Goal: Task Accomplishment & Management: Use online tool/utility

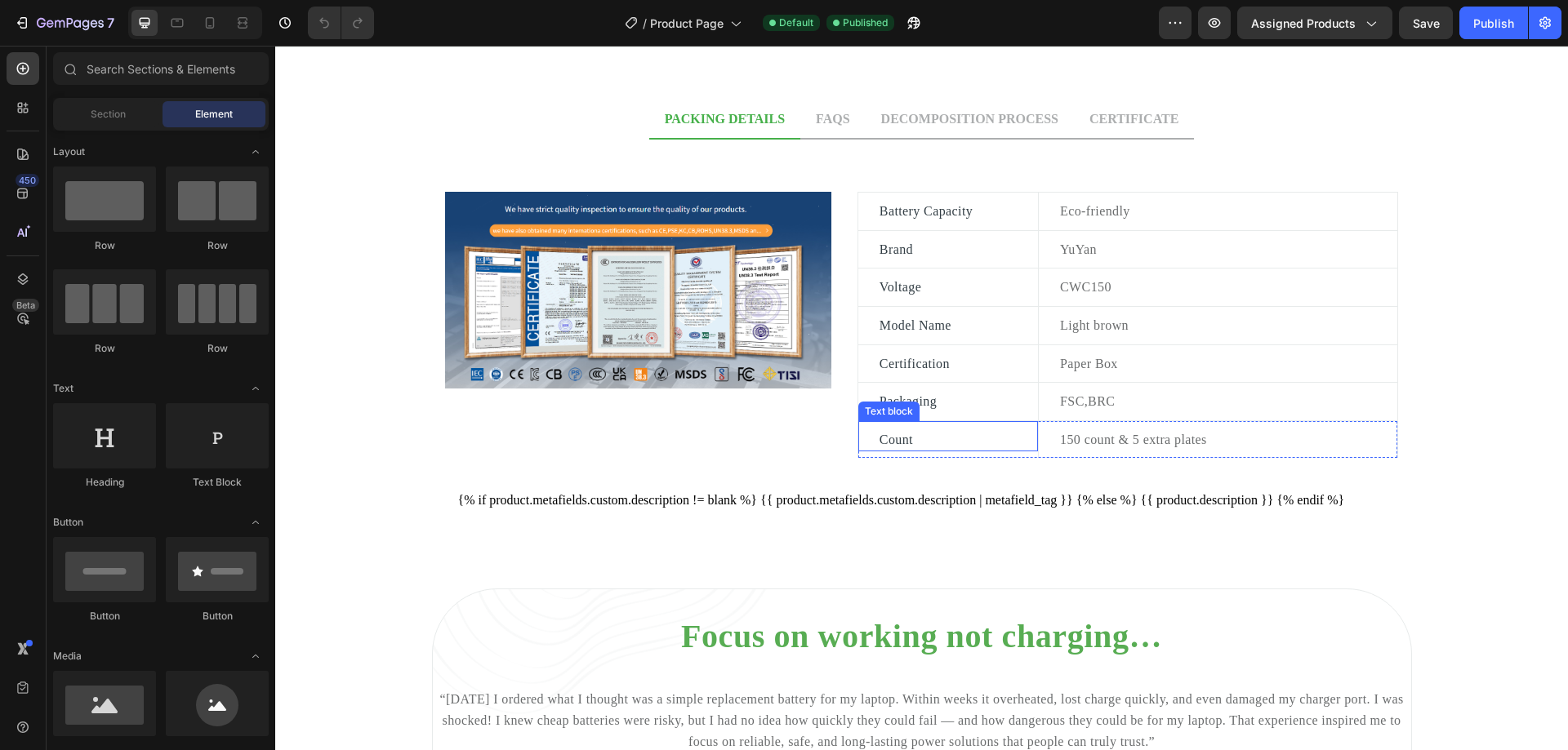
click at [942, 431] on p "Count" at bounding box center [948, 440] width 137 height 21
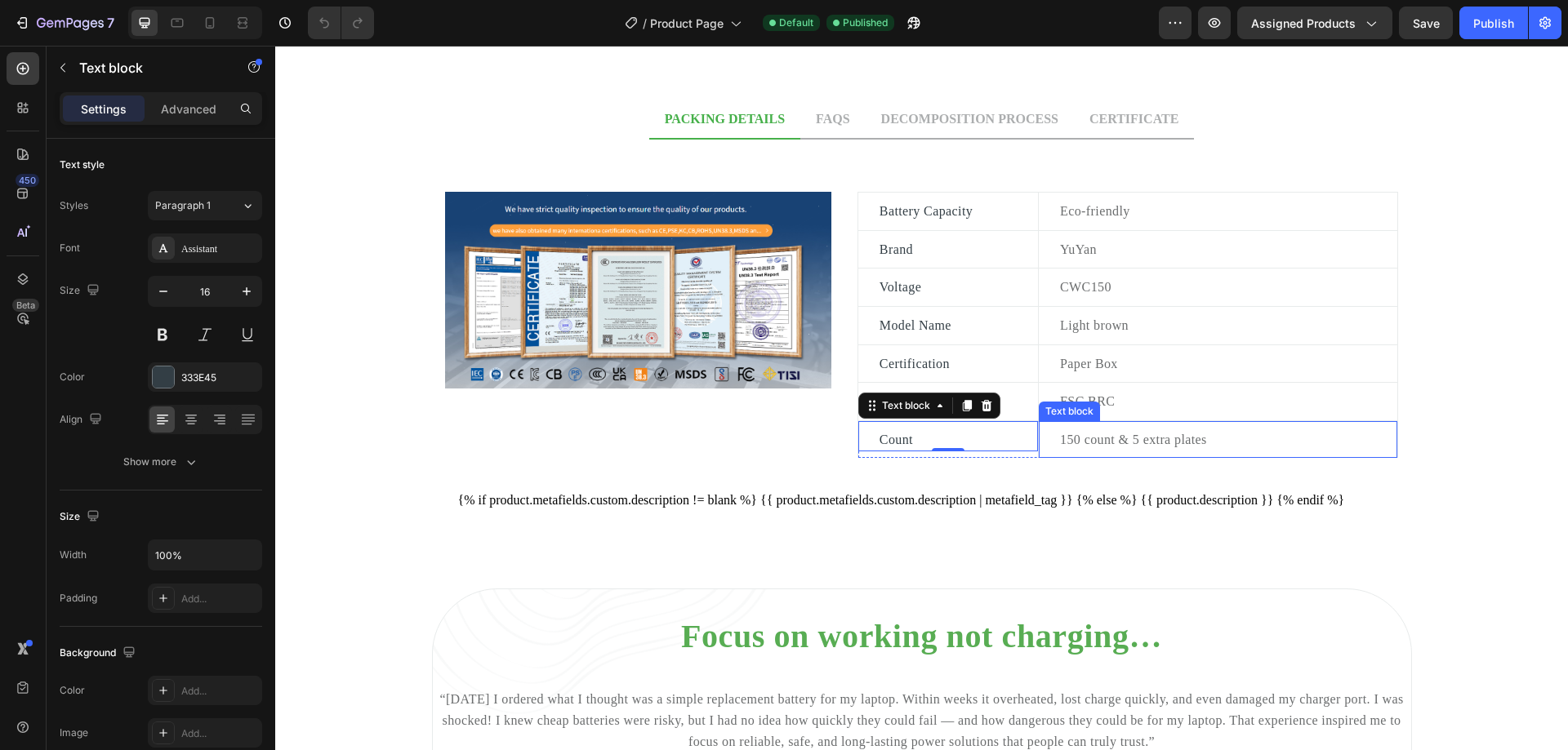
click at [1125, 434] on p "150 count & 5 extra plates" at bounding box center [1227, 440] width 335 height 21
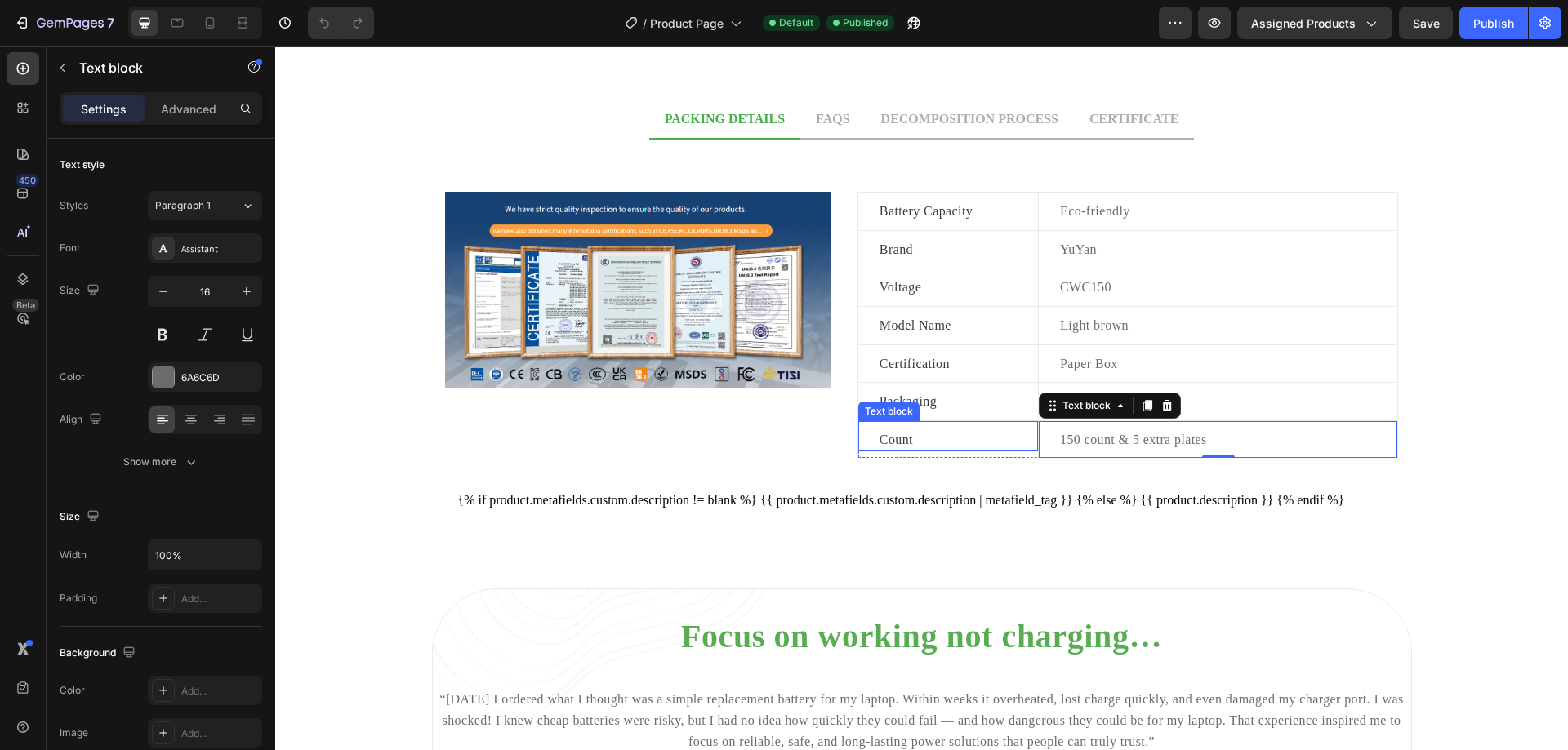
click at [916, 430] on p "Count" at bounding box center [948, 440] width 137 height 21
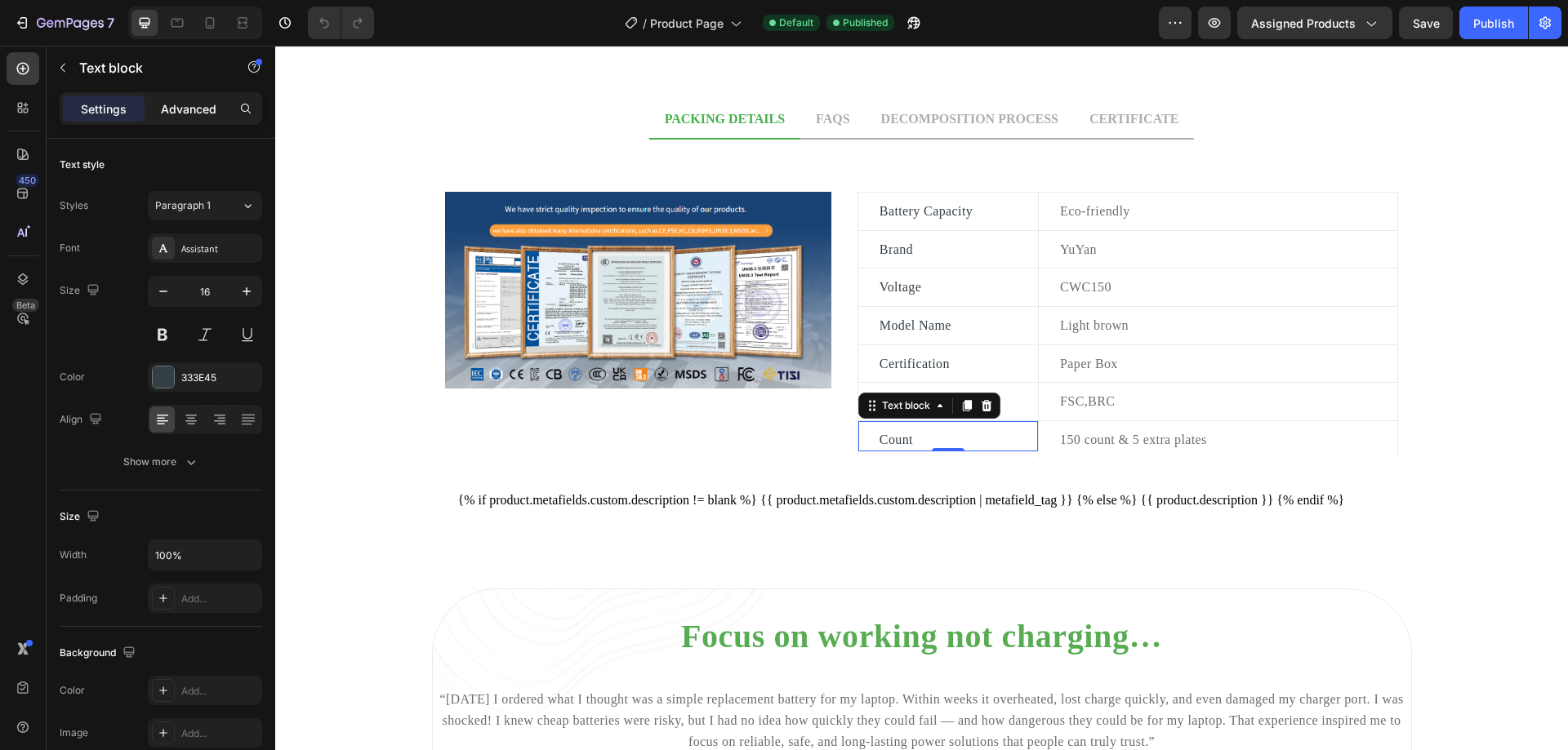
click at [185, 110] on p "Advanced" at bounding box center [188, 109] width 55 height 17
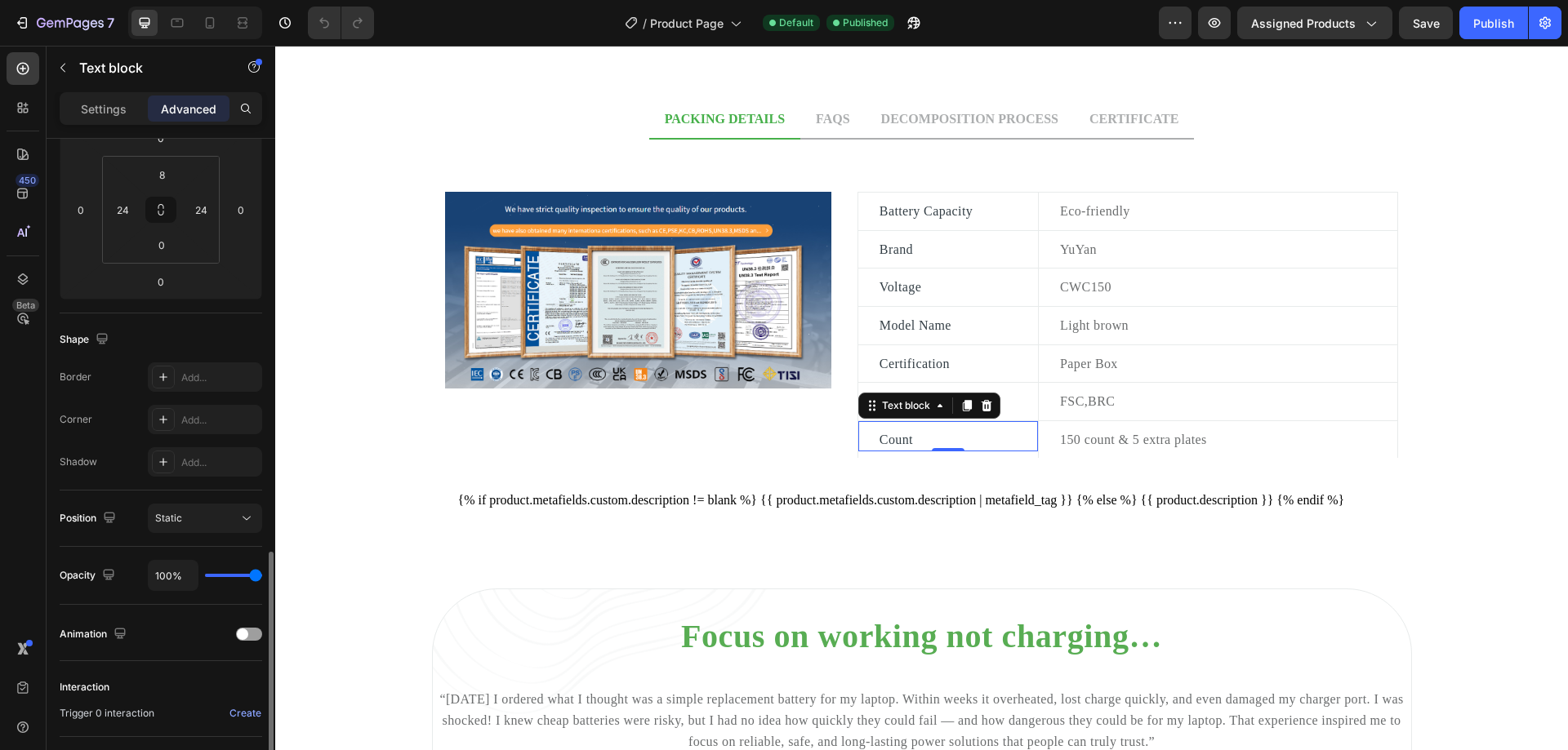
scroll to position [406, 0]
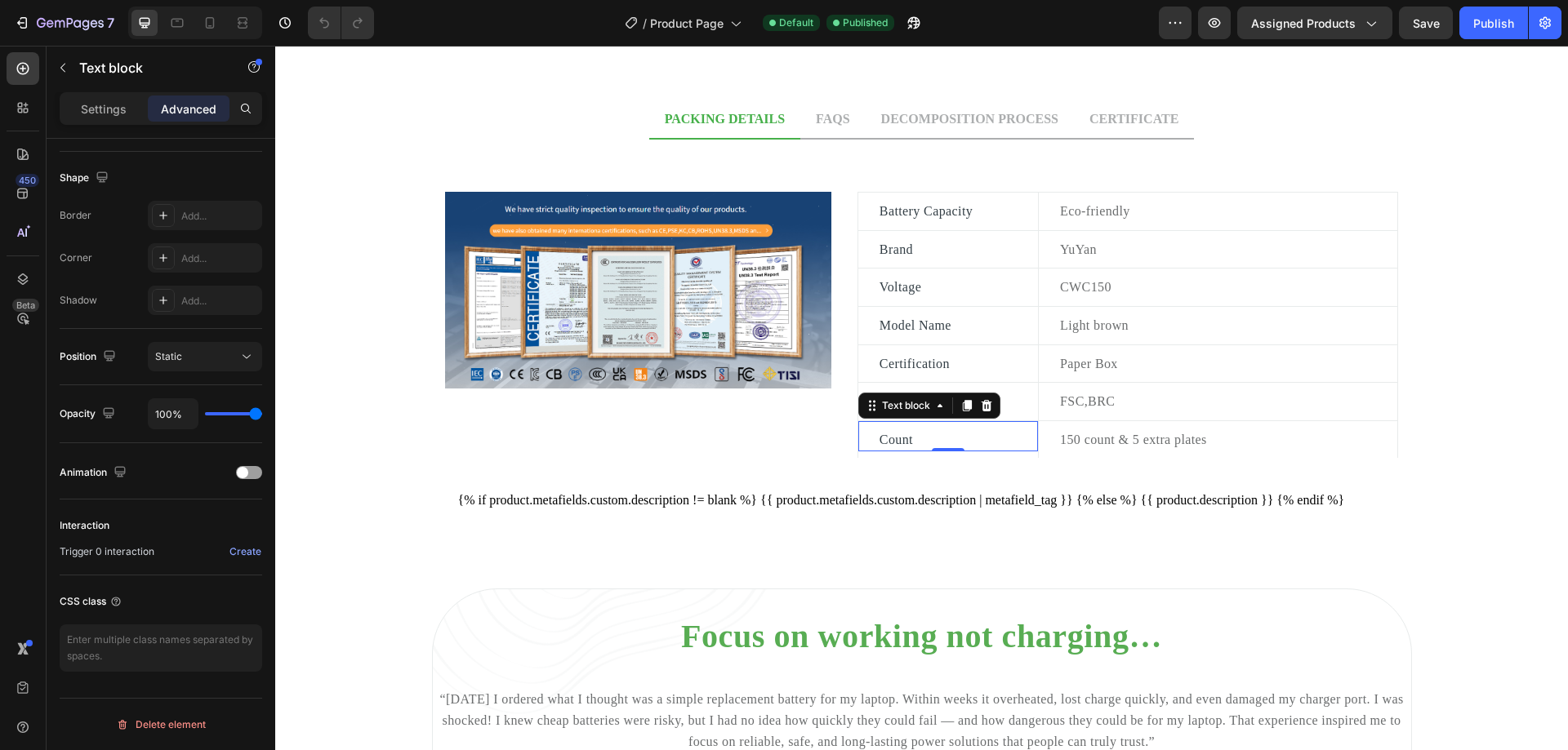
click at [910, 435] on p "Count" at bounding box center [948, 440] width 137 height 21
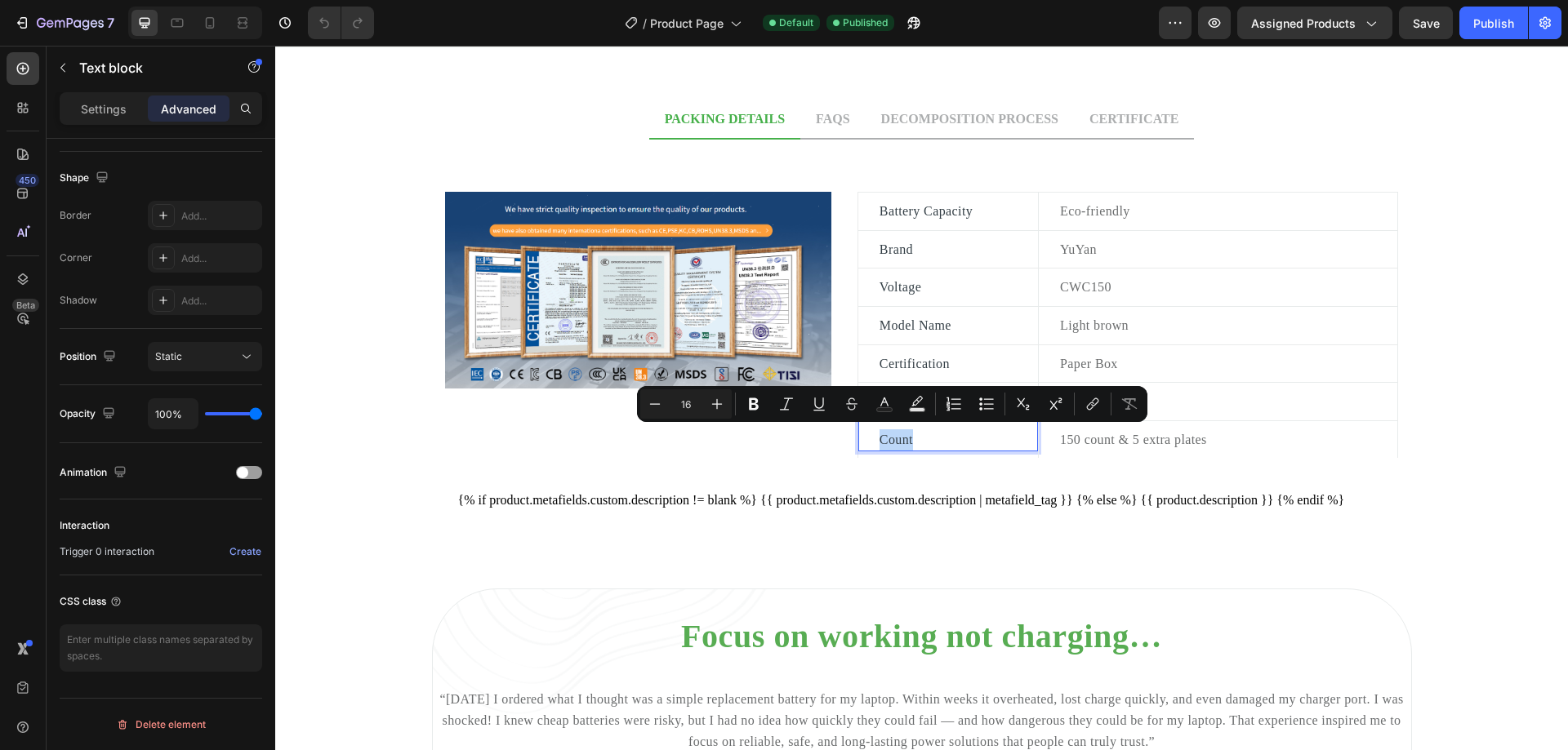
drag, startPoint x: 914, startPoint y: 439, endPoint x: 876, endPoint y: 441, distance: 38.1
click at [880, 441] on p "Count" at bounding box center [948, 440] width 137 height 21
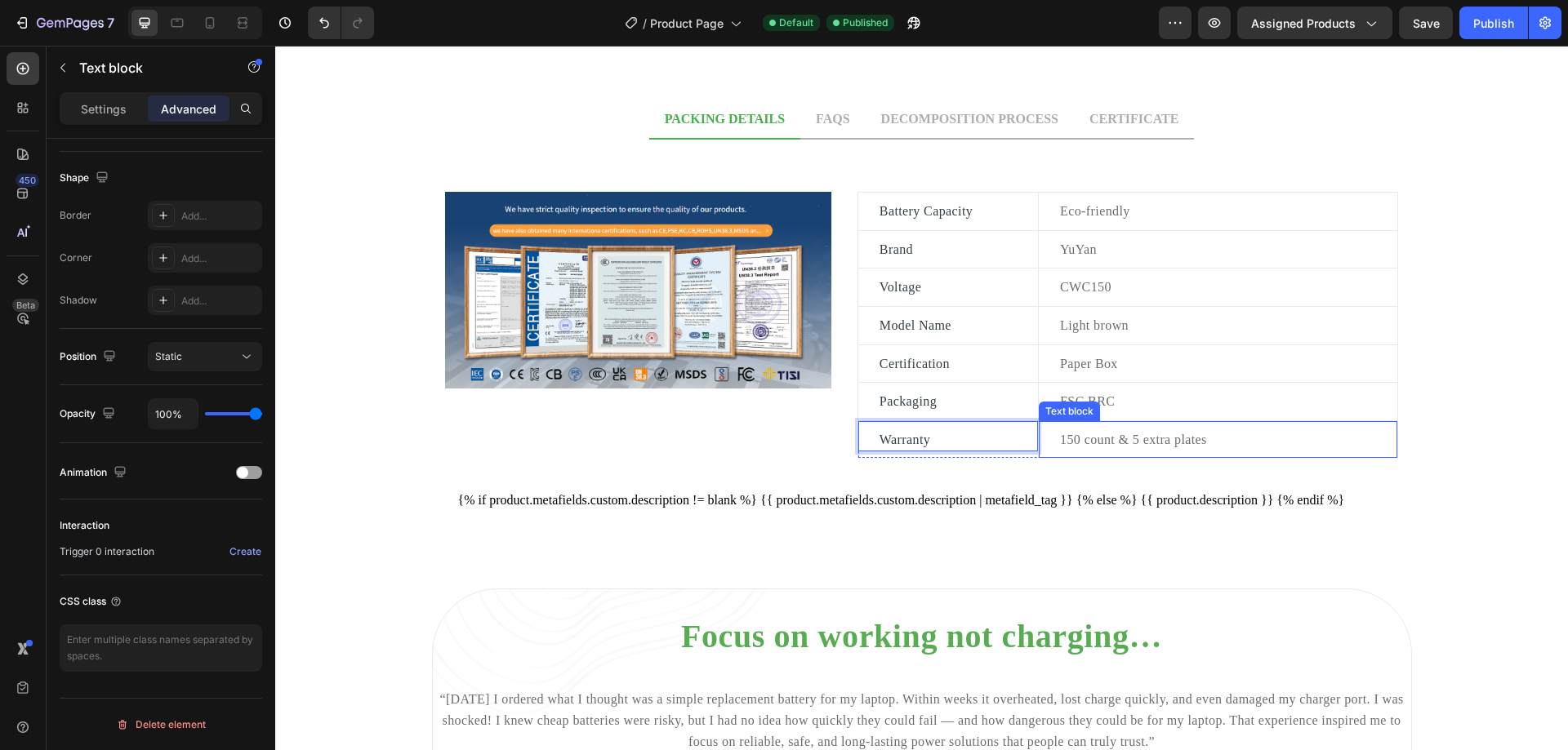
click at [1121, 433] on p "150 count & 5 extra plates" at bounding box center [1227, 440] width 335 height 21
click at [1203, 444] on p "150 count & 5 extra plates" at bounding box center [1227, 440] width 335 height 21
click at [1239, 437] on p "150 count & 5 extra plates" at bounding box center [1227, 440] width 335 height 21
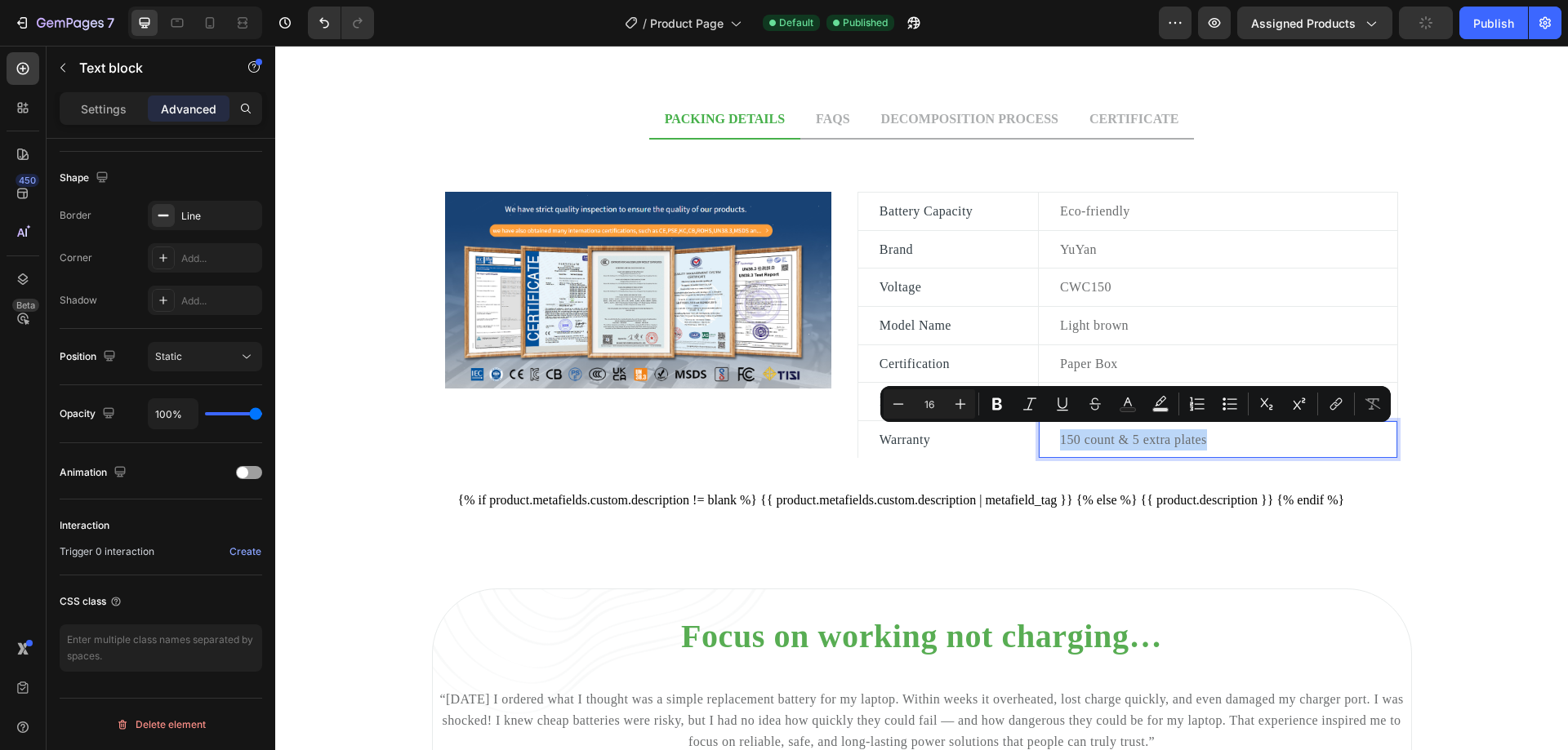
drag, startPoint x: 1237, startPoint y: 436, endPoint x: 1052, endPoint y: 436, distance: 185.0
click at [1059, 436] on div "150 count & 5 extra plates" at bounding box center [1228, 439] width 339 height 24
copy p "150 count & 5 extra plates"
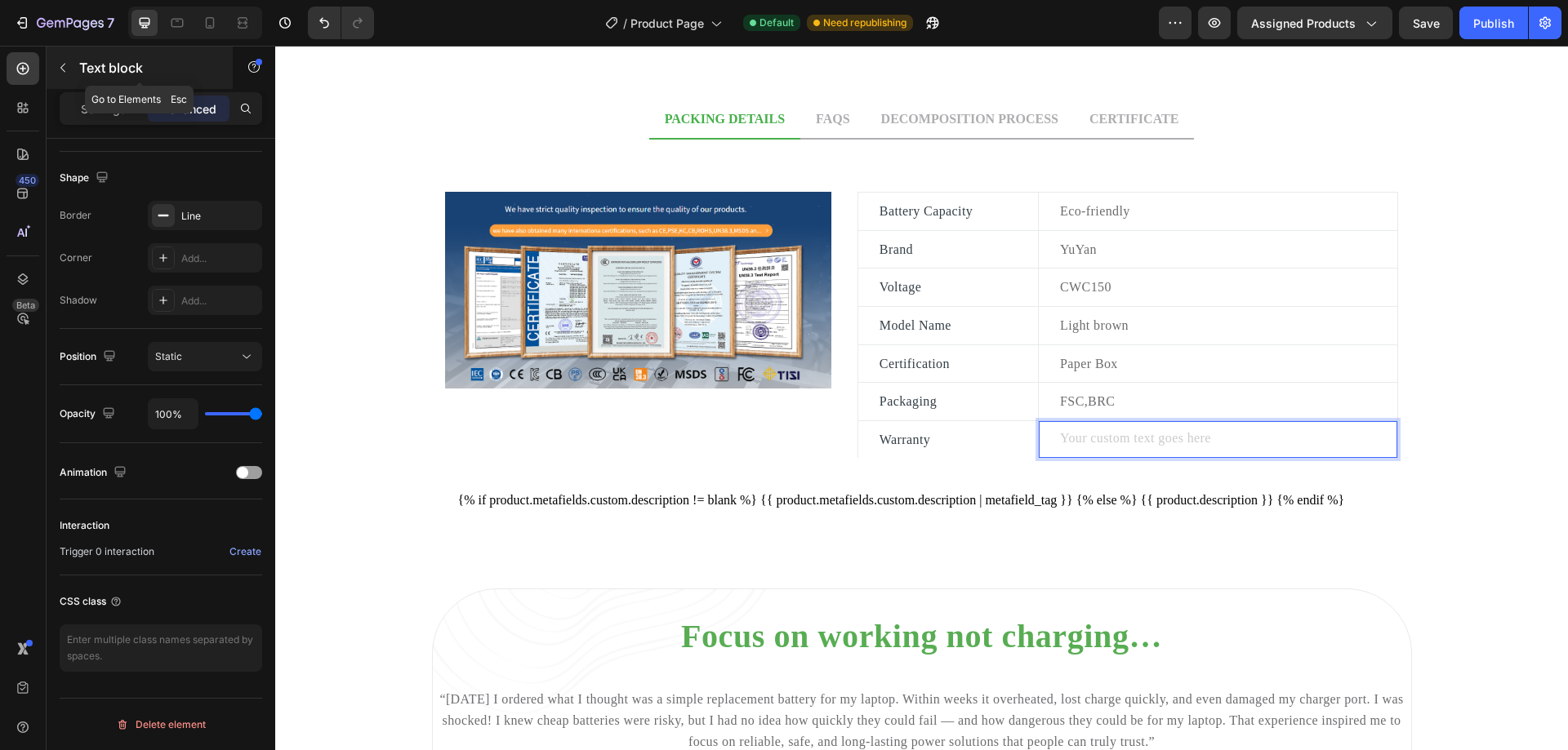
click at [62, 75] on button "button" at bounding box center [62, 67] width 26 height 26
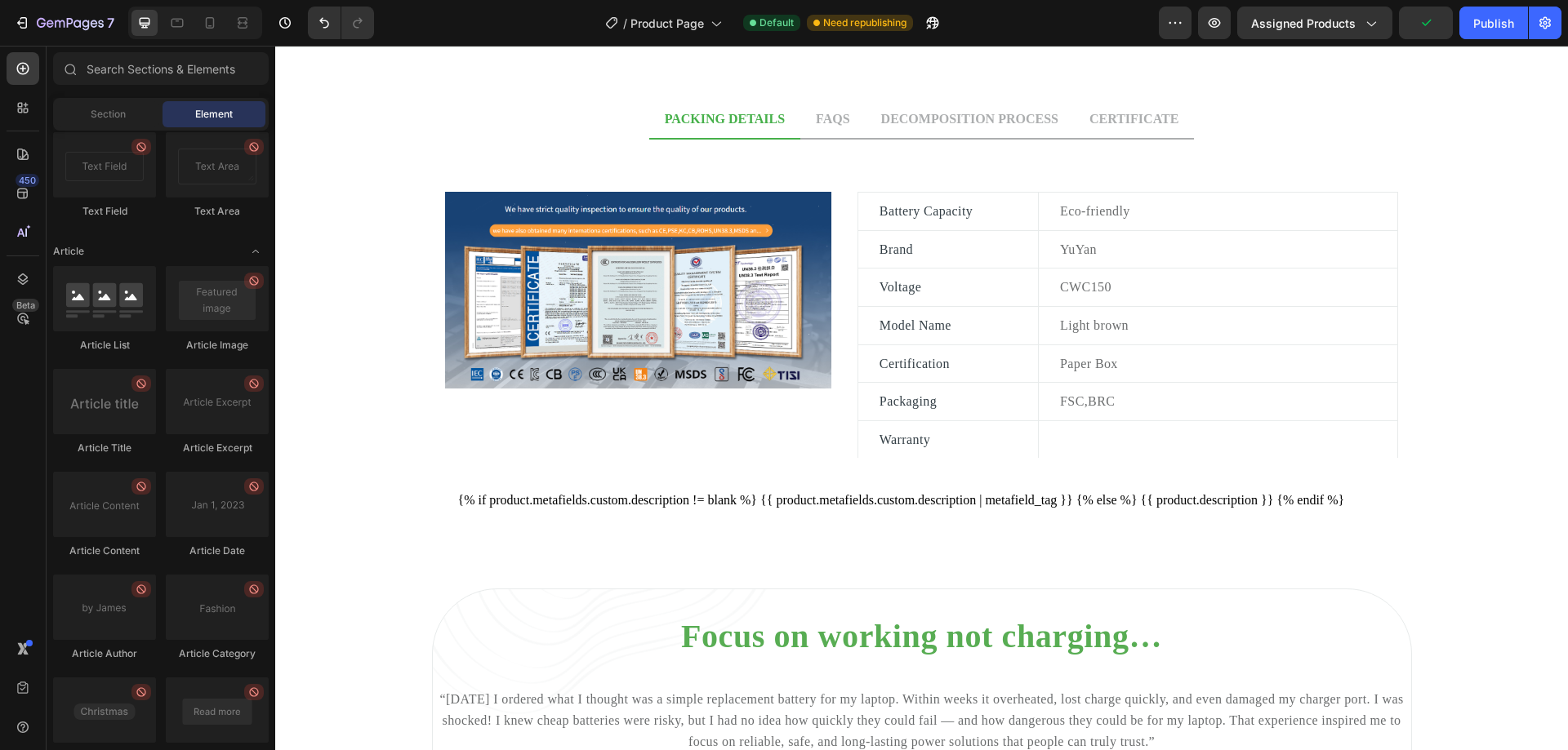
scroll to position [4329, 0]
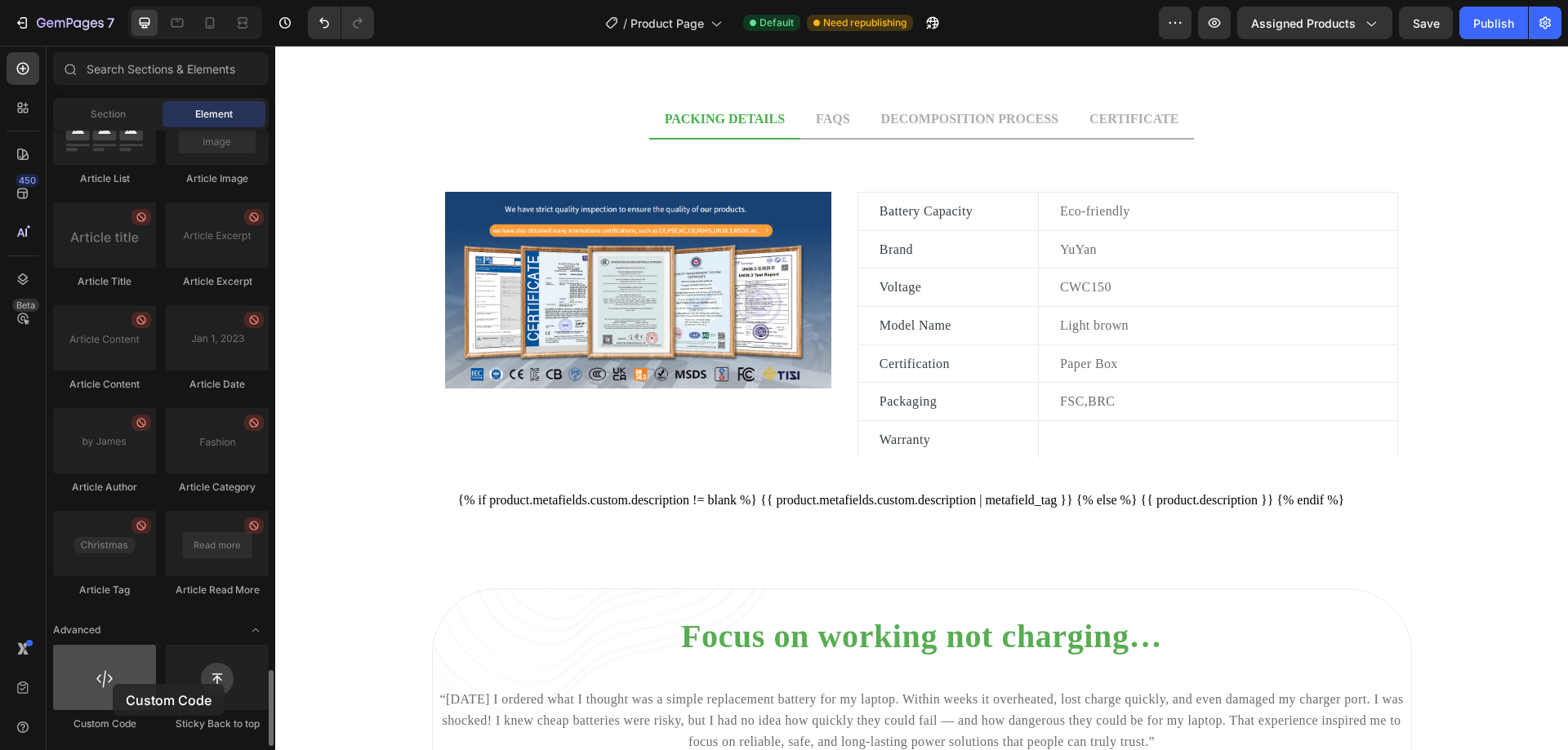
click at [113, 684] on div at bounding box center [105, 677] width 103 height 65
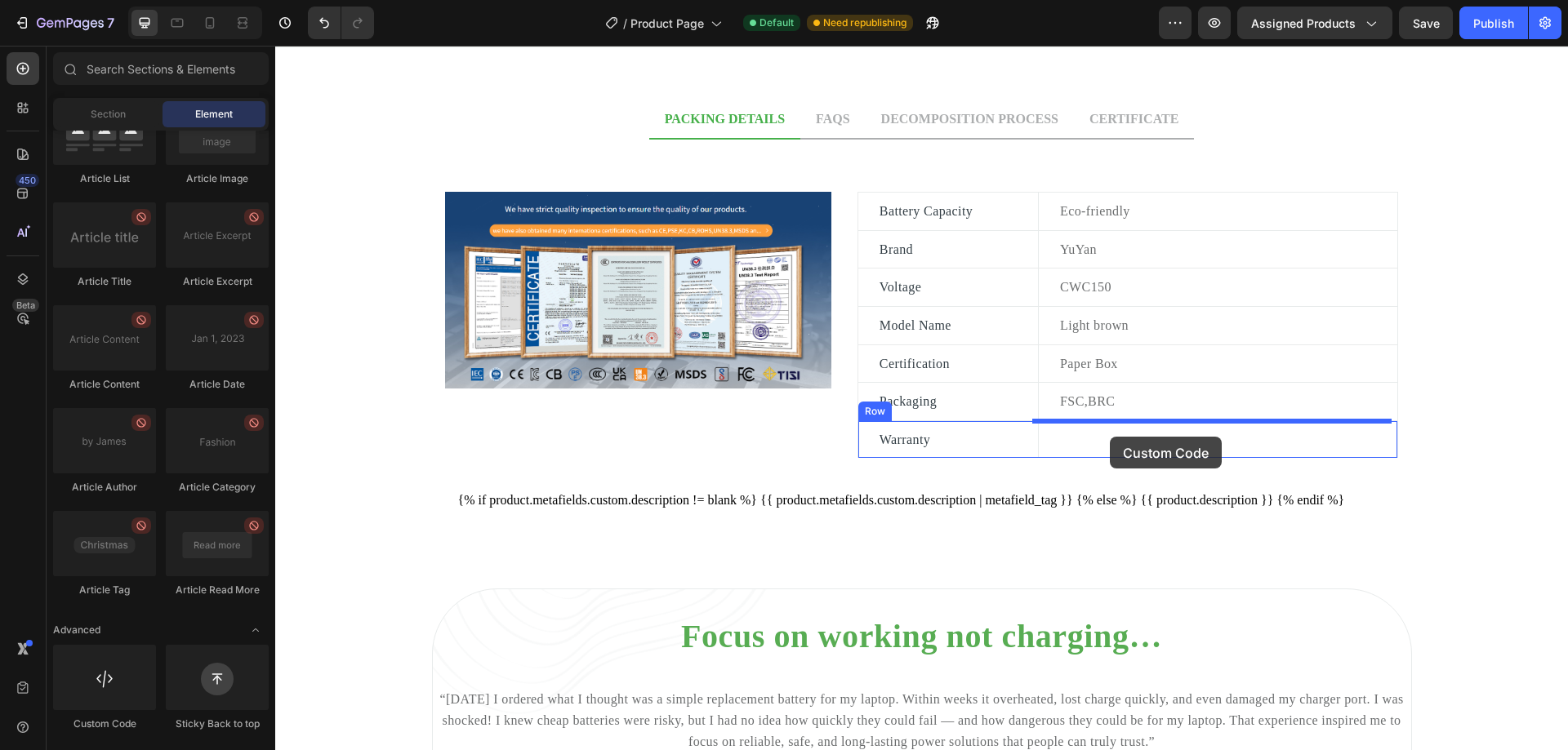
drag, startPoint x: 386, startPoint y: 731, endPoint x: 1110, endPoint y: 436, distance: 781.8
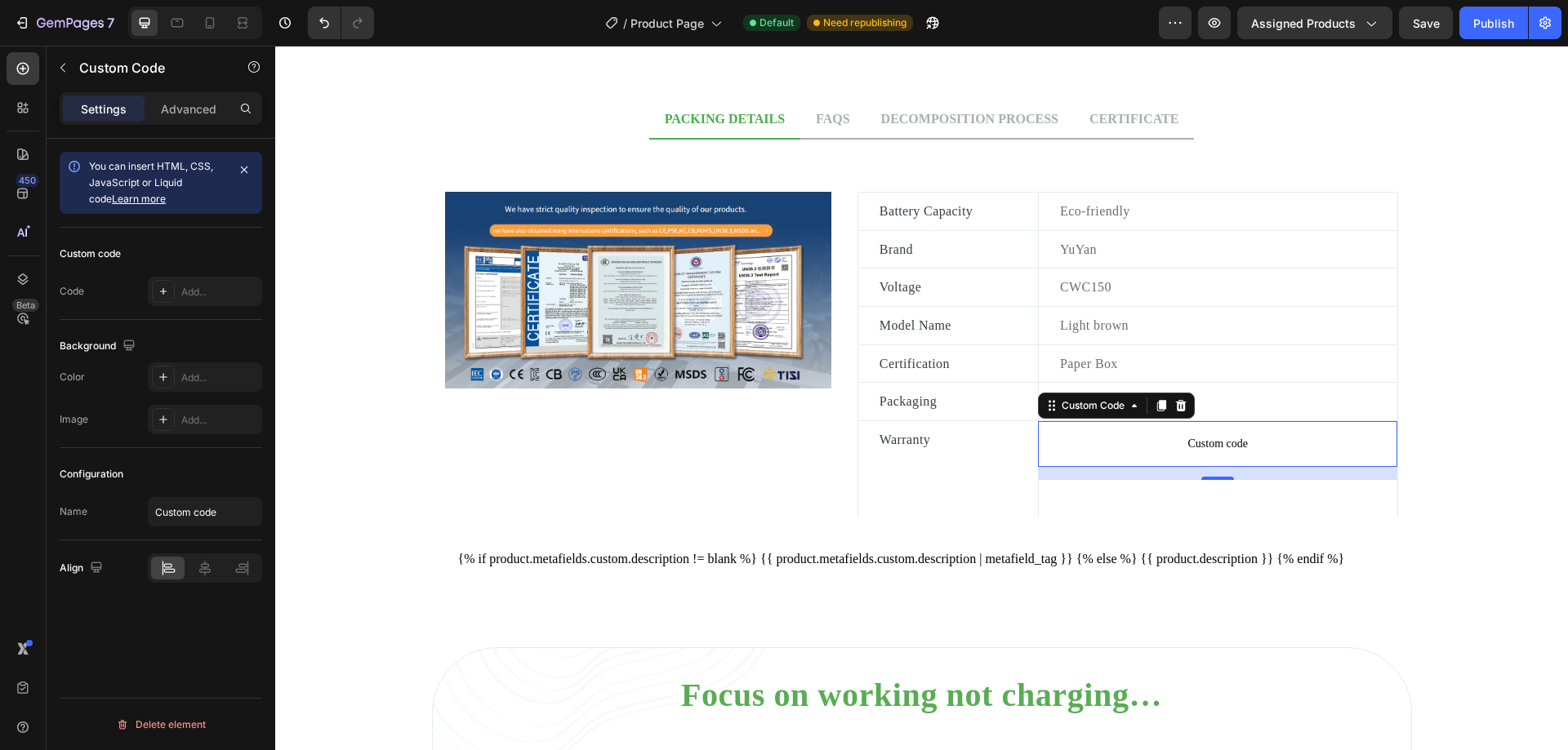
click at [1241, 440] on span "Custom code" at bounding box center [1218, 444] width 360 height 19
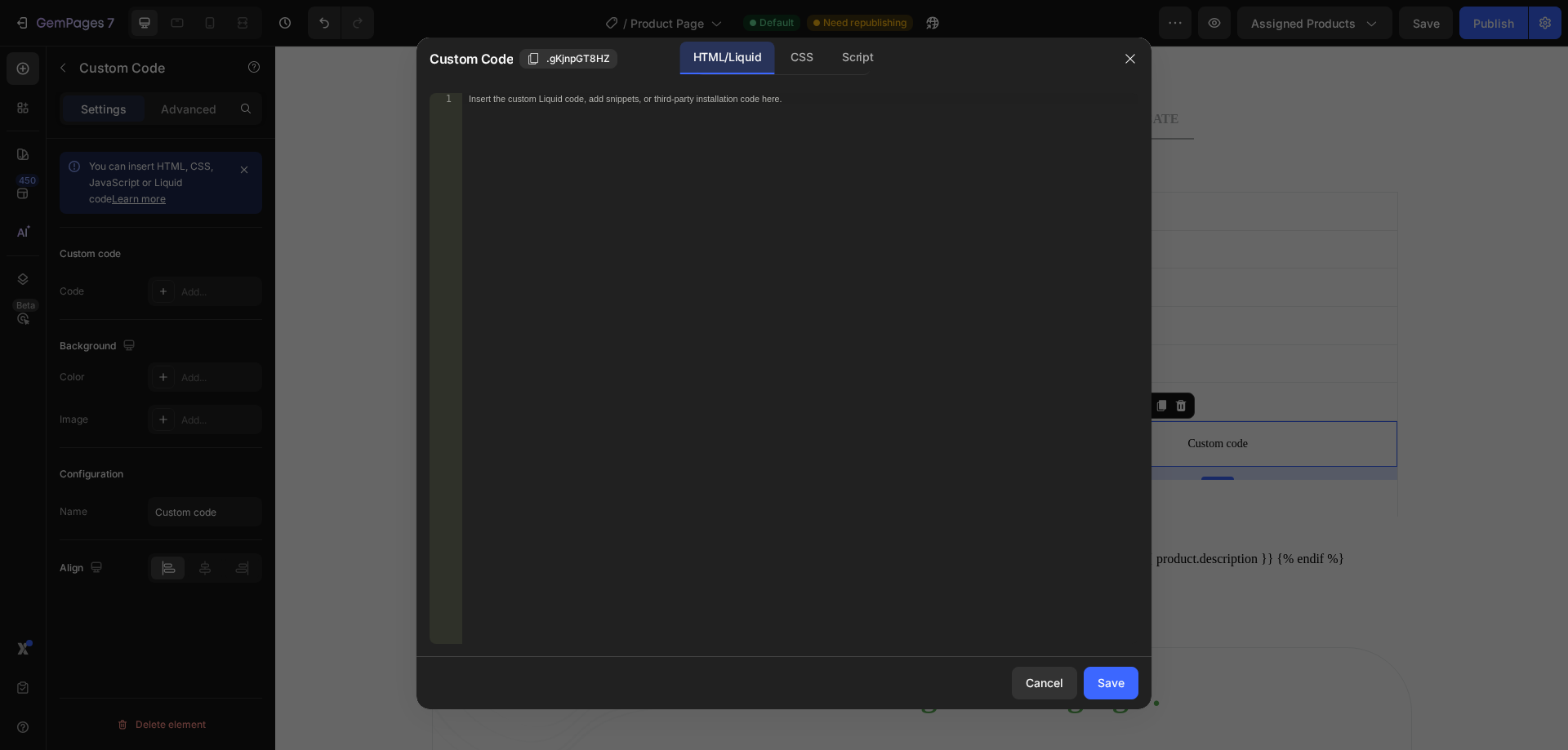
click at [752, 133] on div "Insert the custom Liquid code, add snippets, or third-party installation code h…" at bounding box center [800, 380] width 677 height 574
paste textarea "{% endif %}"
drag, startPoint x: 662, startPoint y: 108, endPoint x: 499, endPoint y: 114, distance: 163.1
click at [499, 114] on div "{% if product.metafields.specs.warranty %} < li > < strong > Warranty: </ stron…" at bounding box center [800, 380] width 677 height 574
drag, startPoint x: 710, startPoint y: 111, endPoint x: 759, endPoint y: 111, distance: 49.0
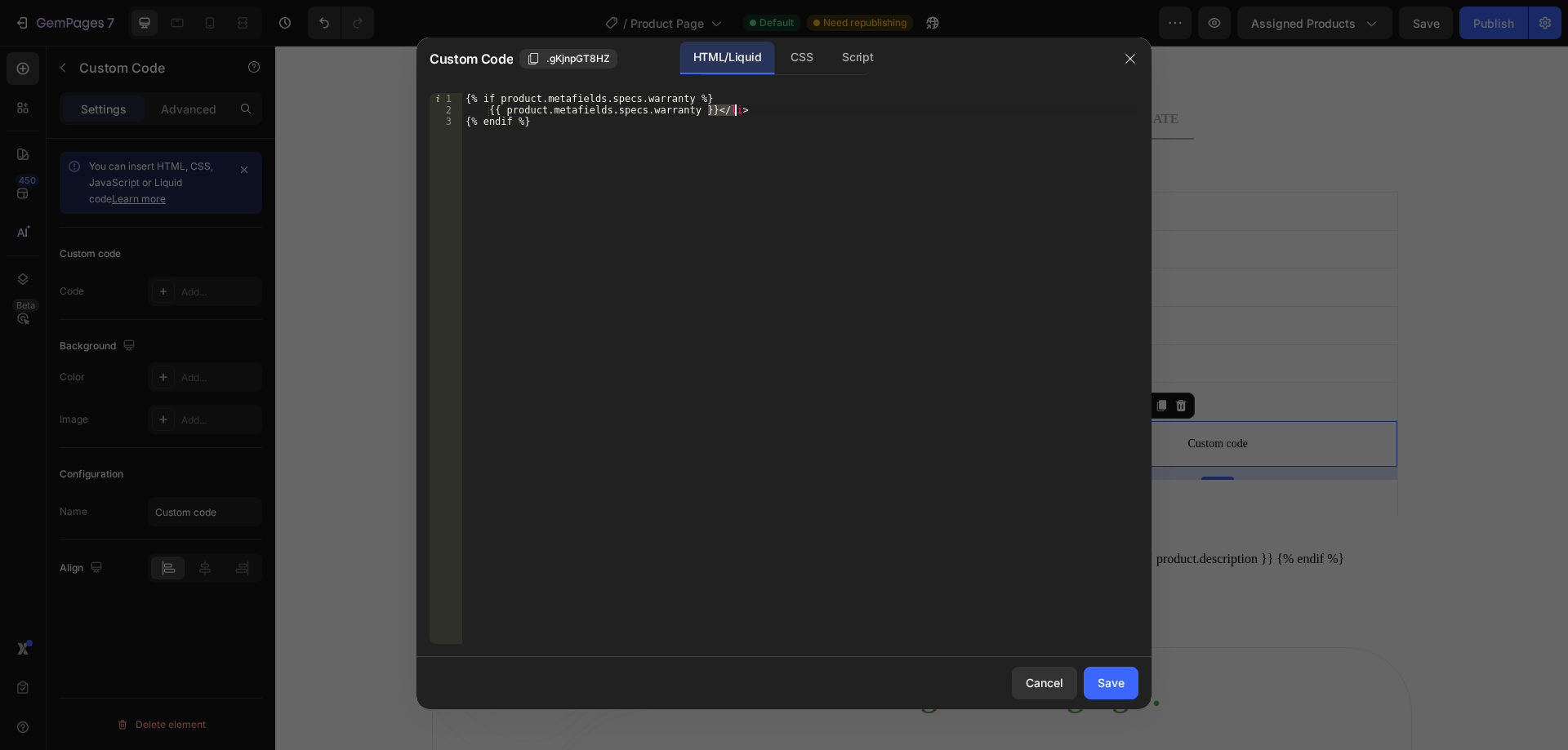
click at [759, 111] on div "{% if product.metafields.specs.warranty %} {{ product.metafields.specs.warranty…" at bounding box center [800, 380] width 677 height 574
click at [488, 122] on div "{% if product.metafields.specs.warranty %} {{ product.metafields.specs.warranty…" at bounding box center [800, 380] width 677 height 574
type textarea "{% endif %}"
click at [1115, 690] on div "Save" at bounding box center [1111, 683] width 27 height 17
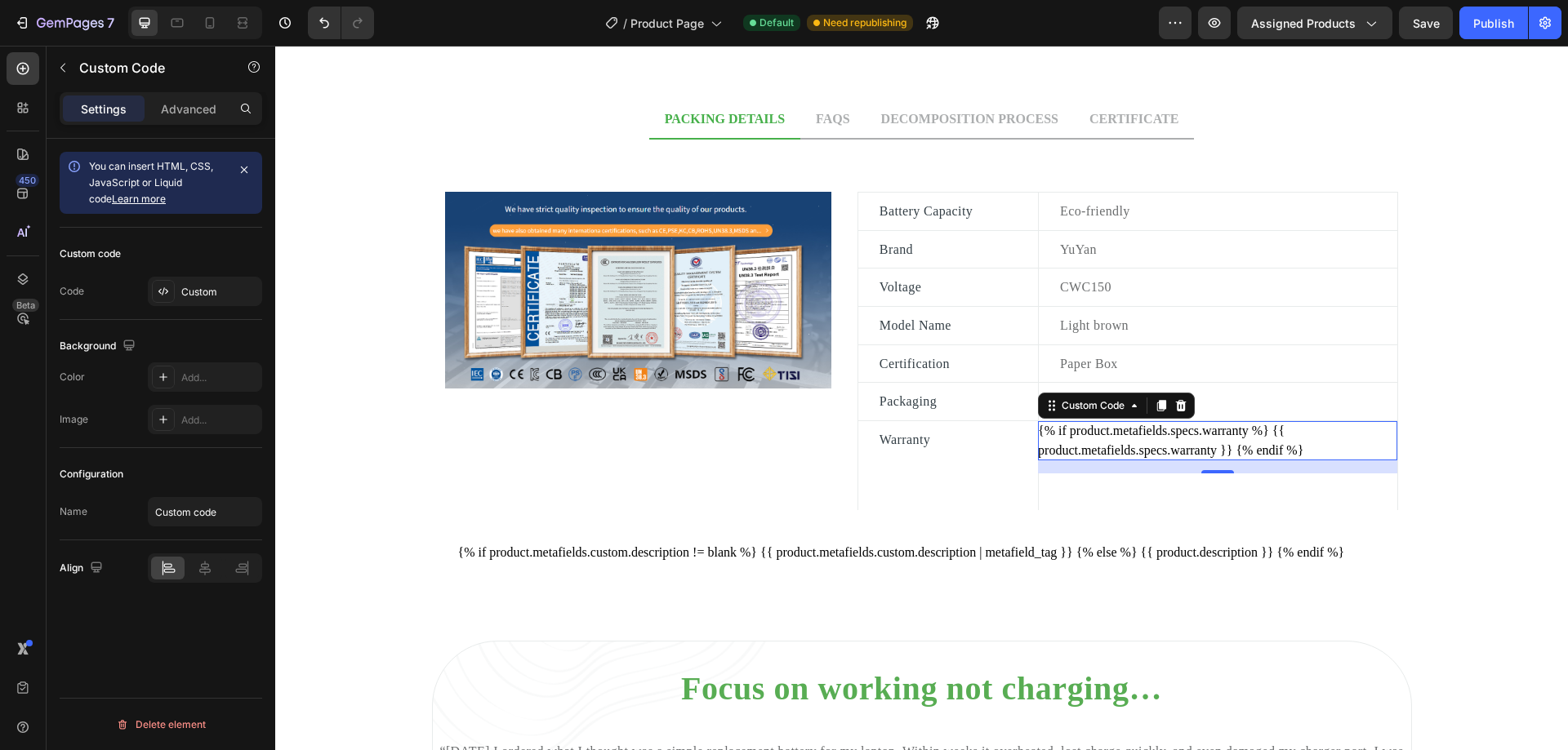
click at [1198, 431] on div "{% if product.metafields.specs.warranty %} {{ product.metafields.specs.warranty…" at bounding box center [1218, 440] width 360 height 39
click at [1200, 431] on div "{% if product.metafields.specs.warranty %} {{ product.metafields.specs.warranty…" at bounding box center [1218, 440] width 360 height 39
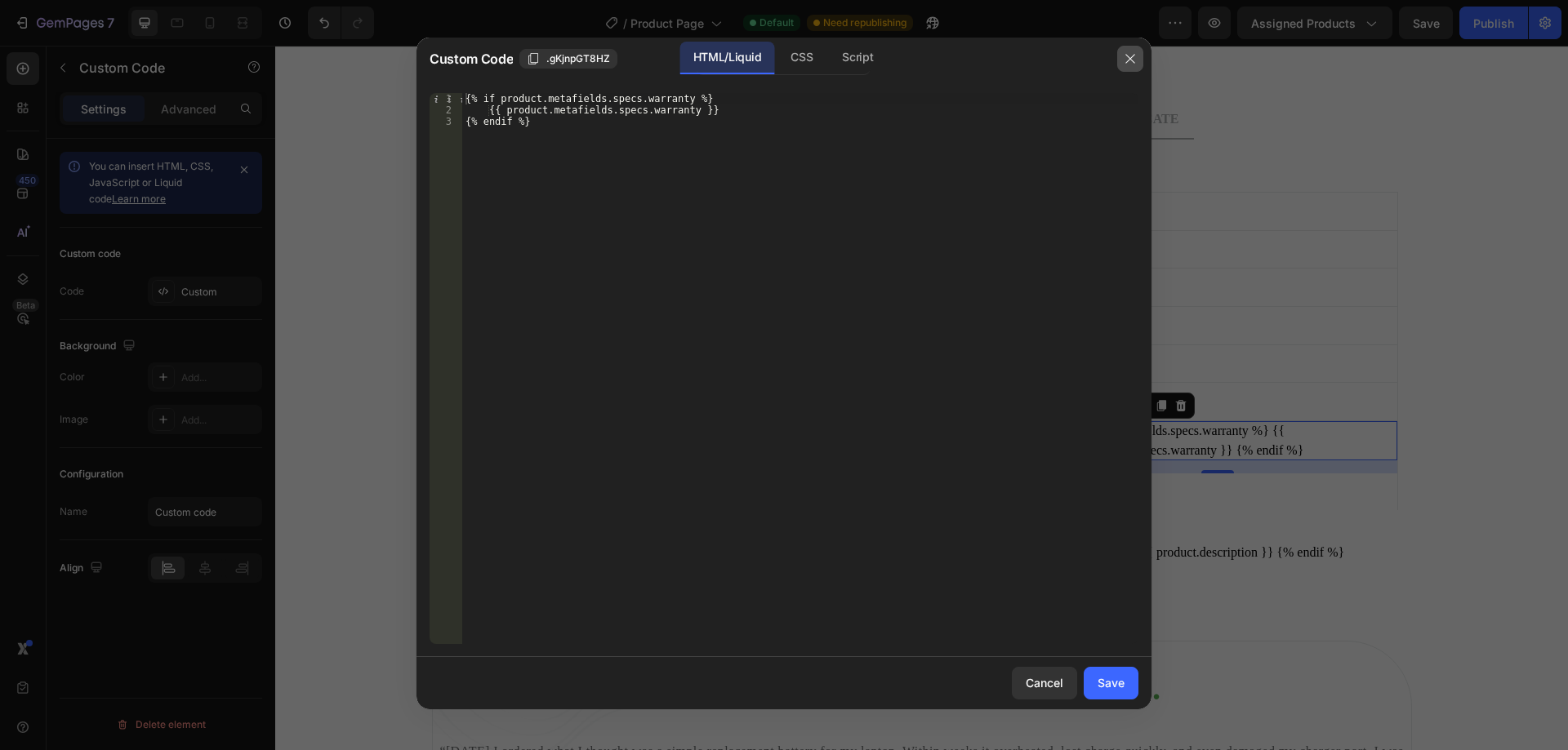
click at [1124, 57] on icon "button" at bounding box center [1130, 58] width 13 height 13
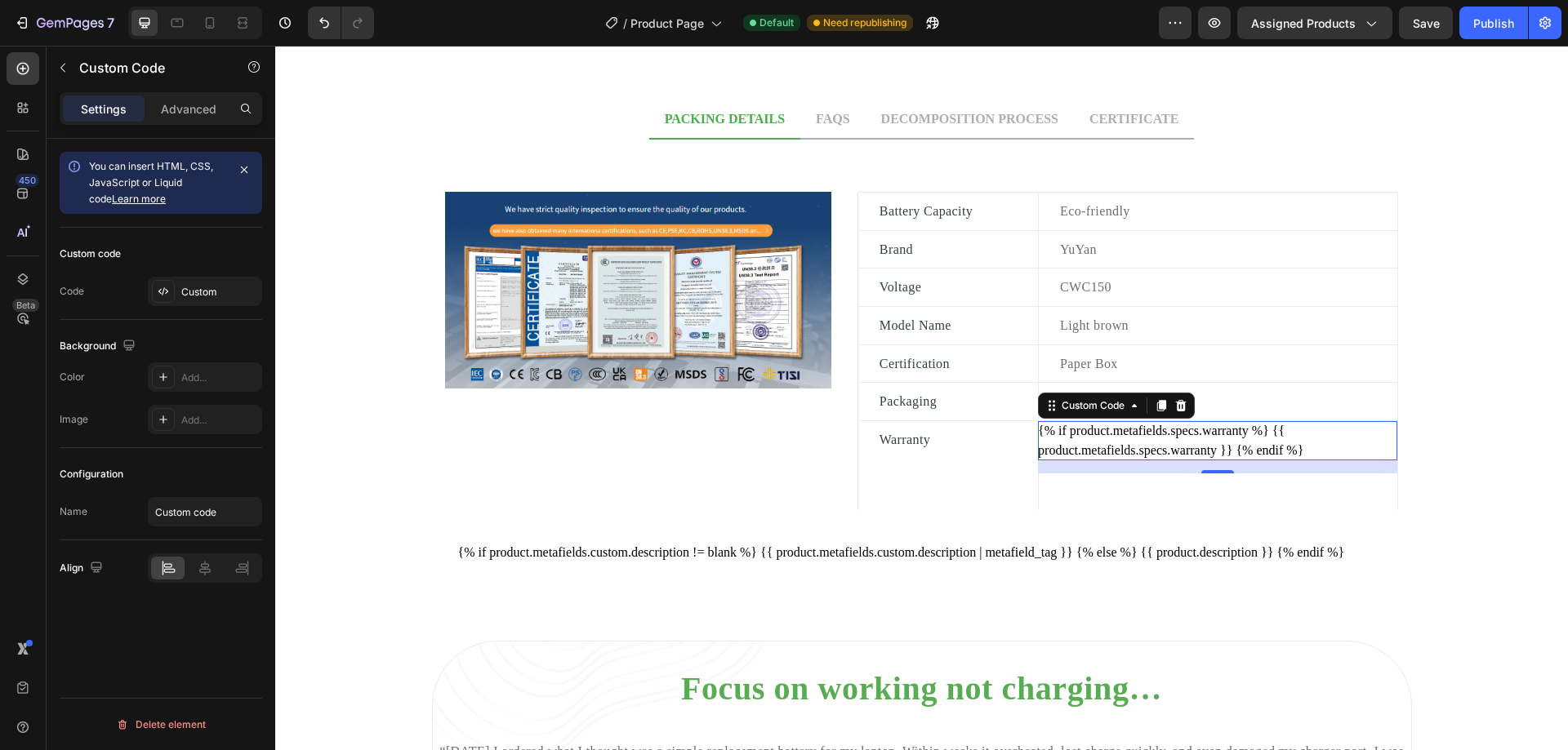
click at [1136, 442] on div "{% if product.metafields.specs.warranty %} {{ product.metafields.specs.warranty…" at bounding box center [1218, 440] width 360 height 39
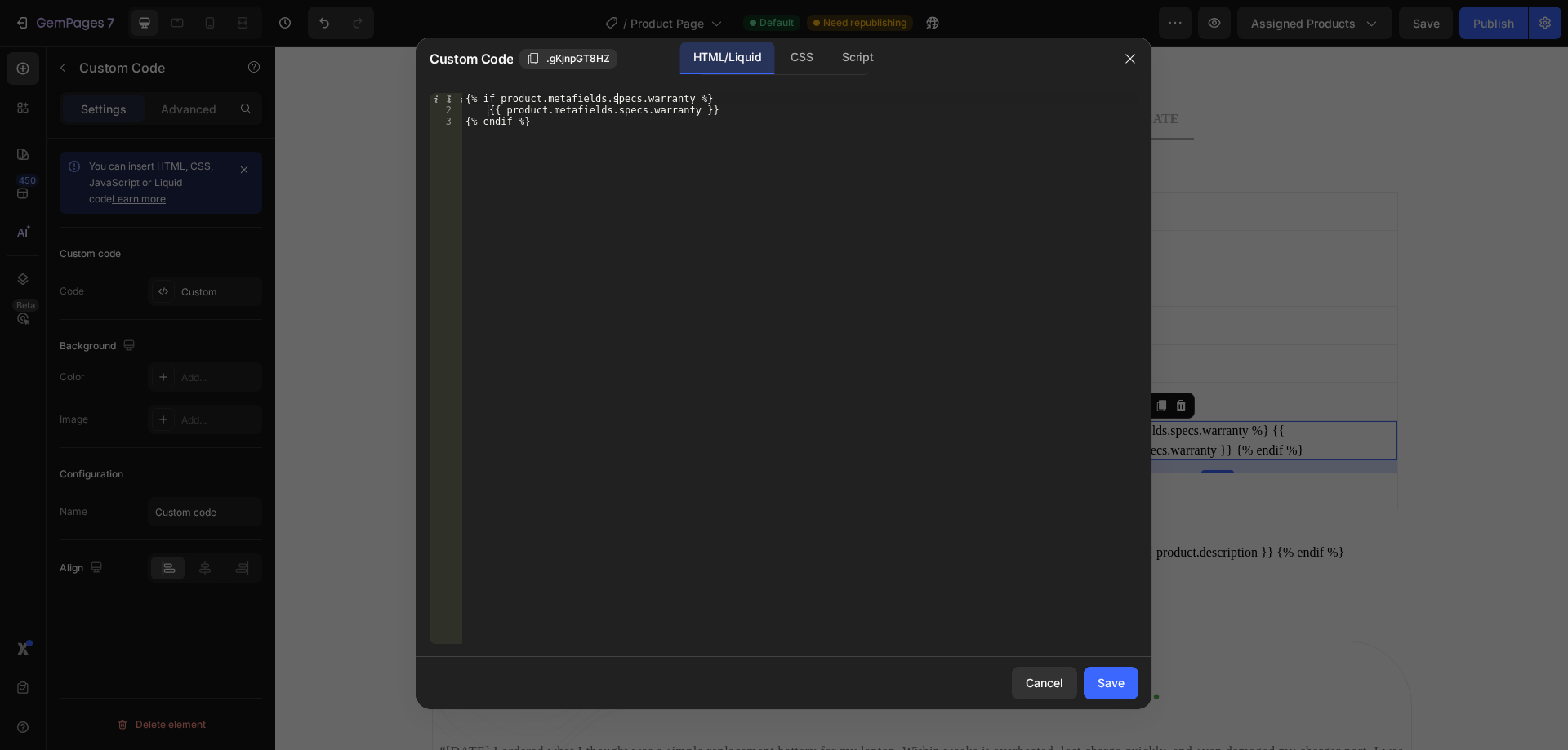
click at [616, 96] on div "{% if product.metafields.specs.warranty %} {{ product.metafields.specs.warranty…" at bounding box center [800, 380] width 677 height 574
click at [699, 109] on div "{% if product.metafields.customer.warranty %} {{ product.metafields.specs.warra…" at bounding box center [800, 380] width 677 height 574
click at [631, 109] on div "{% if product.metafields.customer.warranty %} {{ product.metafields.specs.warra…" at bounding box center [800, 380] width 677 height 574
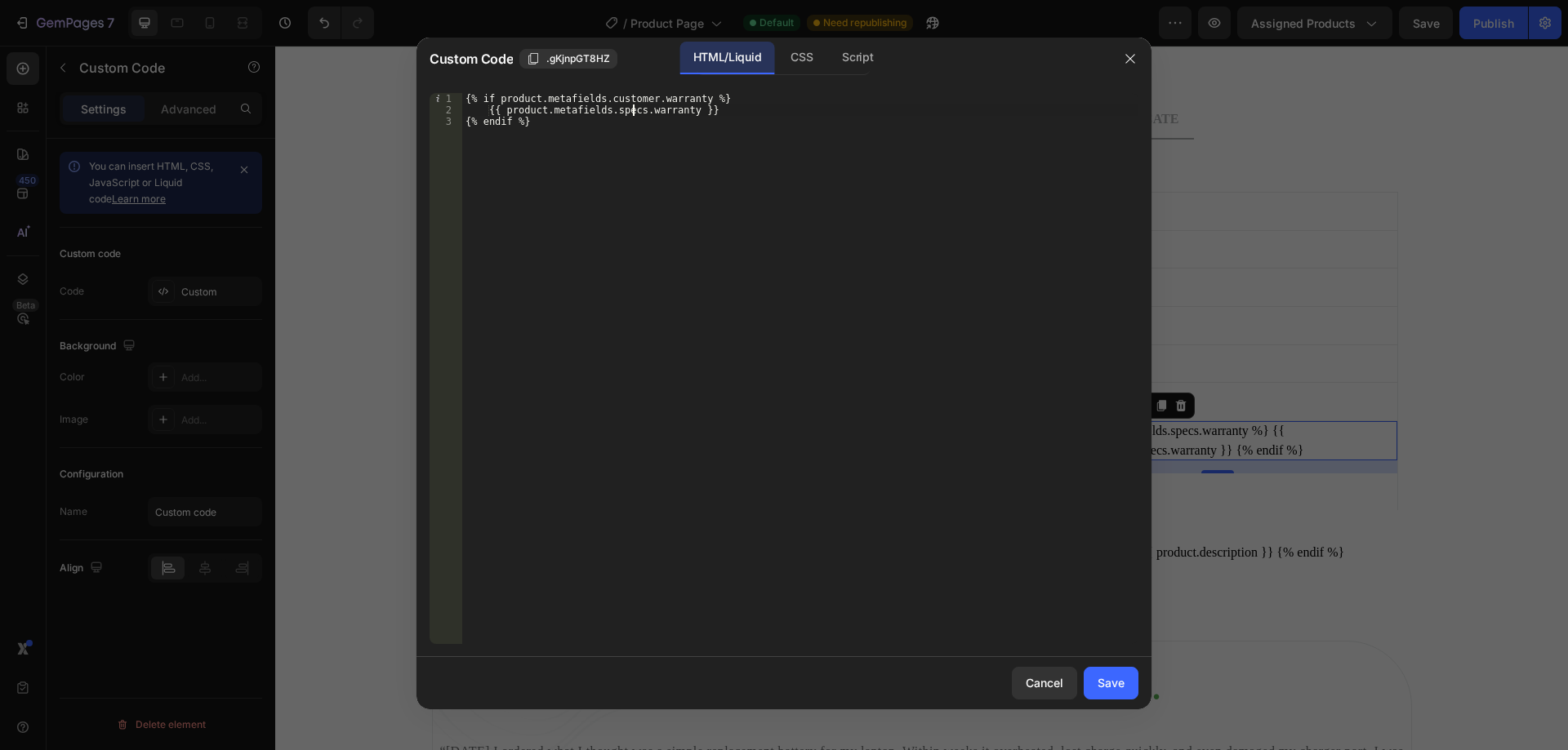
click at [631, 109] on div "{% if product.metafields.customer.warranty %} {{ product.metafields.specs.warra…" at bounding box center [800, 380] width 677 height 574
type textarea "{{ product.metafields.customer.warranty }}"
click at [1102, 687] on div "Save" at bounding box center [1111, 683] width 27 height 17
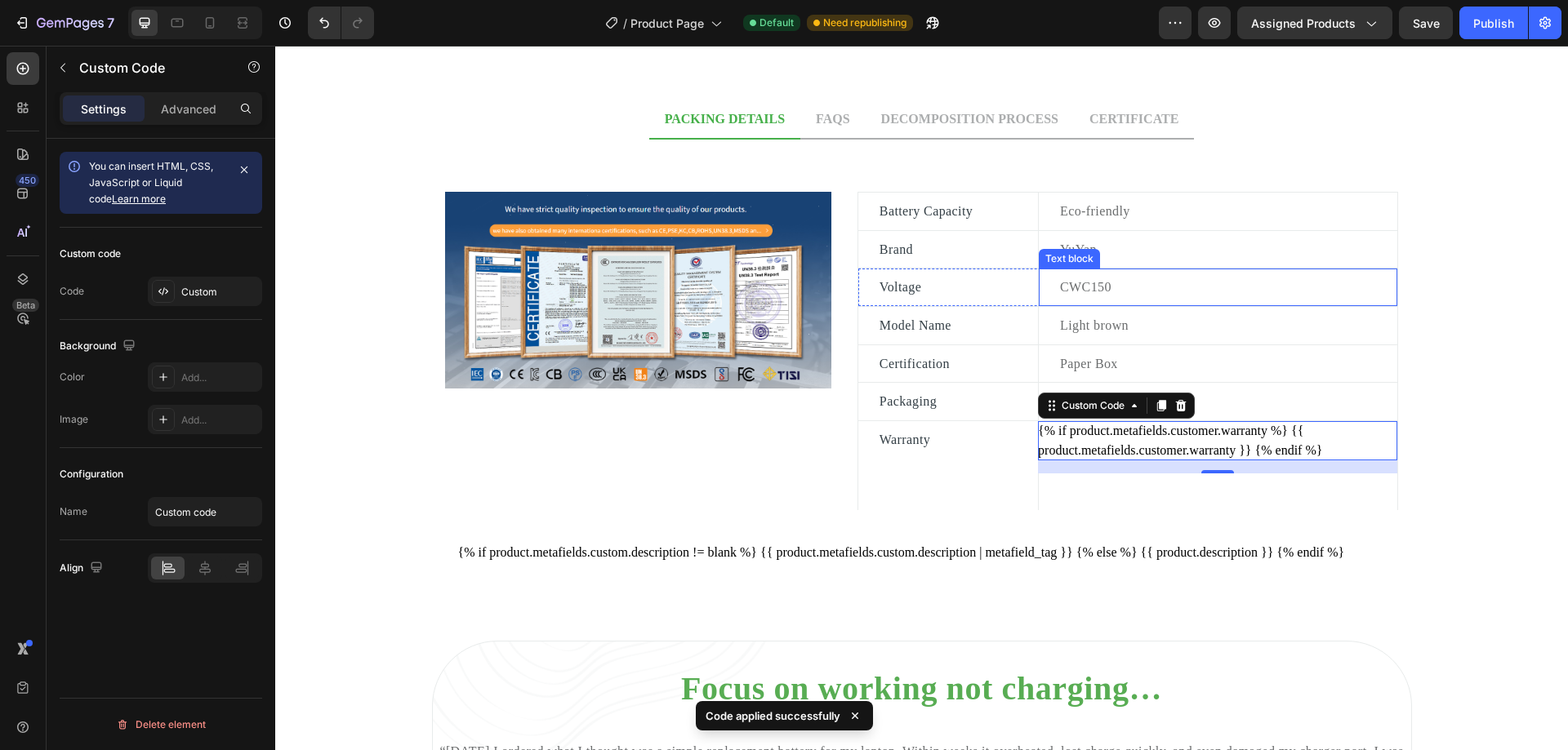
click at [1171, 290] on p "CWC150" at bounding box center [1227, 288] width 335 height 21
click at [1193, 436] on div "{% if product.metafields.customer.warranty %} {{ product.metafields.customer.wa…" at bounding box center [1218, 440] width 360 height 39
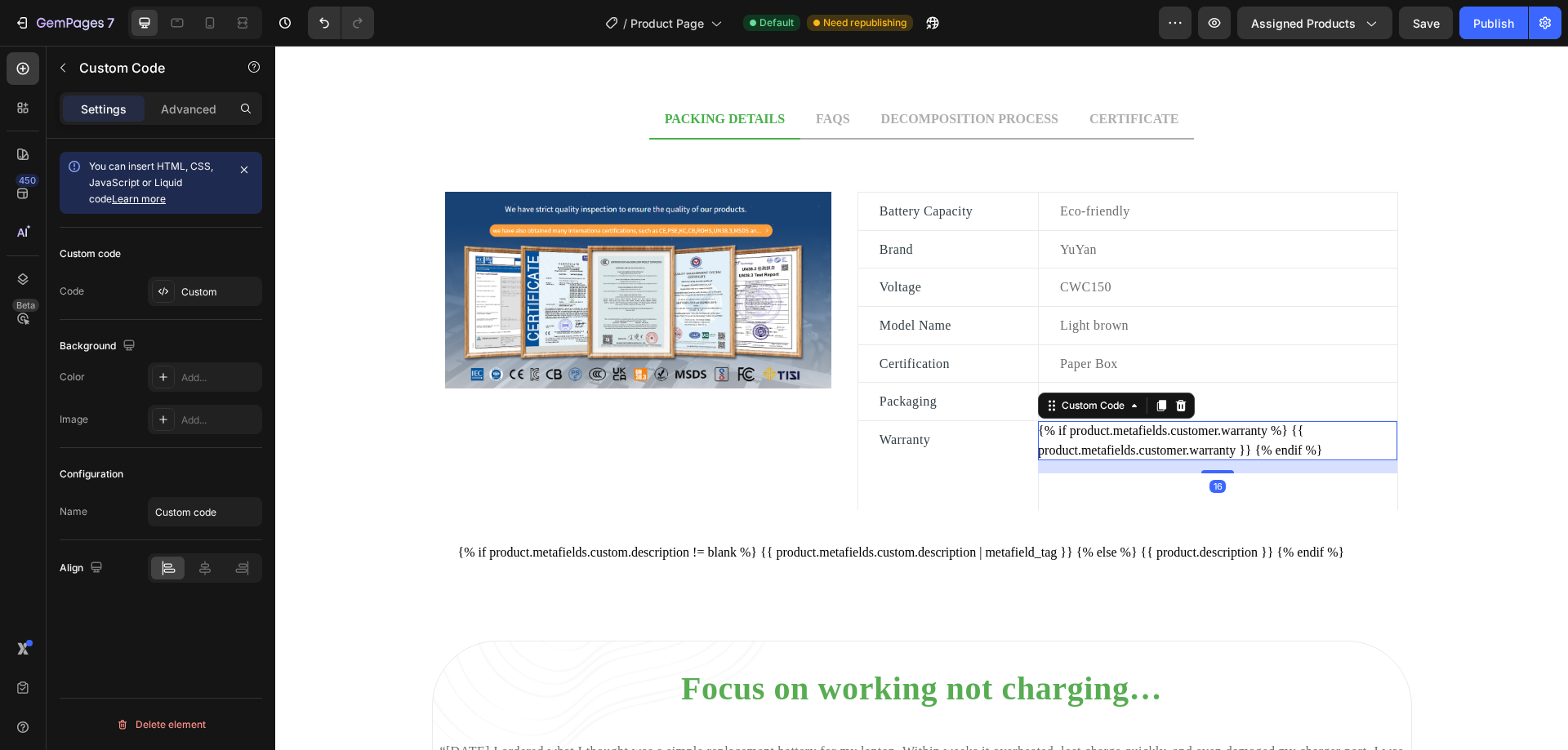
click at [1315, 433] on div "{% if product.metafields.customer.warranty %} {{ product.metafields.customer.wa…" at bounding box center [1218, 440] width 360 height 39
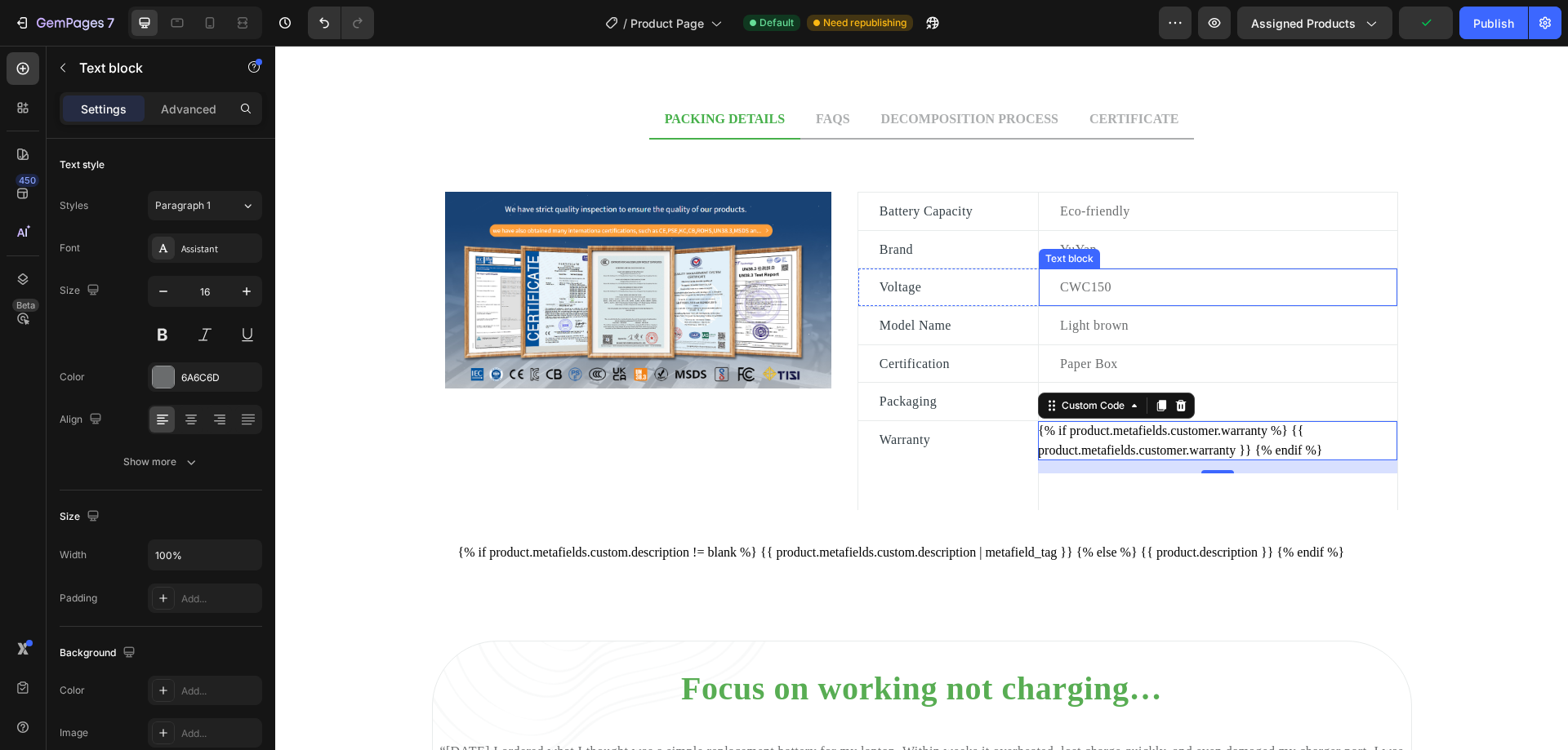
click at [1109, 286] on p "CWC150" at bounding box center [1227, 288] width 335 height 21
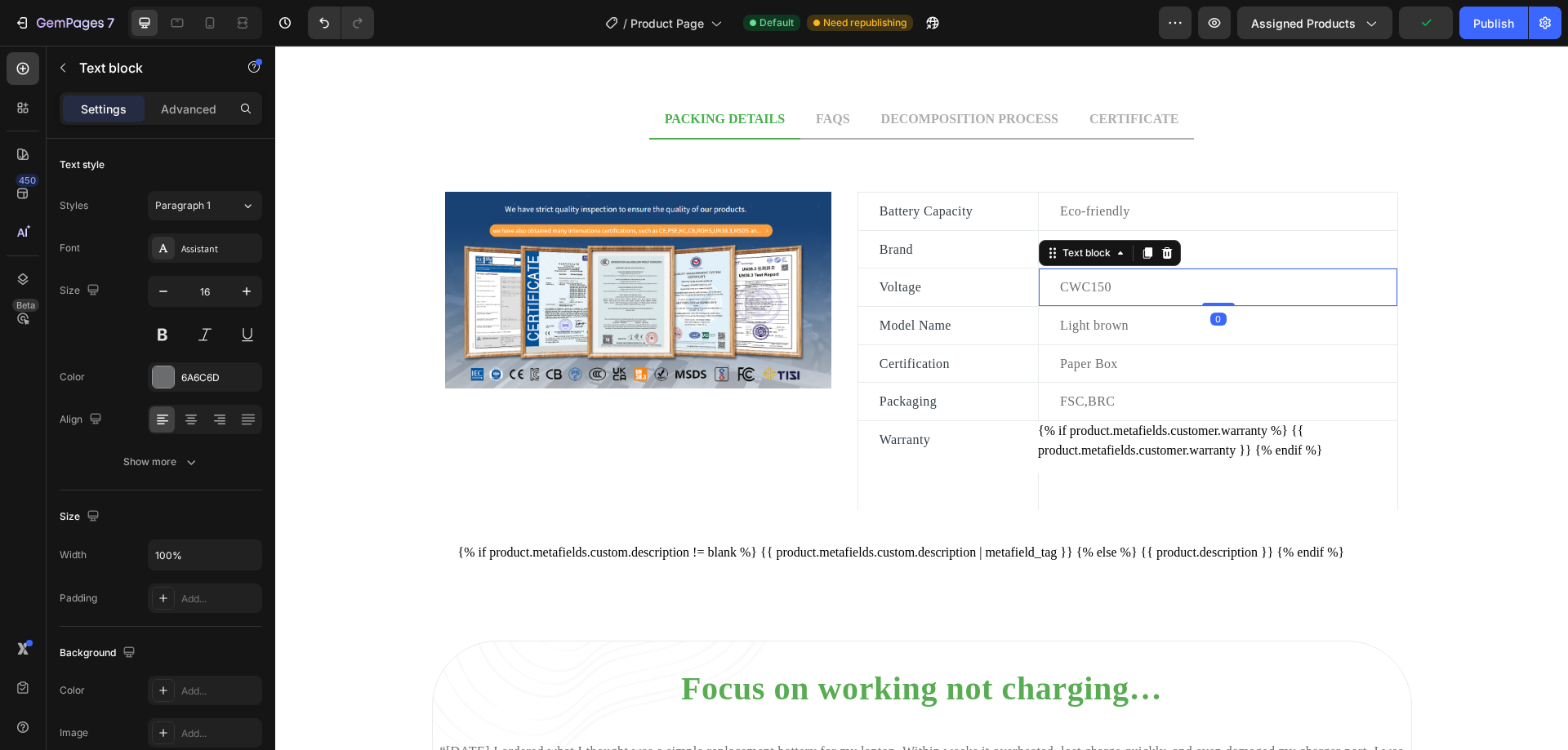
click at [1109, 286] on p "CWC150" at bounding box center [1227, 288] width 335 height 21
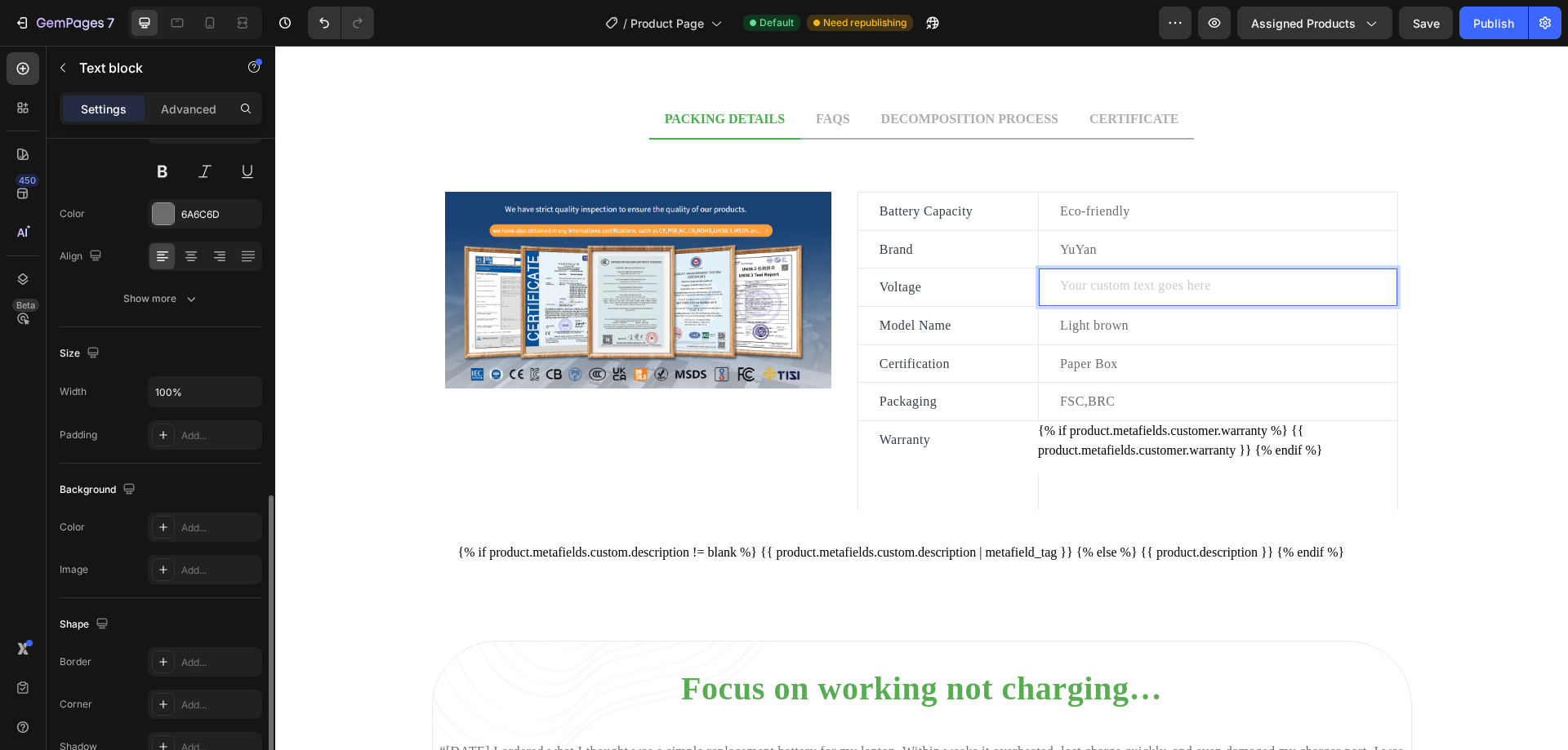
scroll to position [309, 0]
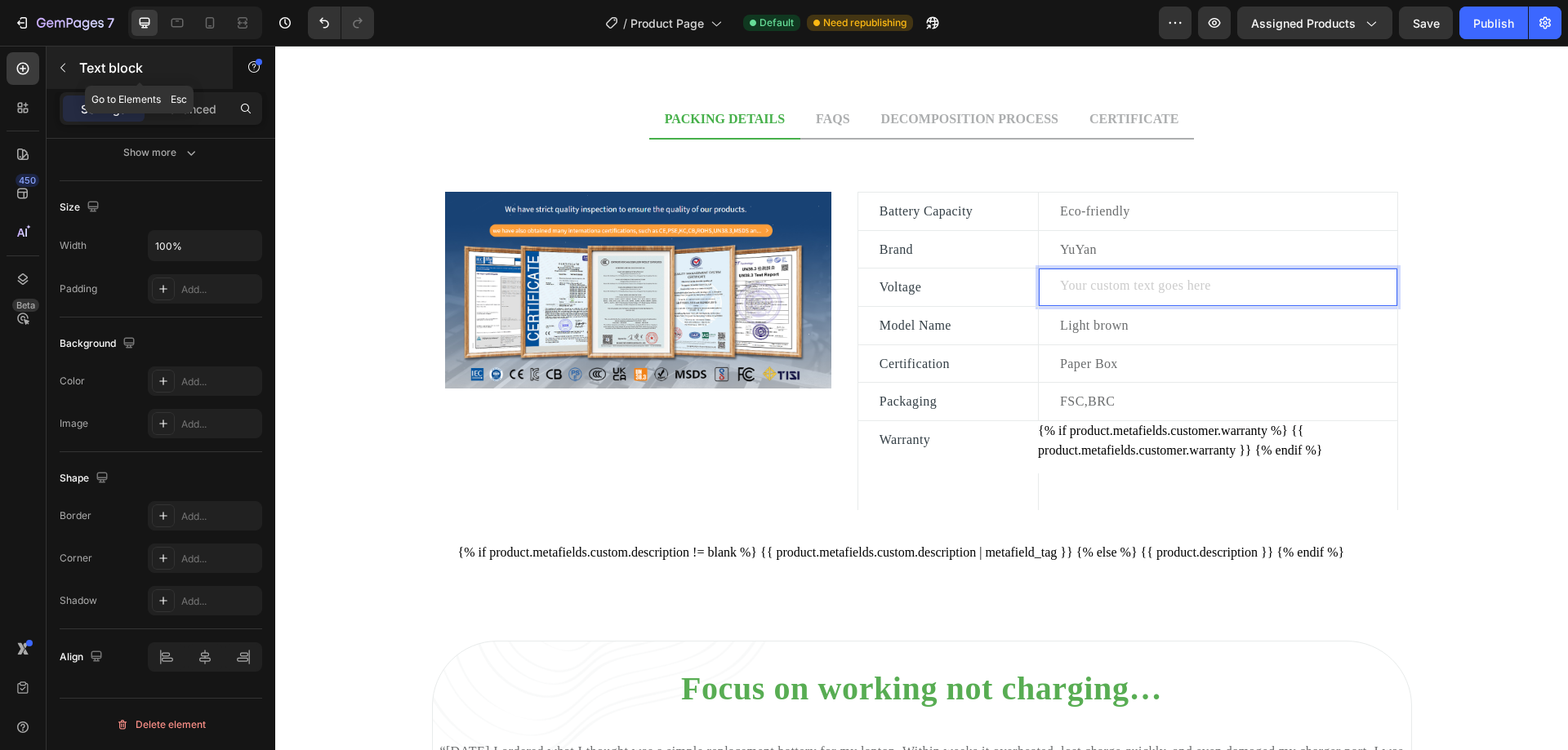
click at [58, 67] on icon "button" at bounding box center [62, 67] width 13 height 13
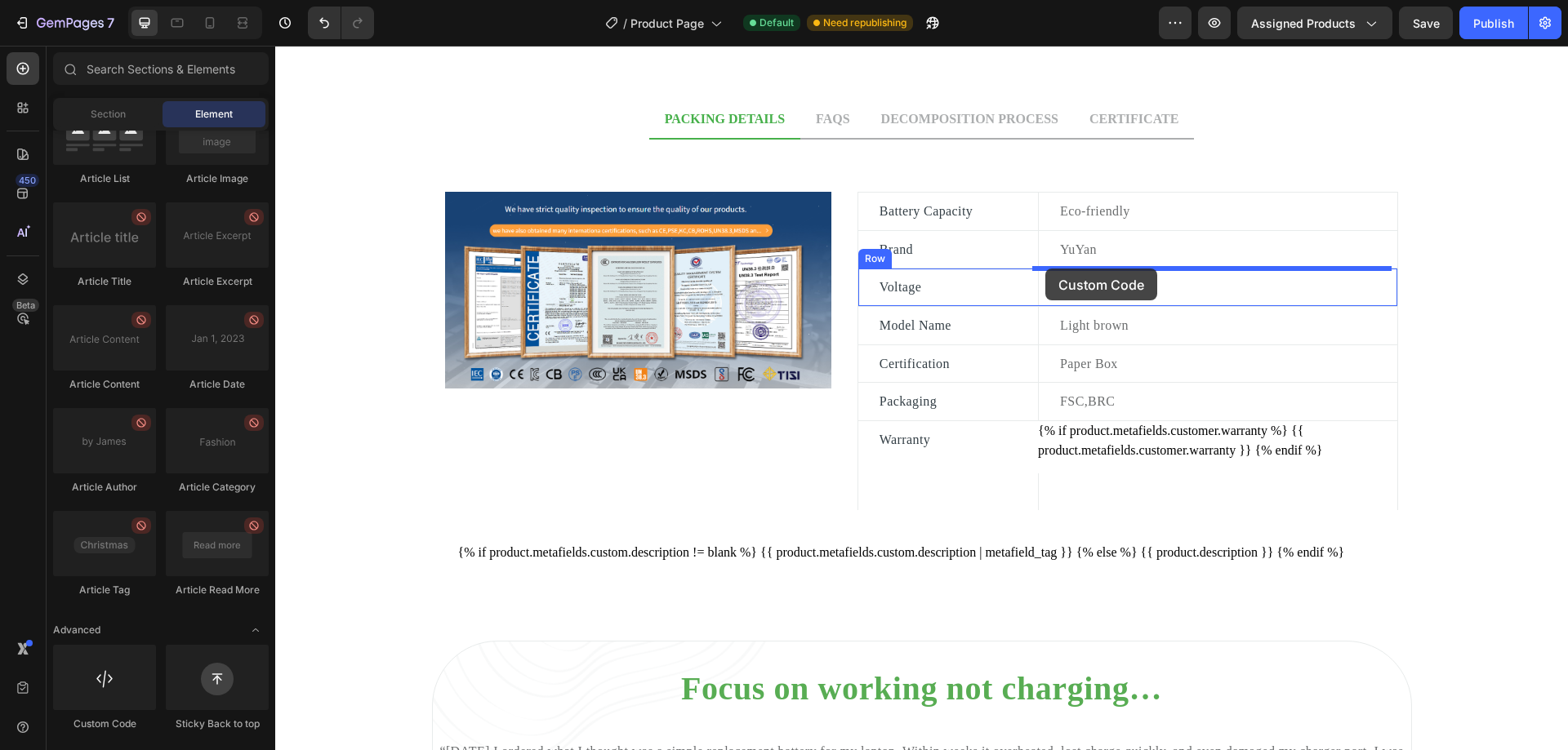
drag, startPoint x: 367, startPoint y: 717, endPoint x: 1045, endPoint y: 268, distance: 813.2
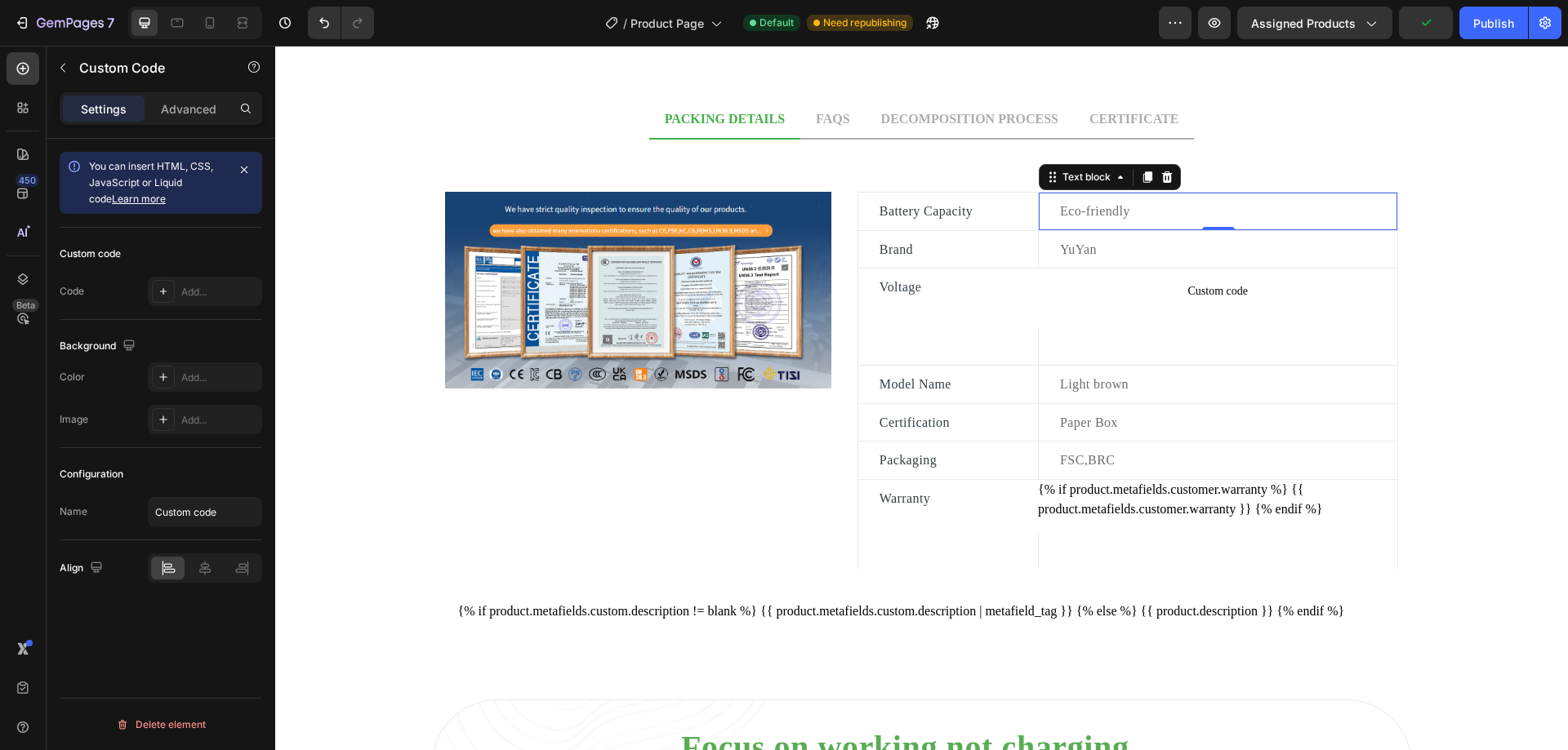
click at [1131, 215] on p "Eco-friendly" at bounding box center [1227, 212] width 335 height 21
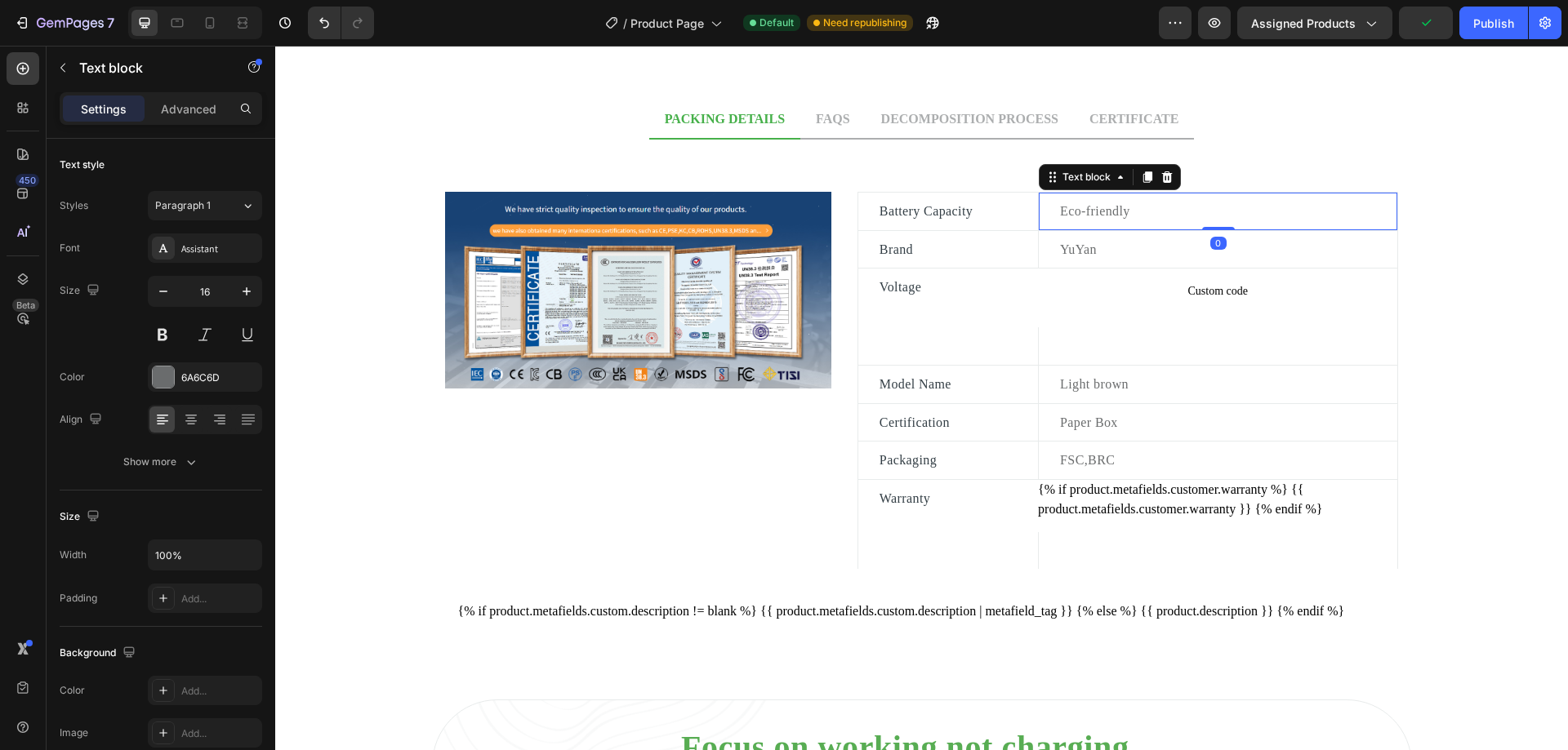
click at [1131, 215] on p "Eco-friendly" at bounding box center [1227, 212] width 335 height 21
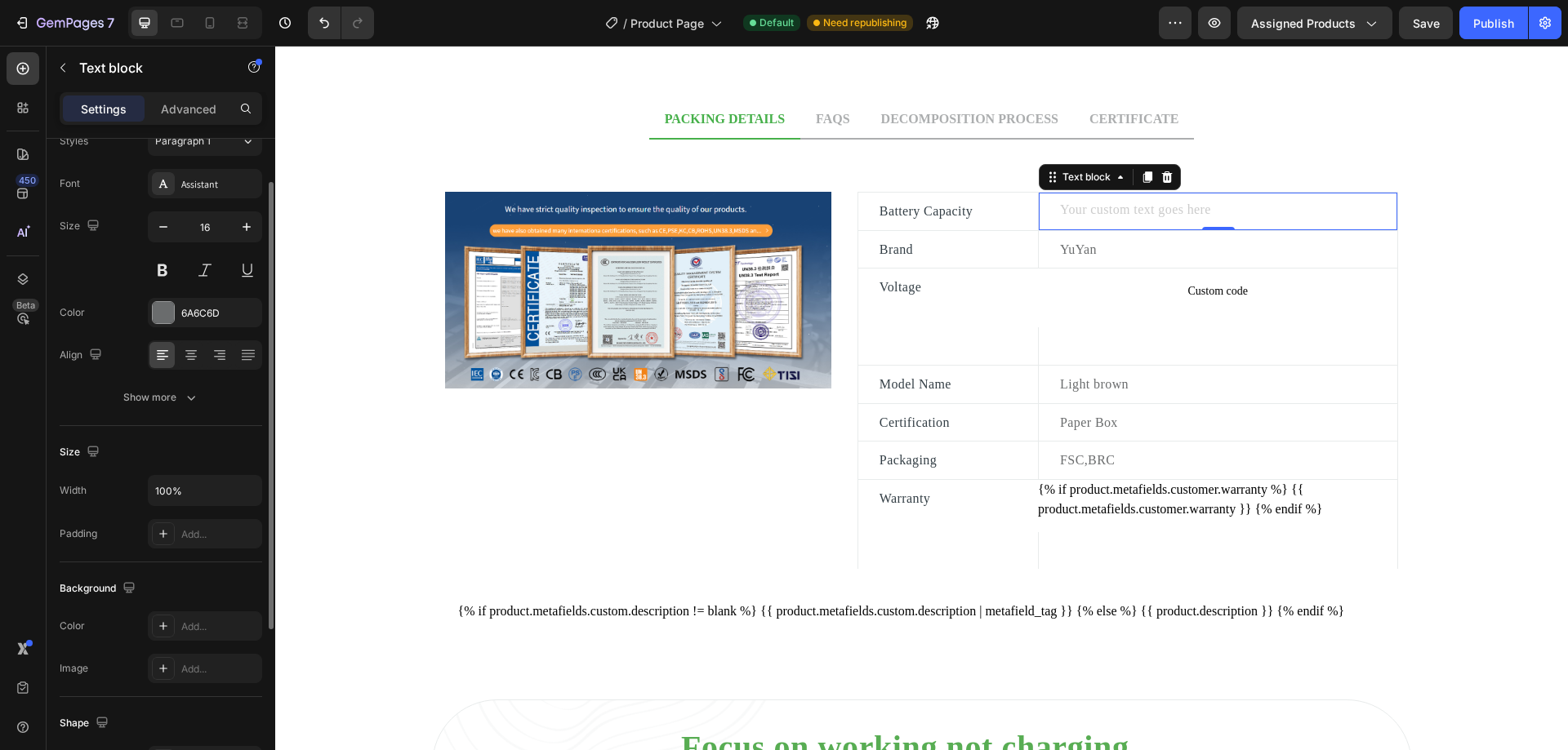
scroll to position [0, 0]
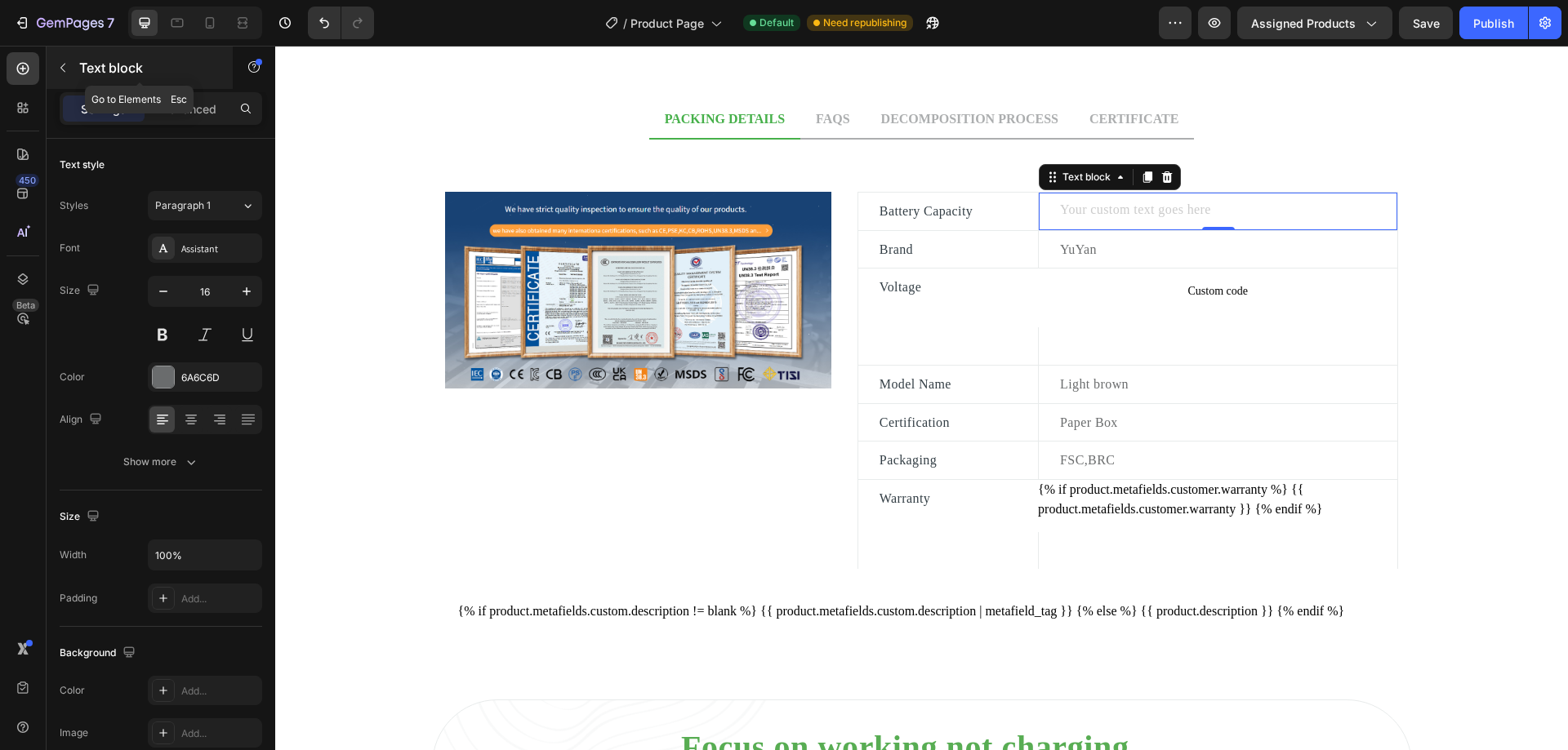
click at [69, 65] on icon "button" at bounding box center [62, 67] width 13 height 13
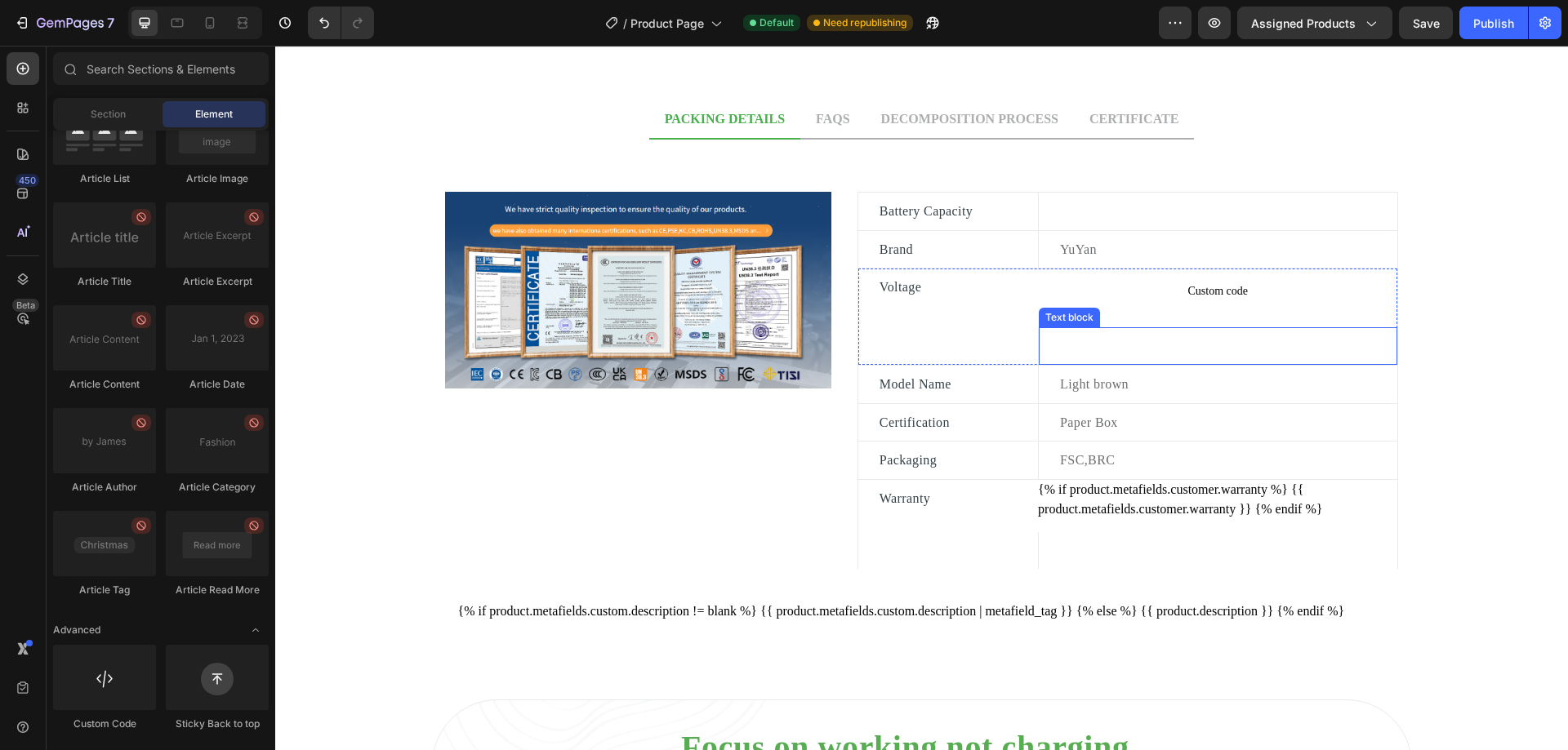
click at [1157, 331] on div "Text block" at bounding box center [1218, 346] width 360 height 38
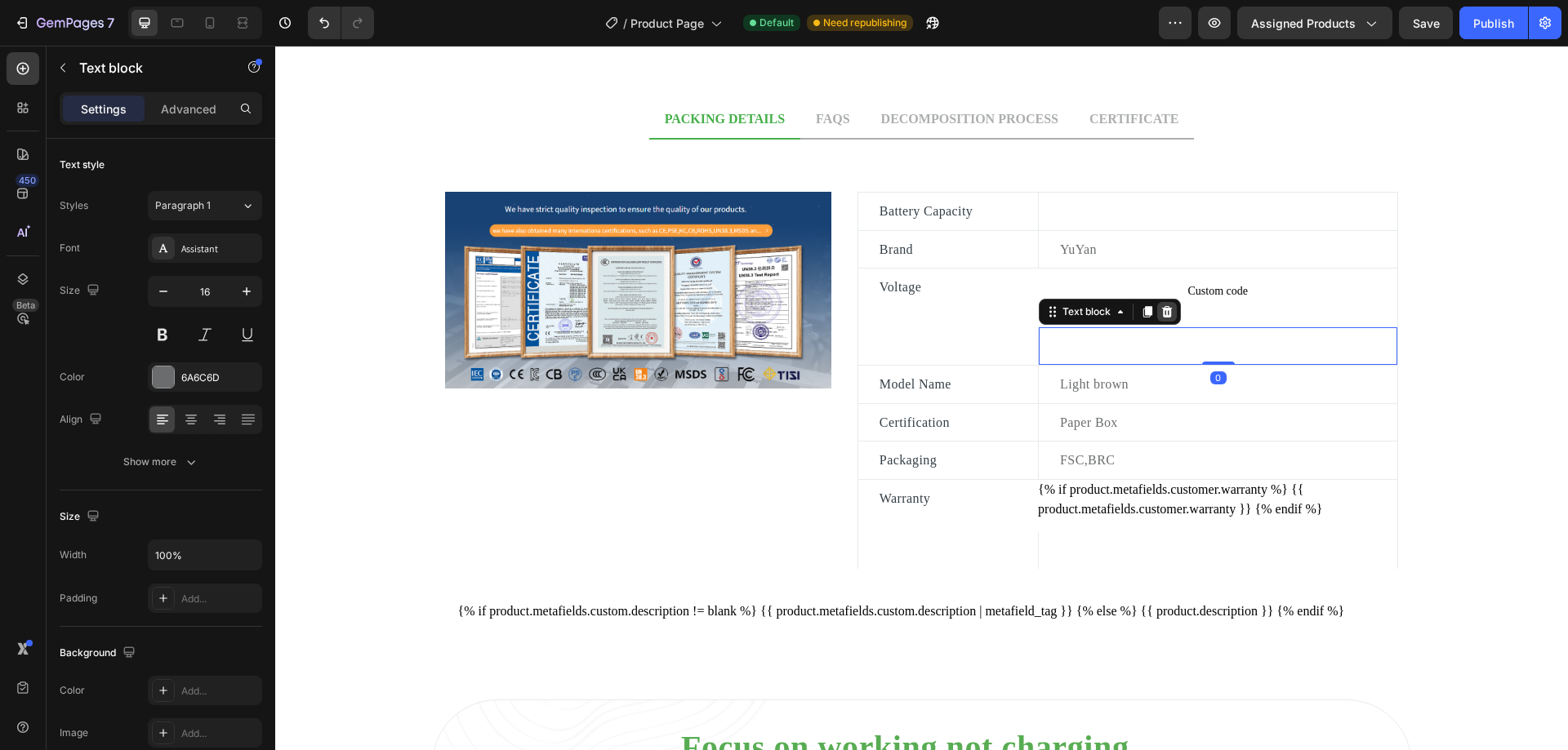
click at [1162, 318] on icon at bounding box center [1167, 312] width 11 height 12
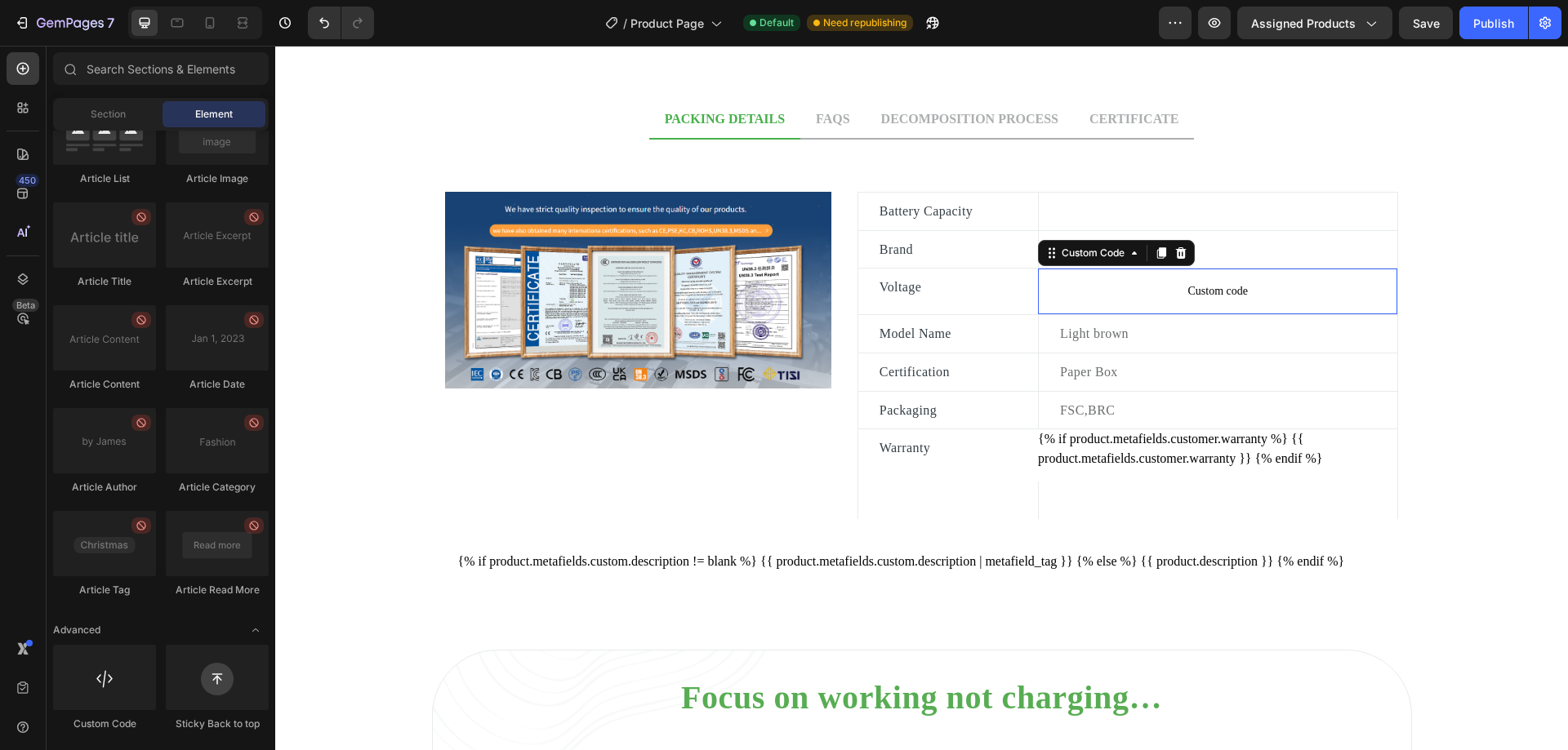
click at [1172, 290] on span "Custom code" at bounding box center [1218, 291] width 360 height 19
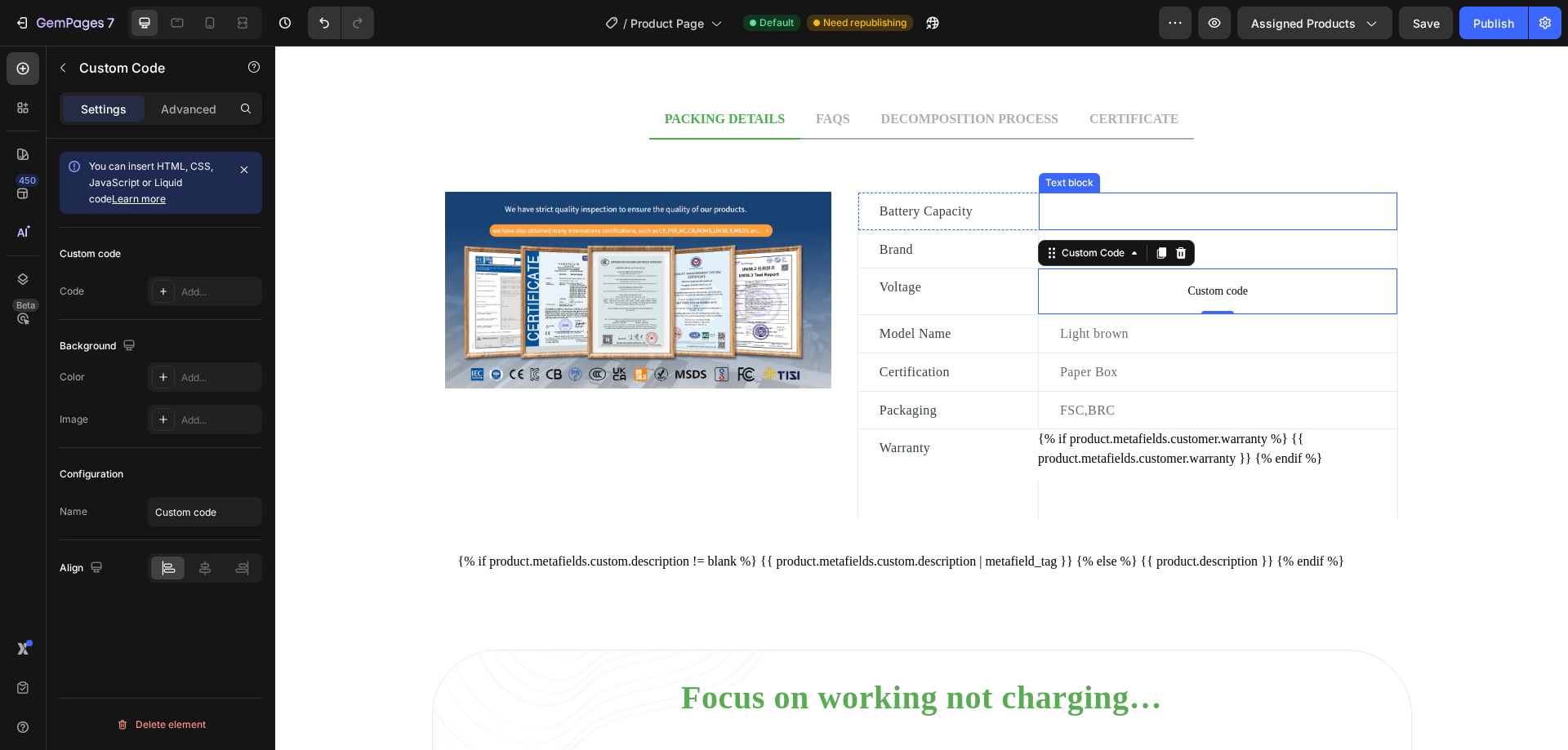
click at [1182, 202] on p "Rich Text Editor. Editing area: main" at bounding box center [1227, 212] width 335 height 21
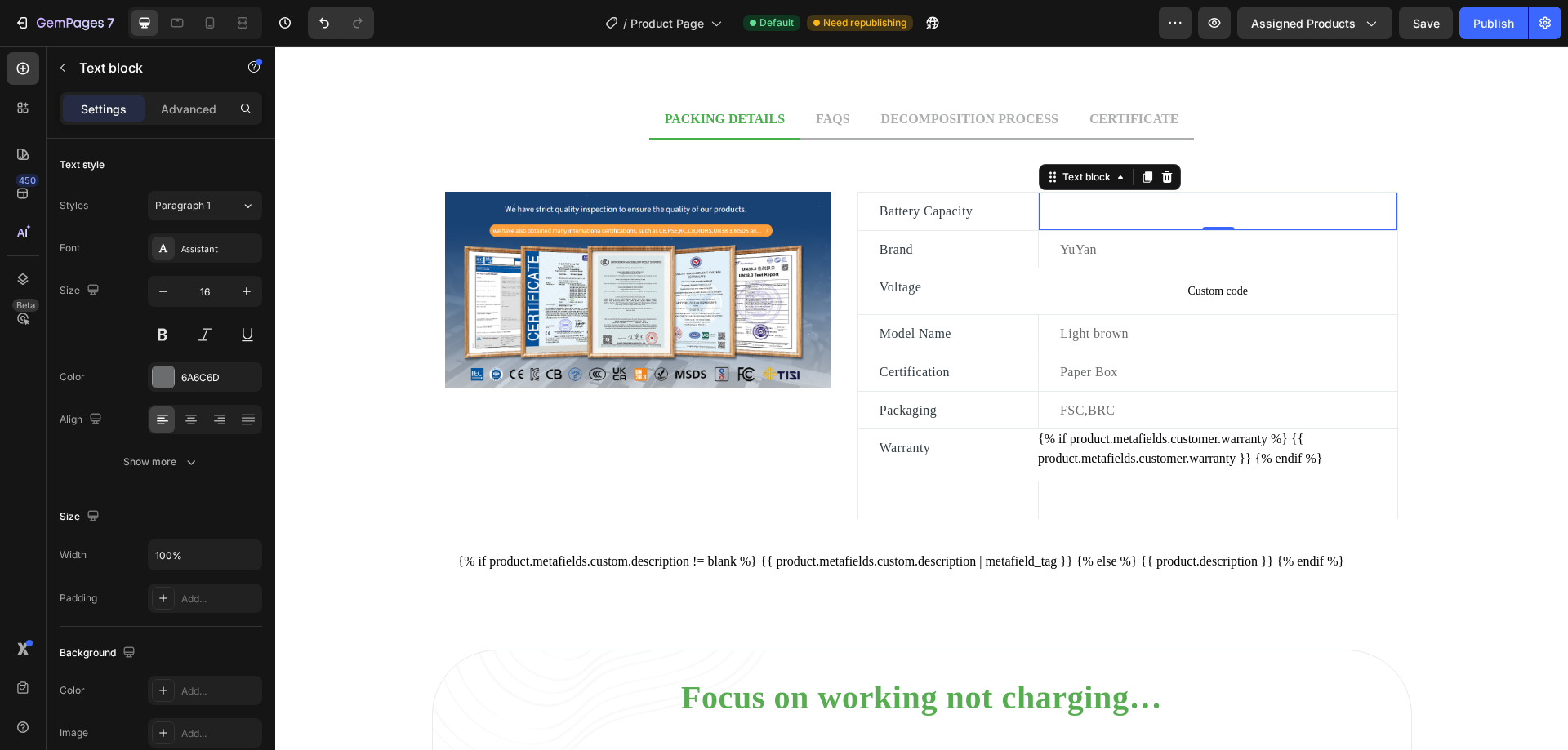
click at [1183, 199] on div "Rich Text Editor. Editing area: main" at bounding box center [1228, 211] width 339 height 24
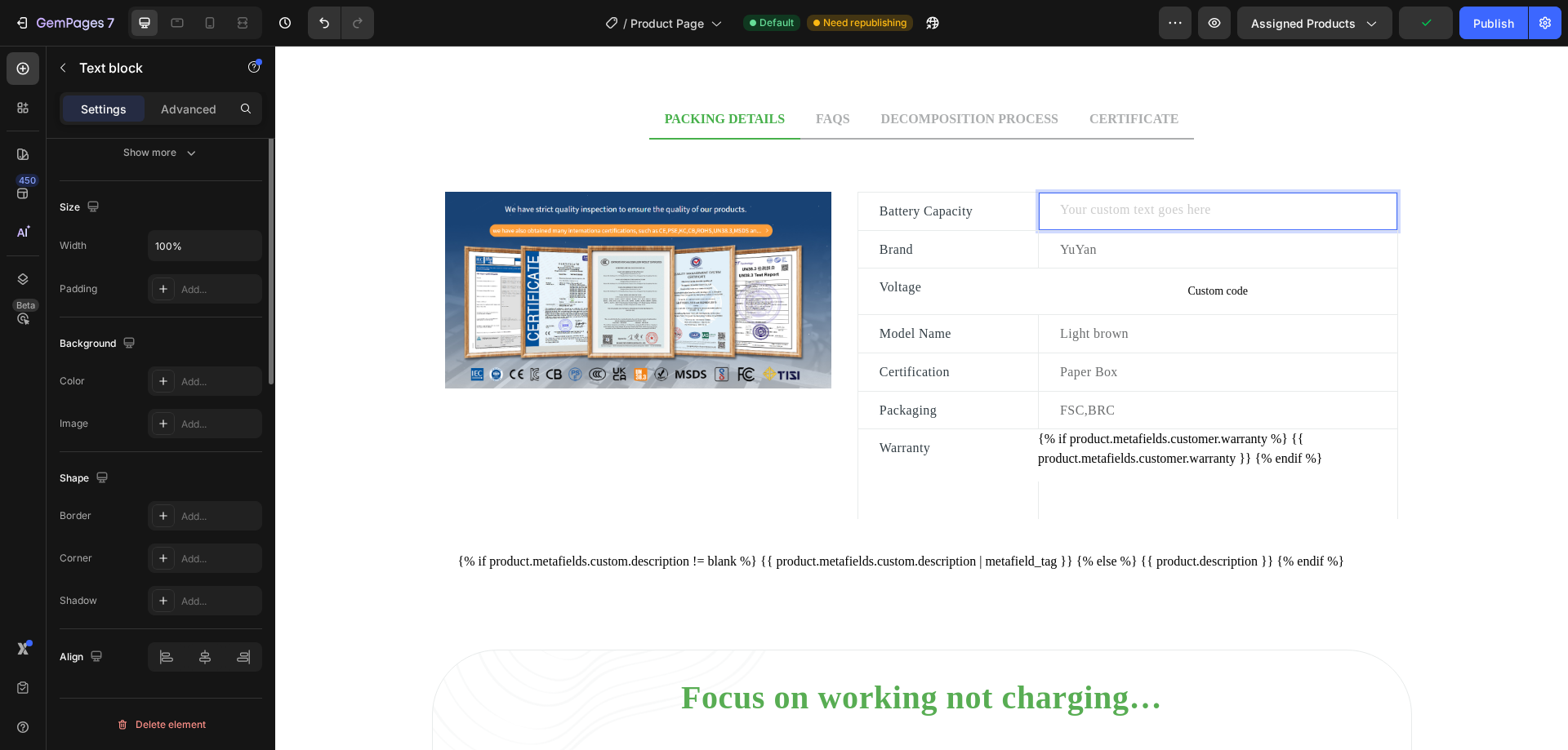
scroll to position [64, 0]
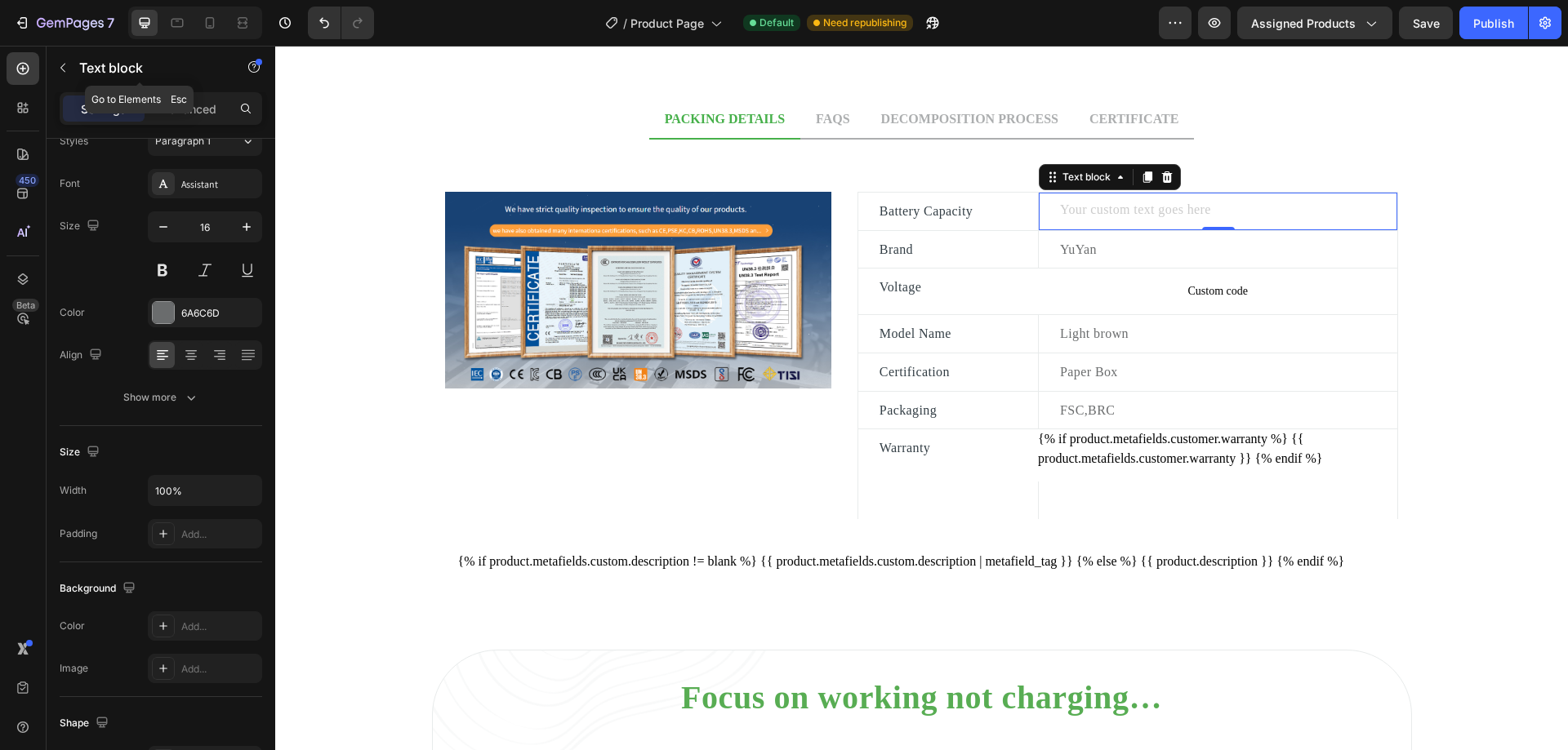
click at [63, 69] on icon "button" at bounding box center [62, 68] width 5 height 9
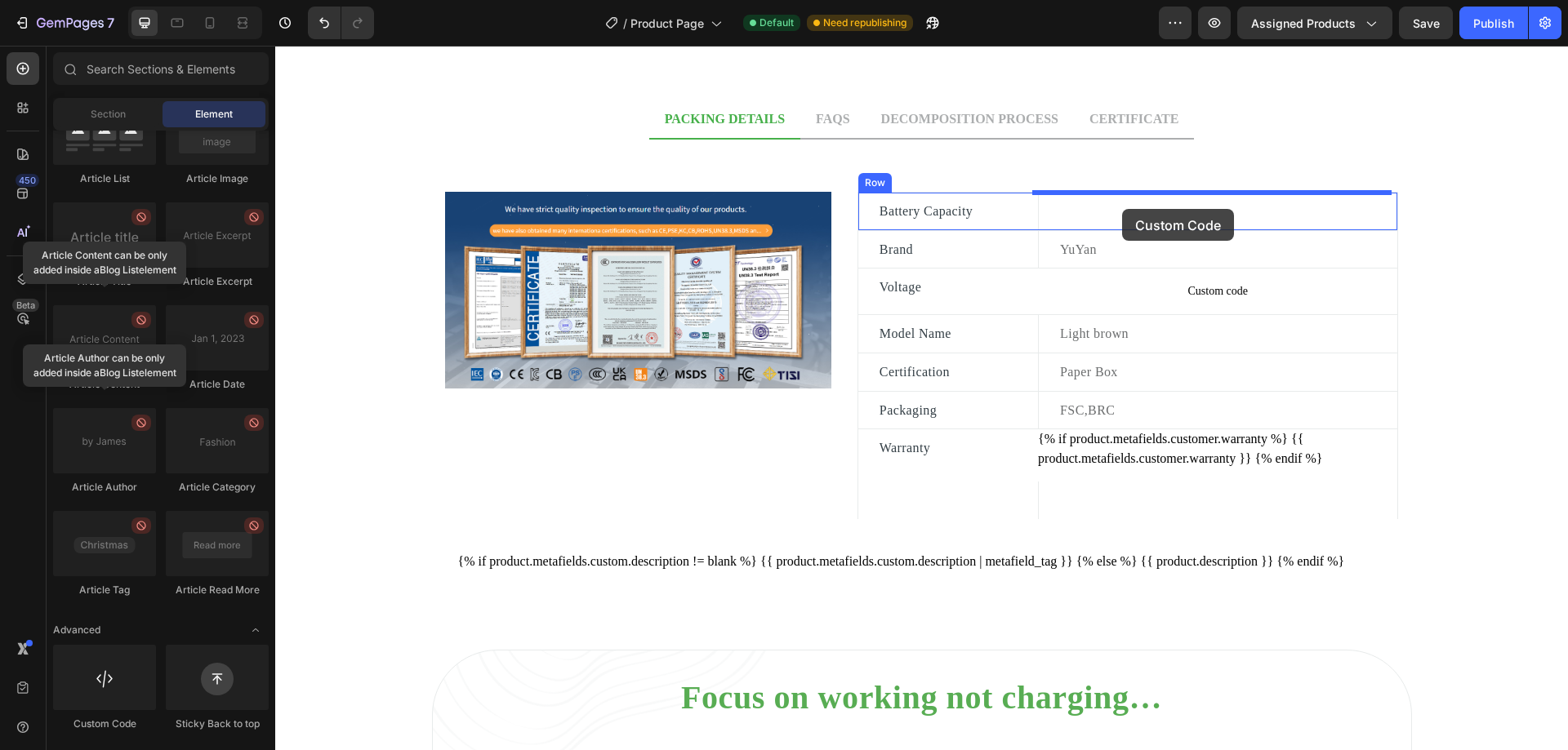
drag, startPoint x: 380, startPoint y: 731, endPoint x: 1122, endPoint y: 209, distance: 907.2
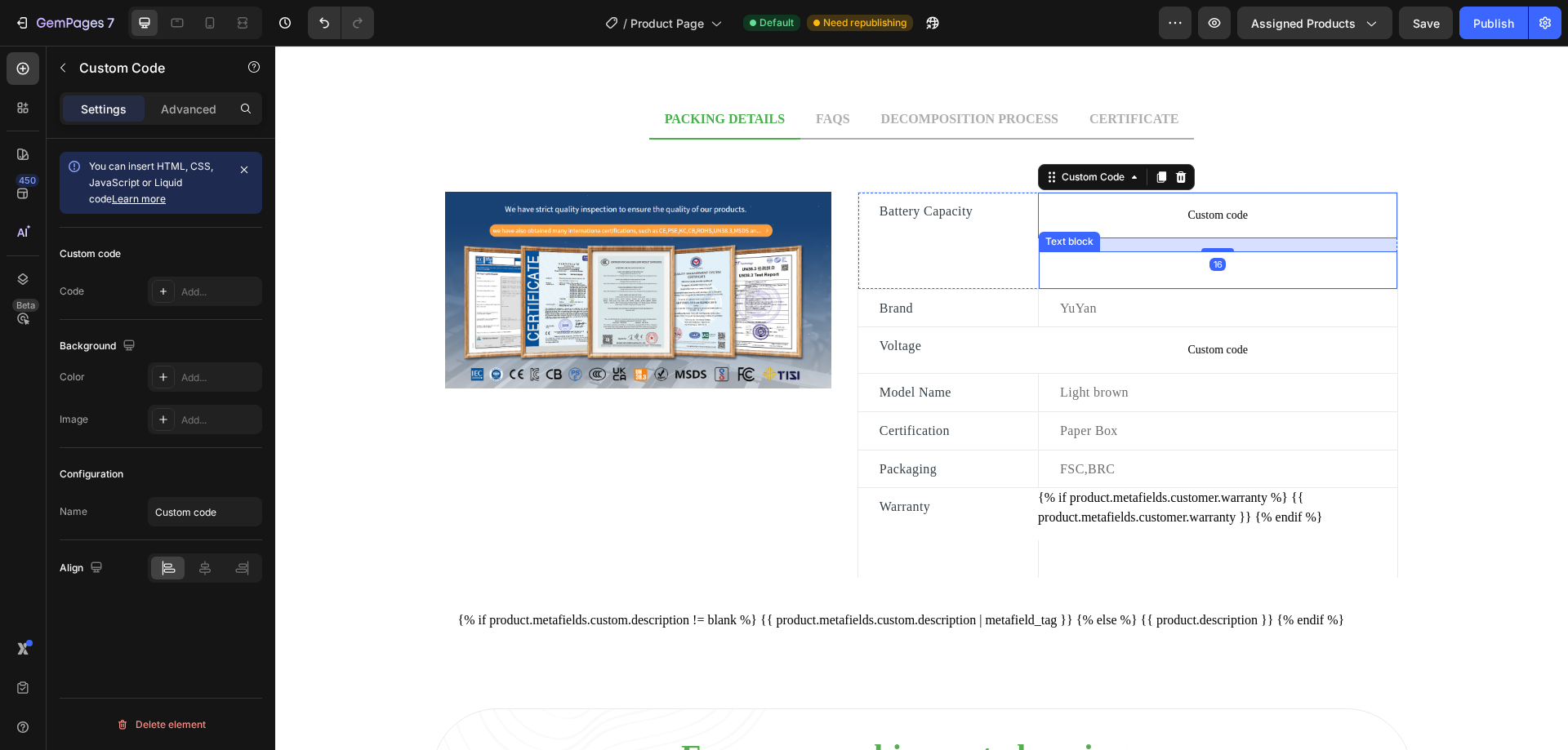
click at [1154, 273] on p "Rich Text Editor. Editing area: main" at bounding box center [1227, 270] width 335 height 21
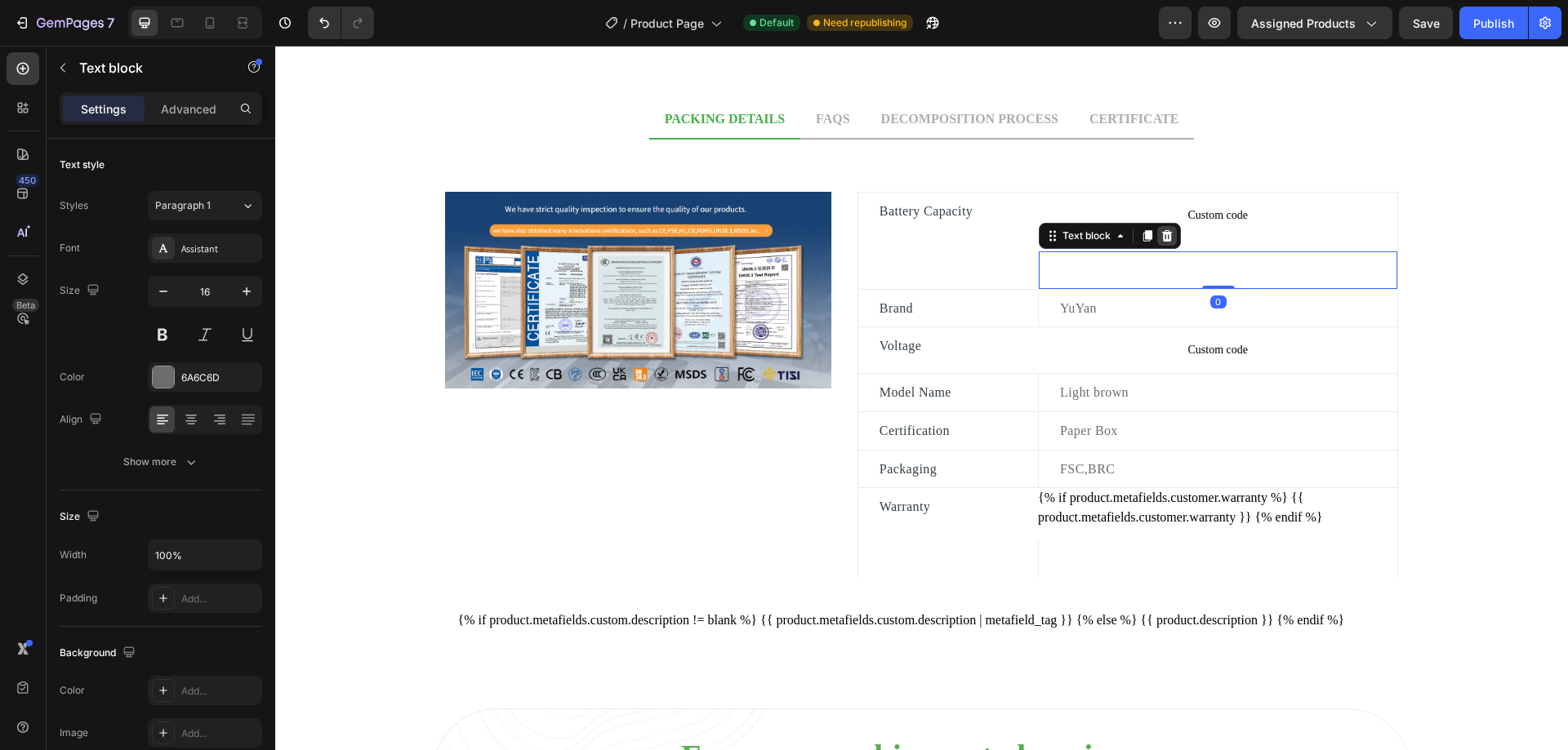
click at [1162, 242] on icon at bounding box center [1167, 236] width 11 height 12
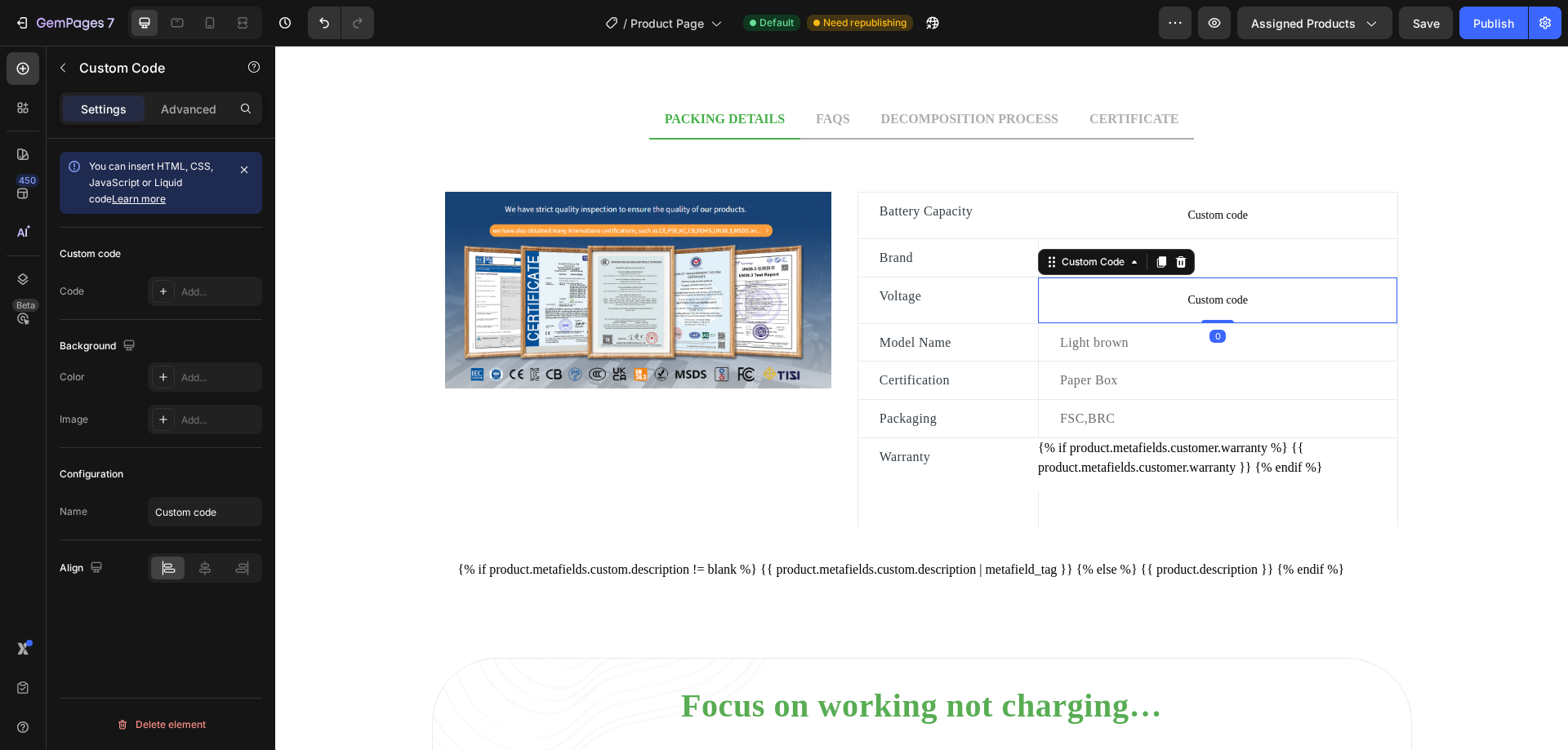
click at [1216, 295] on span "Custom code" at bounding box center [1218, 300] width 360 height 19
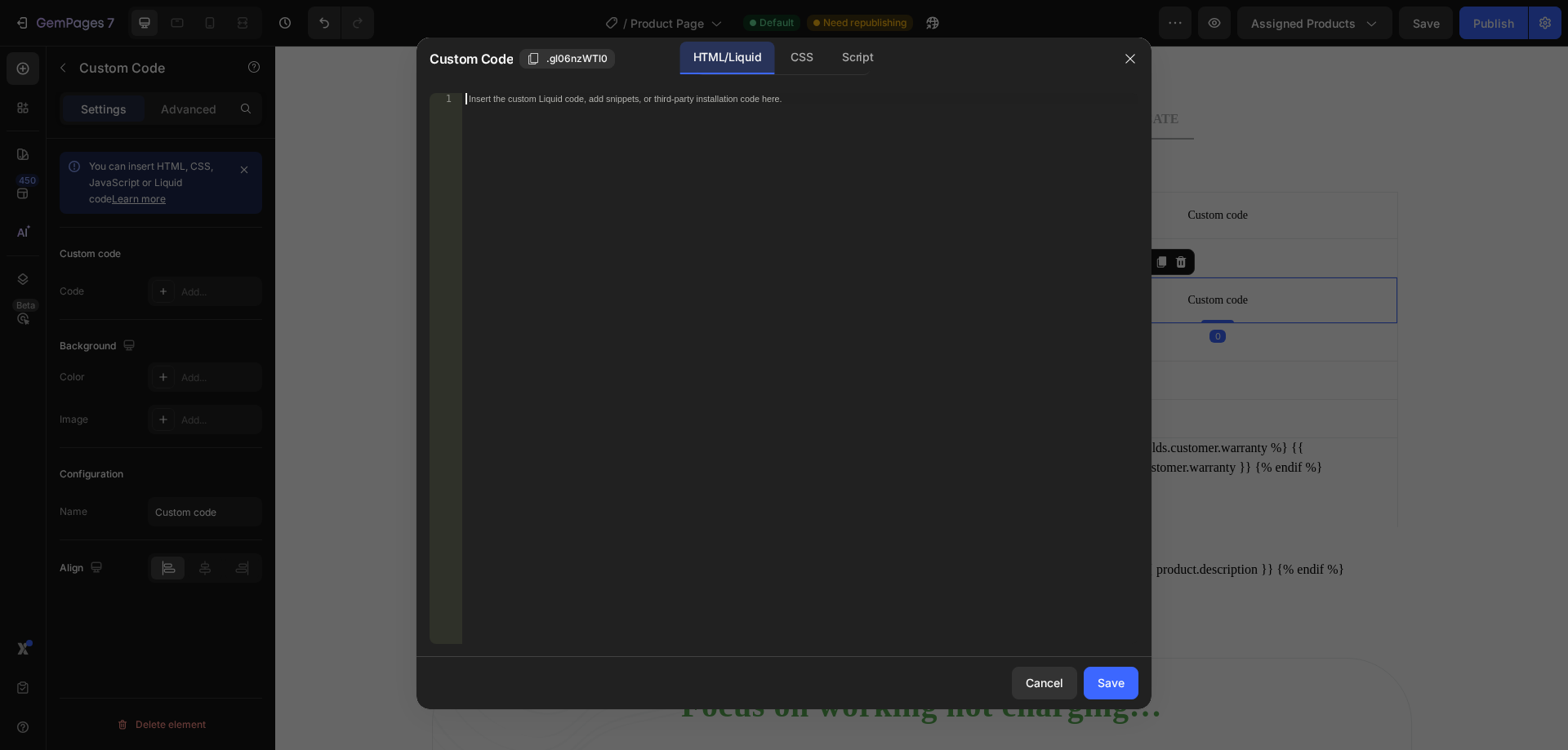
click at [830, 133] on div "Insert the custom Liquid code, add snippets, or third-party installation code h…" at bounding box center [800, 380] width 677 height 574
paste textarea "{% endif %}"
drag, startPoint x: 656, startPoint y: 111, endPoint x: 497, endPoint y: 107, distance: 159.1
click at [497, 107] on div "{% if product.metafields.specs.voltage %} < li > < strong > Voltage: </ strong …" at bounding box center [800, 380] width 677 height 574
click at [748, 108] on div "{% if product.metafields.specs.voltage %} {{ product.metafields.specs.voltage }…" at bounding box center [800, 380] width 677 height 574
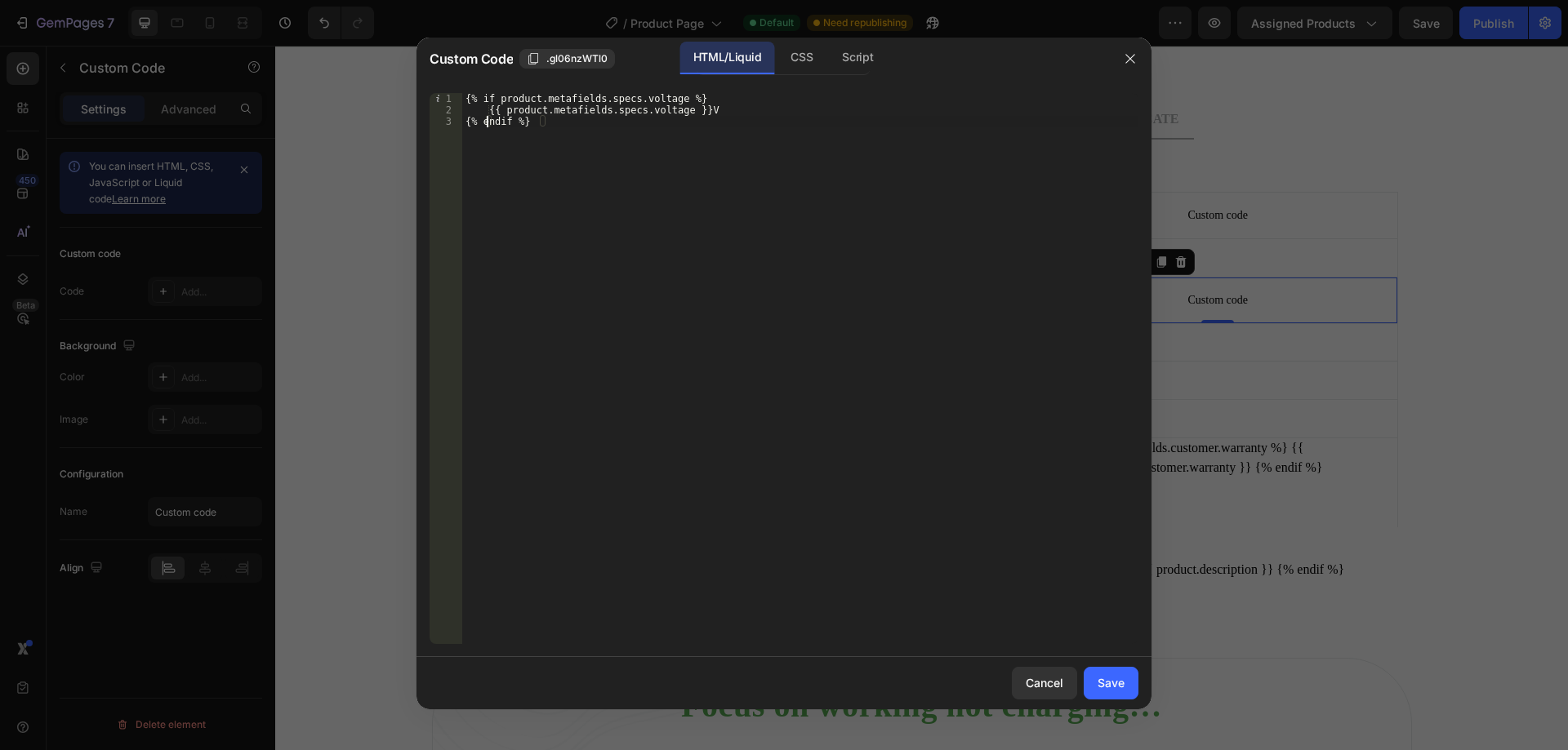
click at [488, 122] on div "{% if product.metafields.specs.voltage %} {{ product.metafields.specs.voltage }…" at bounding box center [800, 380] width 677 height 574
click at [617, 98] on div "{% if product.metafields.specs.voltage %} {{ product.metafields.specs.voltage }…" at bounding box center [800, 380] width 677 height 574
click at [624, 95] on div "{% if product.metafields.customer.voltage %} {{ product.metafields.specs.voltag…" at bounding box center [800, 380] width 677 height 574
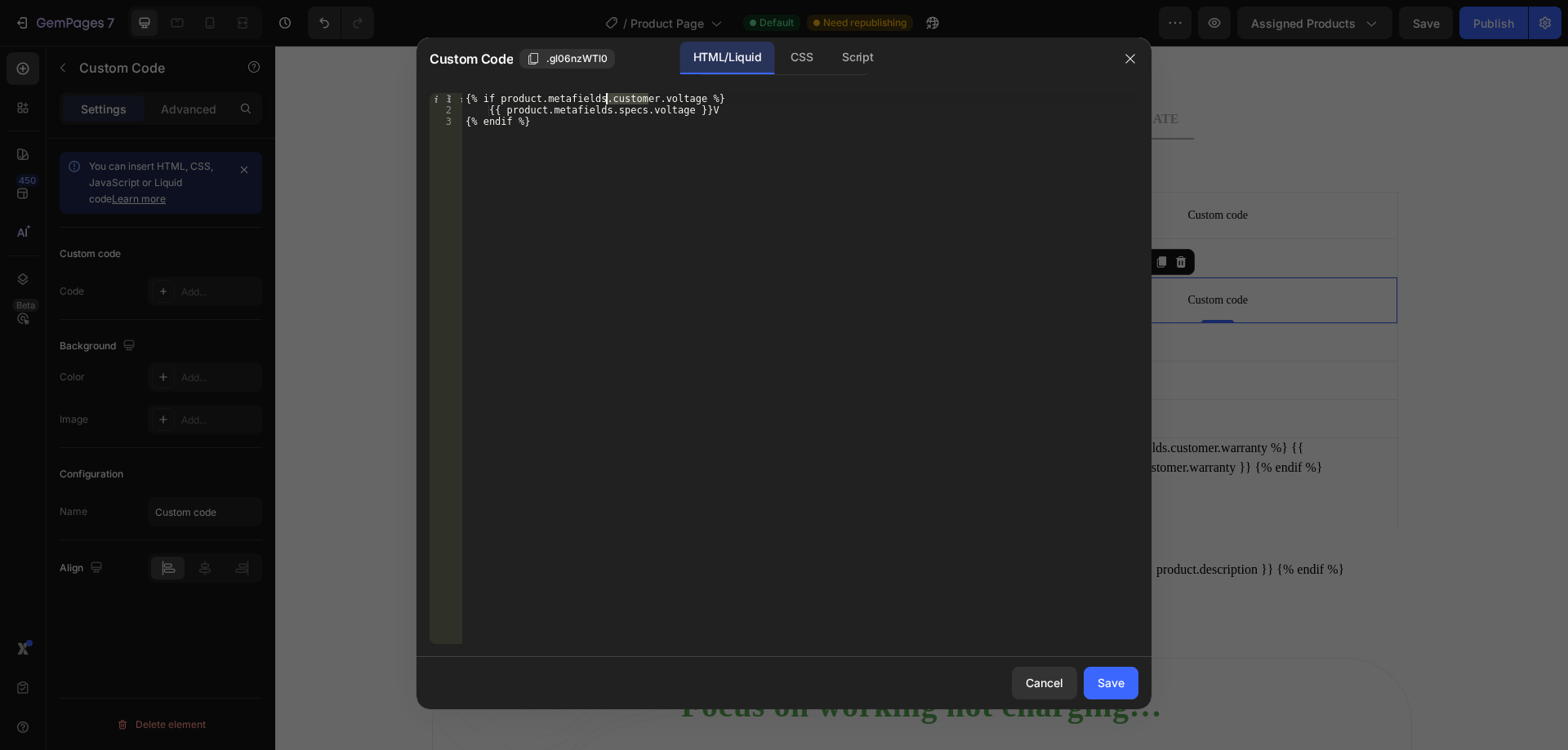
click at [624, 95] on div "{% if product.metafields.customer.voltage %} {{ product.metafields.specs.voltag…" at bounding box center [800, 380] width 677 height 574
click at [678, 125] on div "{% if product.metafields.customer.voltage %} {{ product.metafields.specs.voltag…" at bounding box center [800, 380] width 677 height 574
click at [625, 109] on div "{% if product.metafields.customer.voltage %} {{ product.metafields.specs.voltag…" at bounding box center [800, 380] width 677 height 574
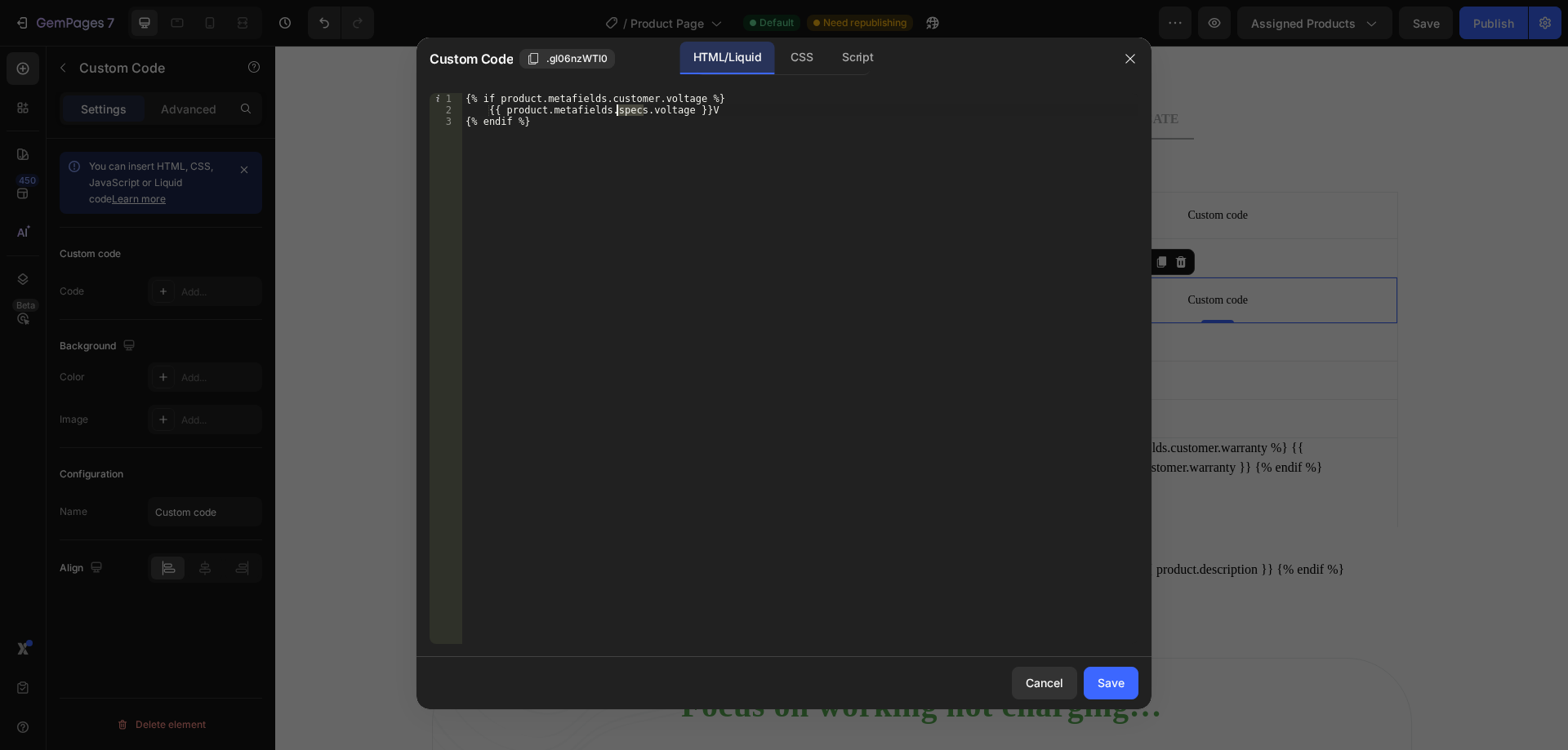
paste textarea "customer"
type textarea "{{ product.metafields.customer.voltage }}V"
click at [1105, 699] on button "Save" at bounding box center [1111, 683] width 54 height 33
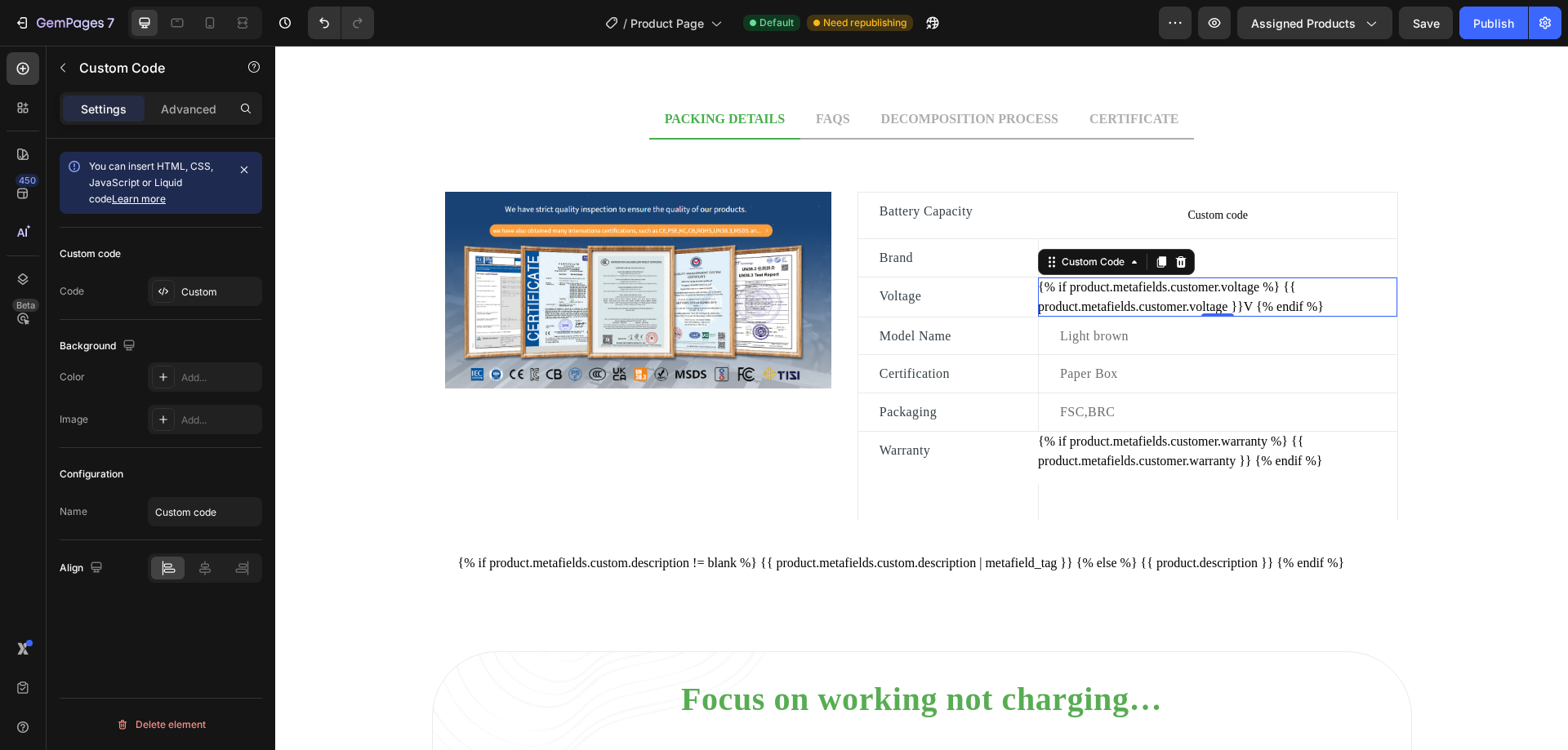
click at [1321, 303] on div "{% if product.metafields.customer.voltage %} {{ product.metafields.customer.vol…" at bounding box center [1218, 297] width 360 height 39
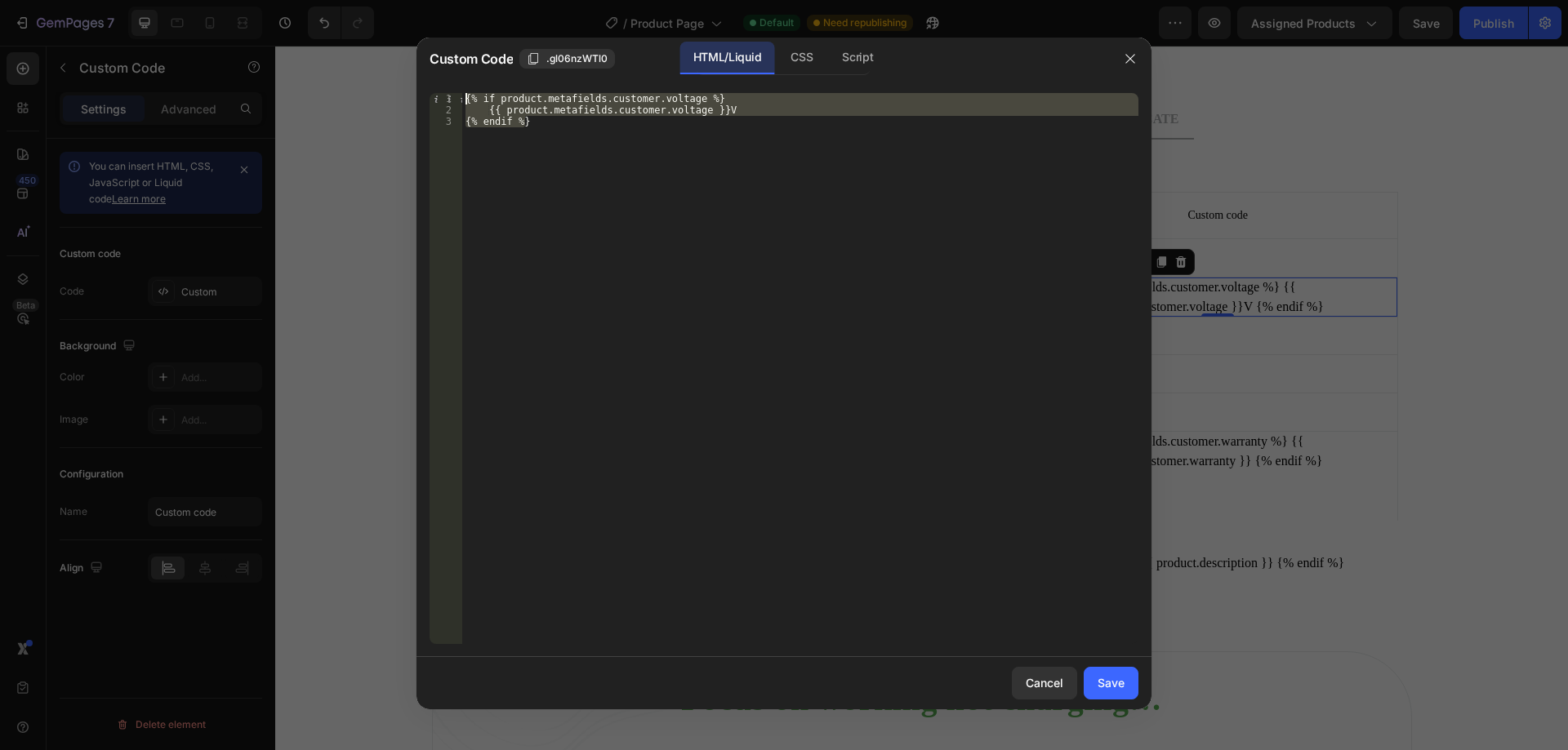
drag, startPoint x: 756, startPoint y: 149, endPoint x: 411, endPoint y: 53, distance: 358.1
click at [411, 53] on div "Custom Code .gl06nzWTl0 HTML/Liquid CSS Script {% endif %} 1 2 3 {% if product.…" at bounding box center [784, 375] width 1568 height 750
click at [521, 146] on div "{% if product.metafields.customer.voltage %} {{ product.metafields.customer.vol…" at bounding box center [800, 368] width 677 height 551
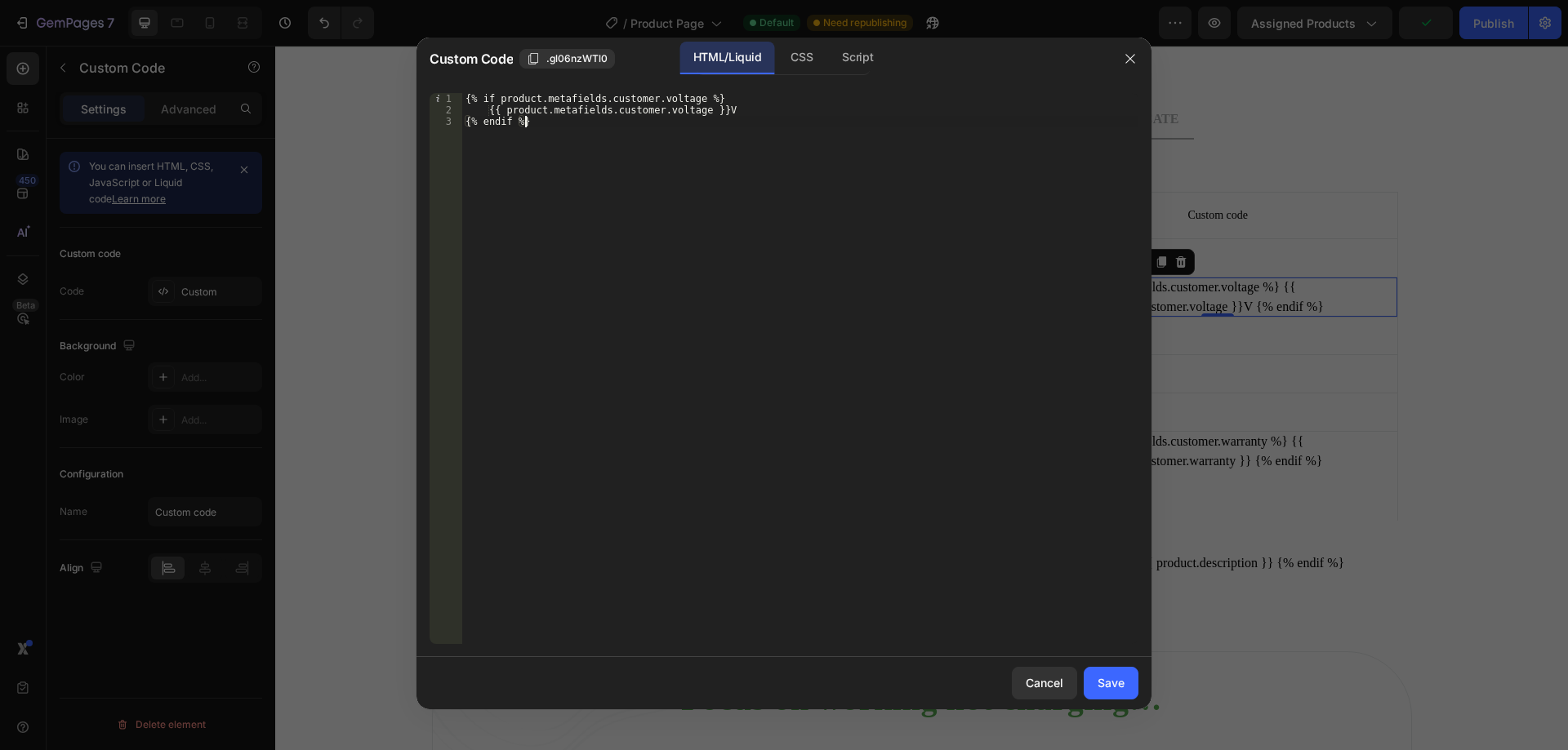
click at [473, 99] on div "{% if product.metafields.customer.voltage %} {{ product.metafields.customer.vol…" at bounding box center [800, 380] width 677 height 574
click at [470, 94] on div "{% if product.metafields.customer.voltage %} {{ product.metafields.customer.vol…" at bounding box center [800, 380] width 677 height 574
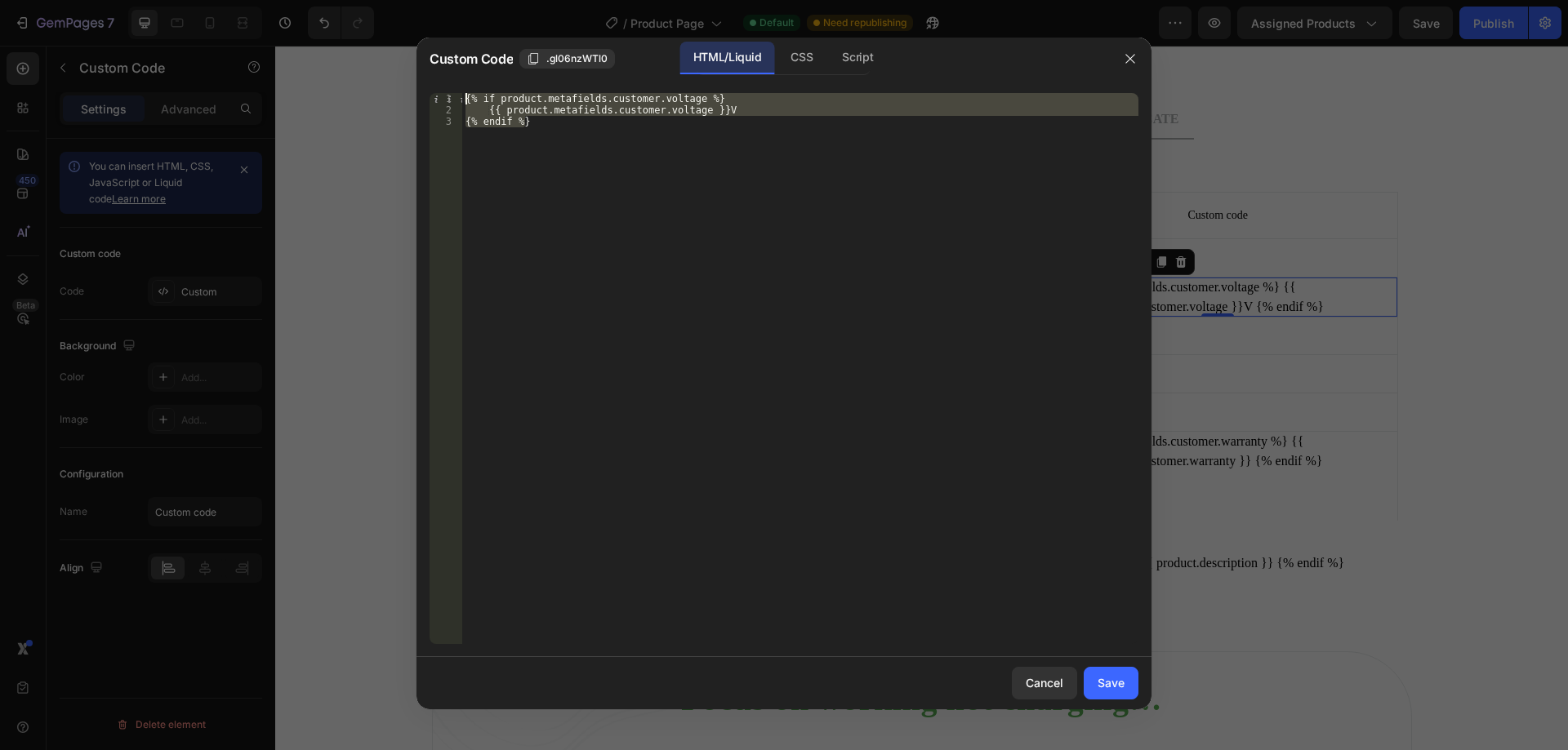
drag, startPoint x: 596, startPoint y: 135, endPoint x: 382, endPoint y: 84, distance: 220.0
click at [382, 84] on div "Custom Code .gl06nzWTl0 HTML/Liquid CSS Script {% if product.metafields.custome…" at bounding box center [784, 375] width 1568 height 750
type textarea "{% if product.metafields.customer.voltage %} {{ product.metafields.customer.vol…"
click at [1129, 54] on icon "button" at bounding box center [1130, 58] width 13 height 13
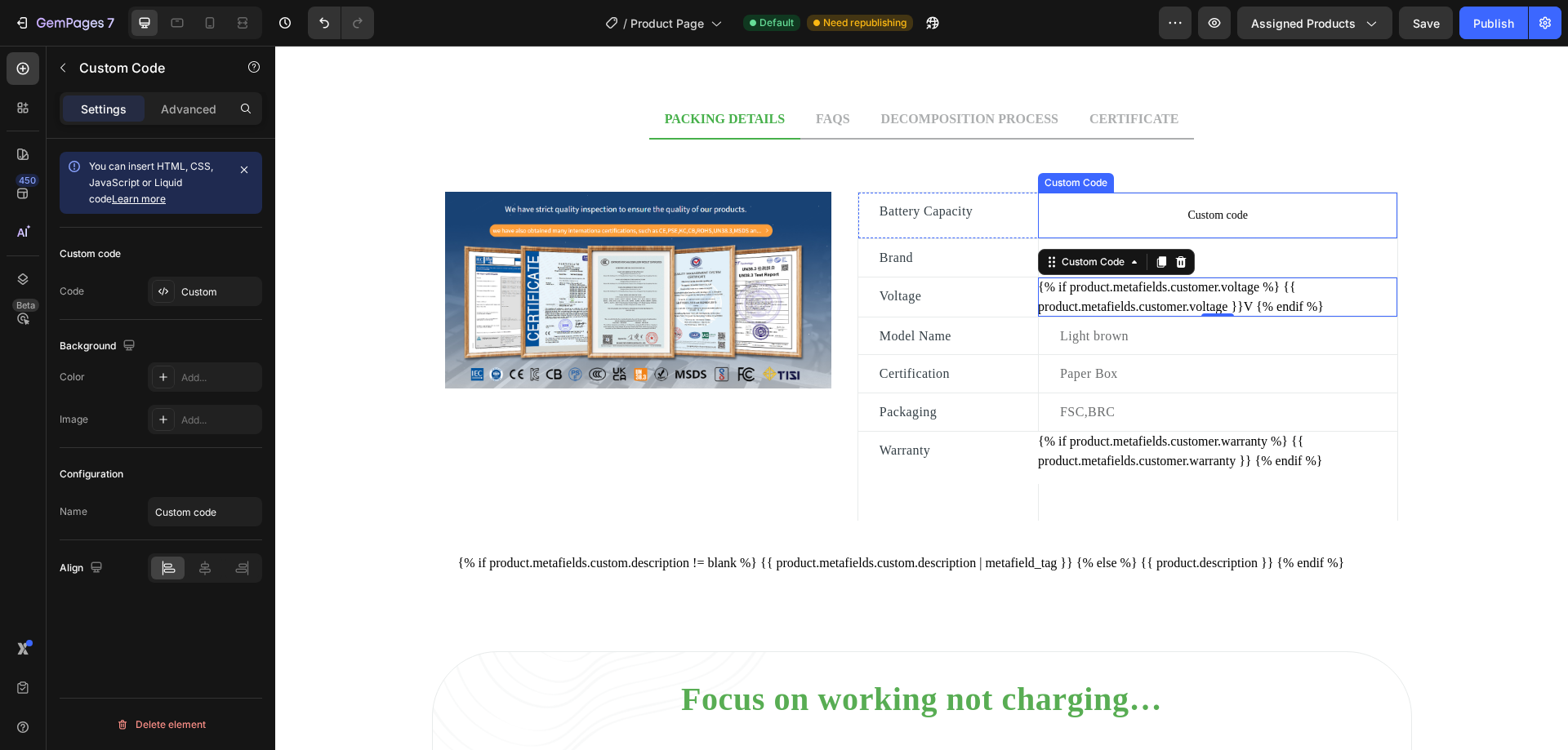
click at [1229, 212] on span "Custom code" at bounding box center [1218, 216] width 360 height 19
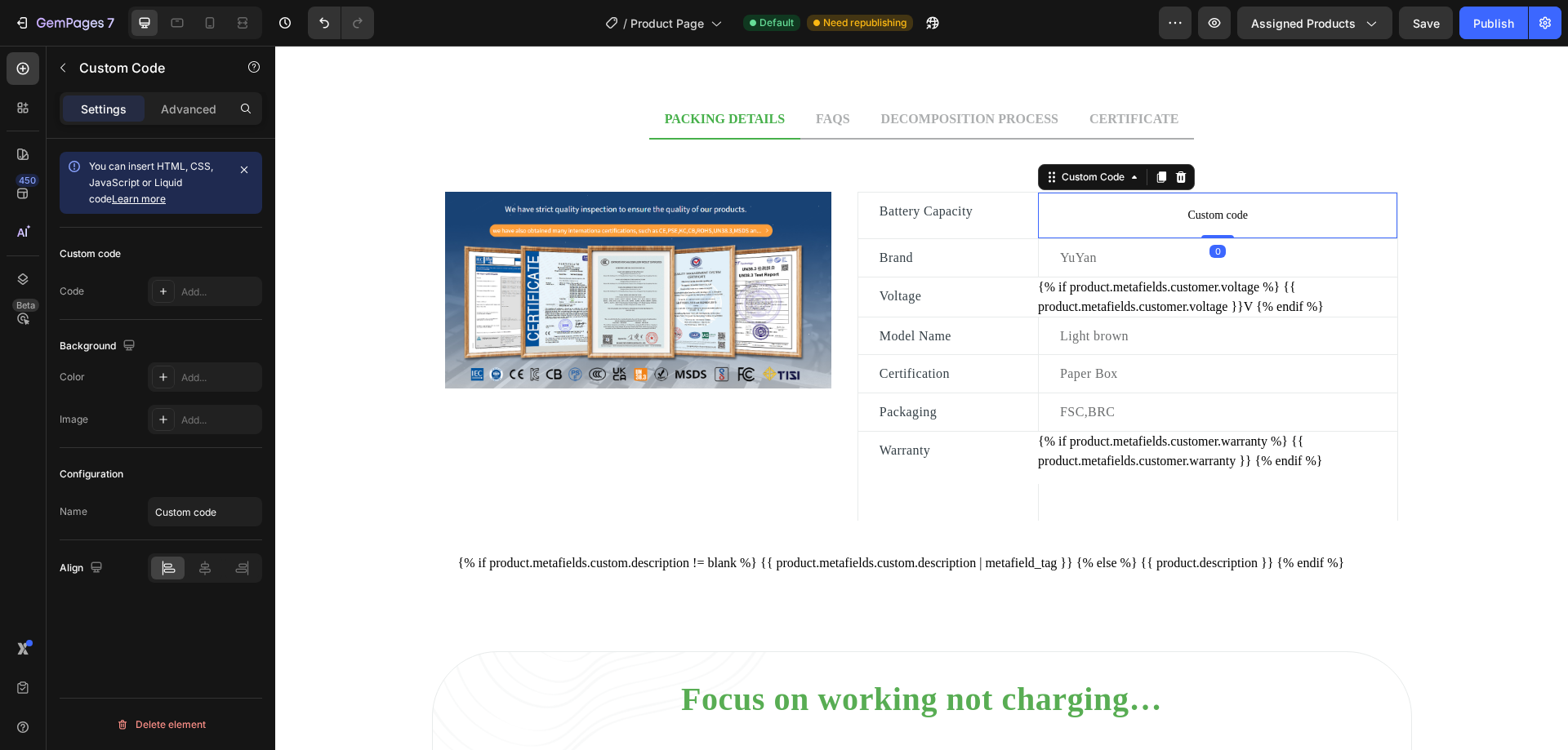
click at [1229, 212] on span "Custom code" at bounding box center [1218, 216] width 360 height 19
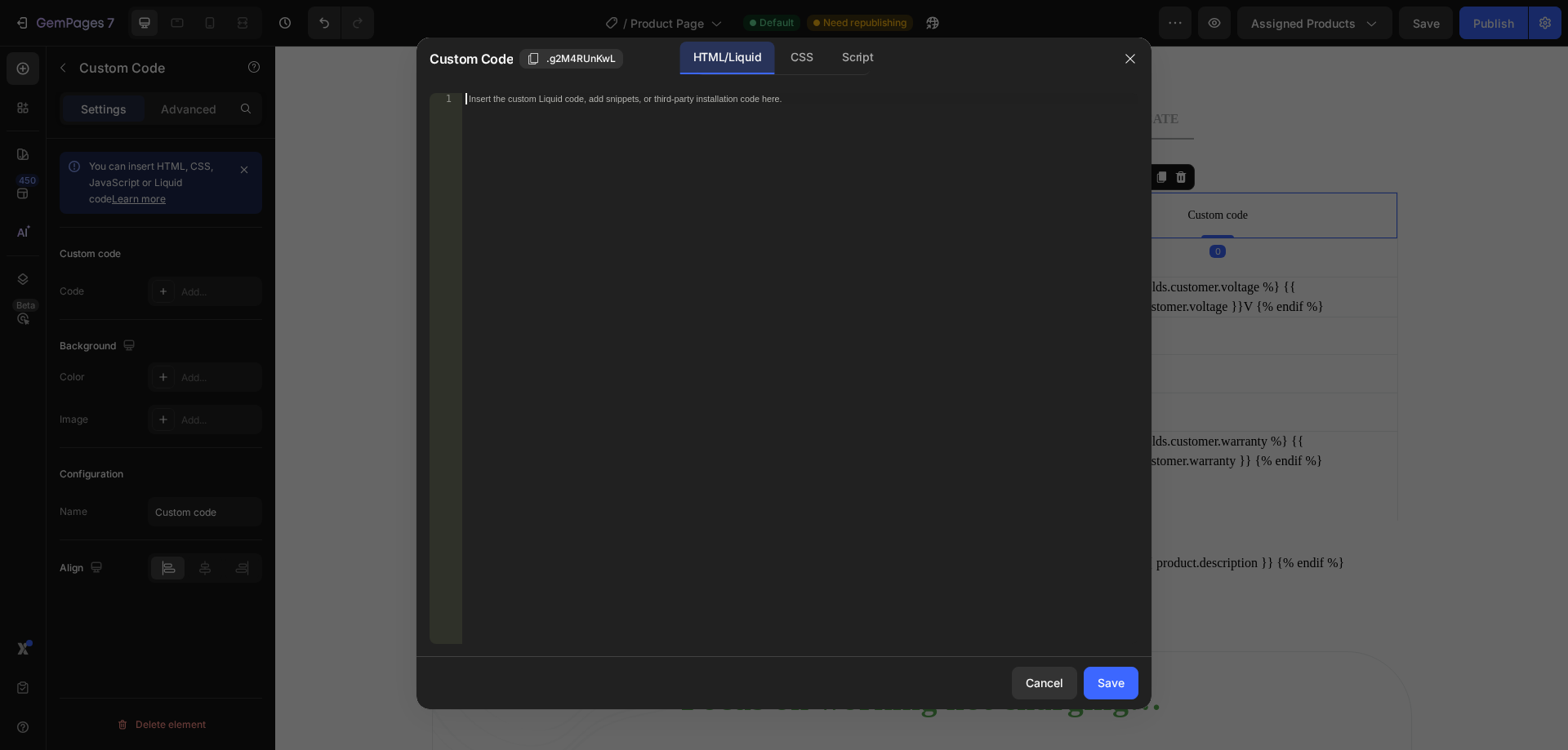
click at [917, 123] on div "Insert the custom Liquid code, add snippets, or third-party installation code h…" at bounding box center [800, 380] width 677 height 574
paste textarea "{% endif %}"
click at [661, 97] on div "{% if product.metafields.customer.voltage %} {{ product.metafields.customer.vol…" at bounding box center [800, 380] width 677 height 574
paste textarea "battery_capacity"
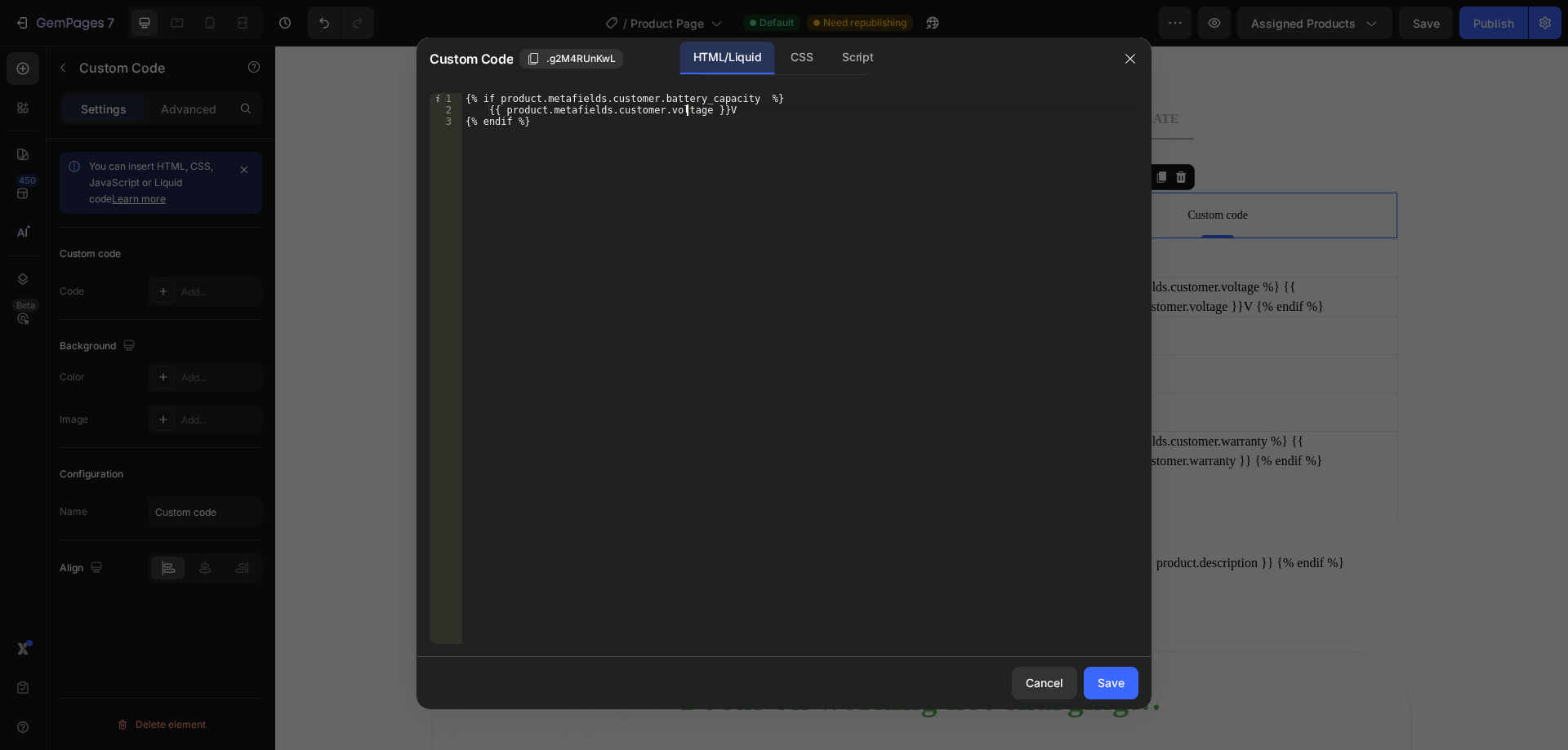
click at [688, 109] on div "{% if product.metafields.customer.battery_capacity %} {{ product.metafields.cus…" at bounding box center [800, 380] width 677 height 574
paste textarea "battery_capacity"
click at [826, 118] on div "{% if product.metafields.customer.battery_capacity %} {{ product.metafields.cus…" at bounding box center [800, 380] width 677 height 574
click at [830, 106] on div "{% if product.metafields.customer.battery_capacity %} {{ product.metafields.cus…" at bounding box center [800, 380] width 677 height 574
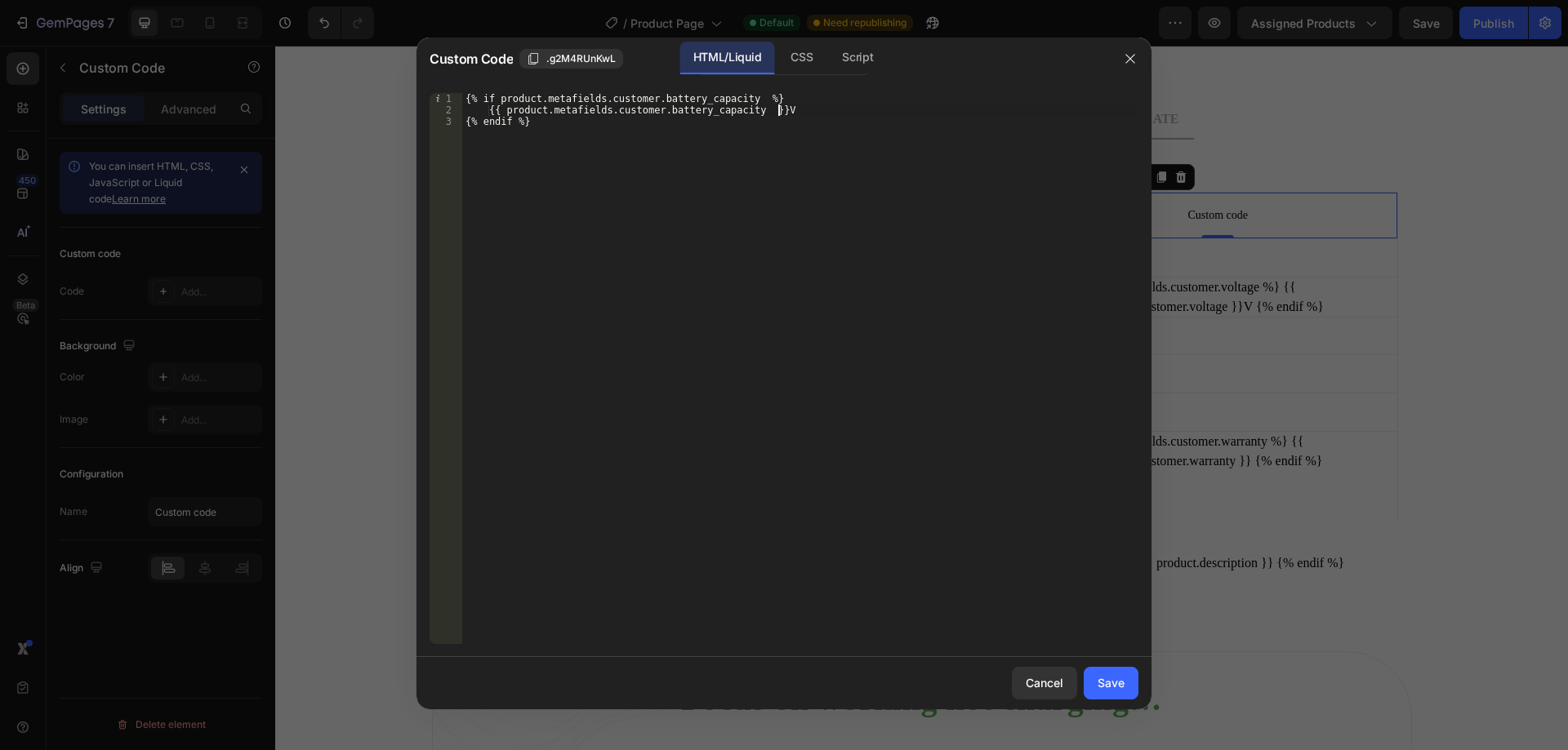
type textarea "{{ product.metafields.customer.battery_capacity }}"
click at [1106, 684] on div "Save" at bounding box center [1111, 683] width 27 height 17
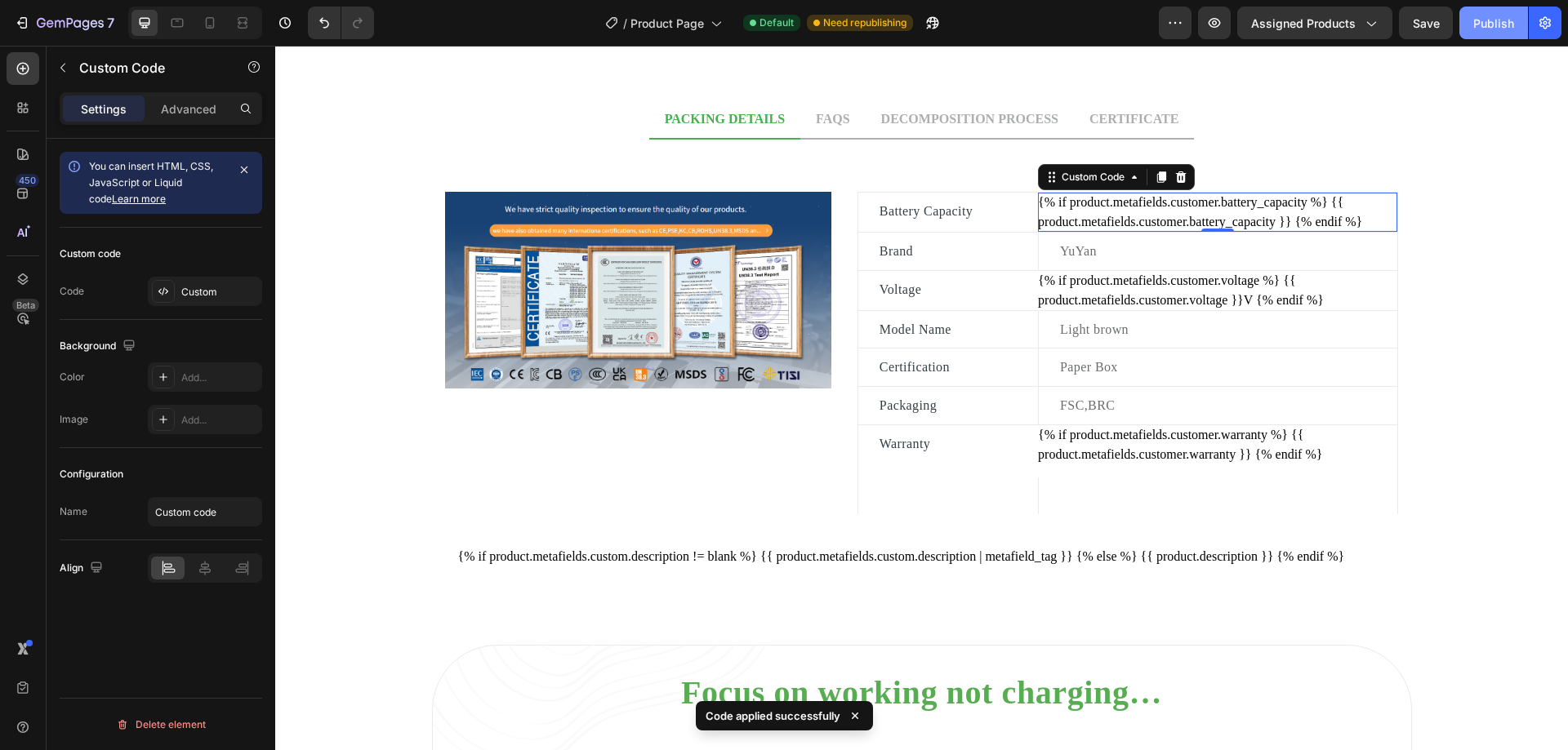
click at [1499, 24] on div "Publish" at bounding box center [1494, 23] width 41 height 17
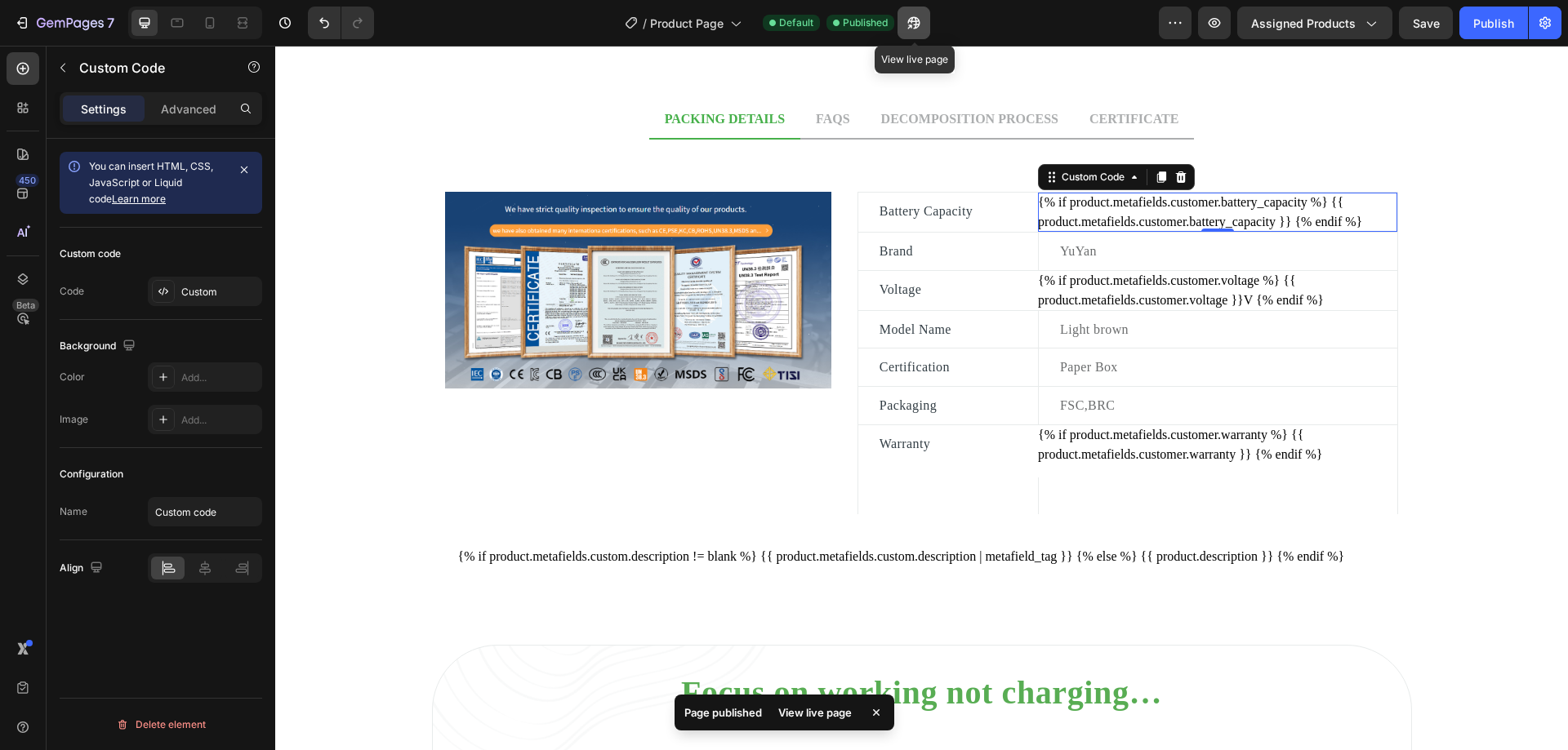
click at [922, 23] on icon "button" at bounding box center [914, 22] width 17 height 17
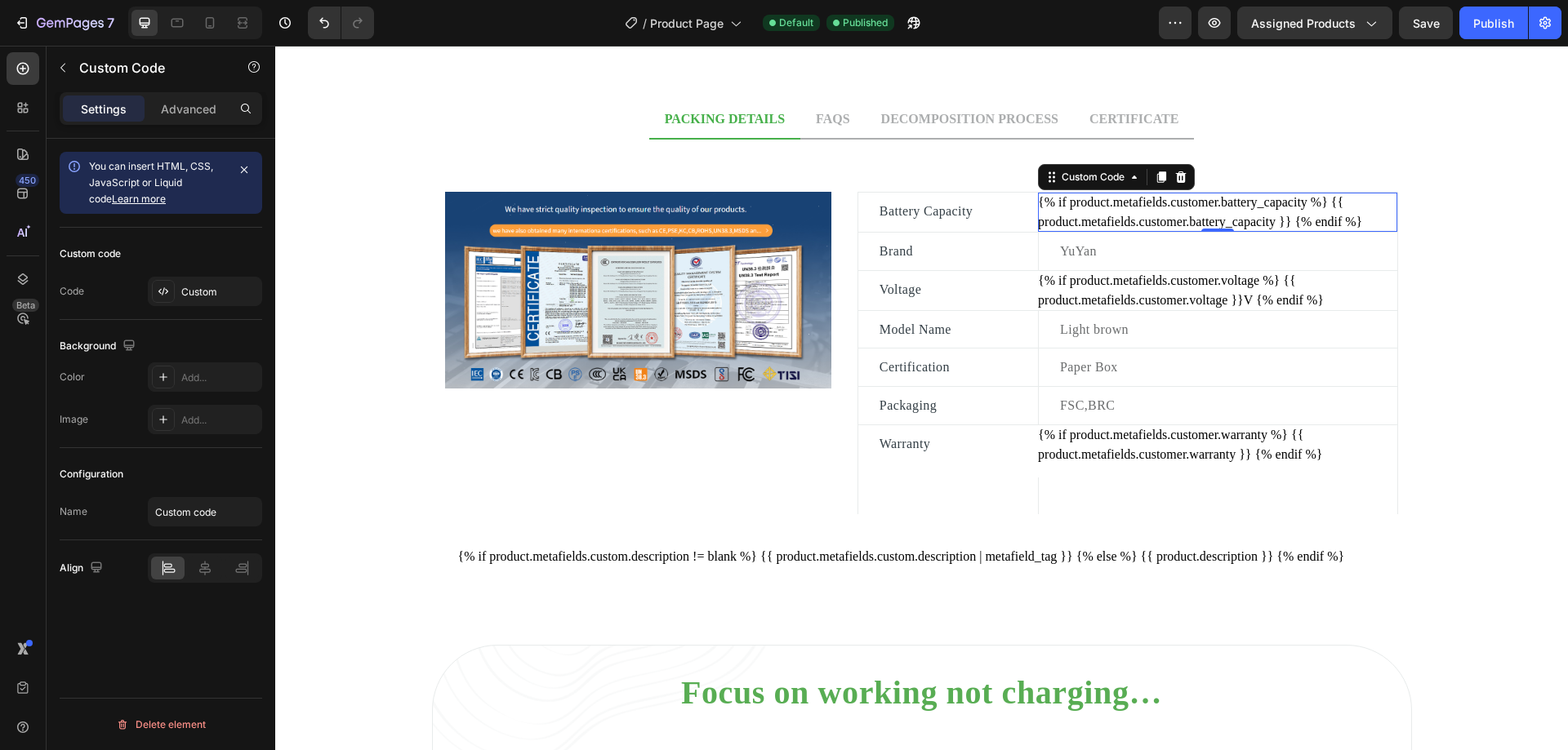
click at [1248, 213] on div "{% if product.metafields.customer.battery_capacity %} {{ product.metafields.cus…" at bounding box center [1218, 212] width 360 height 39
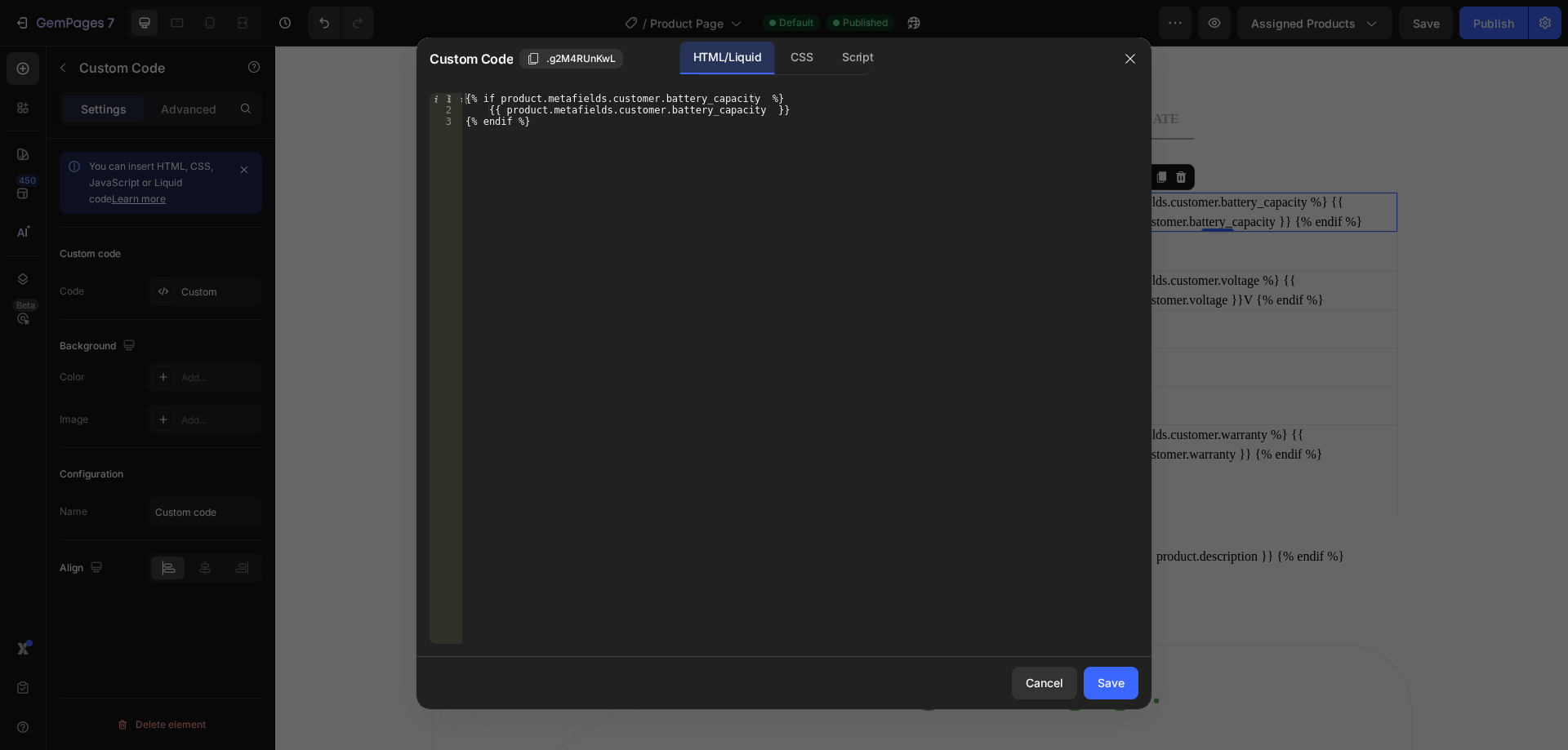
type textarea "{{ product.metafields.customer.battery_capacity }}"
click at [836, 111] on div "{% if product.metafields.customer.battery_capacity %} {{ product.metafields.cus…" at bounding box center [800, 380] width 677 height 574
type textarea "{% else %}"
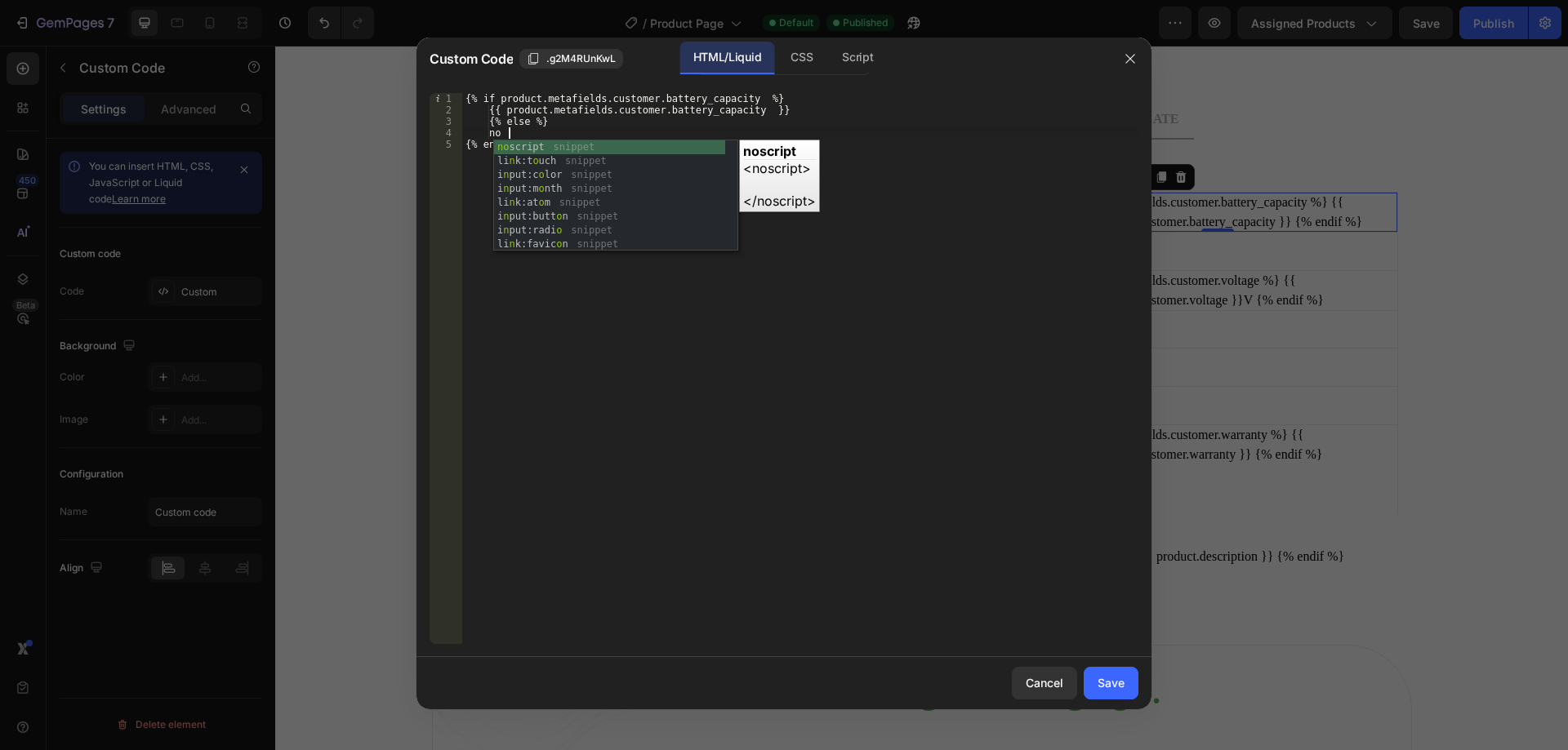
type textarea "n"
type textarea "NO"
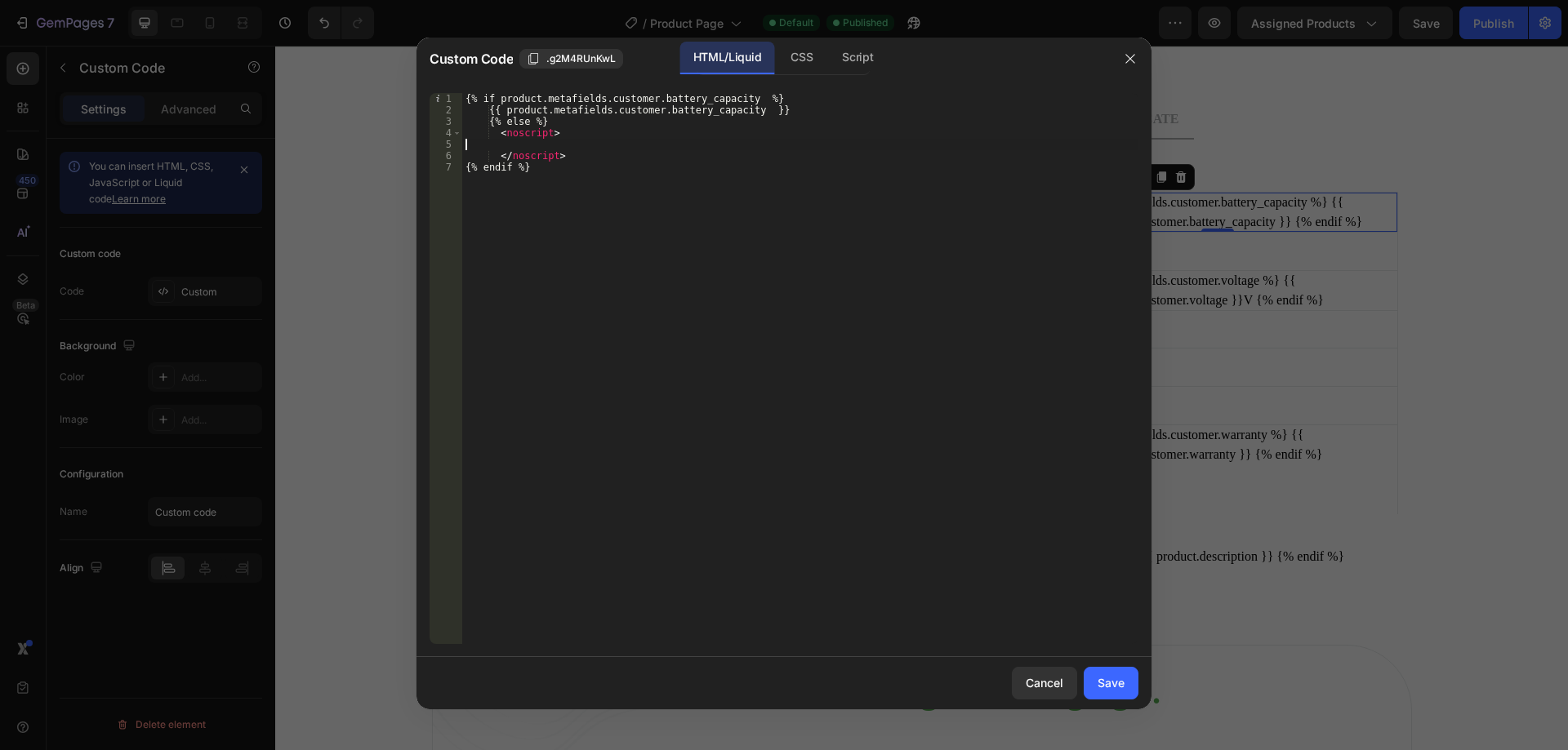
scroll to position [0, 0]
type textarea "<"
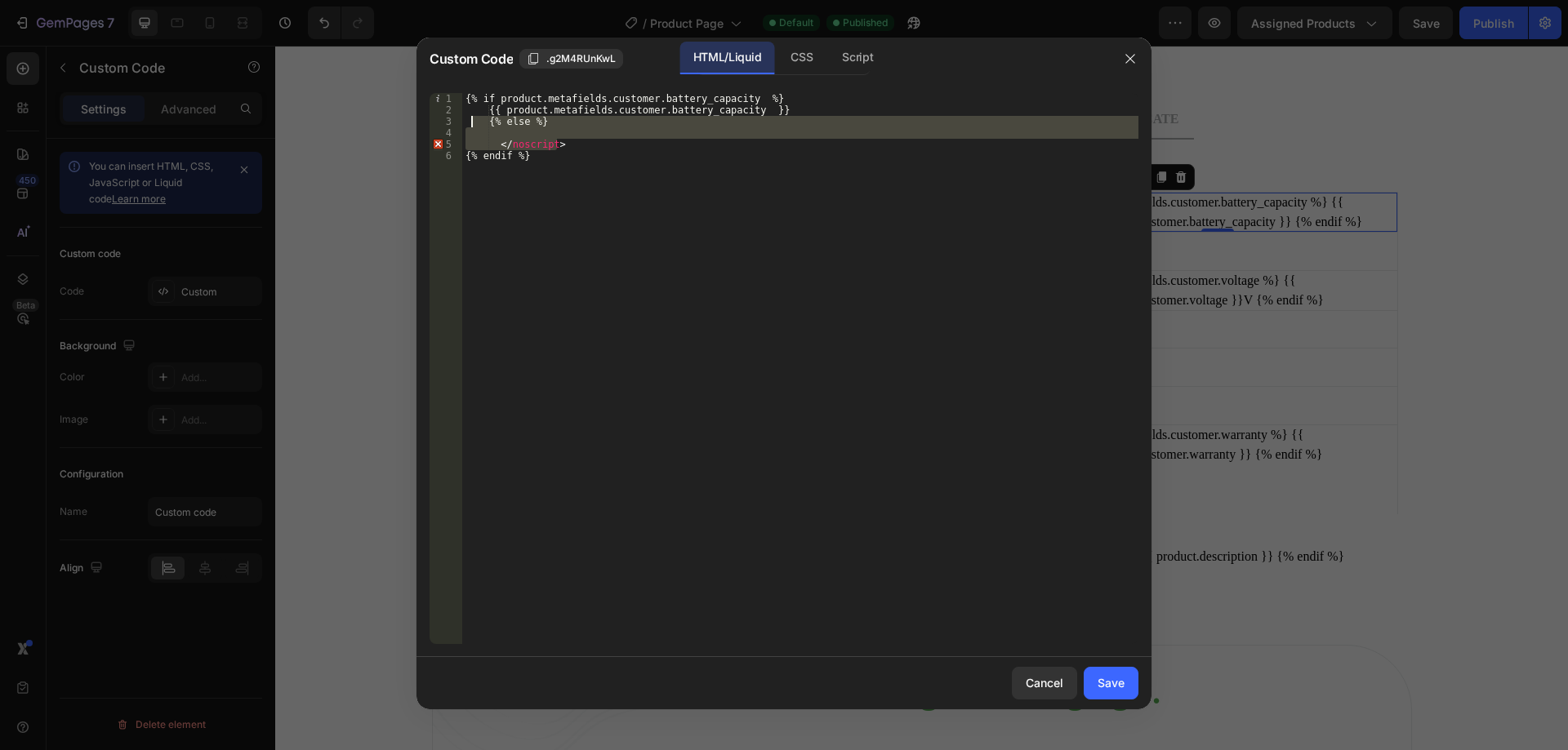
drag, startPoint x: 573, startPoint y: 146, endPoint x: 468, endPoint y: 124, distance: 107.3
click at [468, 124] on div "{% if product.metafields.customer.battery_capacity %} {{ product.metafields.cus…" at bounding box center [800, 380] width 677 height 574
type textarea "{% else %}"
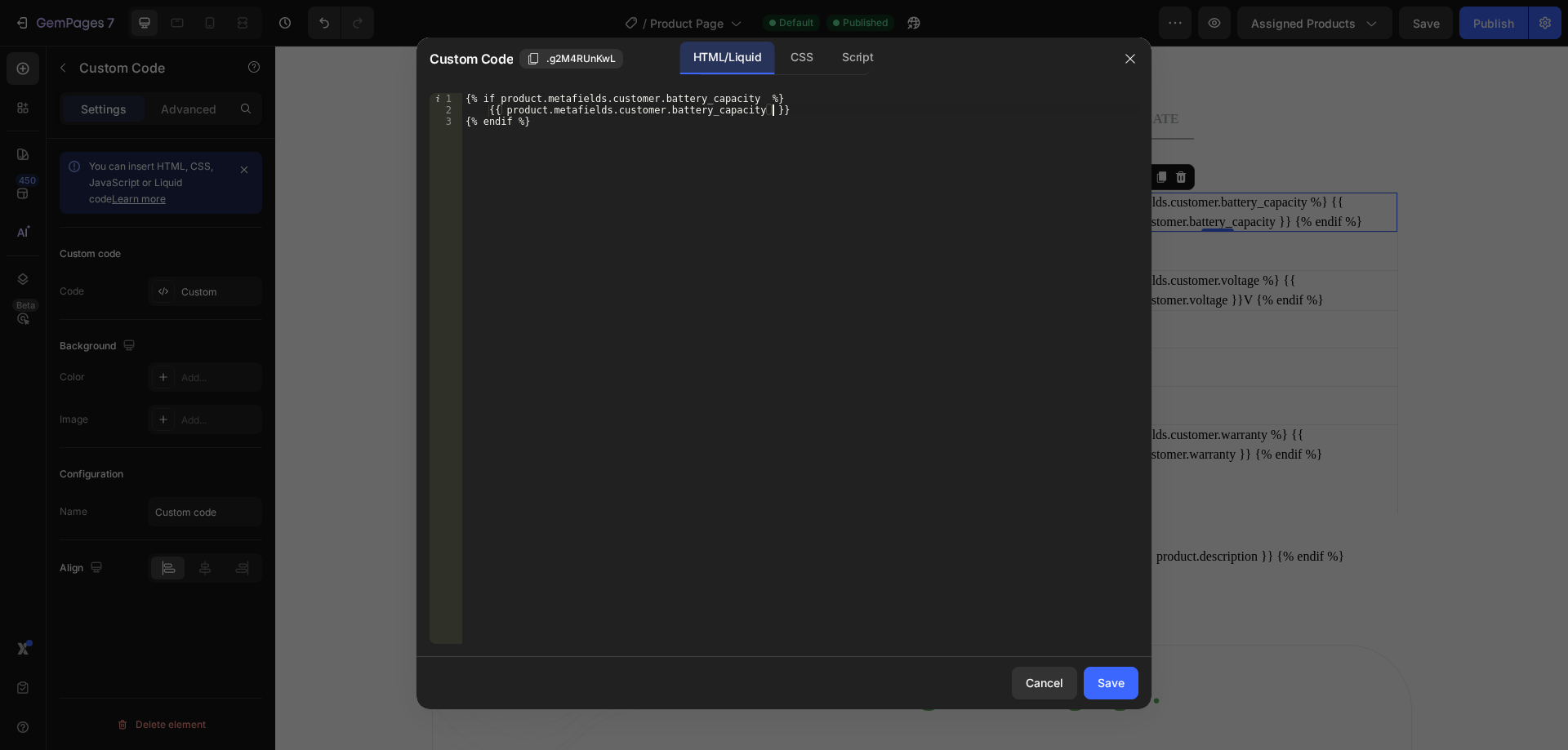
click at [756, 110] on div "{% if product.metafields.customer.battery_capacity %} {{ product.metafields.cus…" at bounding box center [800, 380] width 677 height 574
paste textarea "| default: "NO""
click at [831, 106] on div "{% if product.metafields.customer.battery_capacity %} {{ product.metafields.cus…" at bounding box center [800, 380] width 677 height 574
type textarea "{{ product.metafields.customer.battery_capacity | default: "" }}"
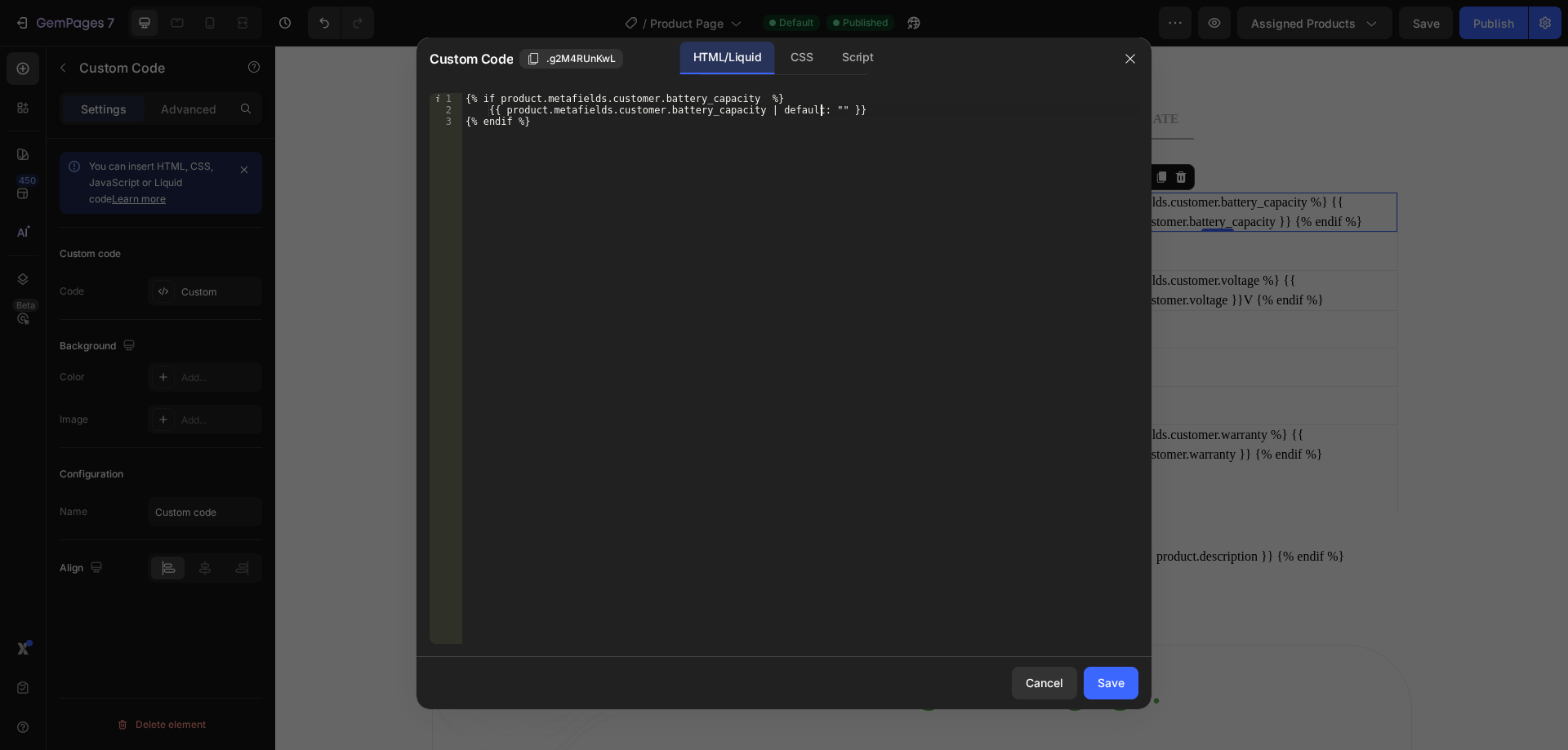
scroll to position [0, 0]
click at [960, 173] on div "{% if product.metafields.customer.battery_capacity %} {{ product.metafields.cus…" at bounding box center [800, 380] width 677 height 574
drag, startPoint x: 641, startPoint y: 130, endPoint x: 600, endPoint y: 119, distance: 42.4
click at [600, 119] on div "{% if product.metafields.customer.battery_capacity %} {{ product.metafields.cus…" at bounding box center [800, 380] width 677 height 574
click at [755, 119] on div "{% if product.metafields.customer.battery_capacity %} {{ product.metafields.cus…" at bounding box center [800, 380] width 677 height 574
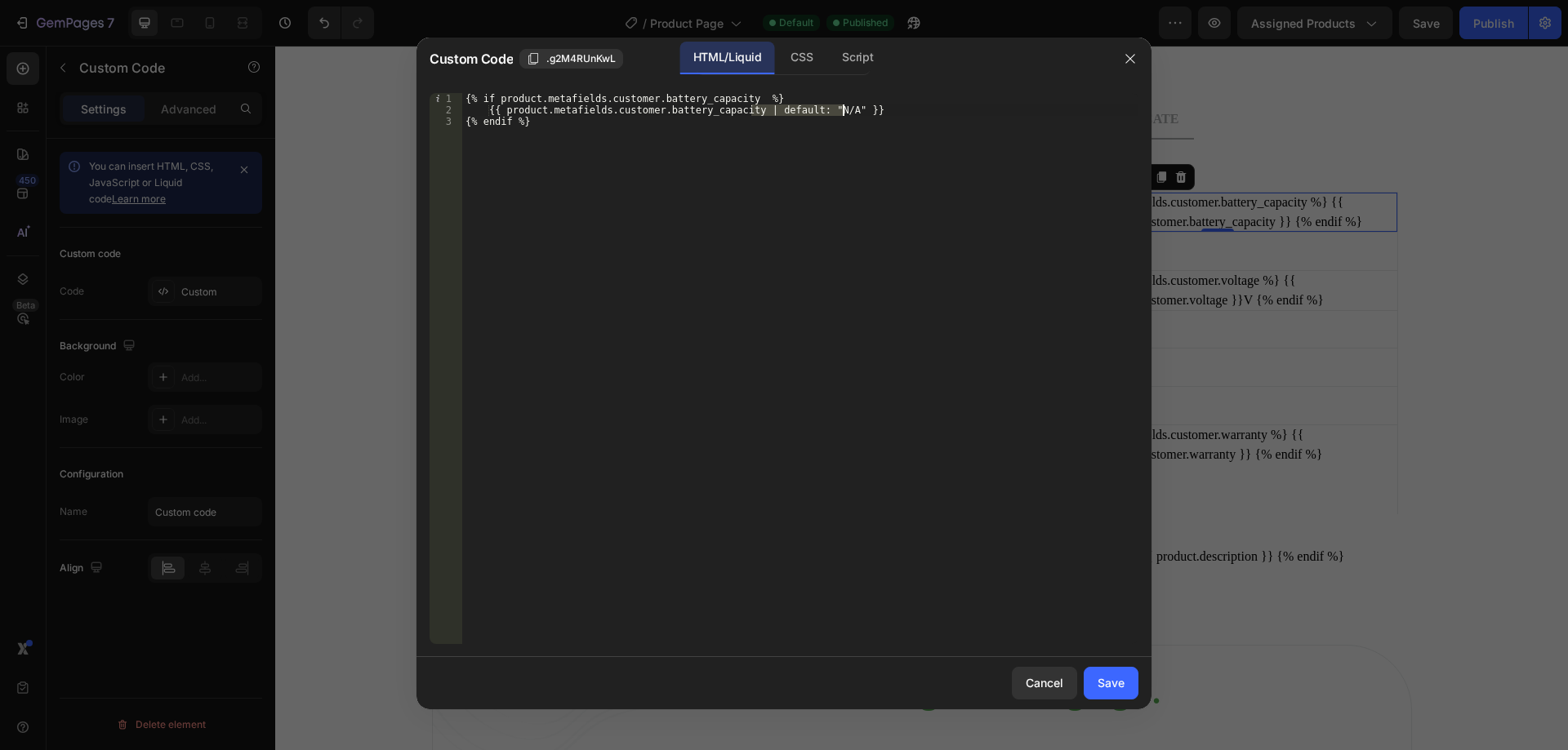
drag, startPoint x: 749, startPoint y: 106, endPoint x: 844, endPoint y: 106, distance: 95.0
click at [844, 106] on div "{% if product.metafields.customer.battery_capacity %} {{ product.metafields.cus…" at bounding box center [800, 380] width 677 height 574
type textarea "{{ product.metafields.customer.battery_capacity | default: "N/A" }}"
click at [1109, 693] on button "Save" at bounding box center [1111, 683] width 54 height 33
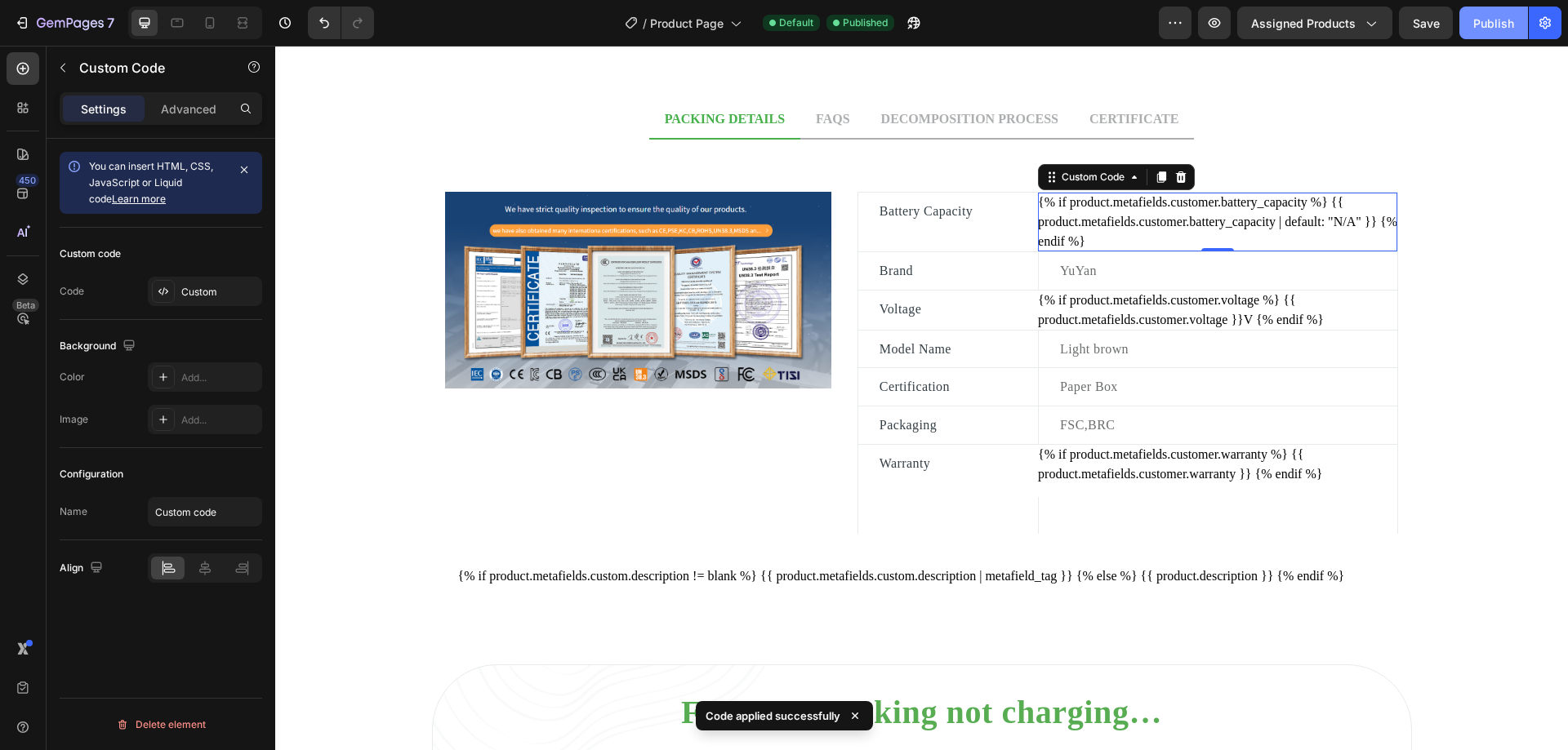
click at [1483, 25] on div "Publish" at bounding box center [1494, 23] width 41 height 17
click at [1492, 31] on div "Publish" at bounding box center [1494, 23] width 41 height 17
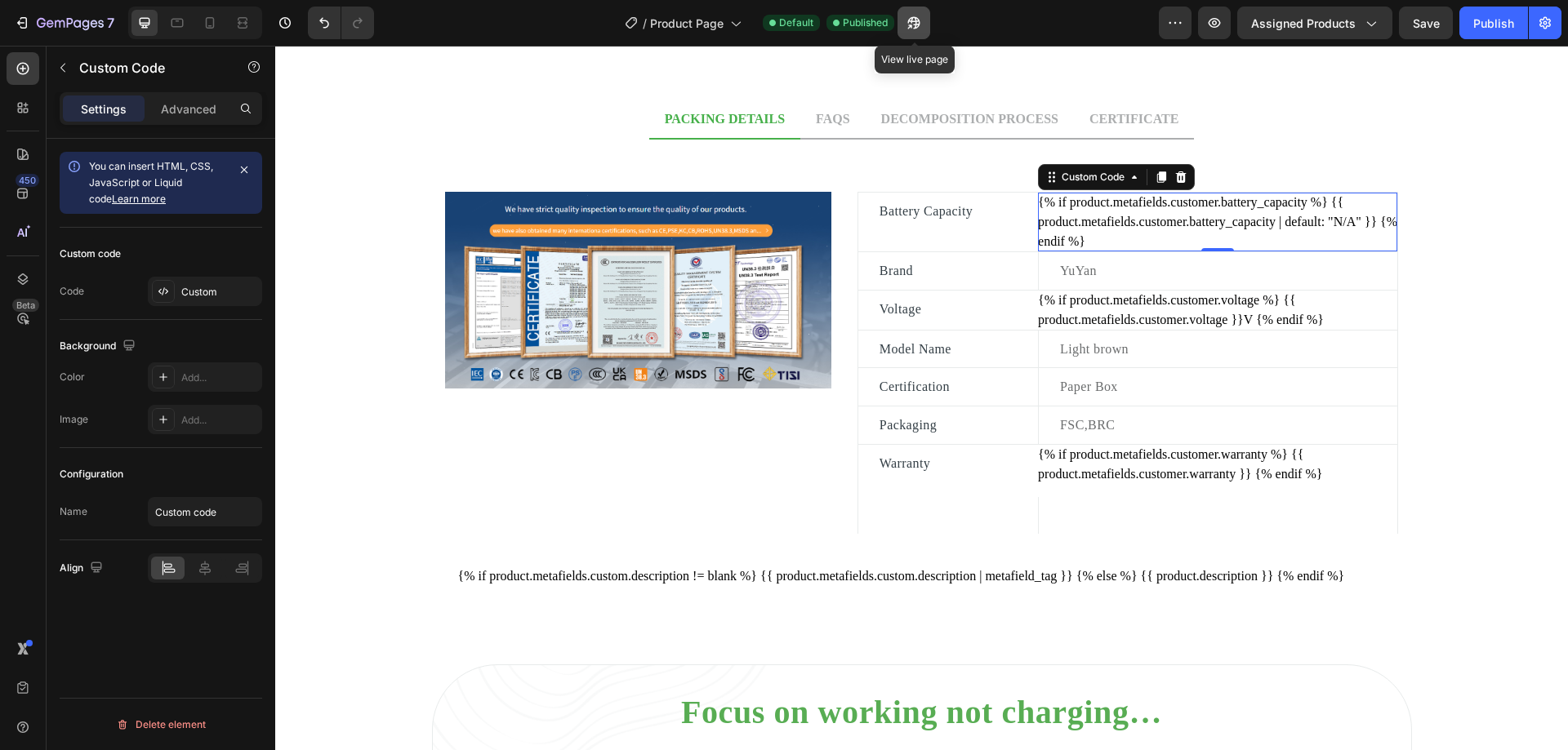
click at [920, 23] on icon "button" at bounding box center [914, 22] width 17 height 17
click at [1202, 317] on div "{% if product.metafields.customer.voltage %} {{ product.metafields.customer.vol…" at bounding box center [1218, 310] width 360 height 39
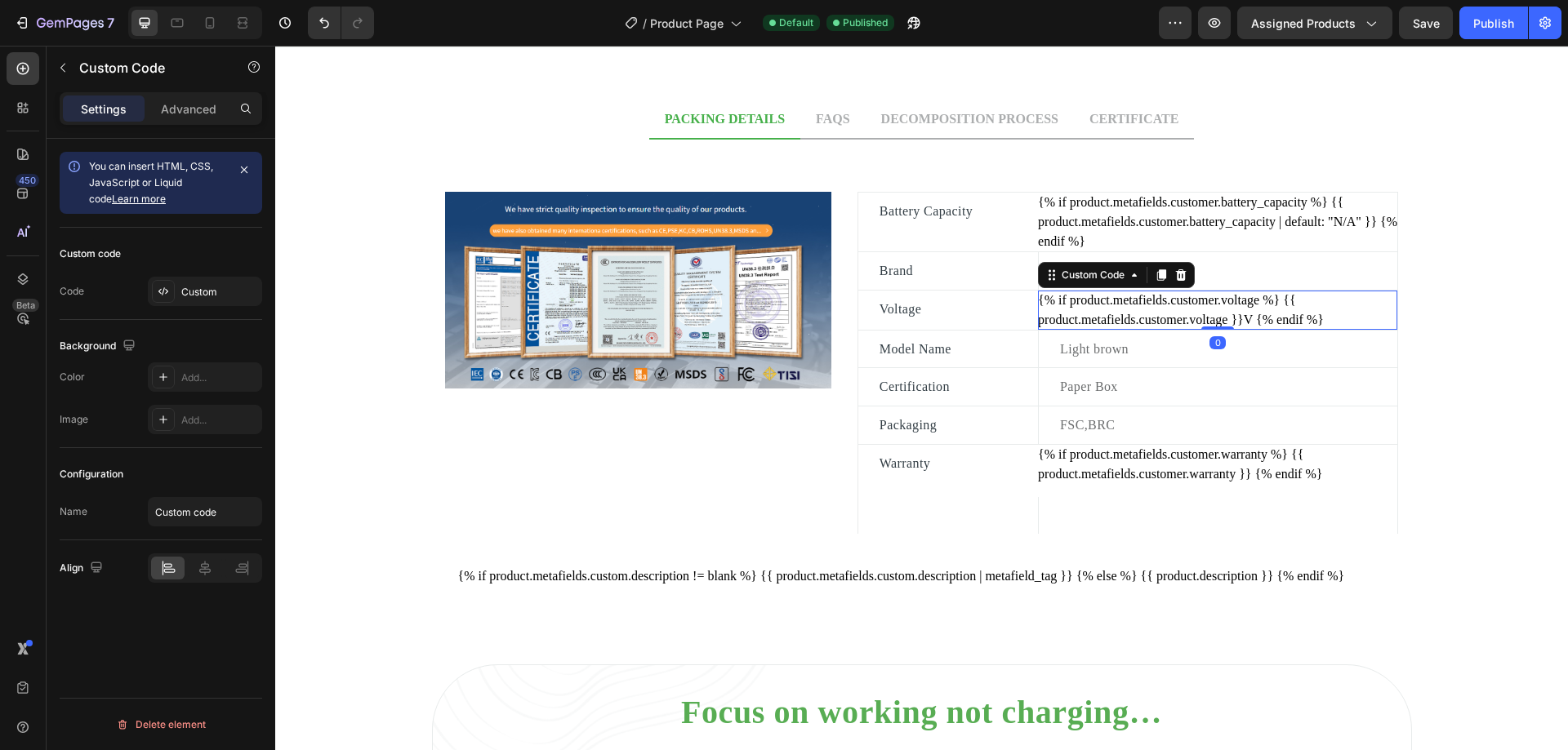
click at [1202, 317] on div "{% if product.metafields.customer.voltage %} {{ product.metafields.customer.vol…" at bounding box center [1218, 310] width 360 height 39
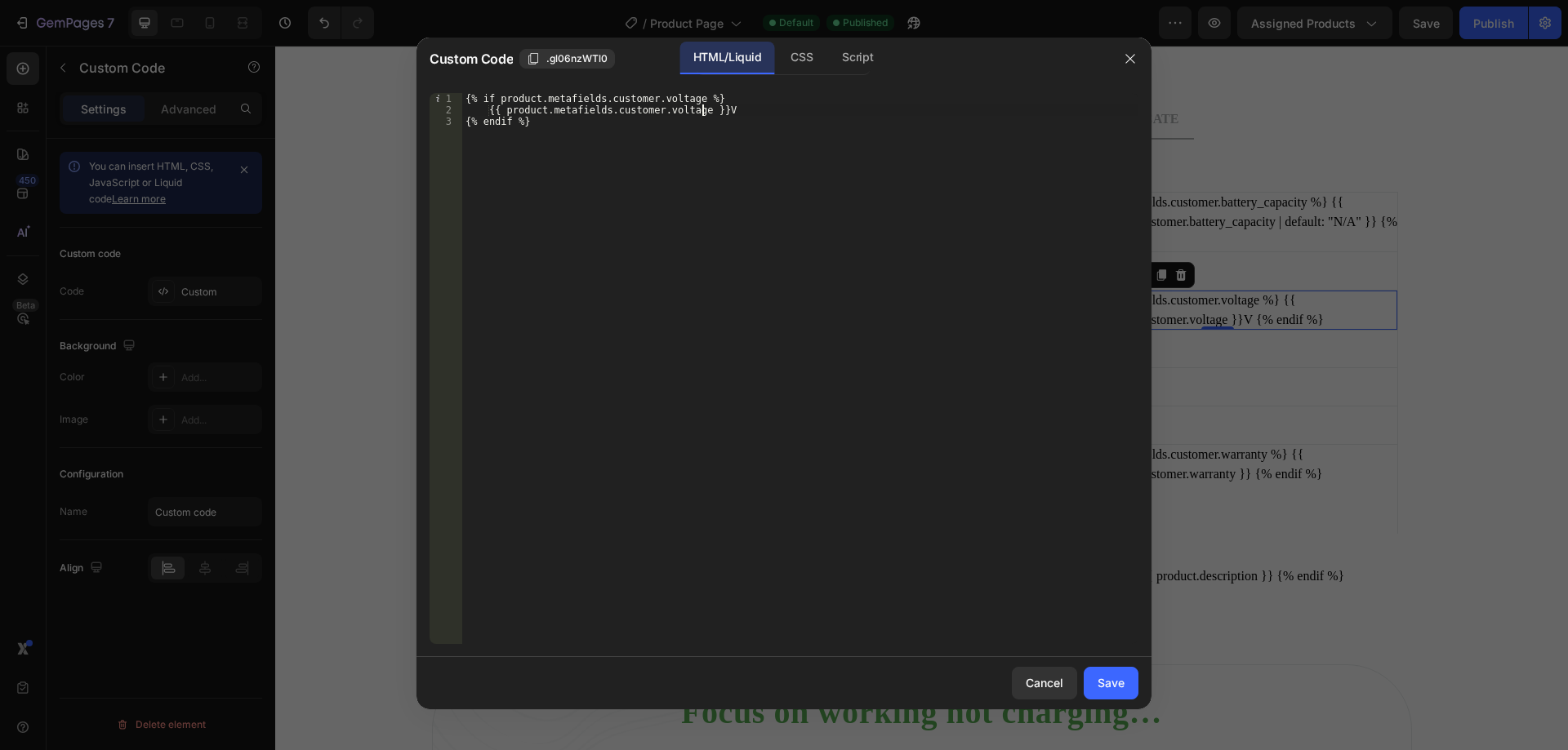
click at [705, 110] on div "{% if product.metafields.customer.voltage %} {{ product.metafields.customer.vol…" at bounding box center [800, 380] width 677 height 574
paste textarea "| default: "N/A""
type textarea "{{ product.metafields.customer.voltage | default: "N/A" }}V"
click at [1107, 689] on div "Save" at bounding box center [1111, 683] width 27 height 17
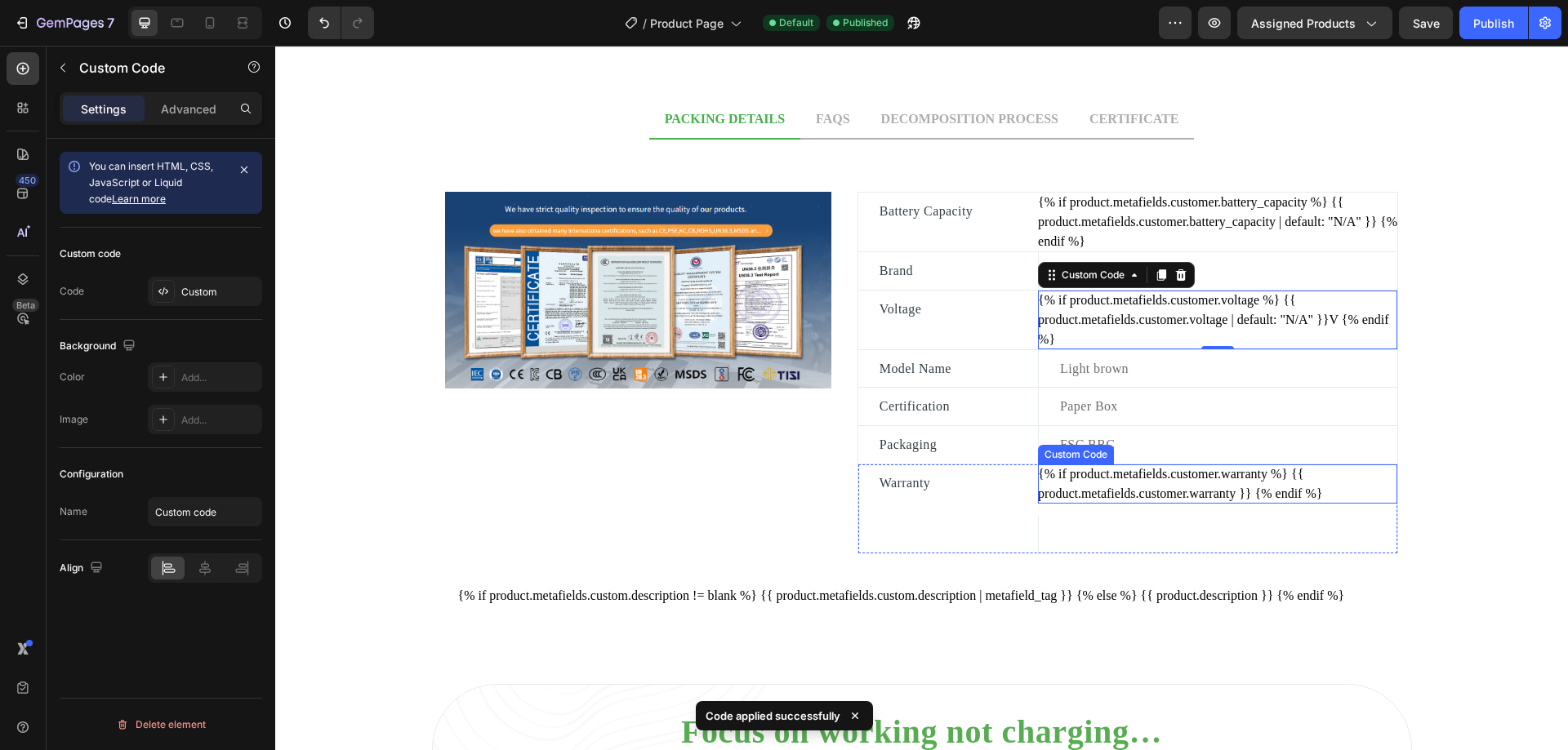
click at [1193, 471] on div "{% if product.metafields.customer.warranty %} {{ product.metafields.customer.wa…" at bounding box center [1218, 484] width 360 height 39
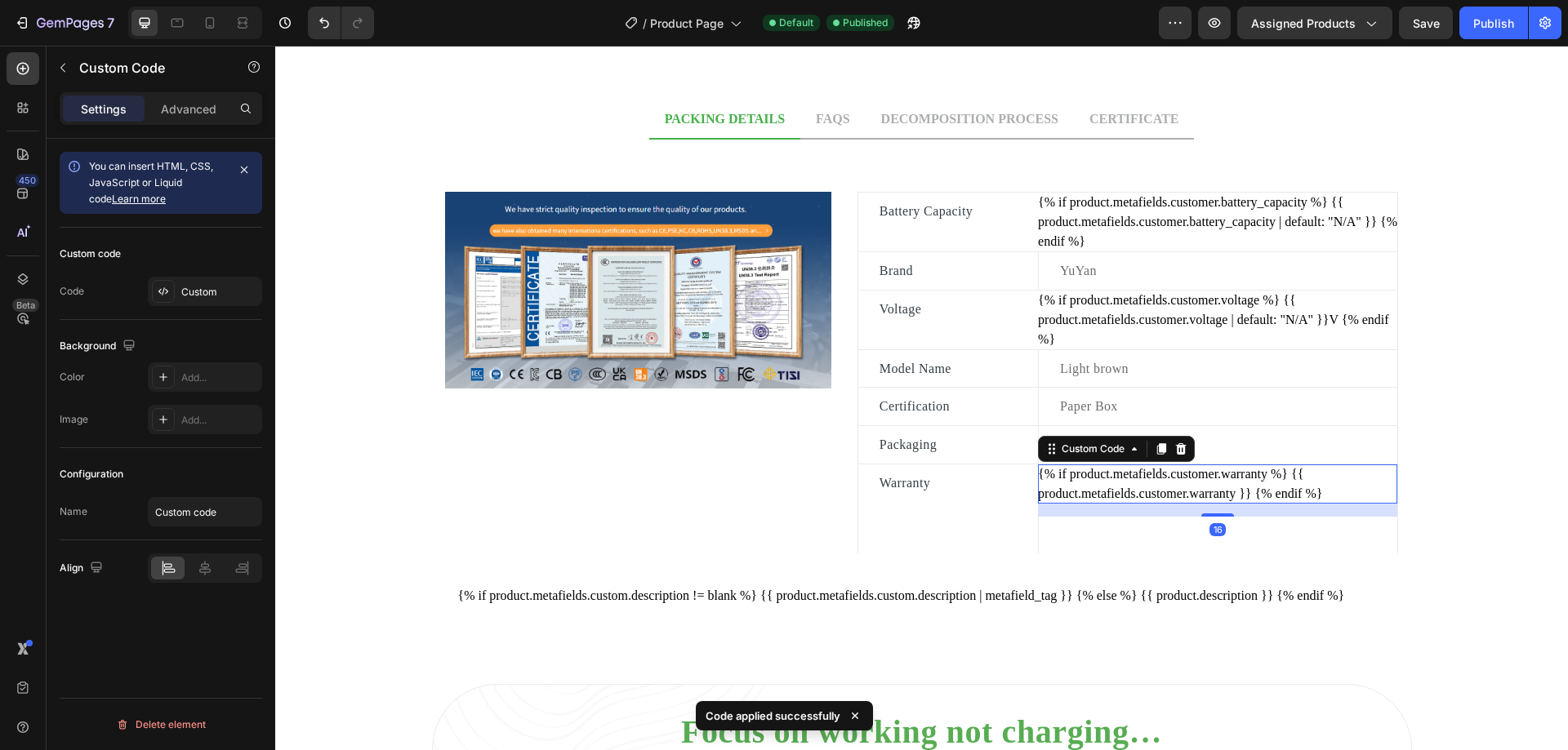
click at [1193, 471] on div "{% if product.metafields.customer.warranty %} {{ product.metafields.customer.wa…" at bounding box center [1218, 484] width 360 height 39
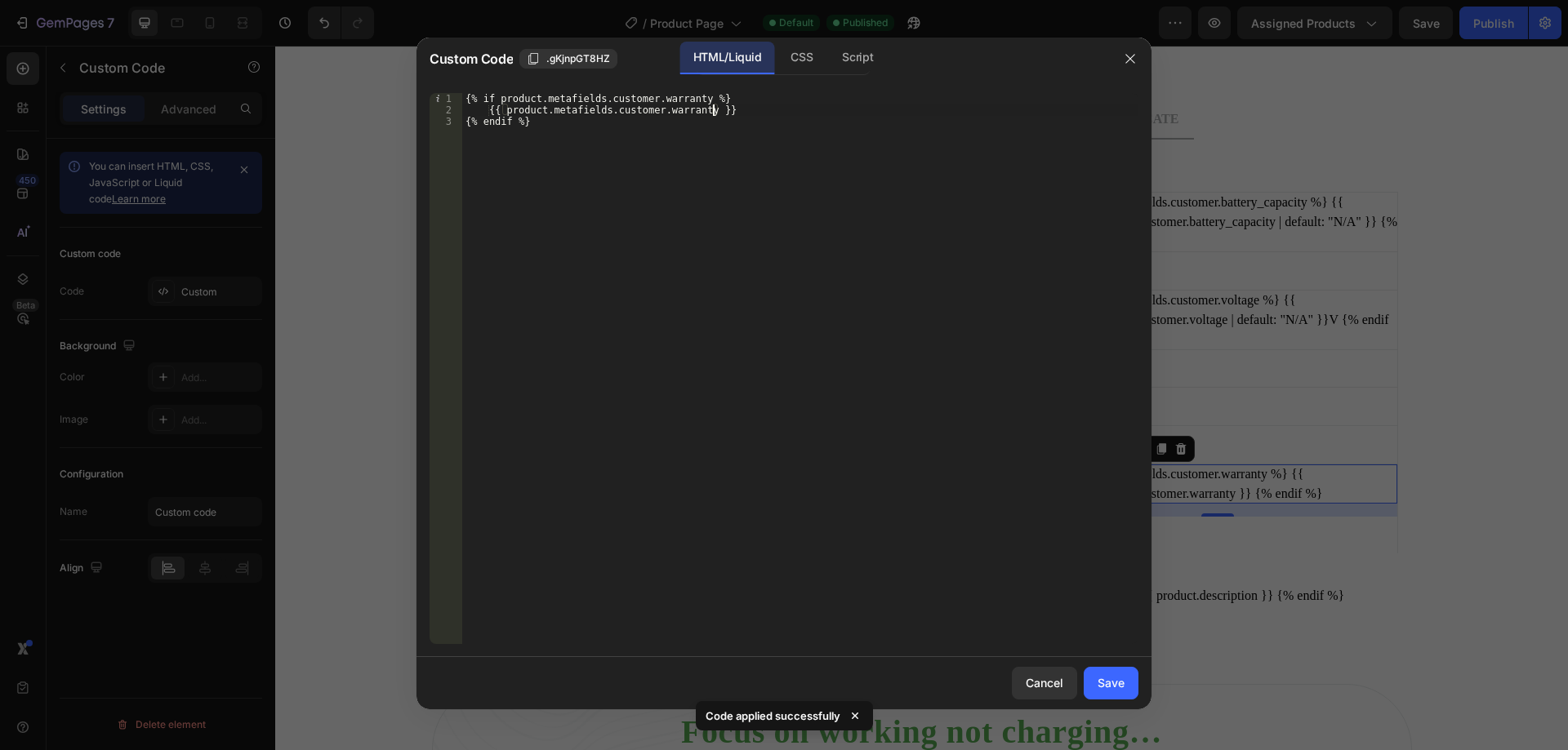
click at [714, 107] on div "{% if product.metafields.customer.warranty %} {{ product.metafields.customer.wa…" at bounding box center [800, 380] width 677 height 574
paste textarea "| default: "N/A""
type textarea "{{ product.metafields.customer.warranty | default: "N/A"}}"
click at [1108, 689] on div "Save" at bounding box center [1111, 683] width 27 height 17
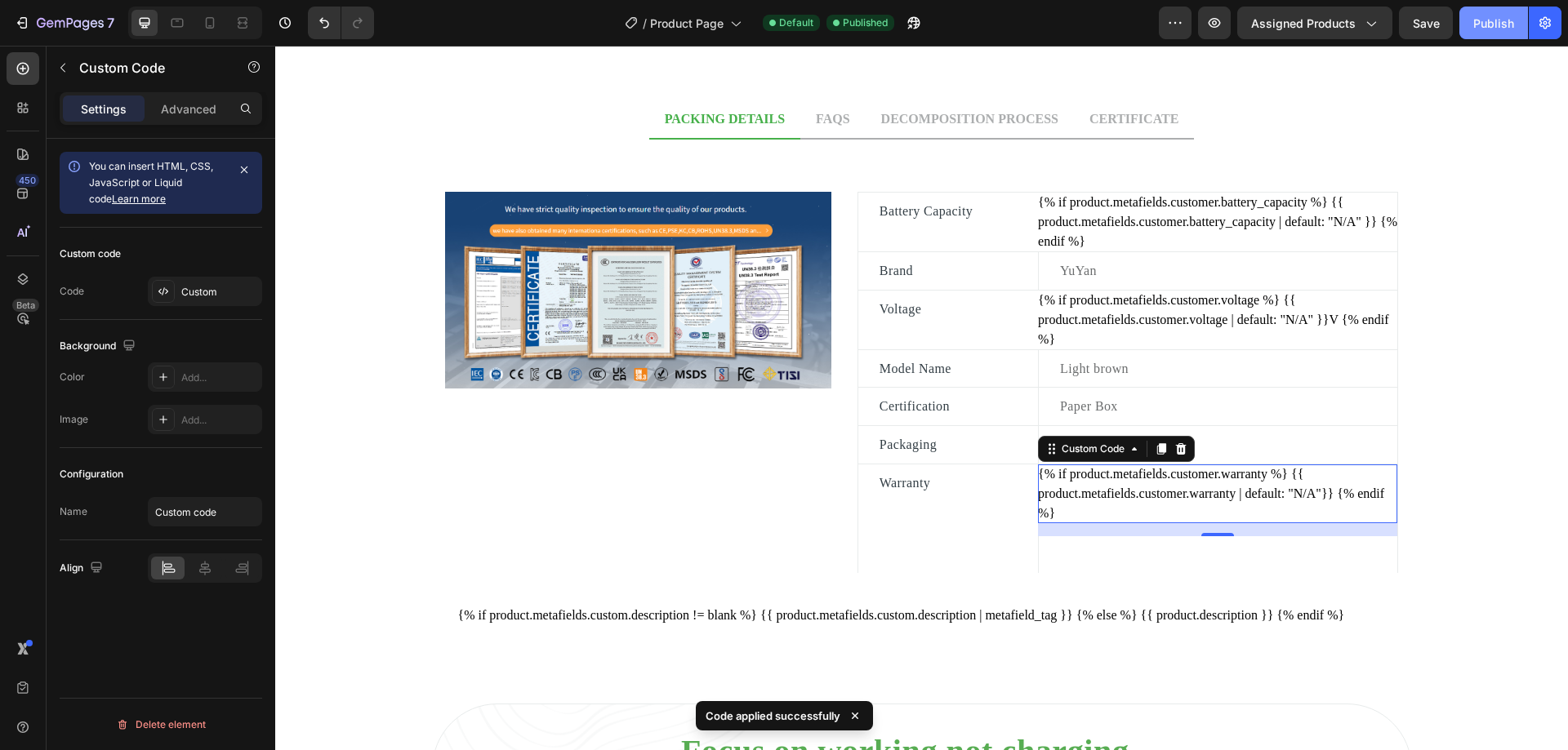
click at [1494, 33] on button "Publish" at bounding box center [1493, 23] width 69 height 33
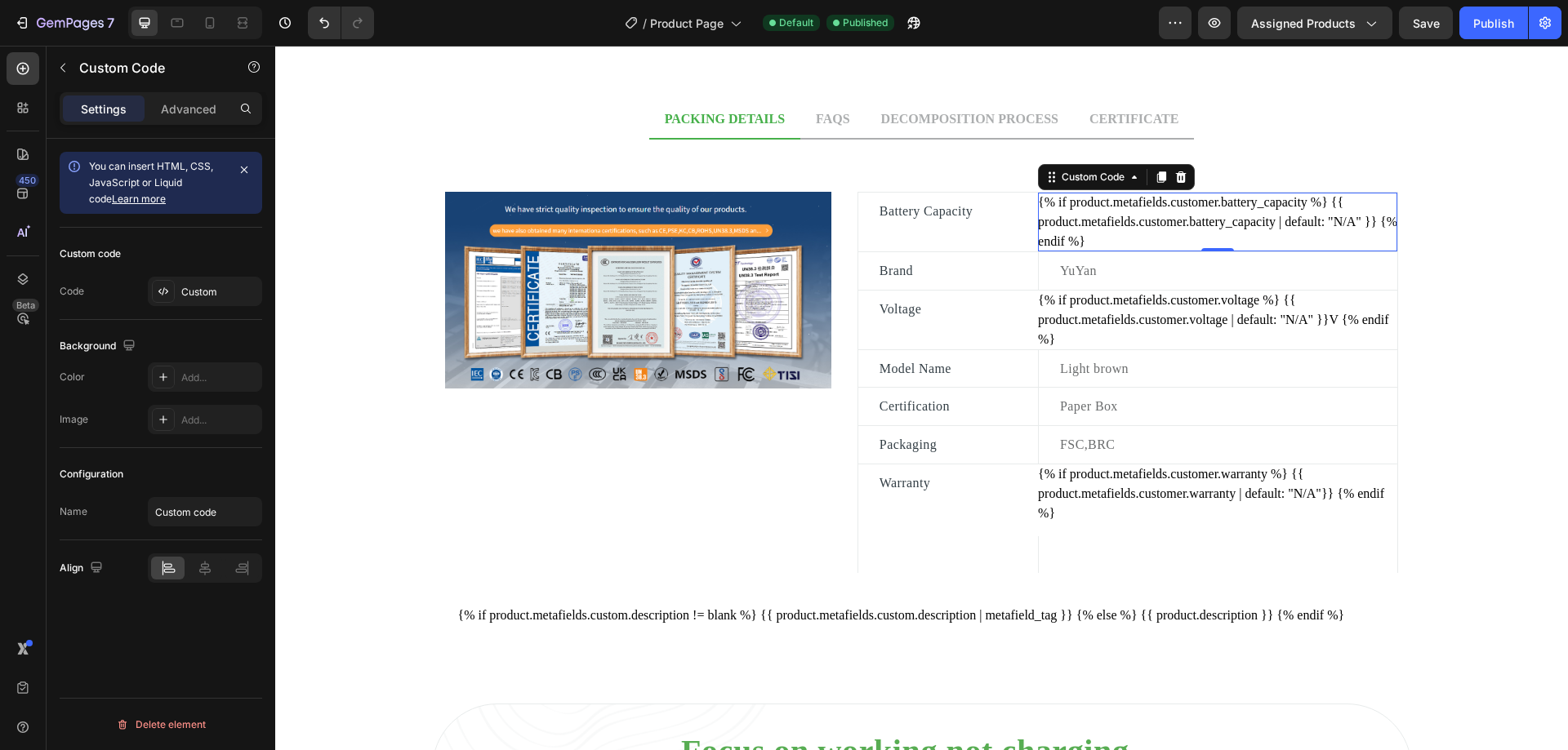
click at [1293, 230] on div "{% if product.metafields.customer.battery_capacity %} {{ product.metafields.cus…" at bounding box center [1218, 222] width 360 height 58
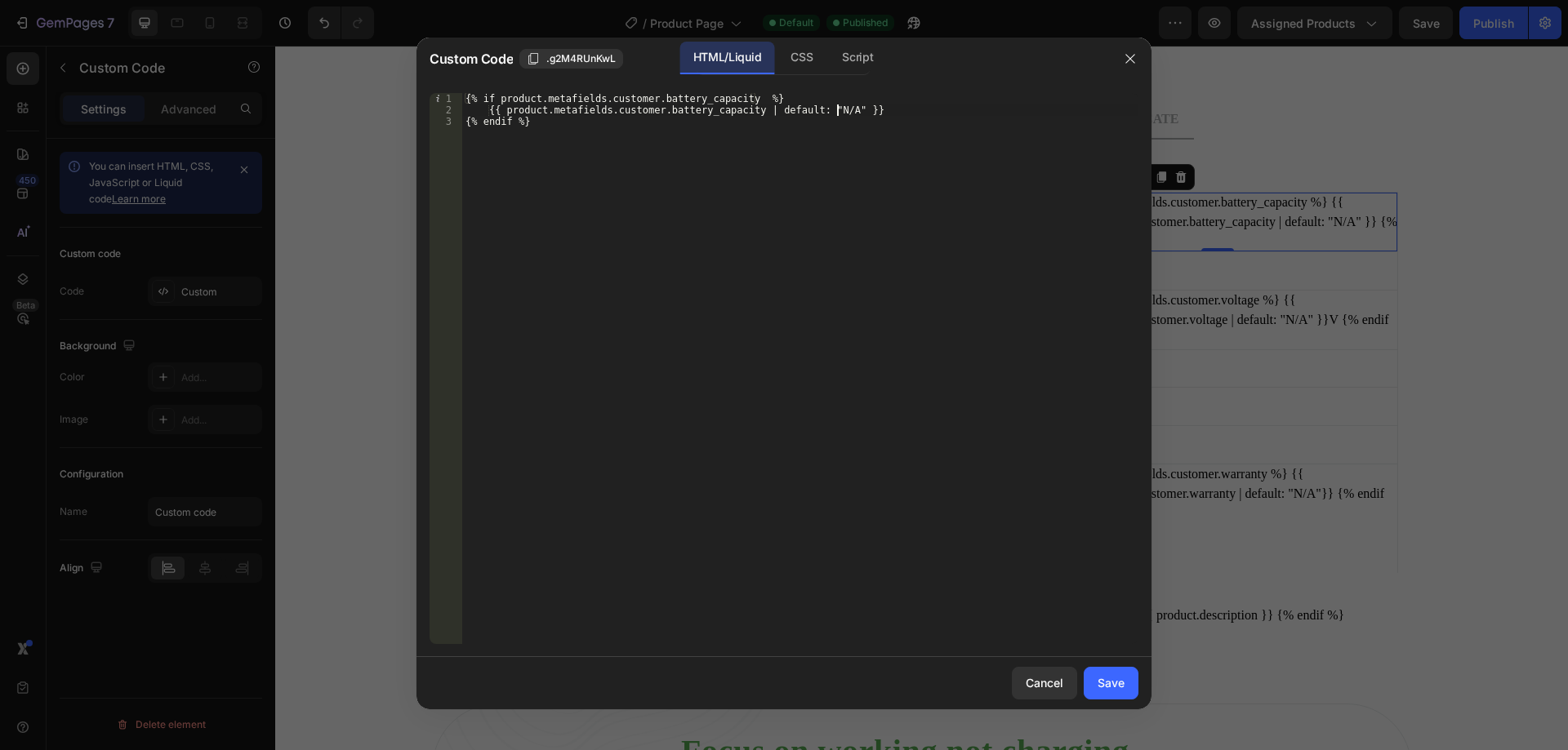
click at [837, 106] on div "{% if product.metafields.customer.battery_capacity %} {{ product.metafields.cus…" at bounding box center [800, 380] width 677 height 574
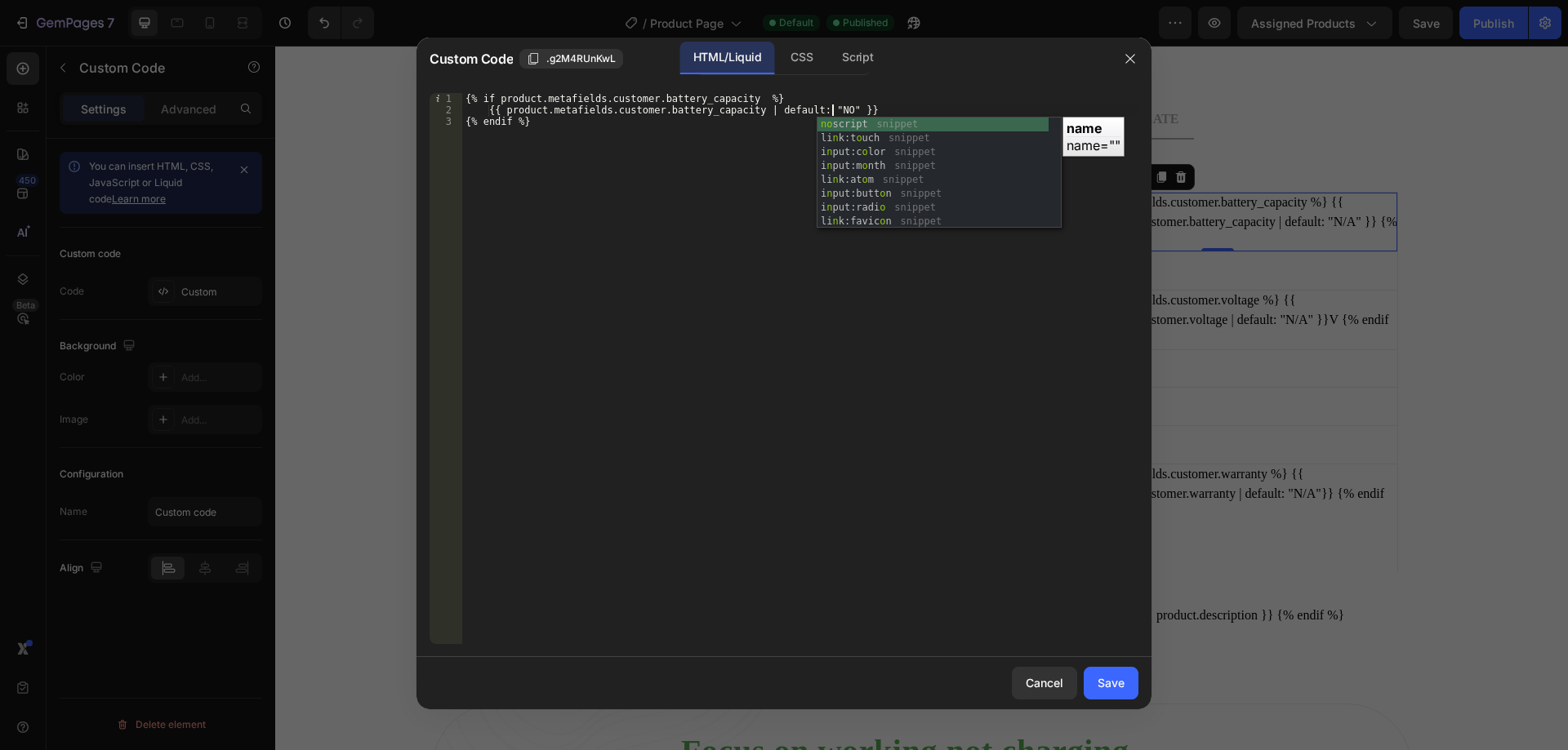
scroll to position [0, 30]
type textarea "{{ product.metafields.customer.battery_capacity | default: "NO" }}"
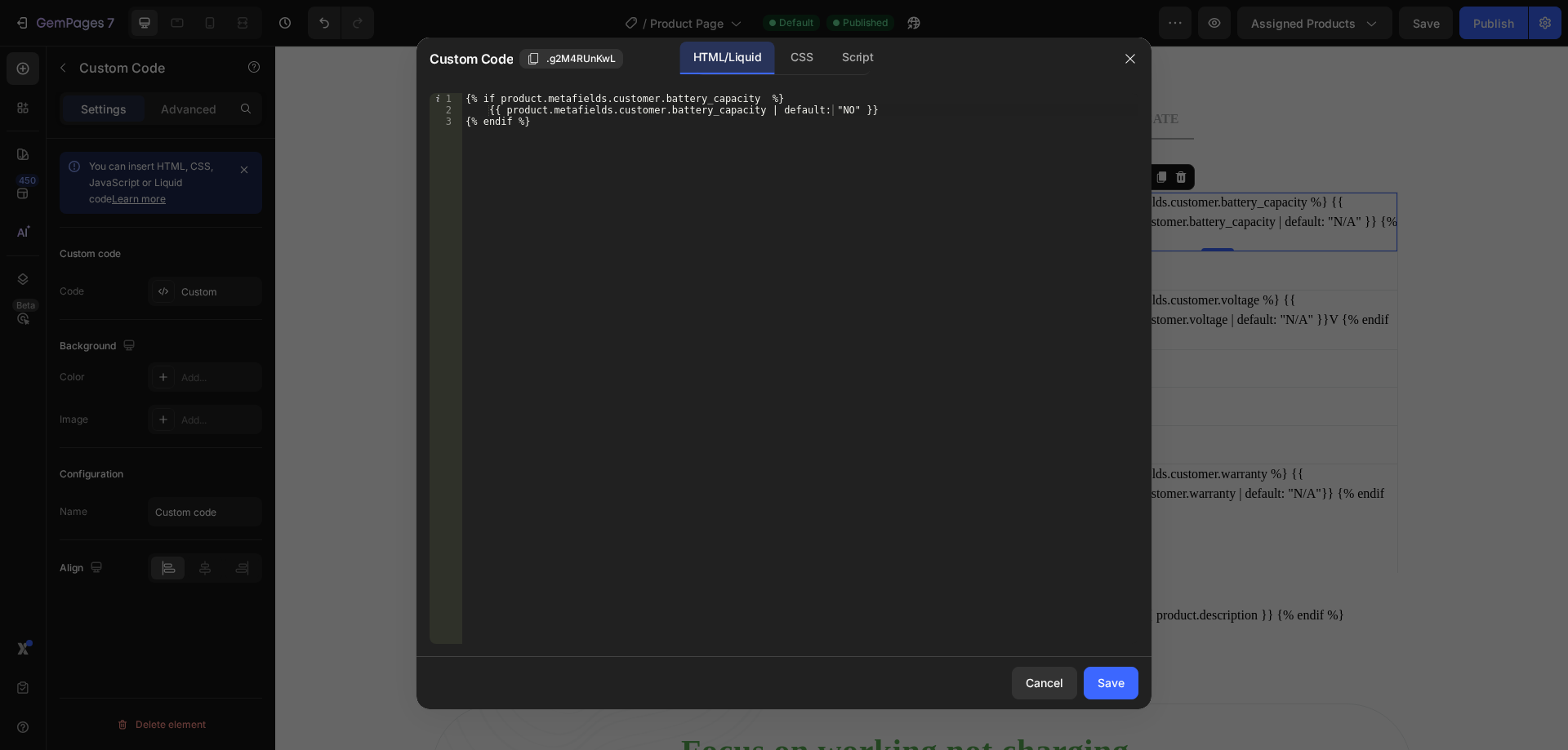
click at [887, 90] on div "{{ product.metafields.customer.battery_capacity | default: "NO" }} 1 2 3 {% if …" at bounding box center [784, 368] width 735 height 577
click at [1110, 686] on div "Save" at bounding box center [1111, 683] width 27 height 17
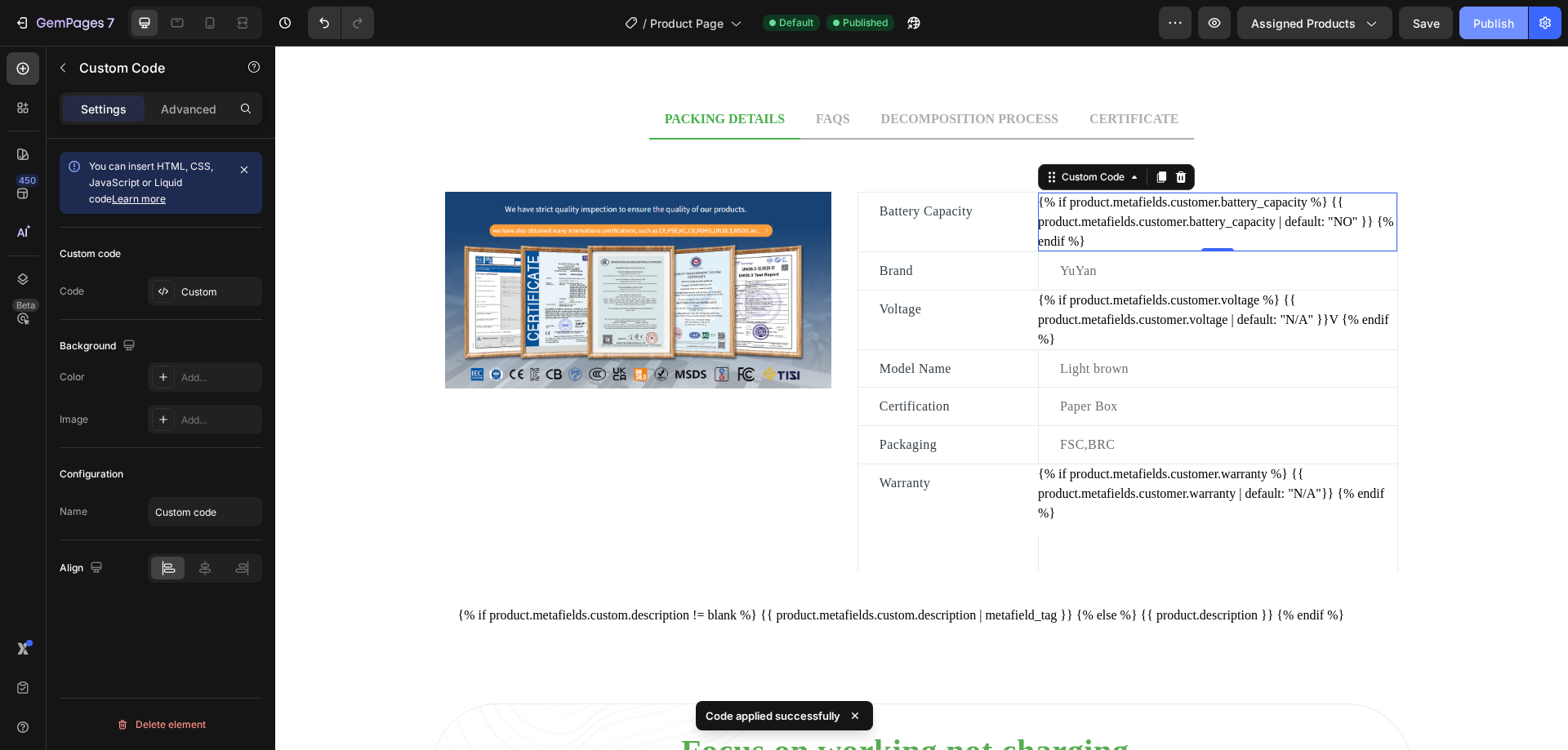
click at [1505, 25] on div "Publish" at bounding box center [1494, 23] width 41 height 17
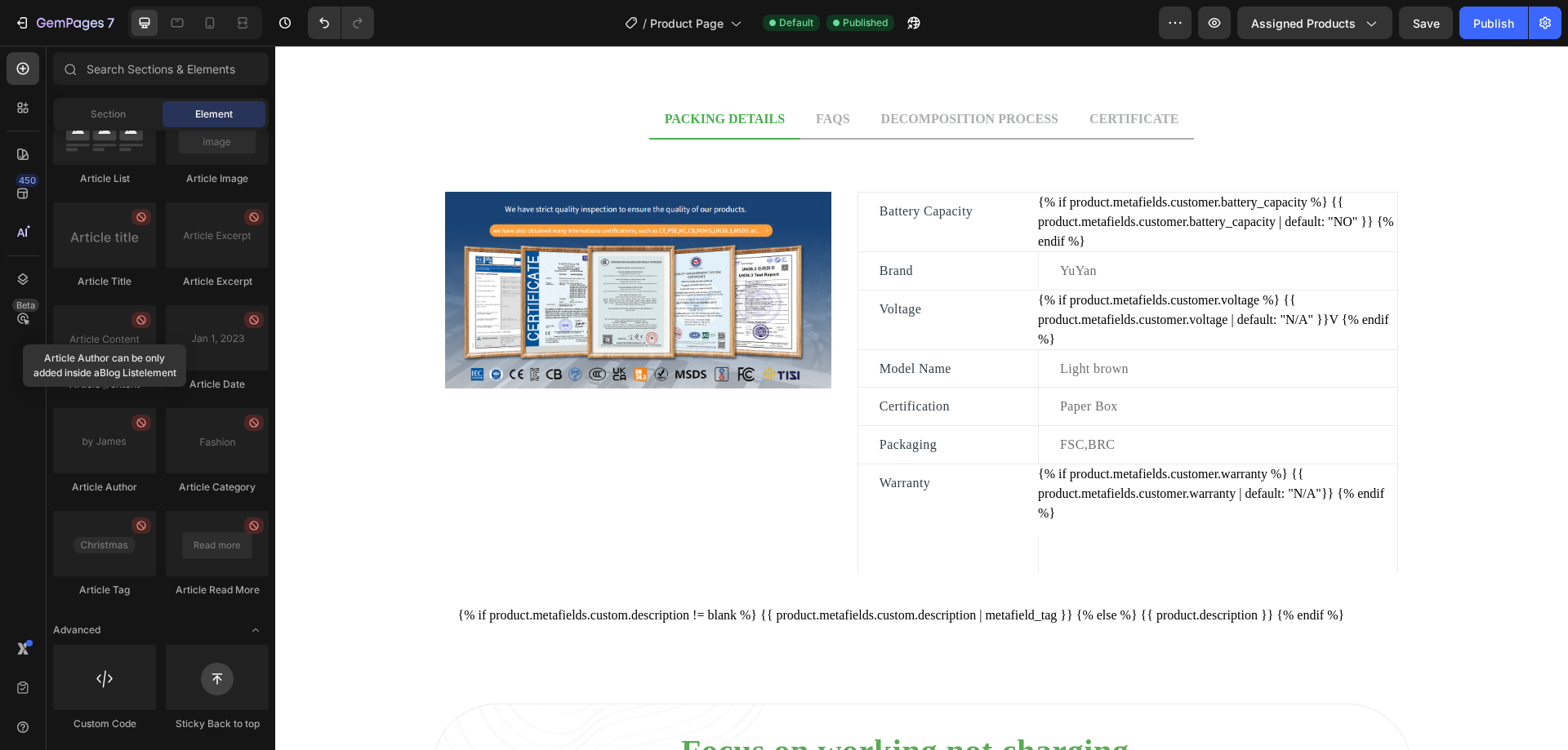
click at [1207, 223] on div "{% if product.metafields.customer.battery_capacity %} {{ product.metafields.cus…" at bounding box center [1218, 222] width 360 height 58
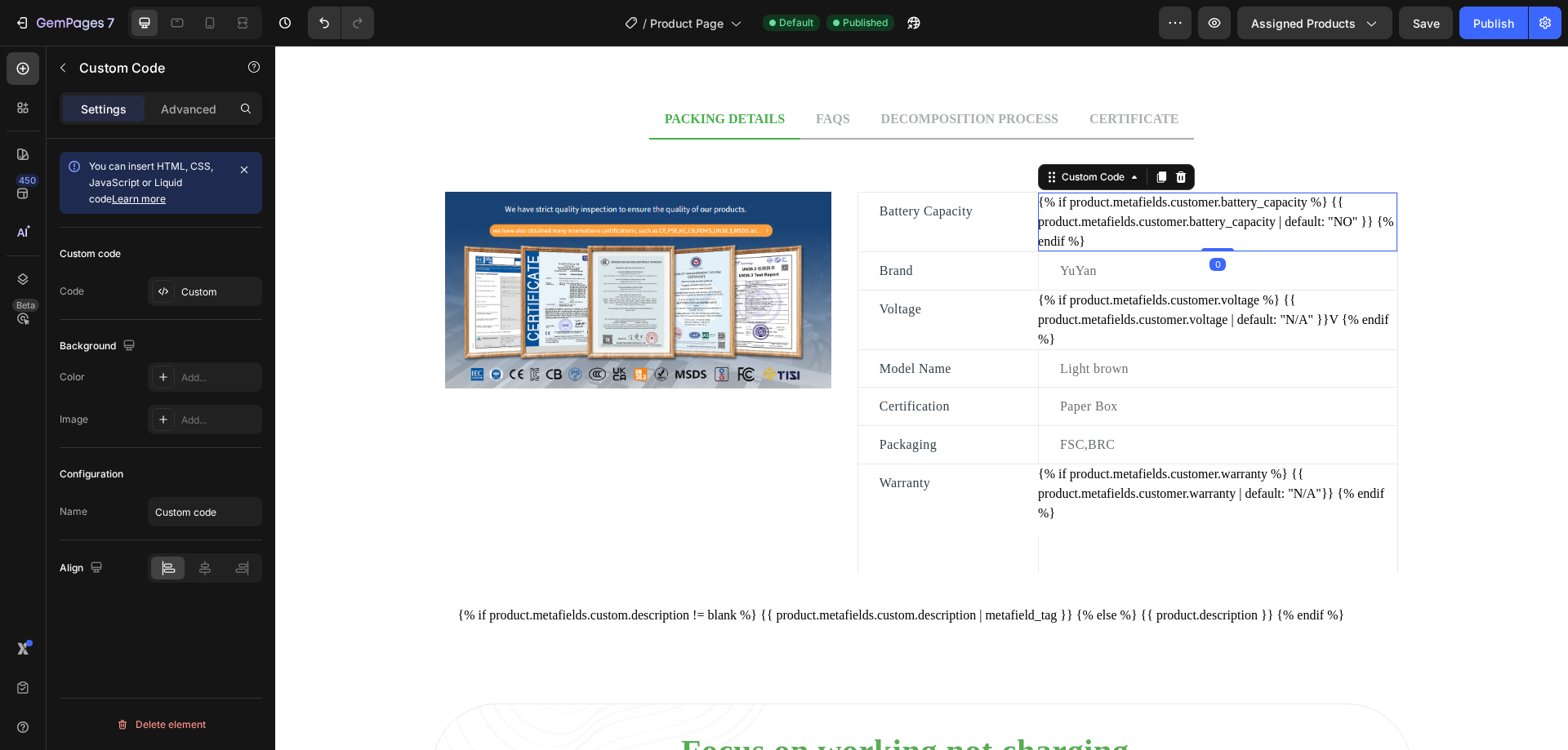
click at [1207, 223] on div "{% if product.metafields.customer.battery_capacity %} {{ product.metafields.cus…" at bounding box center [1218, 222] width 360 height 58
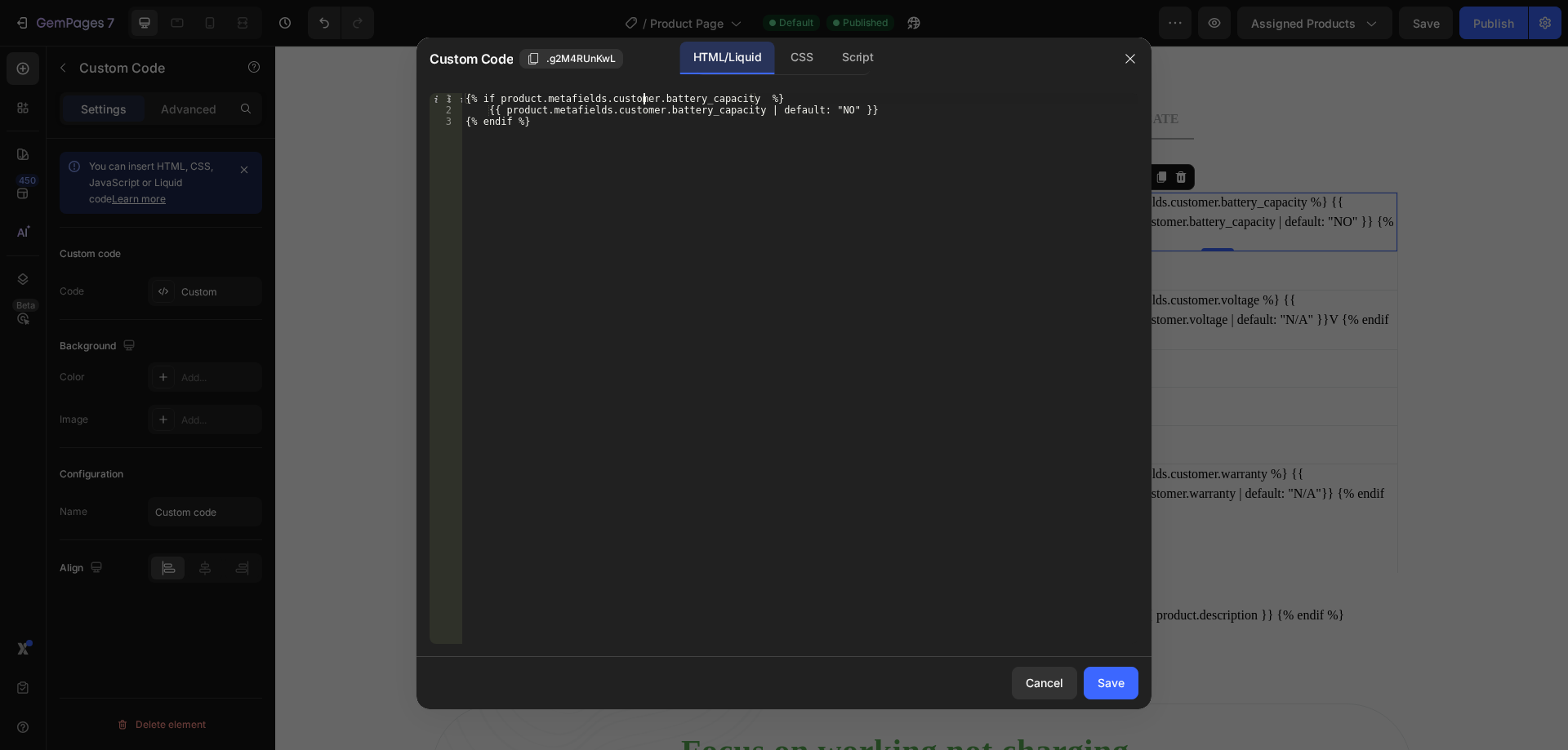
click at [644, 99] on div "{% if product.metafields.customer.battery_capacity %} {{ product.metafields.cus…" at bounding box center [800, 380] width 677 height 574
click at [657, 106] on div "{% if product.metafields.custom.battery_capacity %} {{ product.metafields.custo…" at bounding box center [800, 380] width 677 height 574
type textarea "{{ product.metafields.custom.battery_capacity | default: "NO" }}"
drag, startPoint x: 1108, startPoint y: 681, endPoint x: 1118, endPoint y: 668, distance: 16.4
click at [1108, 681] on div "Save" at bounding box center [1111, 683] width 27 height 17
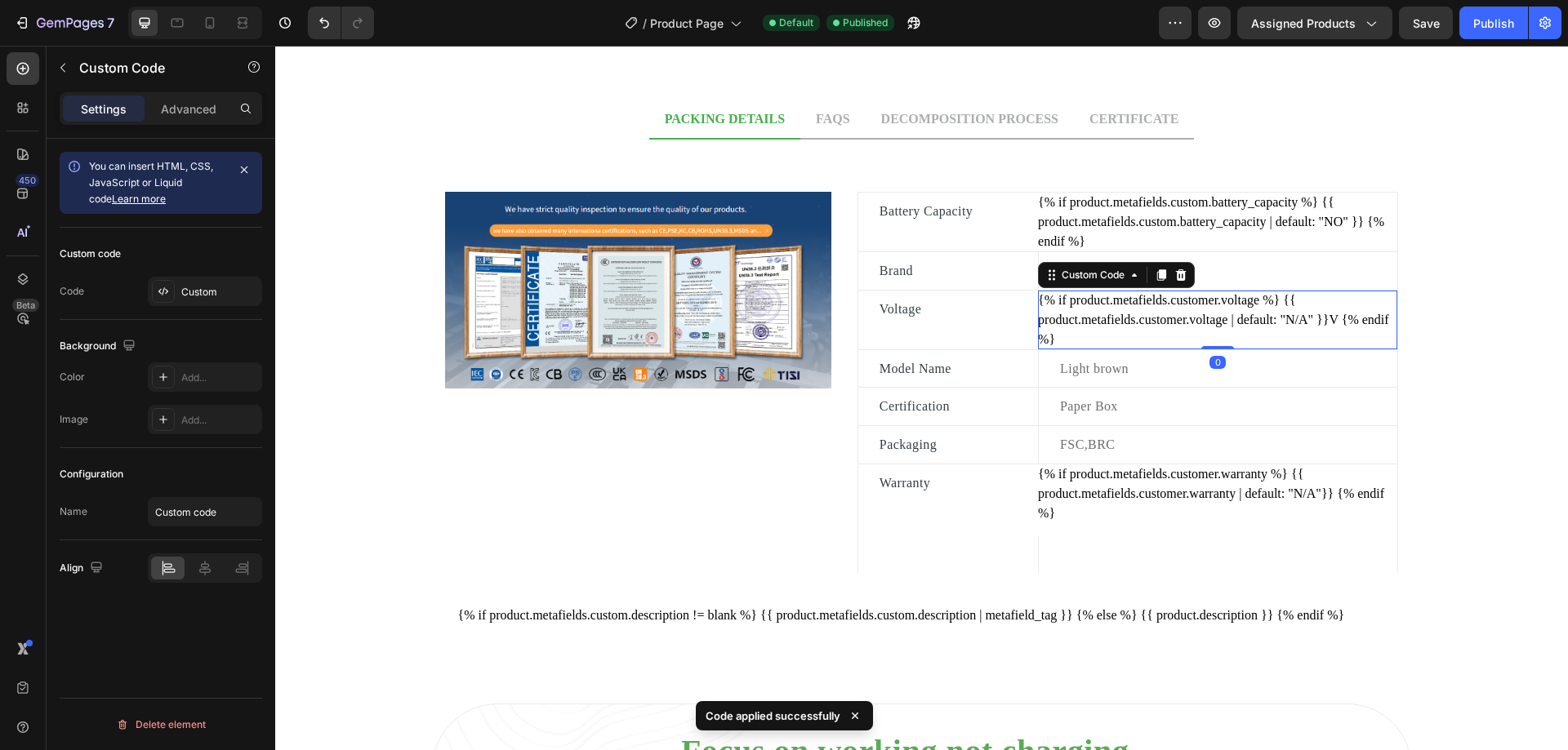
click at [1236, 313] on div "{% if product.metafields.customer.voltage %} {{ product.metafields.customer.vol…" at bounding box center [1218, 320] width 360 height 58
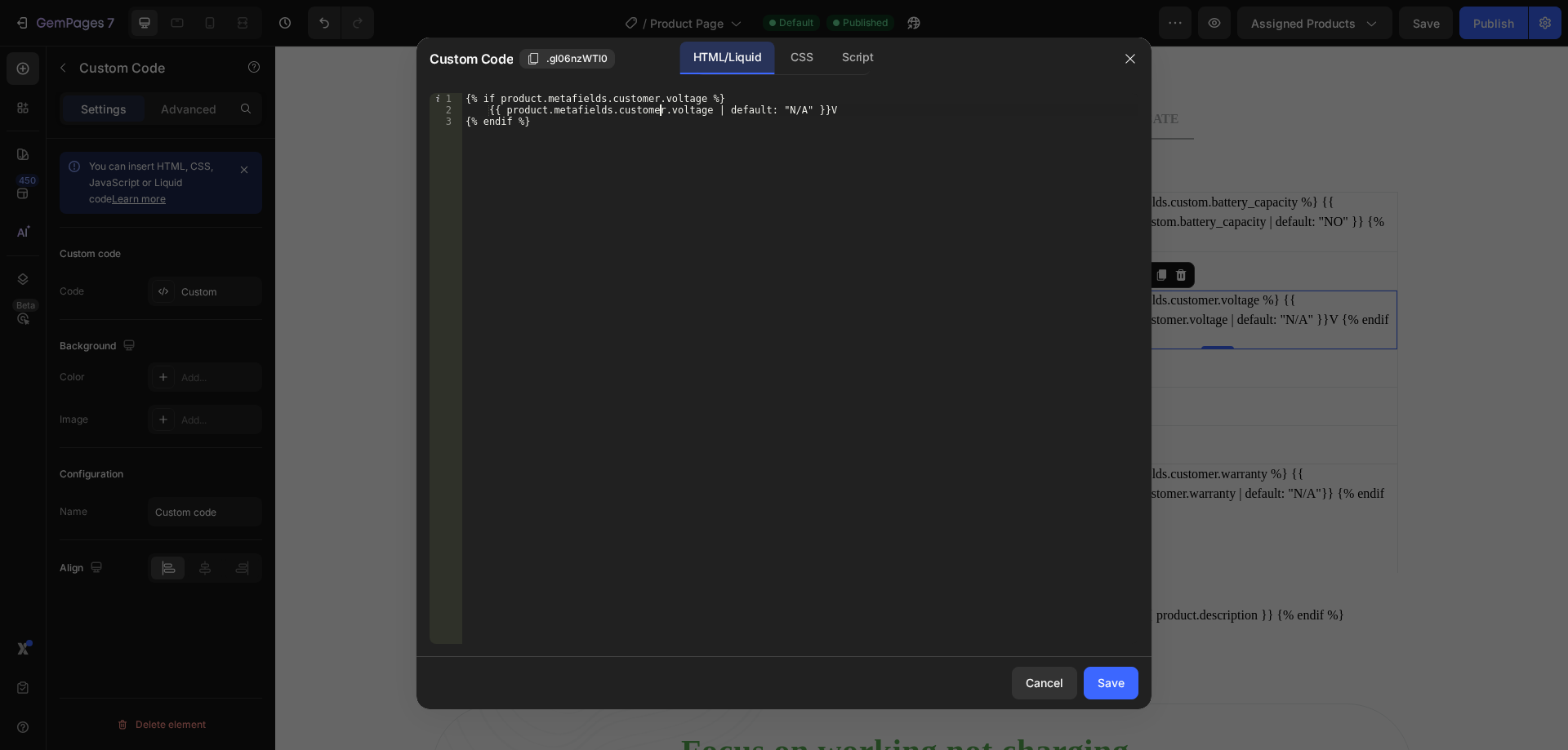
click at [658, 110] on div "{% if product.metafields.customer.voltage %} {{ product.metafields.customer.vol…" at bounding box center [800, 380] width 677 height 574
click at [646, 93] on div "{% if product.metafields.customer.voltage %} {{ product.metafields.custom.volta…" at bounding box center [800, 368] width 677 height 551
click at [646, 93] on div "{% if product.metafields.customer.voltage %} {{ product.metafields.custom.volta…" at bounding box center [800, 380] width 677 height 574
type textarea "{% if product.metafields.custom.voltage %}"
click at [1124, 685] on div "Save" at bounding box center [1111, 683] width 27 height 17
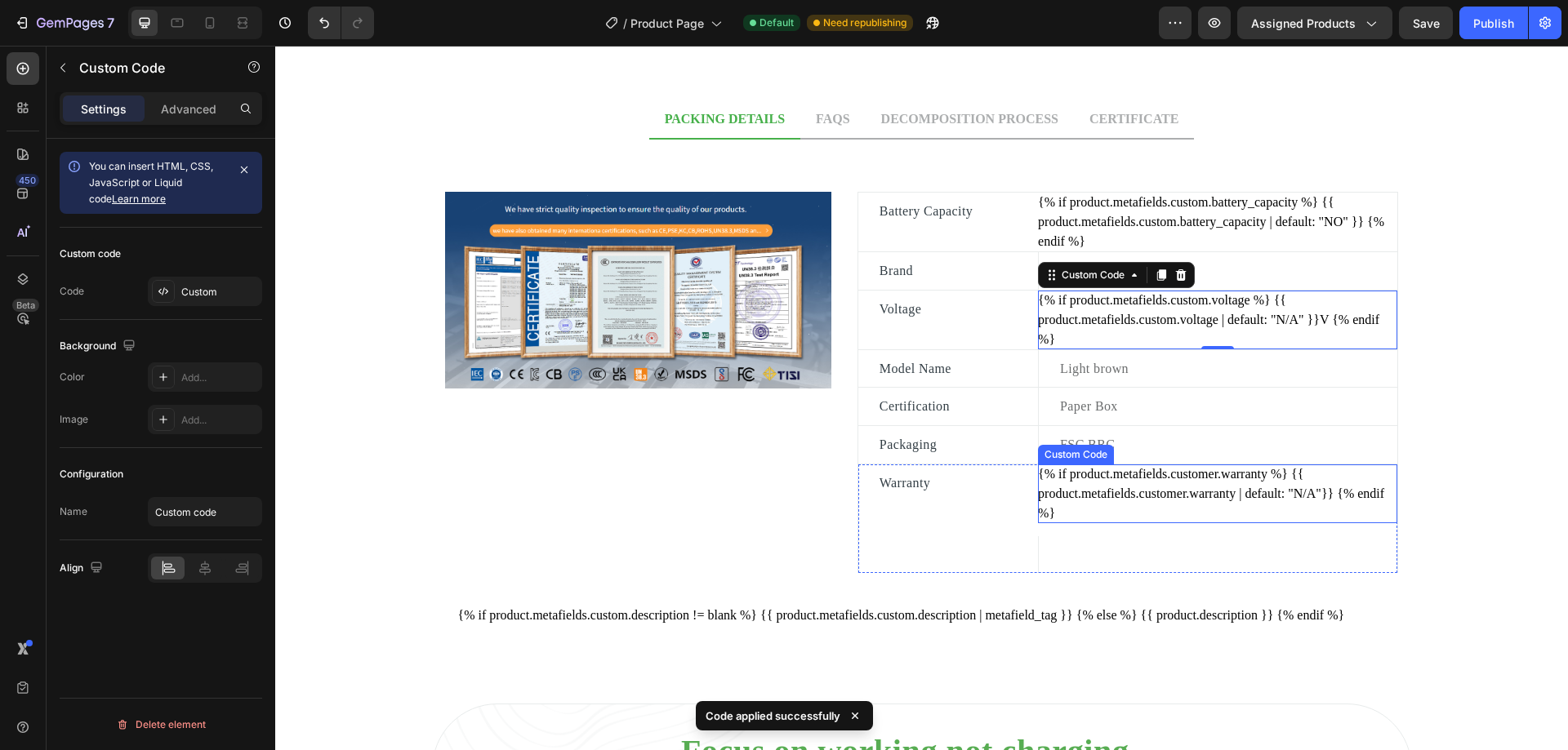
click at [1204, 503] on div "{% if product.metafields.customer.warranty %} {{ product.metafields.customer.wa…" at bounding box center [1218, 494] width 360 height 58
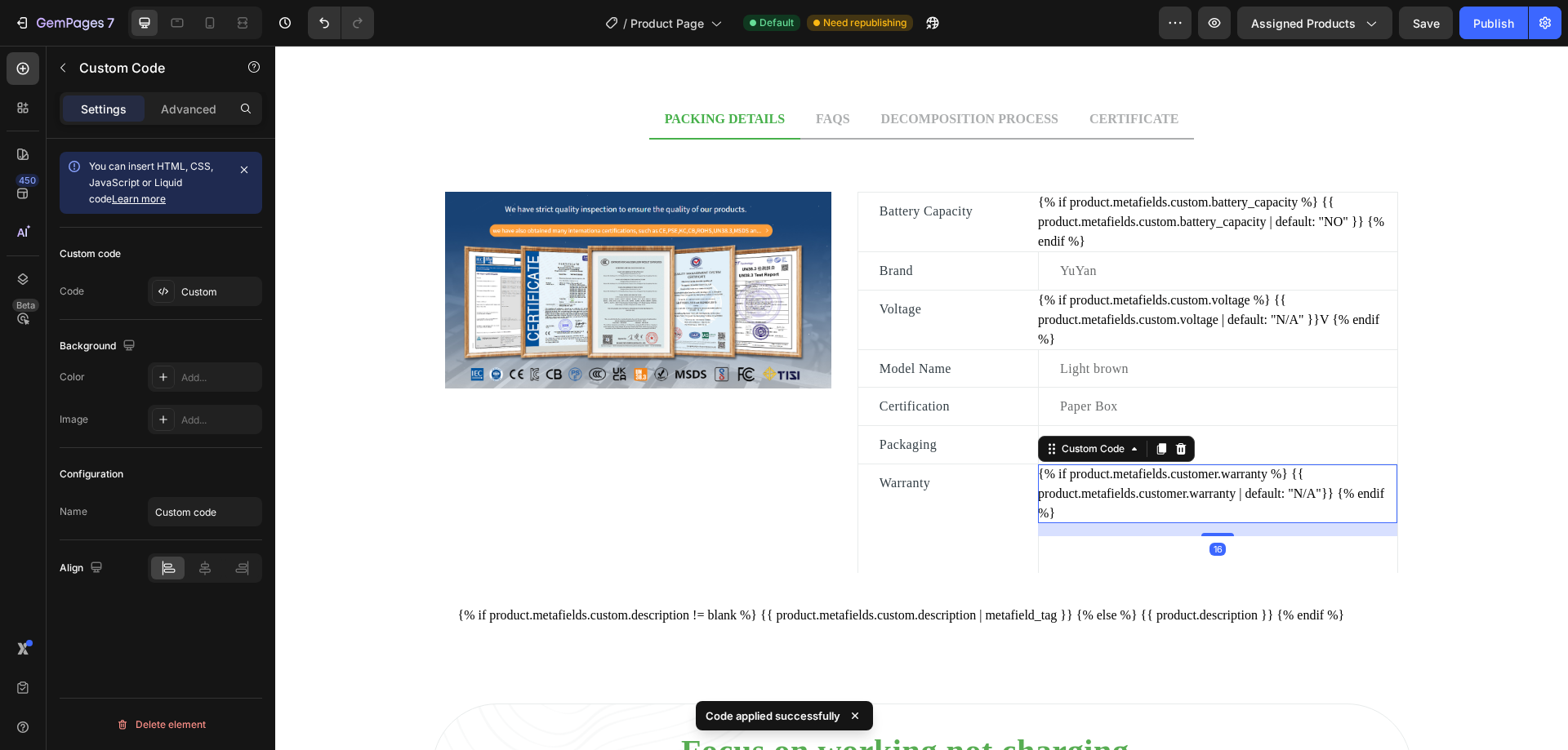
click at [1204, 503] on div "{% if product.metafields.customer.warranty %} {{ product.metafields.customer.wa…" at bounding box center [1218, 494] width 360 height 58
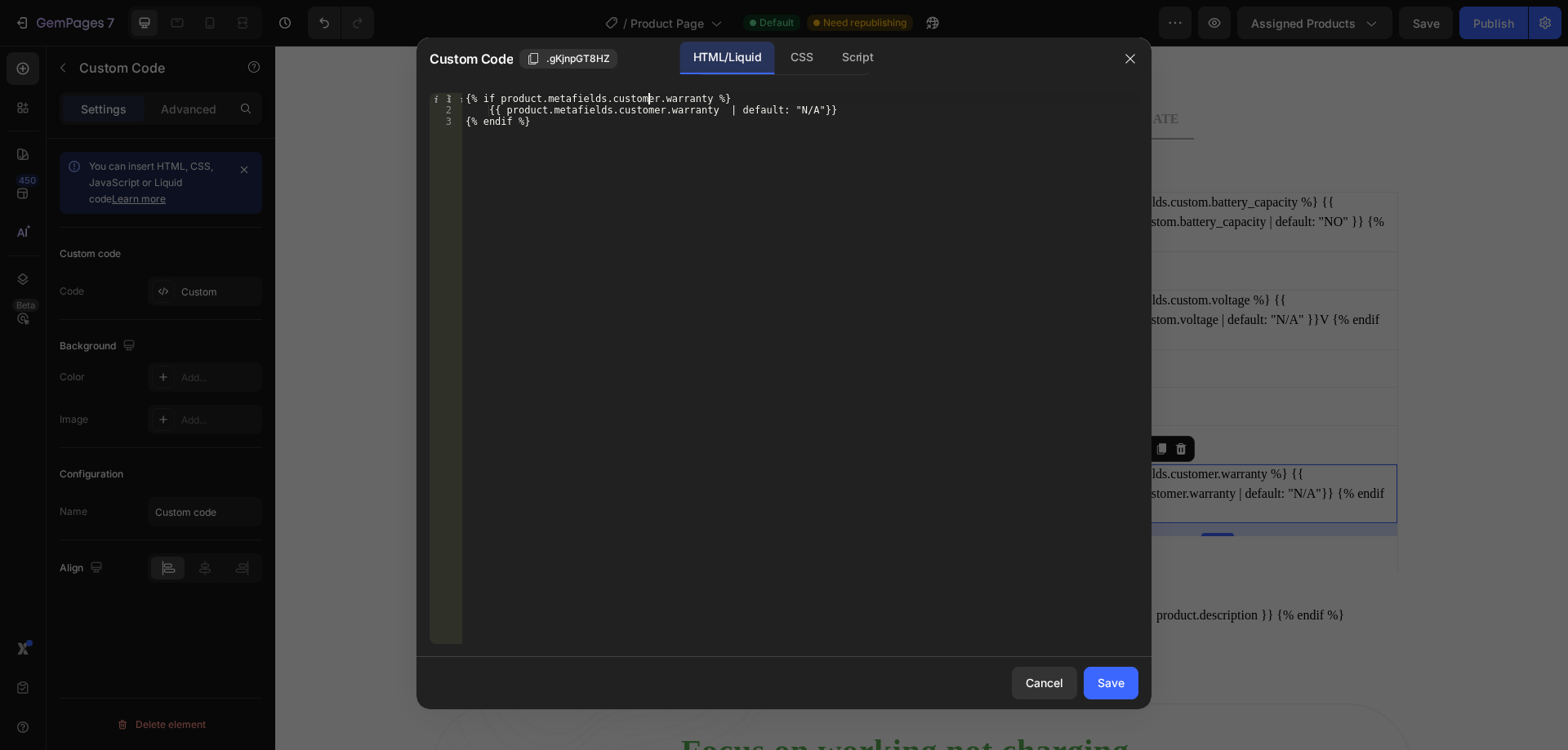
click at [646, 98] on div "{% if product.metafields.customer.warranty %} {{ product.metafields.customer.wa…" at bounding box center [800, 380] width 677 height 574
click at [660, 109] on div "{% if product.metafields.custom.warranty %} {{ product.metafields.customer.warr…" at bounding box center [800, 380] width 677 height 574
type textarea "{{ product.metafields.custom.warranty | default: "N/A"}}"
click at [1091, 680] on button "Save" at bounding box center [1111, 683] width 54 height 33
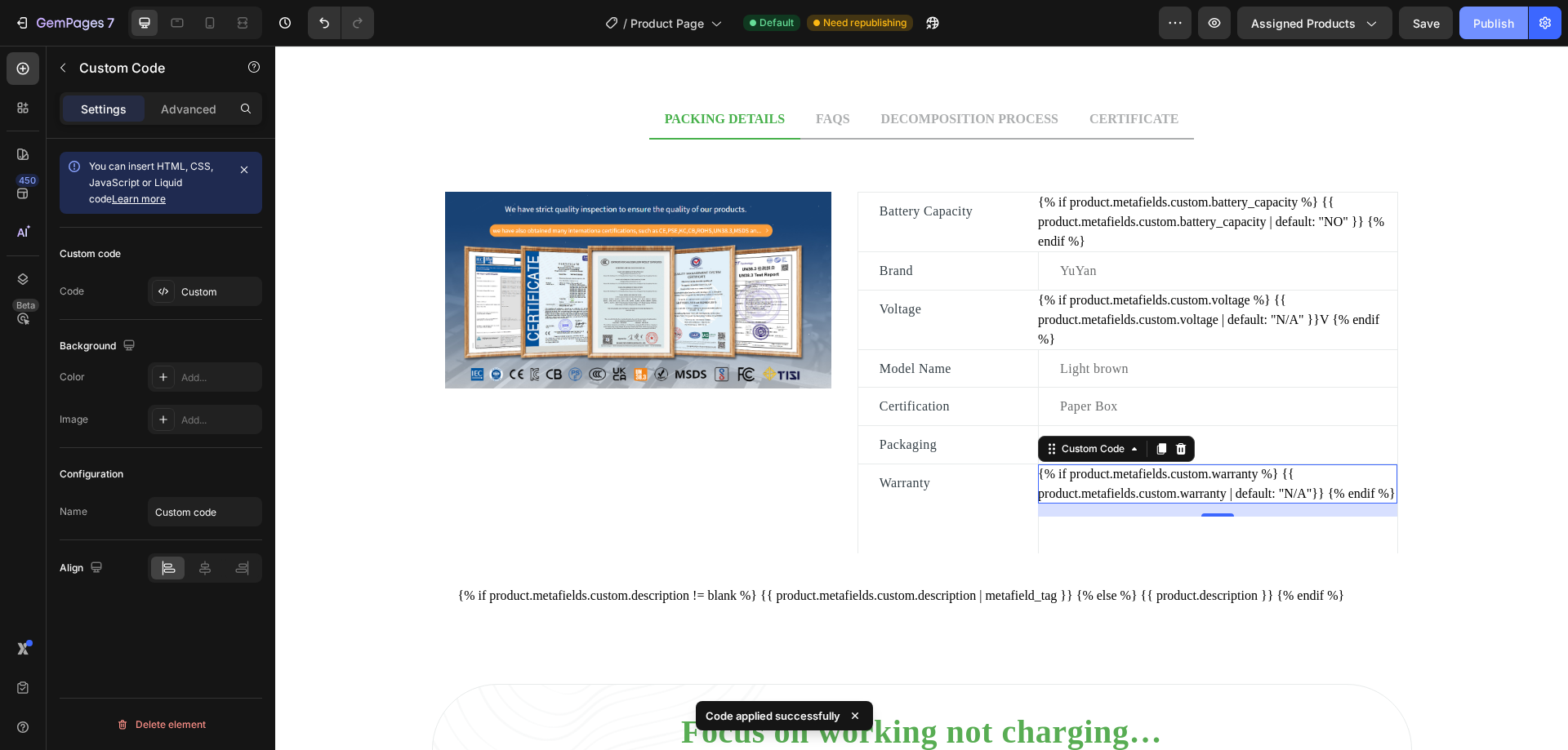
click at [1497, 22] on div "Publish" at bounding box center [1494, 23] width 41 height 17
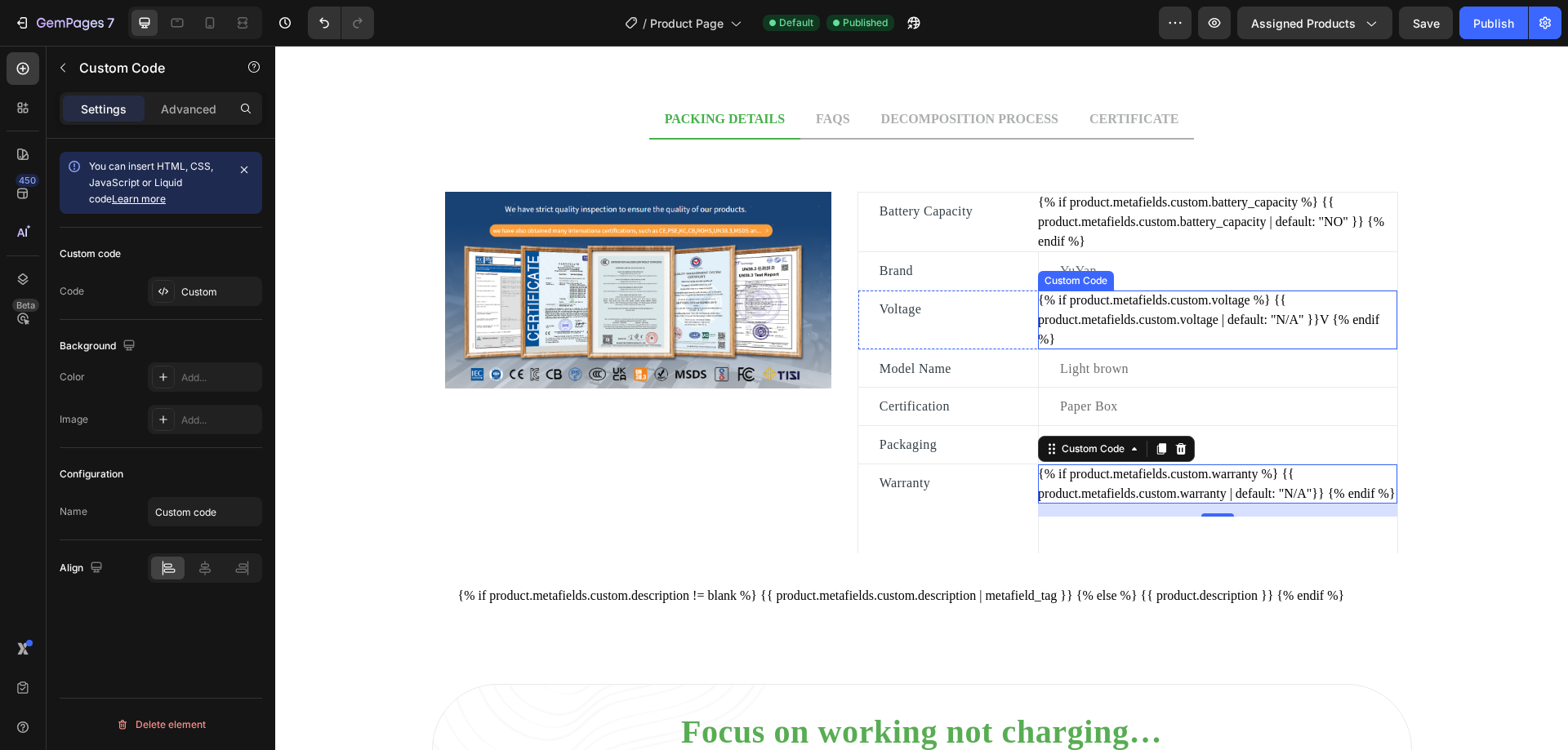
click at [1193, 329] on div "{% if product.metafields.custom.voltage %} {{ product.metafields.custom.voltage…" at bounding box center [1218, 320] width 360 height 58
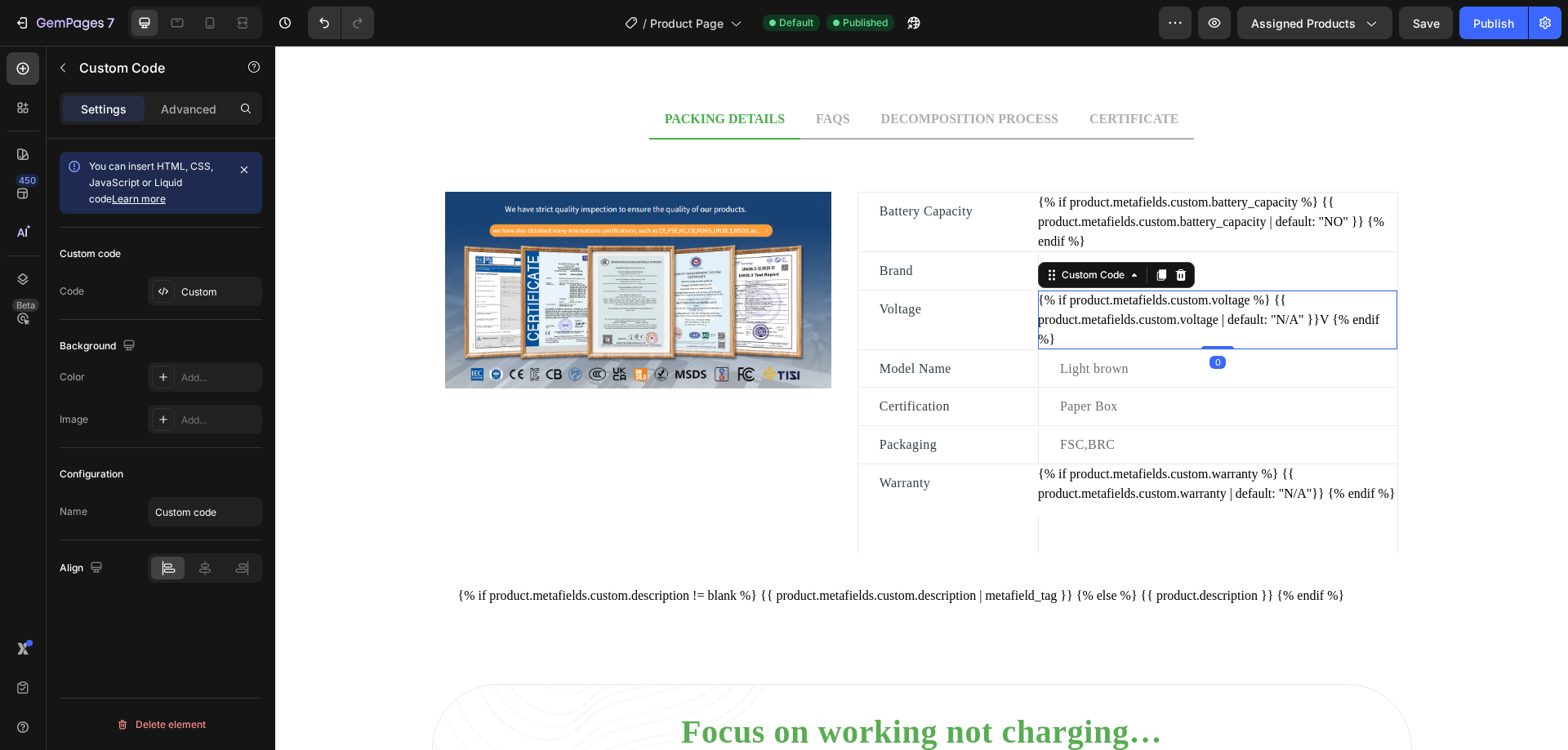
click at [1193, 329] on div "{% if product.metafields.custom.voltage %} {{ product.metafields.custom.voltage…" at bounding box center [1218, 320] width 360 height 58
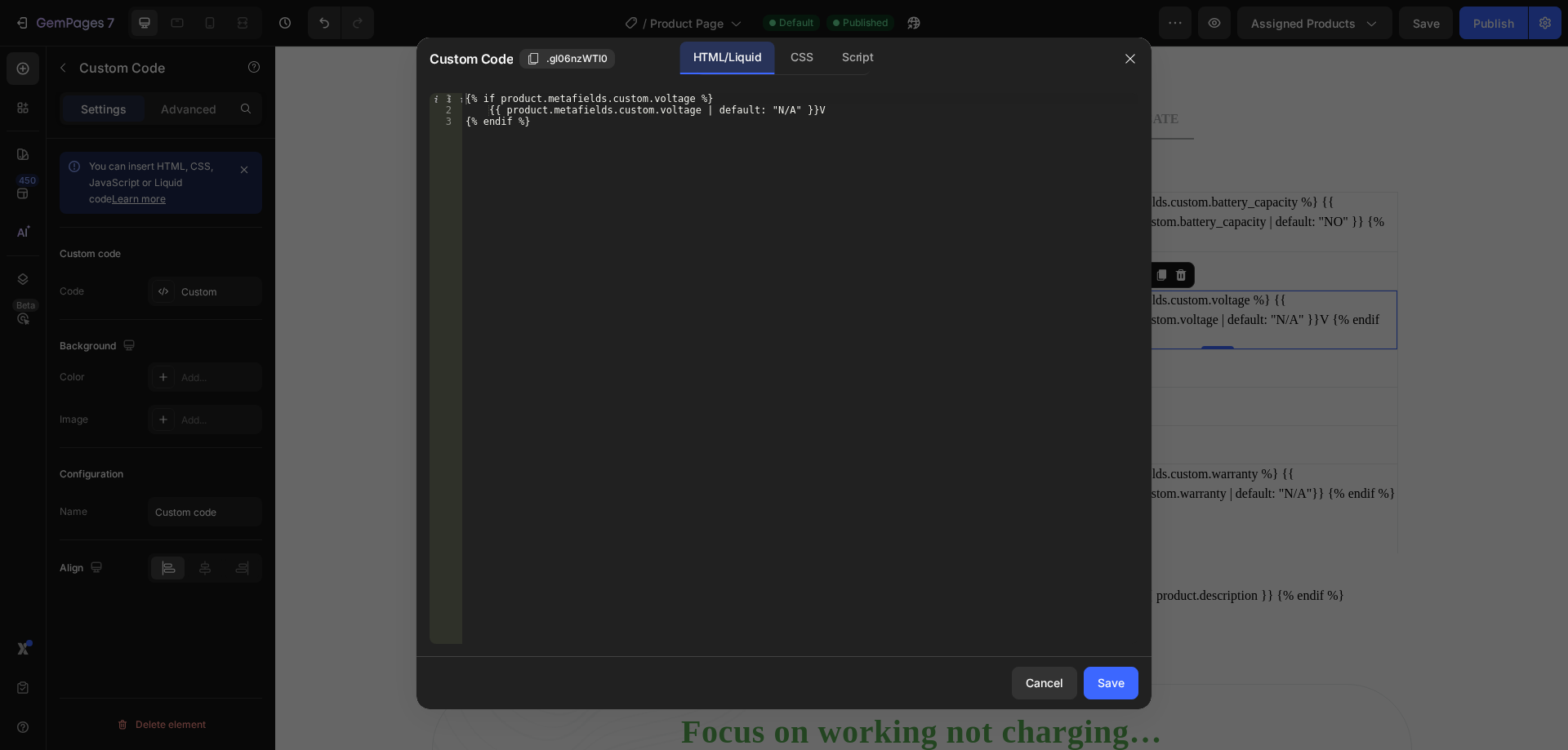
click at [821, 115] on div "{% if product.metafields.custom.voltage %} {{ product.metafields.custom.voltage…" at bounding box center [800, 380] width 677 height 574
type textarea "{{ product.metafields.custom.voltage | default: "N/A" }}"
click at [1104, 687] on div "Save" at bounding box center [1111, 683] width 27 height 17
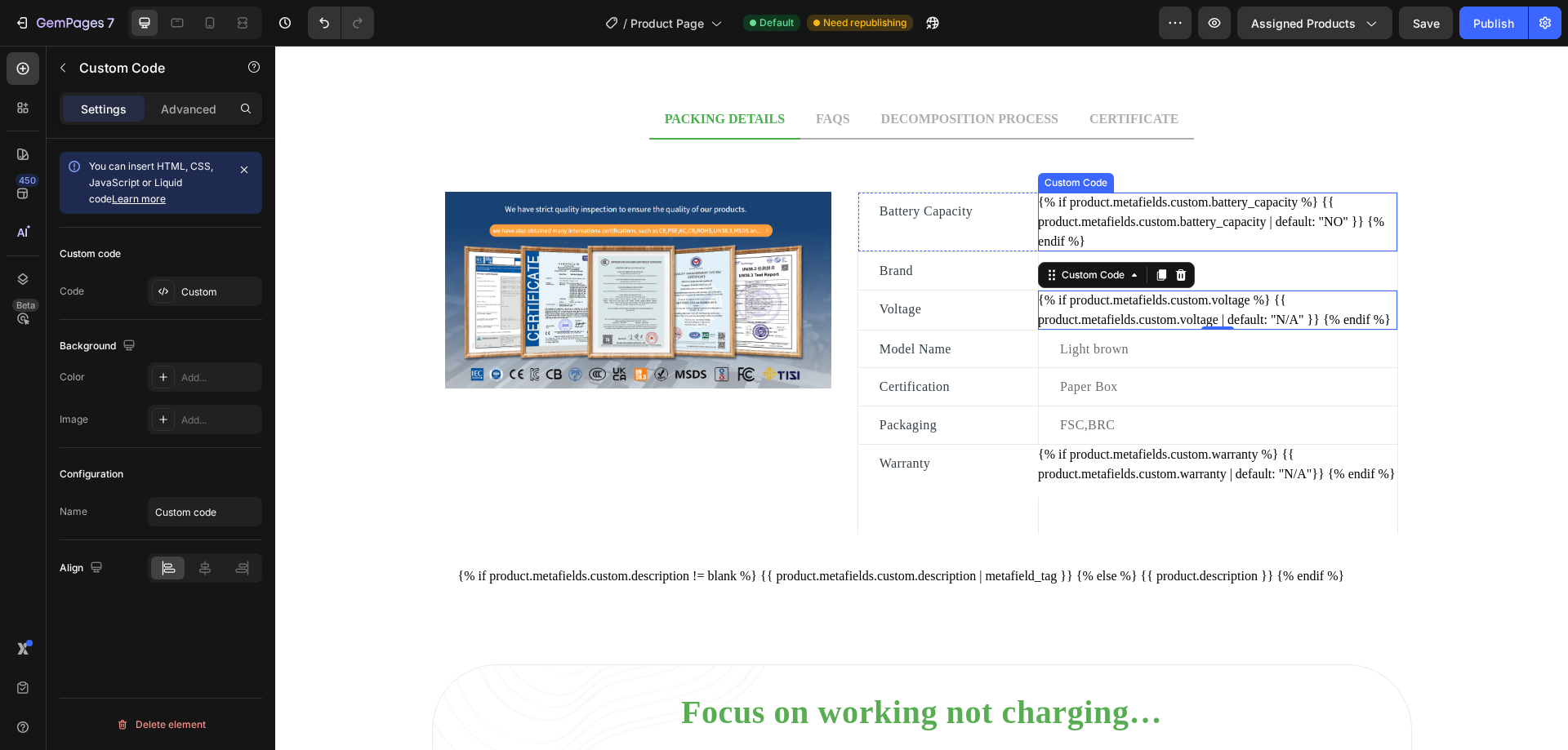
click at [1198, 209] on div "{% if product.metafields.custom.battery_capacity %} {{ product.metafields.custo…" at bounding box center [1218, 222] width 360 height 58
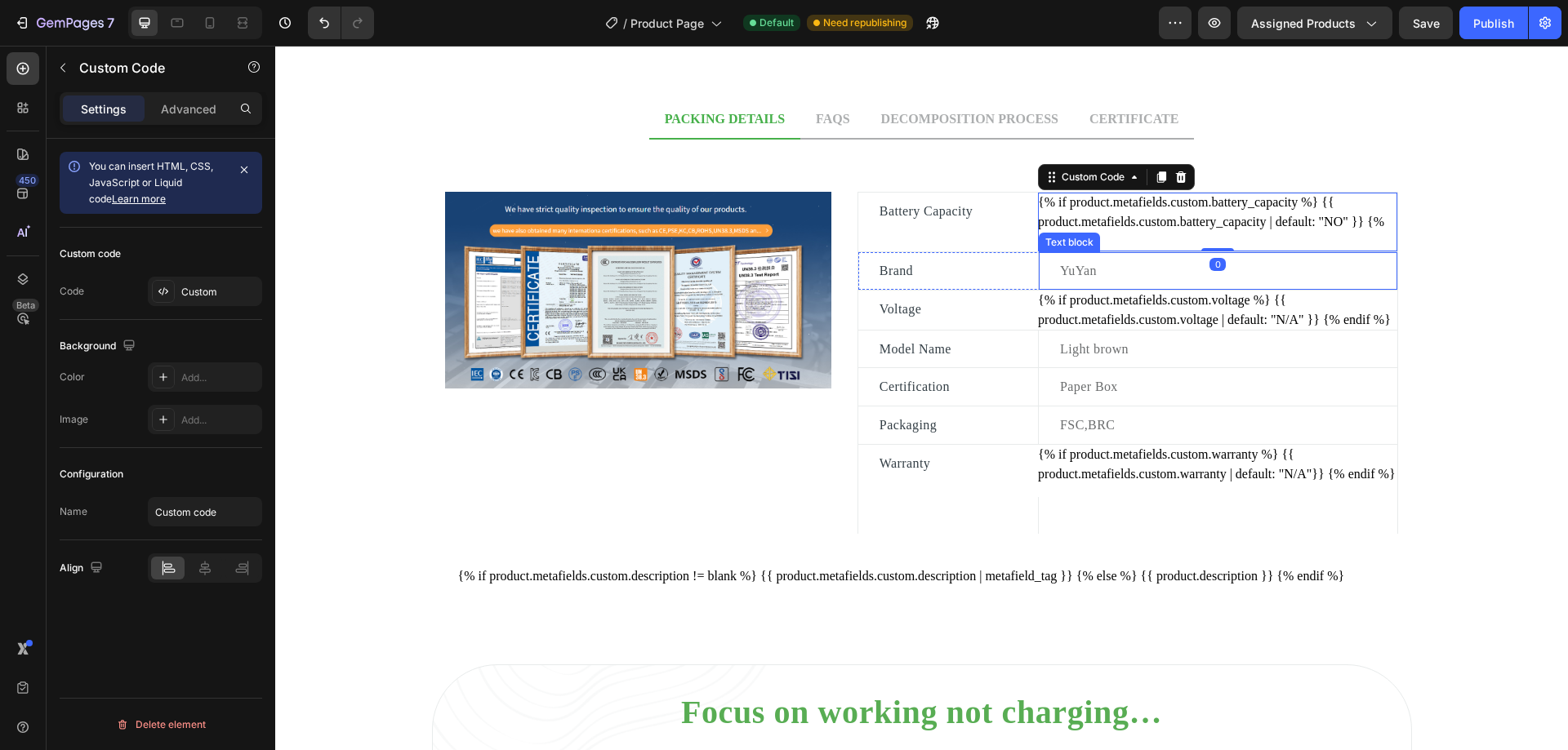
click at [1135, 268] on p "YuYan" at bounding box center [1227, 271] width 335 height 21
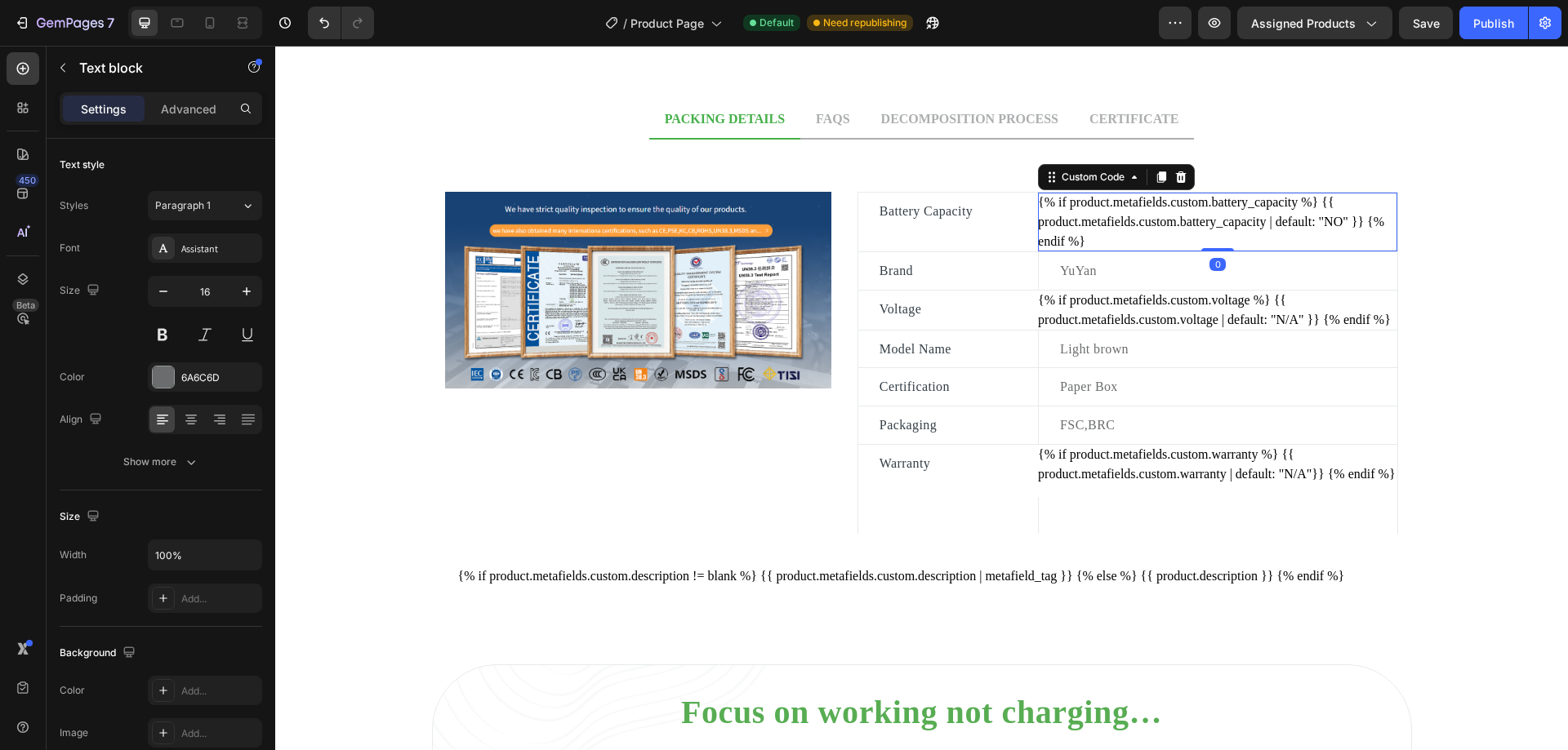
click at [1193, 222] on div "{% if product.metafields.custom.battery_capacity %} {{ product.metafields.custo…" at bounding box center [1218, 222] width 360 height 58
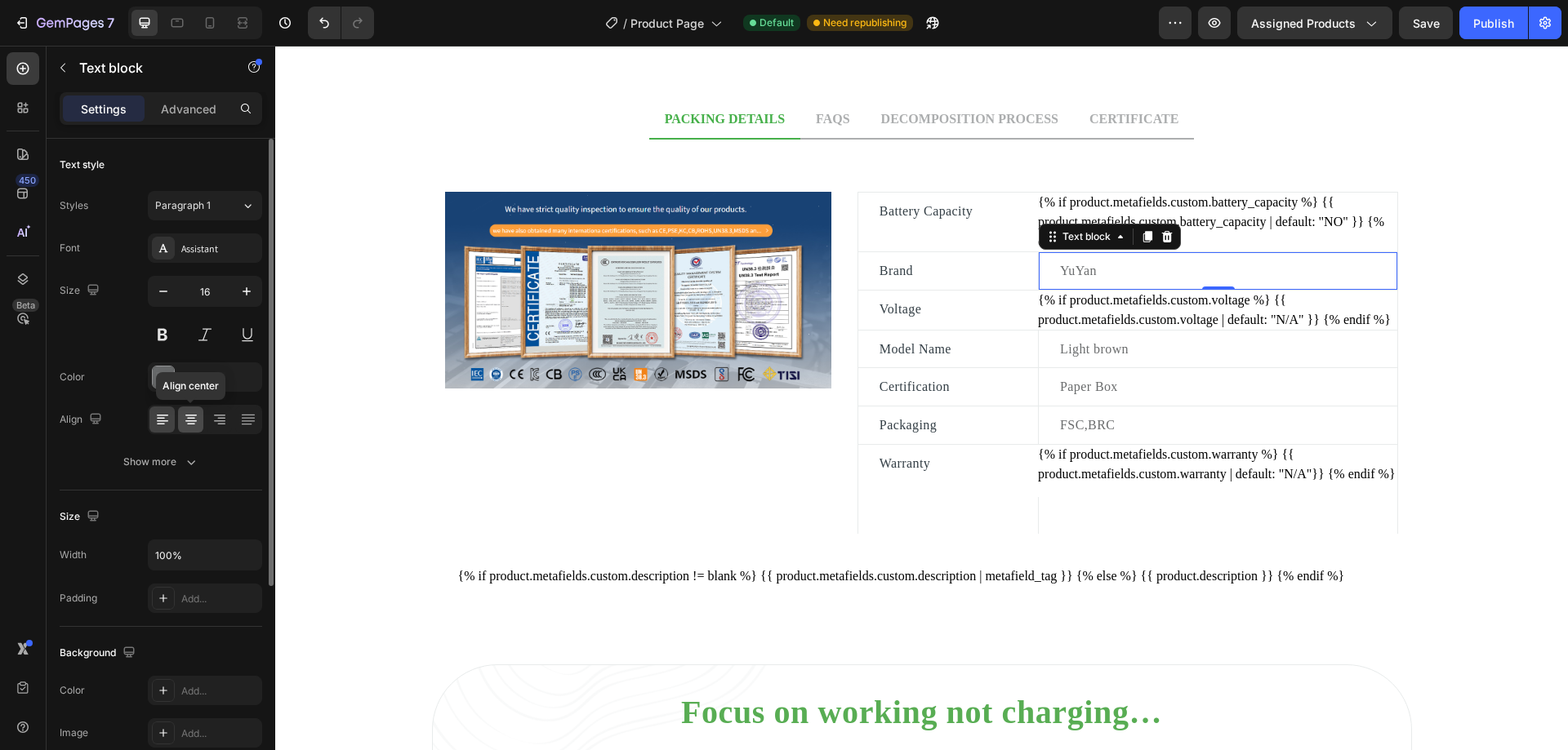
click at [191, 416] on icon at bounding box center [191, 419] width 17 height 17
click at [165, 421] on icon at bounding box center [162, 422] width 12 height 2
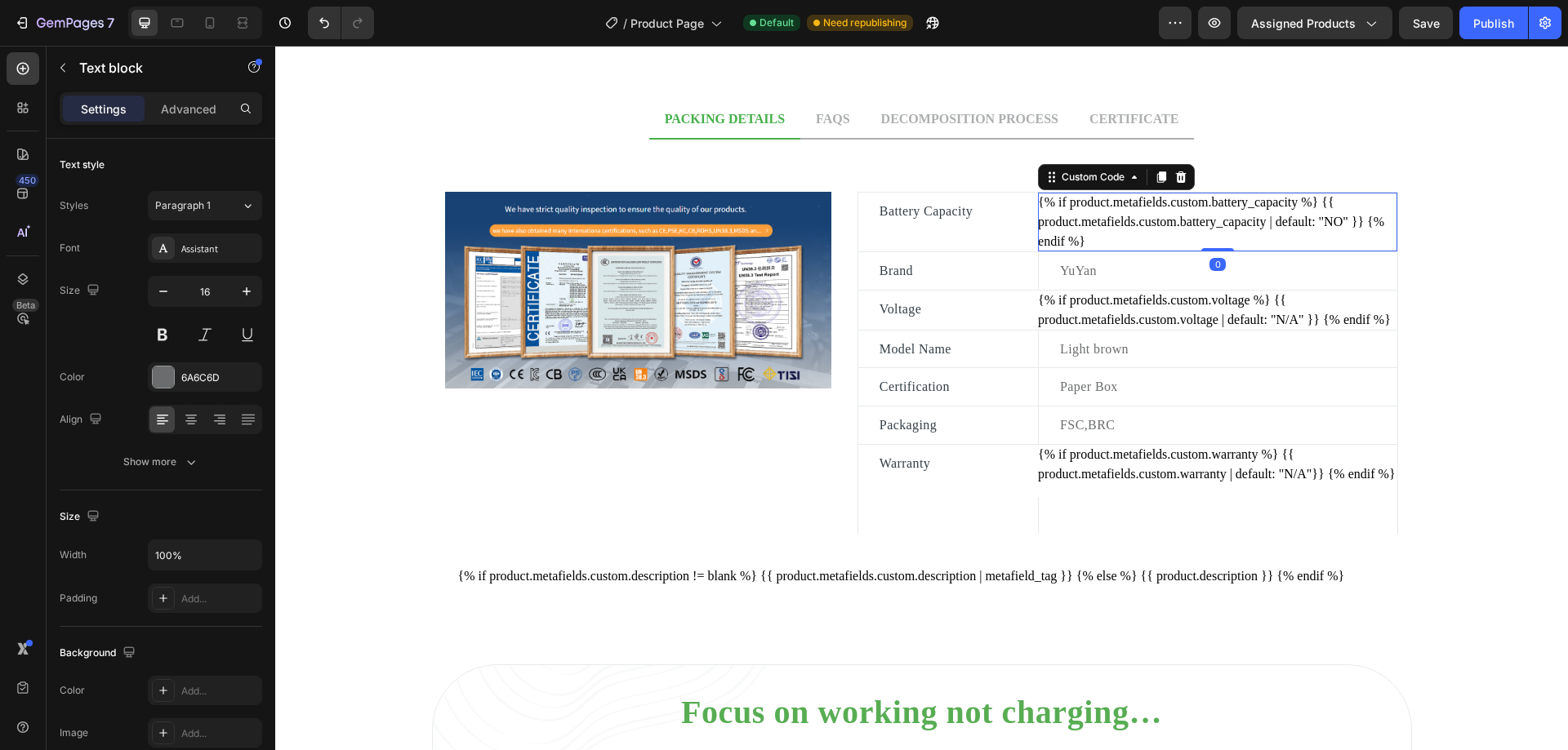
click at [1234, 207] on div "{% if product.metafields.custom.battery_capacity %} {{ product.metafields.custo…" at bounding box center [1218, 222] width 360 height 58
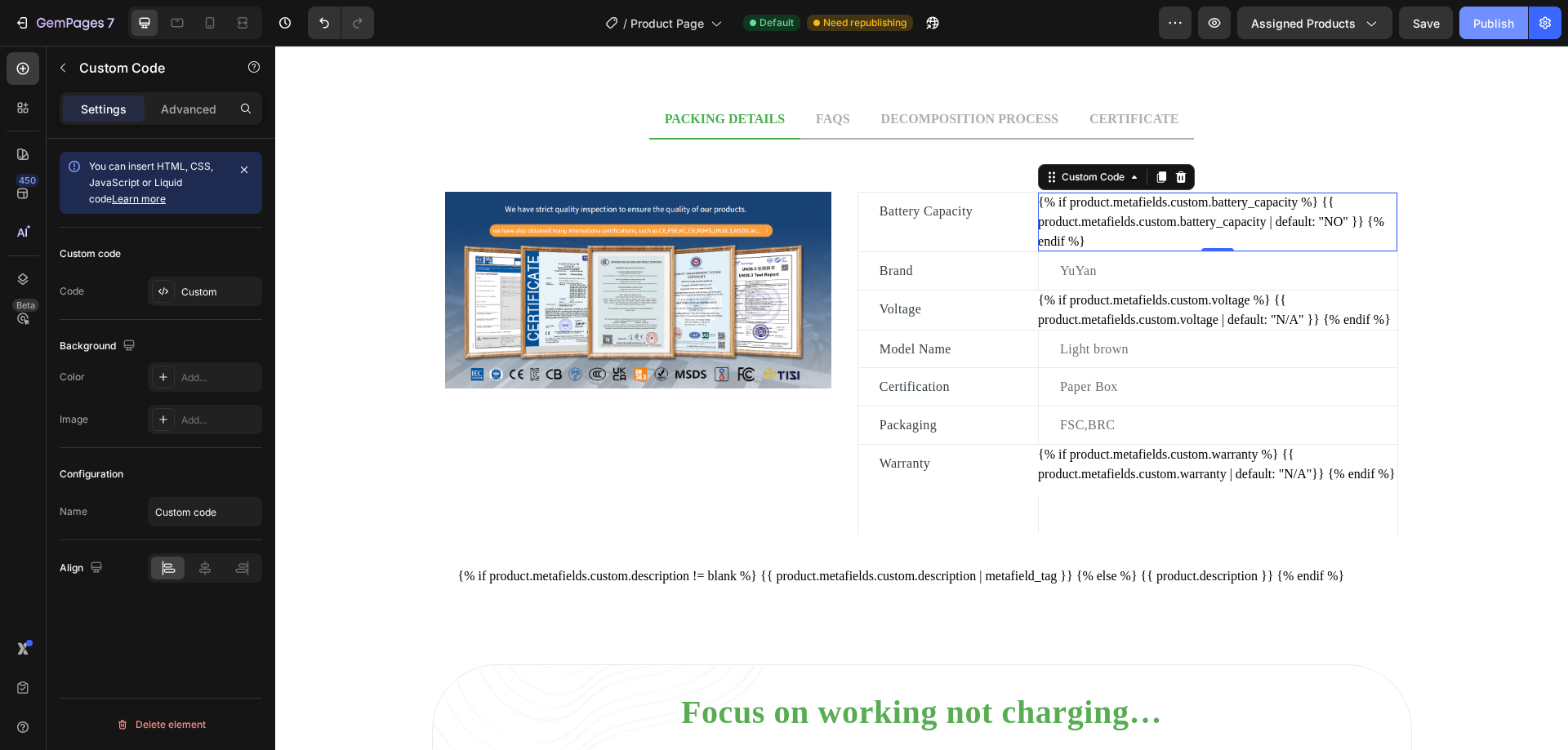
click at [1486, 32] on button "Publish" at bounding box center [1493, 23] width 69 height 33
click at [1091, 223] on div "{% if product.metafields.custom.battery_capacity %} {{ product.metafields.custo…" at bounding box center [1218, 222] width 360 height 58
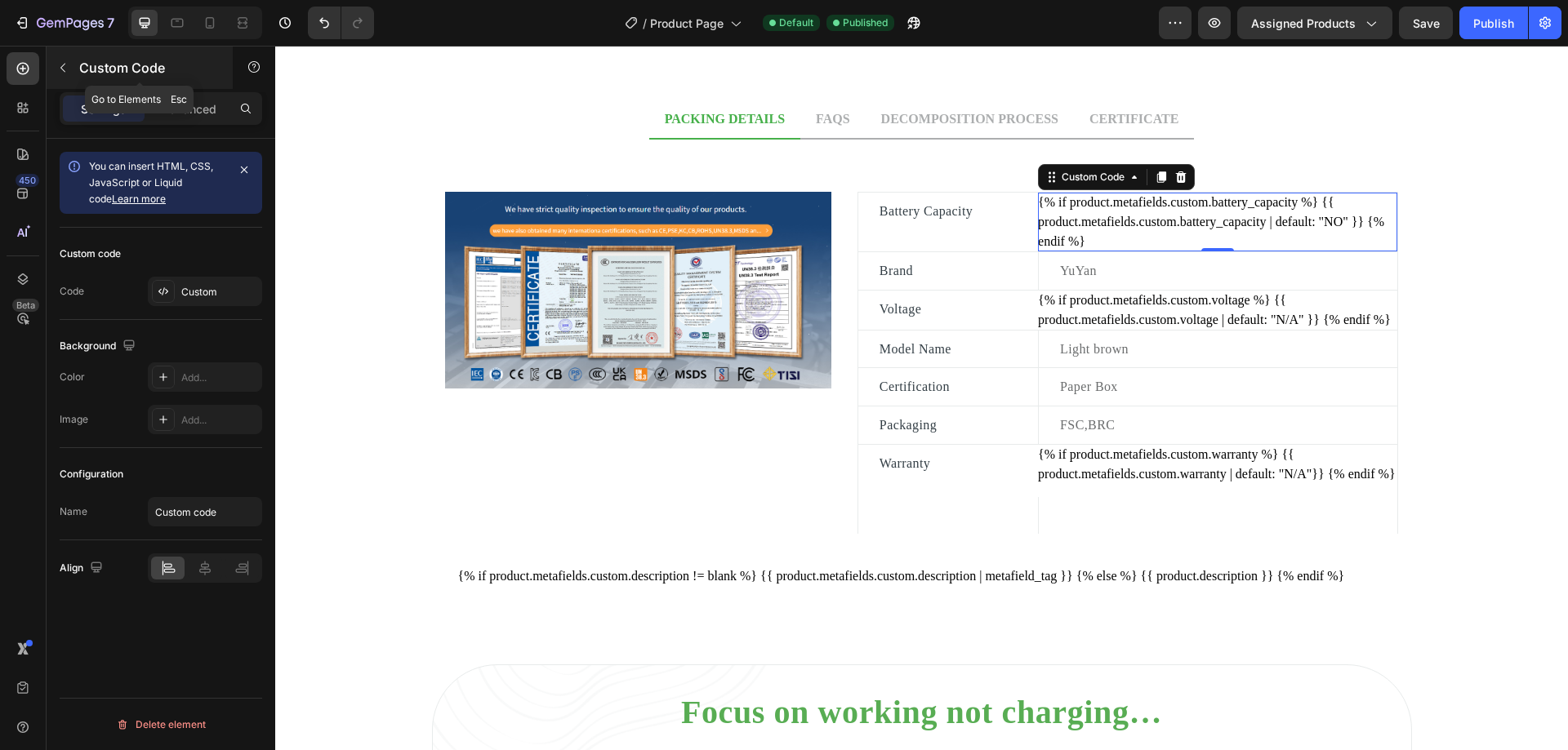
click at [67, 70] on icon "button" at bounding box center [62, 67] width 13 height 13
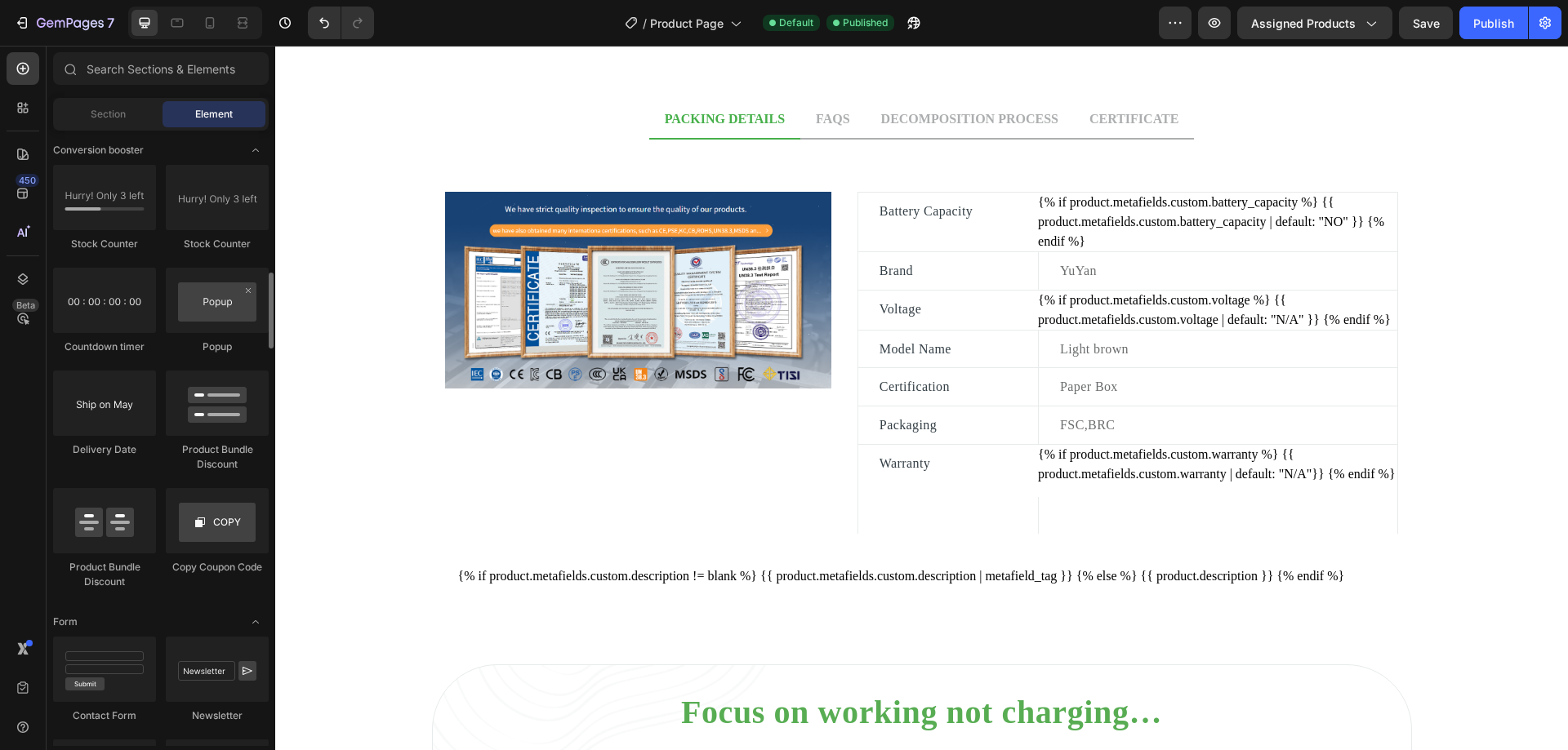
scroll to position [3105, 0]
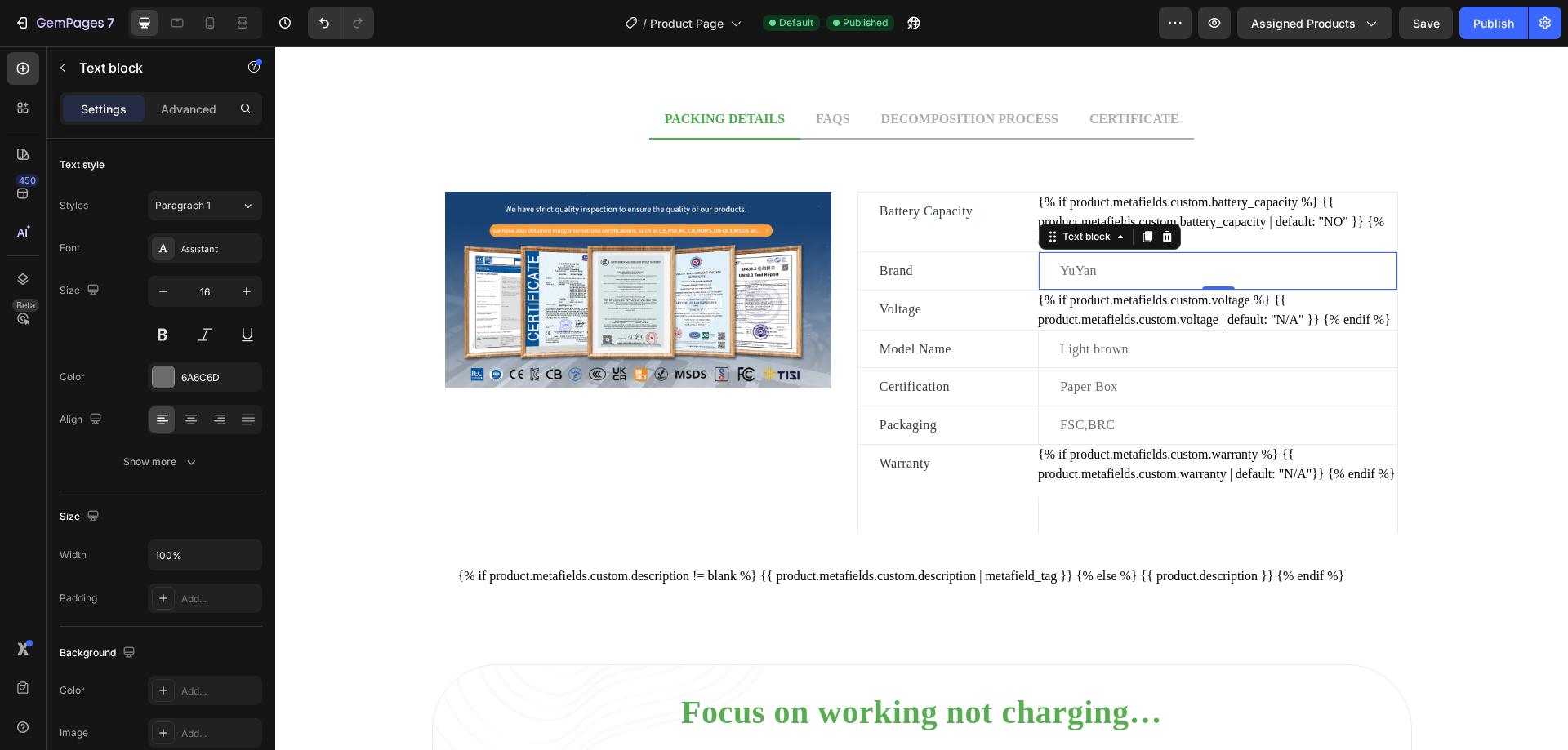
click at [1117, 268] on p "YuYan" at bounding box center [1227, 271] width 335 height 21
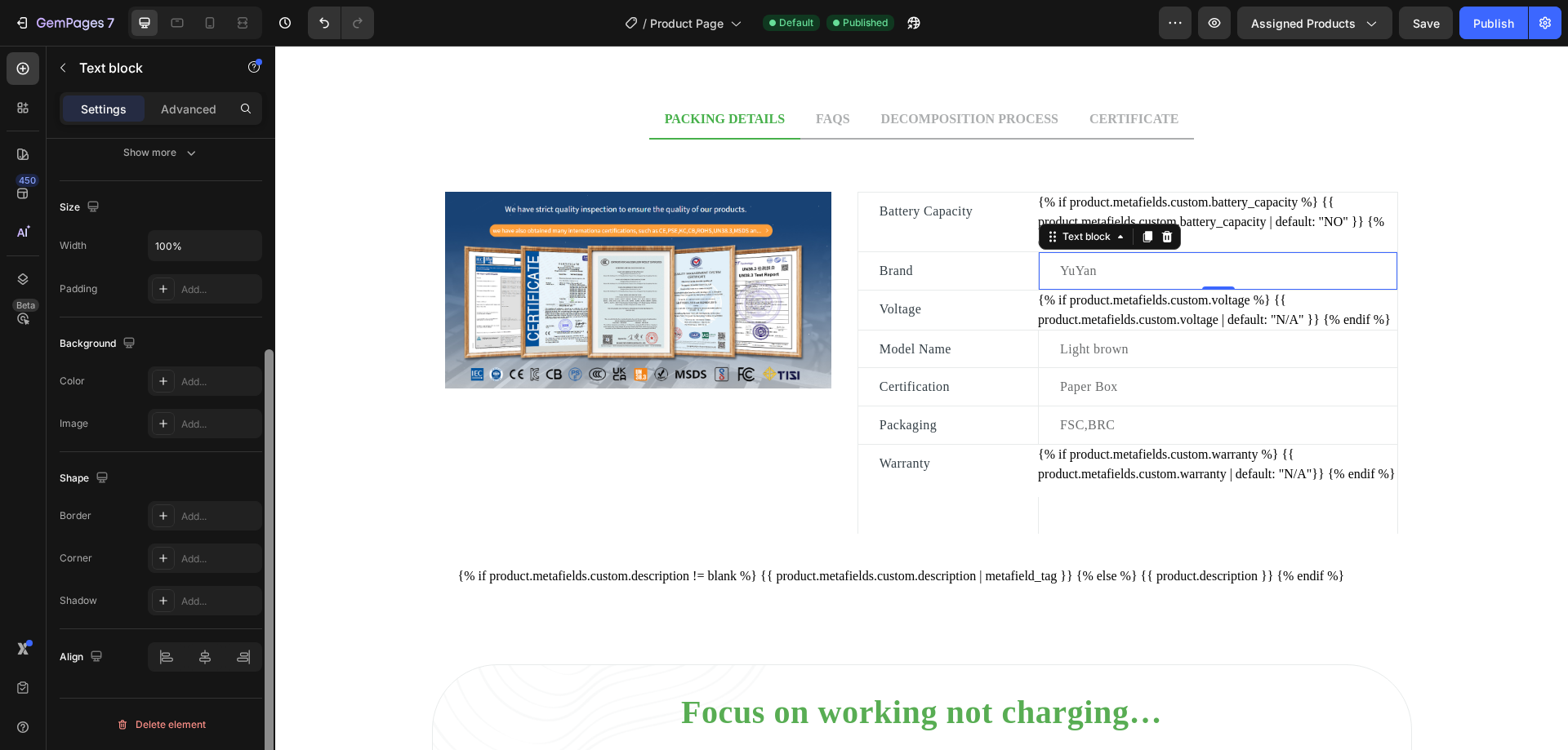
drag, startPoint x: 263, startPoint y: 468, endPoint x: 265, endPoint y: 489, distance: 21.1
click at [265, 489] on div at bounding box center [269, 467] width 13 height 658
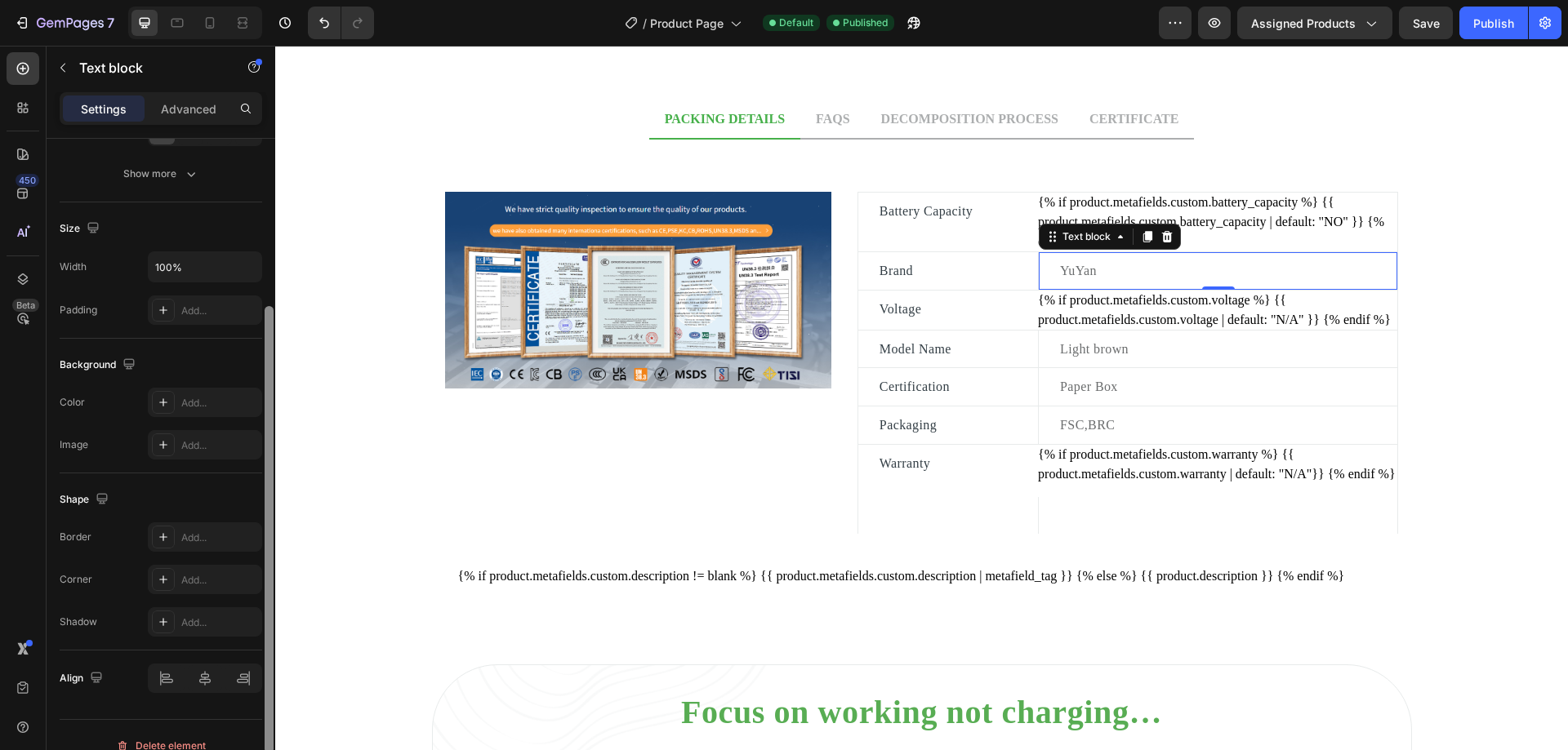
scroll to position [258, 0]
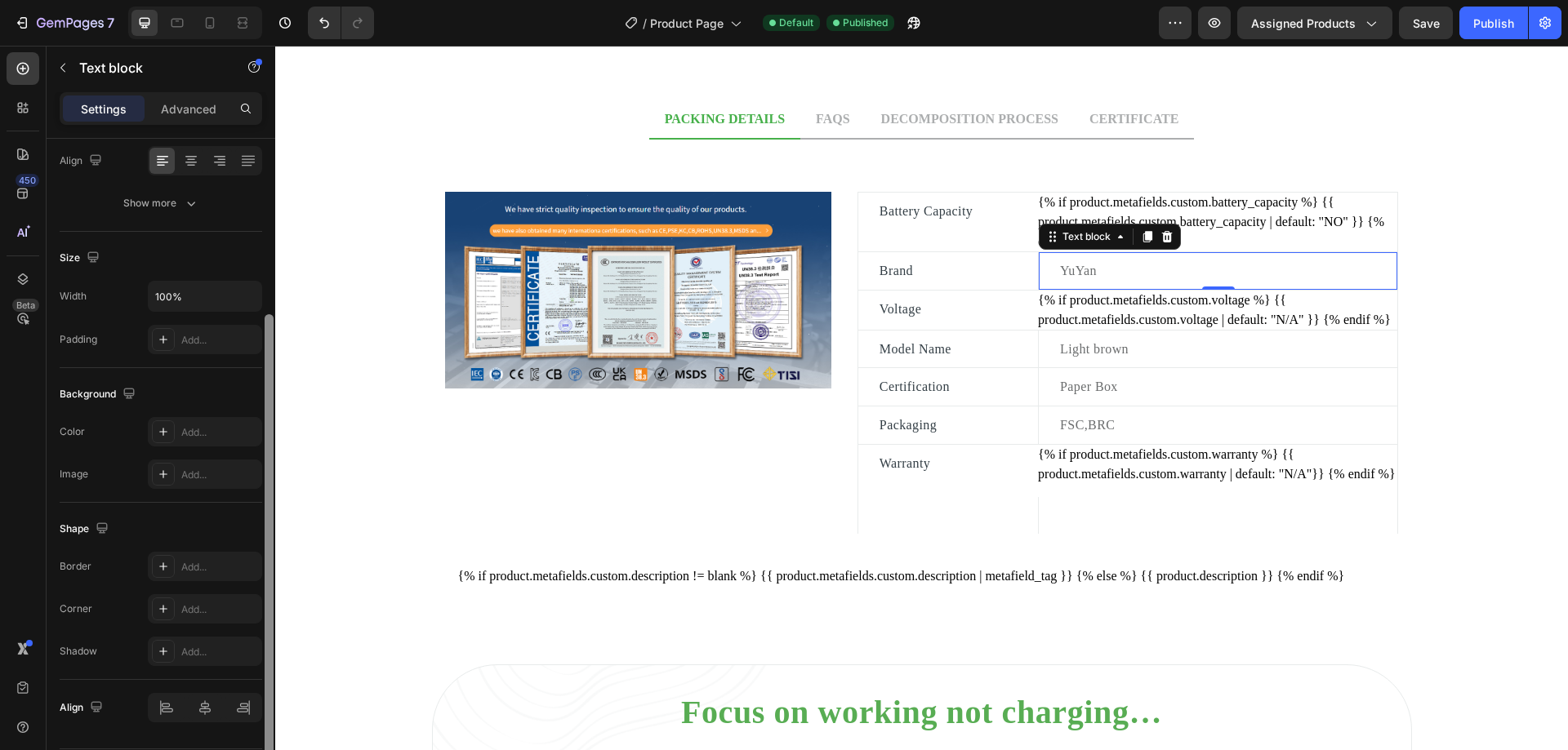
drag, startPoint x: 544, startPoint y: 466, endPoint x: 304, endPoint y: 153, distance: 394.4
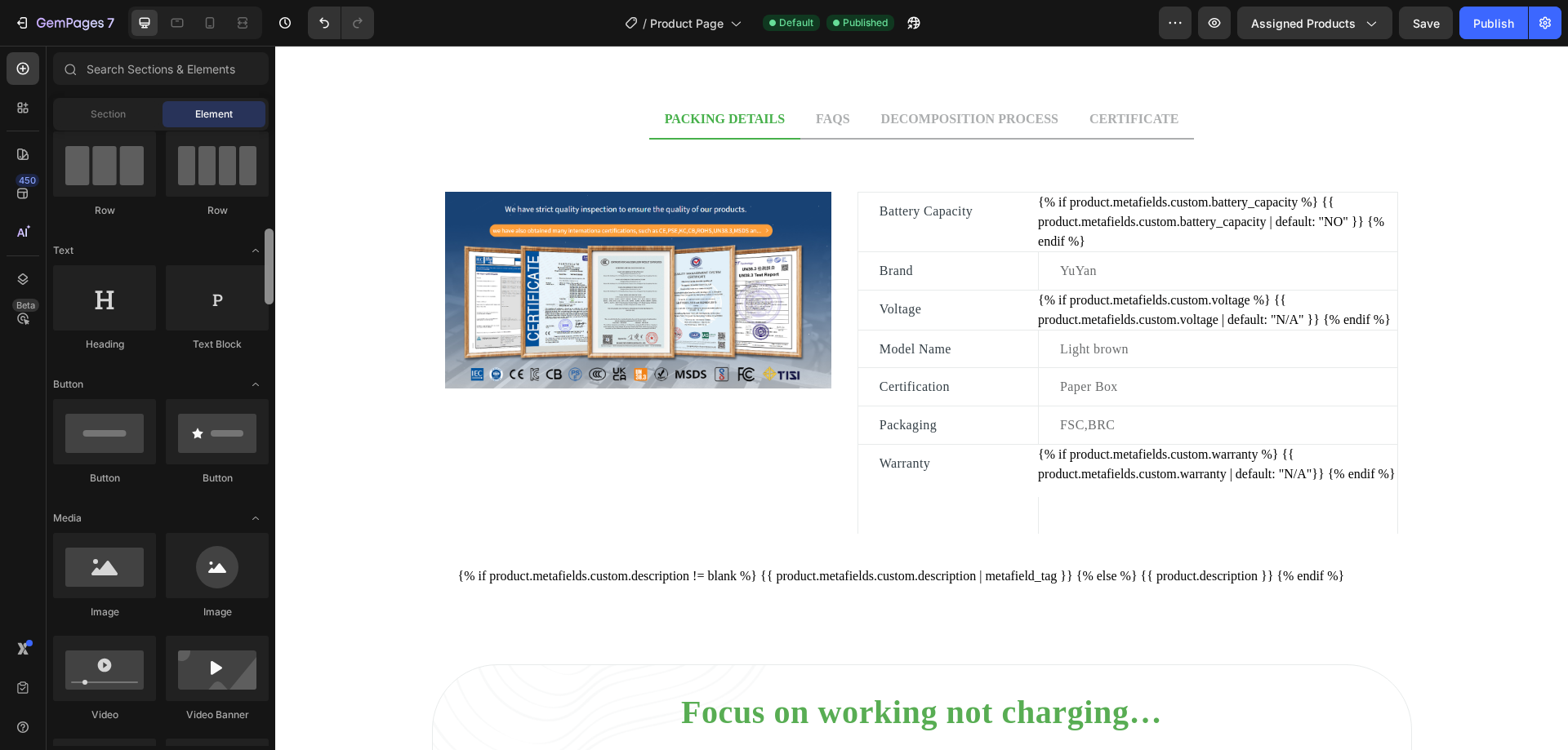
scroll to position [0, 0]
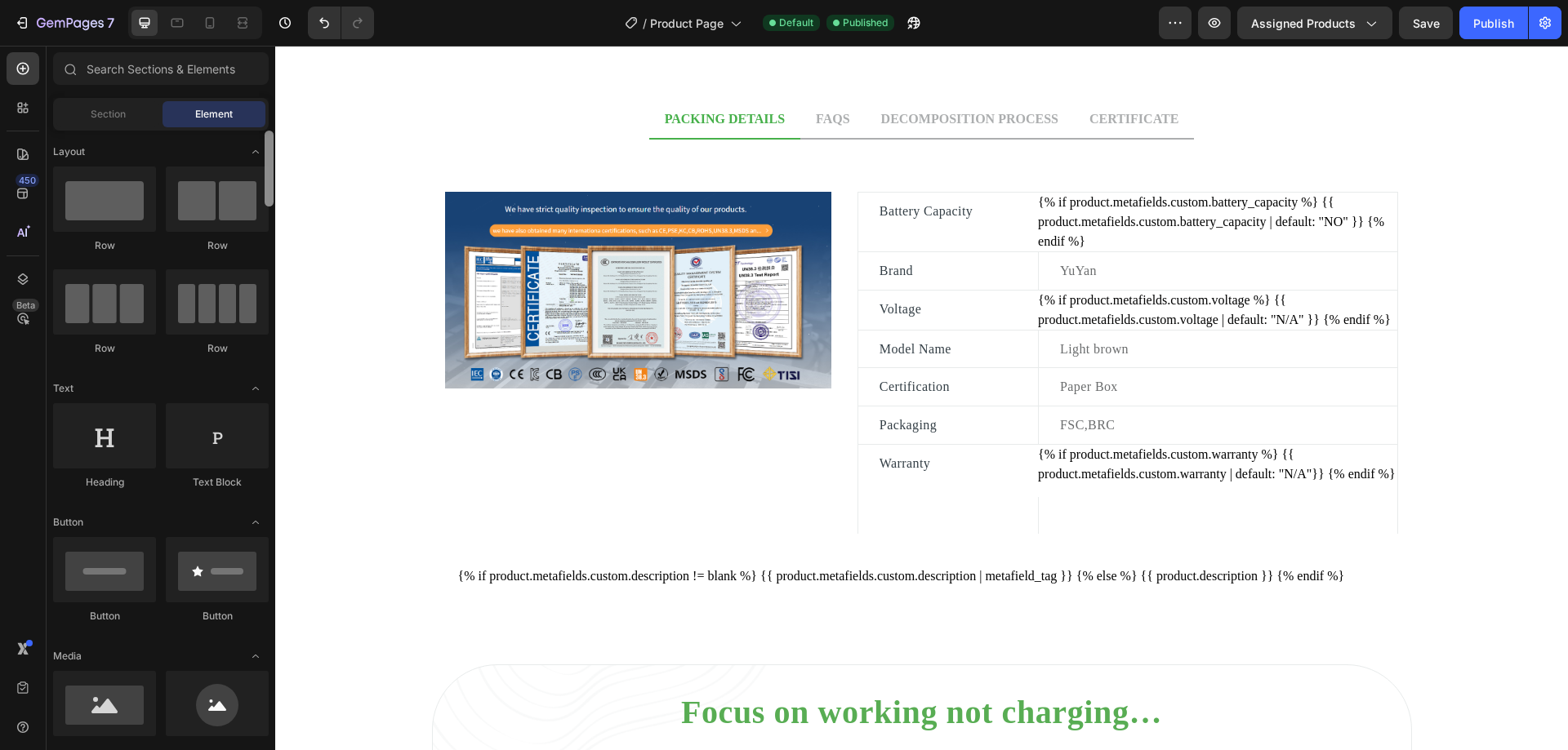
drag, startPoint x: 266, startPoint y: 559, endPoint x: 274, endPoint y: 117, distance: 442.1
click at [274, 117] on div "Sections(18) Elements(84) Section Element Hero Section Product Detail Brands Tr…" at bounding box center [160, 399] width 228 height 694
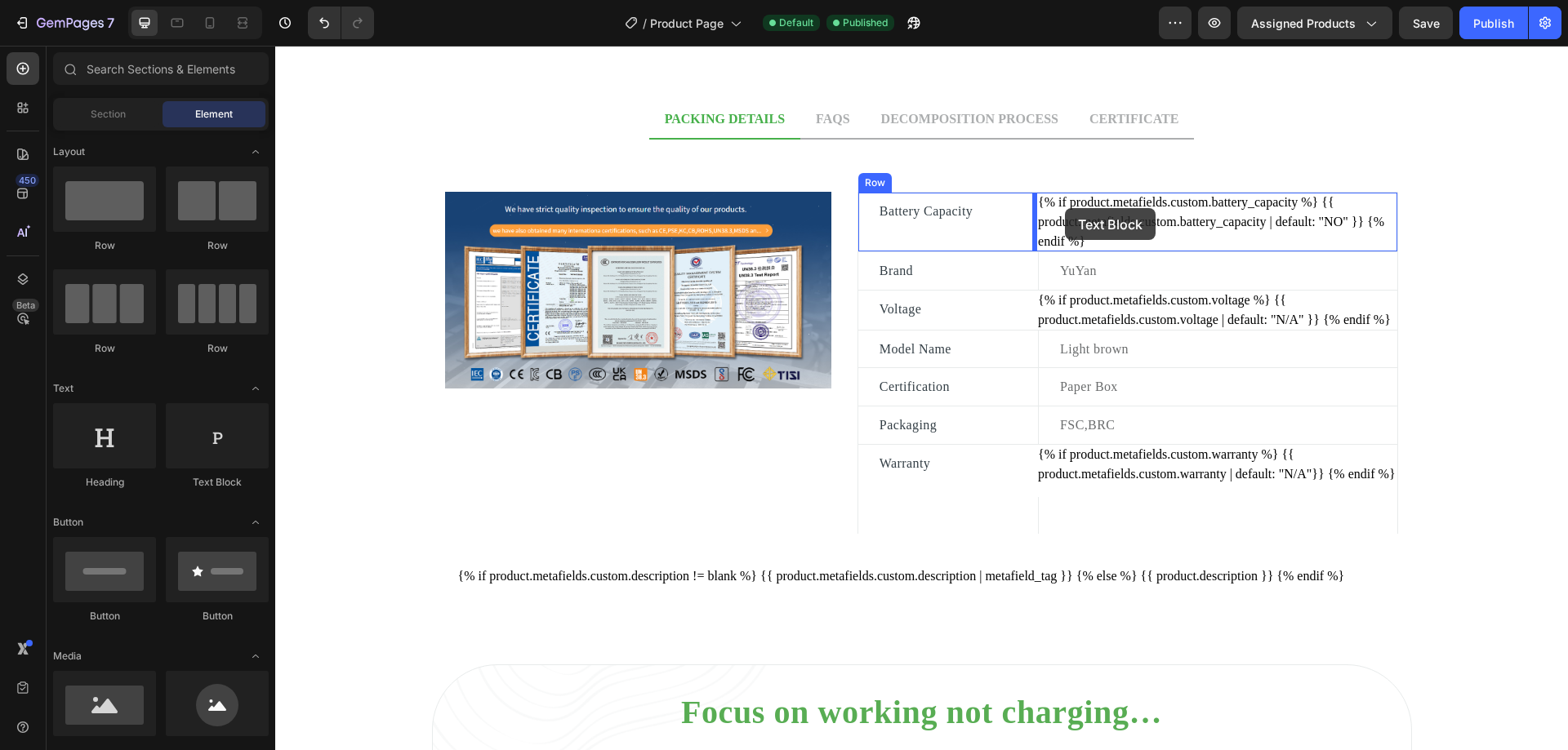
drag, startPoint x: 493, startPoint y: 493, endPoint x: 1064, endPoint y: 208, distance: 638.2
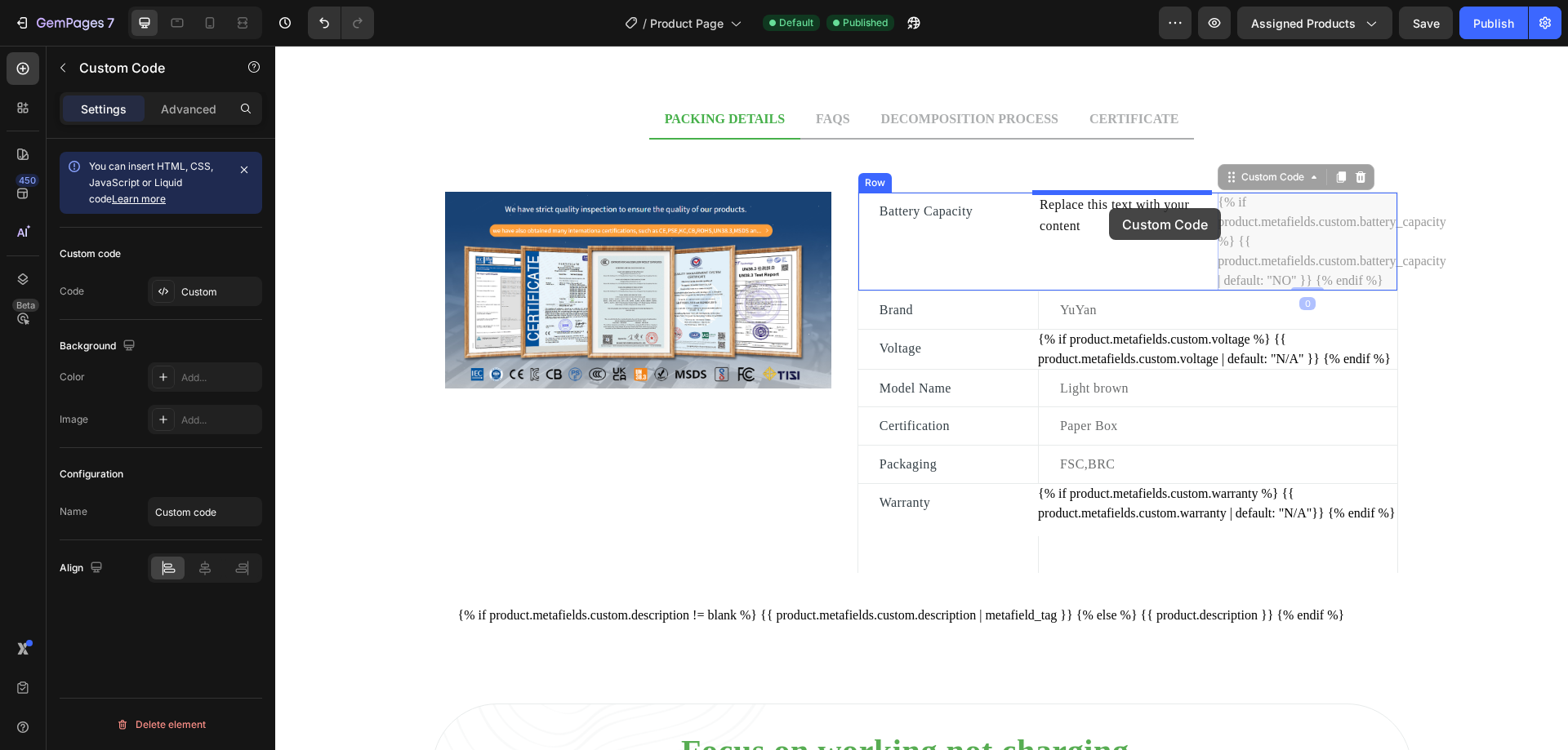
drag, startPoint x: 1228, startPoint y: 183, endPoint x: 1109, endPoint y: 208, distance: 121.6
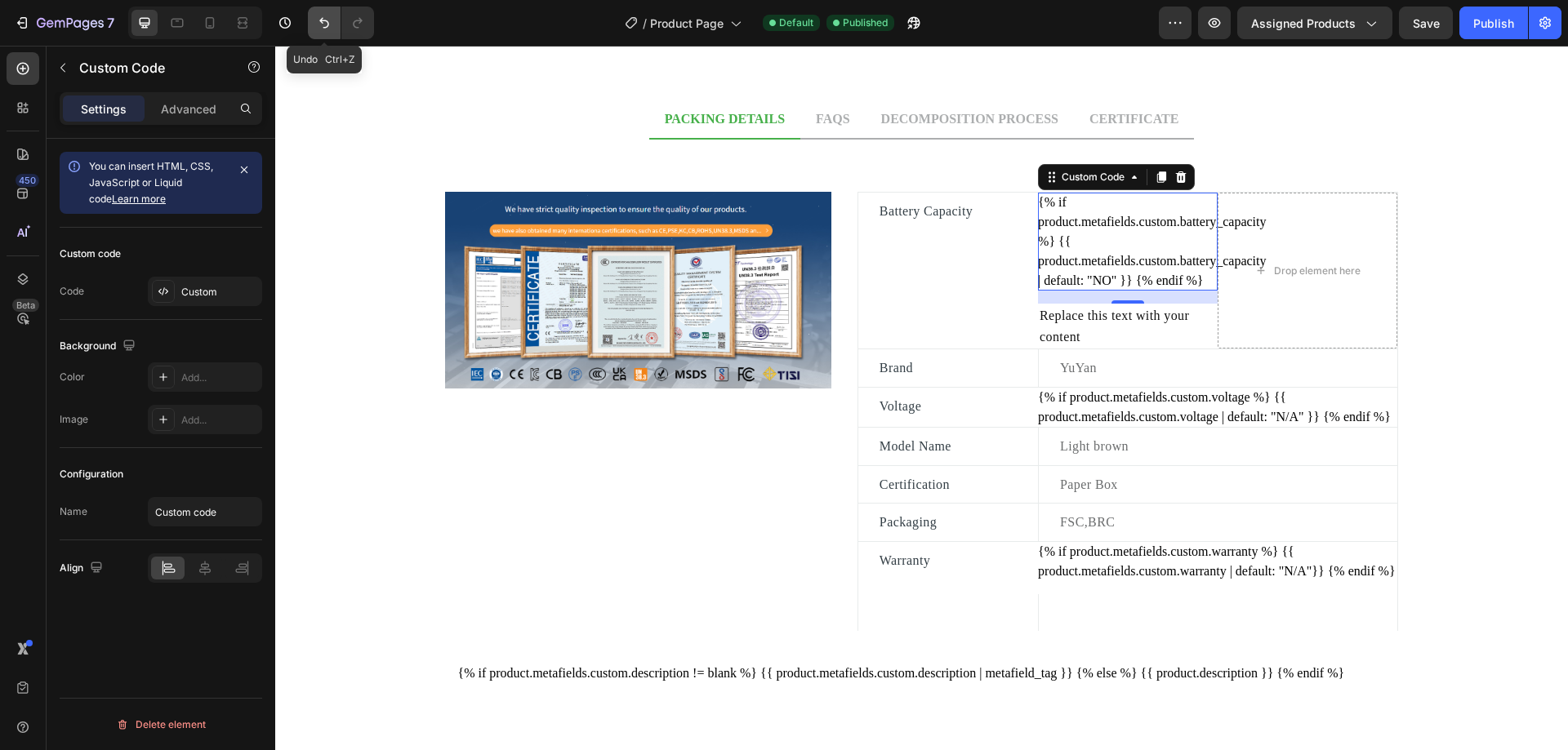
click at [327, 25] on icon "Undo/Redo" at bounding box center [324, 22] width 17 height 17
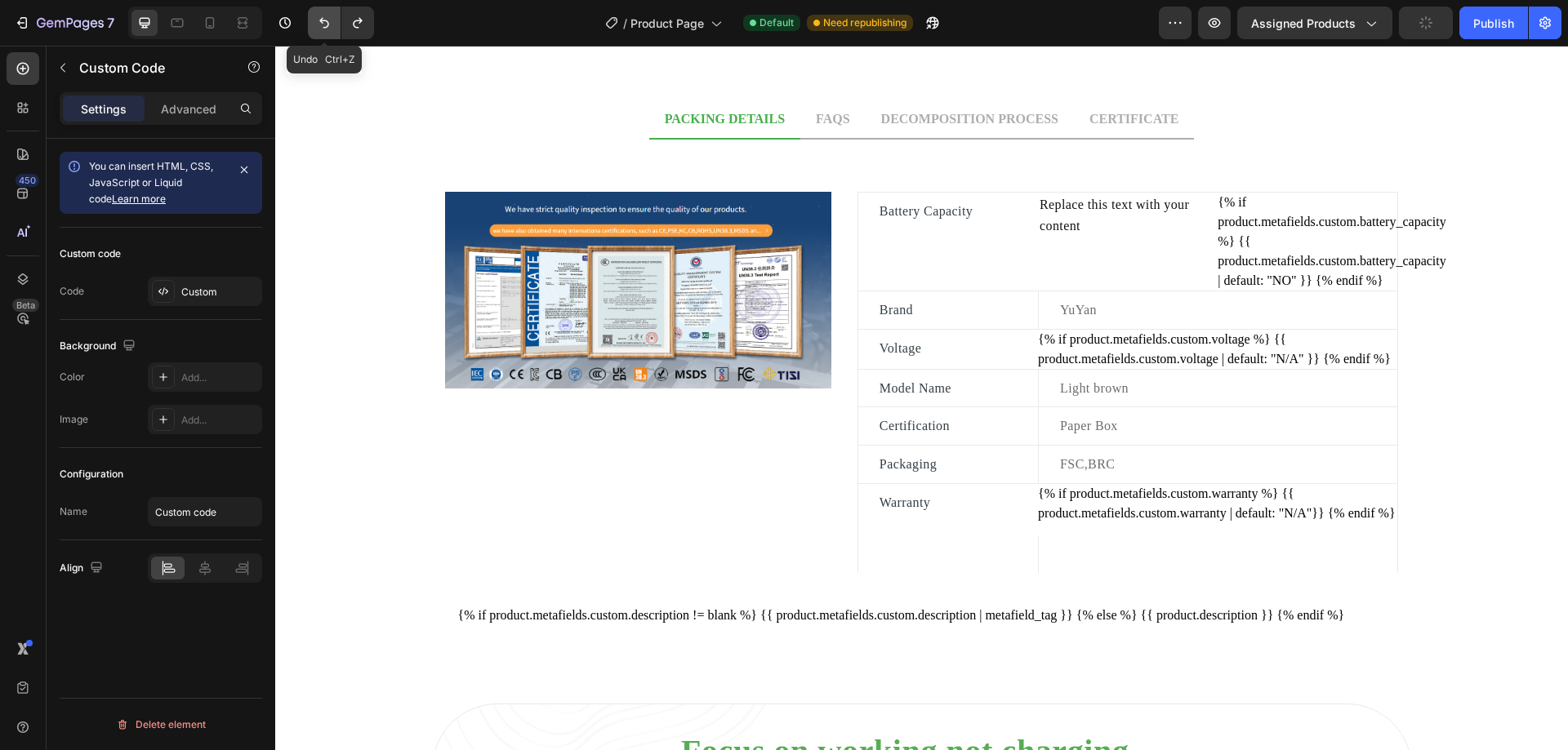
click at [327, 25] on icon "Undo/Redo" at bounding box center [324, 22] width 17 height 17
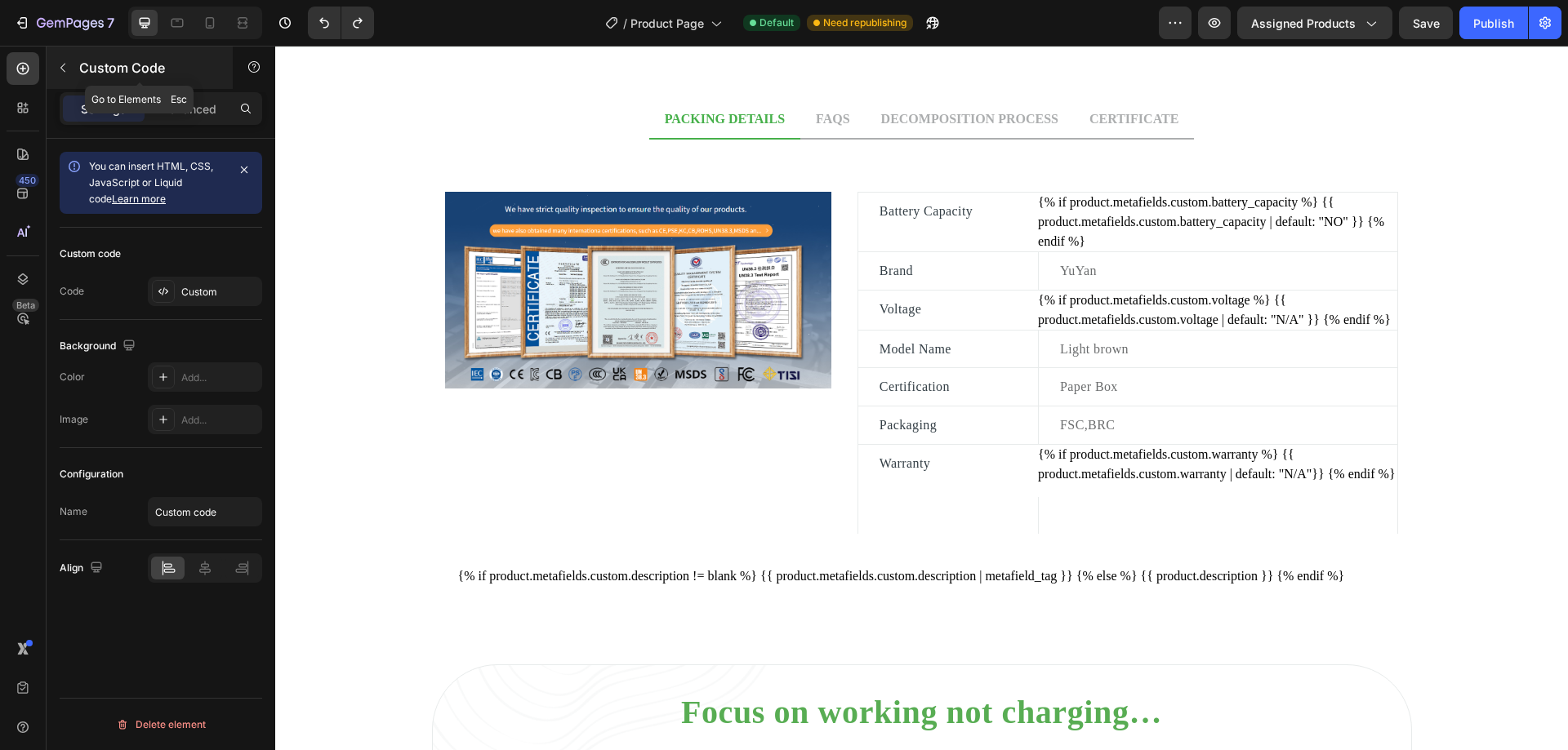
click at [64, 69] on icon "button" at bounding box center [62, 67] width 13 height 13
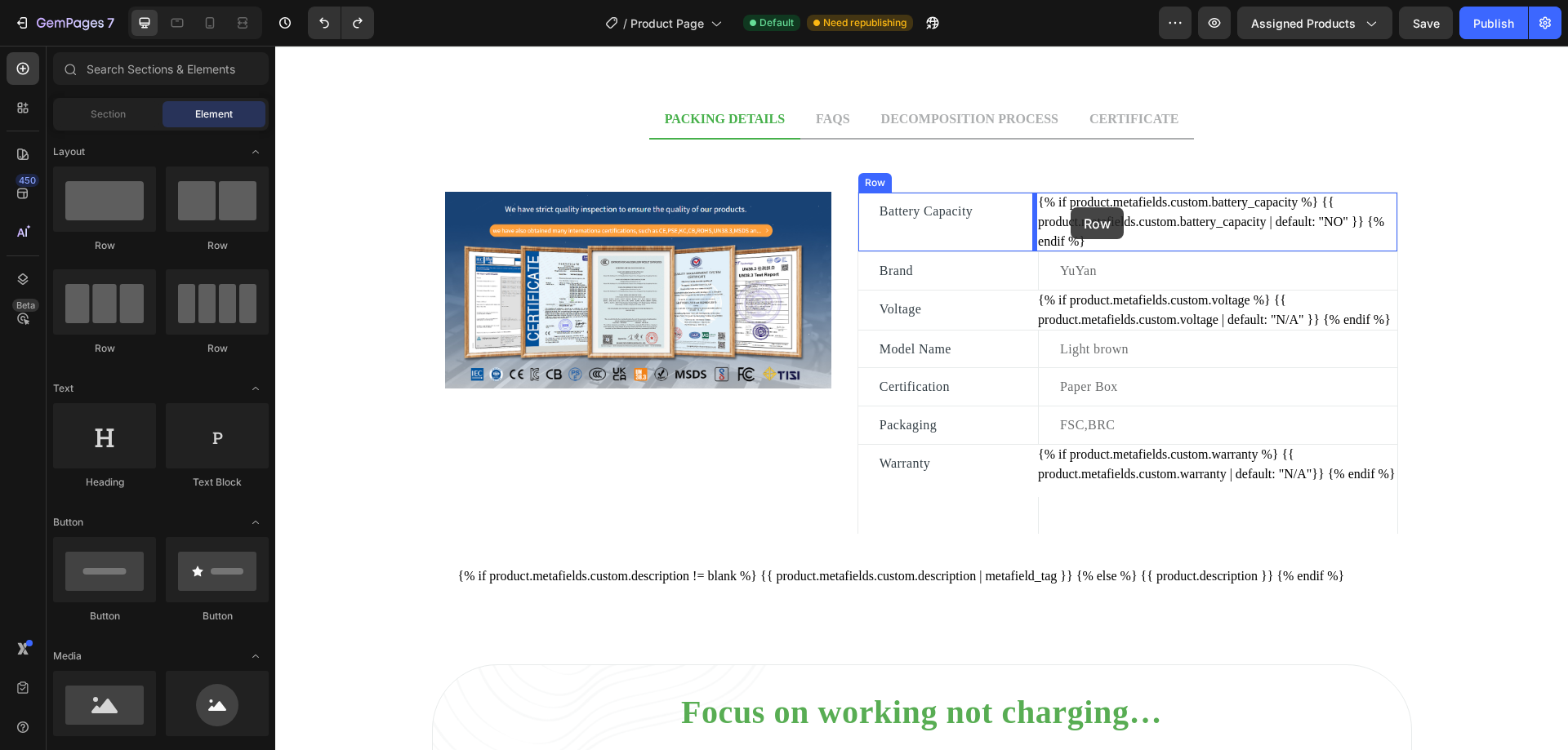
drag, startPoint x: 388, startPoint y: 263, endPoint x: 1070, endPoint y: 207, distance: 684.3
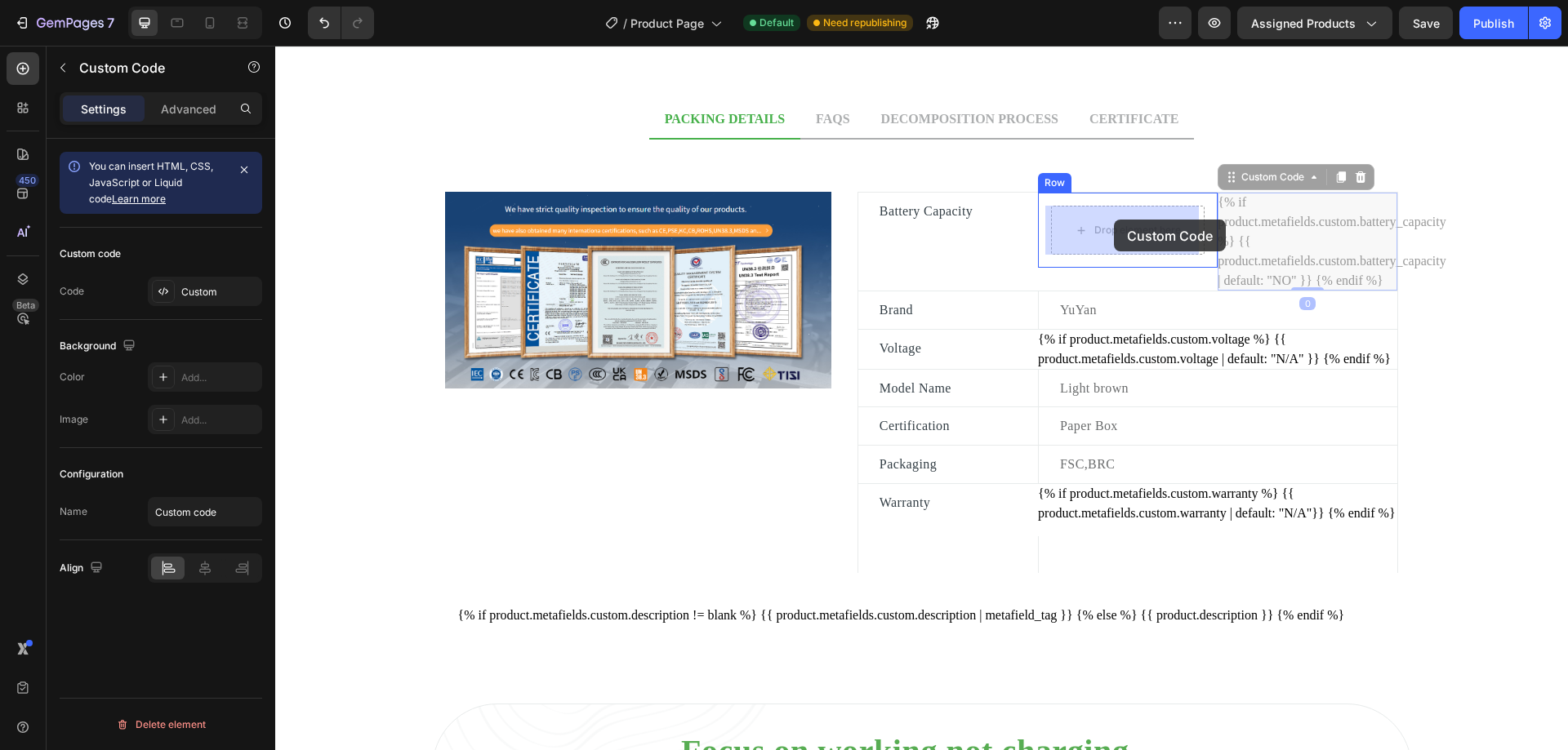
drag, startPoint x: 1232, startPoint y: 185, endPoint x: 1114, endPoint y: 220, distance: 123.1
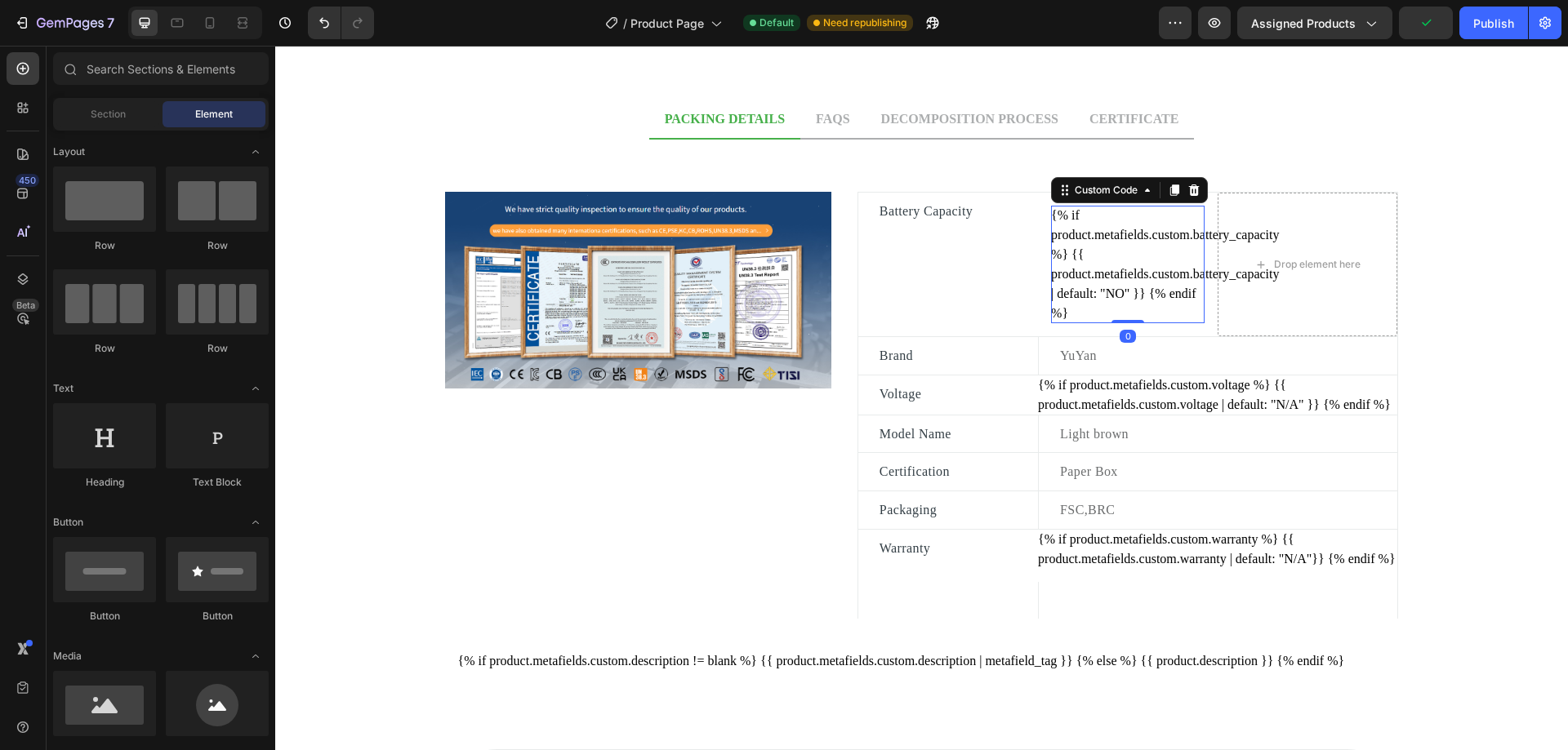
click at [1105, 254] on div "{% if product.metafields.custom.battery_capacity %} {{ product.metafields.custo…" at bounding box center [1128, 264] width 154 height 118
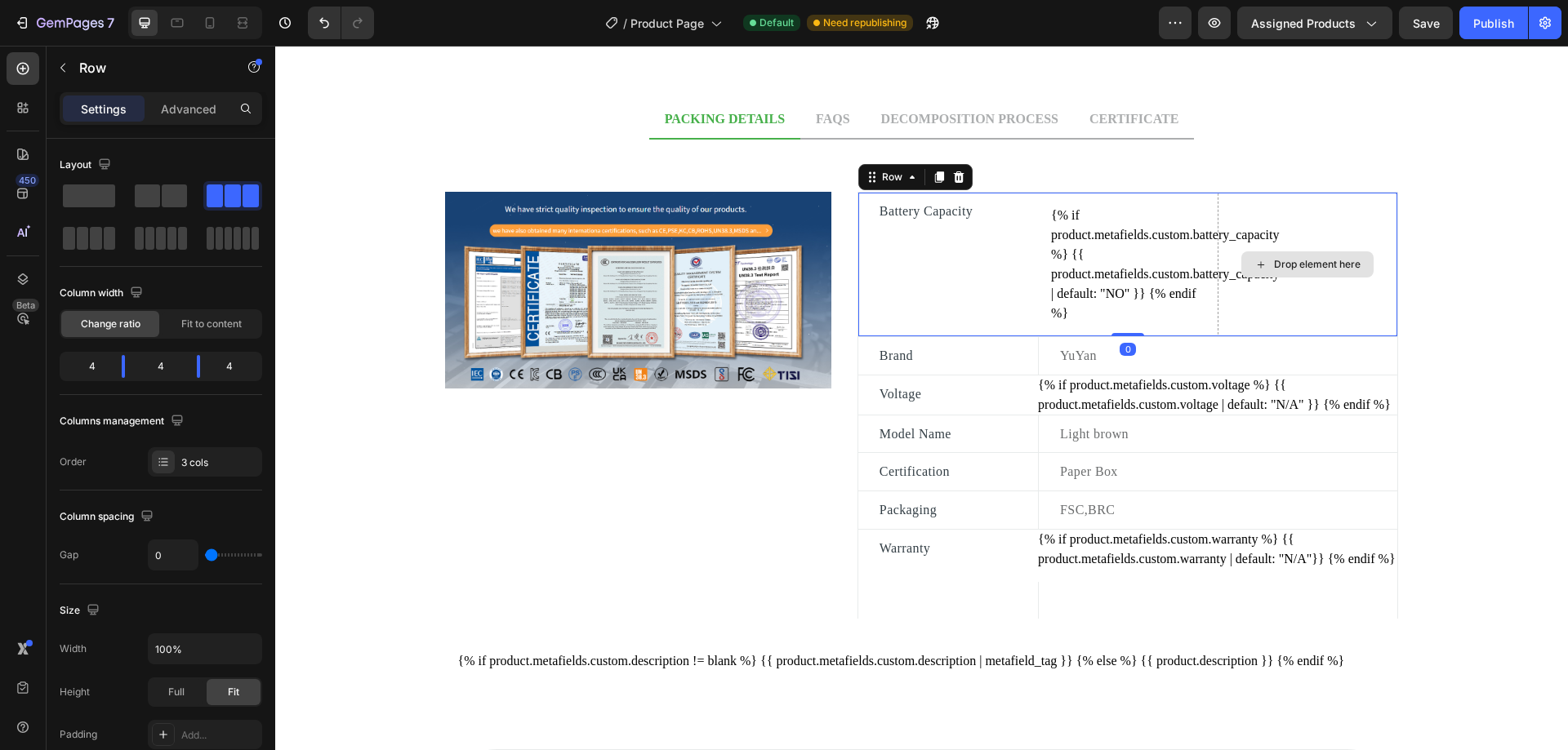
click at [1292, 215] on div "Drop element here" at bounding box center [1307, 264] width 180 height 144
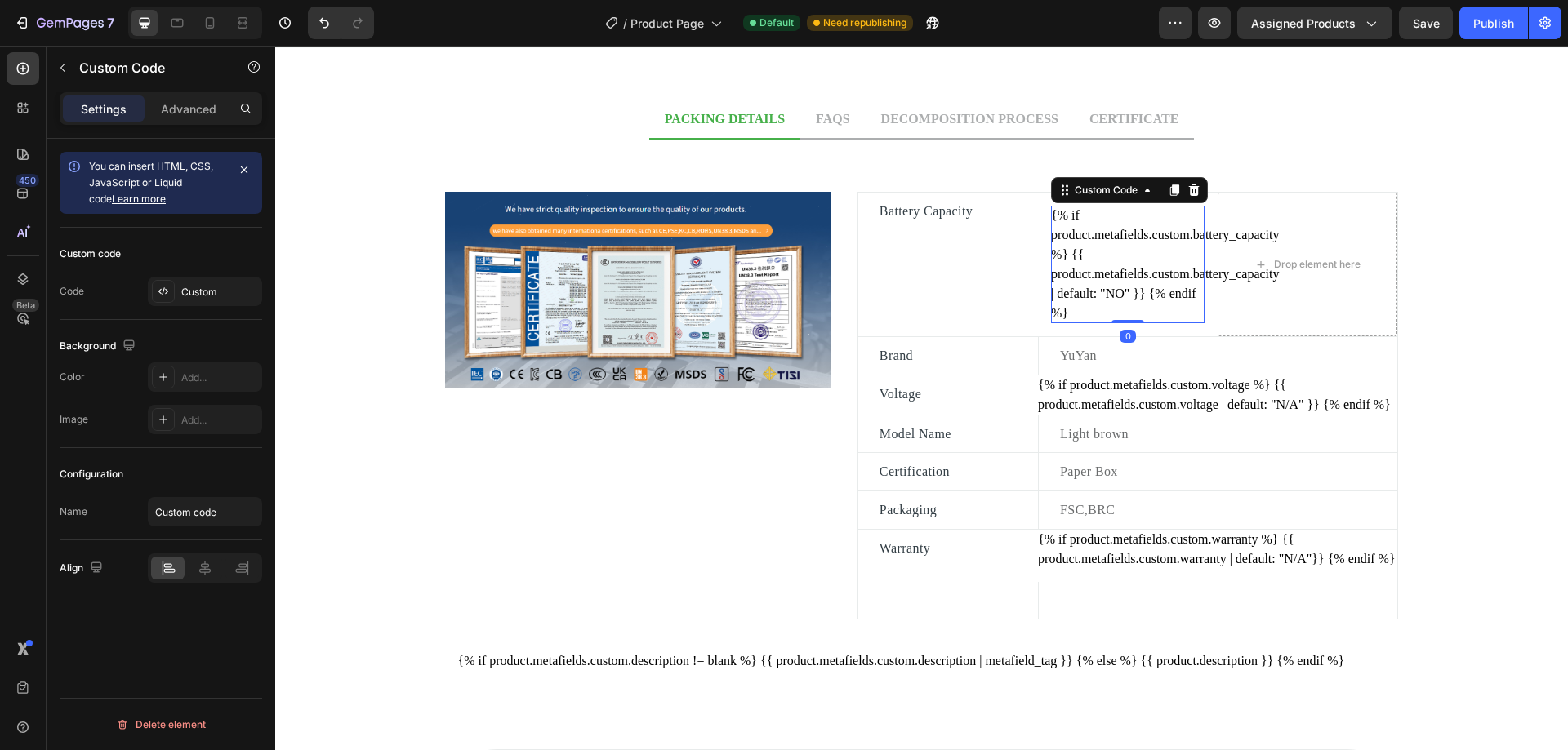
click at [1148, 216] on div "{% if product.metafields.custom.battery_capacity %} {{ product.metafields.custo…" at bounding box center [1128, 264] width 154 height 118
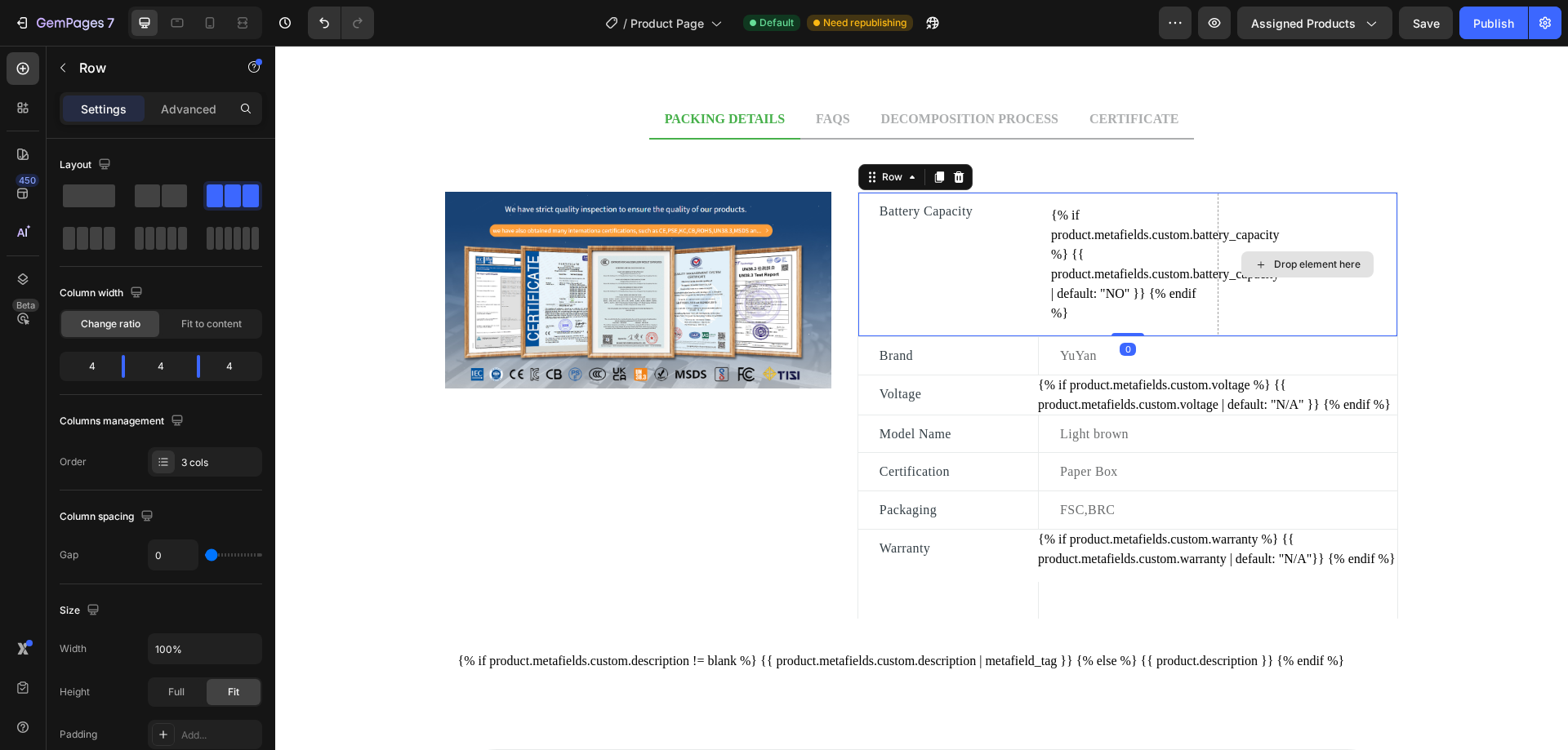
click at [1243, 192] on div "Drop element here" at bounding box center [1307, 264] width 180 height 144
click at [165, 199] on span at bounding box center [174, 196] width 25 height 23
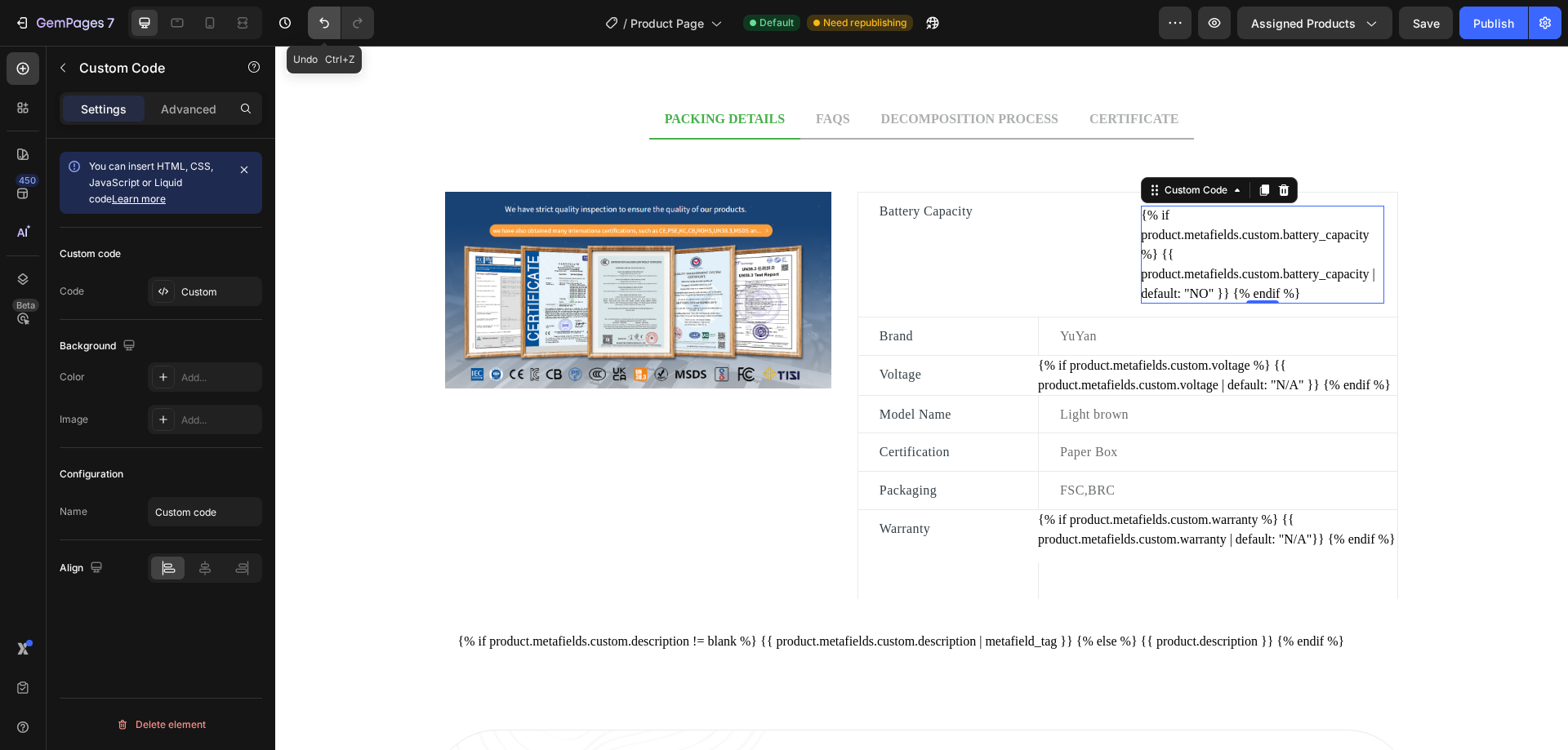
click at [329, 19] on icon "Undo/Redo" at bounding box center [324, 22] width 17 height 17
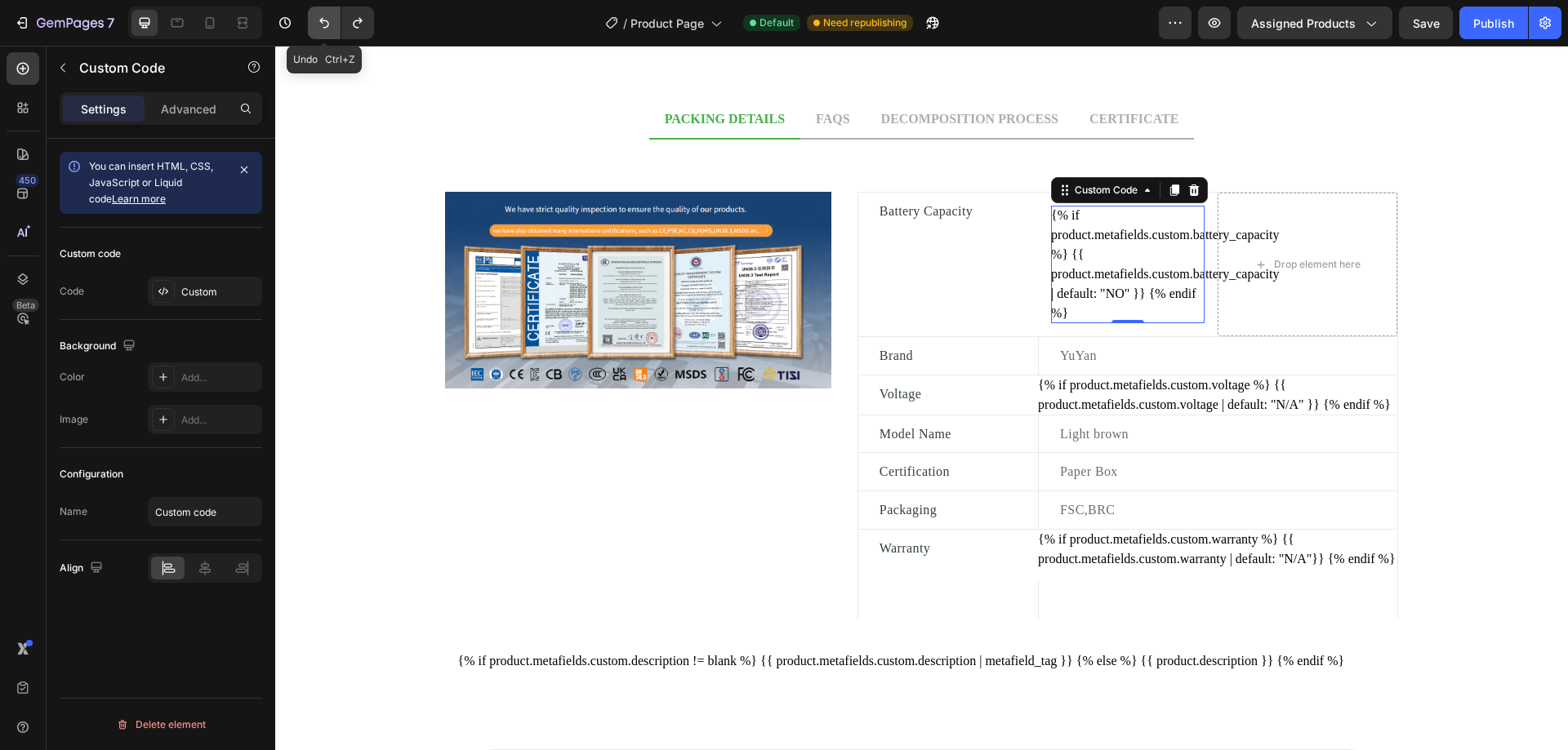
click at [329, 19] on icon "Undo/Redo" at bounding box center [324, 22] width 17 height 17
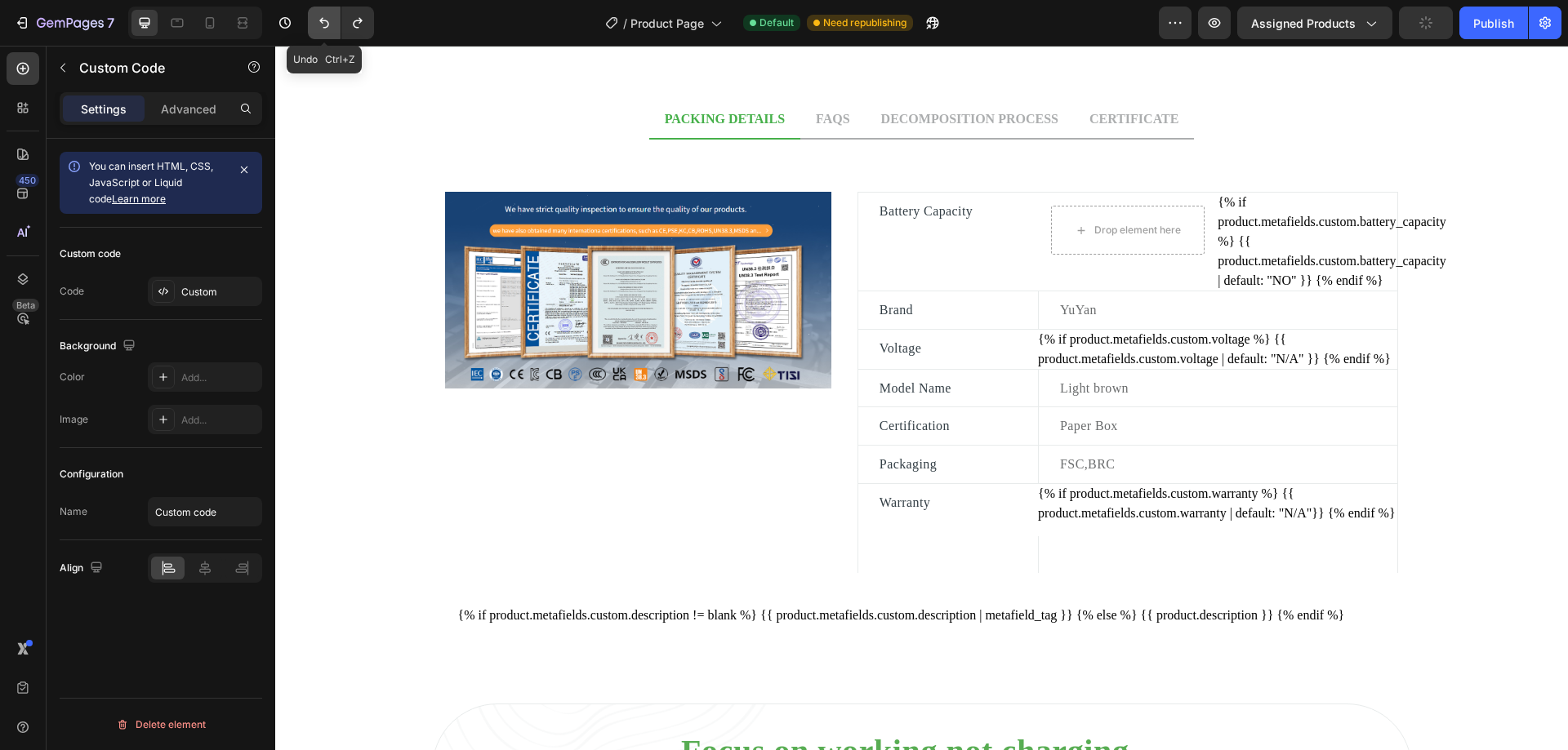
click at [329, 19] on icon "Undo/Redo" at bounding box center [324, 22] width 17 height 17
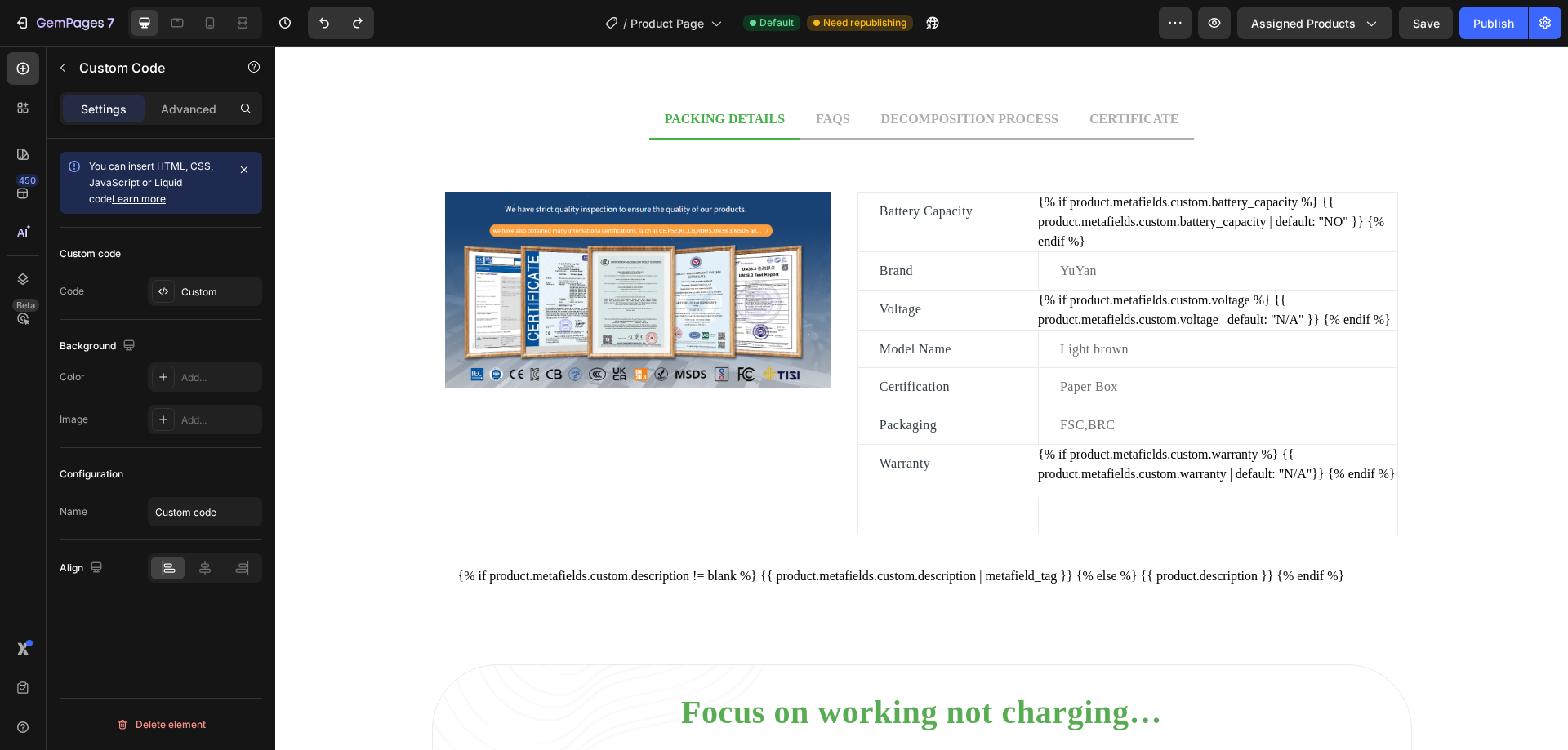
click at [1158, 225] on div "{% if product.metafields.custom.battery_capacity %} {{ product.metafields.custo…" at bounding box center [1218, 222] width 360 height 58
click at [1211, 271] on p "YuYan" at bounding box center [1227, 271] width 335 height 21
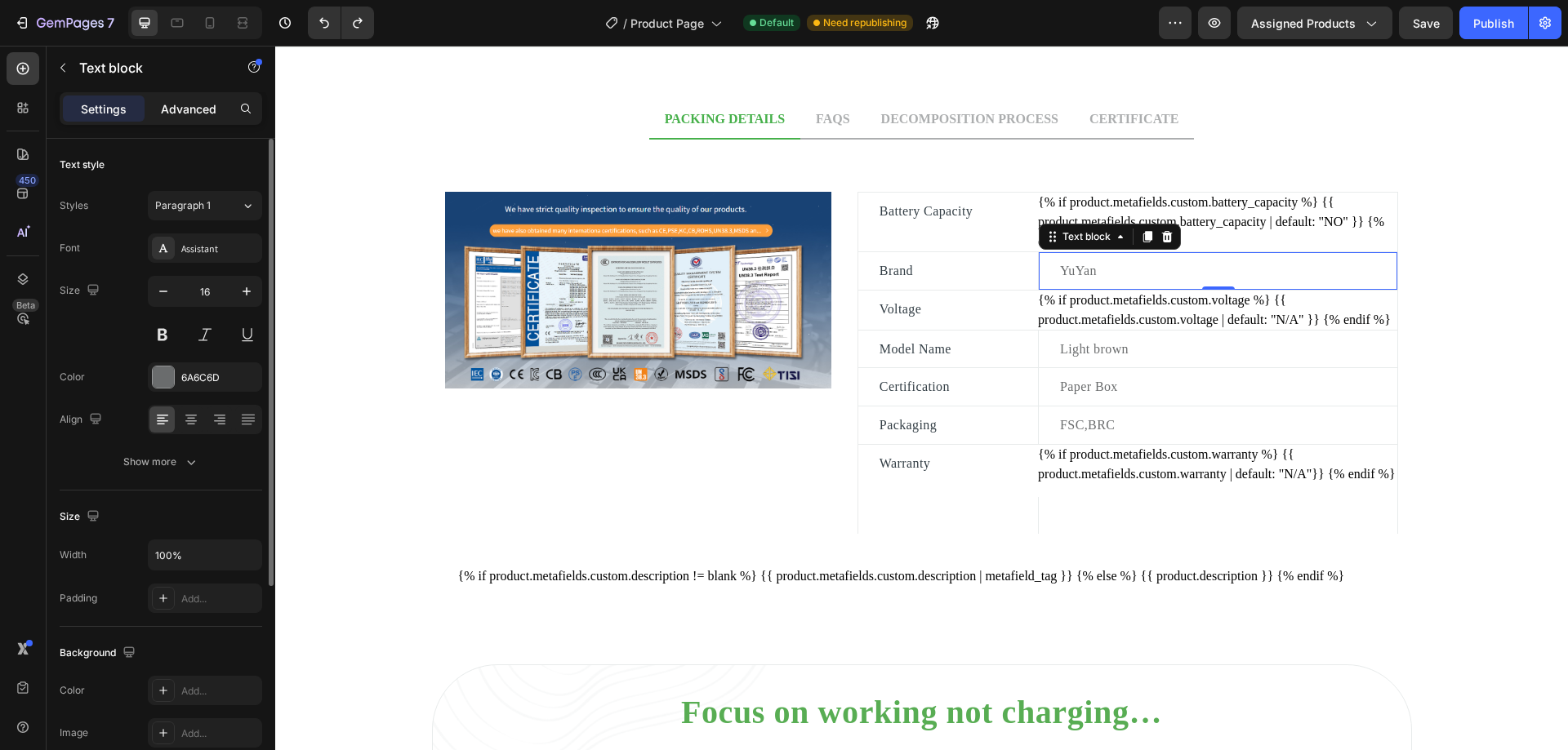
click at [187, 105] on p "Advanced" at bounding box center [188, 109] width 55 height 17
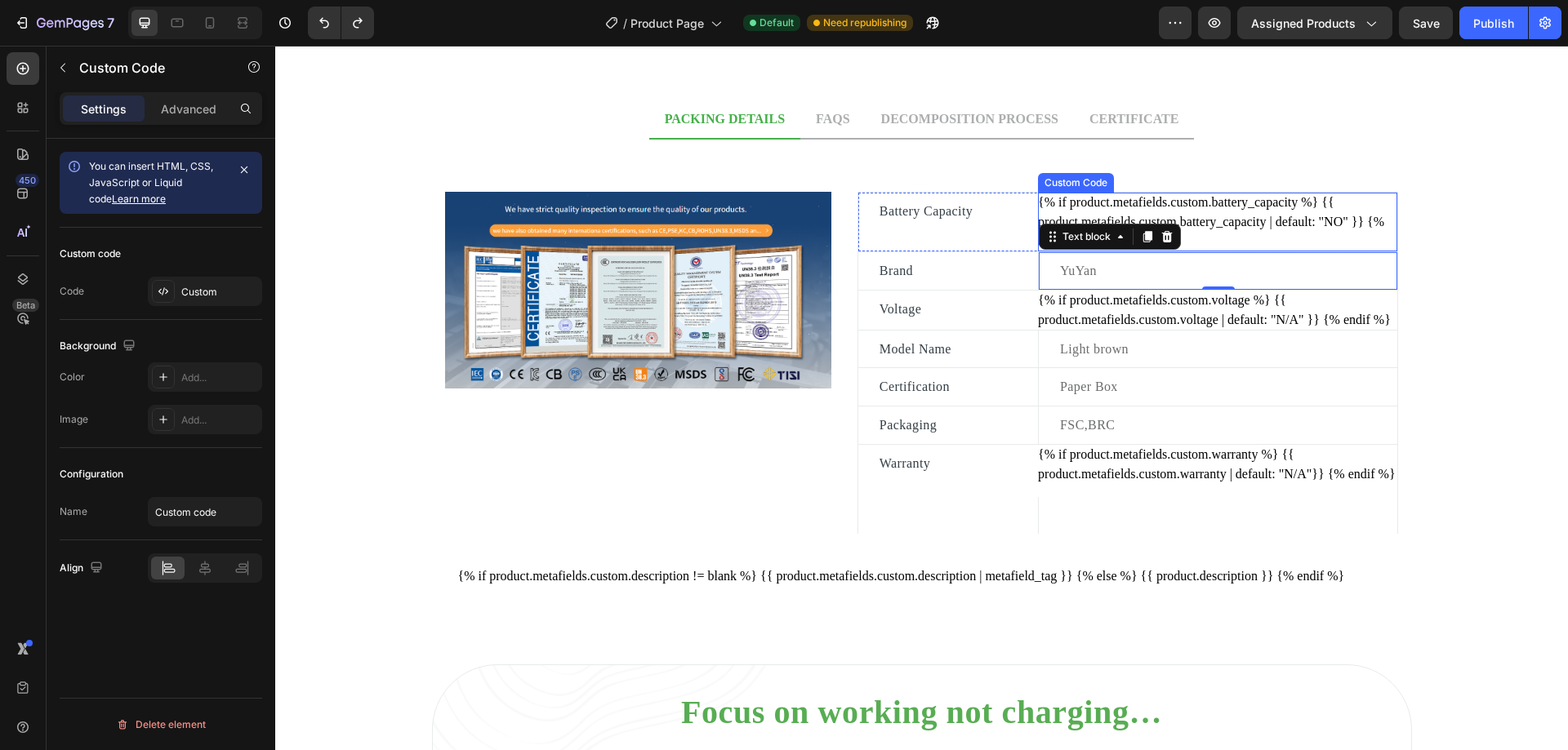
click at [1098, 213] on div "{% if product.metafields.custom.battery_capacity %} {{ product.metafields.custo…" at bounding box center [1218, 222] width 360 height 58
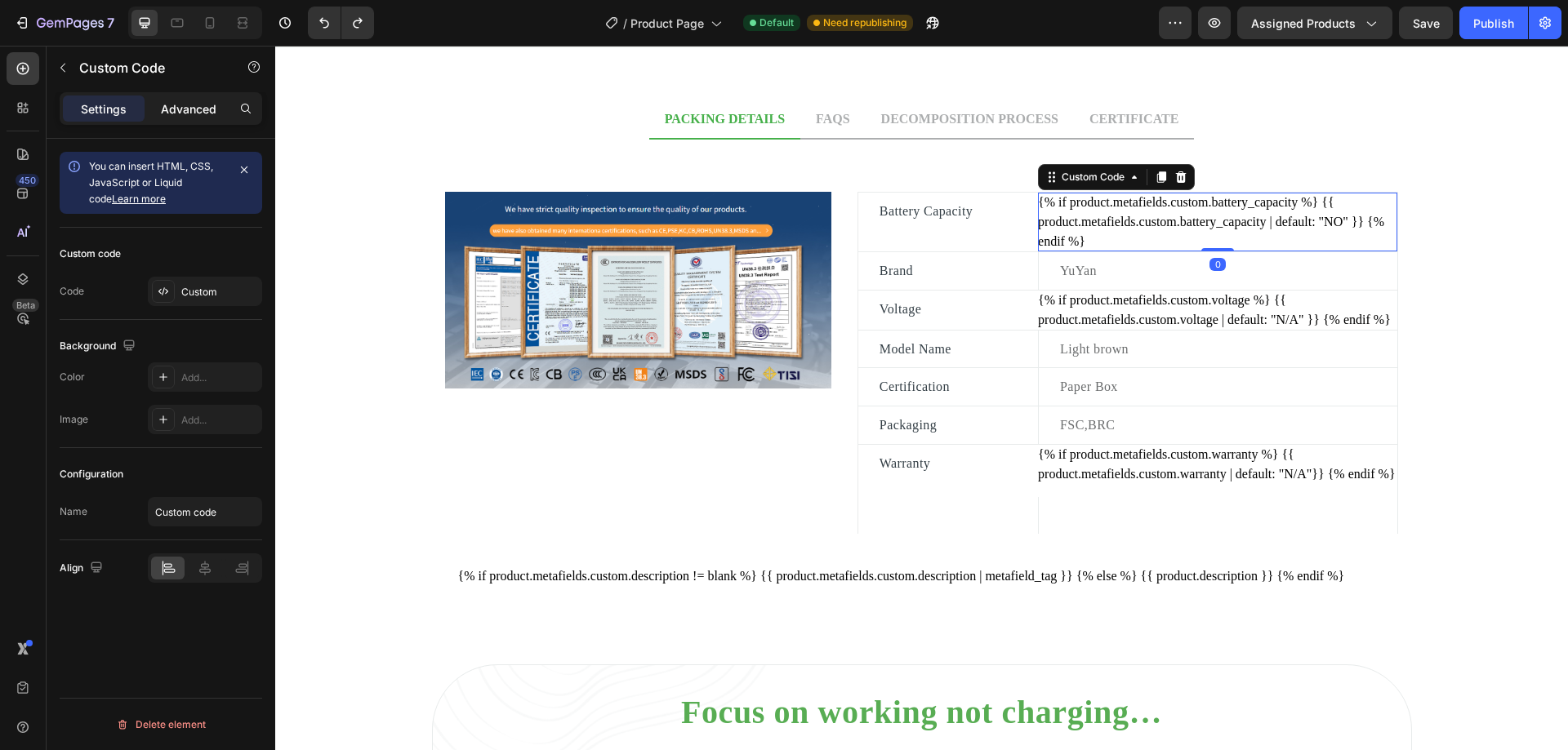
click at [192, 115] on p "Advanced" at bounding box center [188, 109] width 55 height 17
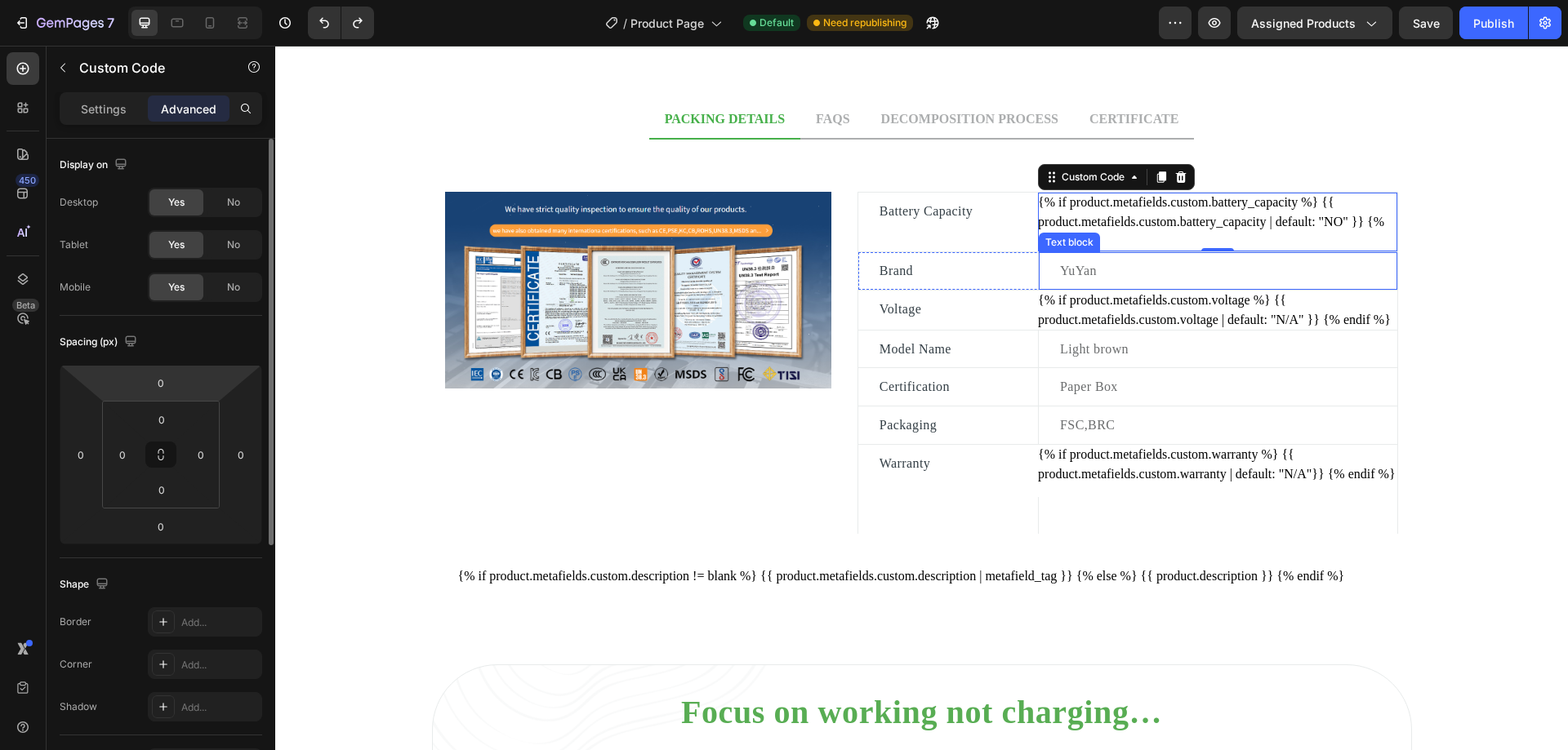
click at [1100, 265] on p "YuYan" at bounding box center [1227, 271] width 335 height 21
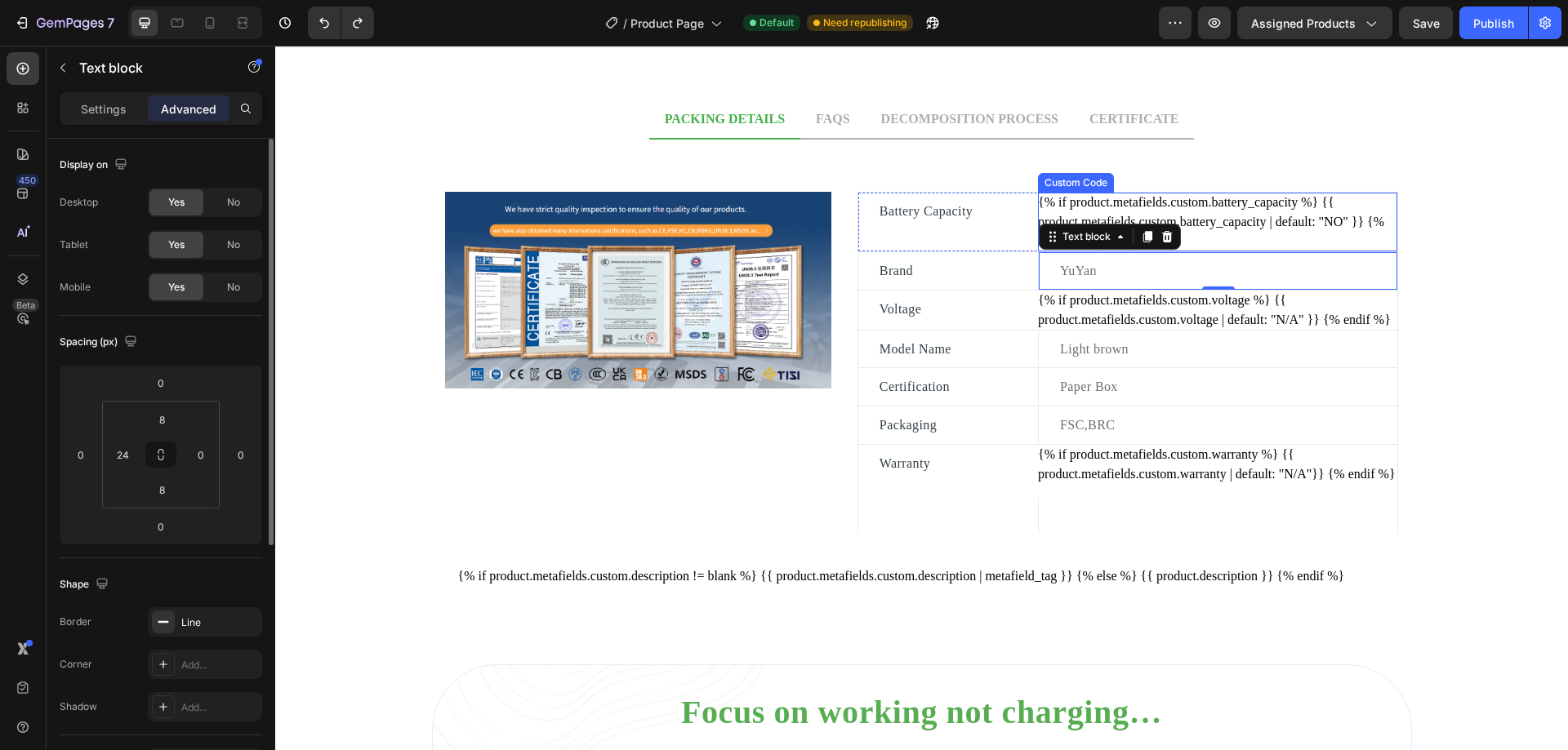
click at [1131, 207] on div "{% if product.metafields.custom.battery_capacity %} {{ product.metafields.custo…" at bounding box center [1218, 222] width 360 height 58
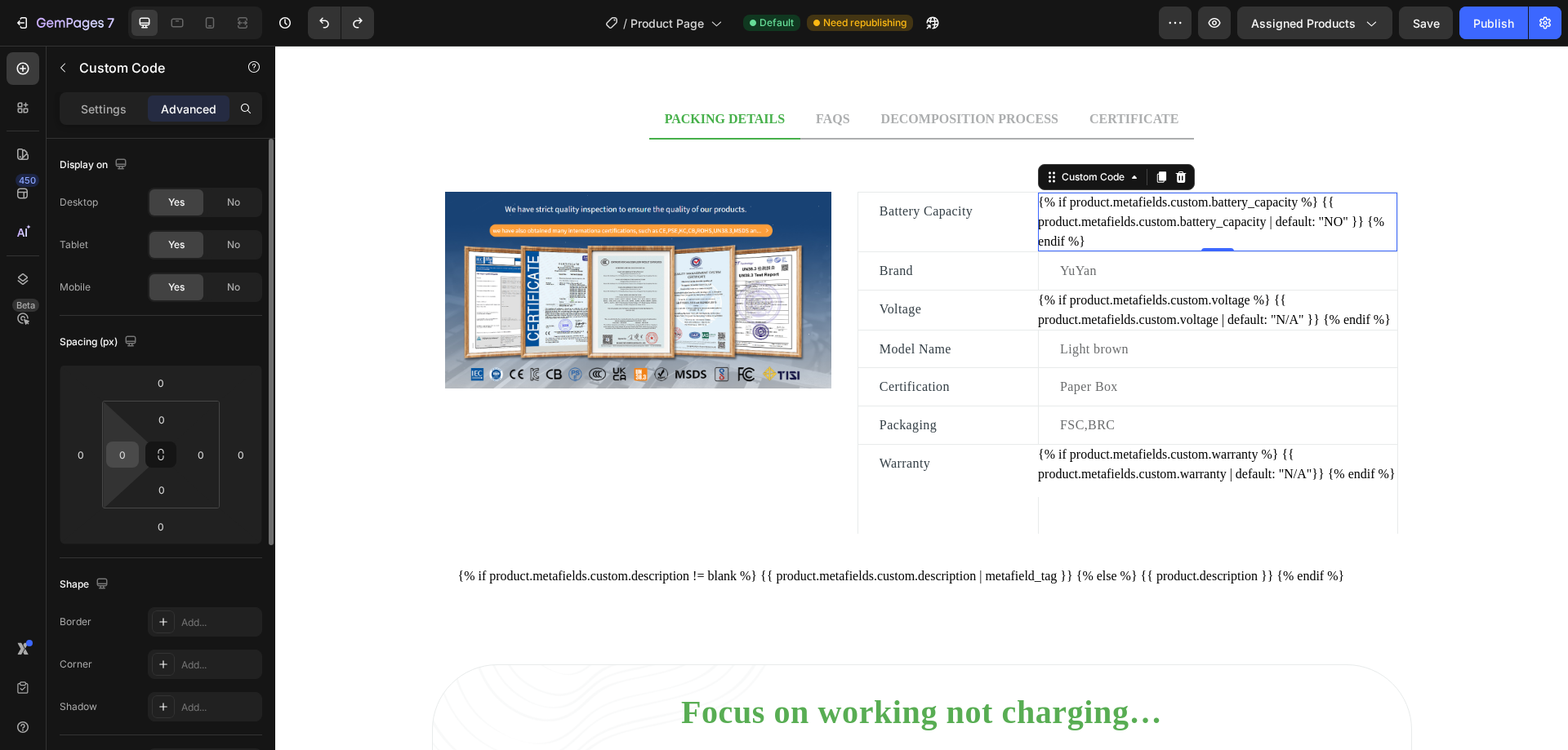
click at [130, 455] on input "0" at bounding box center [122, 454] width 24 height 24
type input "28"
click at [170, 421] on input "0" at bounding box center [162, 419] width 33 height 24
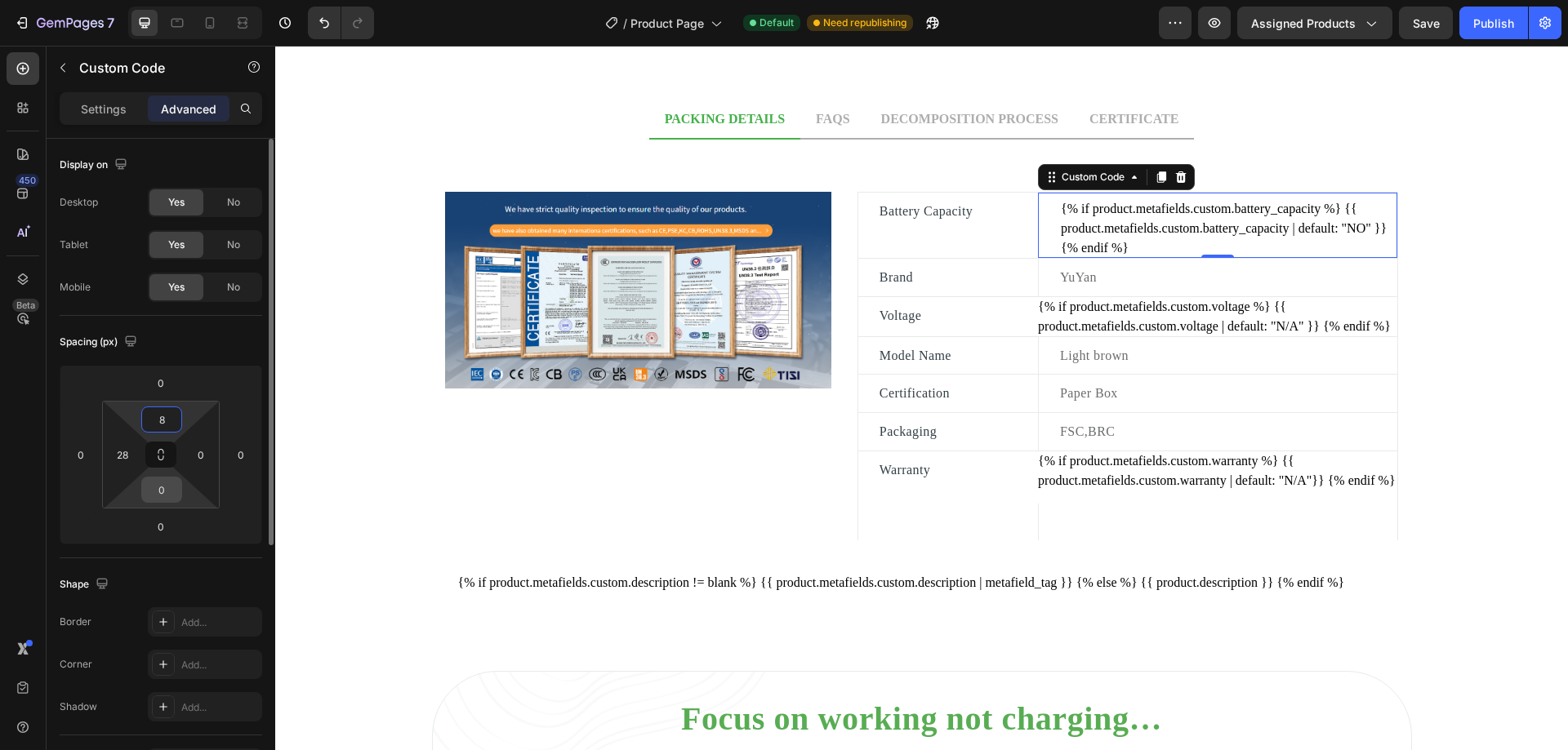
type input "8"
click at [166, 485] on input "0" at bounding box center [162, 489] width 33 height 24
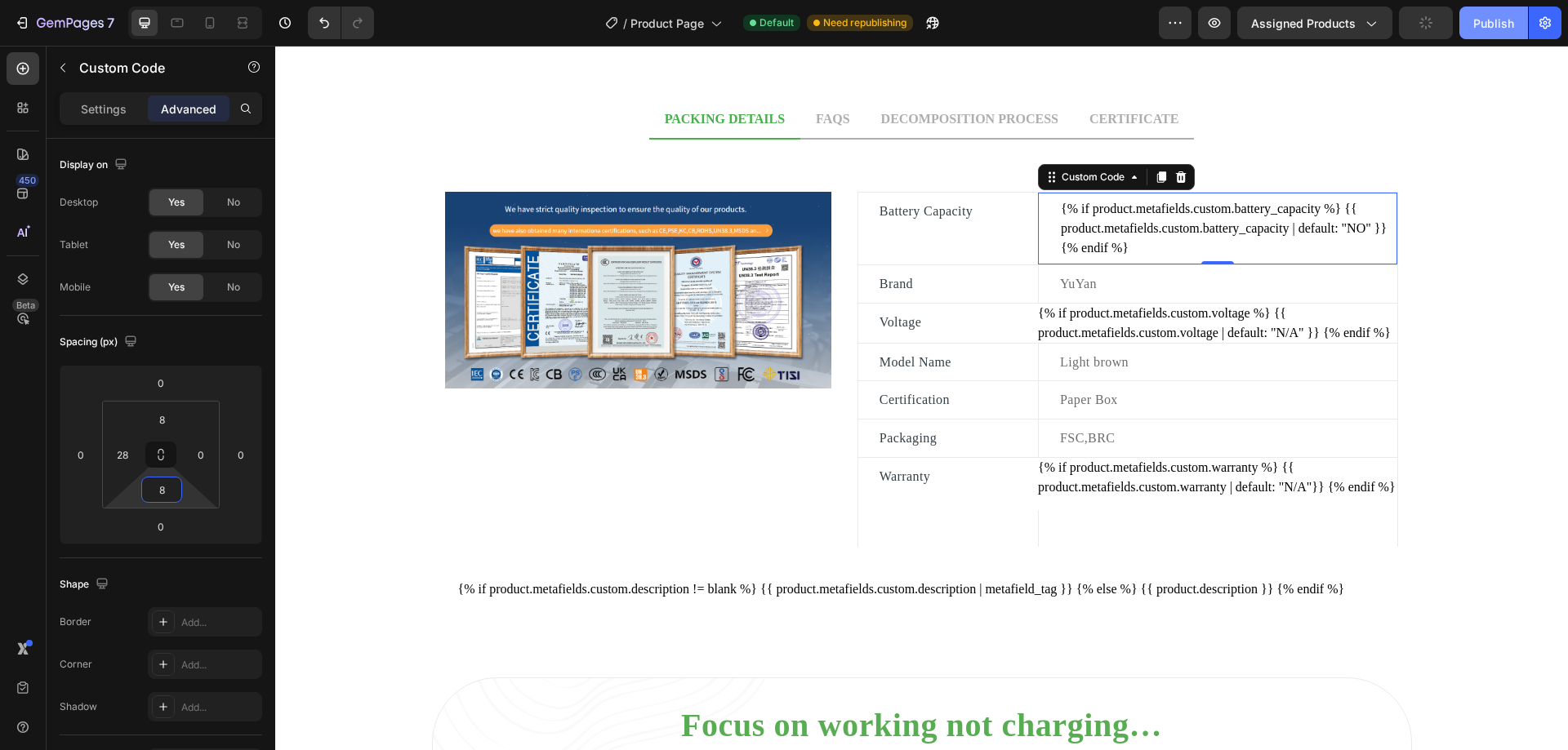
type input "8"
click at [1506, 23] on div "Publish" at bounding box center [1494, 23] width 41 height 17
click at [1117, 318] on div "{% if product.metafields.custom.voltage %} {{ product.metafields.custom.voltage…" at bounding box center [1218, 324] width 360 height 39
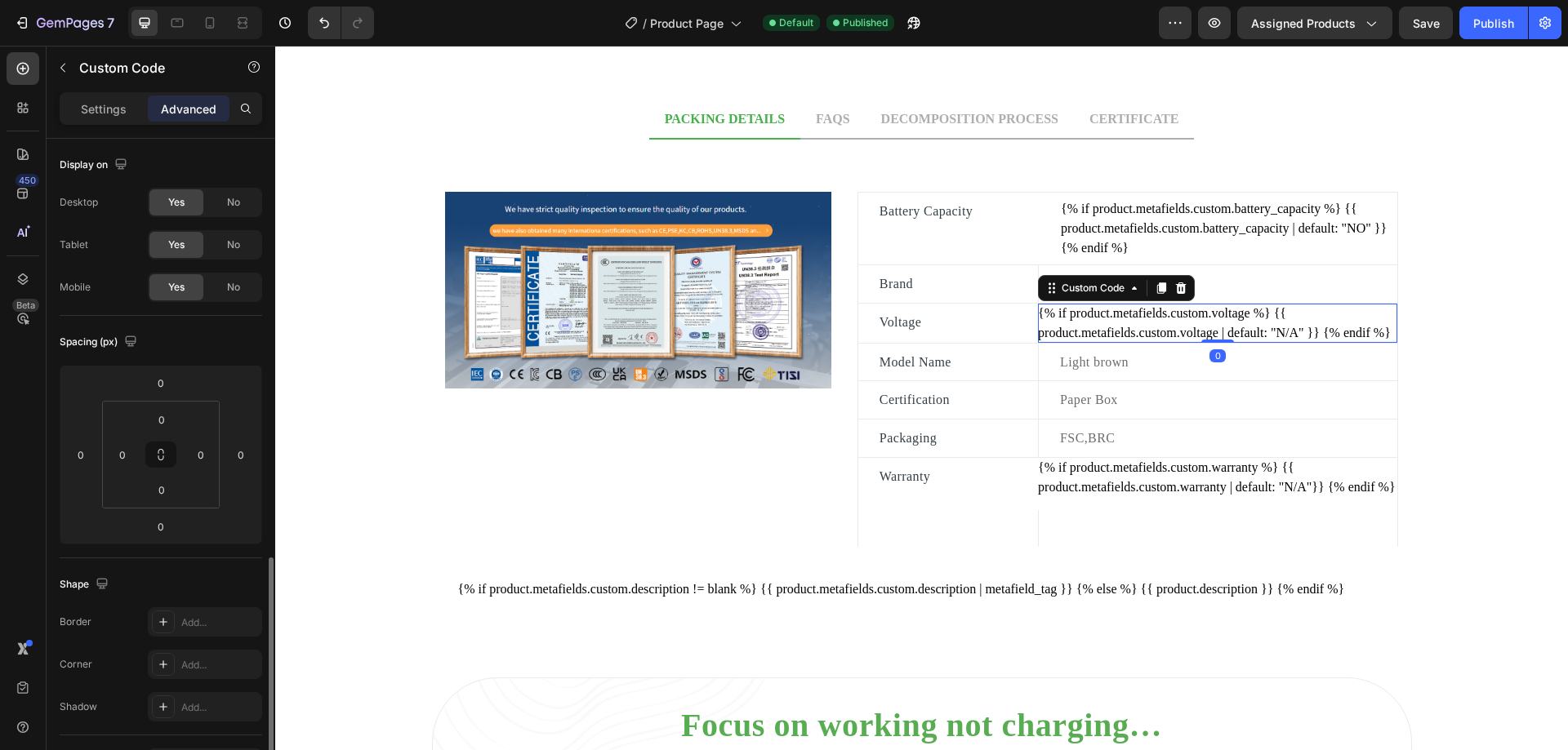
scroll to position [258, 0]
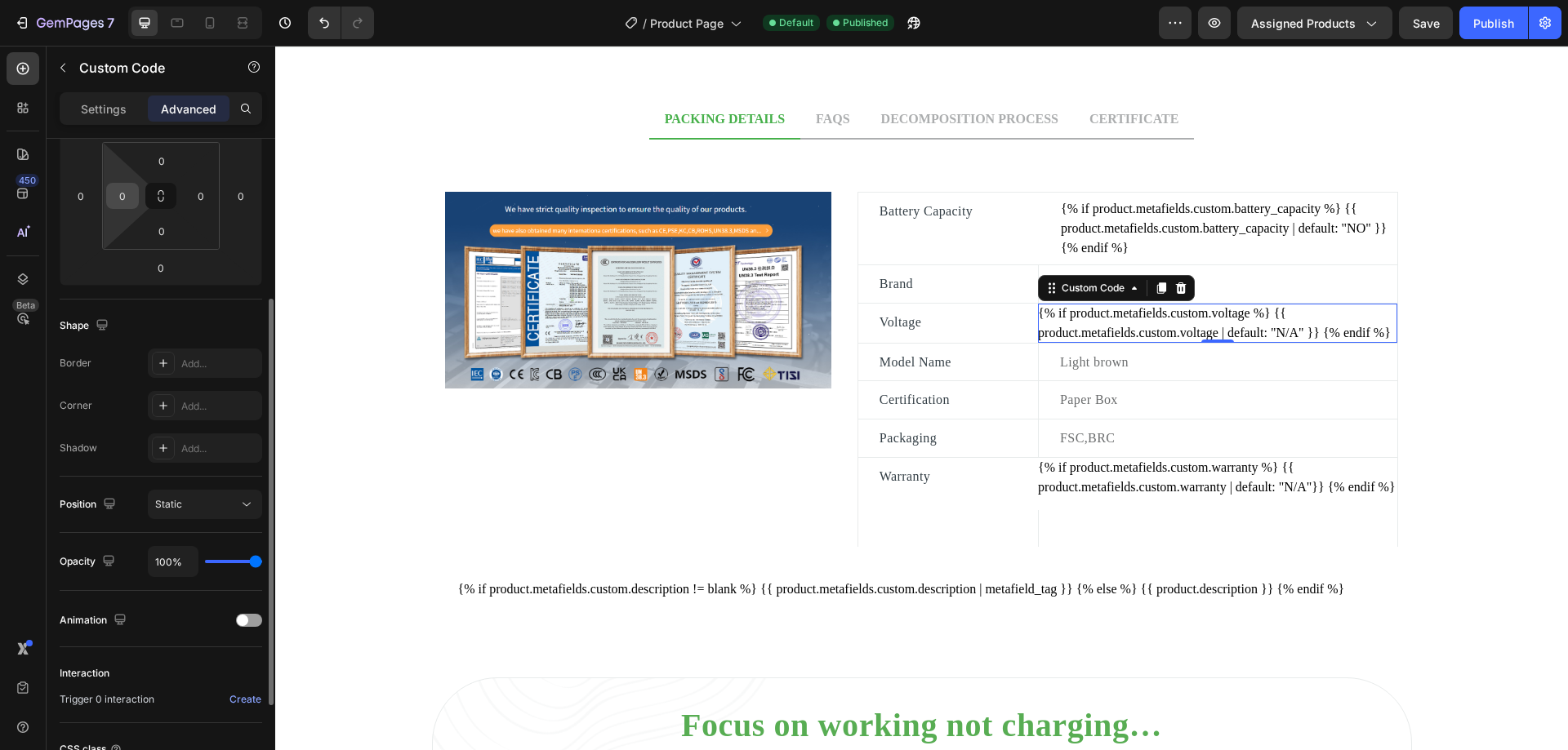
click at [125, 197] on input "0" at bounding box center [122, 195] width 24 height 24
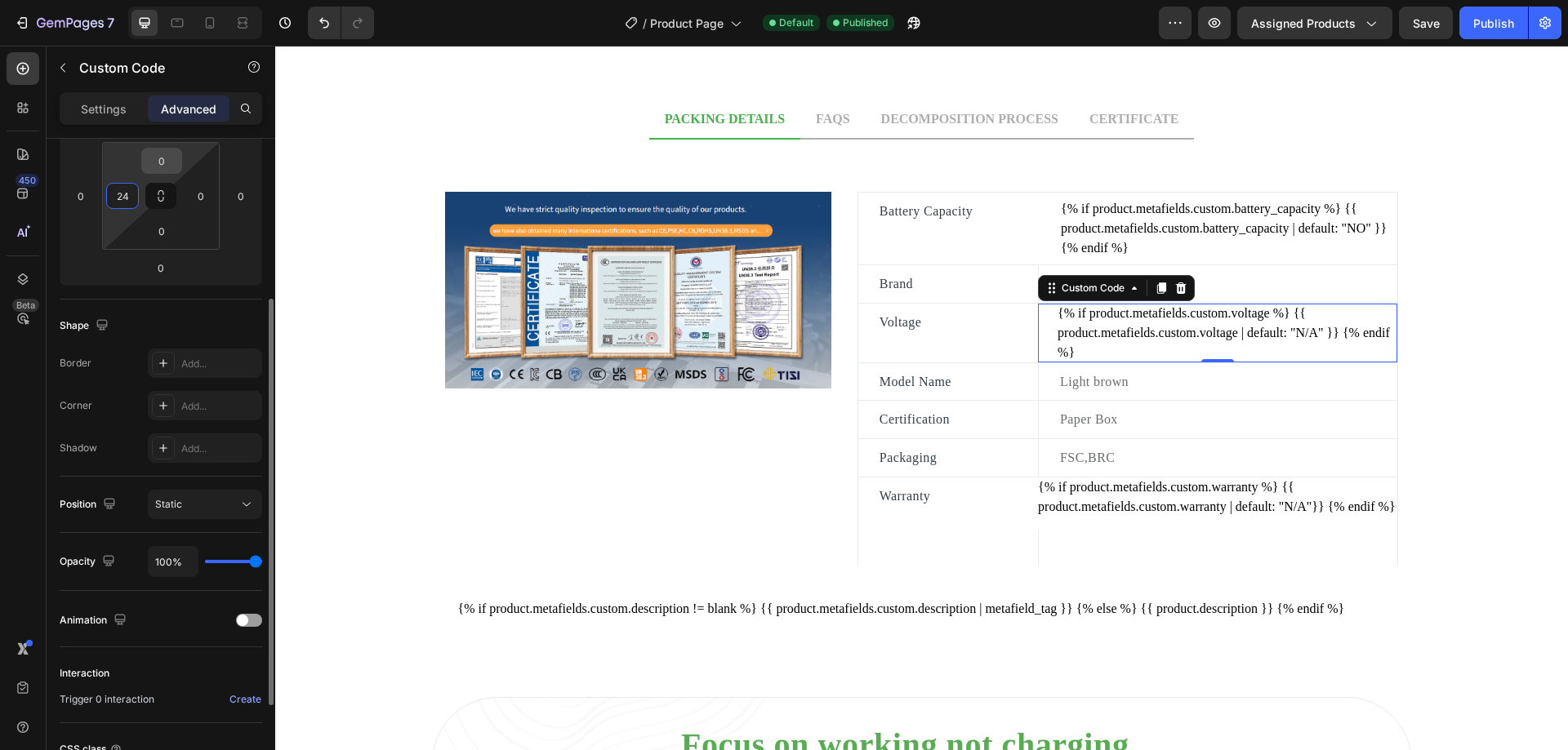
type input "24"
click at [167, 162] on input "0" at bounding box center [162, 160] width 33 height 24
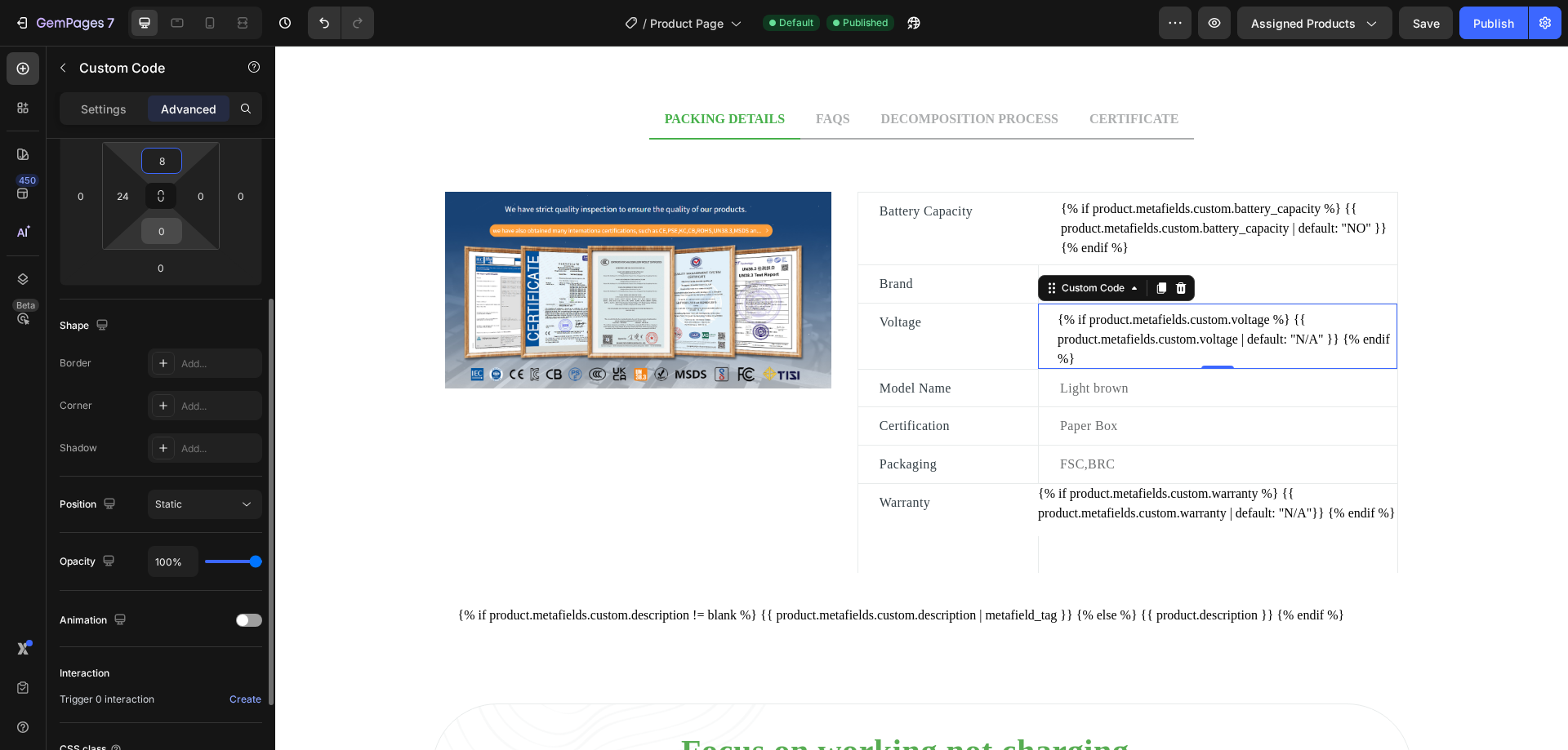
type input "8"
click at [171, 231] on input "0" at bounding box center [162, 230] width 33 height 24
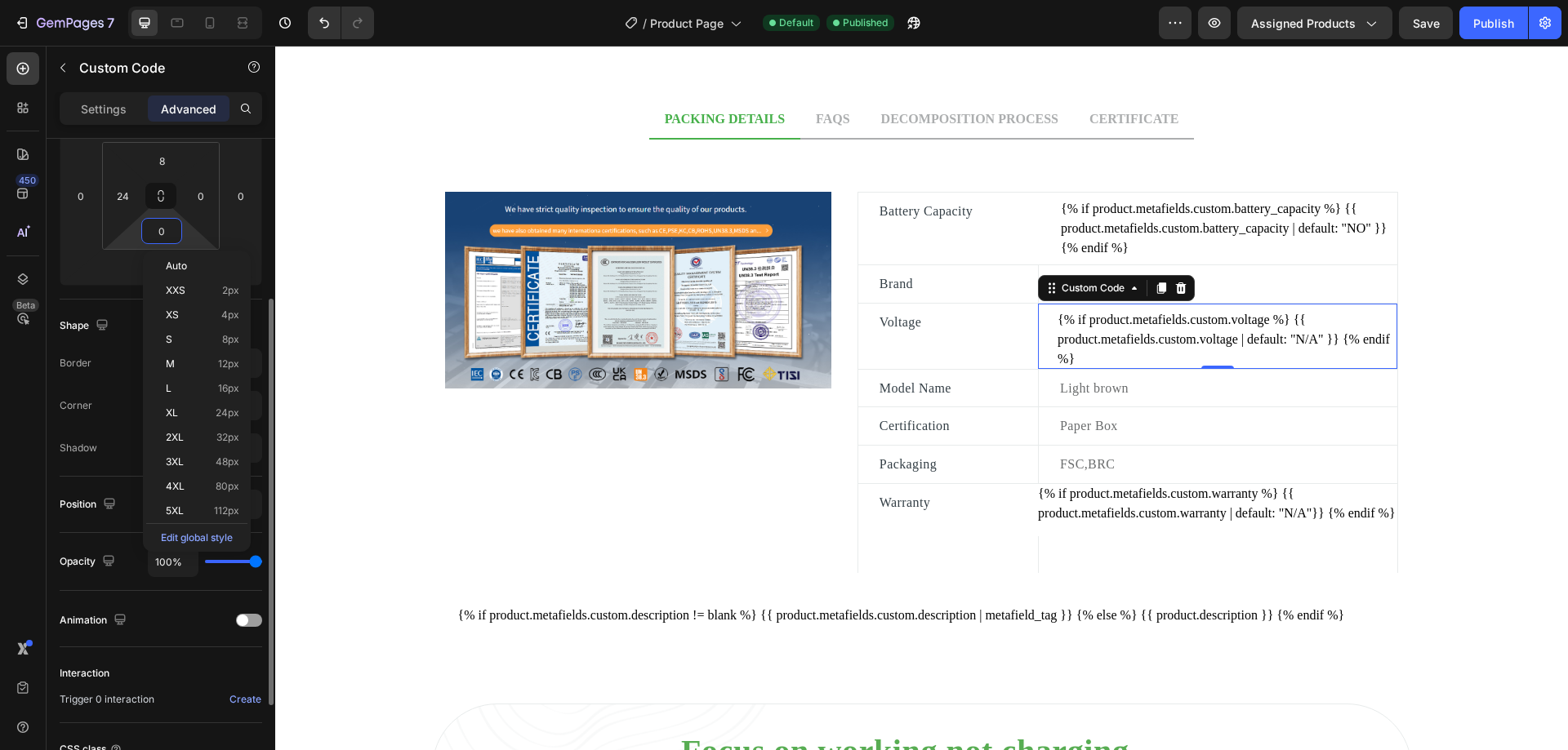
type input "8"
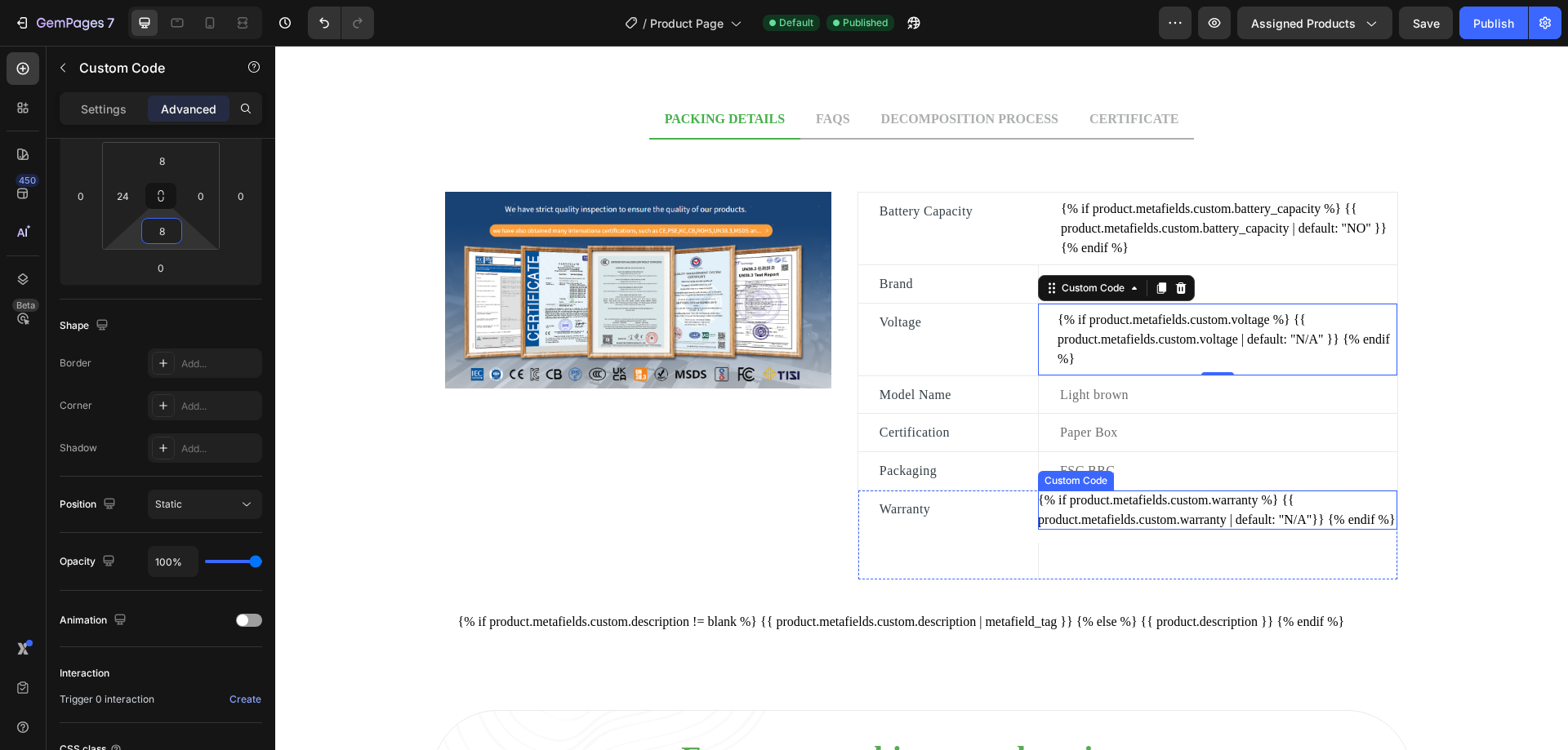
click at [1140, 513] on div "{% if product.metafields.custom.warranty %} {{ product.metafields.custom.warran…" at bounding box center [1218, 510] width 360 height 39
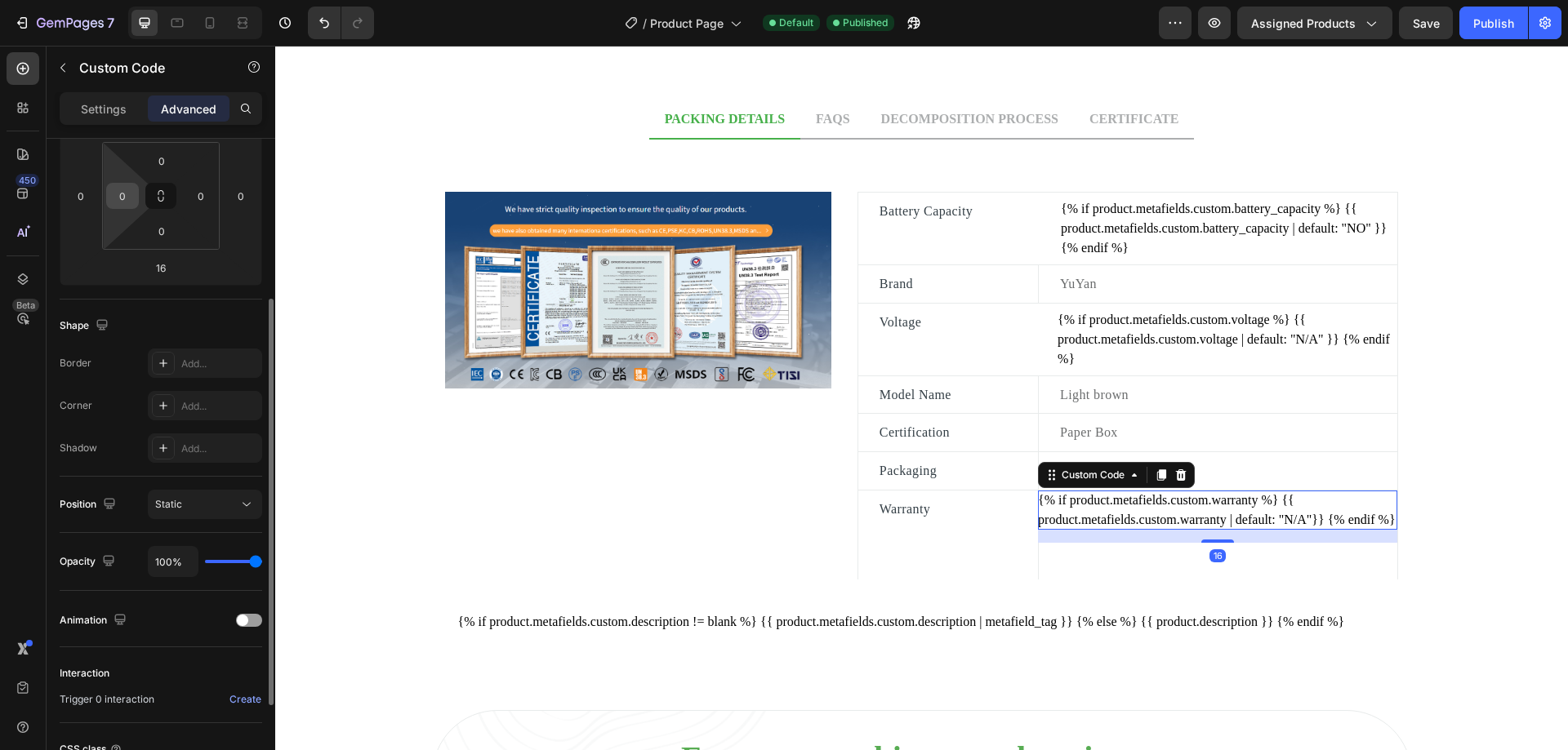
click at [132, 191] on input "0" at bounding box center [122, 195] width 24 height 24
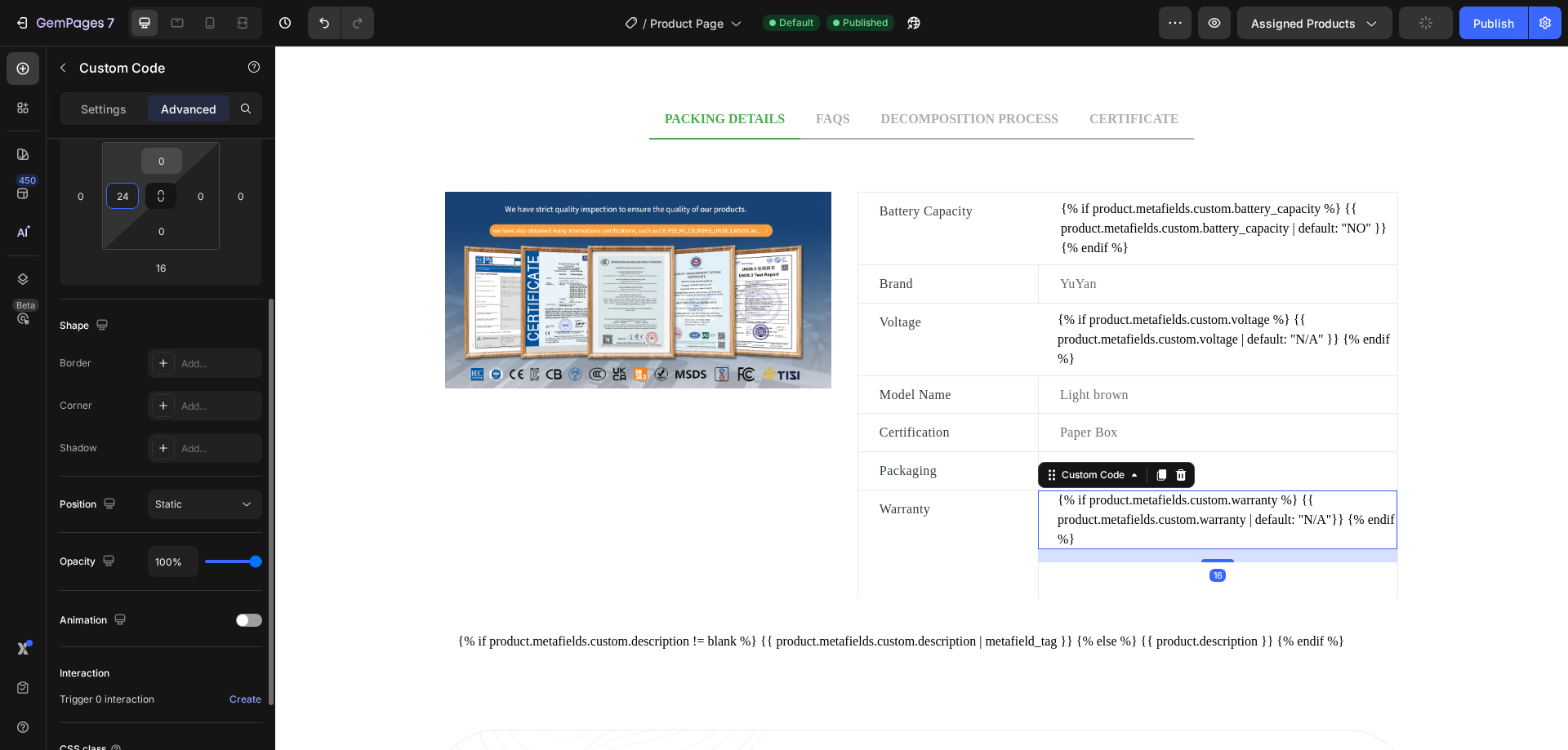
type input "24"
click at [170, 162] on input "0" at bounding box center [162, 160] width 33 height 24
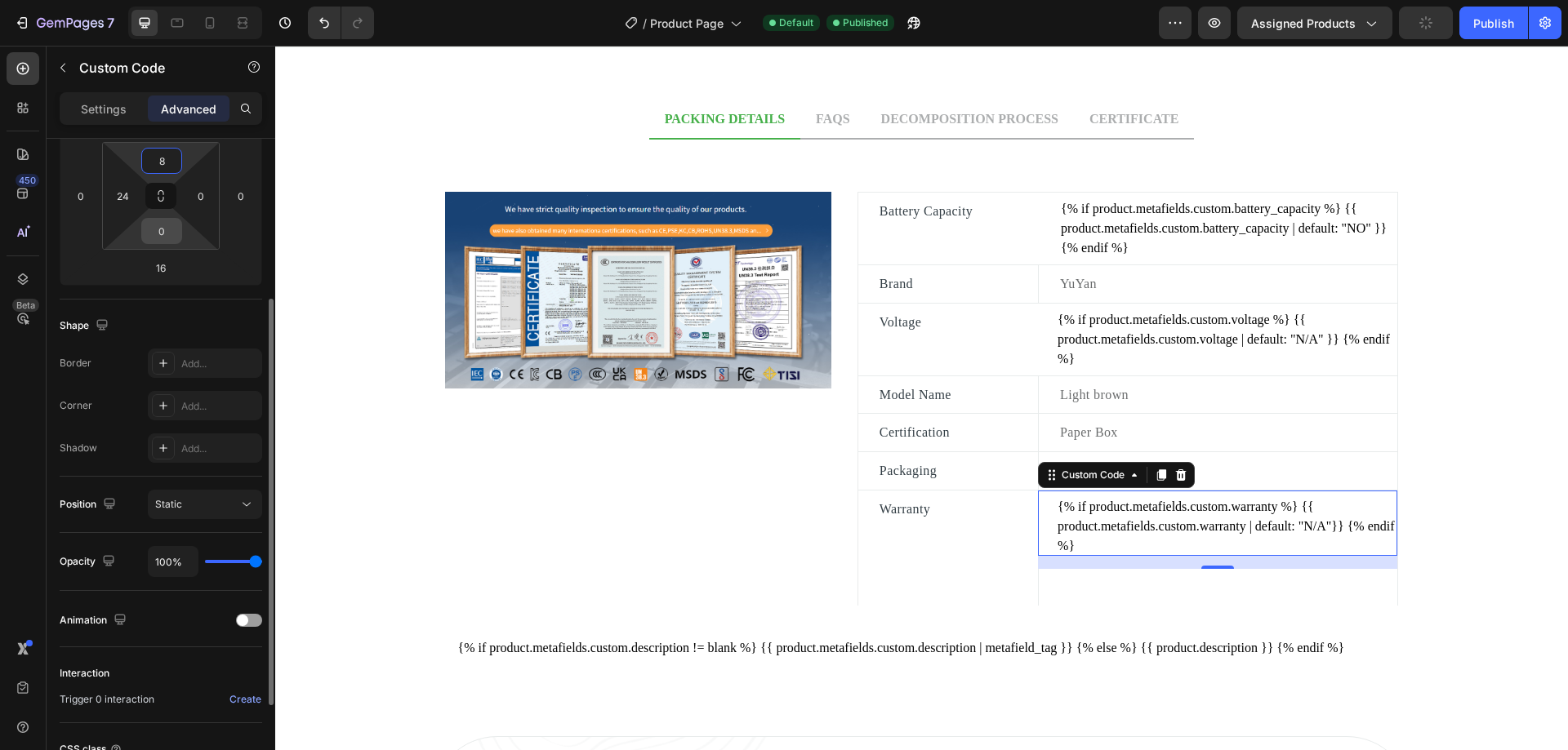
type input "8"
click at [166, 230] on input "0" at bounding box center [162, 230] width 33 height 24
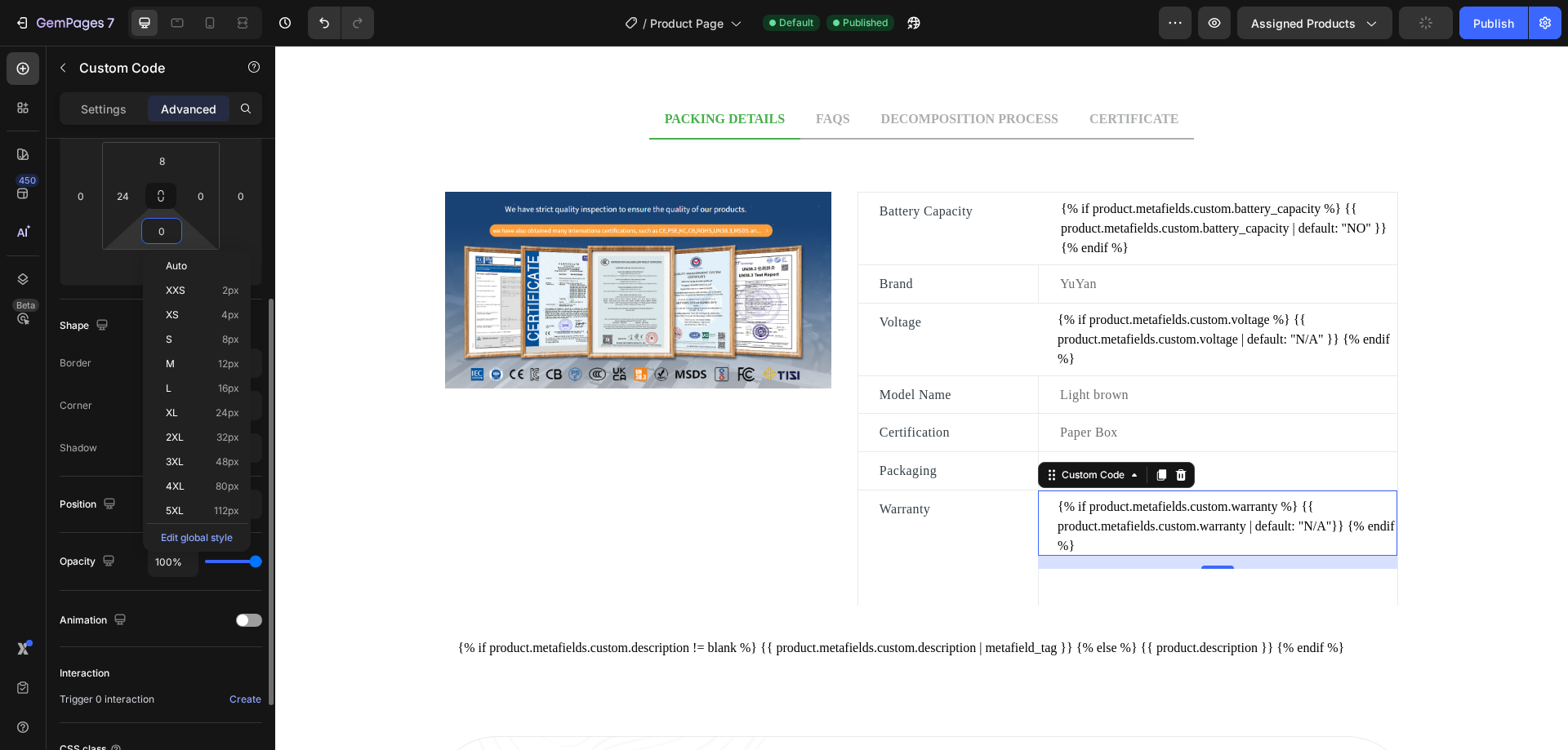
type input "8"
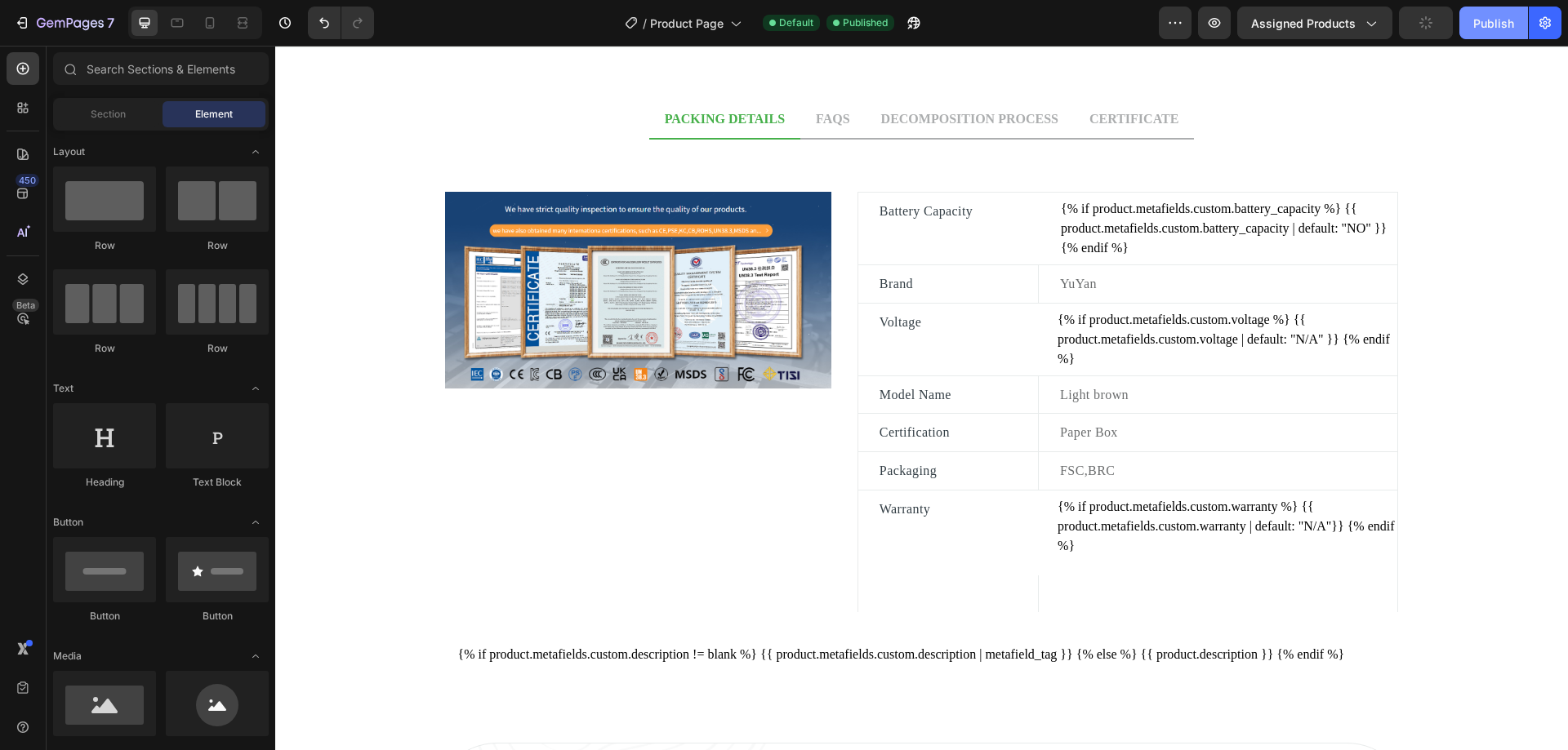
click at [1479, 24] on div "Publish" at bounding box center [1494, 23] width 41 height 17
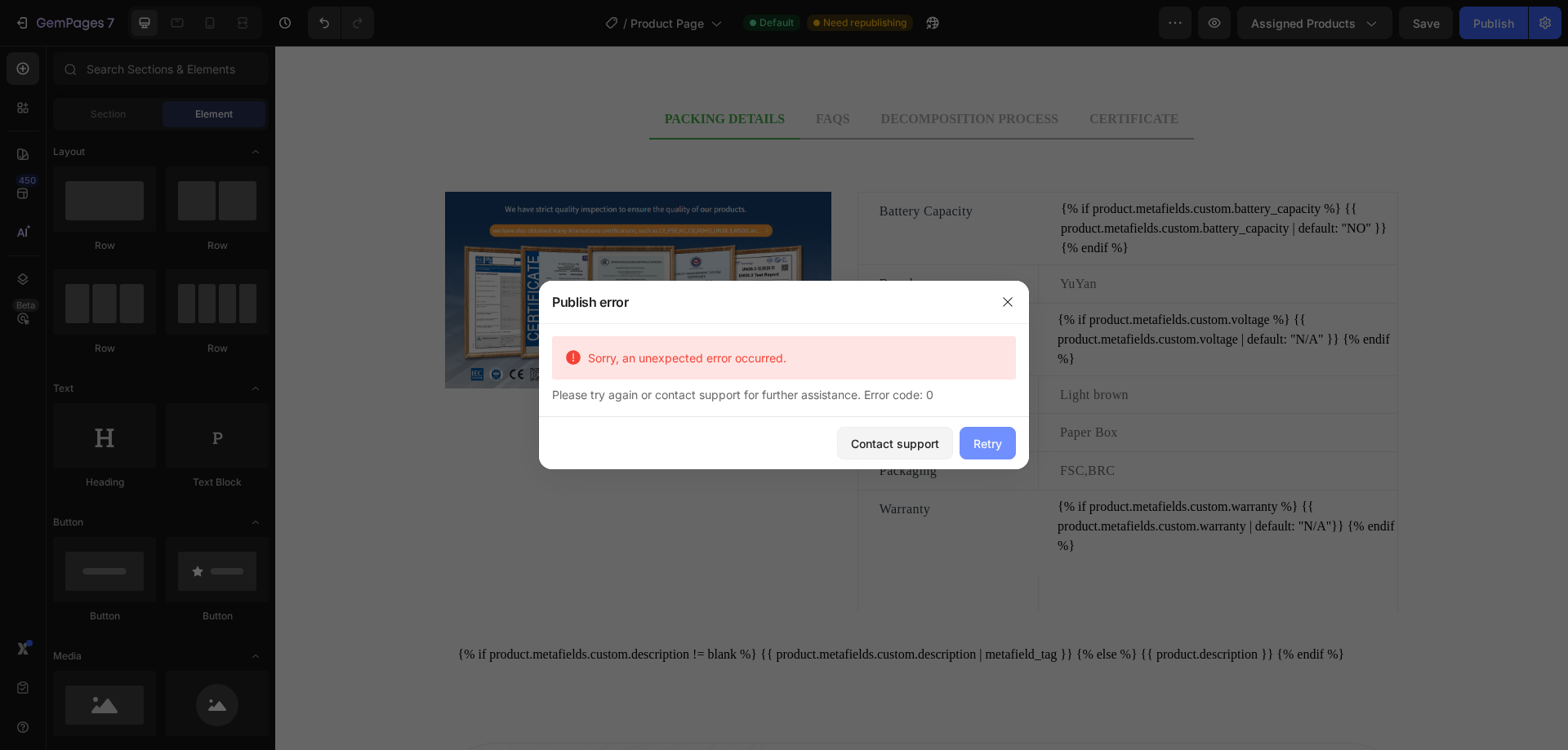
click at [978, 438] on div "Retry" at bounding box center [987, 444] width 28 height 17
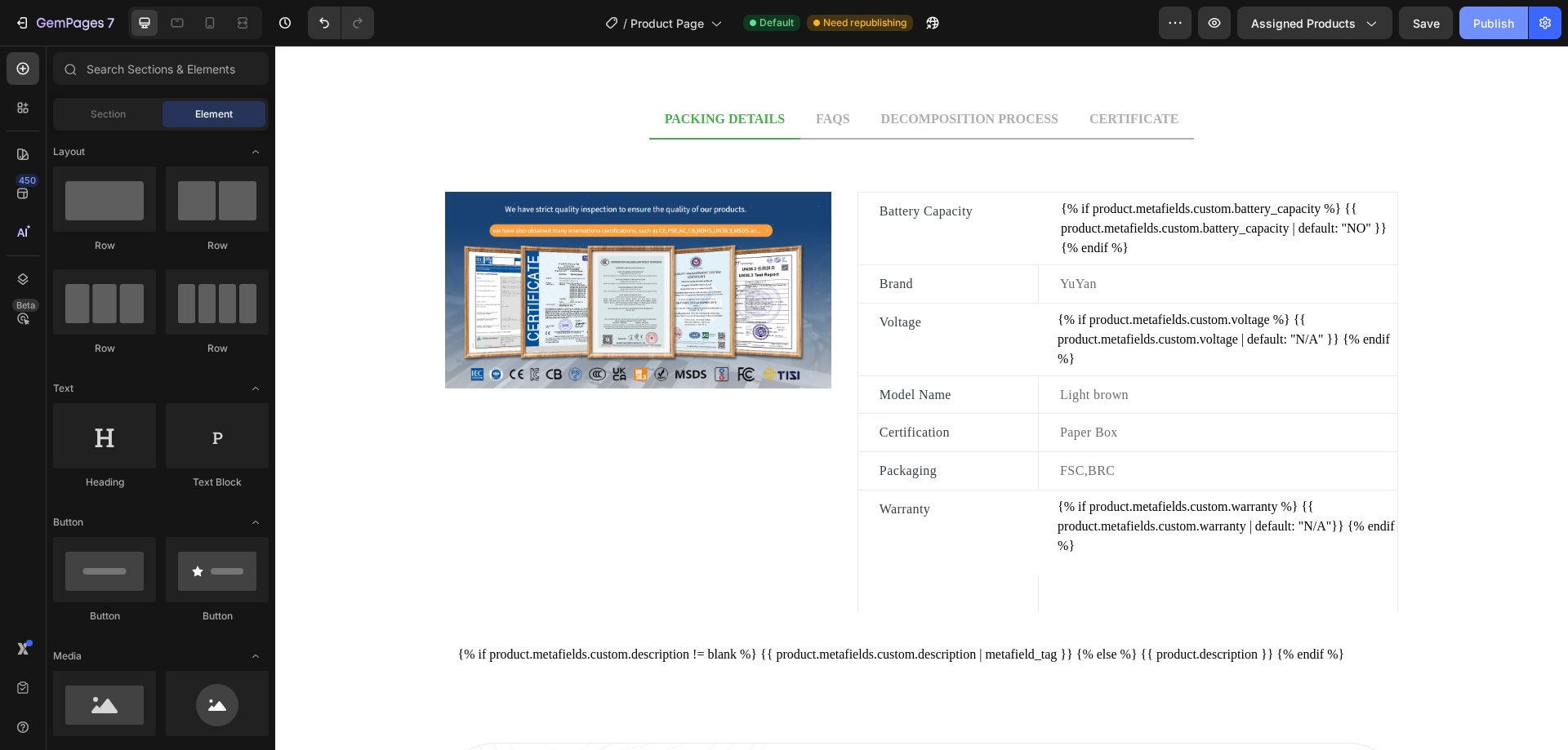
click at [1477, 33] on button "Publish" at bounding box center [1493, 23] width 69 height 33
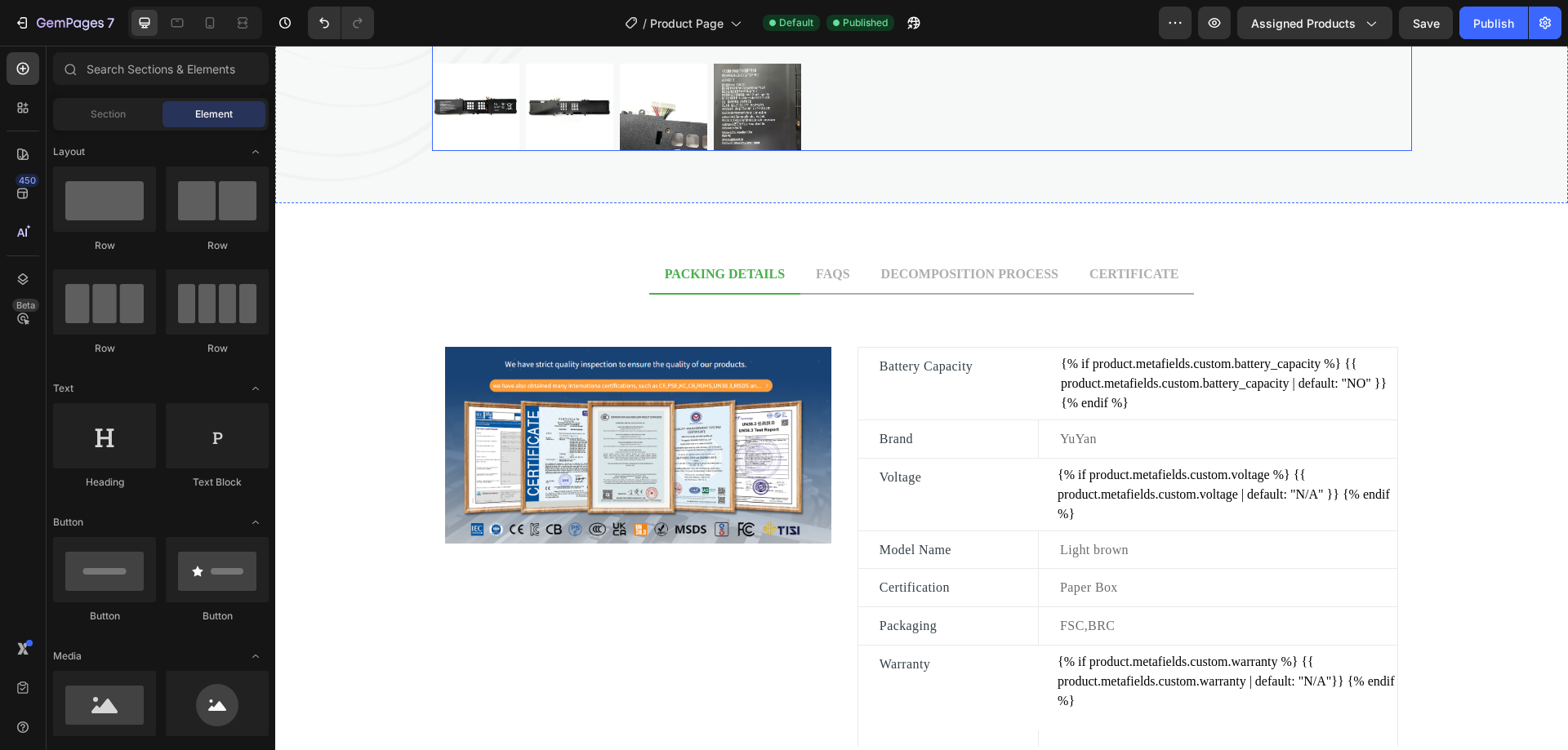
scroll to position [571, 0]
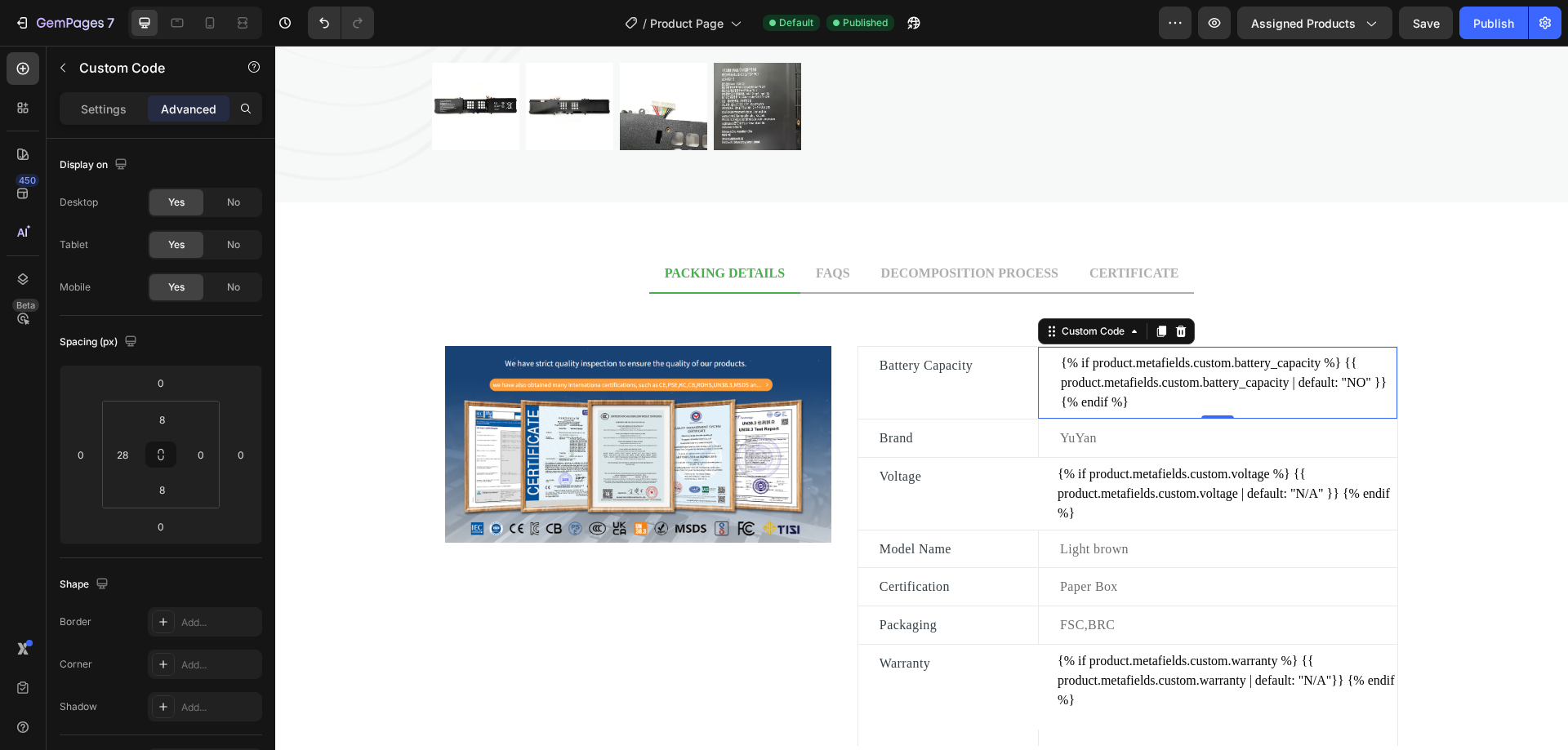
click at [1207, 384] on div "{% if product.metafields.custom.battery_capacity %} {{ product.metafields.custo…" at bounding box center [1229, 383] width 336 height 58
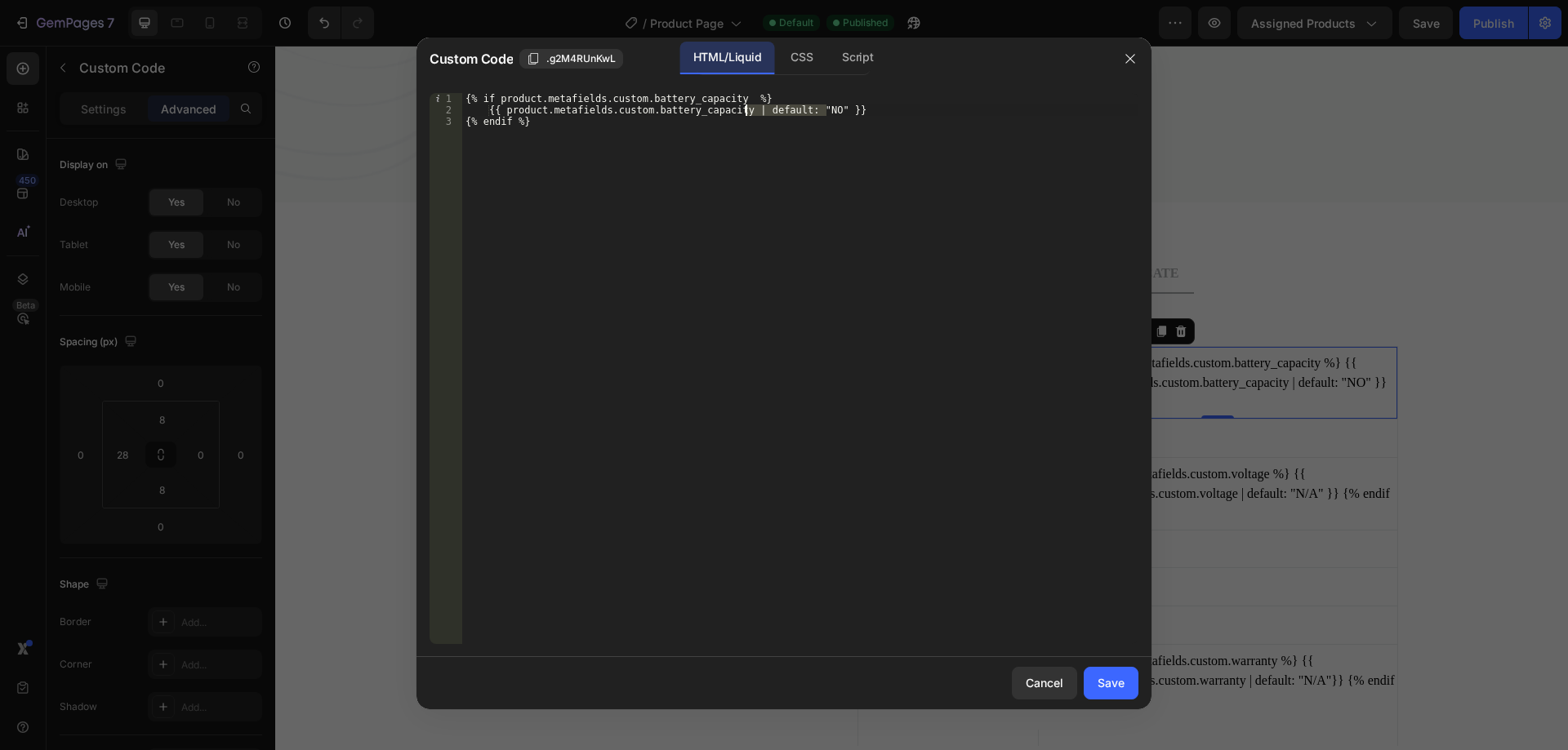
drag, startPoint x: 827, startPoint y: 106, endPoint x: 745, endPoint y: 110, distance: 82.1
click at [745, 109] on div "{% if product.metafields.custom.battery_capacity %} {{ product.metafields.custo…" at bounding box center [800, 380] width 677 height 574
type textarea "{{ product.metafields.custom.battery_capacity }}"
click at [791, 107] on div "{% if product.metafields.custom.battery_capacity %} {{ product.metafields.custo…" at bounding box center [800, 380] width 677 height 574
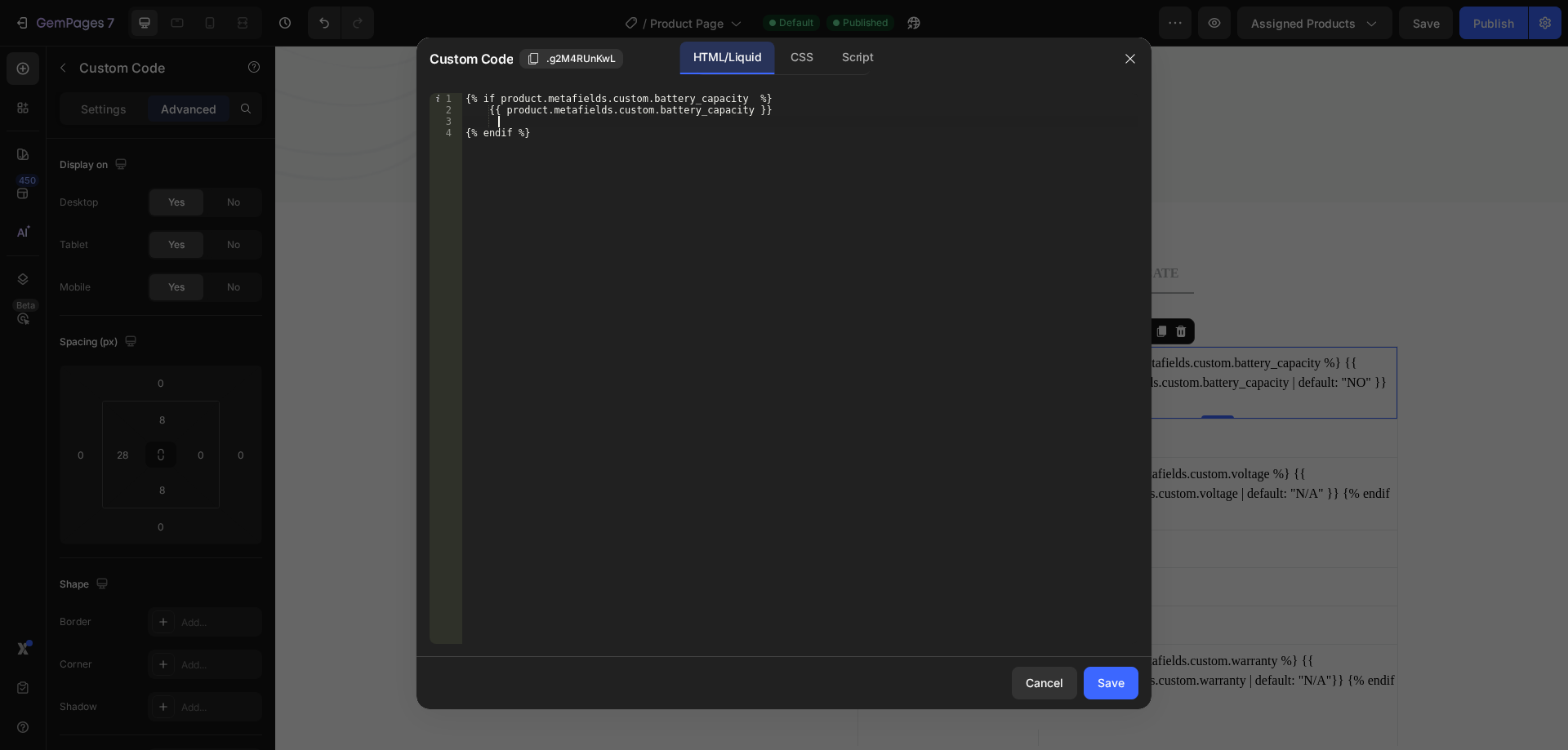
paste textarea "NO"
type textarea "N"
type textarea "n"
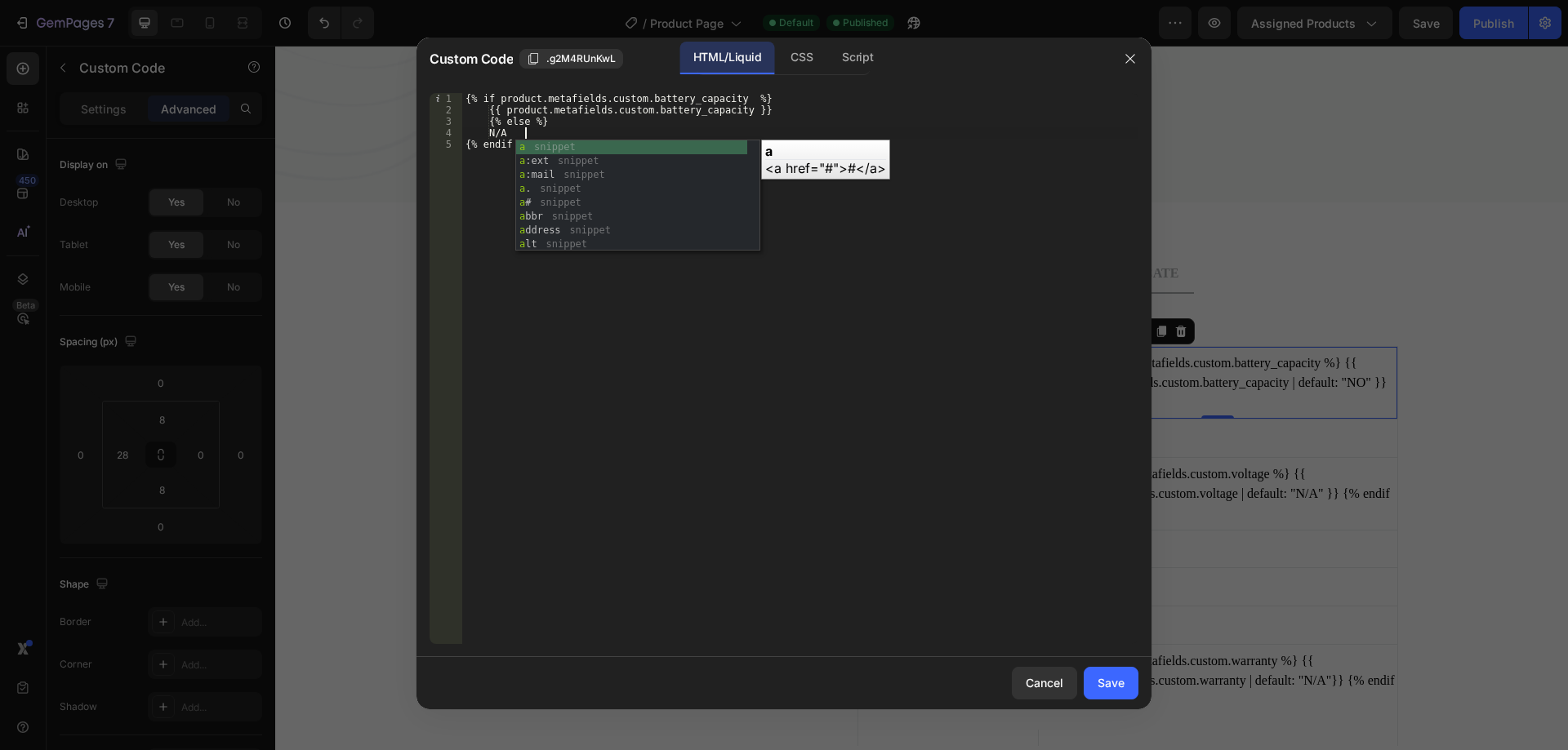
scroll to position [0, 4]
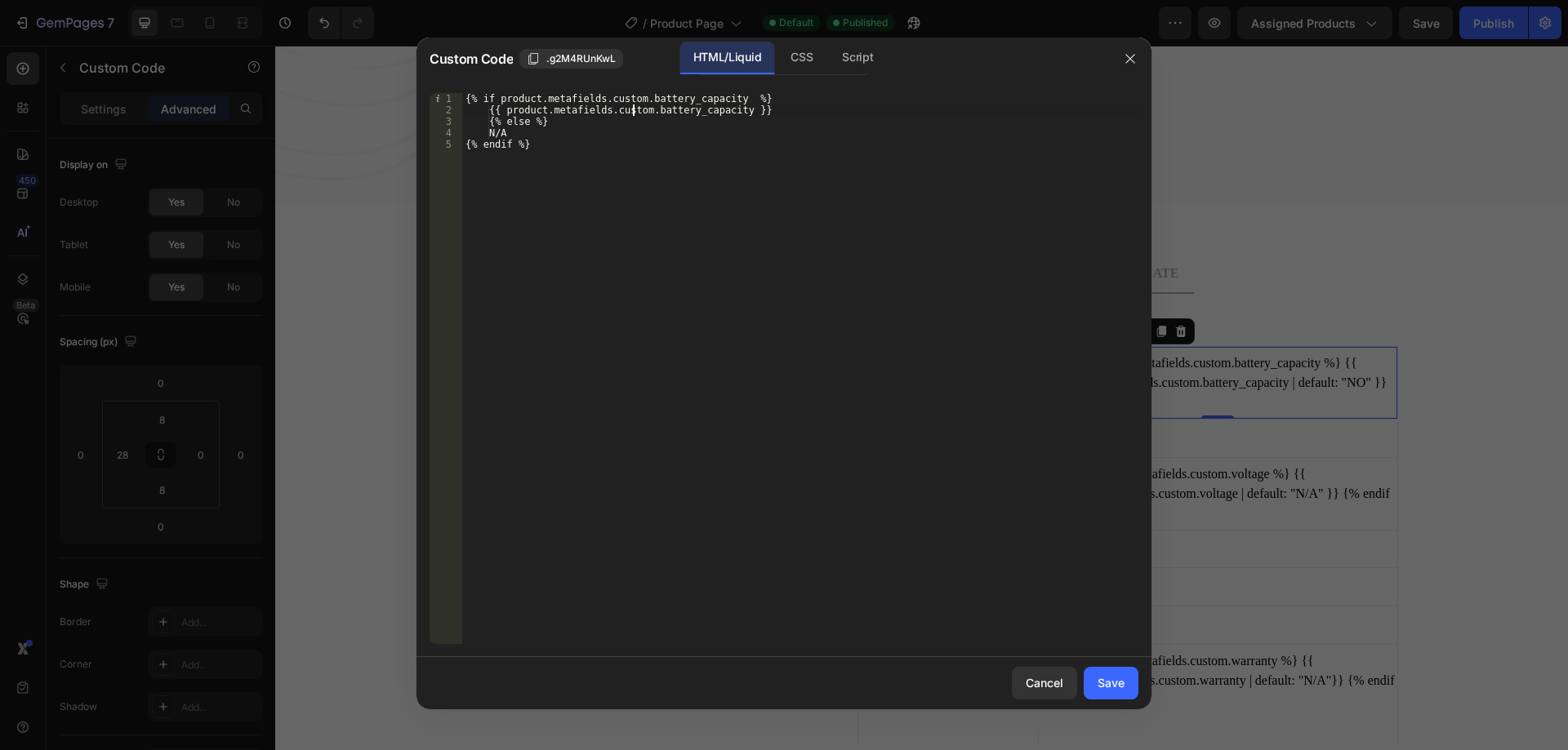
click at [635, 113] on div "{% if product.metafields.custom.battery_capacity %} {{ product.metafields.custo…" at bounding box center [800, 380] width 677 height 574
drag, startPoint x: 497, startPoint y: 124, endPoint x: 545, endPoint y: 133, distance: 48.8
click at [545, 133] on div "{% if product.metafields.custom.battery_capacity %} {{ product.metafields.custo…" at bounding box center [800, 380] width 677 height 574
type textarea "{% else %} N/A"
click at [1111, 684] on div "Save" at bounding box center [1111, 683] width 27 height 17
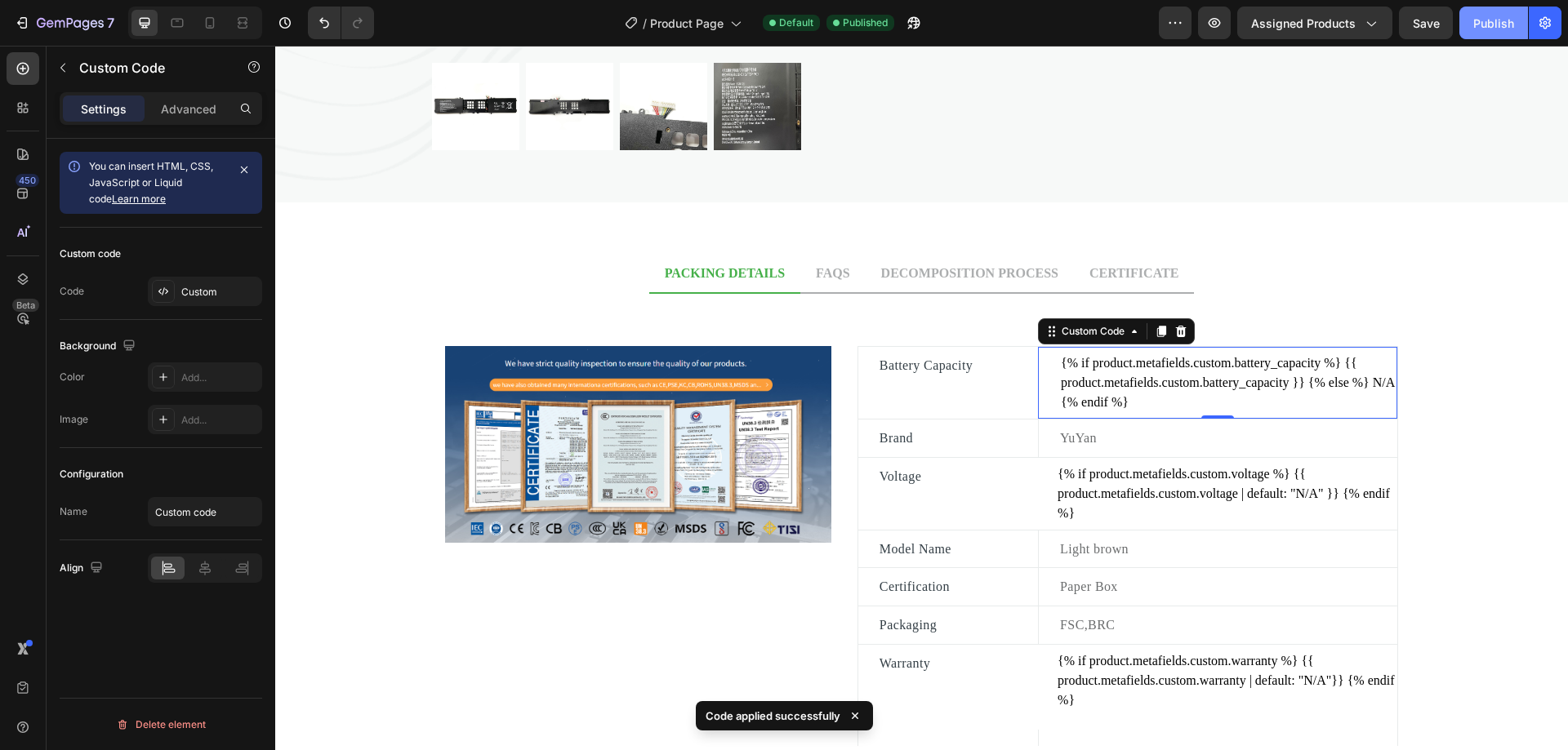
click at [1500, 23] on div "Publish" at bounding box center [1494, 23] width 41 height 17
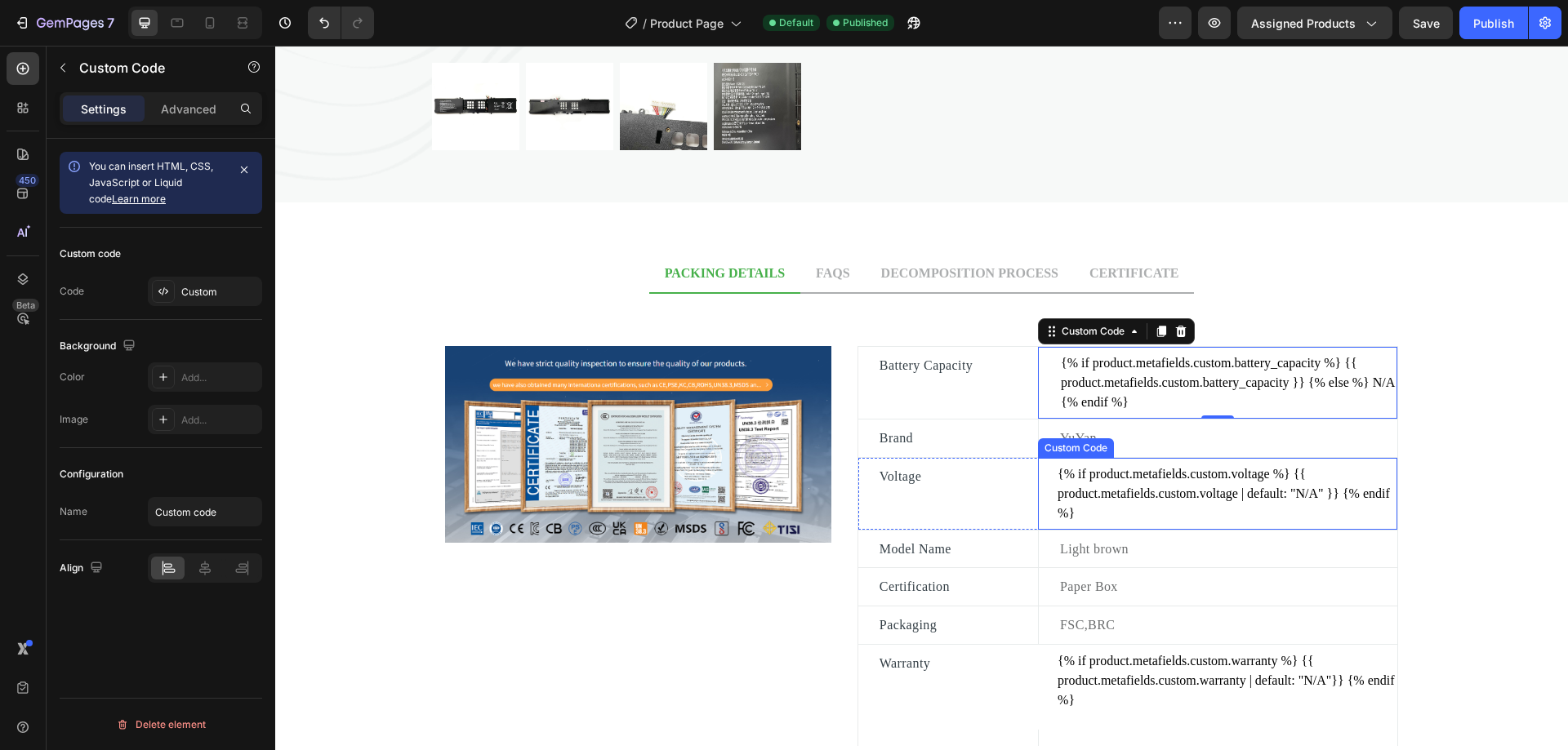
click at [1134, 501] on div "{% if product.metafields.custom.voltage %} {{ product.metafields.custom.voltage…" at bounding box center [1227, 494] width 339 height 58
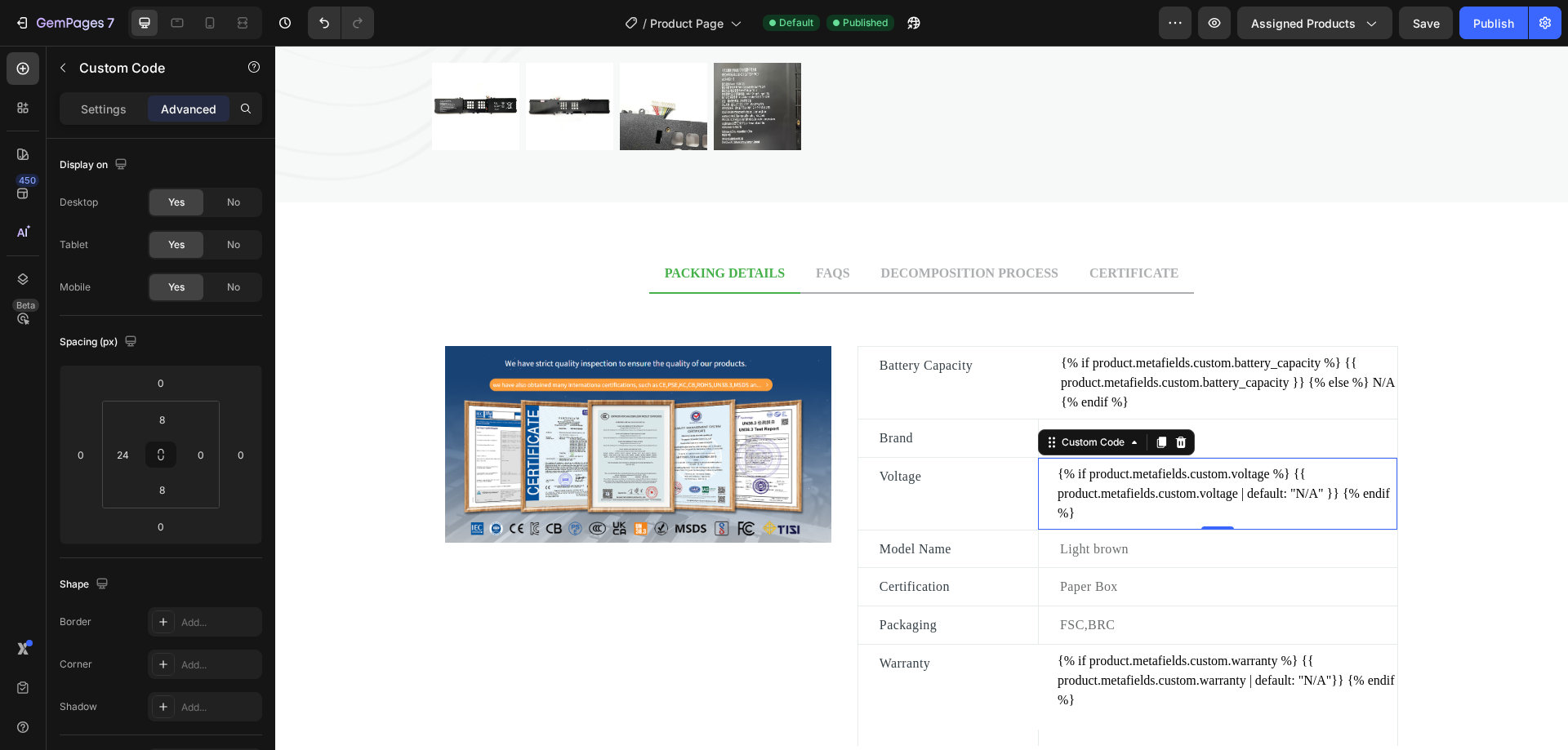
click at [1134, 501] on div "{% if product.metafields.custom.voltage %} {{ product.metafields.custom.voltage…" at bounding box center [1227, 494] width 339 height 58
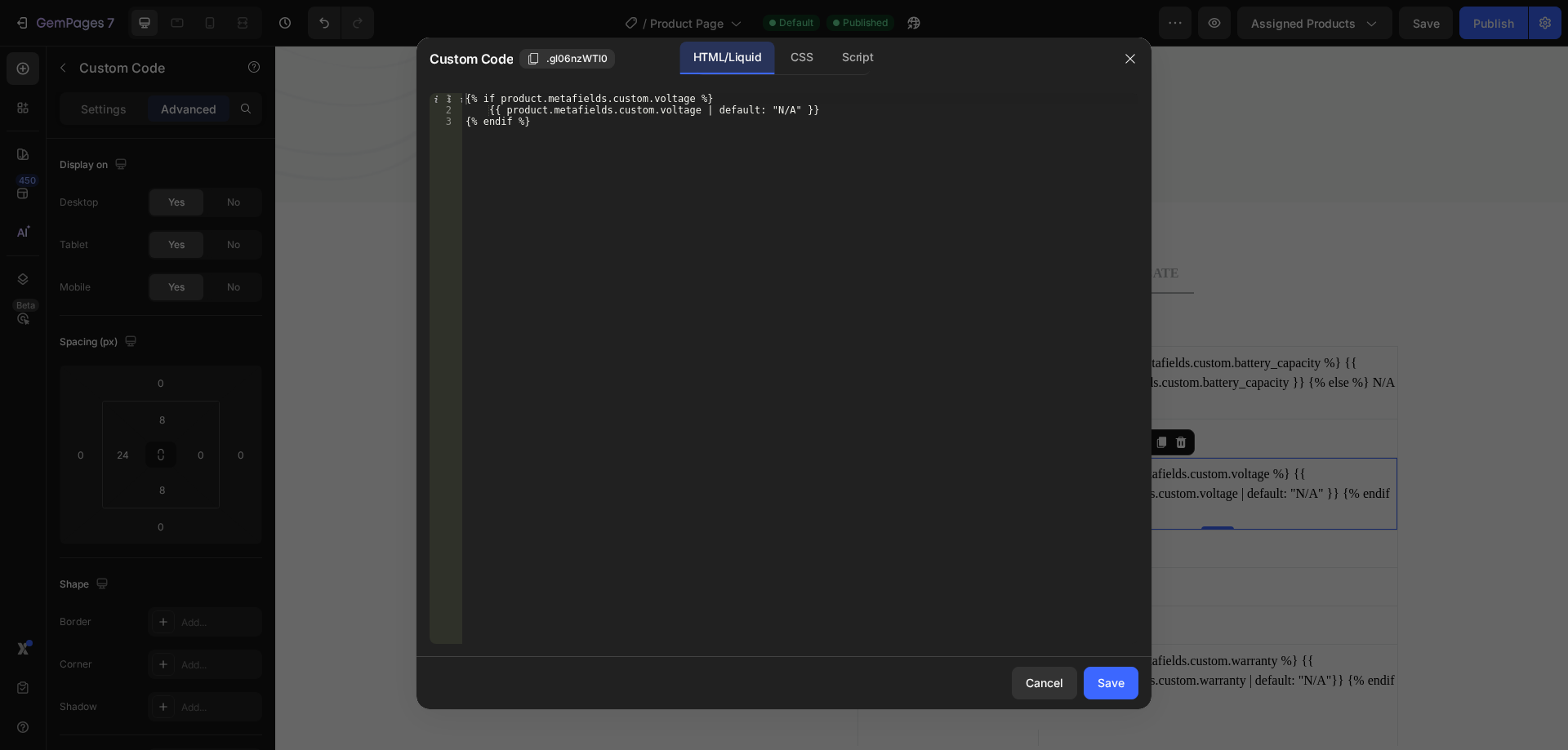
type textarea "{{ product.metafields.custom.voltage | default: "N/A" }}"
click at [825, 107] on div "{% if product.metafields.custom.voltage %} {{ product.metafields.custom.voltage…" at bounding box center [800, 380] width 677 height 574
paste textarea "N/A"
drag, startPoint x: 697, startPoint y: 107, endPoint x: 785, endPoint y: 108, distance: 88.0
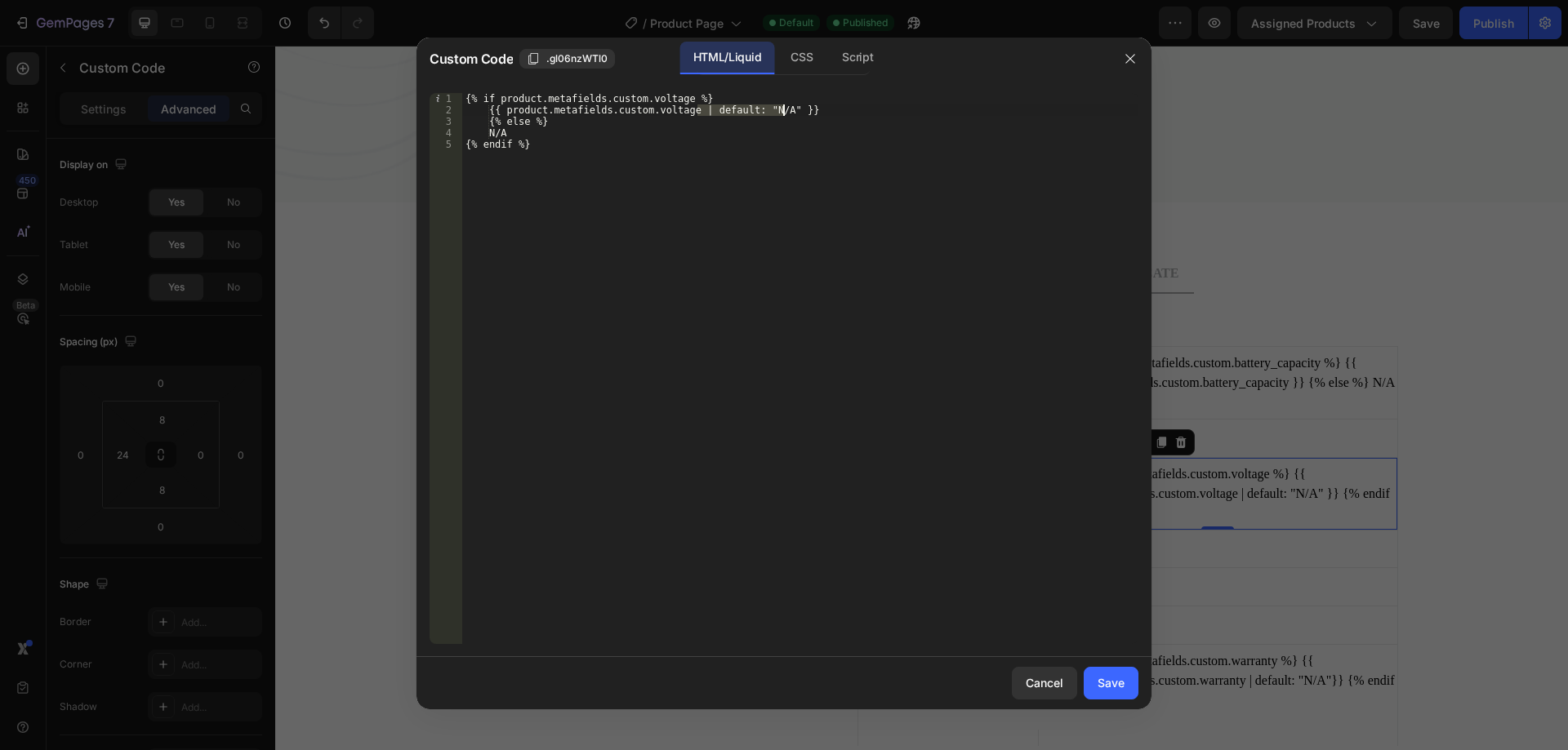
click at [785, 108] on div "{% if product.metafields.custom.voltage %} {{ product.metafields.custom.voltage…" at bounding box center [800, 380] width 677 height 574
type textarea "{{ product.metafields.custom.voltage }}"
click at [1102, 687] on div "Save" at bounding box center [1111, 683] width 27 height 17
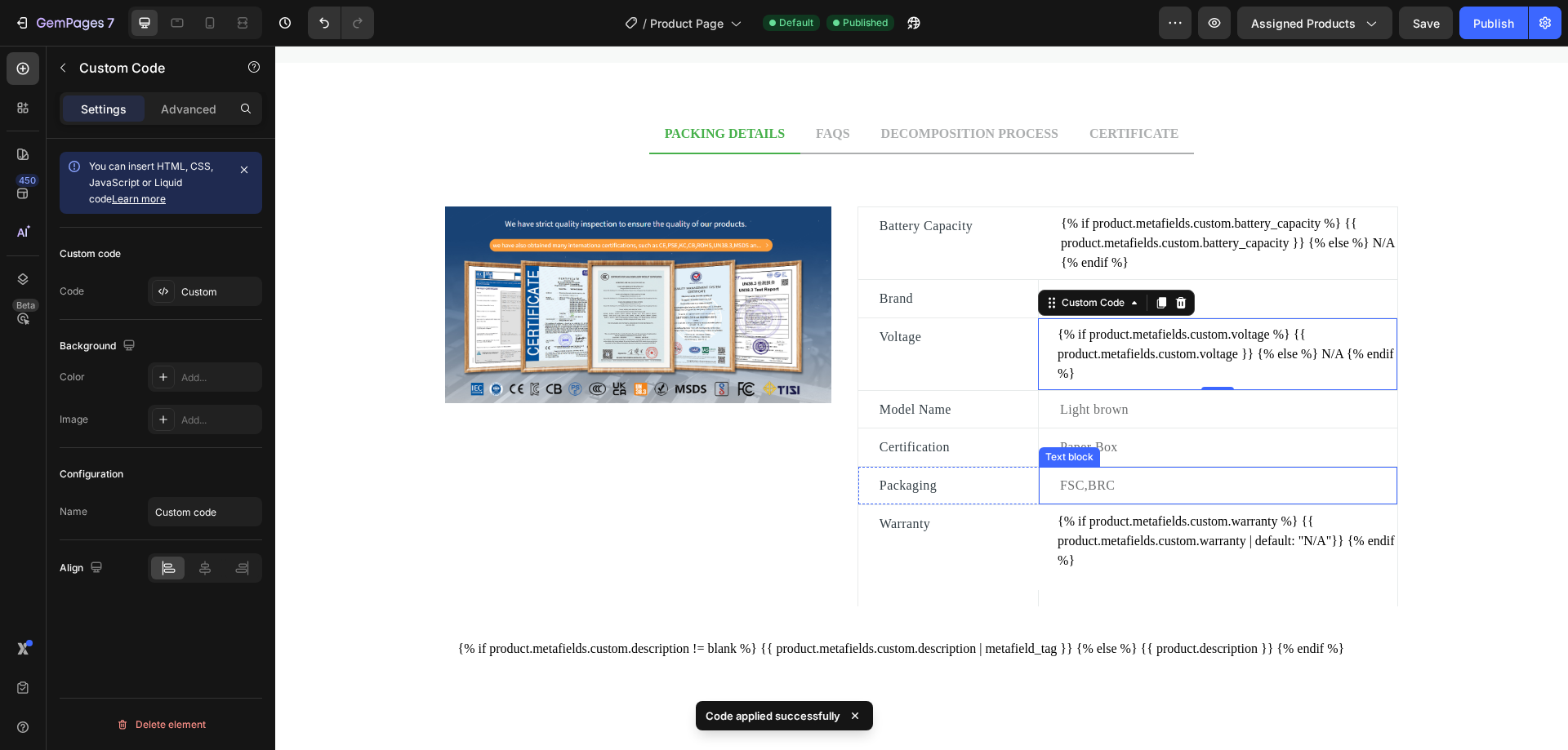
scroll to position [734, 0]
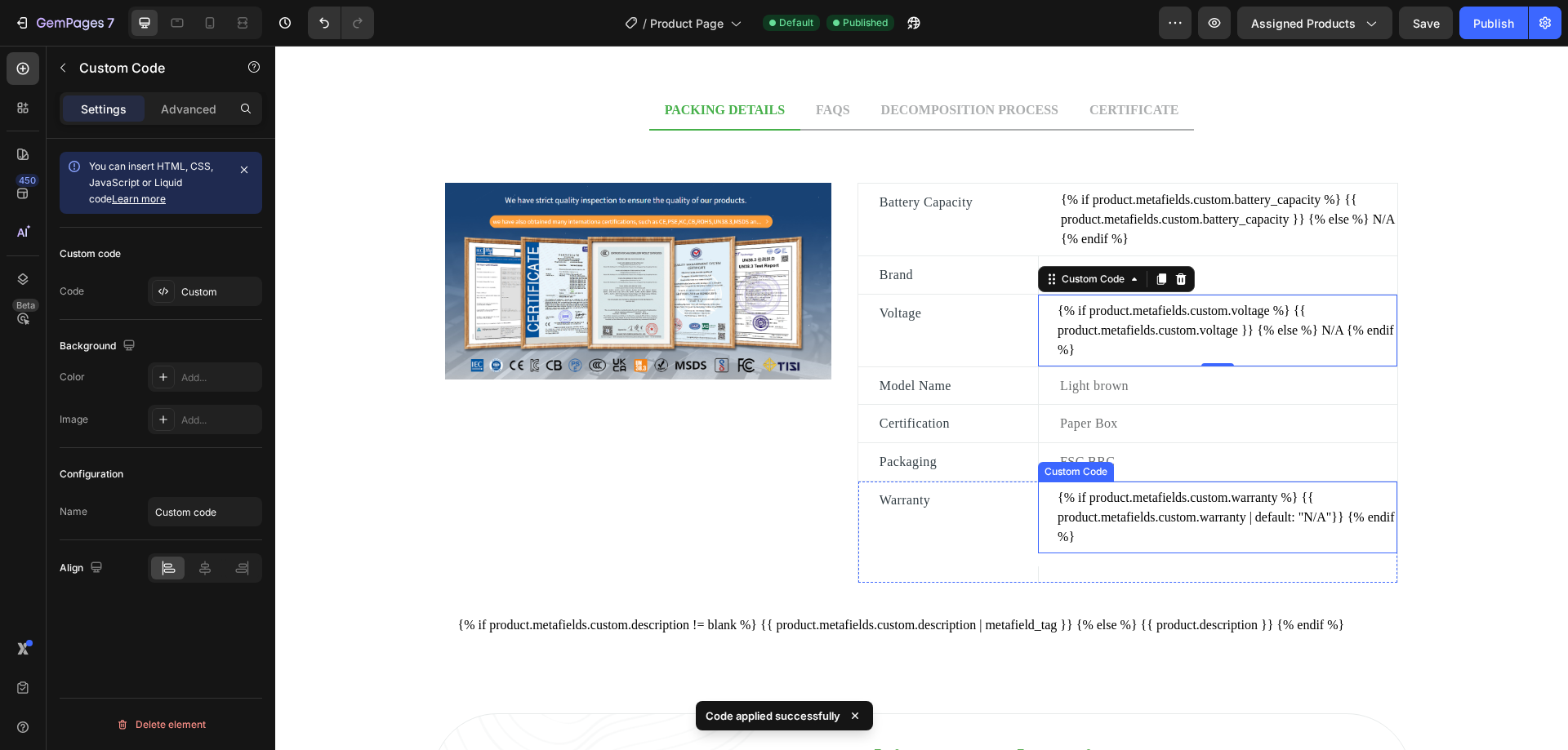
click at [1178, 518] on div "{% if product.metafields.custom.warranty %} {{ product.metafields.custom.warran…" at bounding box center [1227, 517] width 339 height 58
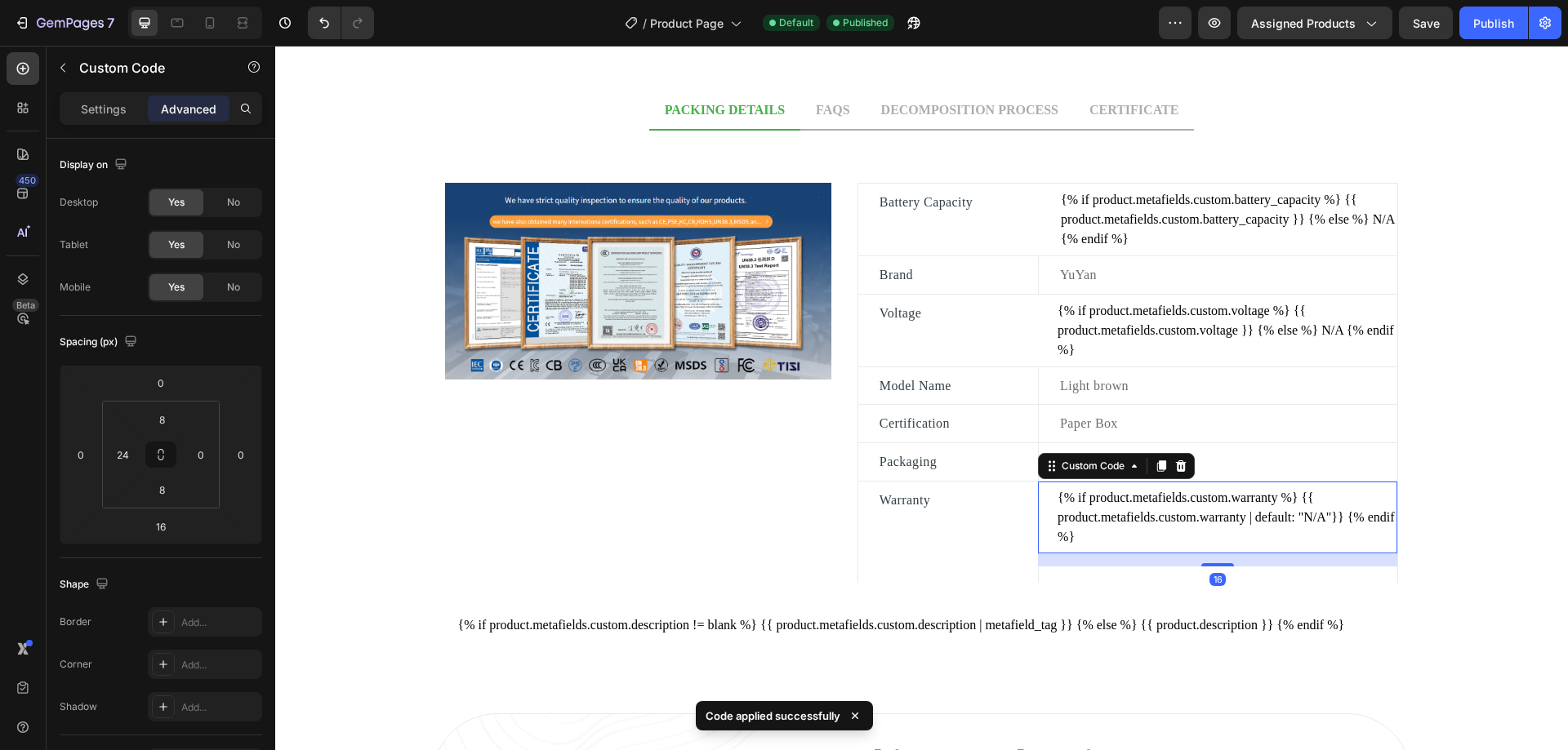
click at [1178, 518] on div "{% if product.metafields.custom.warranty %} {{ product.metafields.custom.warran…" at bounding box center [1227, 517] width 339 height 58
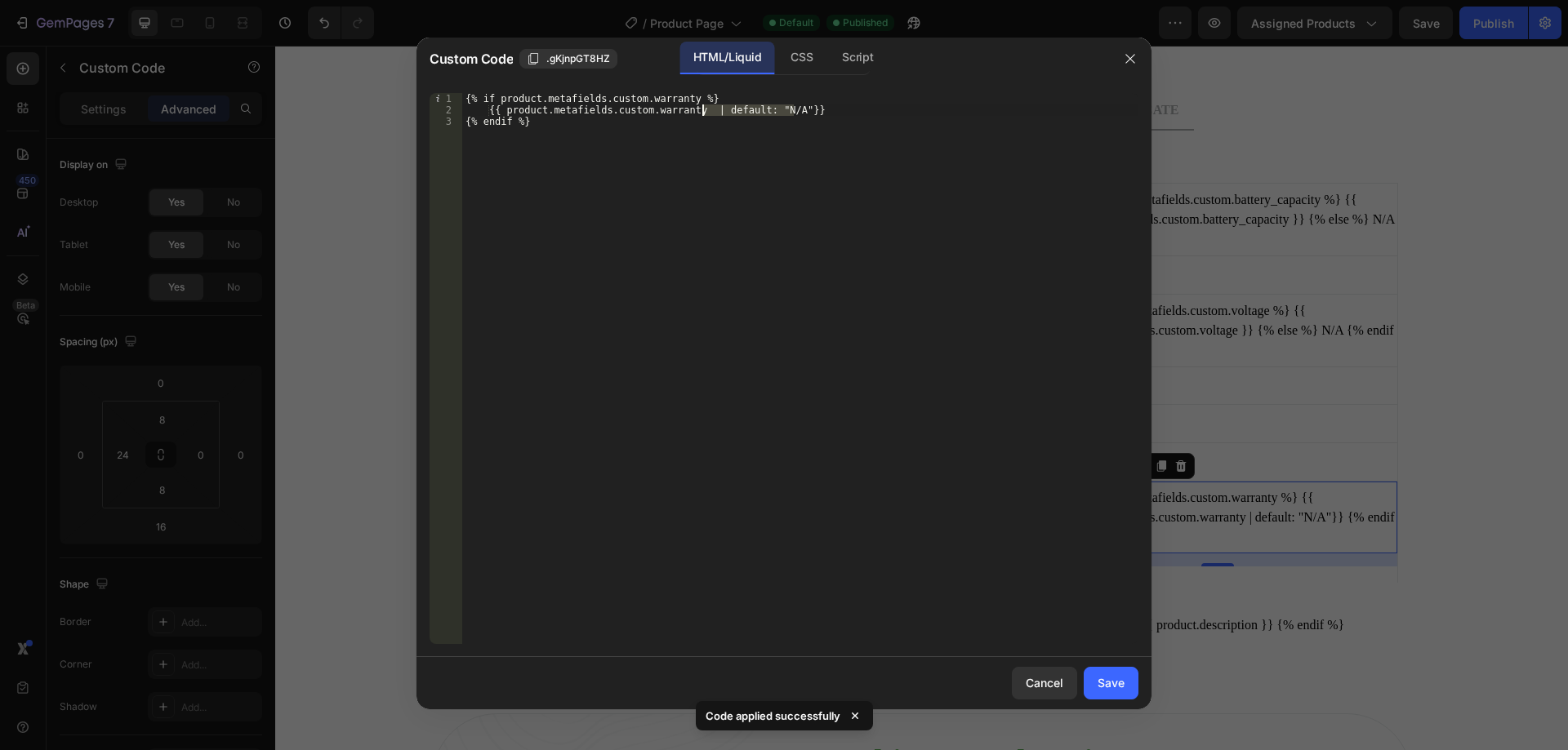
drag, startPoint x: 794, startPoint y: 106, endPoint x: 704, endPoint y: 111, distance: 90.1
click at [704, 111] on div "{% if product.metafields.custom.warranty %} {{ product.metafields.custom.warran…" at bounding box center [800, 380] width 677 height 574
type textarea "{{ product.metafields.custom.warranty }}"
click at [771, 107] on div "{% if product.metafields.custom.warranty %} {{ product.metafields.custom.warran…" at bounding box center [800, 380] width 677 height 574
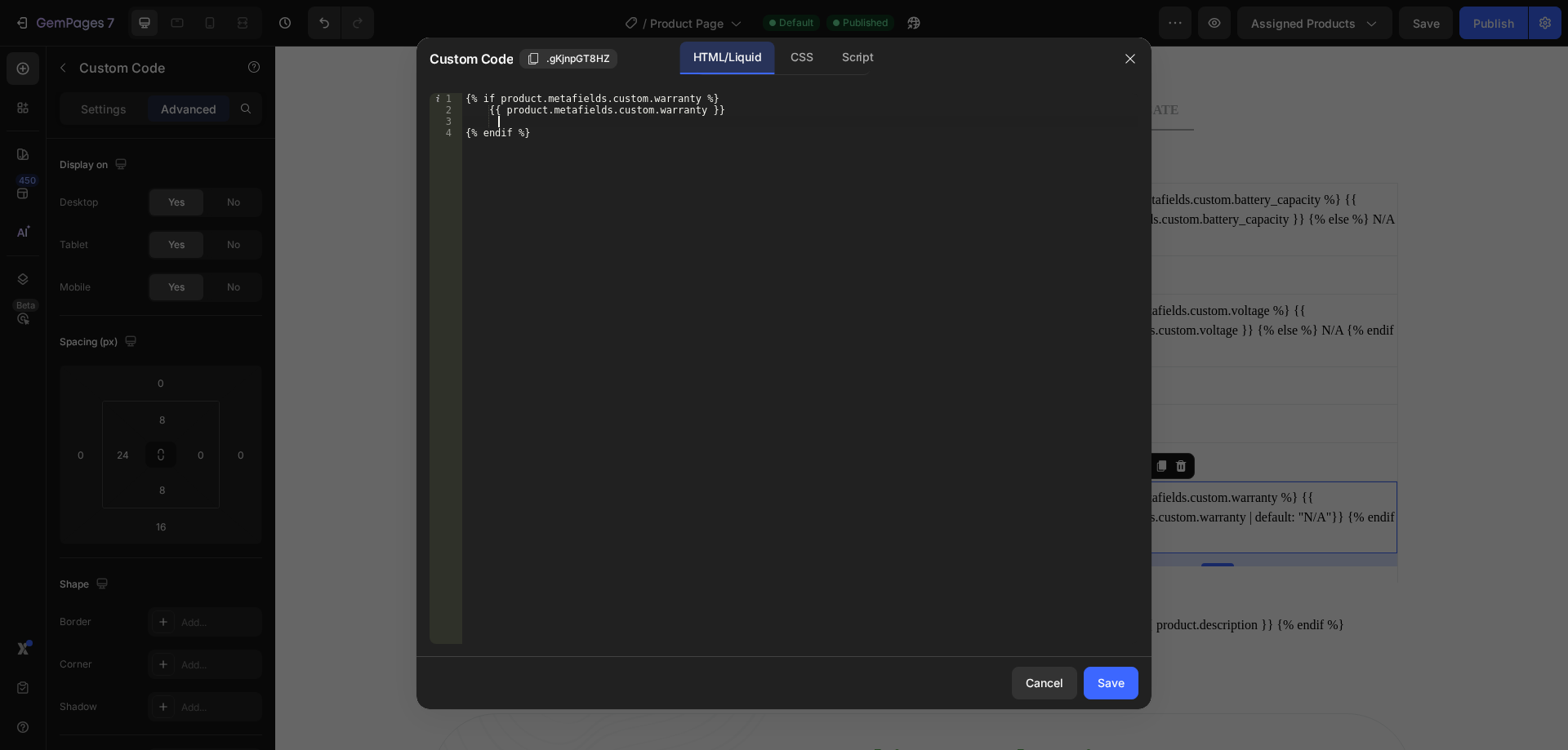
paste textarea "N/A"
type textarea "N/A"
click at [1109, 678] on div "Save" at bounding box center [1111, 683] width 27 height 17
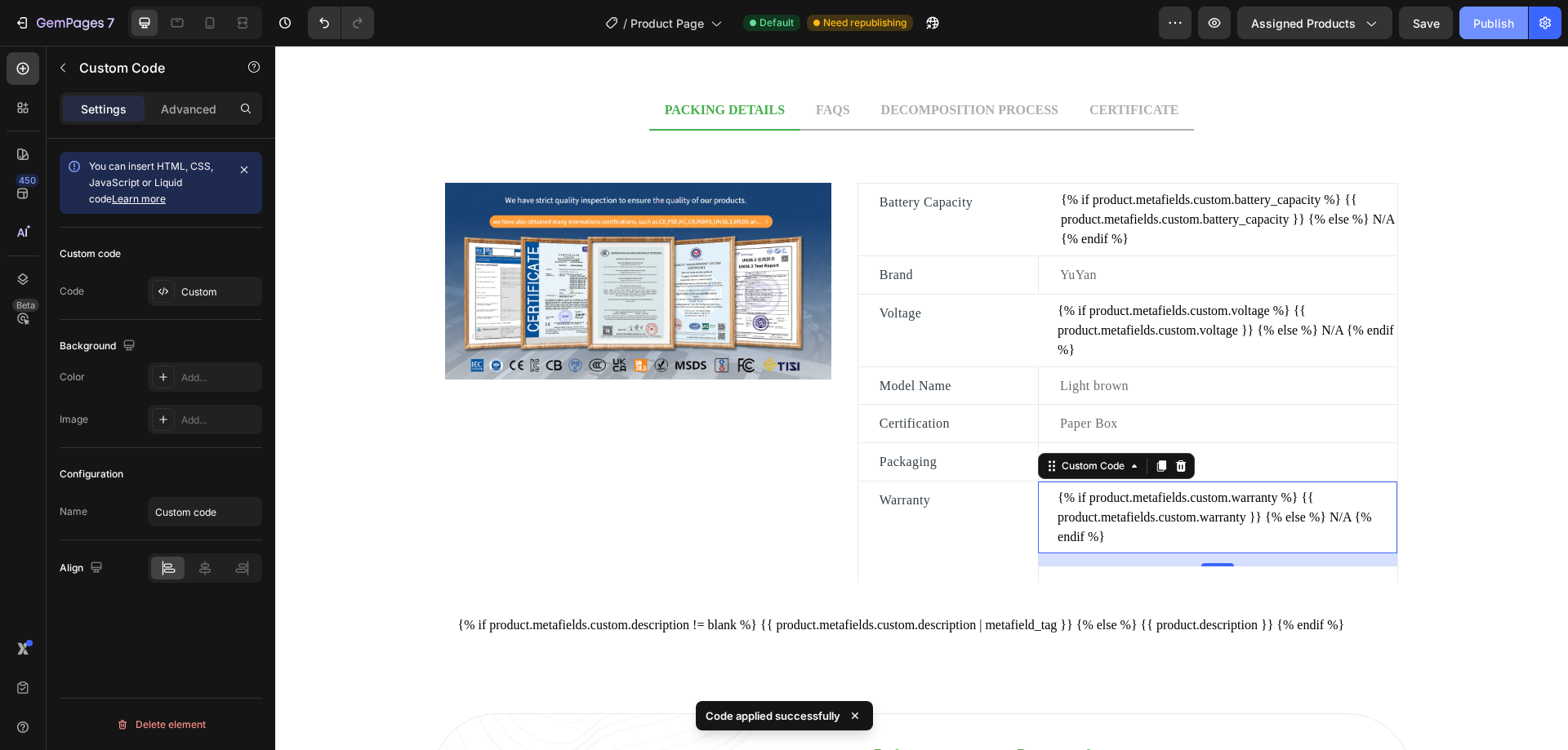
click at [1504, 33] on button "Publish" at bounding box center [1493, 23] width 69 height 33
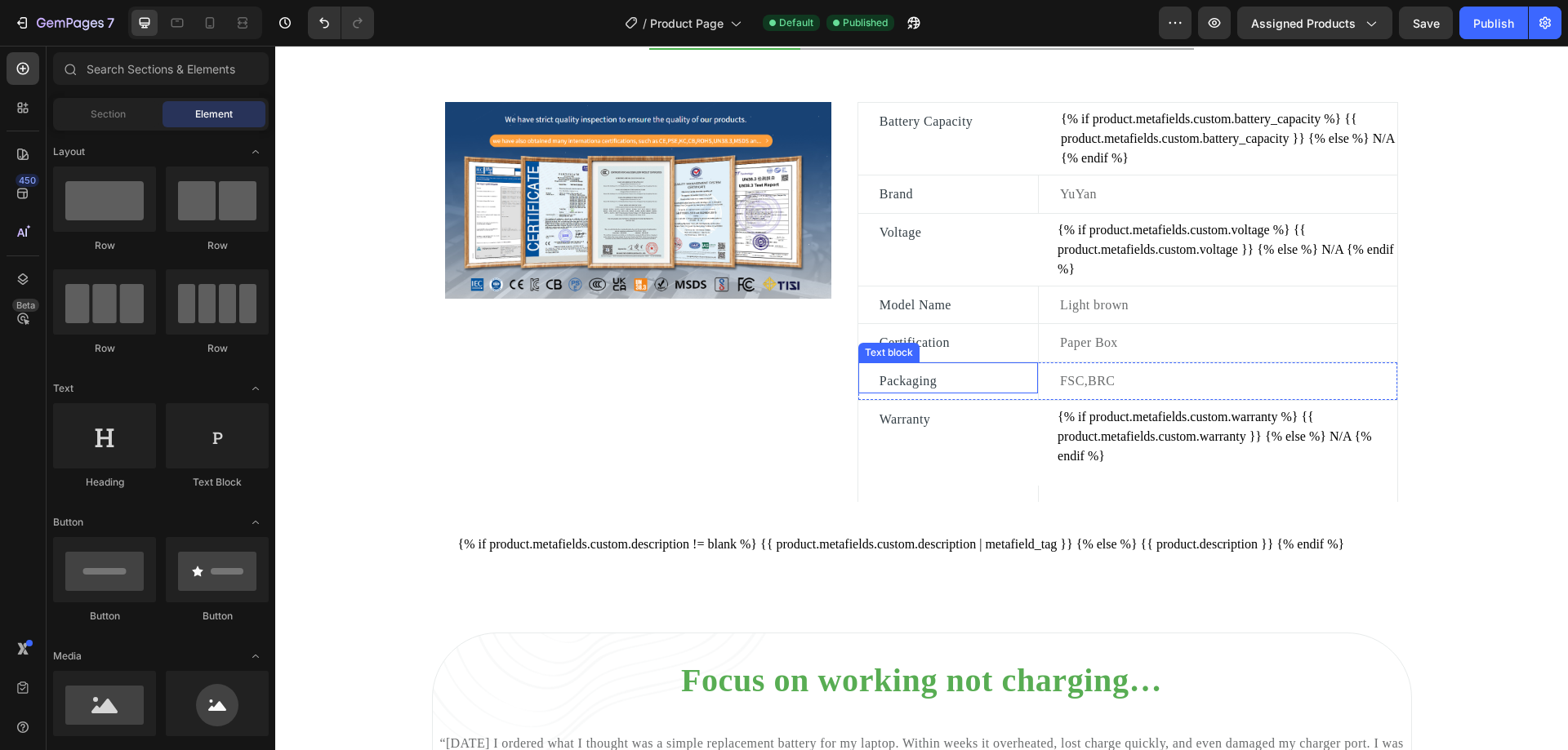
scroll to position [816, 0]
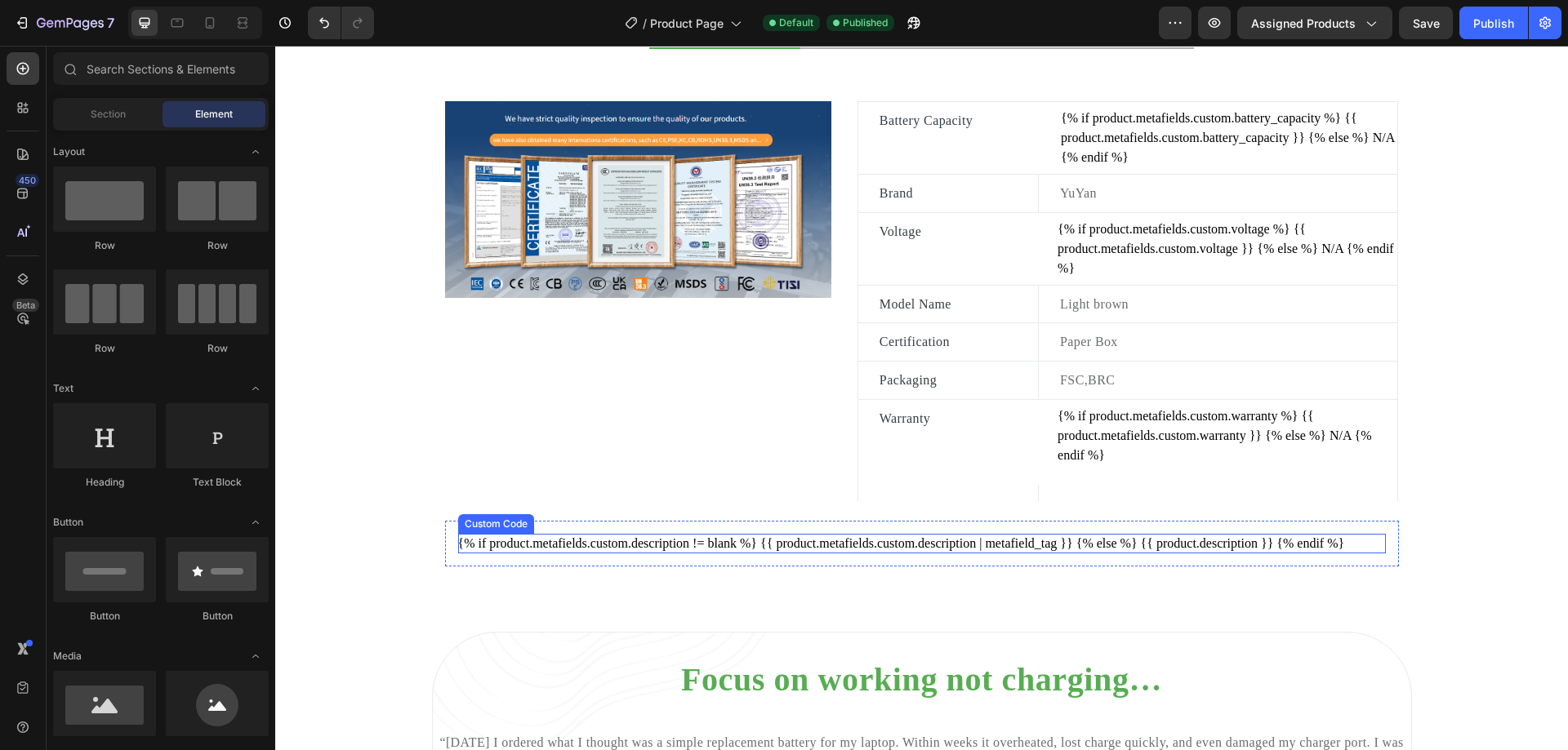
click at [769, 544] on div "{% if product.metafields.custom.description != blank %} {{ product.metafields.c…" at bounding box center [922, 543] width 927 height 19
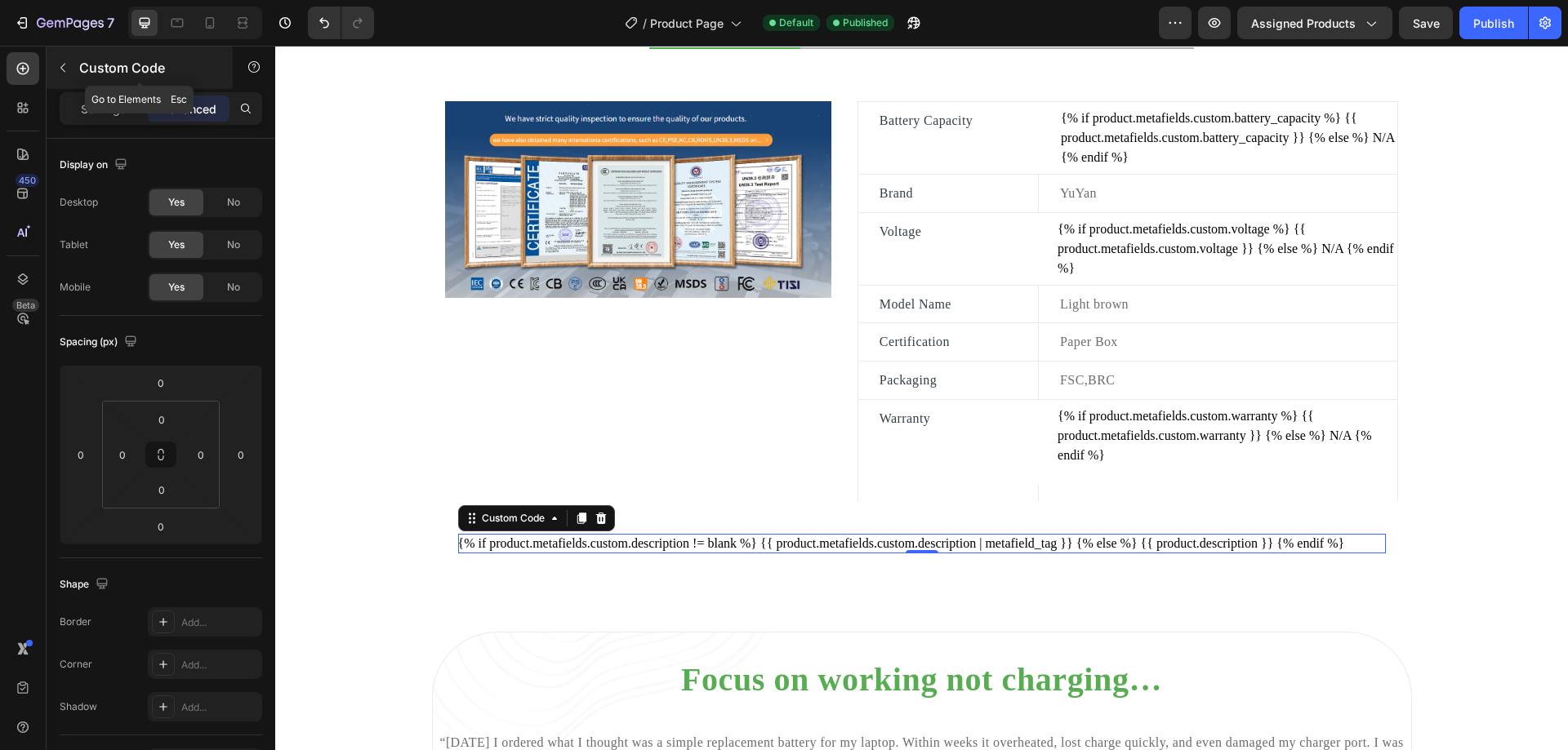
click at [68, 71] on icon "button" at bounding box center [62, 67] width 13 height 13
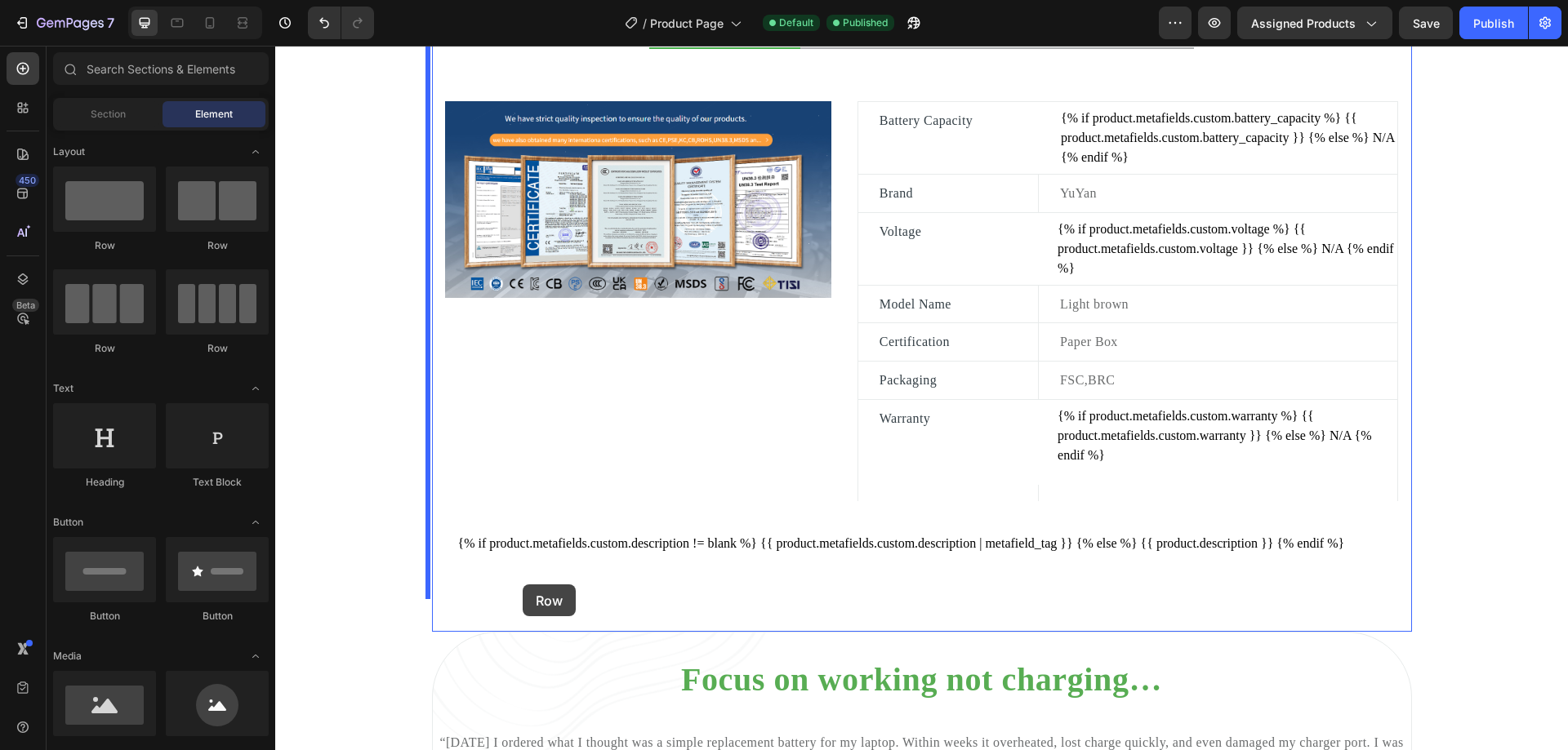
drag, startPoint x: 387, startPoint y: 257, endPoint x: 523, endPoint y: 585, distance: 355.1
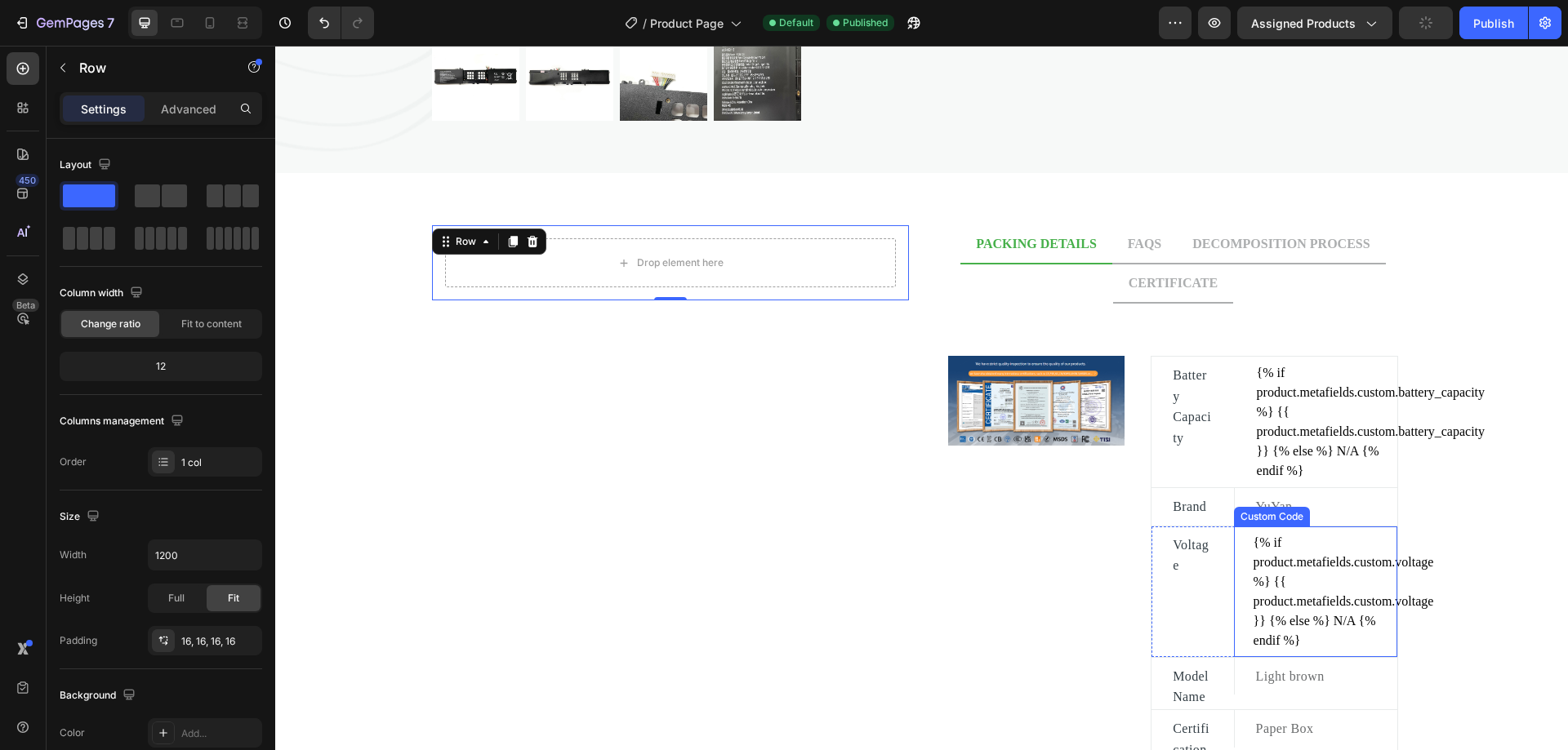
scroll to position [571, 0]
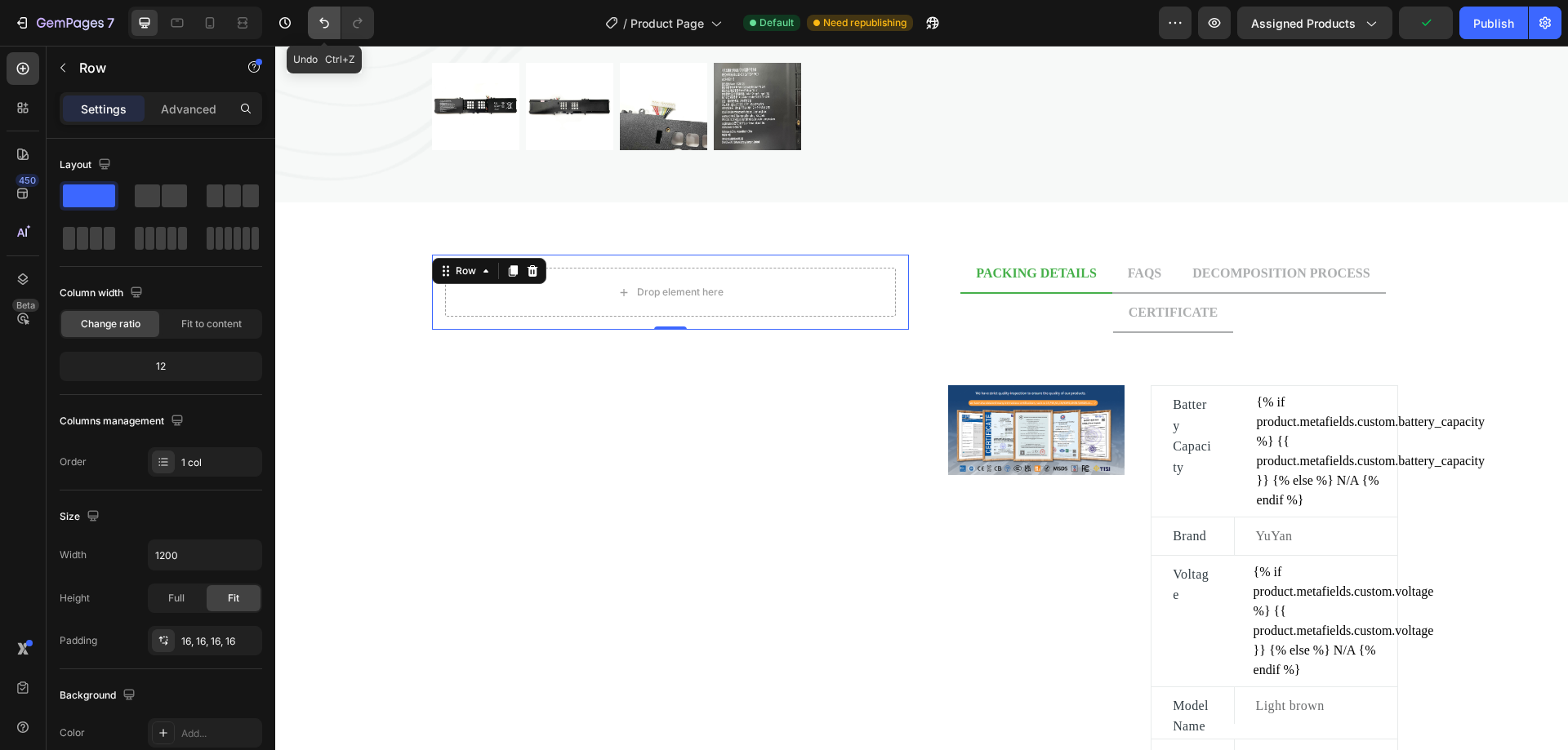
click at [324, 27] on icon "Undo/Redo" at bounding box center [324, 22] width 17 height 17
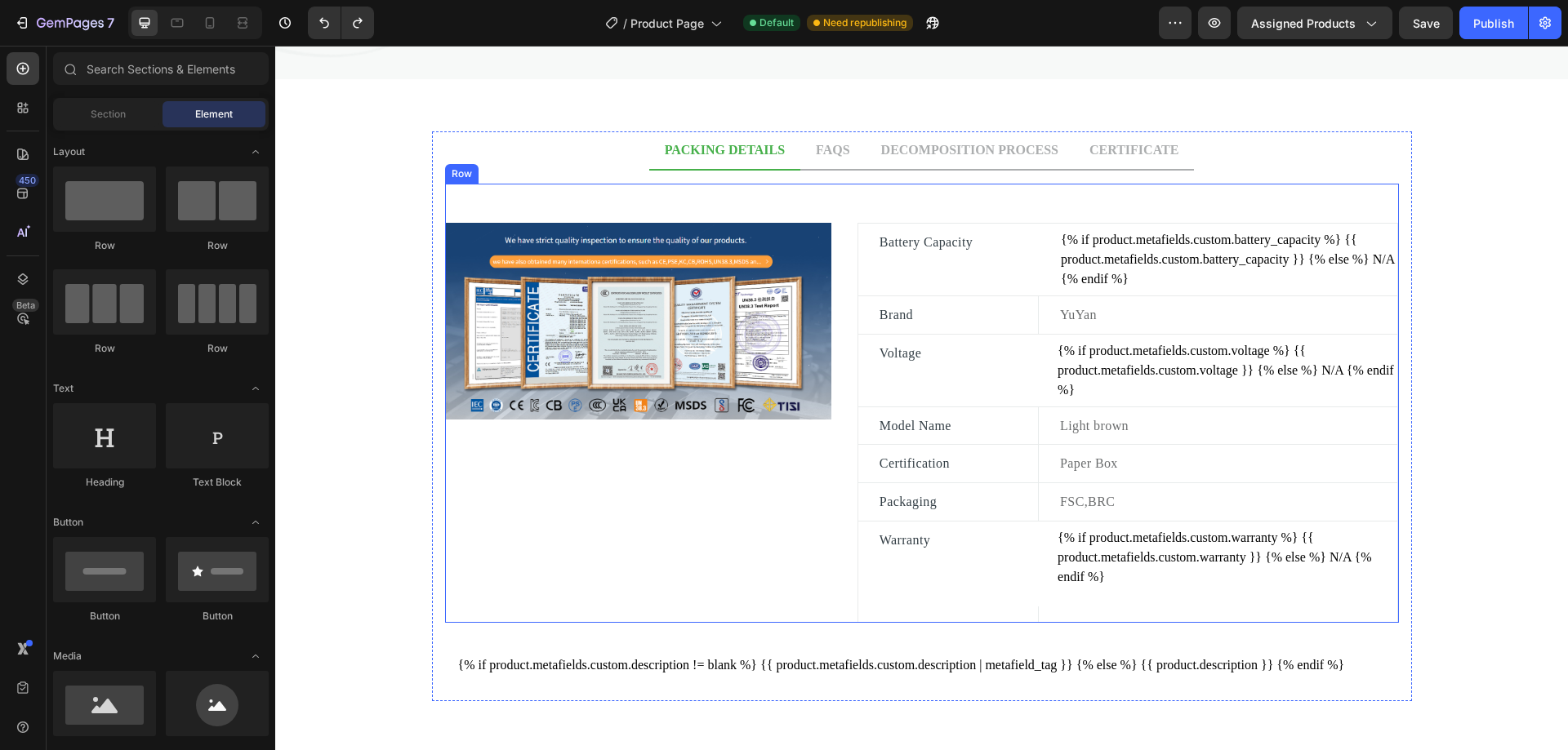
scroll to position [734, 0]
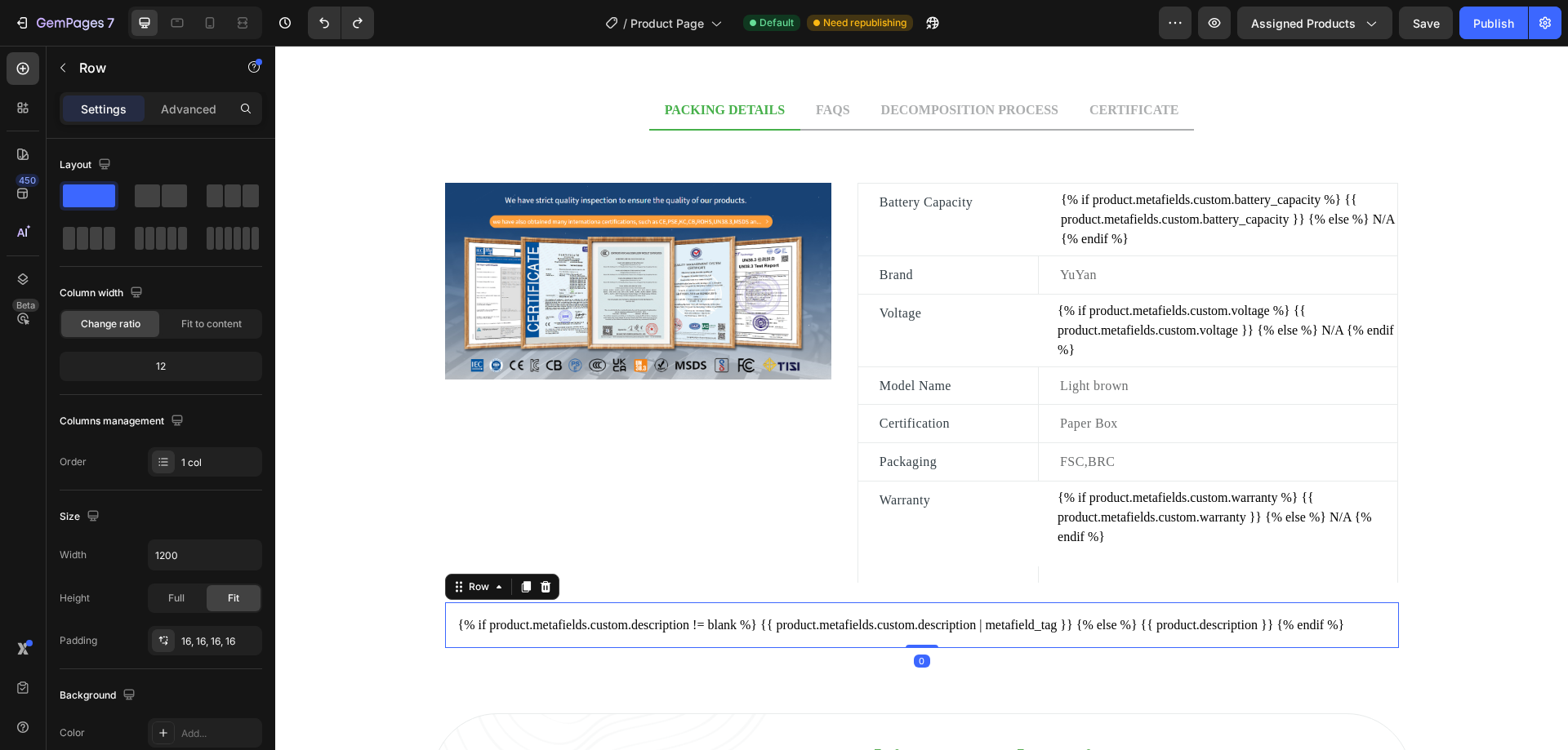
click at [672, 610] on div "{% if product.metafields.custom.description != blank %} {{ product.metafields.c…" at bounding box center [922, 625] width 954 height 46
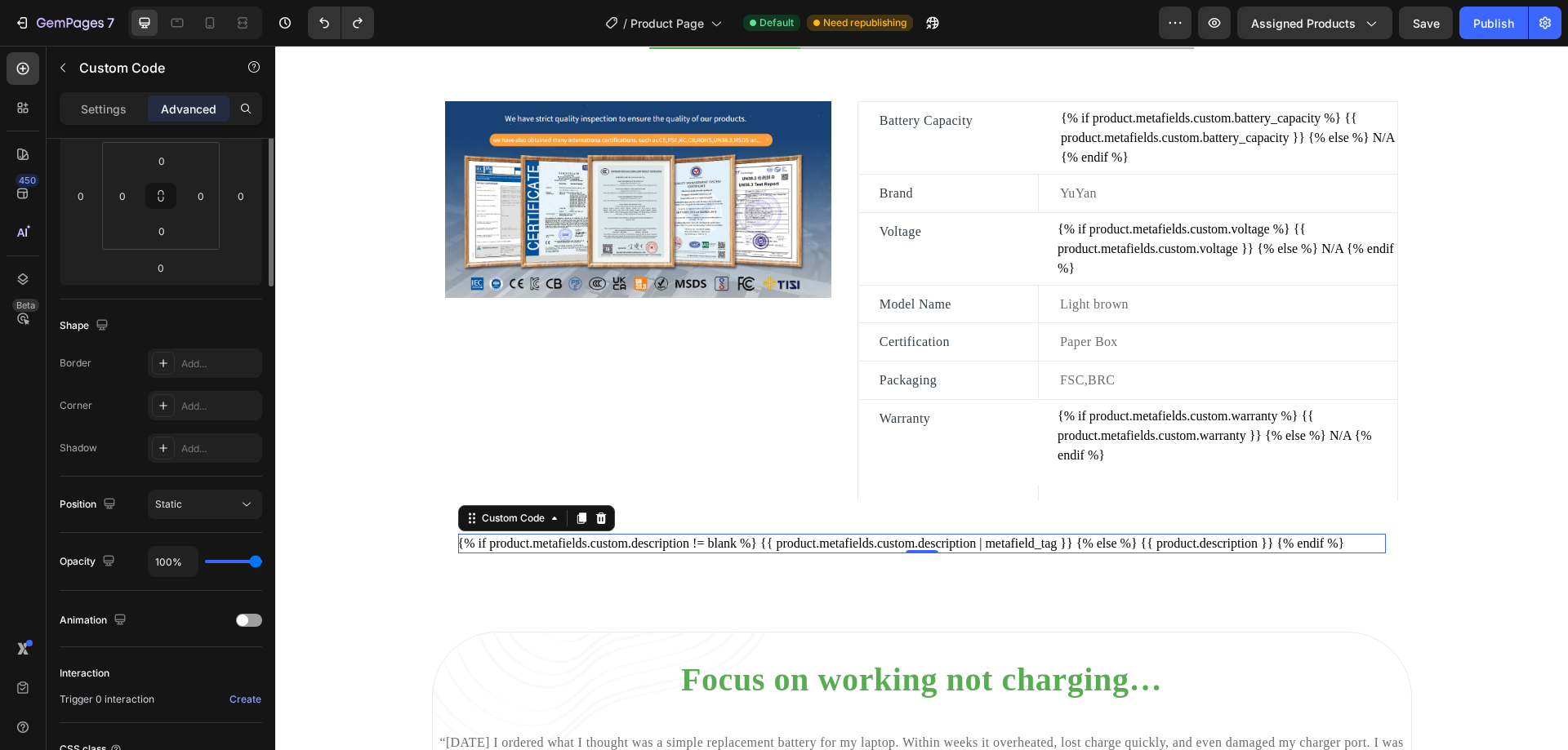
scroll to position [0, 0]
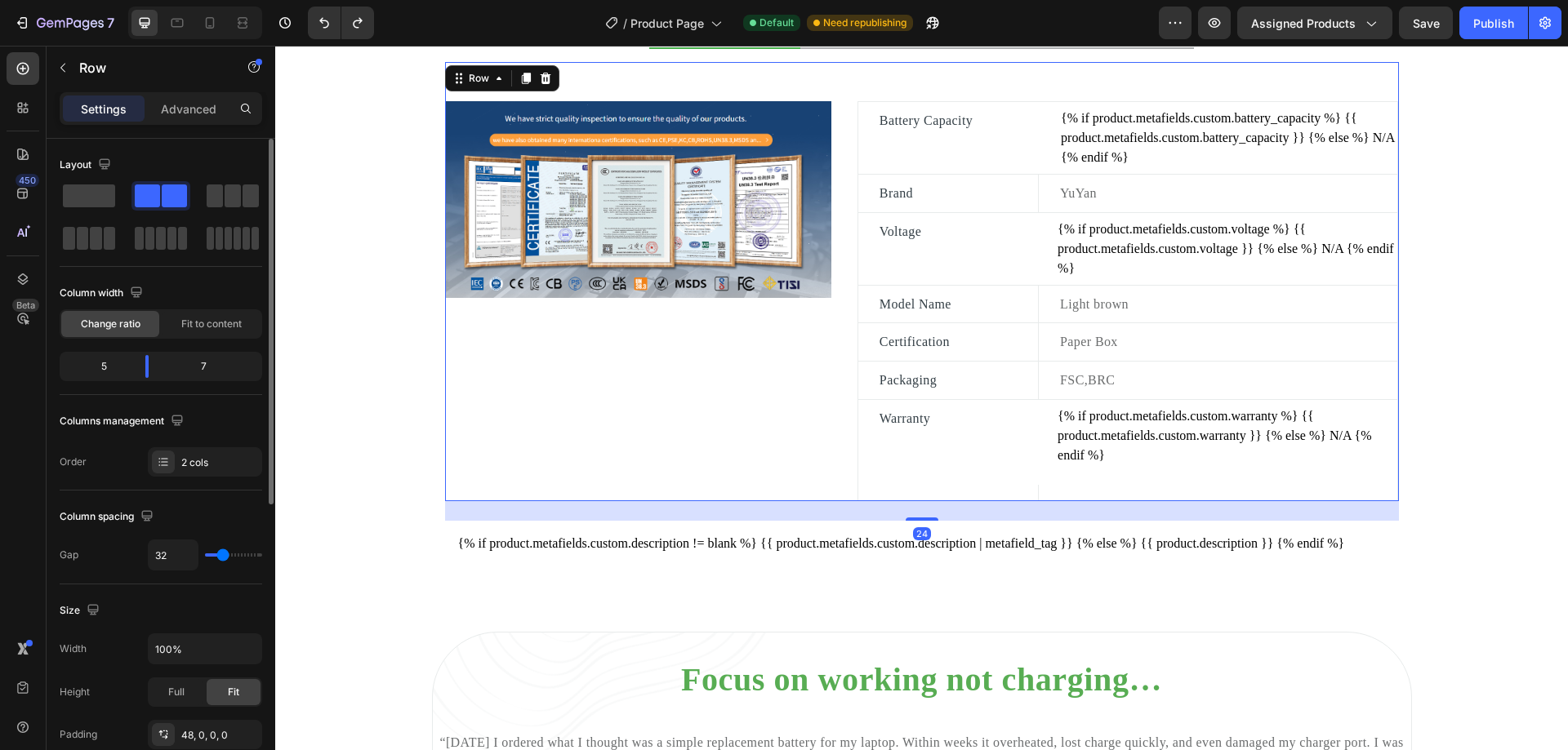
click at [585, 372] on div "Image" at bounding box center [638, 300] width 386 height 399
click at [317, 23] on icon "Undo/Redo" at bounding box center [324, 22] width 17 height 17
click at [322, 27] on icon "Undo/Redo" at bounding box center [324, 22] width 17 height 17
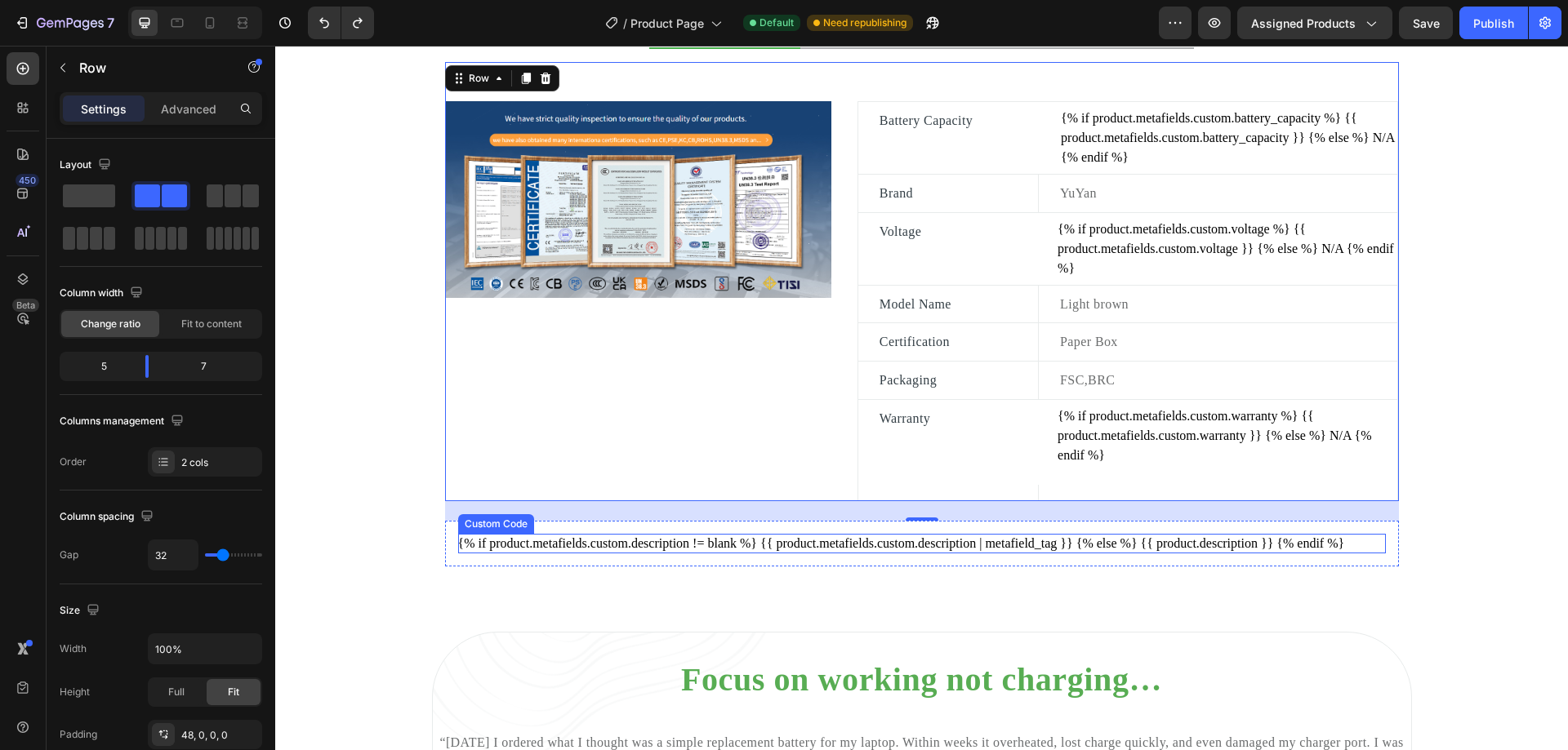
click at [682, 540] on div "{% if product.metafields.custom.description != blank %} {{ product.metafields.c…" at bounding box center [922, 543] width 927 height 19
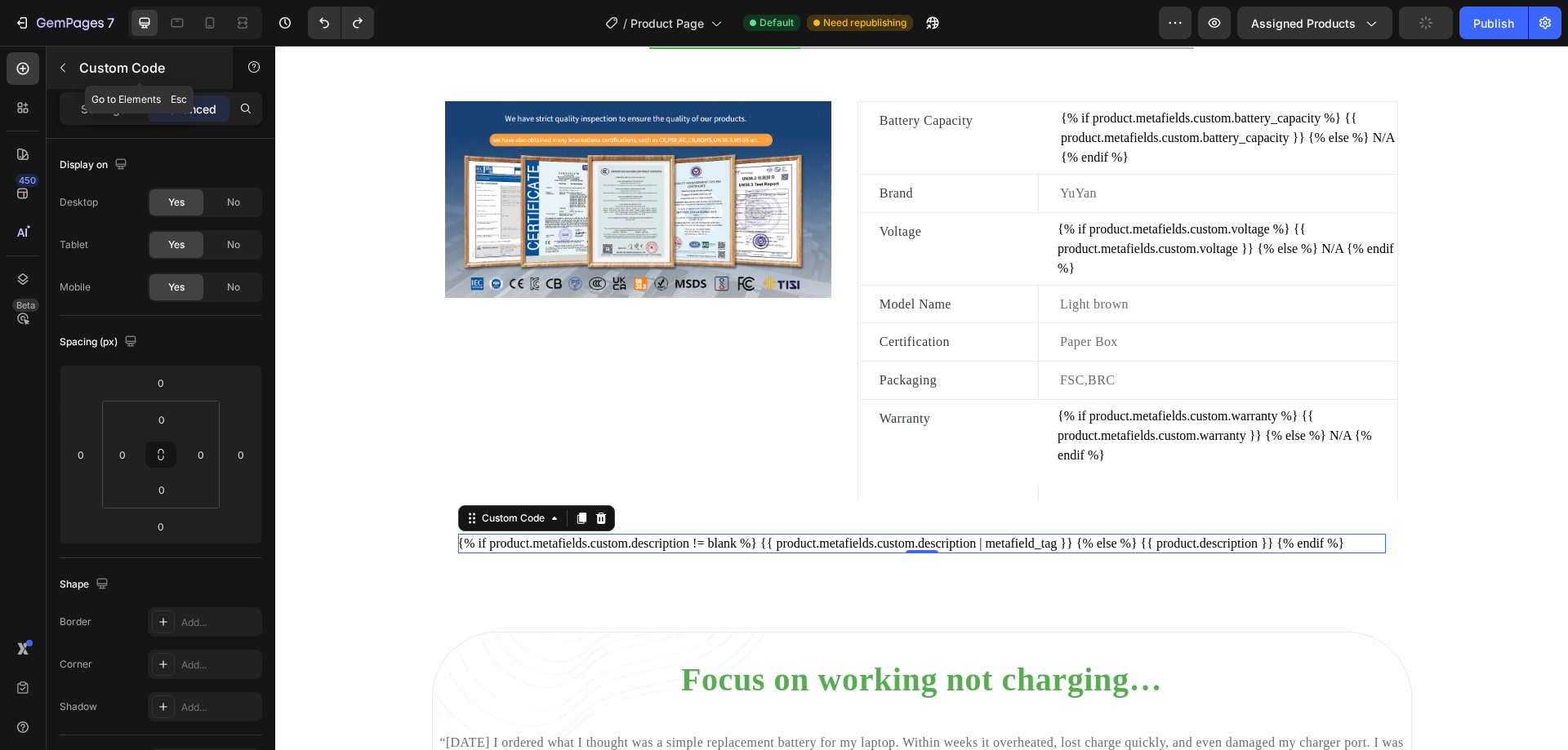
click at [69, 67] on button "button" at bounding box center [62, 67] width 26 height 26
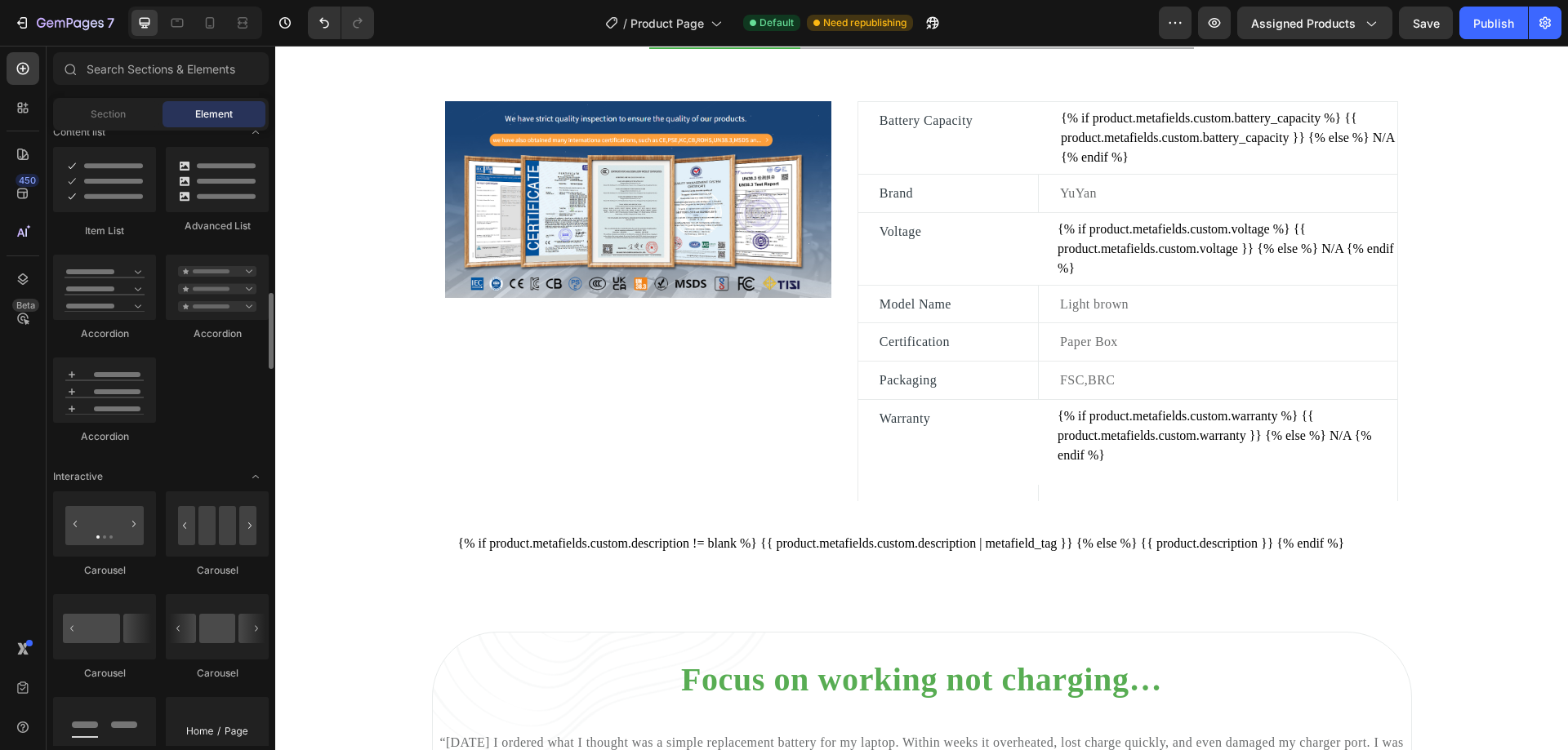
scroll to position [1469, 0]
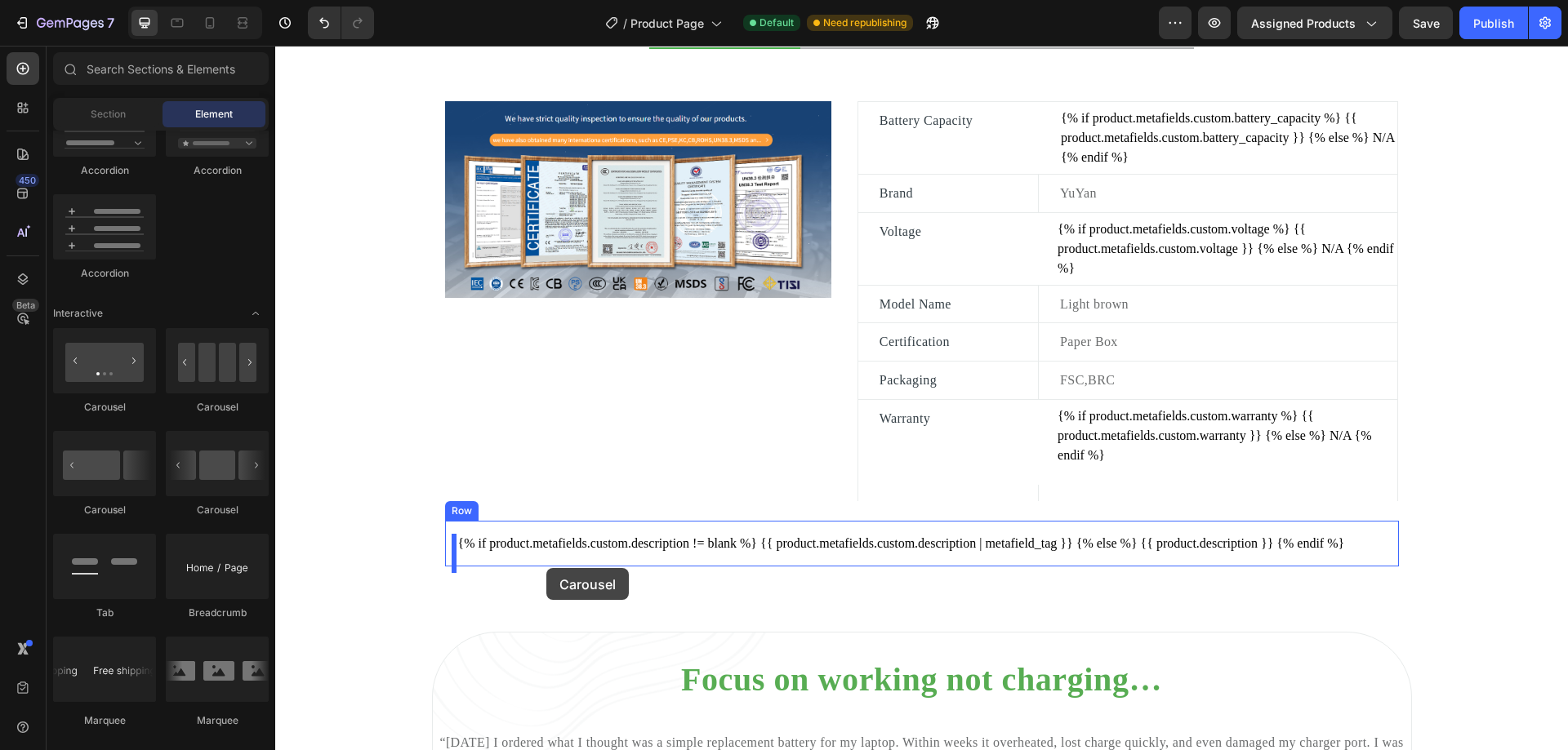
drag, startPoint x: 375, startPoint y: 411, endPoint x: 546, endPoint y: 568, distance: 232.1
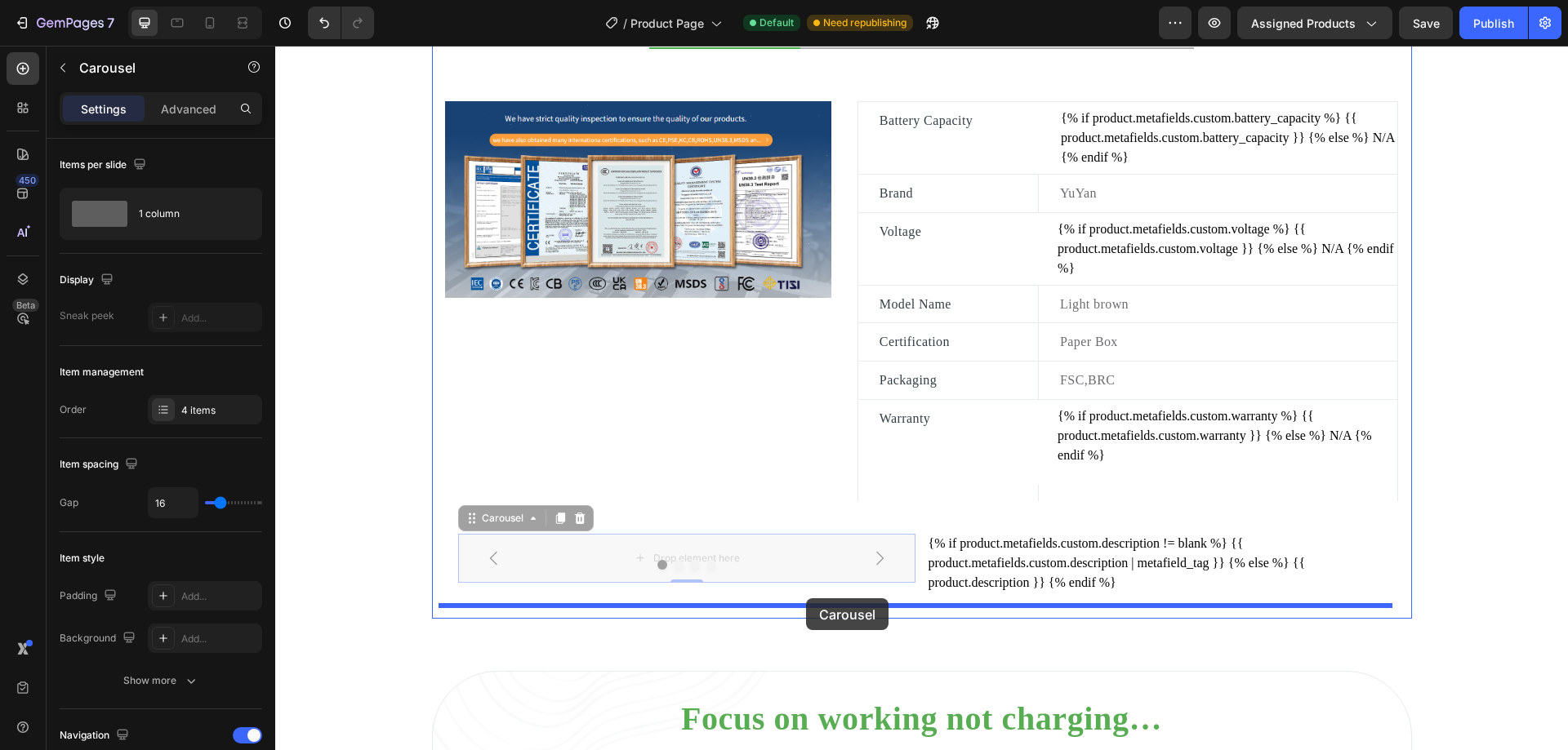
drag, startPoint x: 505, startPoint y: 512, endPoint x: 806, endPoint y: 598, distance: 313.0
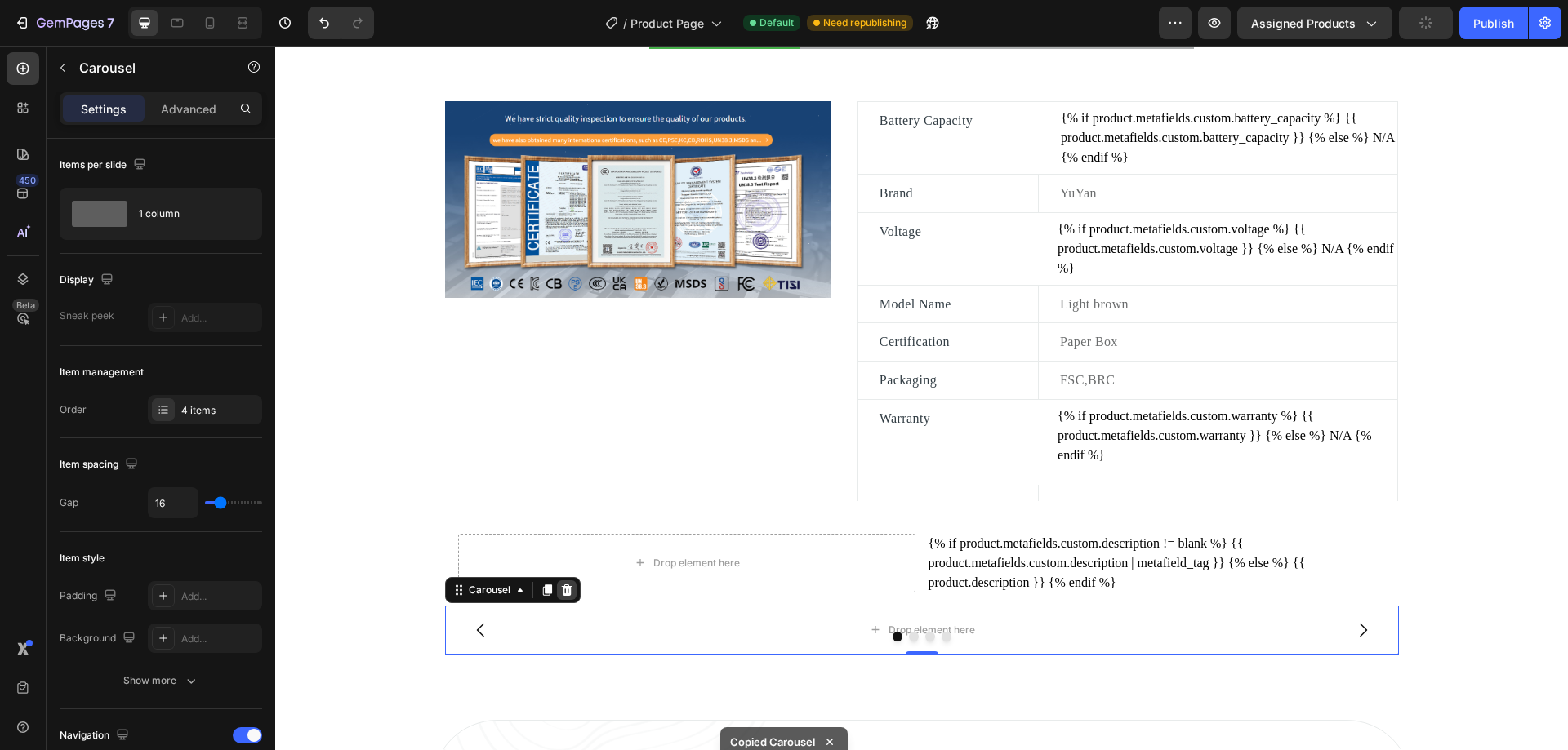
click at [561, 590] on icon at bounding box center [566, 590] width 11 height 12
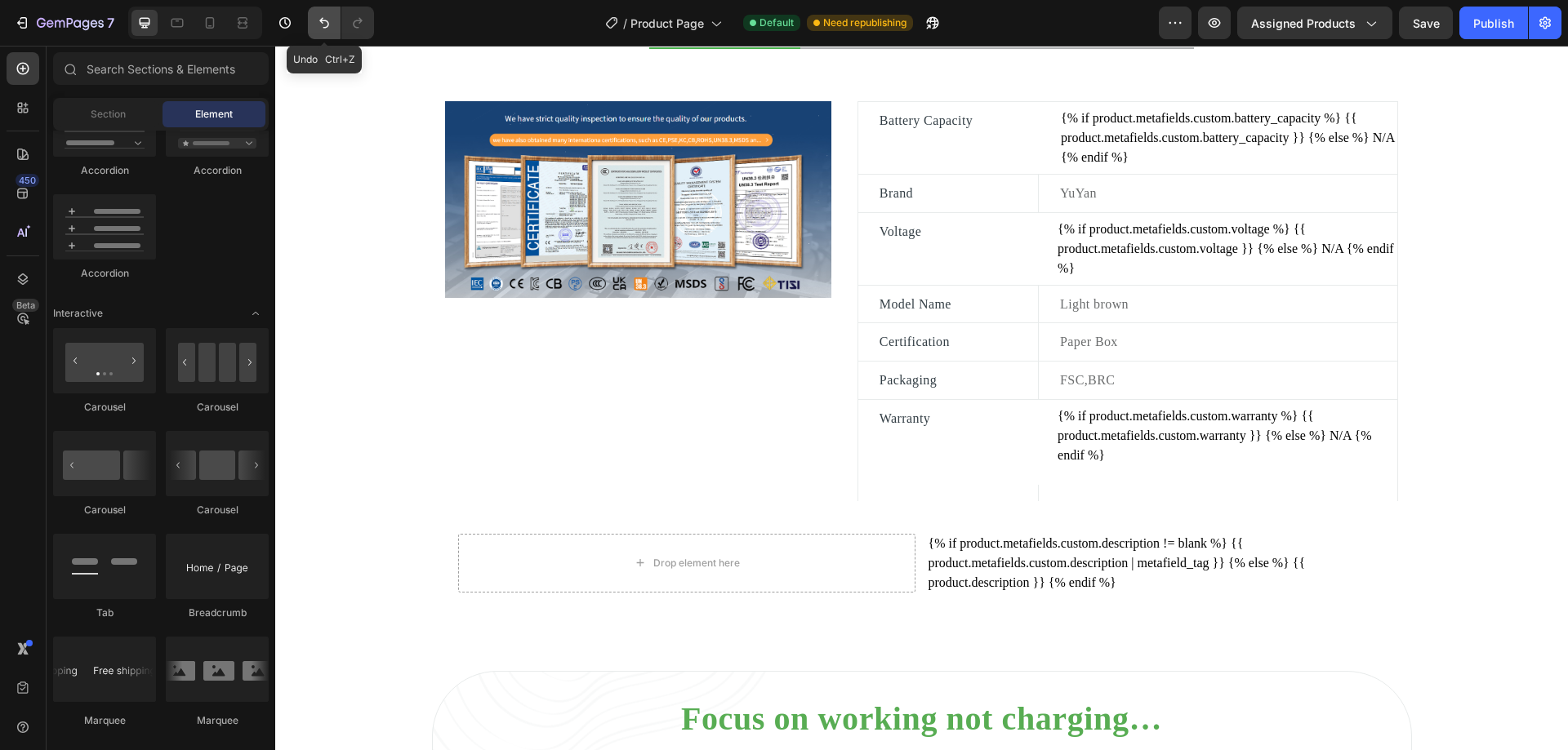
click at [325, 27] on icon "Undo/Redo" at bounding box center [324, 22] width 10 height 11
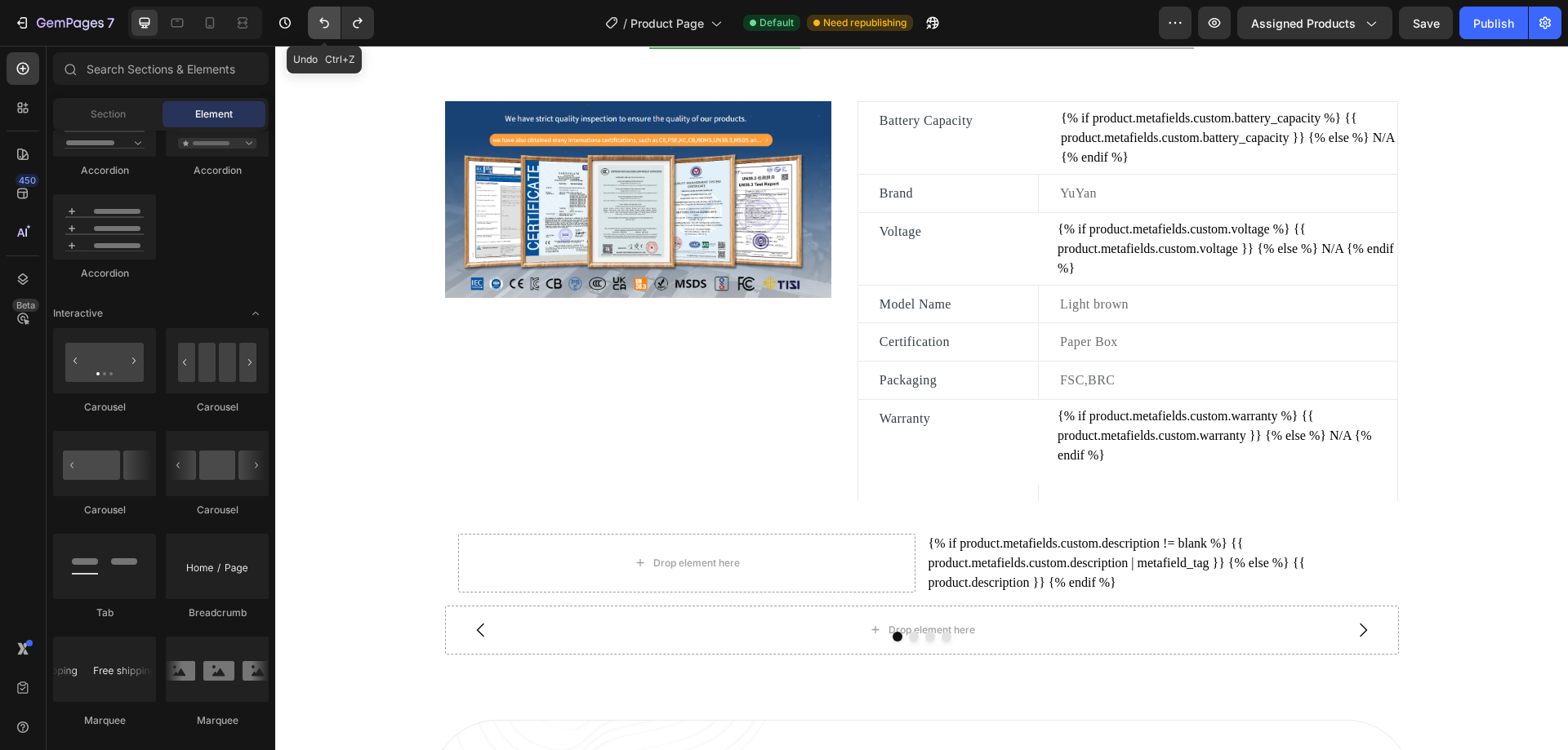
click at [325, 27] on icon "Undo/Redo" at bounding box center [324, 22] width 10 height 11
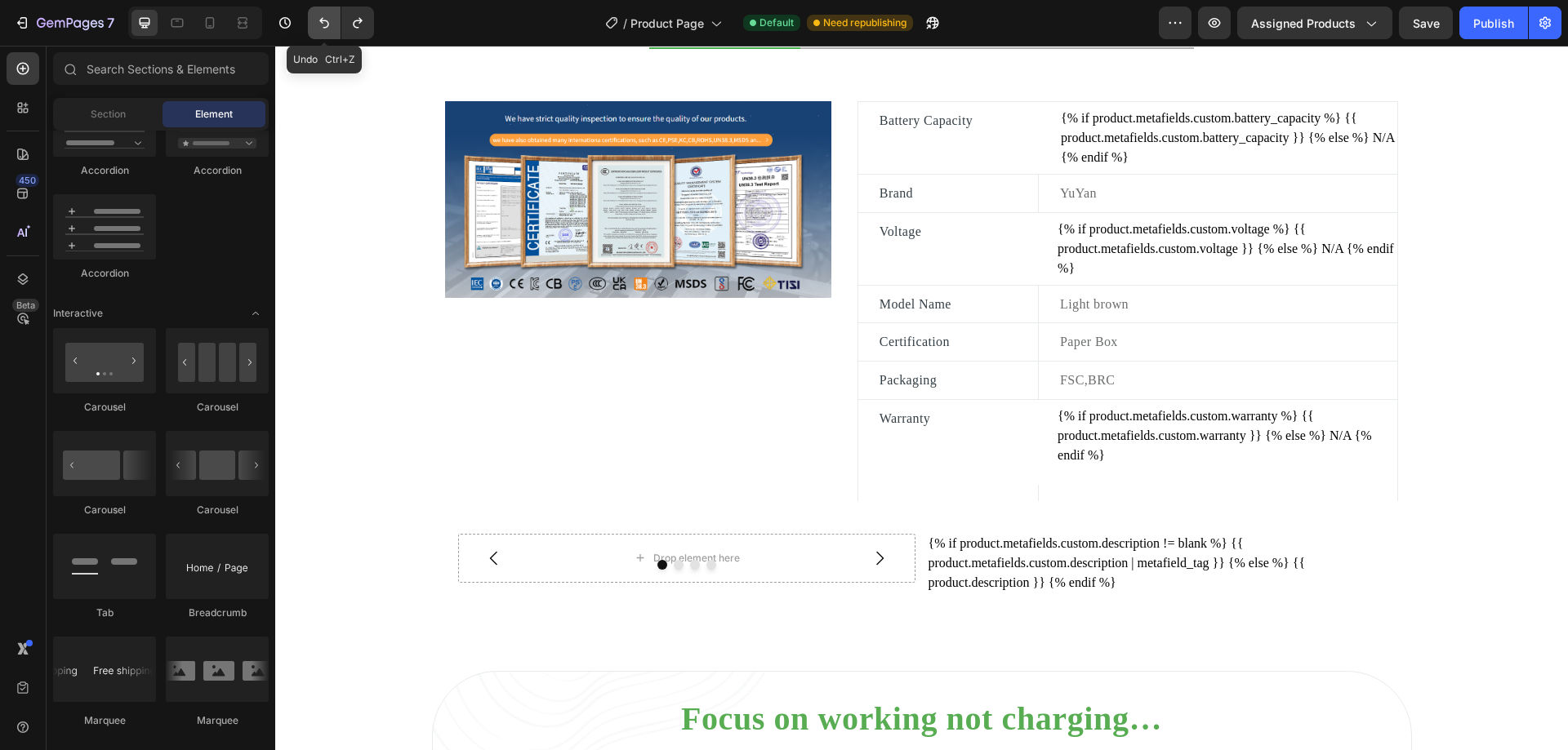
click at [325, 27] on icon "Undo/Redo" at bounding box center [324, 22] width 10 height 11
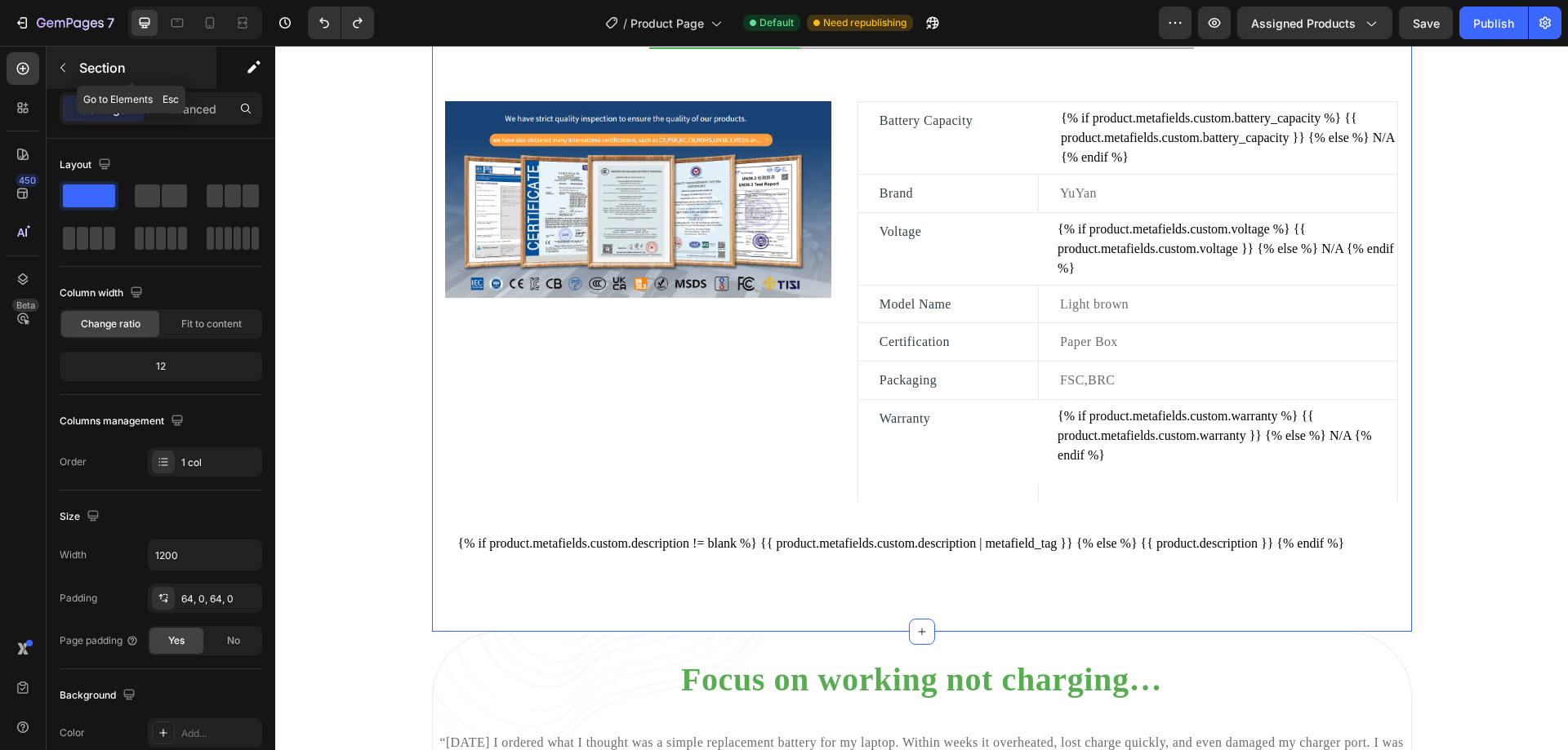
click at [64, 71] on icon "button" at bounding box center [62, 68] width 5 height 9
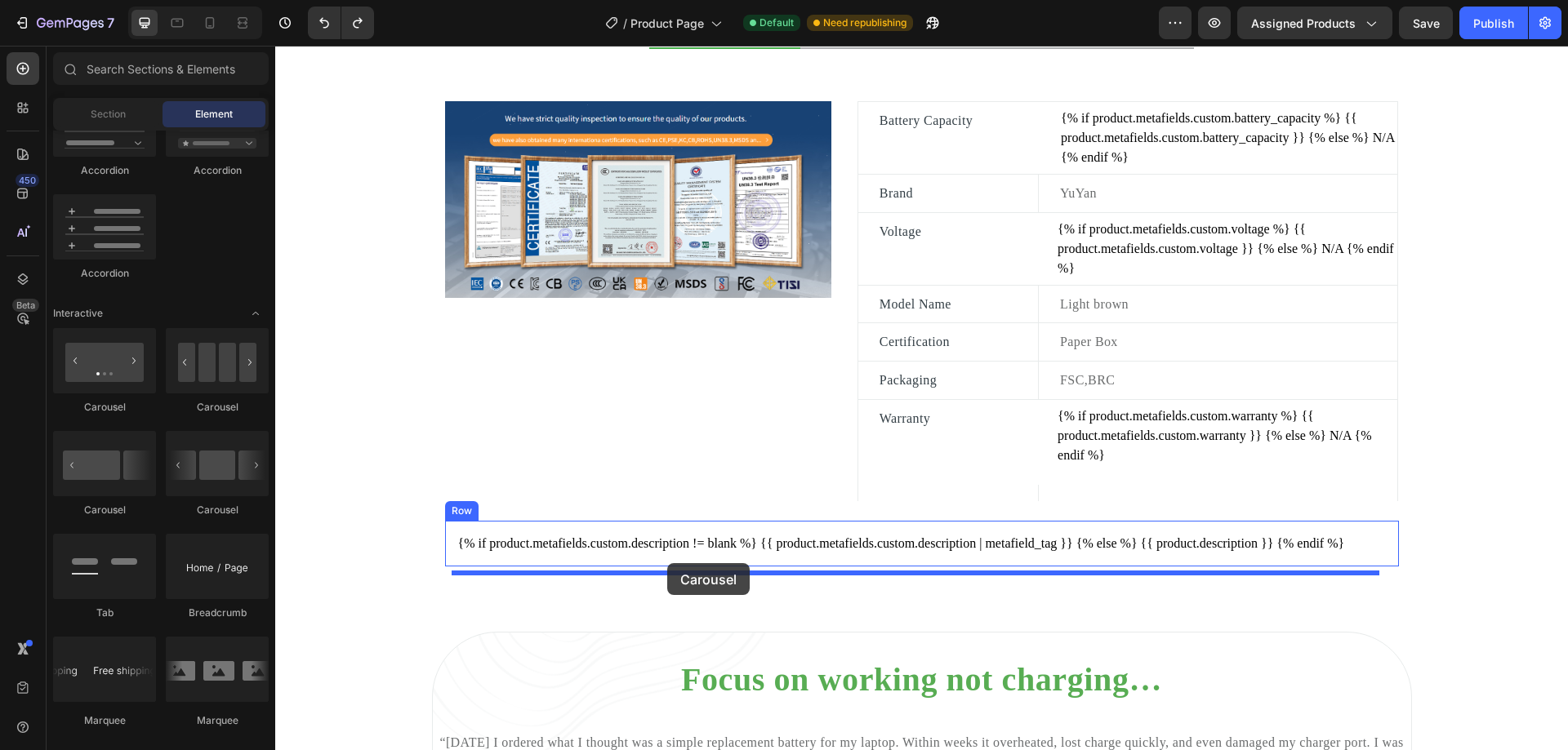
drag, startPoint x: 396, startPoint y: 425, endPoint x: 667, endPoint y: 563, distance: 304.1
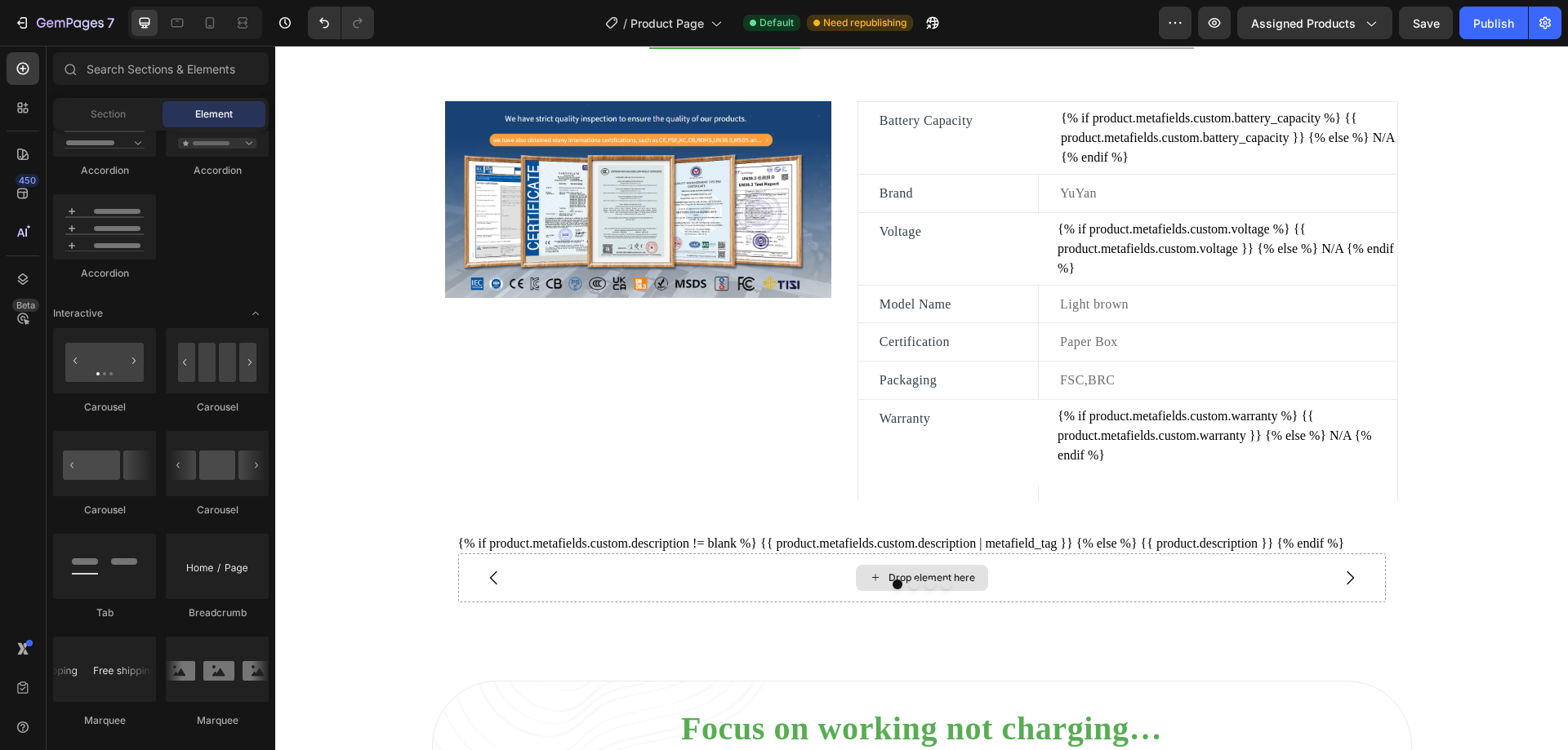
click at [916, 585] on div "Drop element here" at bounding box center [931, 577] width 87 height 13
click at [827, 585] on div "Drop element here" at bounding box center [922, 578] width 927 height 49
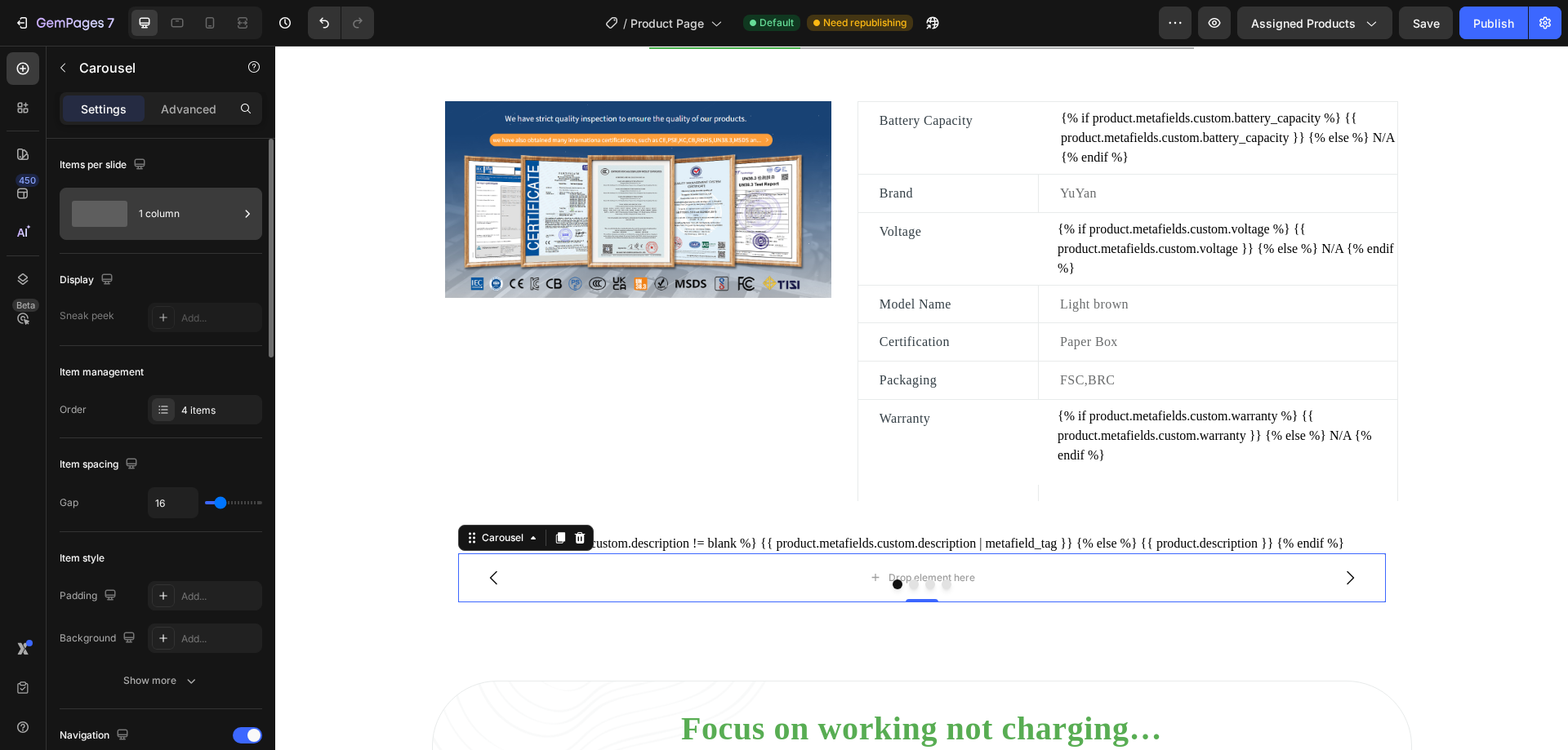
click at [136, 217] on div "1 column" at bounding box center [160, 214] width 202 height 52
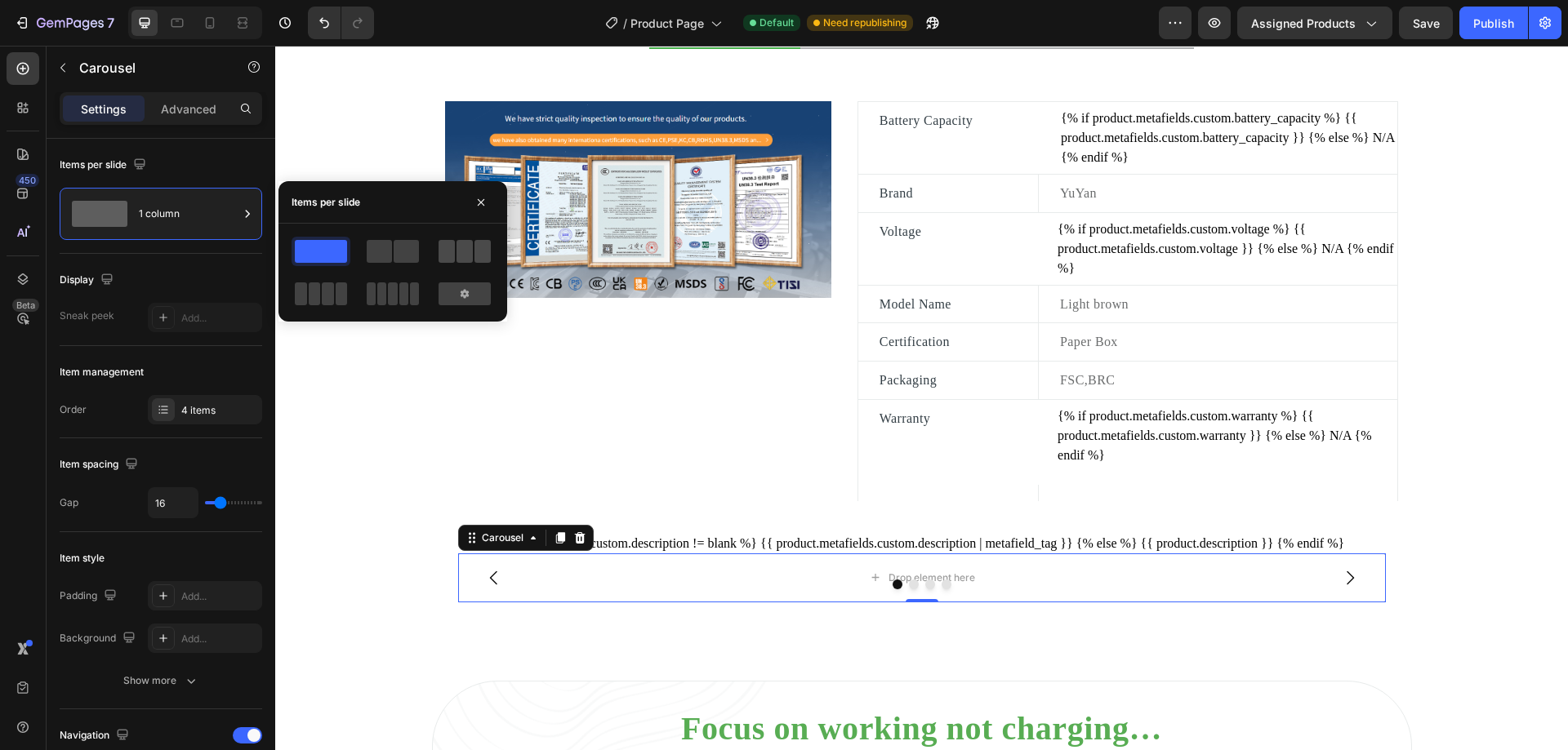
click at [459, 257] on span at bounding box center [465, 252] width 17 height 23
click at [706, 582] on div "Drop element here" at bounding box center [608, 578] width 300 height 49
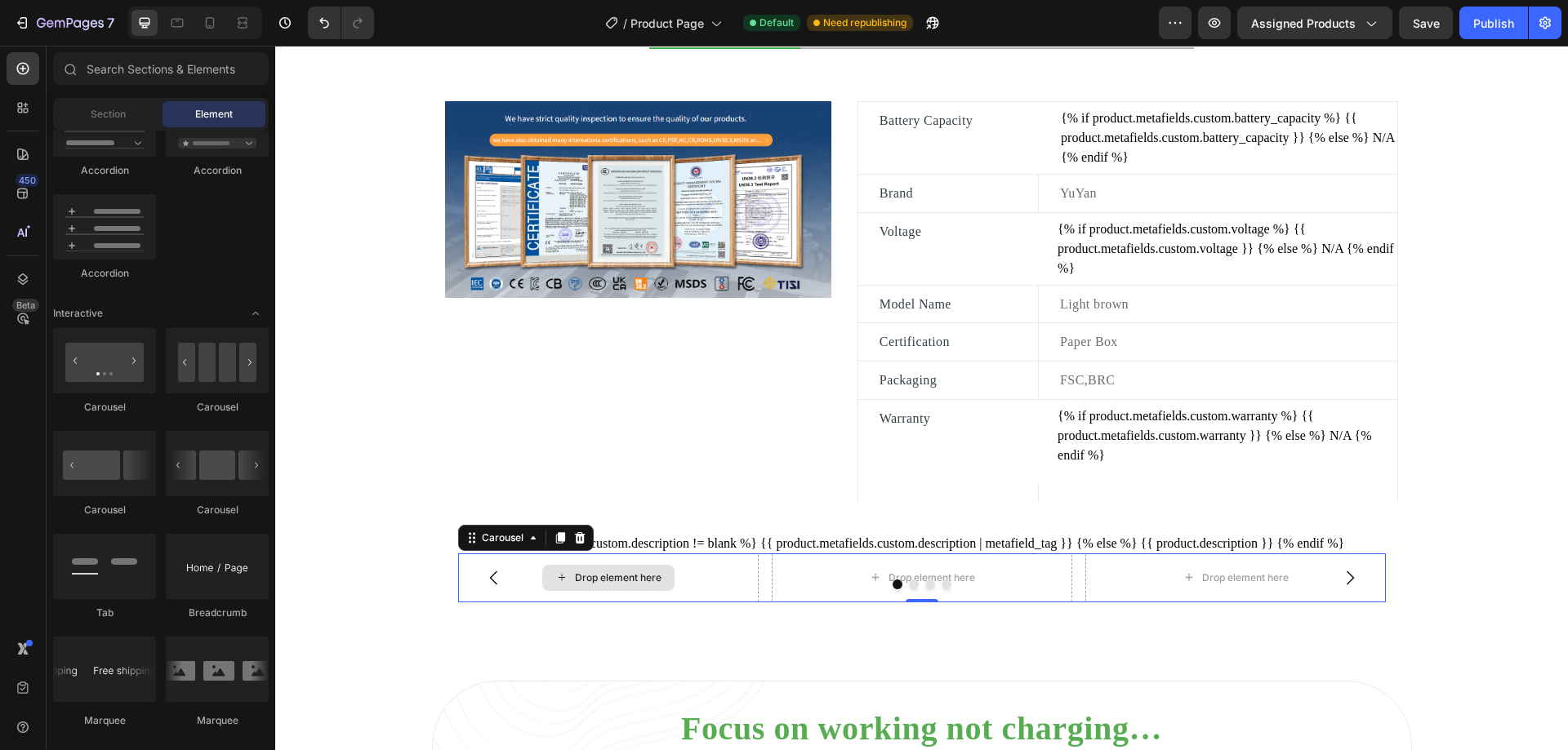
click at [617, 585] on div "Drop element here" at bounding box center [617, 577] width 87 height 13
click at [500, 591] on button "Carousel Back Arrow" at bounding box center [494, 577] width 46 height 46
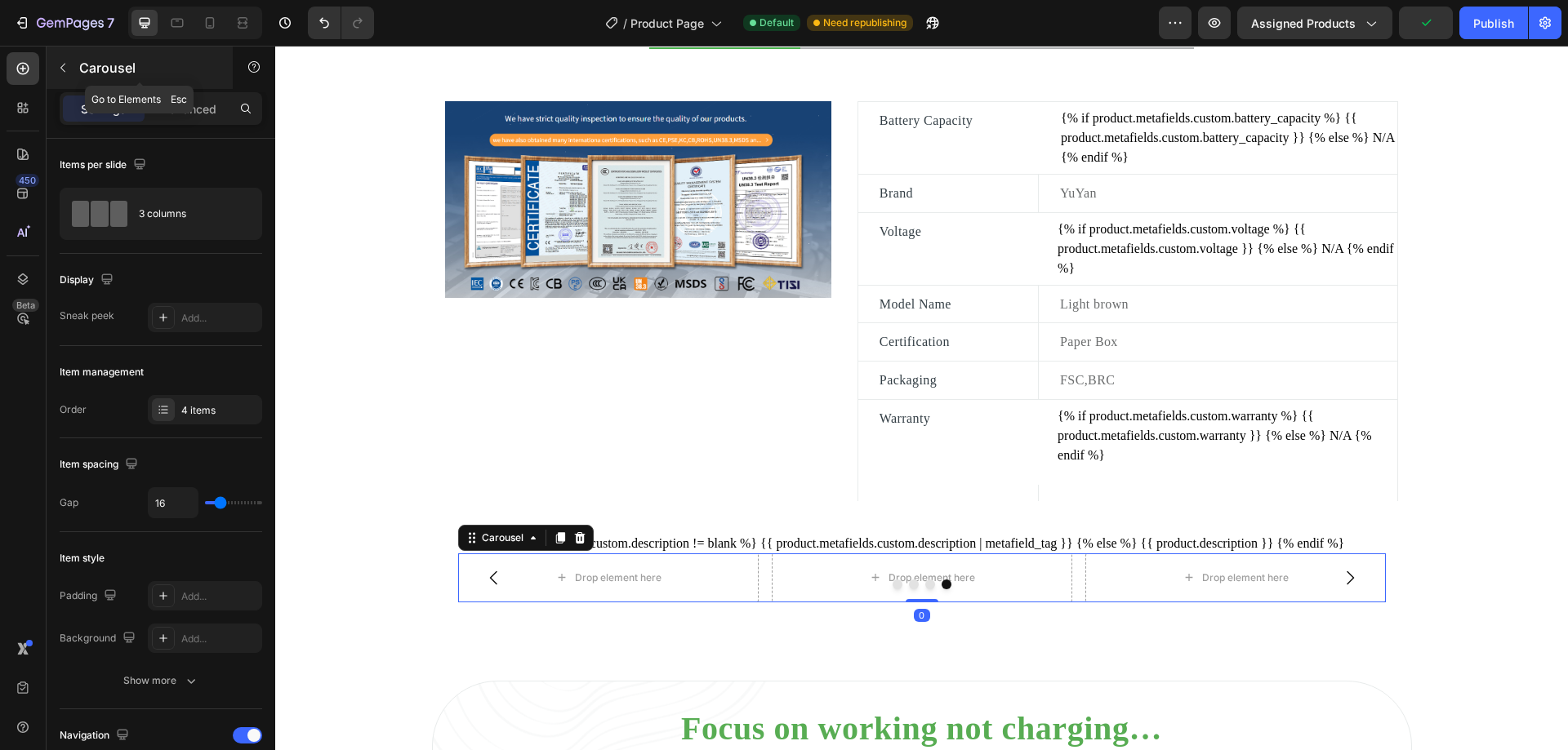
click at [65, 68] on icon "button" at bounding box center [62, 67] width 13 height 13
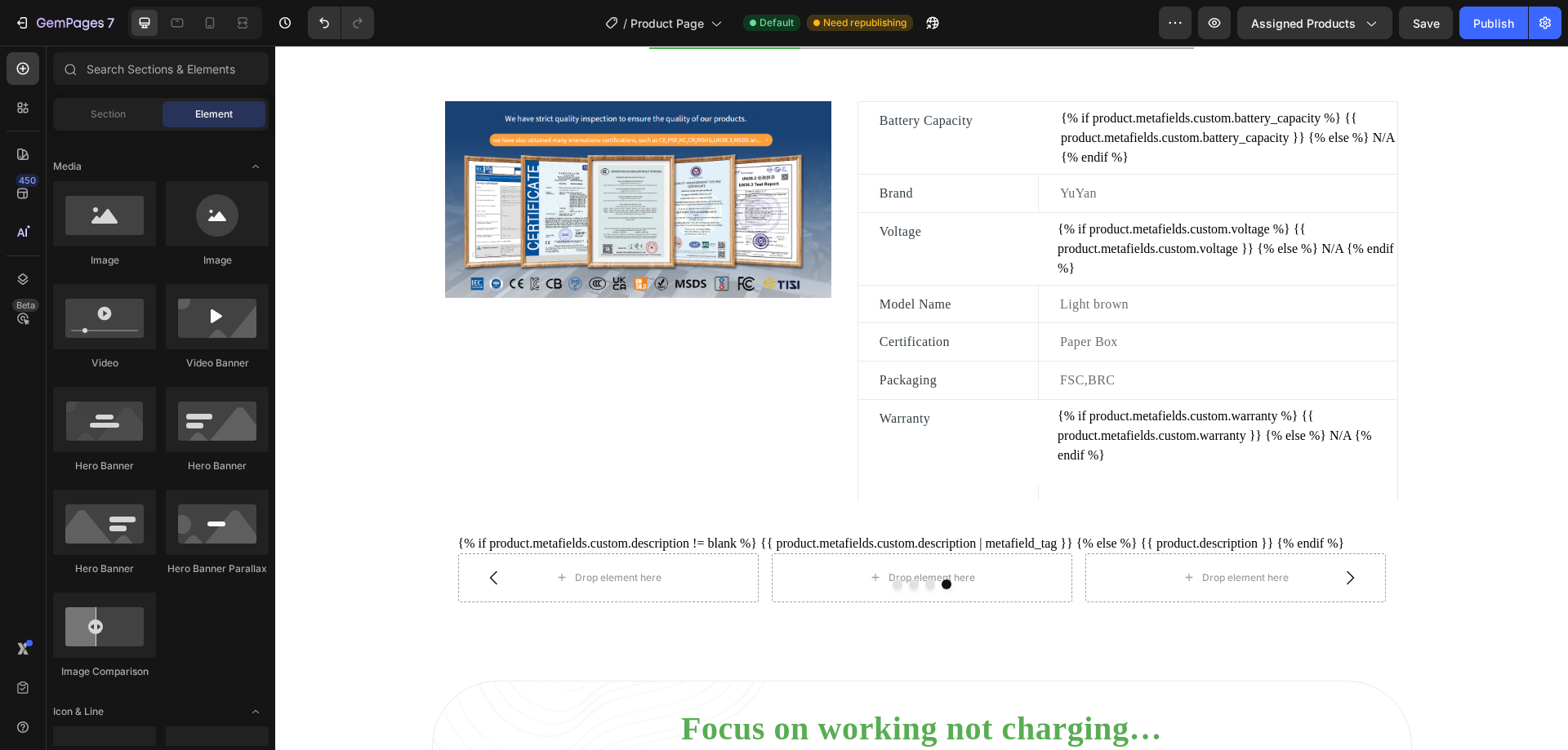
scroll to position [245, 0]
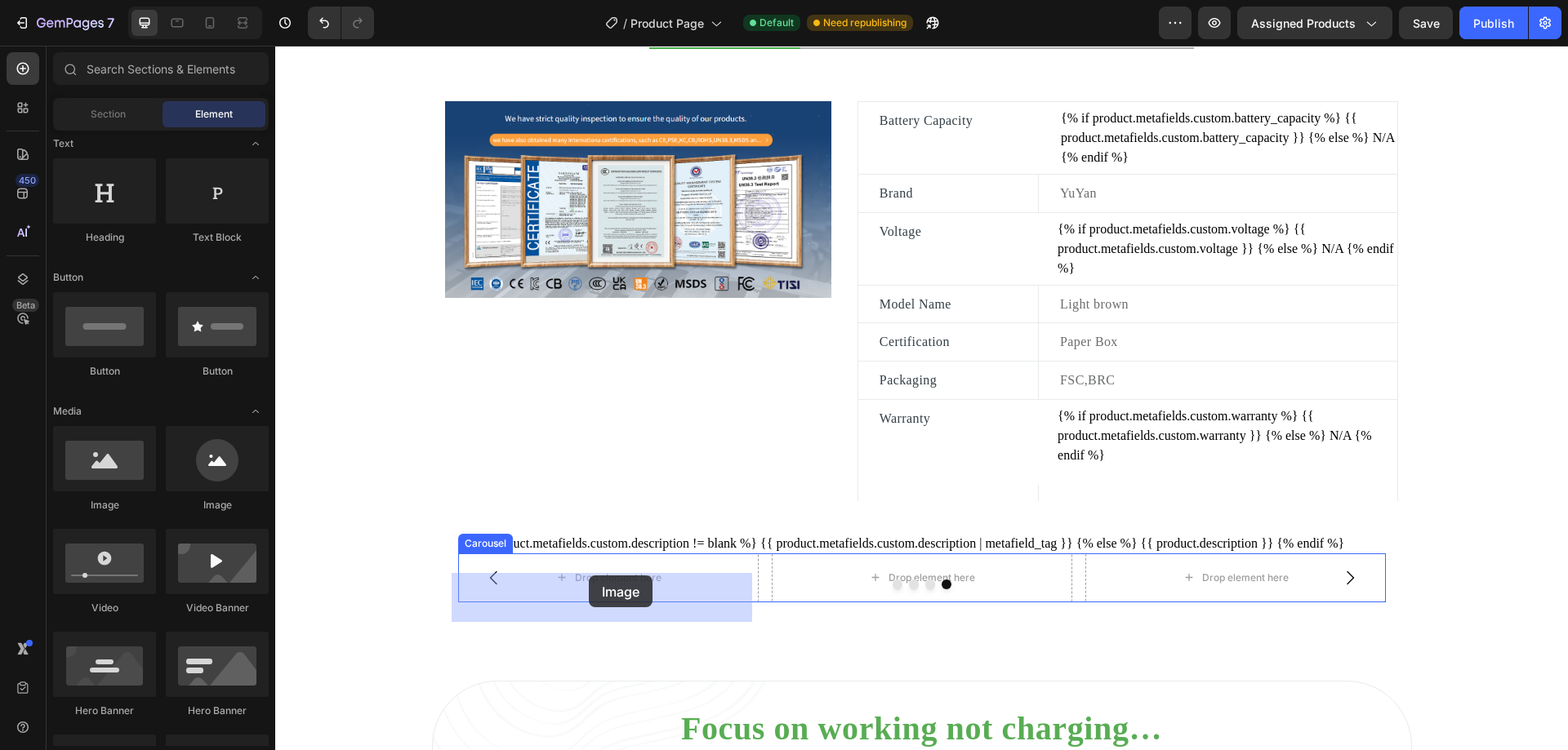
drag, startPoint x: 391, startPoint y: 515, endPoint x: 589, endPoint y: 575, distance: 206.9
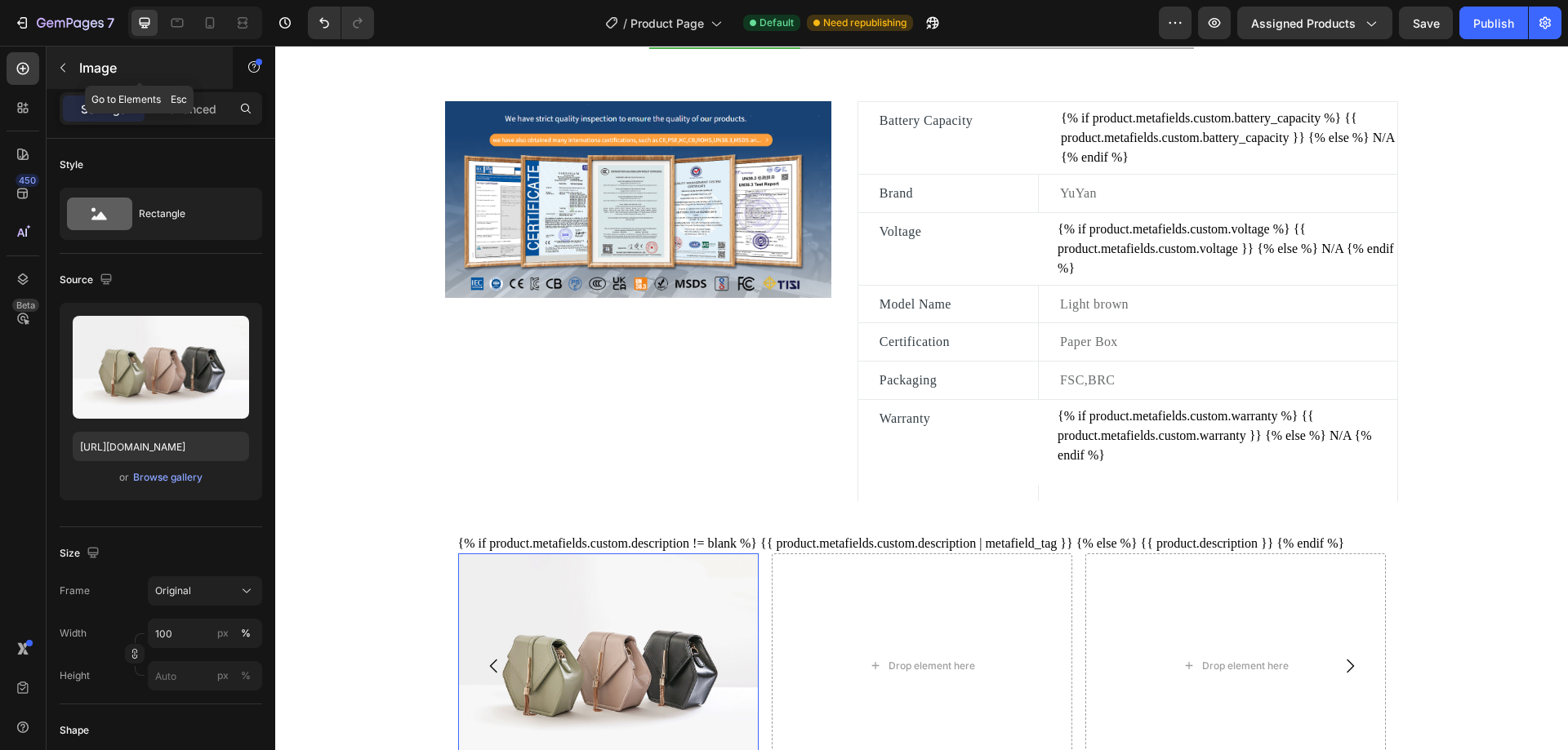
click at [65, 65] on icon "button" at bounding box center [62, 67] width 13 height 13
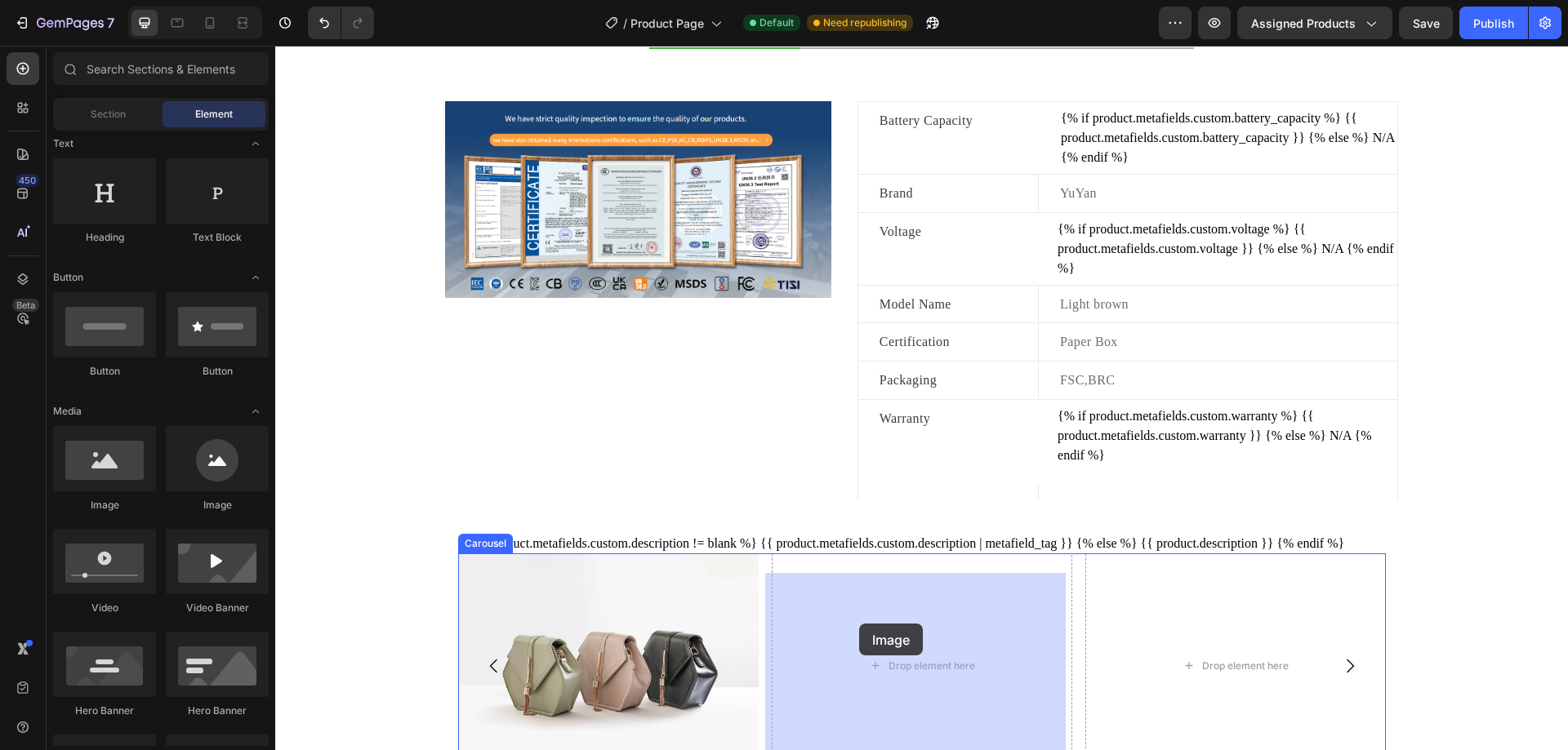
drag, startPoint x: 380, startPoint y: 516, endPoint x: 859, endPoint y: 624, distance: 491.0
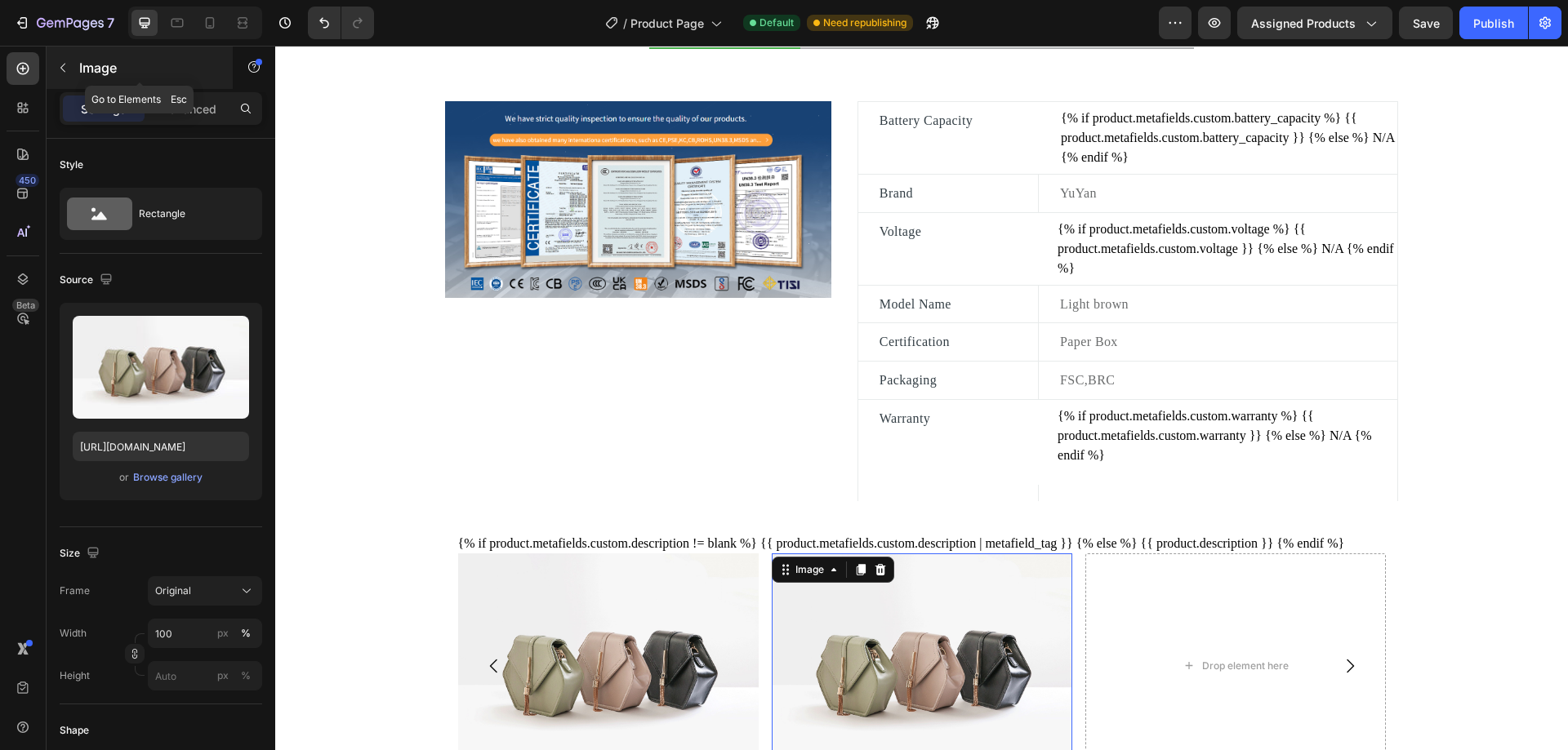
click at [66, 72] on icon "button" at bounding box center [62, 67] width 13 height 13
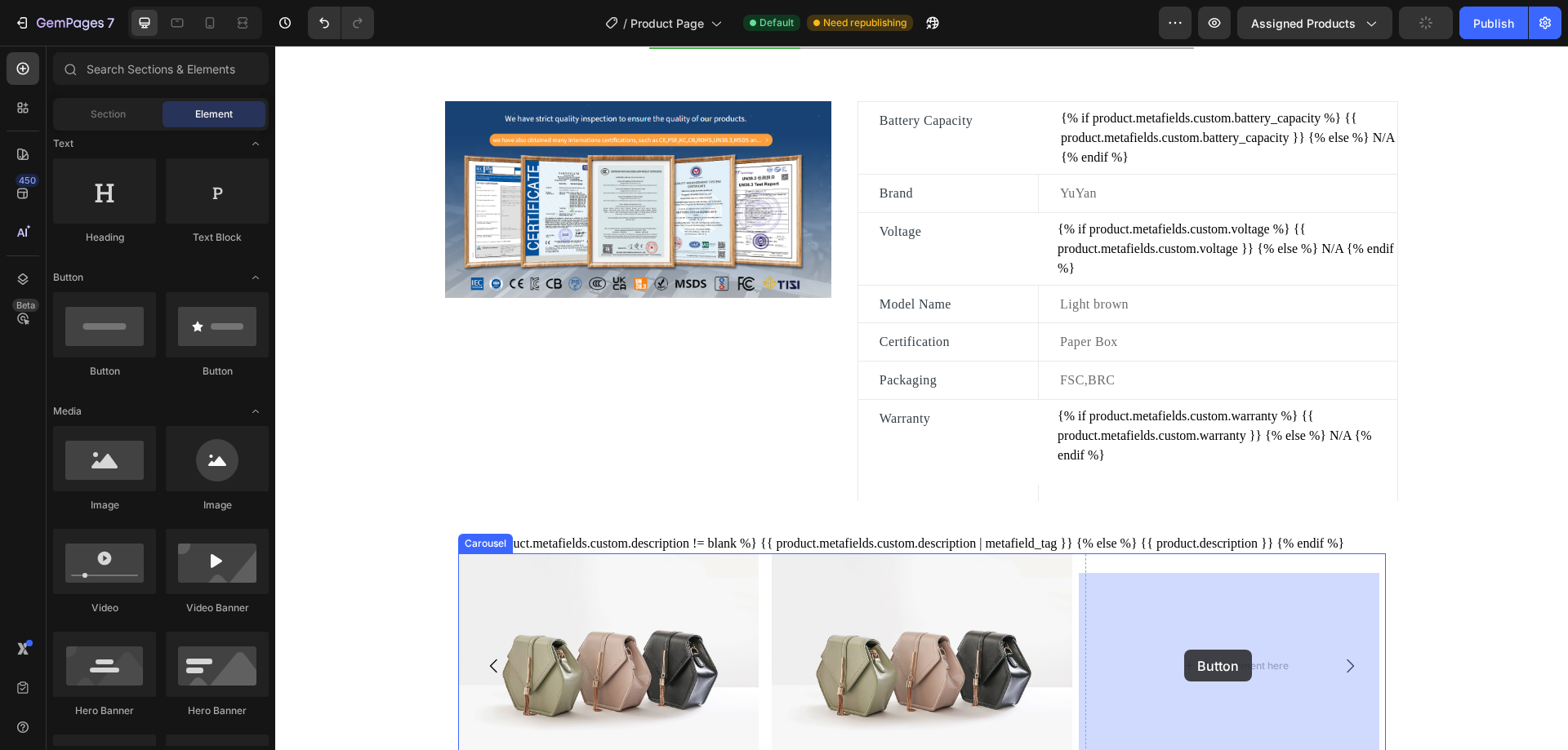
drag, startPoint x: 380, startPoint y: 390, endPoint x: 1184, endPoint y: 650, distance: 845.0
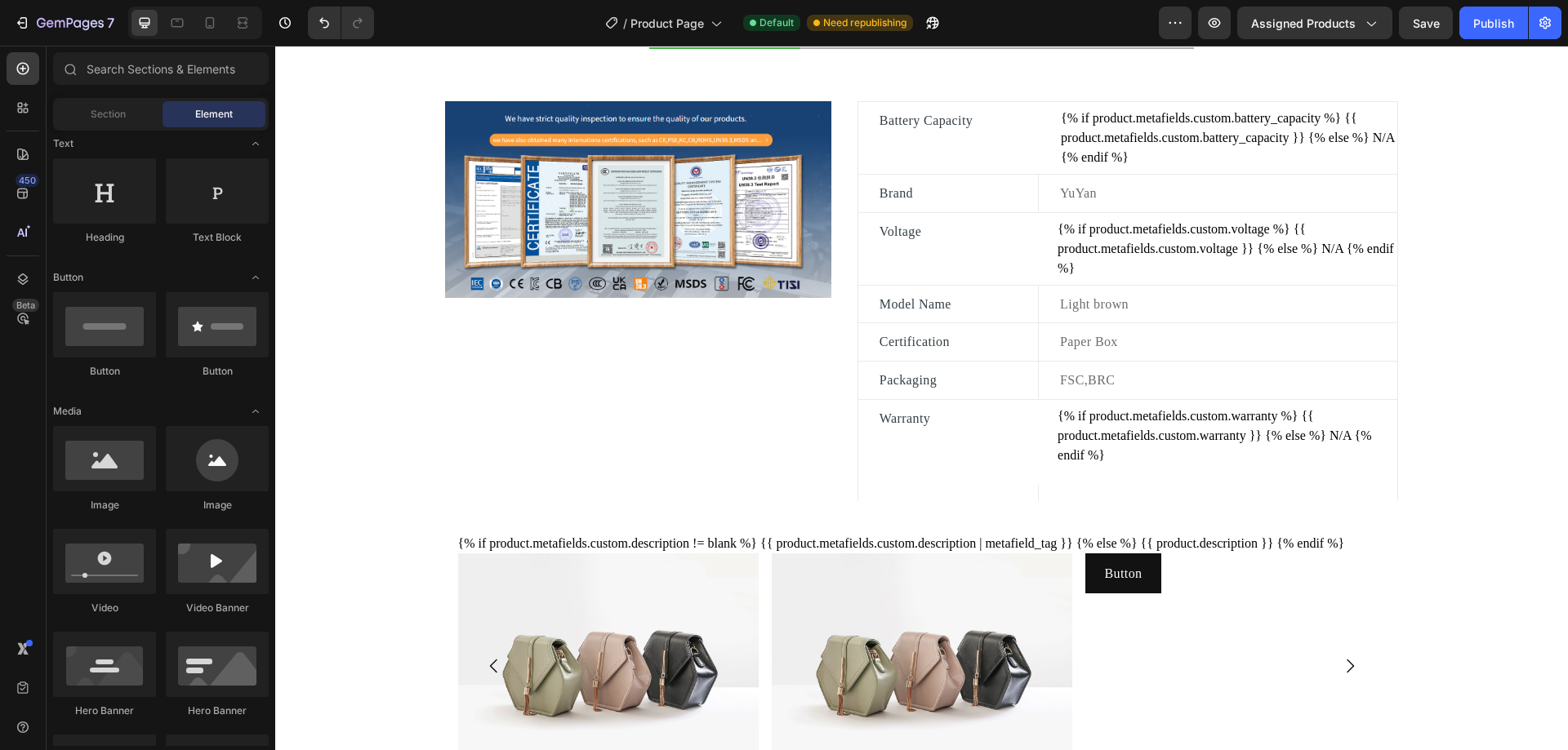
scroll to position [994, 0]
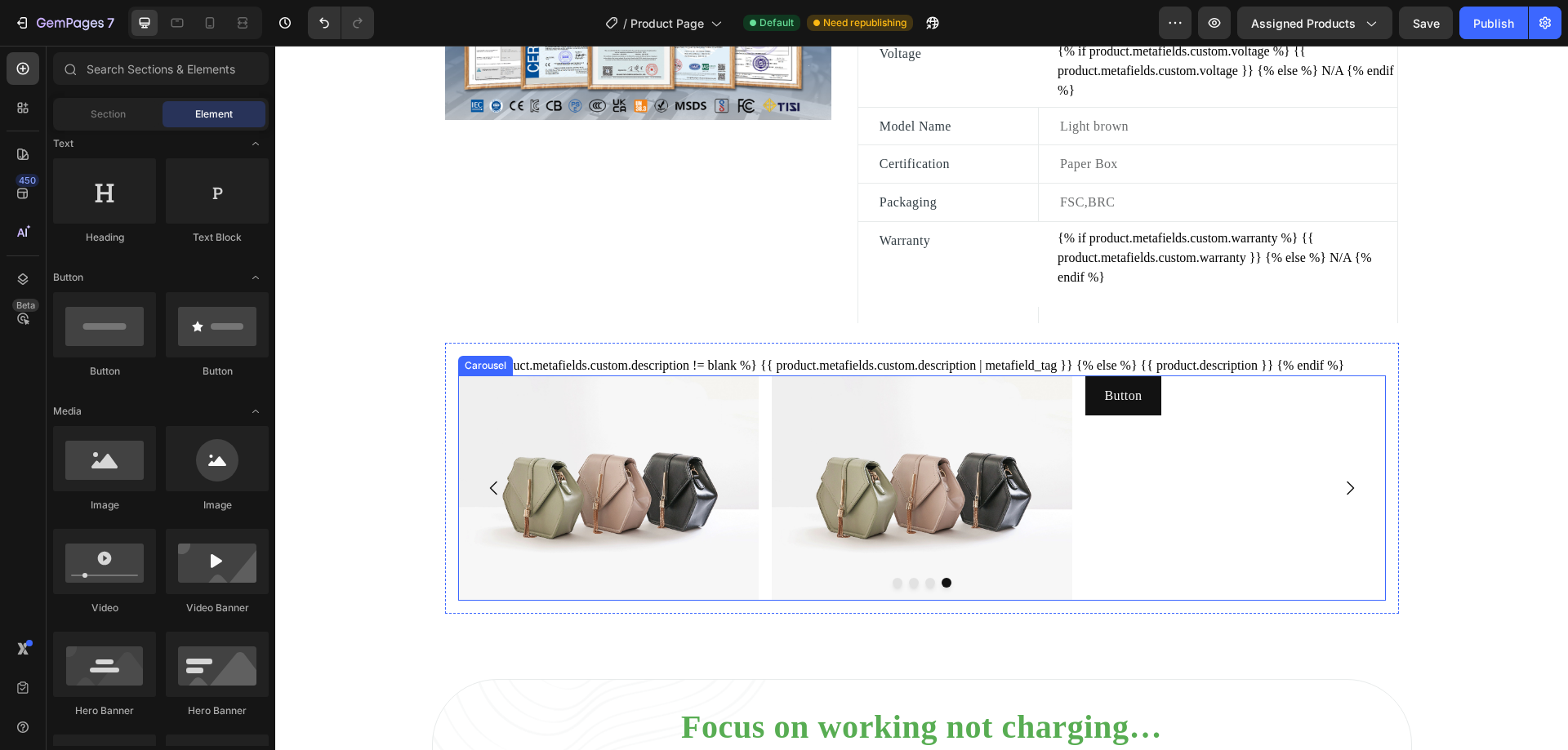
click at [1210, 527] on div "Button Button" at bounding box center [1235, 488] width 300 height 225
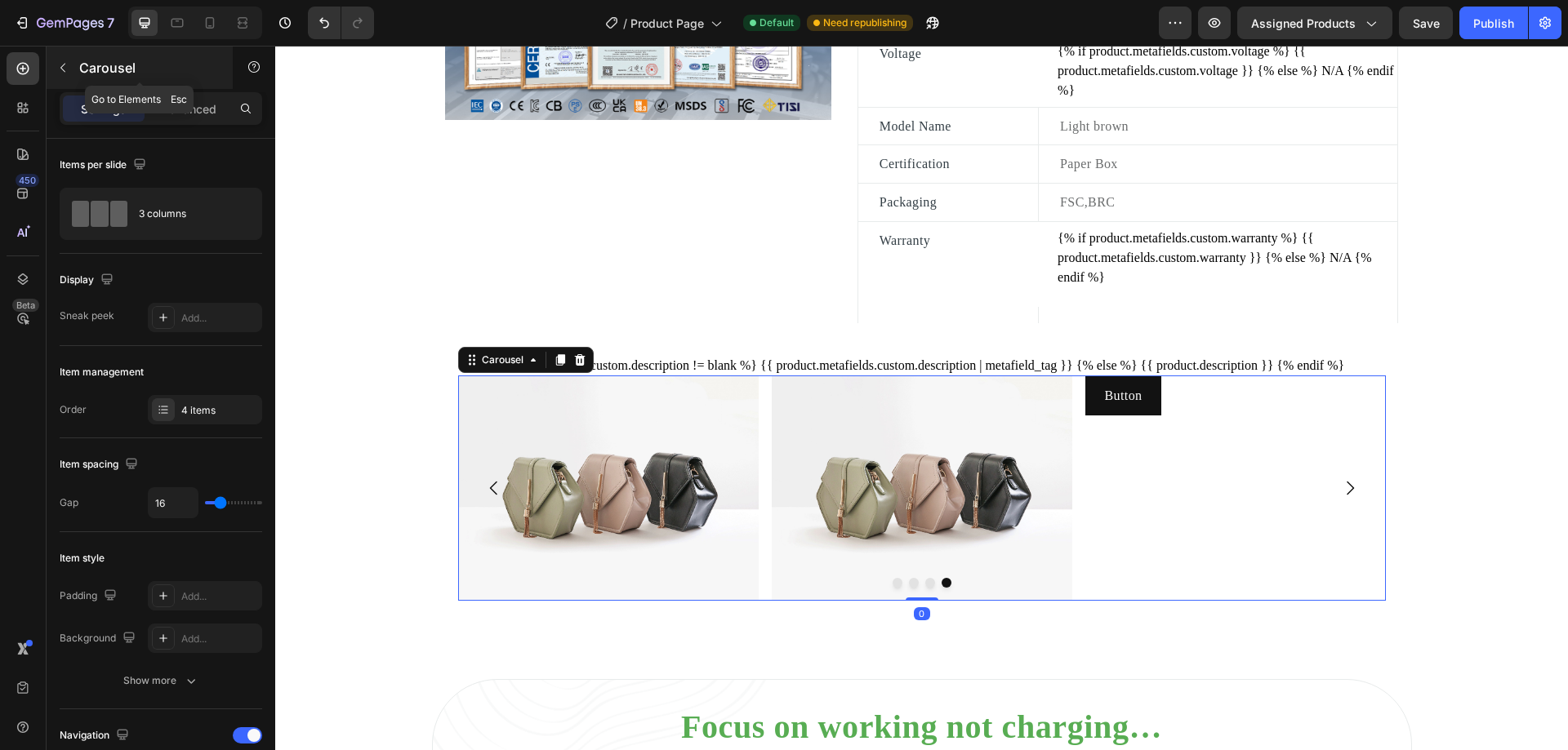
click at [62, 62] on icon "button" at bounding box center [62, 67] width 13 height 13
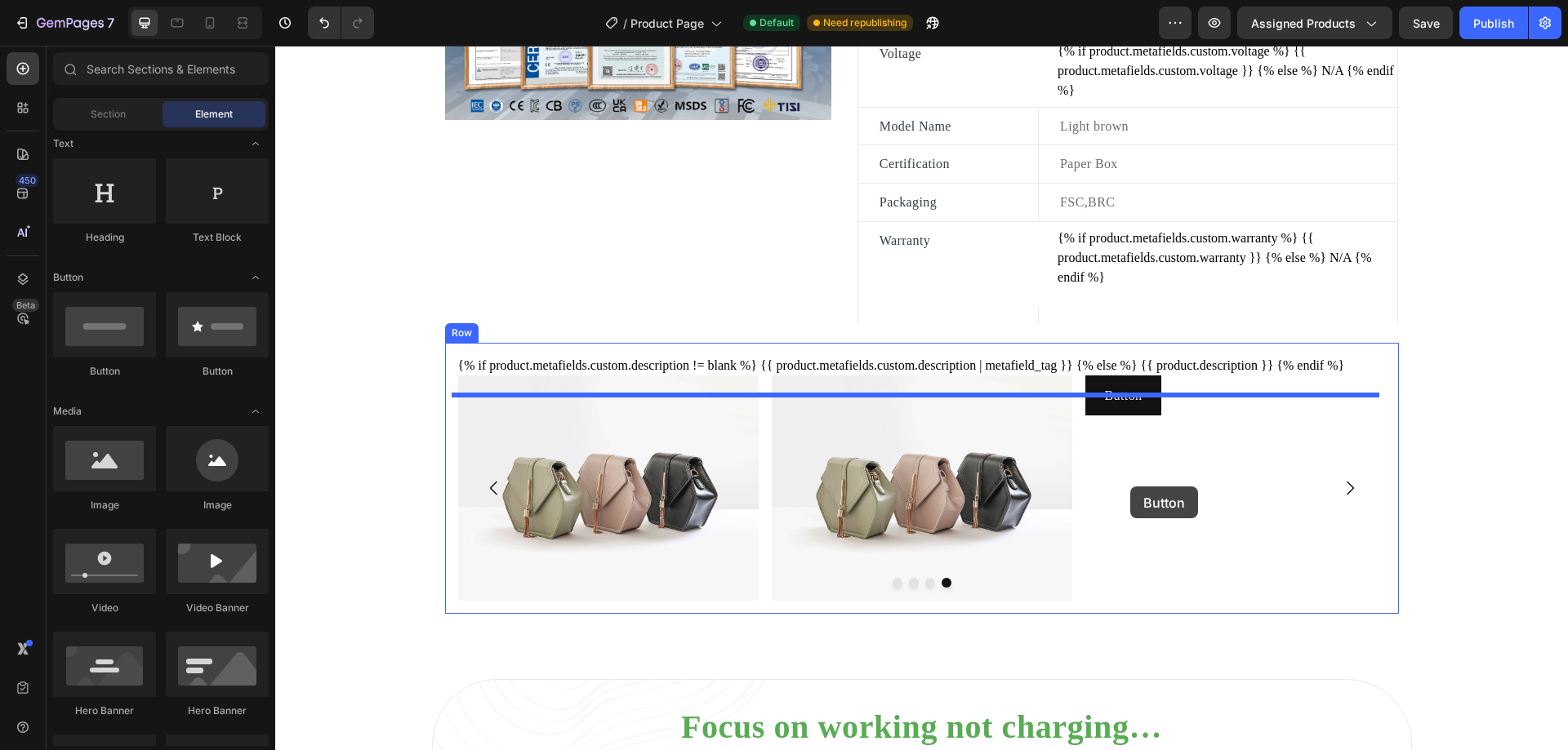
drag, startPoint x: 384, startPoint y: 372, endPoint x: 1131, endPoint y: 487, distance: 755.8
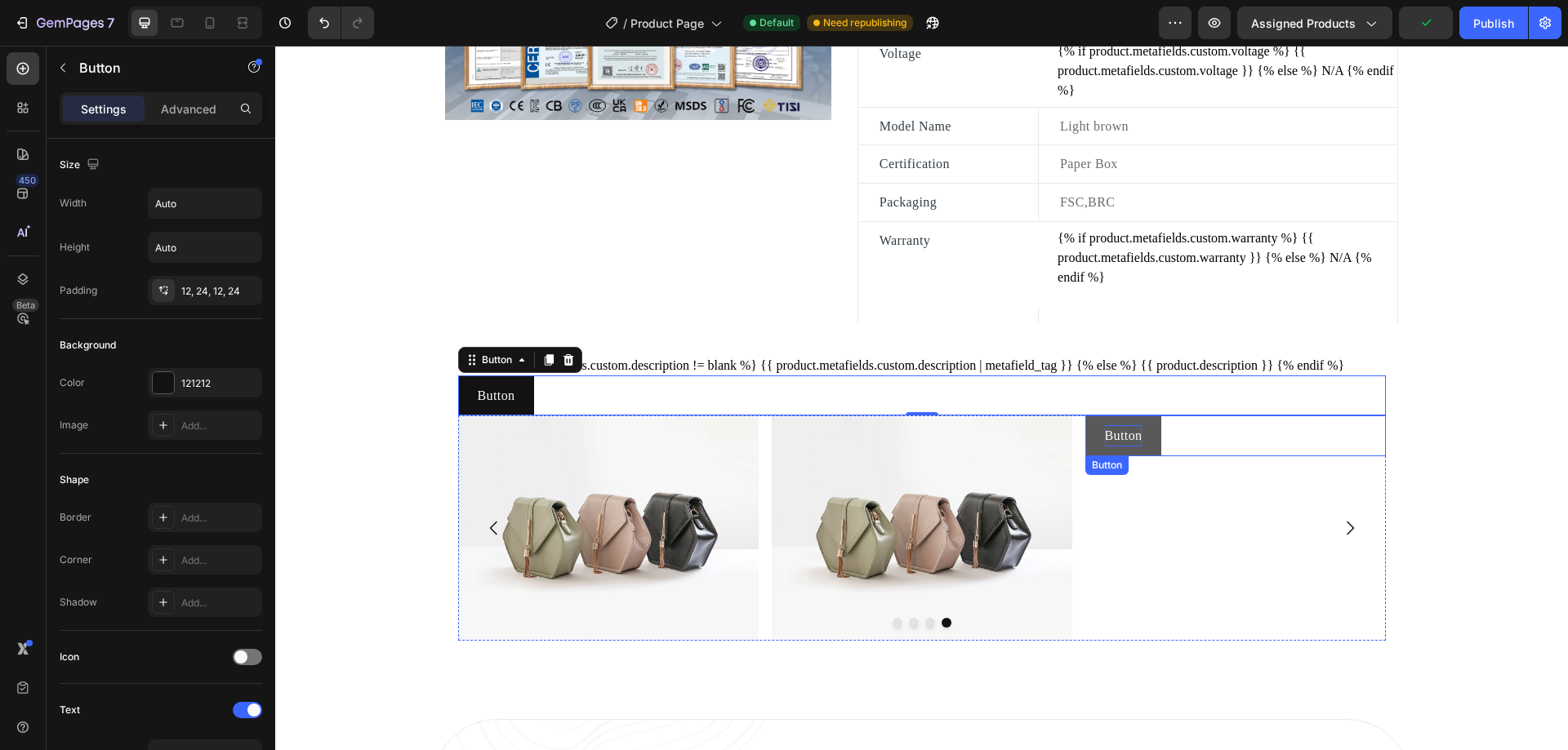
click at [1132, 447] on p "Button" at bounding box center [1124, 436] width 38 height 21
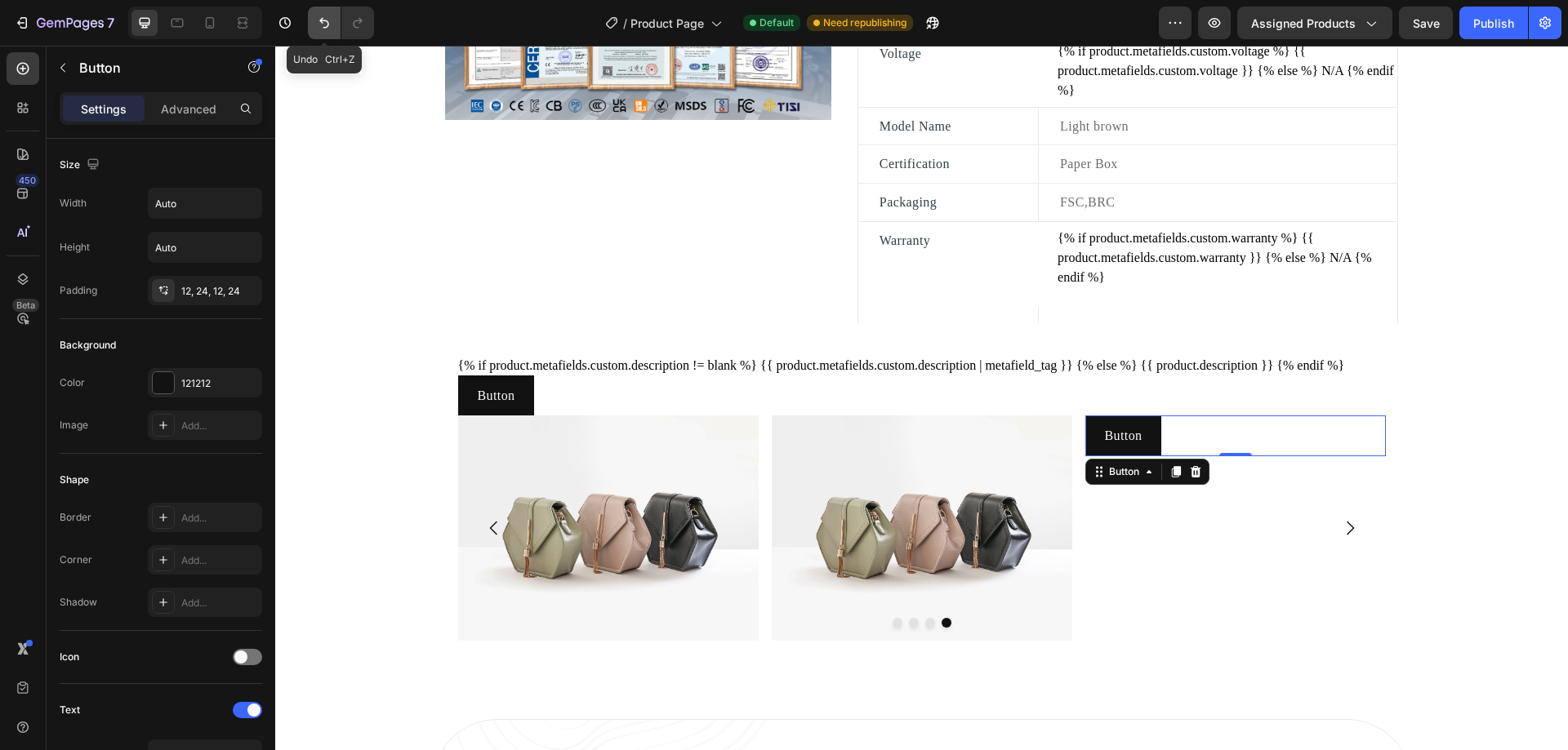
click at [315, 23] on button "Undo/Redo" at bounding box center [325, 23] width 33 height 33
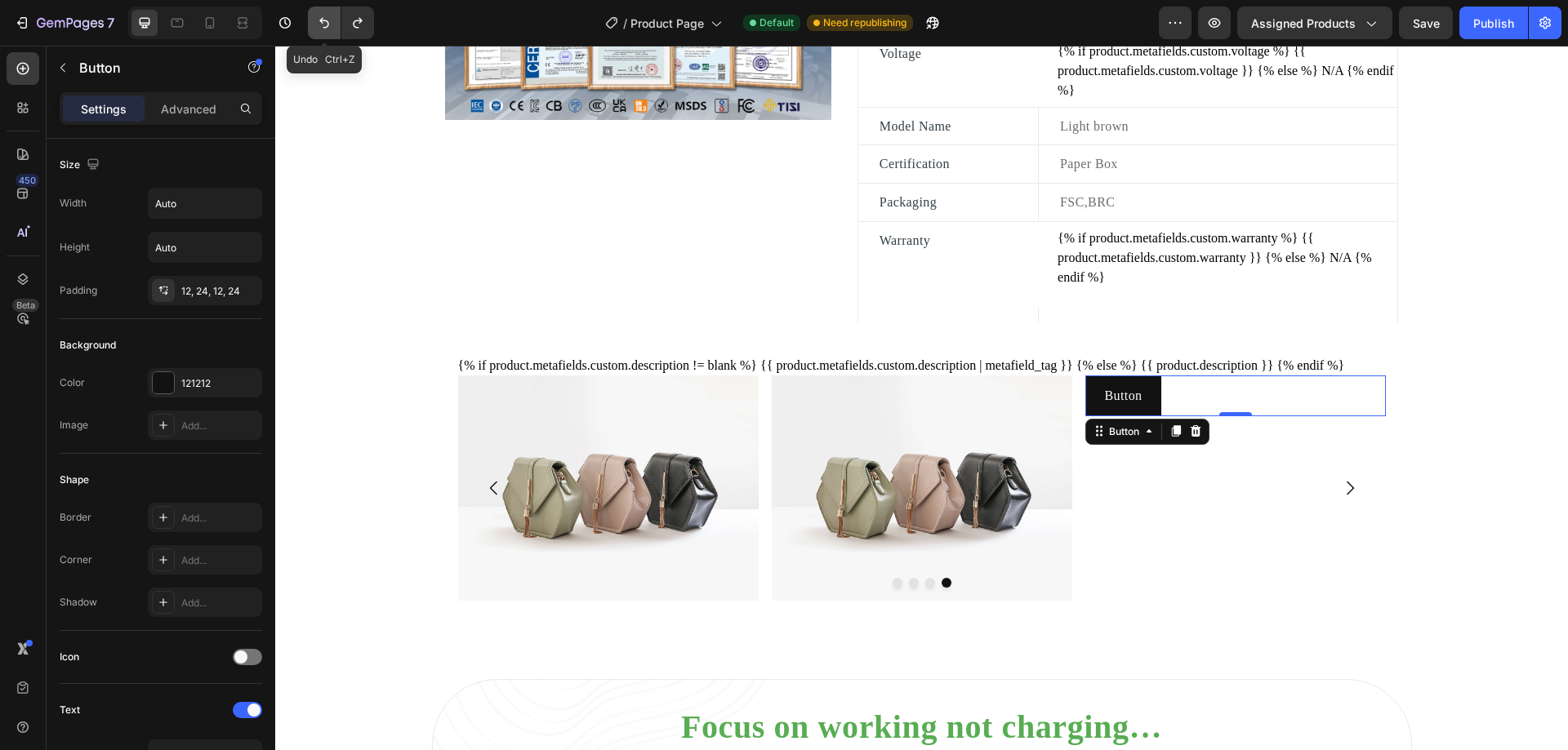
click at [324, 20] on icon "Undo/Redo" at bounding box center [324, 22] width 10 height 11
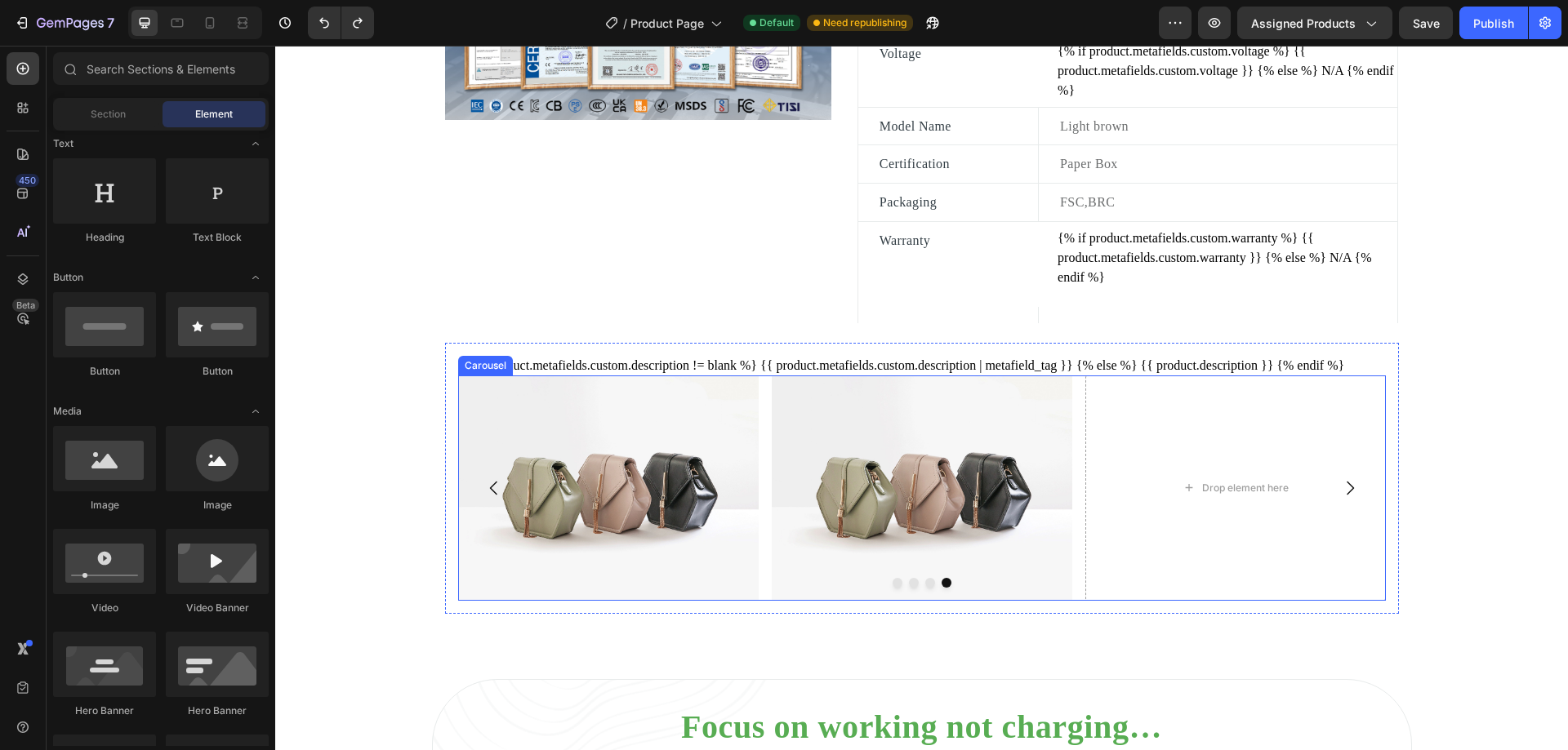
click at [1346, 494] on icon "Carousel Next Arrow" at bounding box center [1350, 488] width 8 height 14
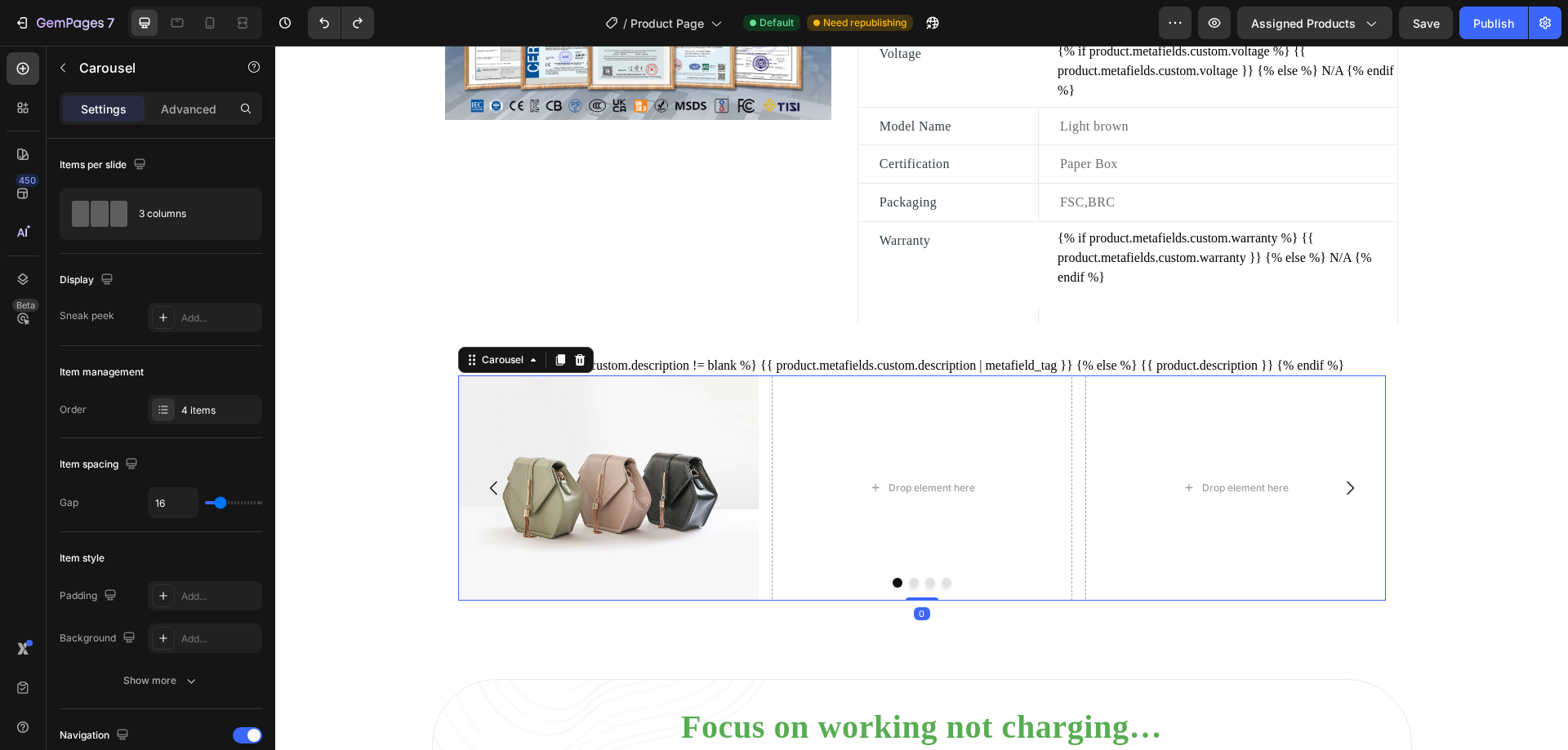
click at [1346, 494] on icon "Carousel Next Arrow" at bounding box center [1350, 488] width 8 height 14
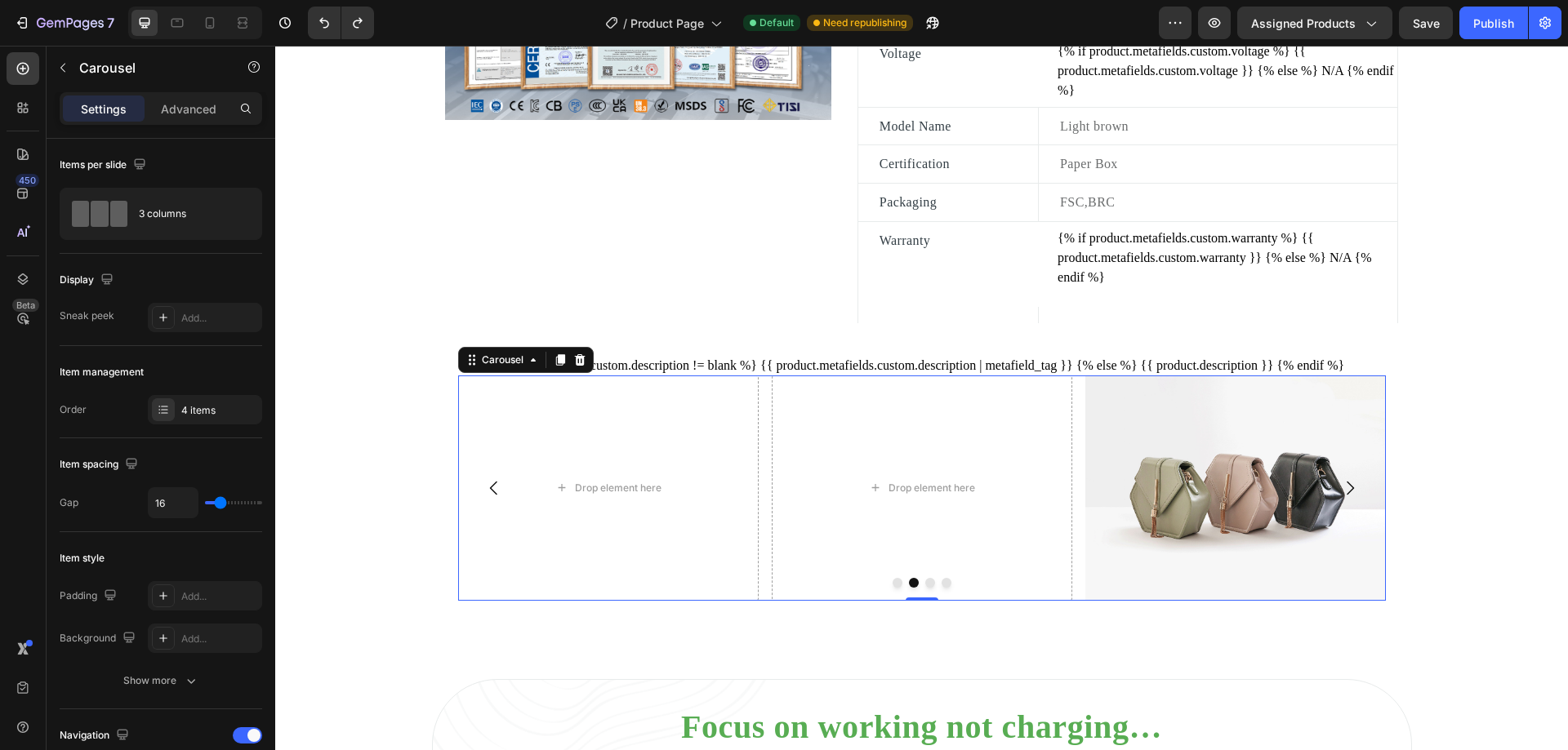
click at [1346, 494] on icon "Carousel Next Arrow" at bounding box center [1350, 488] width 8 height 14
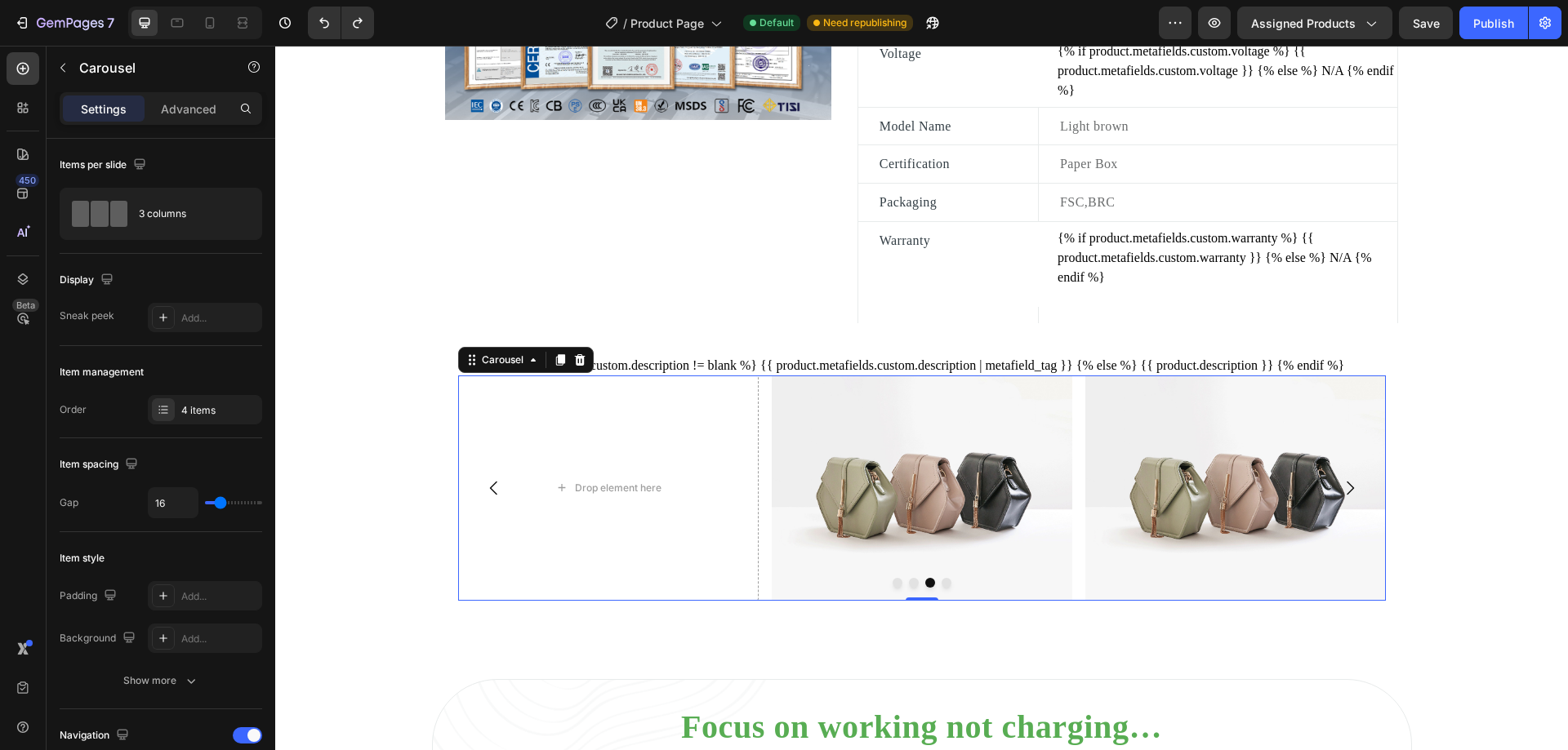
click at [486, 497] on icon "Carousel Back Arrow" at bounding box center [494, 488] width 19 height 19
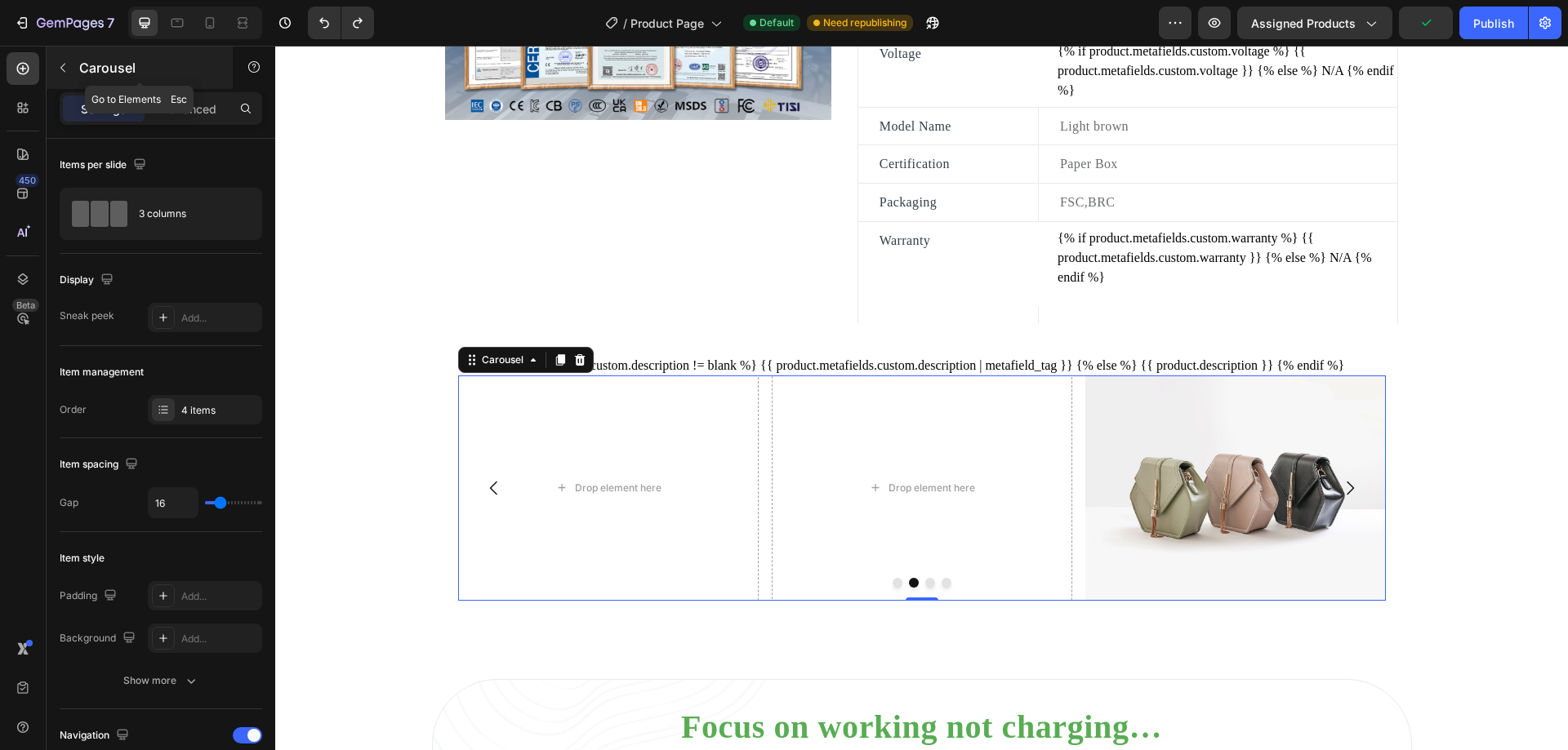
click at [66, 71] on icon "button" at bounding box center [62, 67] width 13 height 13
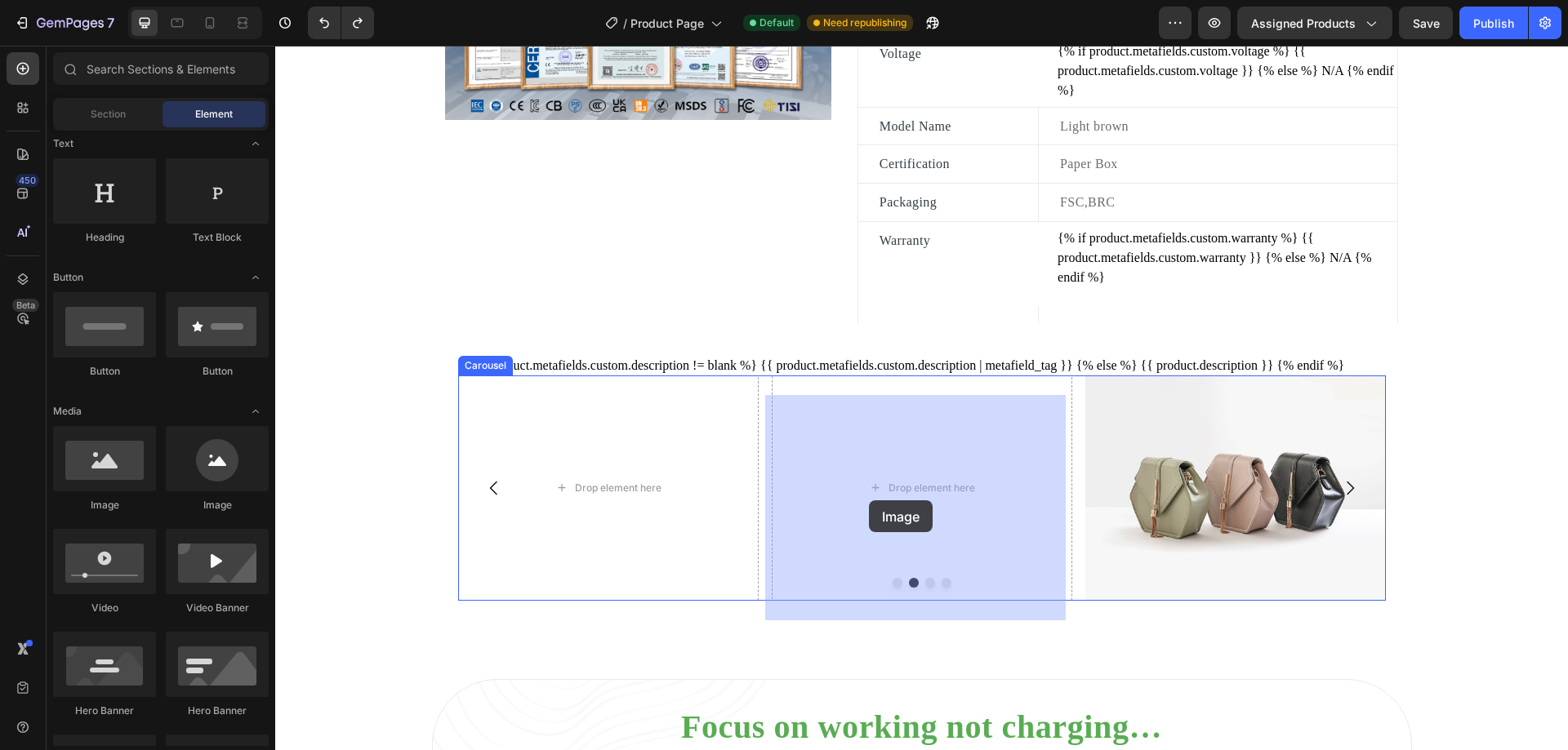
drag, startPoint x: 380, startPoint y: 514, endPoint x: 869, endPoint y: 500, distance: 489.2
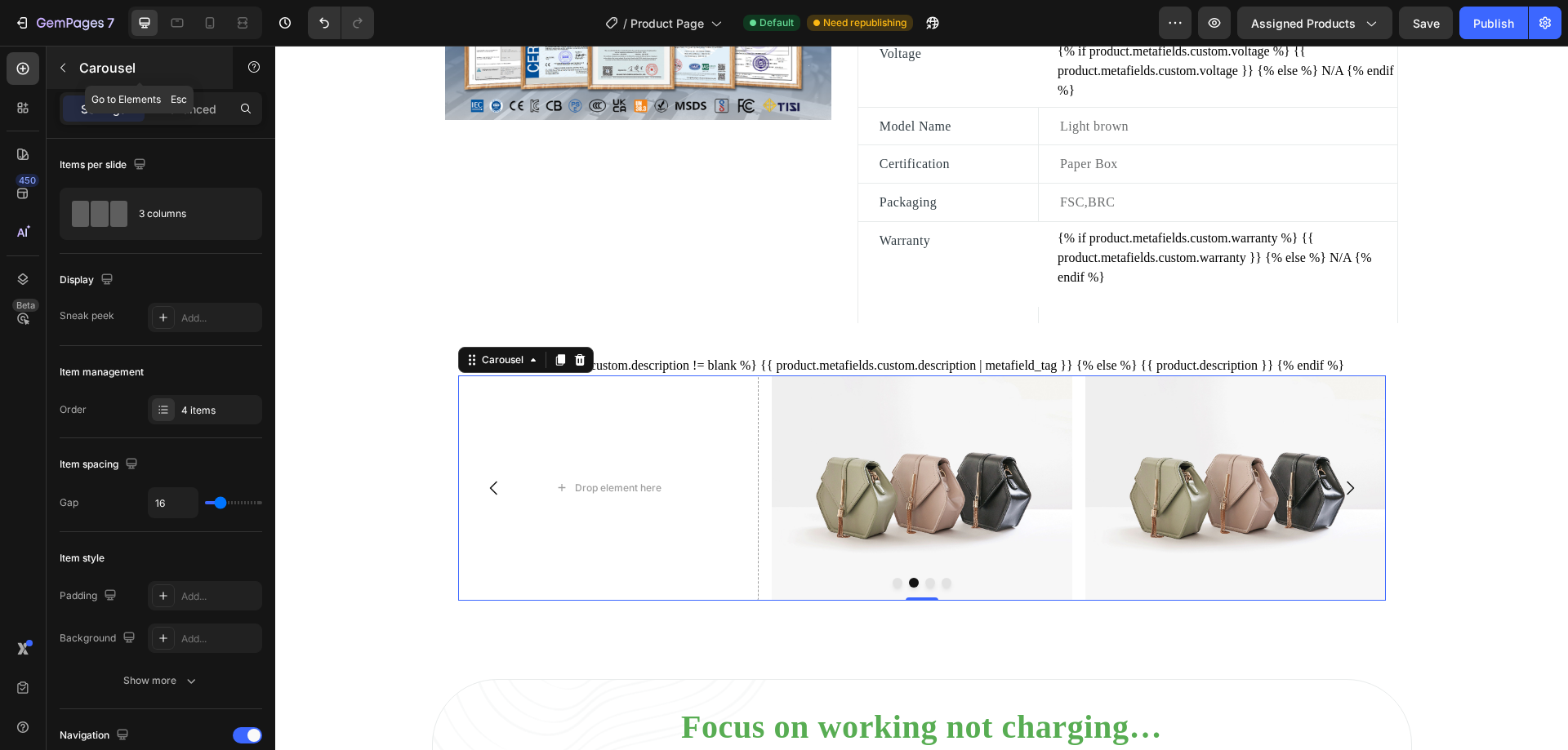
click at [71, 65] on button "button" at bounding box center [62, 67] width 26 height 26
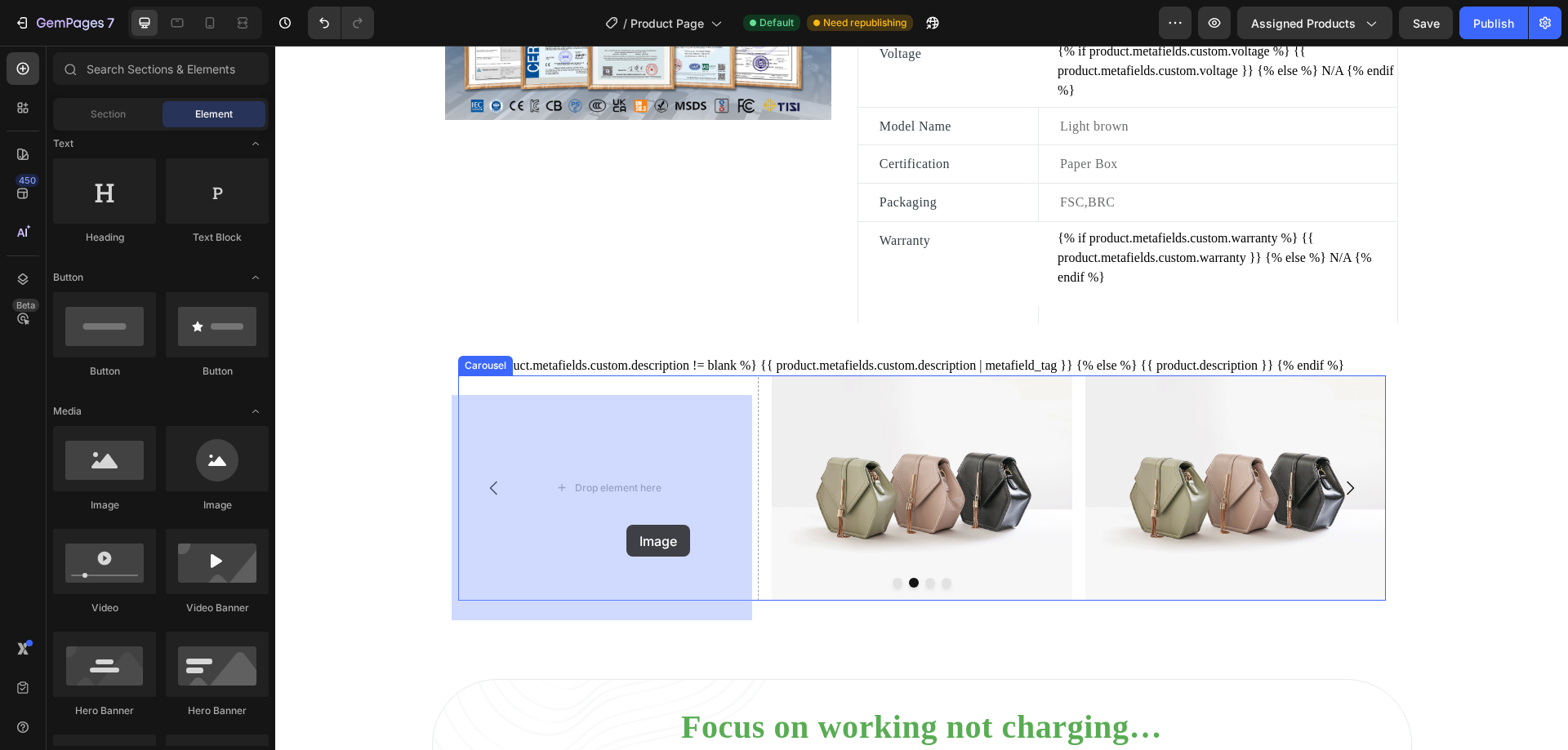
drag, startPoint x: 386, startPoint y: 505, endPoint x: 626, endPoint y: 525, distance: 240.8
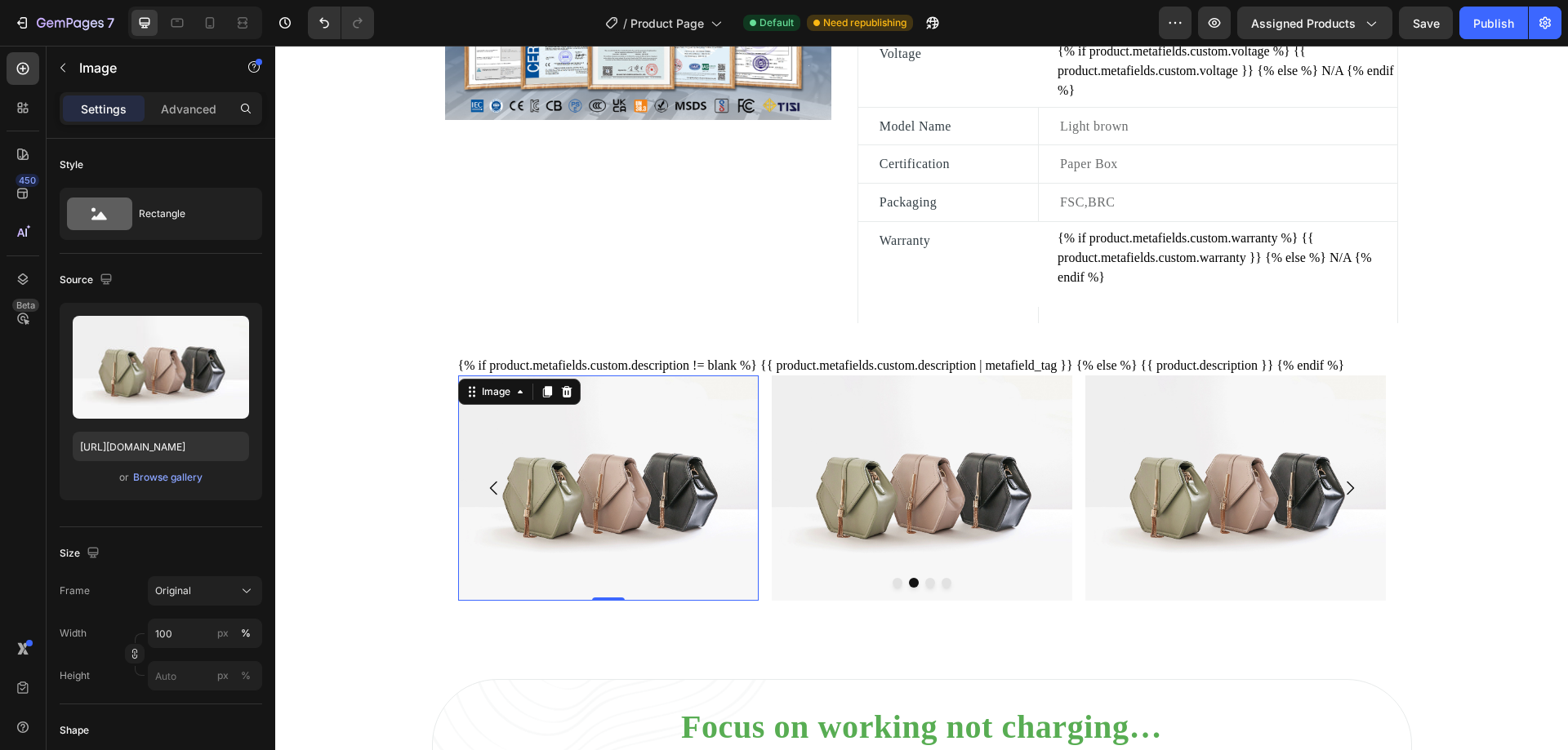
click at [582, 472] on img at bounding box center [608, 488] width 300 height 225
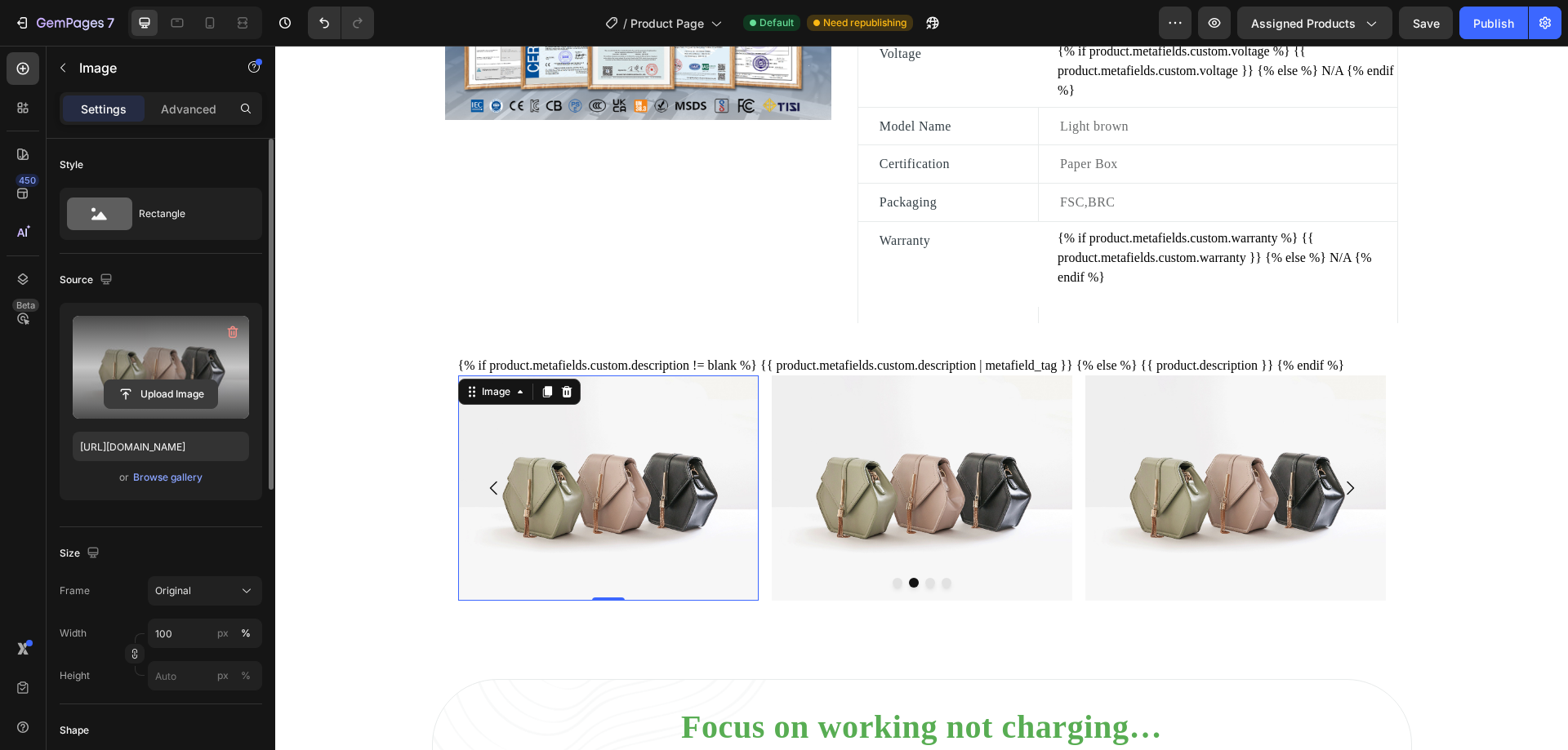
click at [160, 391] on input "file" at bounding box center [161, 393] width 113 height 28
click at [166, 391] on input "file" at bounding box center [161, 393] width 113 height 28
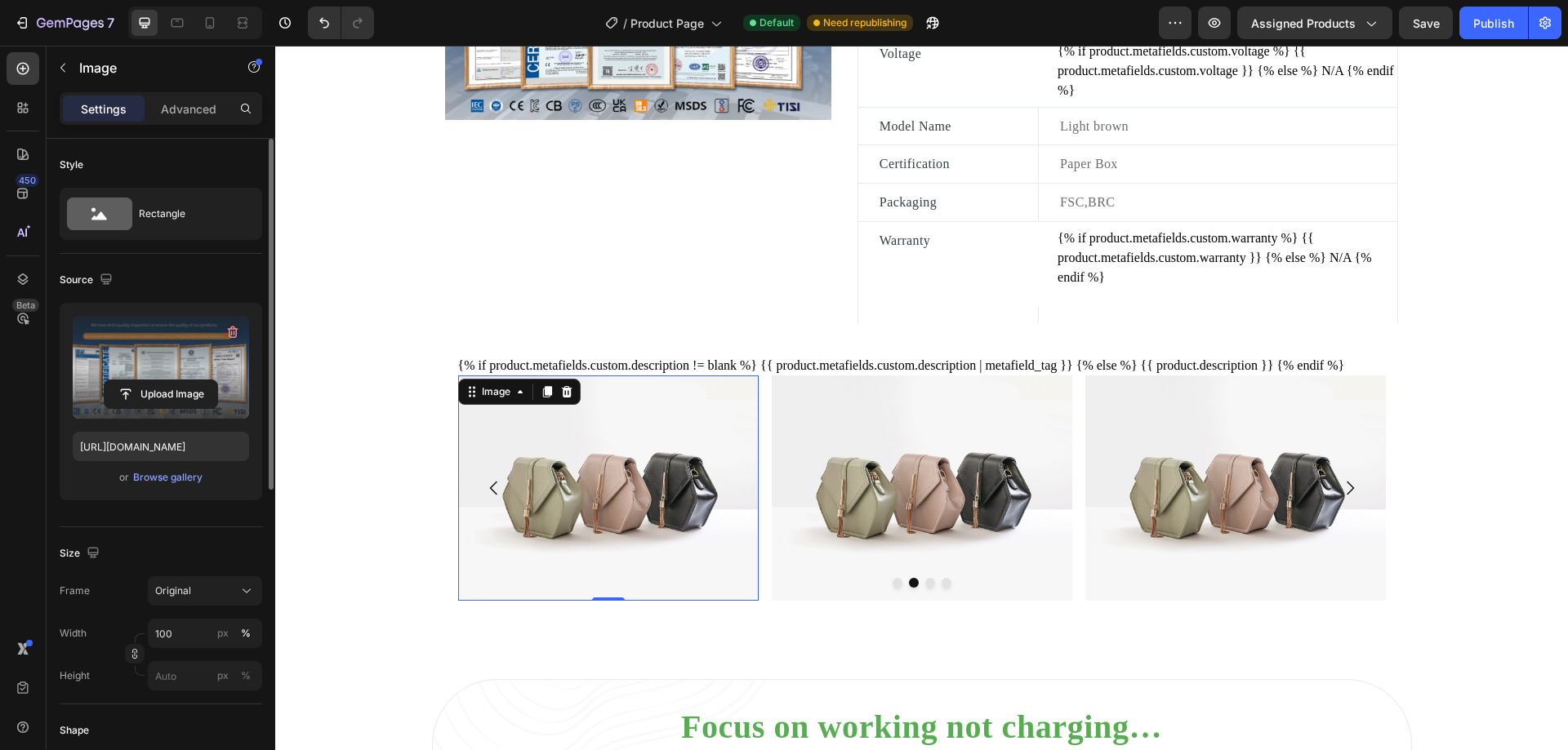
type input "[URL][DOMAIN_NAME]"
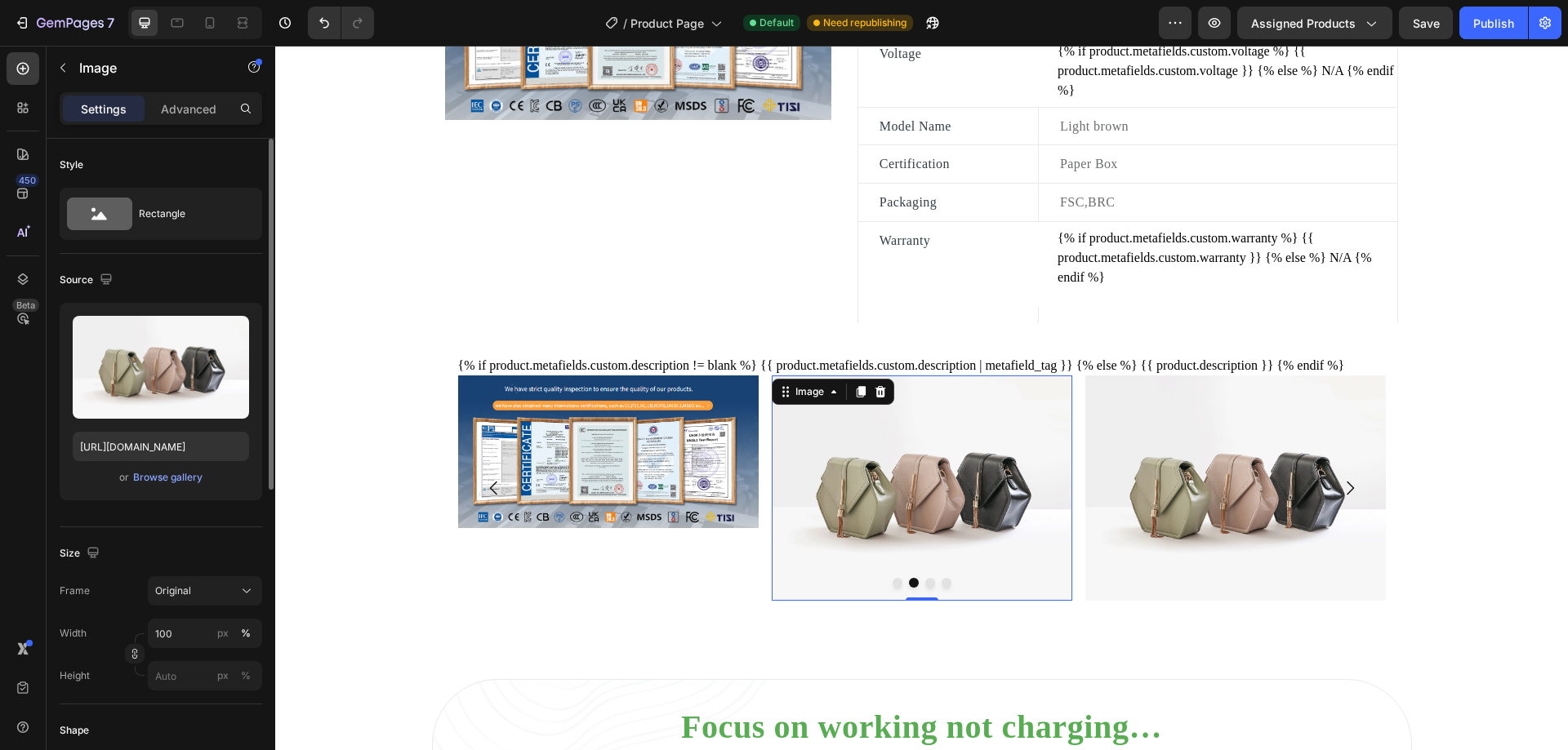
click at [916, 458] on img at bounding box center [922, 488] width 300 height 225
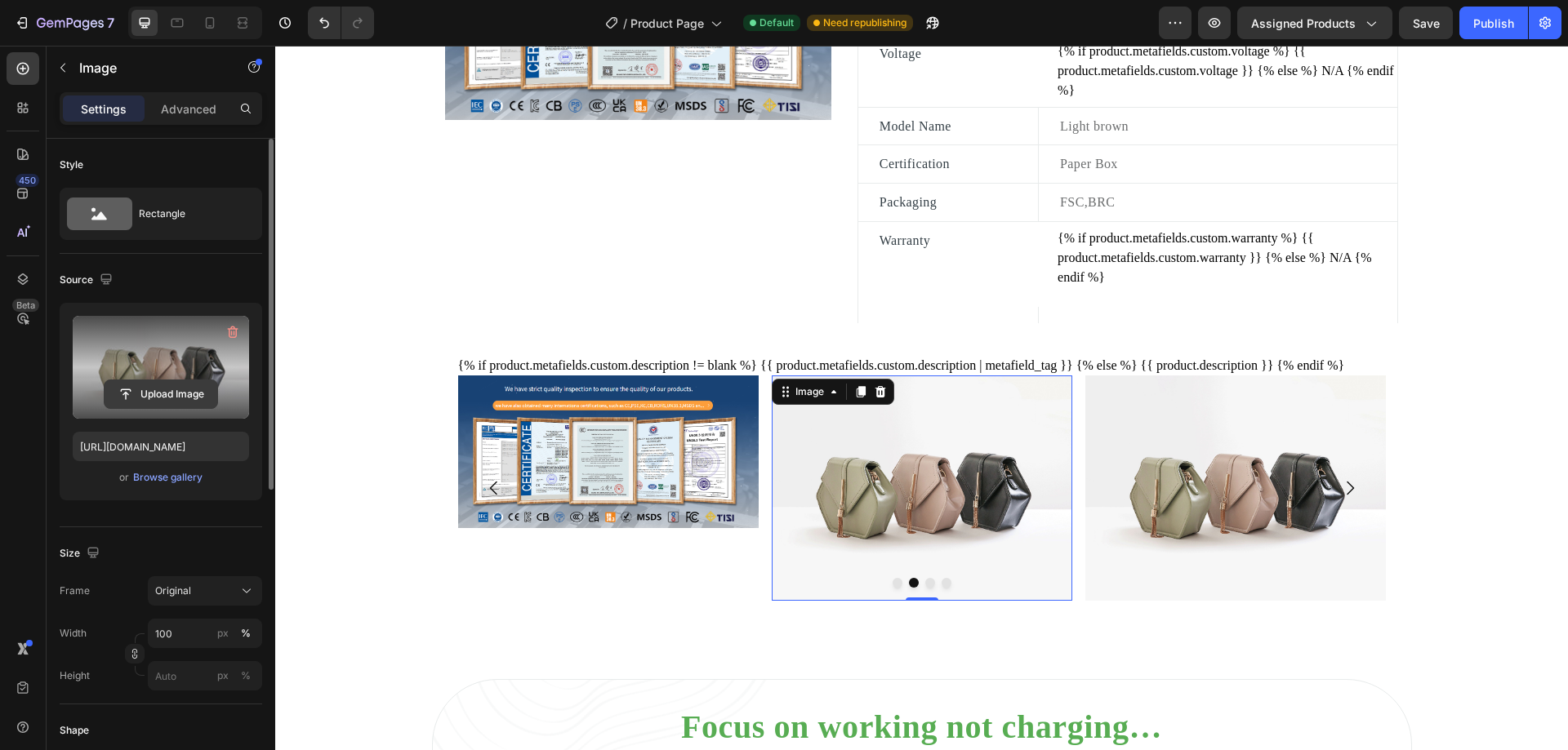
click at [171, 399] on input "file" at bounding box center [161, 393] width 113 height 28
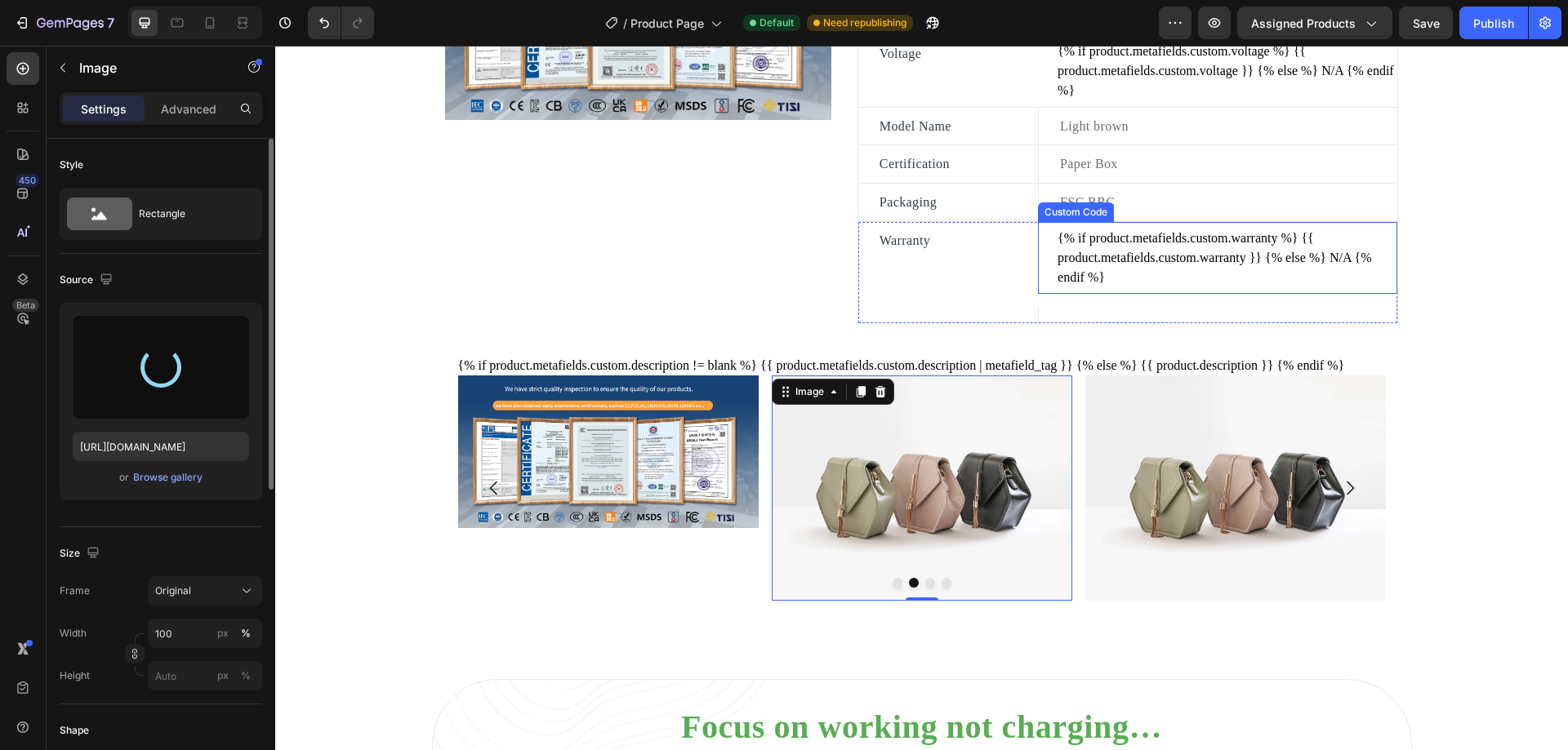
type input "[URL][DOMAIN_NAME]"
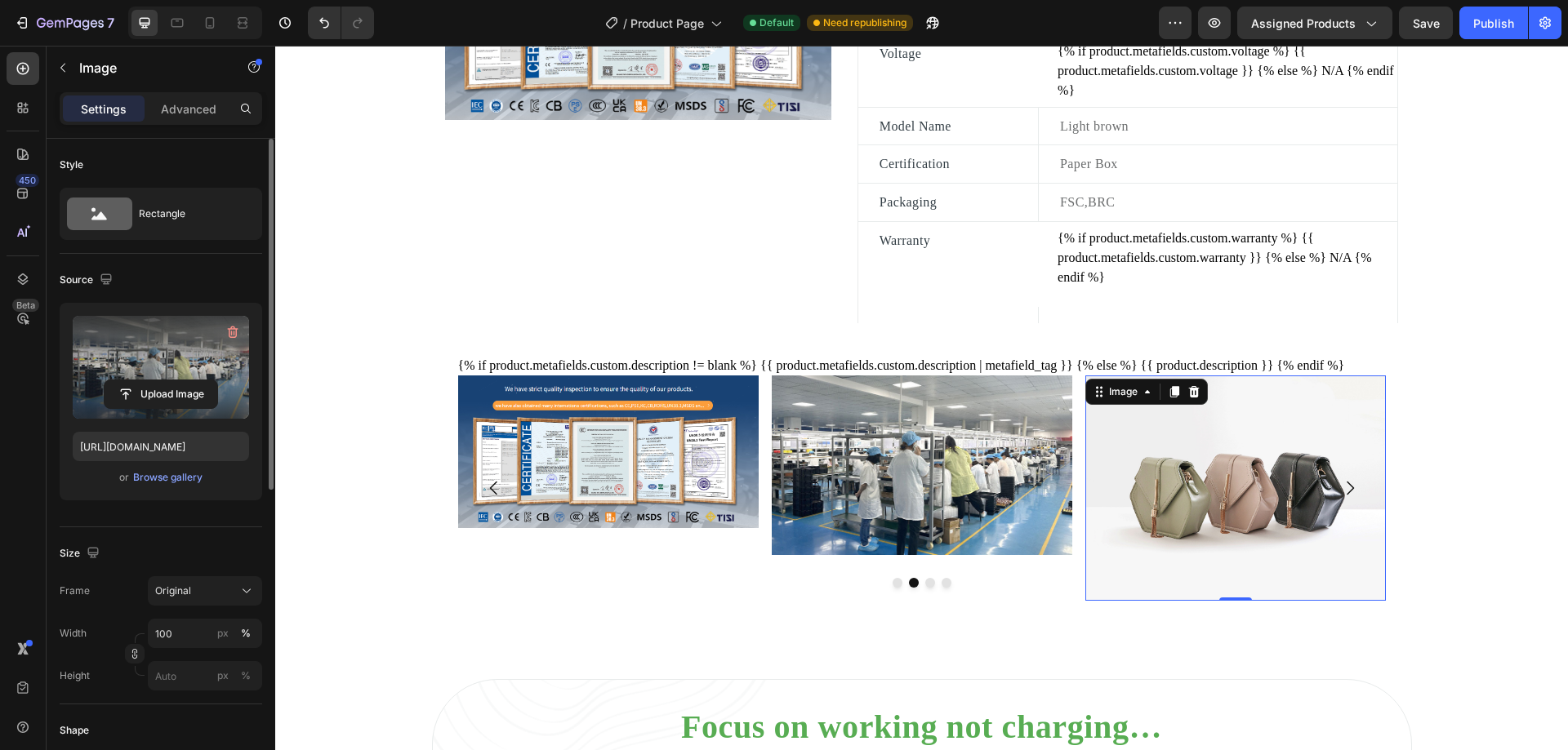
click at [1231, 483] on img at bounding box center [1235, 488] width 300 height 225
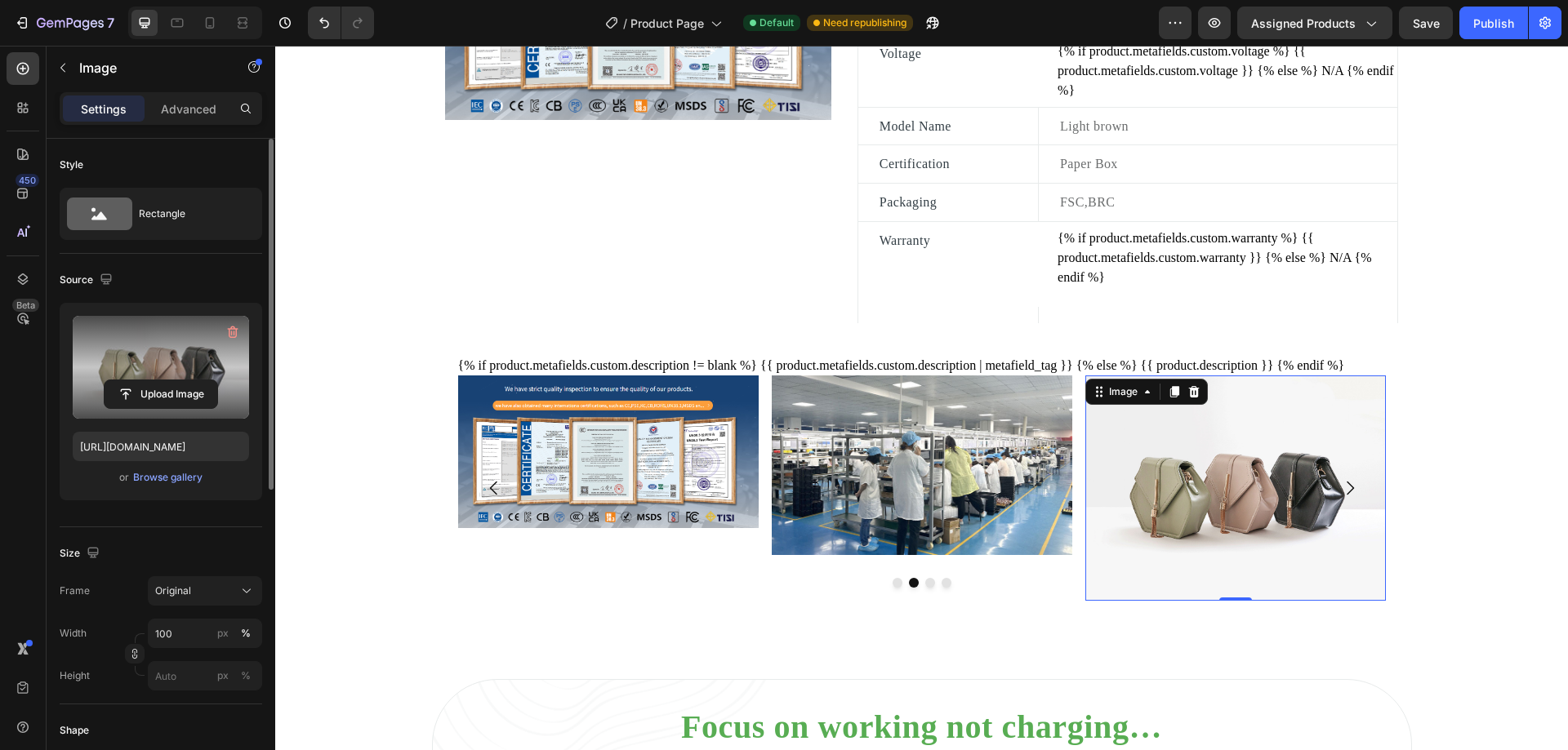
click at [174, 361] on label at bounding box center [160, 367] width 176 height 103
click at [174, 380] on input "file" at bounding box center [161, 393] width 113 height 28
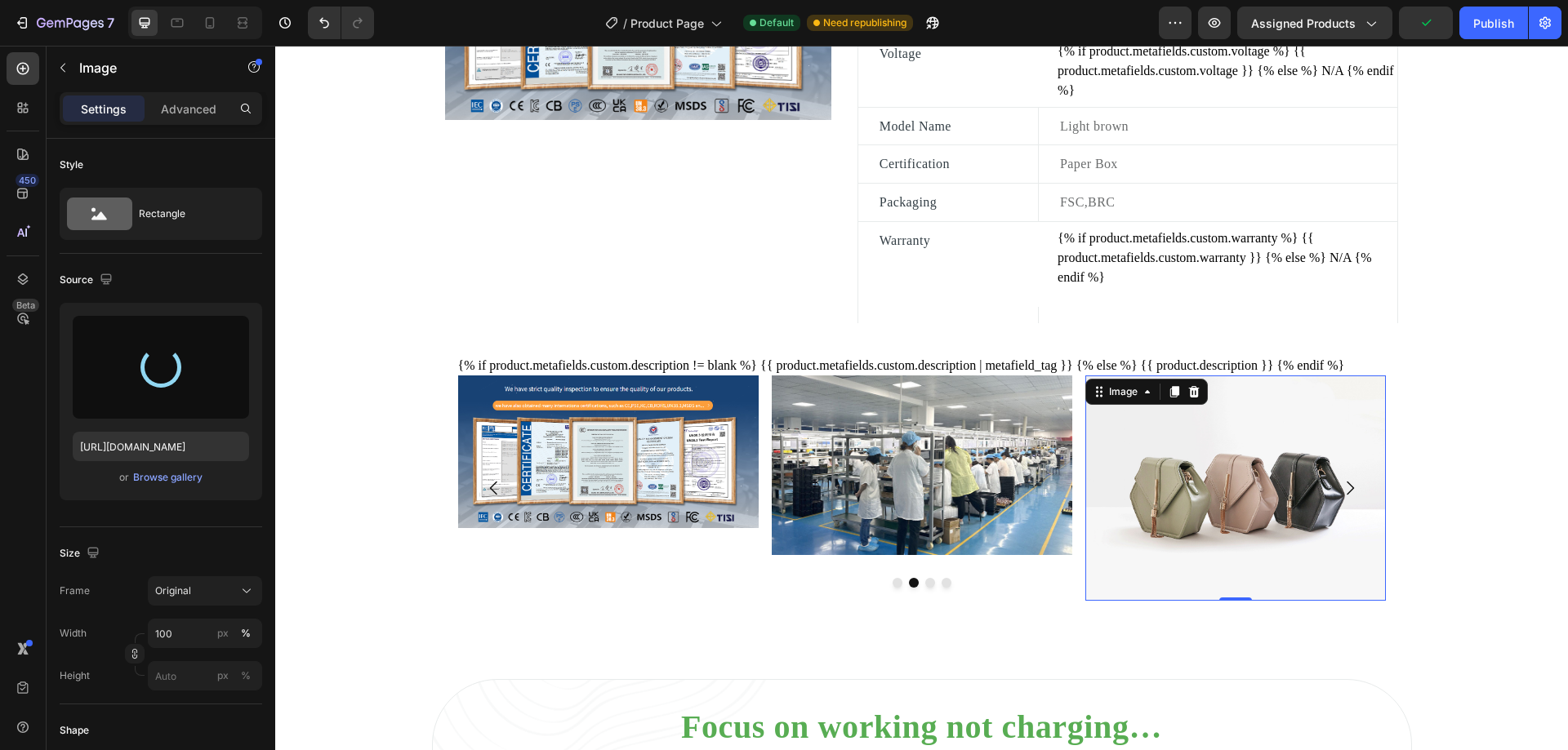
type input "[URL][DOMAIN_NAME]"
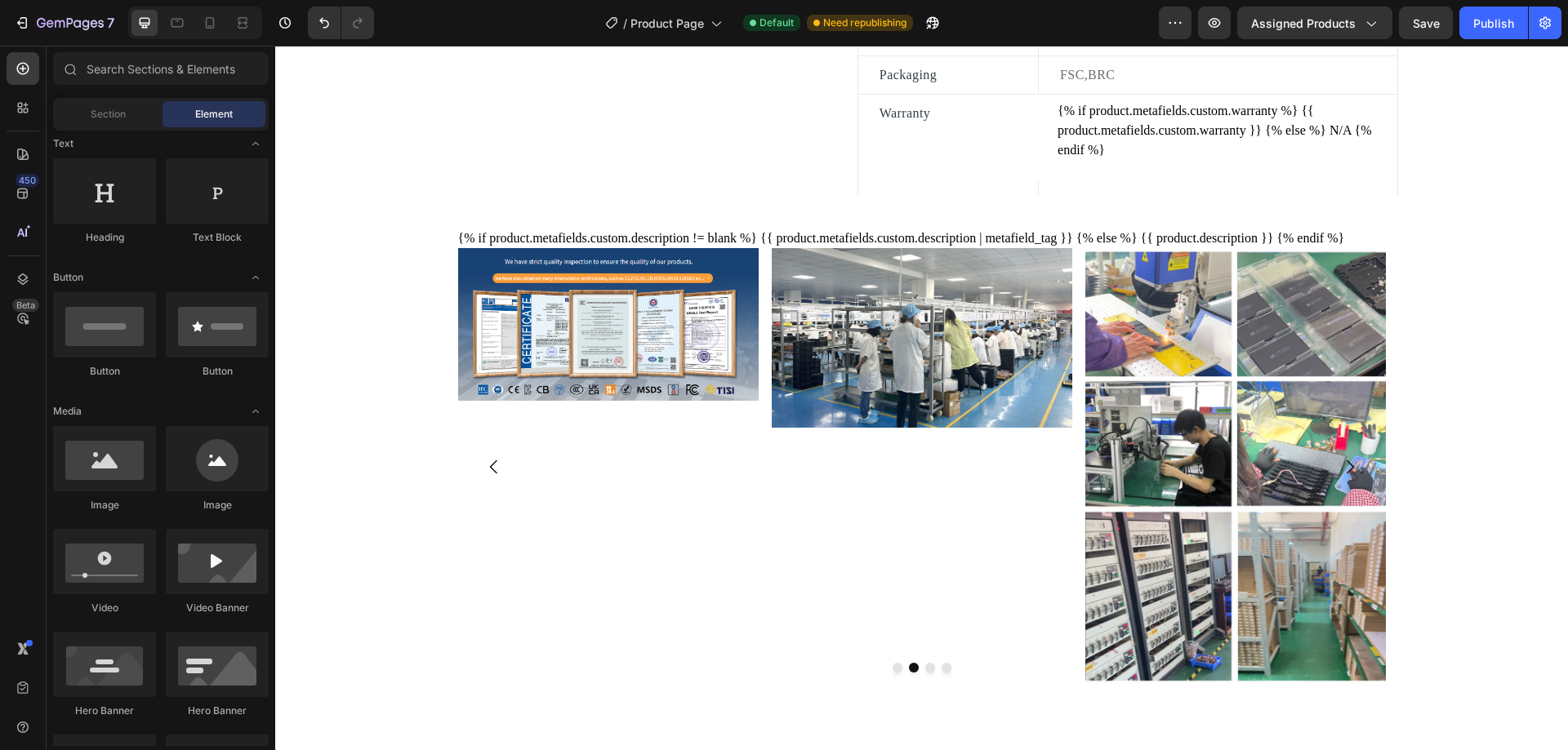
scroll to position [1037, 0]
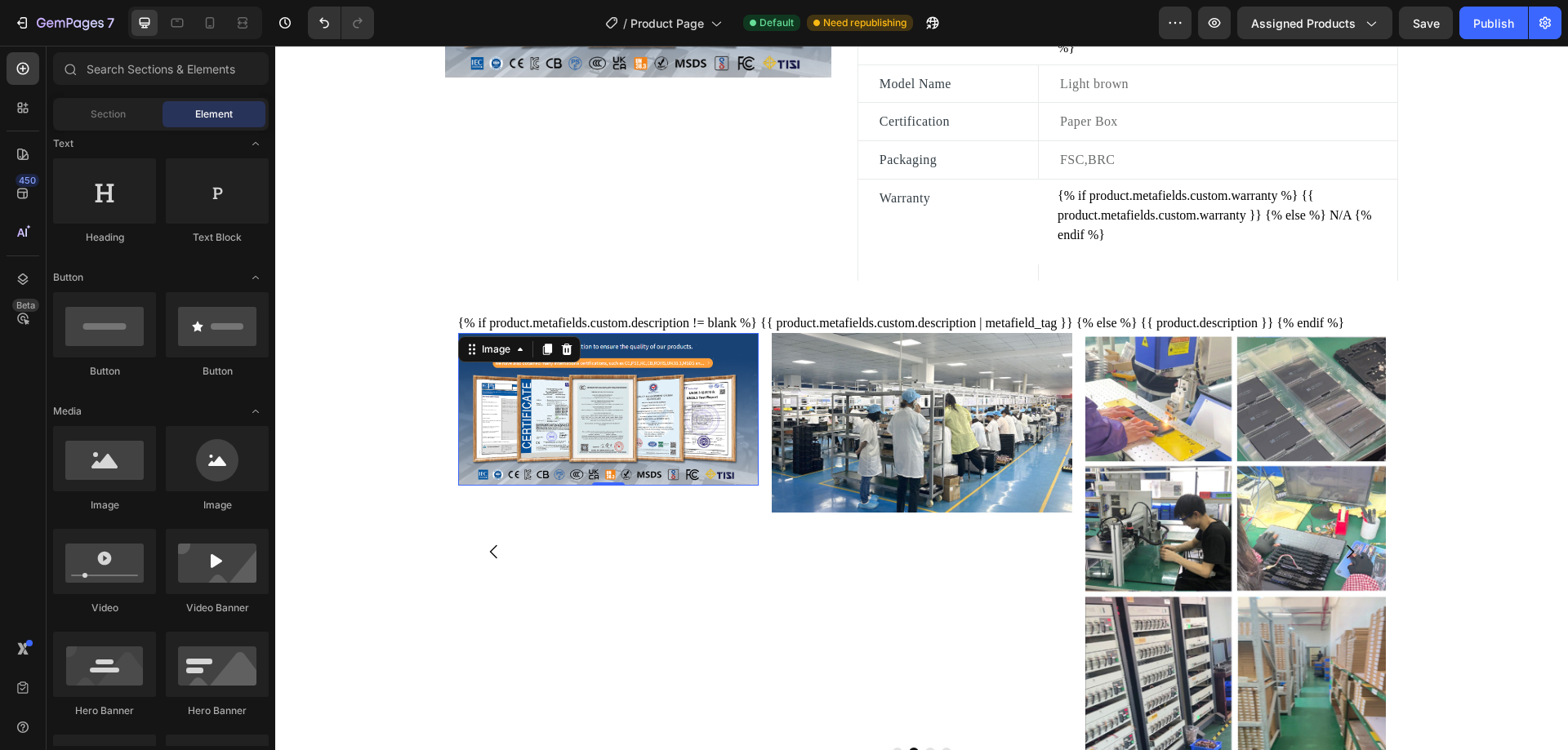
click at [524, 417] on img at bounding box center [608, 409] width 300 height 153
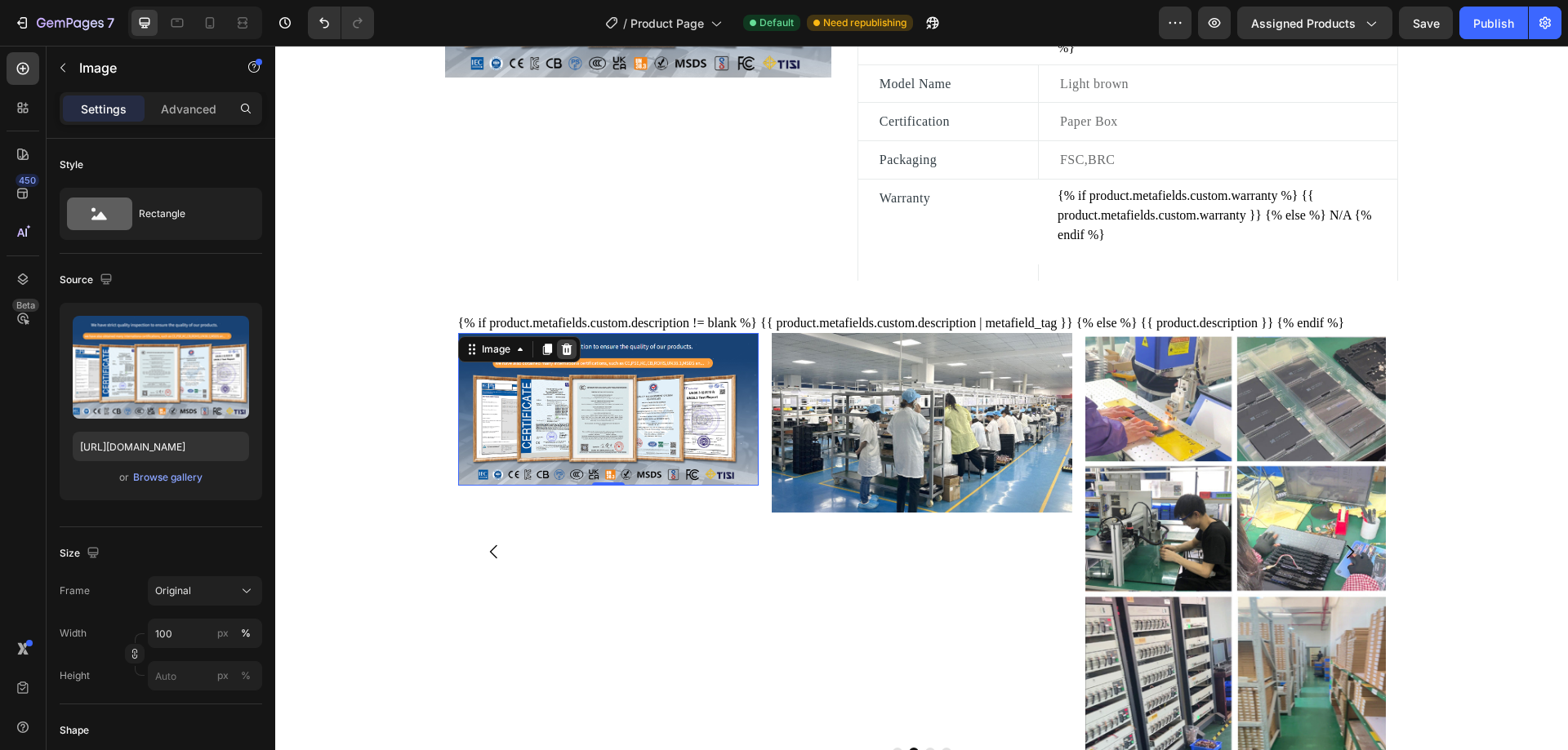
click at [560, 356] on icon at bounding box center [566, 349] width 13 height 13
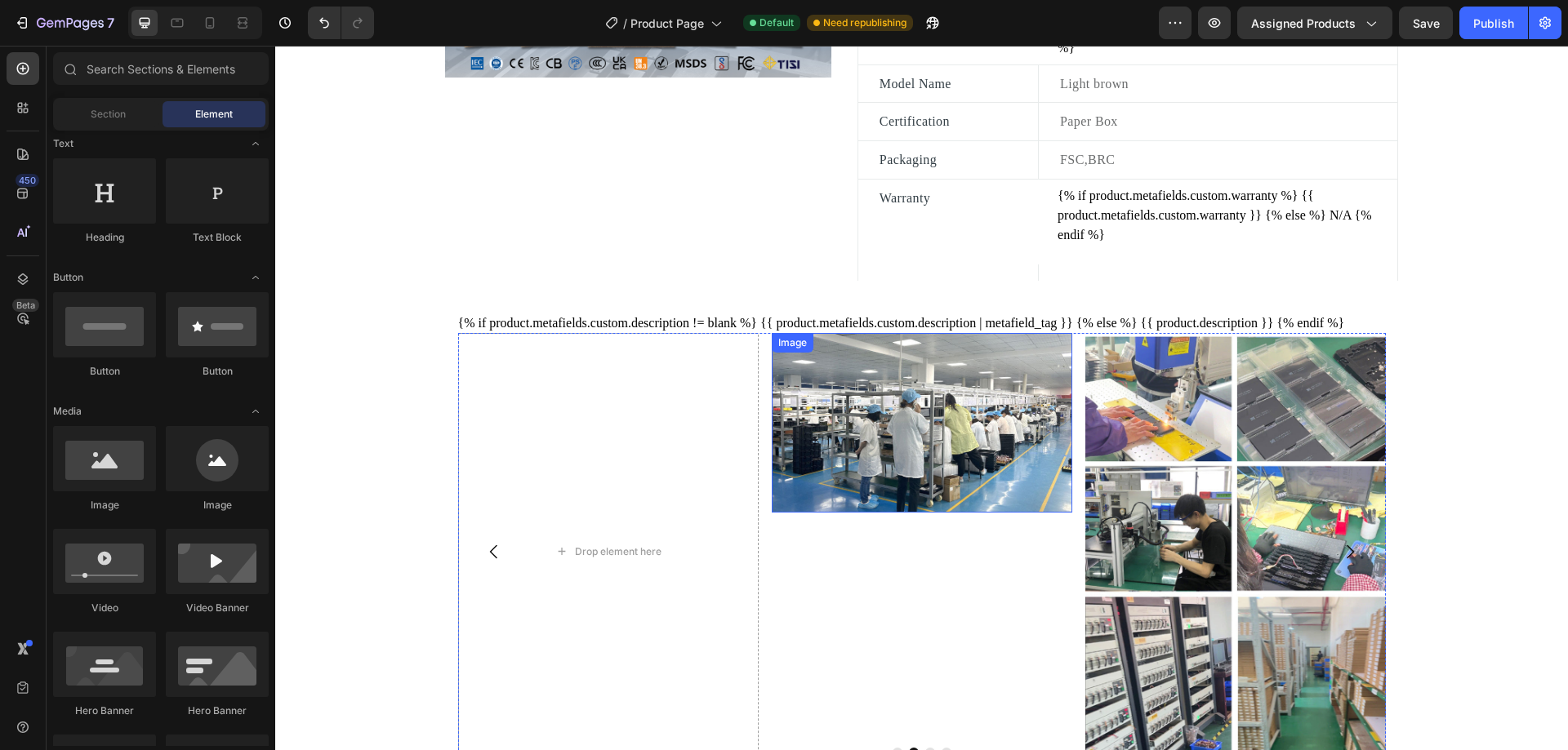
click at [889, 407] on img at bounding box center [922, 423] width 300 height 180
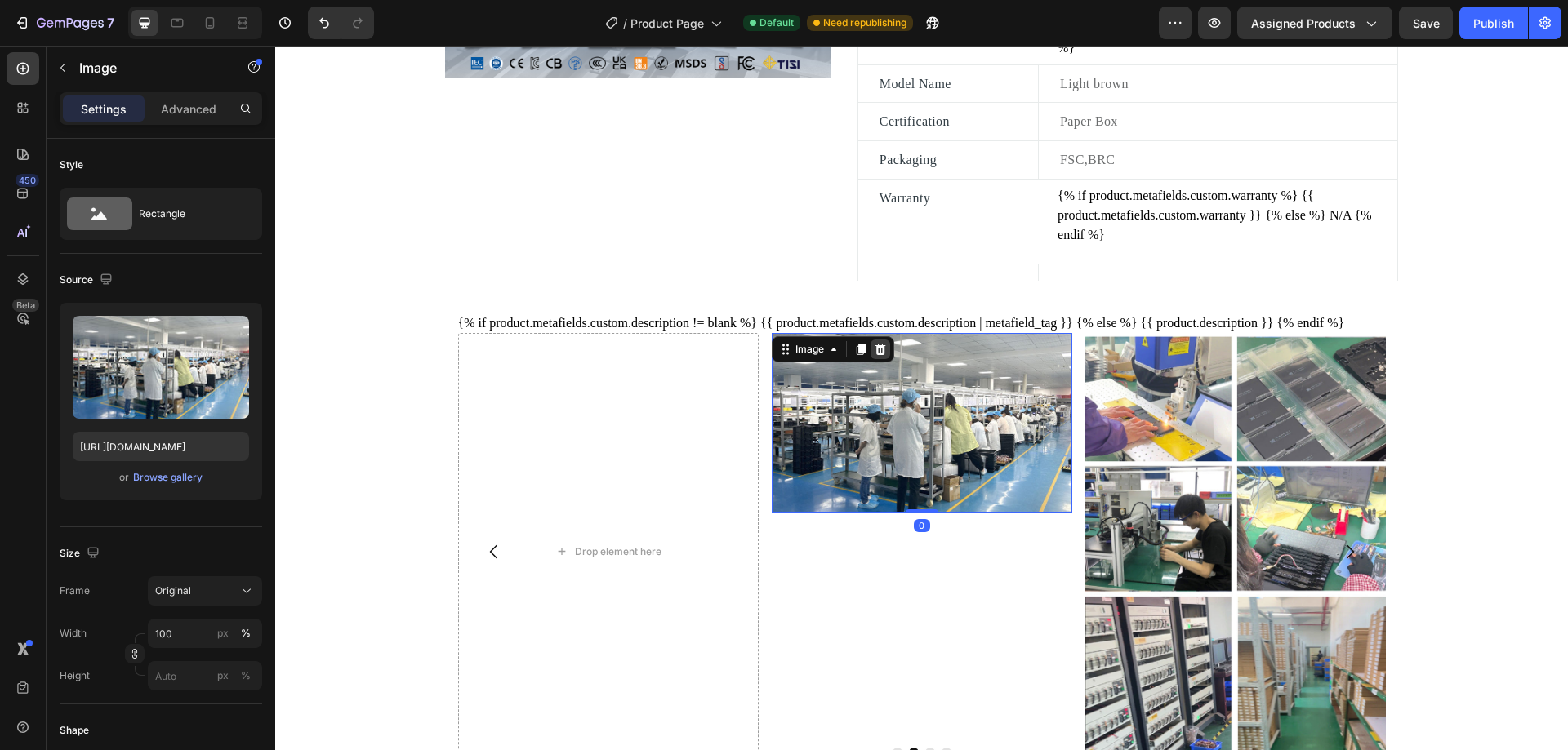
click at [878, 355] on icon at bounding box center [880, 349] width 11 height 12
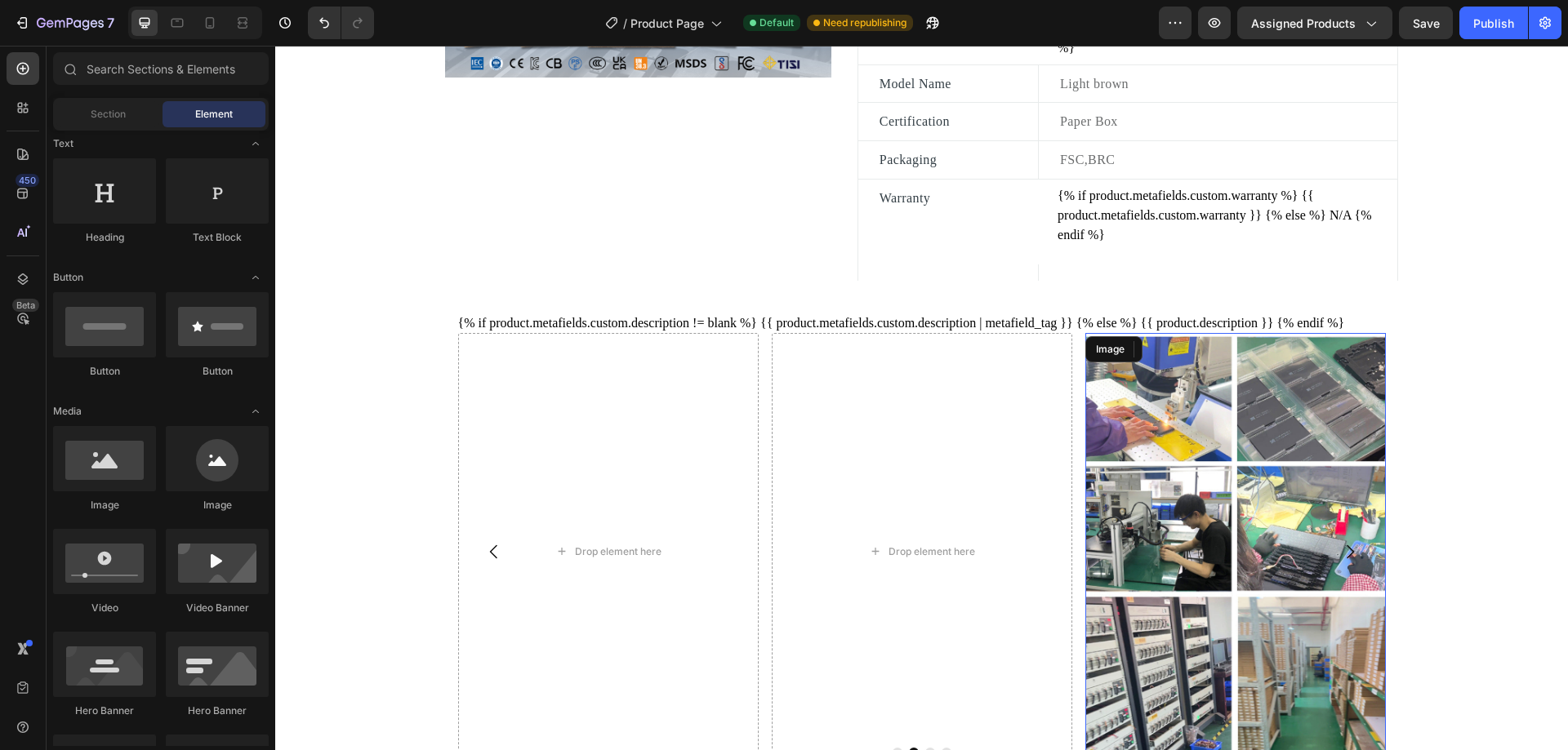
click at [1206, 409] on img at bounding box center [1235, 552] width 300 height 437
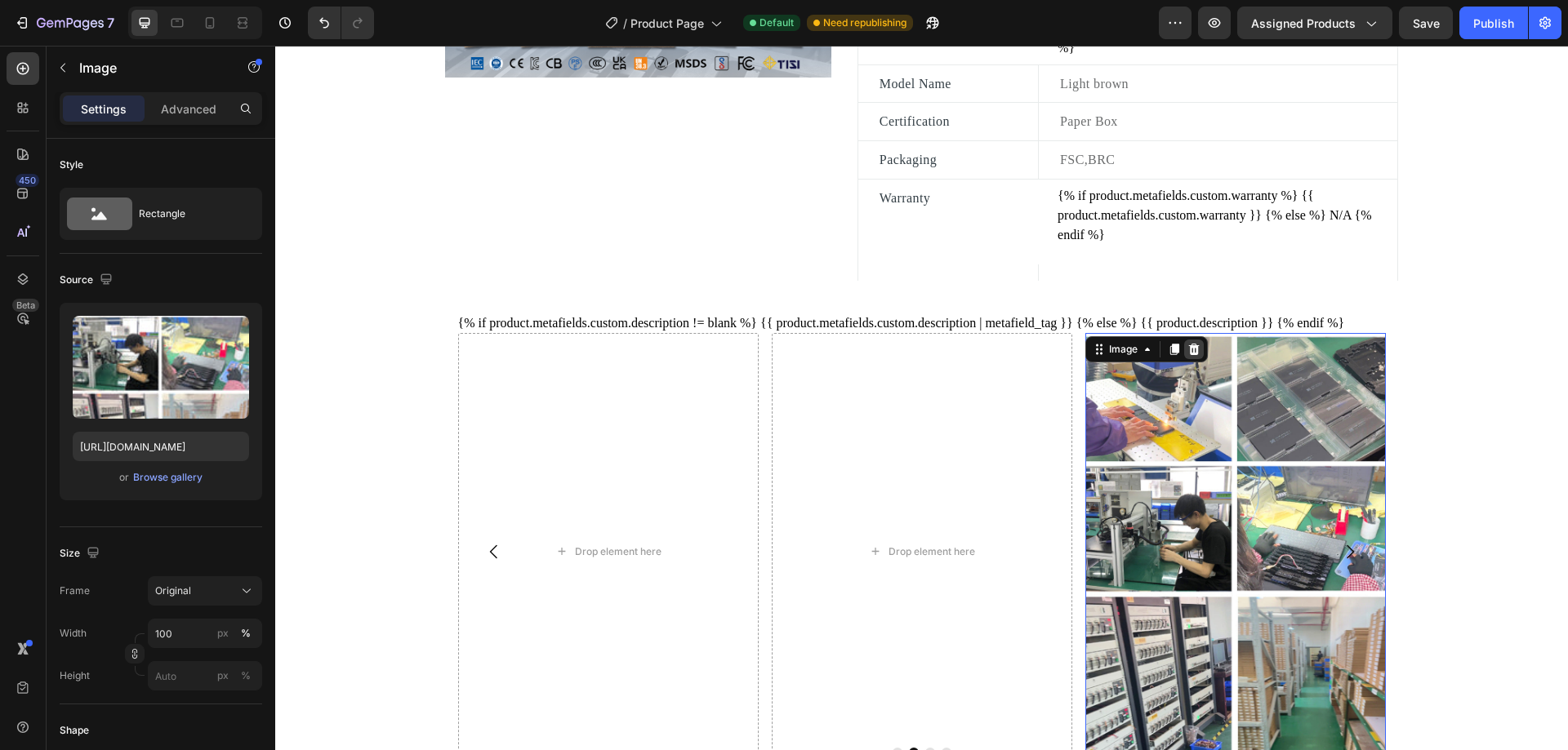
click at [1187, 356] on icon at bounding box center [1193, 349] width 13 height 13
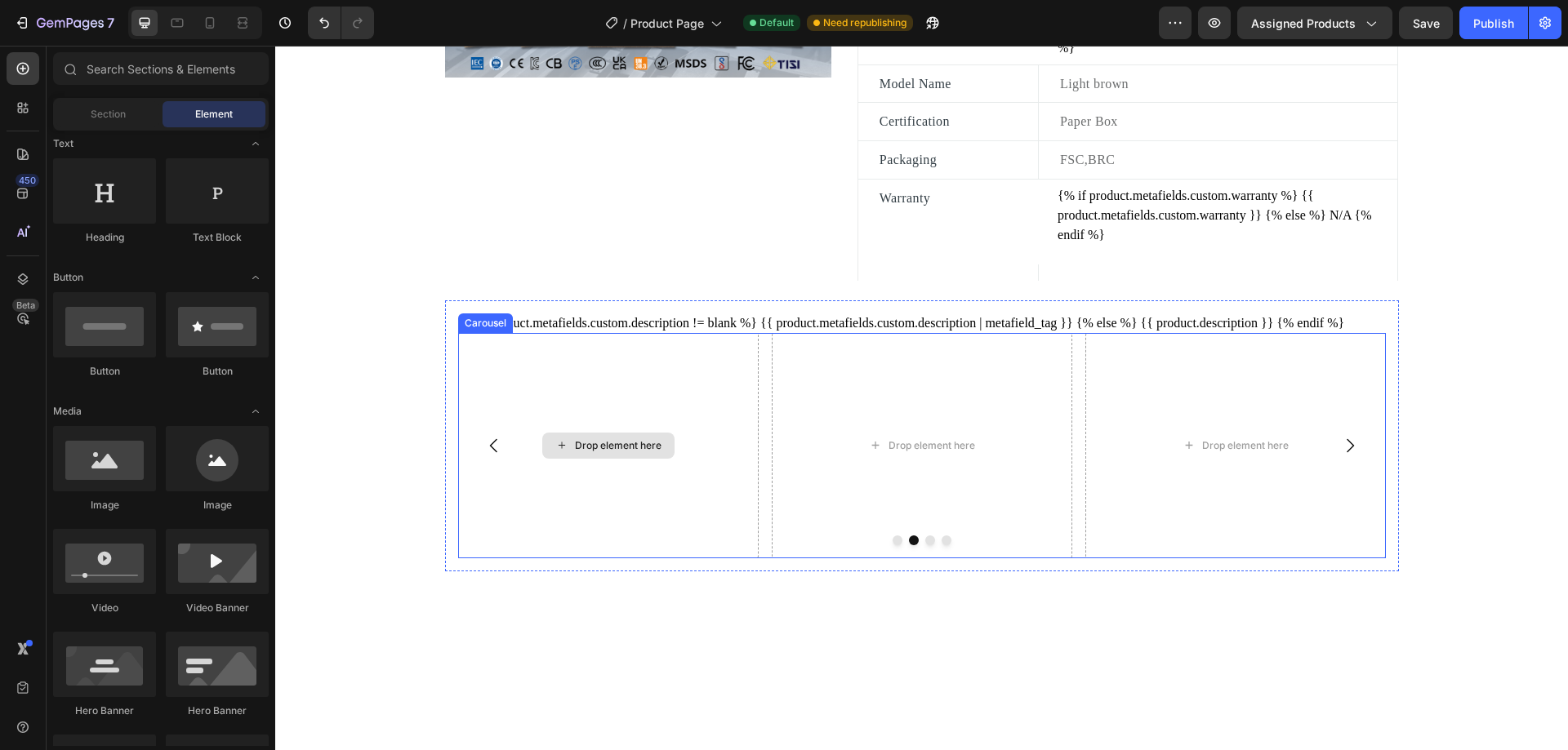
click at [700, 406] on div "Drop element here" at bounding box center [608, 446] width 300 height 225
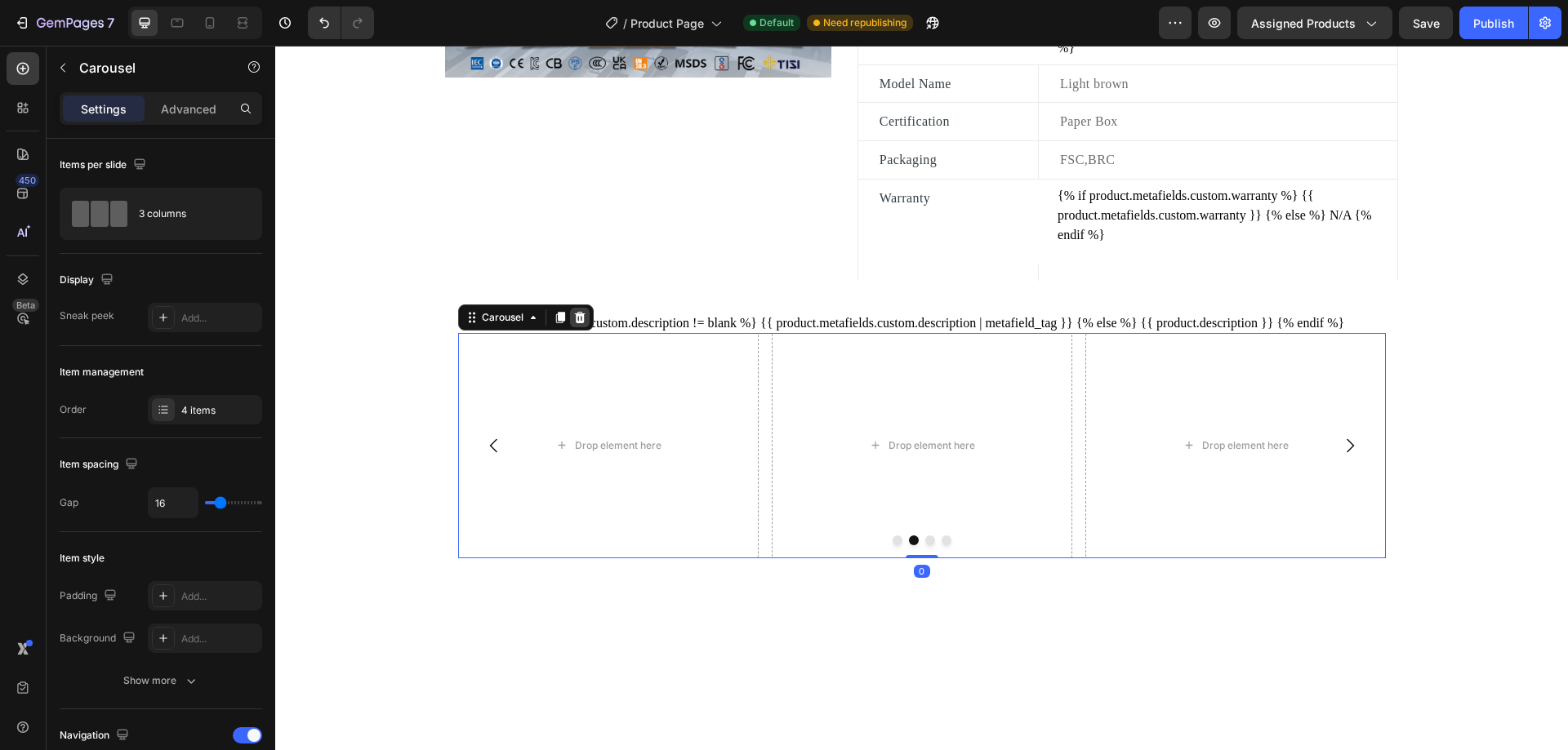
click at [578, 324] on icon at bounding box center [579, 317] width 13 height 13
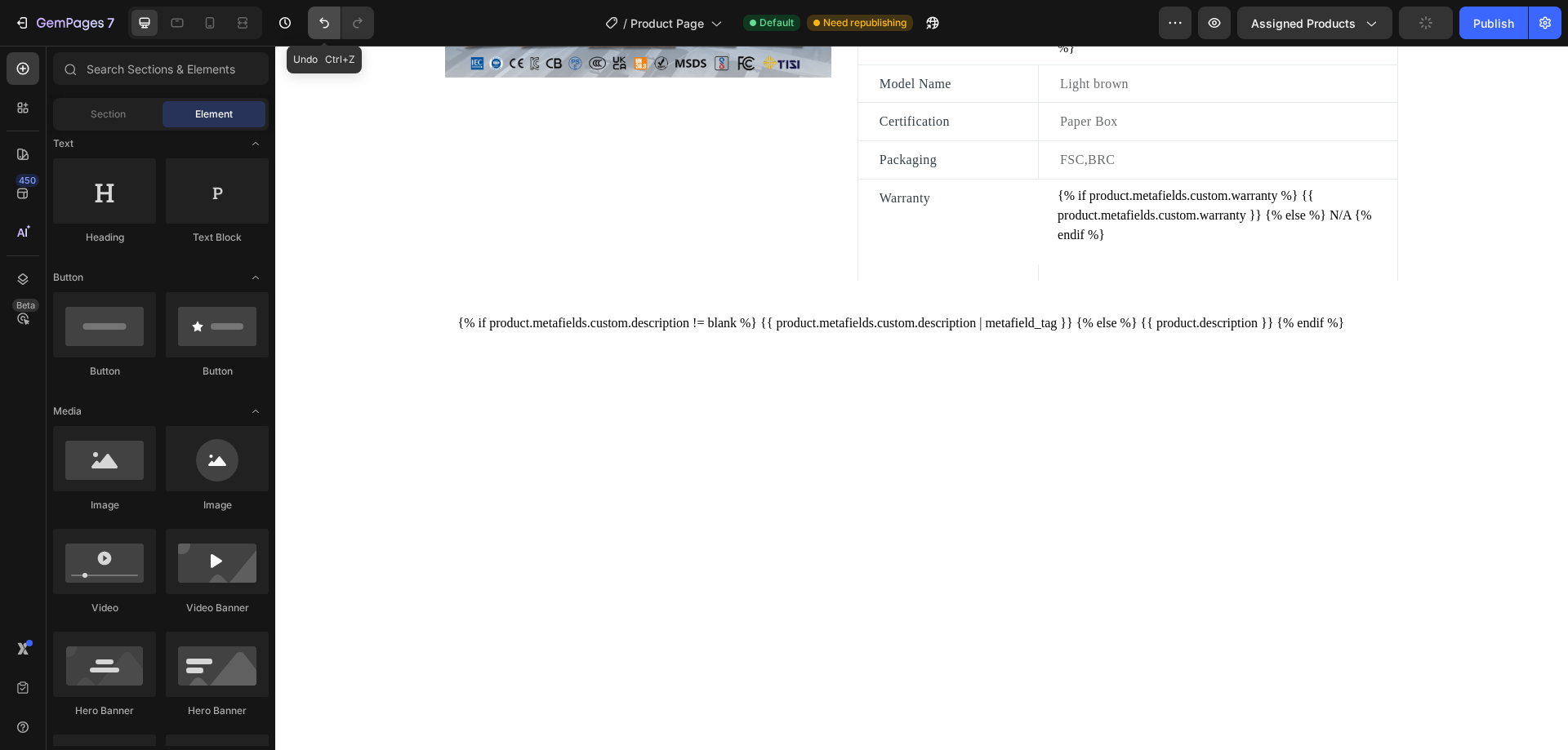
click at [323, 30] on icon "Undo/Redo" at bounding box center [324, 22] width 17 height 17
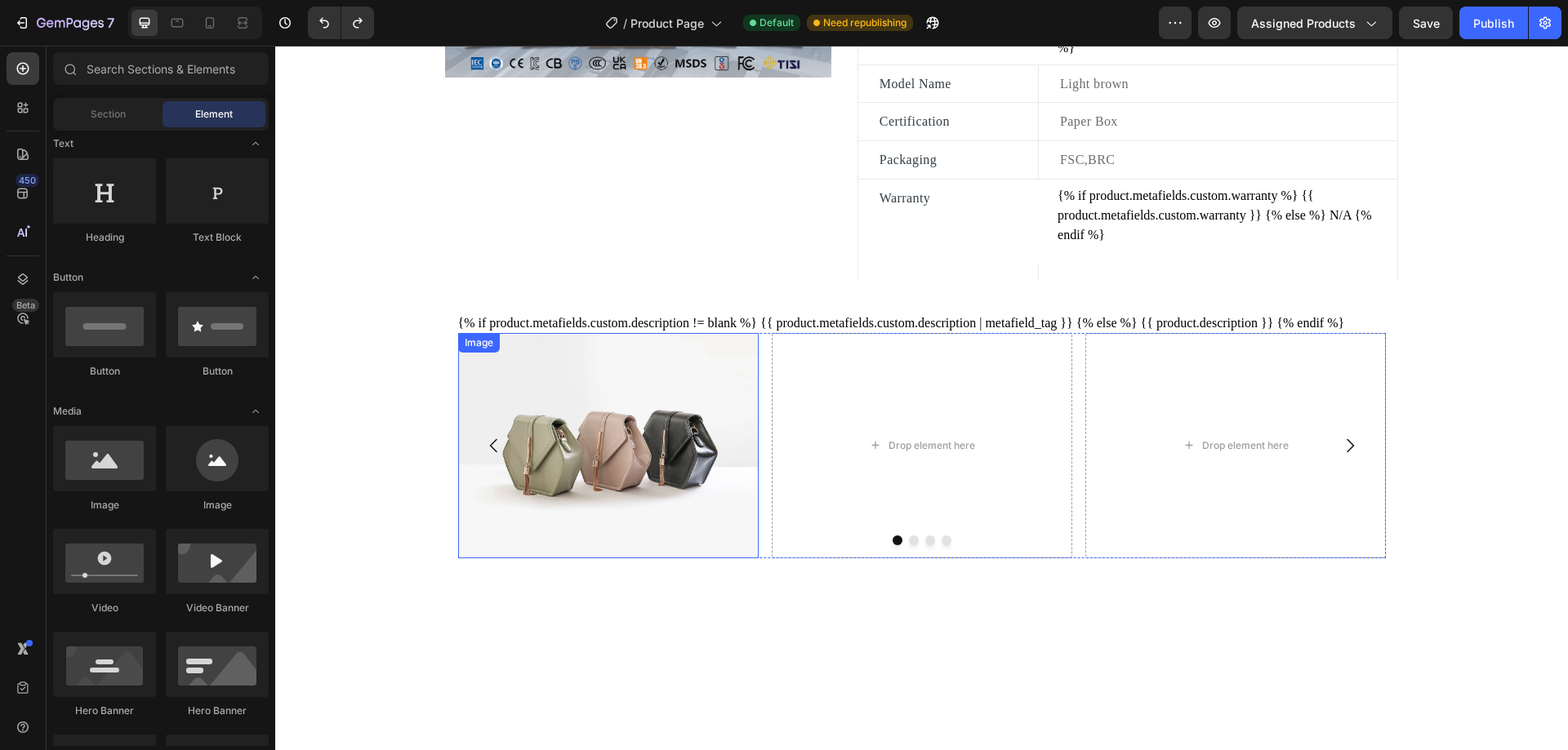
click at [662, 391] on img at bounding box center [608, 446] width 300 height 225
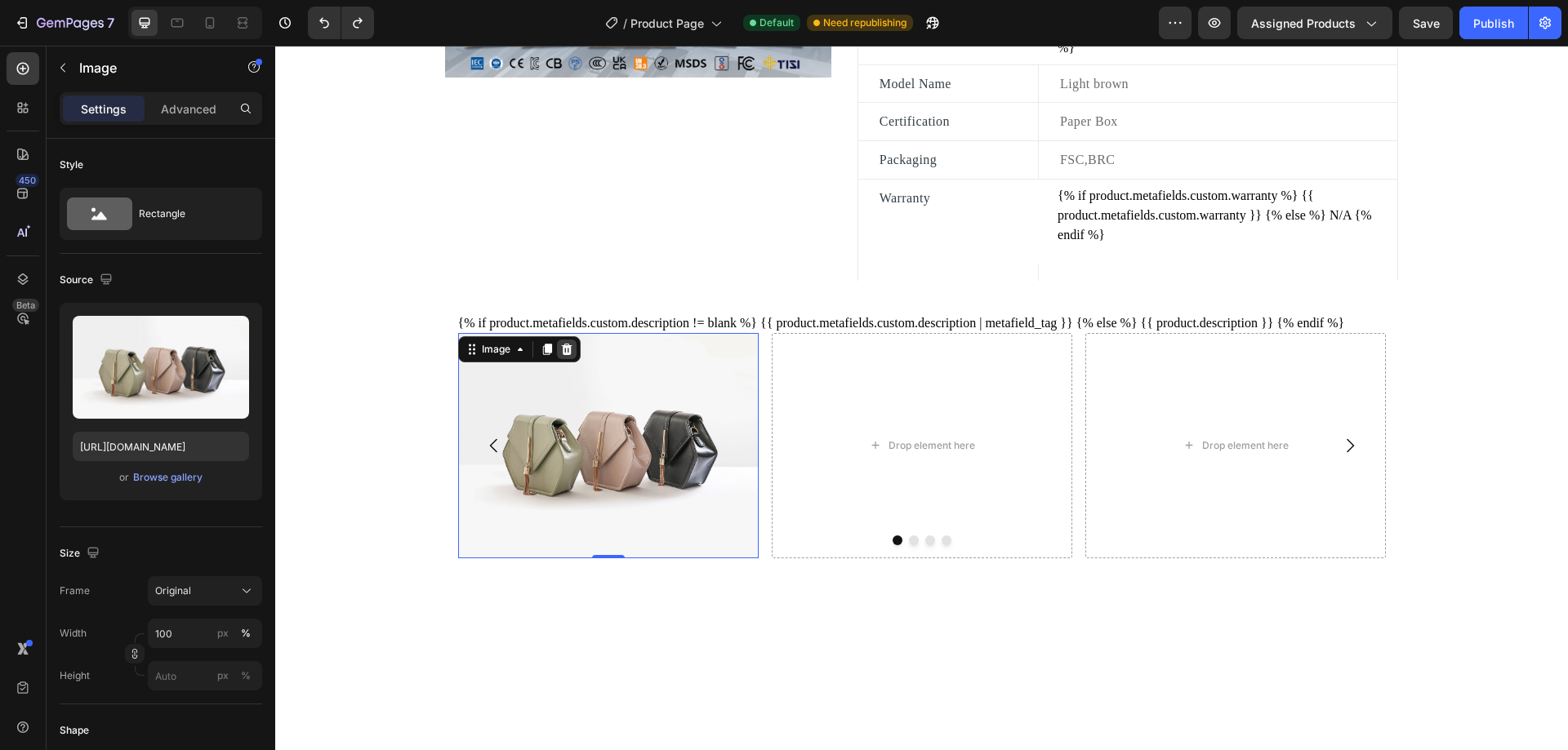
click at [561, 355] on icon at bounding box center [566, 349] width 11 height 12
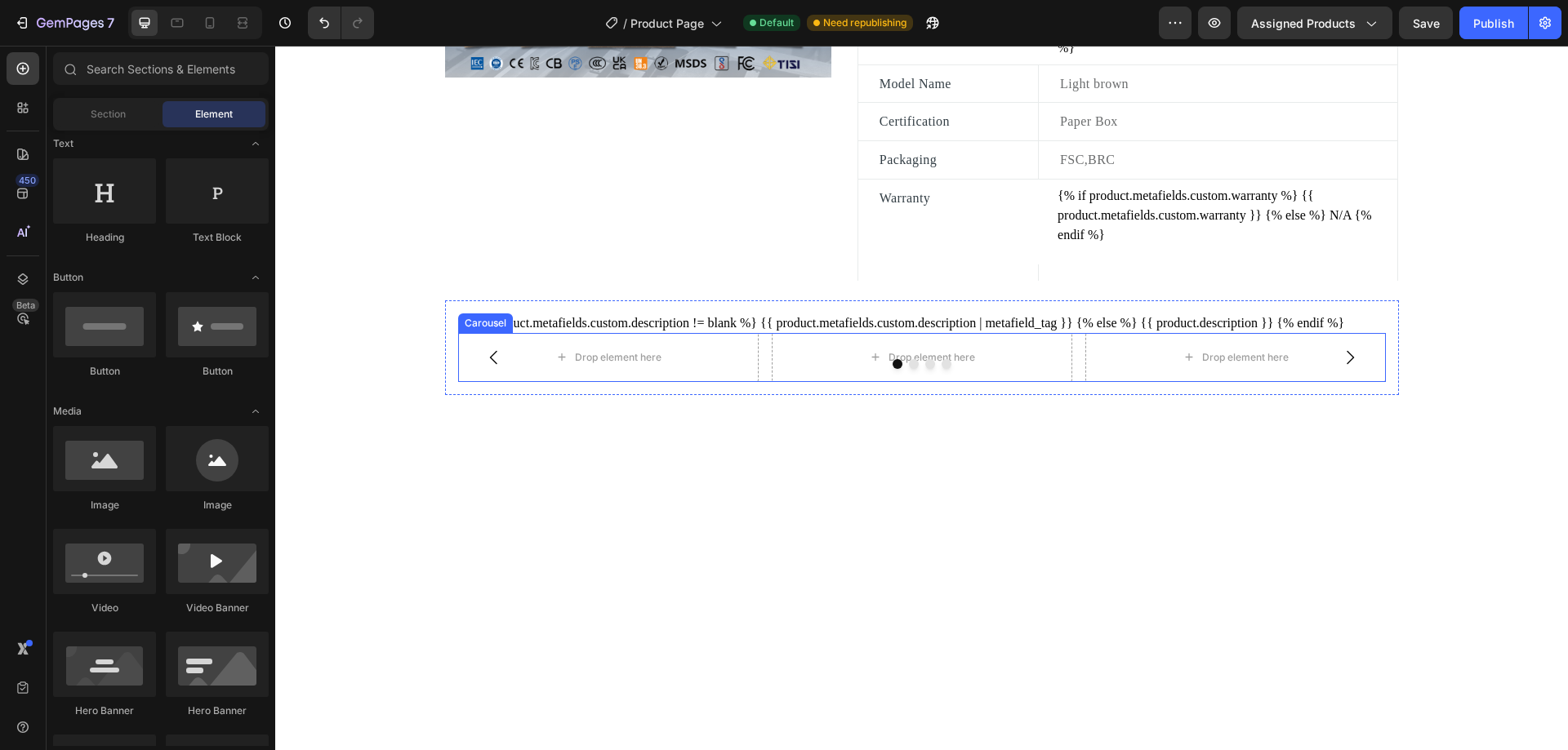
click at [703, 369] on div at bounding box center [922, 364] width 927 height 10
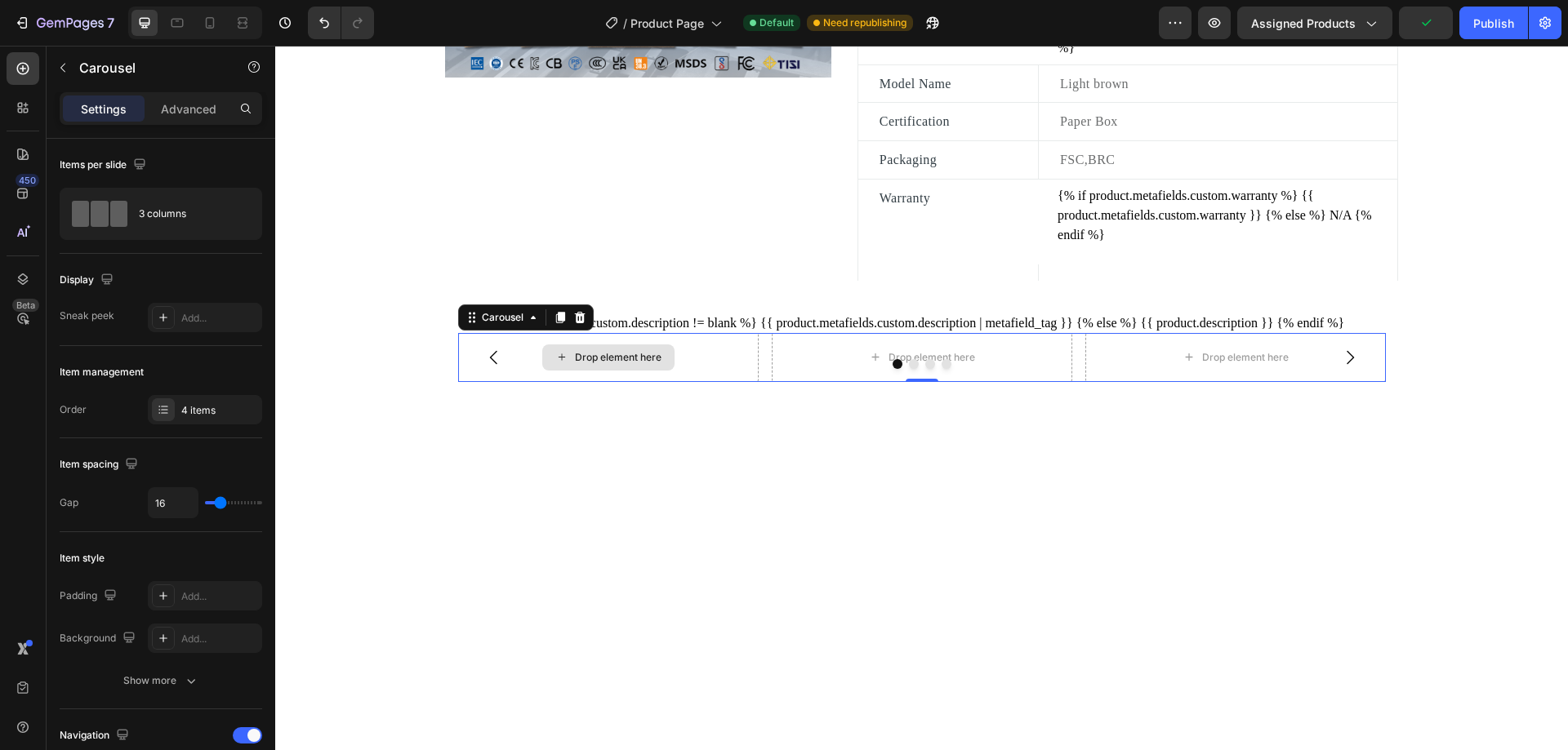
click at [706, 376] on div "Drop element here" at bounding box center [608, 358] width 300 height 49
click at [575, 323] on icon at bounding box center [579, 317] width 11 height 12
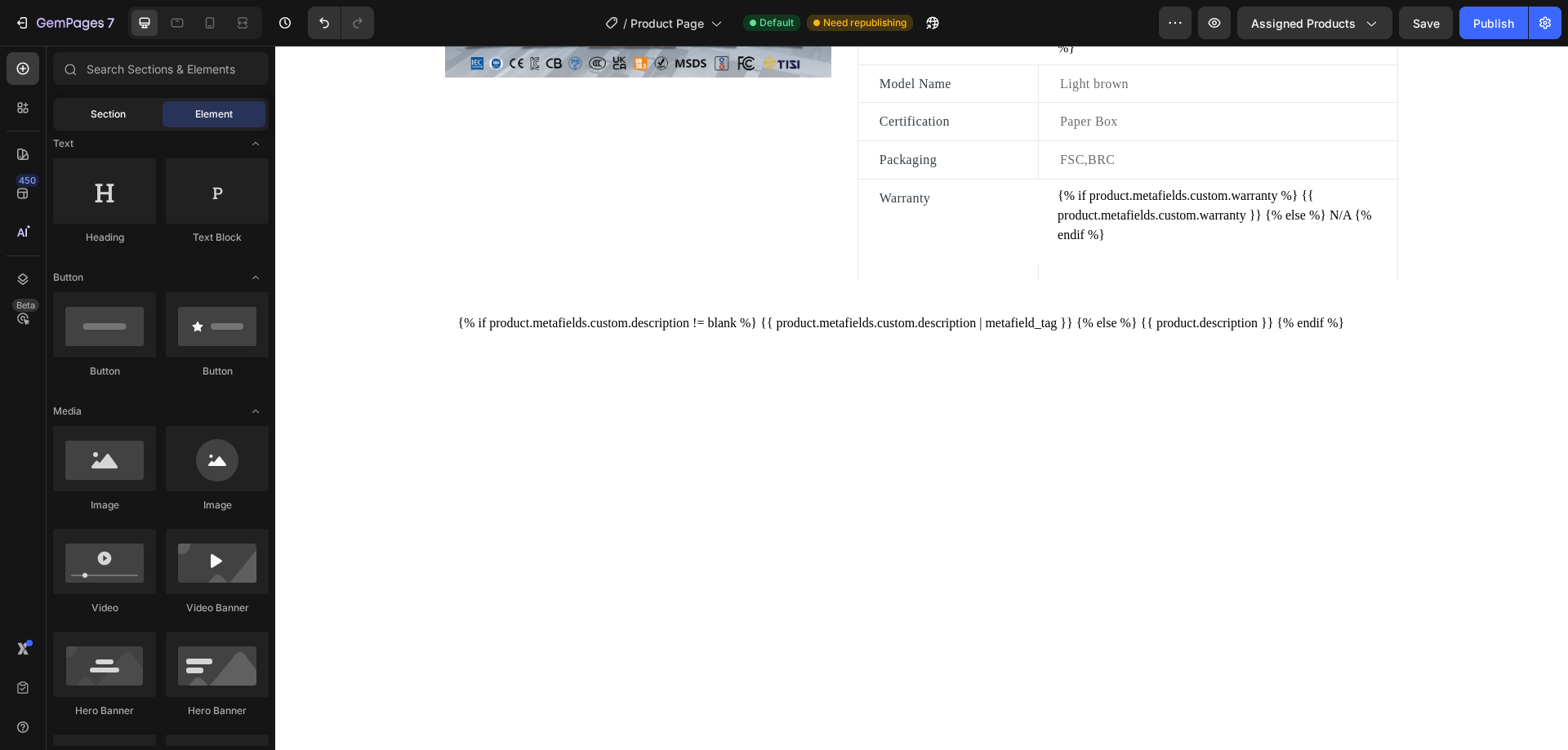
click at [87, 117] on div "Section" at bounding box center [108, 114] width 103 height 26
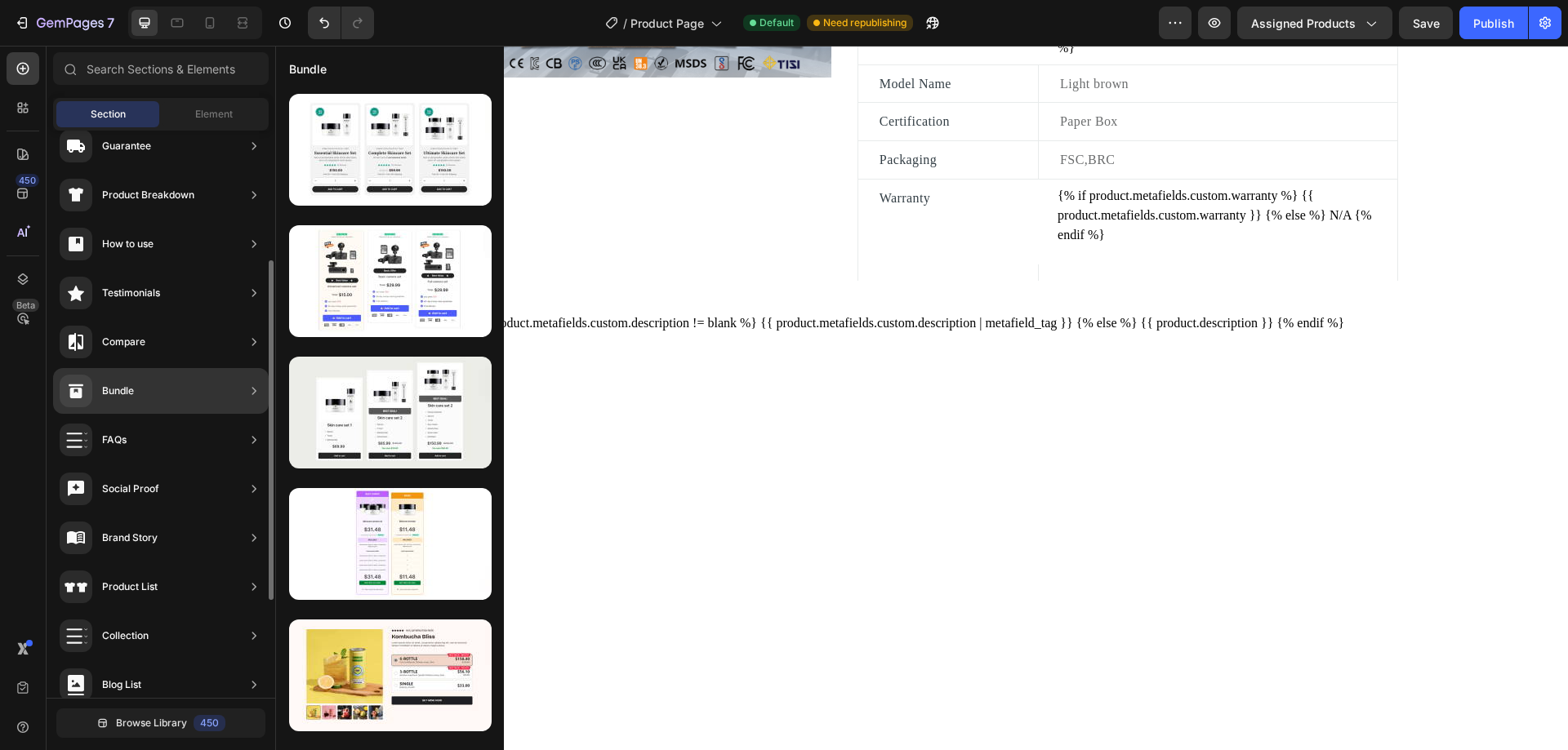
scroll to position [53, 0]
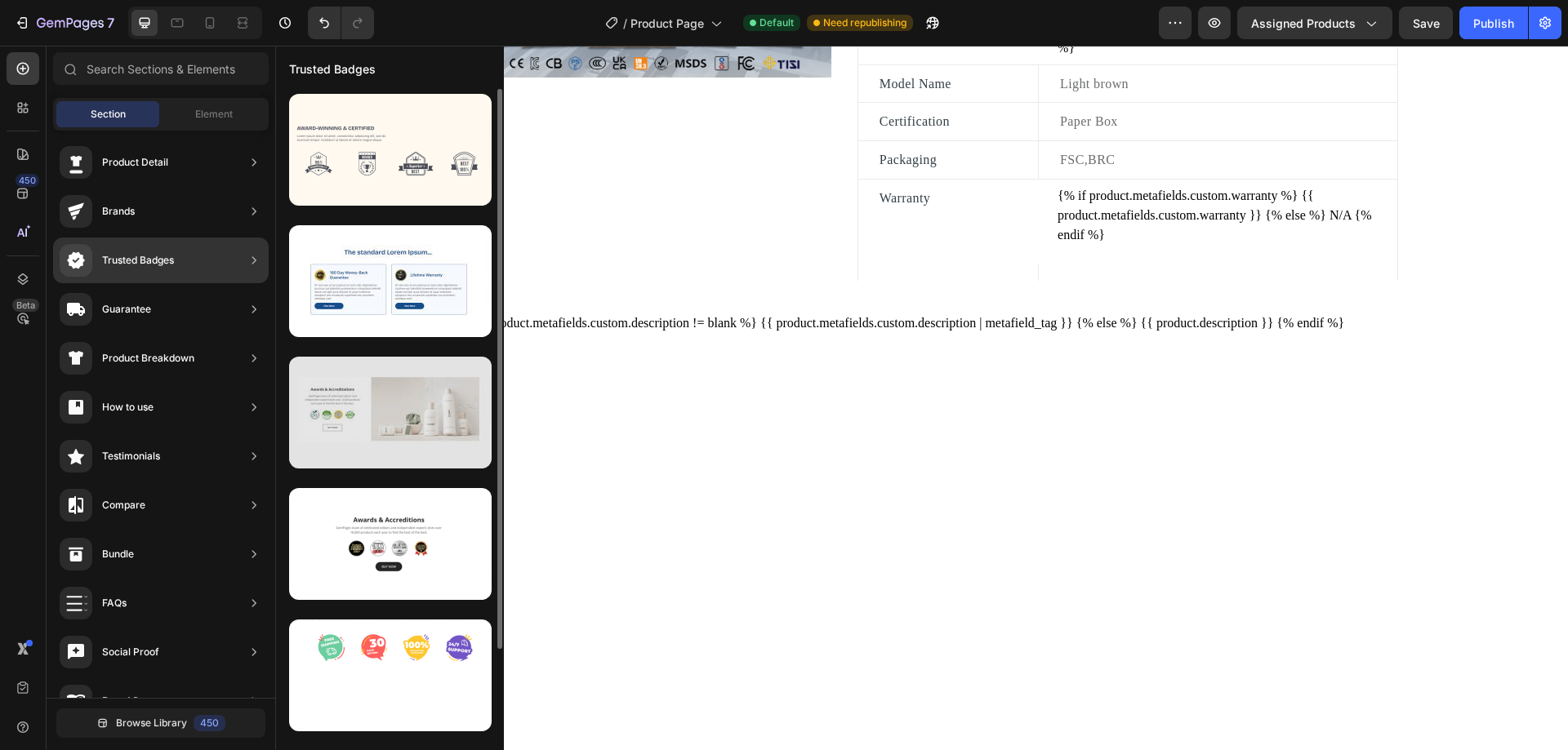
click at [440, 416] on div at bounding box center [390, 412] width 202 height 112
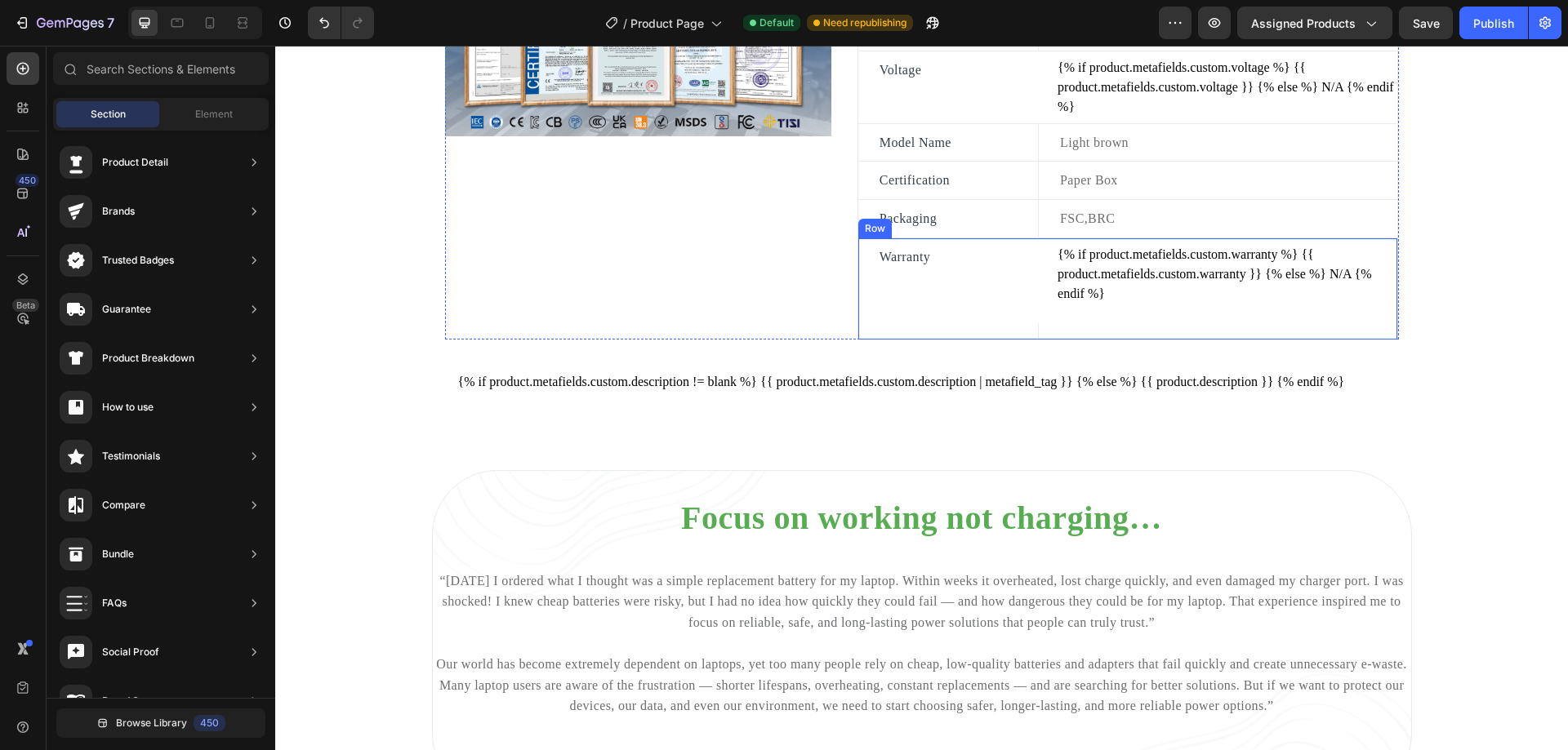
scroll to position [979, 0]
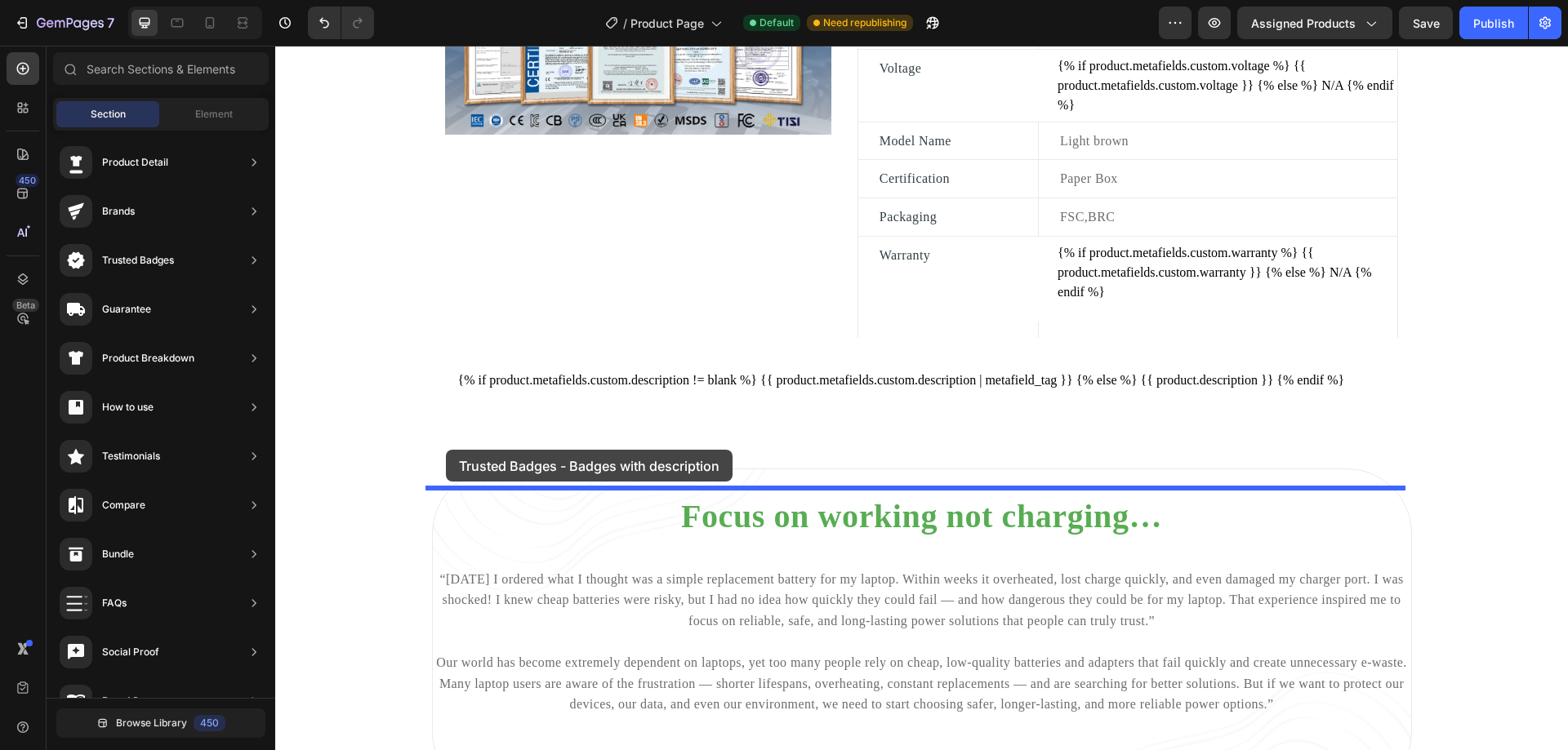
drag, startPoint x: 656, startPoint y: 329, endPoint x: 455, endPoint y: 452, distance: 235.6
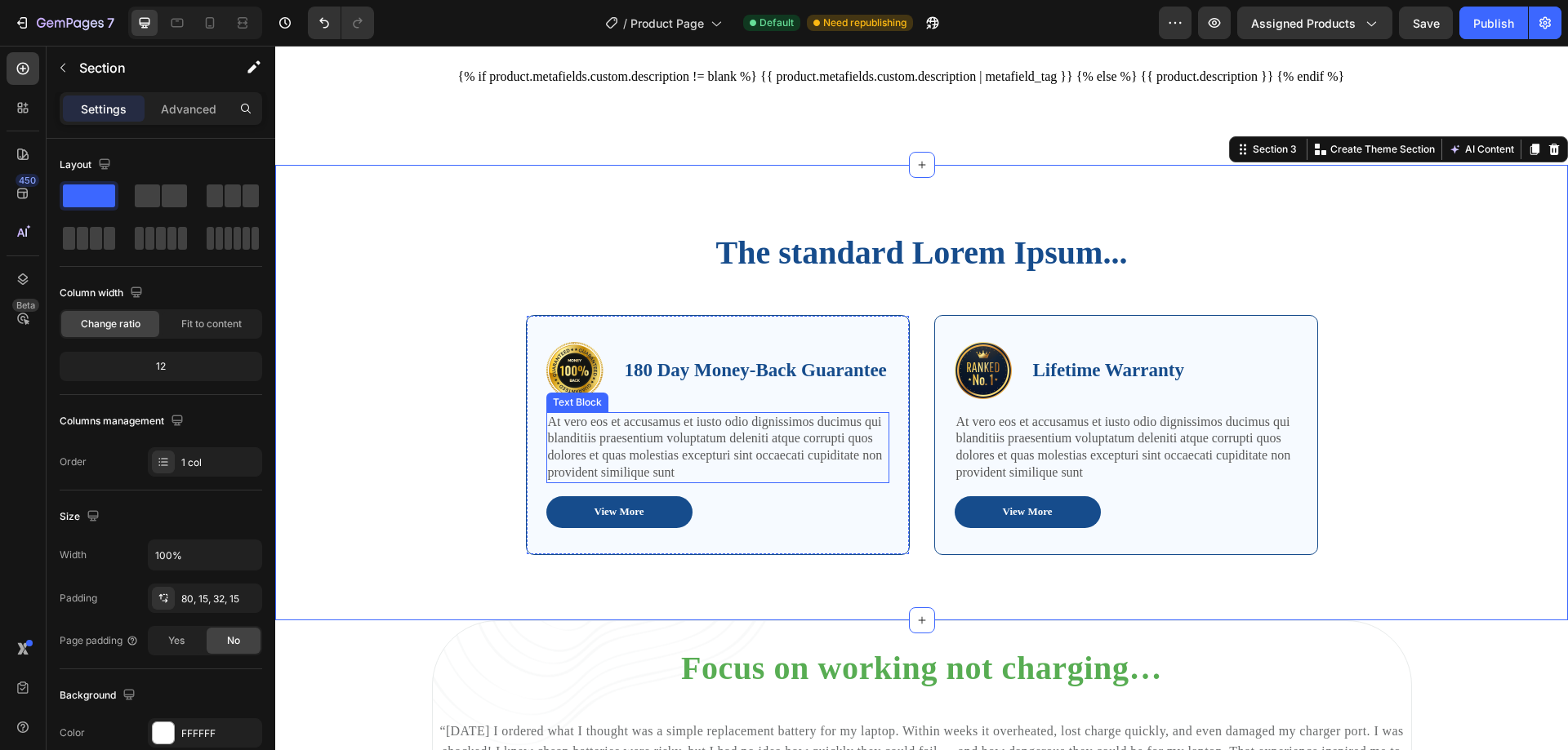
scroll to position [1120, 0]
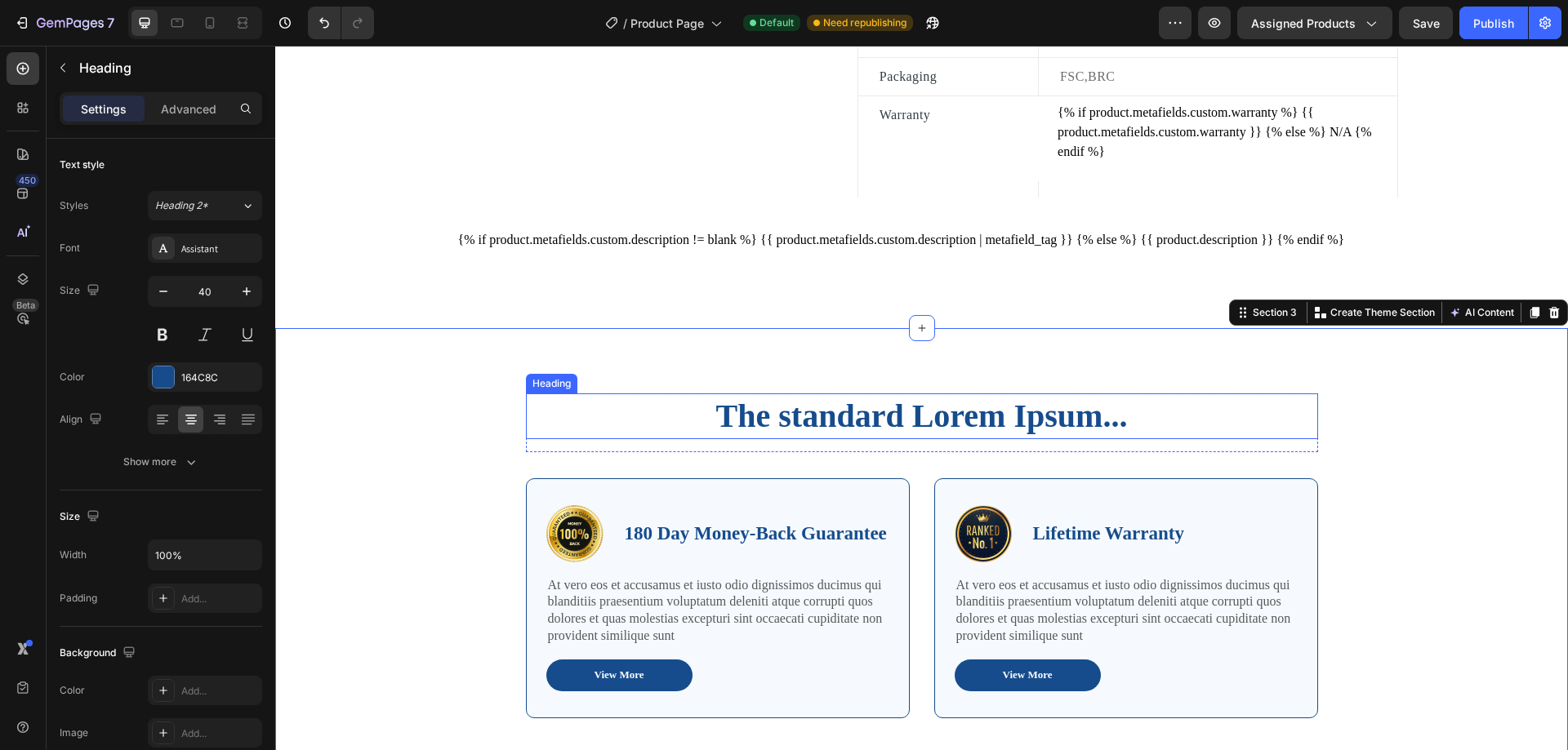
click at [772, 433] on h2 "The standard Lorem Ipsum..." at bounding box center [922, 416] width 792 height 46
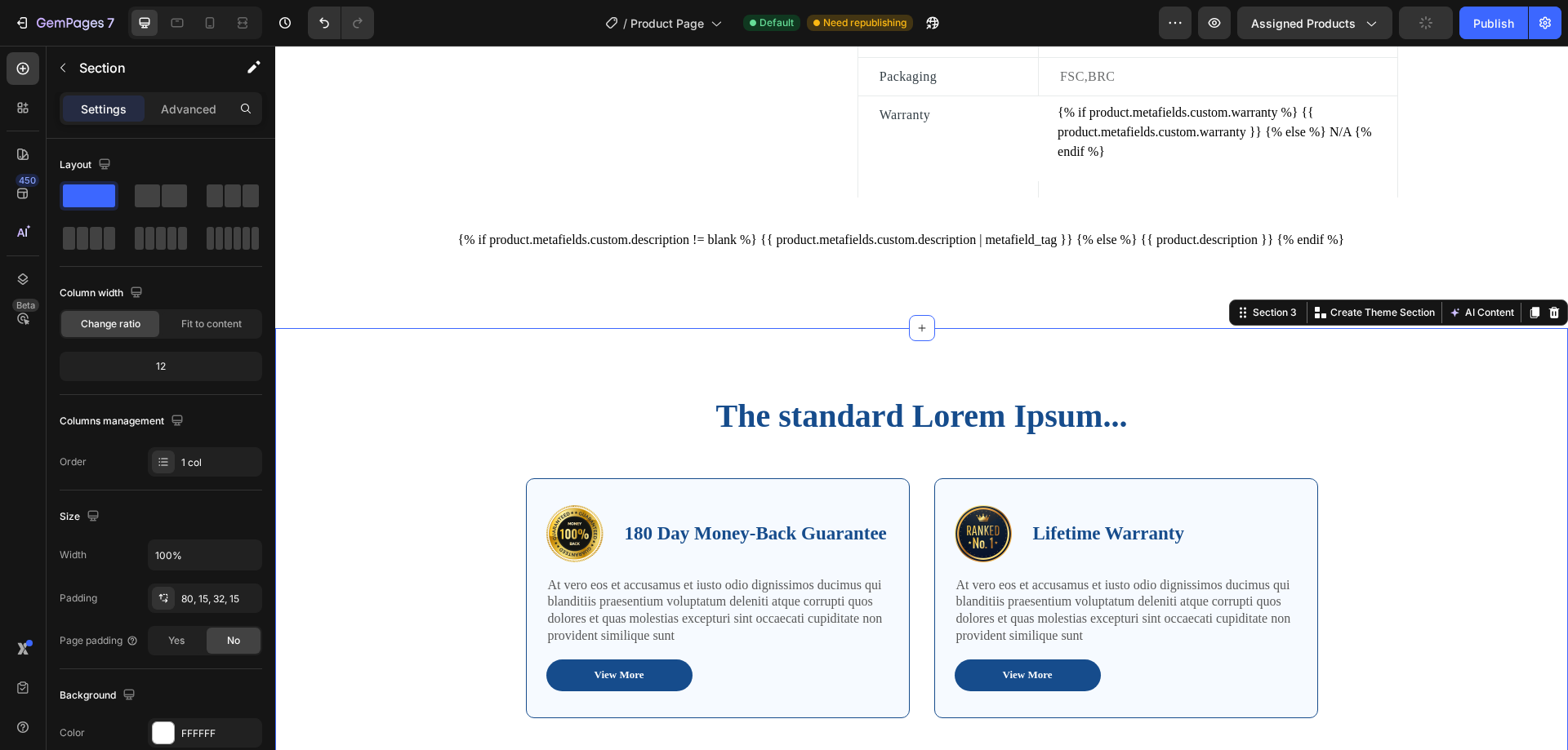
click at [488, 403] on div "The standard Lorem Ipsum... Heading Row Image 180 Day Money-Back Guarantee Text…" at bounding box center [922, 556] width 1293 height 456
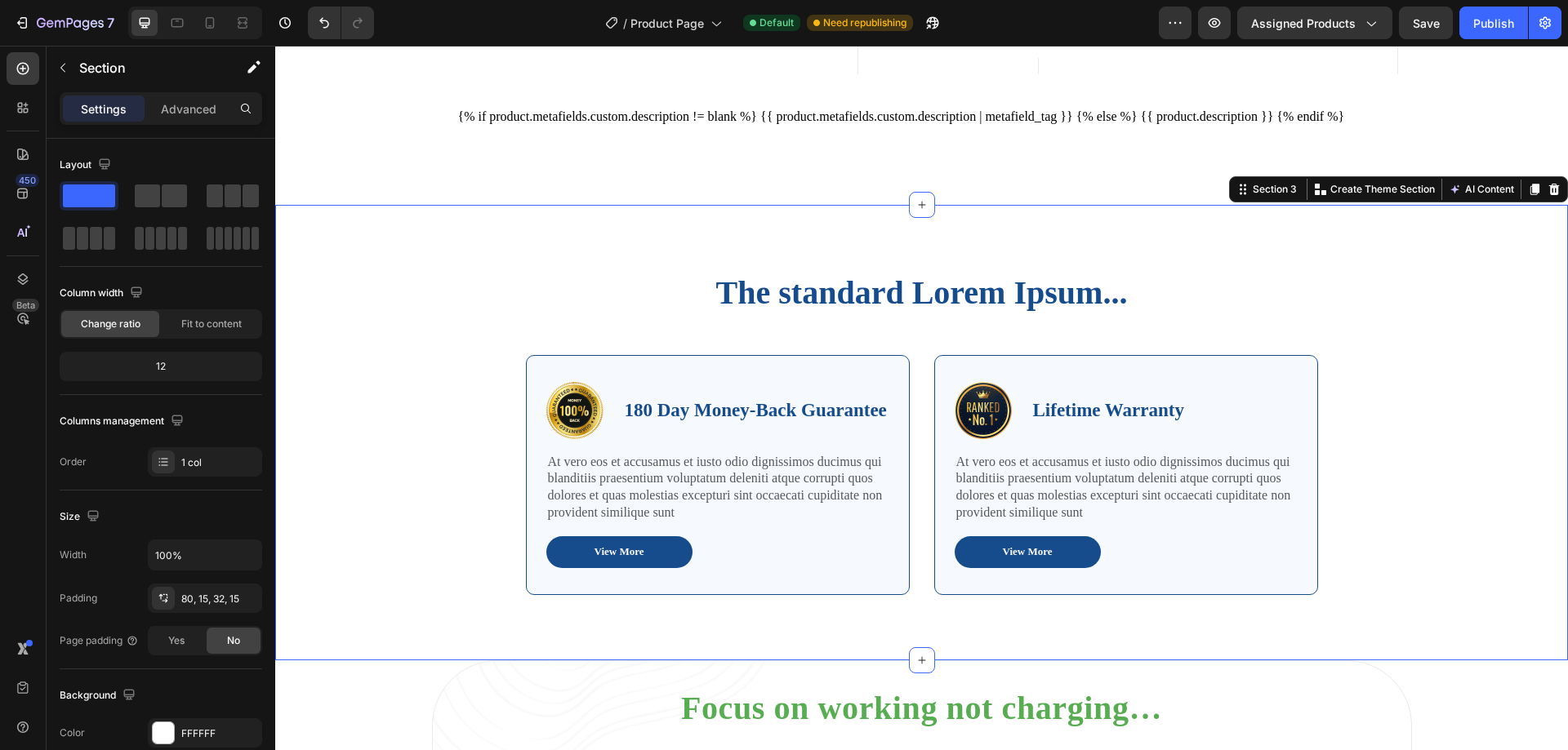
scroll to position [1283, 0]
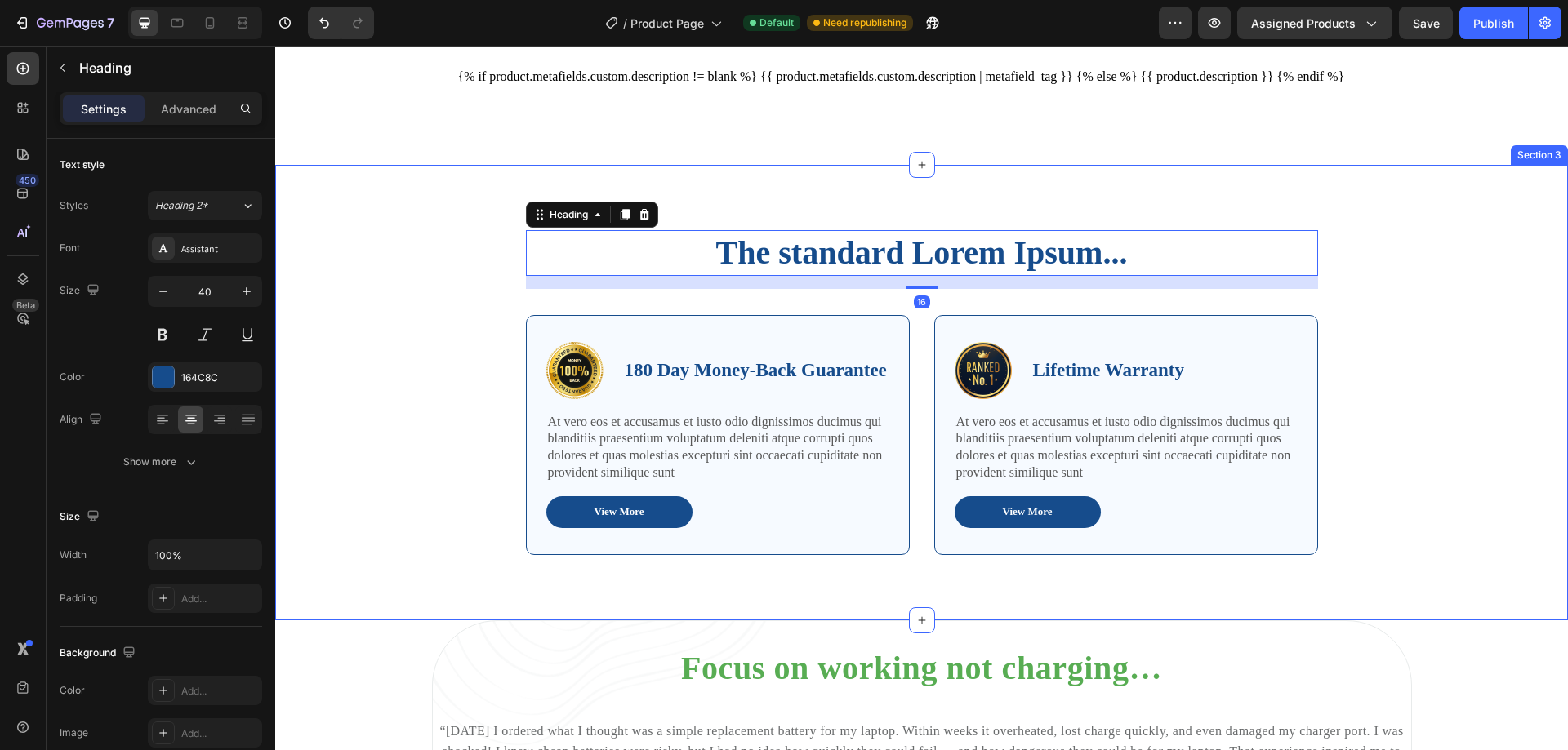
click at [477, 391] on div "The standard Lorem Ipsum... Heading 16 Row Image 180 Day Money-Back Guarantee T…" at bounding box center [922, 412] width 1269 height 364
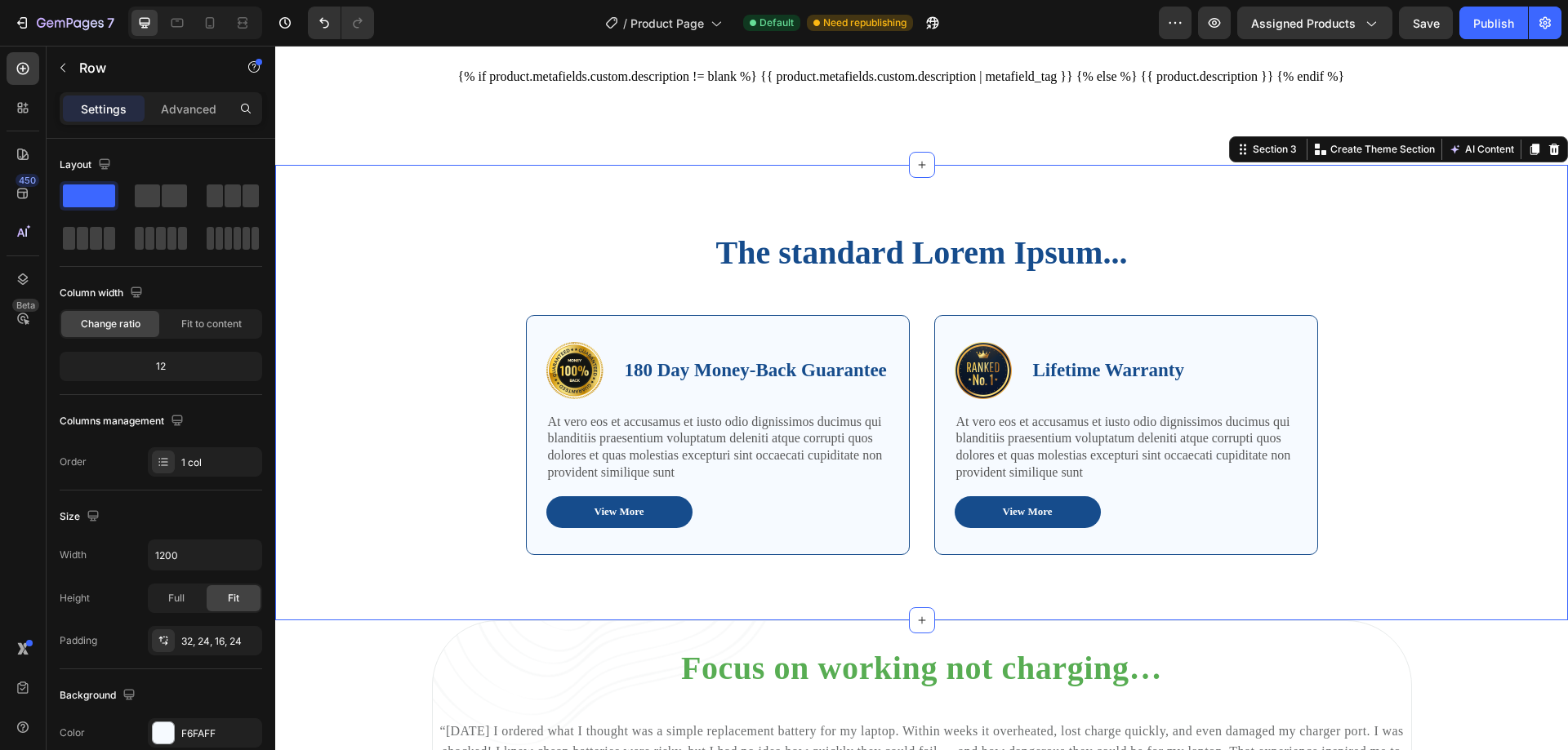
click at [526, 416] on div "Image 180 Day Money-Back Guarantee Text Block Row At vero eos et accusamus et i…" at bounding box center [717, 434] width 384 height 240
click at [446, 278] on div "The standard Lorem Ipsum... Heading Row Image 180 Day Money-Back Guarantee Text…" at bounding box center [922, 412] width 1269 height 364
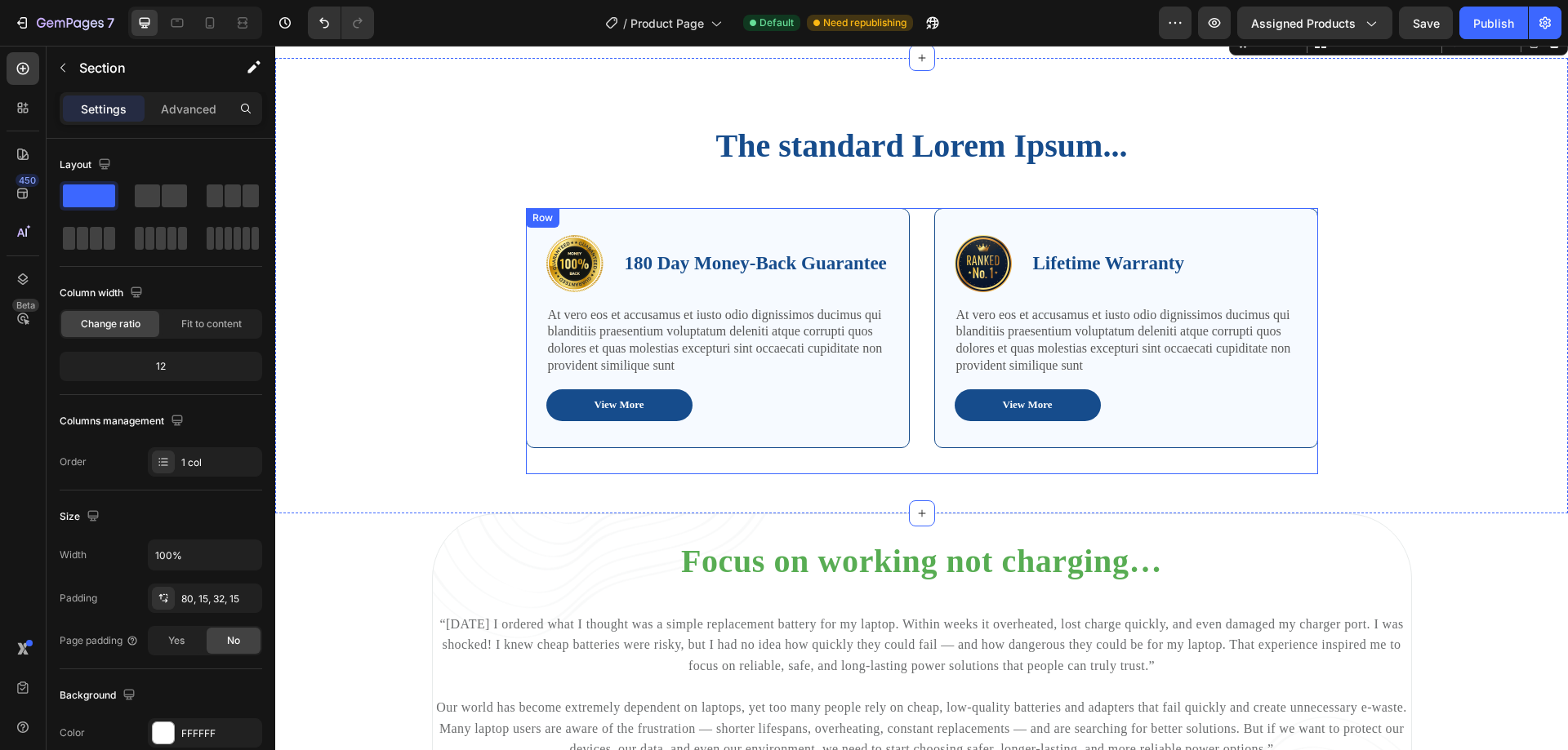
scroll to position [1120, 0]
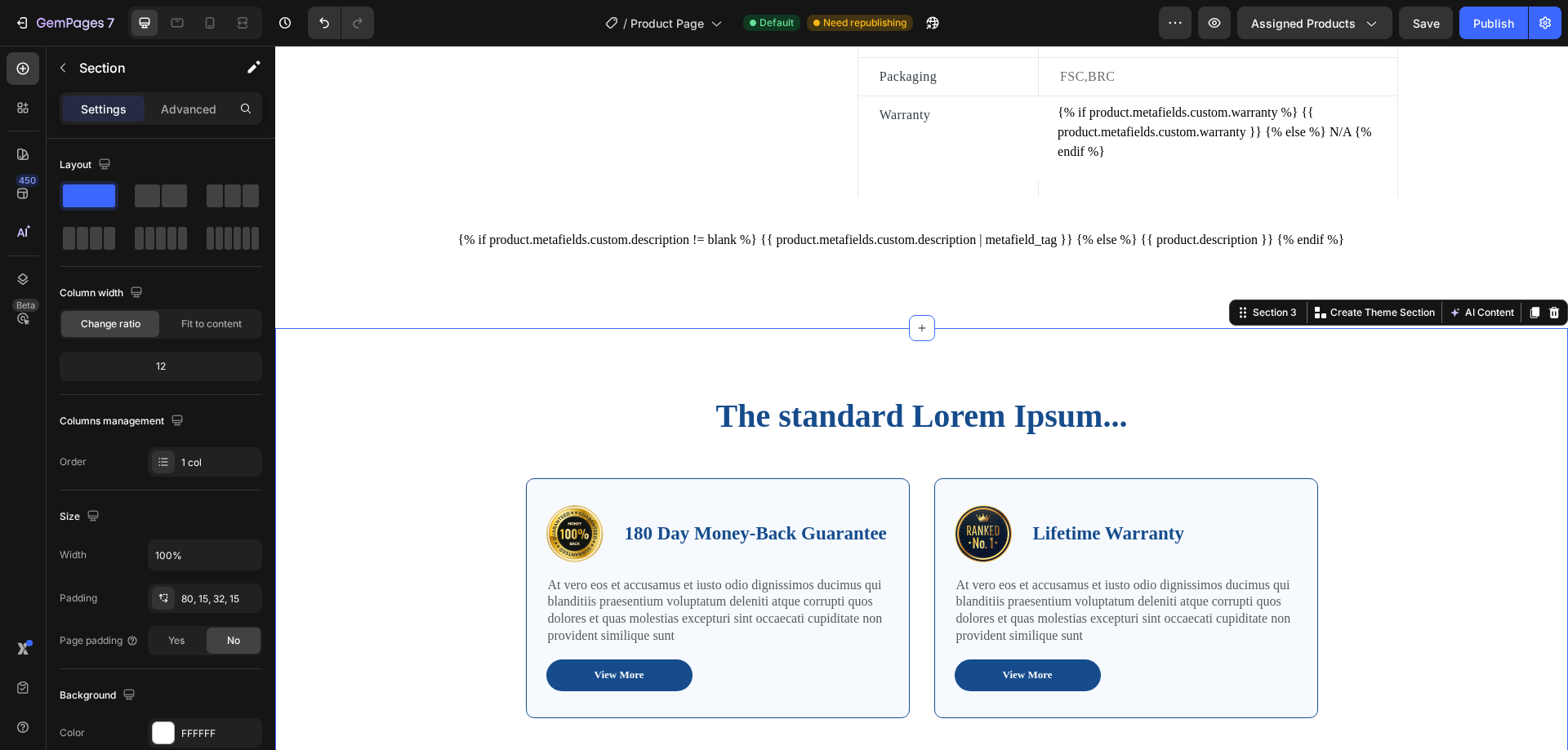
click at [811, 379] on div "The standard Lorem Ipsum... Heading Row Image 180 Day Money-Back Guarantee Text…" at bounding box center [922, 556] width 1293 height 456
click at [1550, 318] on icon at bounding box center [1554, 312] width 11 height 12
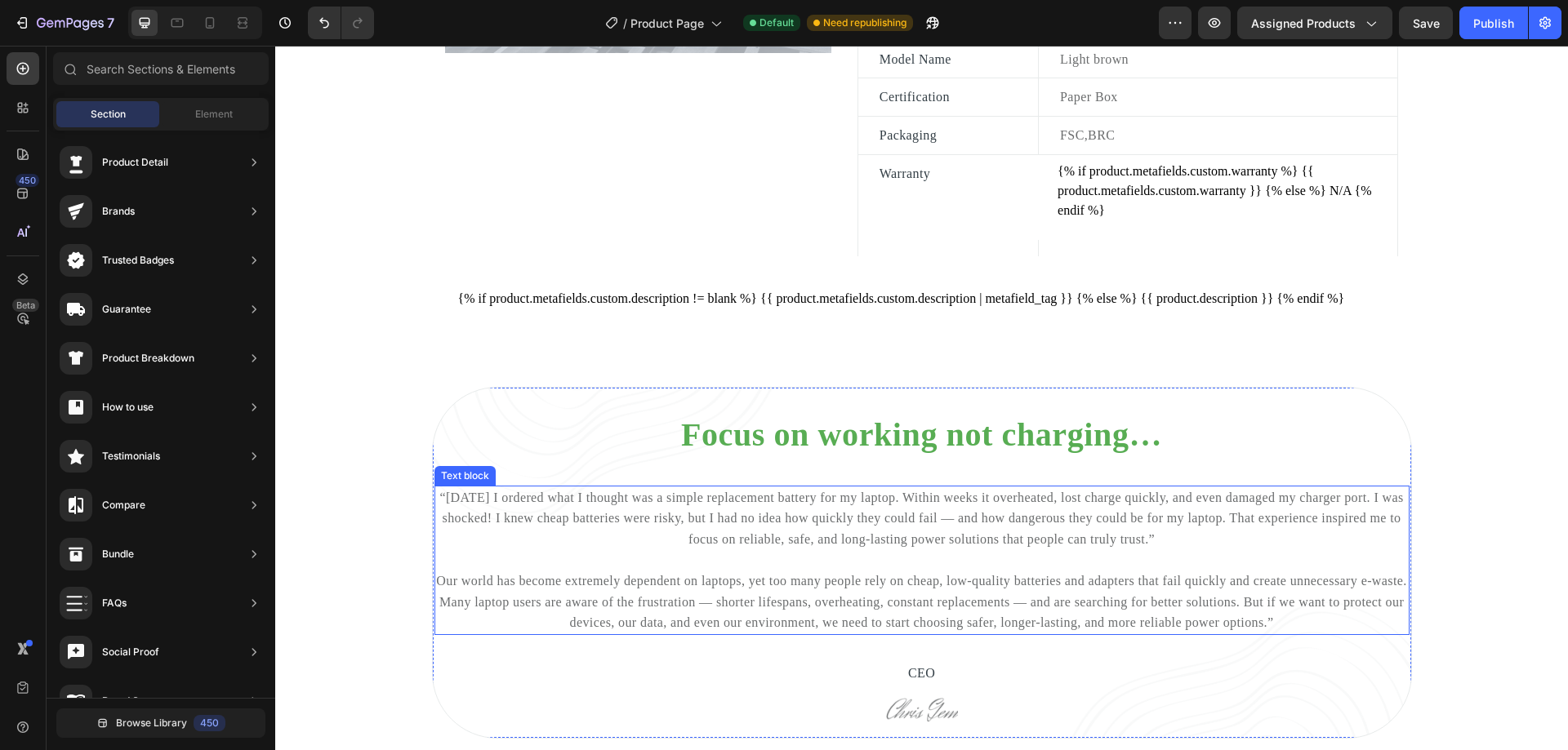
scroll to position [1039, 0]
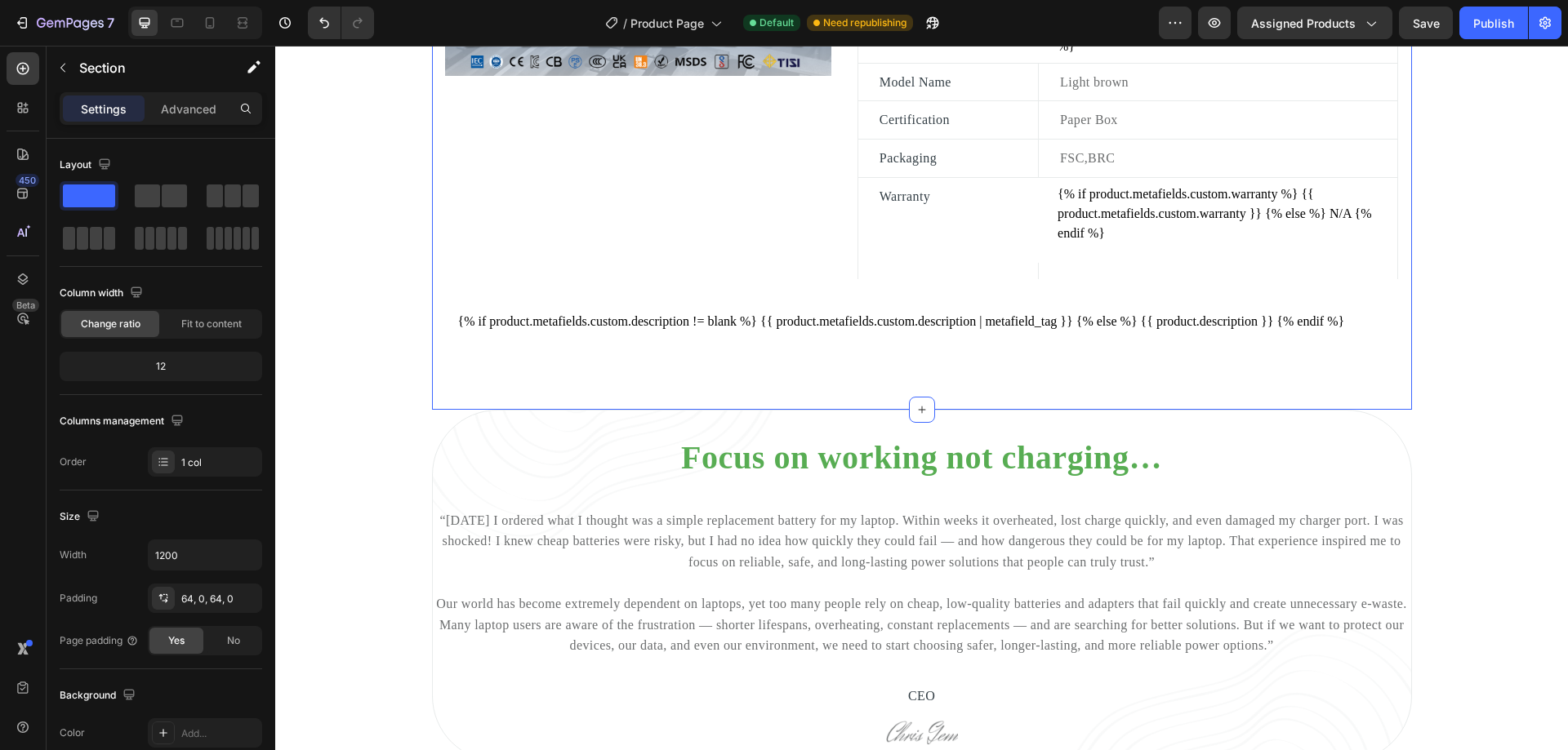
click at [672, 381] on div "PACKING DETAILS FAQS DECOMPOSITION PROCESS CERTIFICATE Image Battery Capacity T…" at bounding box center [922, 72] width 980 height 673
click at [60, 63] on icon "button" at bounding box center [62, 67] width 13 height 13
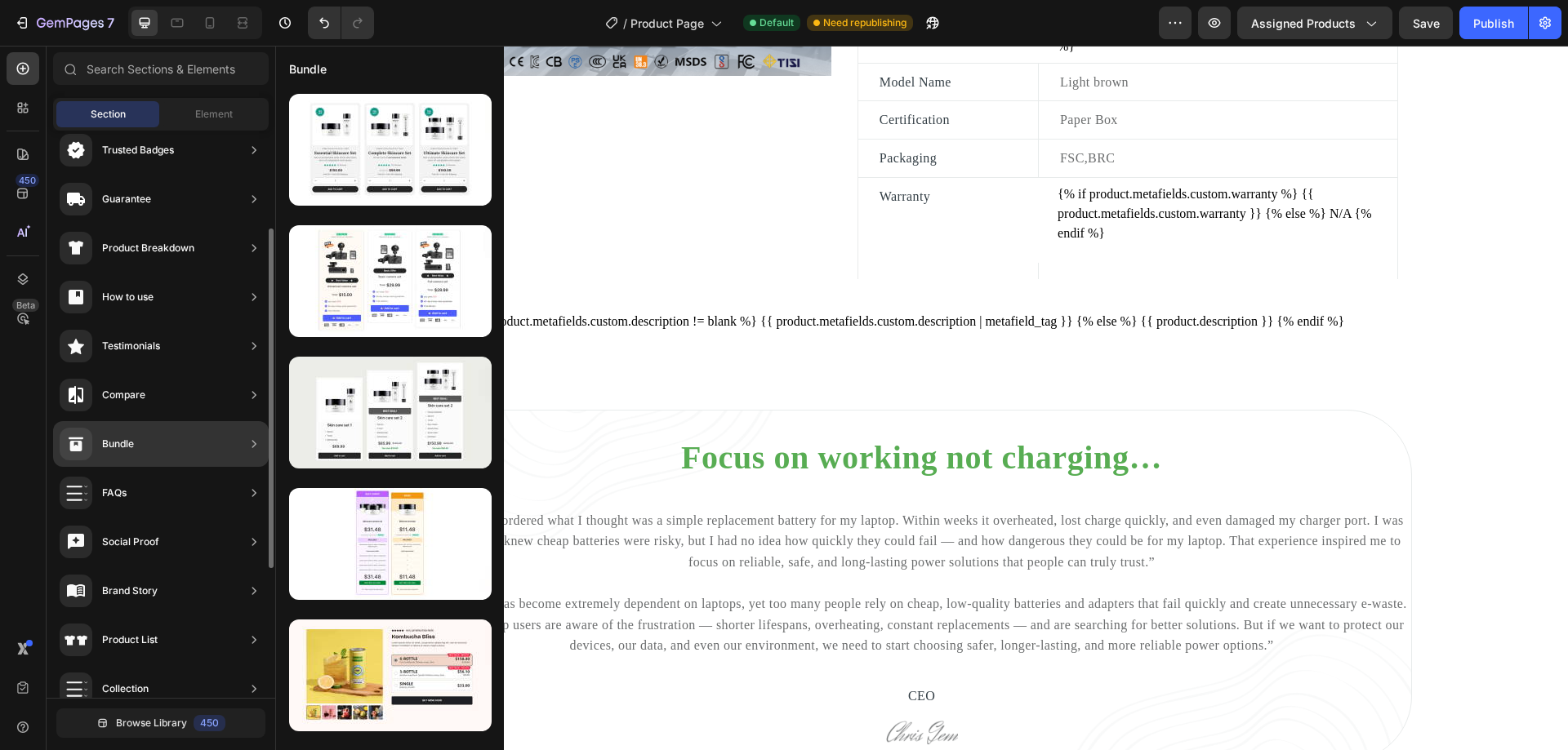
scroll to position [380, 0]
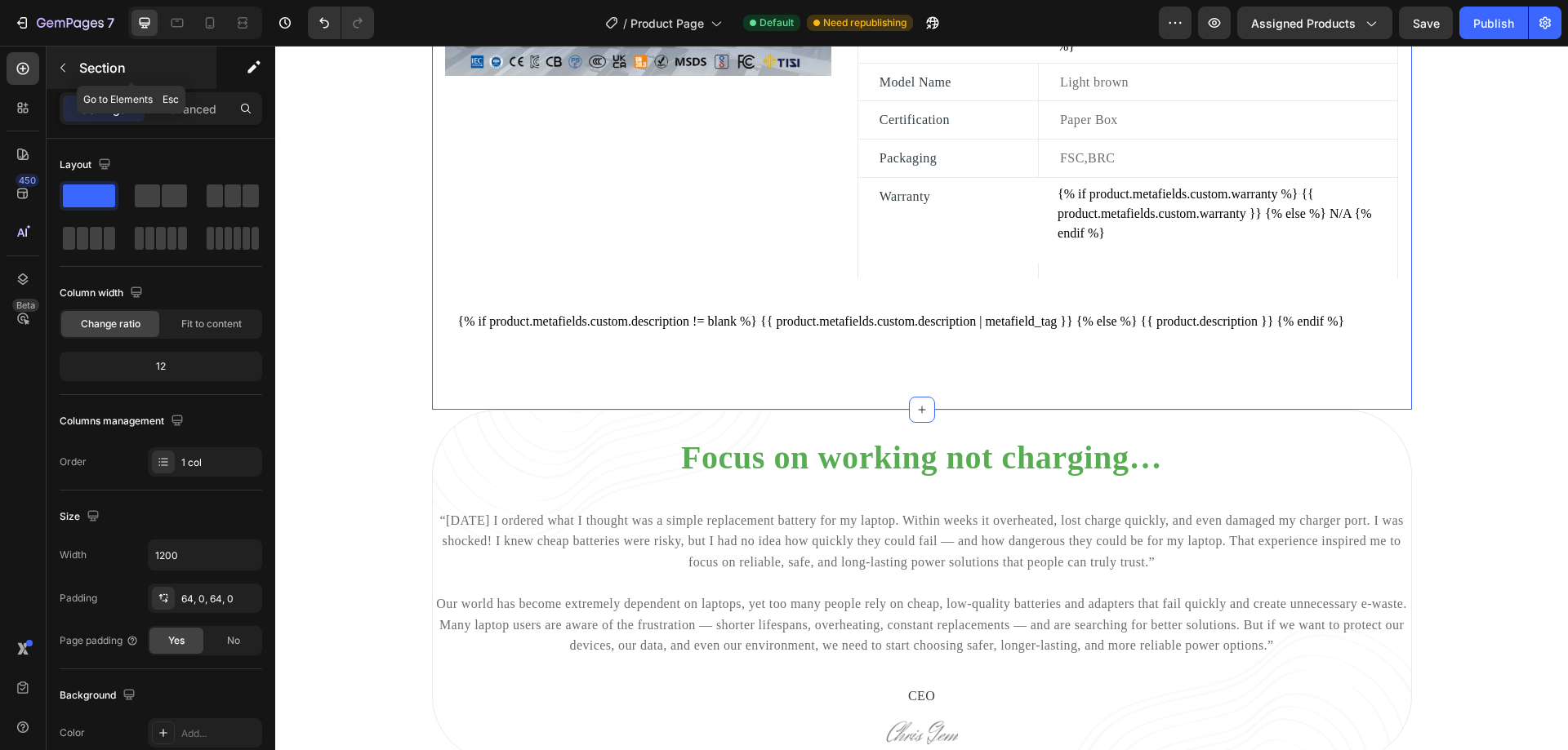
click at [68, 64] on icon "button" at bounding box center [62, 67] width 13 height 13
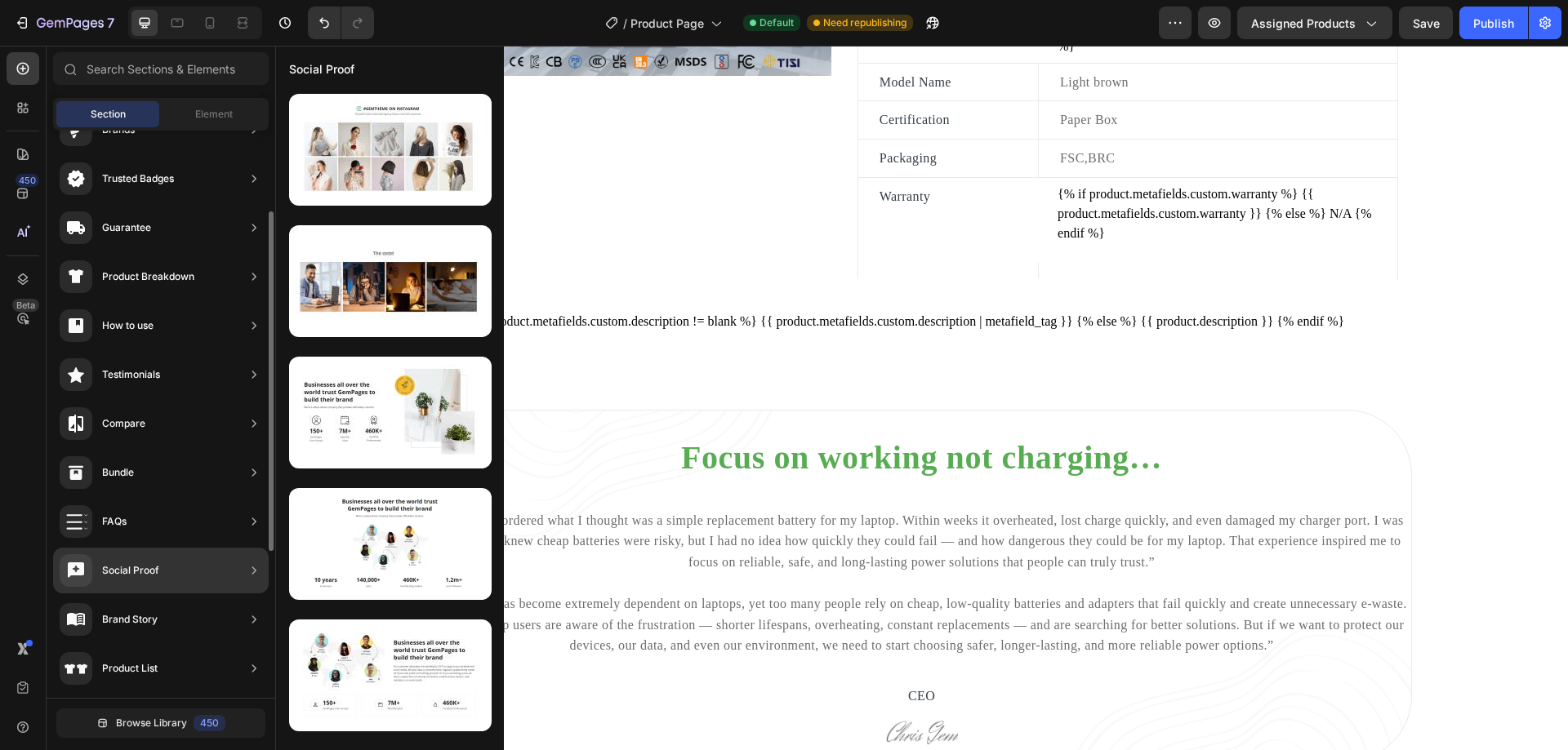
scroll to position [0, 0]
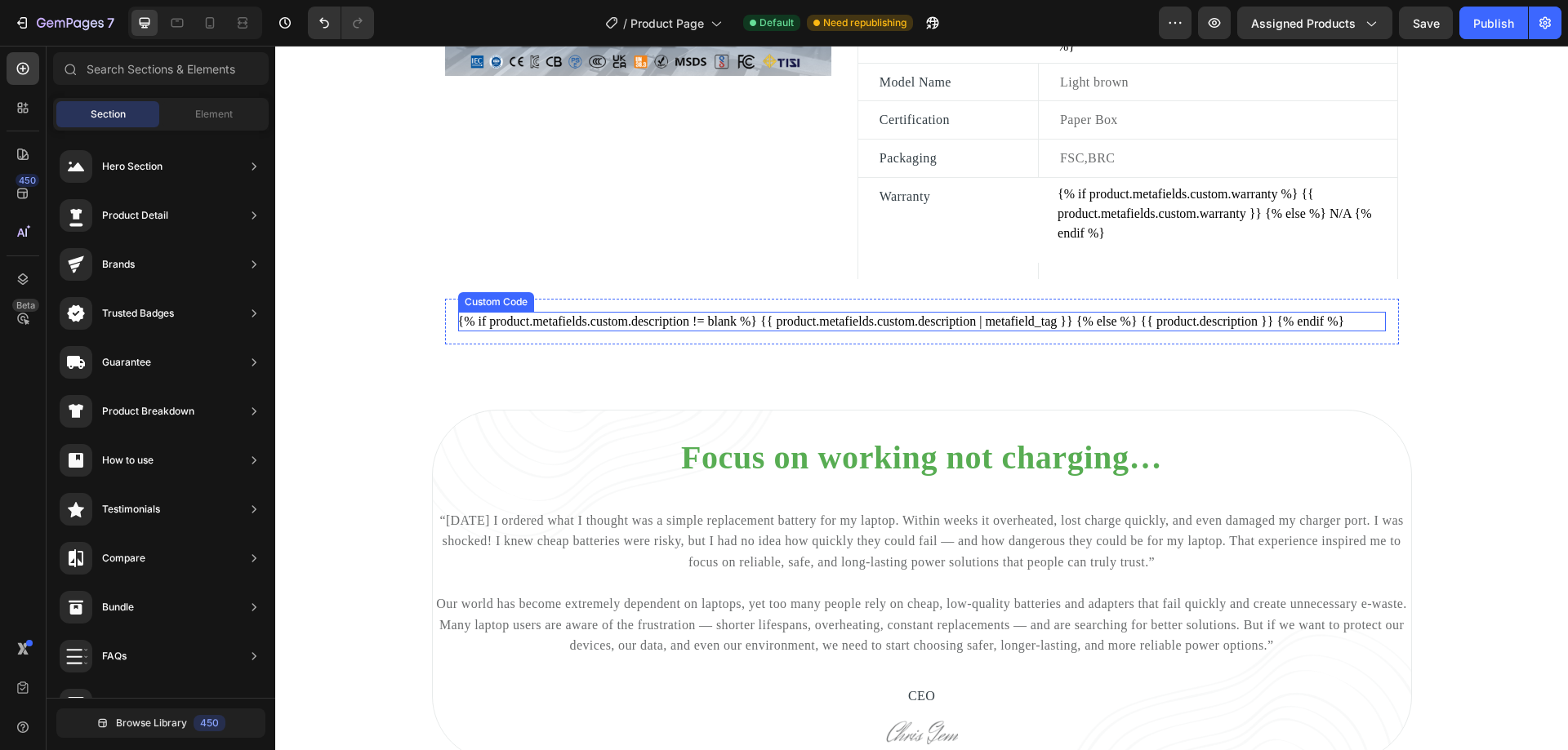
click at [606, 331] on div "{% if product.metafields.custom.description != blank %} {{ product.metafields.c…" at bounding box center [922, 322] width 927 height 19
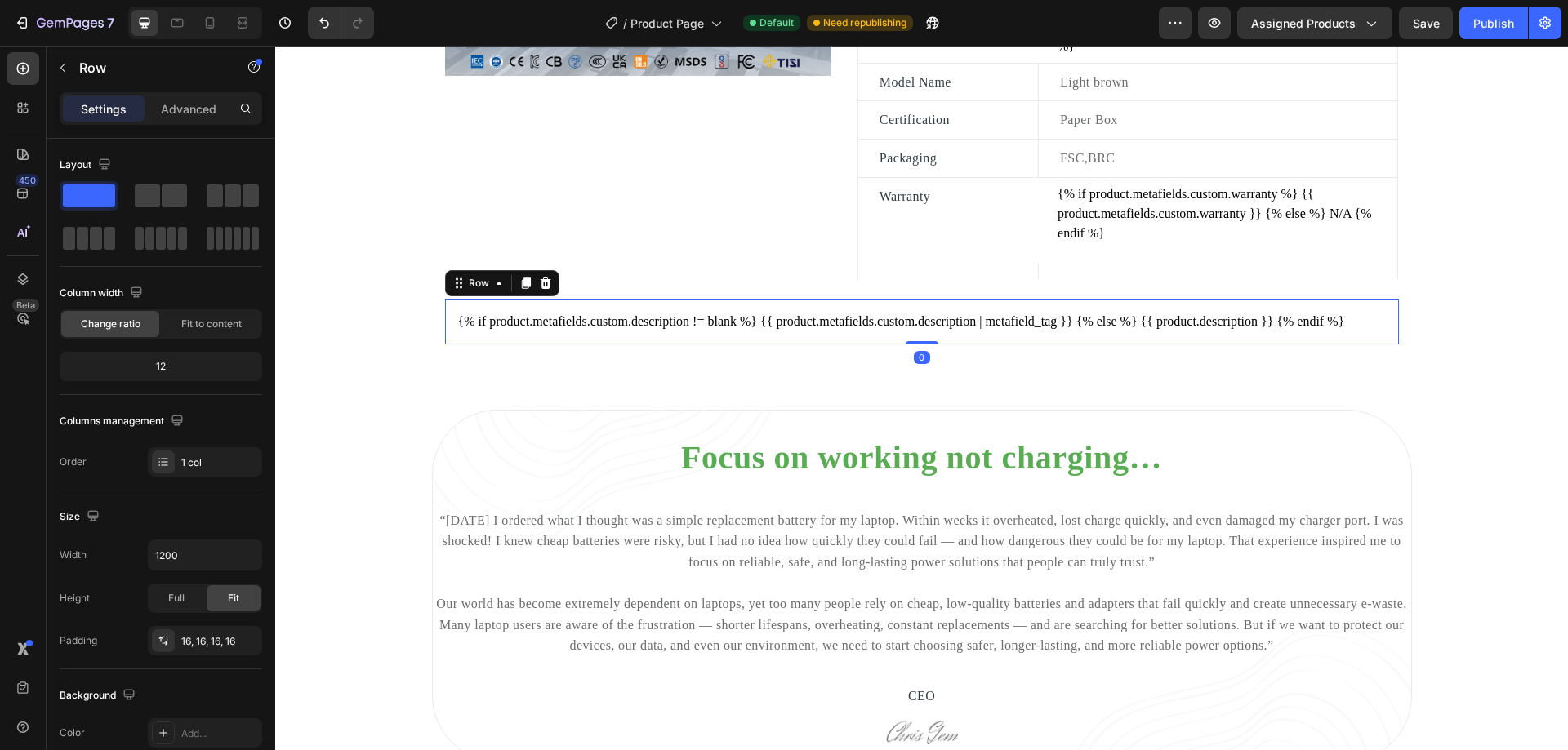
click at [722, 304] on div "{% if product.metafields.custom.description != blank %} {{ product.metafields.c…" at bounding box center [922, 321] width 954 height 46
click at [60, 70] on icon "button" at bounding box center [62, 67] width 13 height 13
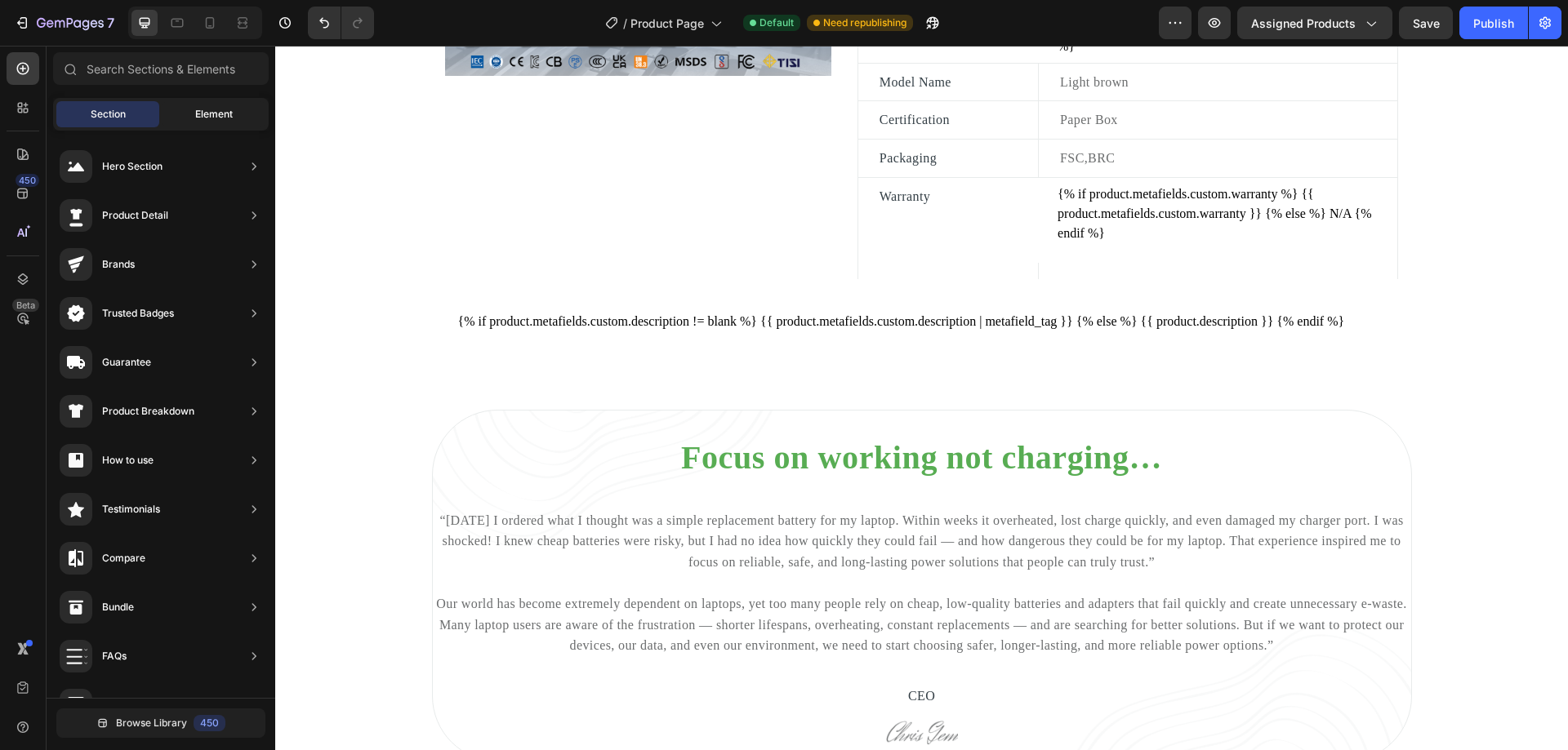
click at [203, 113] on span "Element" at bounding box center [214, 114] width 38 height 15
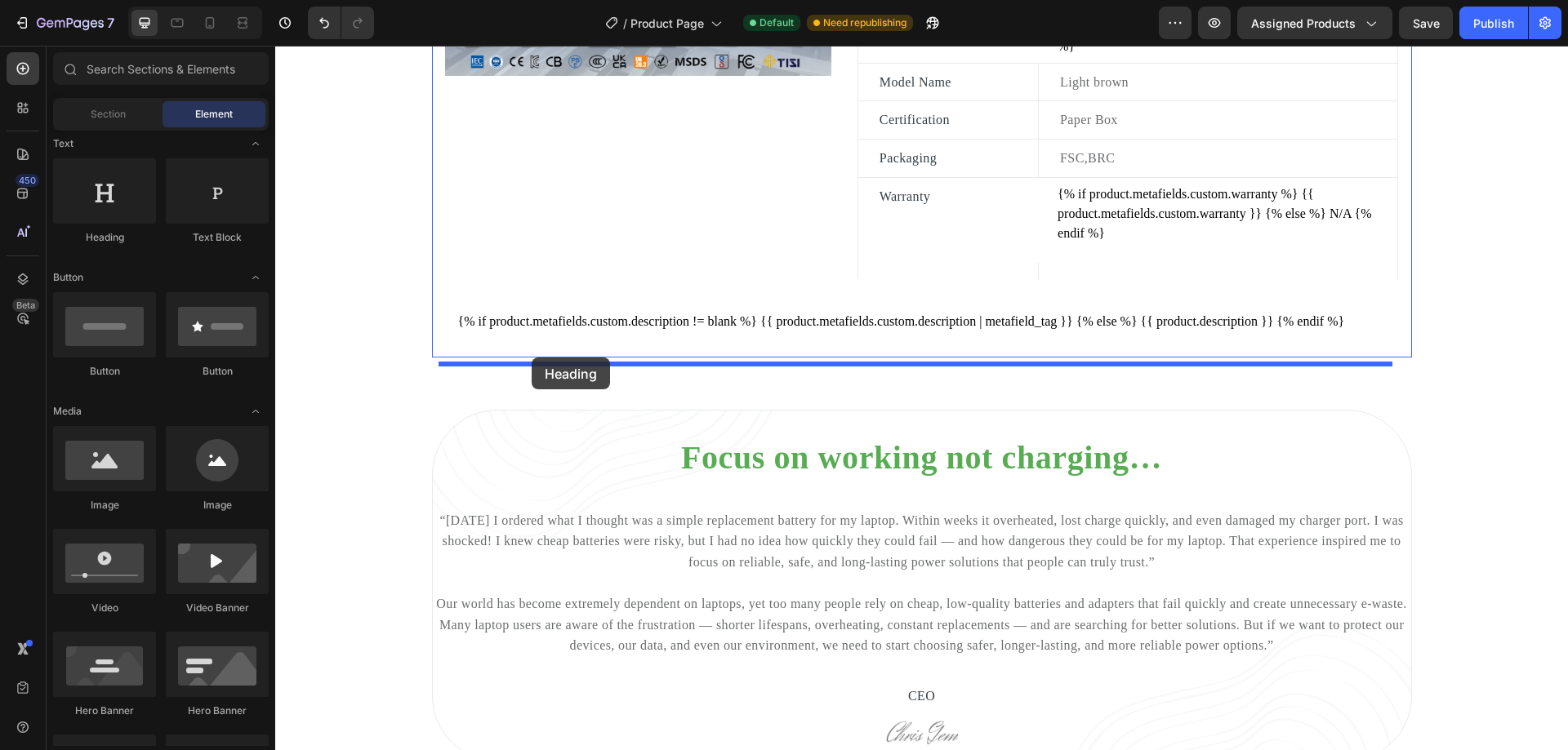
drag, startPoint x: 384, startPoint y: 255, endPoint x: 533, endPoint y: 358, distance: 181.1
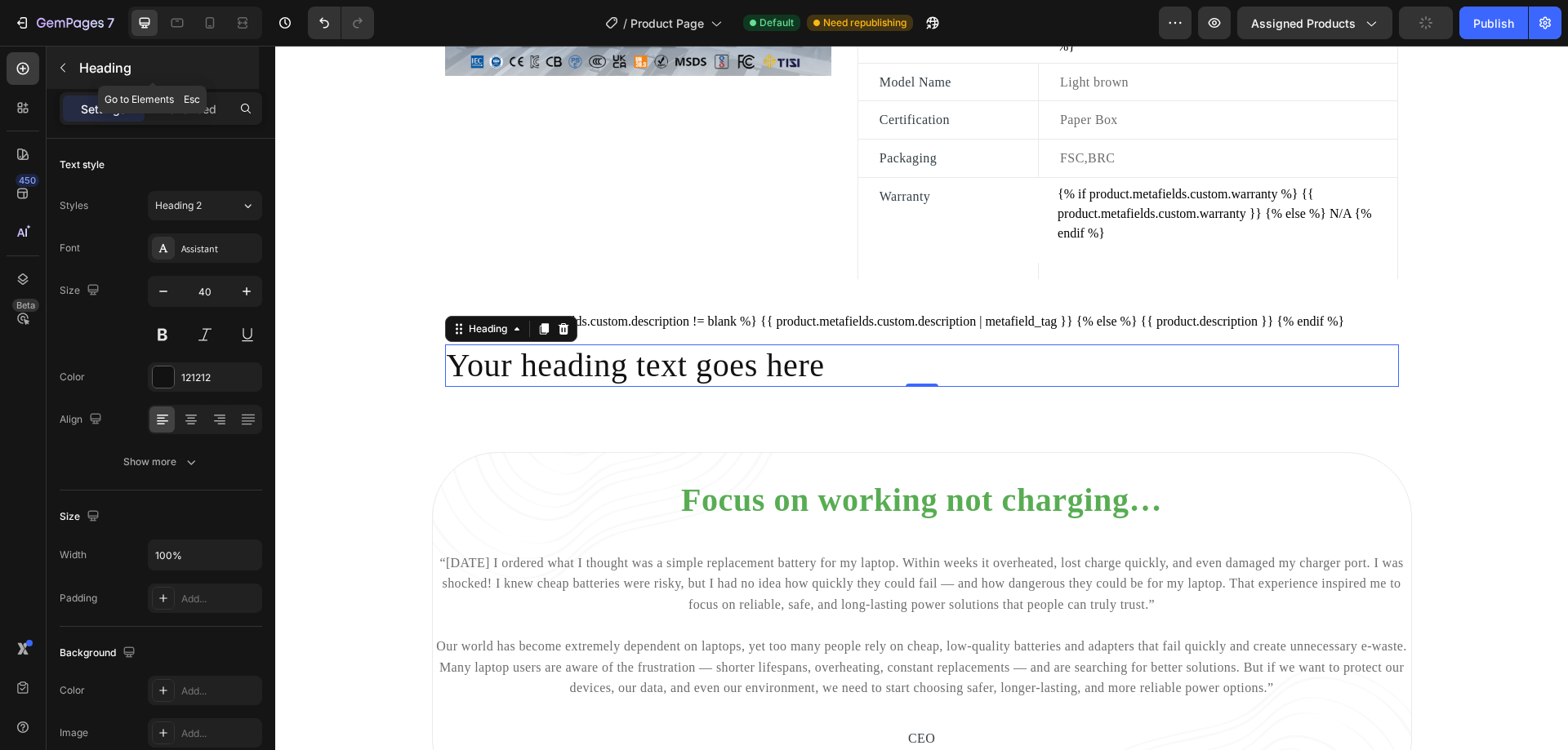
click at [62, 67] on icon "button" at bounding box center [62, 68] width 5 height 9
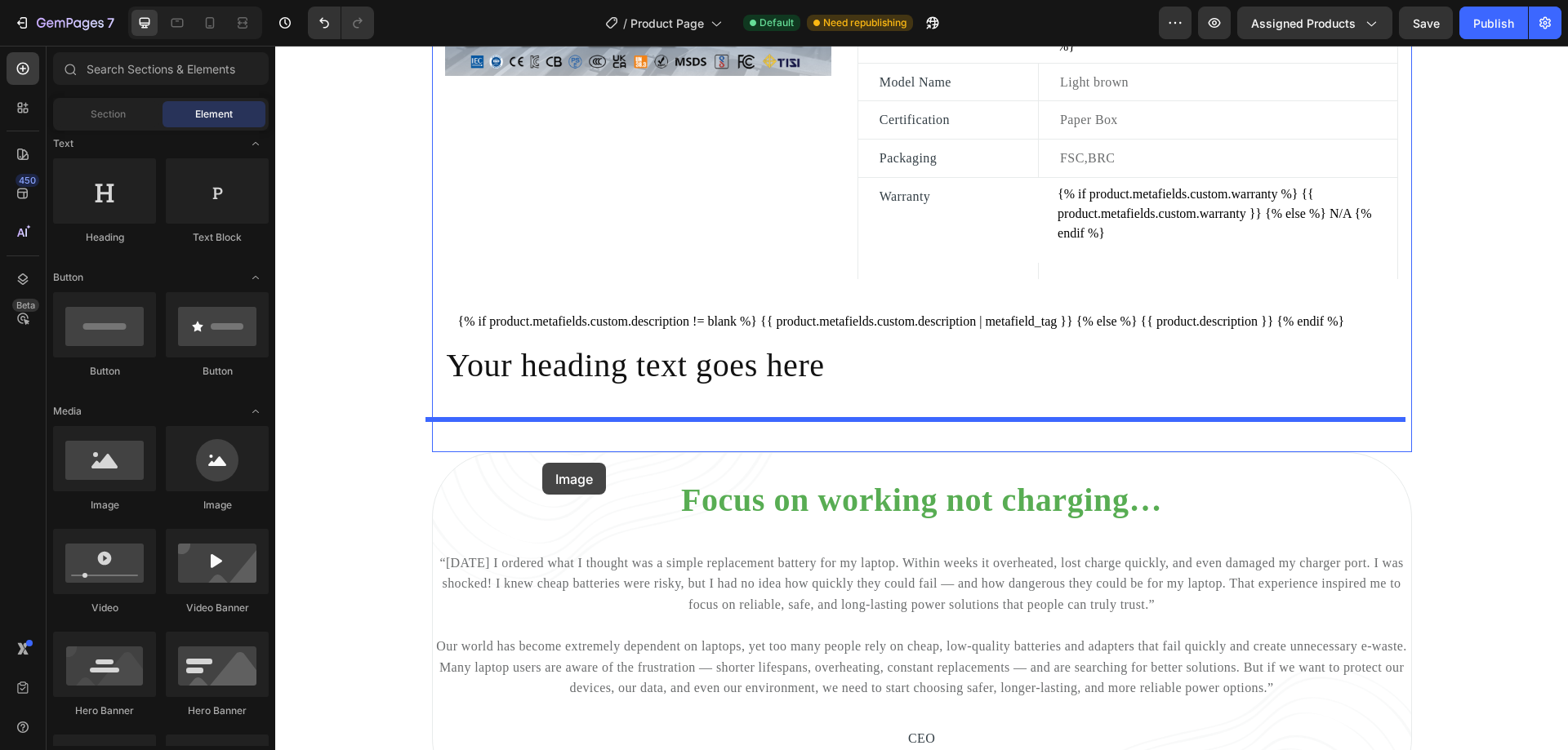
drag, startPoint x: 377, startPoint y: 519, endPoint x: 542, endPoint y: 462, distance: 174.6
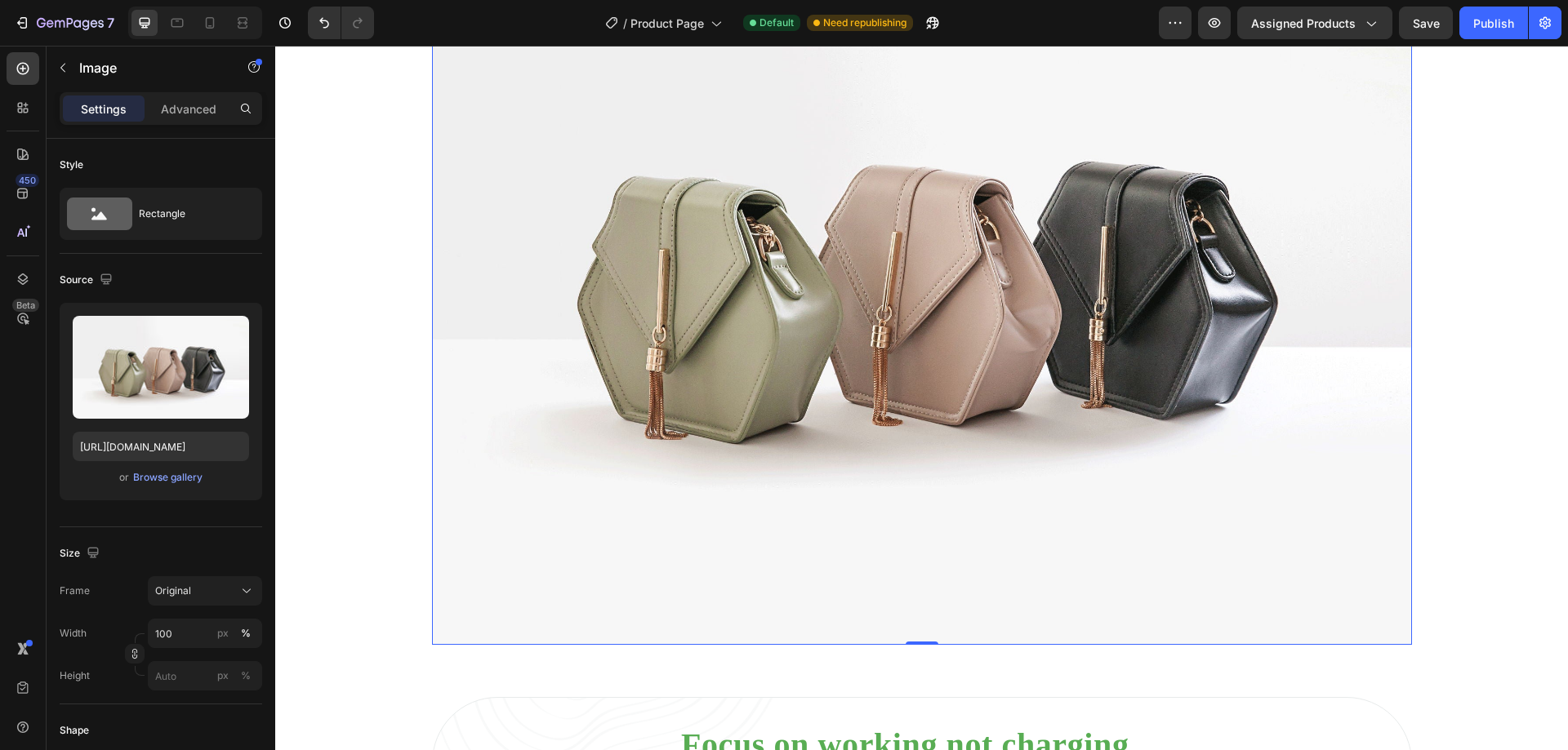
scroll to position [1773, 0]
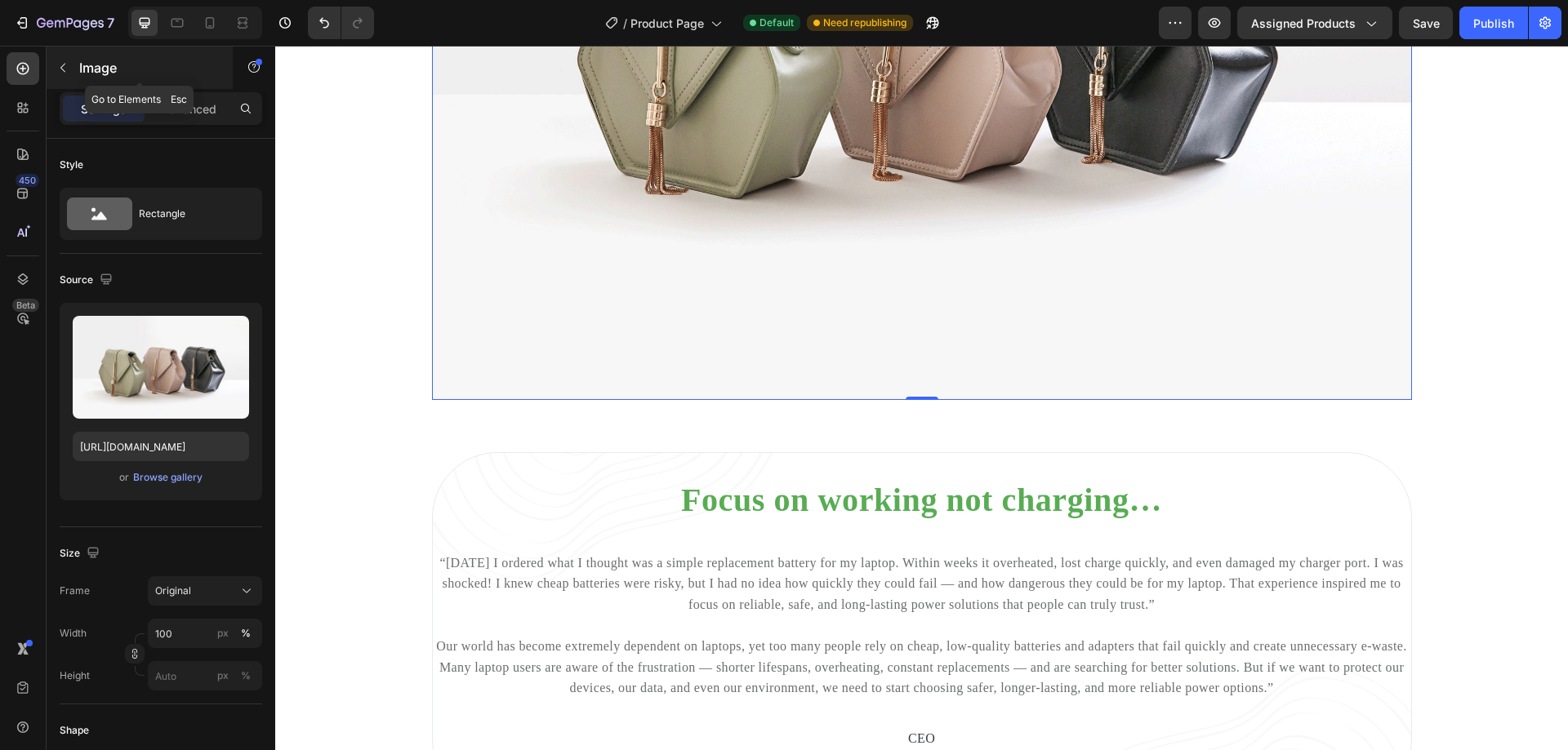
click at [62, 72] on icon "button" at bounding box center [62, 67] width 13 height 13
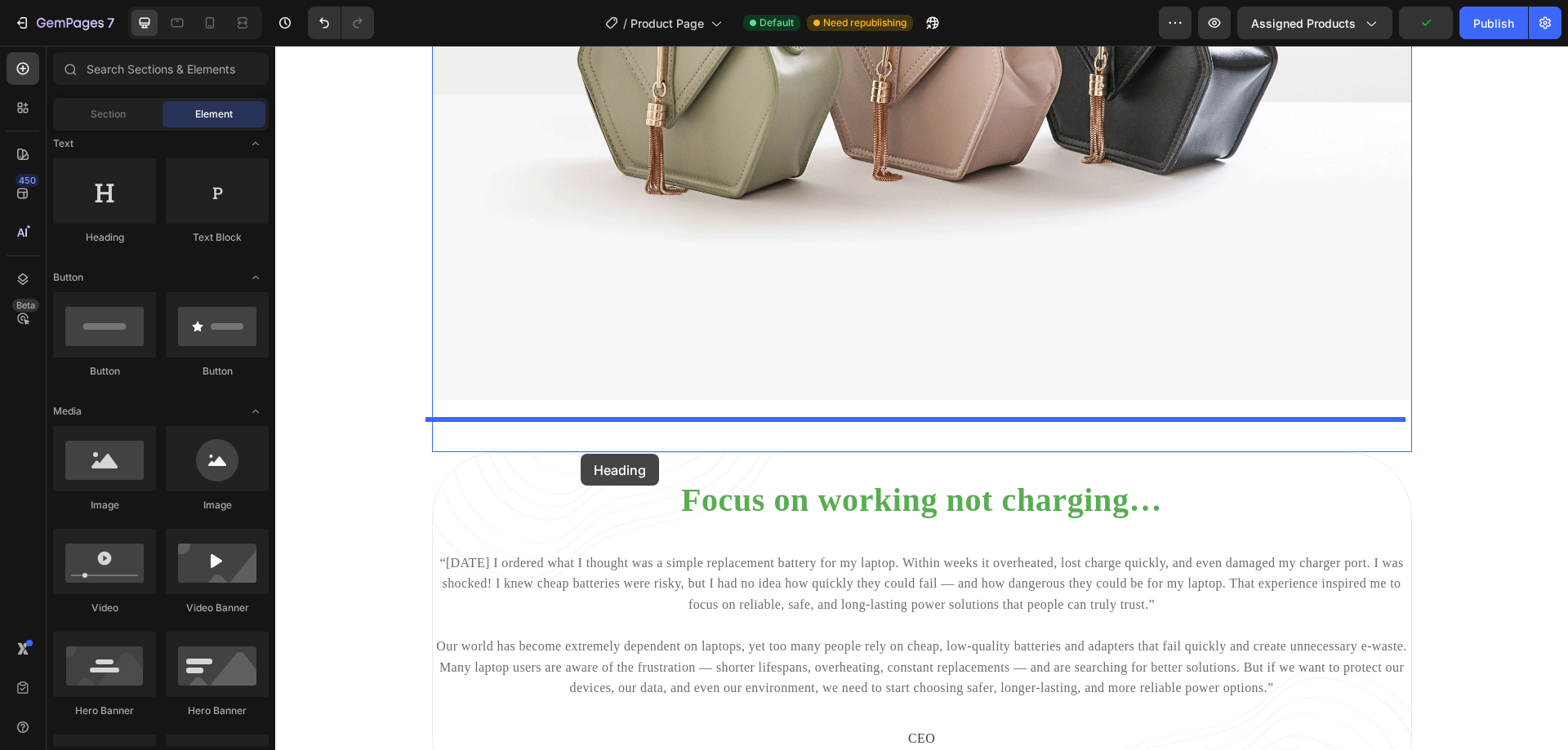
drag, startPoint x: 383, startPoint y: 243, endPoint x: 580, endPoint y: 454, distance: 288.7
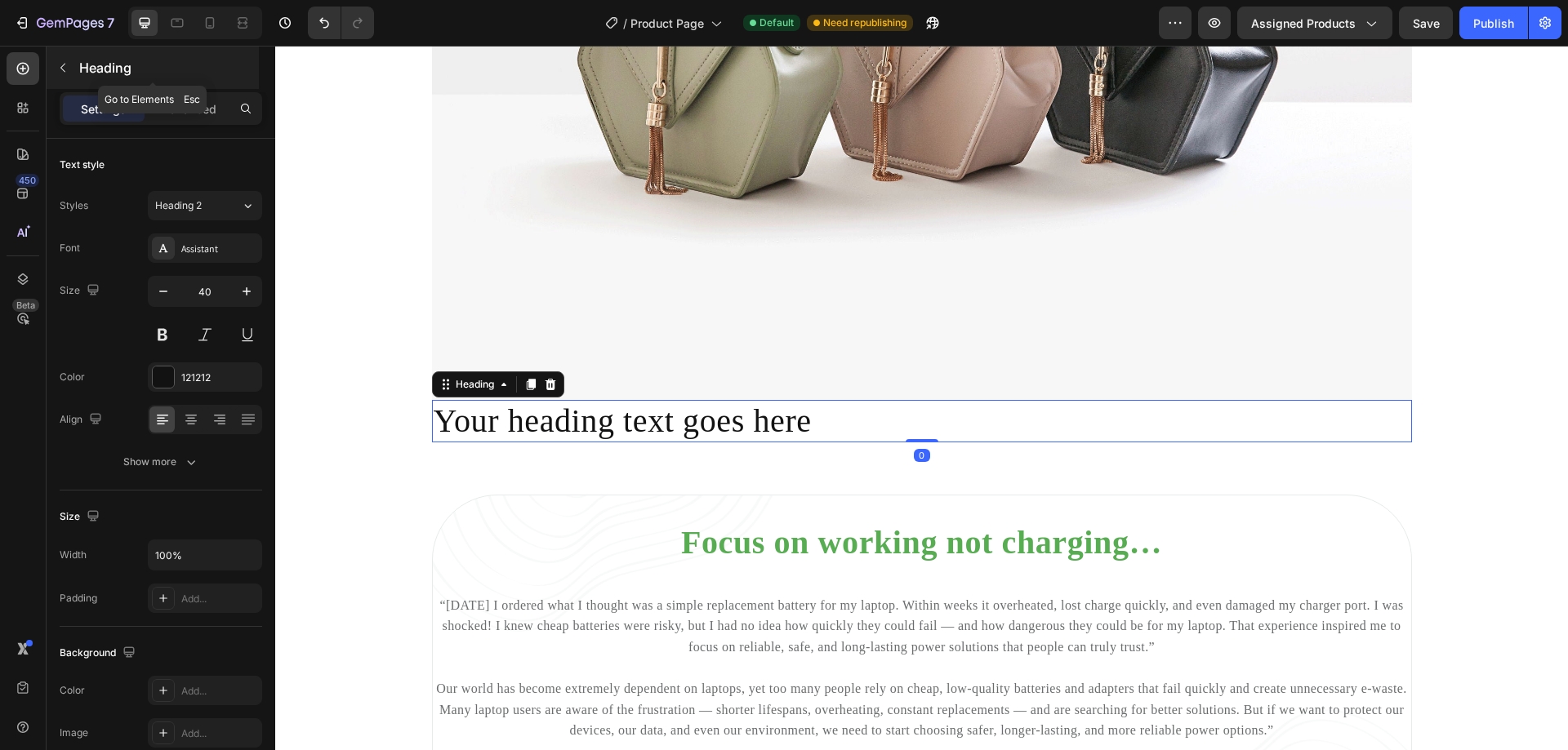
click at [61, 70] on icon "button" at bounding box center [62, 67] width 13 height 13
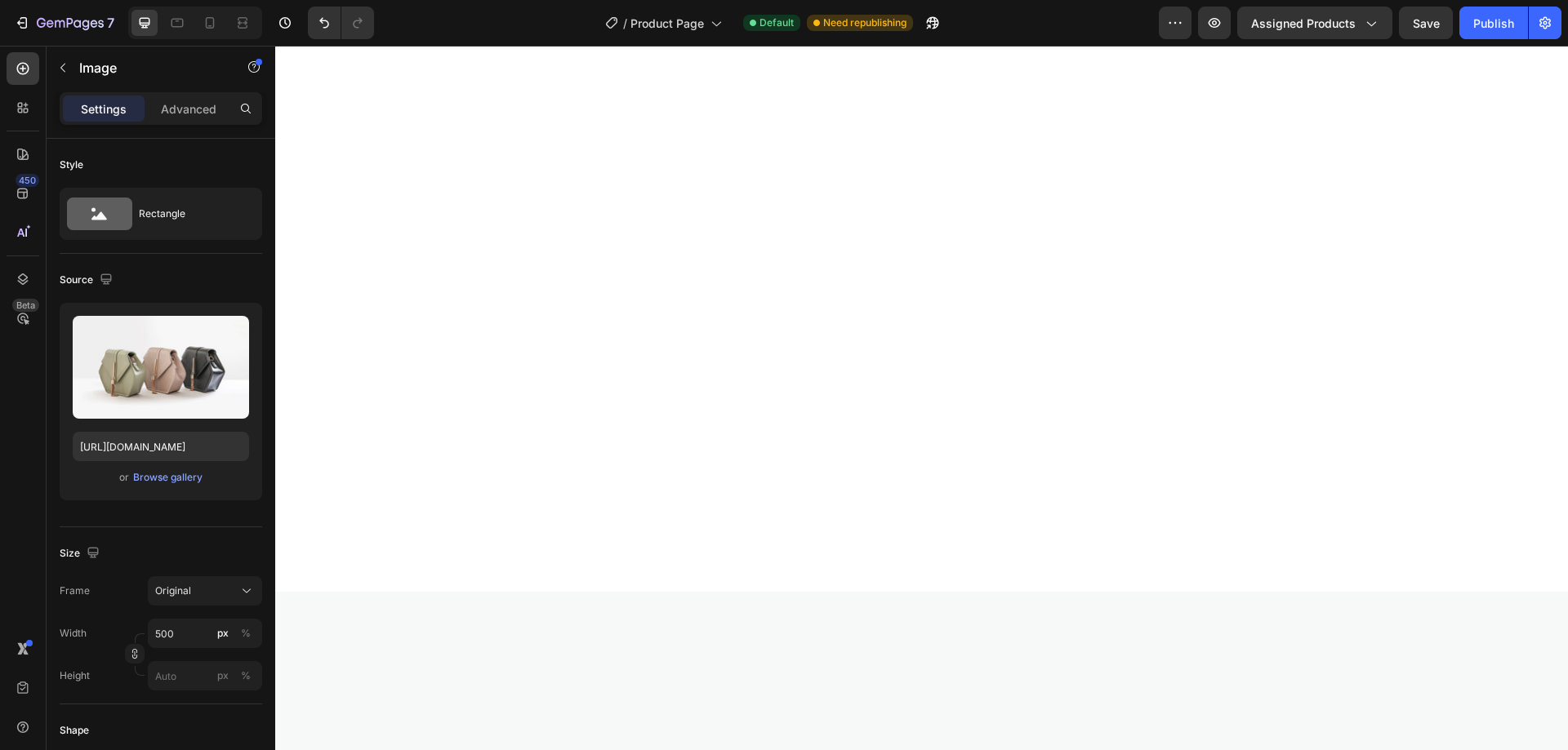
scroll to position [1936, 0]
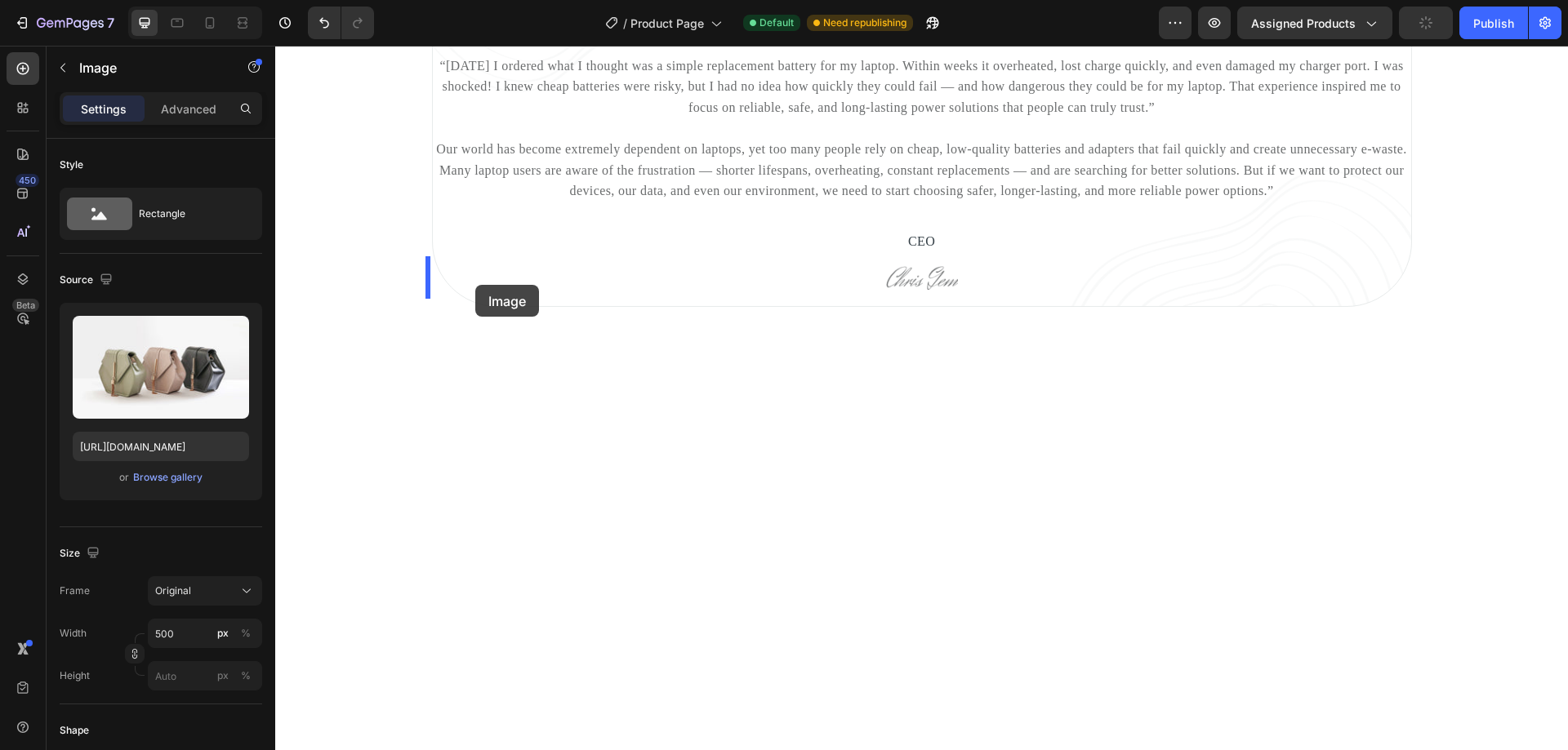
drag, startPoint x: 319, startPoint y: 361, endPoint x: 475, endPoint y: 285, distance: 173.5
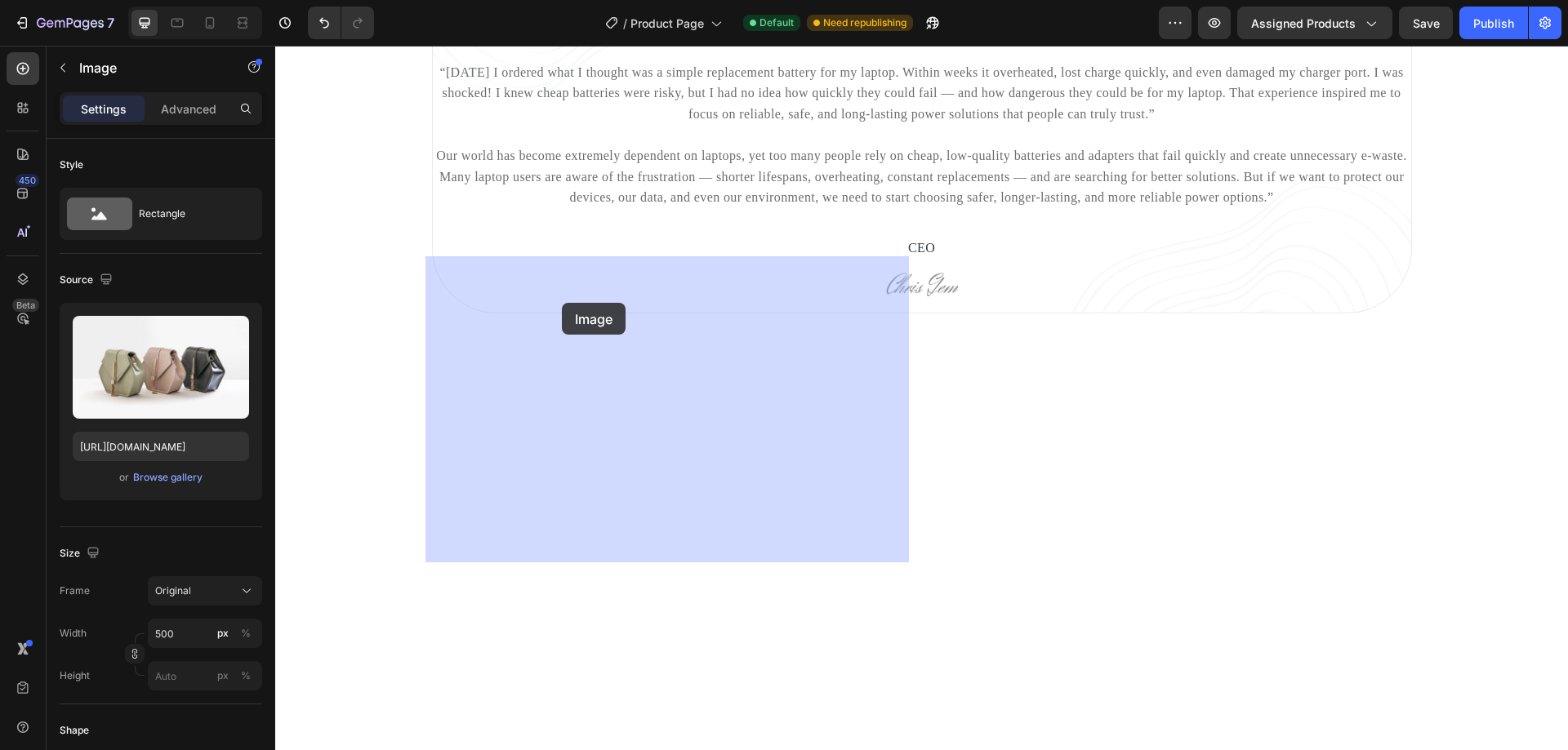
drag, startPoint x: 451, startPoint y: 247, endPoint x: 554, endPoint y: 298, distance: 114.9
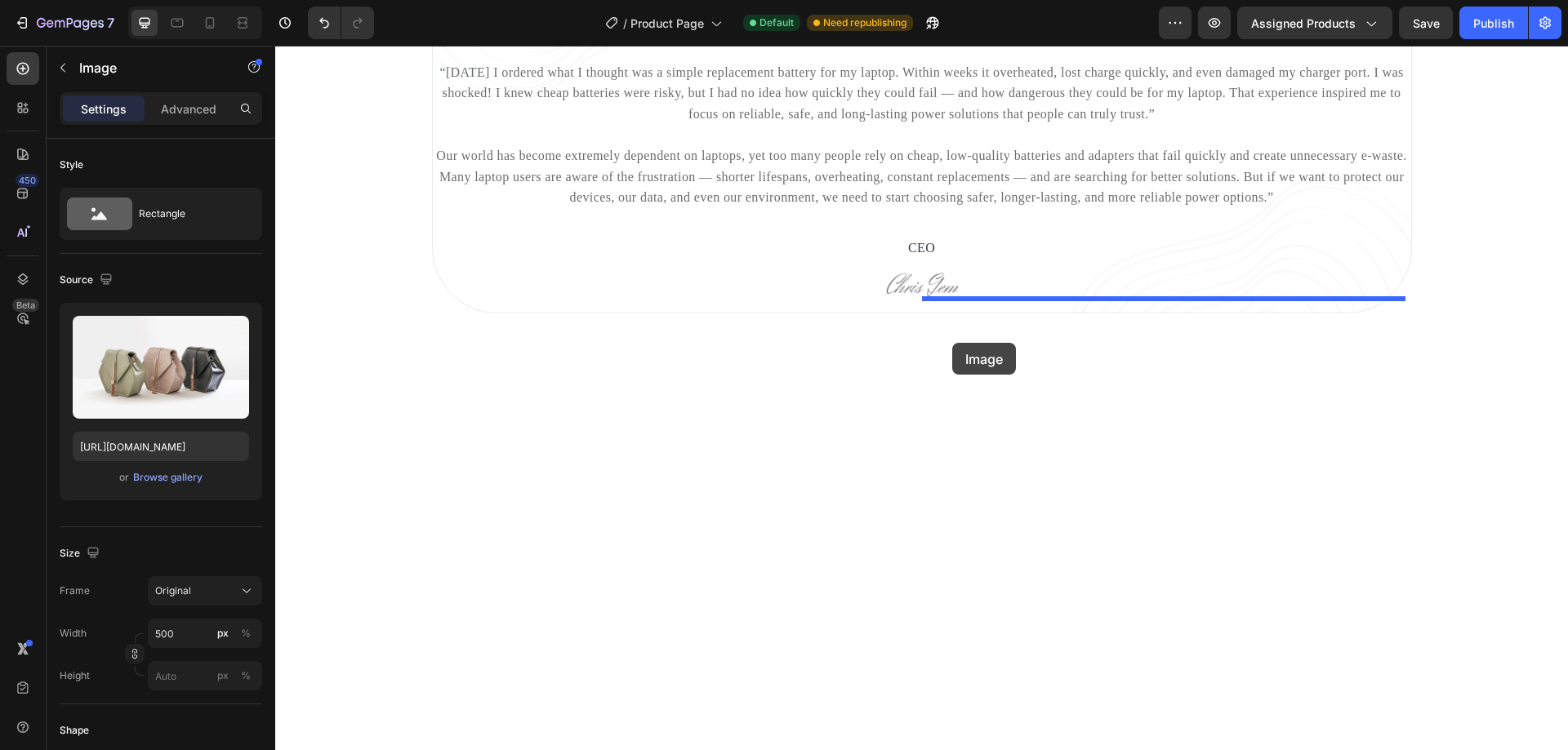
drag, startPoint x: 453, startPoint y: 243, endPoint x: 953, endPoint y: 343, distance: 509.9
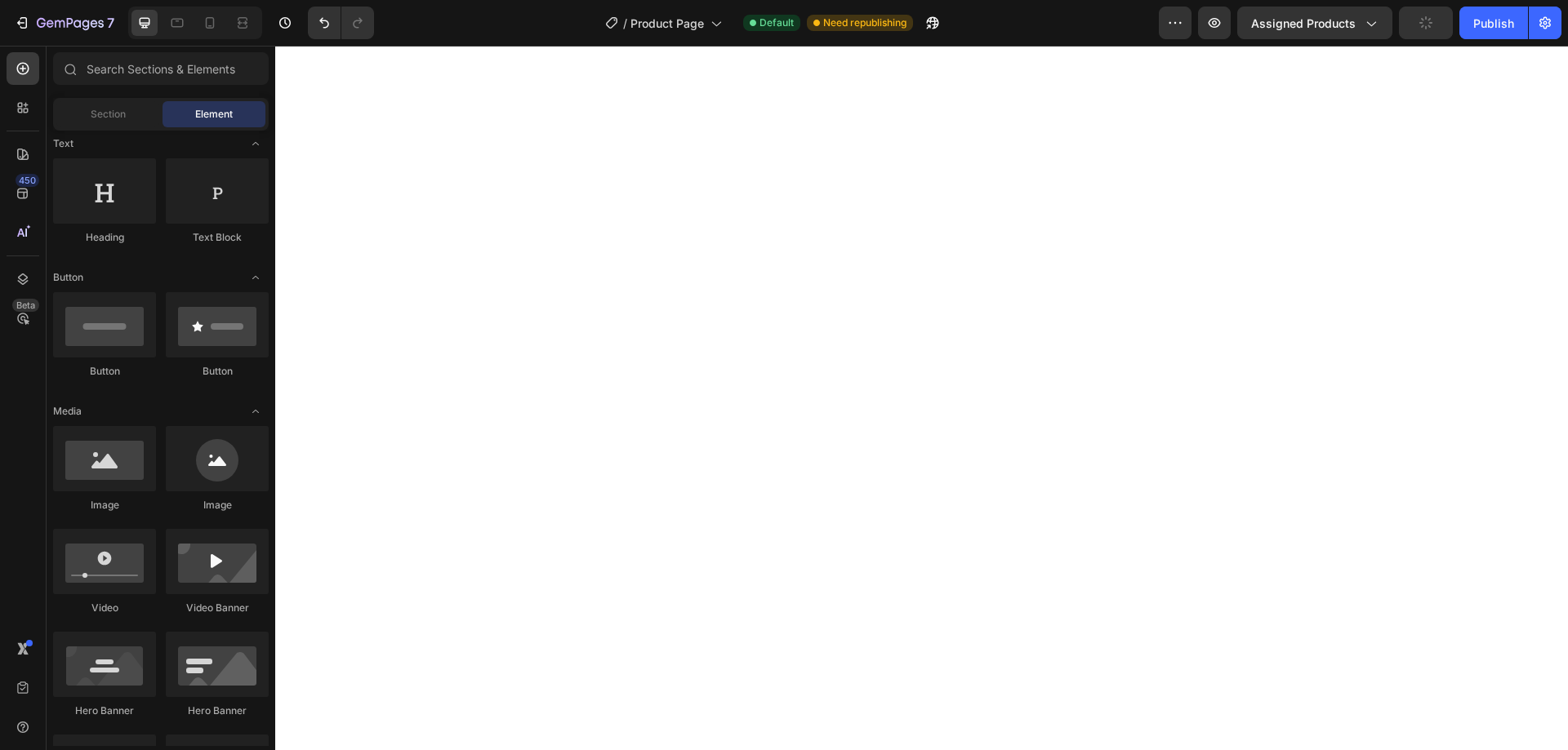
scroll to position [1691, 0]
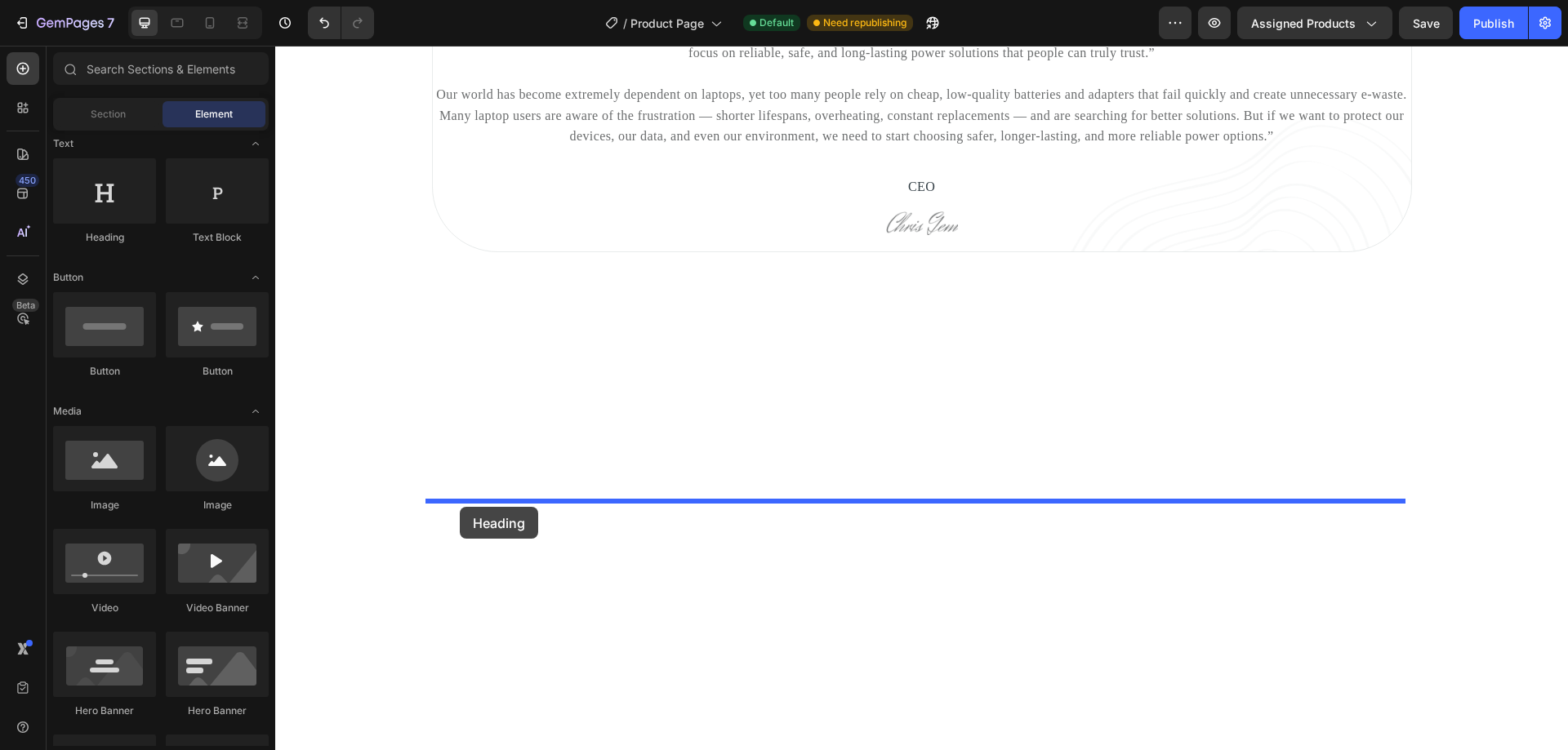
drag, startPoint x: 463, startPoint y: 259, endPoint x: 460, endPoint y: 507, distance: 248.0
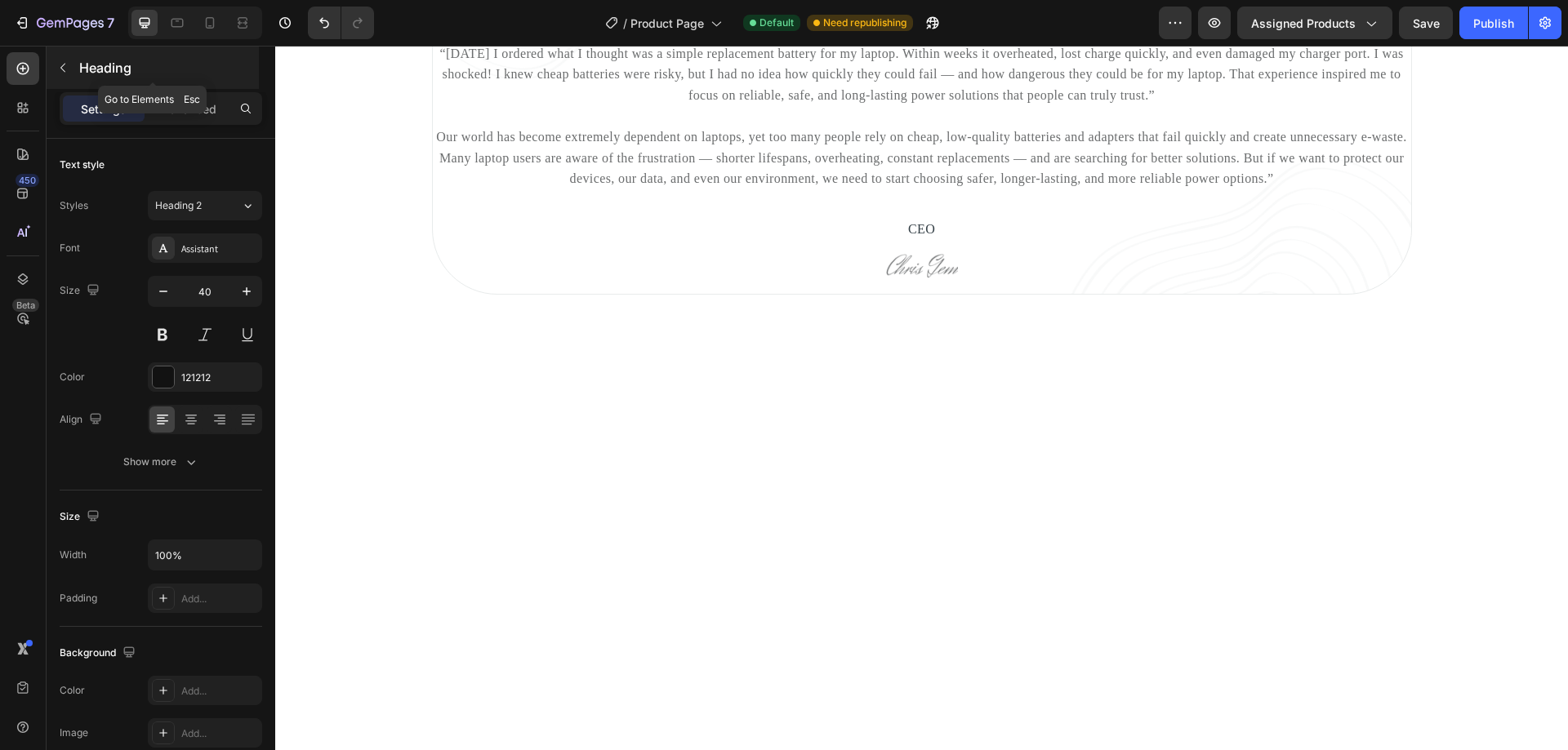
click at [66, 73] on icon "button" at bounding box center [62, 67] width 13 height 13
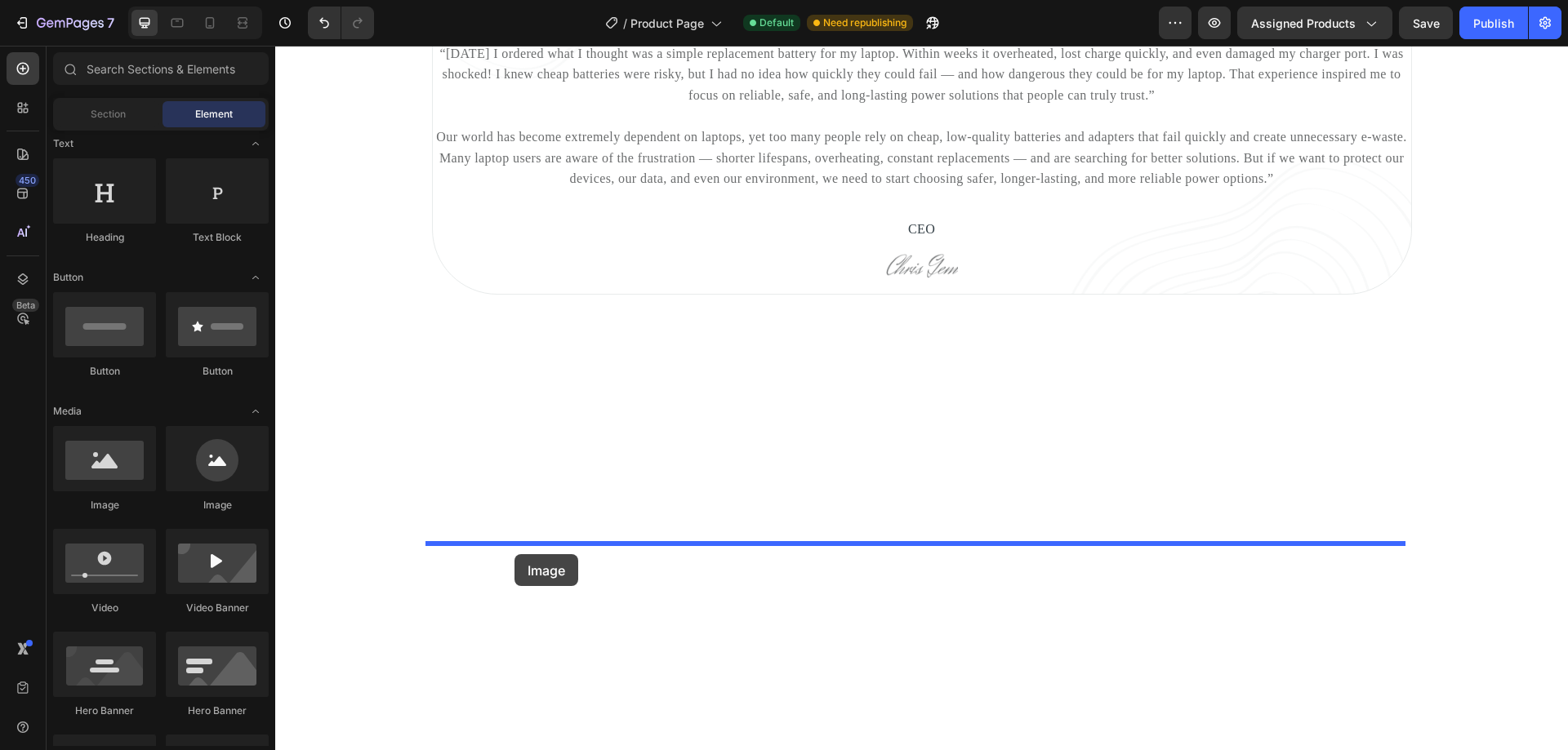
drag, startPoint x: 379, startPoint y: 509, endPoint x: 514, endPoint y: 554, distance: 142.3
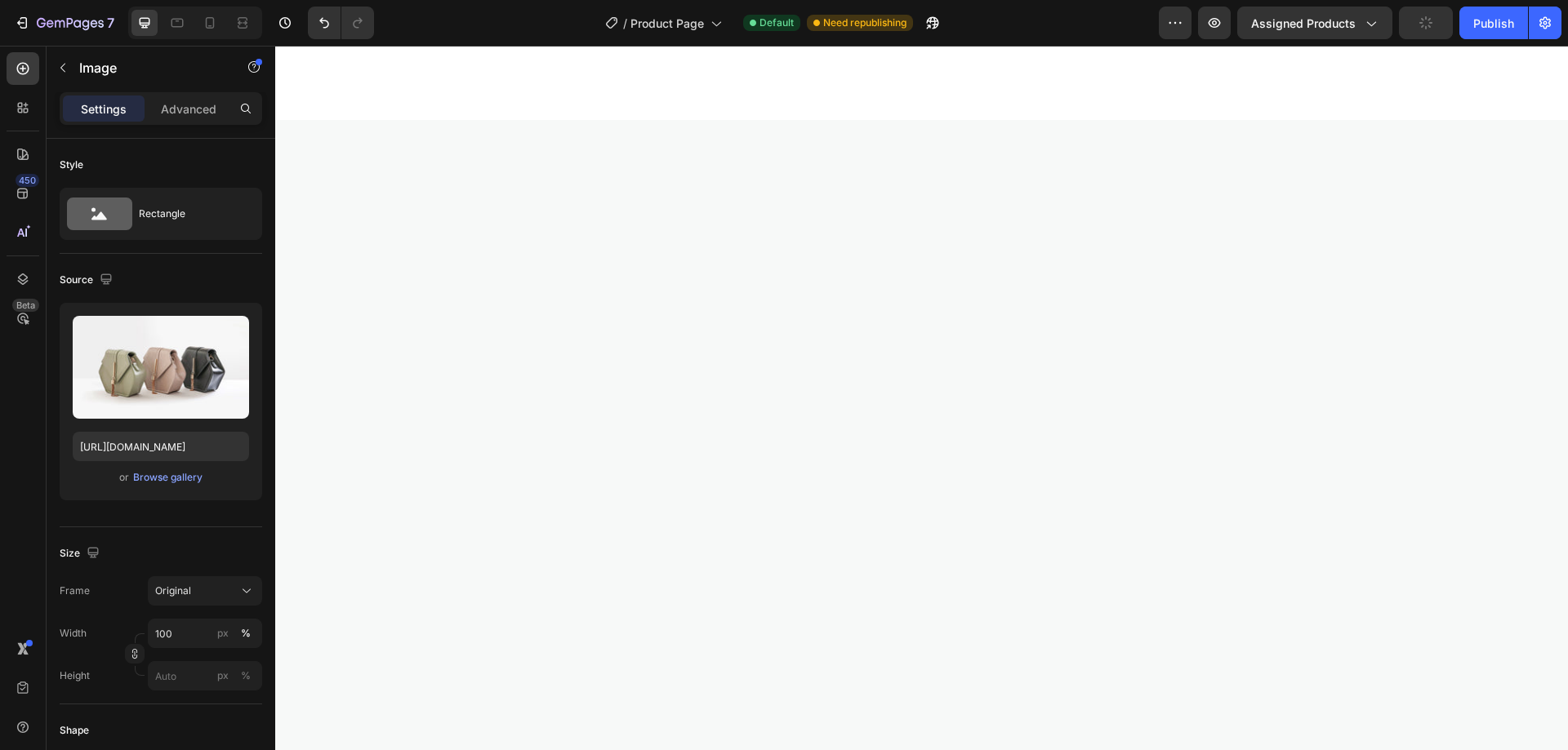
scroll to position [2426, 0]
click at [58, 71] on icon "button" at bounding box center [62, 67] width 13 height 13
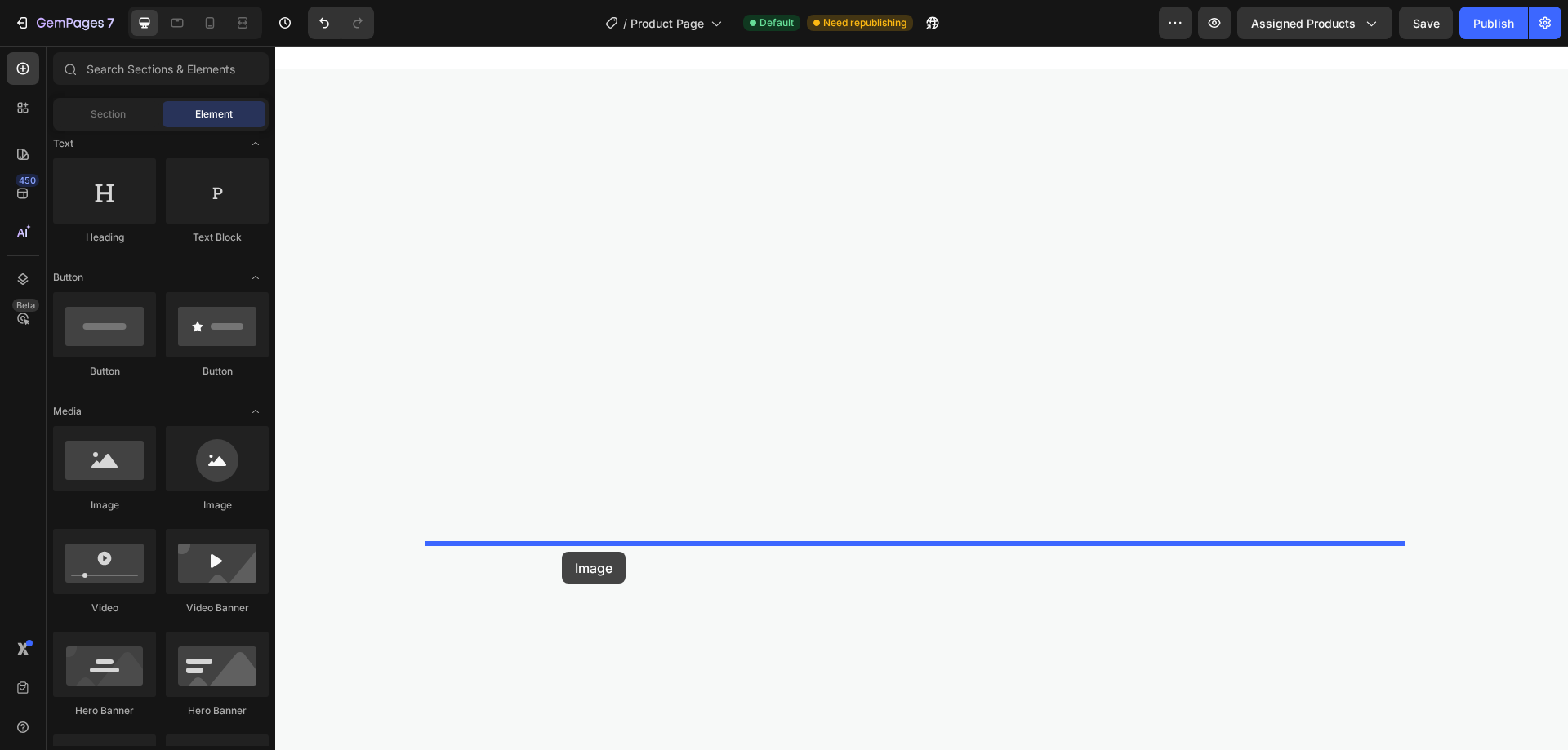
drag, startPoint x: 380, startPoint y: 503, endPoint x: 562, endPoint y: 552, distance: 188.5
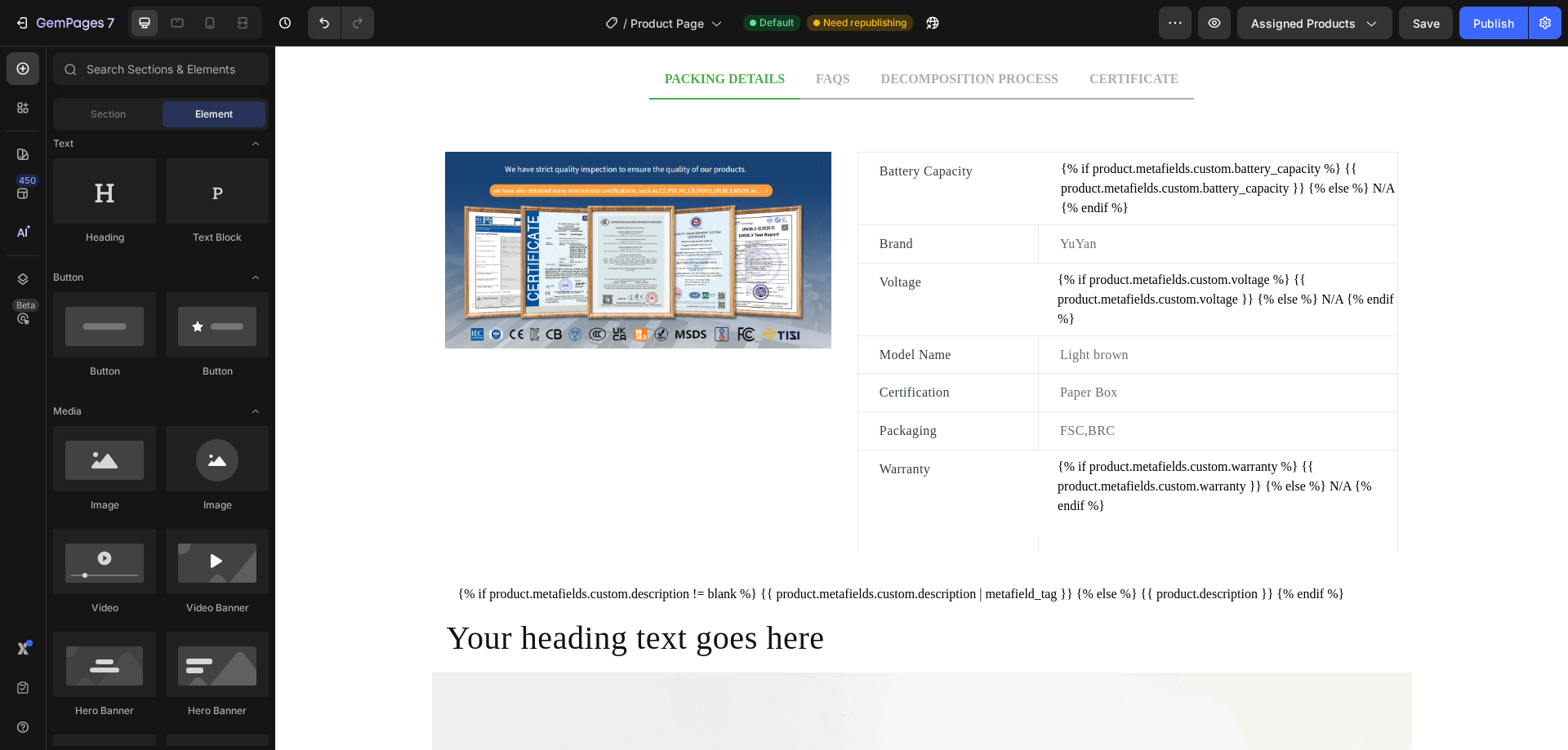
scroll to position [848, 0]
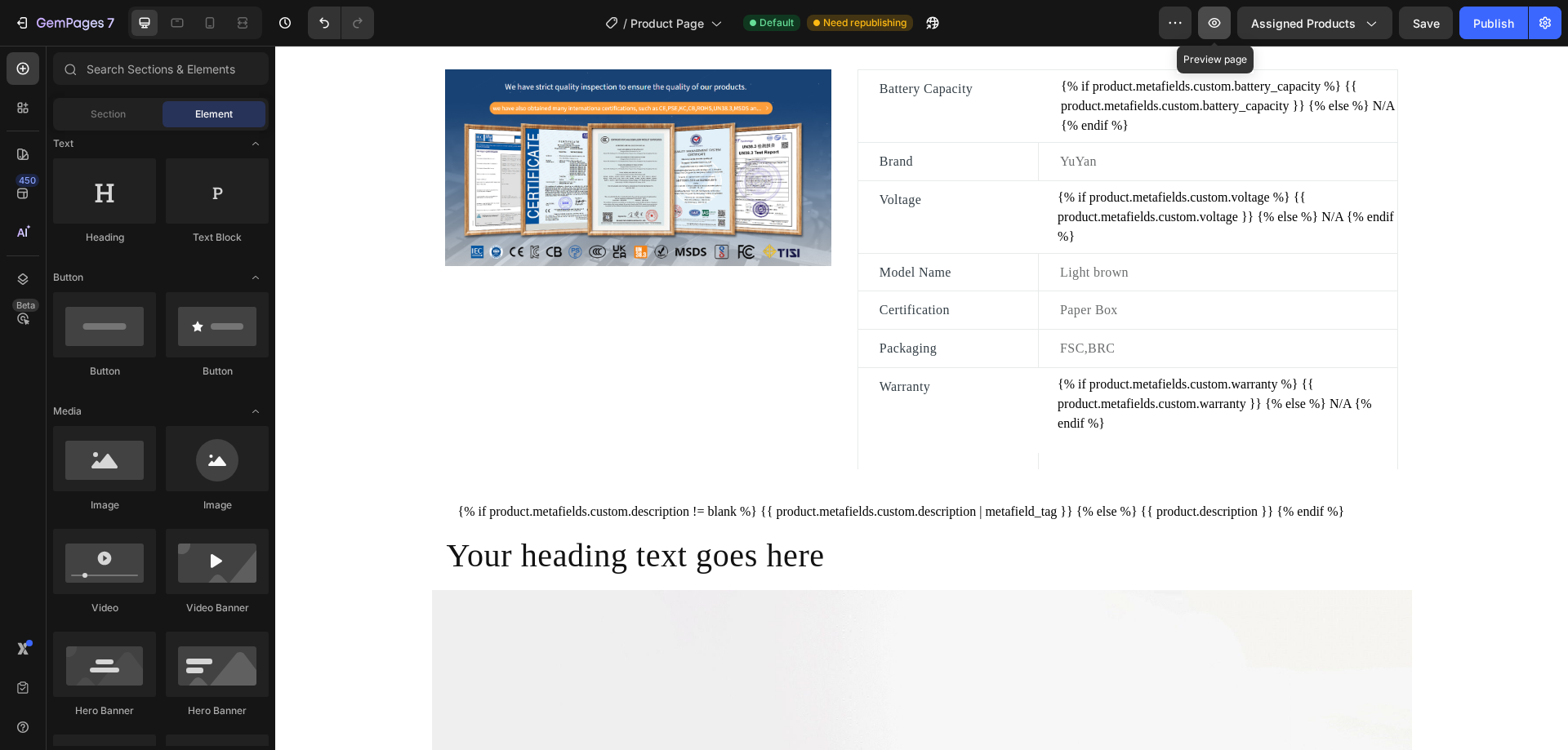
click at [1218, 21] on icon "button" at bounding box center [1214, 22] width 13 height 10
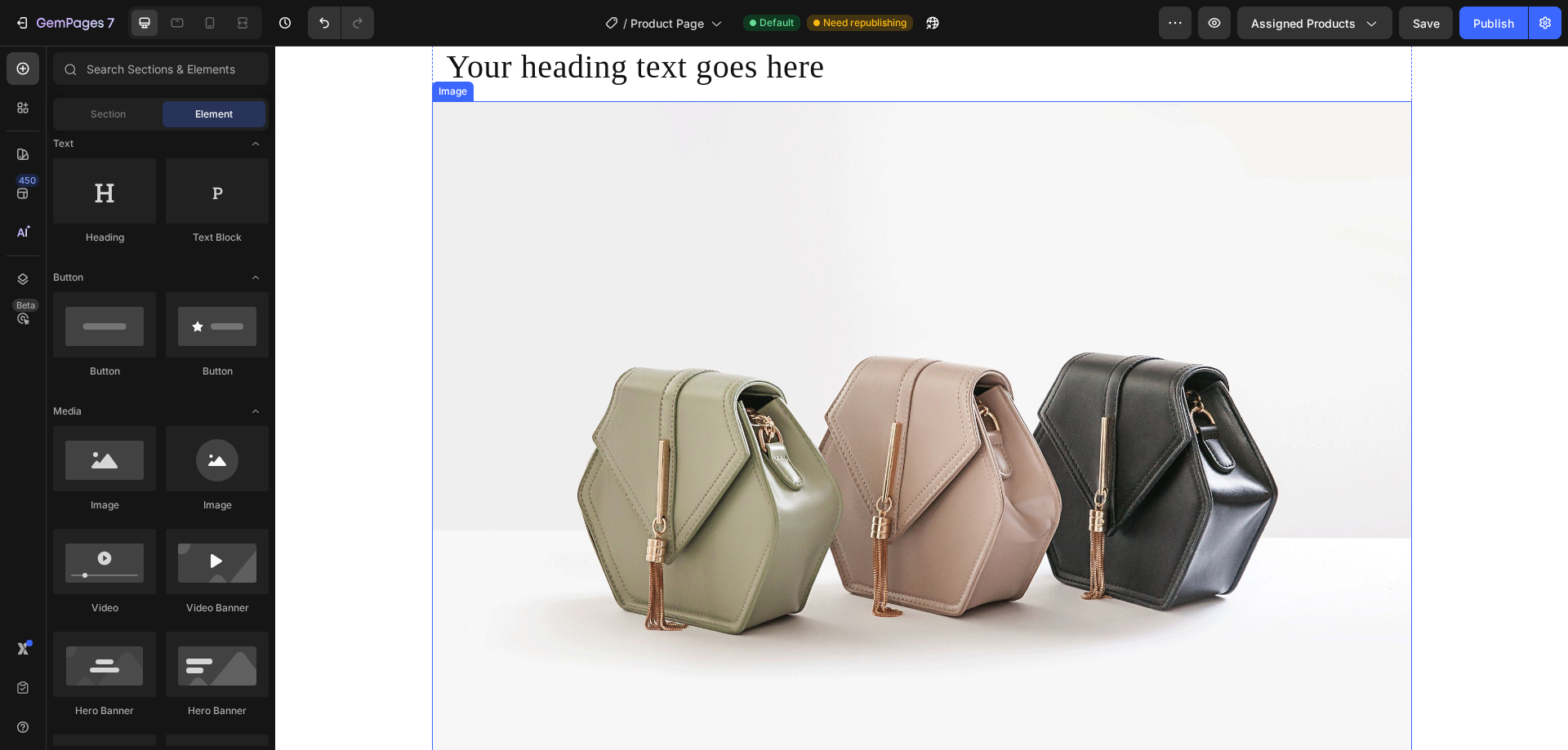
scroll to position [1338, 0]
click at [1004, 293] on img at bounding box center [922, 467] width 980 height 734
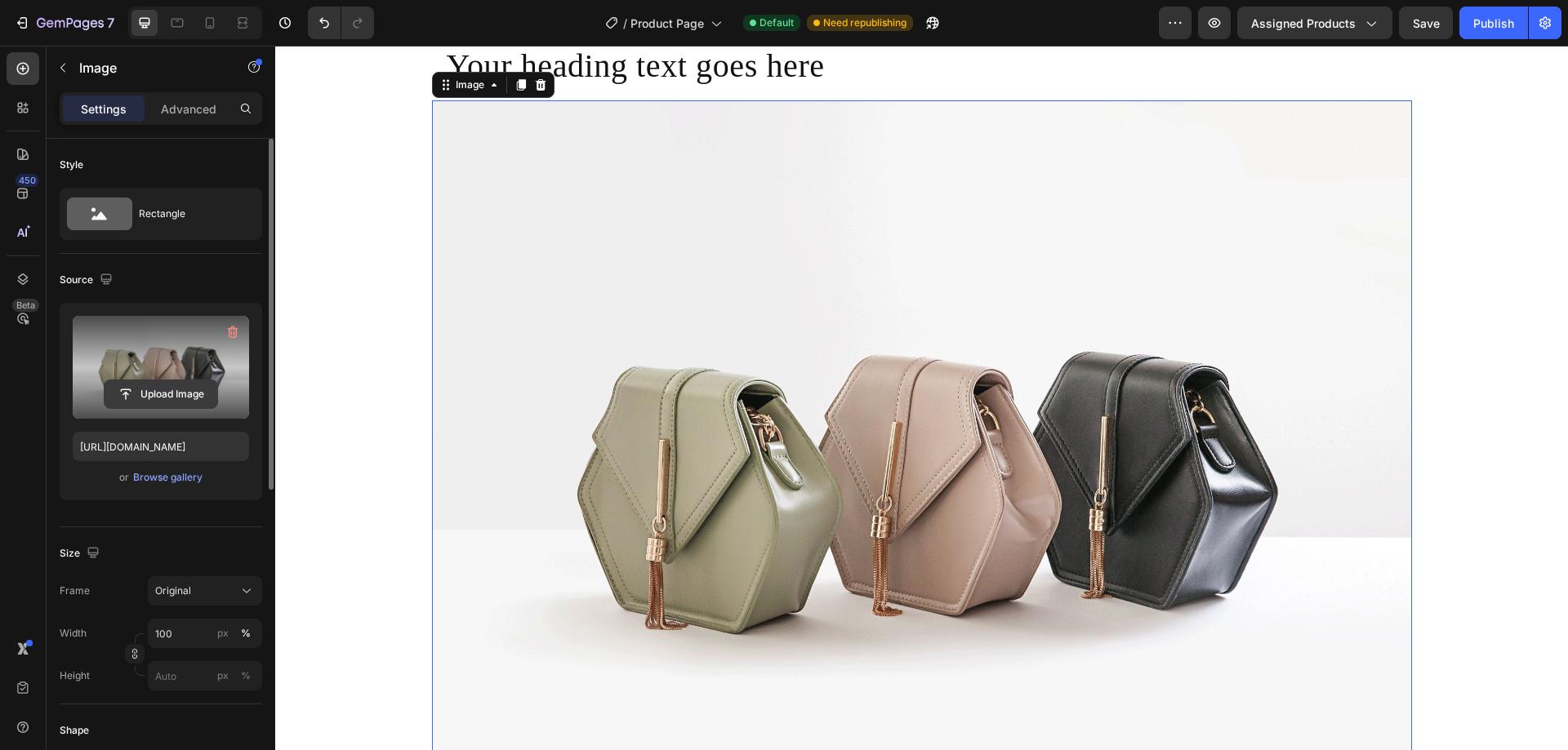
click at [166, 387] on input "file" at bounding box center [161, 393] width 113 height 28
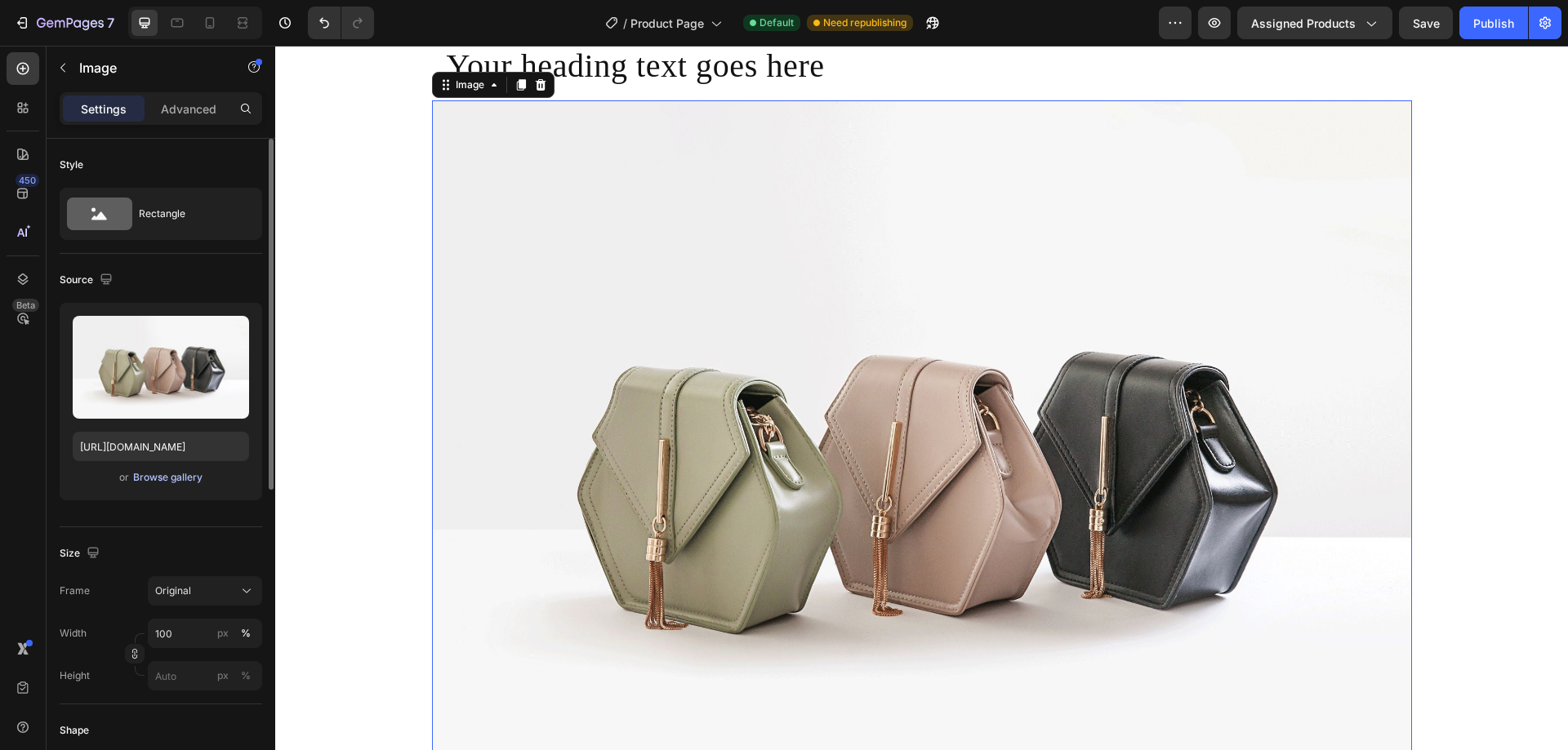
click at [186, 482] on div "Browse gallery" at bounding box center [167, 477] width 69 height 15
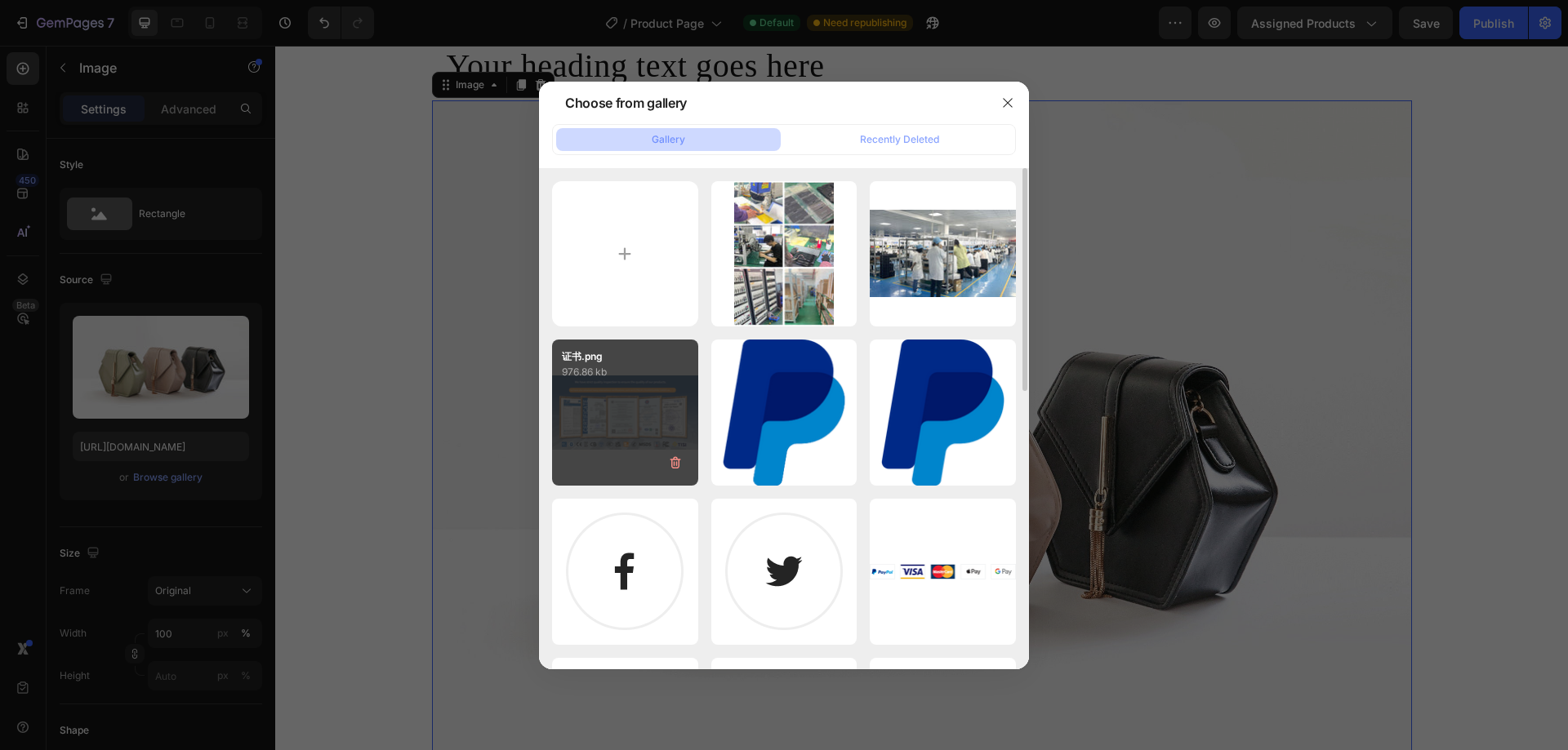
click at [644, 431] on div "证书.png 976.86 kb" at bounding box center [625, 412] width 146 height 146
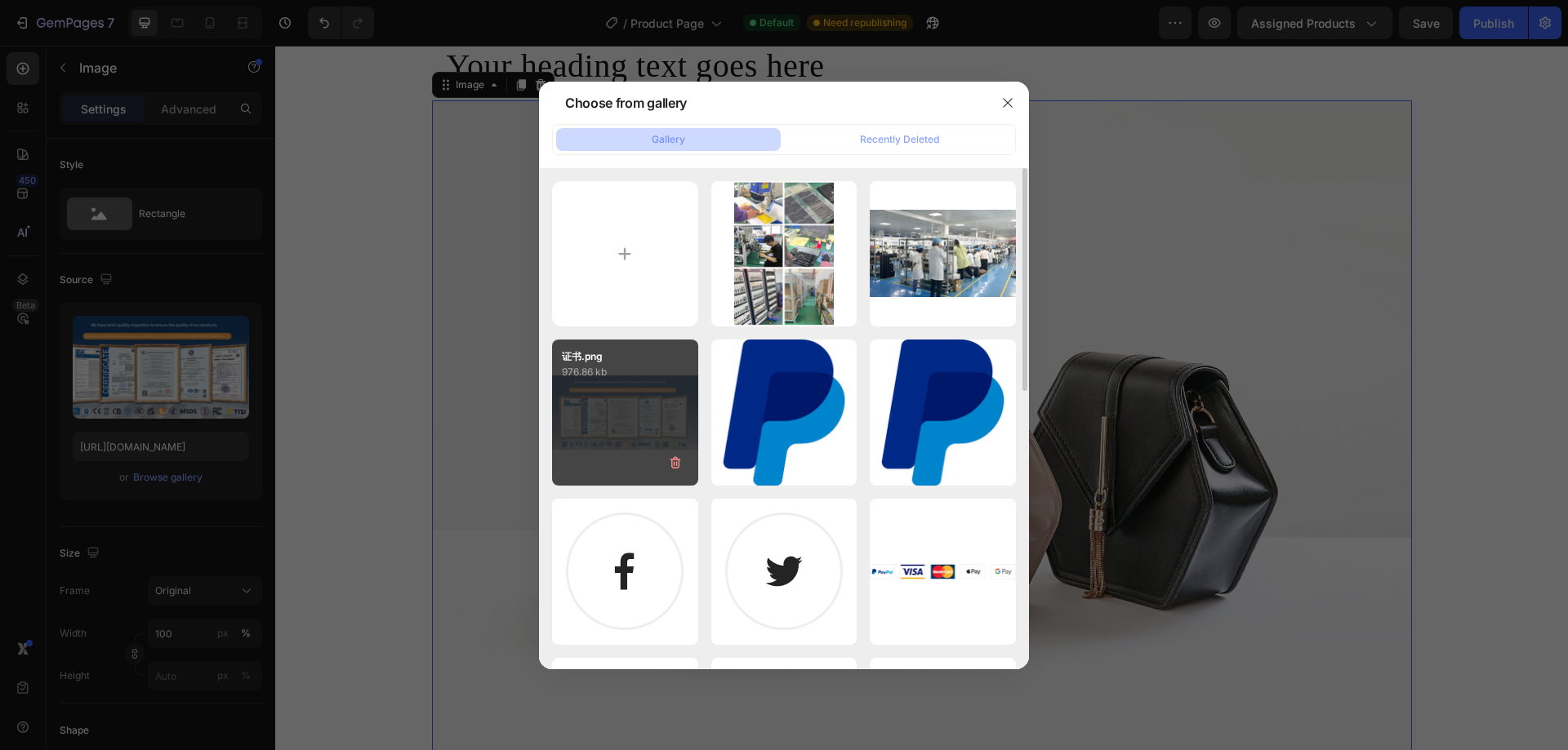
type input "[URL][DOMAIN_NAME]"
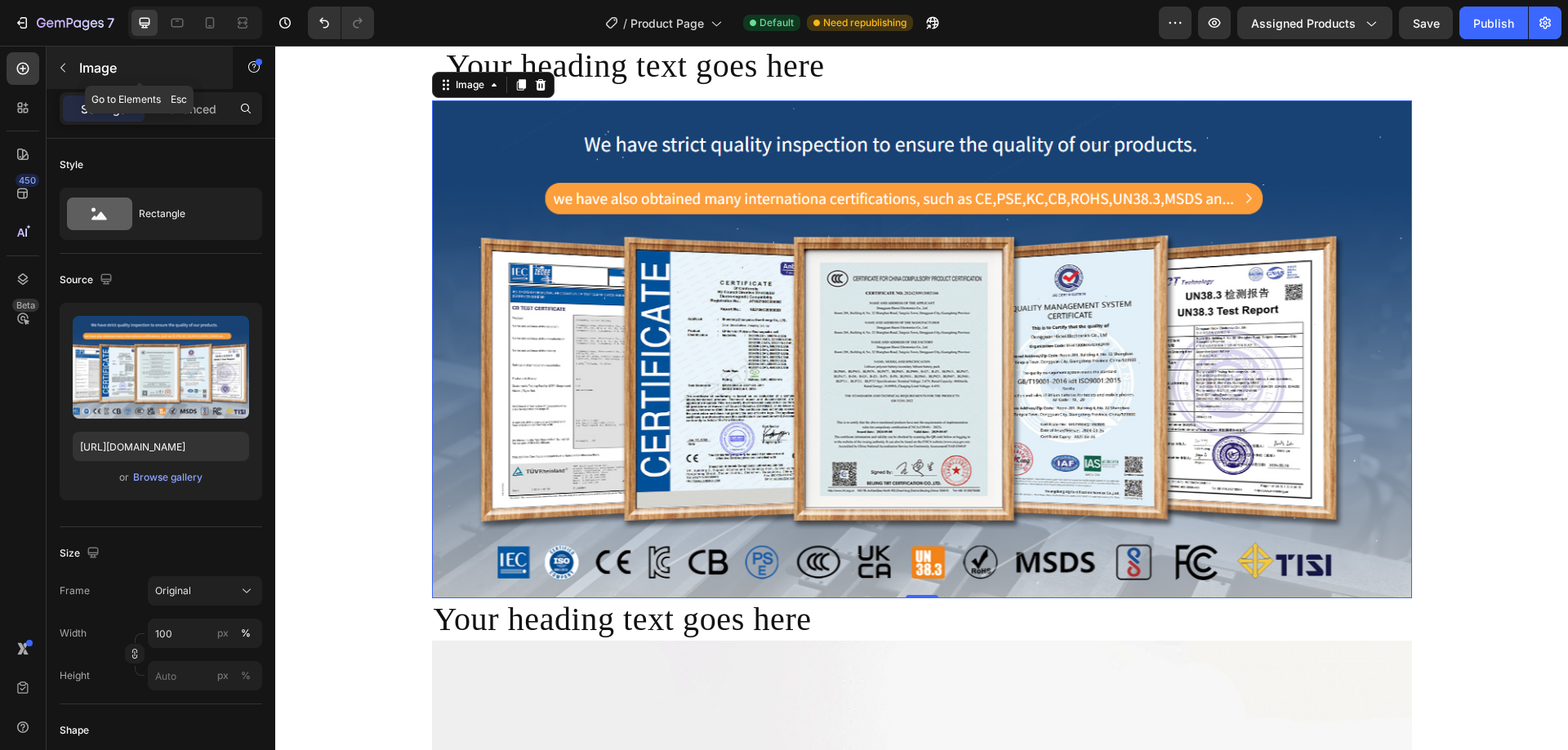
click at [62, 63] on icon "button" at bounding box center [62, 67] width 13 height 13
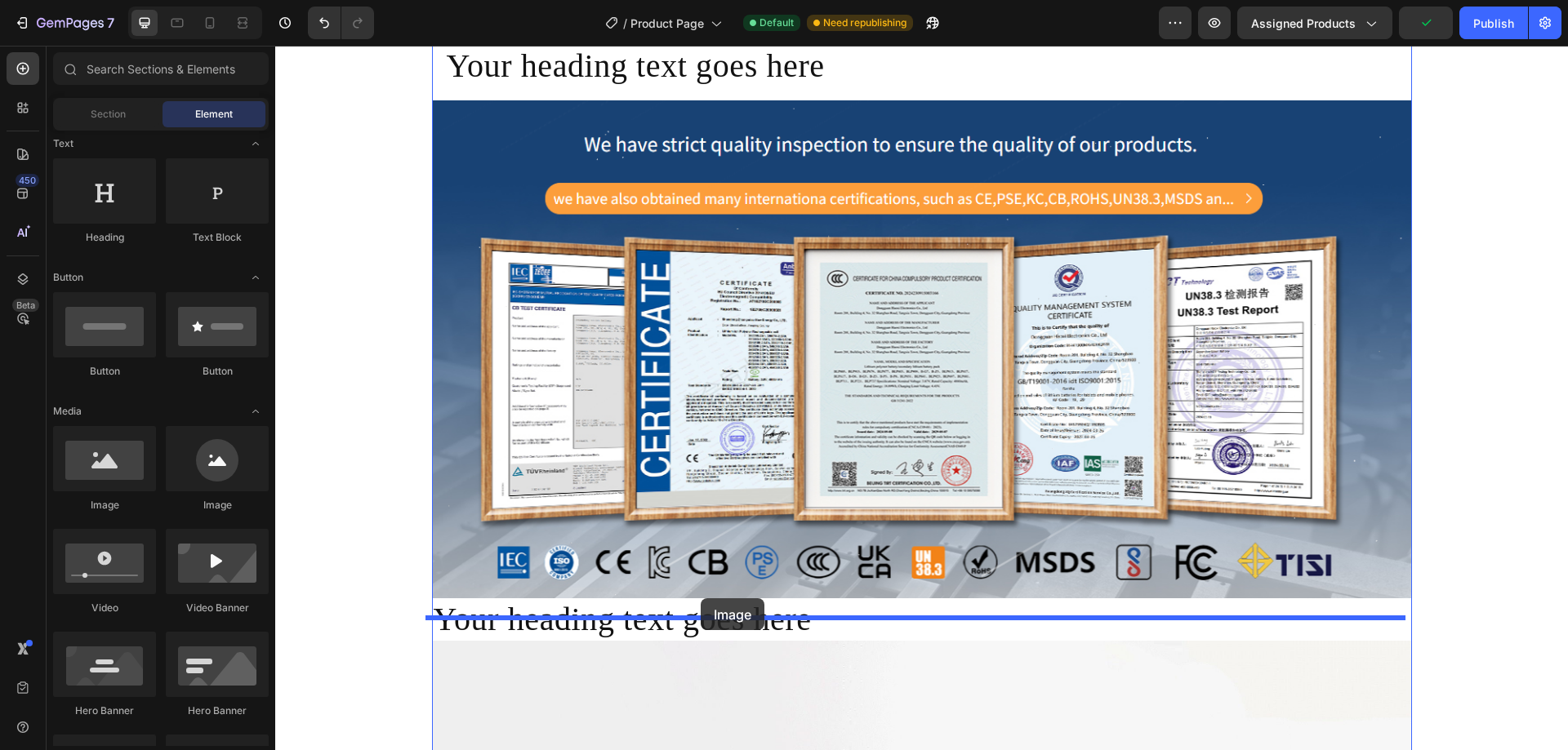
drag, startPoint x: 388, startPoint y: 508, endPoint x: 701, endPoint y: 598, distance: 325.7
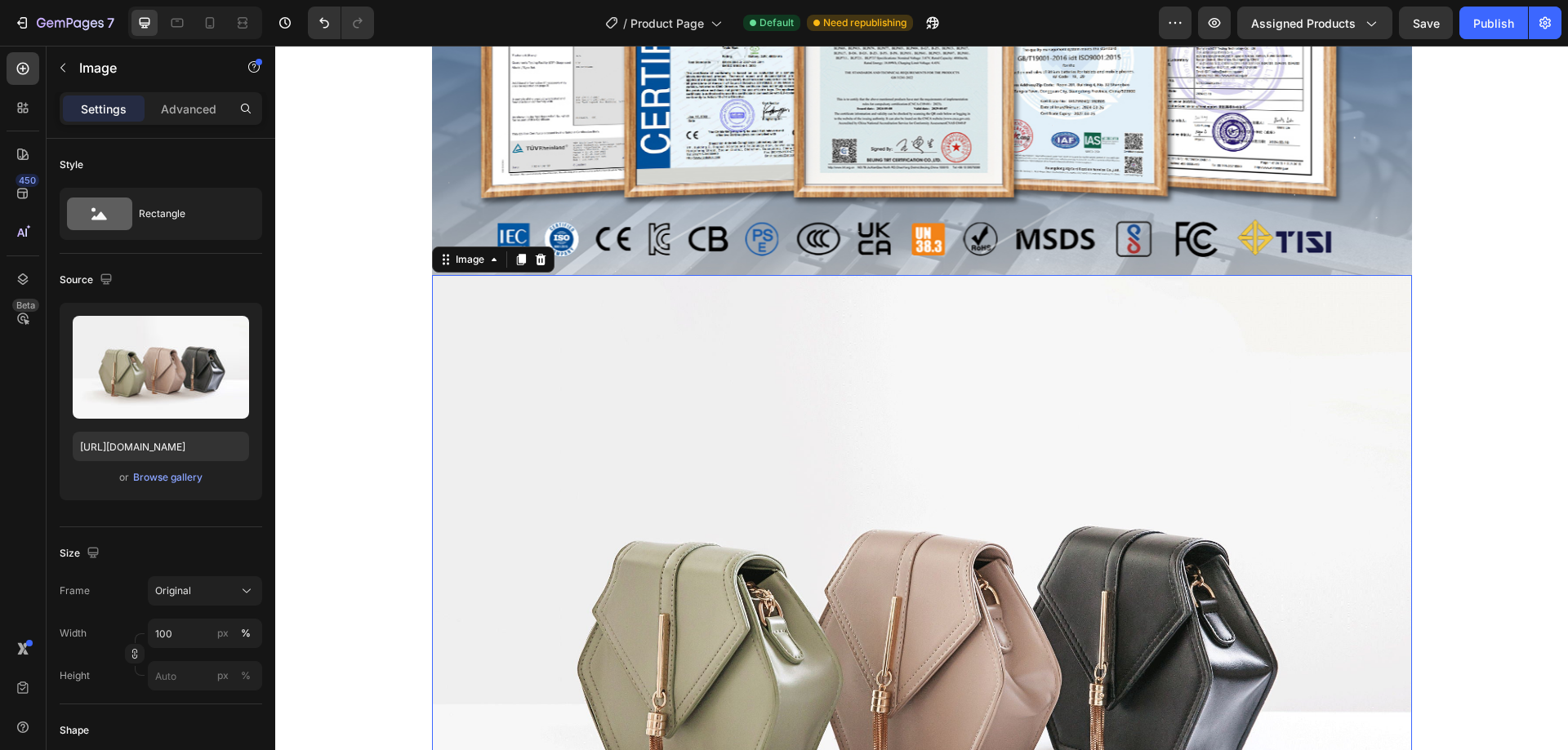
scroll to position [1664, 0]
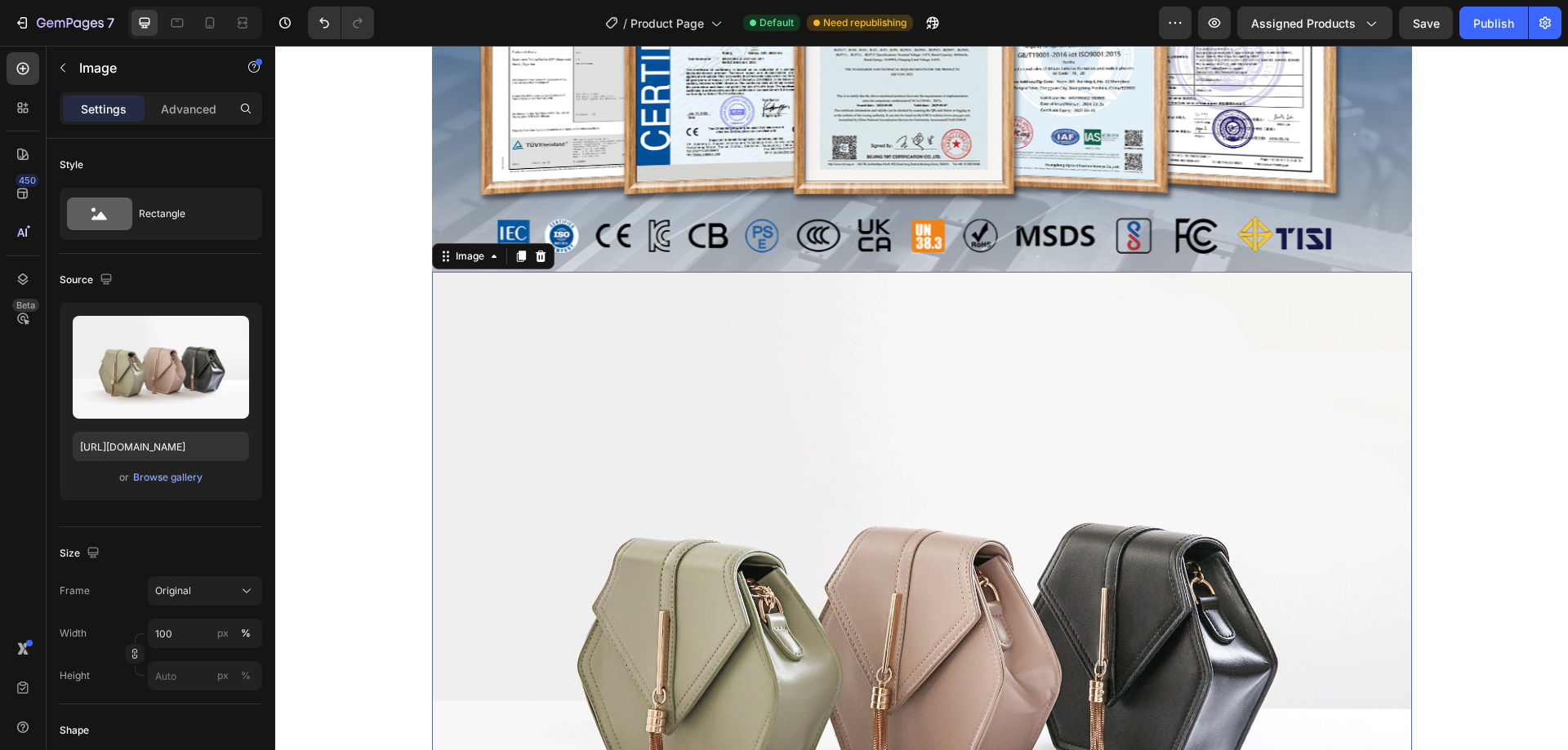
click at [708, 471] on img at bounding box center [922, 639] width 980 height 734
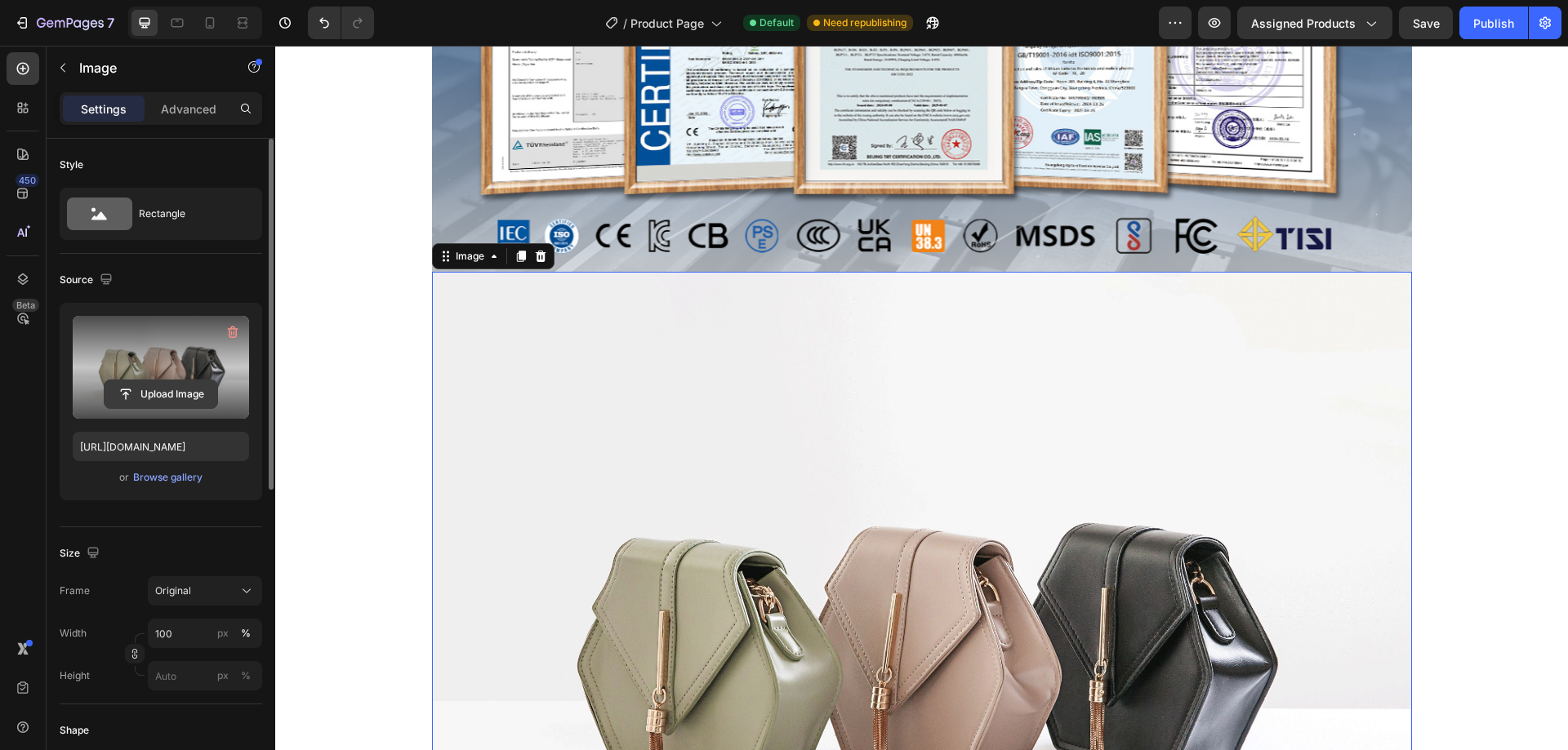
click at [166, 383] on input "file" at bounding box center [161, 393] width 113 height 28
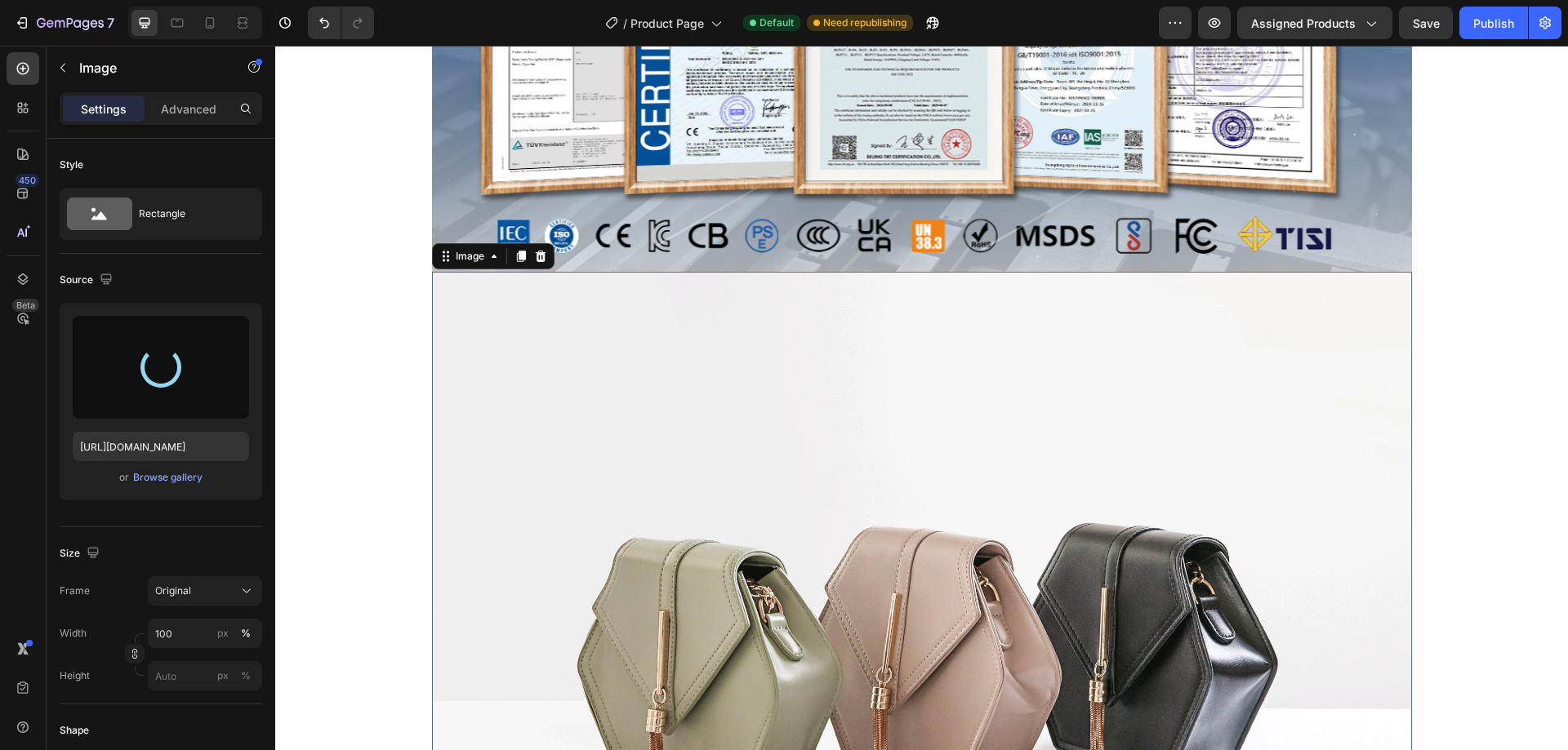
type input "[URL][DOMAIN_NAME]"
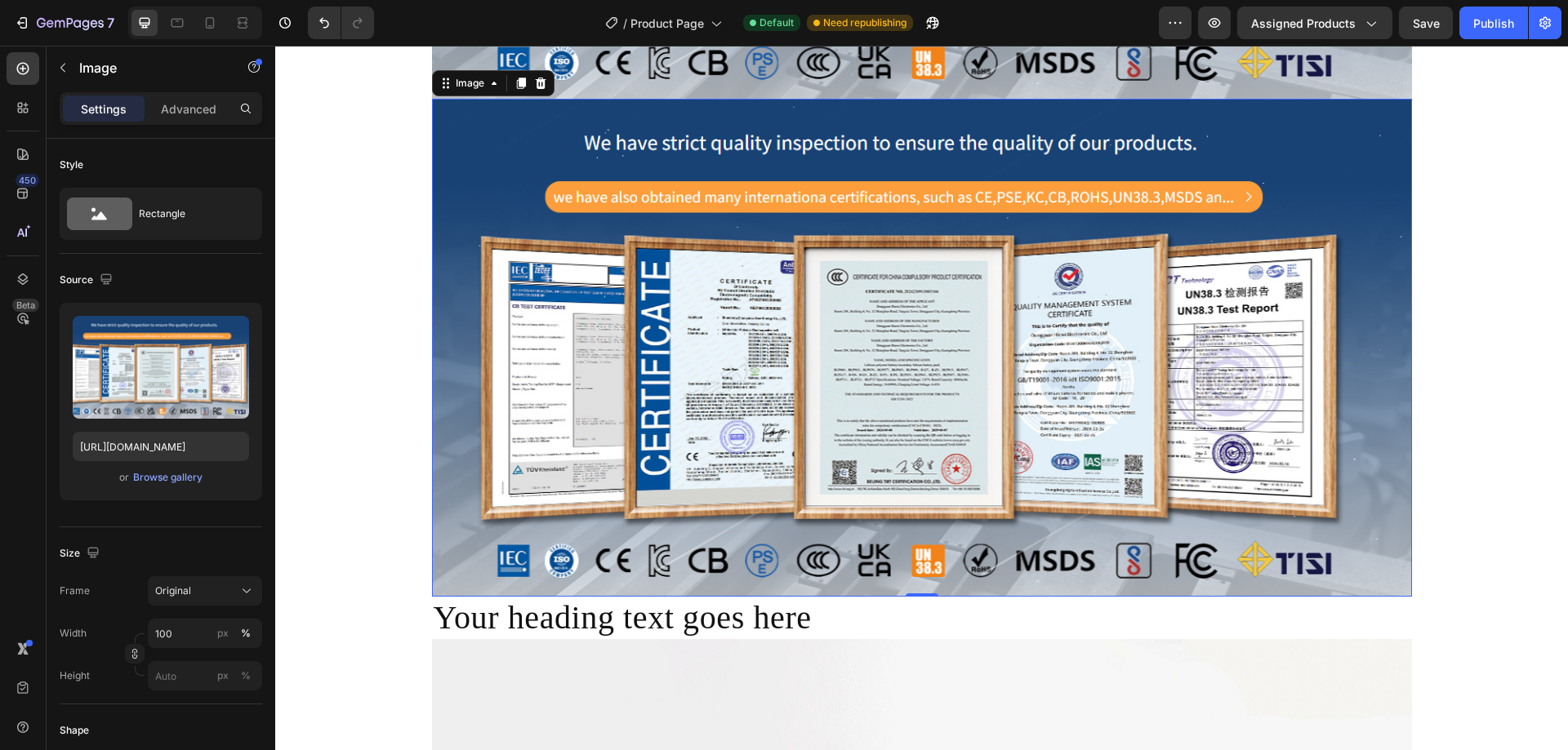
scroll to position [1909, 0]
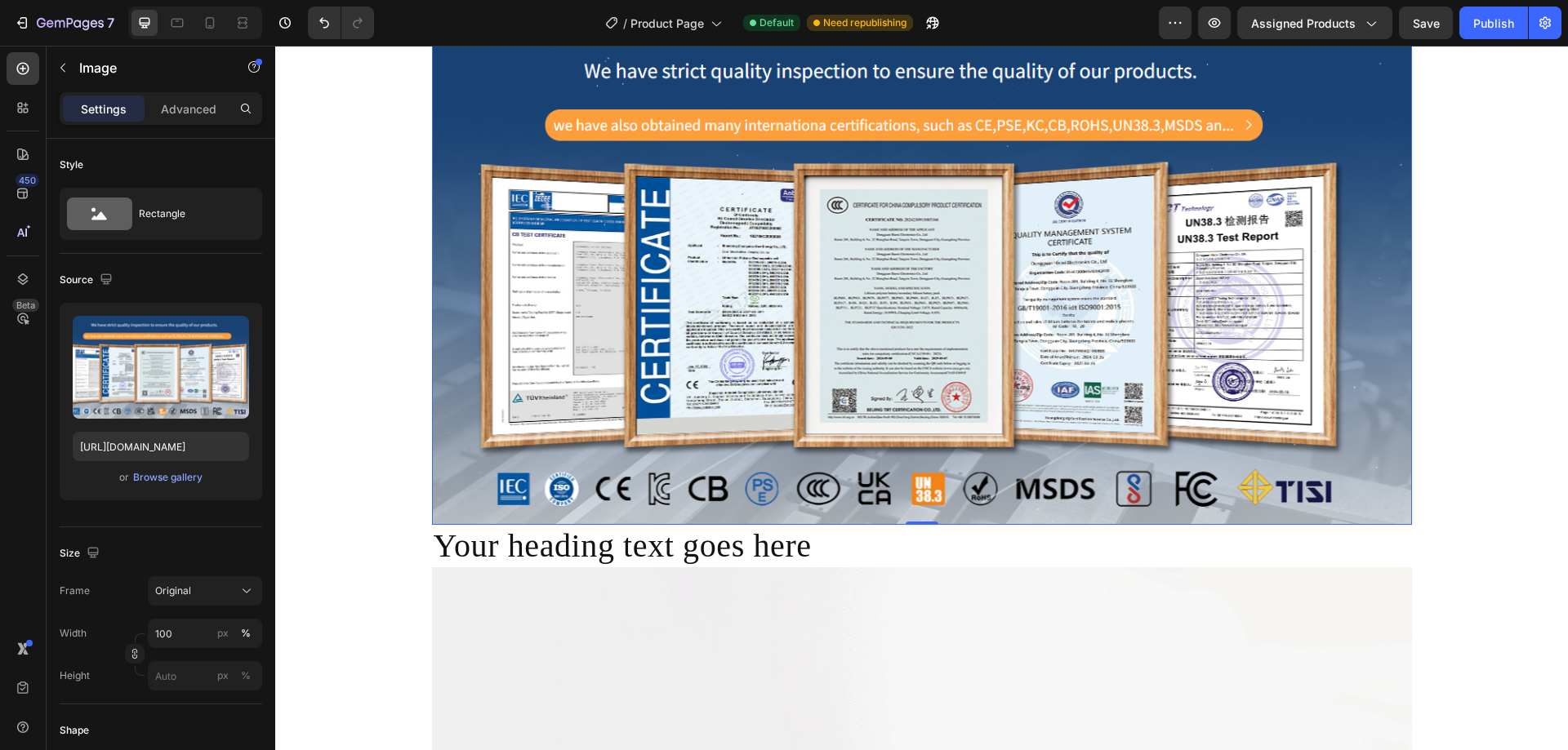
click at [923, 371] on img at bounding box center [922, 276] width 980 height 497
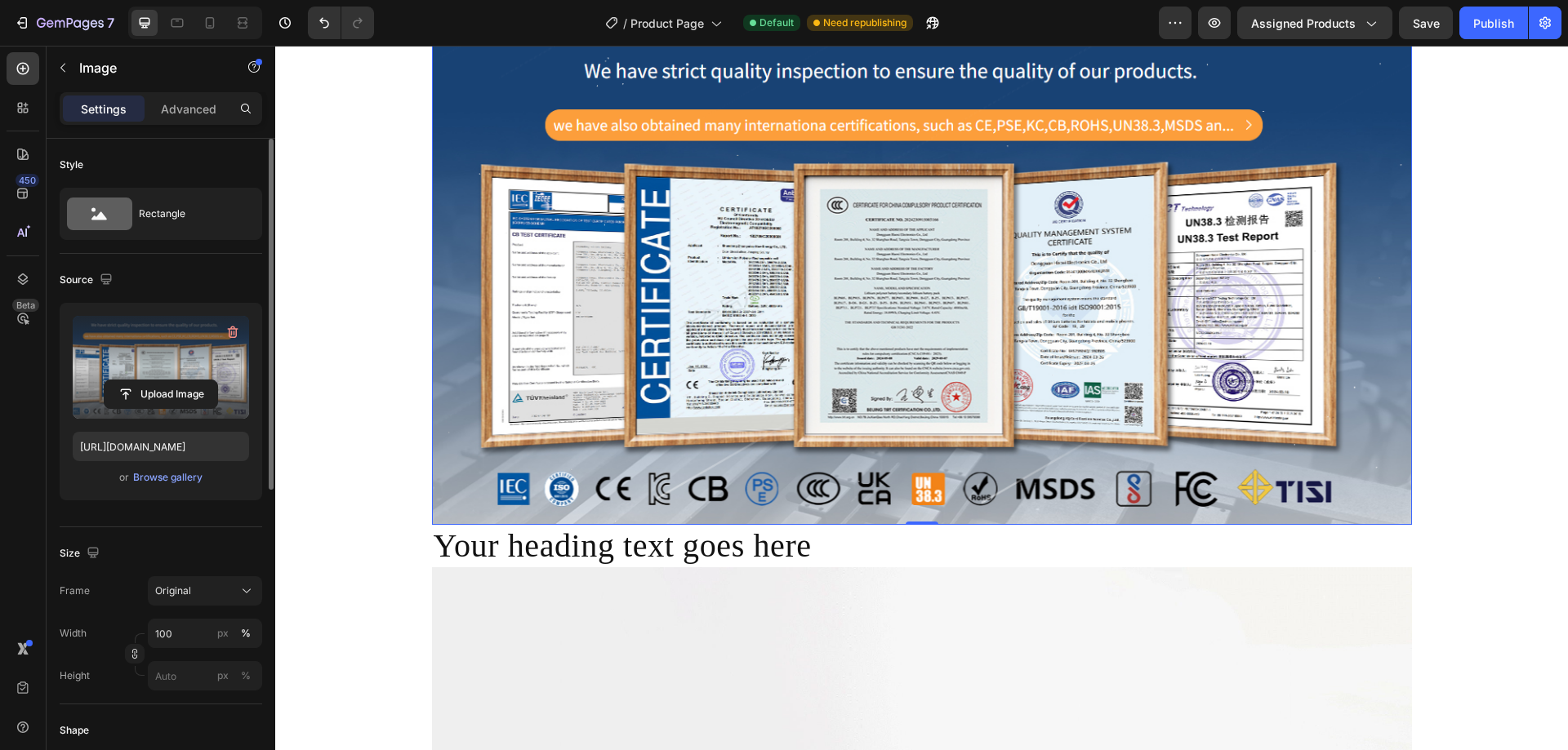
click at [155, 377] on label at bounding box center [160, 367] width 176 height 103
click at [155, 380] on input "file" at bounding box center [161, 393] width 113 height 28
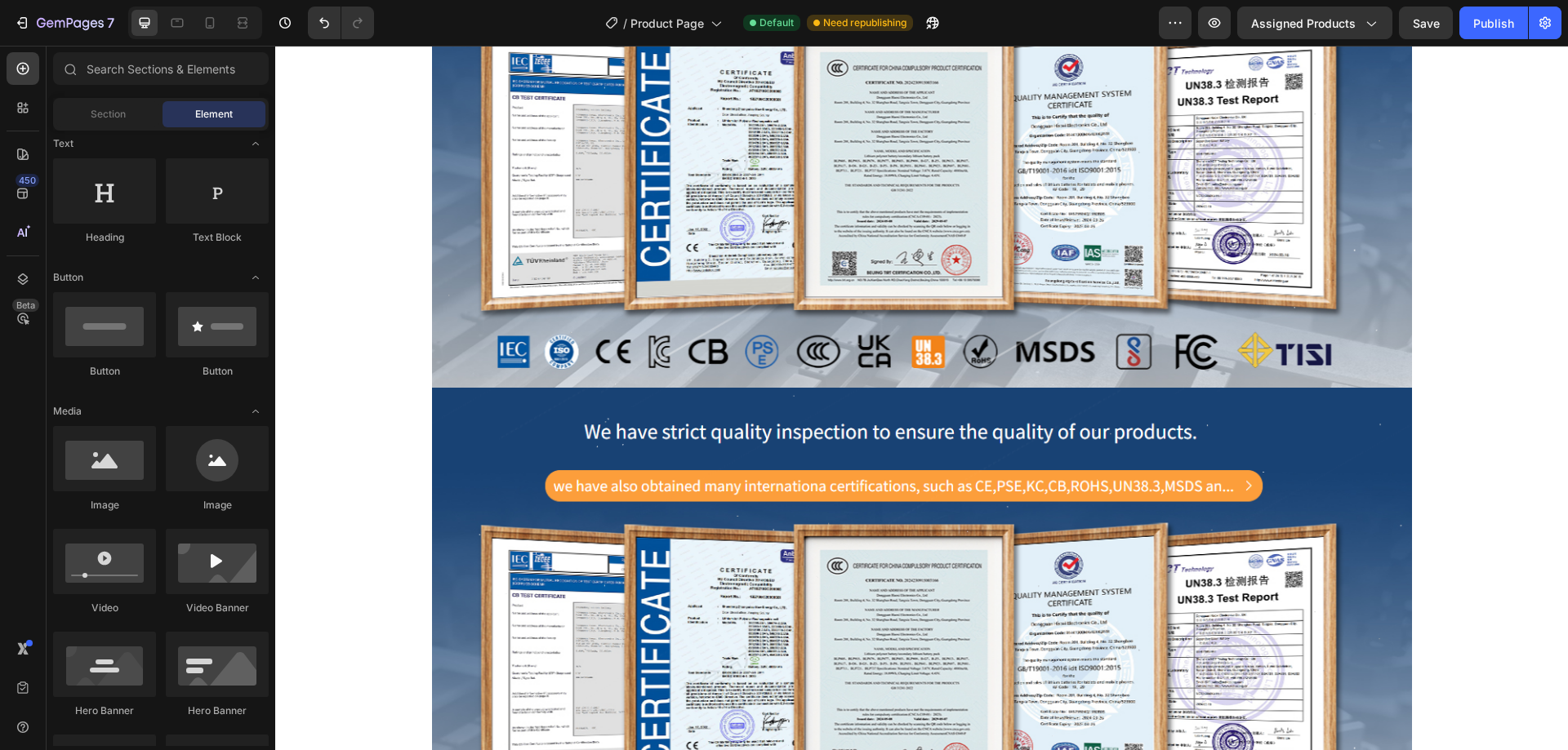
scroll to position [1682, 0]
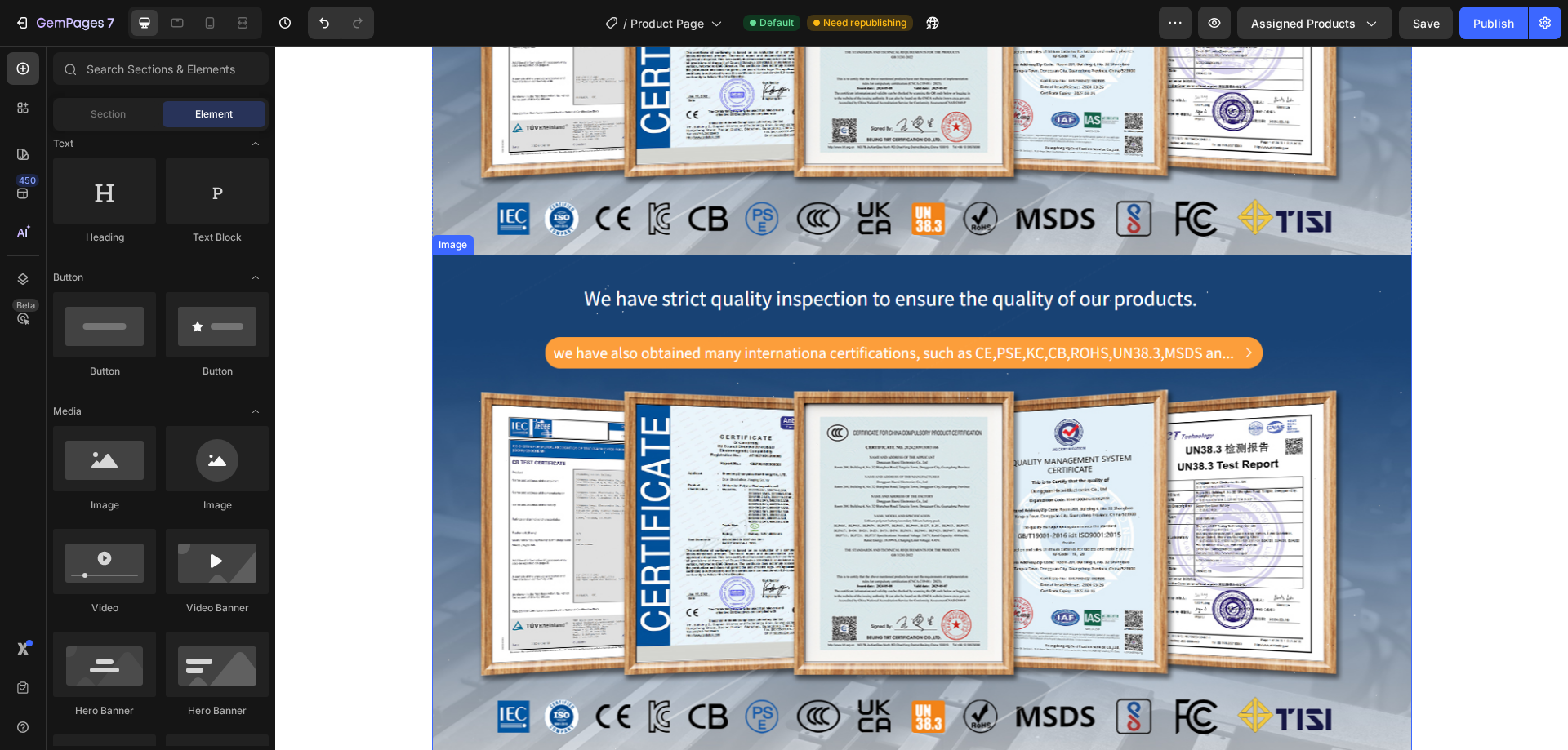
click at [1070, 447] on img at bounding box center [922, 503] width 980 height 497
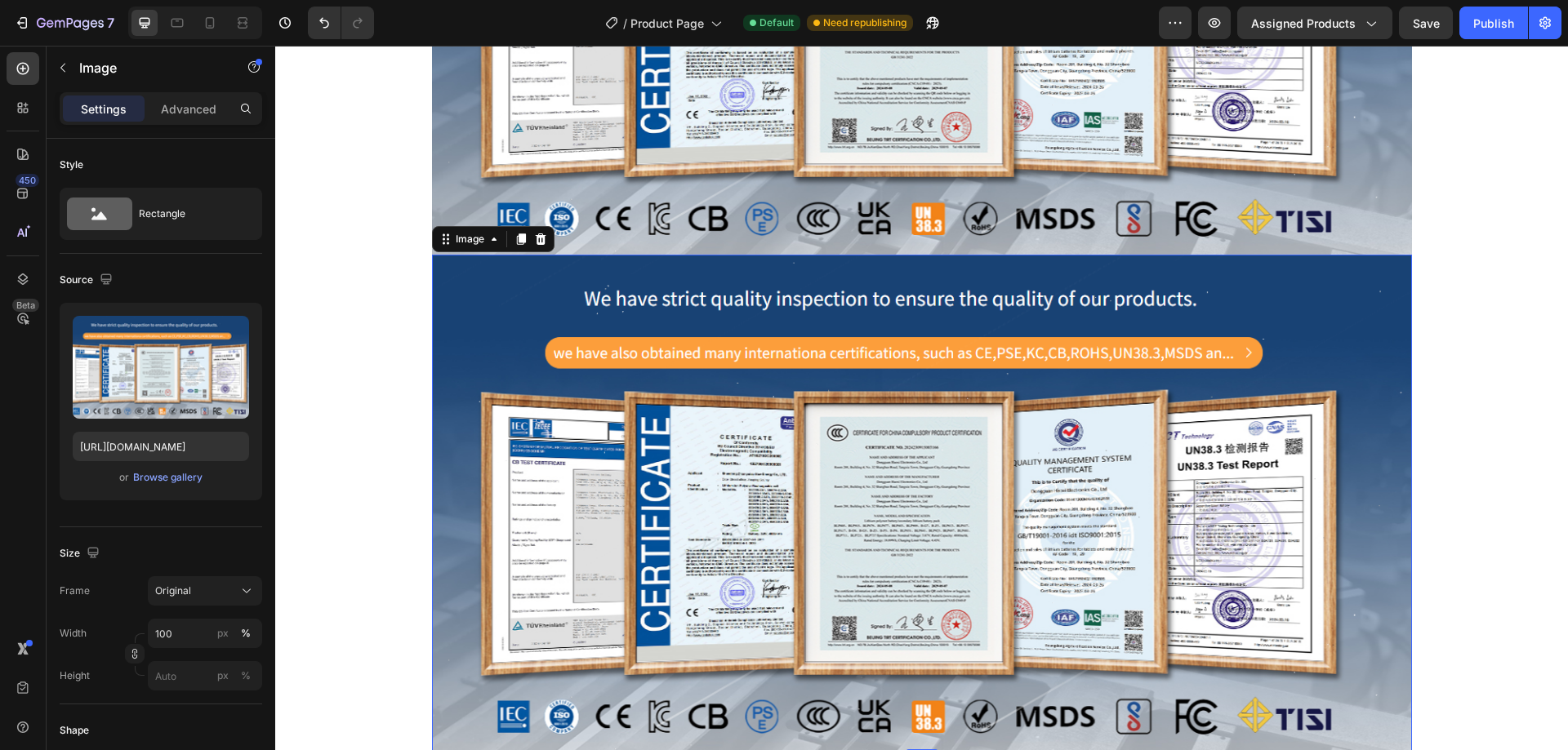
click at [741, 481] on img at bounding box center [922, 503] width 980 height 497
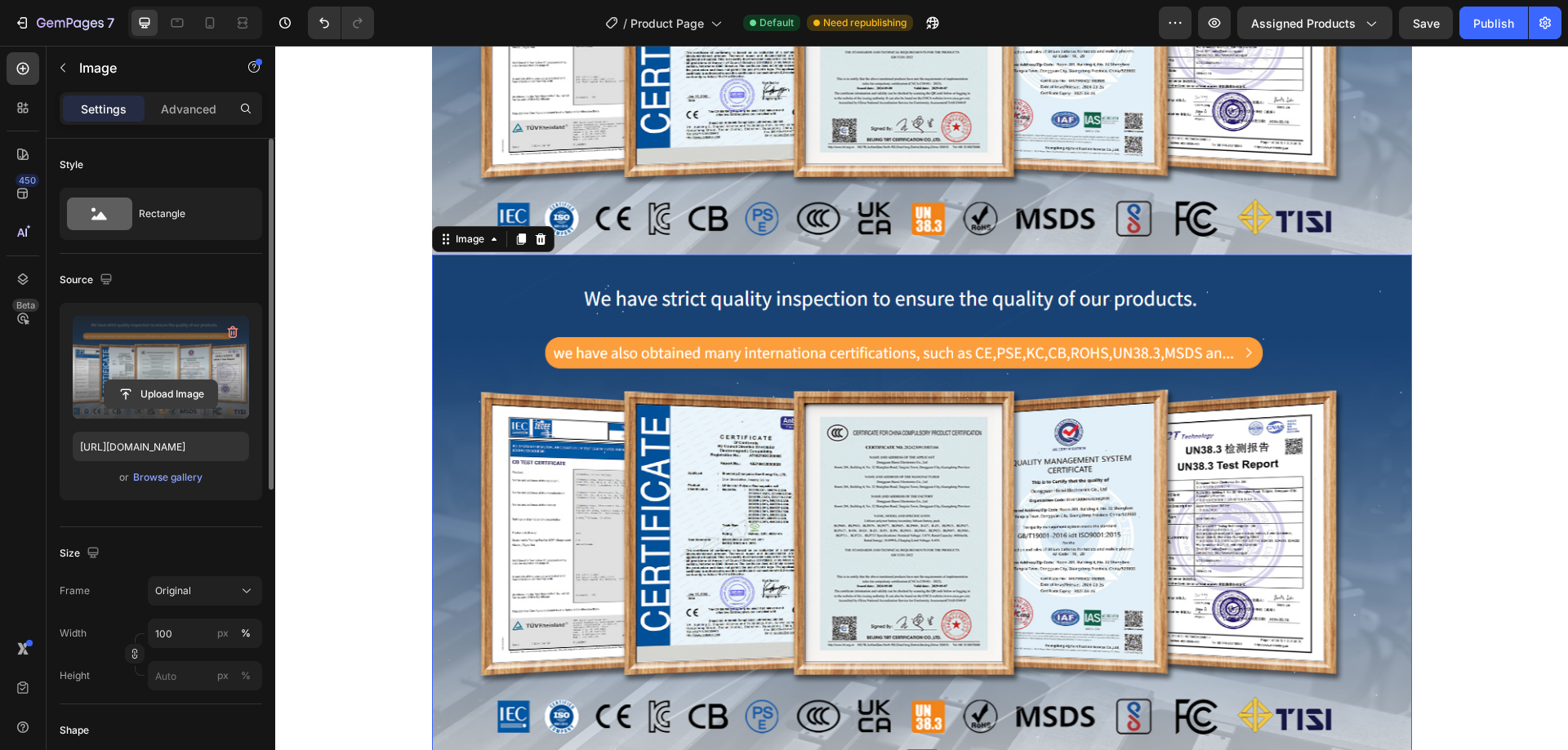
click at [148, 387] on input "file" at bounding box center [161, 393] width 113 height 28
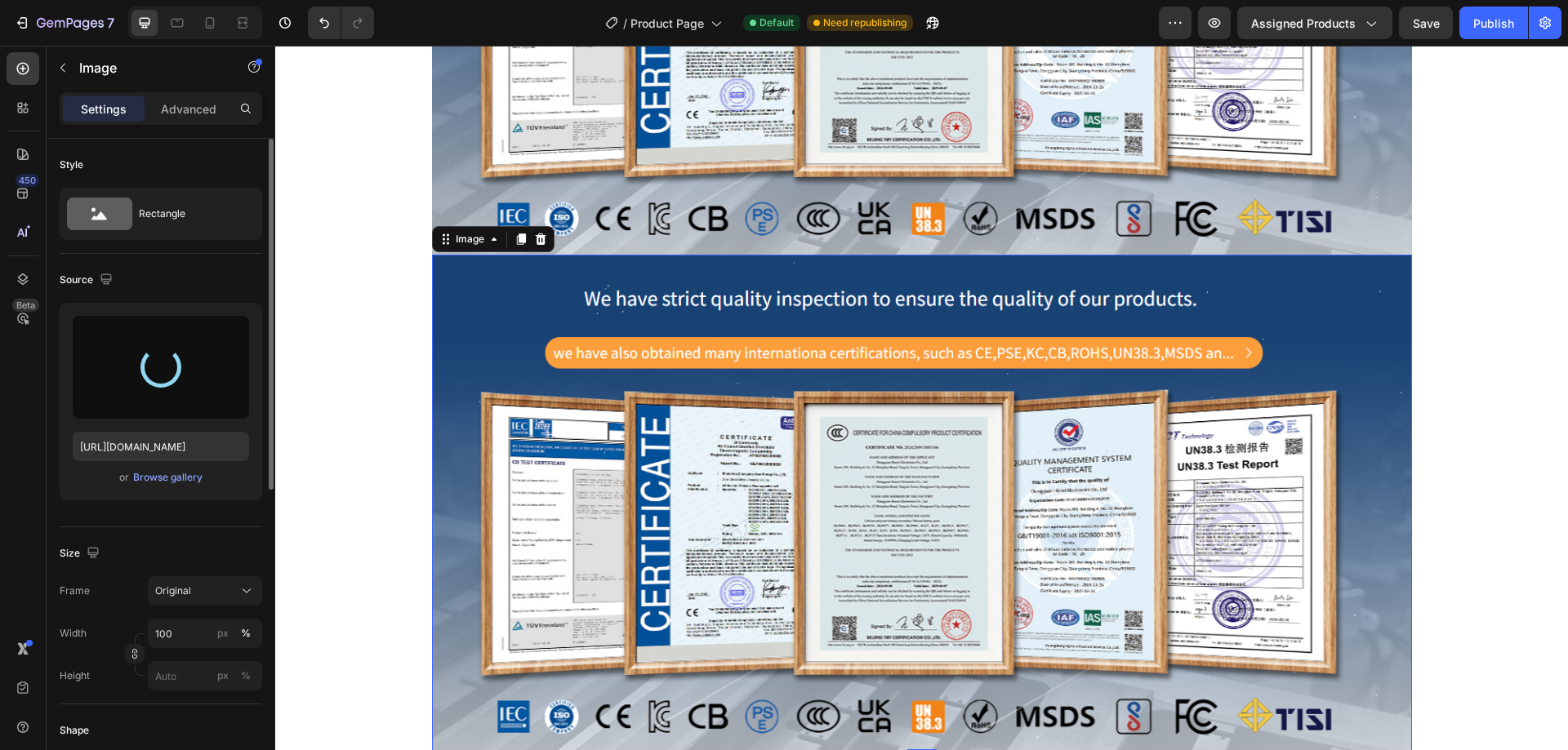
type input "[URL][DOMAIN_NAME]"
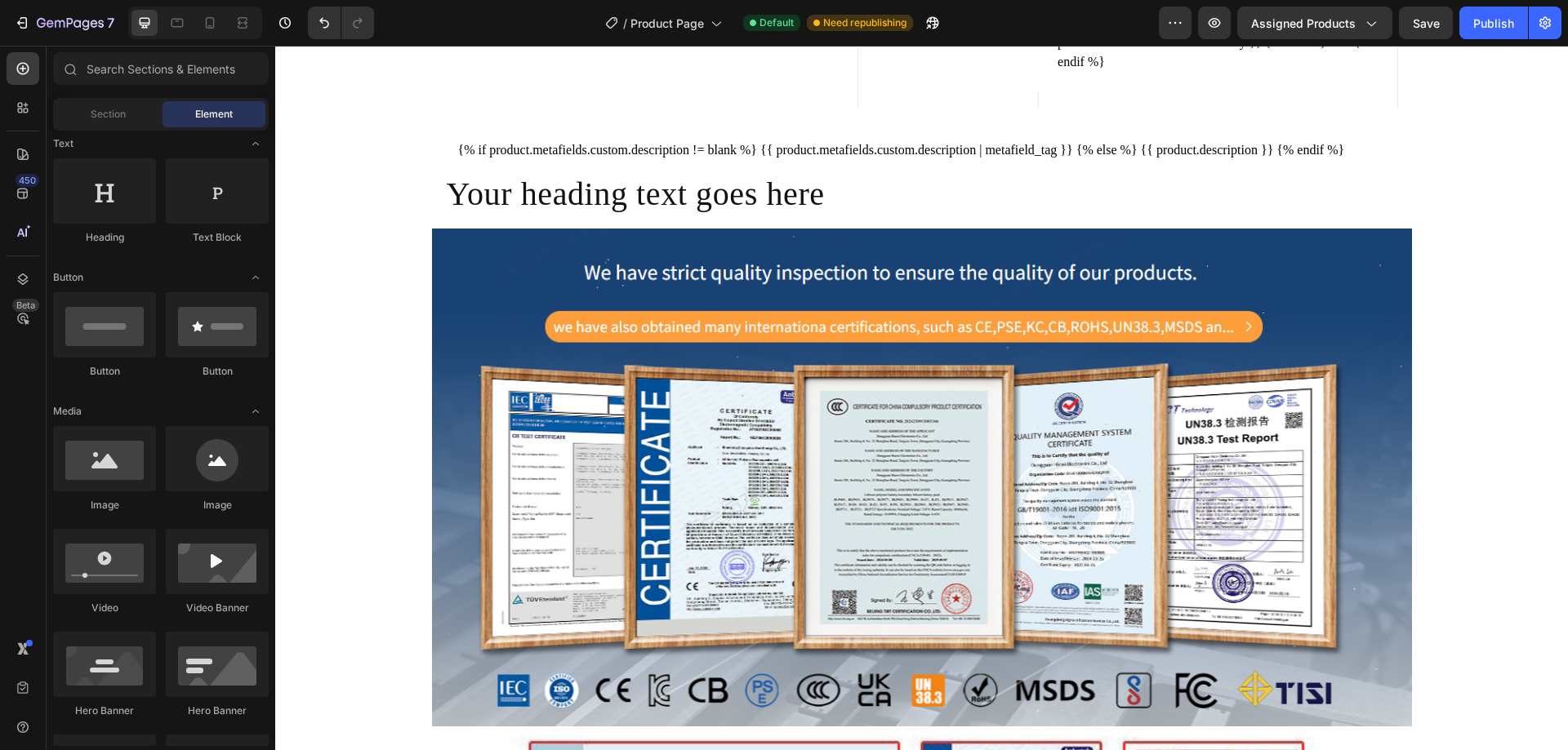
scroll to position [1116, 0]
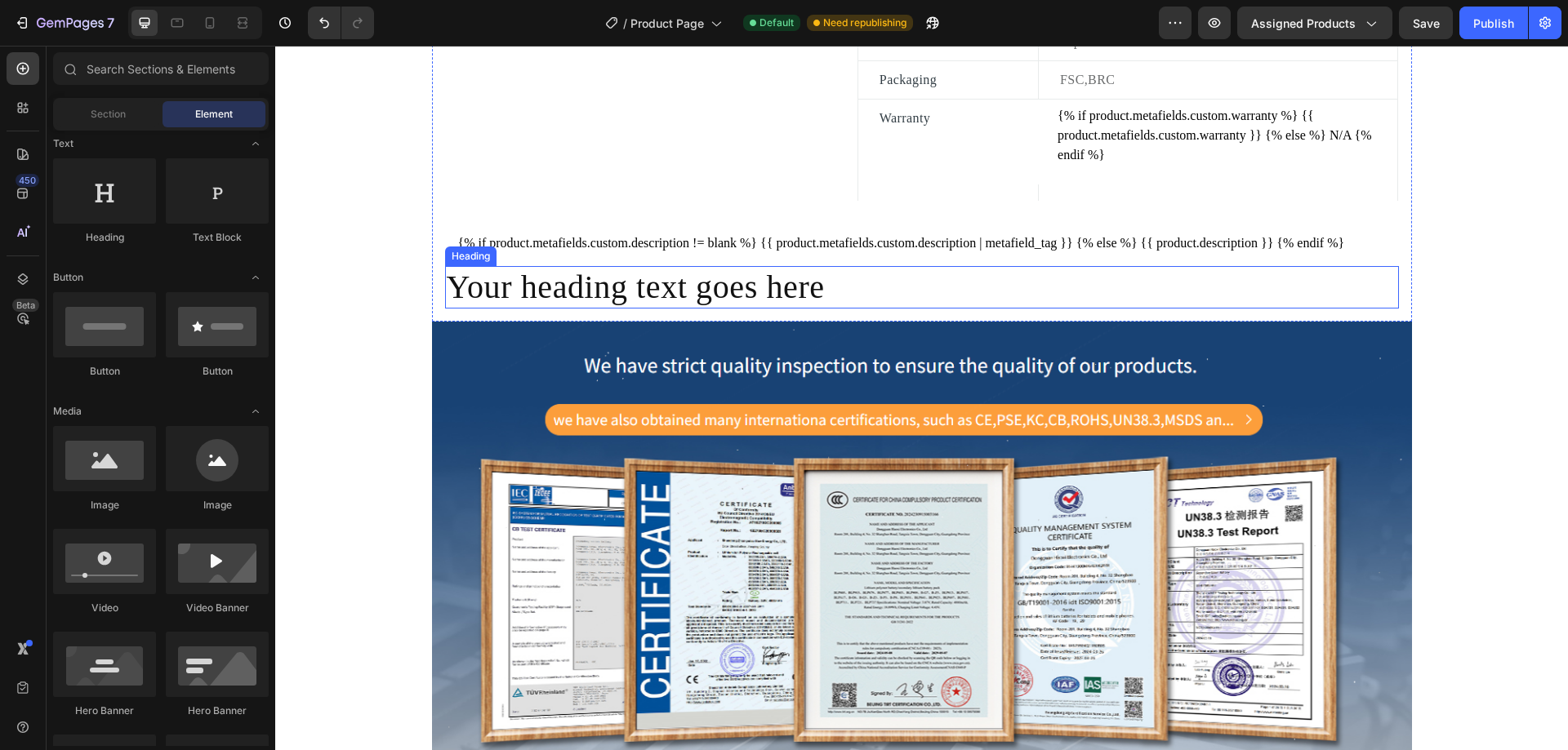
click at [893, 300] on h2 "Your heading text goes here" at bounding box center [922, 288] width 954 height 43
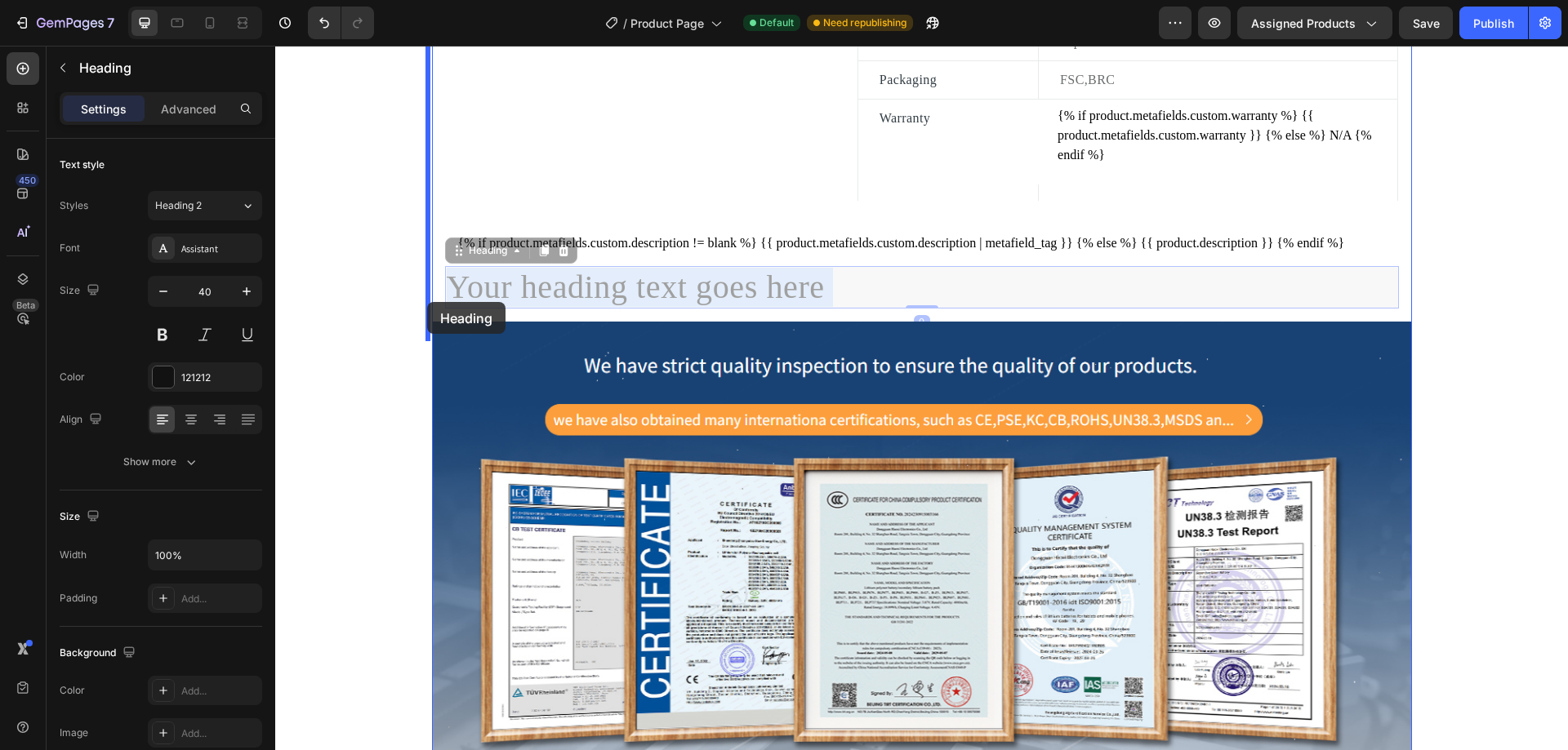
drag, startPoint x: 889, startPoint y: 305, endPoint x: 426, endPoint y: 301, distance: 463.0
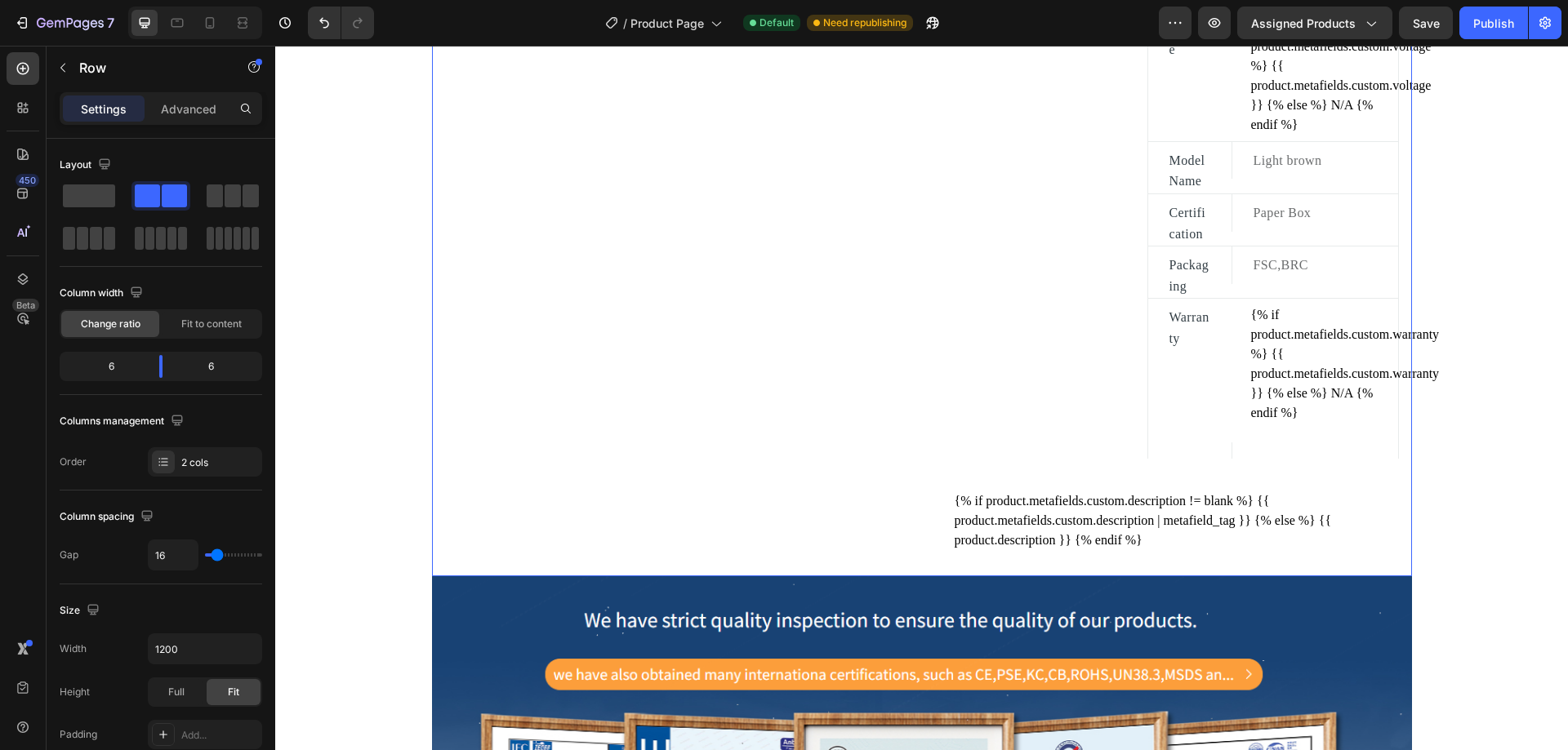
scroll to position [1351, 0]
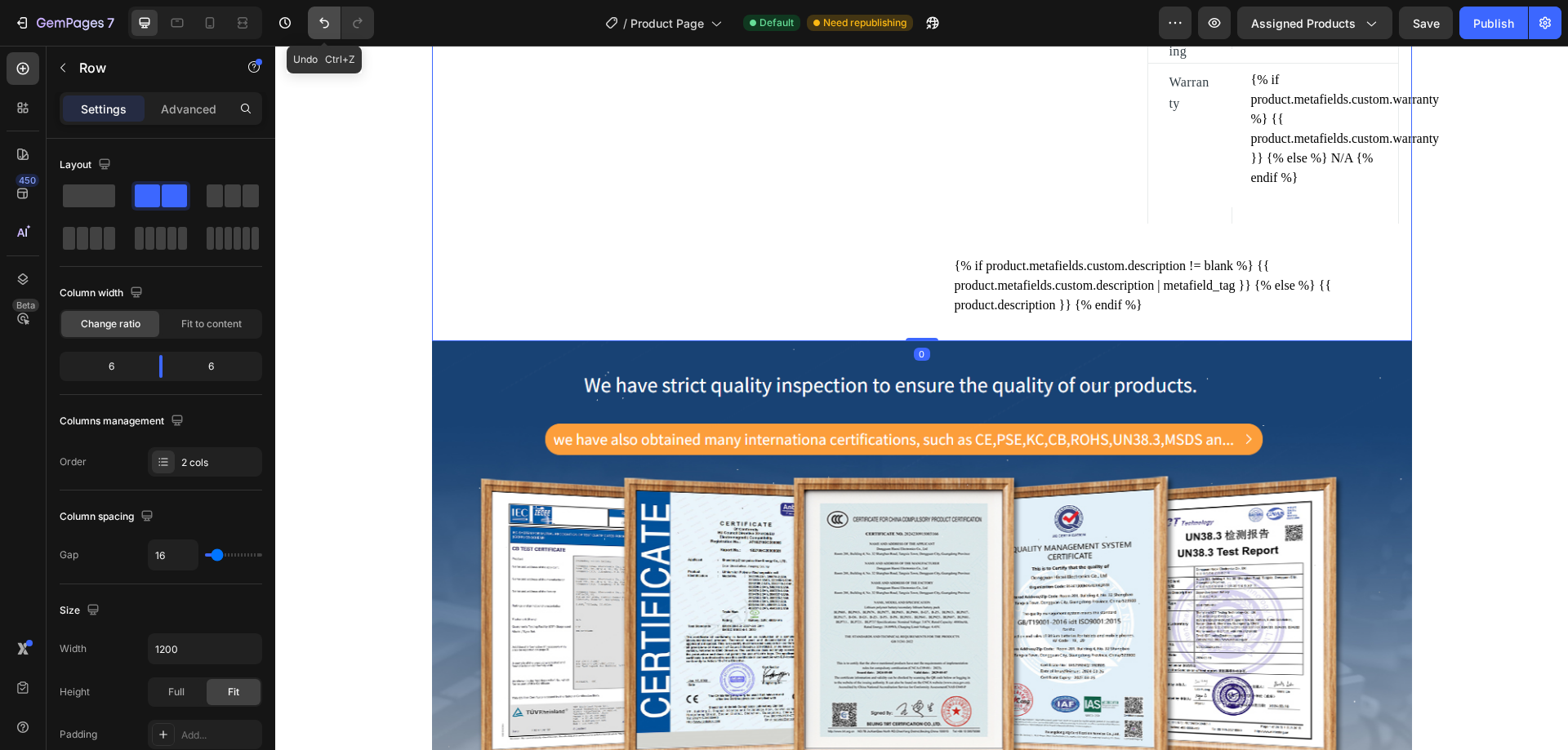
click at [325, 21] on icon "Undo/Redo" at bounding box center [324, 22] width 10 height 11
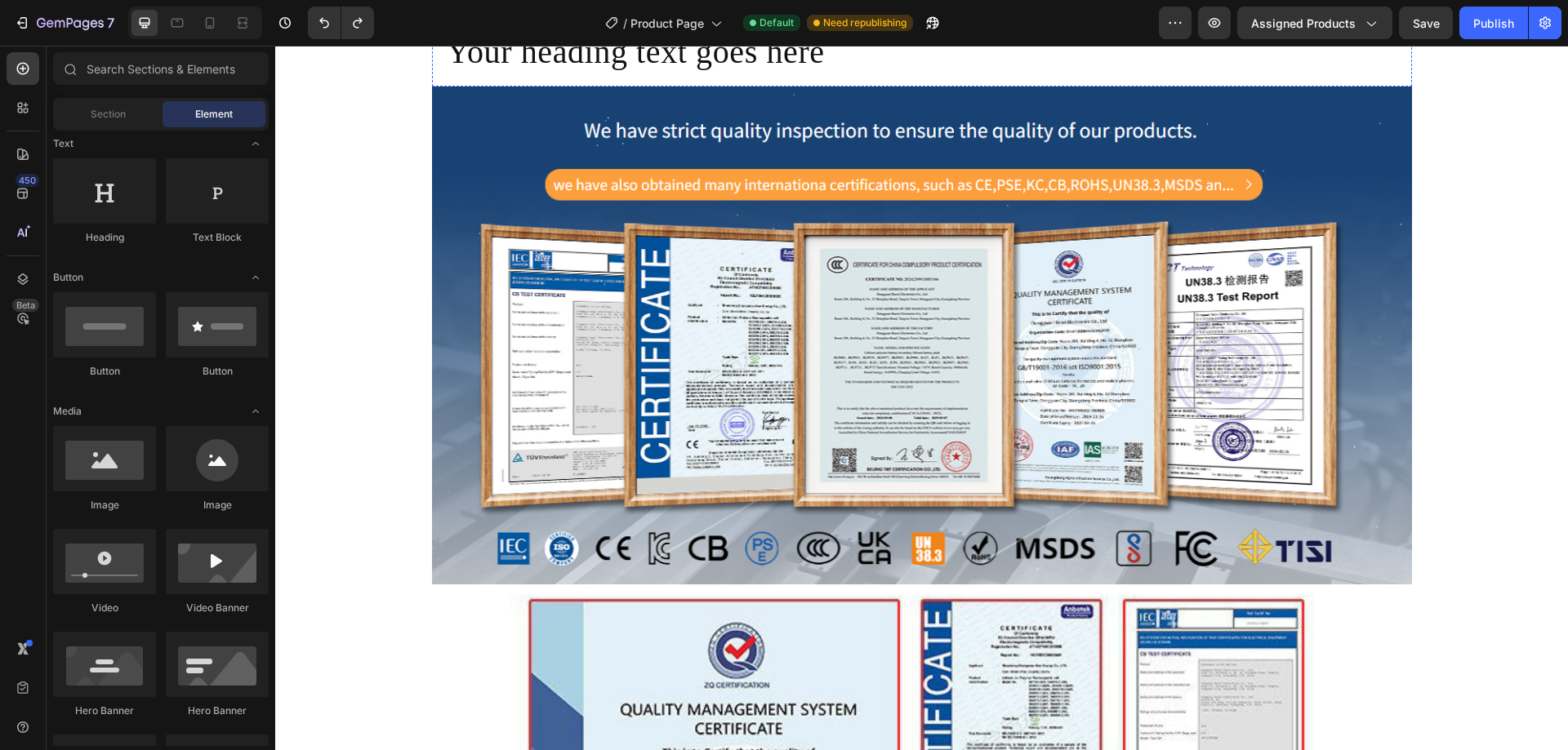
scroll to position [1116, 0]
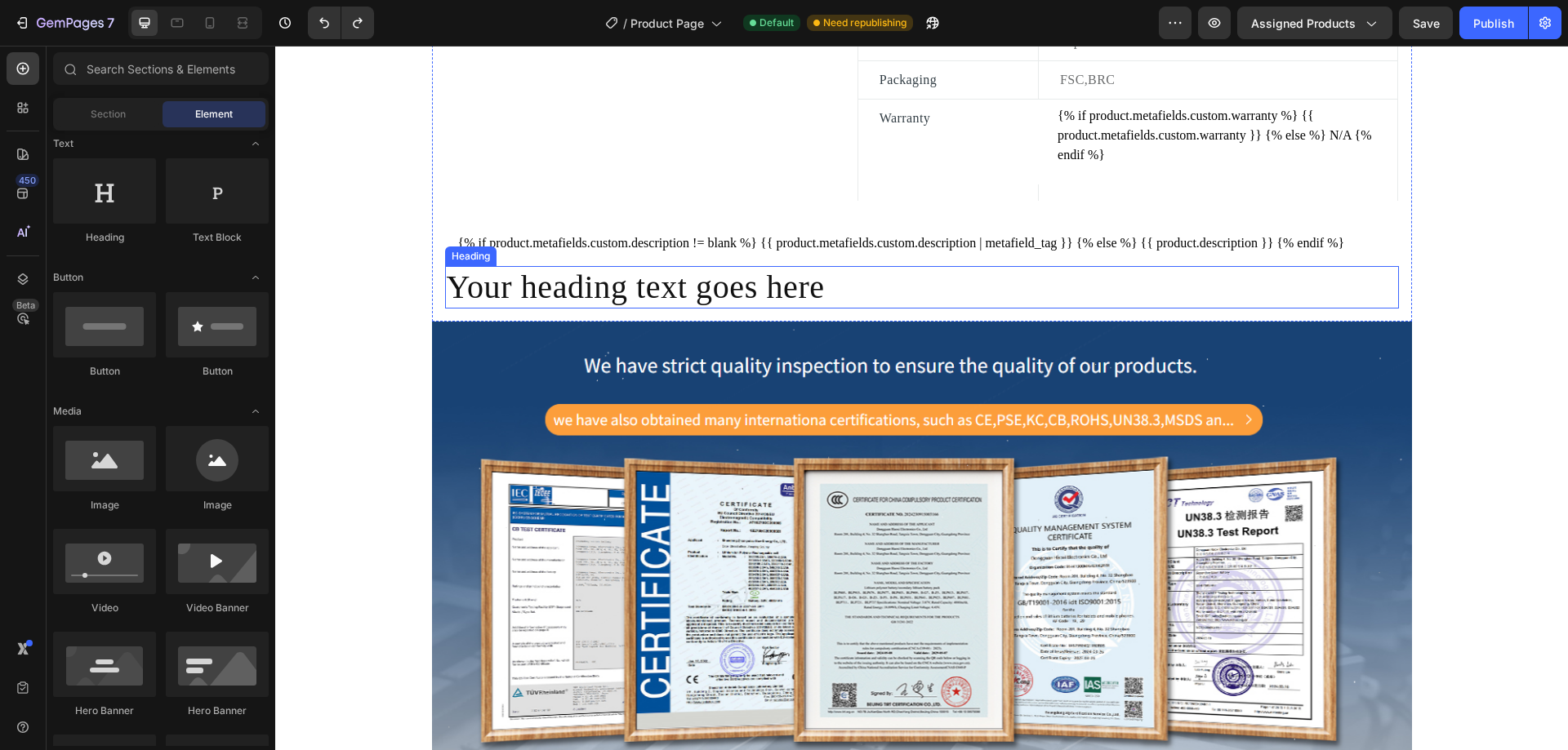
click at [876, 298] on h2 "Your heading text goes here" at bounding box center [922, 288] width 954 height 43
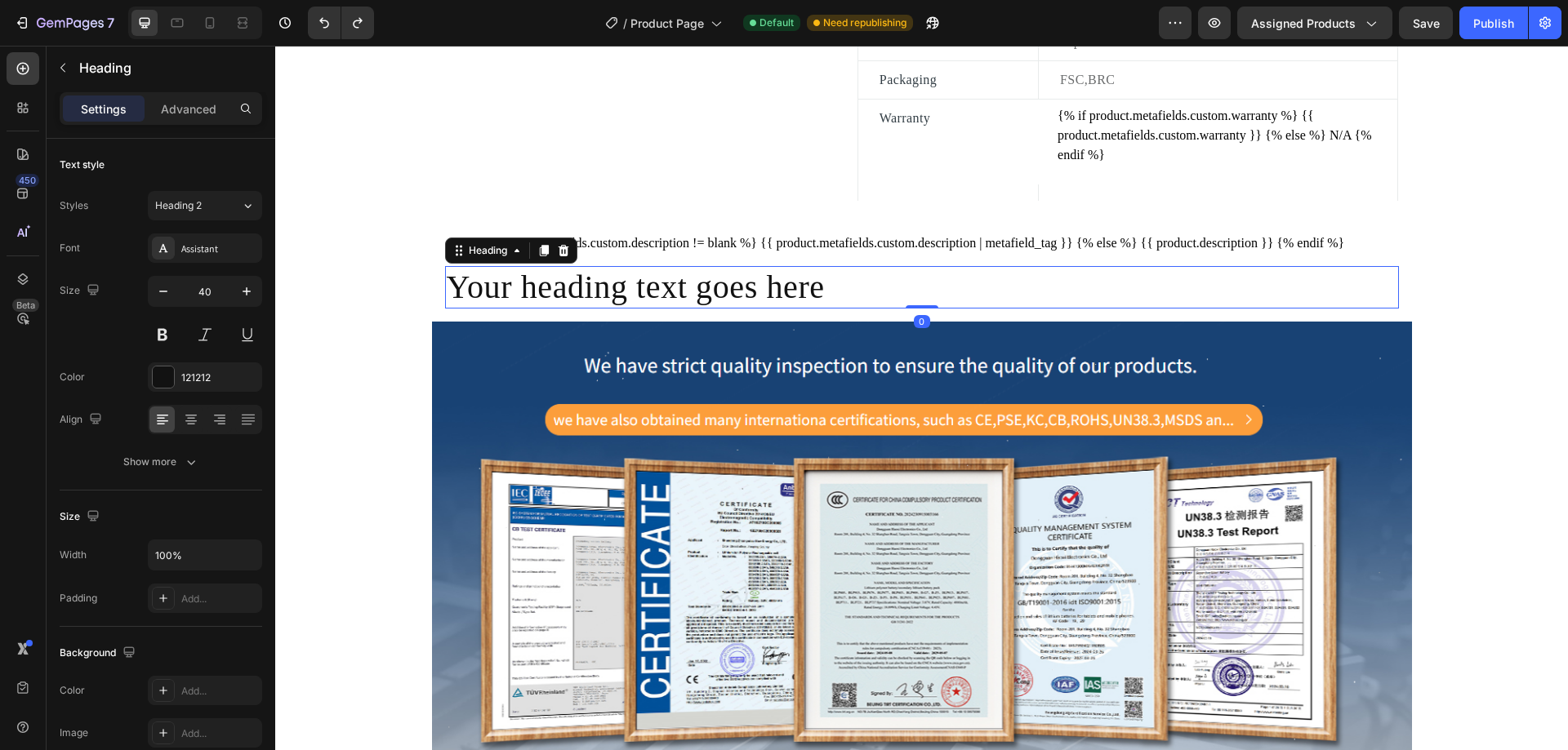
click at [876, 298] on h2 "Your heading text goes here" at bounding box center [922, 288] width 954 height 43
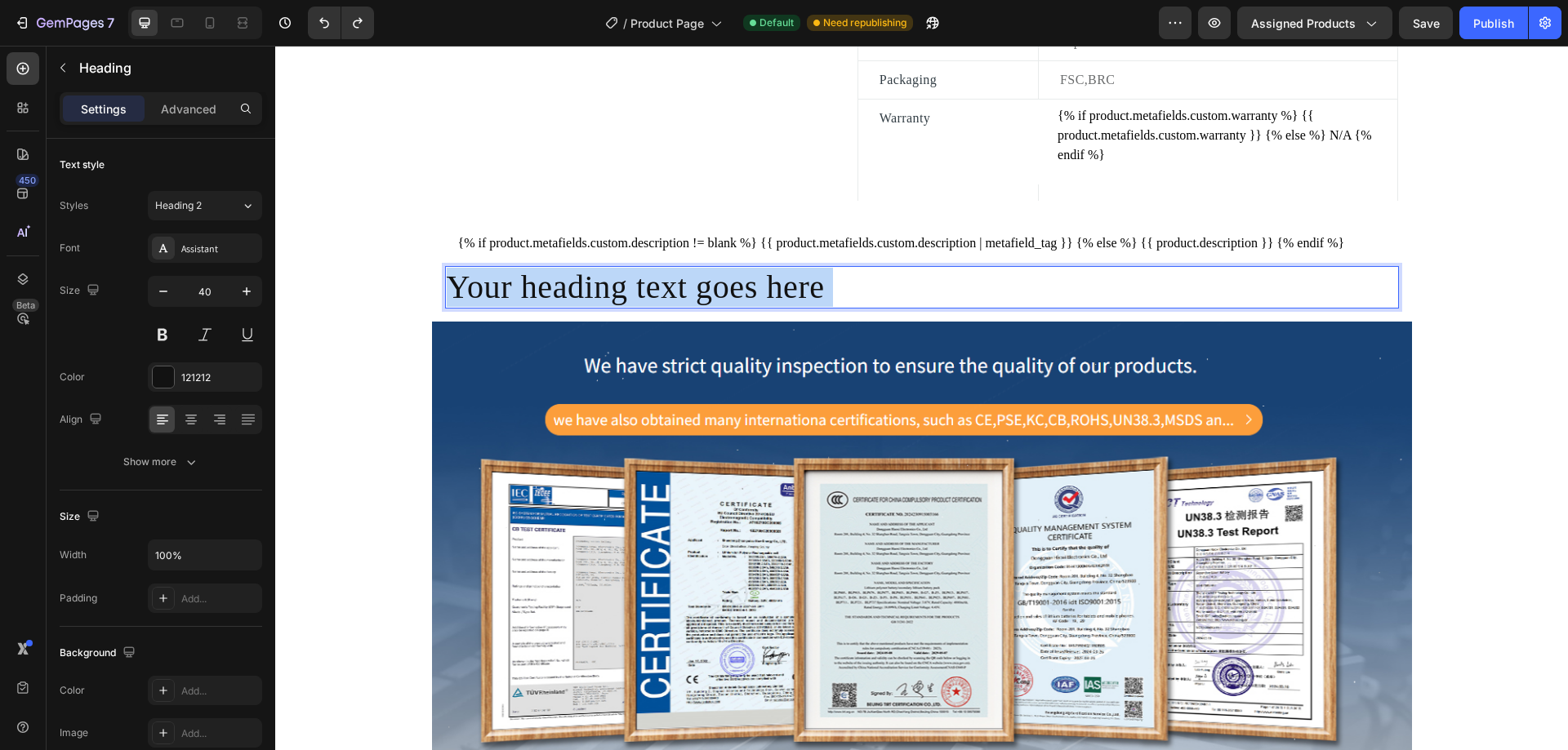
drag, startPoint x: 824, startPoint y: 293, endPoint x: 483, endPoint y: 291, distance: 341.0
click at [483, 291] on p "Your heading text goes here" at bounding box center [923, 288] width 951 height 39
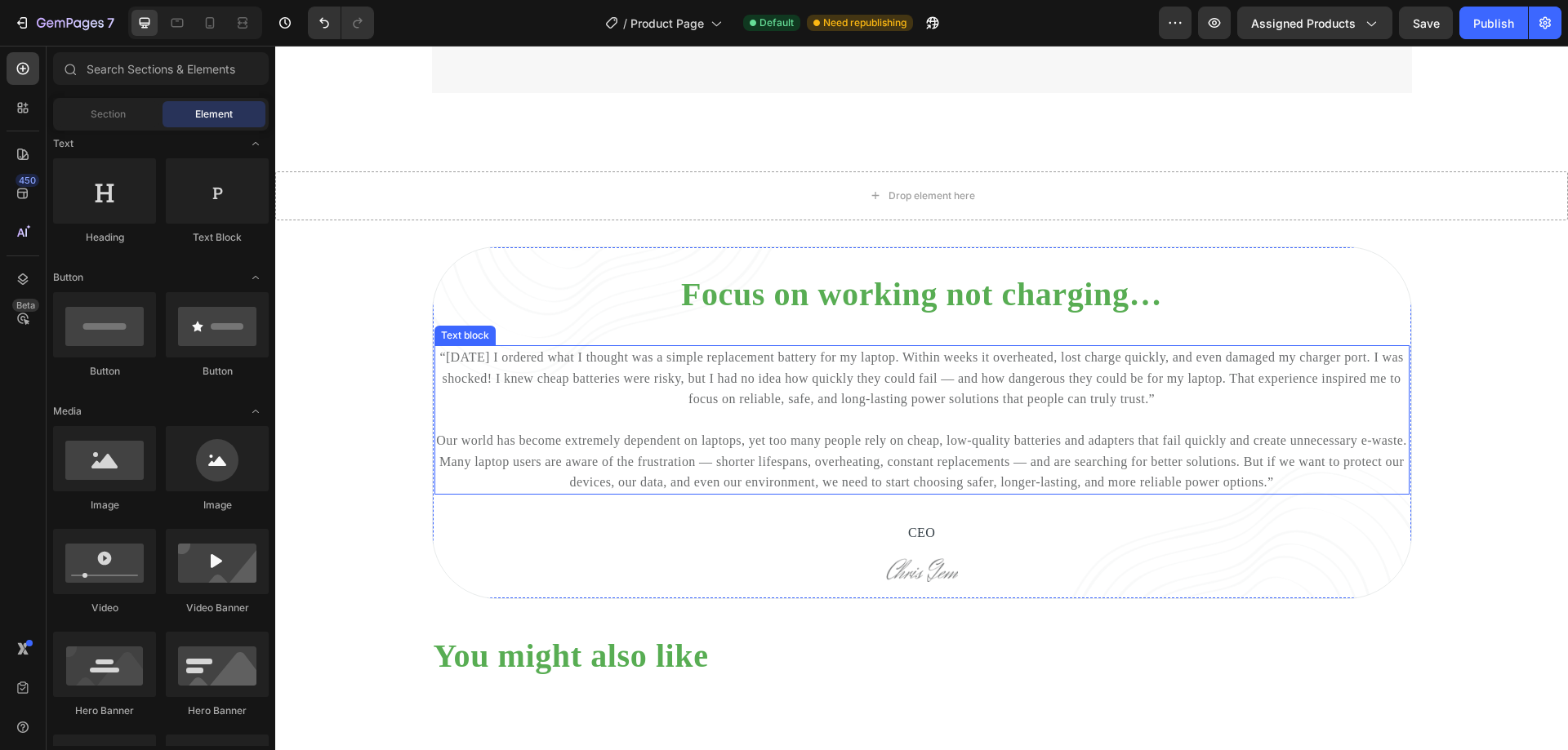
scroll to position [4578, 0]
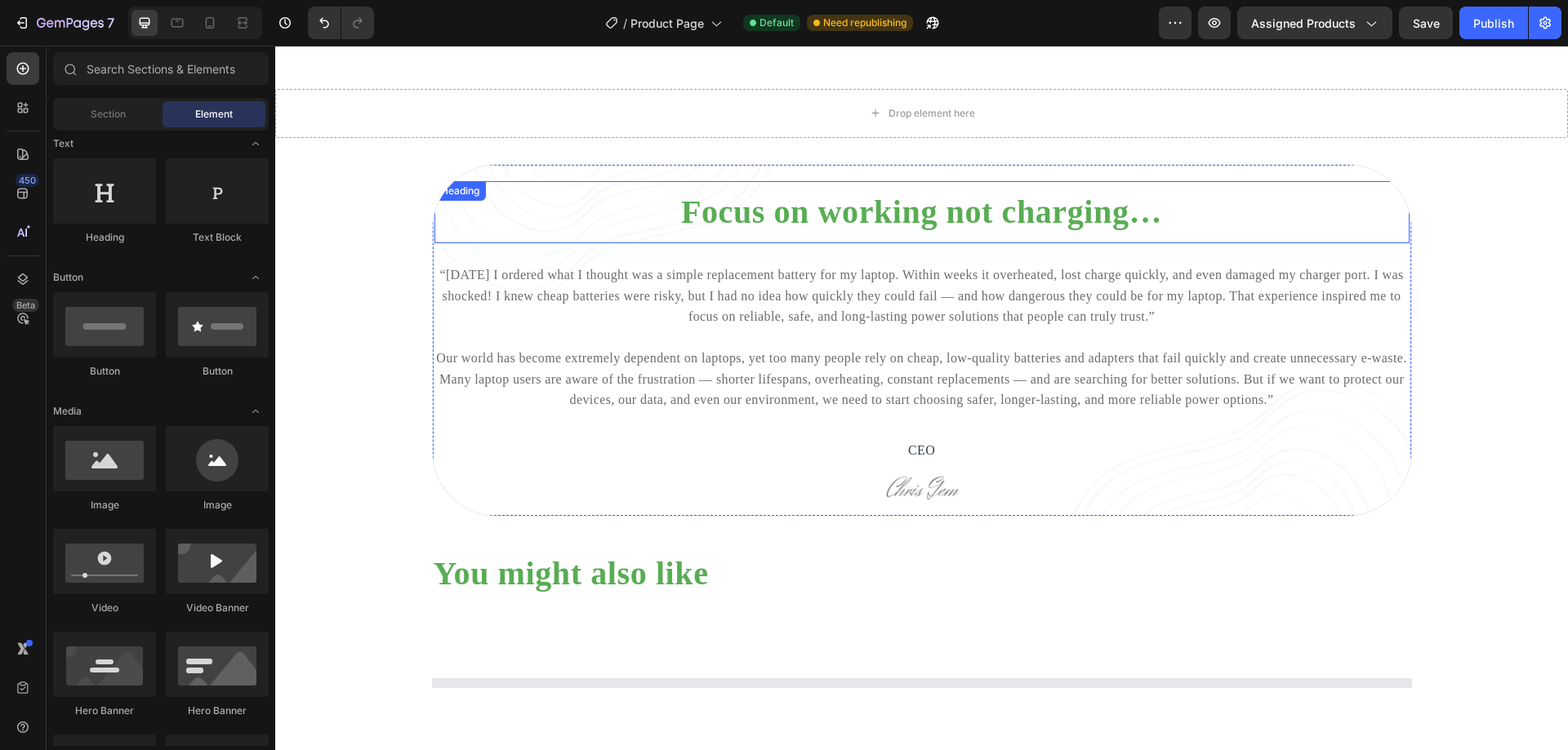
click at [1005, 227] on h2 "Focus on working not charging…" at bounding box center [922, 213] width 975 height 43
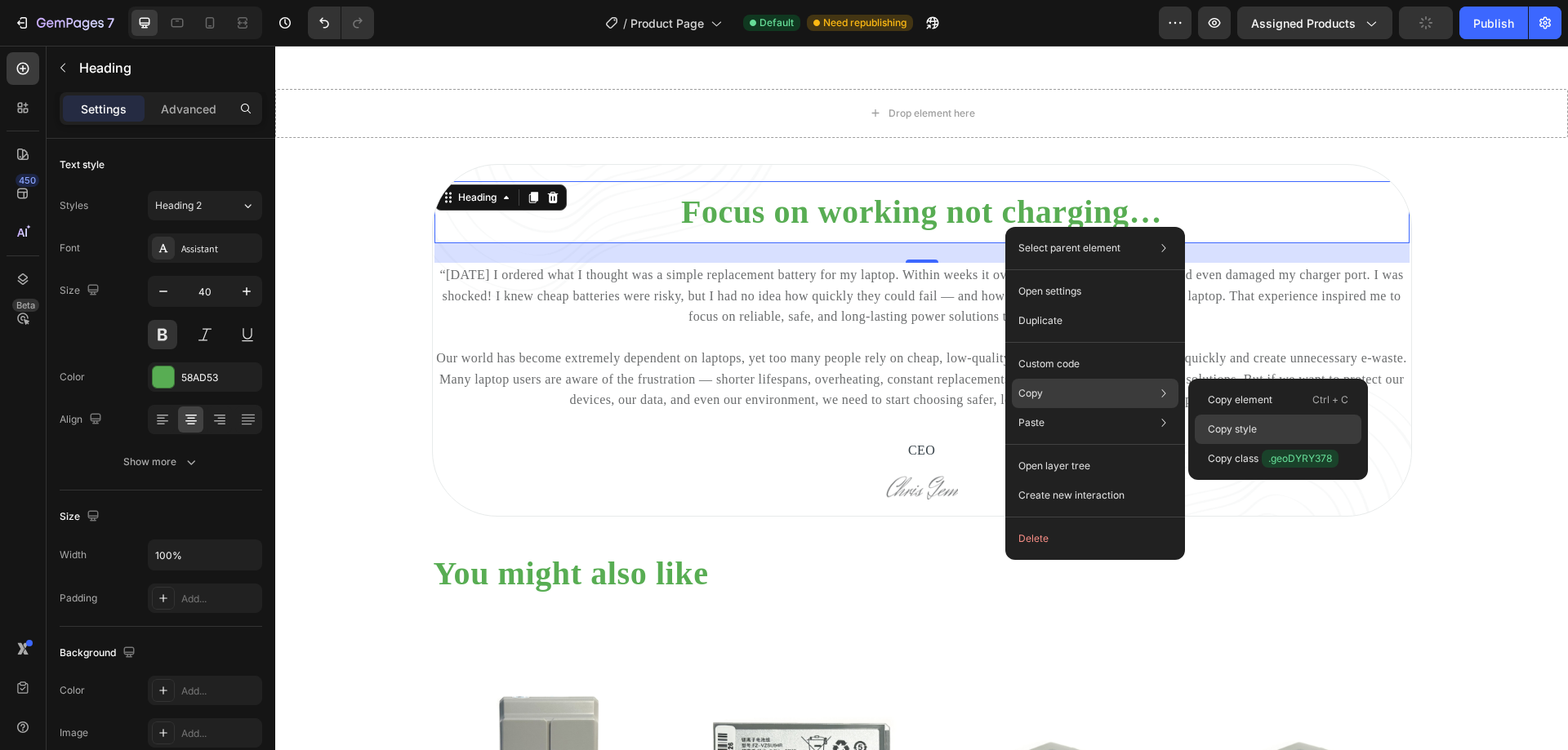
click at [1237, 431] on p "Copy style" at bounding box center [1232, 428] width 49 height 15
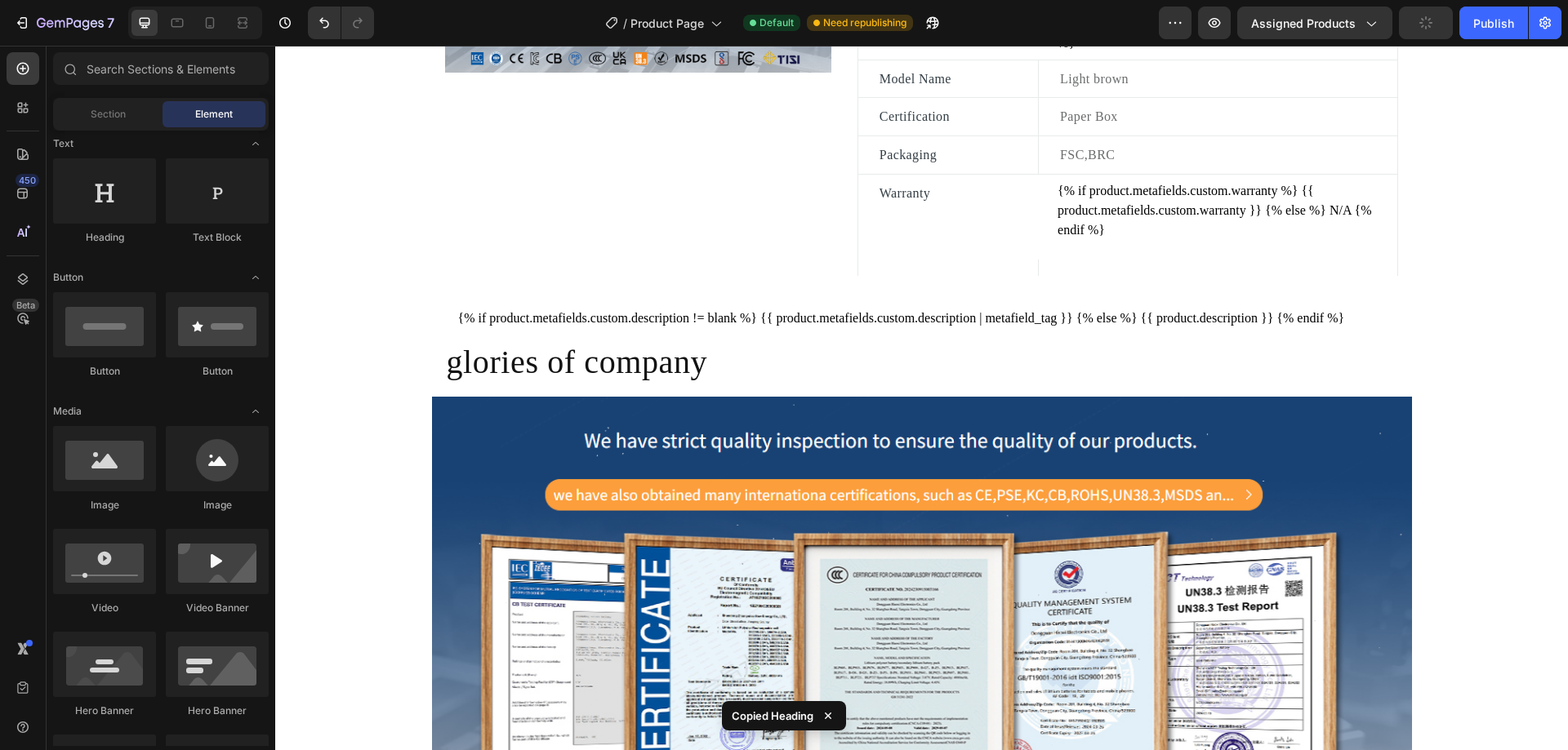
scroll to position [937, 0]
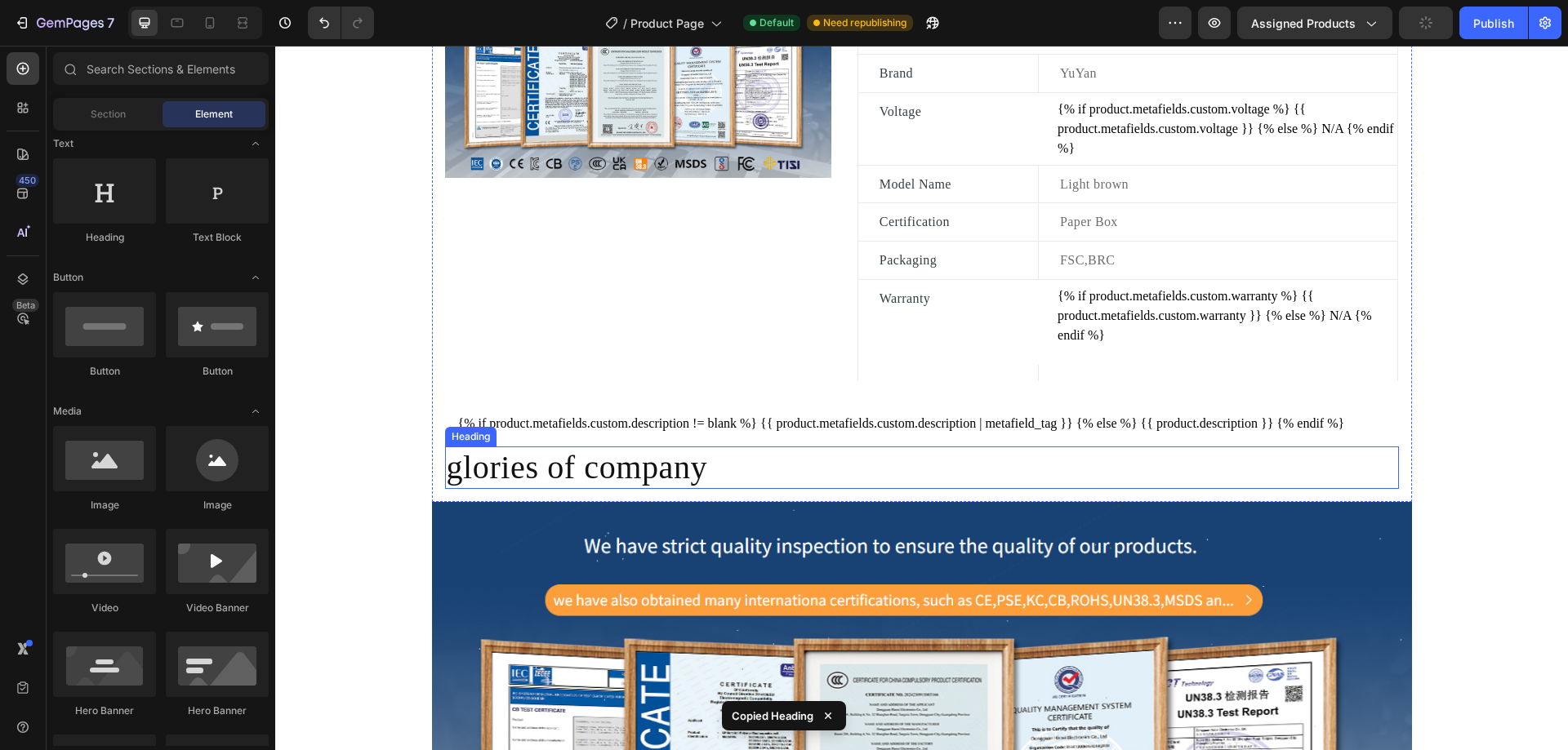
click at [728, 488] on p "glories of company" at bounding box center [923, 467] width 951 height 39
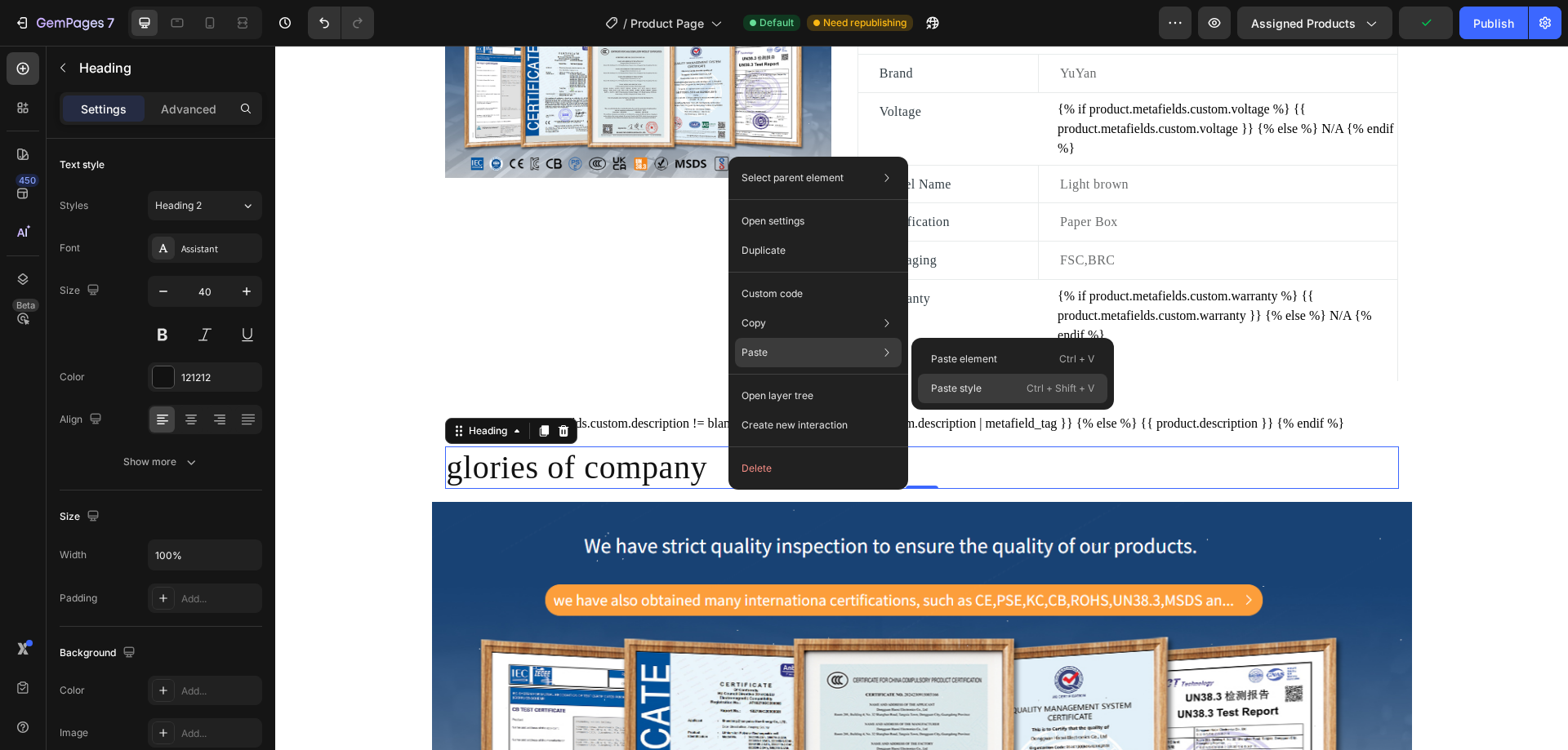
click at [956, 386] on p "Paste style" at bounding box center [957, 388] width 51 height 15
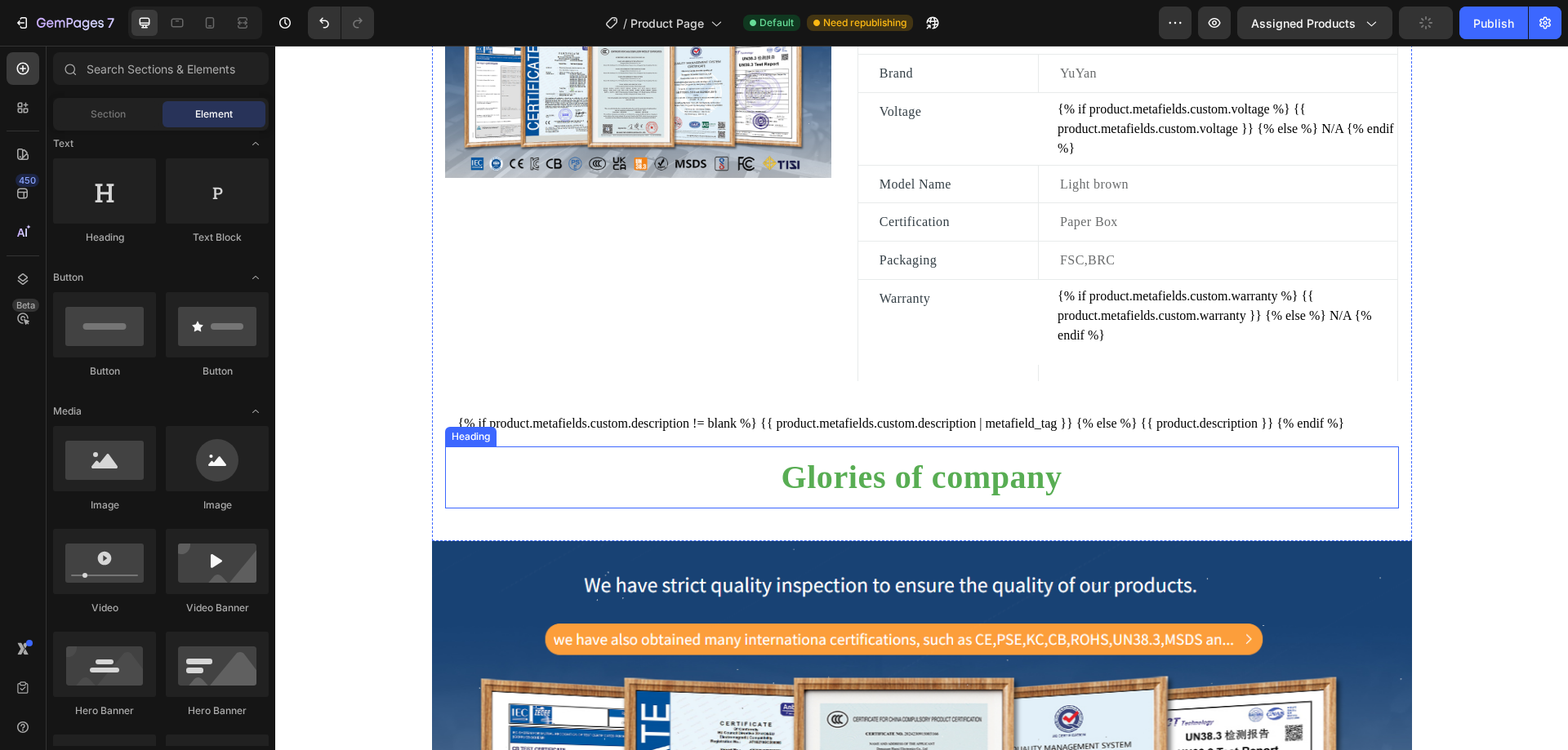
click at [1105, 497] on p "Glories of company" at bounding box center [923, 477] width 951 height 39
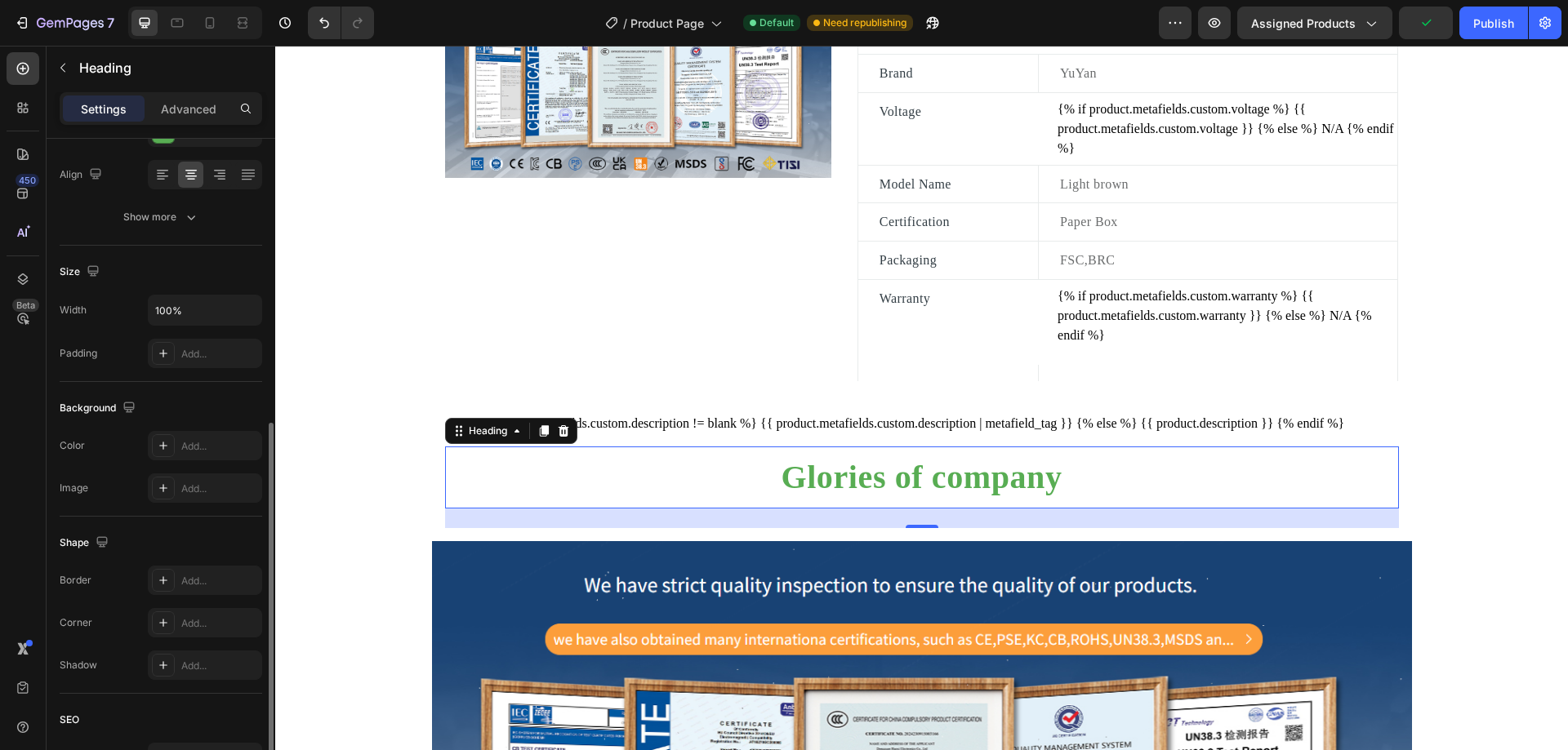
scroll to position [401, 0]
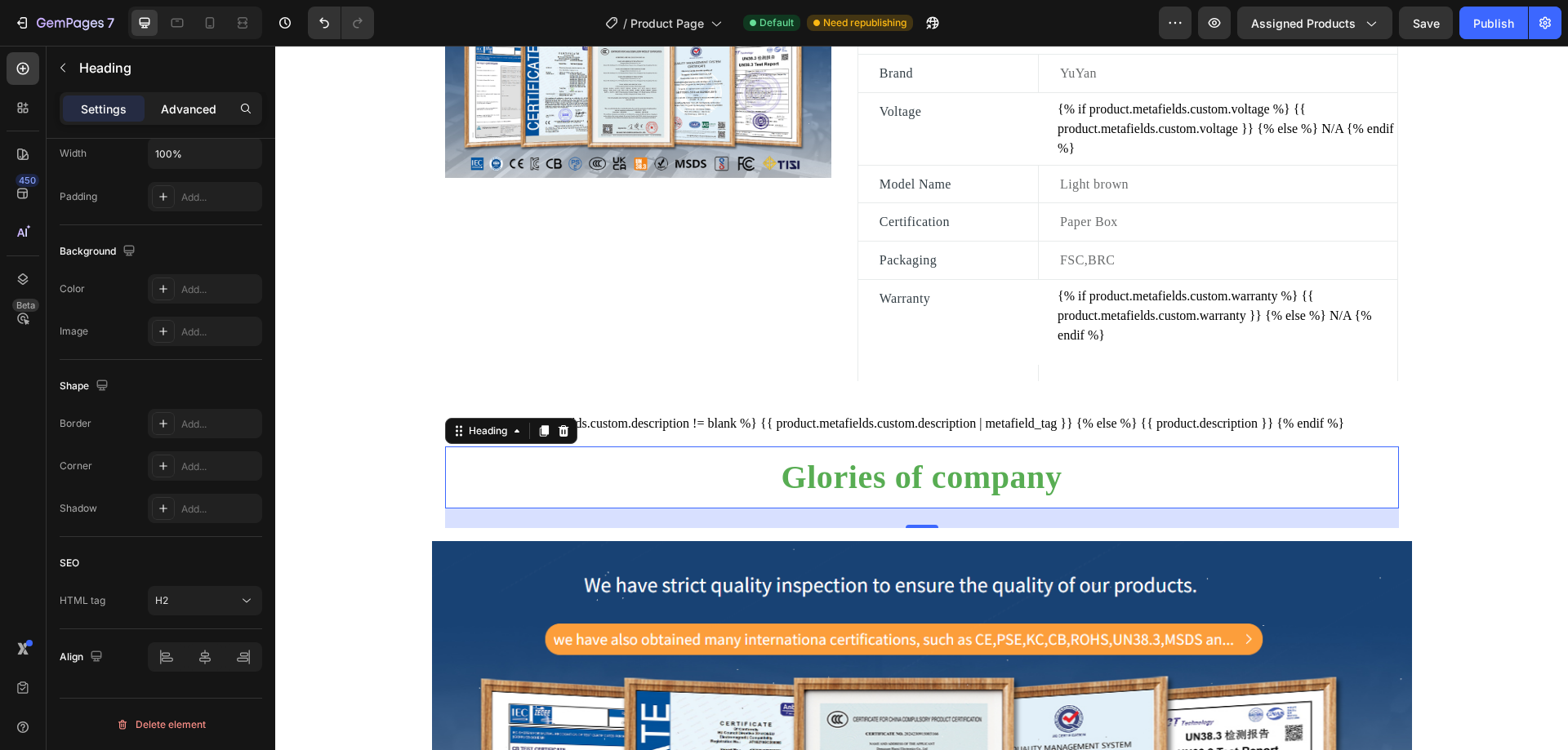
click at [187, 113] on p "Advanced" at bounding box center [188, 109] width 55 height 17
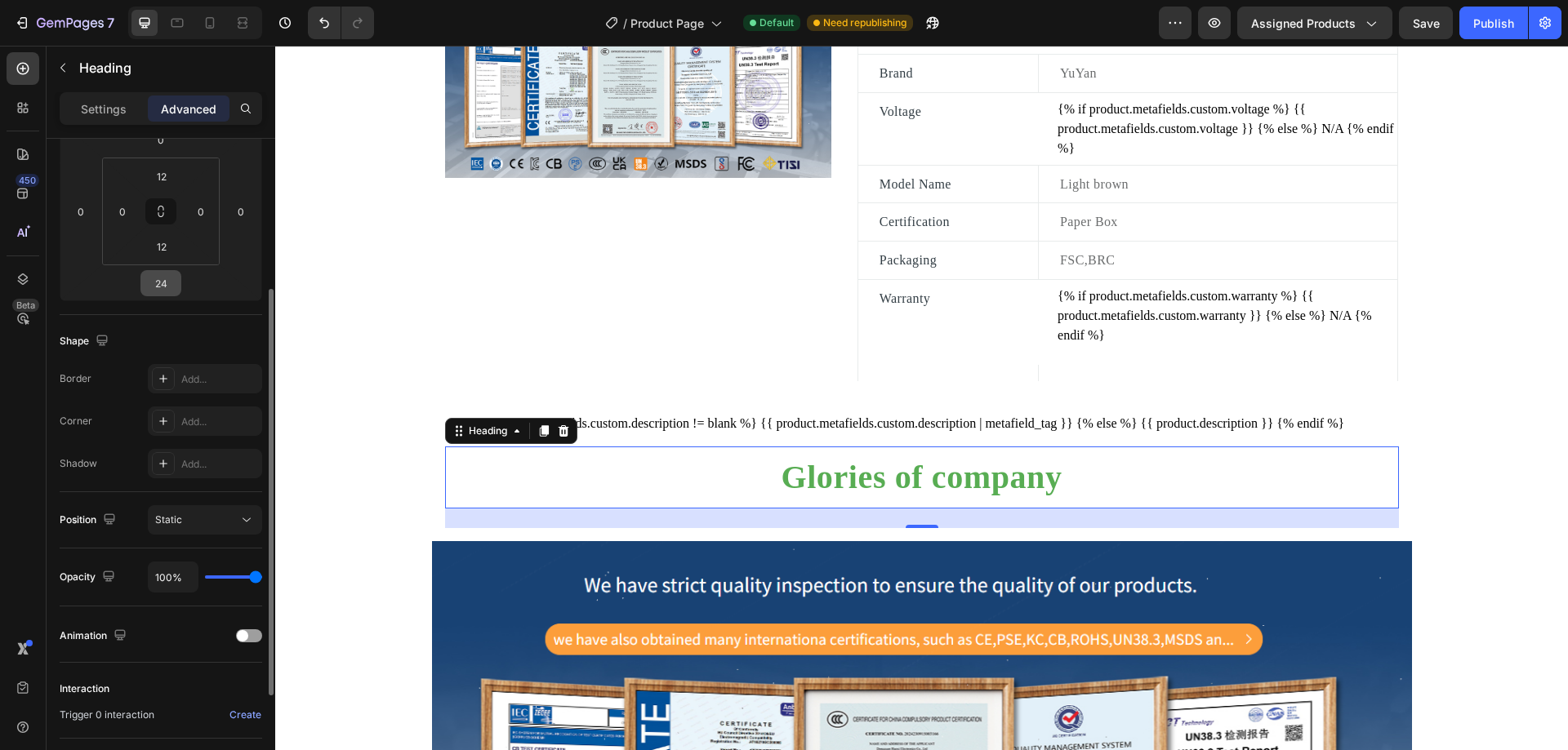
scroll to position [0, 0]
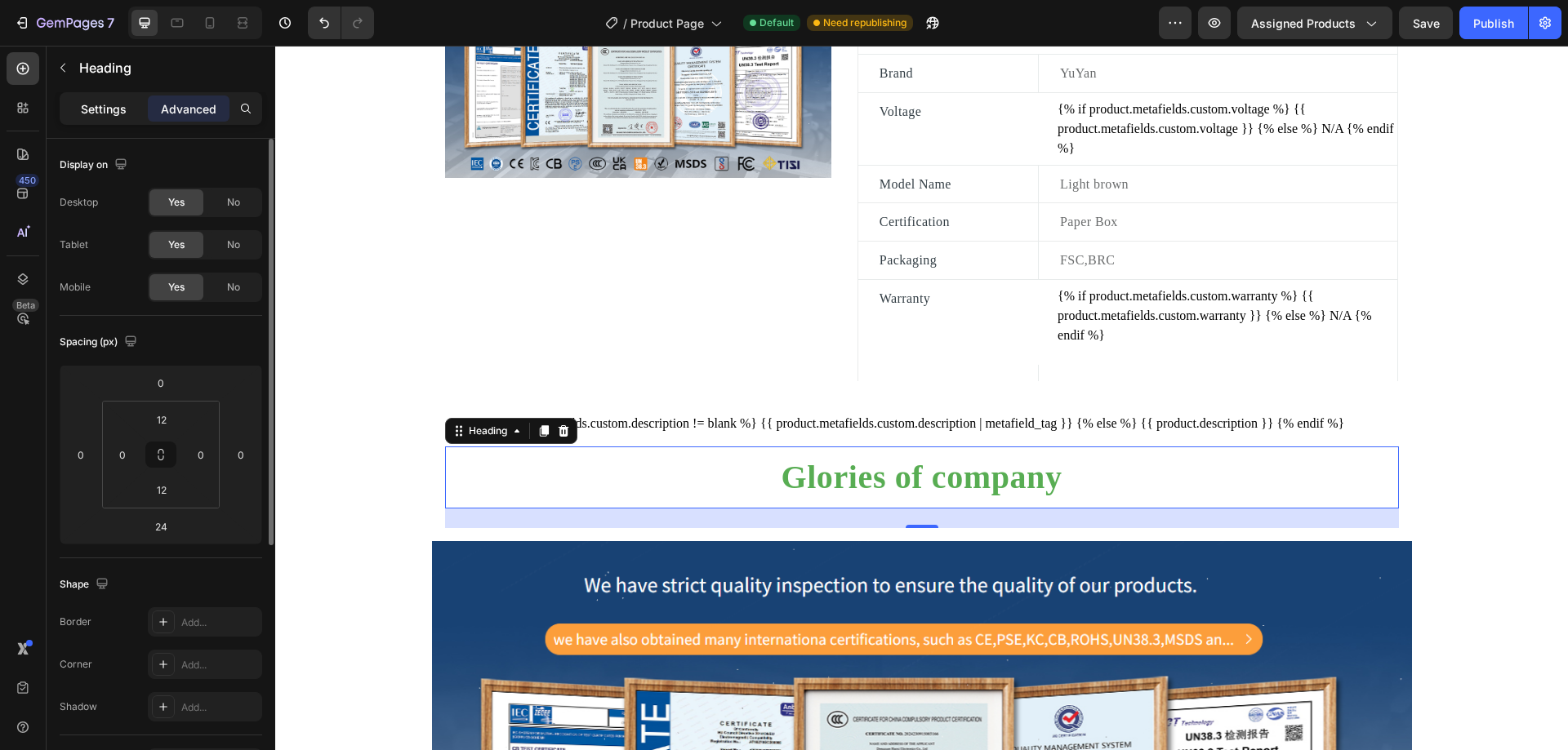
click at [108, 107] on p "Settings" at bounding box center [103, 109] width 46 height 17
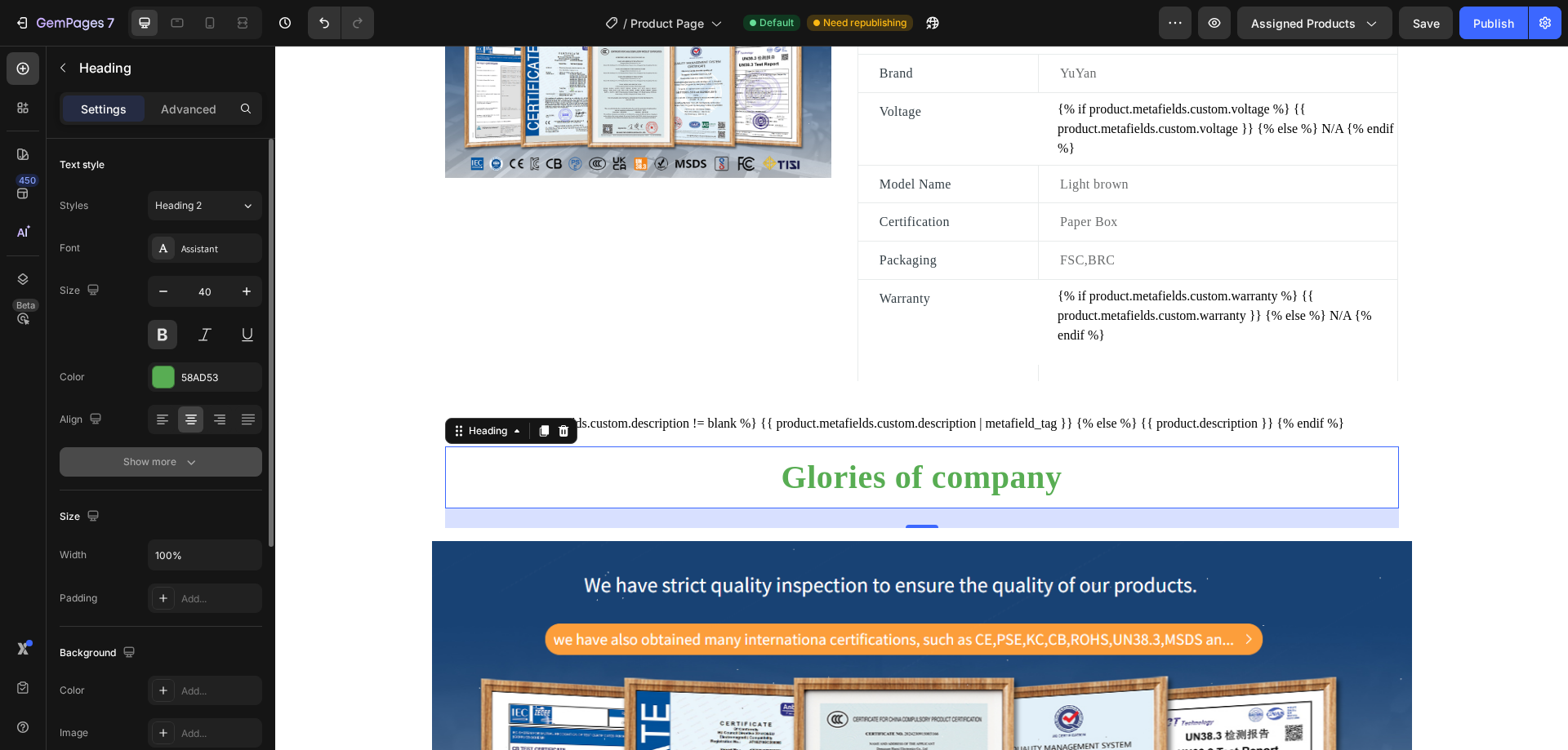
click at [168, 467] on div "Show more" at bounding box center [161, 461] width 76 height 17
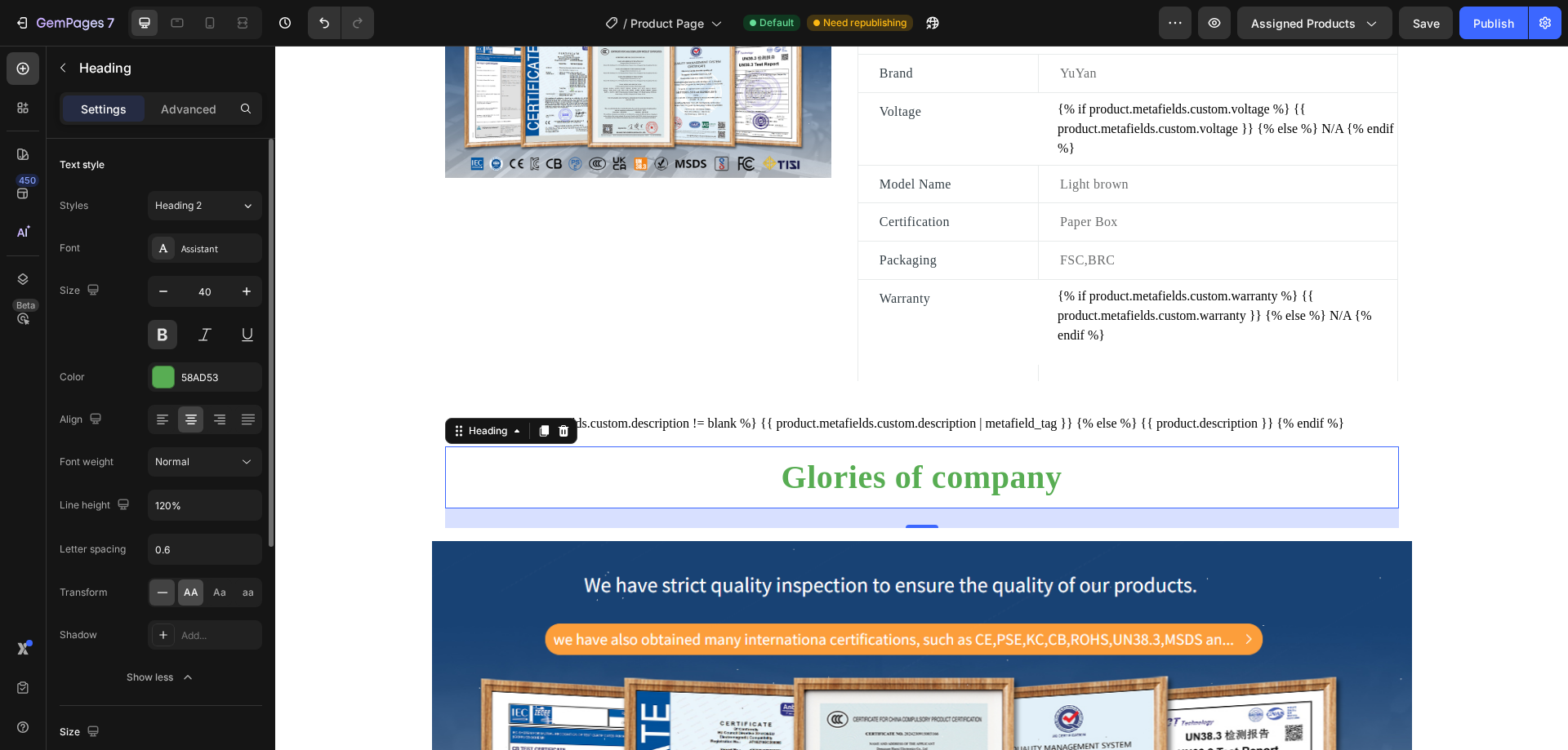
click at [187, 594] on span "AA" at bounding box center [191, 592] width 15 height 15
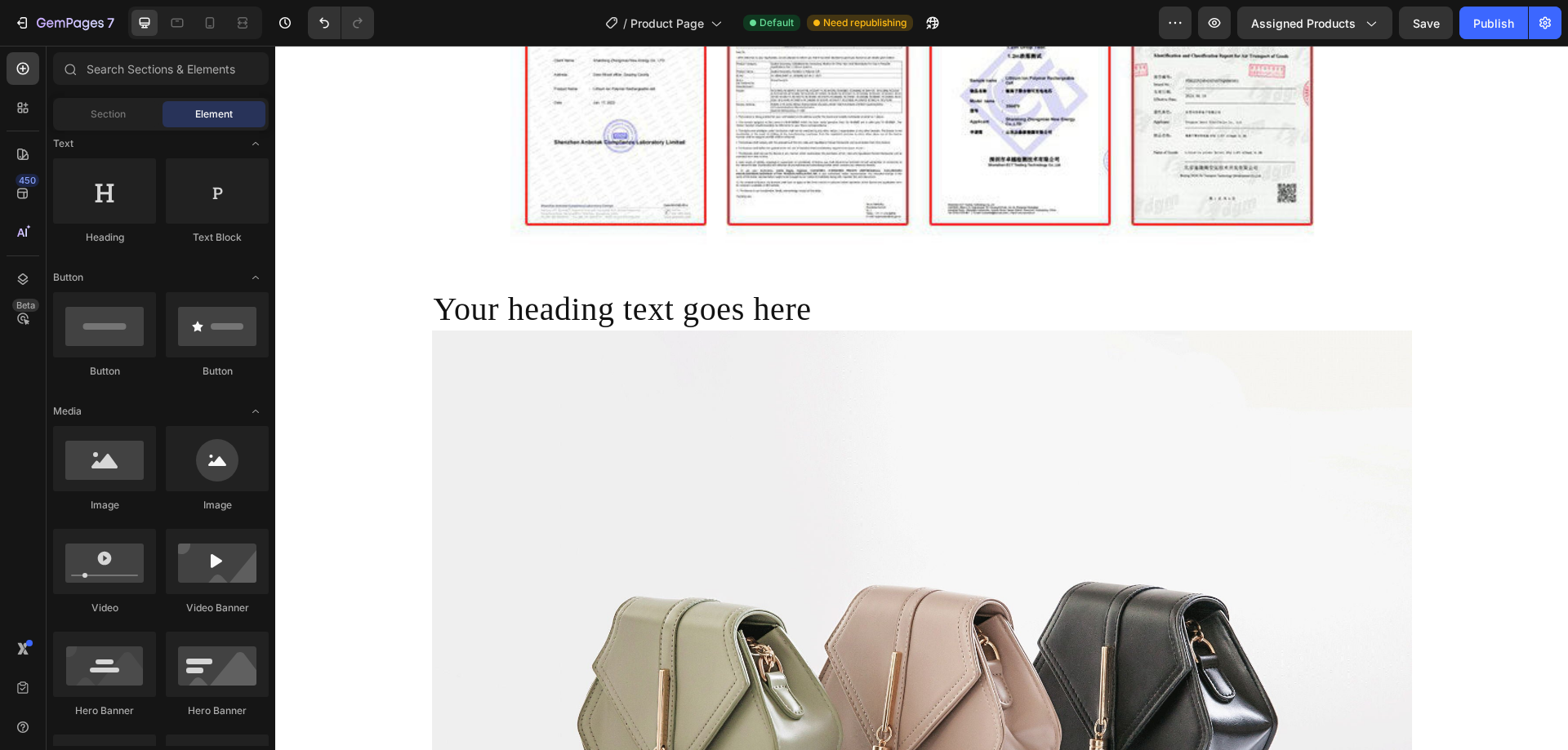
scroll to position [2816, 0]
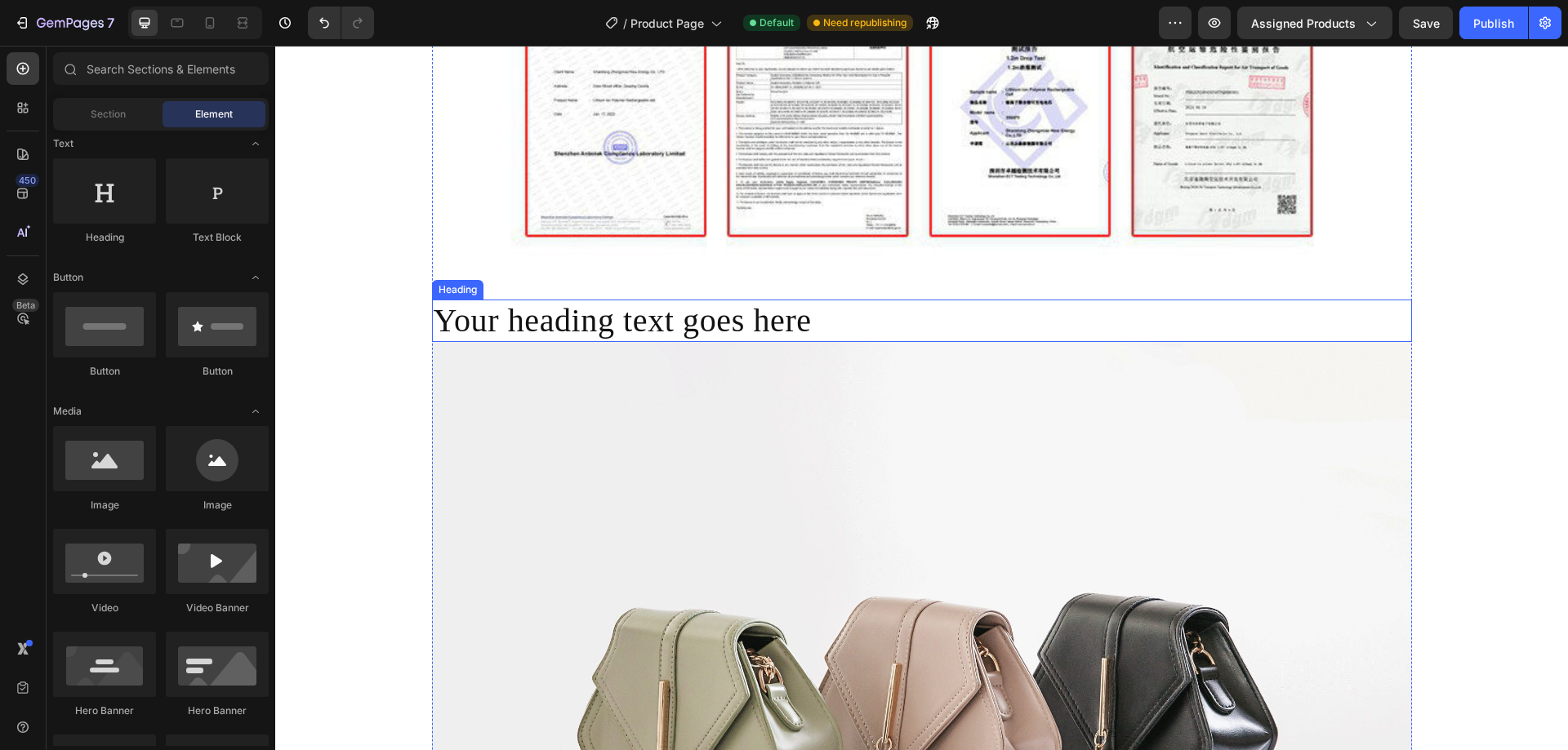
click at [834, 336] on h2 "Your heading text goes here" at bounding box center [922, 321] width 980 height 43
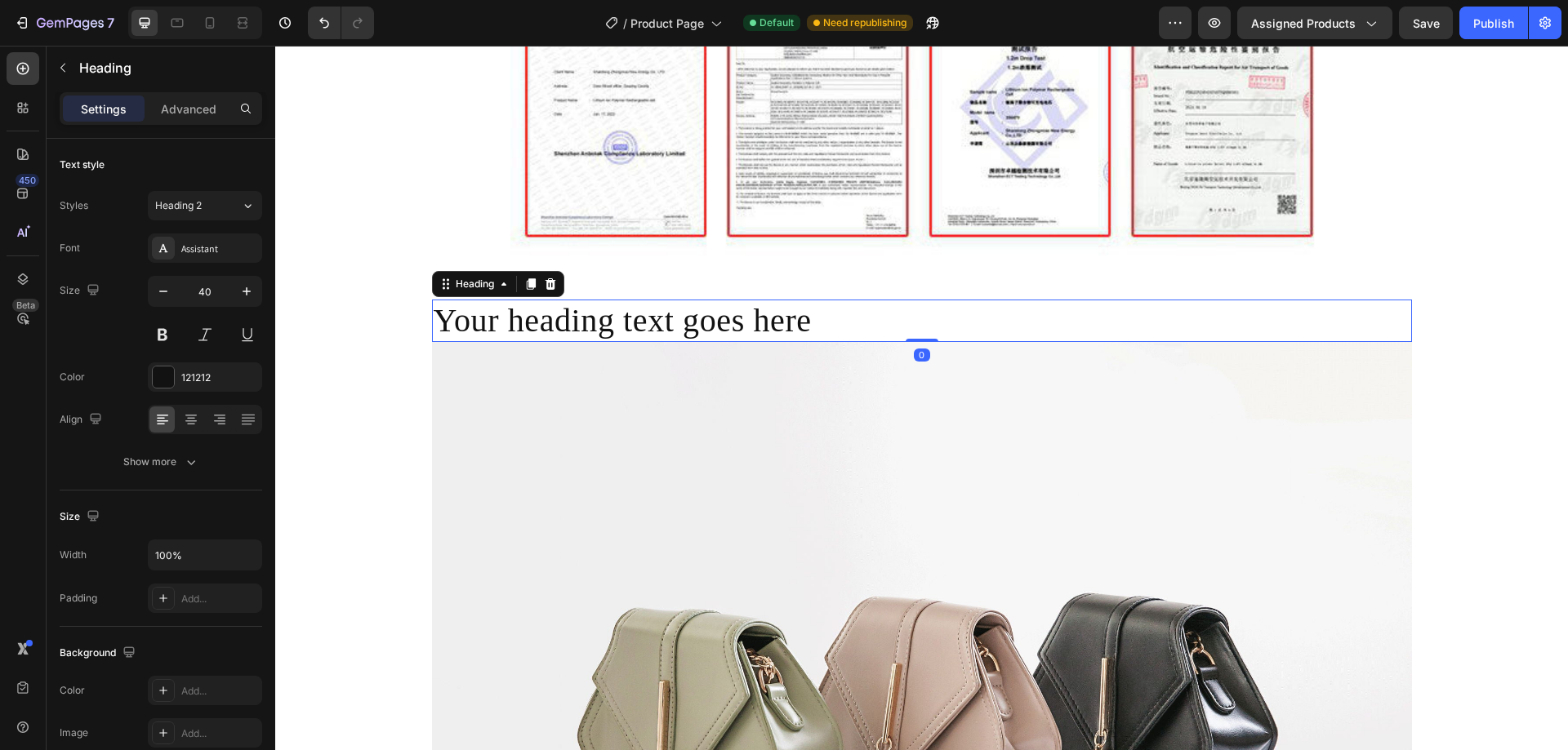
click at [894, 341] on h2 "Your heading text goes here" at bounding box center [922, 321] width 980 height 43
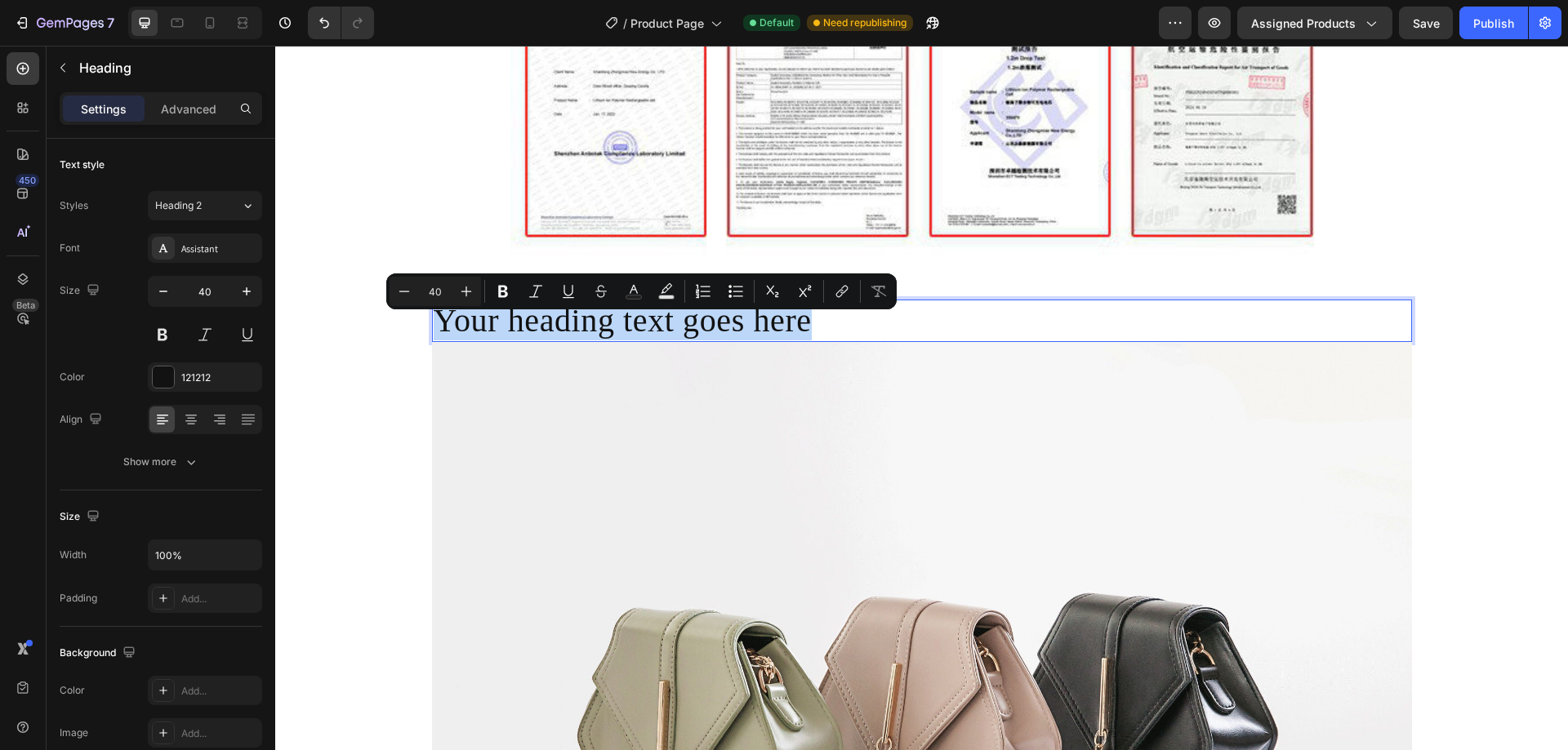
drag, startPoint x: 883, startPoint y: 341, endPoint x: 433, endPoint y: 344, distance: 450.0
click at [434, 340] on p "Your heading text goes here" at bounding box center [922, 321] width 977 height 39
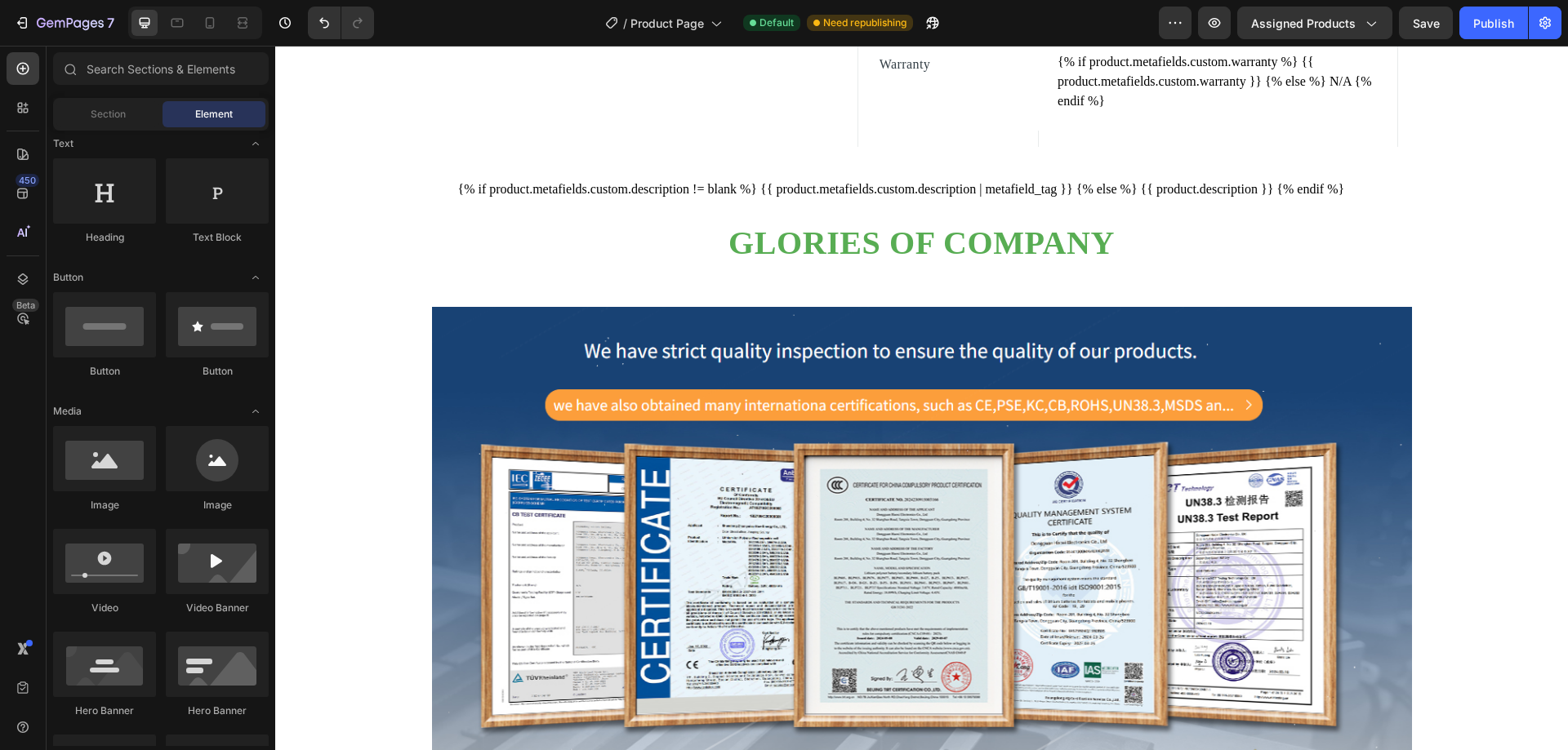
scroll to position [1123, 0]
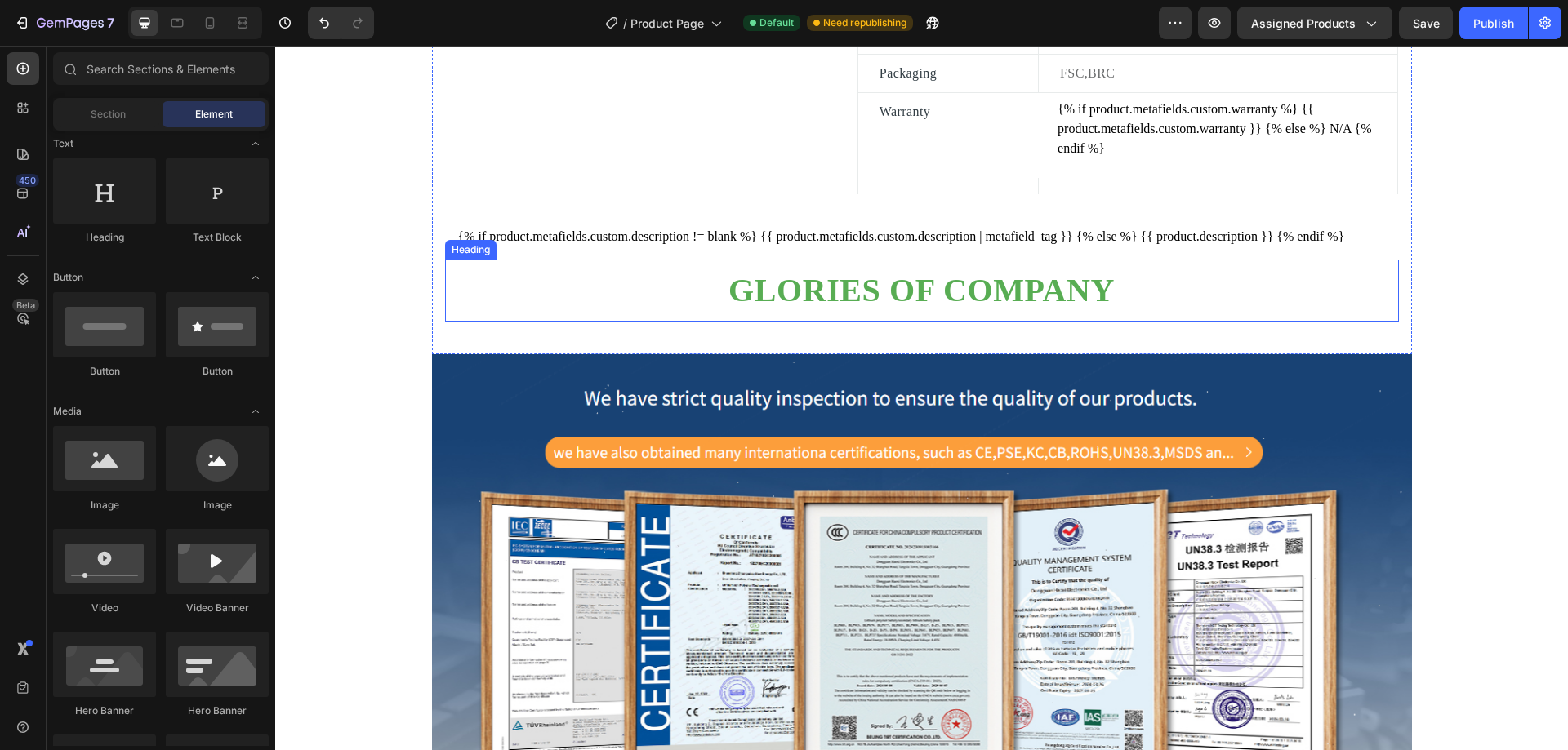
click at [1017, 309] on p "Glories of company" at bounding box center [923, 290] width 951 height 39
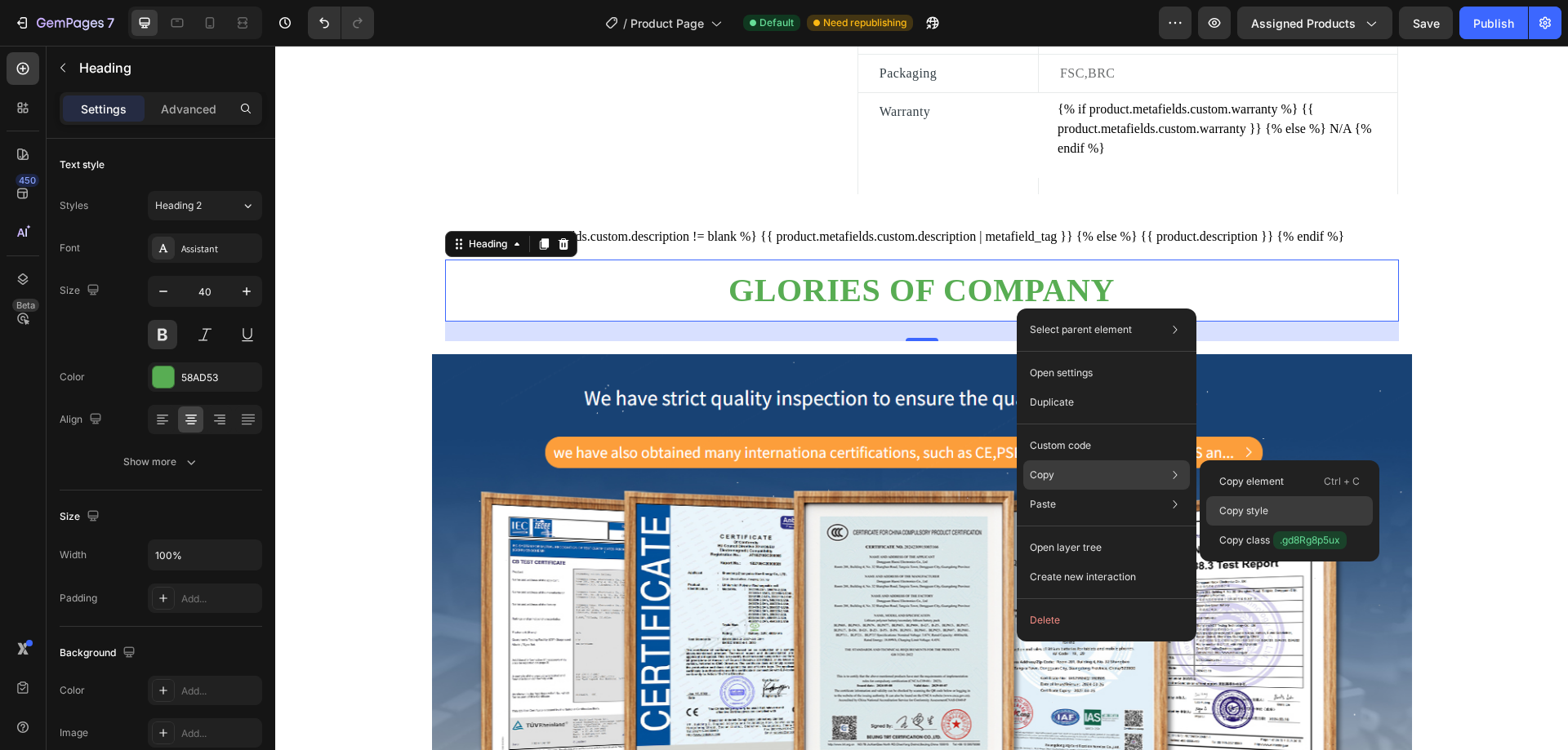
click at [1246, 507] on p "Copy style" at bounding box center [1243, 510] width 49 height 15
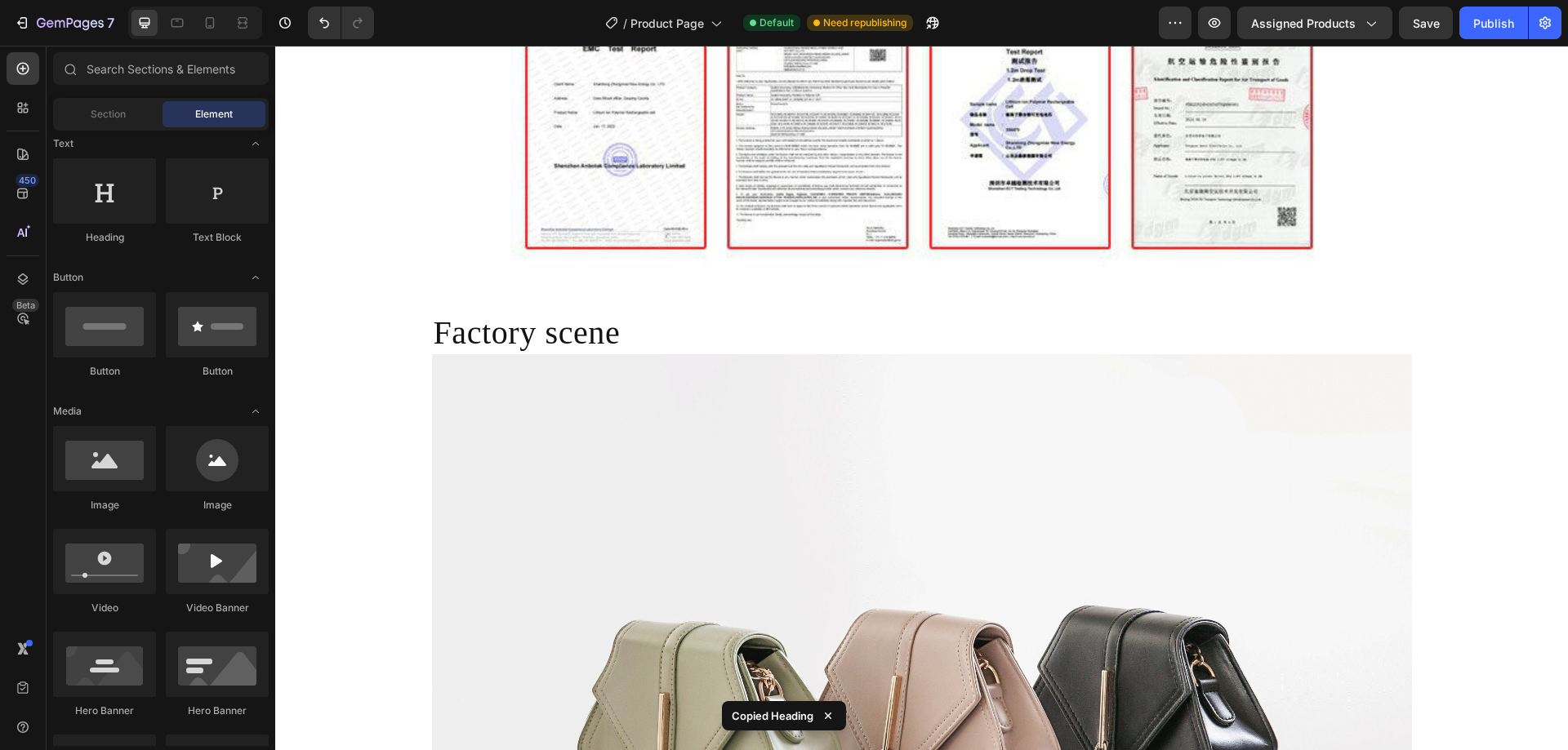
scroll to position [2993, 0]
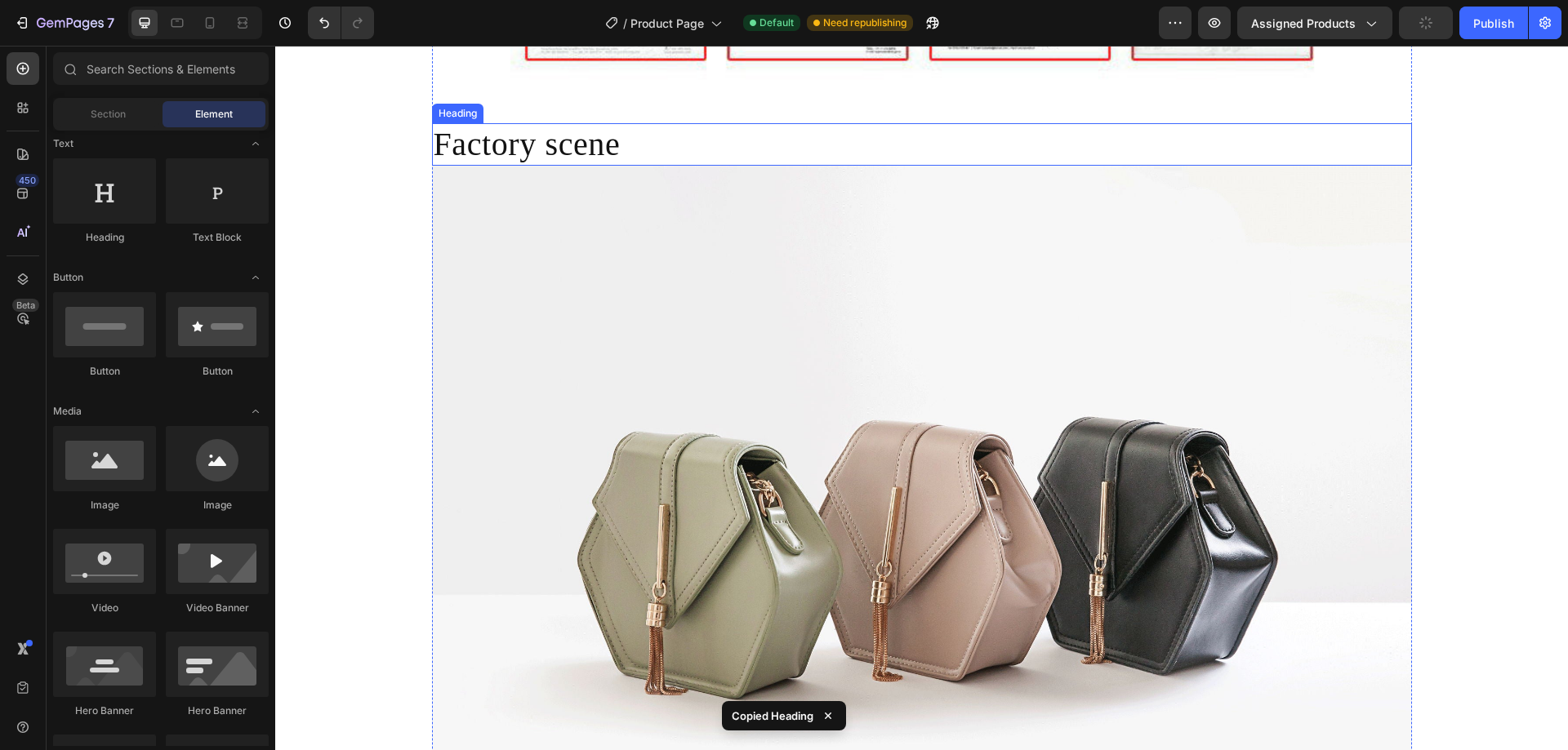
click at [778, 163] on p "Factory scene" at bounding box center [922, 145] width 977 height 39
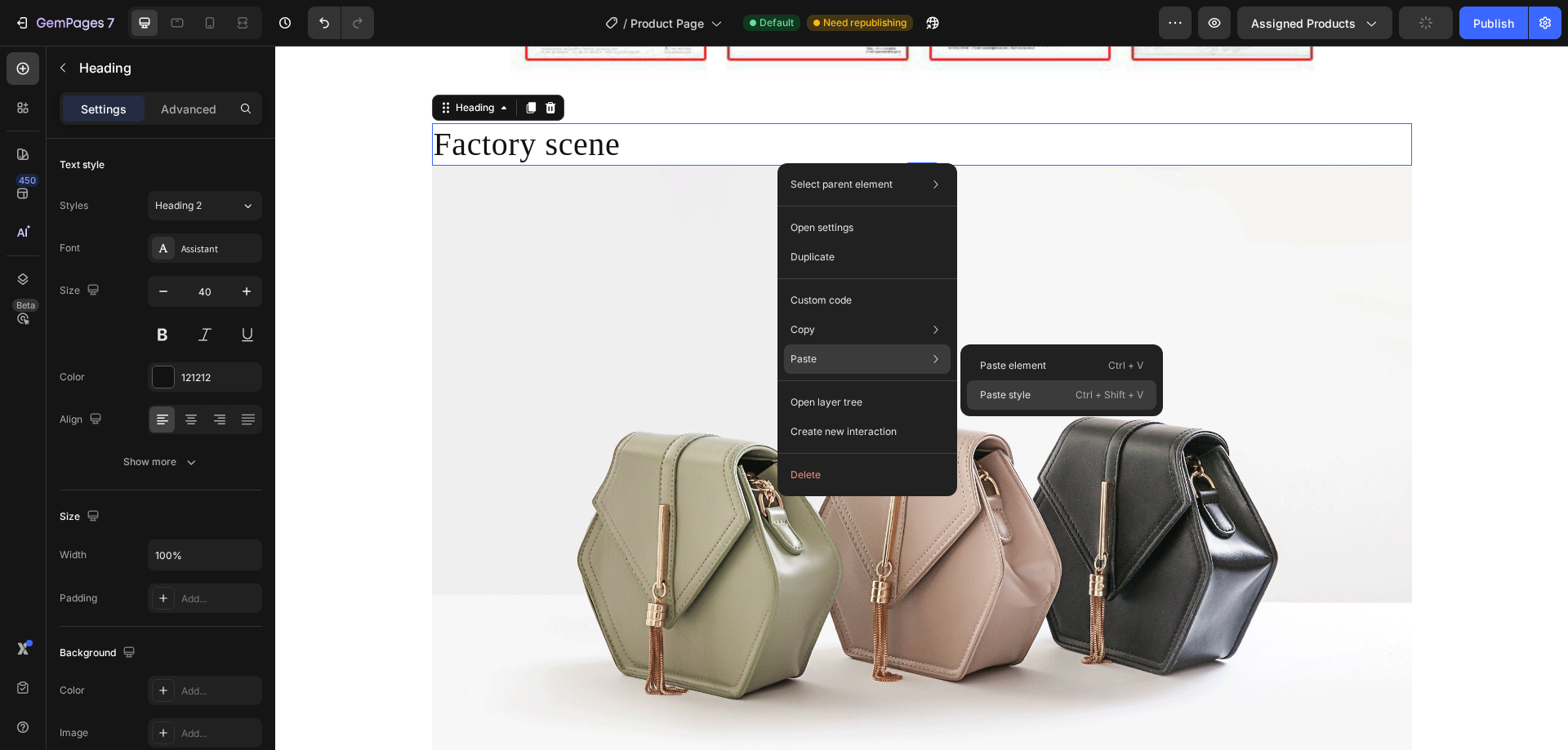
click at [1008, 388] on p "Paste style" at bounding box center [1005, 394] width 51 height 15
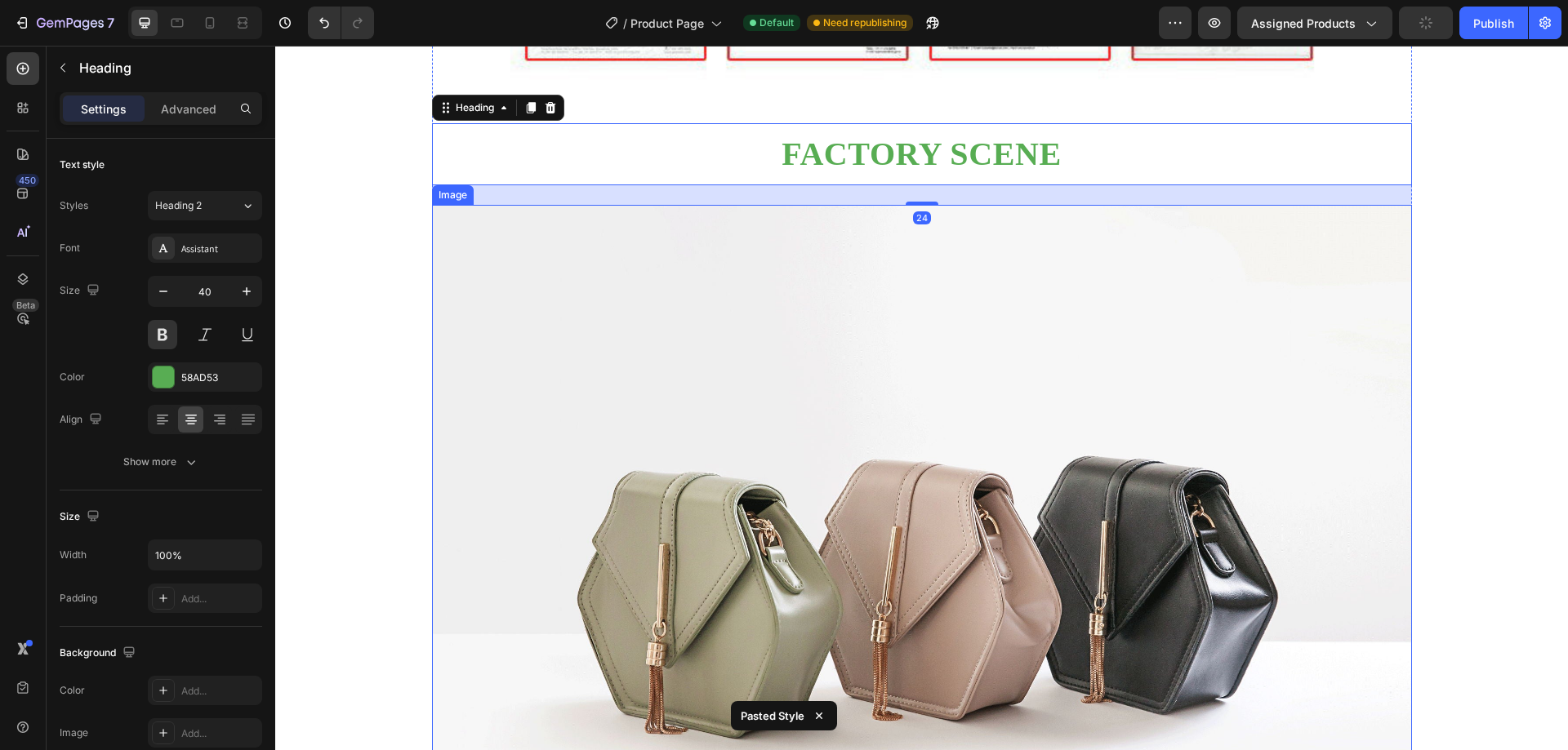
click at [958, 334] on img at bounding box center [922, 572] width 980 height 734
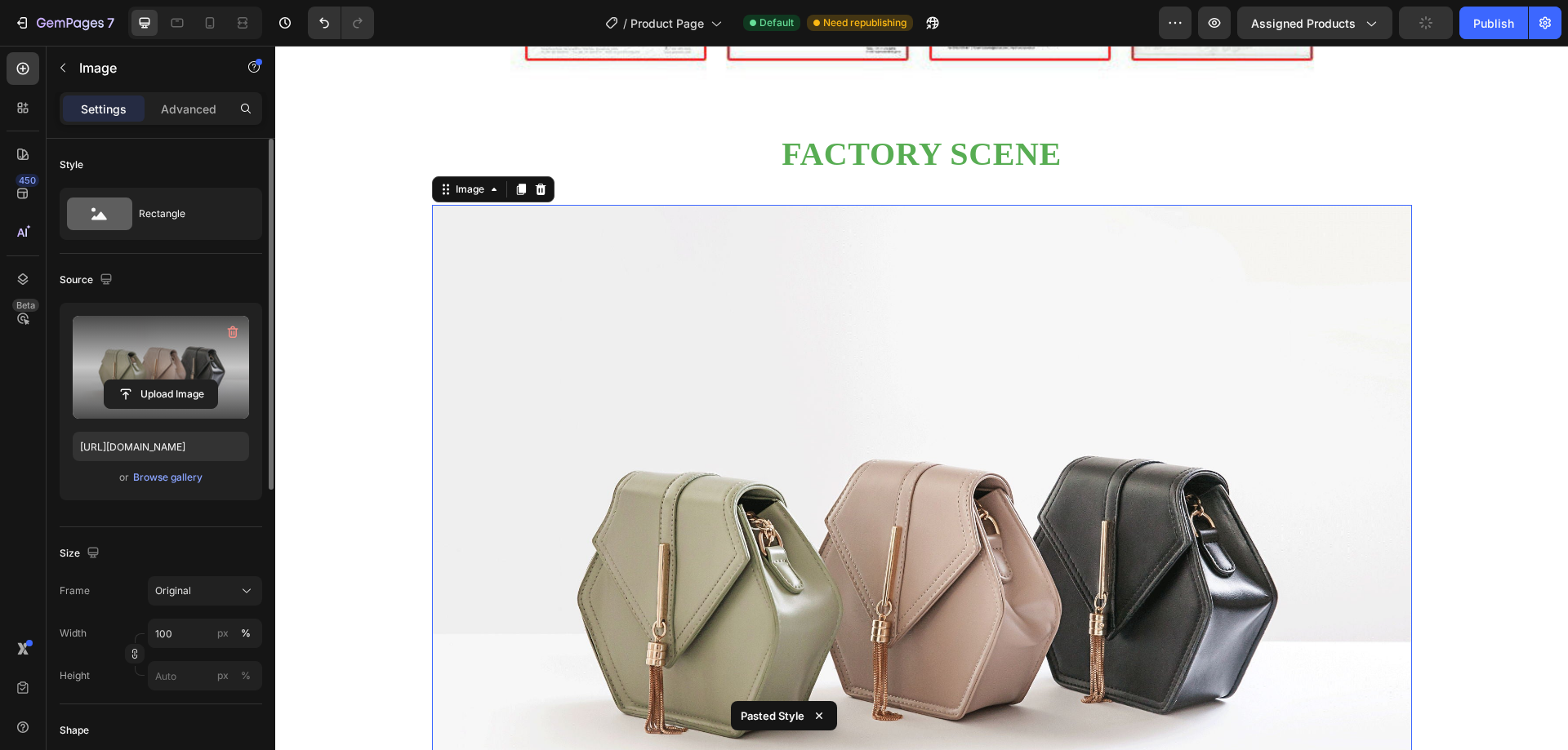
click at [176, 375] on label at bounding box center [160, 367] width 176 height 103
click at [176, 380] on input "file" at bounding box center [161, 393] width 113 height 28
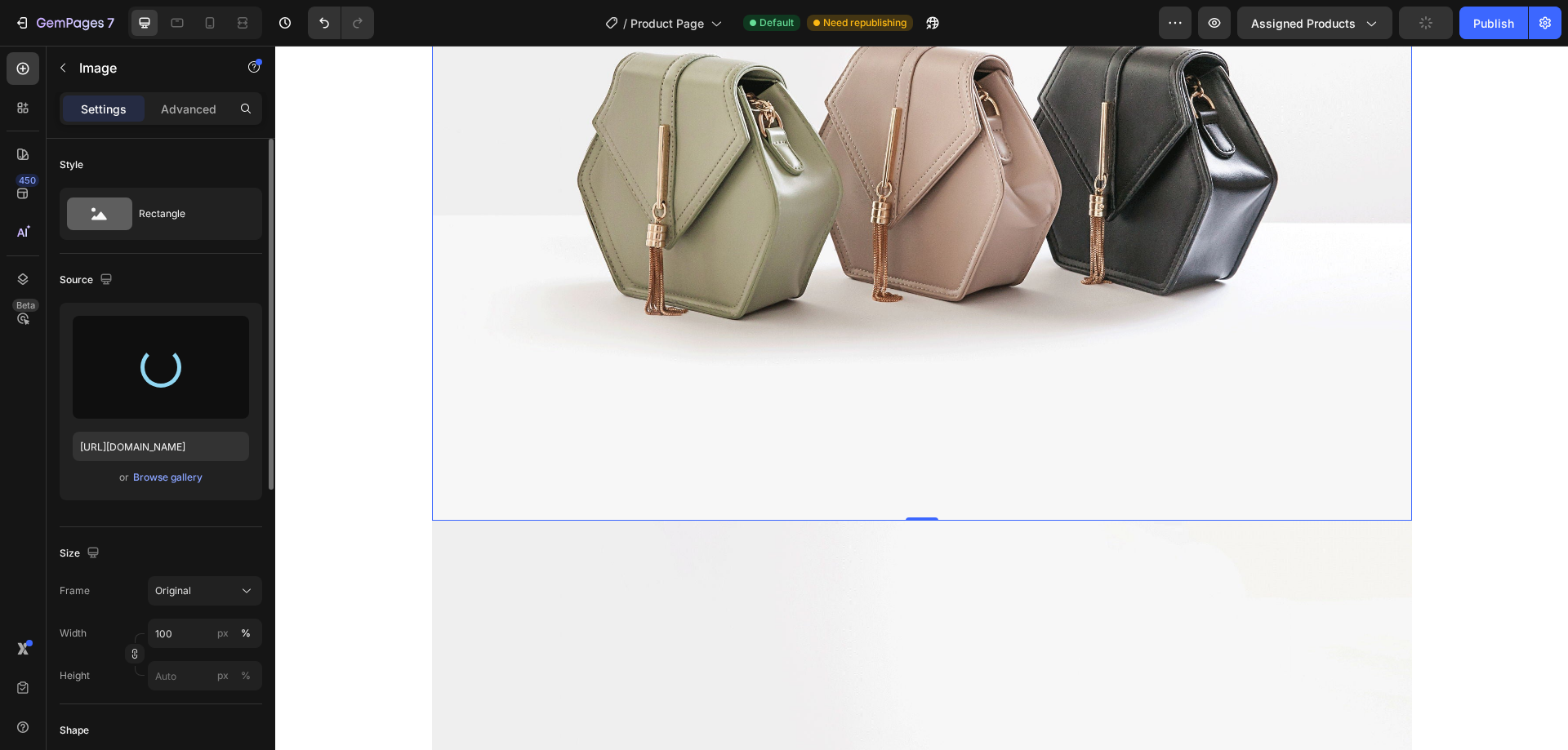
scroll to position [3646, 0]
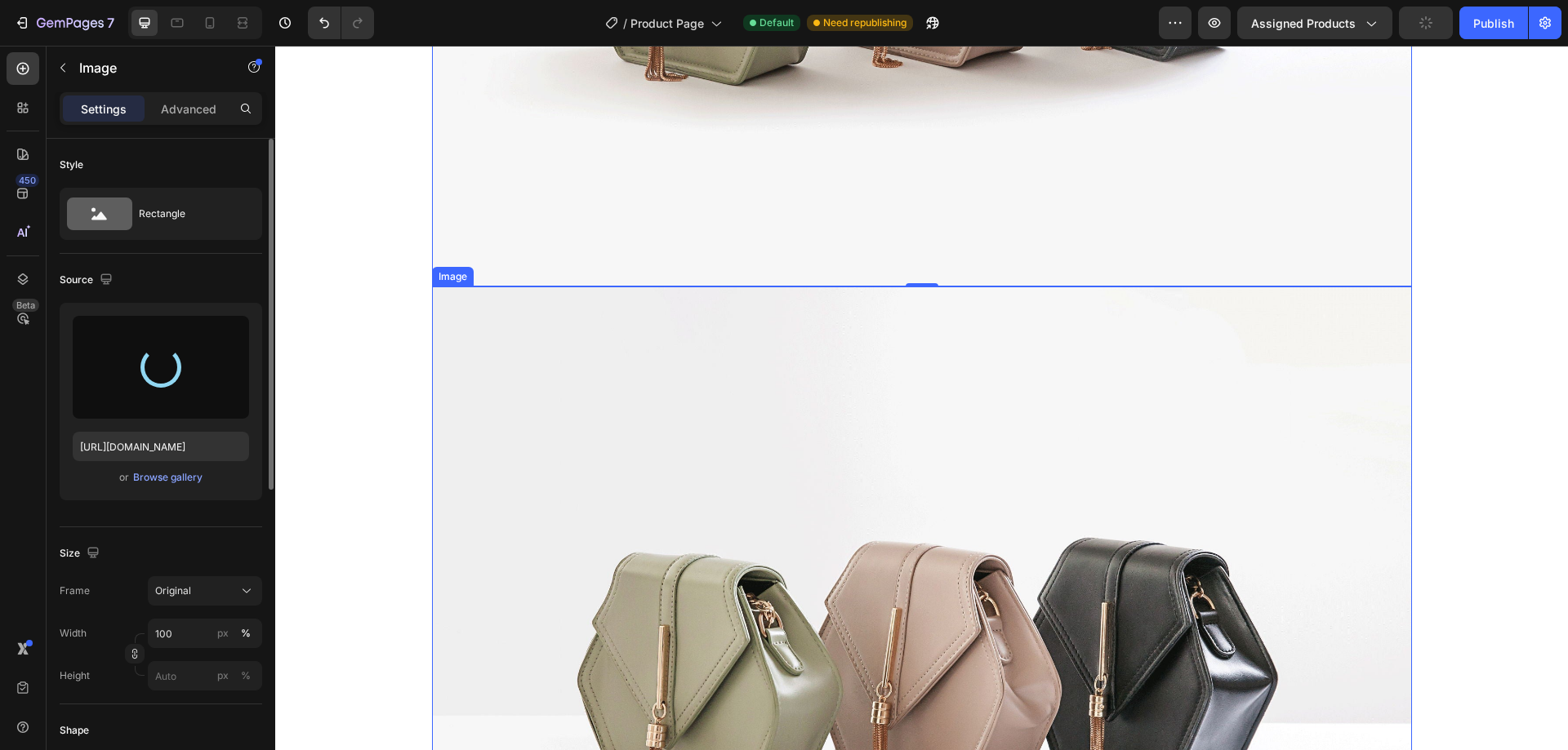
click at [952, 540] on img at bounding box center [922, 654] width 980 height 734
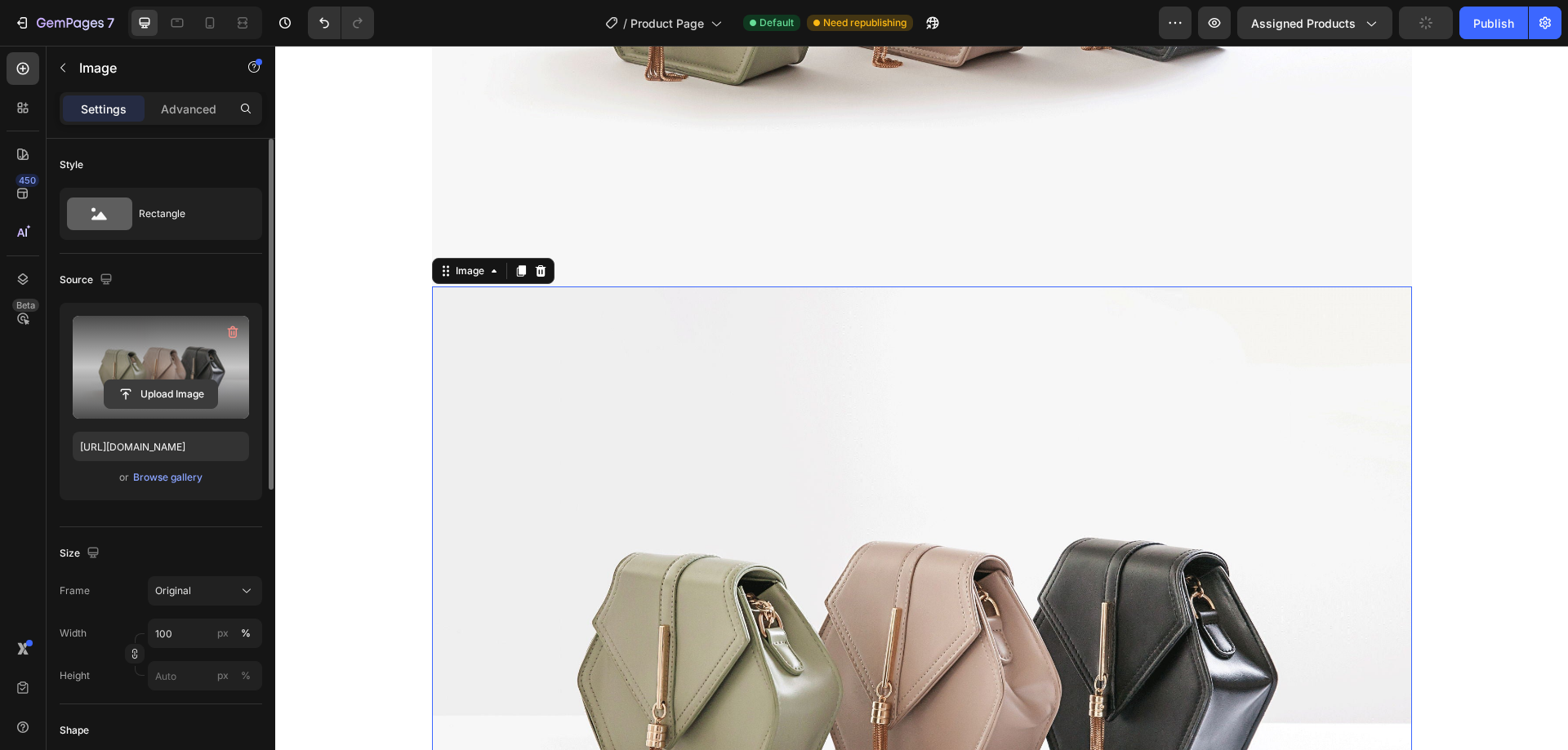
click at [152, 382] on input "file" at bounding box center [161, 393] width 113 height 28
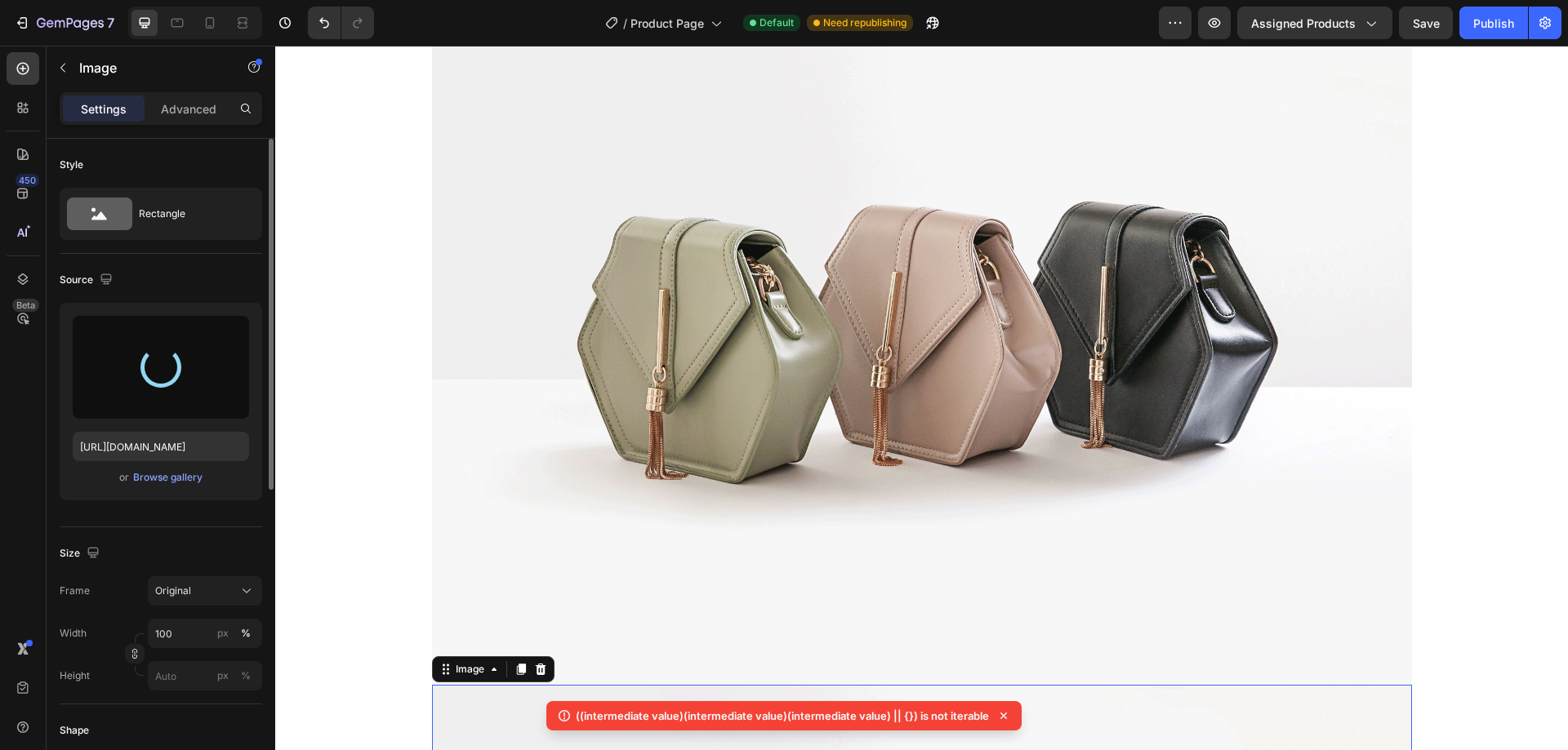
scroll to position [3238, 0]
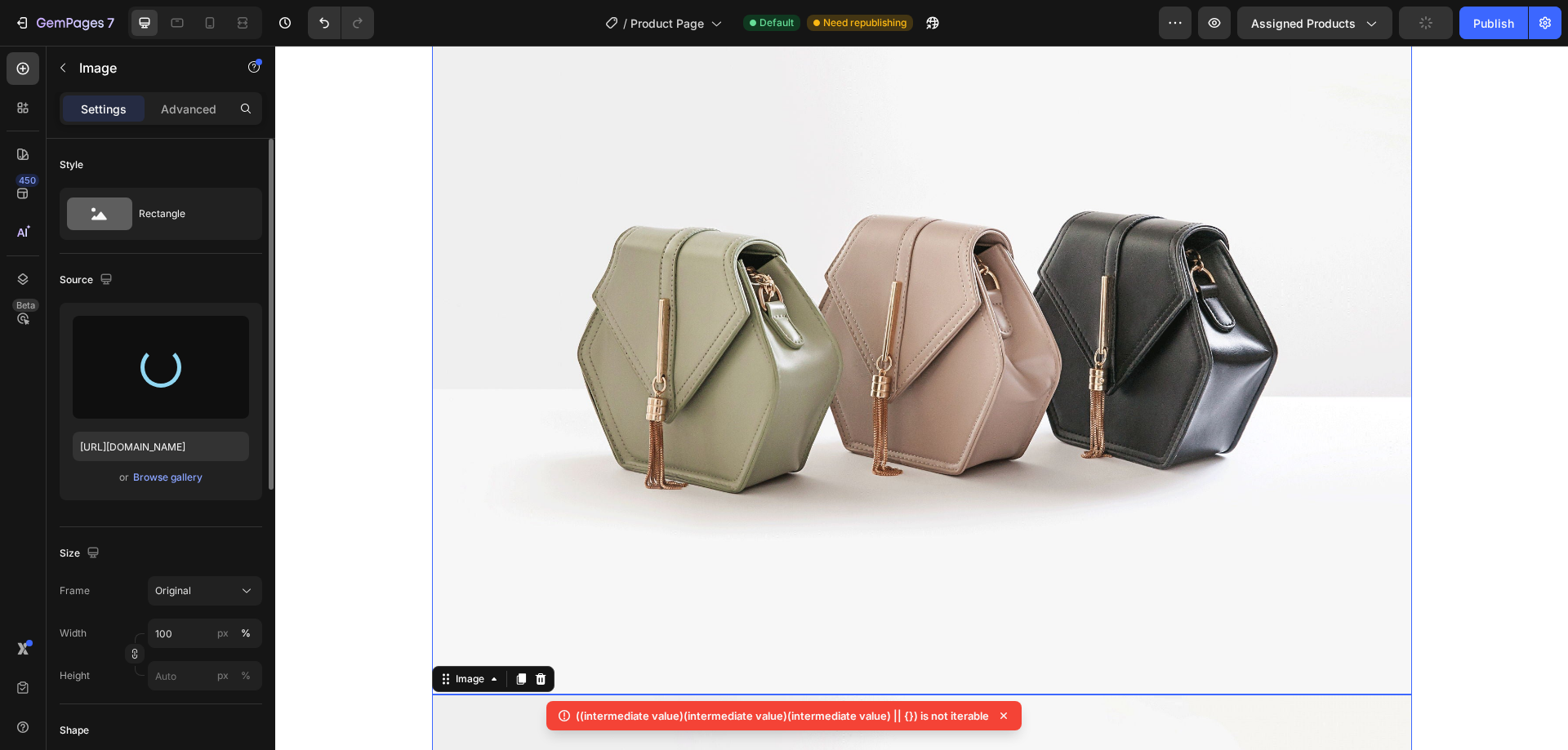
type input "[URL][DOMAIN_NAME]"
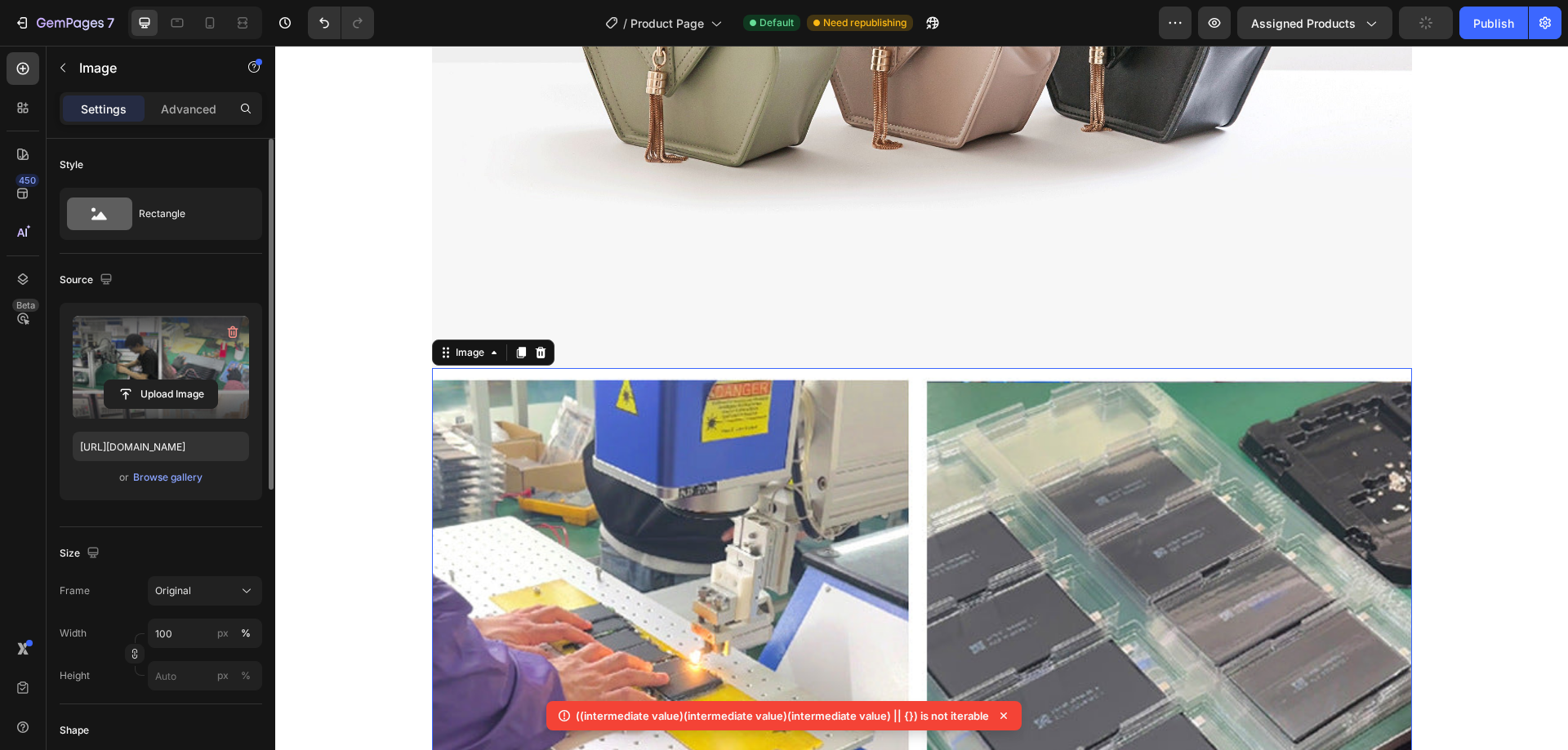
scroll to position [3320, 0]
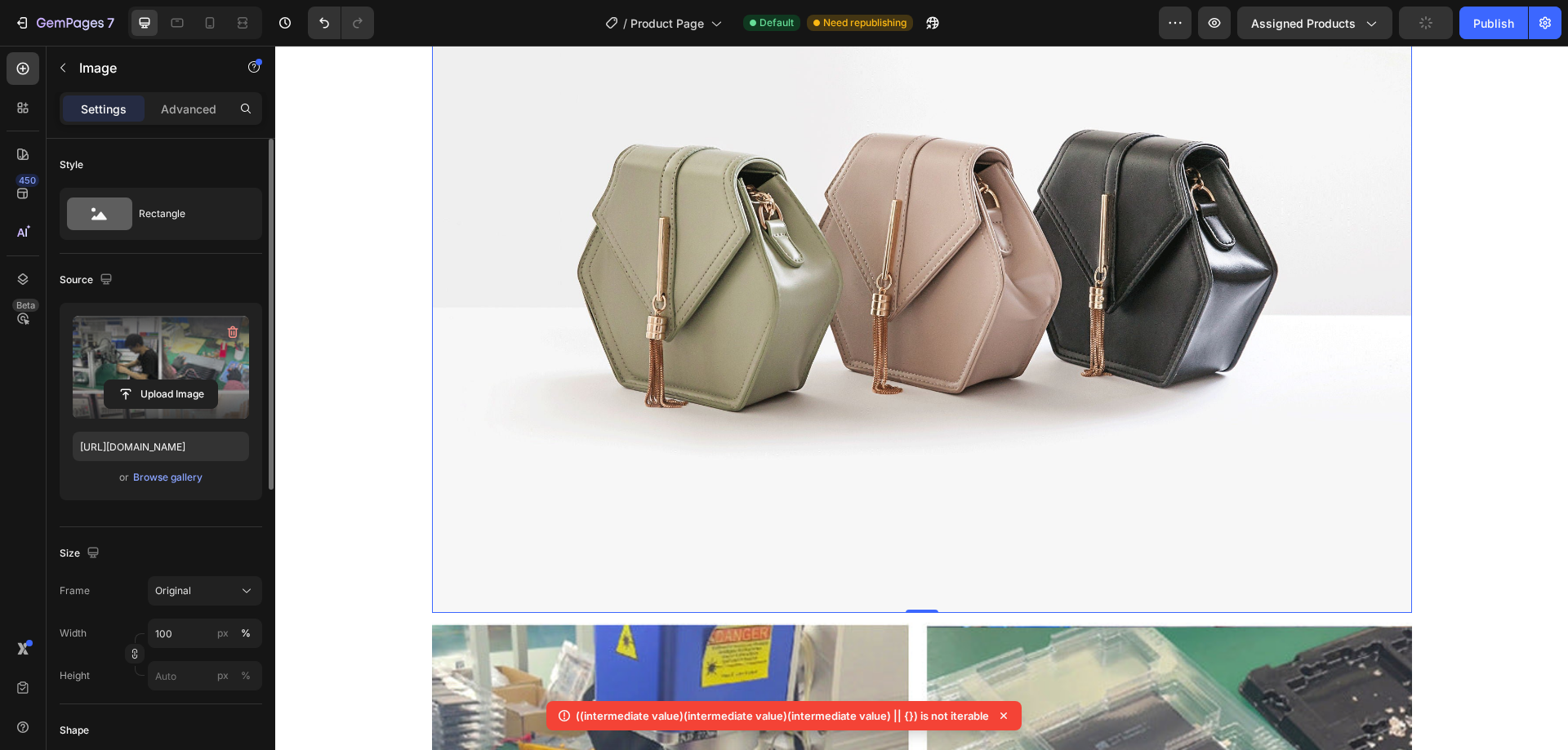
click at [866, 341] on img at bounding box center [922, 246] width 980 height 734
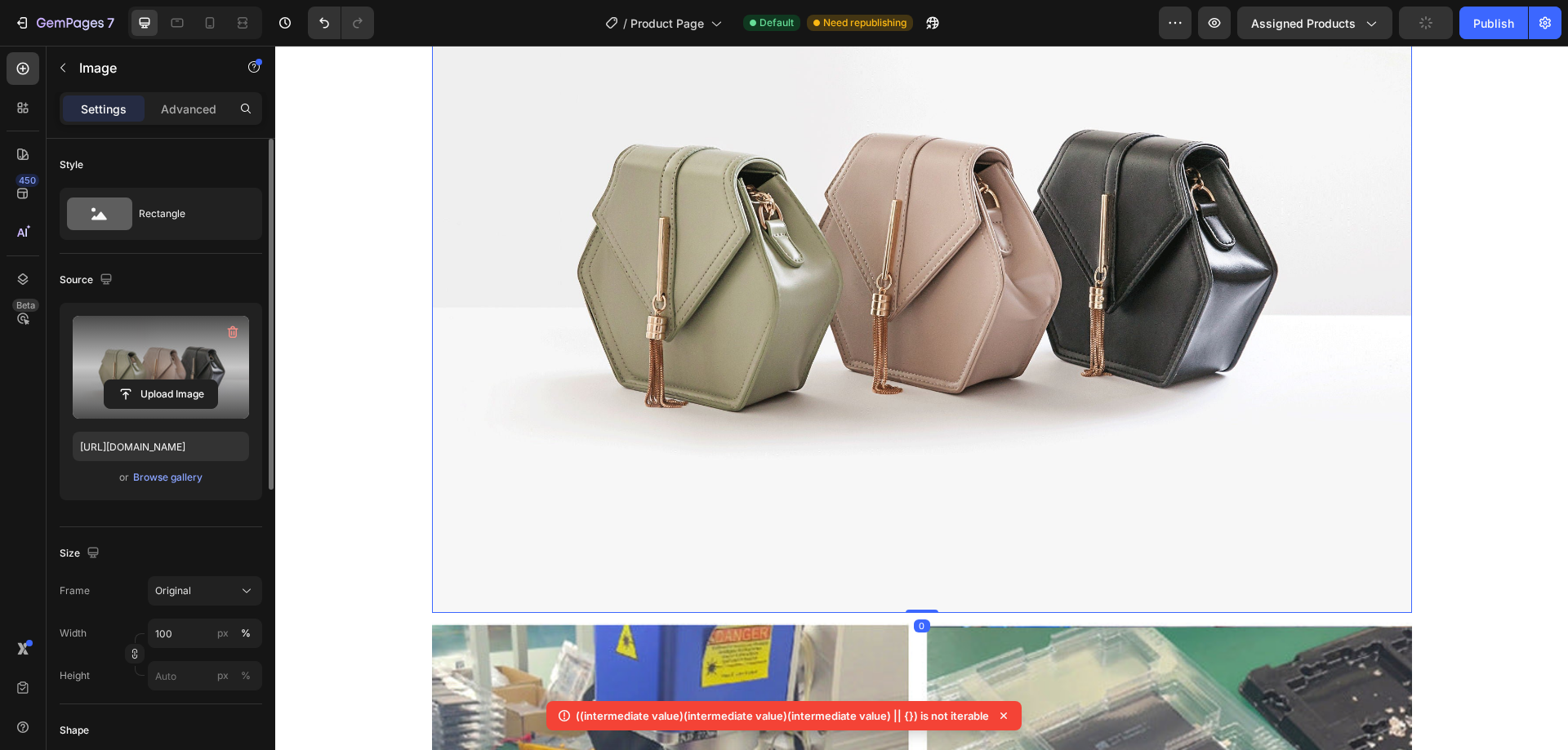
click at [173, 379] on label at bounding box center [160, 367] width 176 height 103
click at [173, 380] on input "file" at bounding box center [161, 393] width 113 height 28
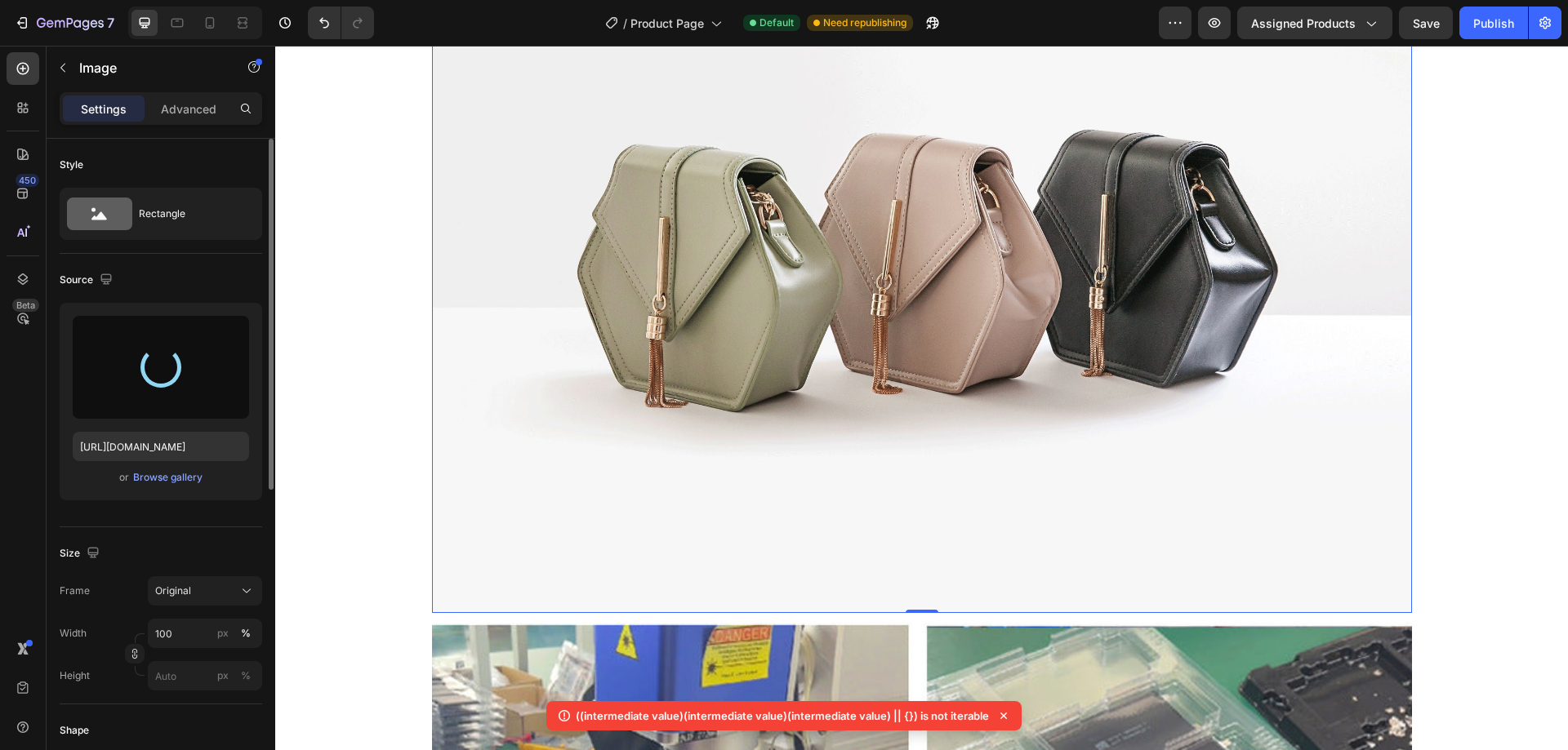
type input "[URL][DOMAIN_NAME]"
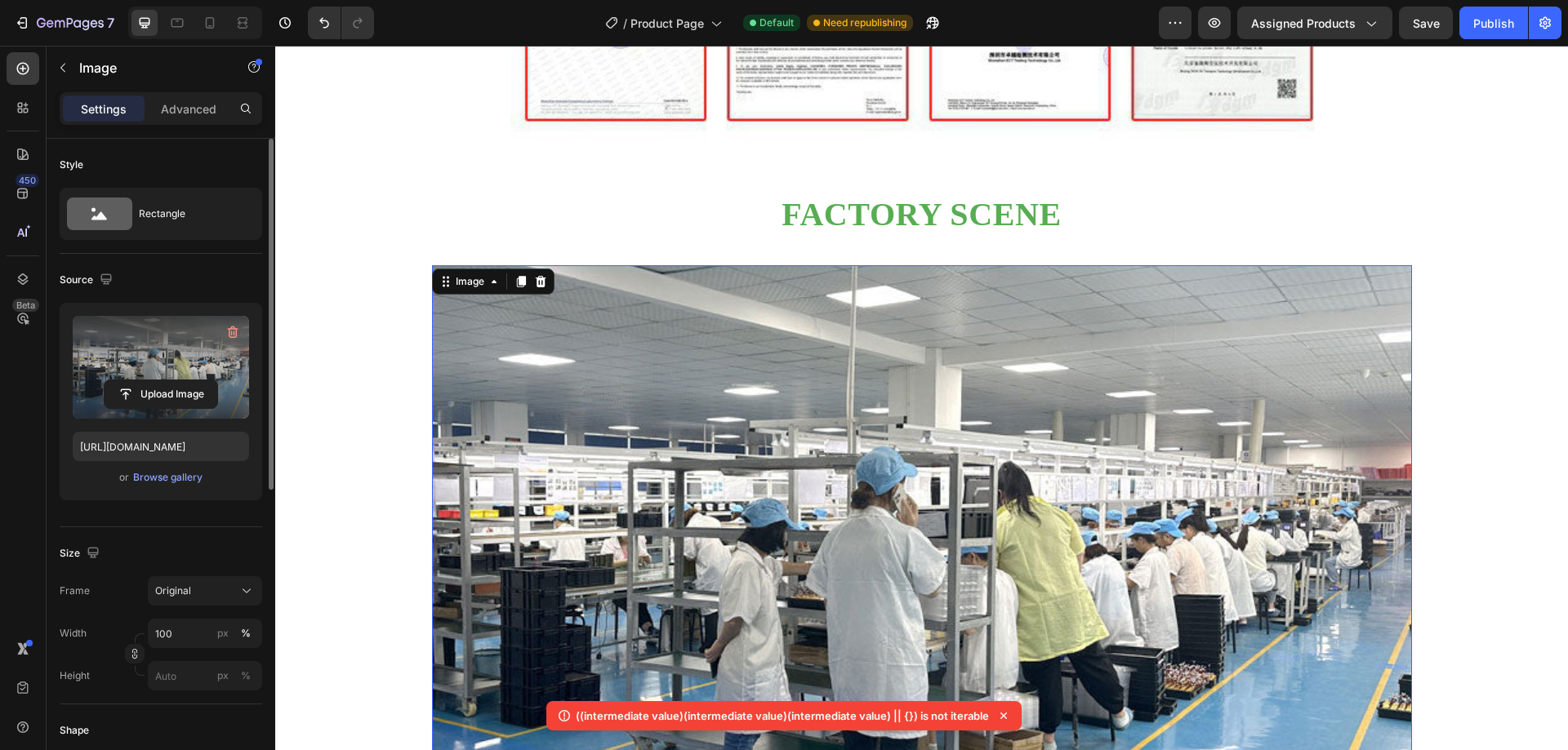
scroll to position [2912, 0]
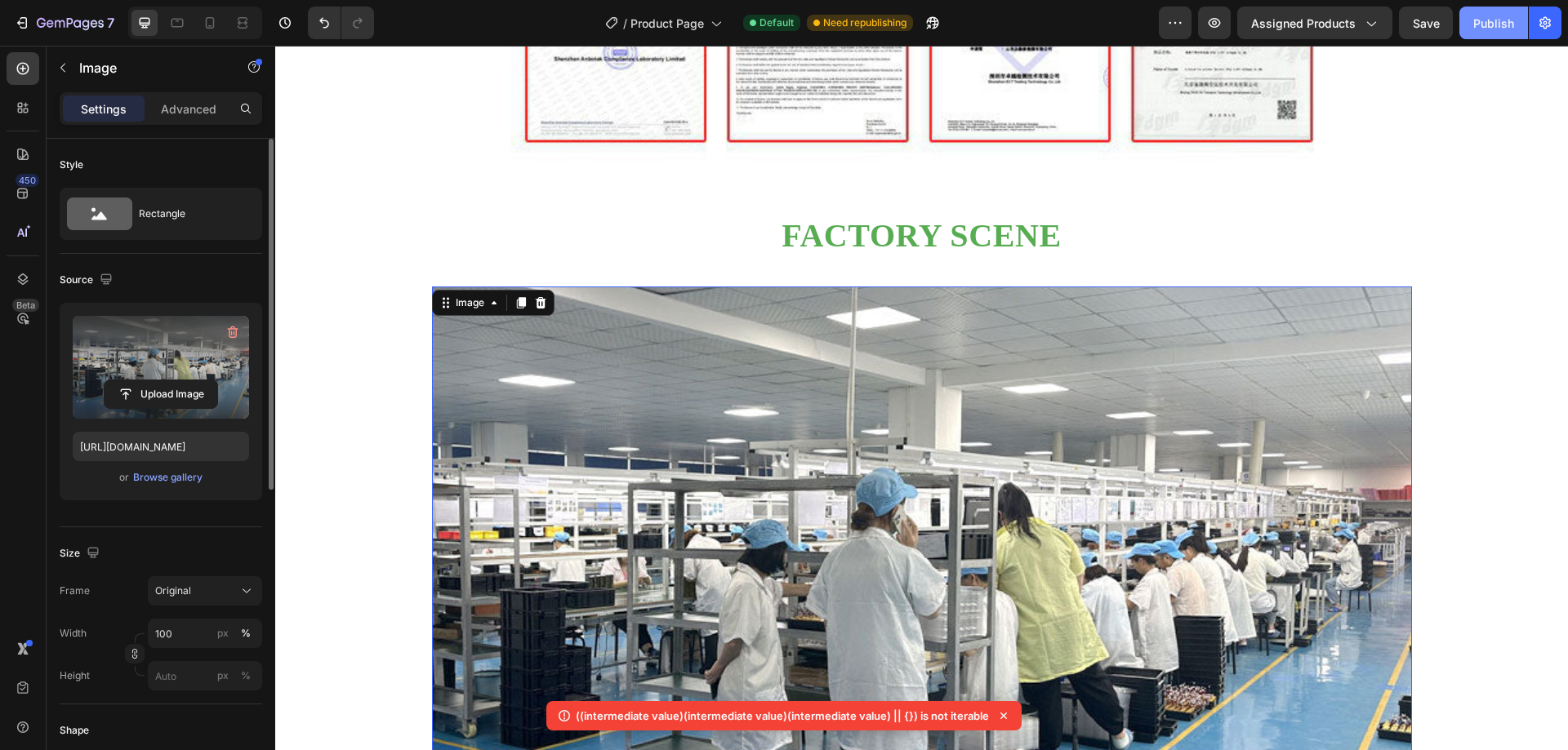
click at [1488, 30] on div "Publish" at bounding box center [1494, 23] width 41 height 17
click at [998, 708] on icon at bounding box center [1003, 715] width 17 height 17
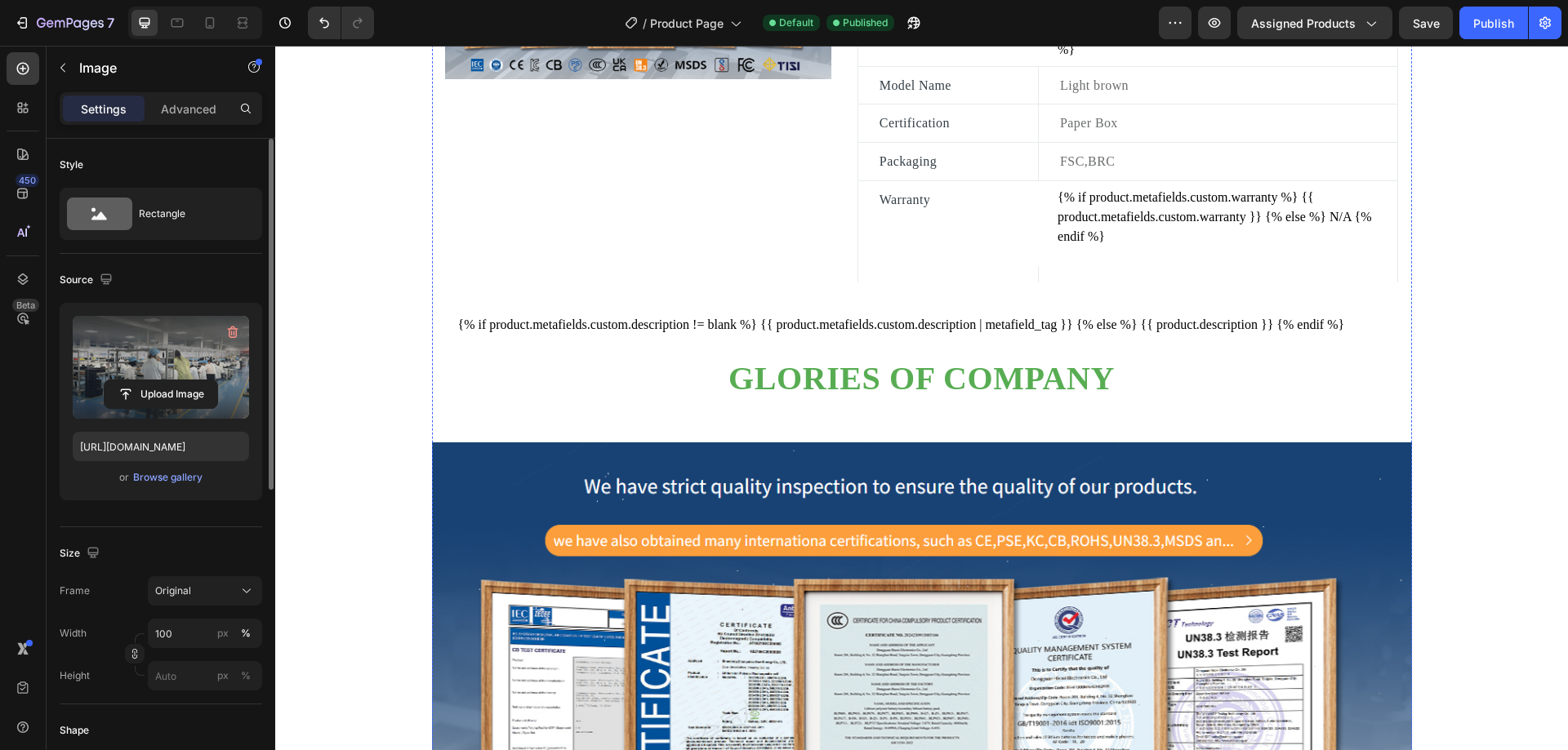
scroll to position [1034, 0]
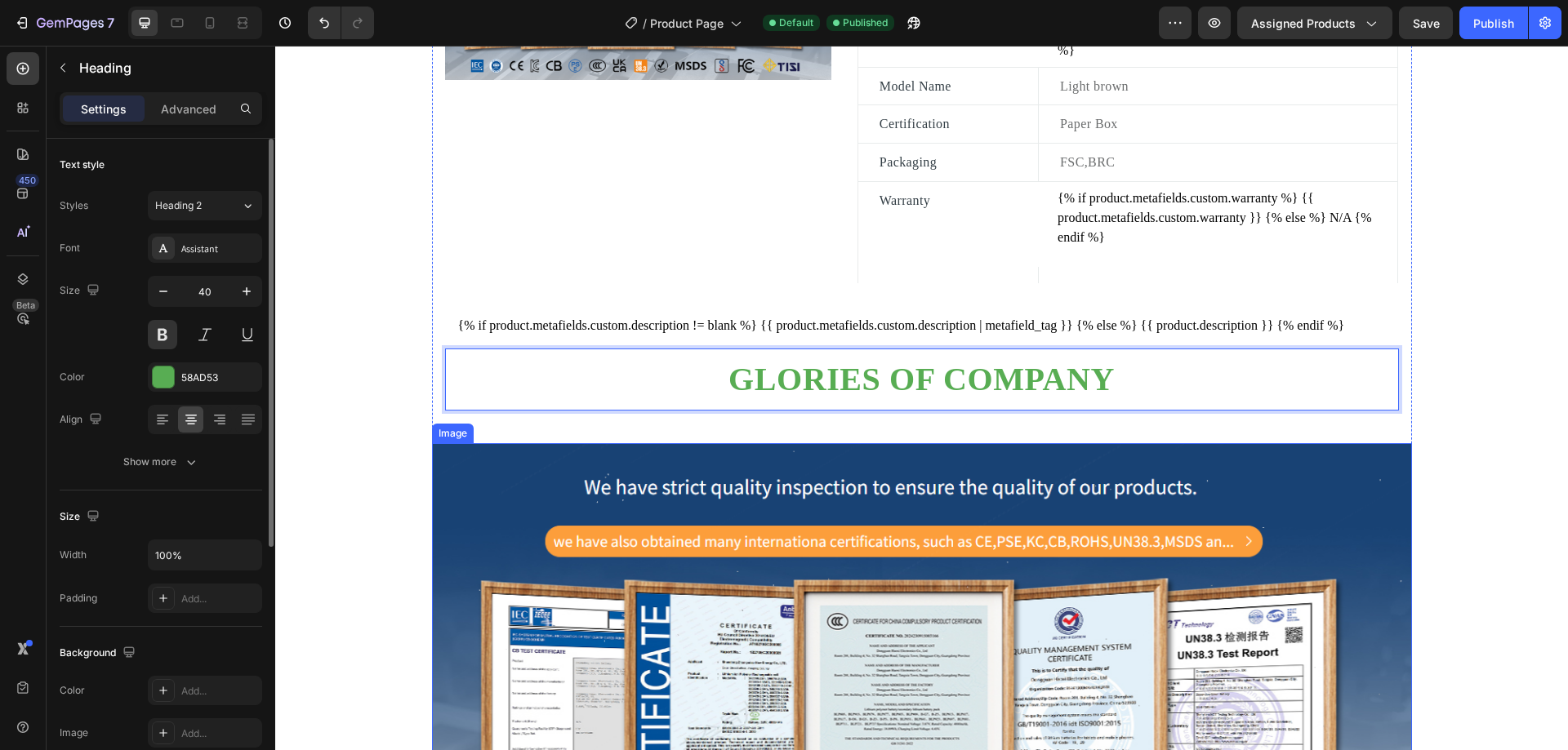
click at [870, 494] on img at bounding box center [922, 692] width 980 height 497
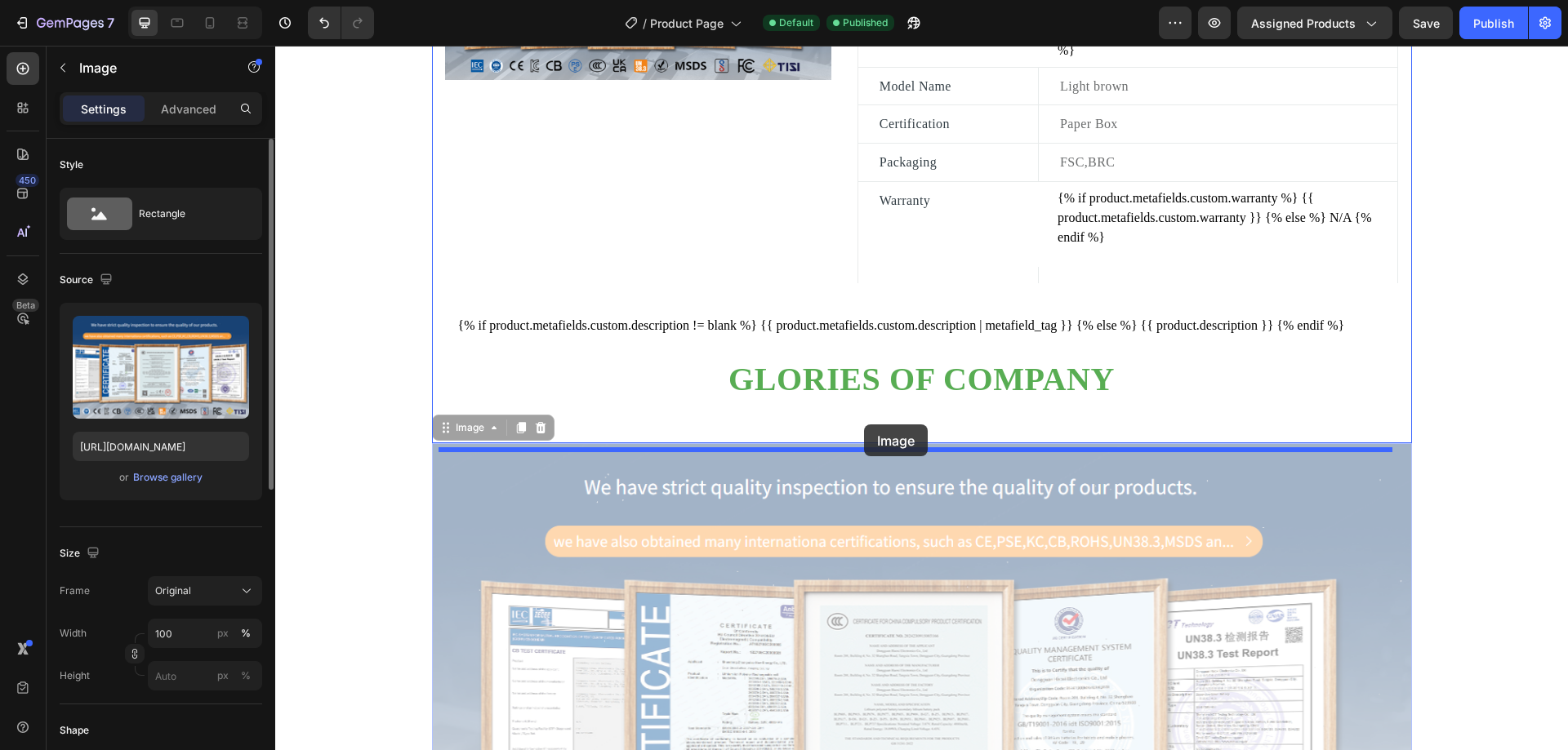
drag, startPoint x: 862, startPoint y: 496, endPoint x: 864, endPoint y: 425, distance: 71.0
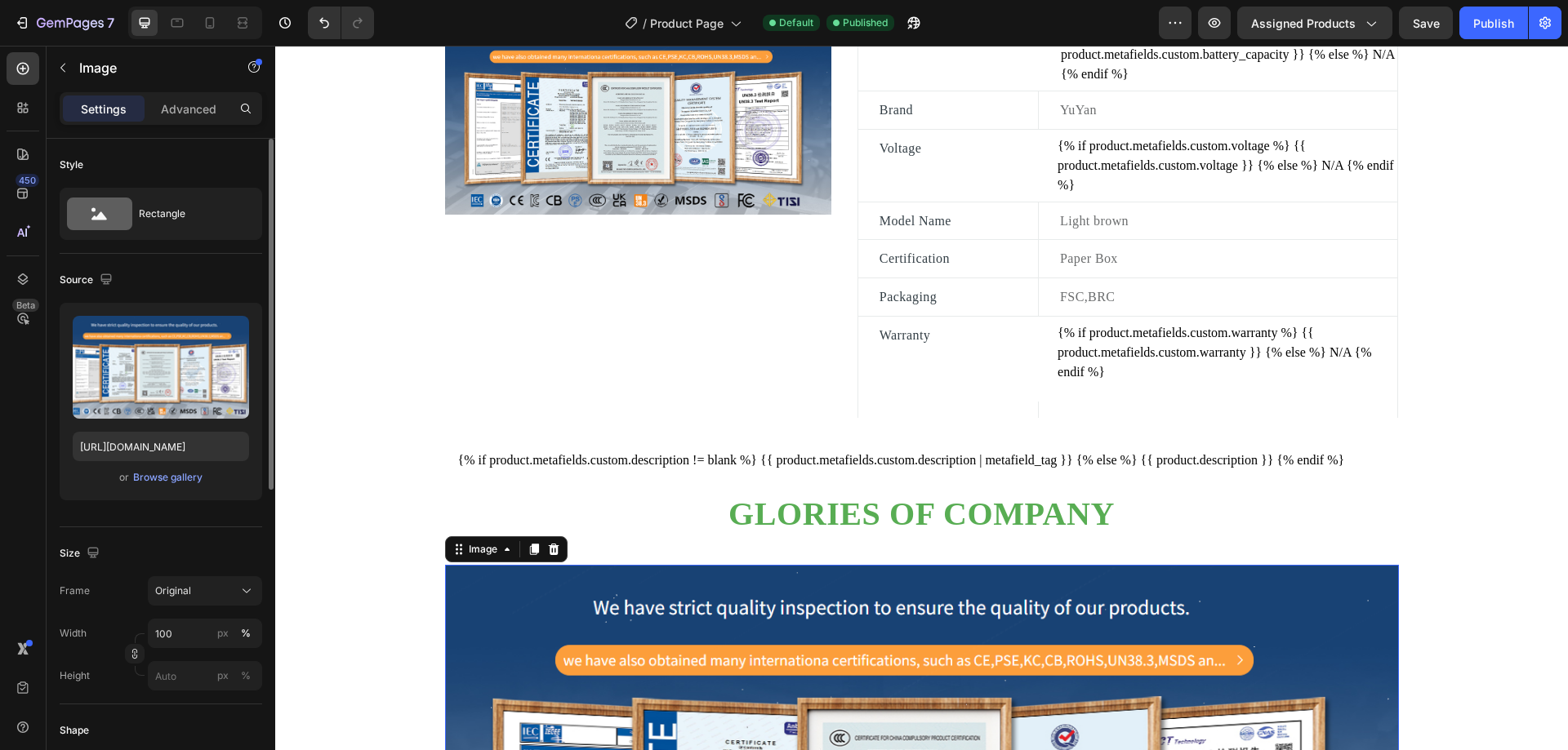
scroll to position [870, 0]
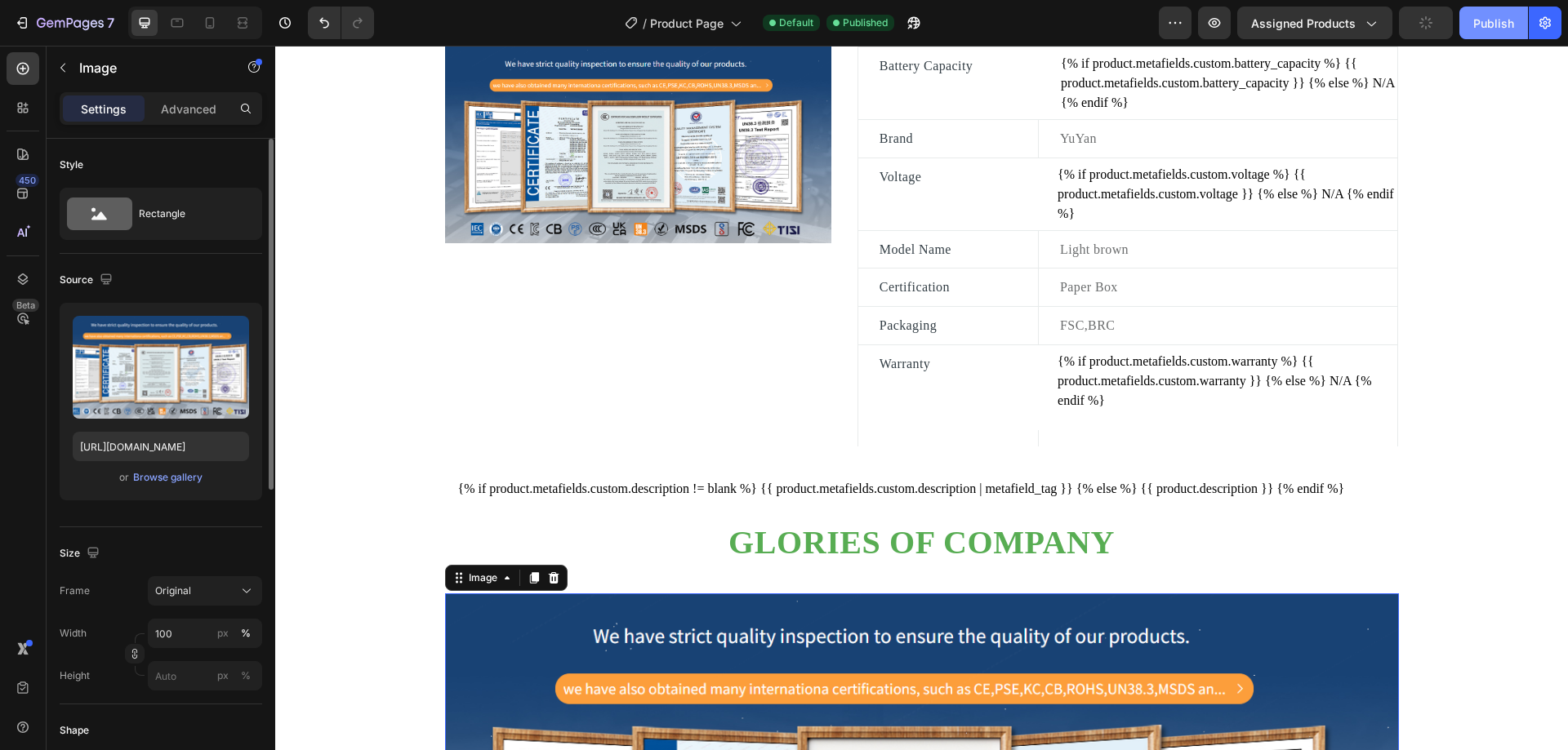
click at [1491, 28] on div "Publish" at bounding box center [1494, 23] width 41 height 17
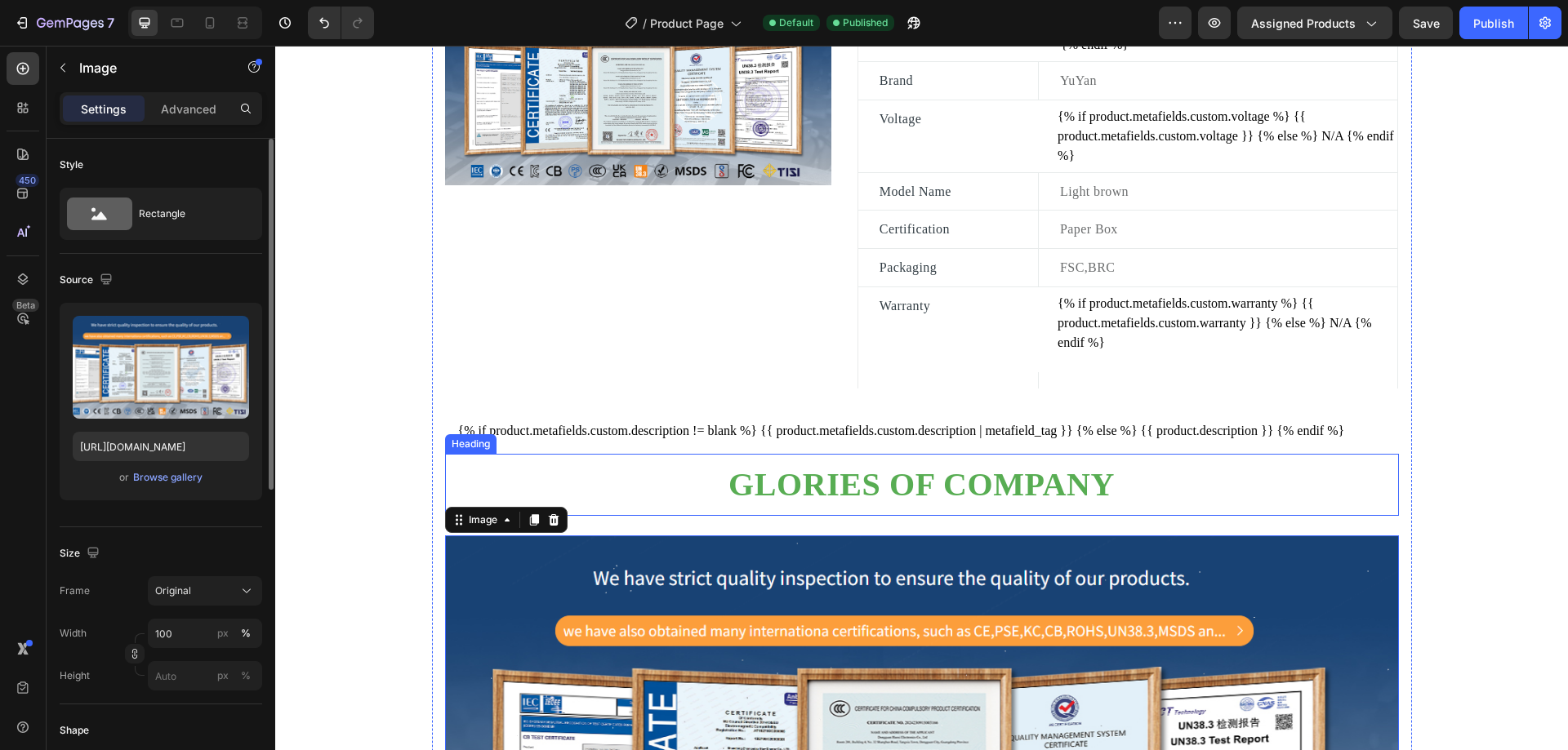
scroll to position [952, 0]
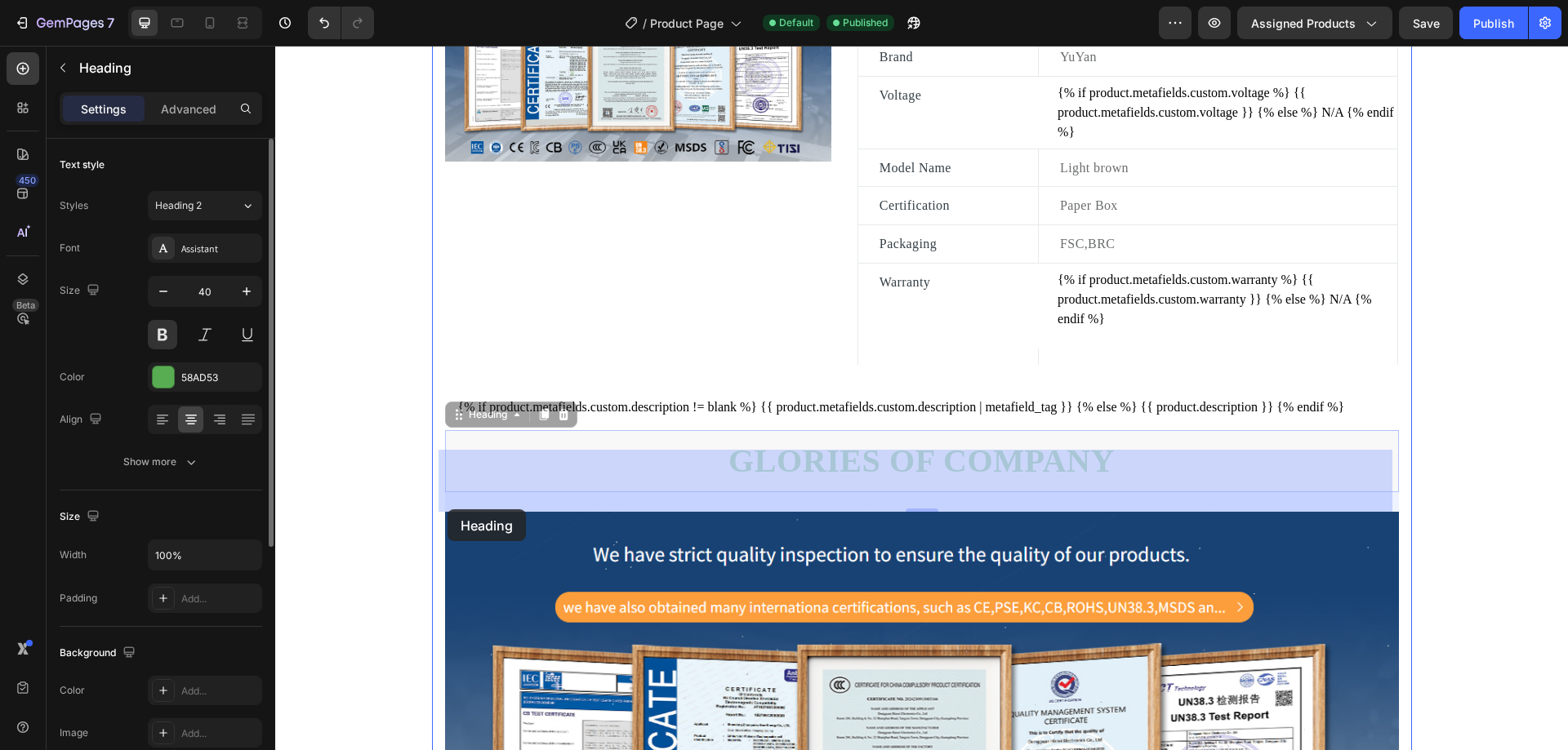
drag, startPoint x: 459, startPoint y: 441, endPoint x: 447, endPoint y: 510, distance: 70.0
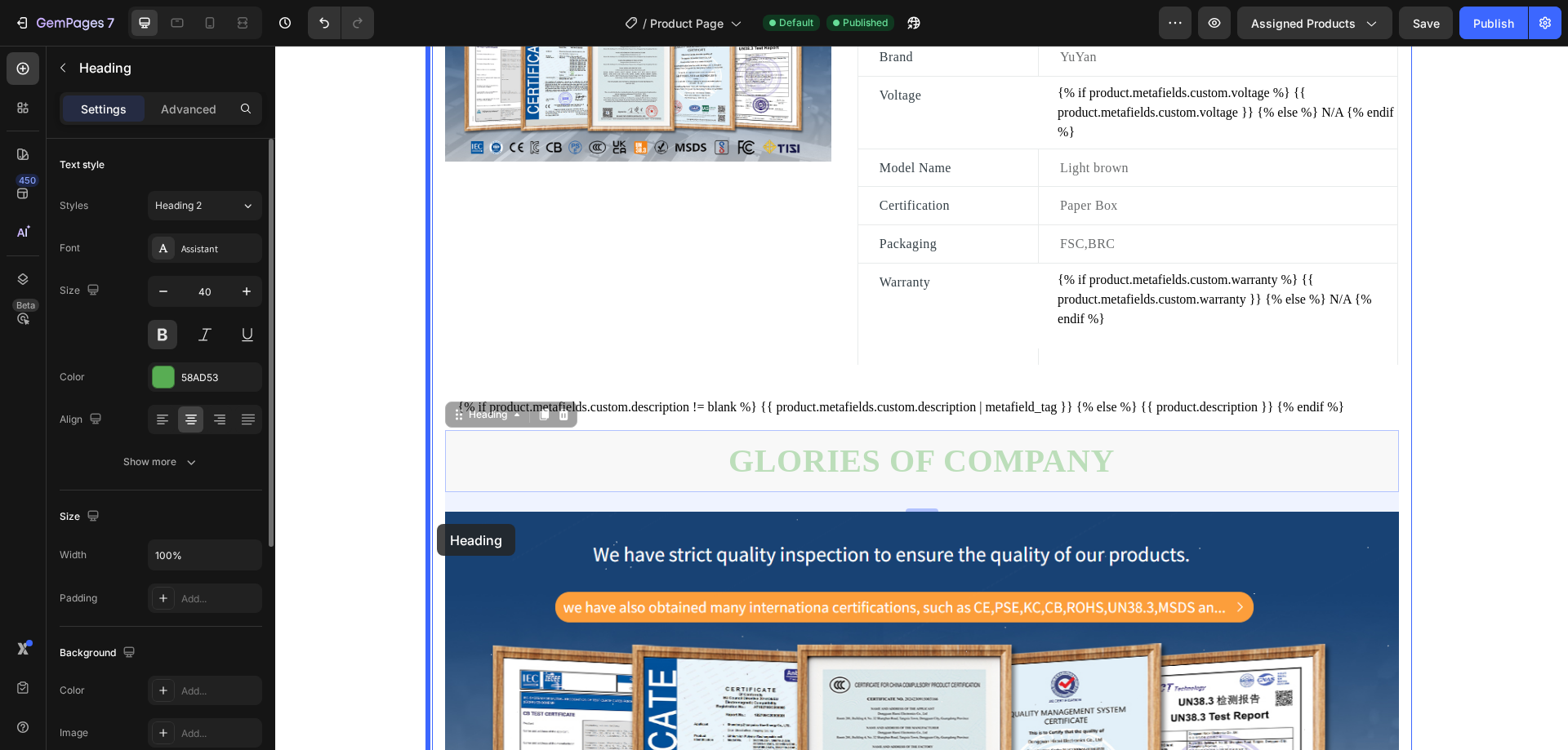
drag, startPoint x: 459, startPoint y: 436, endPoint x: 436, endPoint y: 524, distance: 91.0
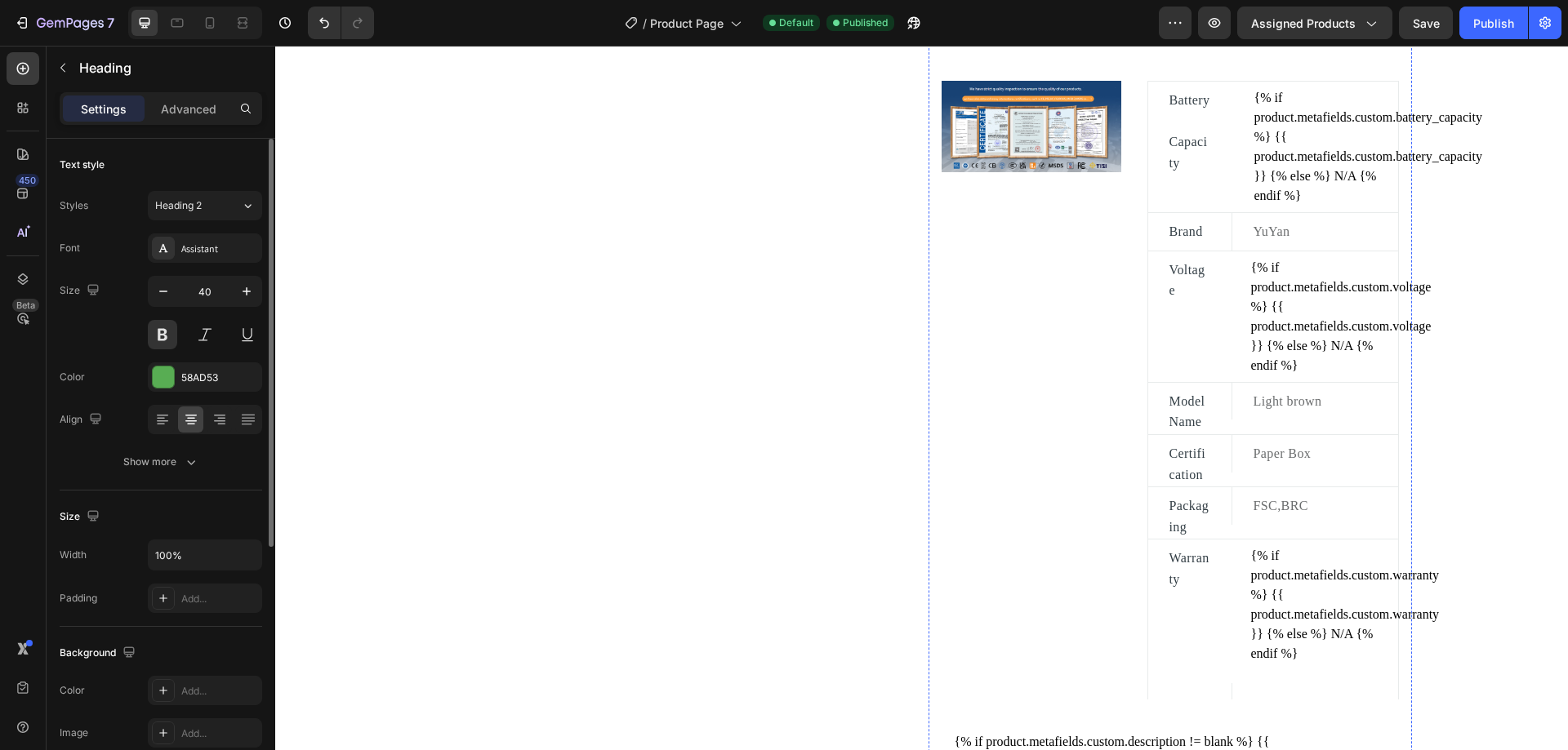
scroll to position [707, 0]
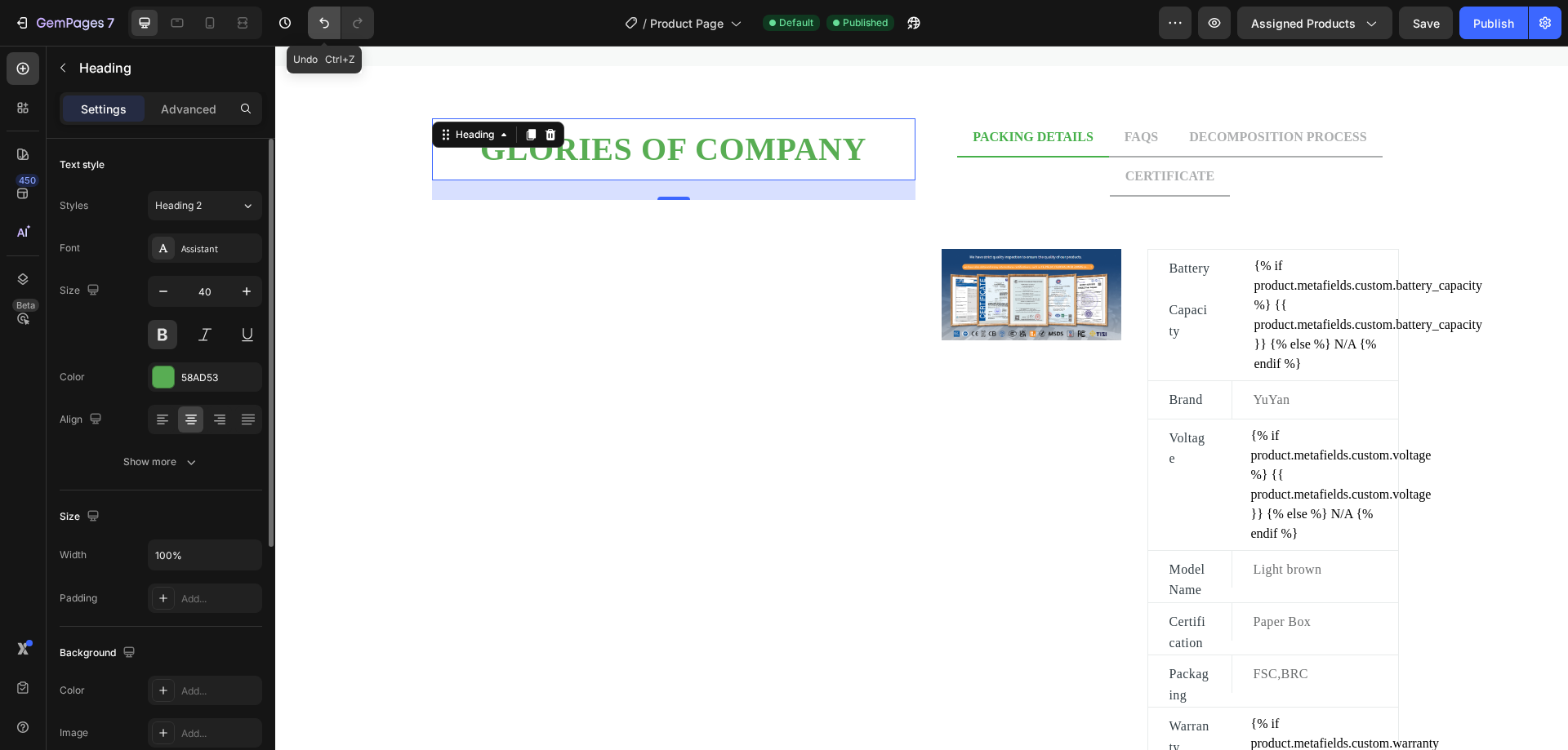
click at [329, 23] on icon "Undo/Redo" at bounding box center [324, 22] width 10 height 11
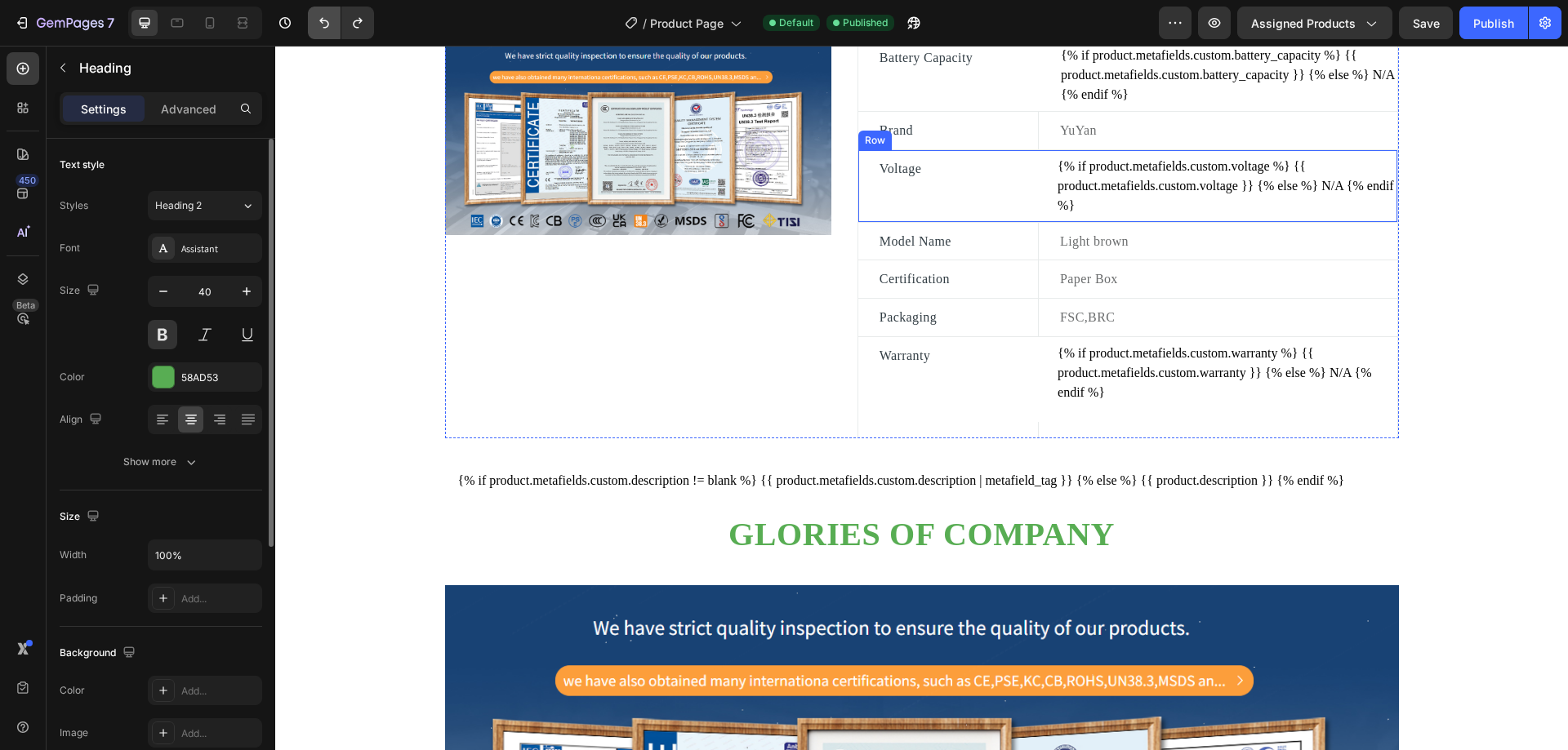
scroll to position [952, 0]
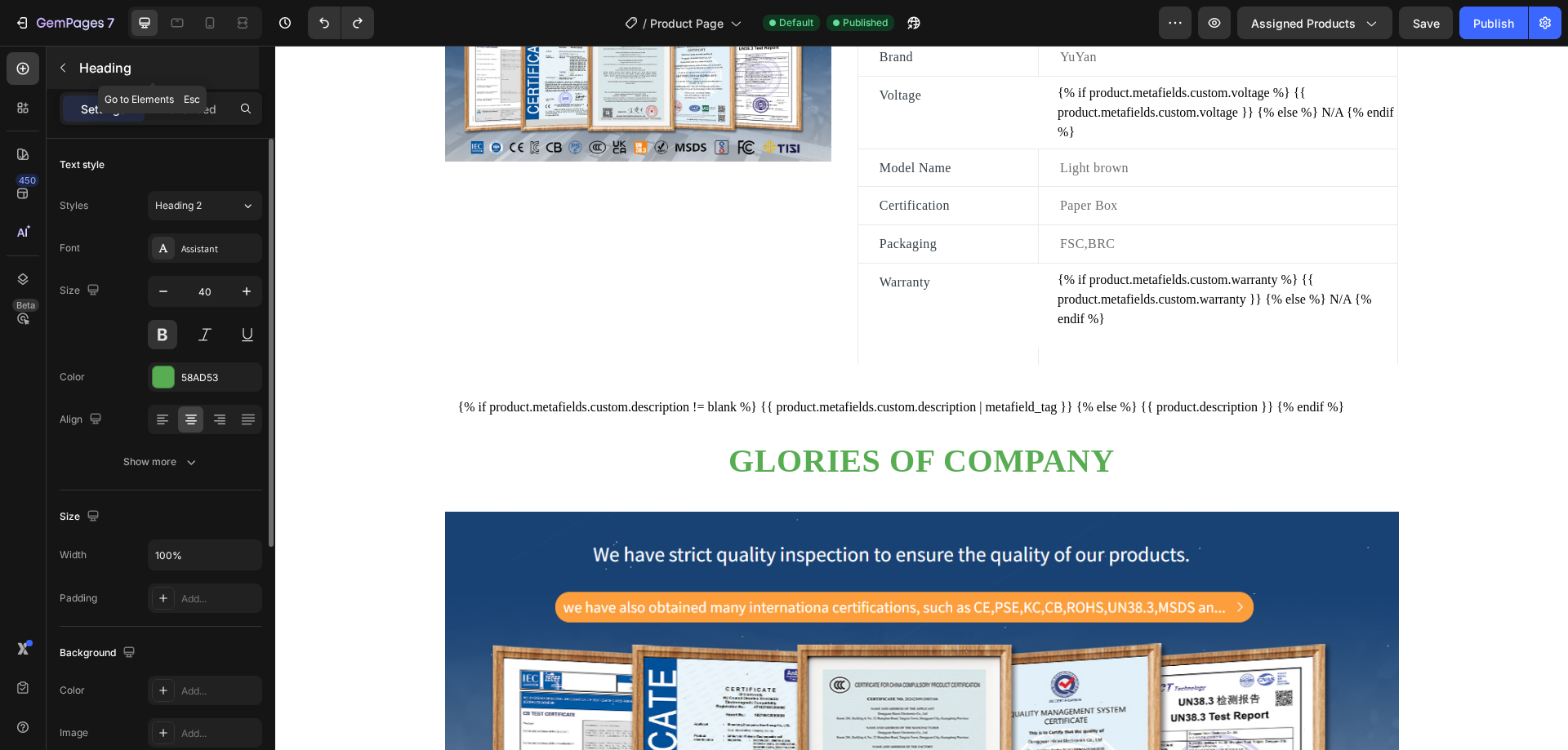
click at [64, 62] on icon "button" at bounding box center [62, 67] width 13 height 13
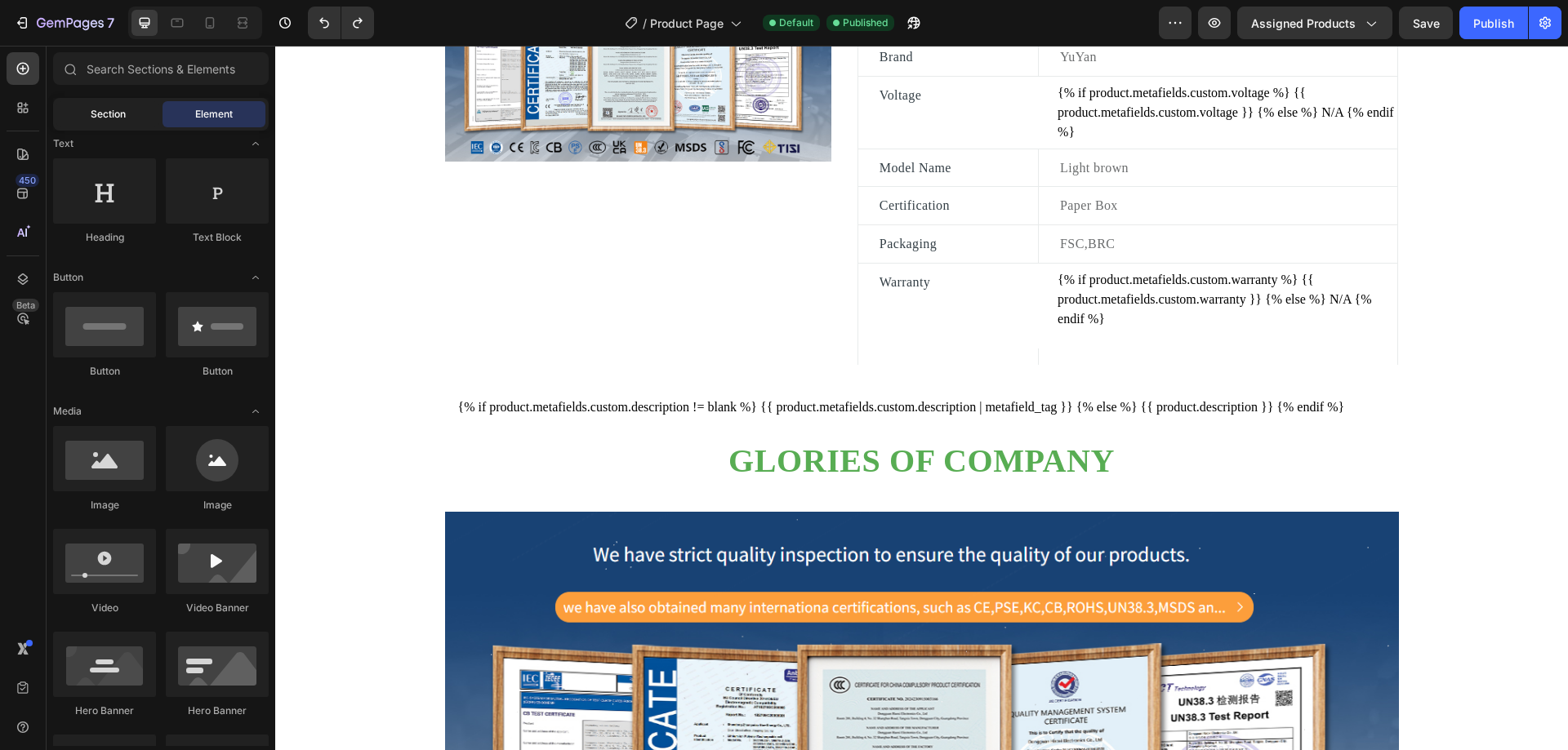
click at [103, 118] on span "Section" at bounding box center [108, 114] width 35 height 15
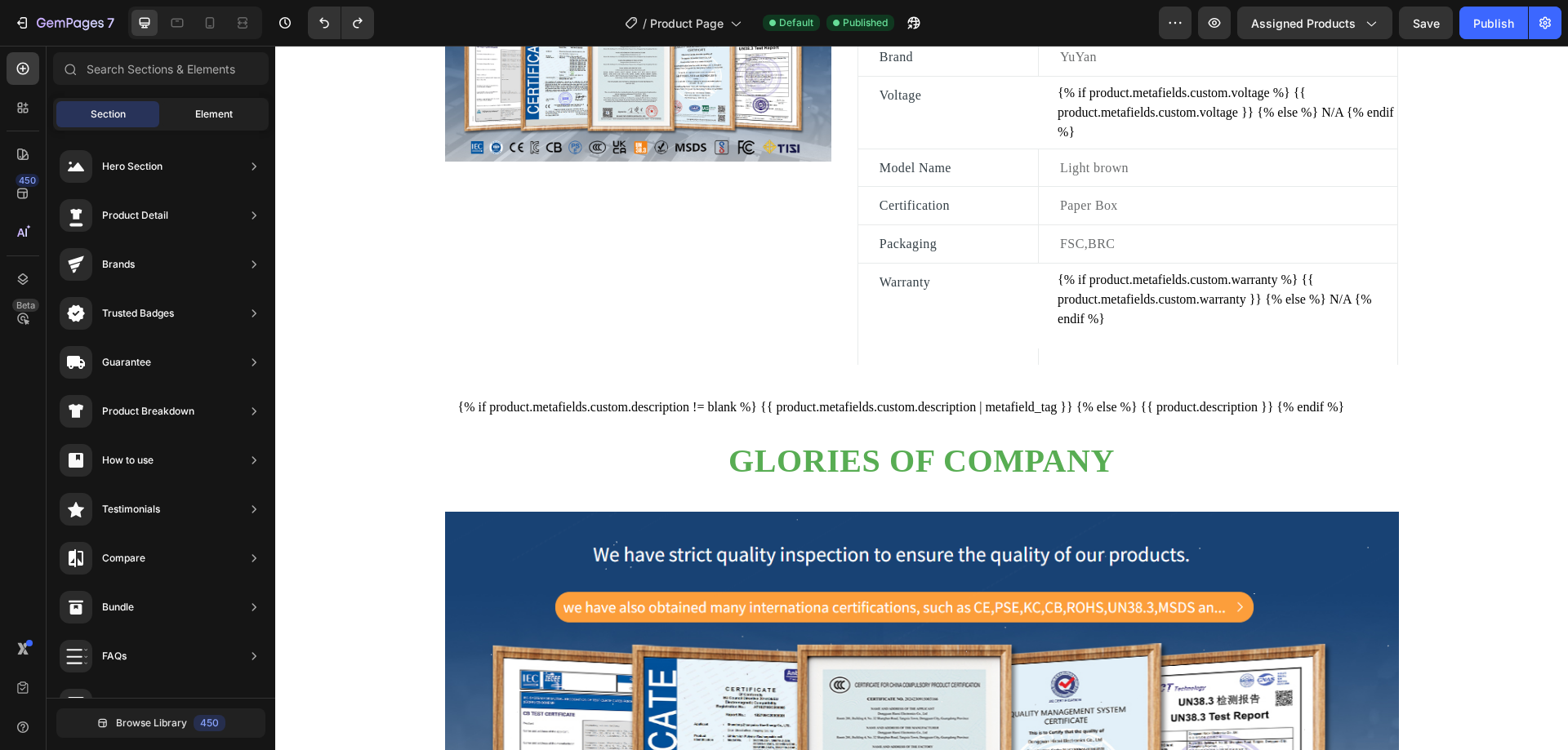
click at [212, 114] on span "Element" at bounding box center [214, 114] width 38 height 15
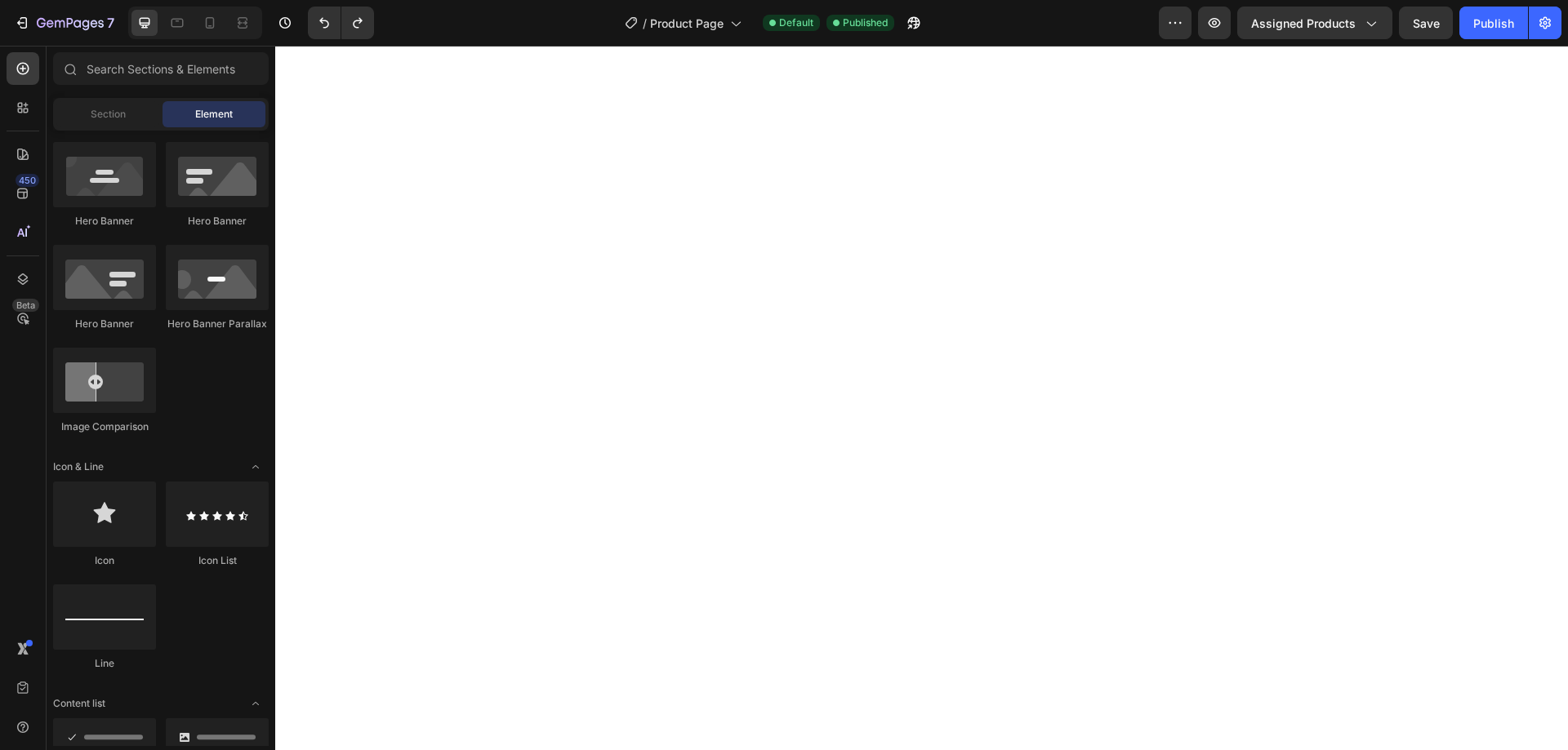
scroll to position [8331, 0]
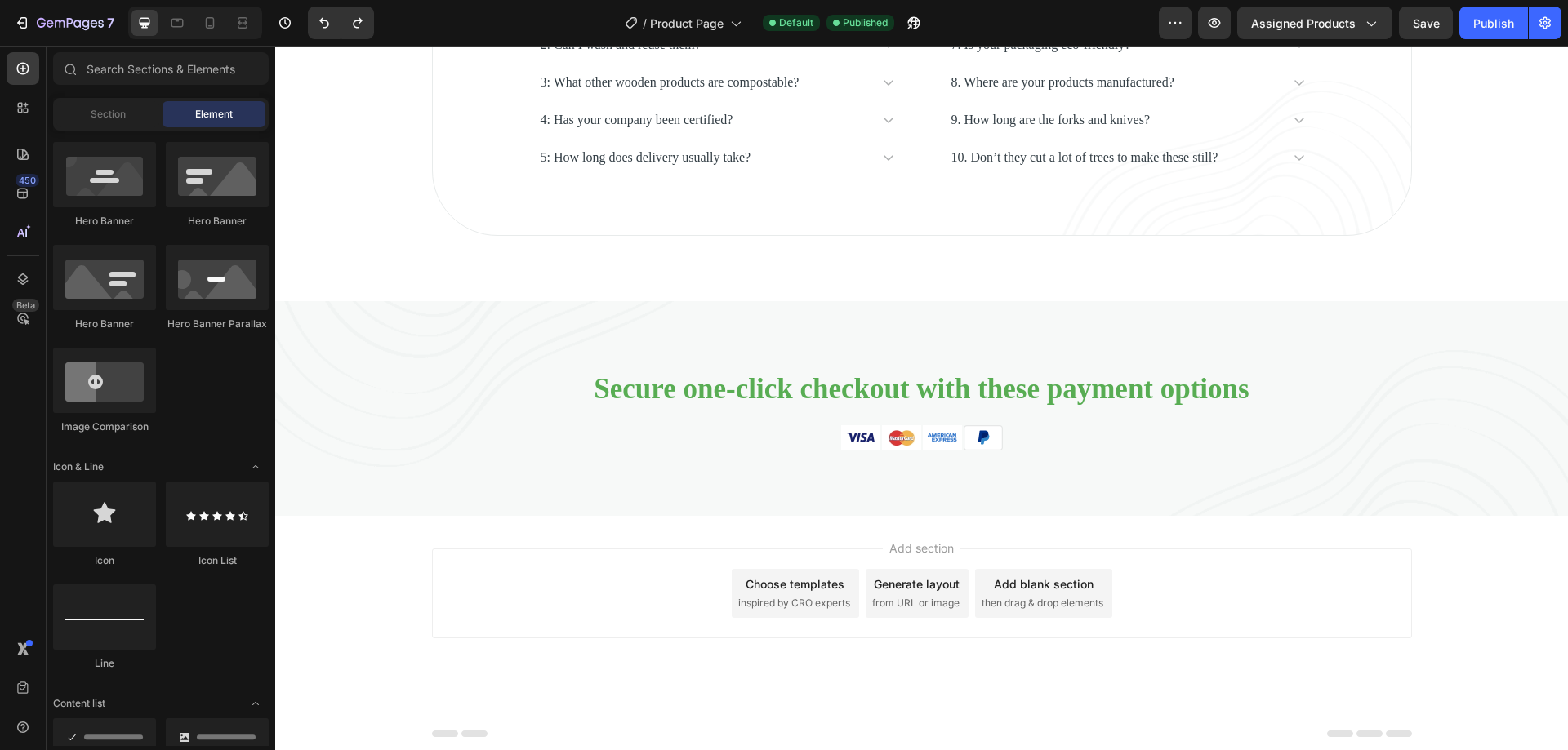
click at [1017, 593] on div "Add blank section" at bounding box center [1043, 584] width 99 height 17
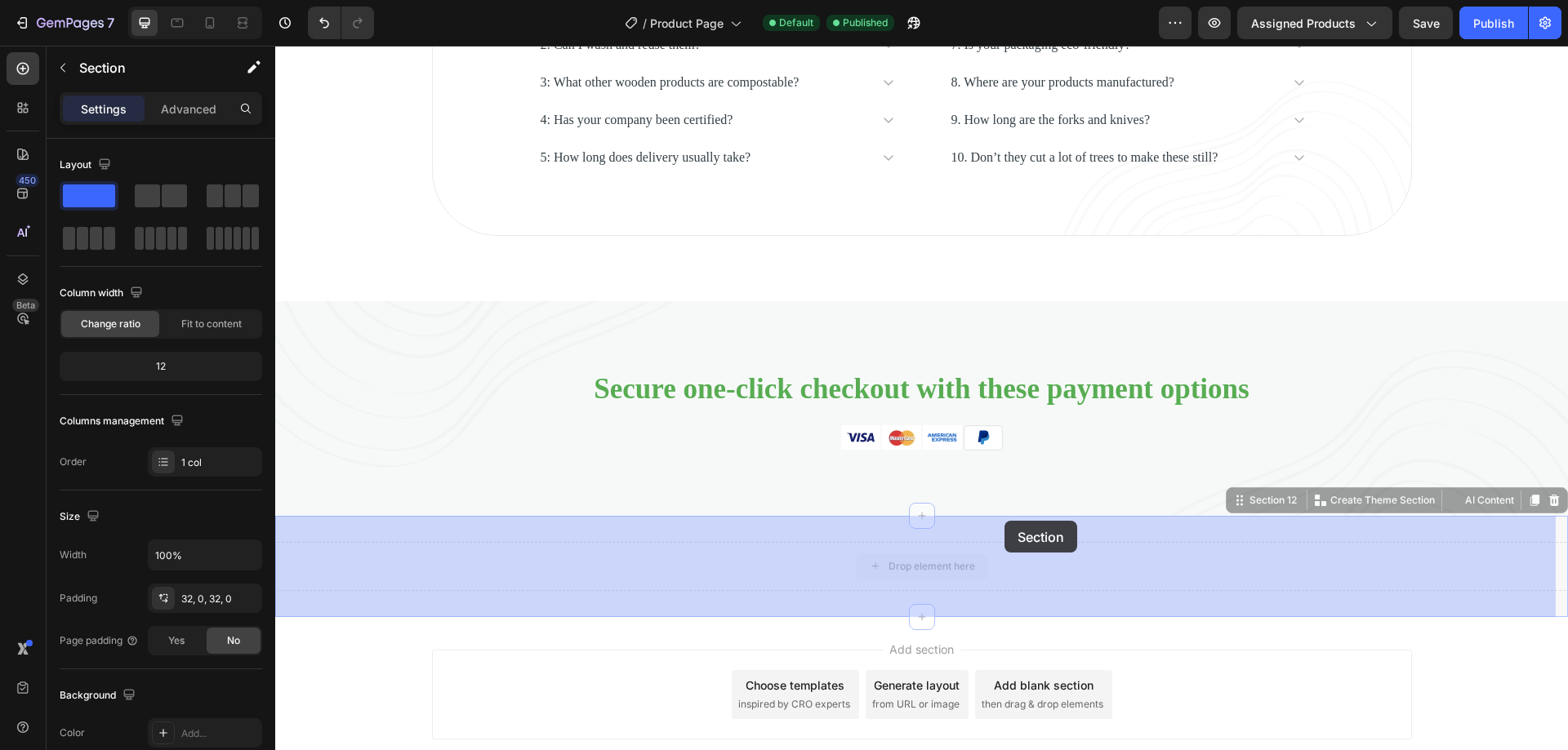
drag, startPoint x: 1004, startPoint y: 543, endPoint x: 1004, endPoint y: 521, distance: 22.0
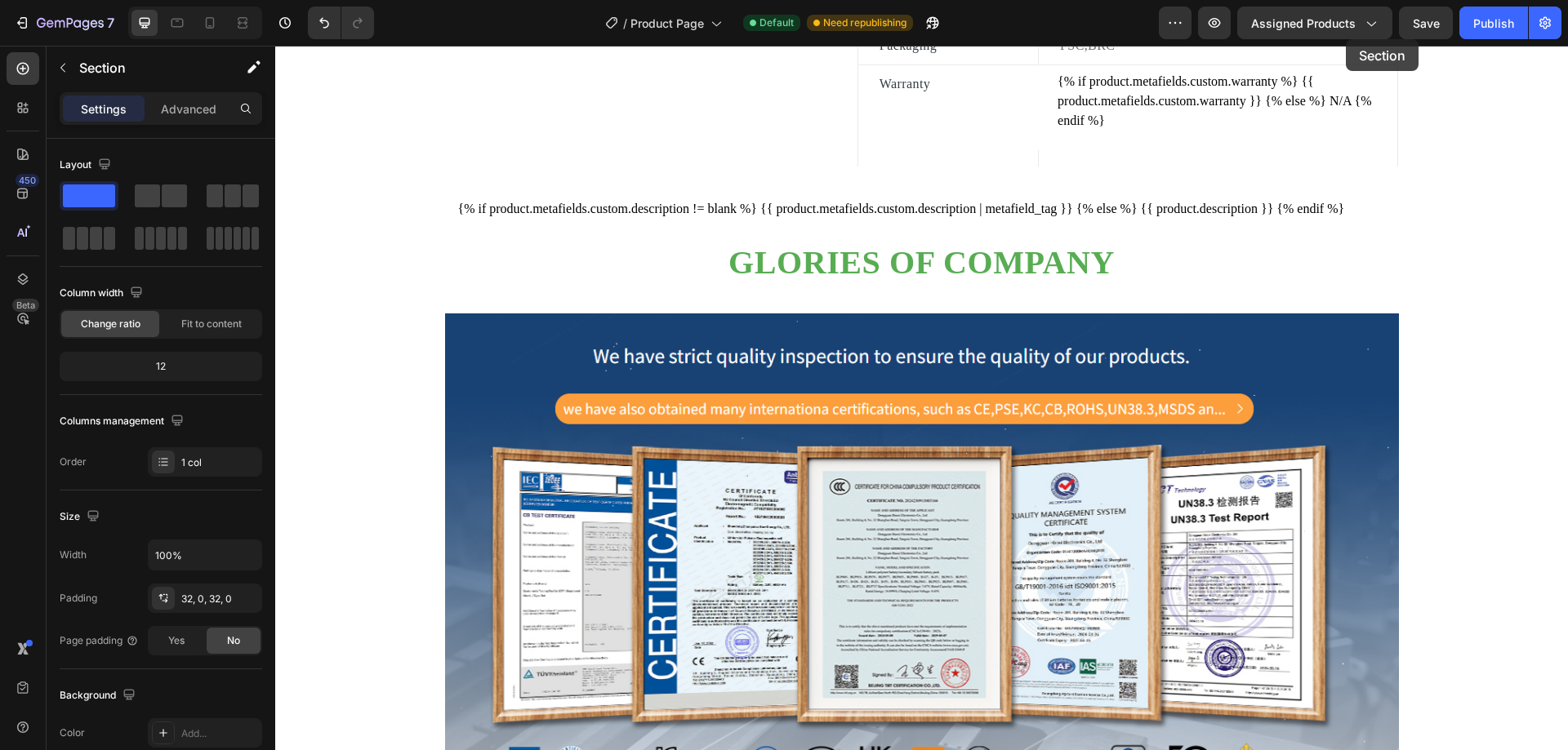
scroll to position [971, 0]
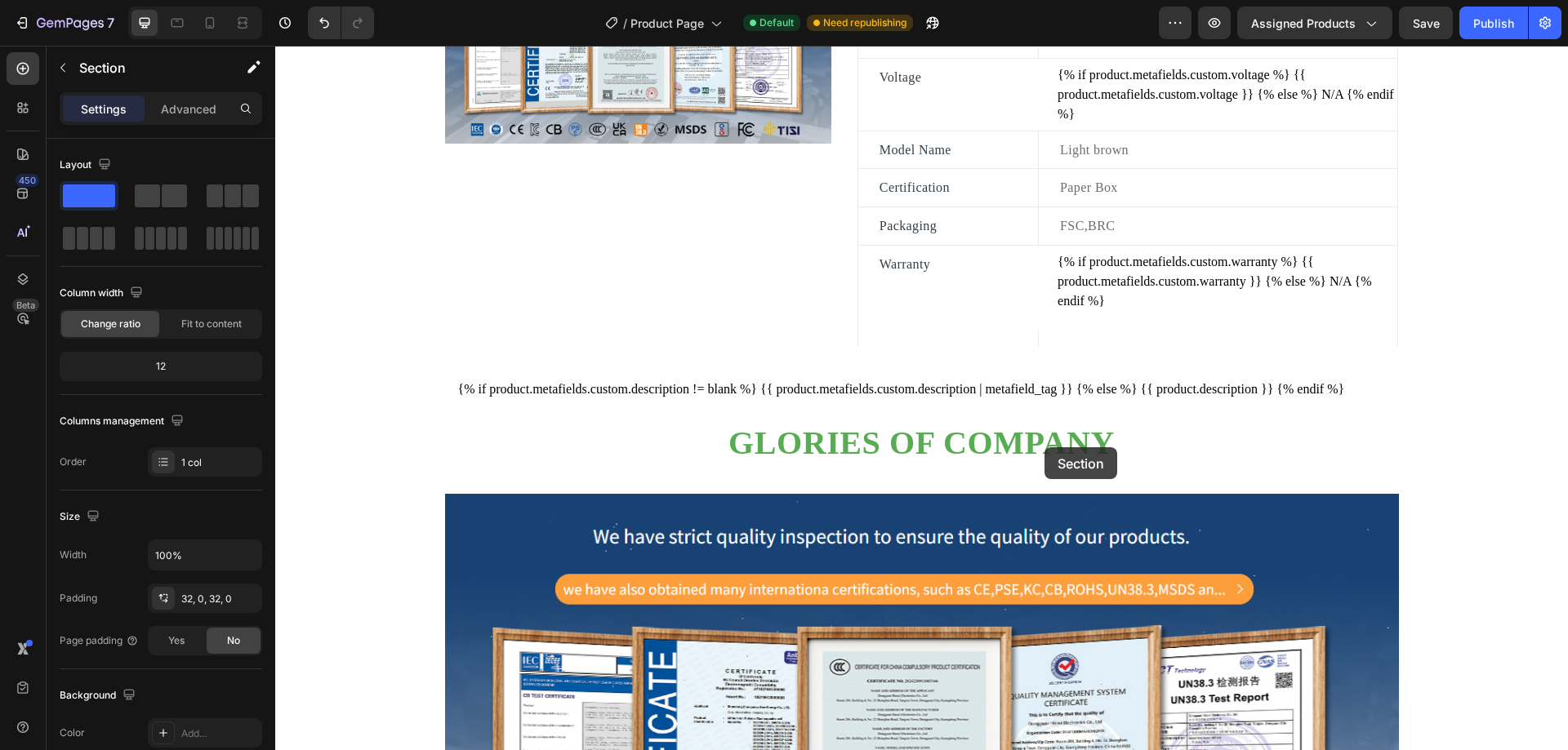
drag, startPoint x: 1513, startPoint y: 500, endPoint x: 1044, endPoint y: 447, distance: 472.0
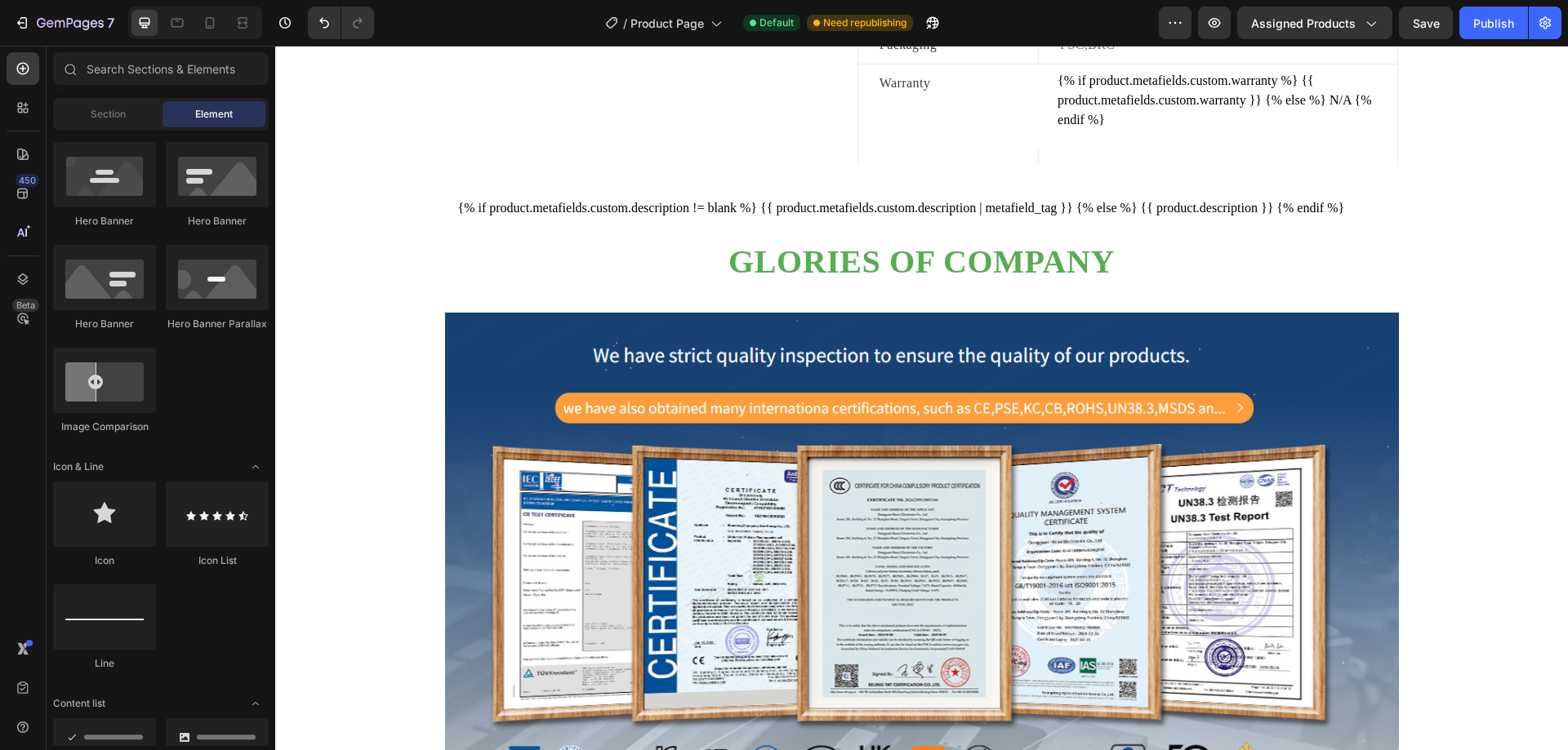
scroll to position [927, 0]
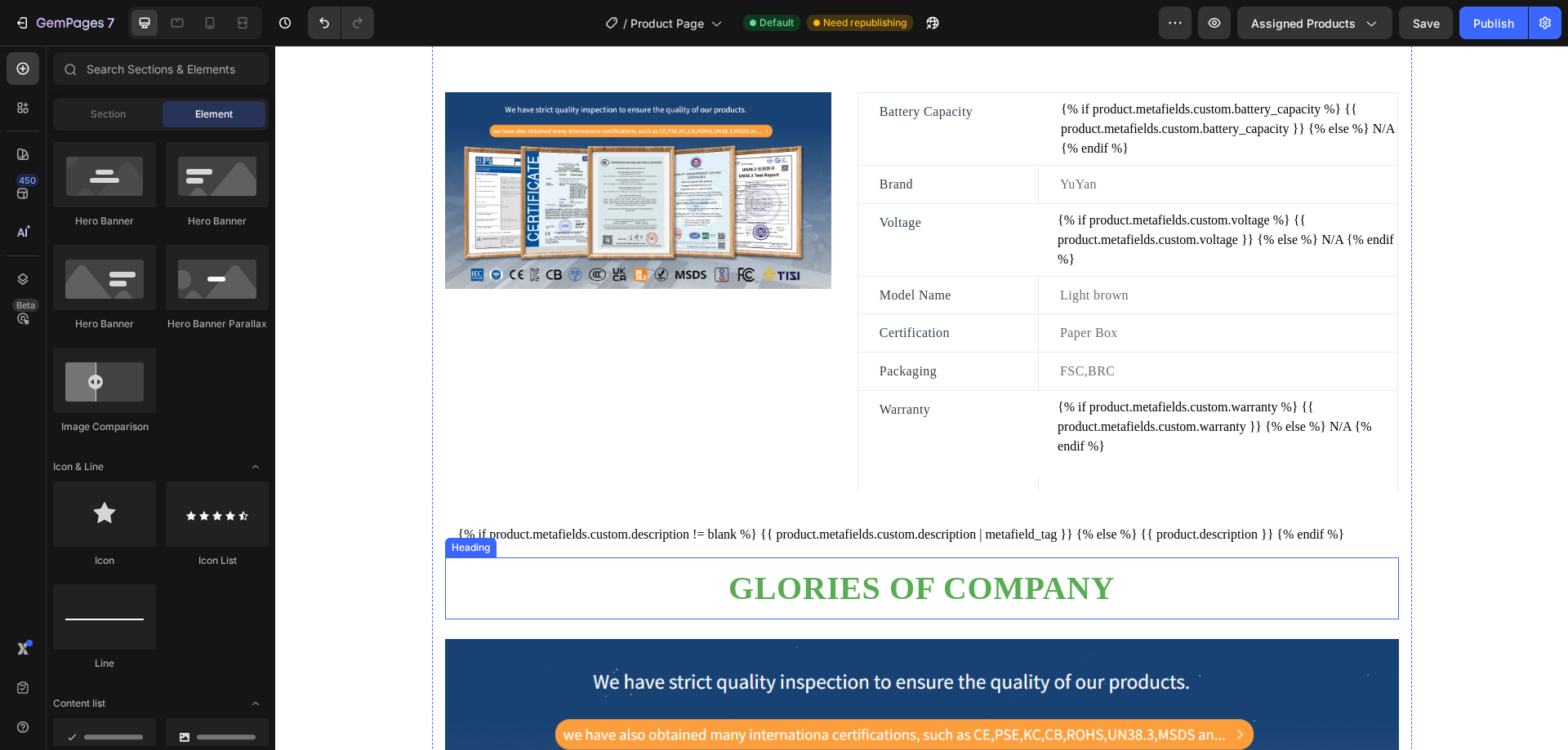
click at [799, 590] on h2 "Glories of company" at bounding box center [922, 589] width 954 height 43
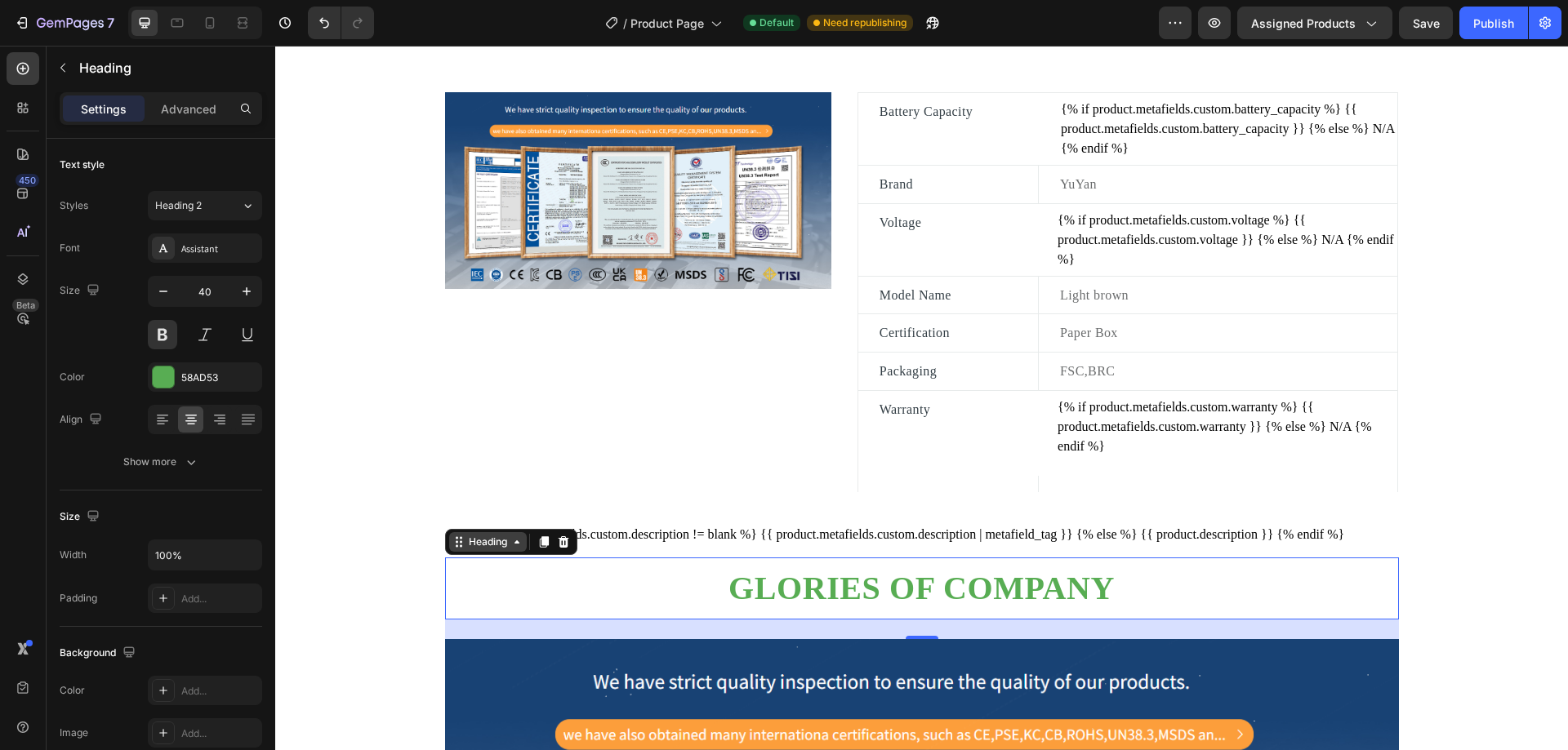
click at [478, 549] on div "Heading" at bounding box center [488, 541] width 45 height 15
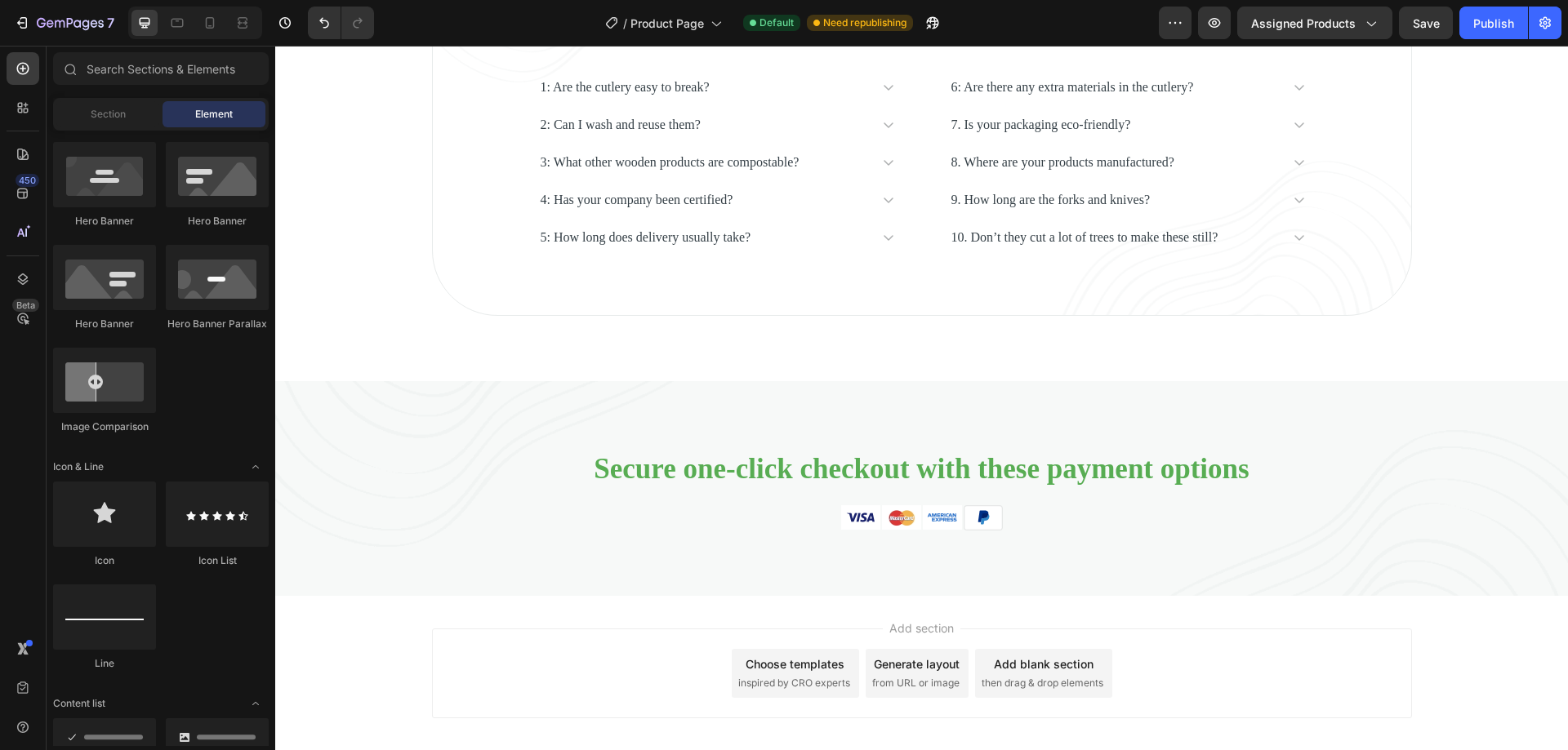
scroll to position [8521, 0]
click at [1038, 666] on div "Add blank section" at bounding box center [1043, 665] width 99 height 17
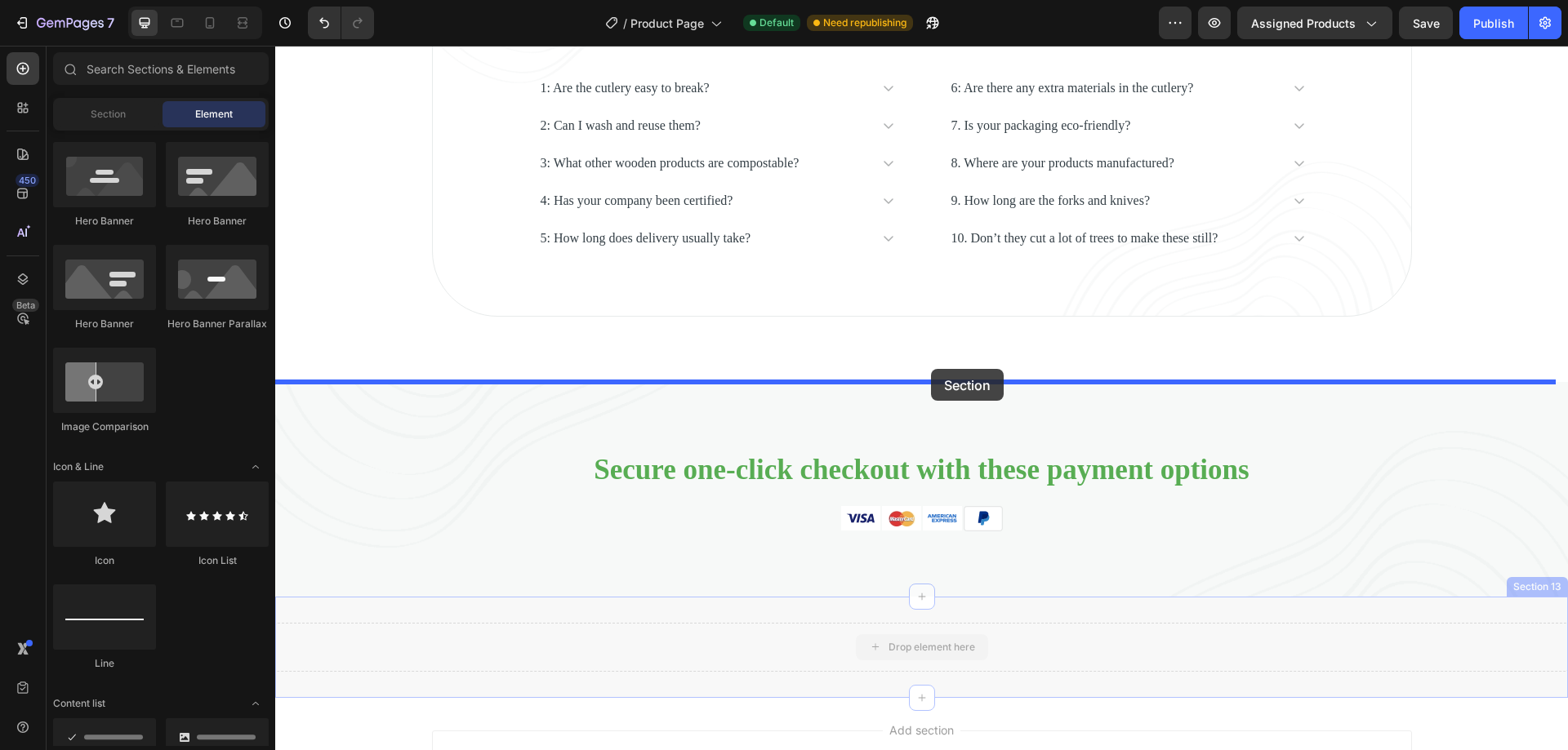
drag, startPoint x: 935, startPoint y: 635, endPoint x: 931, endPoint y: 369, distance: 266.0
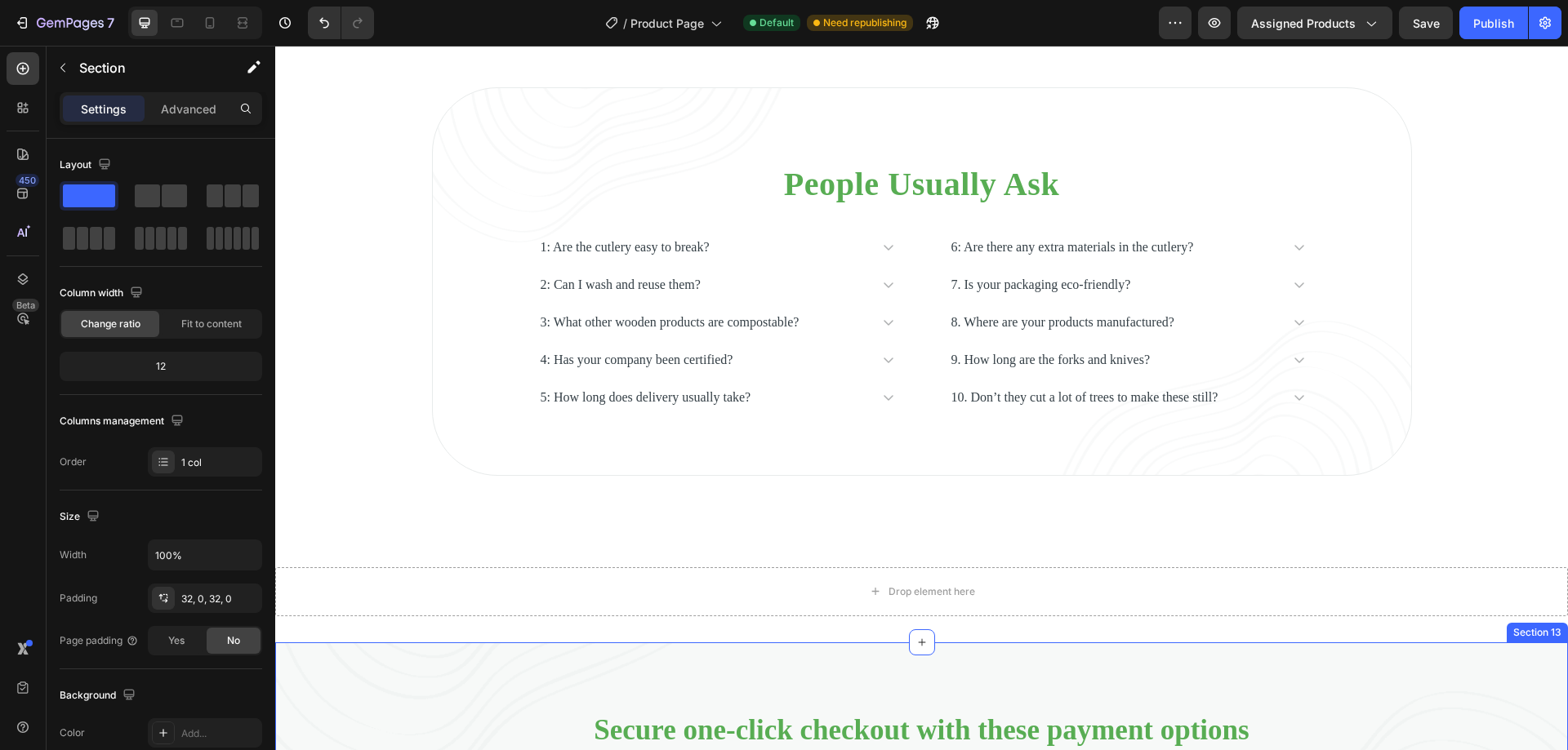
scroll to position [8358, 0]
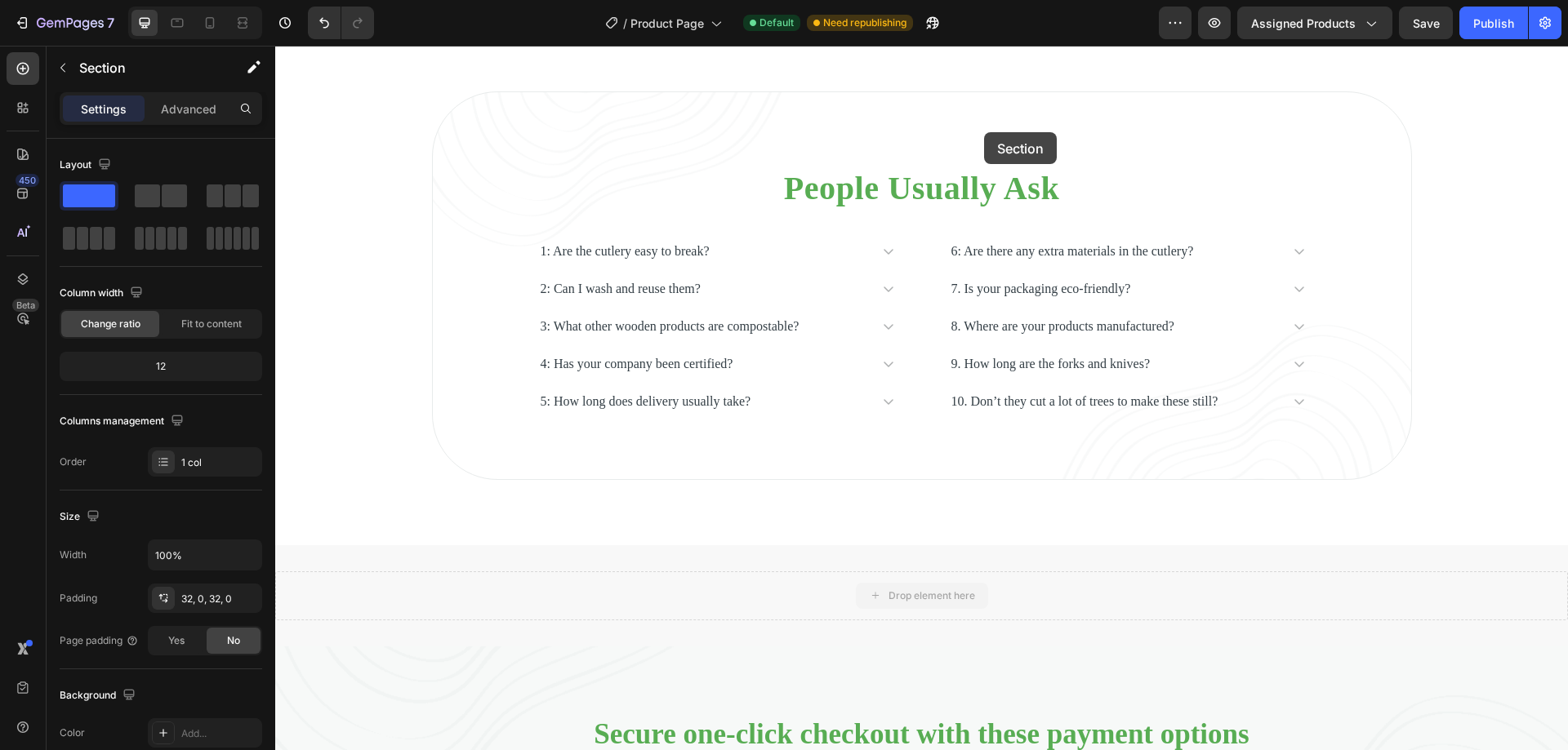
drag, startPoint x: 989, startPoint y: 588, endPoint x: 984, endPoint y: 132, distance: 456.0
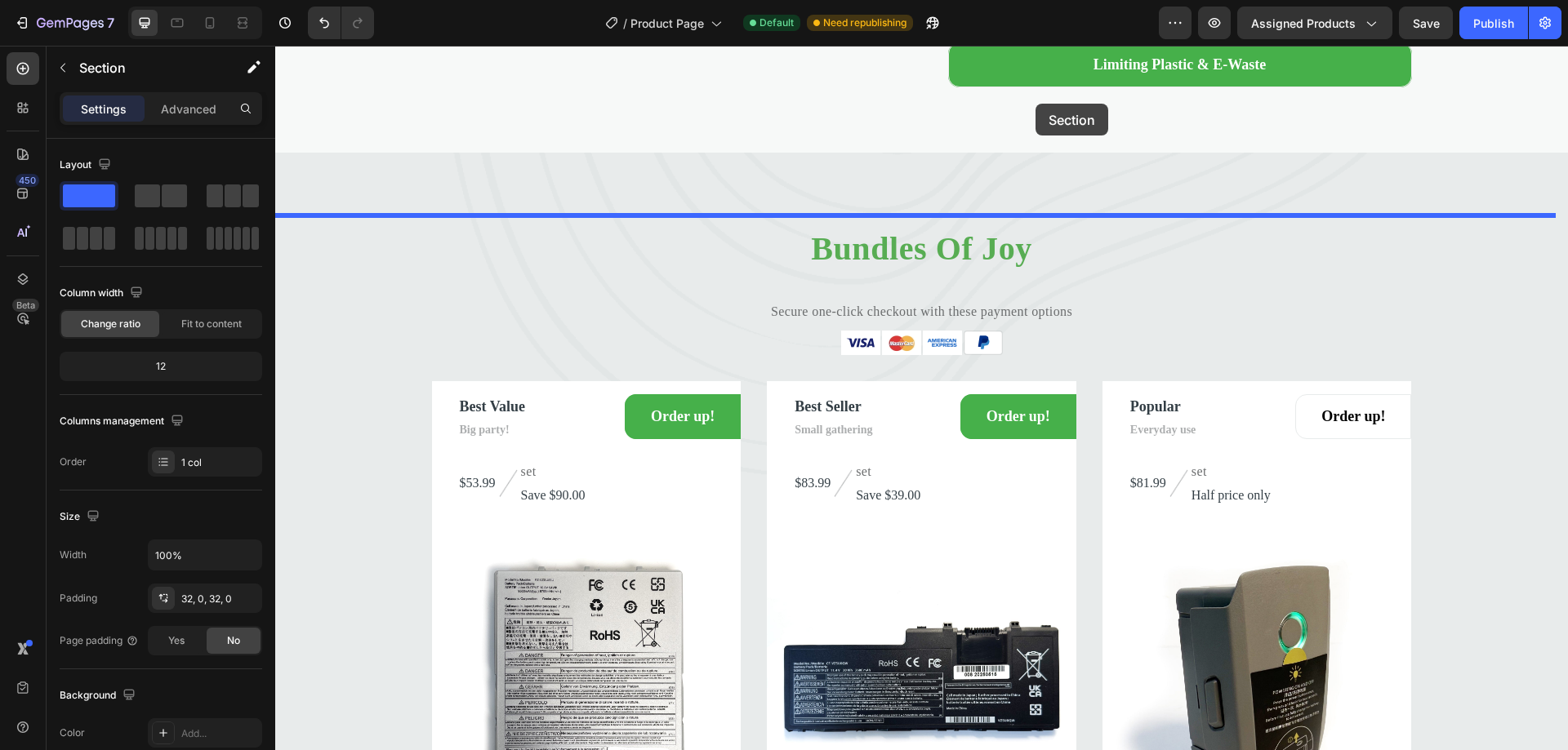
scroll to position [7417, 0]
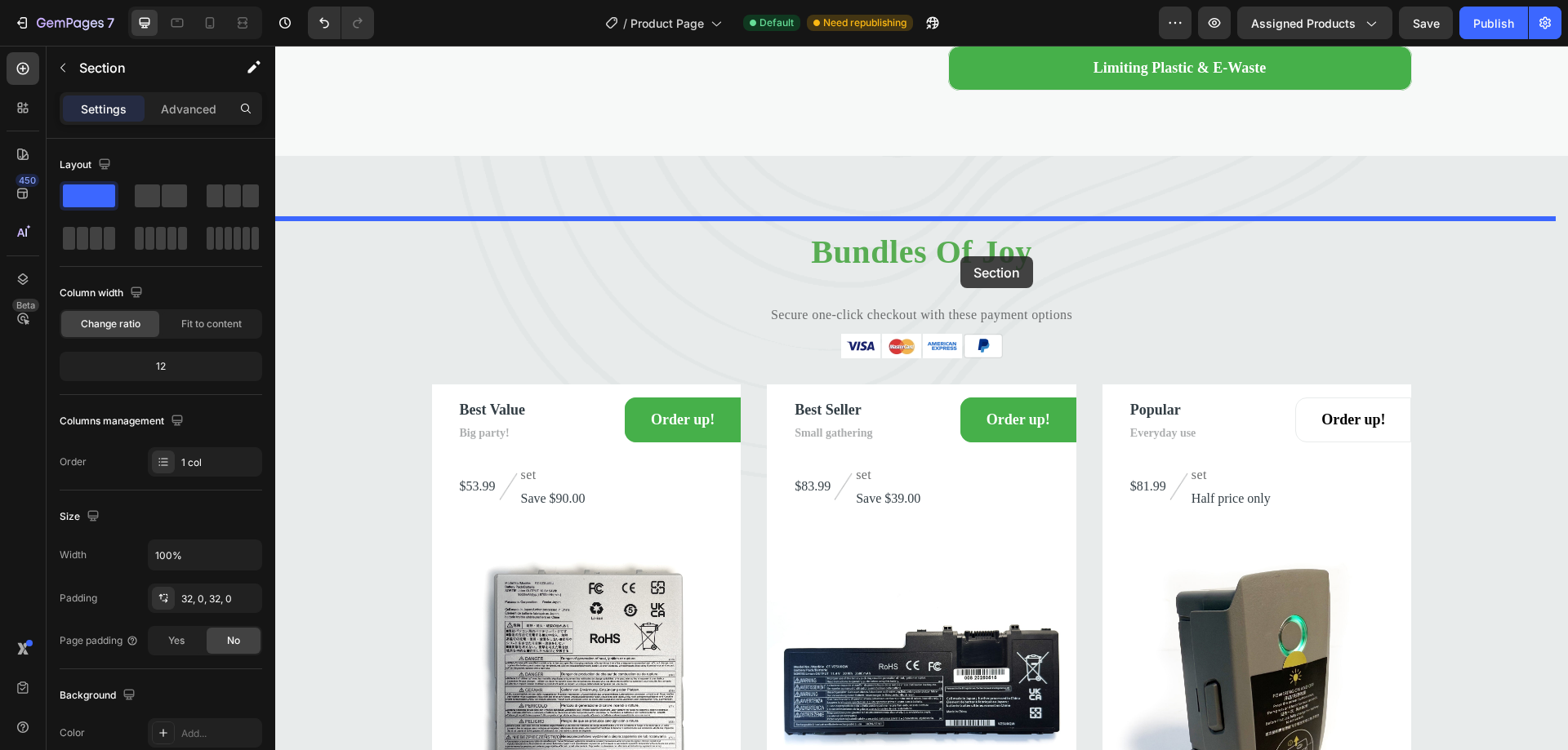
drag, startPoint x: 1055, startPoint y: 620, endPoint x: 960, endPoint y: 256, distance: 376.2
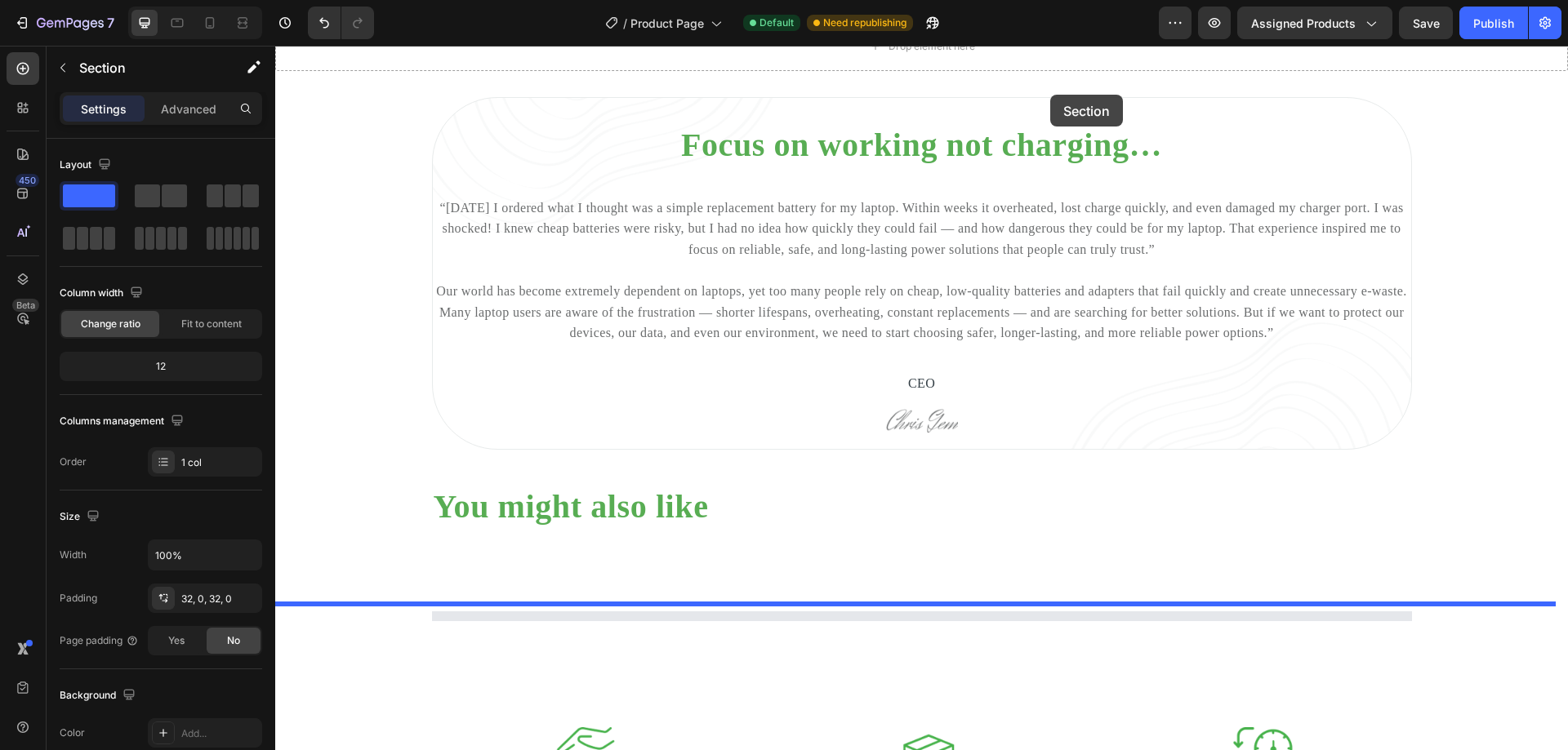
scroll to position [5341, 0]
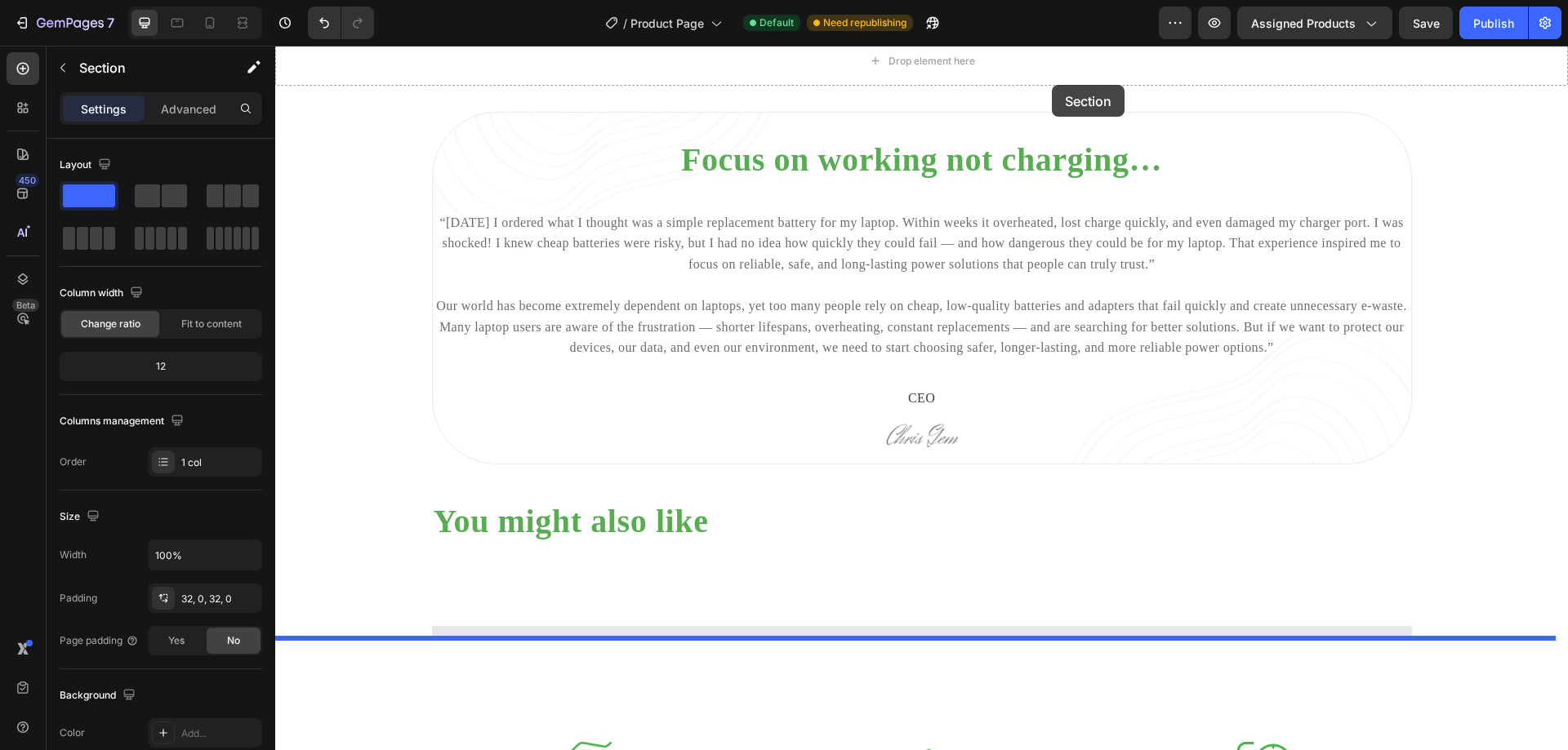
drag, startPoint x: 1082, startPoint y: 590, endPoint x: 1052, endPoint y: 85, distance: 505.9
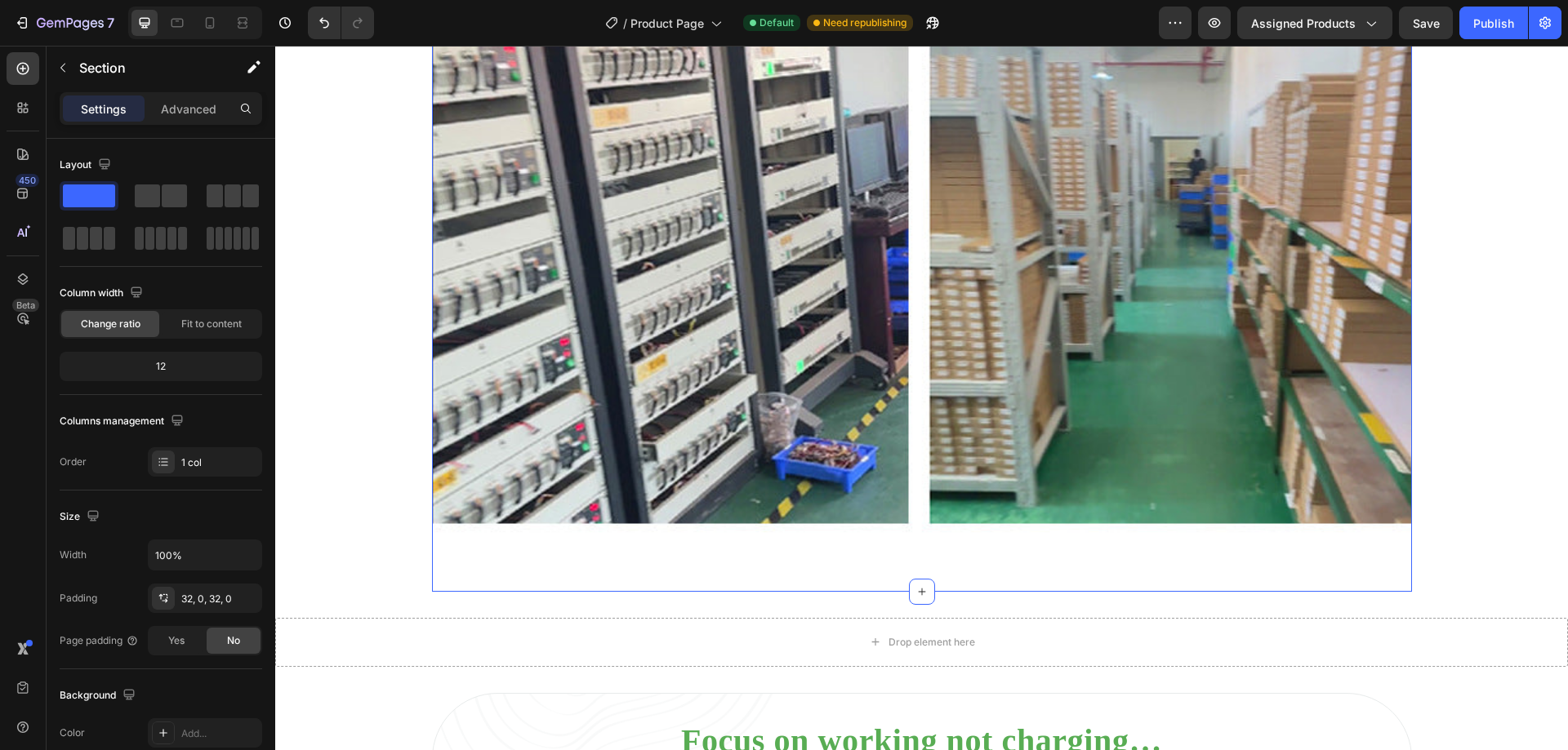
scroll to position [4903, 0]
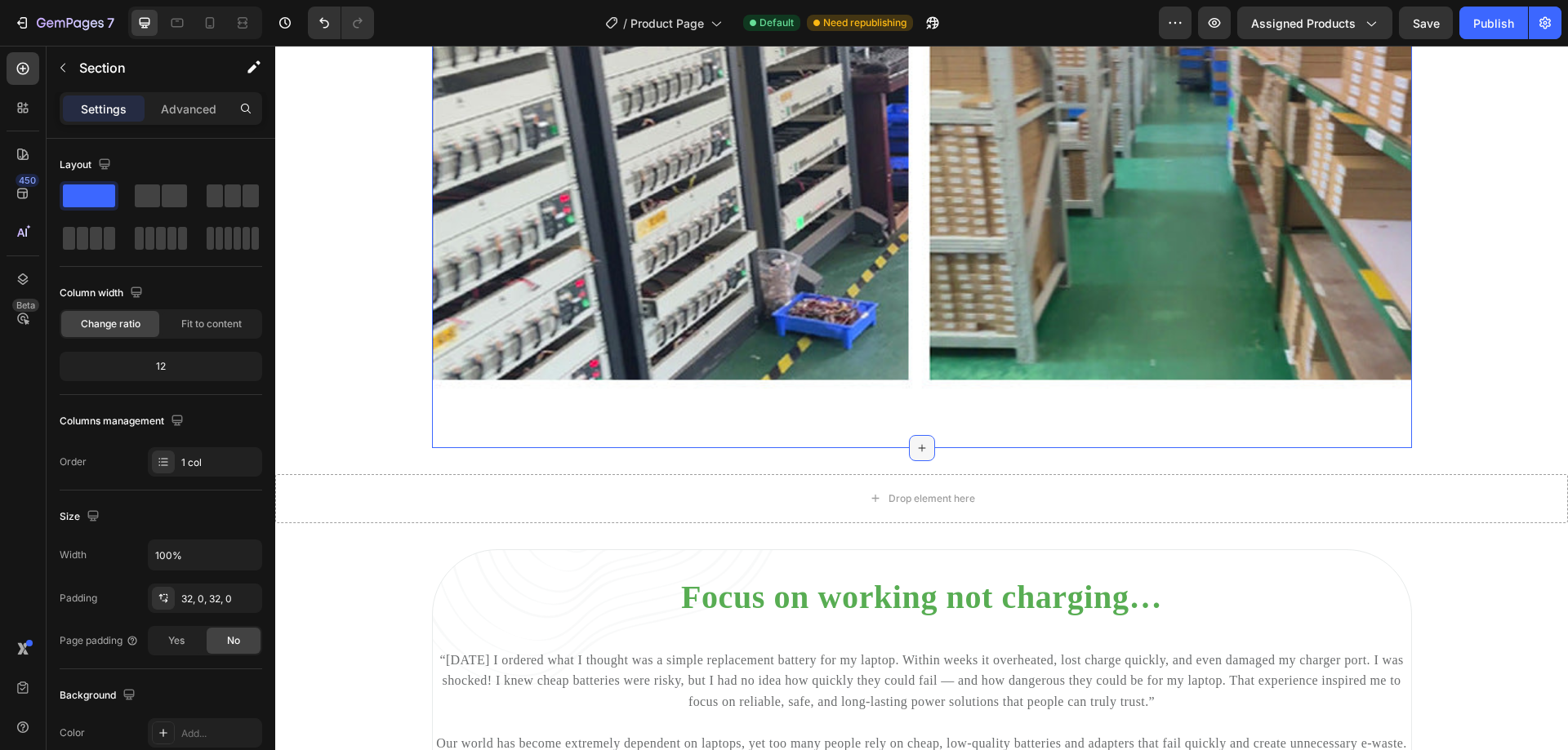
click at [916, 455] on icon at bounding box center [922, 447] width 13 height 13
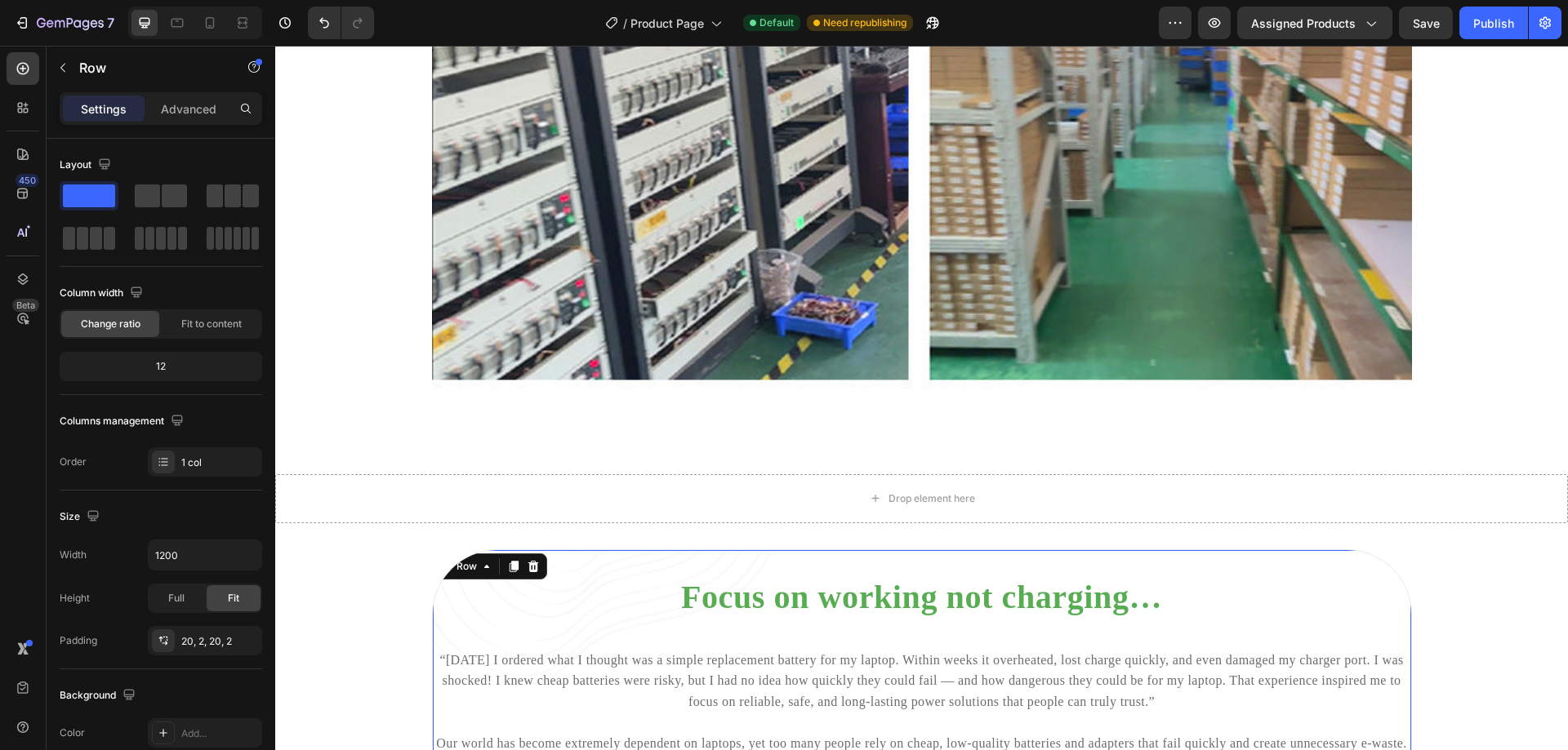
click at [1291, 572] on div "Focus on working not charging… Heading “[DATE] I ordered what I thought was a s…" at bounding box center [922, 725] width 980 height 353
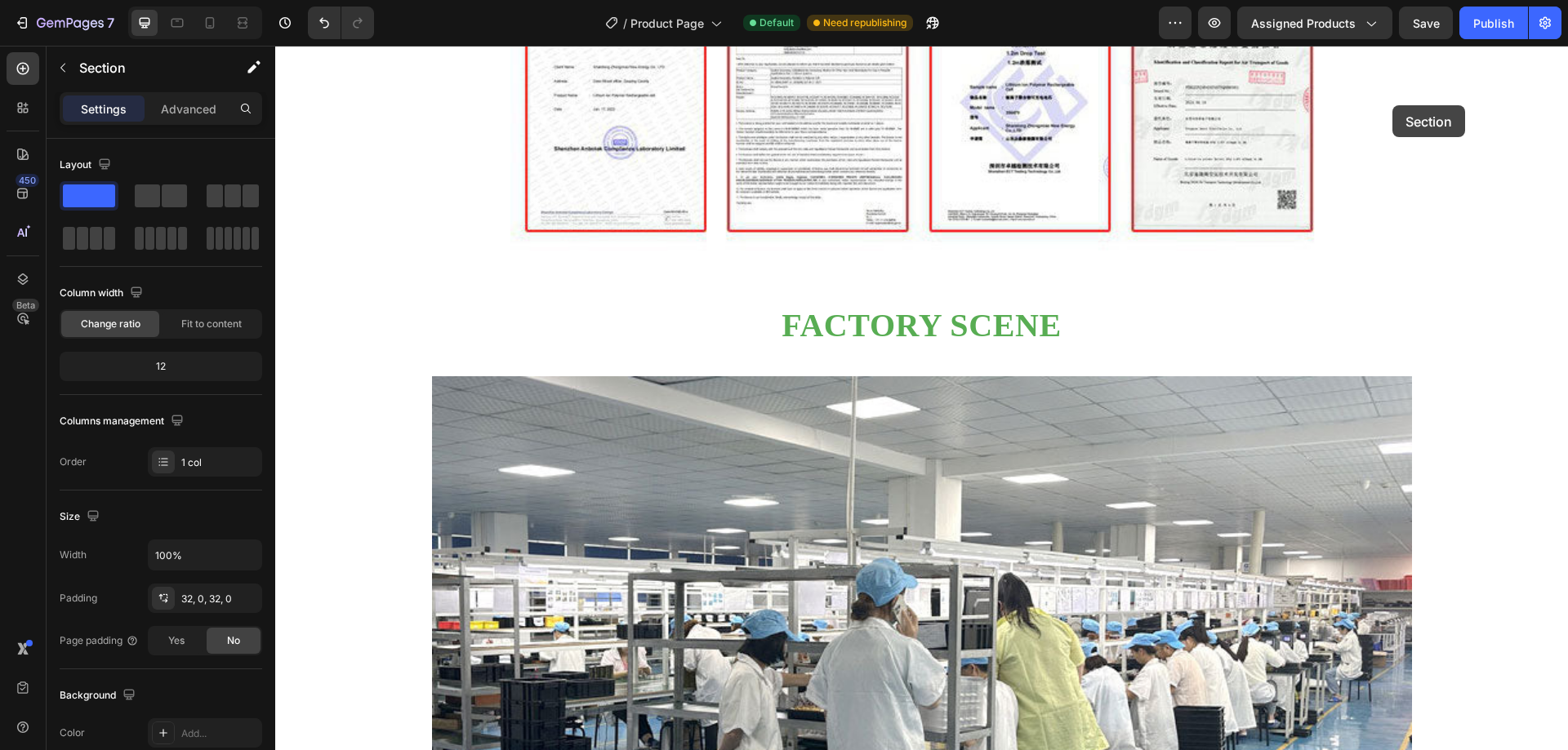
scroll to position [2904, 0]
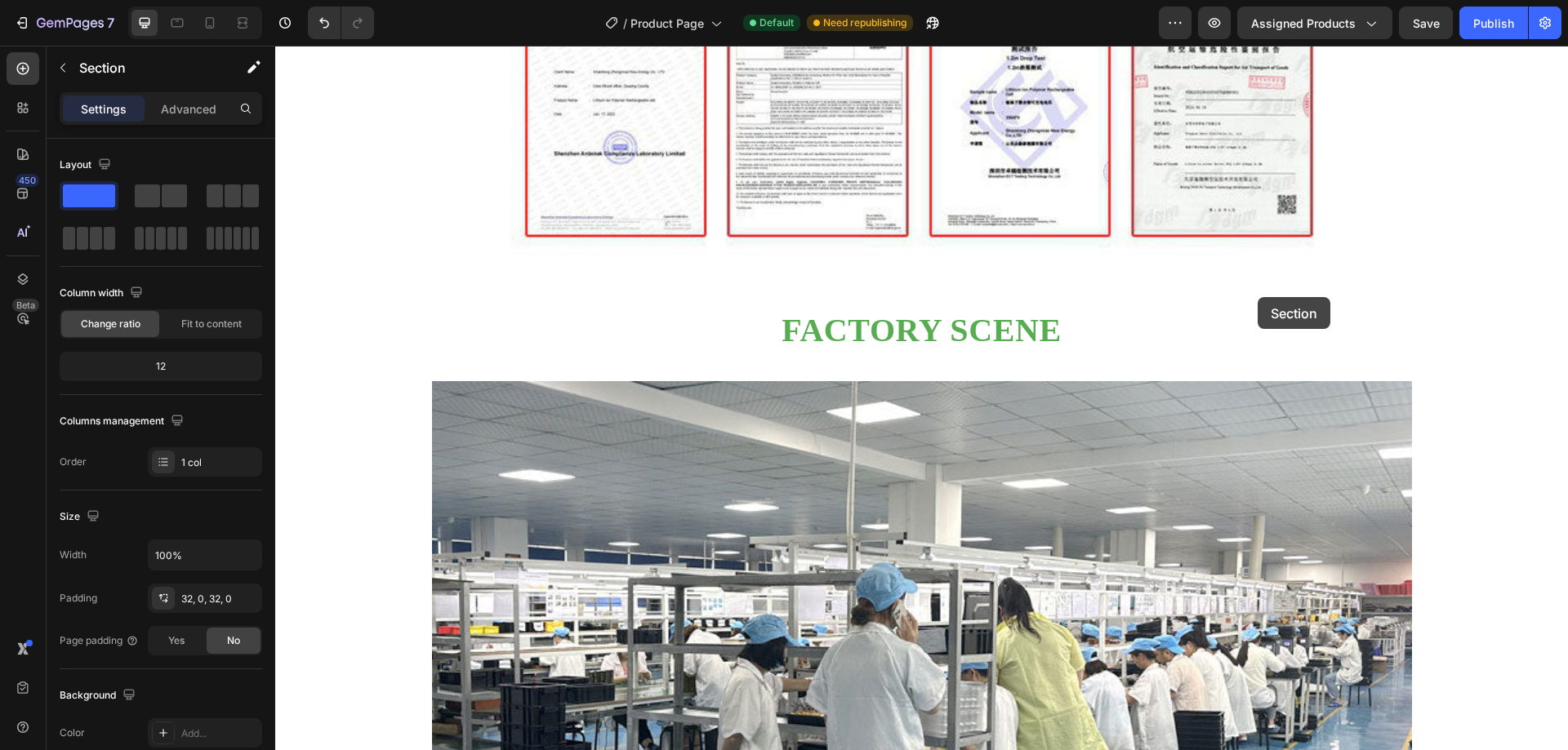
drag, startPoint x: 1510, startPoint y: 459, endPoint x: 1258, endPoint y: 297, distance: 299.6
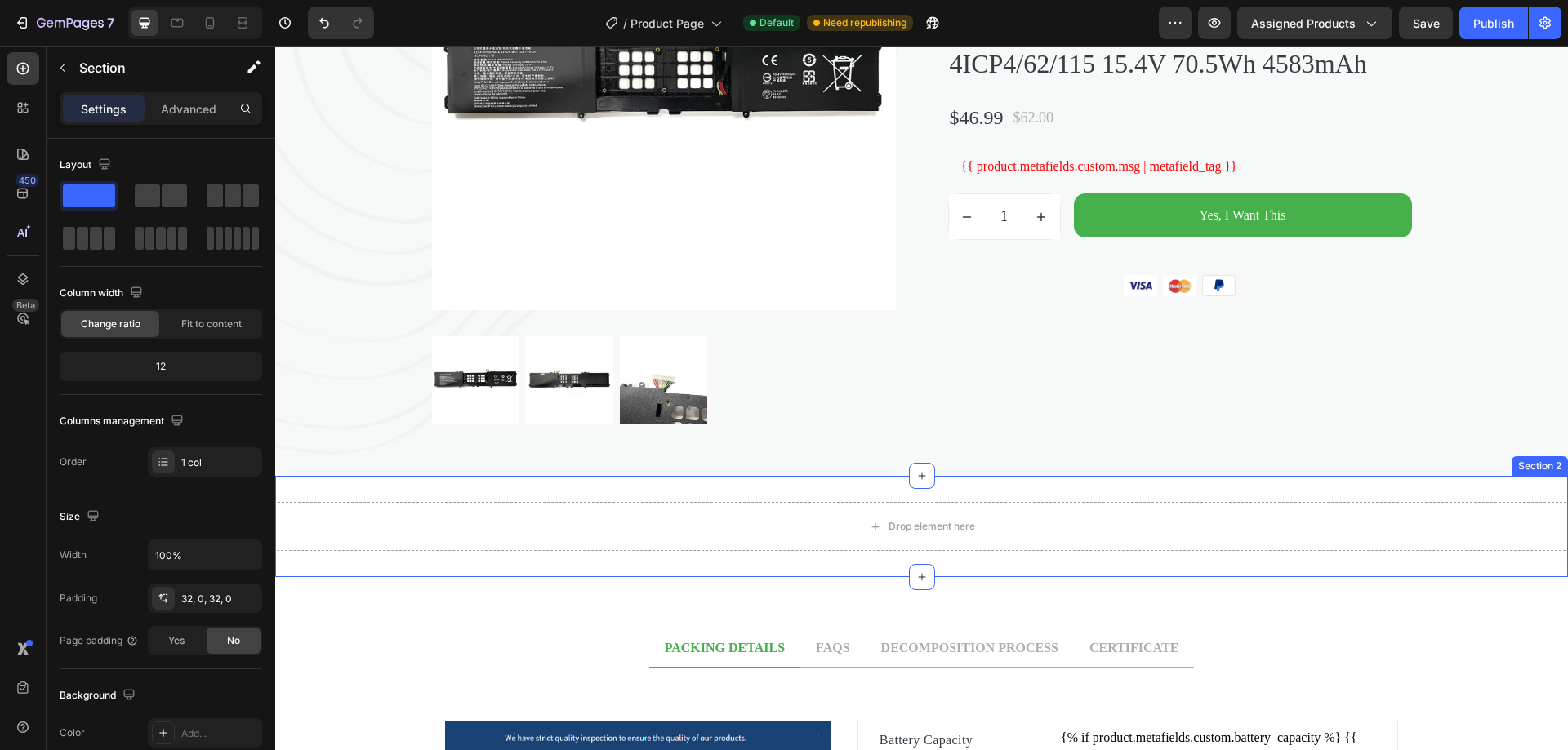
scroll to position [292, 0]
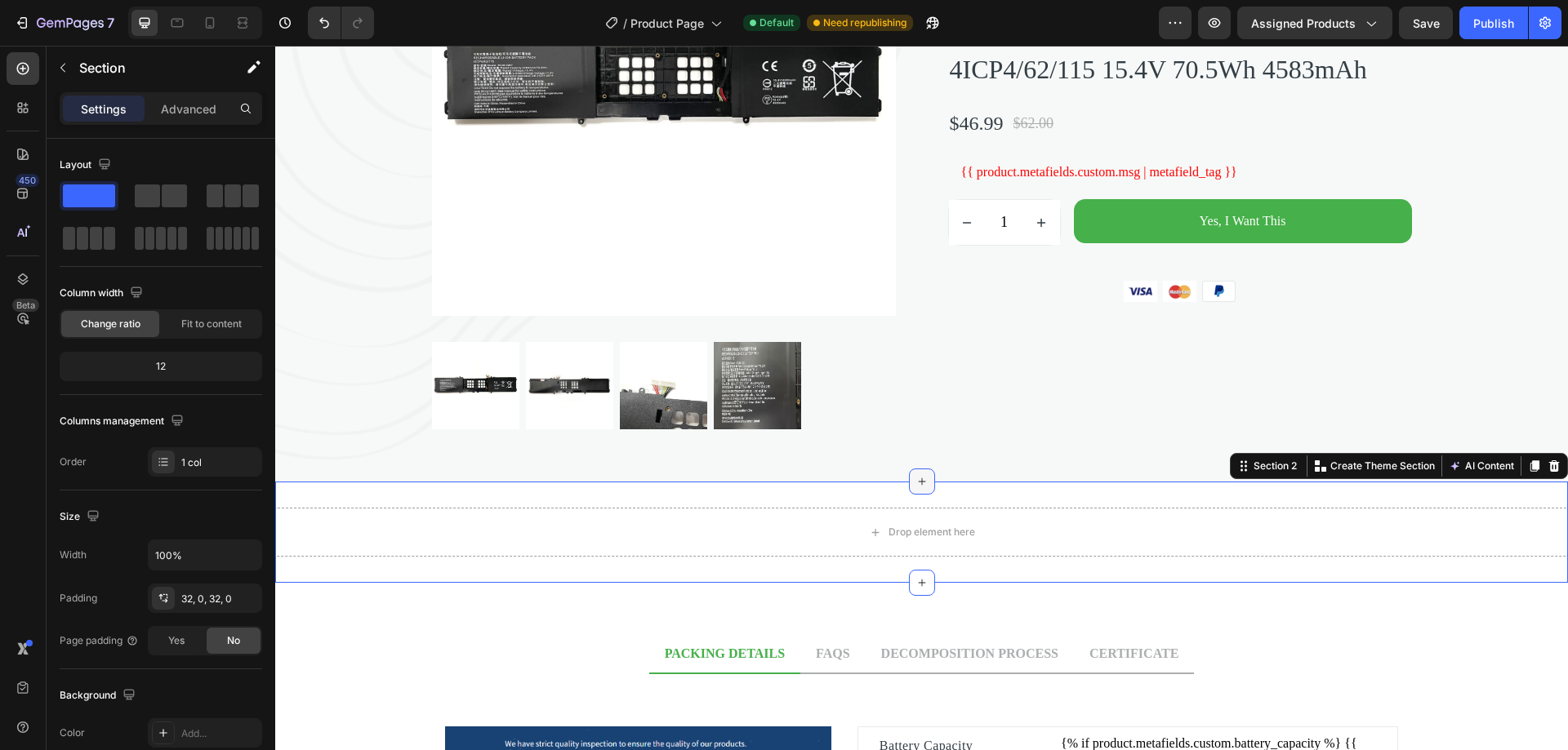
click at [916, 478] on icon at bounding box center [922, 481] width 13 height 13
click at [1548, 460] on icon at bounding box center [1553, 465] width 13 height 13
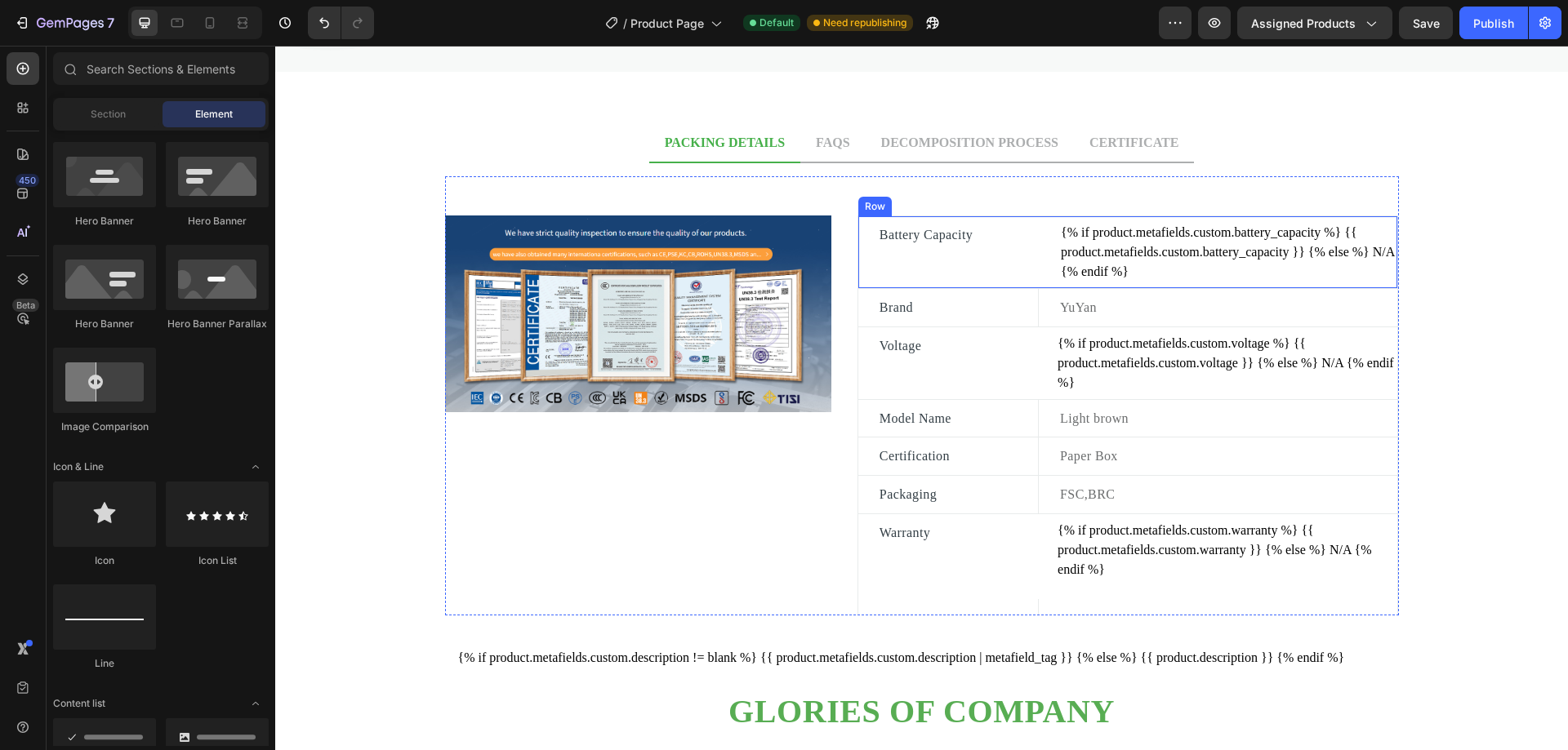
scroll to position [537, 0]
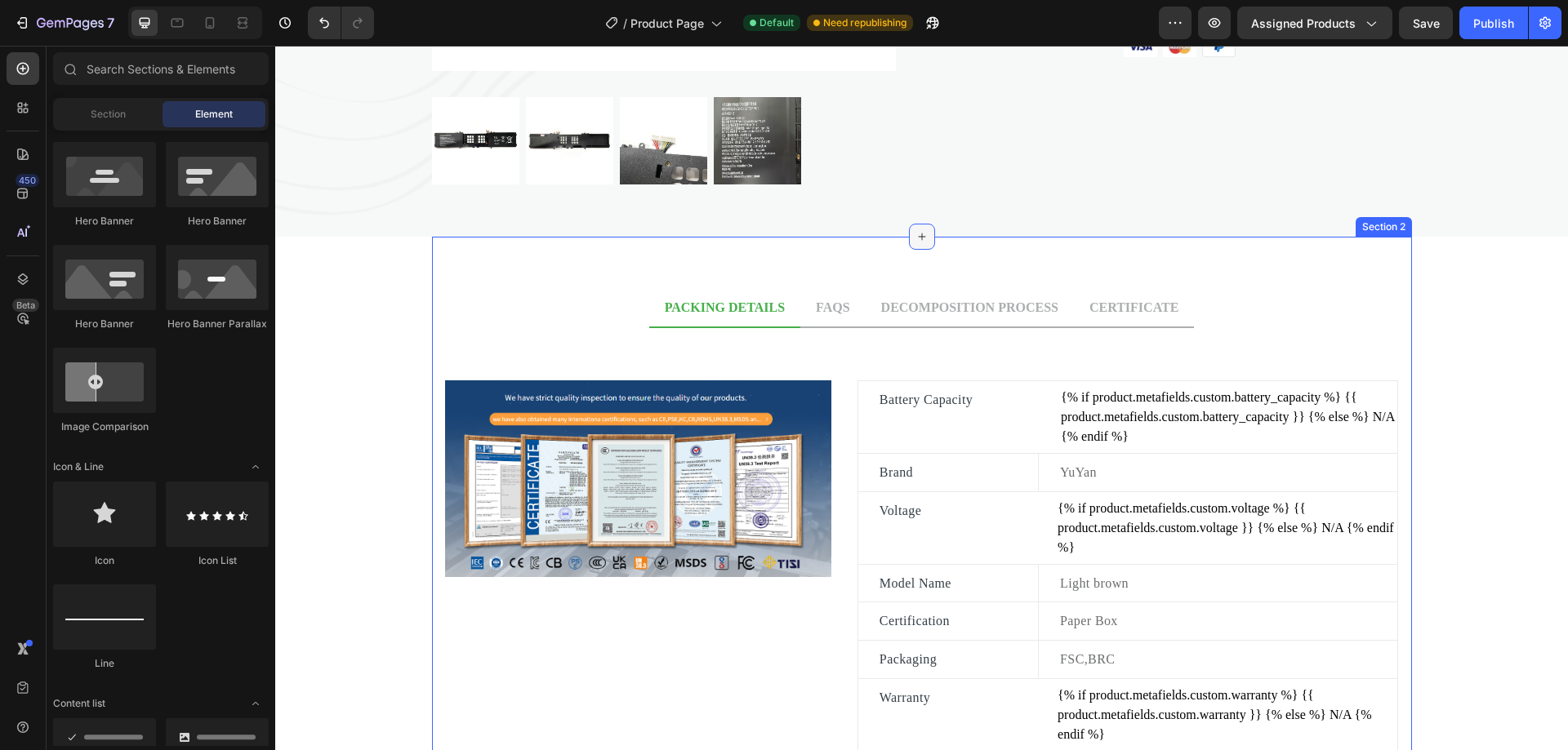
click at [917, 243] on icon at bounding box center [922, 236] width 13 height 13
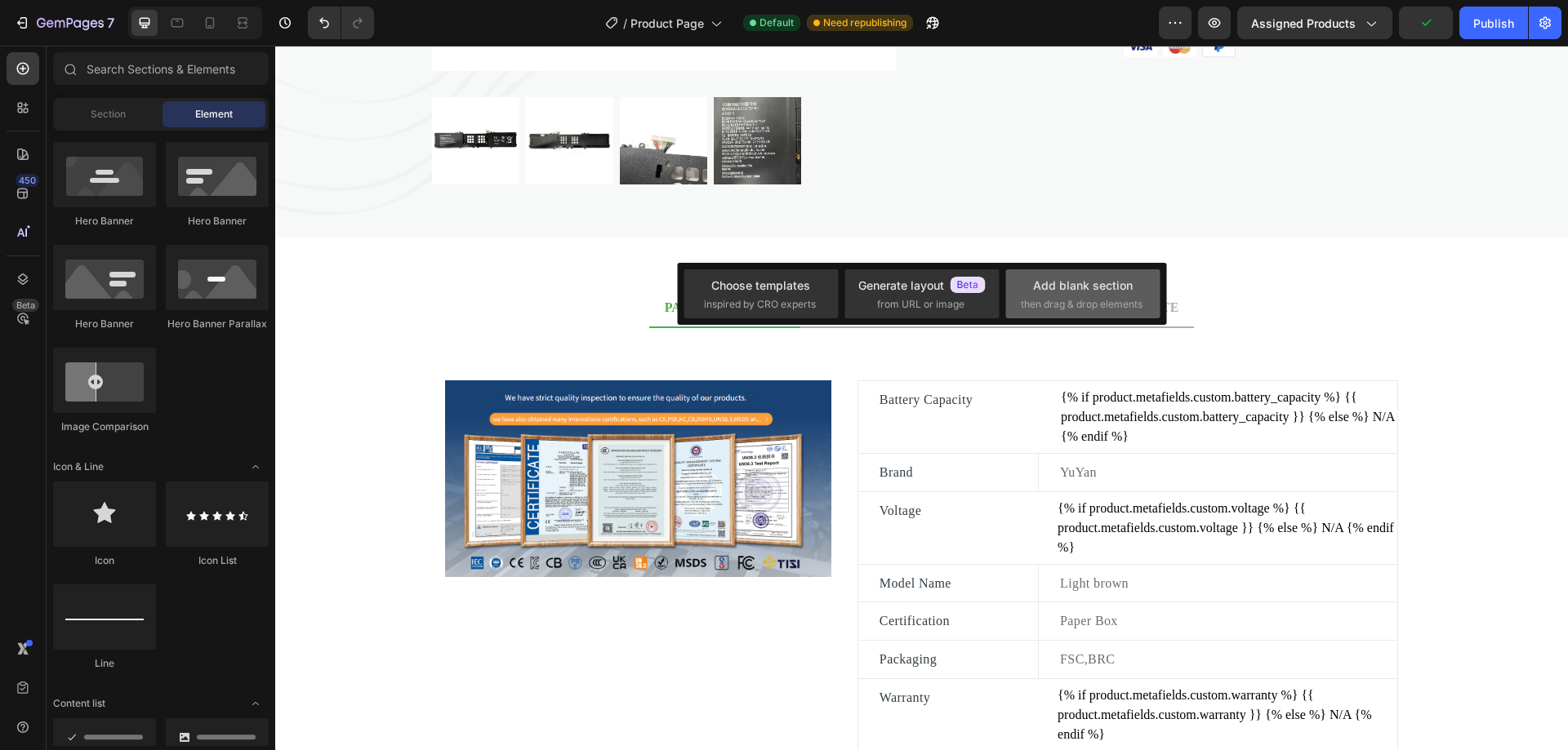
click at [1064, 293] on div "Add blank section" at bounding box center [1083, 286] width 99 height 17
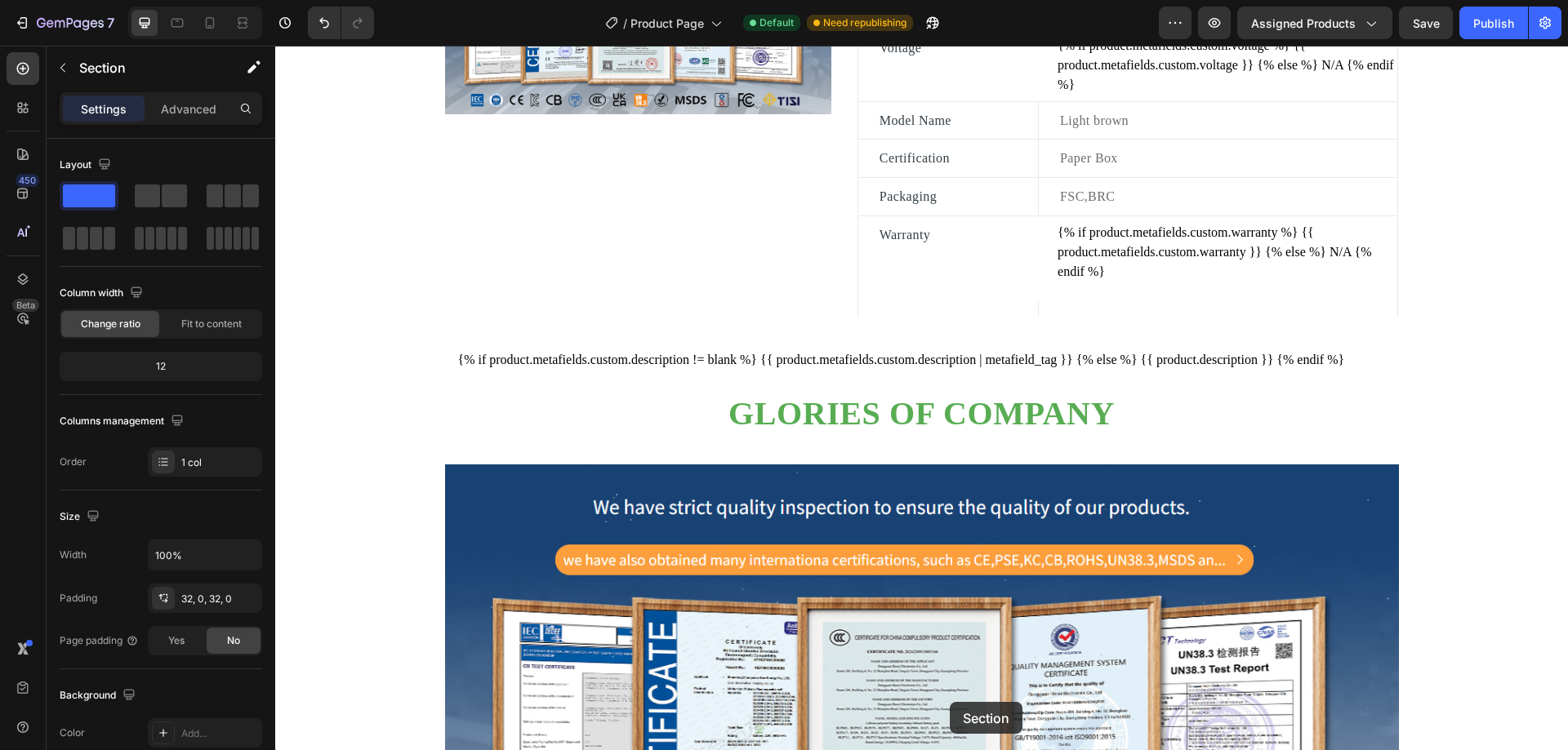
scroll to position [1119, 0]
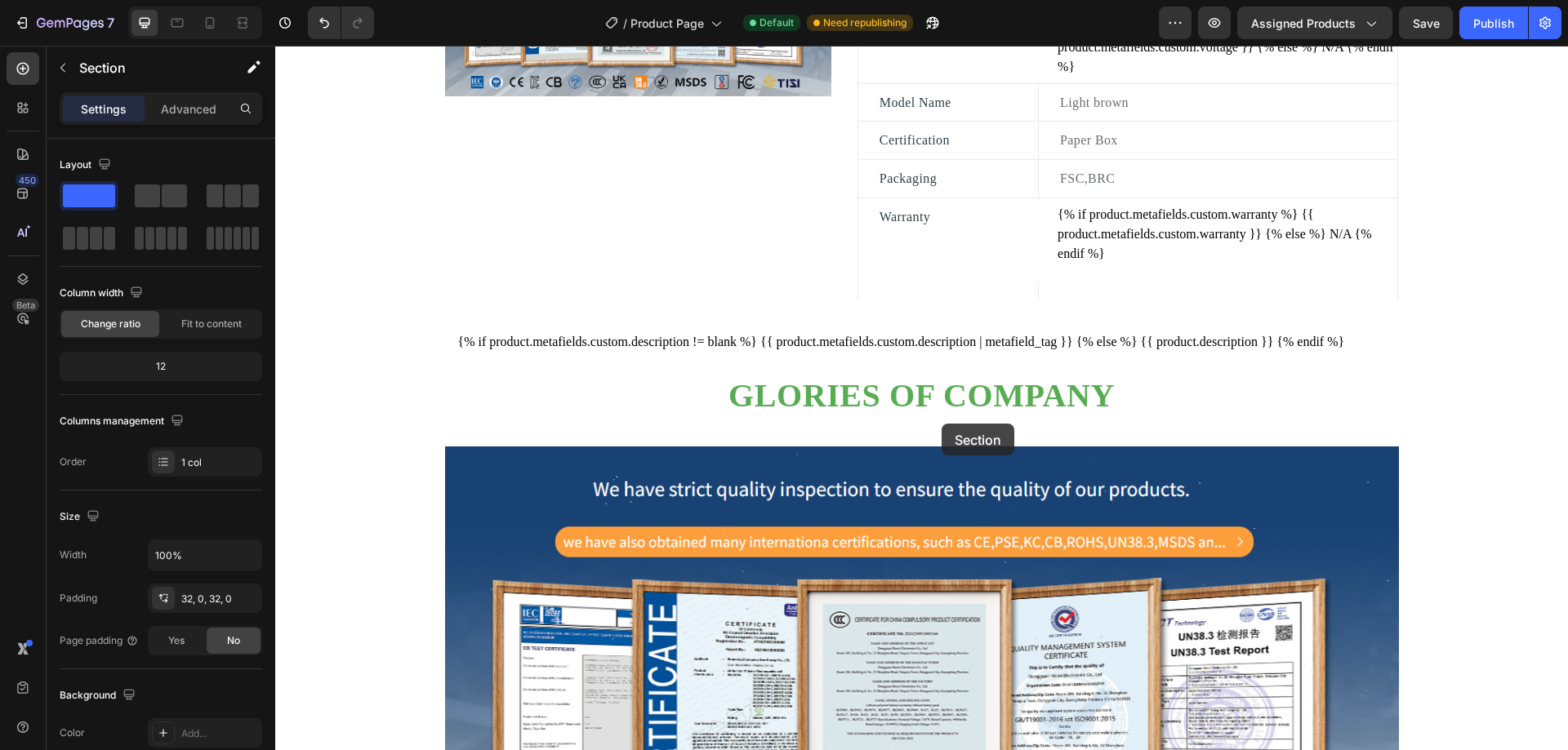
drag, startPoint x: 993, startPoint y: 273, endPoint x: 941, endPoint y: 424, distance: 159.7
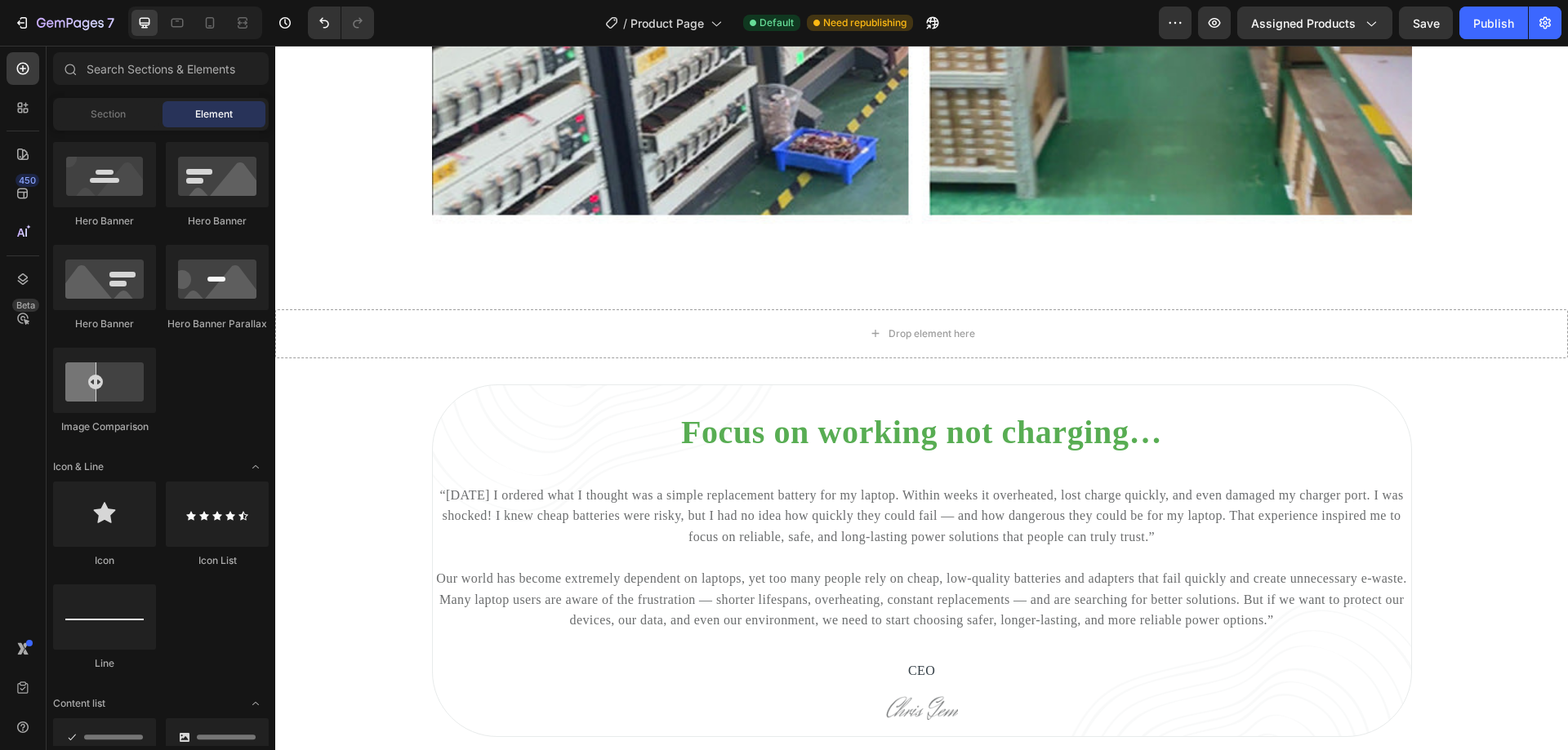
scroll to position [4850, 0]
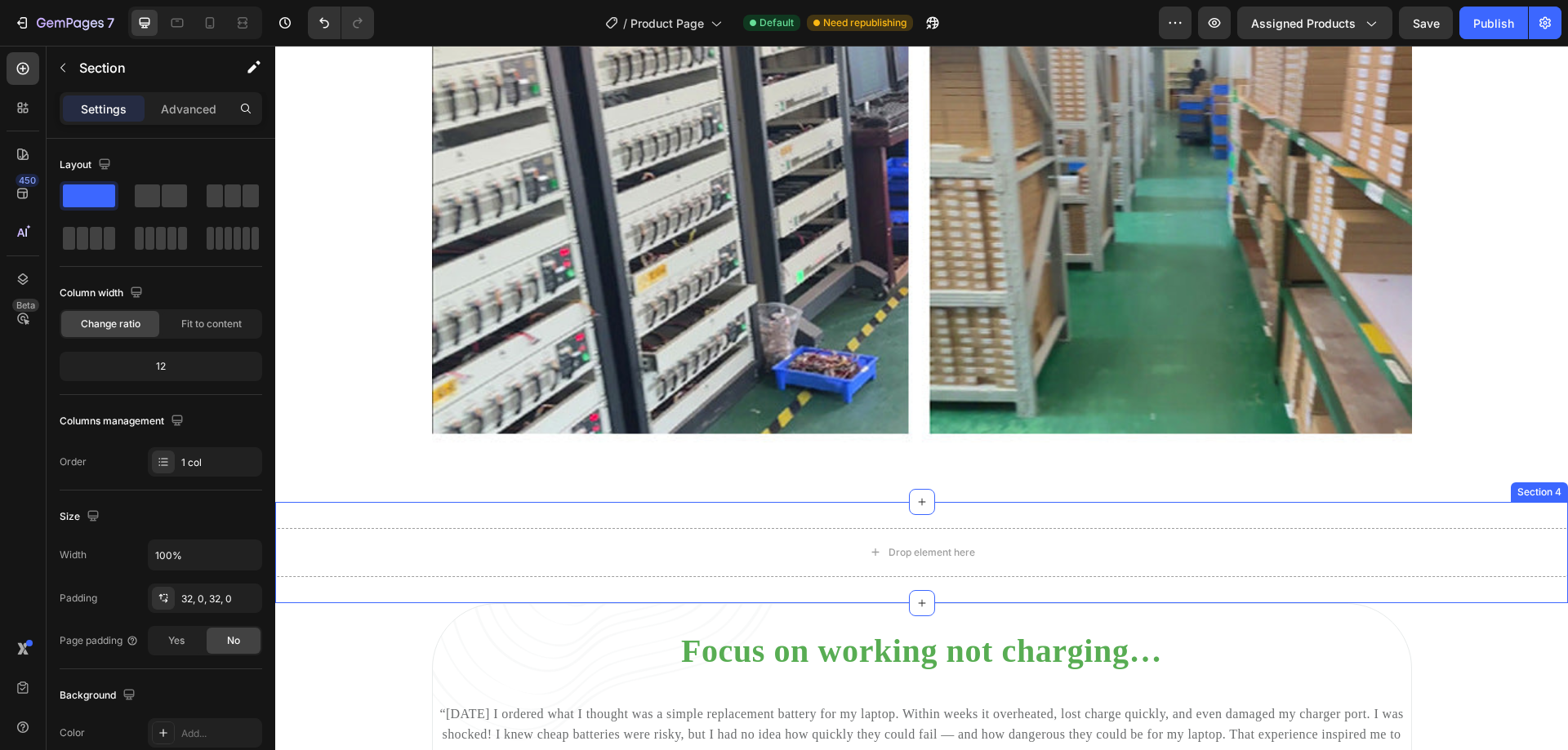
click at [1336, 539] on div "Drop element here Section 4" at bounding box center [922, 553] width 1293 height 101
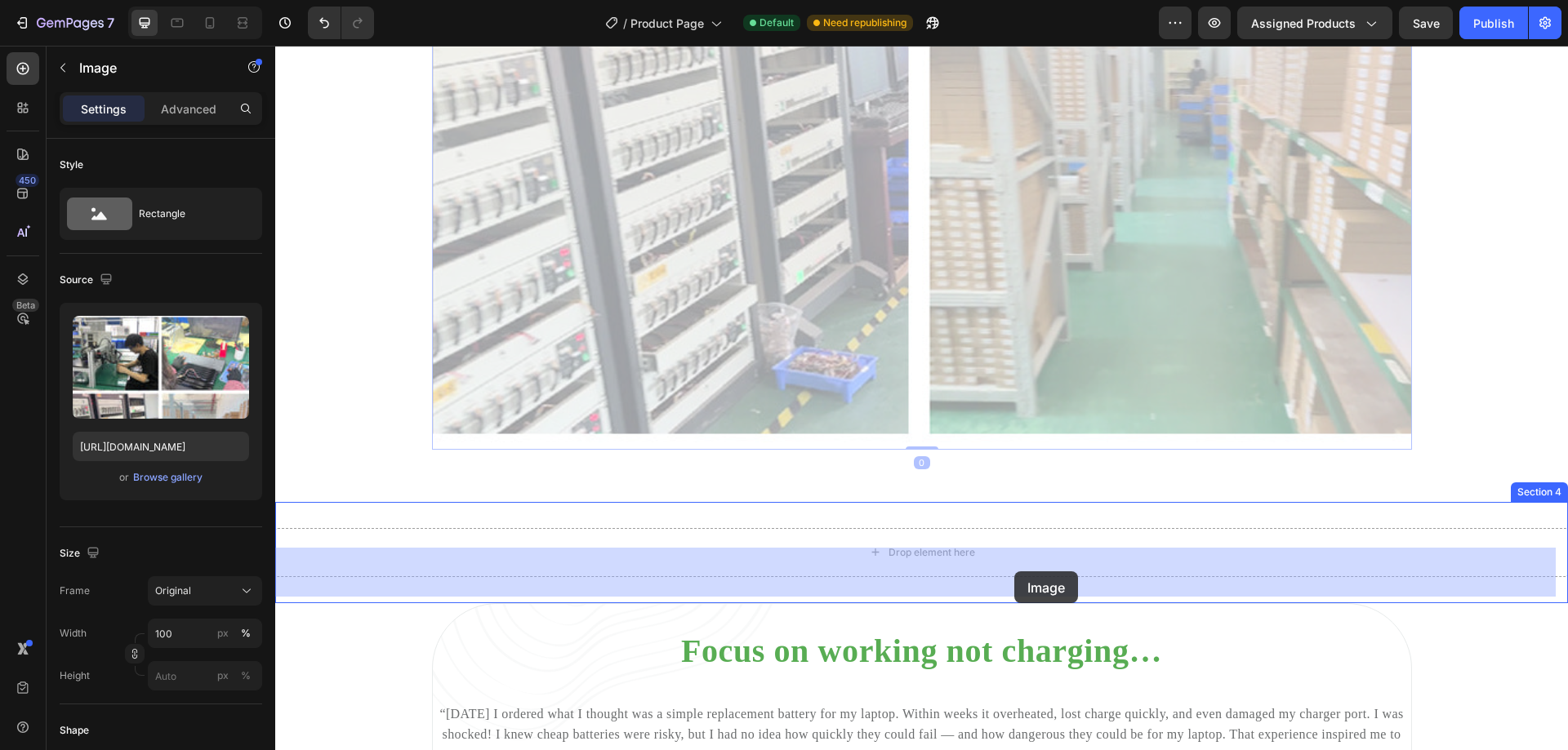
drag, startPoint x: 1061, startPoint y: 277, endPoint x: 1014, endPoint y: 572, distance: 298.7
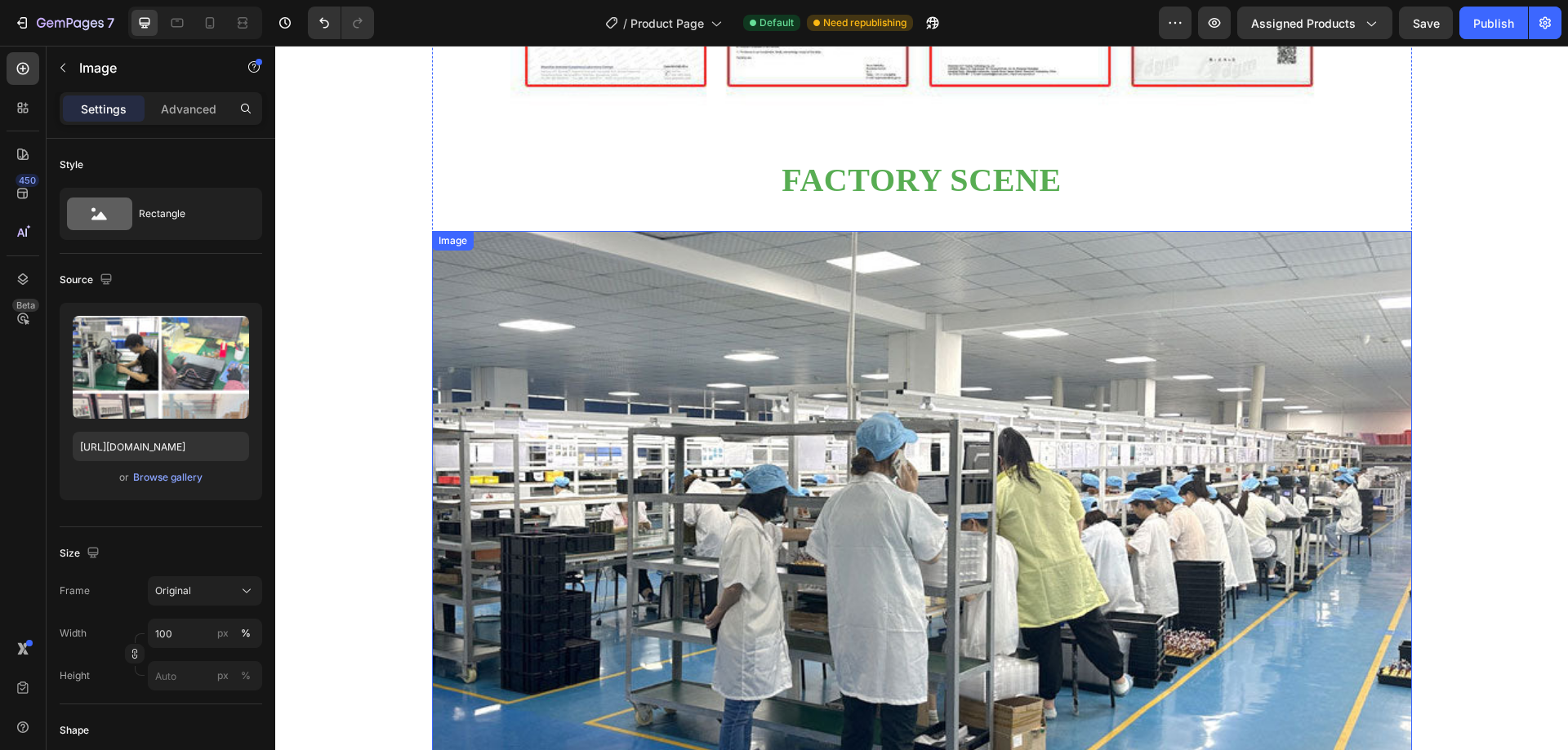
scroll to position [3381, 0]
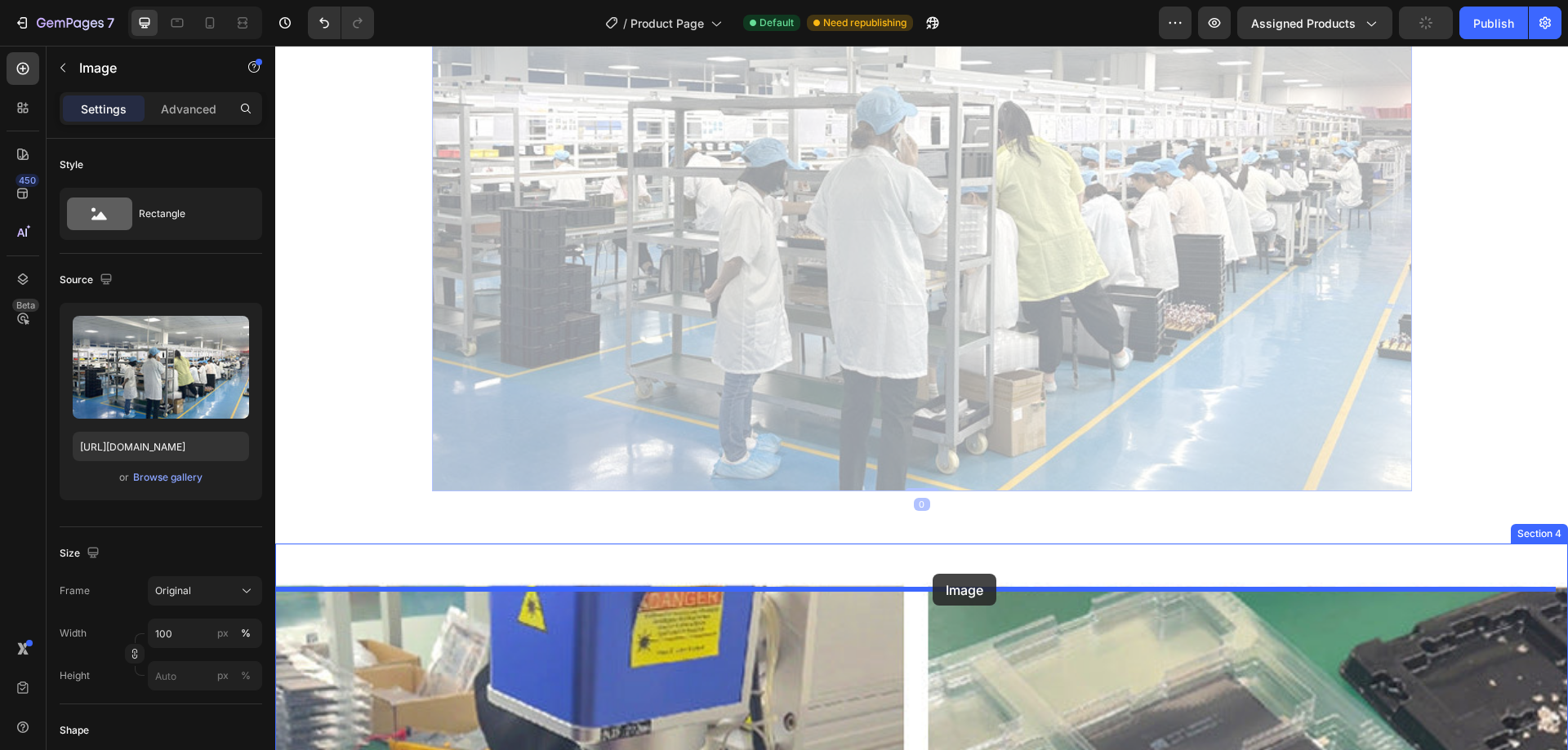
drag, startPoint x: 1005, startPoint y: 245, endPoint x: 932, endPoint y: 574, distance: 337.0
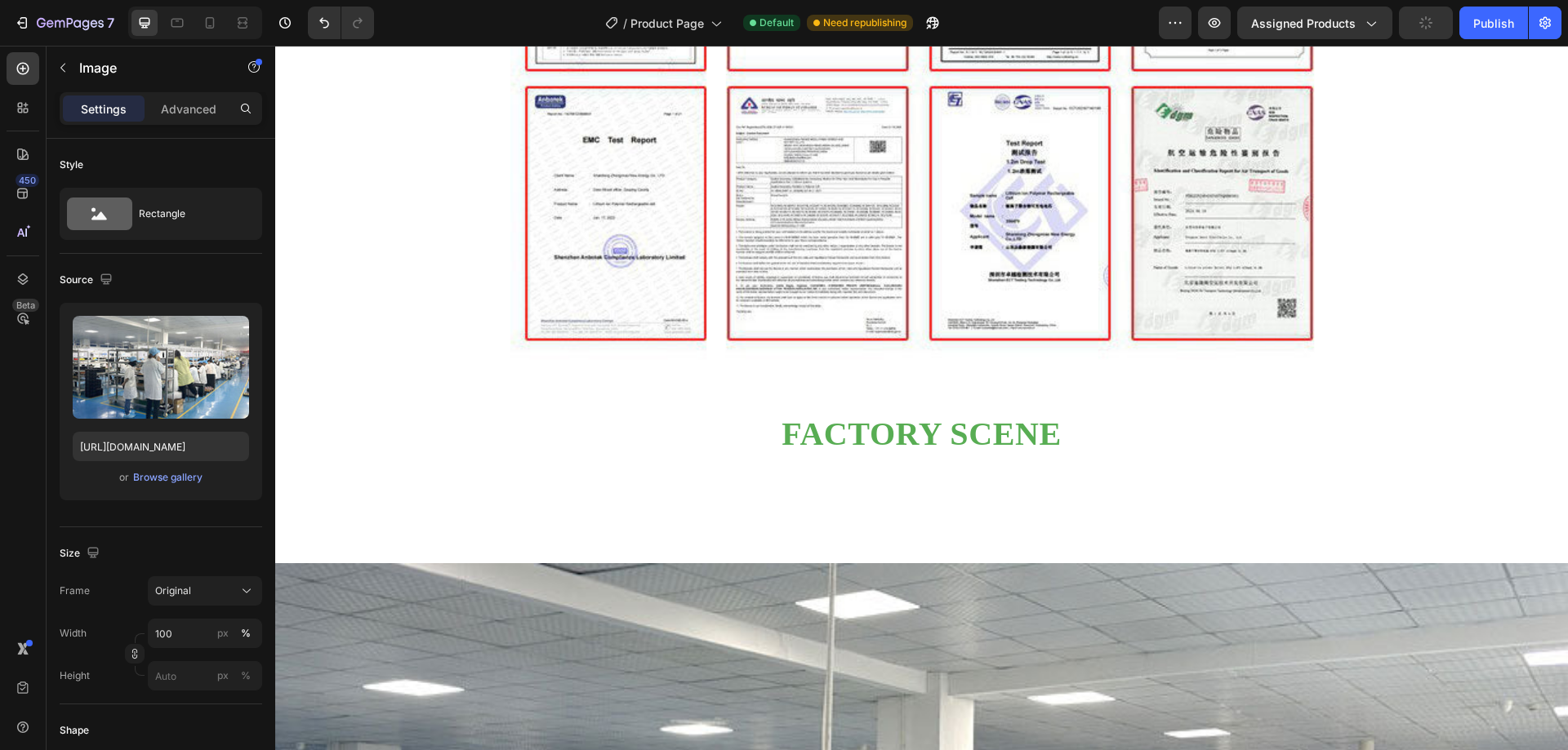
scroll to position [2973, 0]
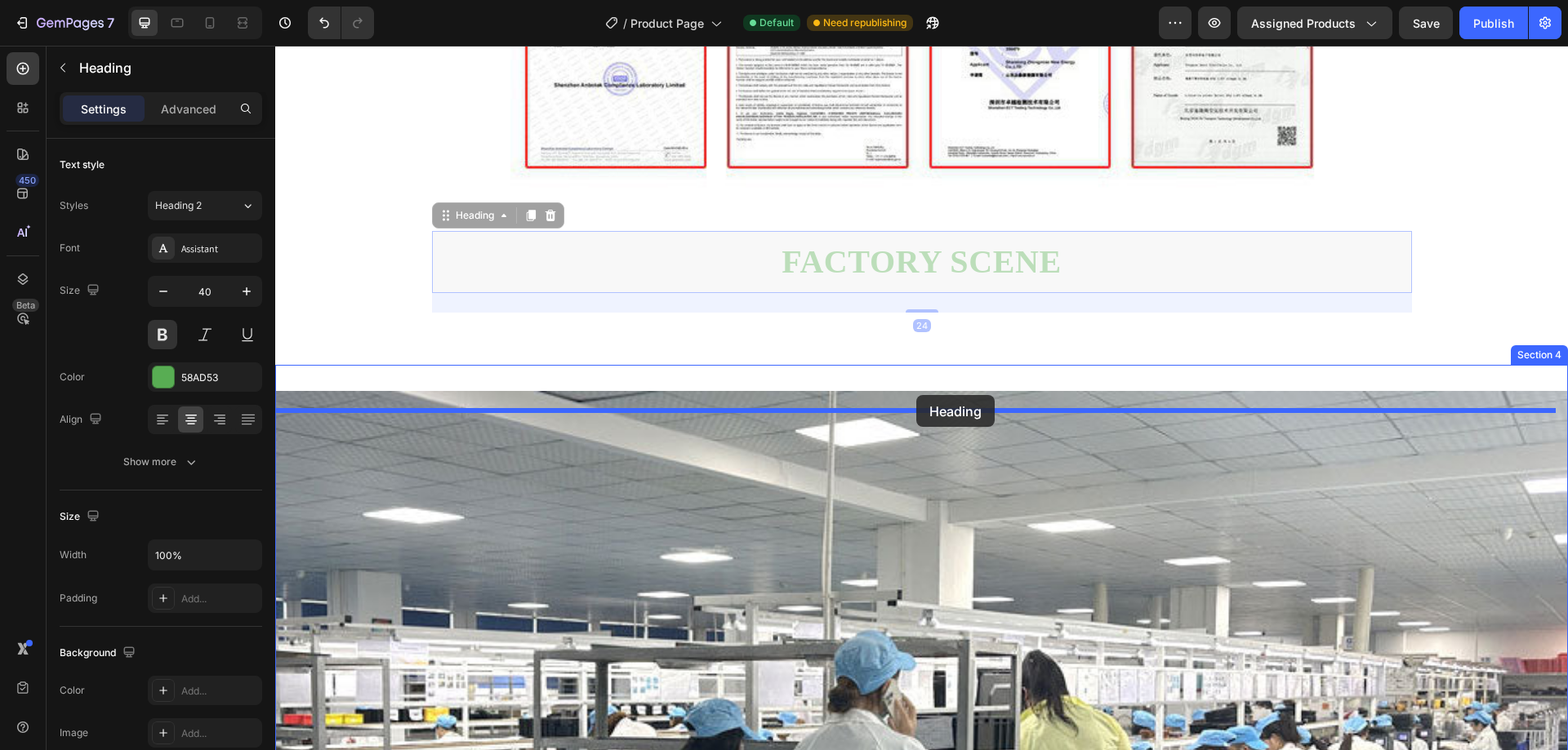
drag, startPoint x: 947, startPoint y: 281, endPoint x: 917, endPoint y: 395, distance: 117.9
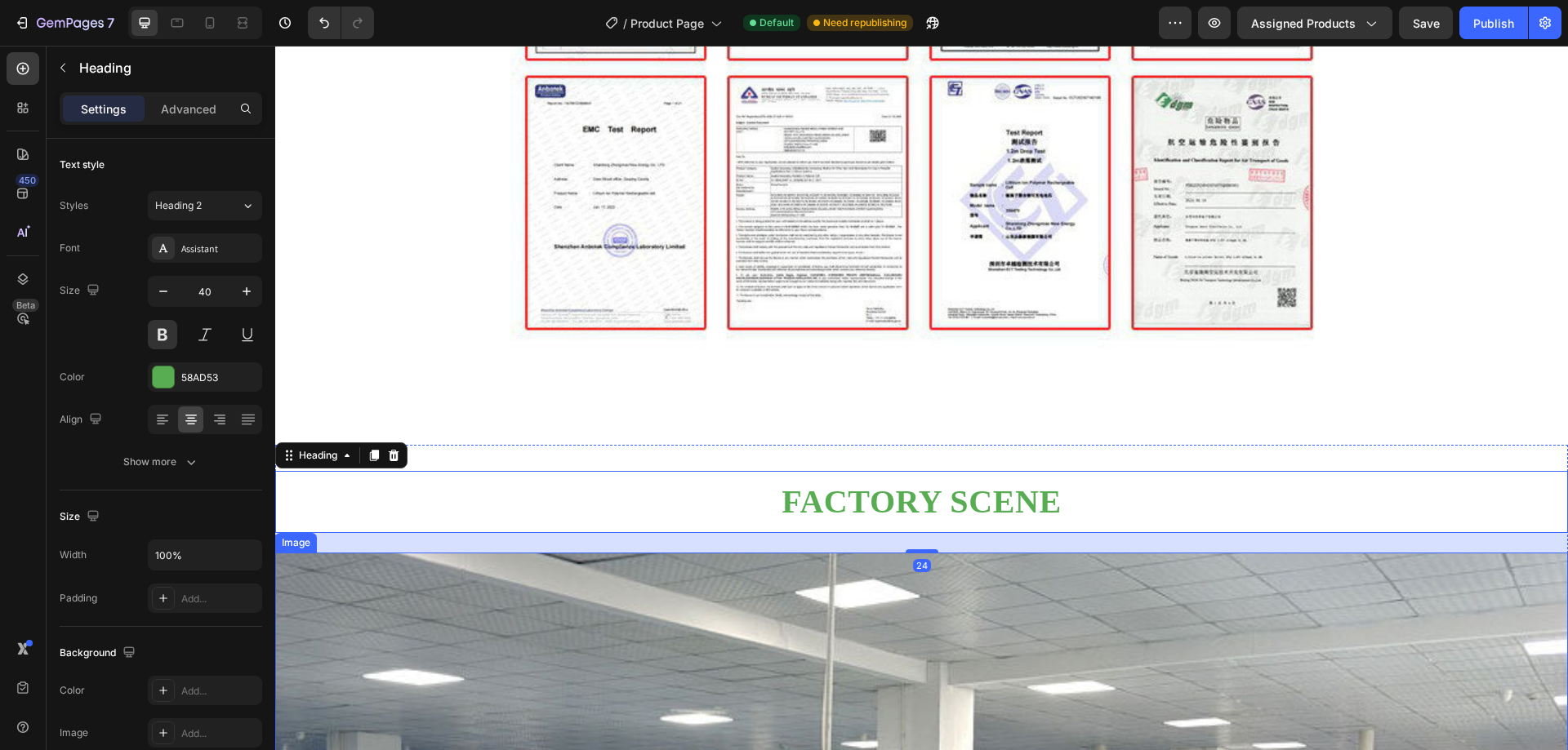
scroll to position [2810, 0]
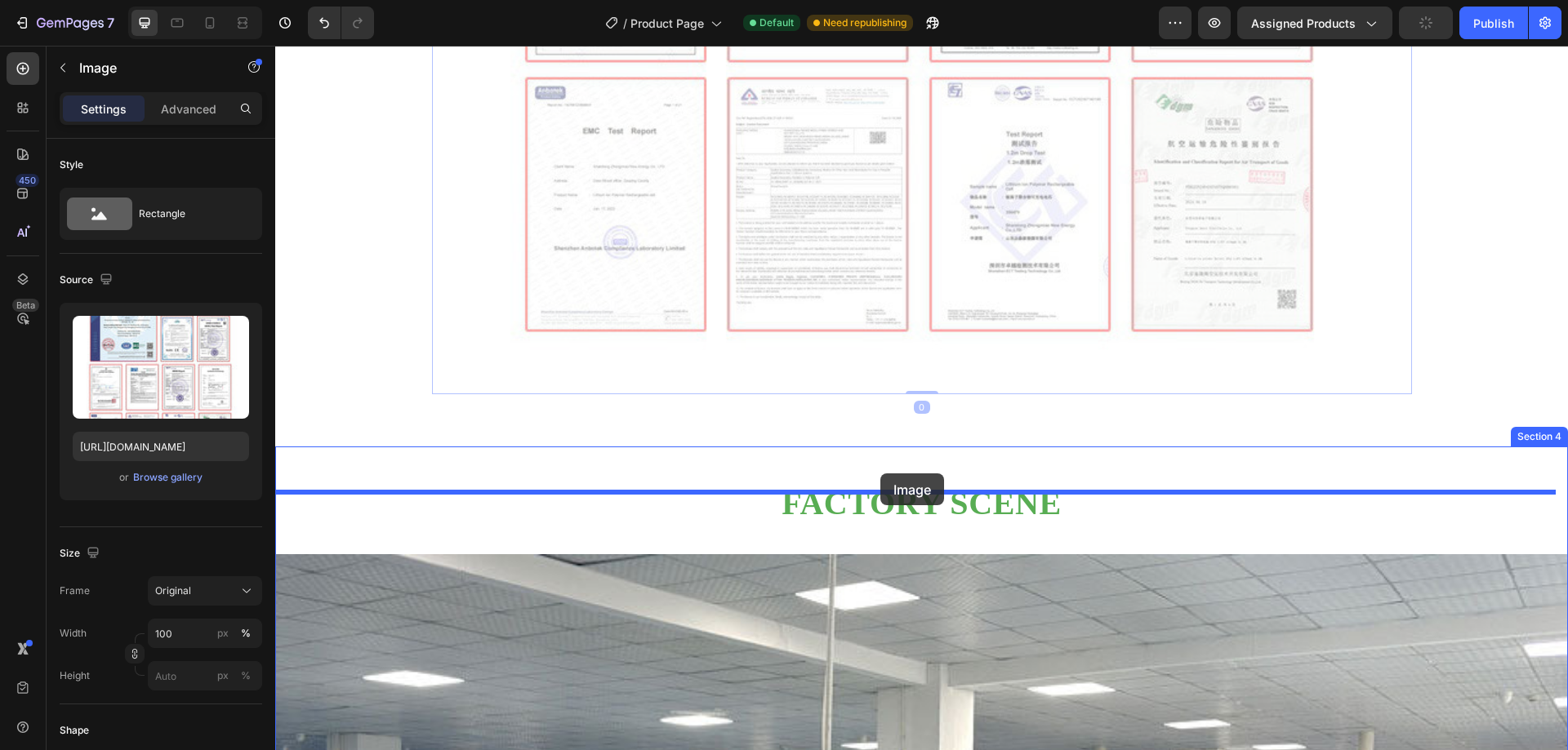
drag, startPoint x: 937, startPoint y: 199, endPoint x: 881, endPoint y: 473, distance: 279.7
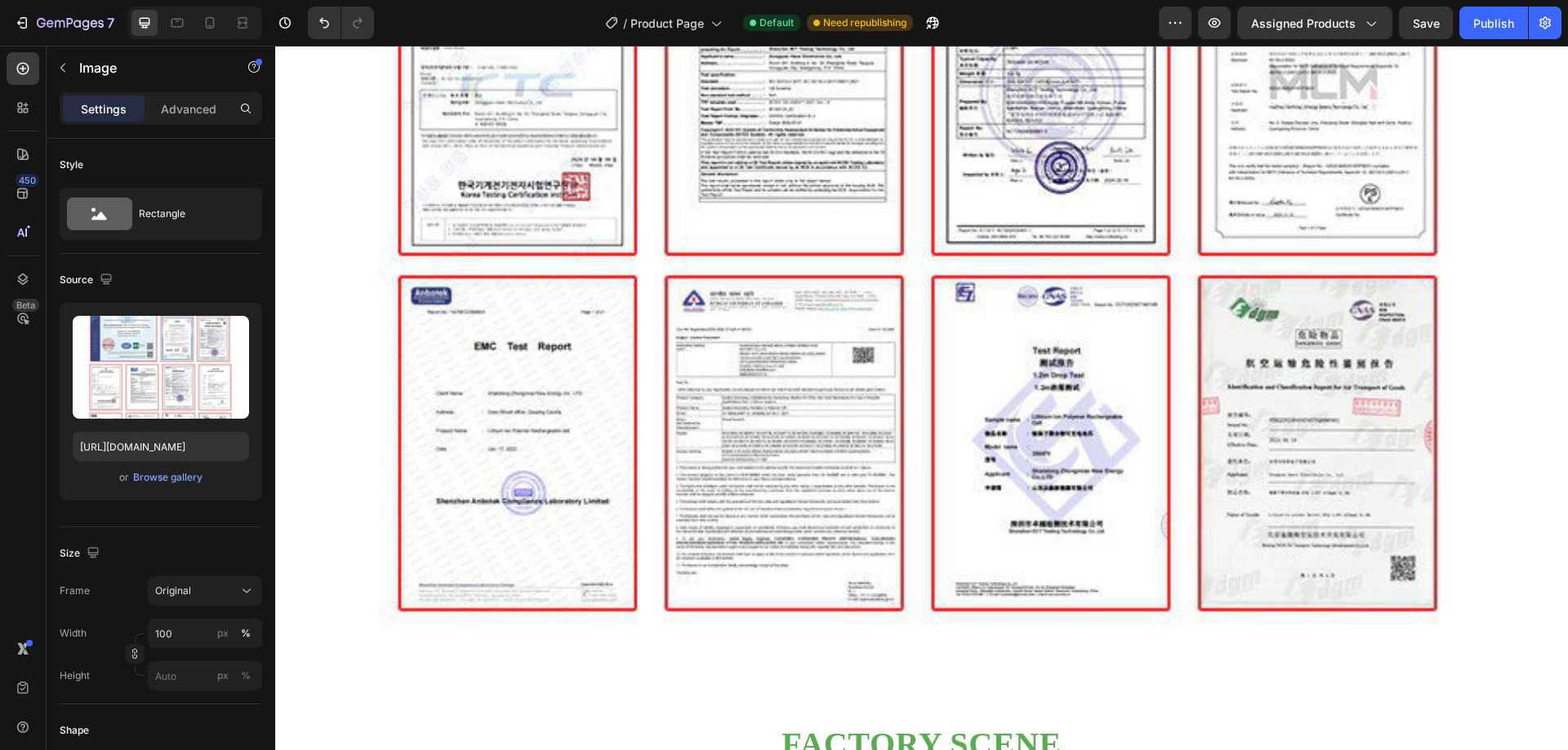
scroll to position [3218, 0]
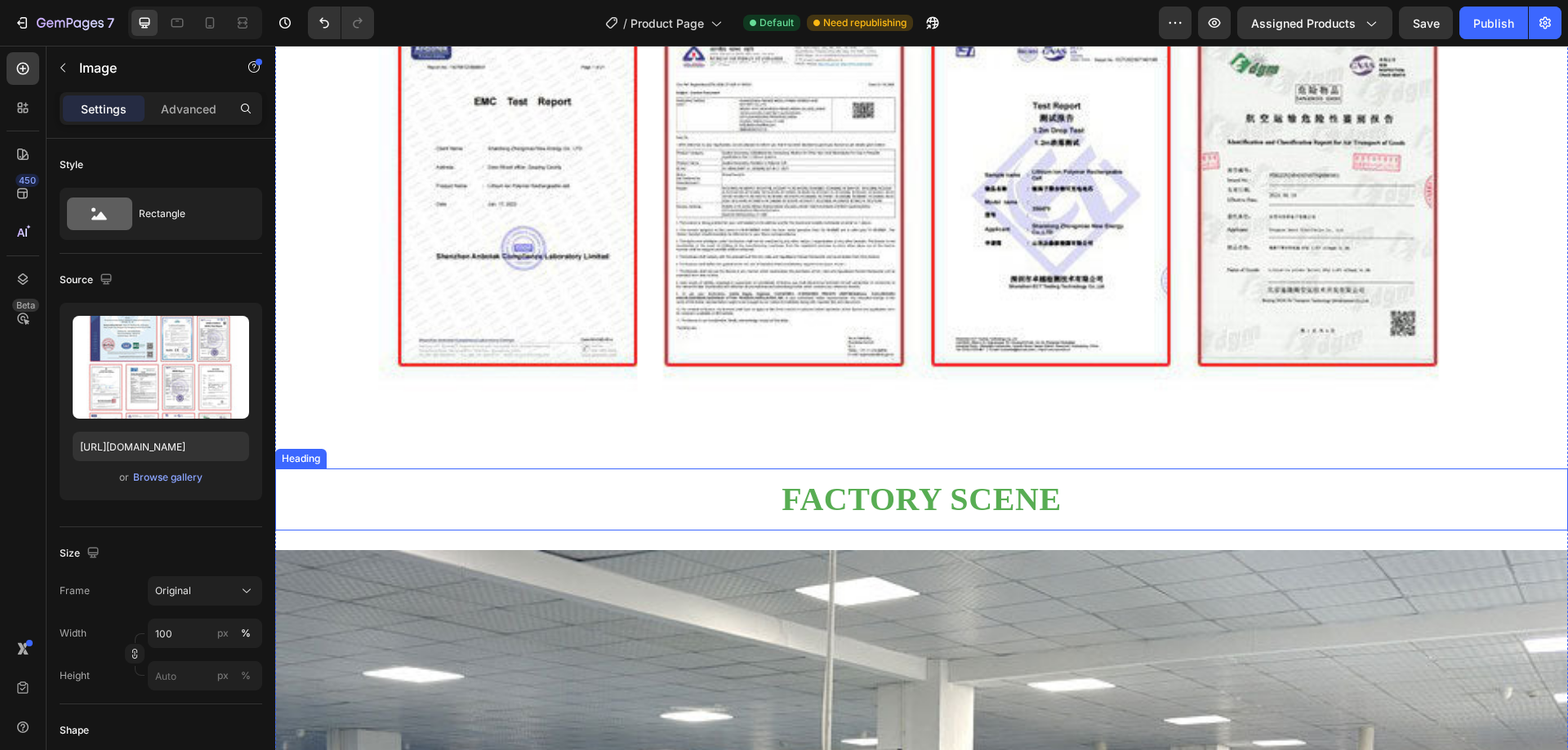
click at [909, 478] on h2 "Factory scene" at bounding box center [922, 499] width 1293 height 43
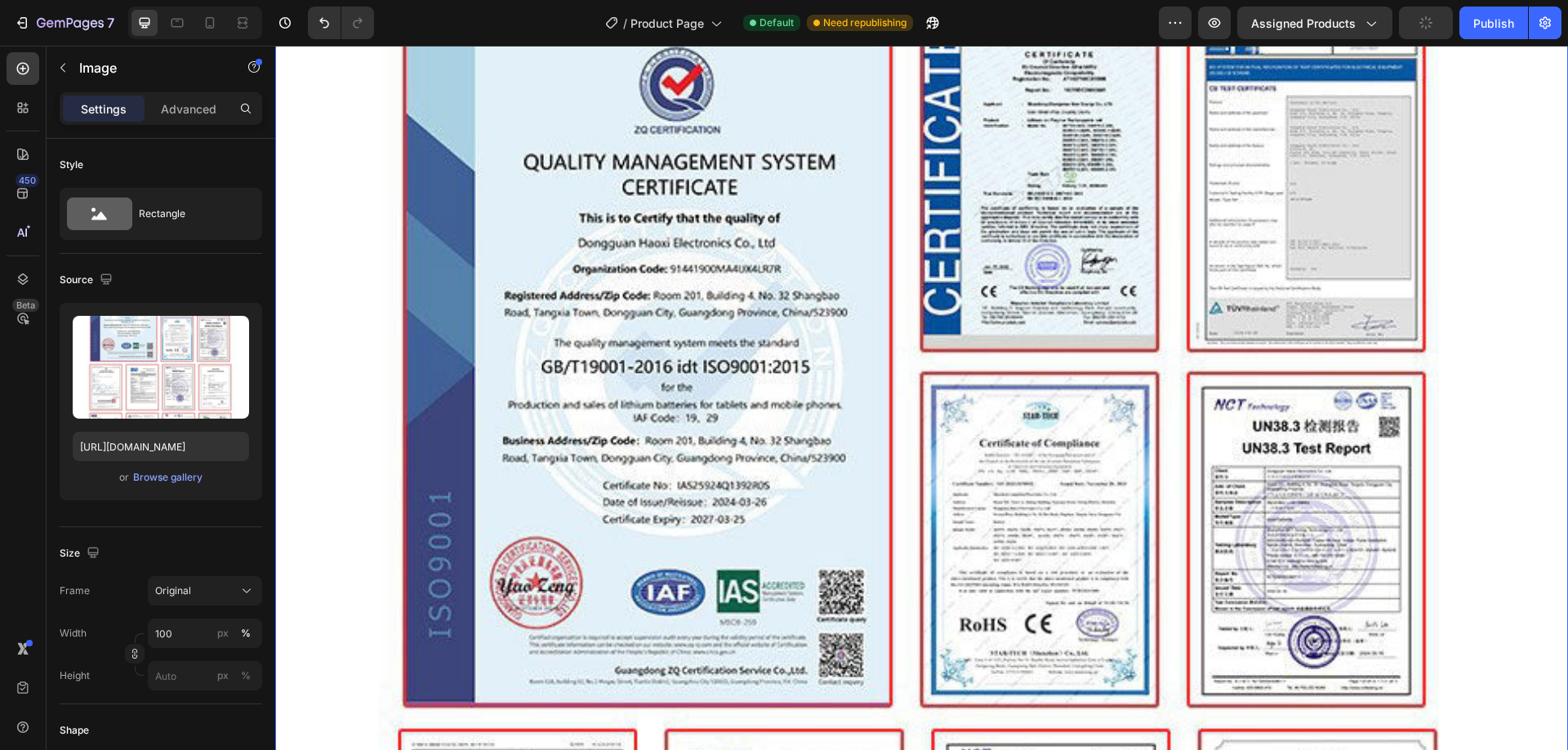
scroll to position [1503, 0]
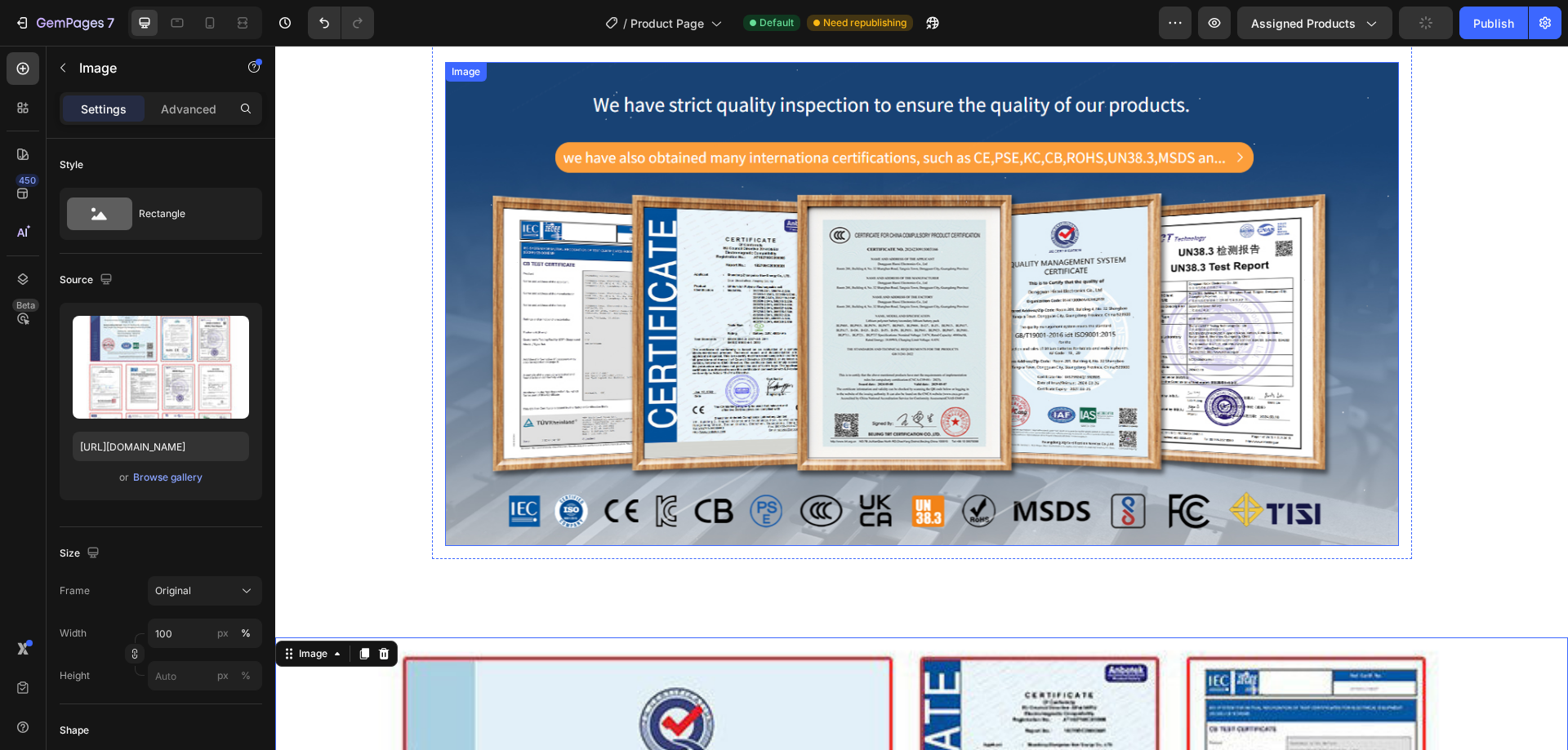
click at [915, 285] on img at bounding box center [922, 304] width 954 height 485
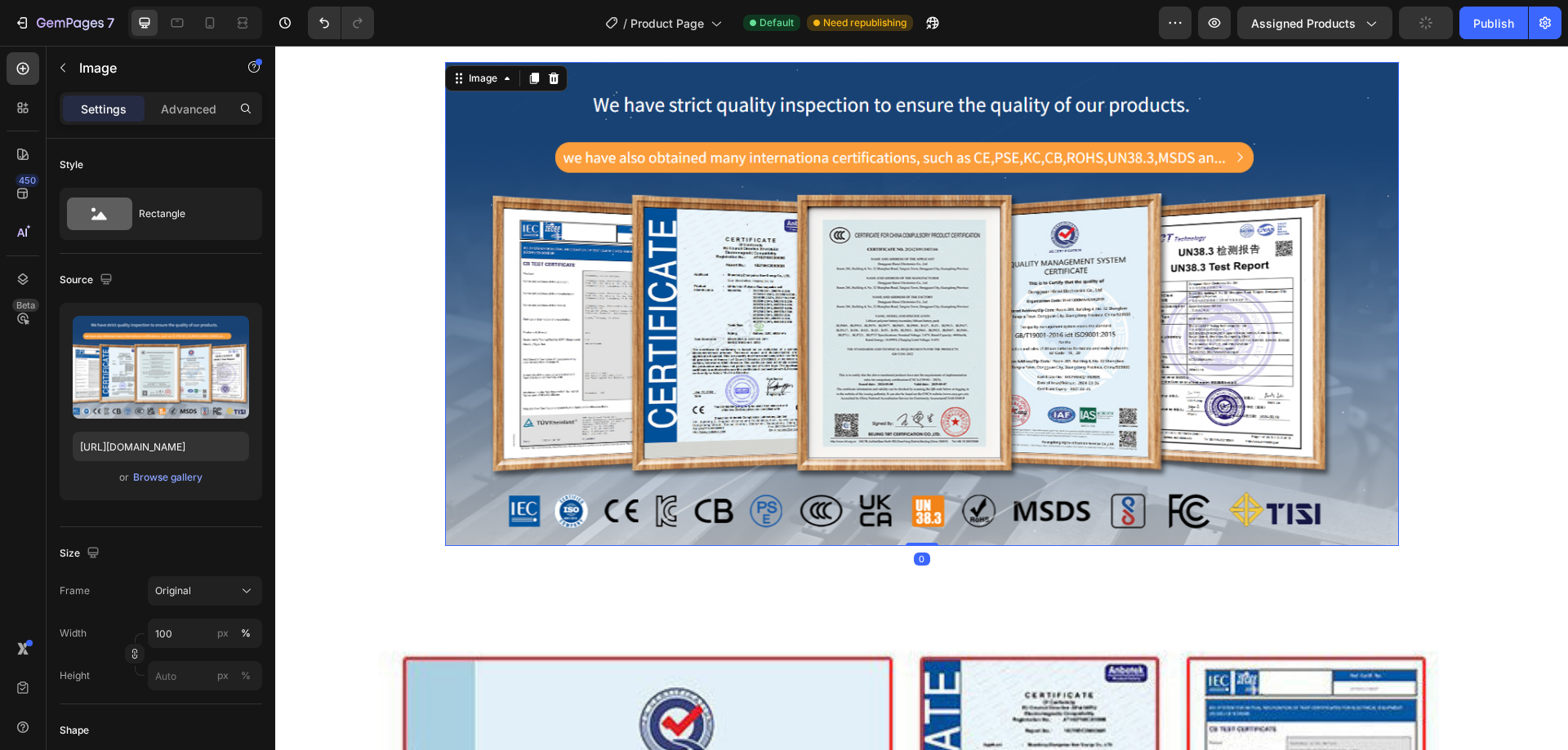
drag, startPoint x: 775, startPoint y: 179, endPoint x: 734, endPoint y: 140, distance: 56.6
click at [774, 177] on img at bounding box center [922, 304] width 954 height 485
click at [626, 105] on img at bounding box center [922, 304] width 954 height 485
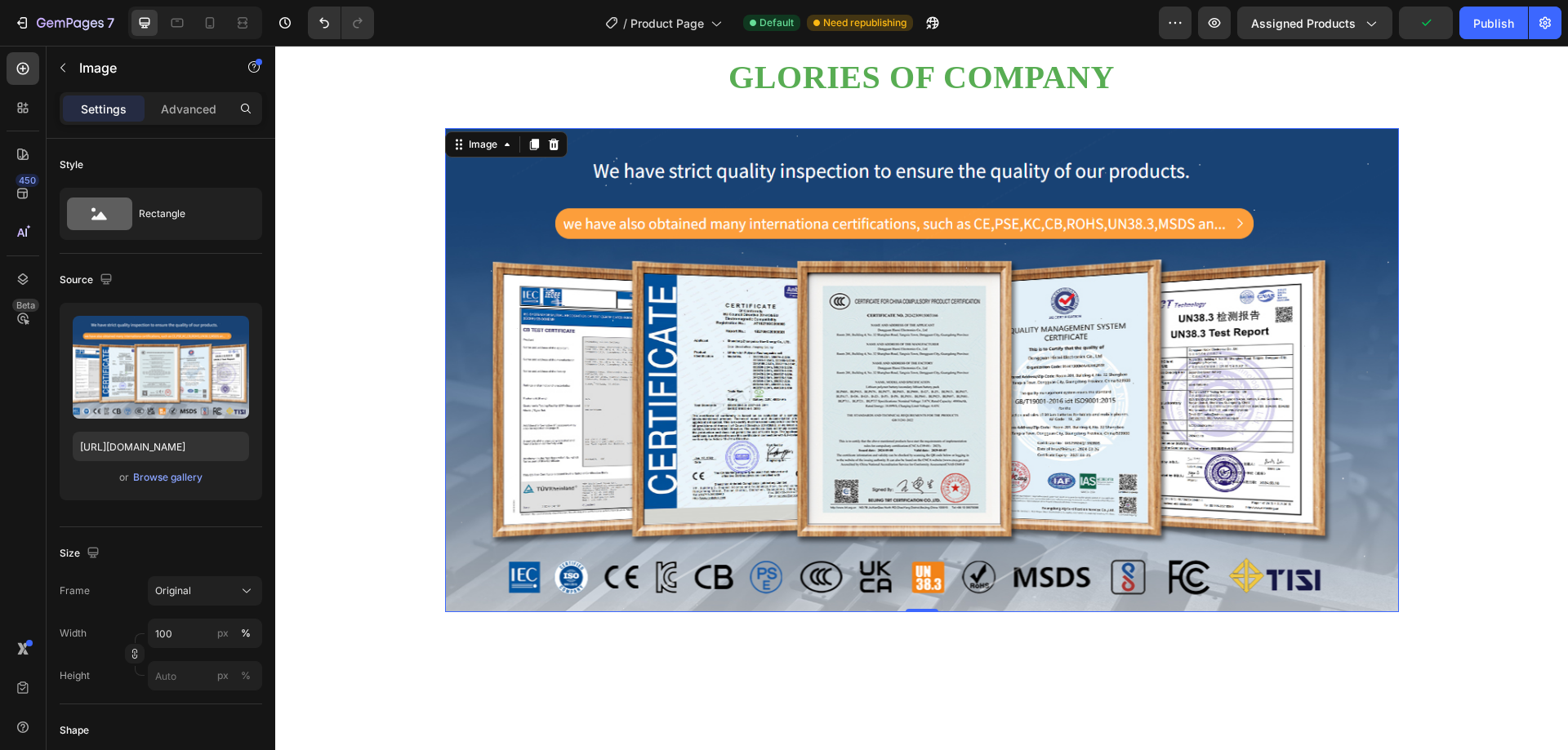
scroll to position [1340, 0]
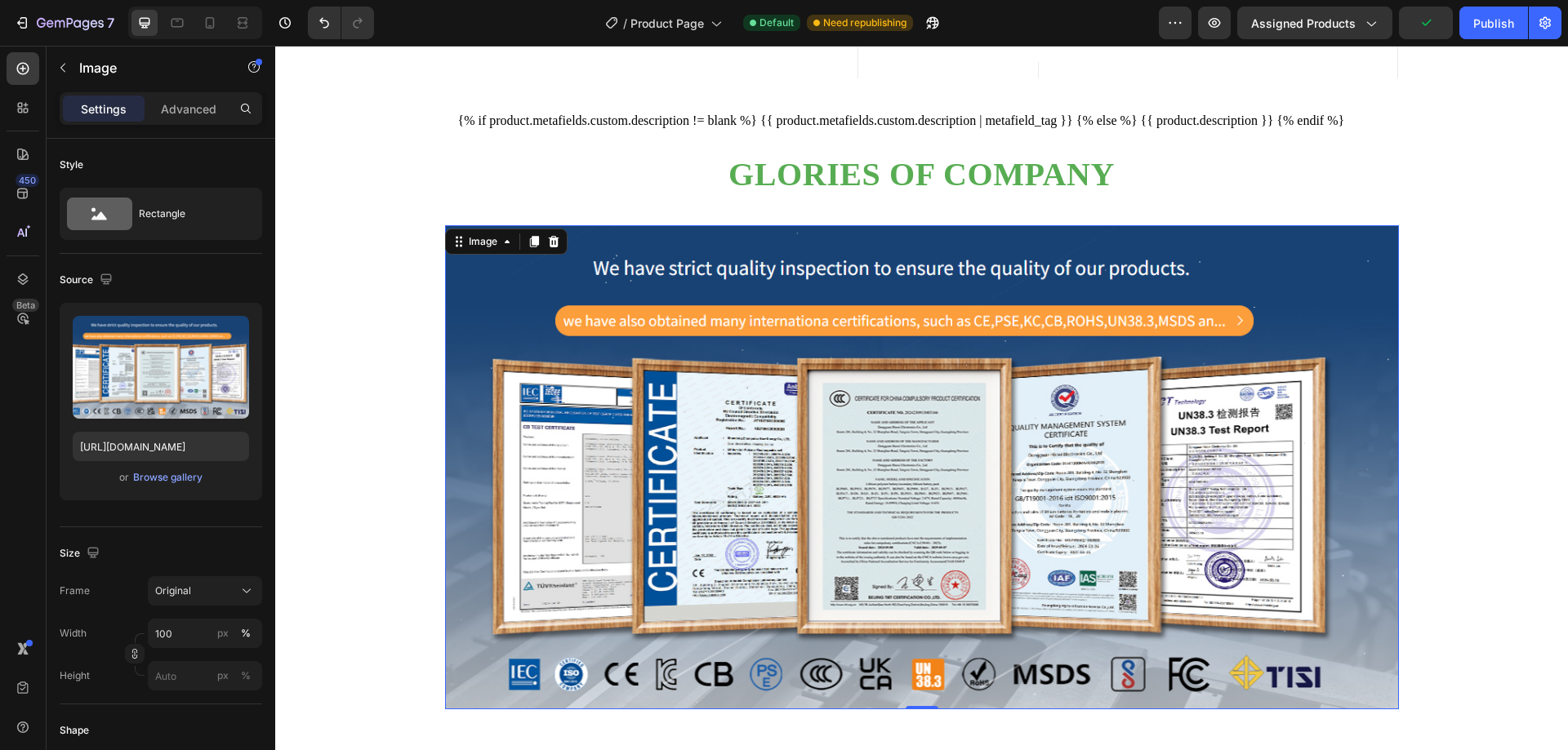
drag, startPoint x: 1012, startPoint y: 280, endPoint x: 1005, endPoint y: 272, distance: 10.6
click at [1011, 280] on img at bounding box center [922, 467] width 954 height 485
drag, startPoint x: 993, startPoint y: 253, endPoint x: 978, endPoint y: 230, distance: 27.5
click at [992, 250] on img at bounding box center [922, 467] width 954 height 485
drag, startPoint x: 926, startPoint y: 267, endPoint x: 783, endPoint y: 293, distance: 145.3
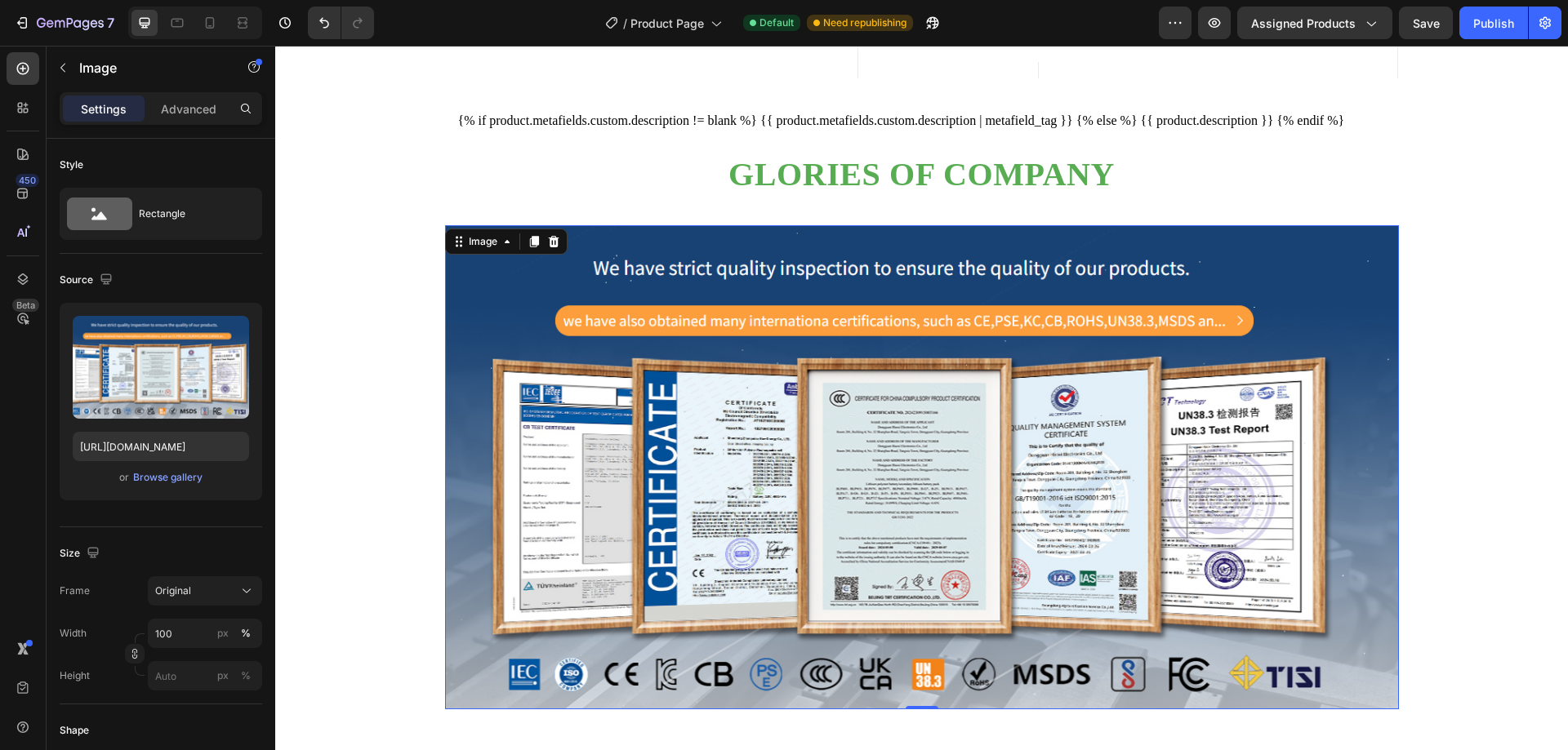
click at [924, 268] on img at bounding box center [922, 467] width 954 height 485
click at [482, 249] on div "Image" at bounding box center [483, 241] width 35 height 15
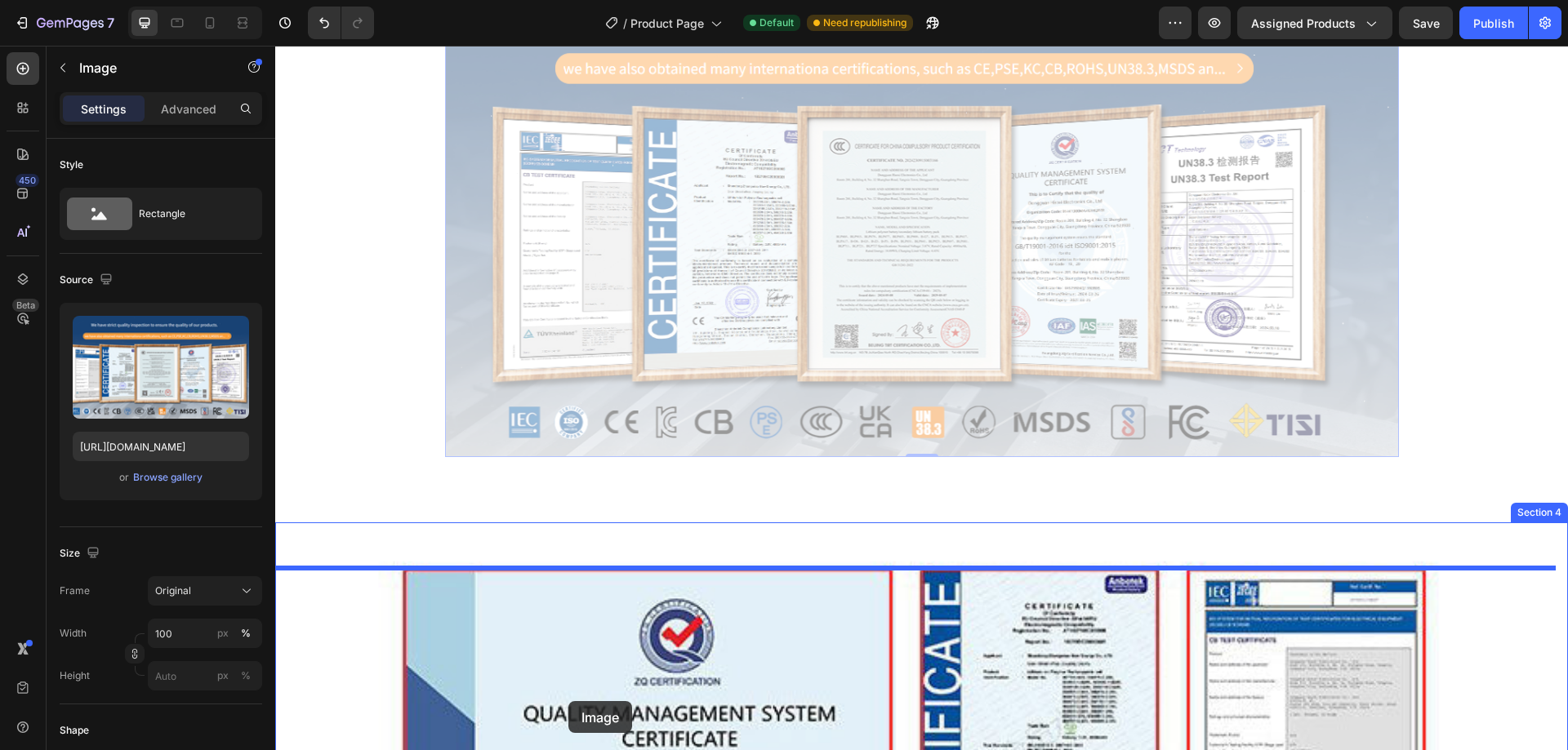
scroll to position [1691, 0]
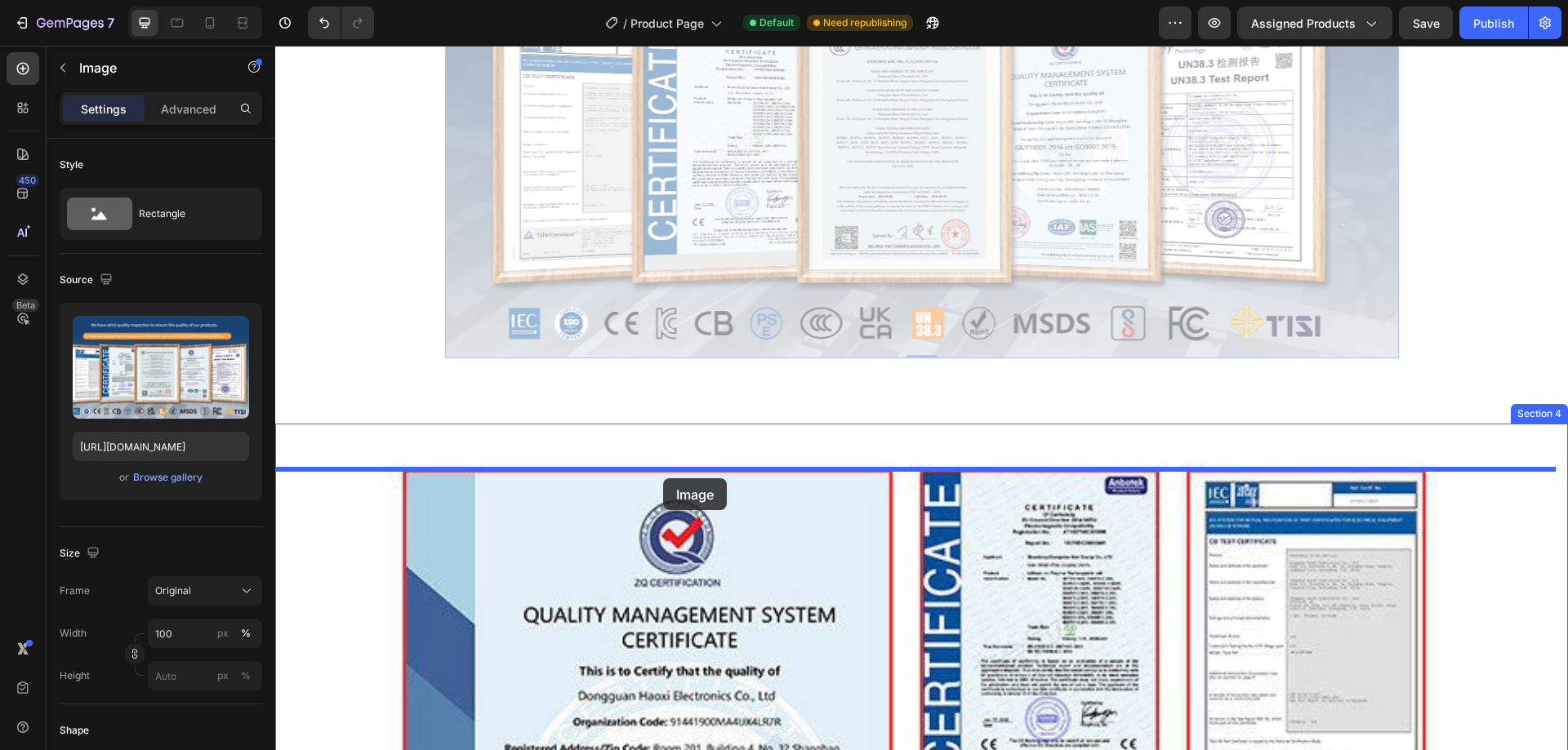
drag, startPoint x: 482, startPoint y: 261, endPoint x: 663, endPoint y: 478, distance: 282.6
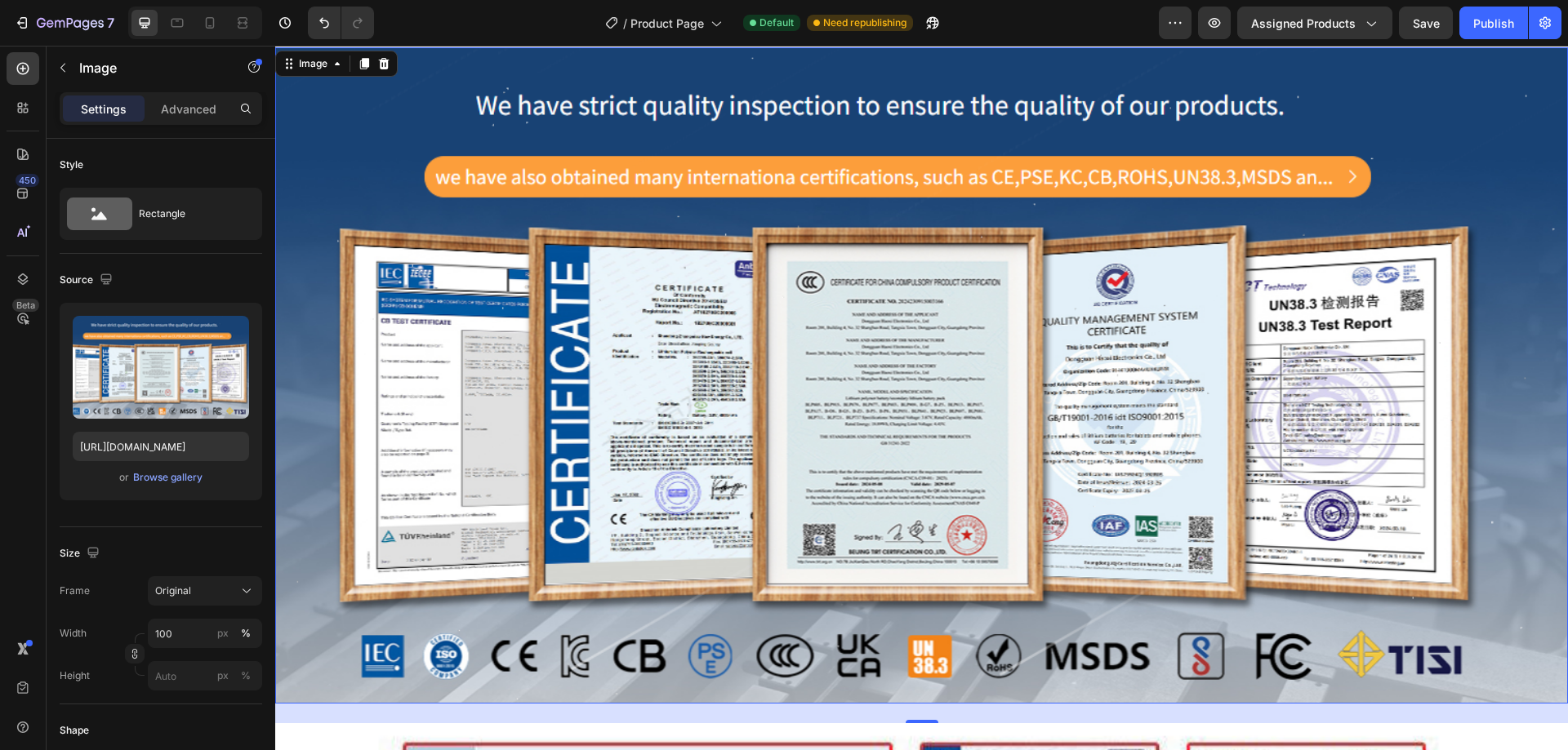
scroll to position [1039, 0]
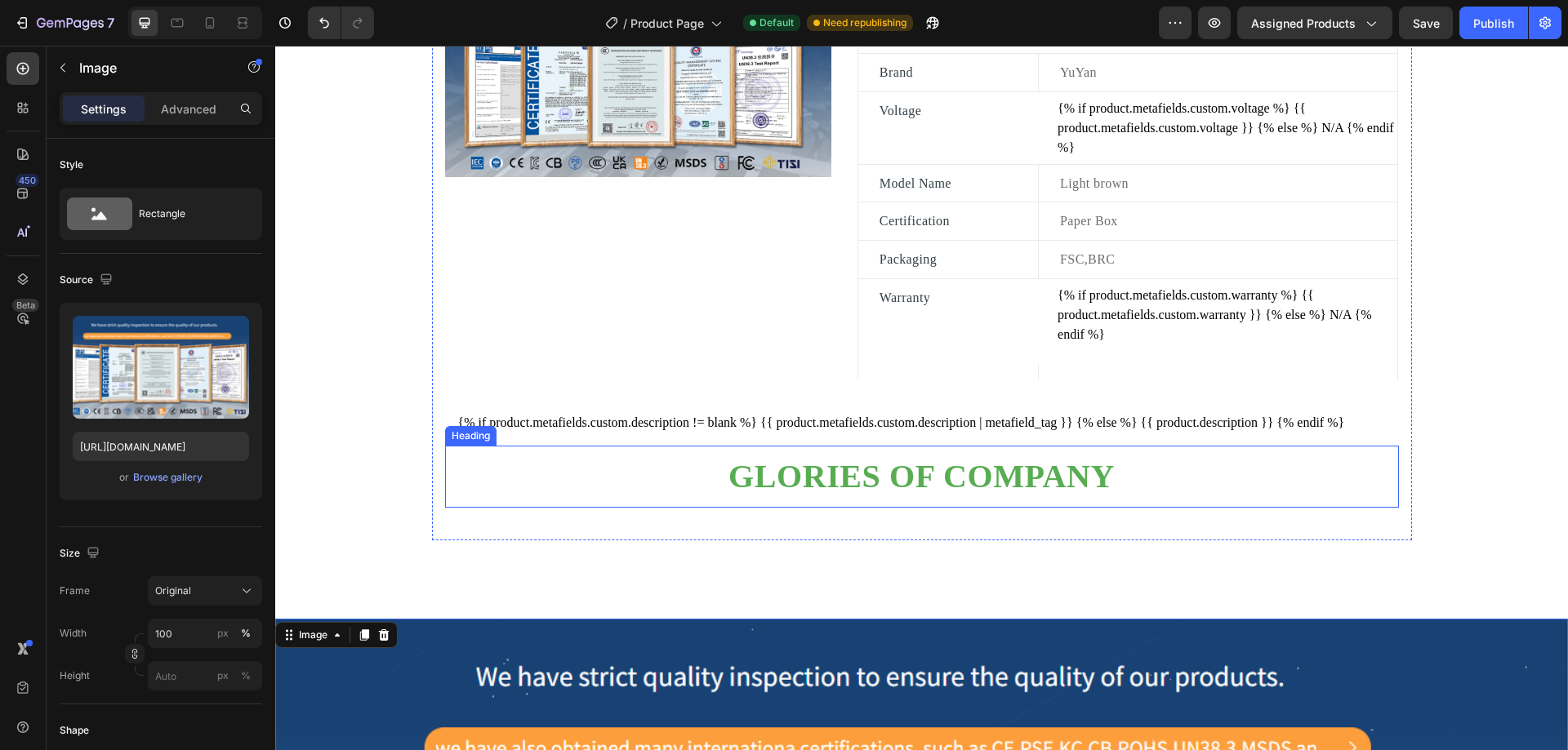
click at [482, 489] on h2 "Glories of company" at bounding box center [922, 477] width 954 height 43
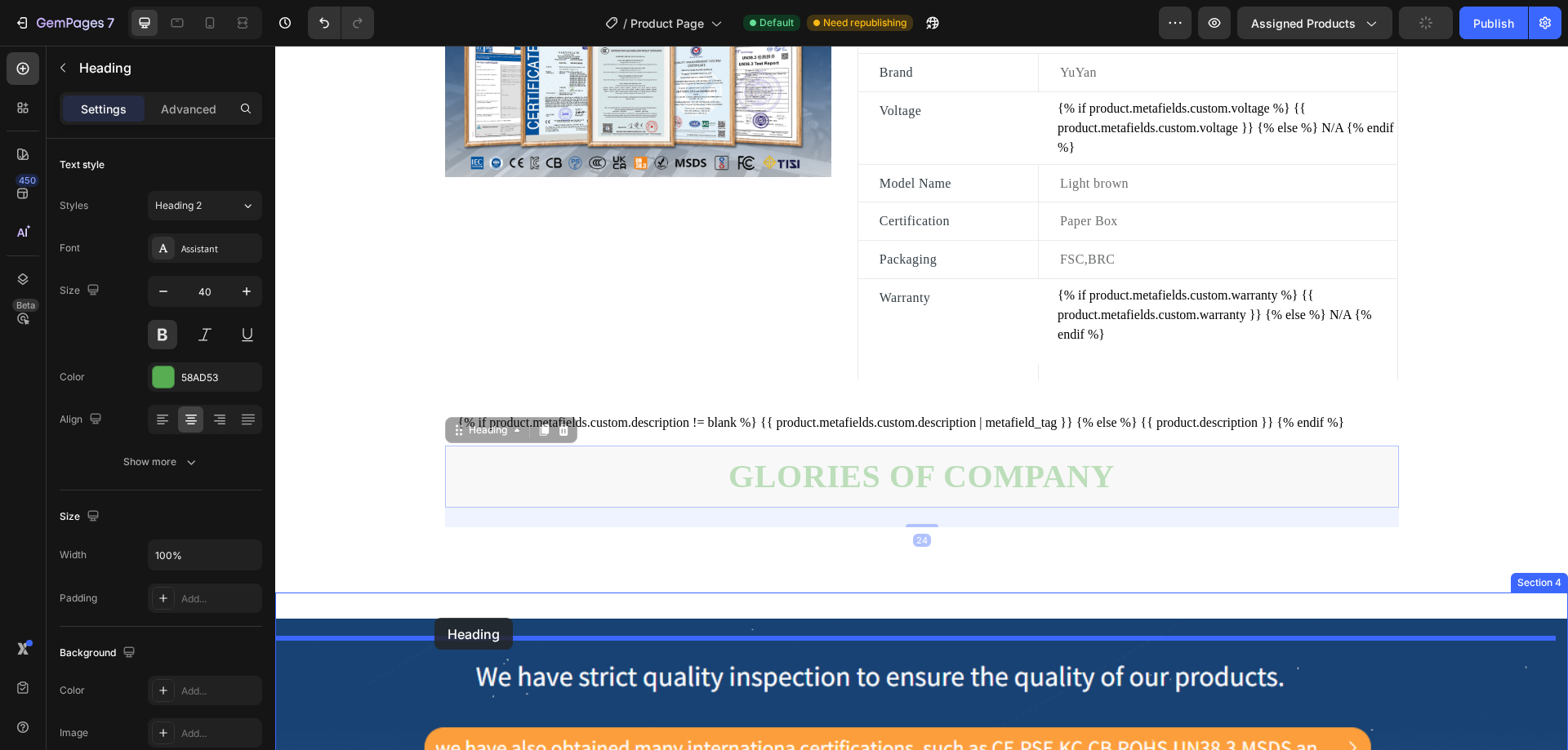
drag, startPoint x: 468, startPoint y: 455, endPoint x: 435, endPoint y: 618, distance: 166.3
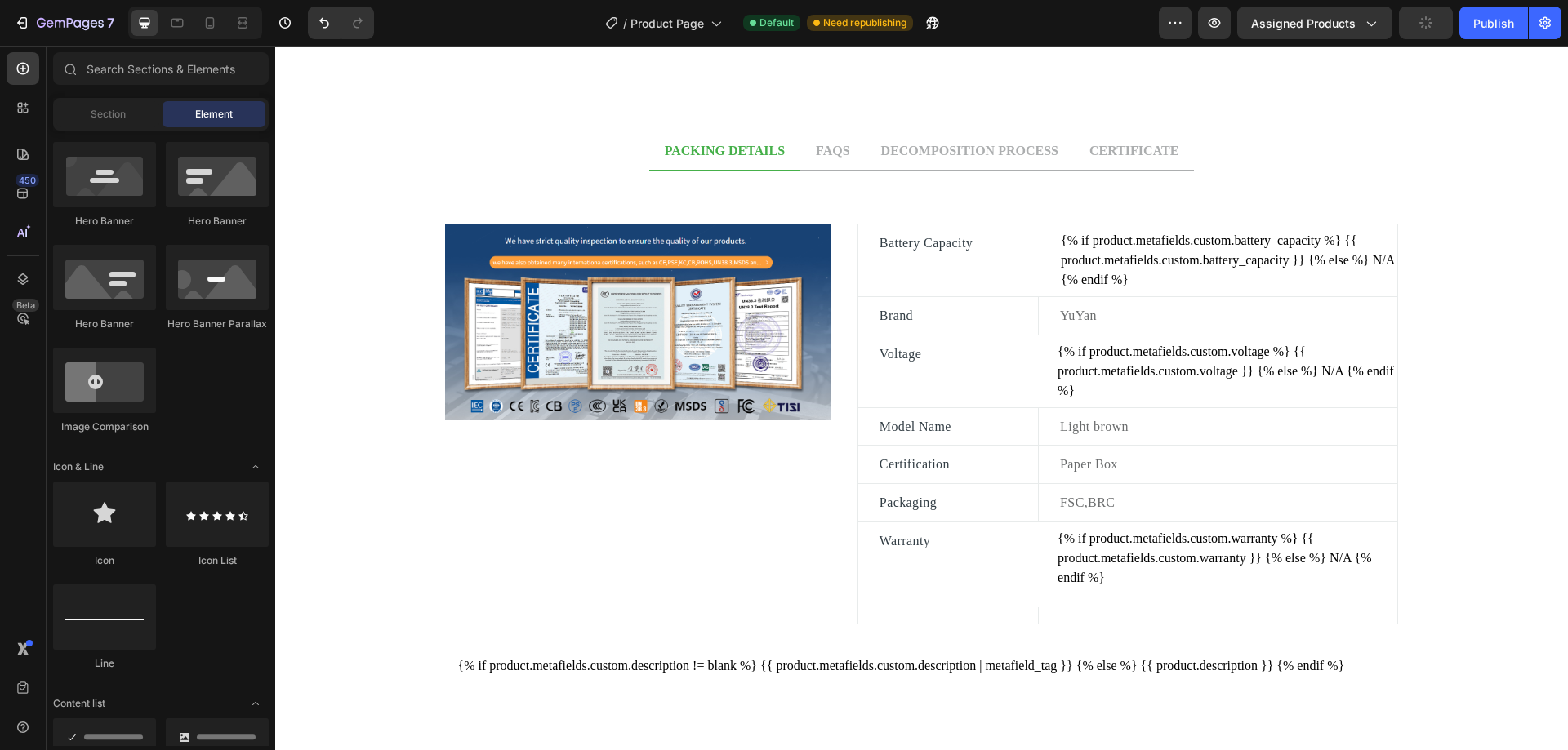
drag, startPoint x: 1559, startPoint y: 139, endPoint x: 1785, endPoint y: 81, distance: 233.3
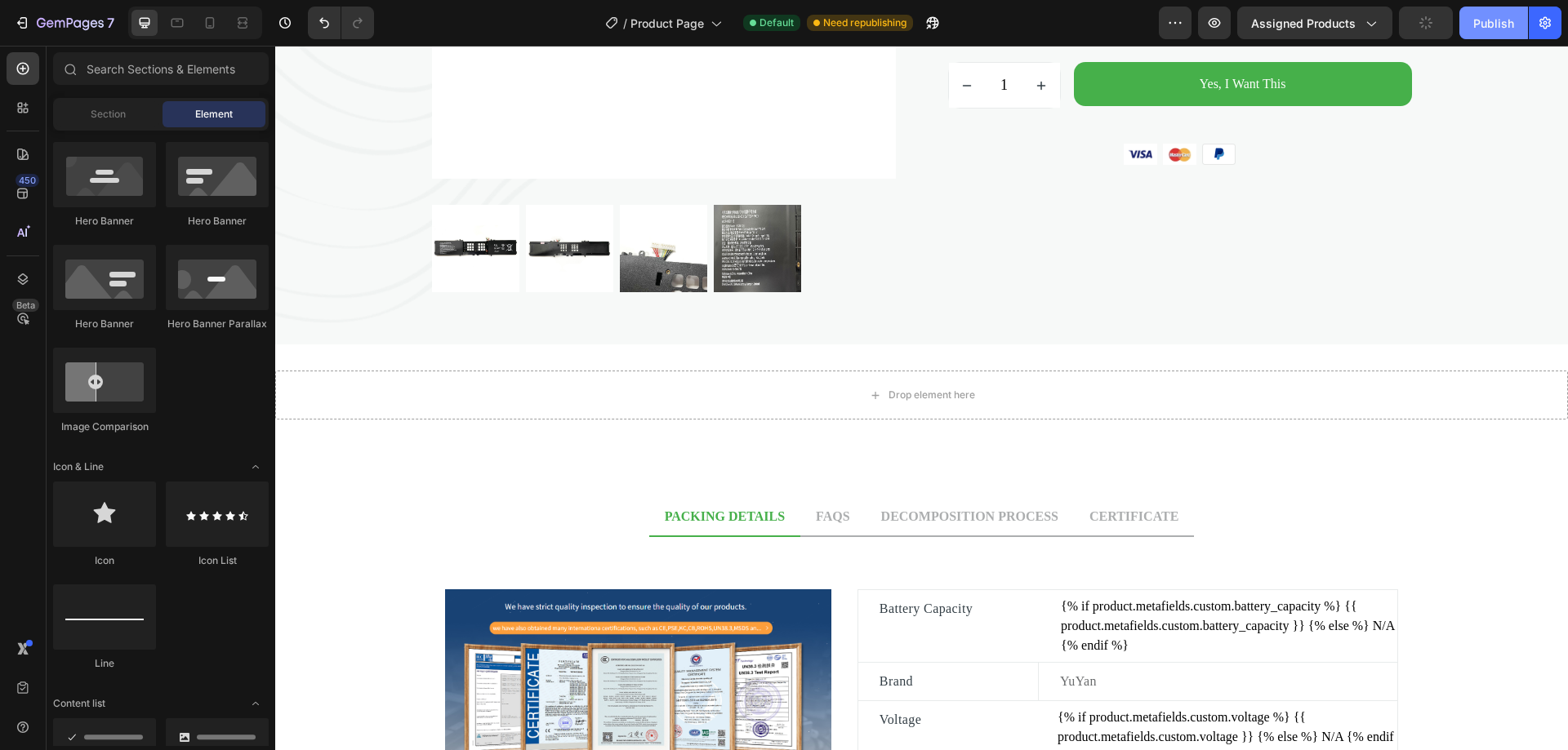
click at [1497, 24] on div "Publish" at bounding box center [1494, 23] width 41 height 17
click at [1520, 338] on div "Section 2" at bounding box center [1540, 334] width 56 height 19
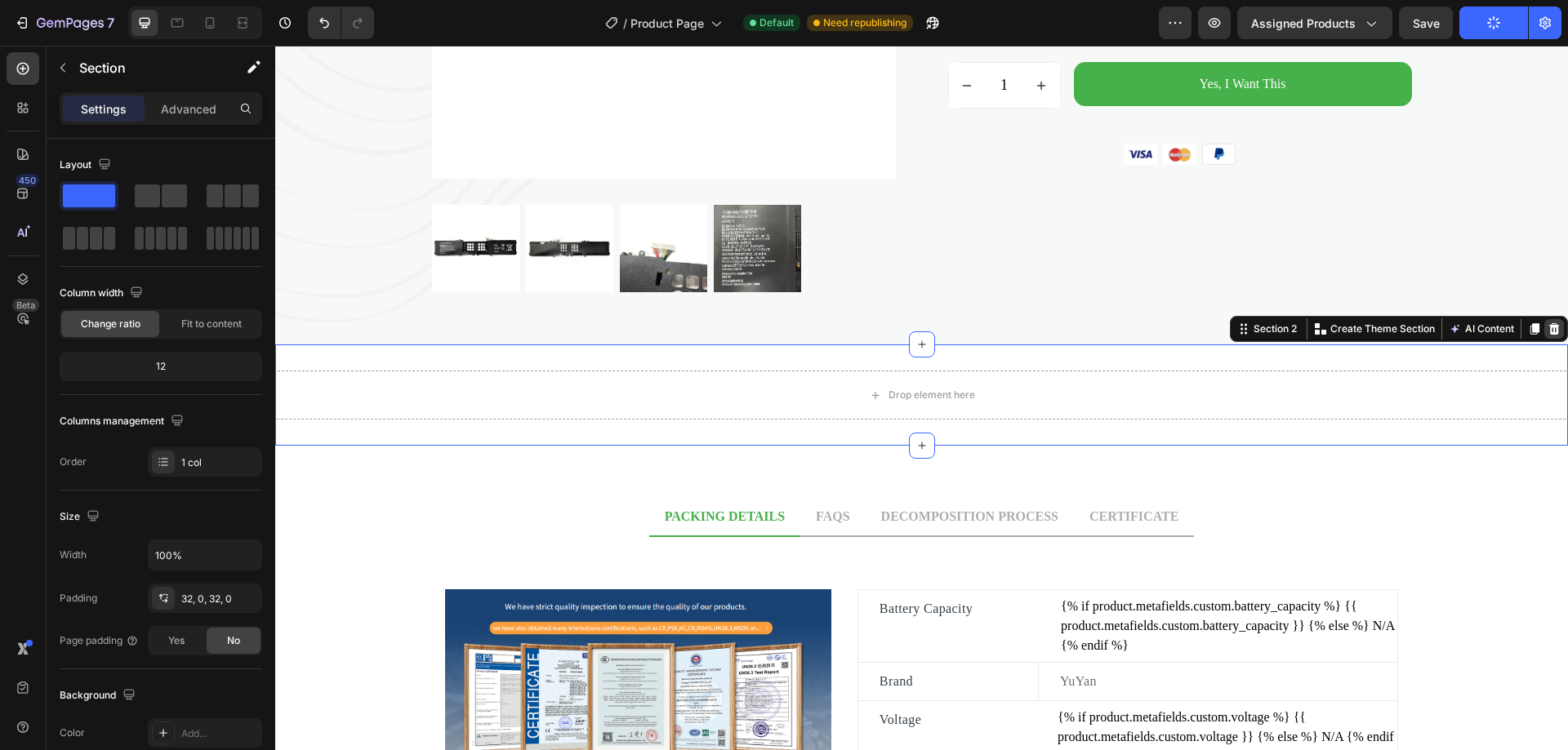
click at [1550, 331] on icon at bounding box center [1554, 329] width 11 height 12
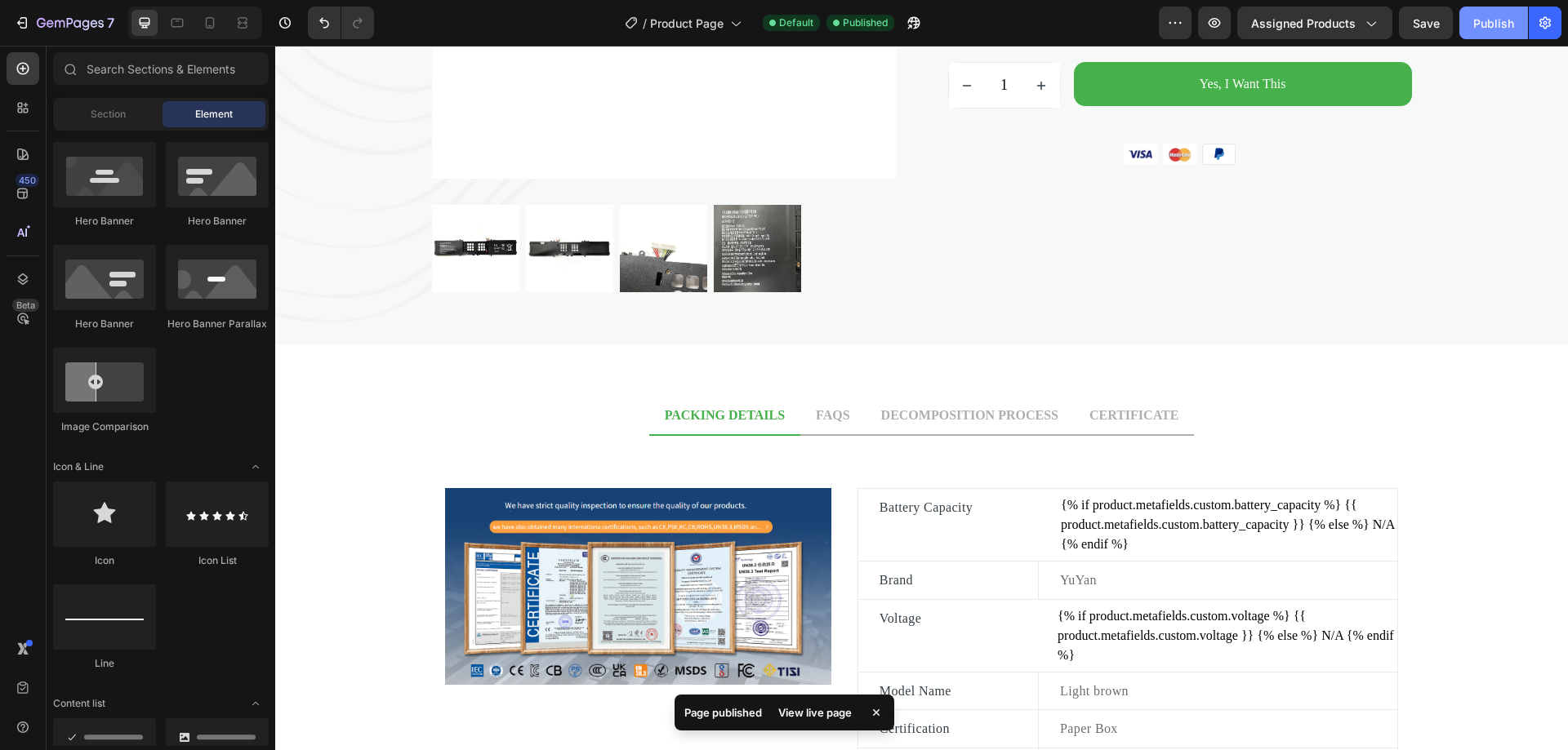
click at [1488, 31] on div "Publish" at bounding box center [1494, 23] width 41 height 17
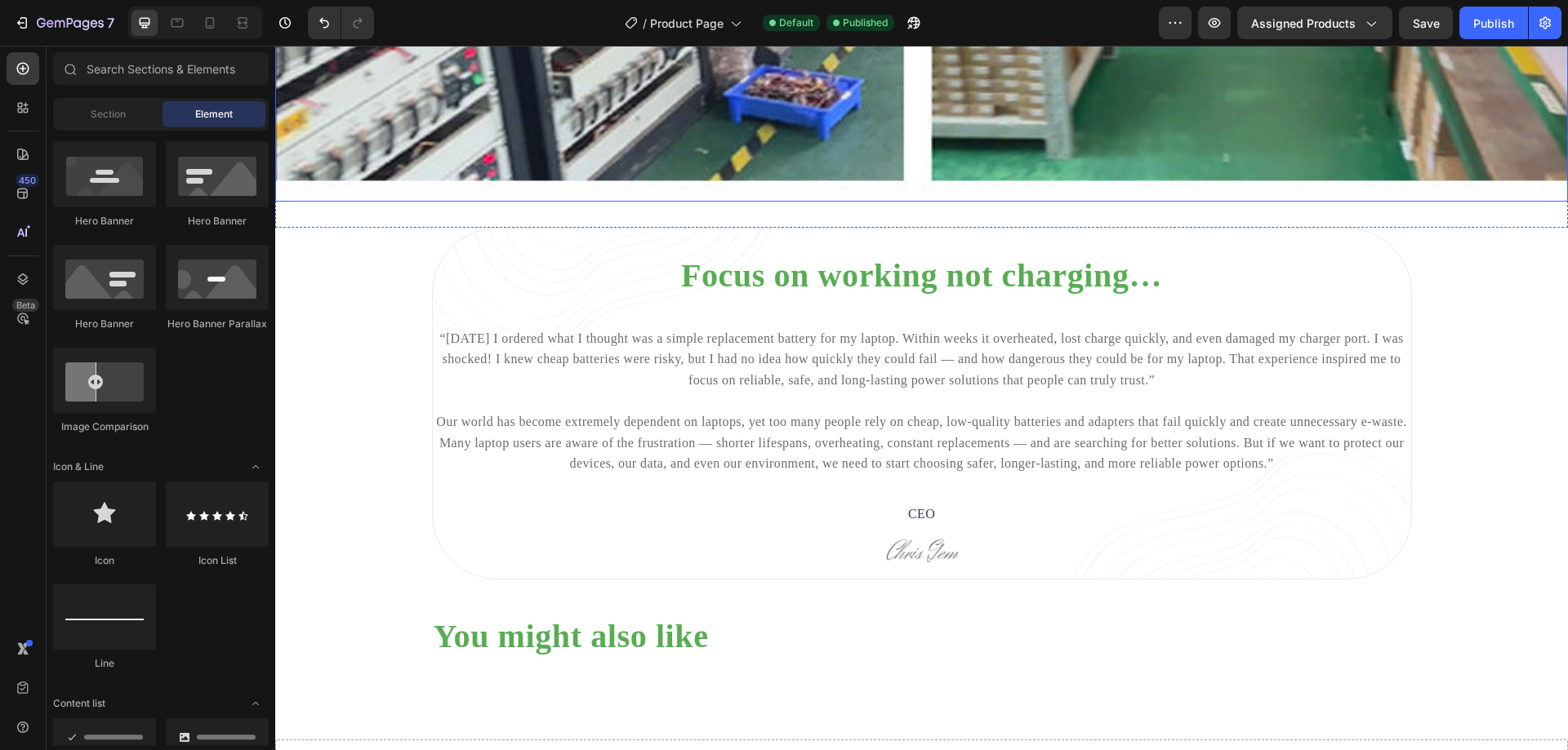
scroll to position [6366, 0]
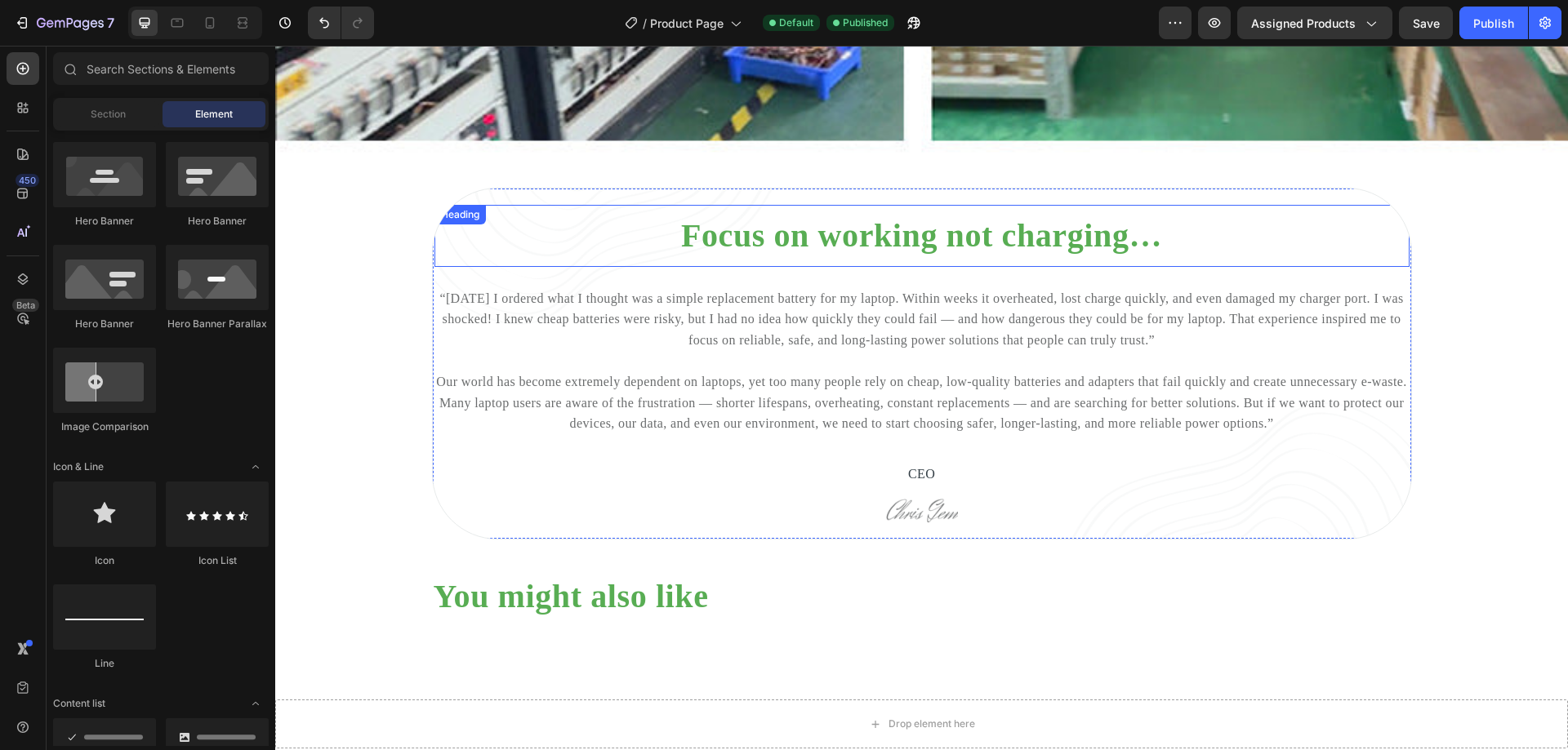
click at [568, 215] on h2 "Focus on working not charging…" at bounding box center [922, 236] width 975 height 43
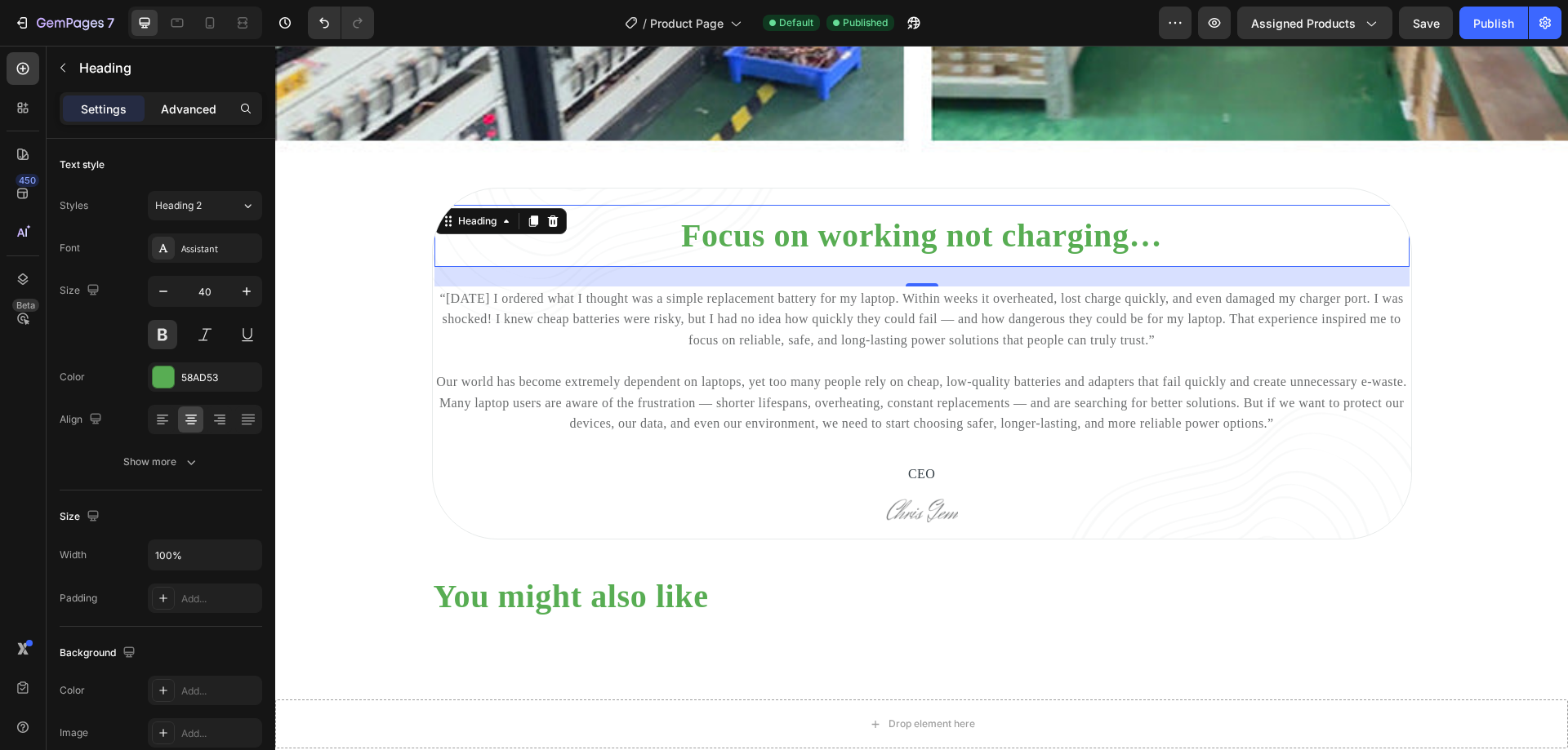
click at [192, 113] on p "Advanced" at bounding box center [188, 109] width 55 height 17
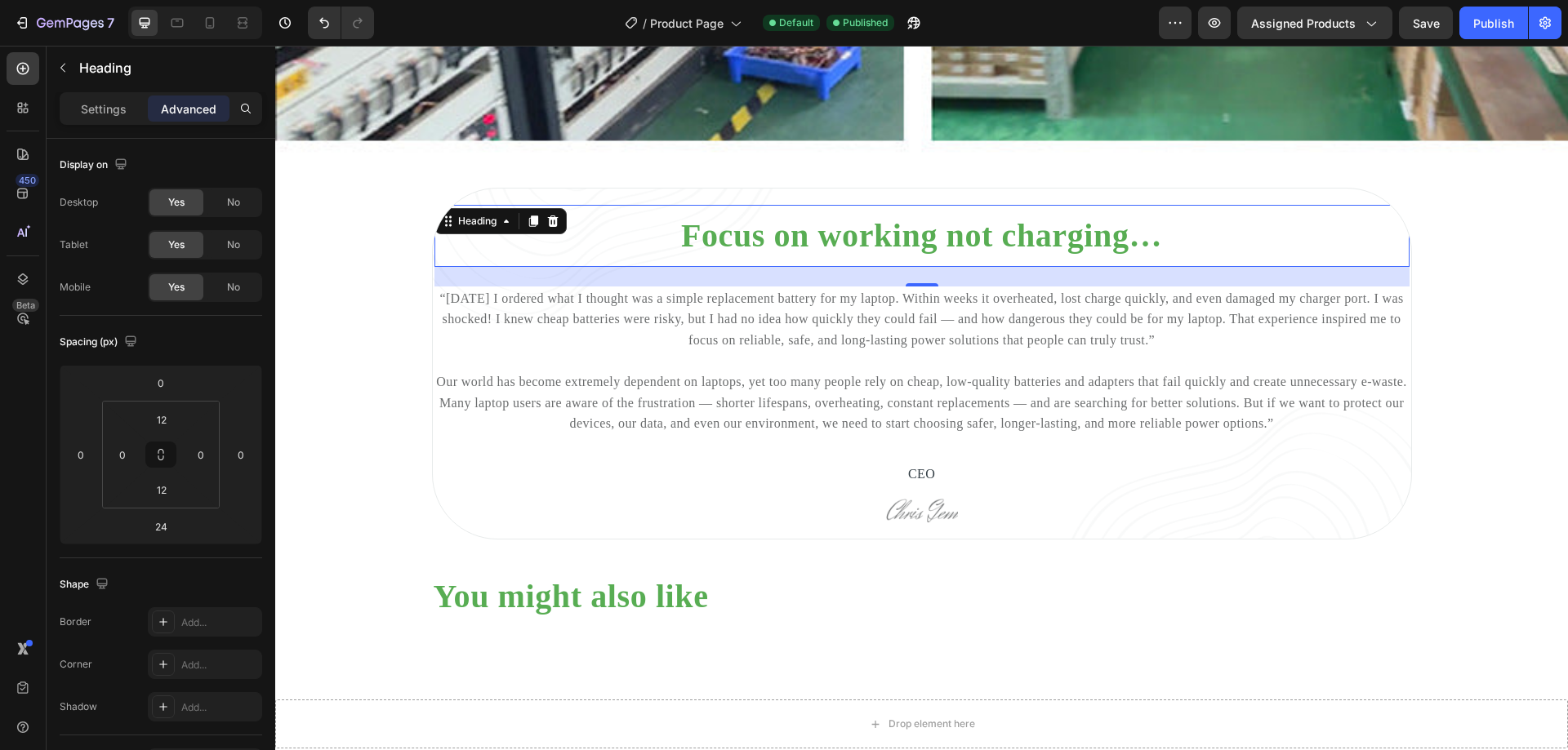
click at [619, 205] on div "Focus on working not charging… Heading 24" at bounding box center [922, 236] width 975 height 62
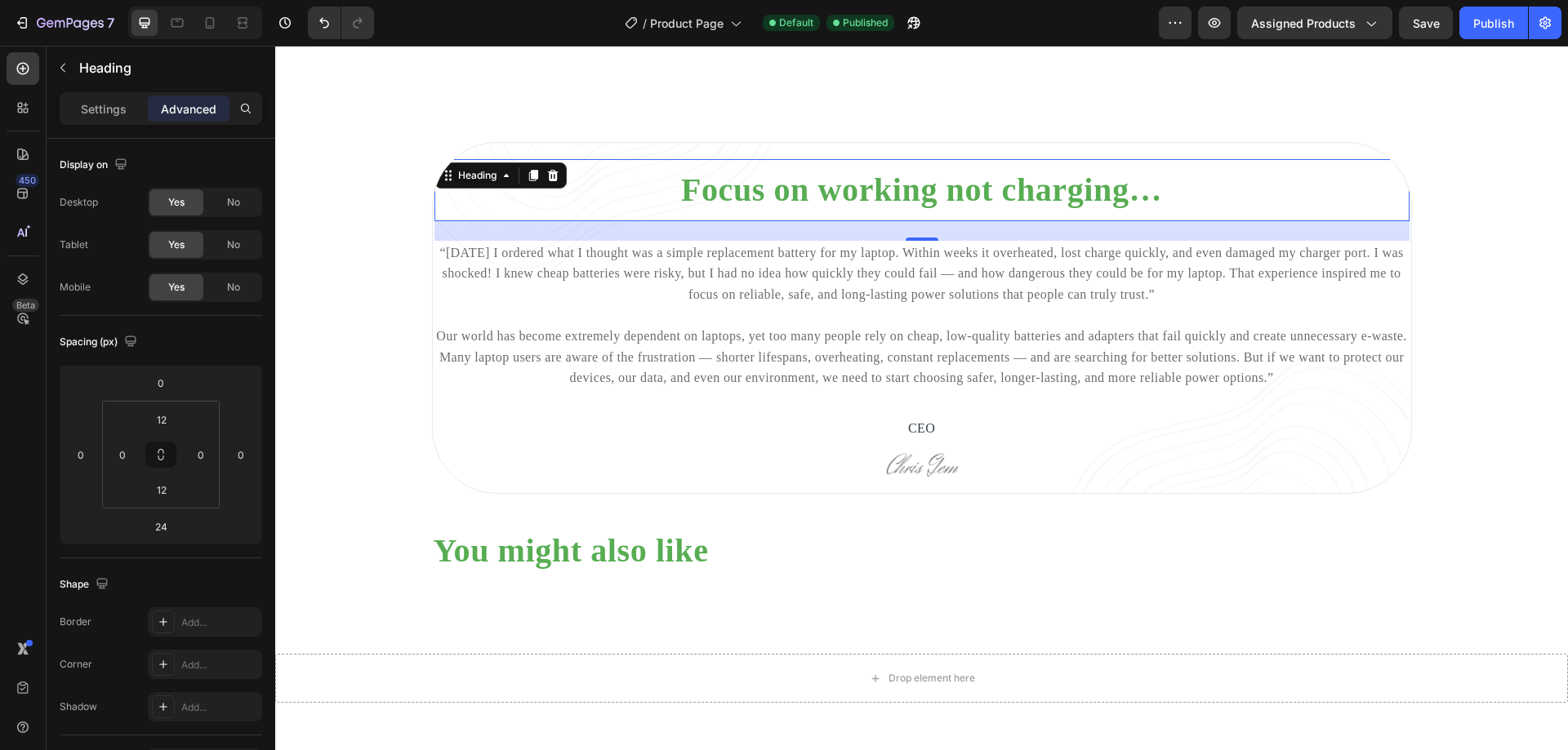
scroll to position [6693, 0]
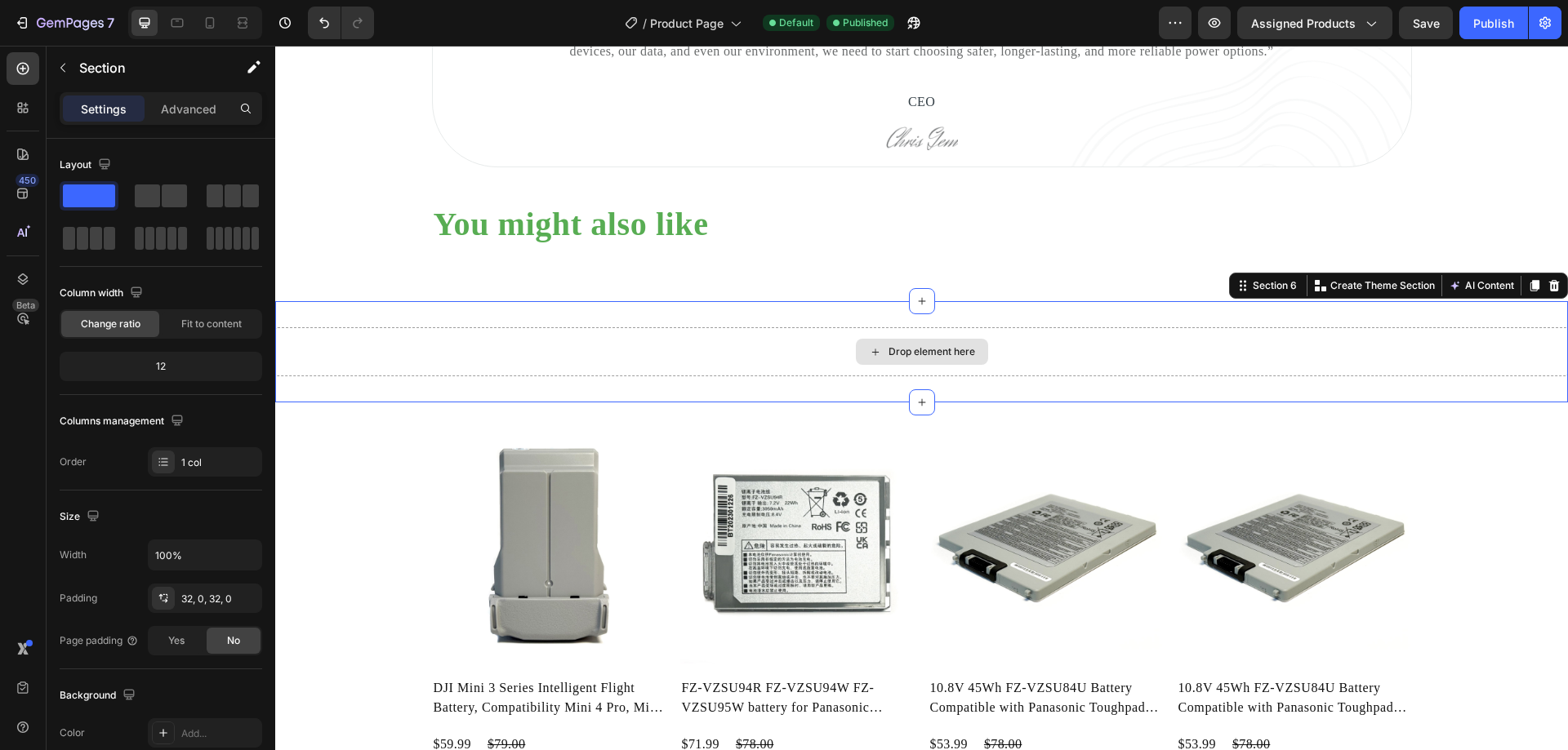
click at [1328, 359] on div "Drop element here" at bounding box center [922, 352] width 1293 height 49
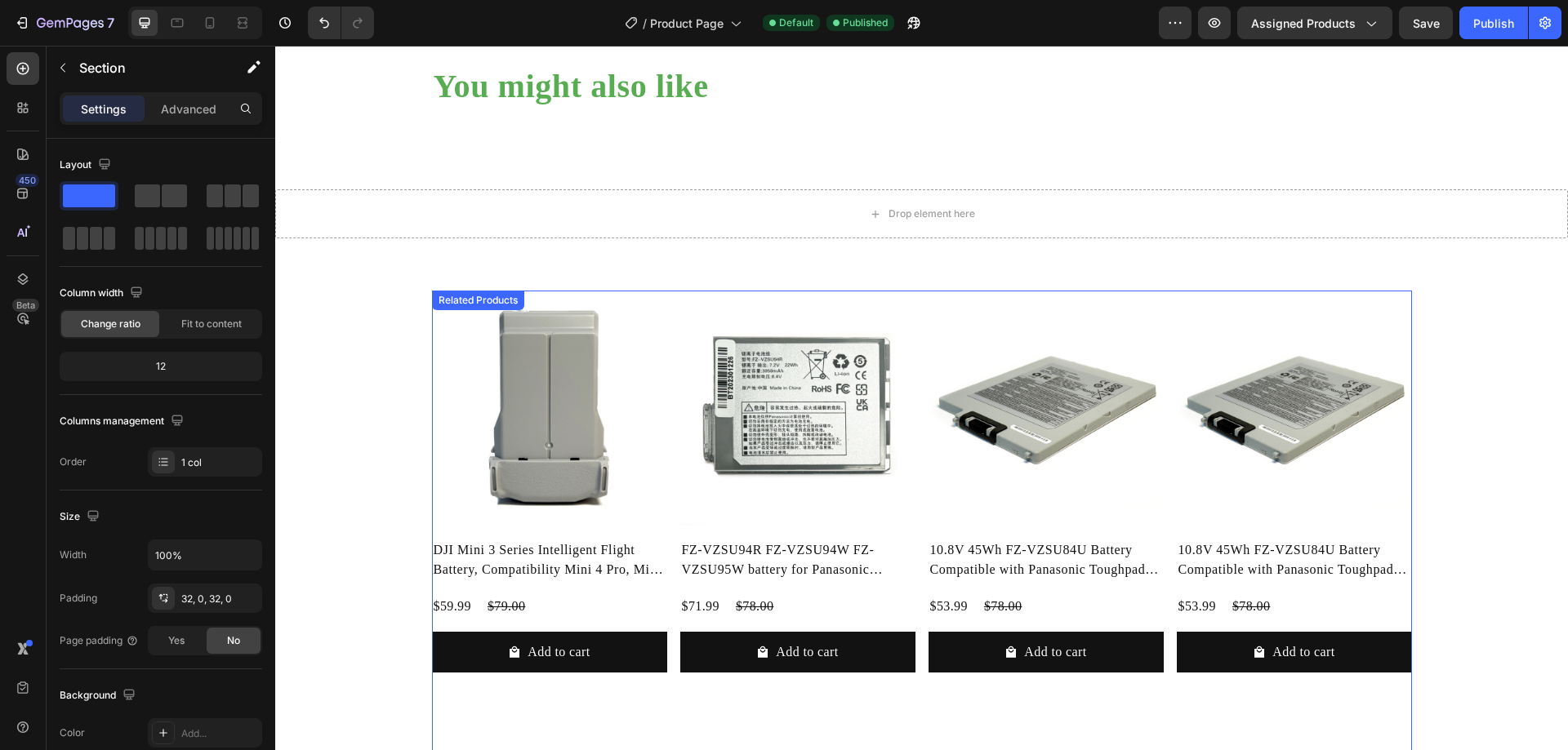
scroll to position [6611, 0]
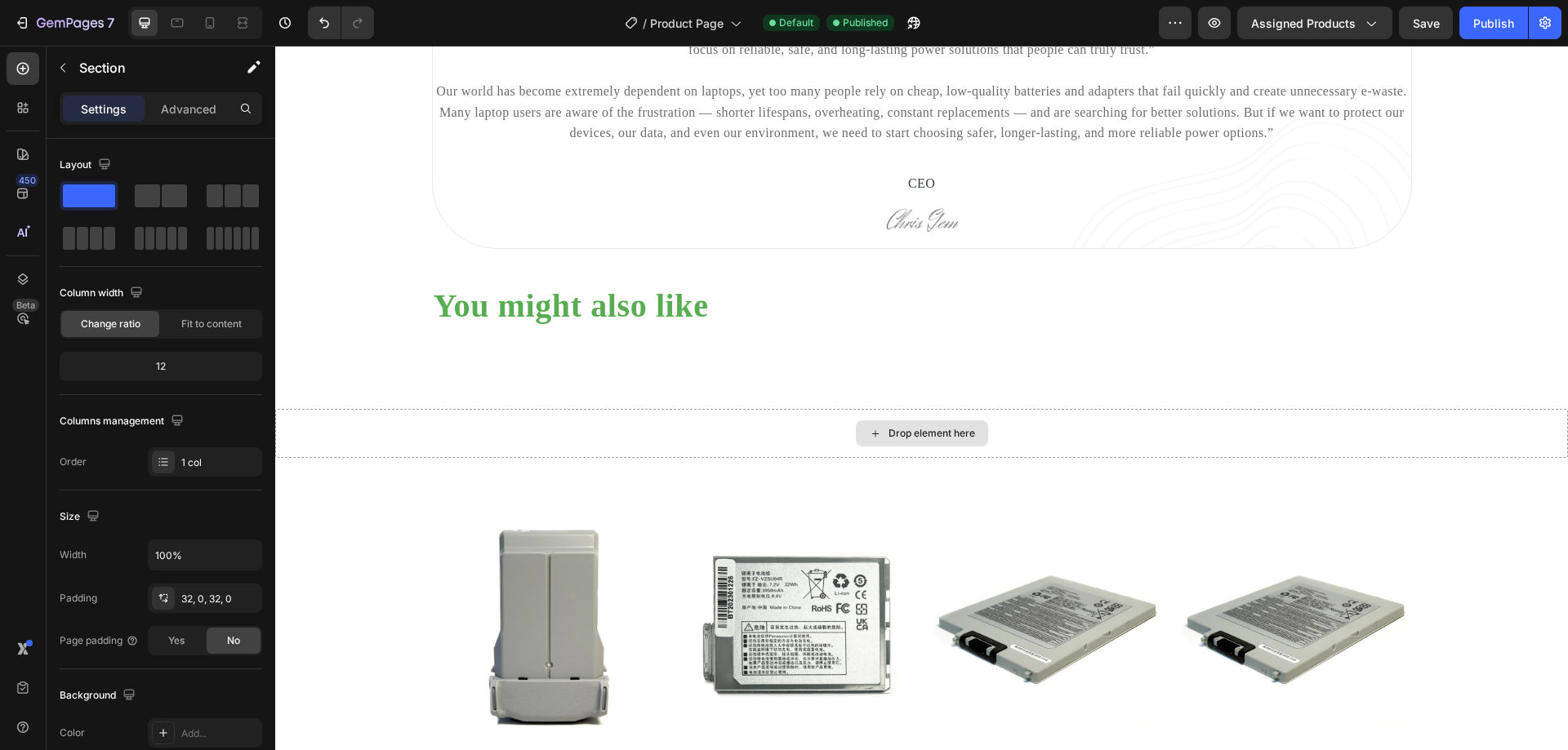
click at [1315, 454] on div "Drop element here" at bounding box center [922, 433] width 1293 height 49
click at [1312, 452] on div "Drop element here" at bounding box center [922, 433] width 1293 height 49
click at [787, 449] on div "Drop element here" at bounding box center [922, 433] width 1293 height 49
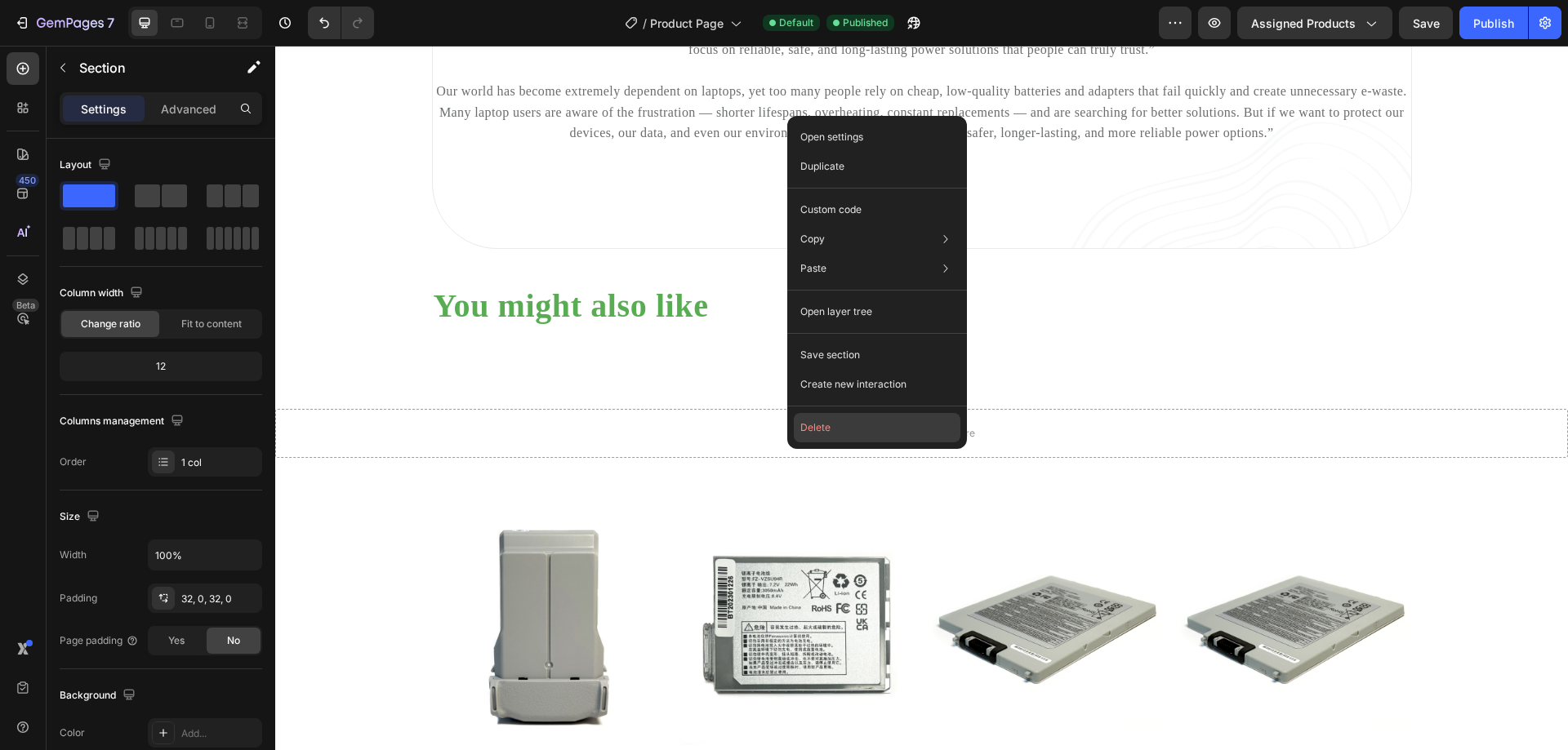
click at [810, 426] on button "Delete" at bounding box center [877, 427] width 166 height 29
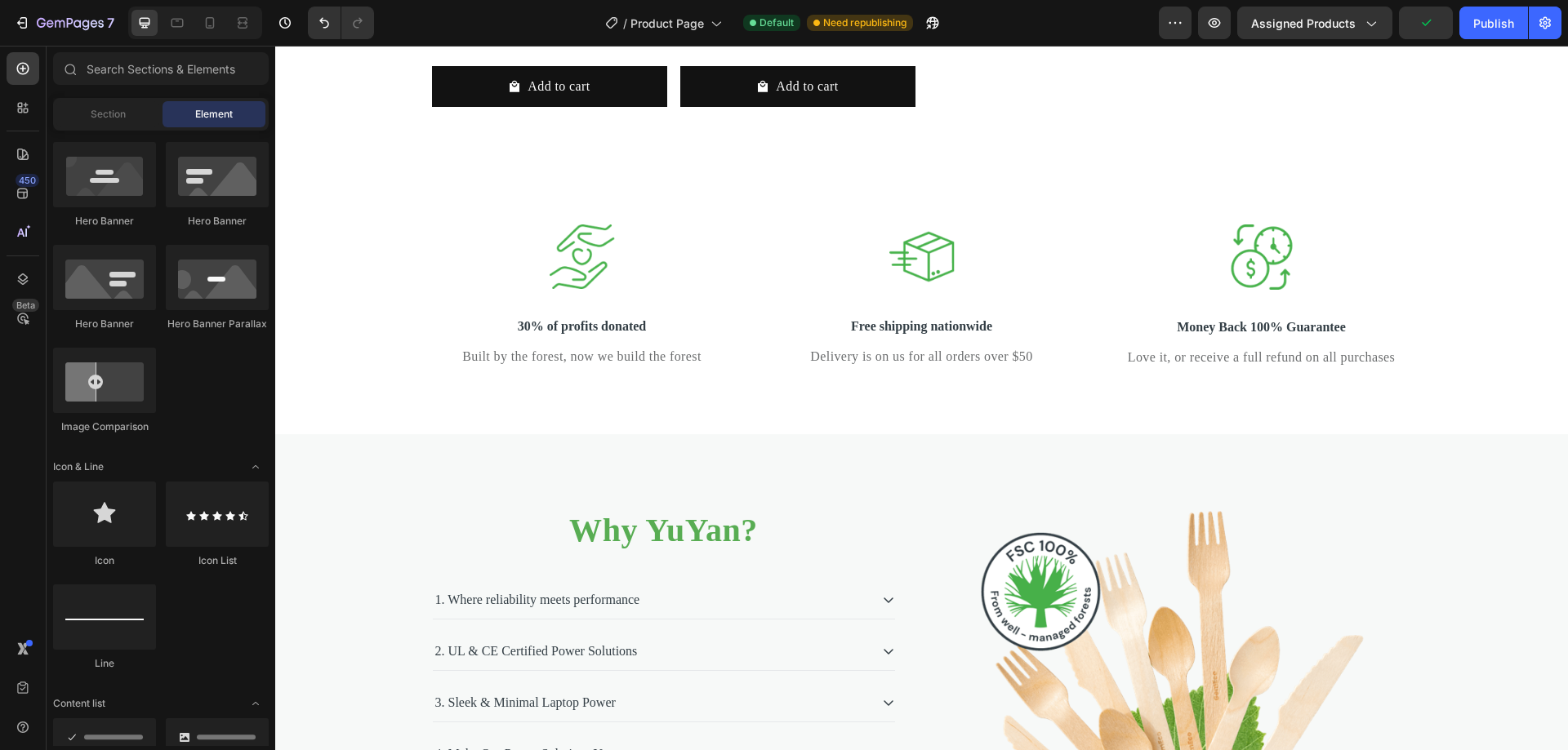
scroll to position [8172, 0]
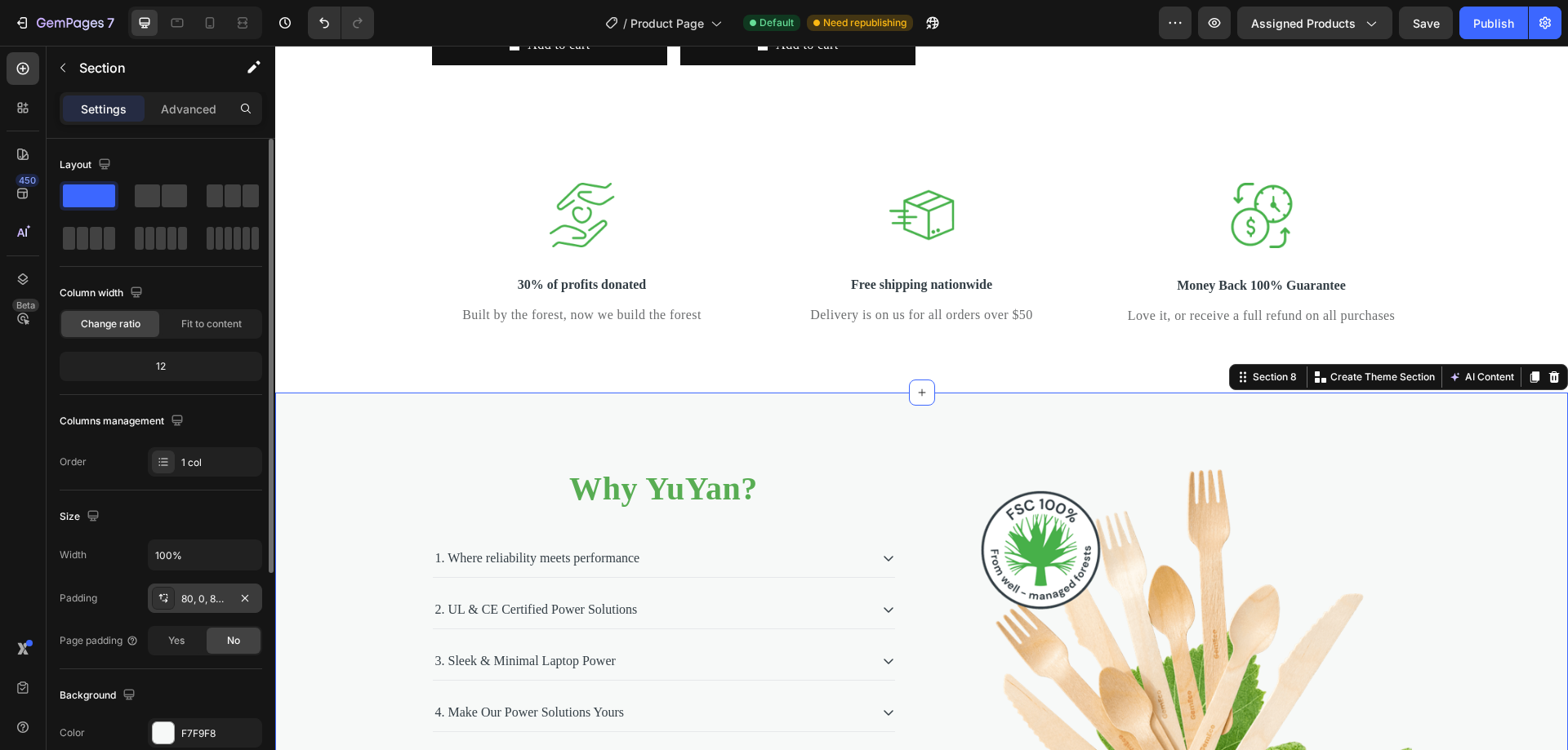
click at [209, 606] on div "80, 0, 80, 0" at bounding box center [205, 598] width 115 height 29
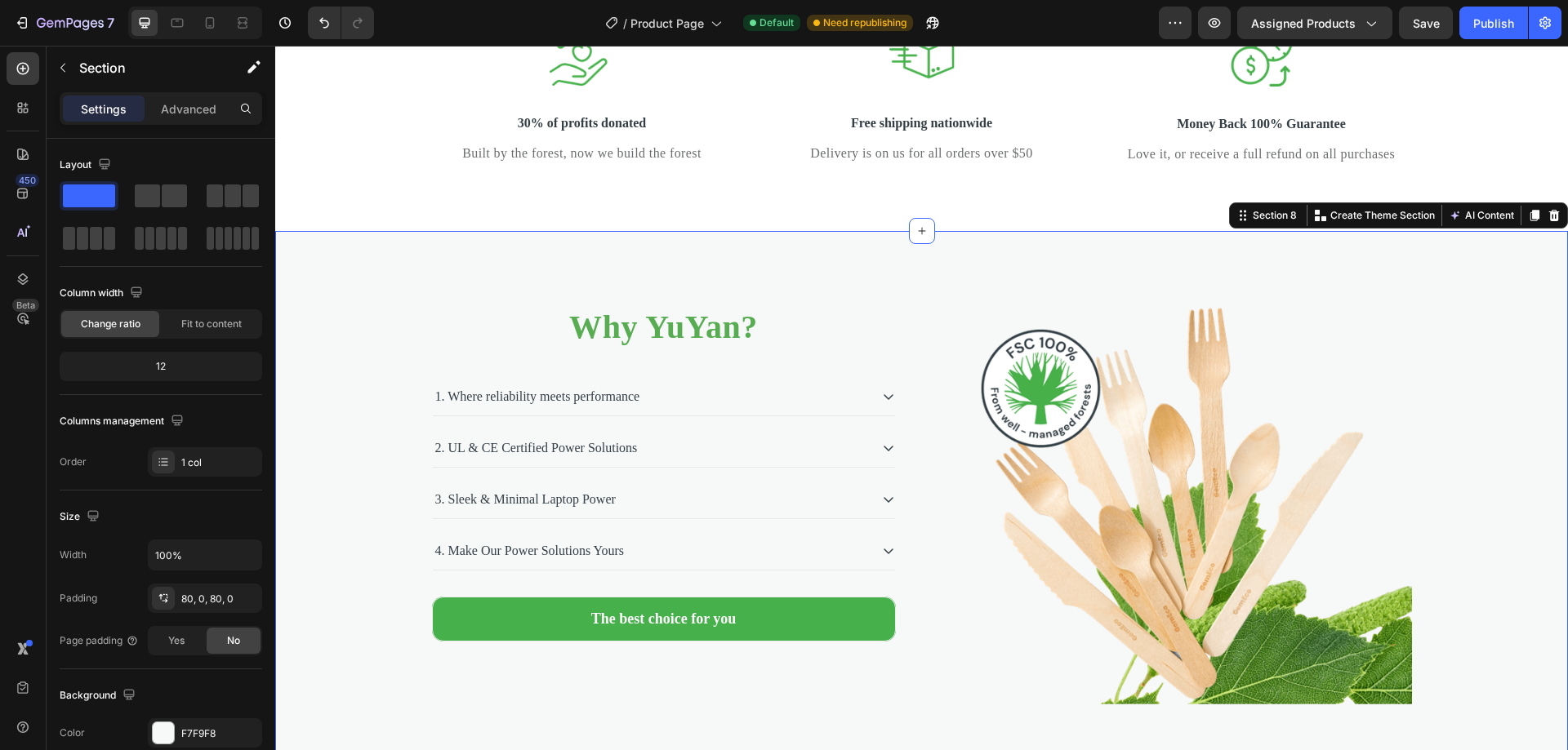
scroll to position [8335, 0]
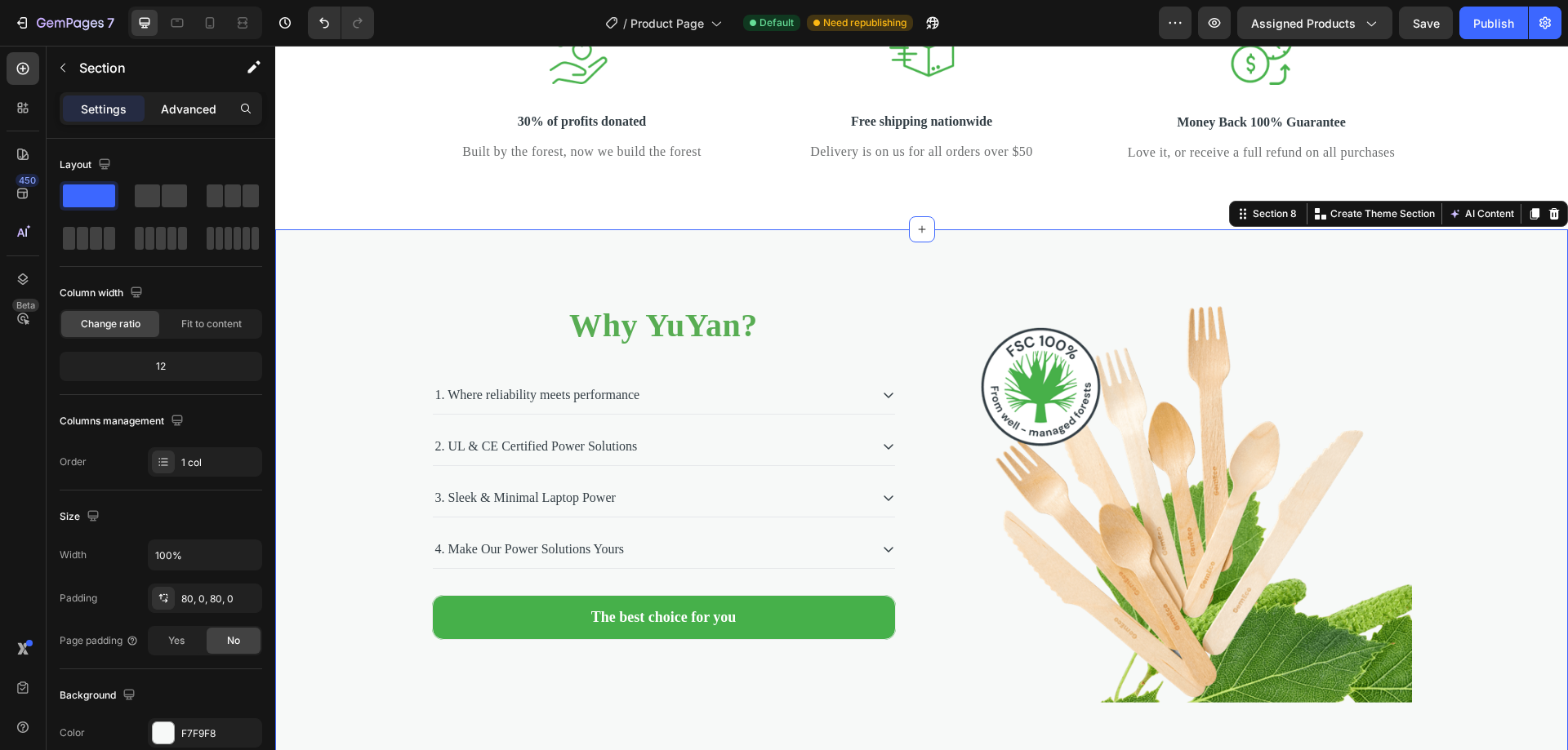
click at [170, 115] on p "Advanced" at bounding box center [188, 109] width 55 height 17
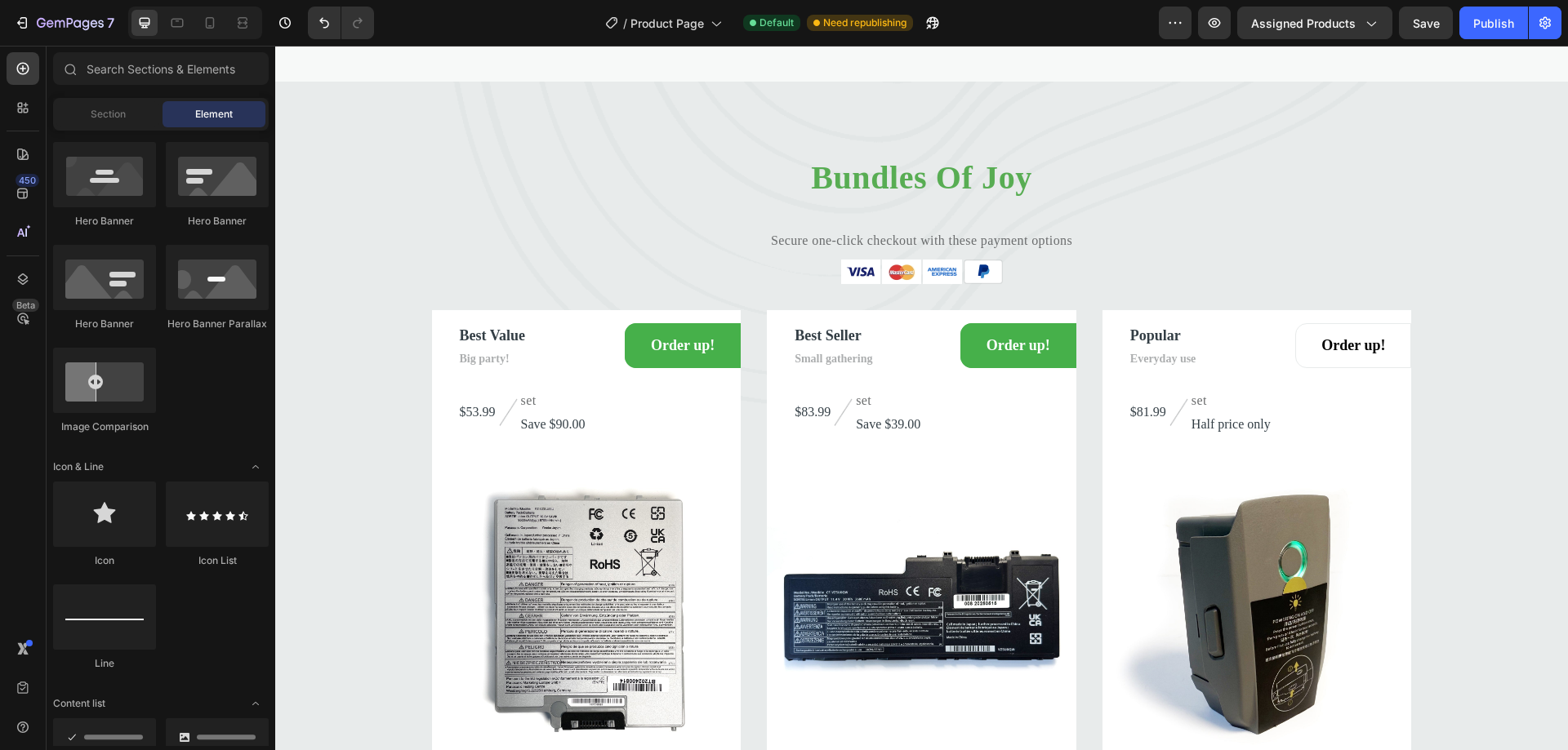
scroll to position [9712, 0]
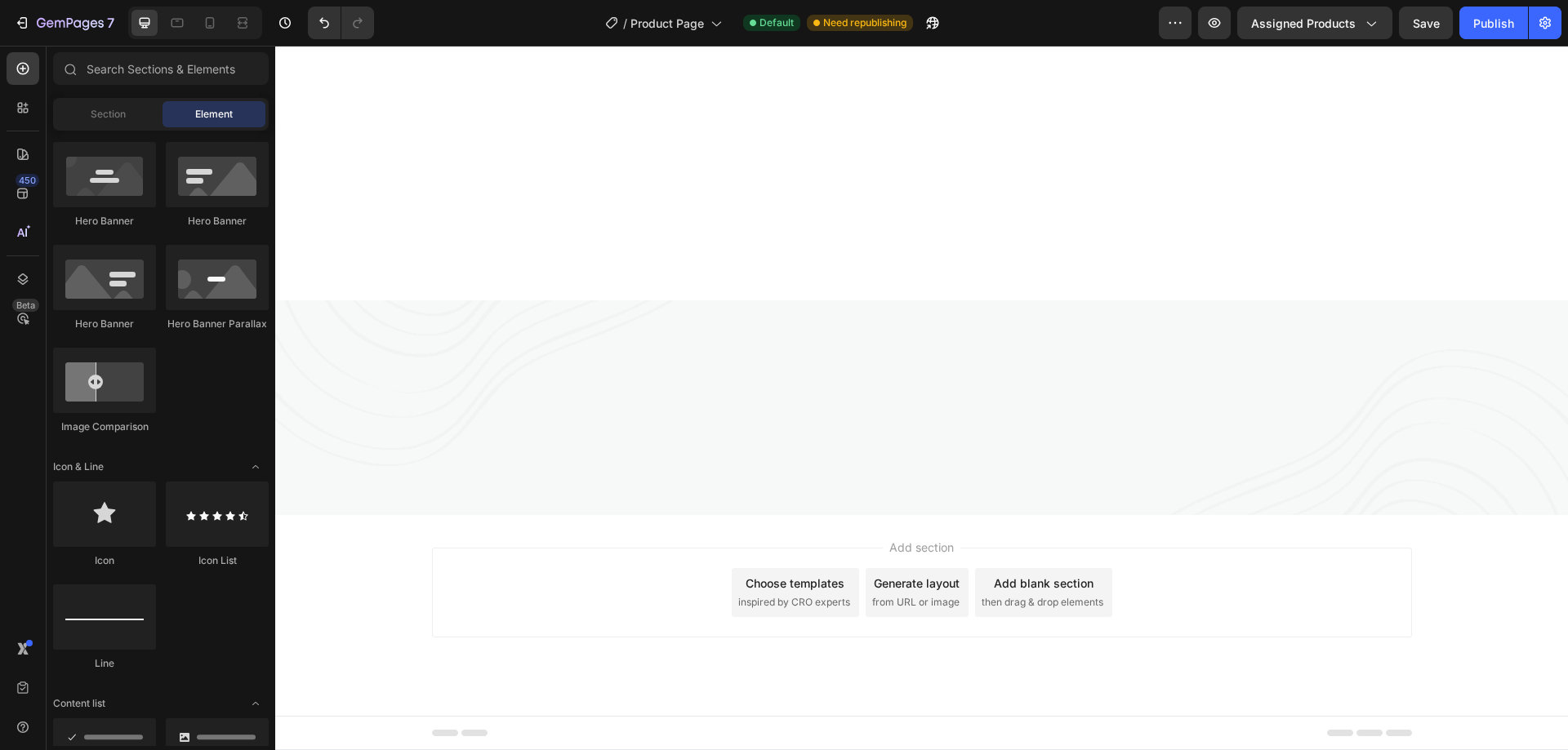
drag, startPoint x: 1561, startPoint y: 590, endPoint x: 275, endPoint y: 48, distance: 1395.6
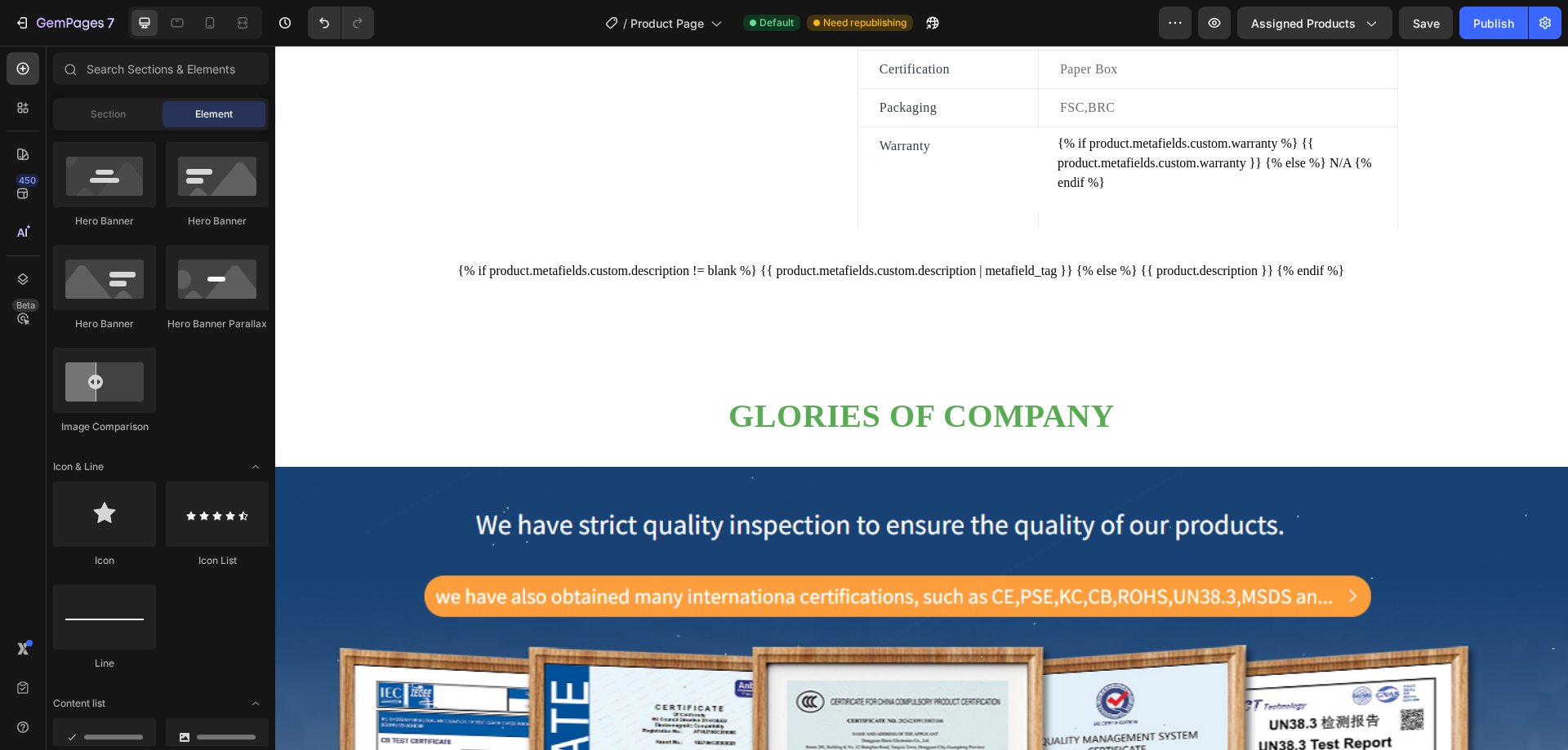
scroll to position [1238, 0]
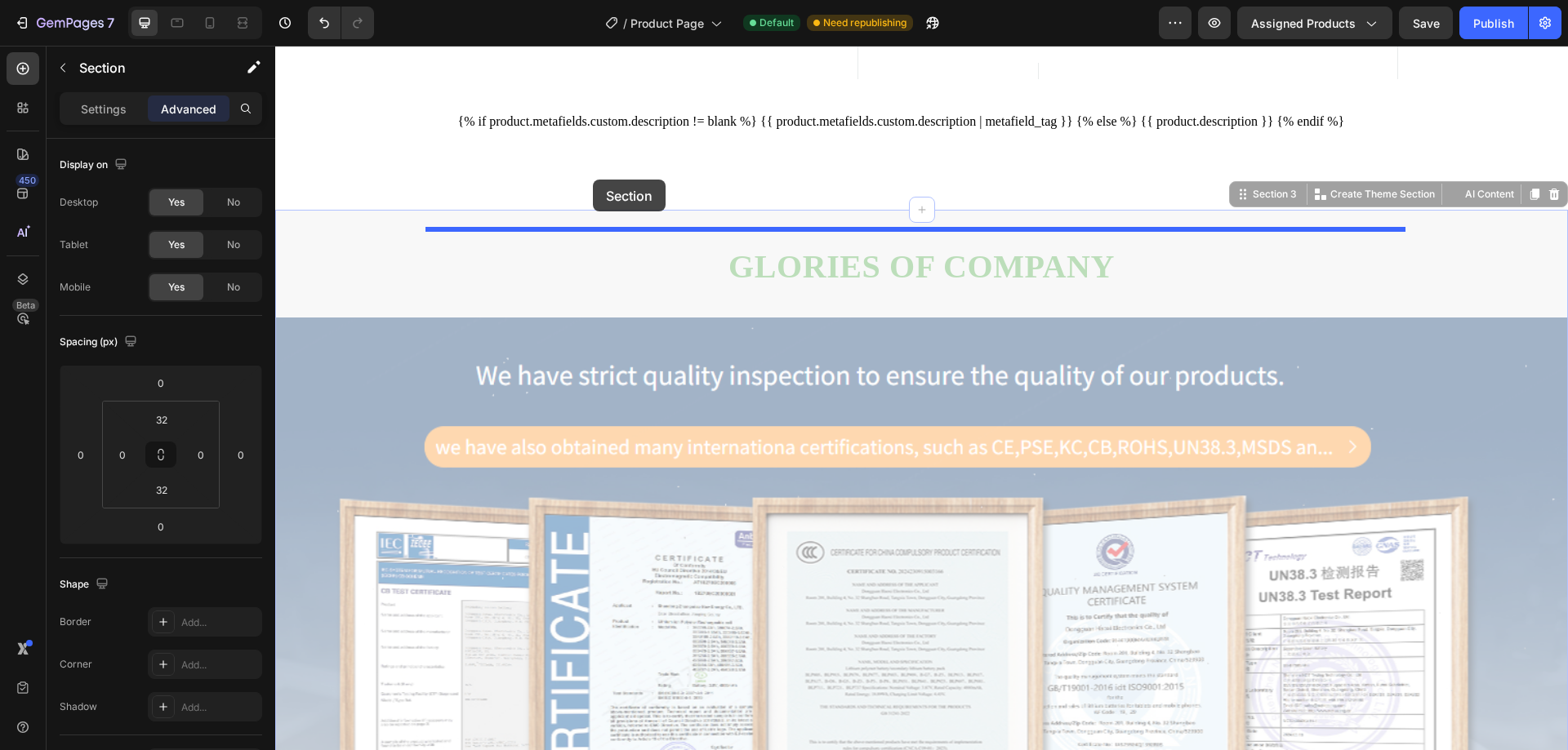
drag, startPoint x: 562, startPoint y: 237, endPoint x: 593, endPoint y: 180, distance: 64.9
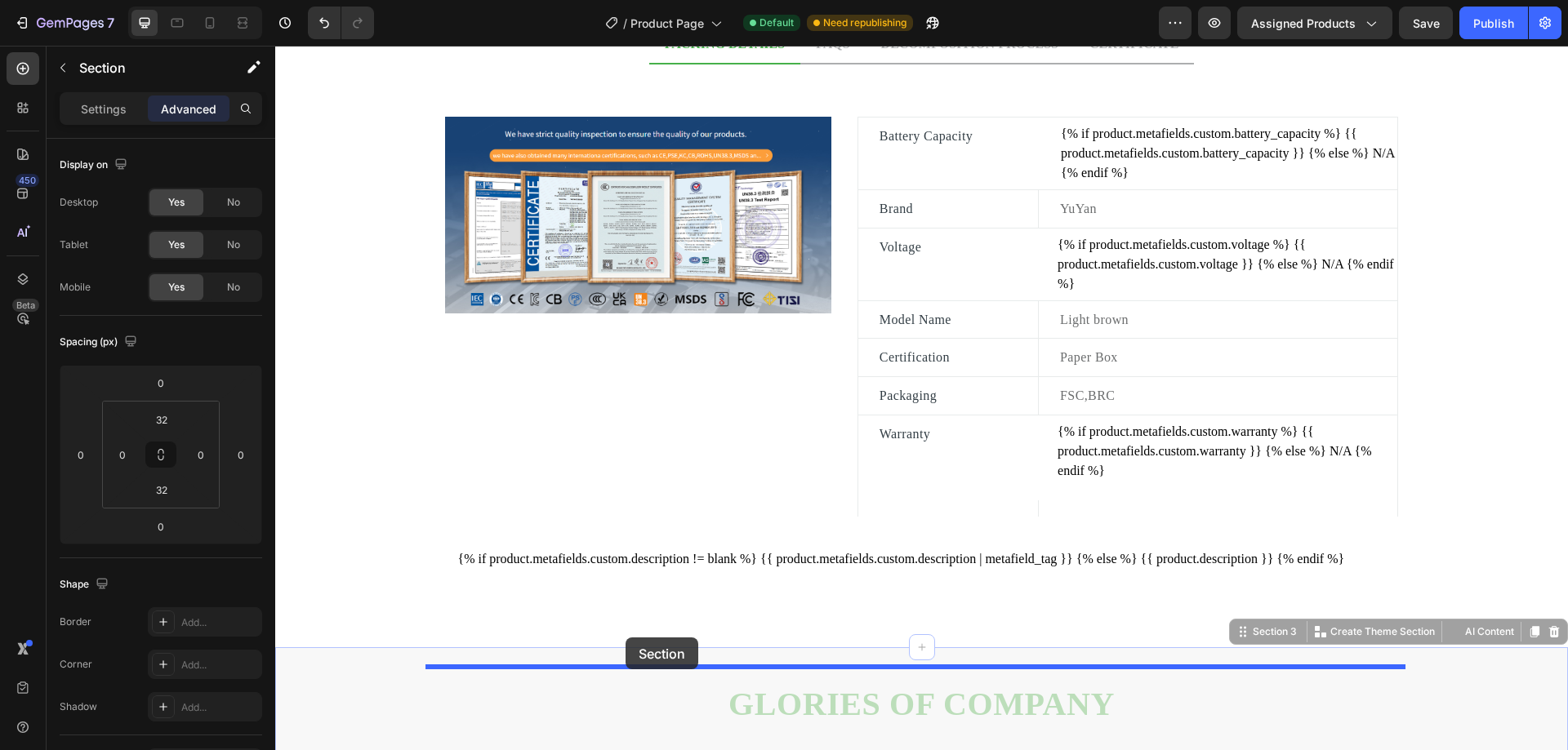
scroll to position [808, 0]
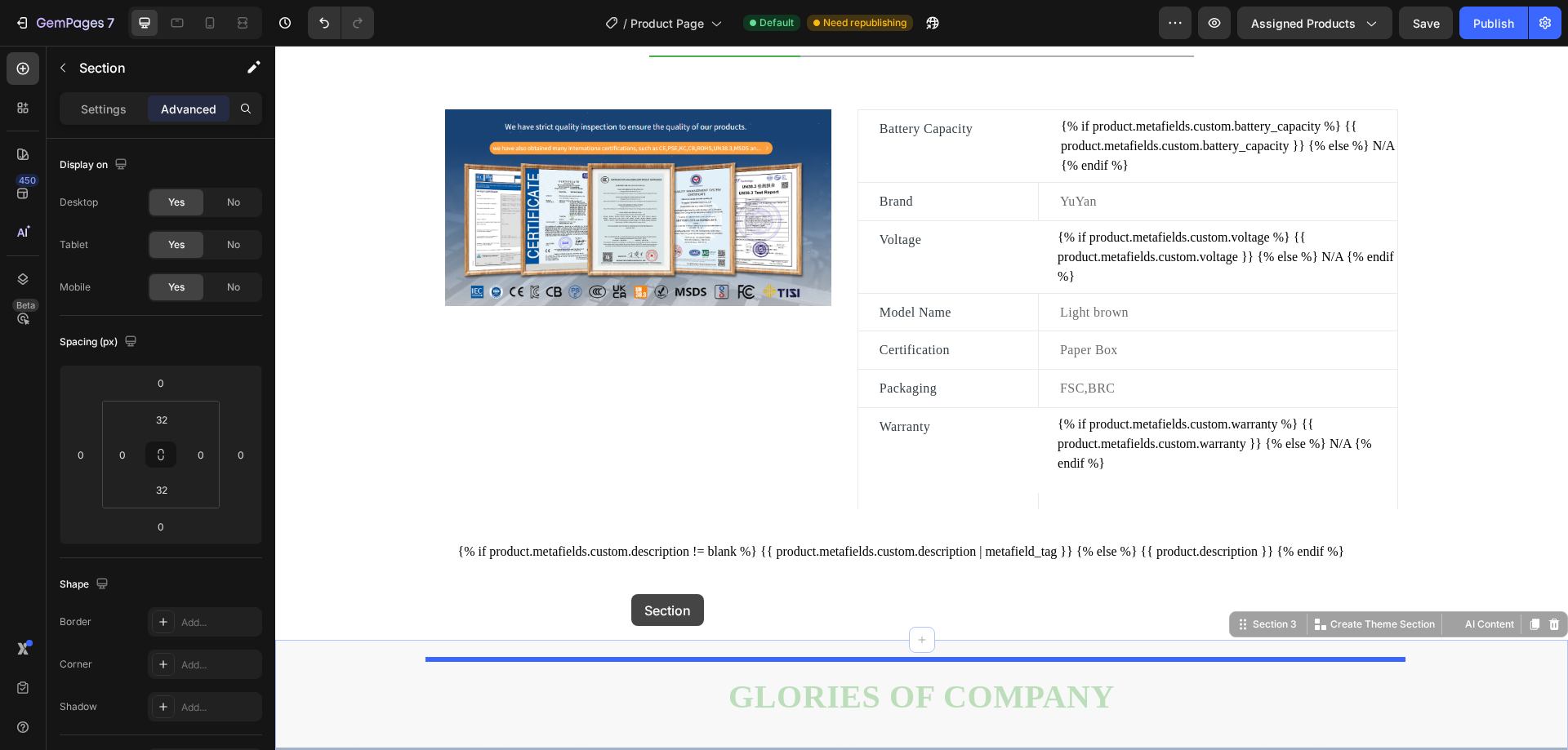
drag, startPoint x: 1237, startPoint y: 217, endPoint x: 631, endPoint y: 595, distance: 714.2
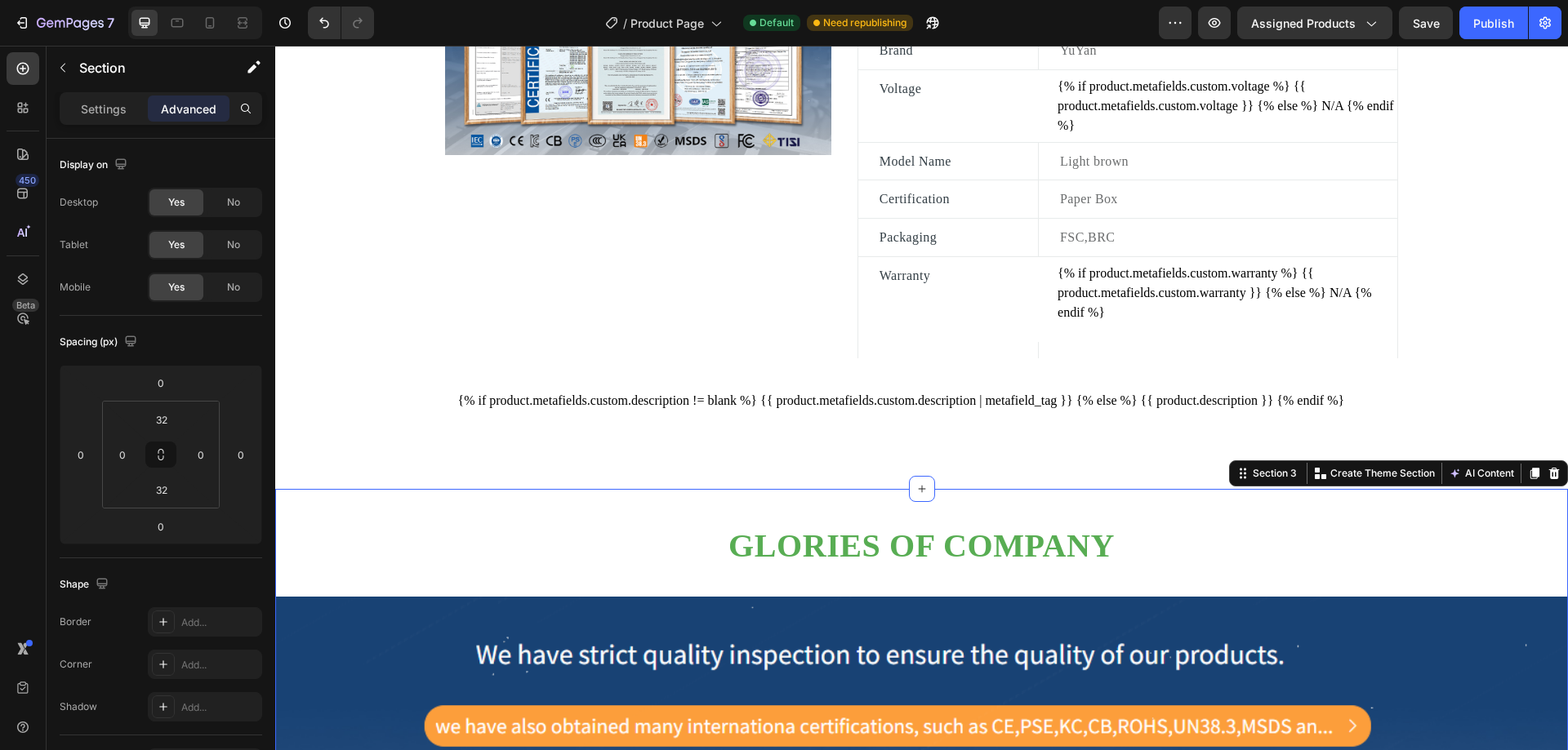
scroll to position [972, 0]
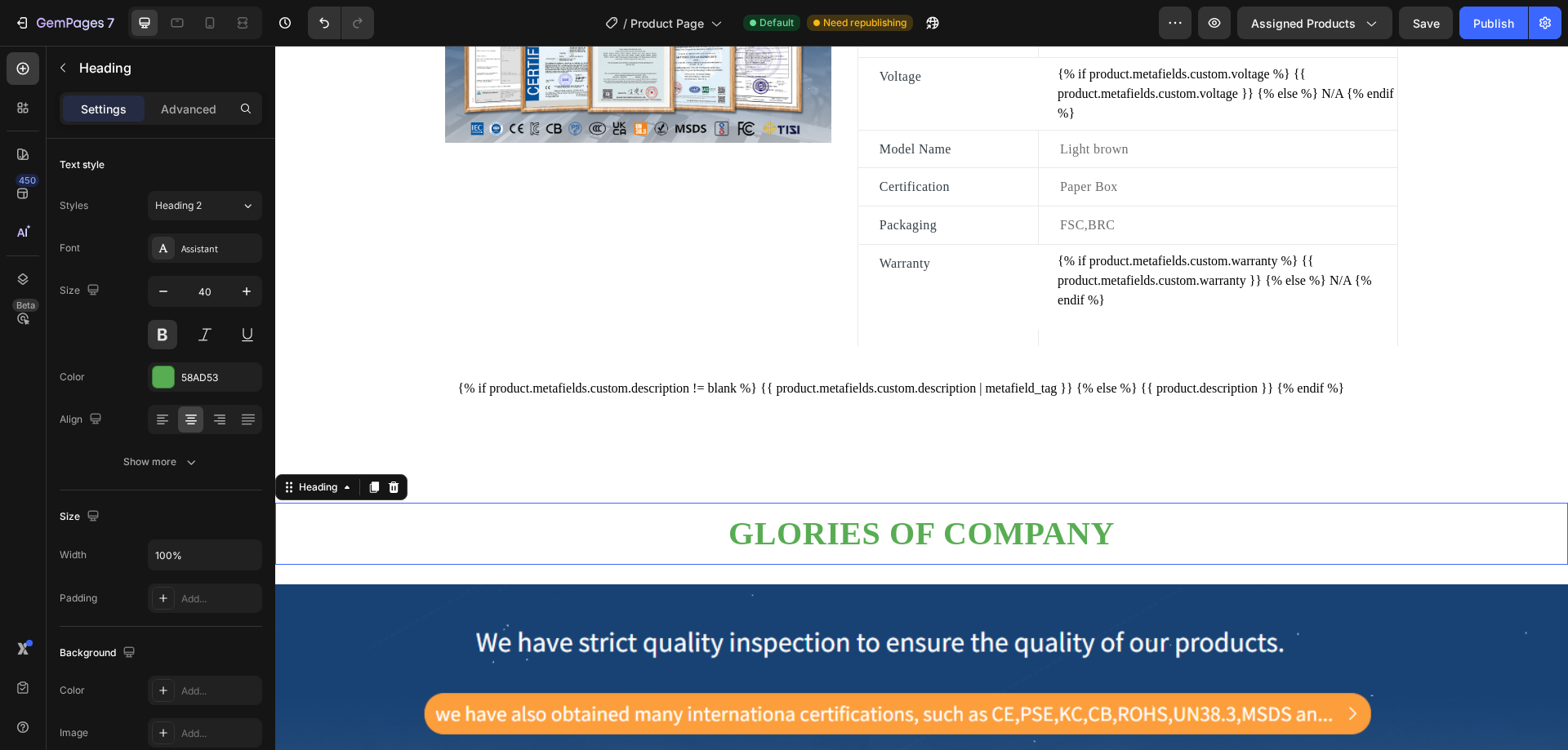
click at [689, 564] on div "Glories of company Heading 0" at bounding box center [922, 533] width 1293 height 62
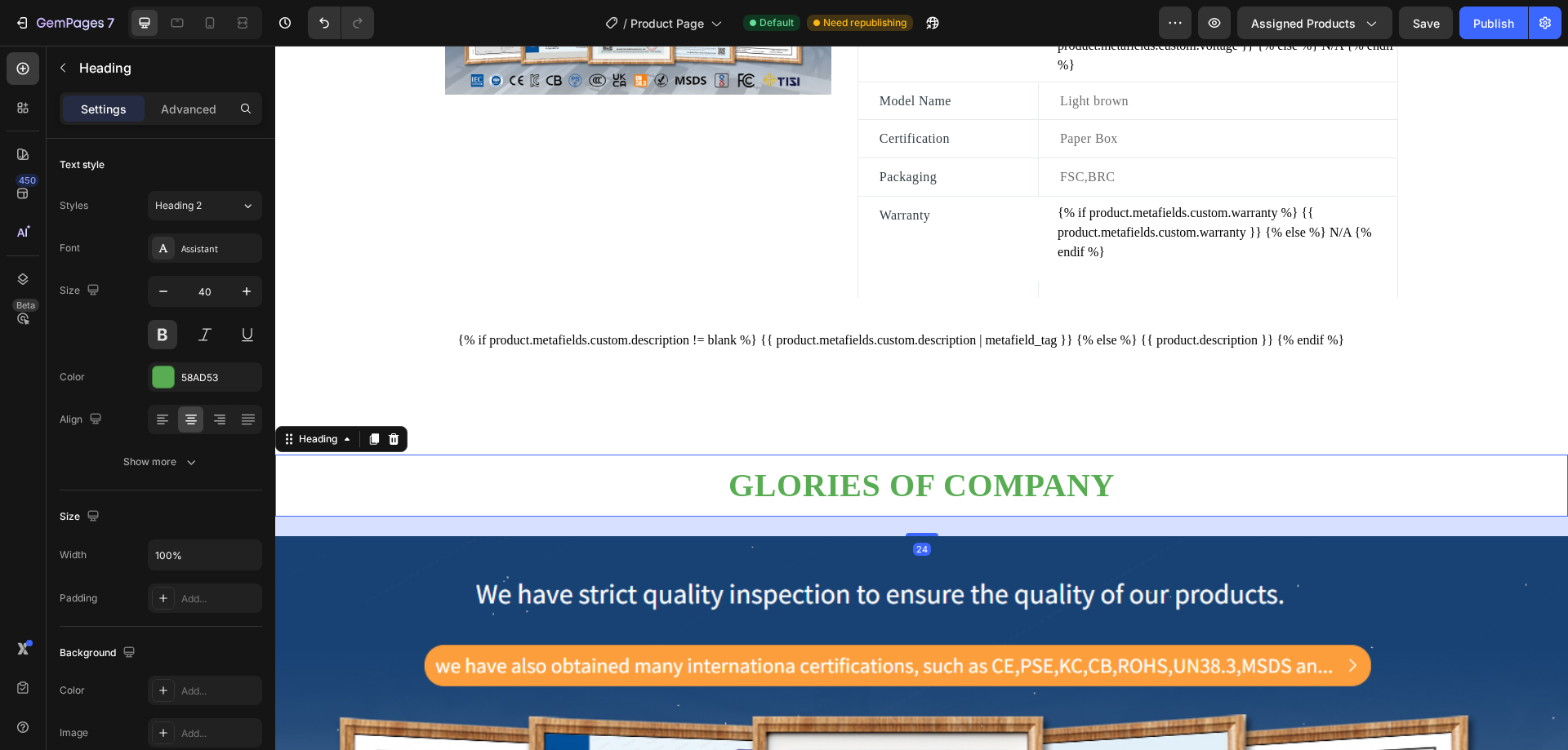
scroll to position [1053, 0]
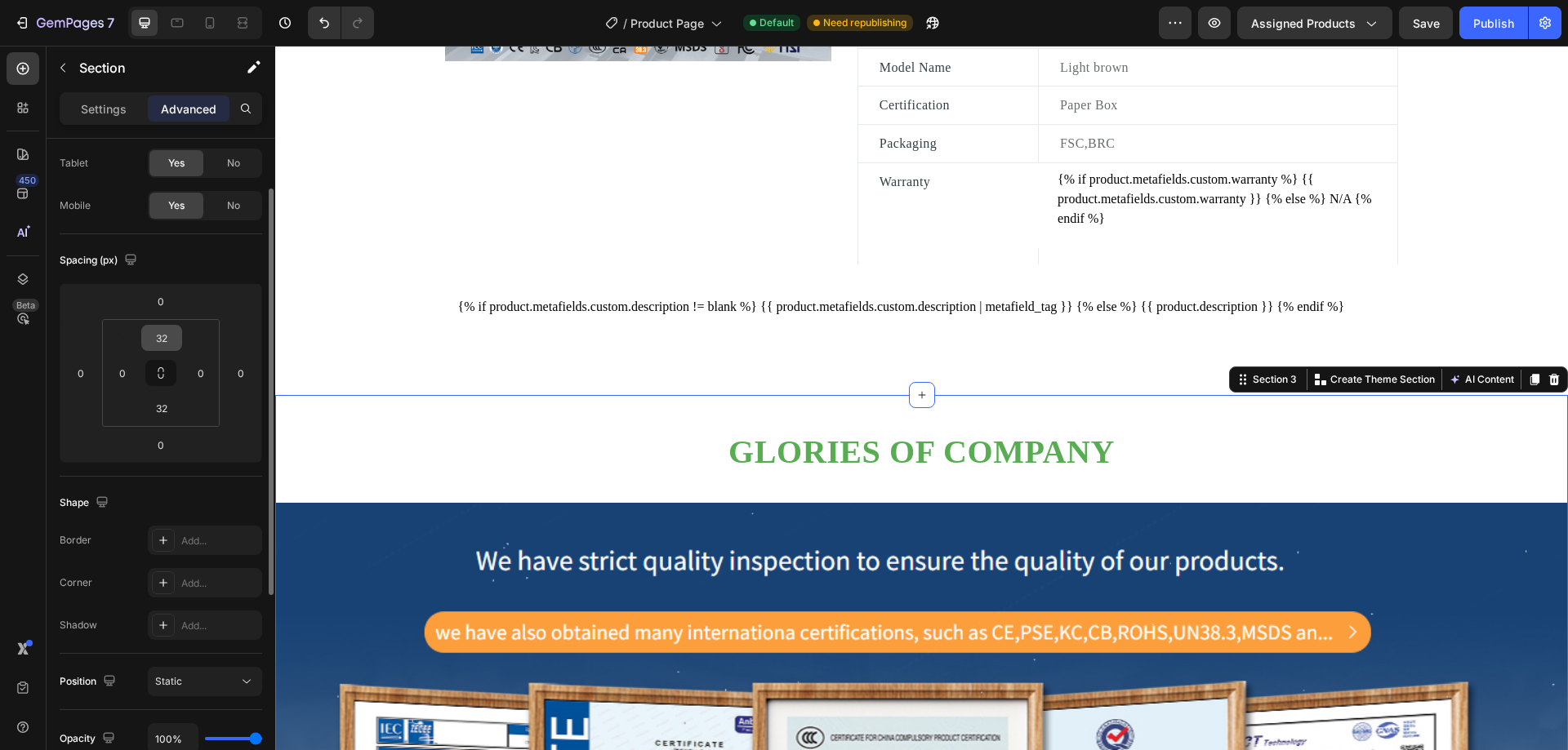
scroll to position [0, 0]
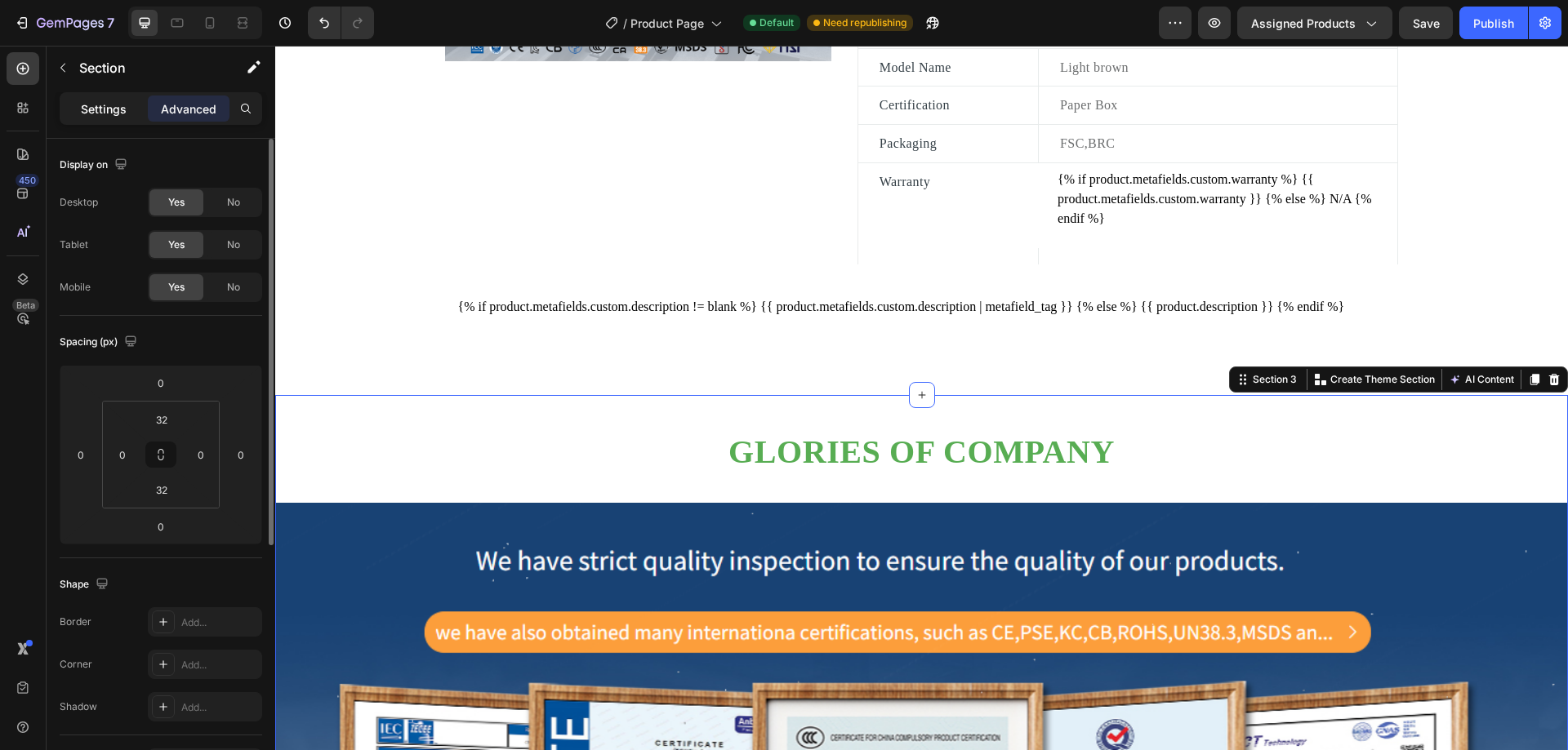
click at [79, 115] on div "Settings" at bounding box center [104, 108] width 82 height 26
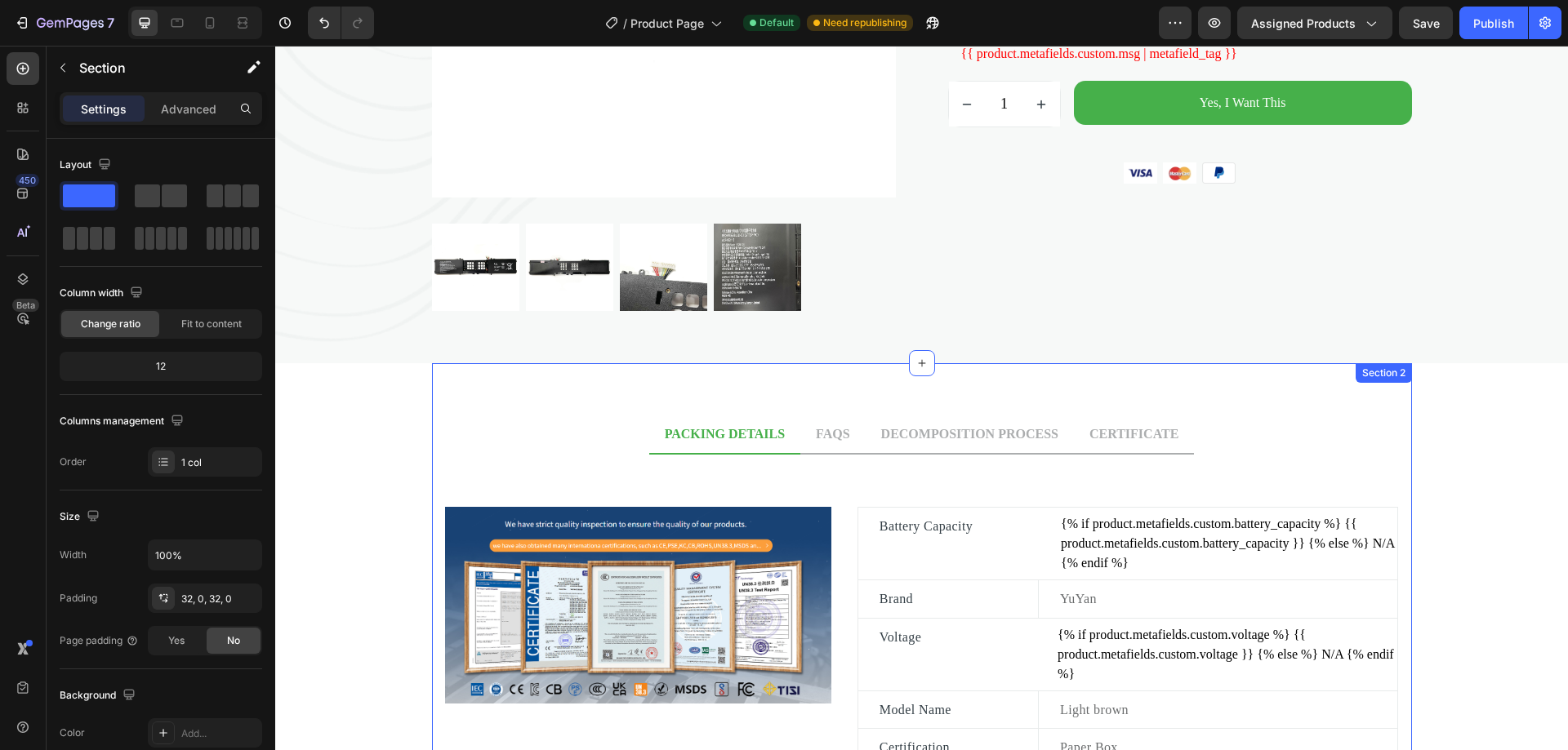
scroll to position [400, 0]
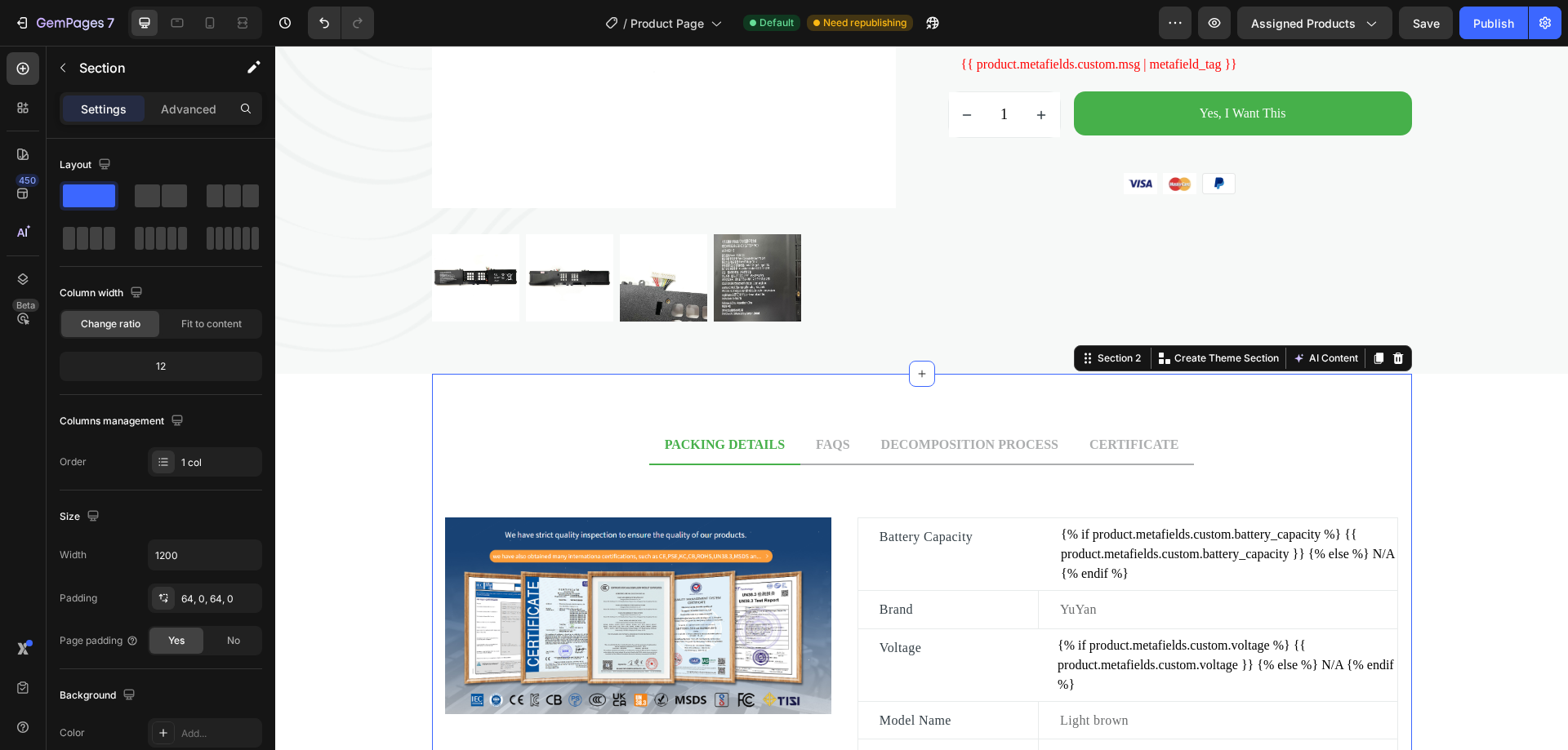
click at [720, 396] on div "PACKING DETAILS FAQS DECOMPOSITION PROCESS CERTIFICATE Image Battery Capacity T…" at bounding box center [922, 710] width 980 height 673
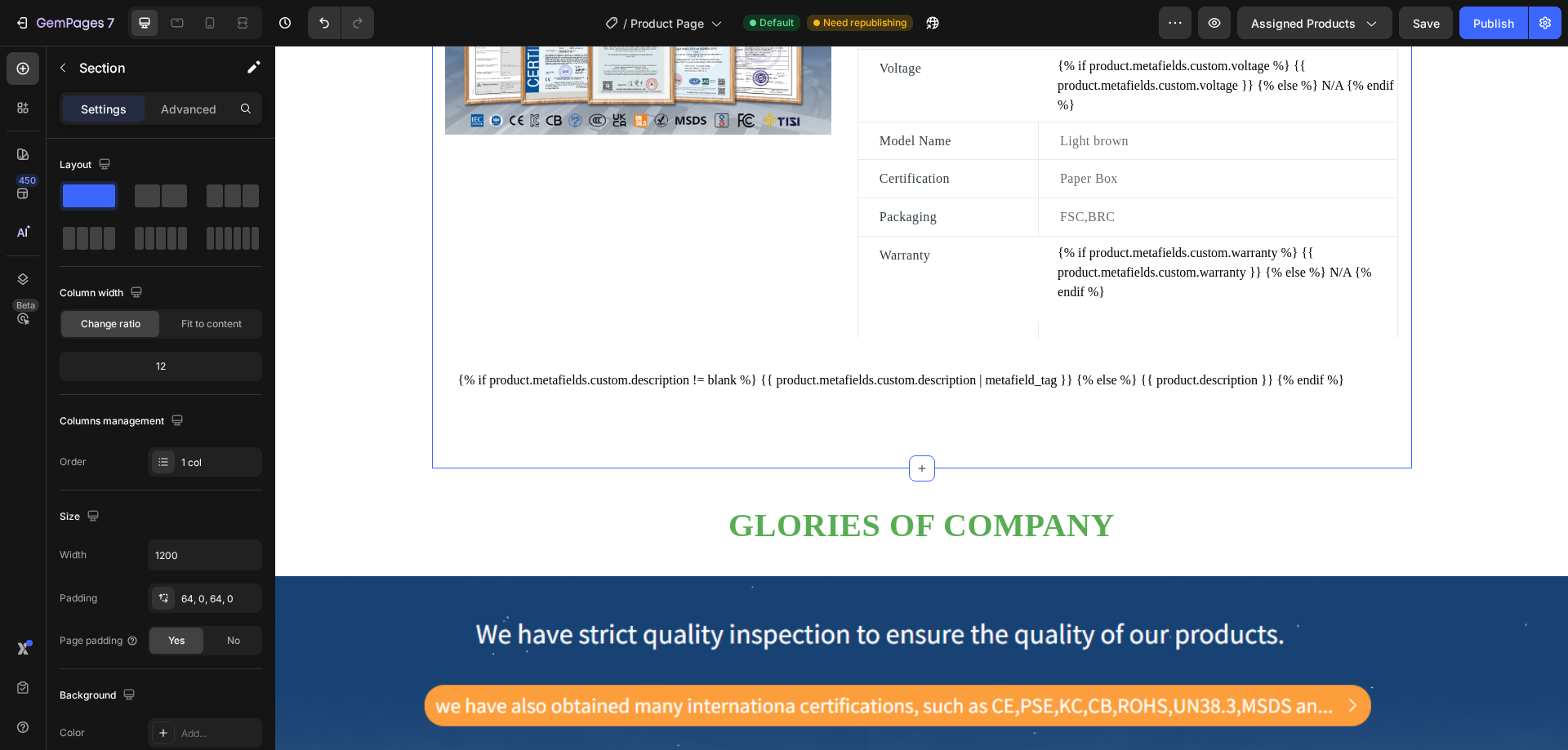
scroll to position [1053, 0]
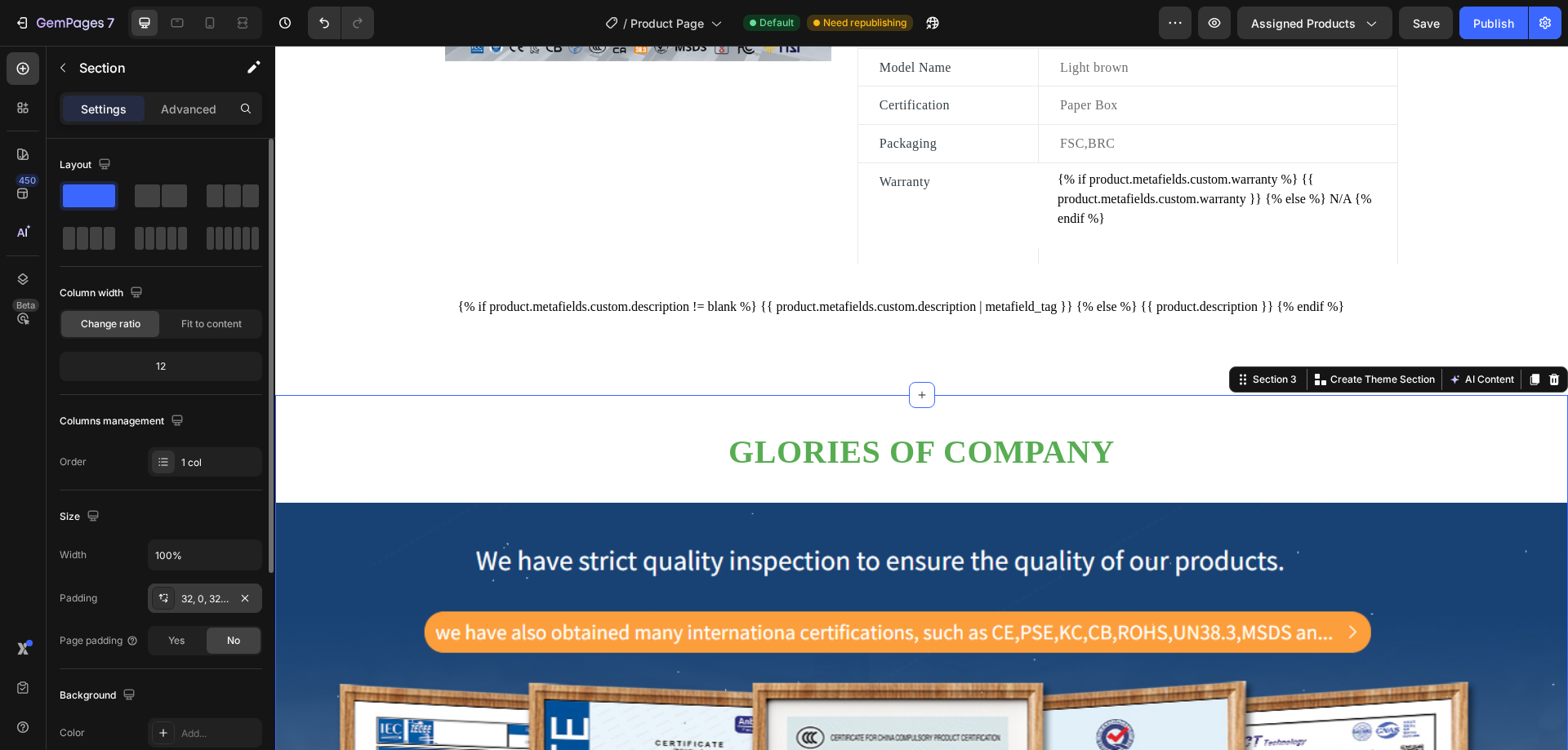
click at [221, 601] on div "32, 0, 32, 0" at bounding box center [205, 598] width 48 height 15
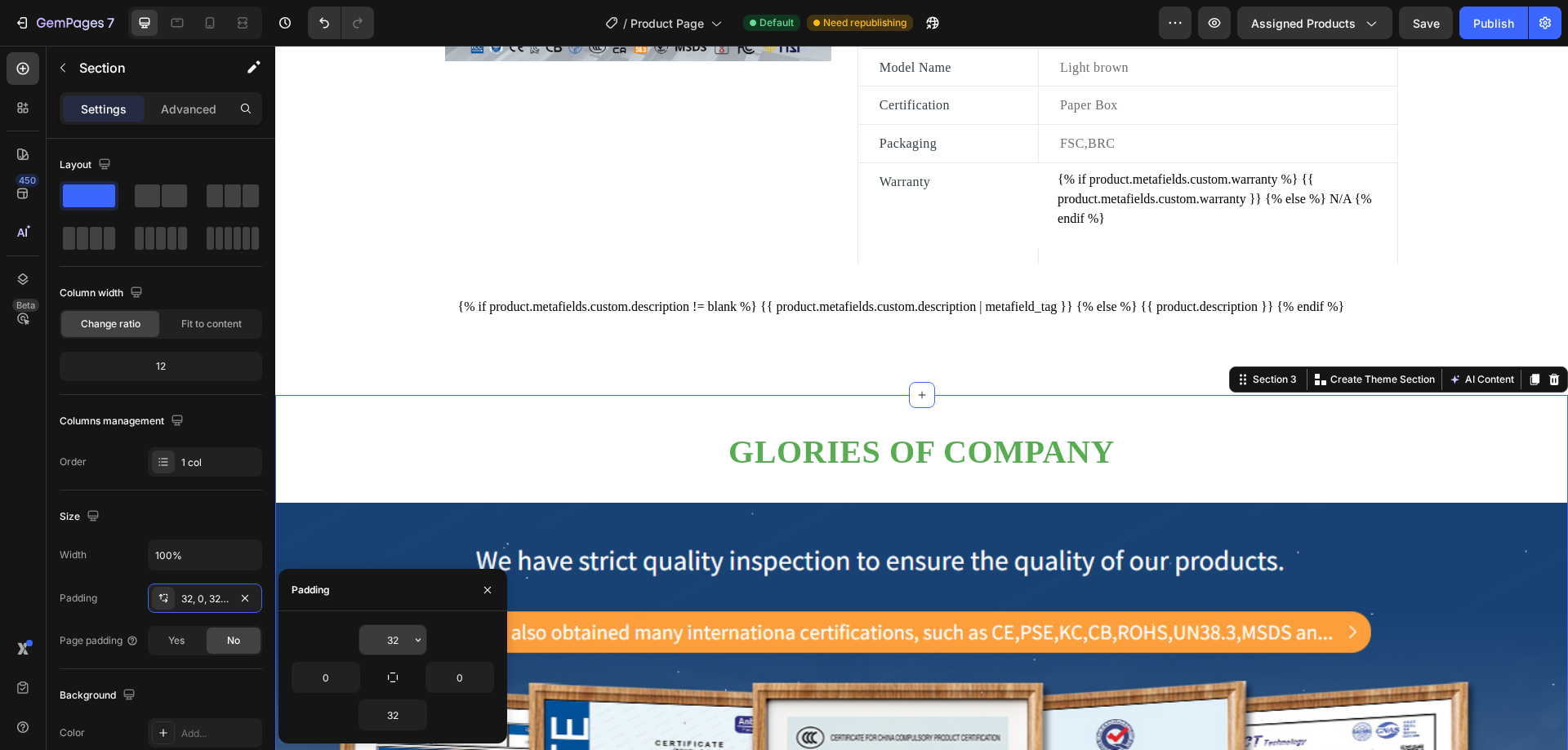
click at [407, 636] on input "32" at bounding box center [393, 640] width 67 height 29
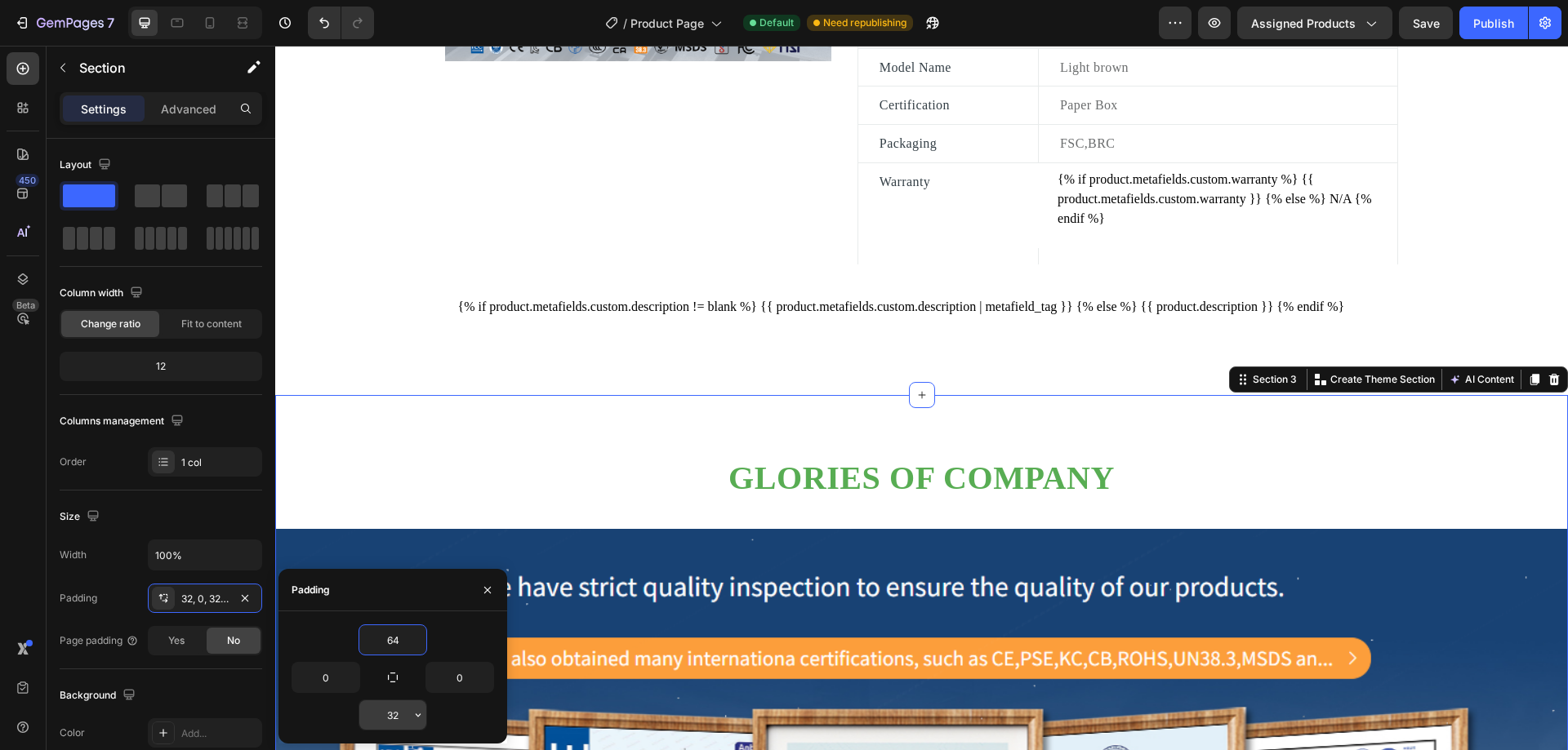
type input "64"
click at [402, 708] on input "32" at bounding box center [393, 715] width 67 height 29
type input "64"
click at [514, 499] on h2 "Glories of company" at bounding box center [922, 478] width 1293 height 43
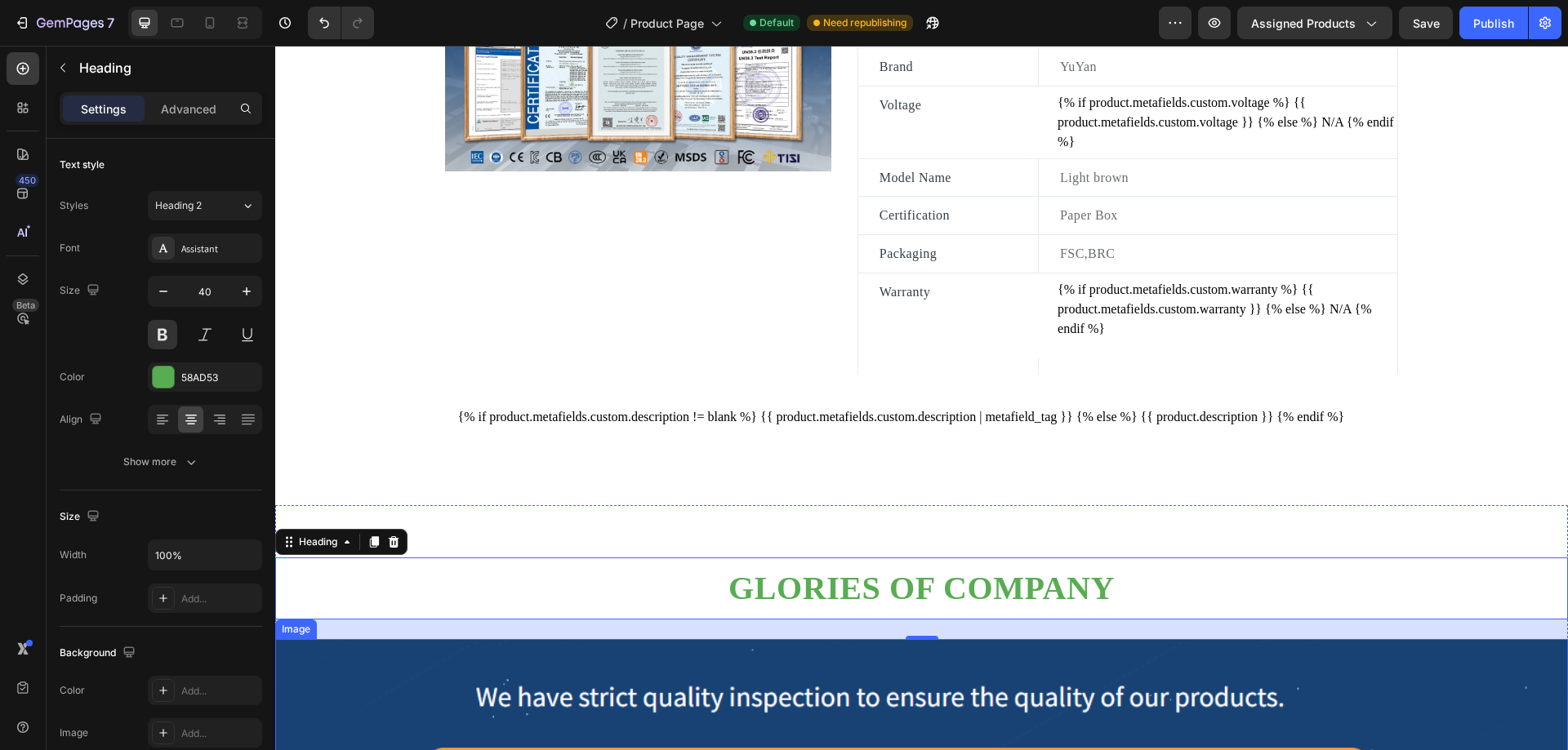
scroll to position [972, 0]
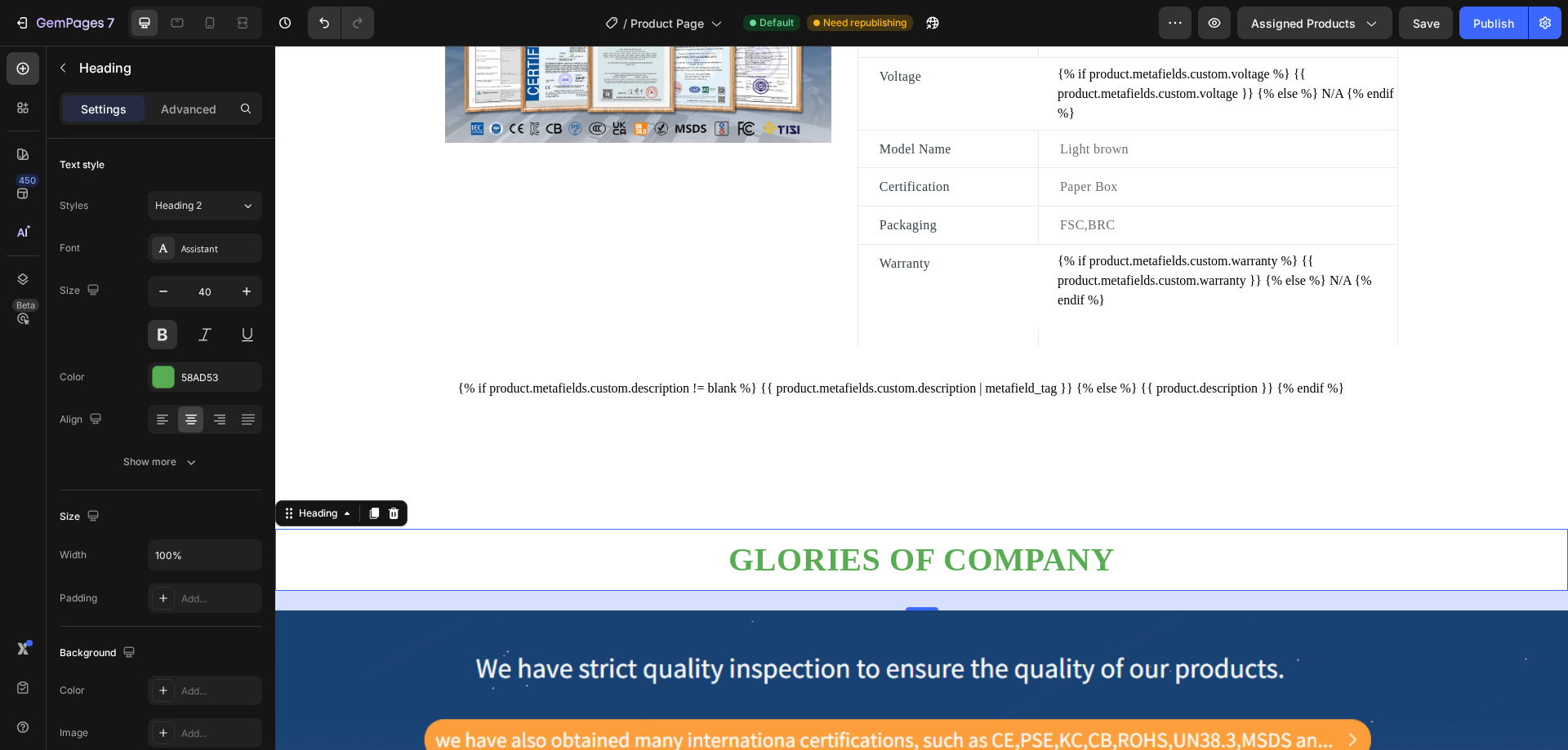
click at [1351, 562] on h2 "Glories of company" at bounding box center [922, 560] width 1293 height 43
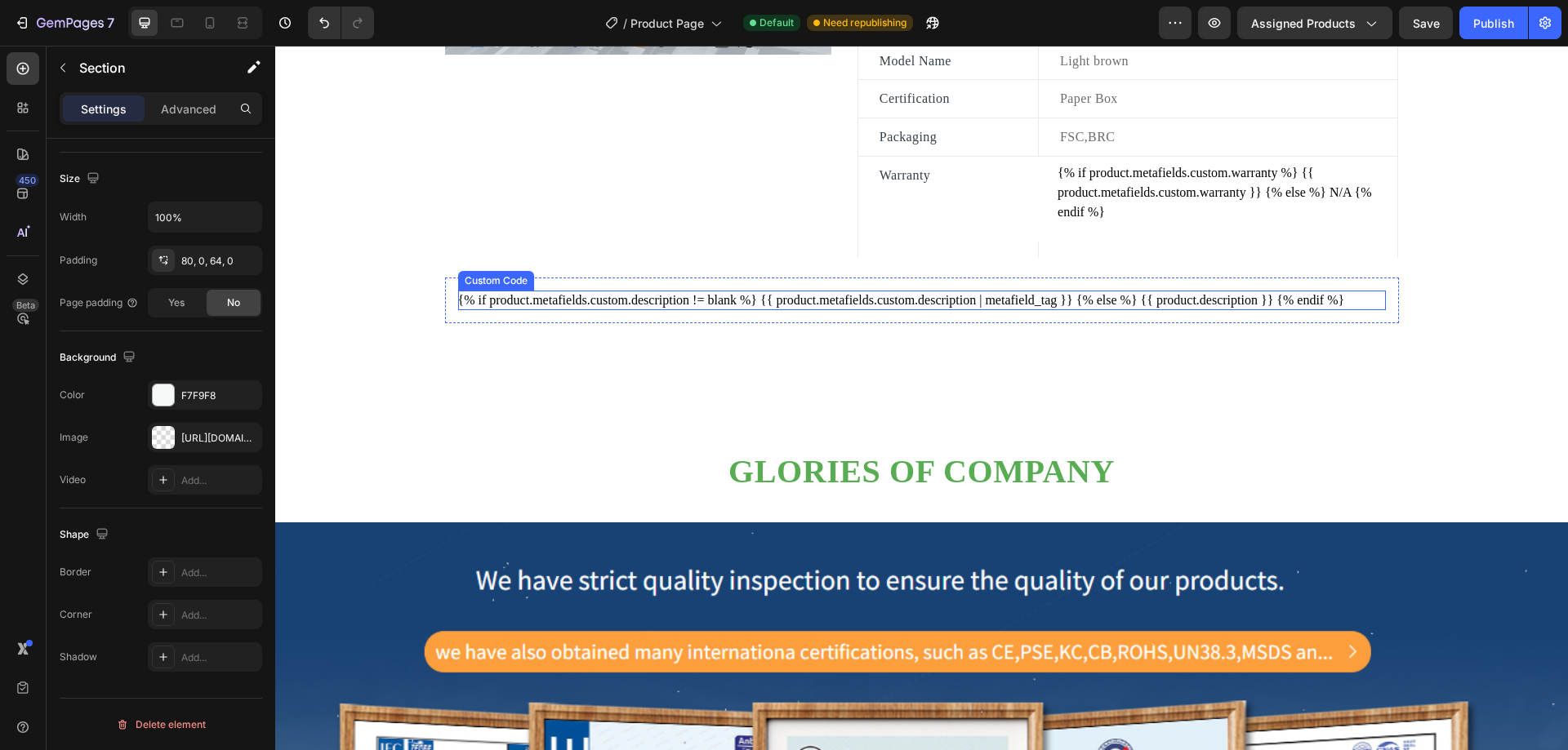
scroll to position [1061, 0]
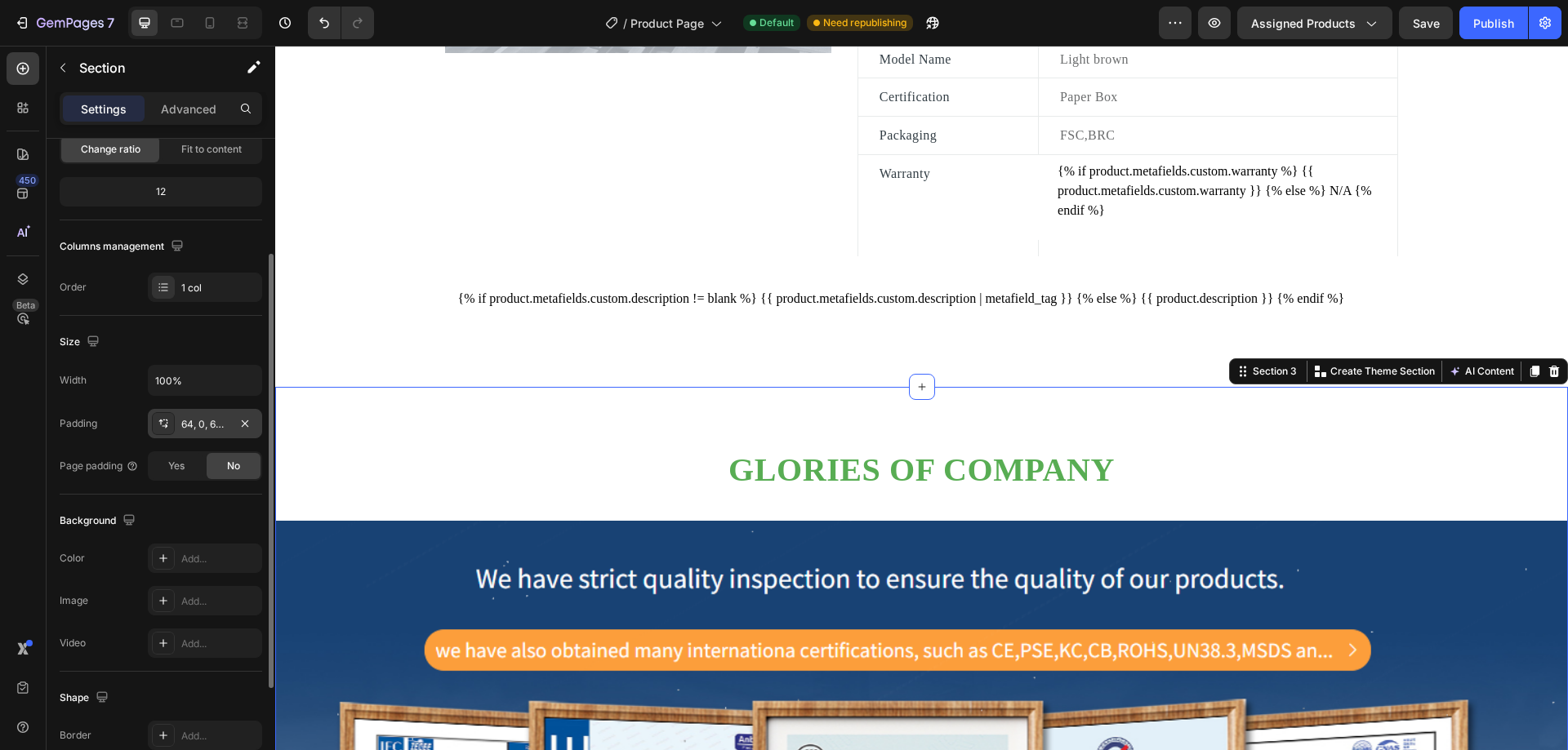
click at [187, 428] on div "64, 0, 64, 0" at bounding box center [205, 424] width 48 height 15
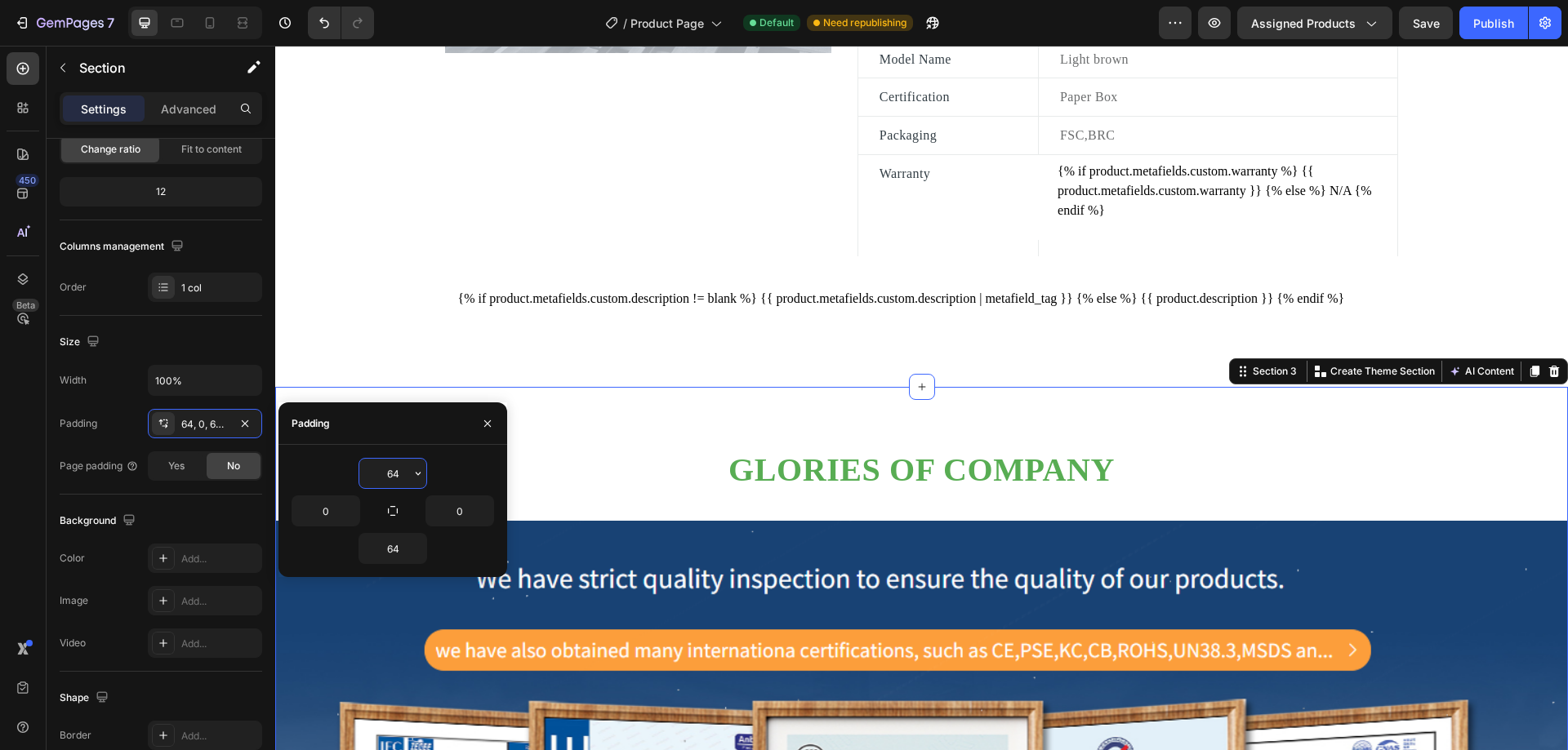
click at [396, 472] on input "64" at bounding box center [393, 473] width 67 height 29
click at [775, 472] on h2 "Glories of company" at bounding box center [922, 470] width 1293 height 43
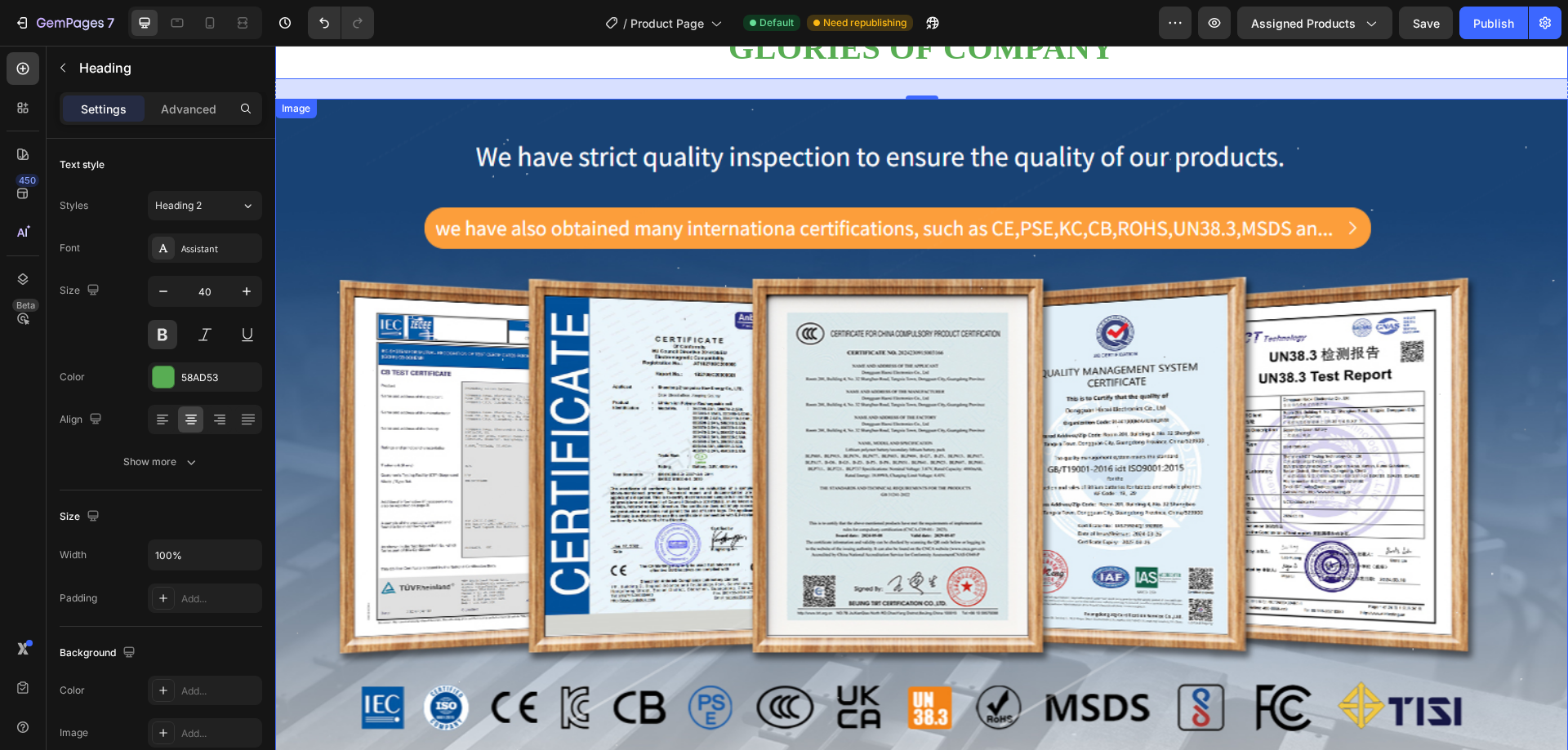
scroll to position [816, 0]
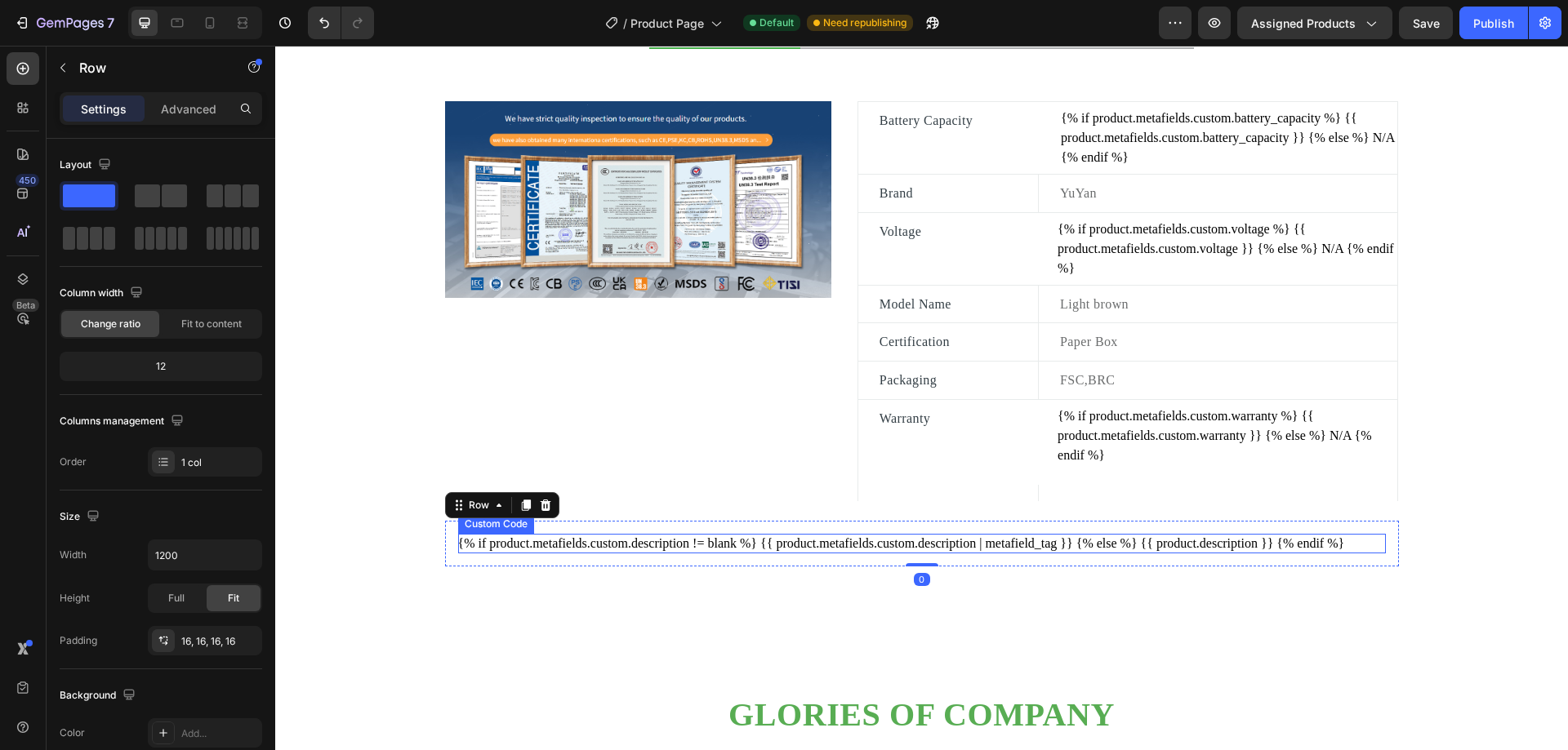
click at [874, 552] on div "{% if product.metafields.custom.description != blank %} {{ product.metafields.c…" at bounding box center [922, 543] width 927 height 19
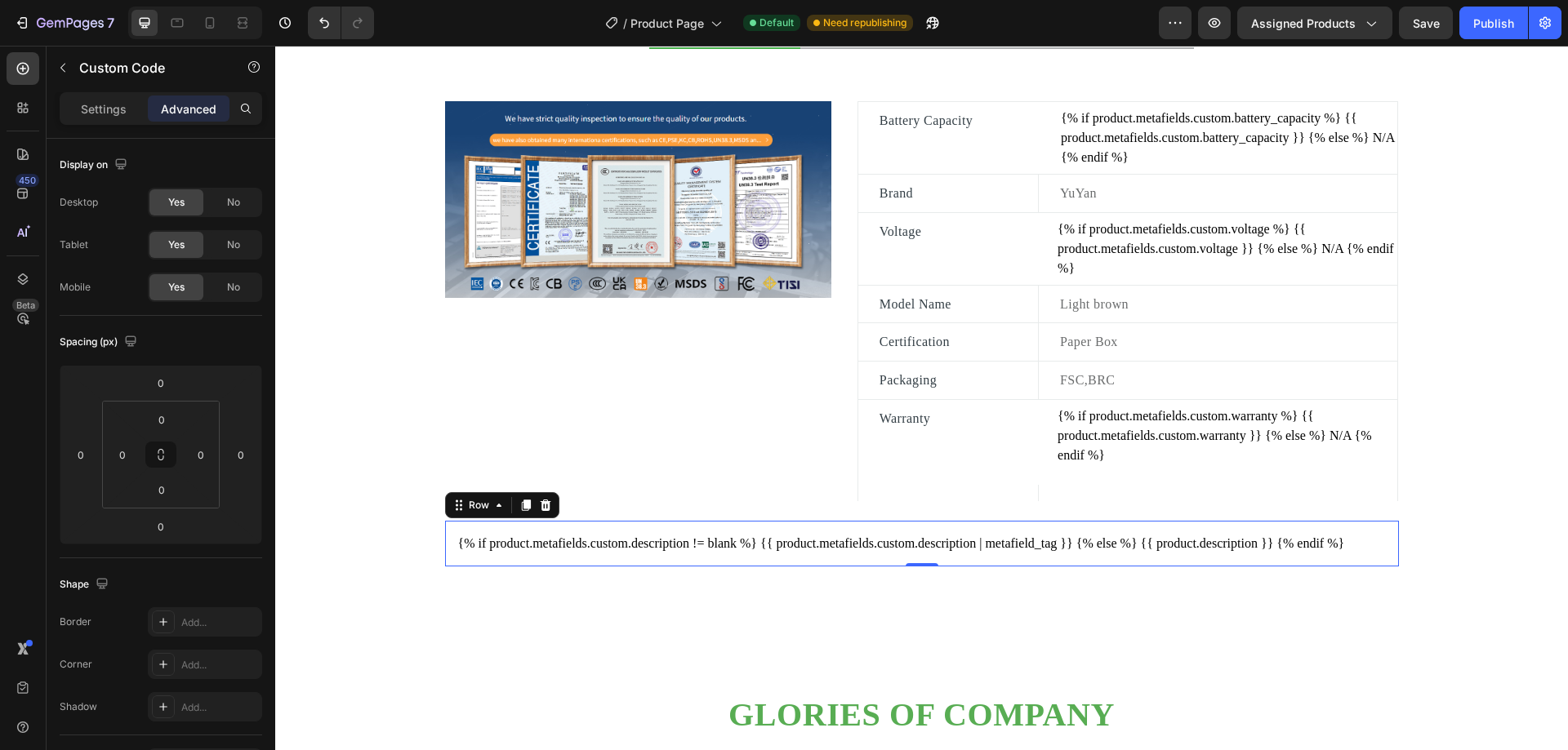
click at [846, 525] on div "{% if product.metafields.custom.description != blank %} {{ product.metafields.c…" at bounding box center [922, 543] width 954 height 46
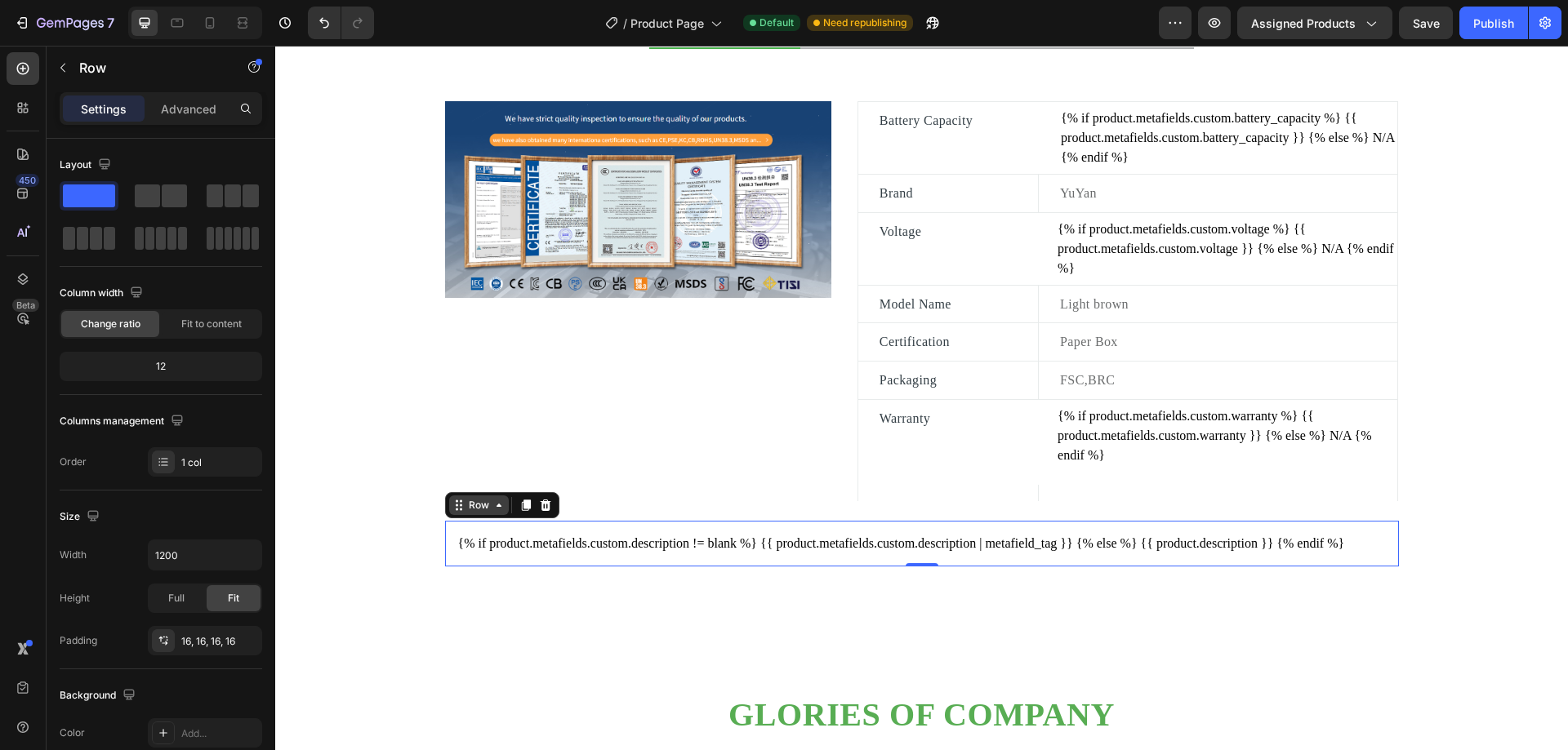
click at [494, 504] on icon at bounding box center [499, 504] width 13 height 13
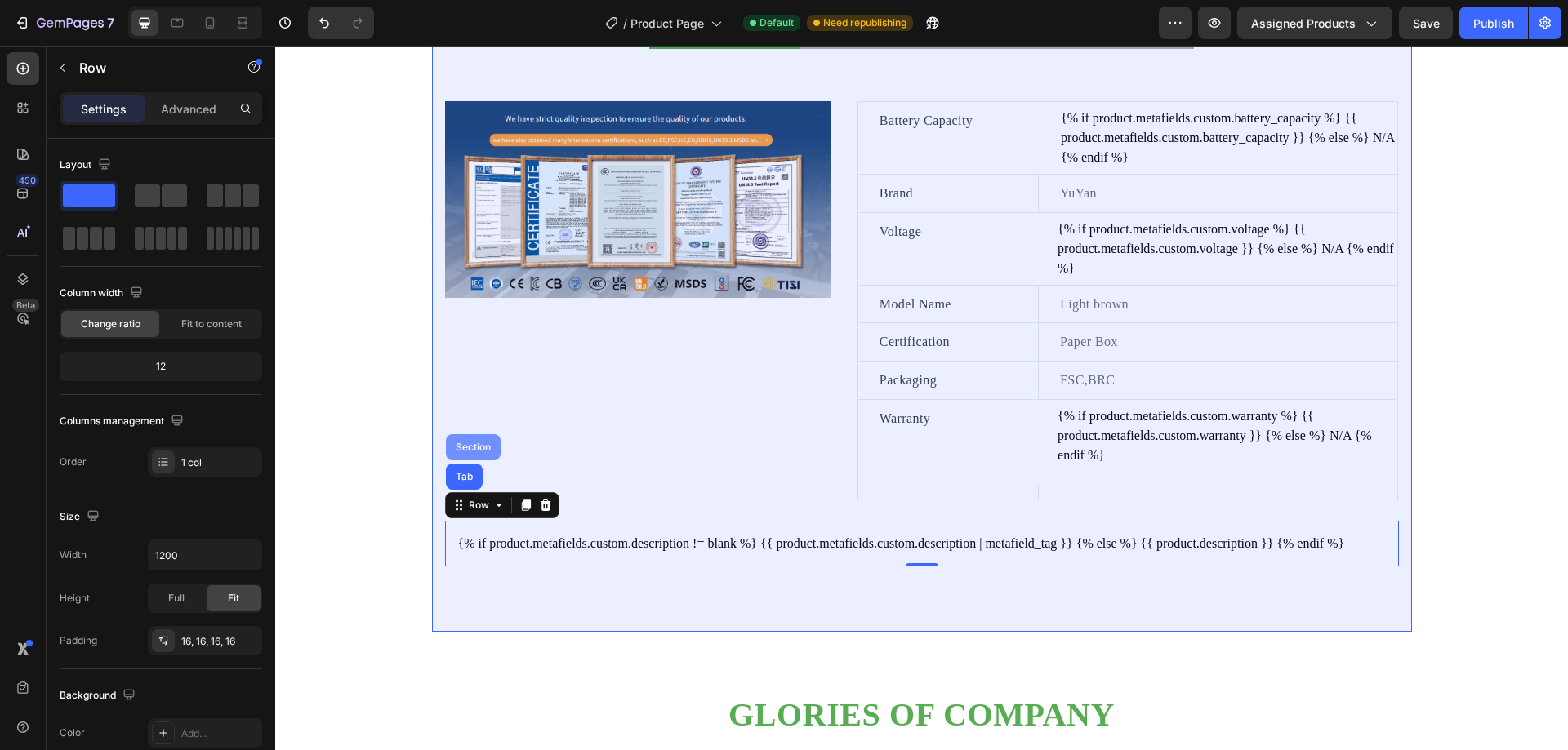
click at [478, 445] on div "Section" at bounding box center [472, 447] width 42 height 10
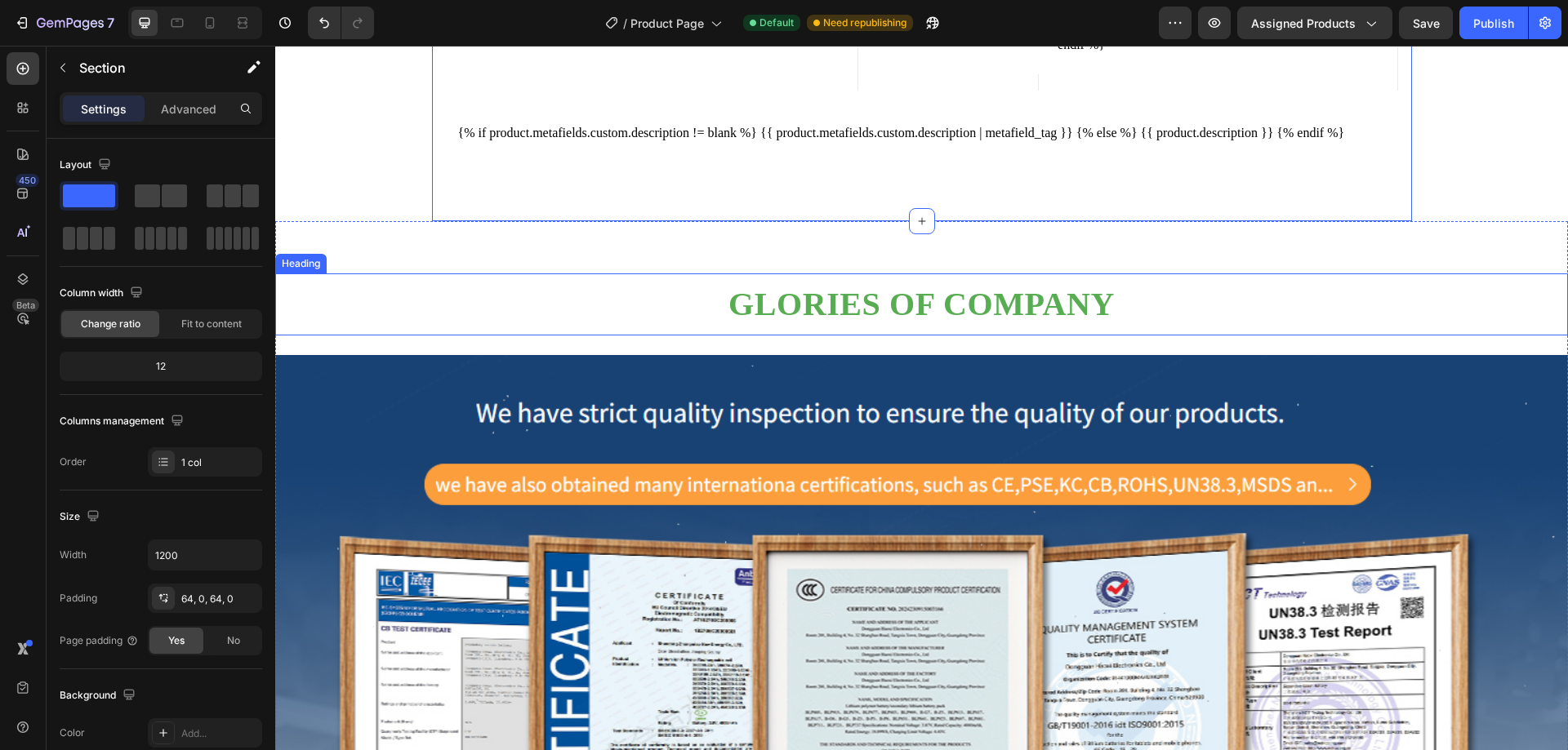
scroll to position [1306, 0]
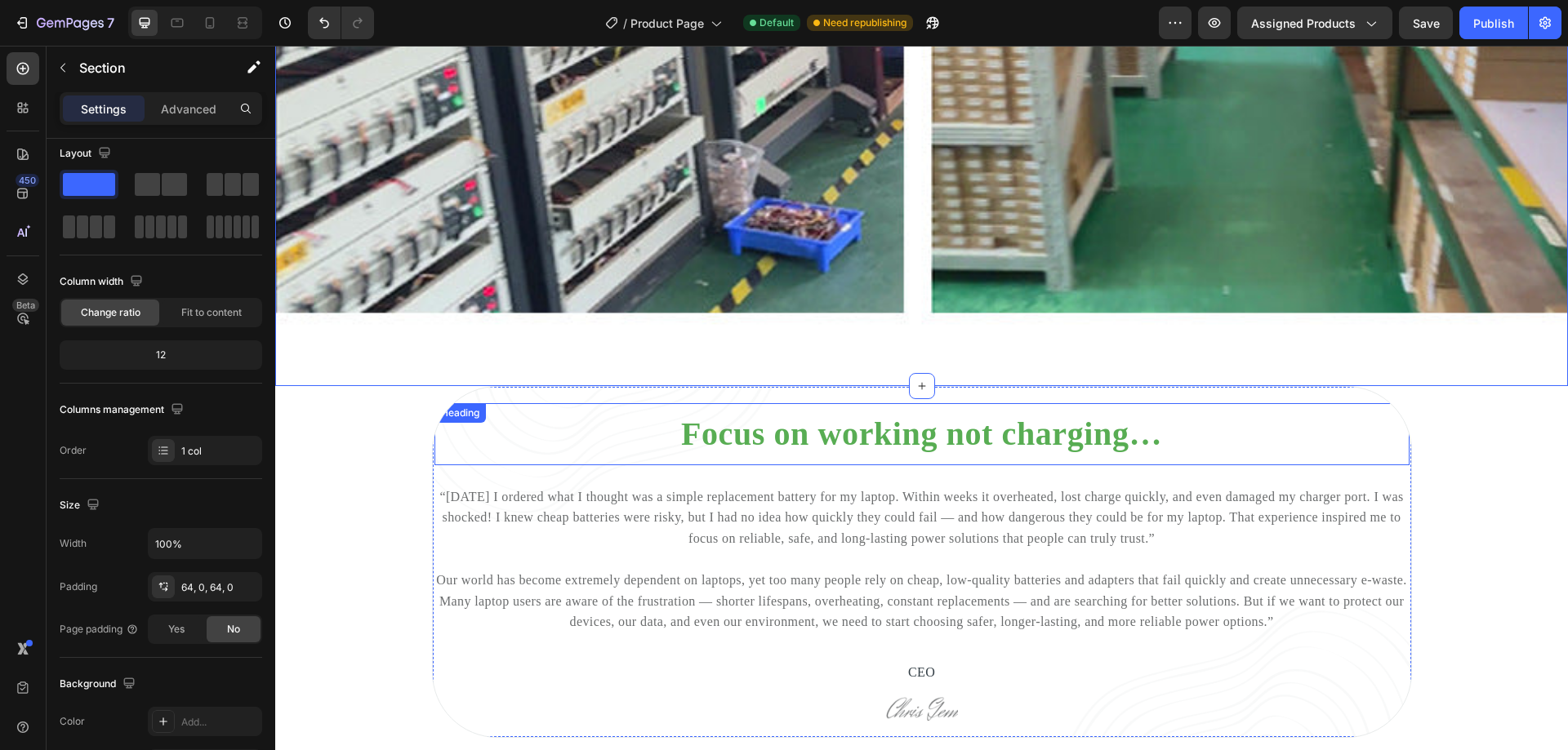
scroll to position [6366, 0]
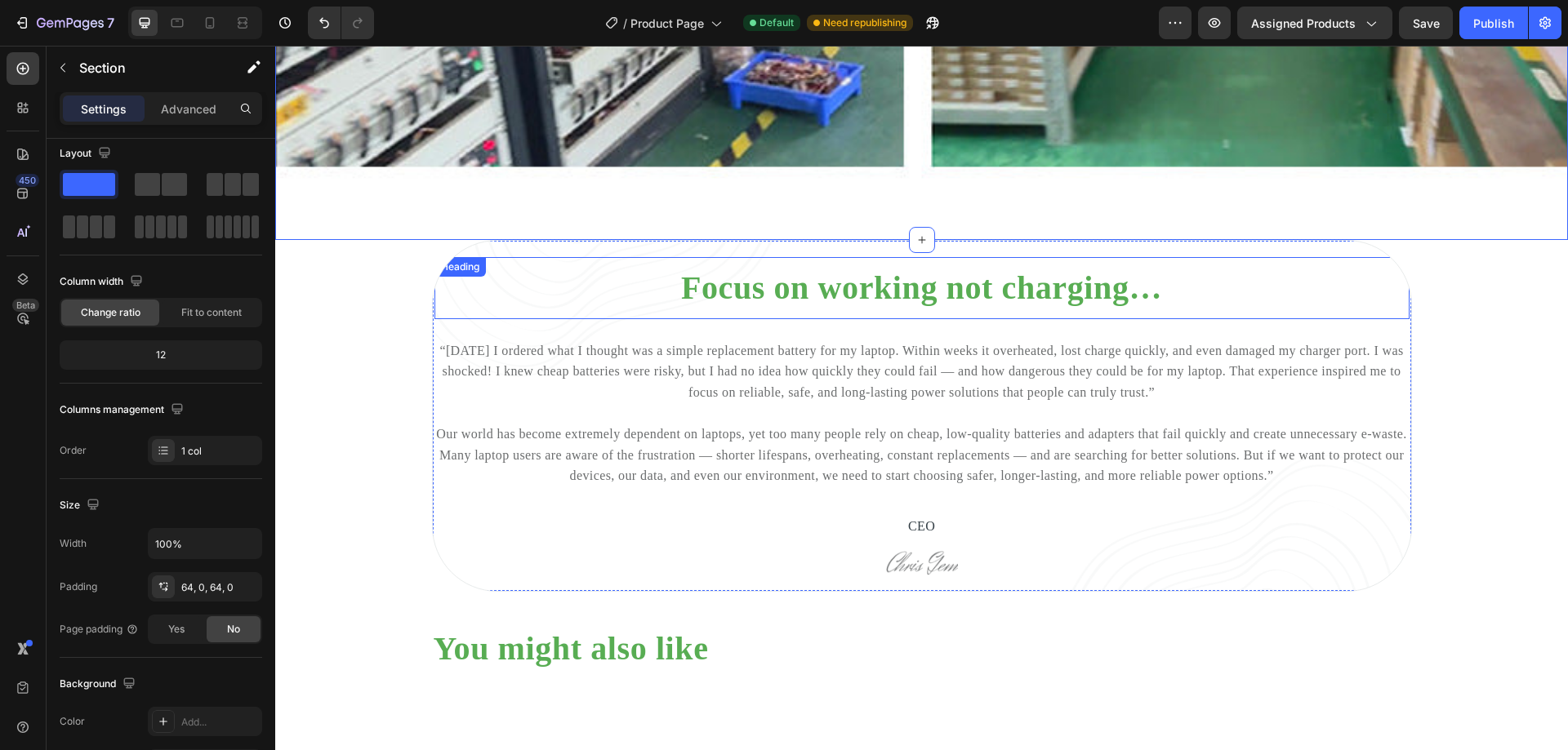
click at [738, 257] on div "Focus on working not charging… Heading" at bounding box center [922, 289] width 975 height 62
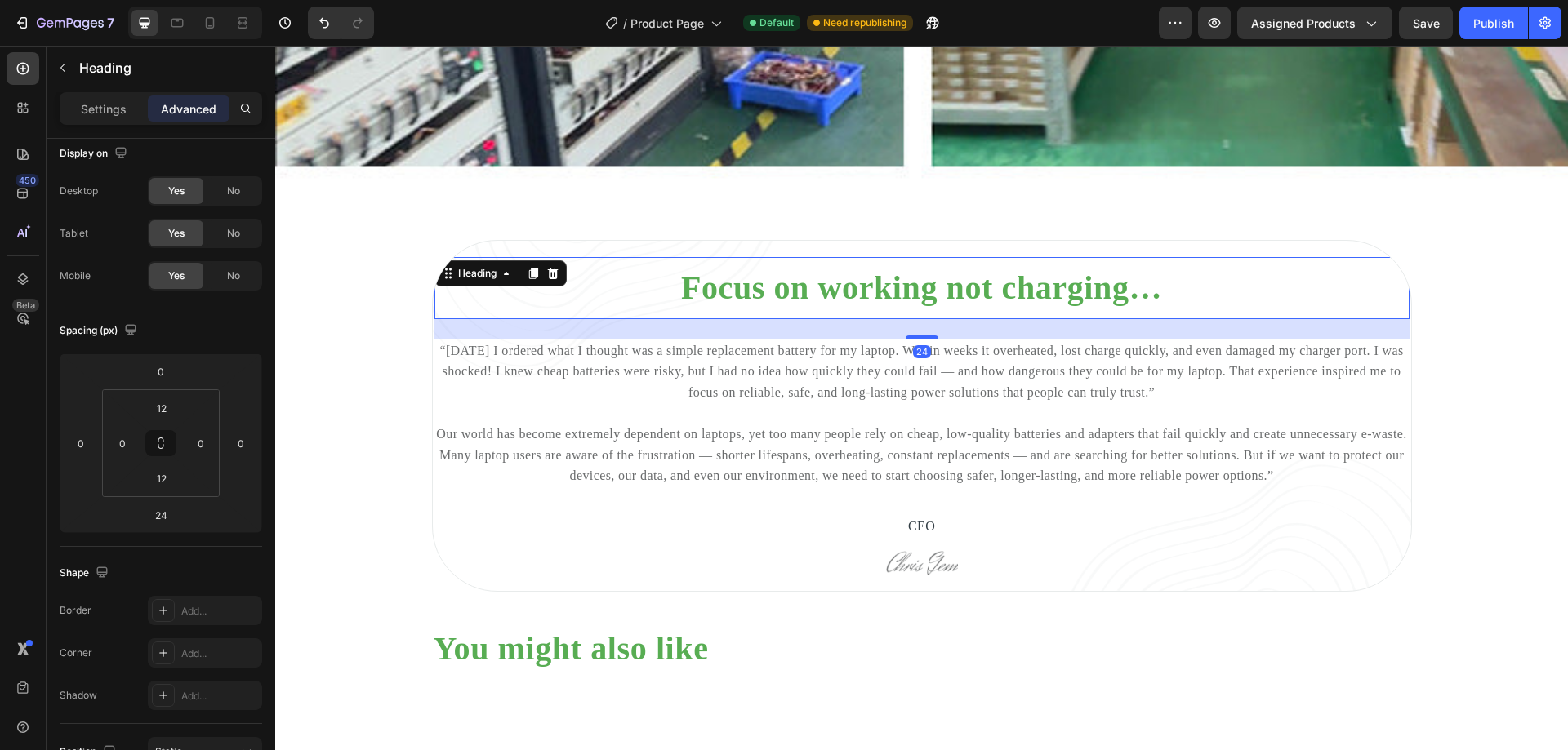
scroll to position [0, 0]
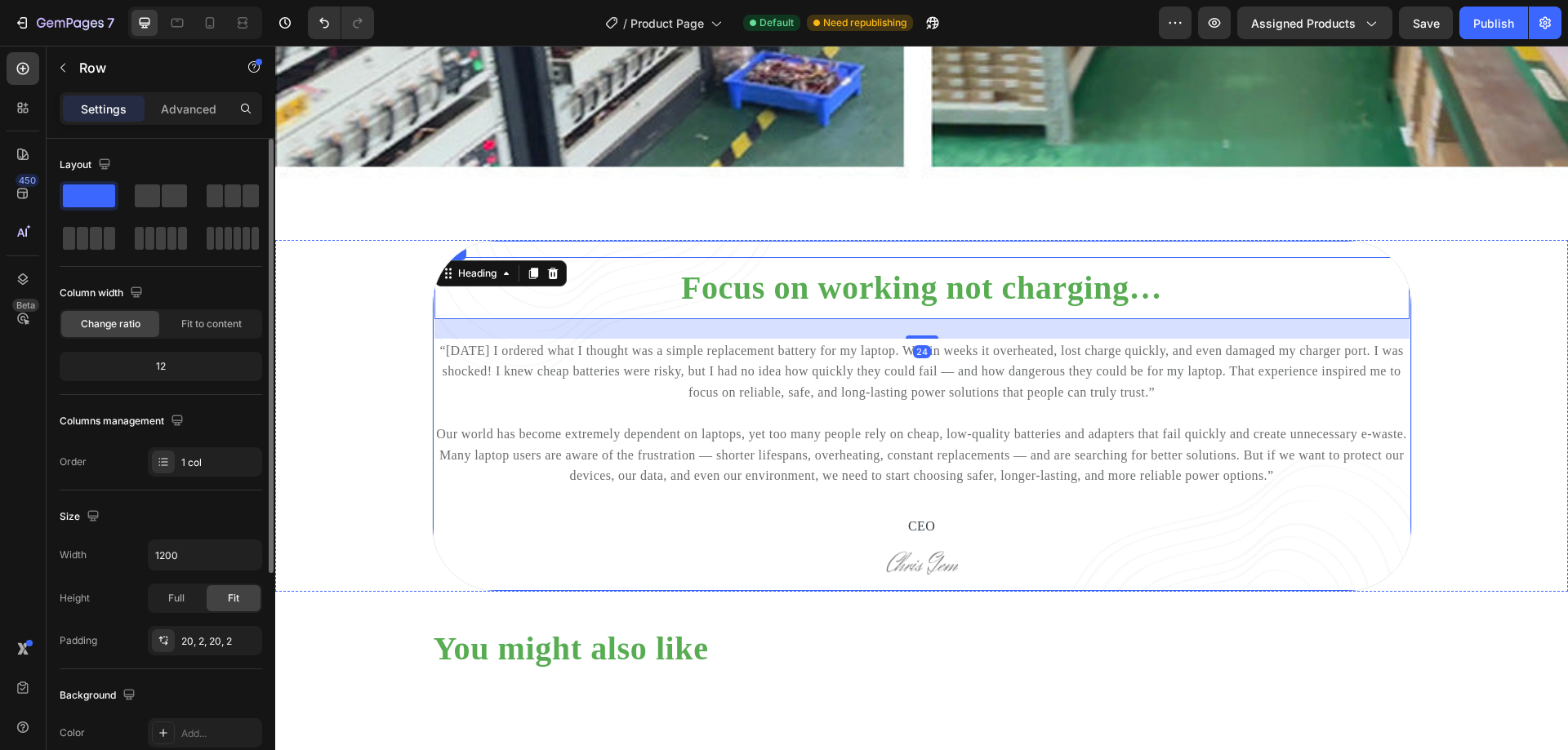
click at [728, 240] on div "Focus on working not charging… Heading 24 “[DATE] I ordered what I thought was …" at bounding box center [922, 416] width 980 height 353
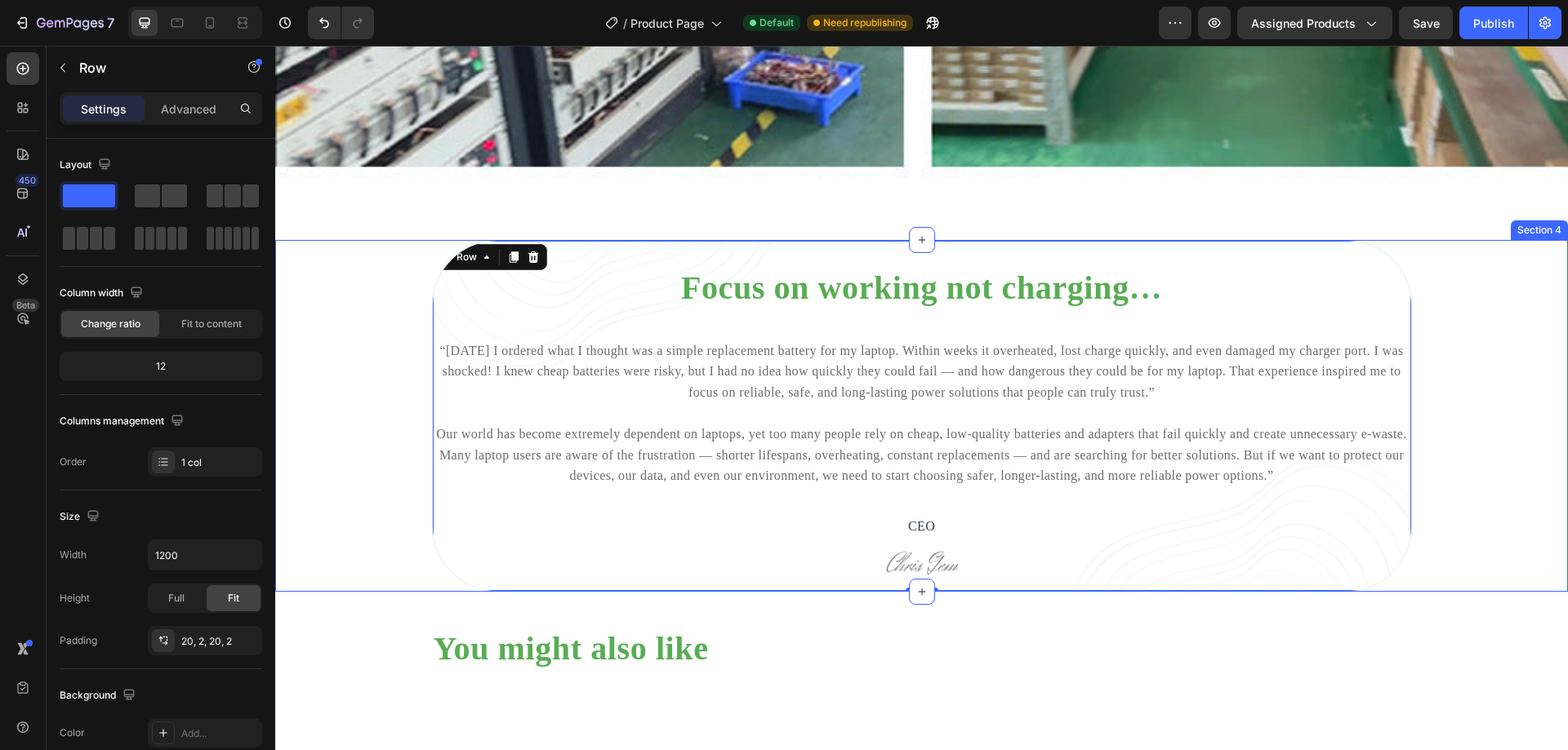
click at [1514, 221] on div "Section 4" at bounding box center [1539, 230] width 57 height 19
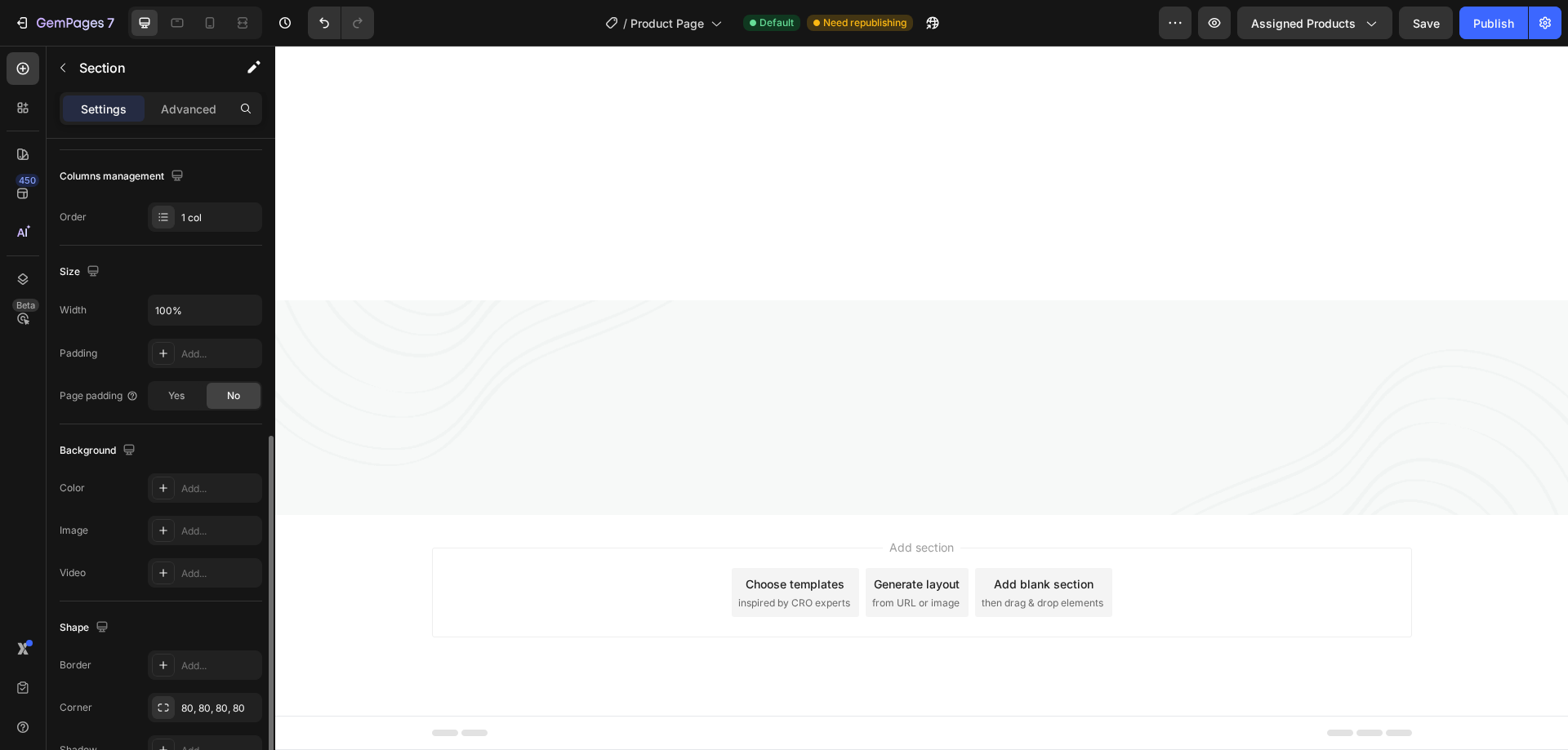
scroll to position [338, 0]
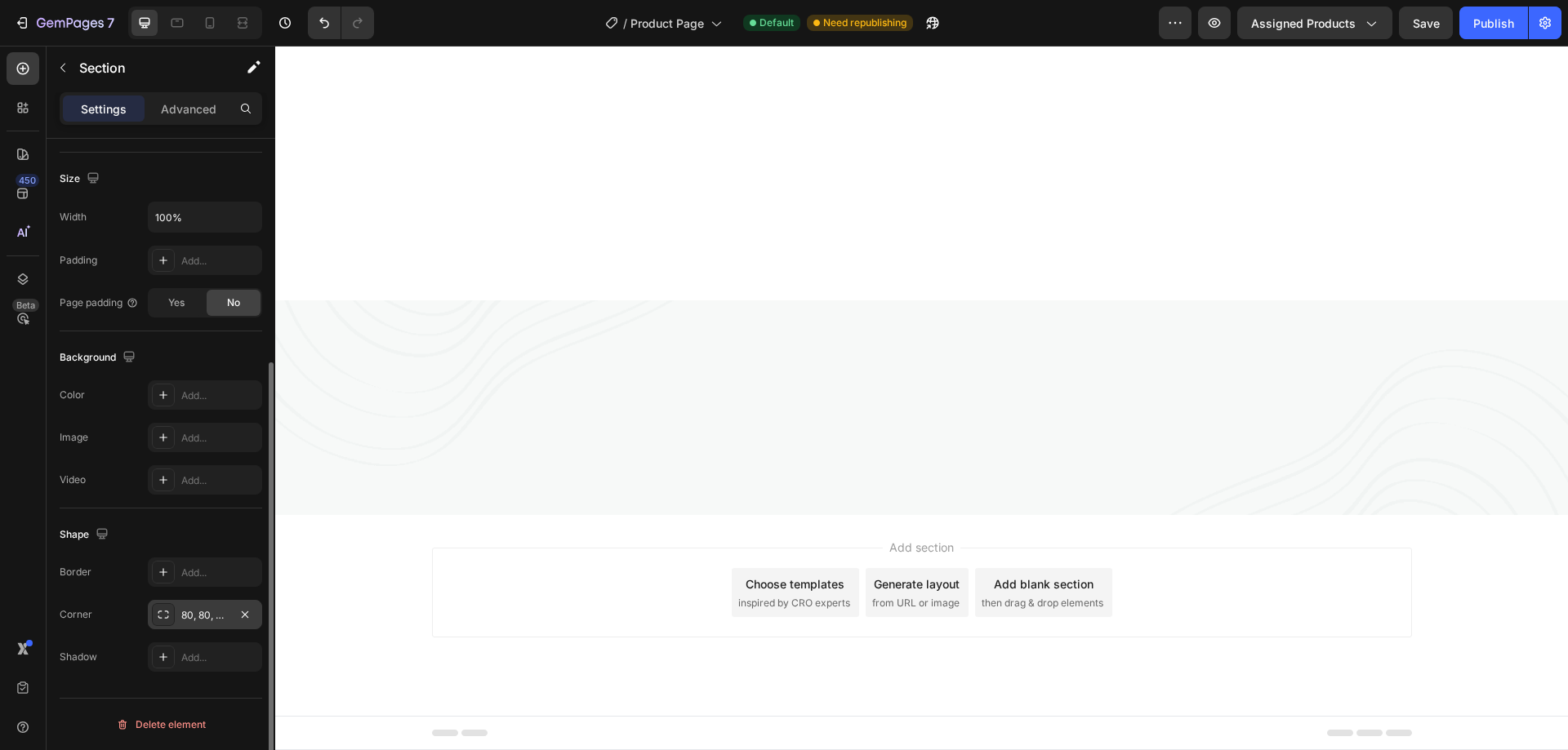
click at [216, 612] on div "80, 80, 80, 80" at bounding box center [205, 615] width 48 height 15
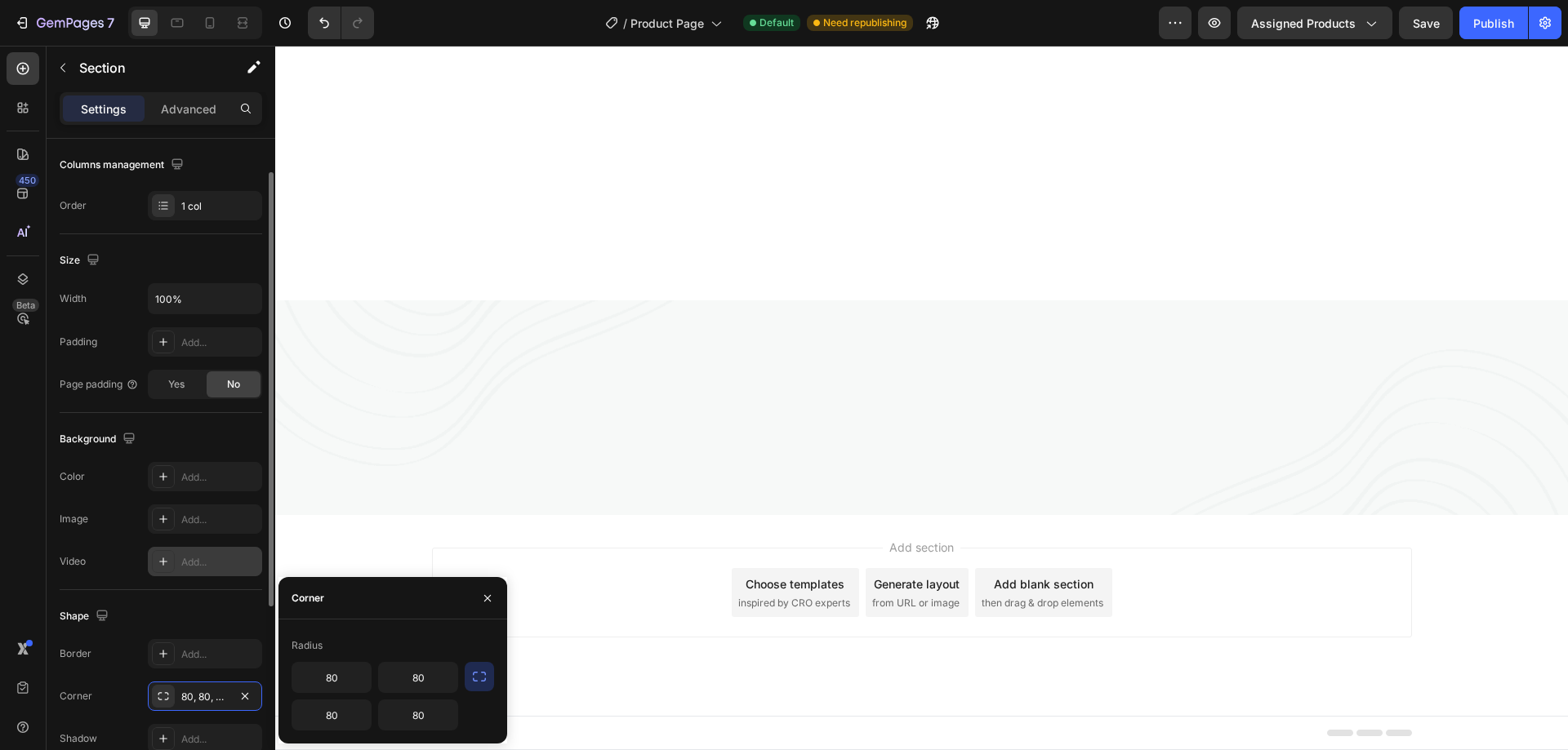
scroll to position [175, 0]
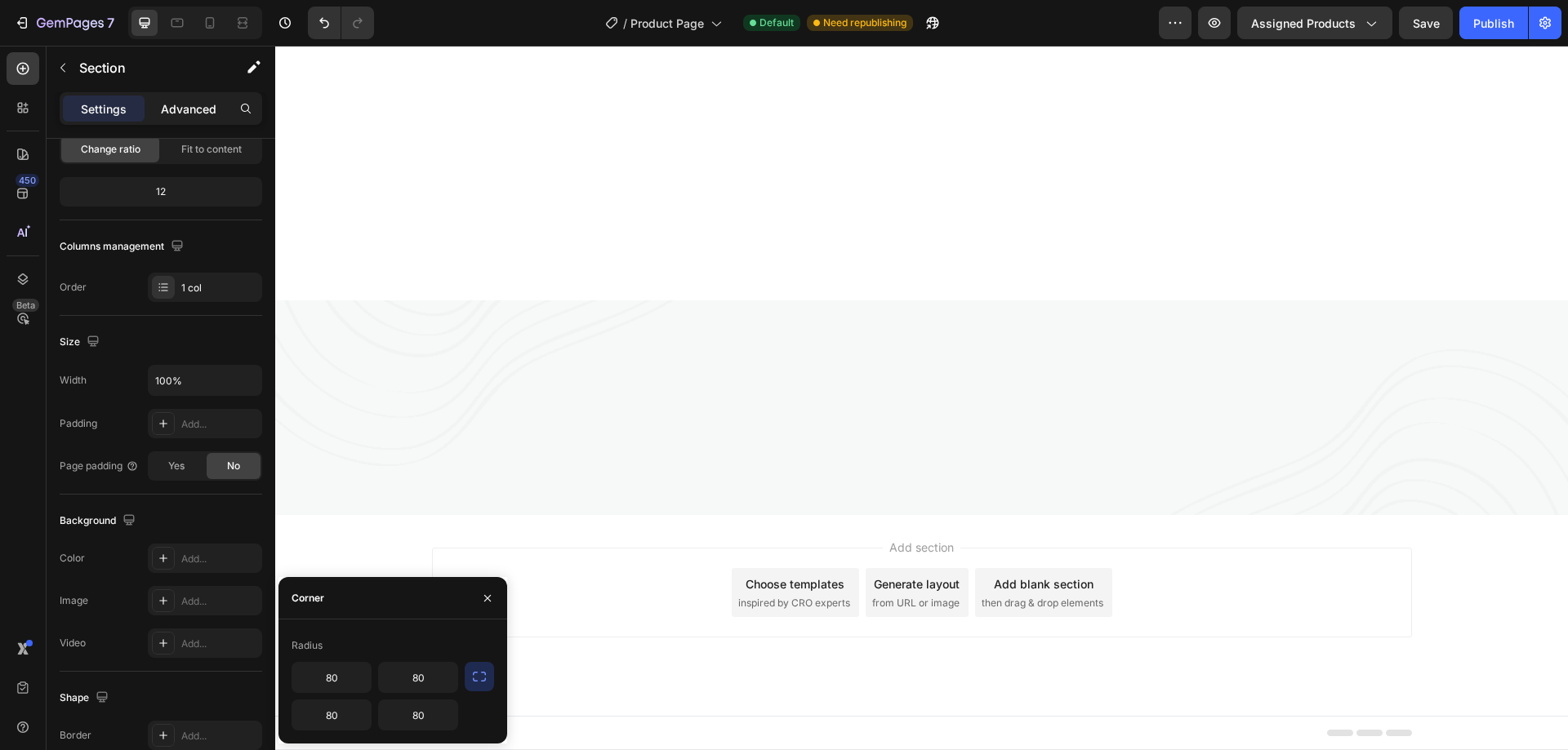
click at [192, 105] on p "Advanced" at bounding box center [188, 109] width 55 height 17
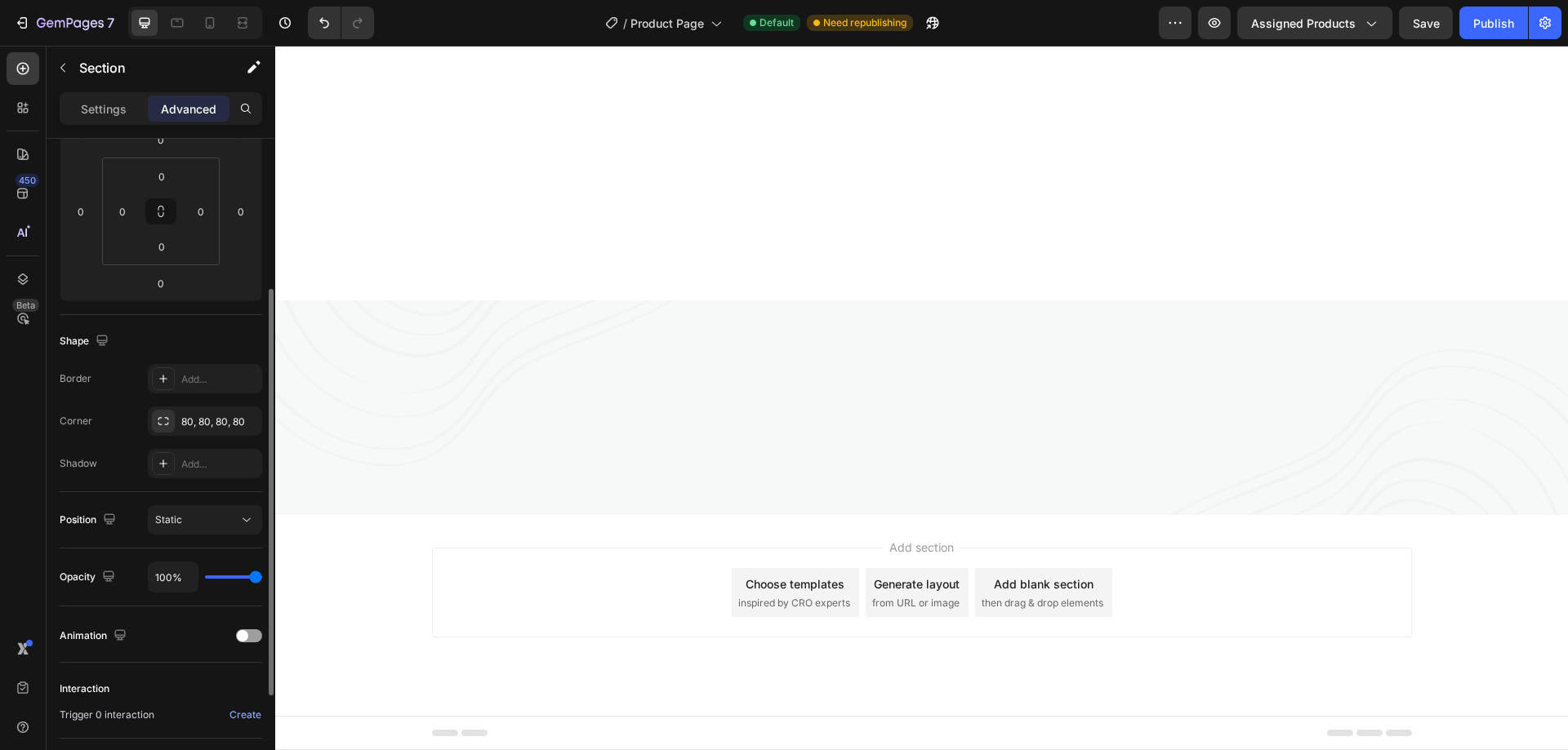
scroll to position [0, 0]
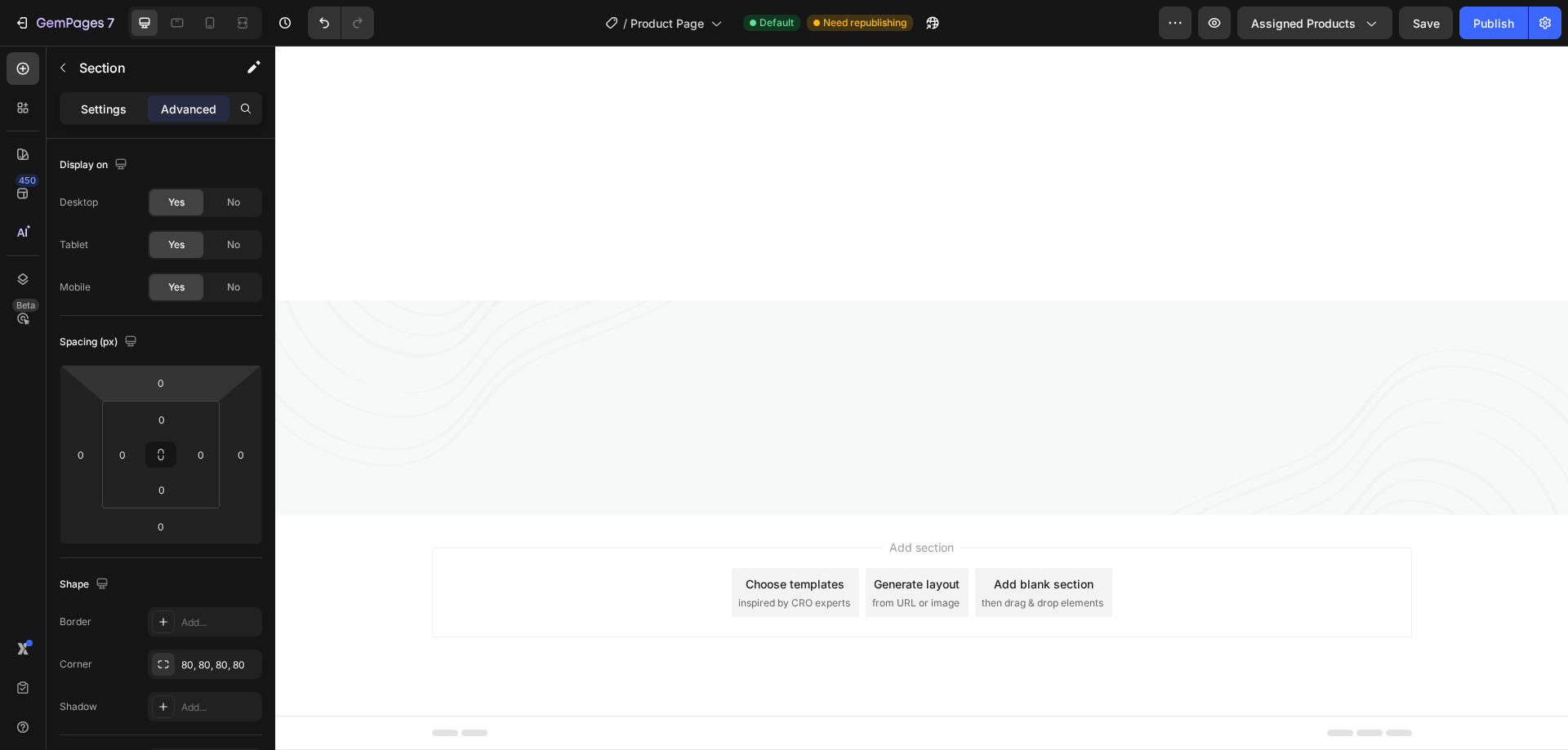
click at [105, 108] on p "Settings" at bounding box center [103, 109] width 46 height 17
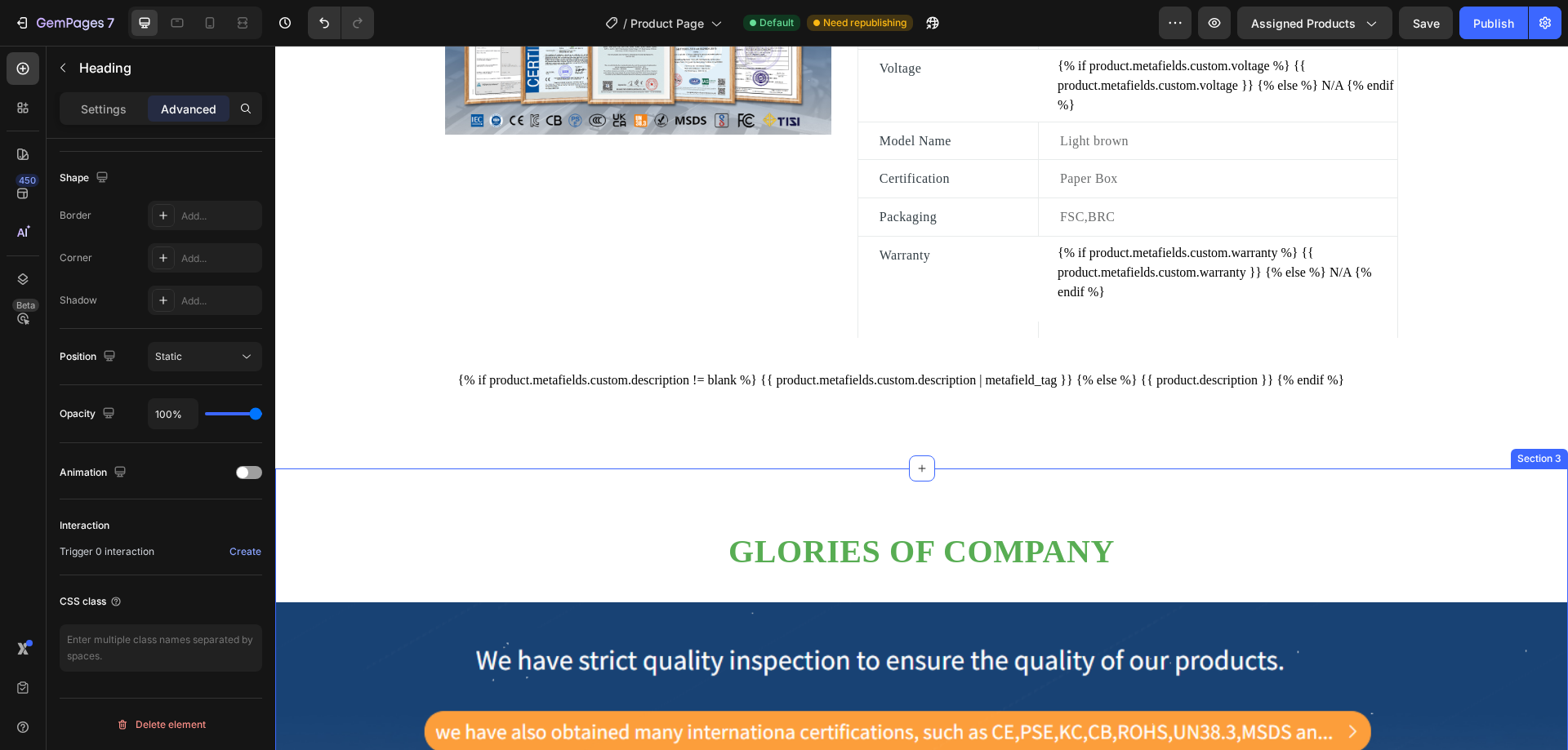
scroll to position [1142, 0]
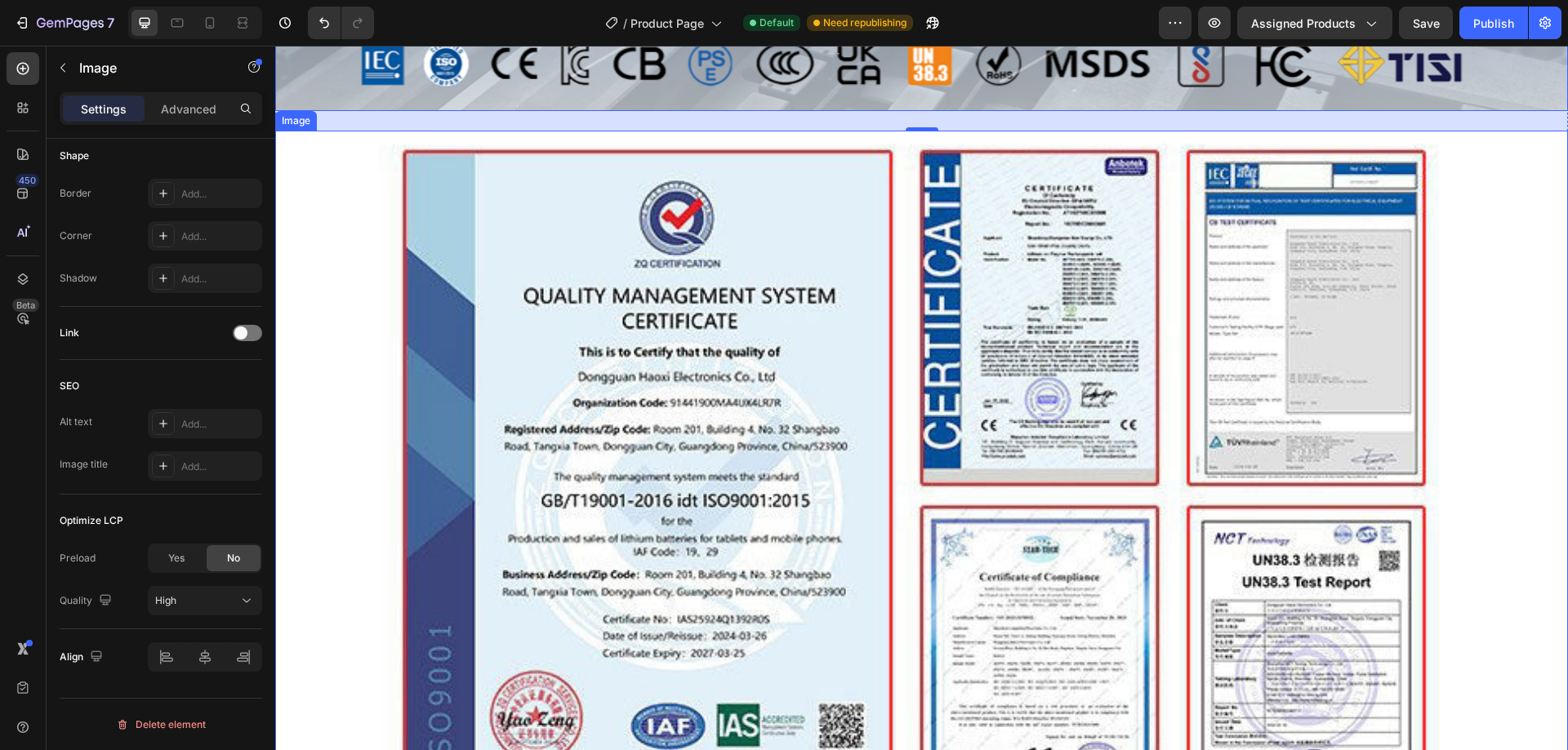
scroll to position [2285, 0]
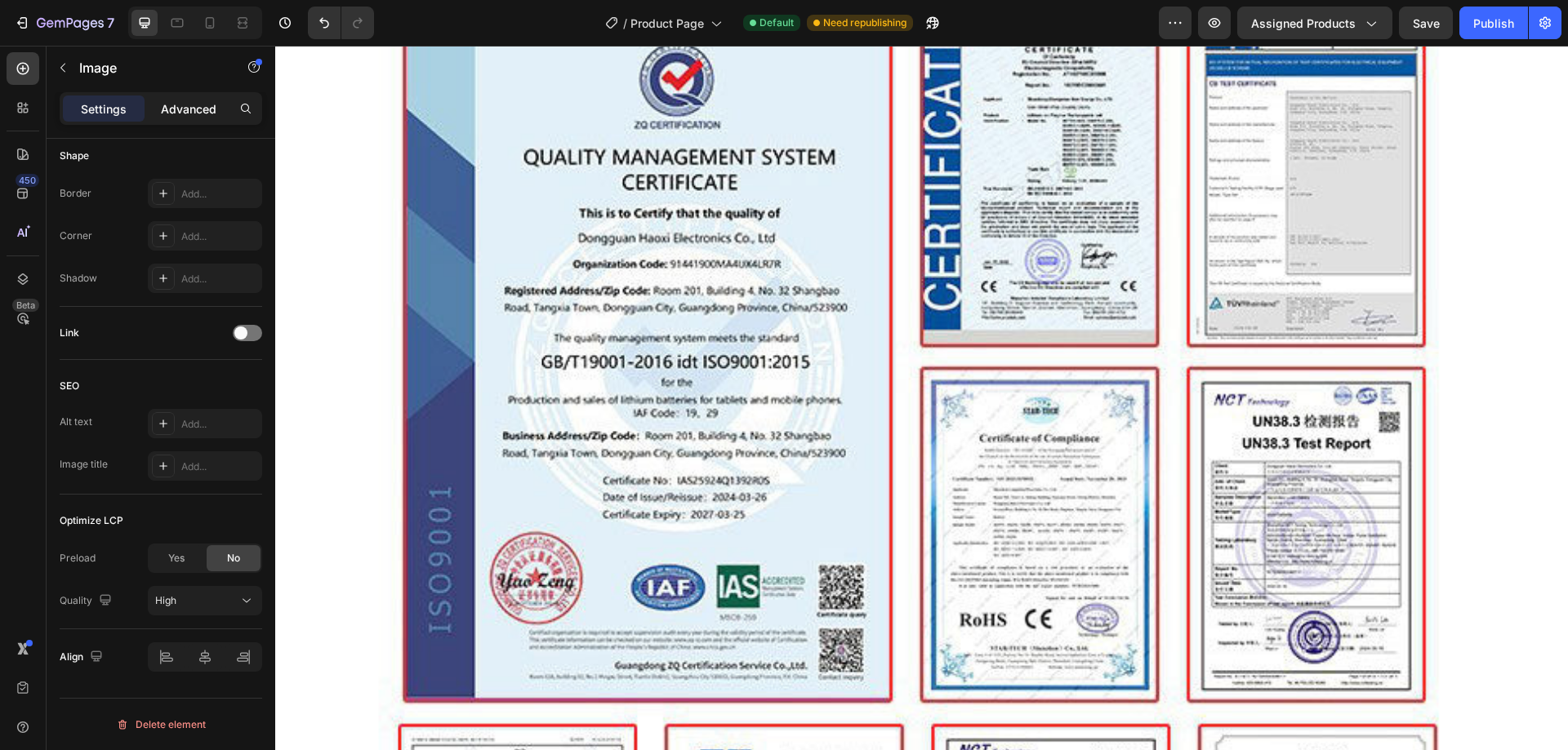
click at [196, 112] on p "Advanced" at bounding box center [188, 109] width 55 height 17
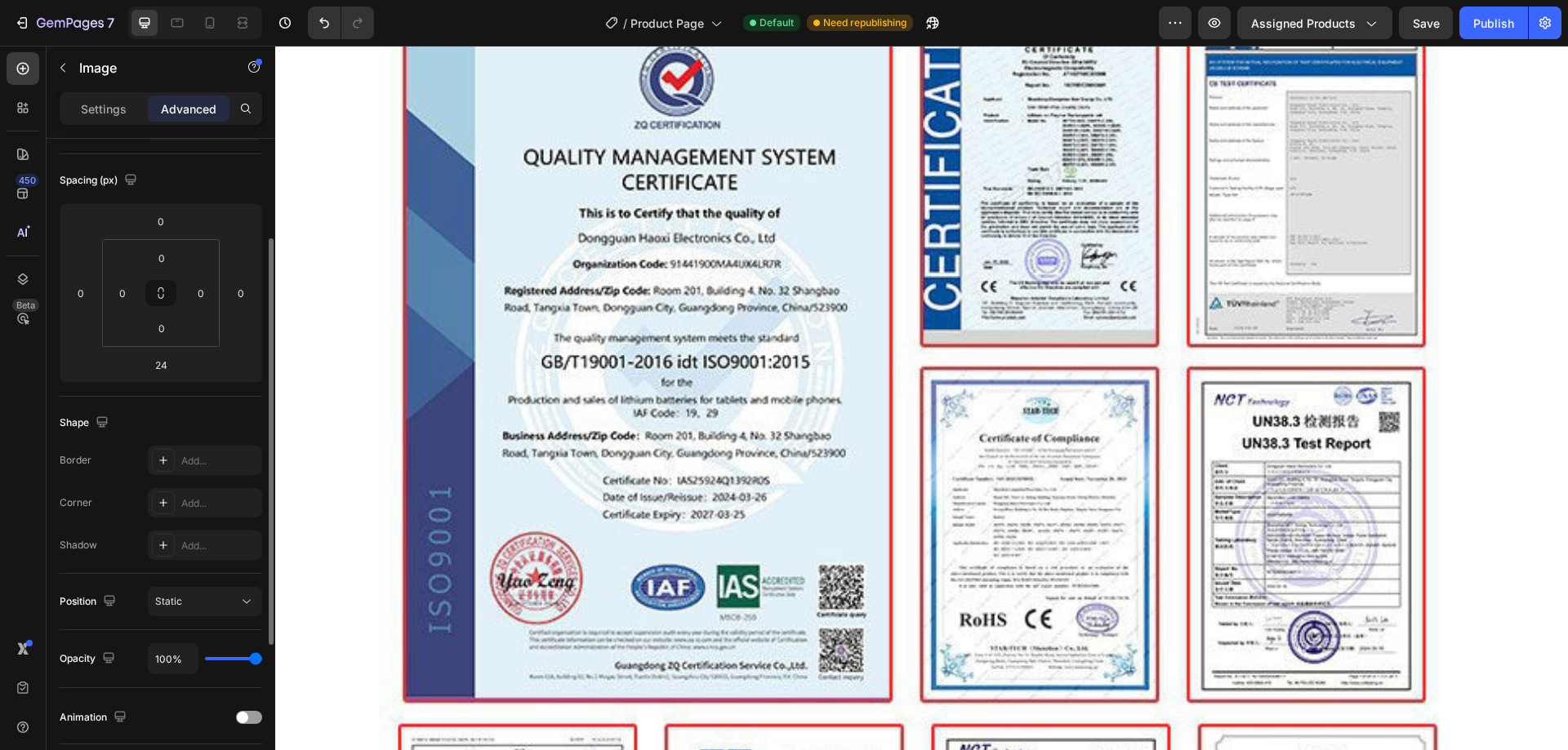
scroll to position [80, 0]
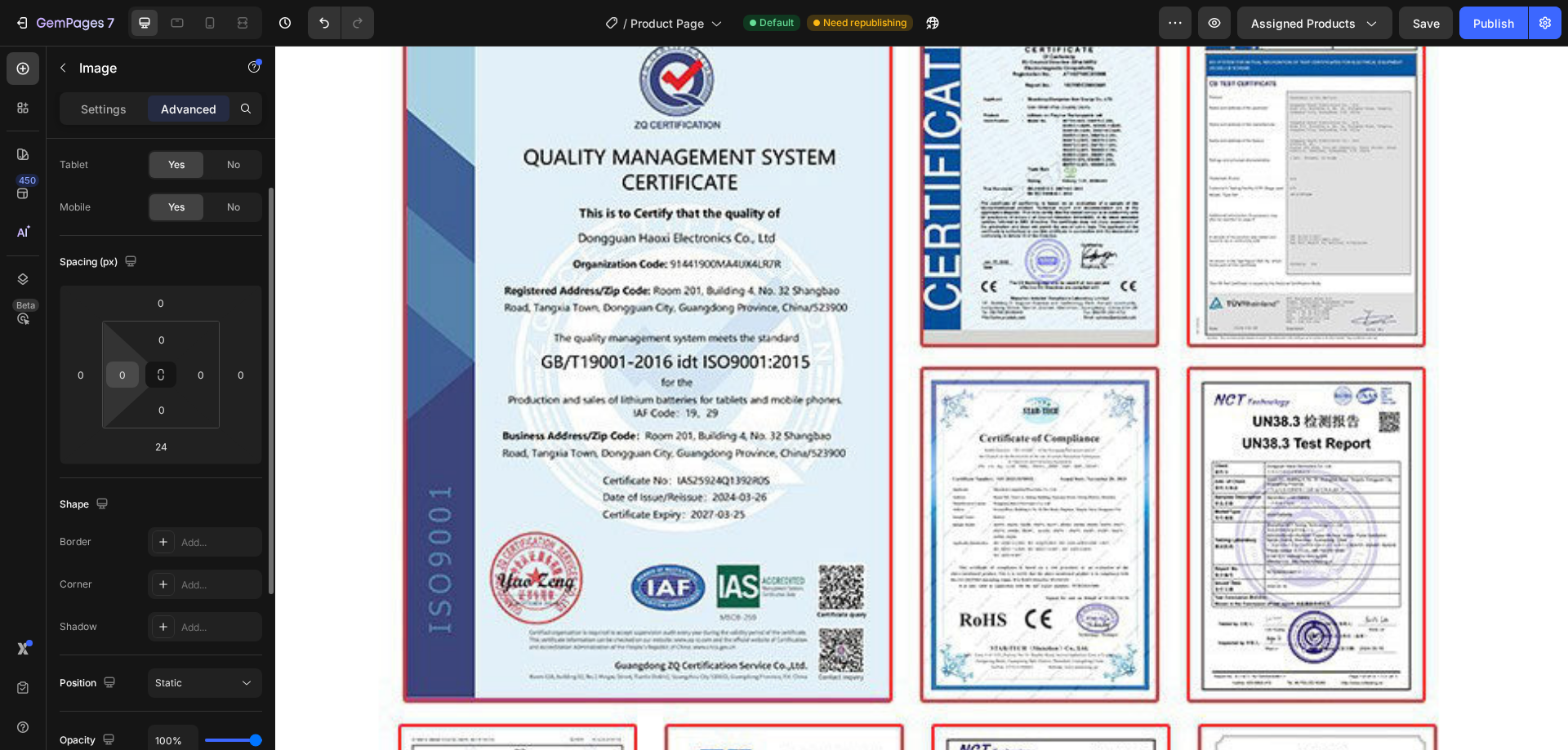
click at [133, 375] on input "0" at bounding box center [122, 374] width 24 height 24
type input "64"
click at [198, 375] on input "0" at bounding box center [200, 374] width 24 height 24
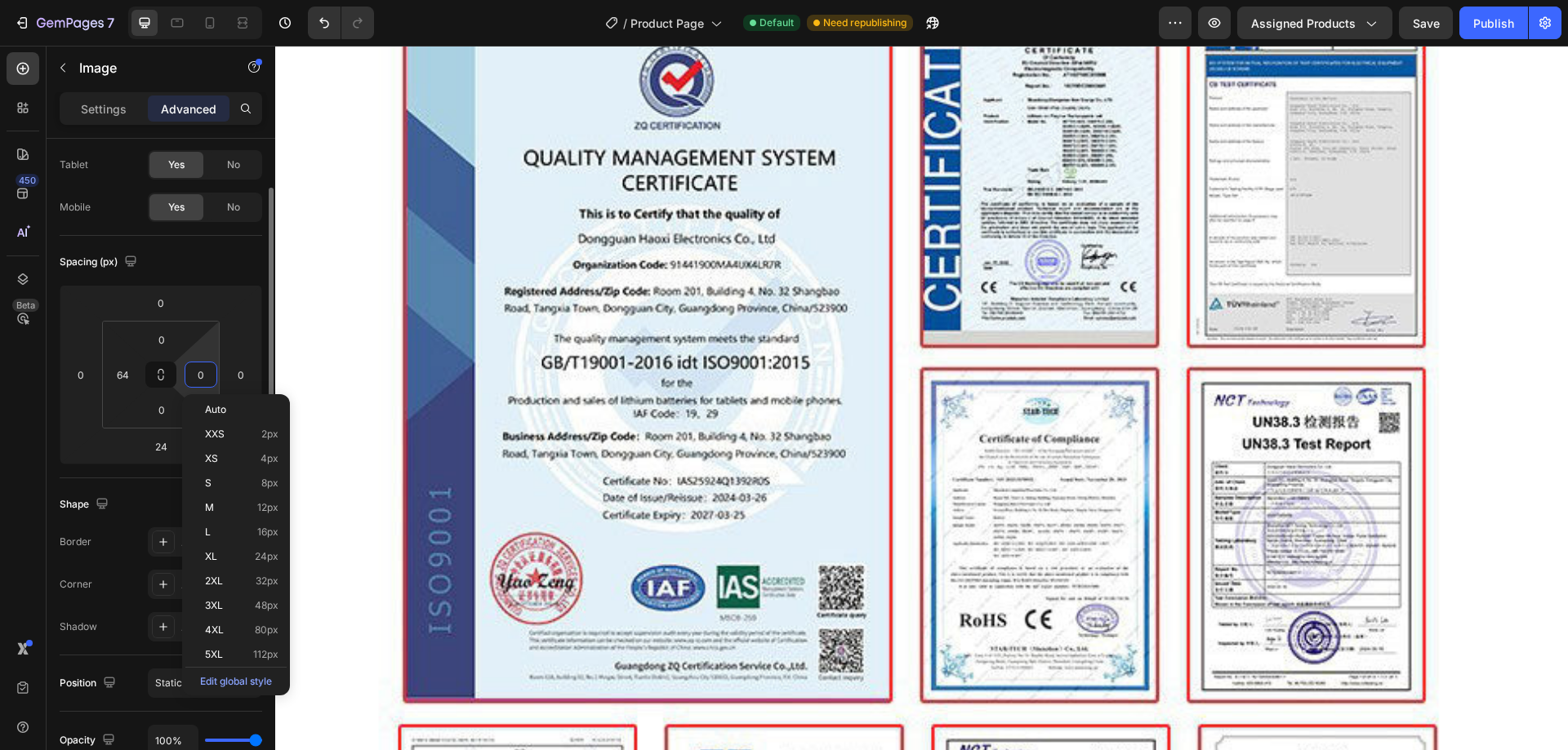
click at [204, 374] on input "0" at bounding box center [200, 374] width 24 height 24
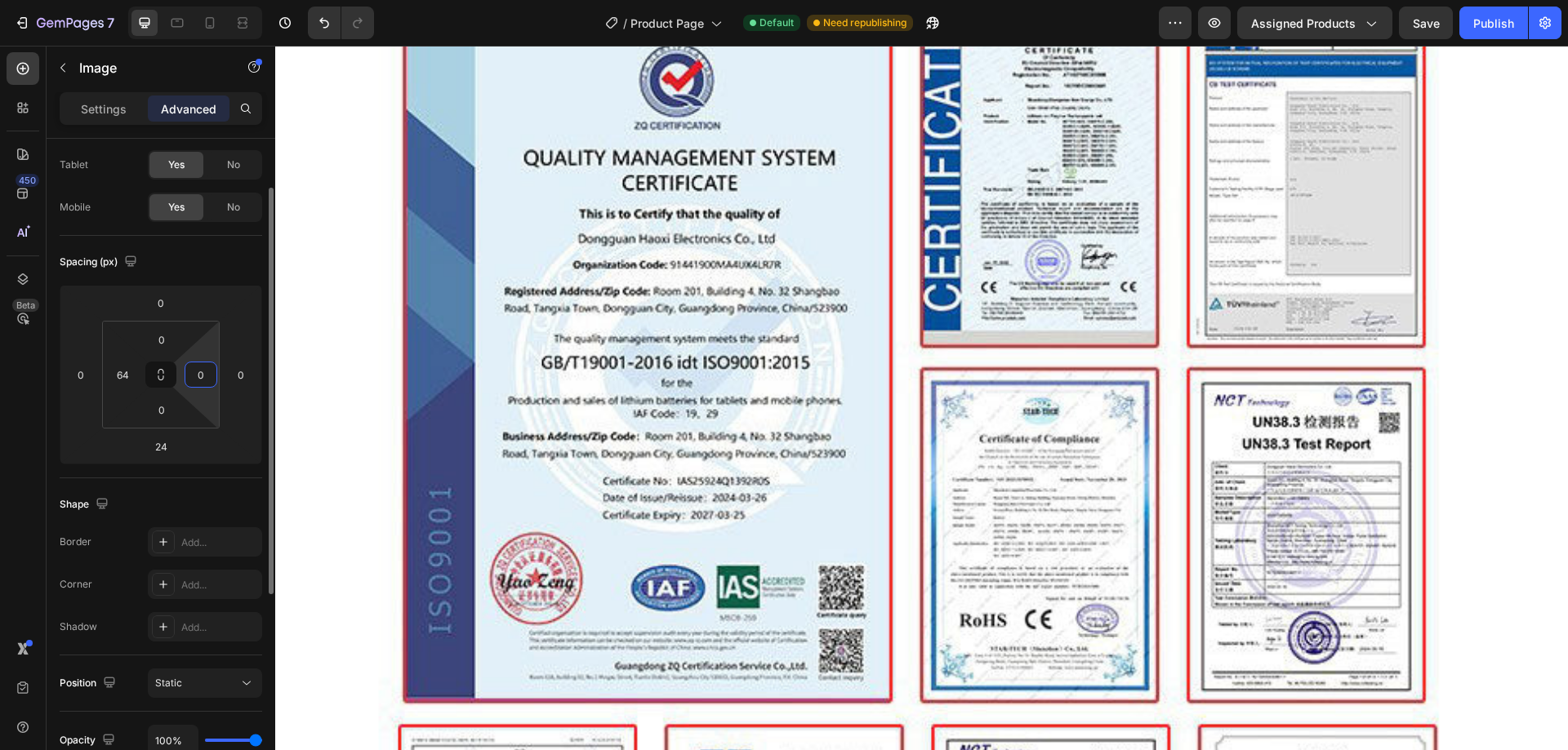
drag, startPoint x: 207, startPoint y: 373, endPoint x: 185, endPoint y: 375, distance: 22.1
click at [185, 375] on div "0" at bounding box center [201, 374] width 33 height 26
type input "64"
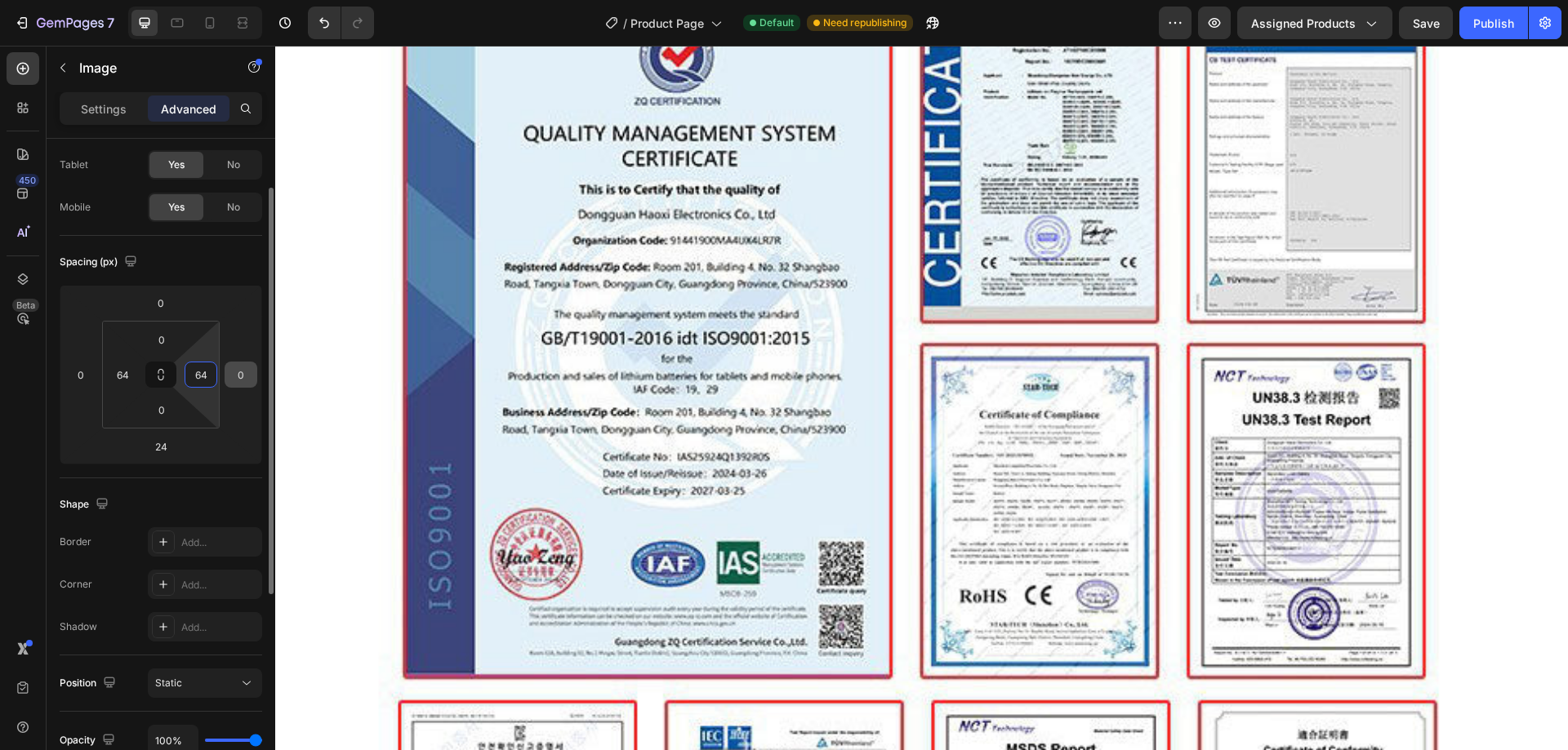
scroll to position [2233, 0]
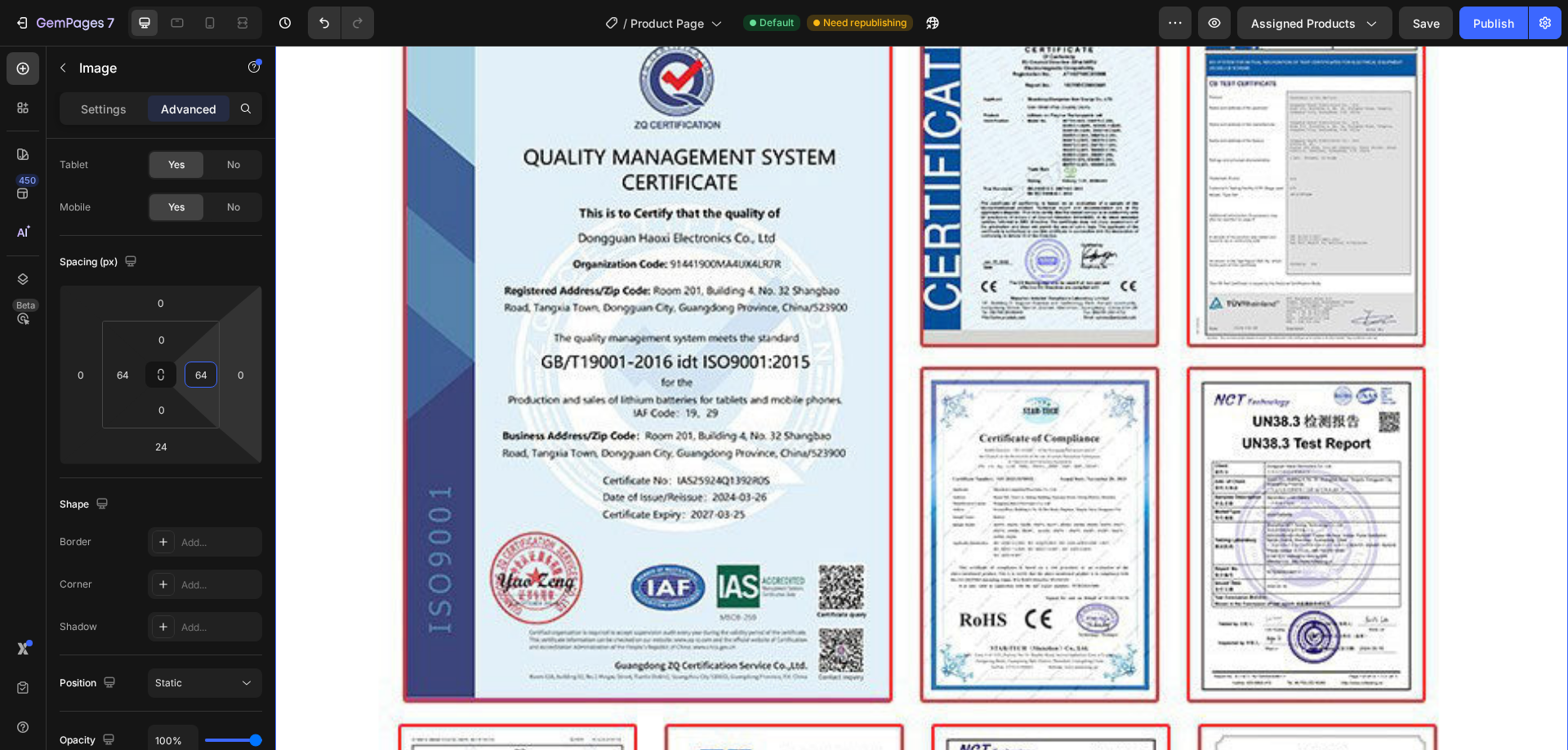
click at [472, 375] on img at bounding box center [922, 744] width 1293 height 1505
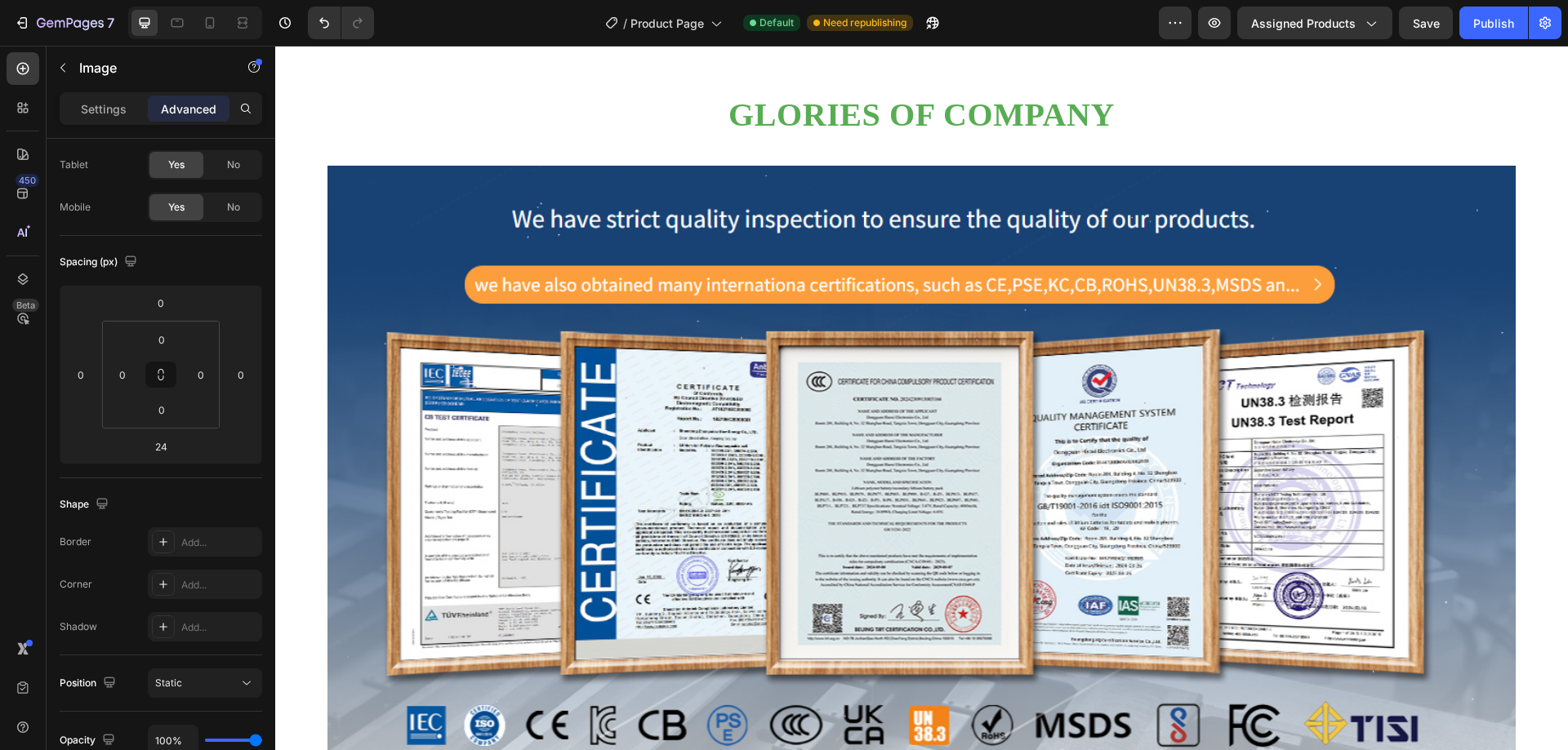
scroll to position [1008, 0]
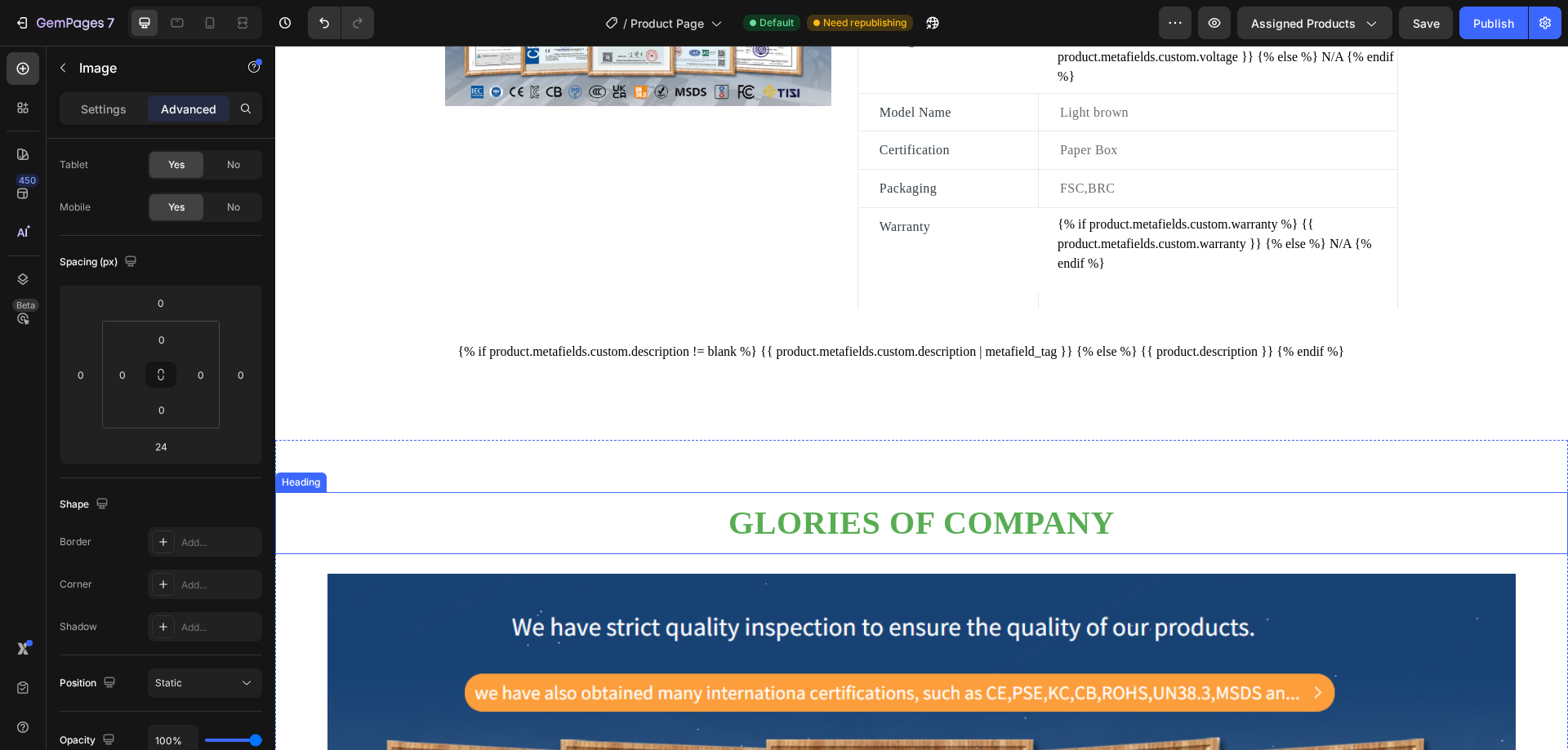
click at [1129, 533] on h2 "Glories of company" at bounding box center [922, 524] width 1293 height 43
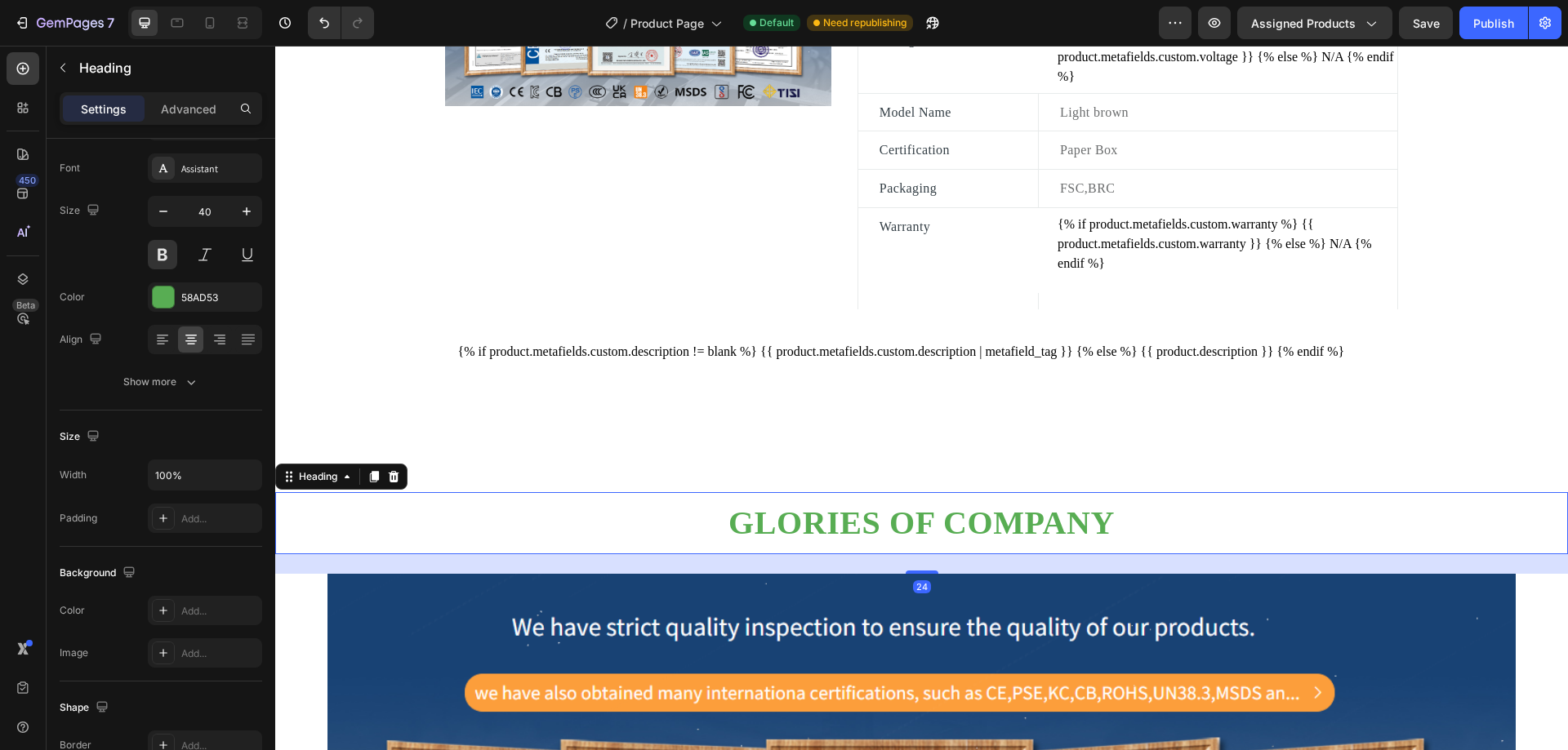
scroll to position [0, 0]
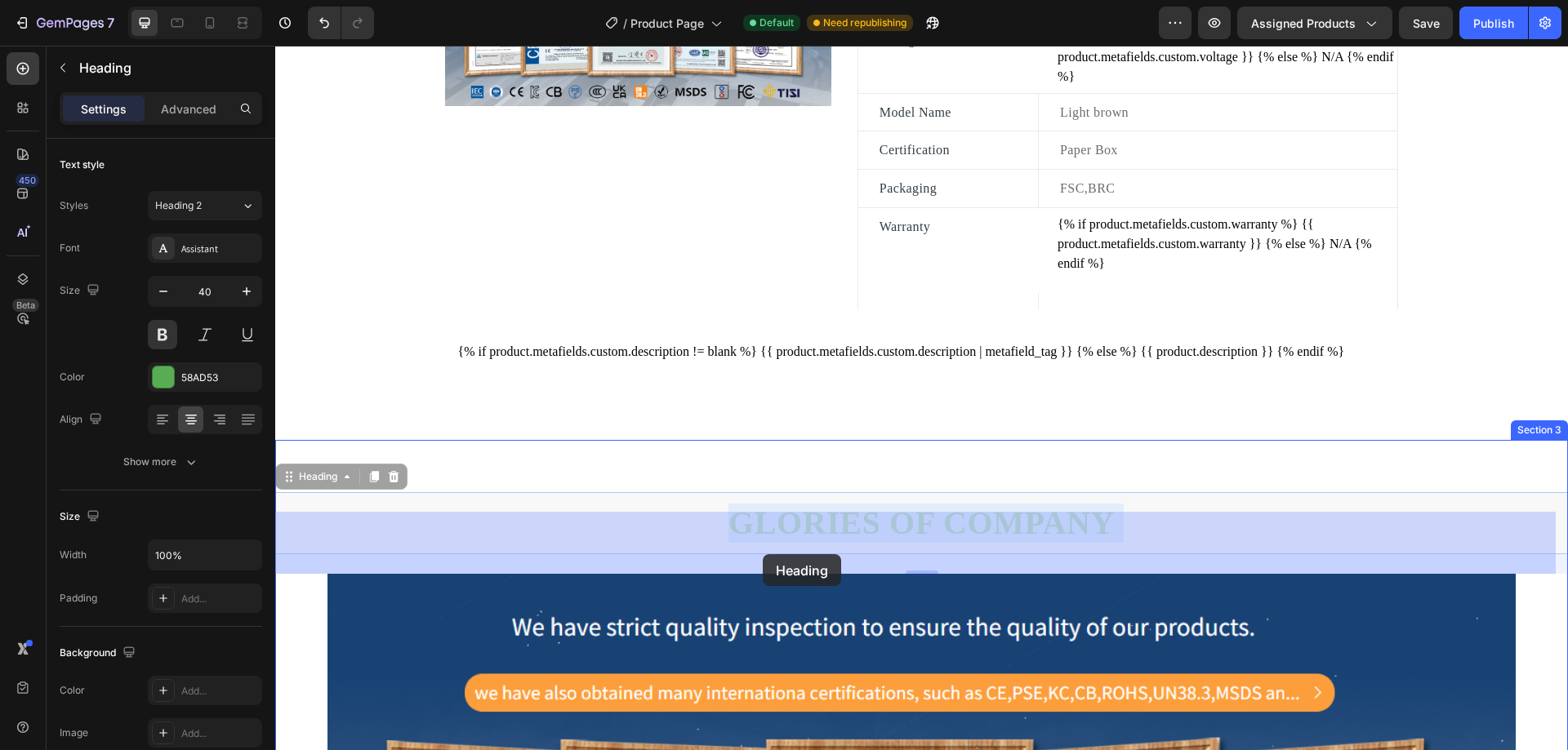
drag, startPoint x: 1113, startPoint y: 539, endPoint x: 763, endPoint y: 554, distance: 350.3
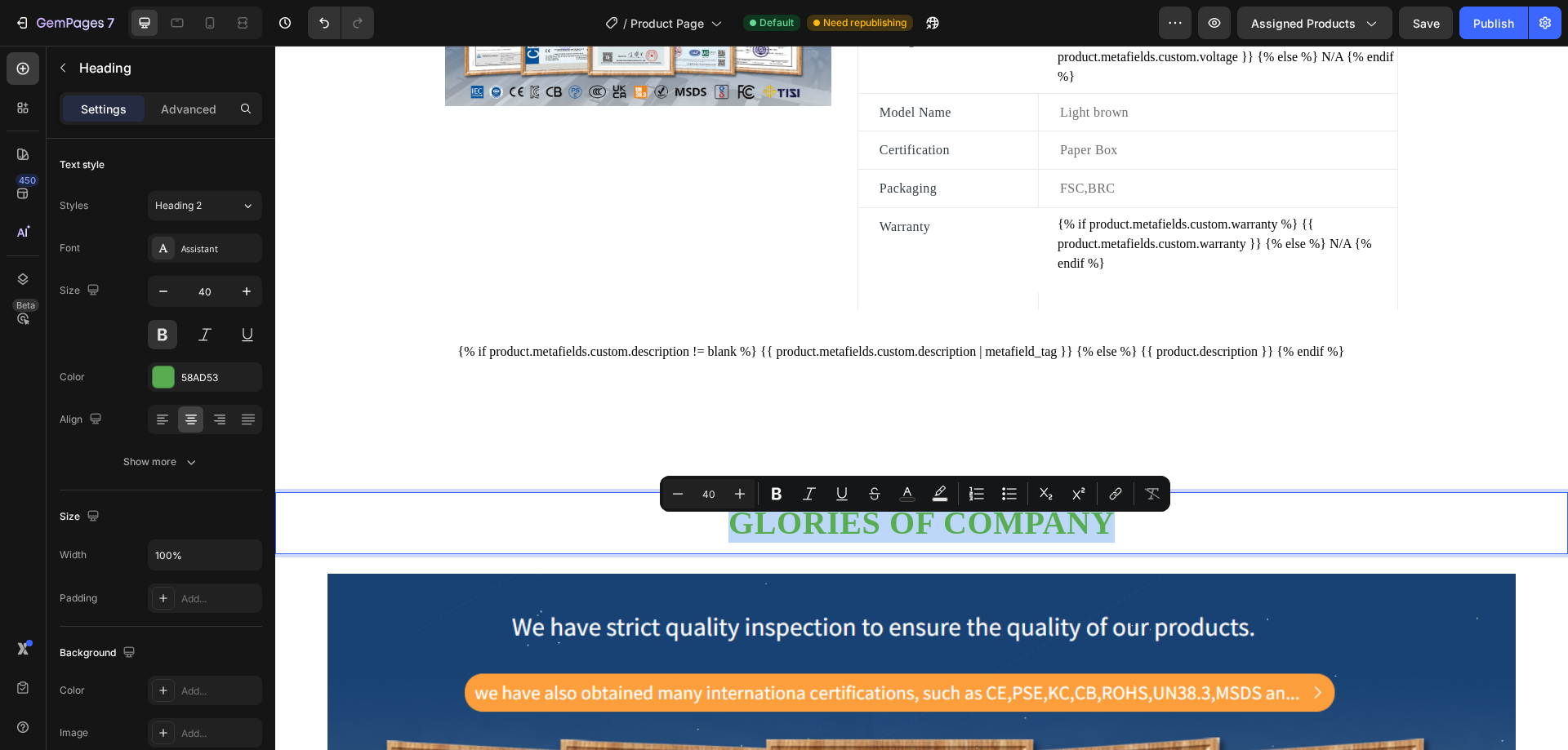
drag, startPoint x: 1096, startPoint y: 541, endPoint x: 749, endPoint y: 561, distance: 347.6
click at [723, 554] on div "Glories of company Heading 24" at bounding box center [922, 524] width 1293 height 62
copy p "Glories of company"
click at [1531, 440] on div "Section 3" at bounding box center [1539, 430] width 57 height 19
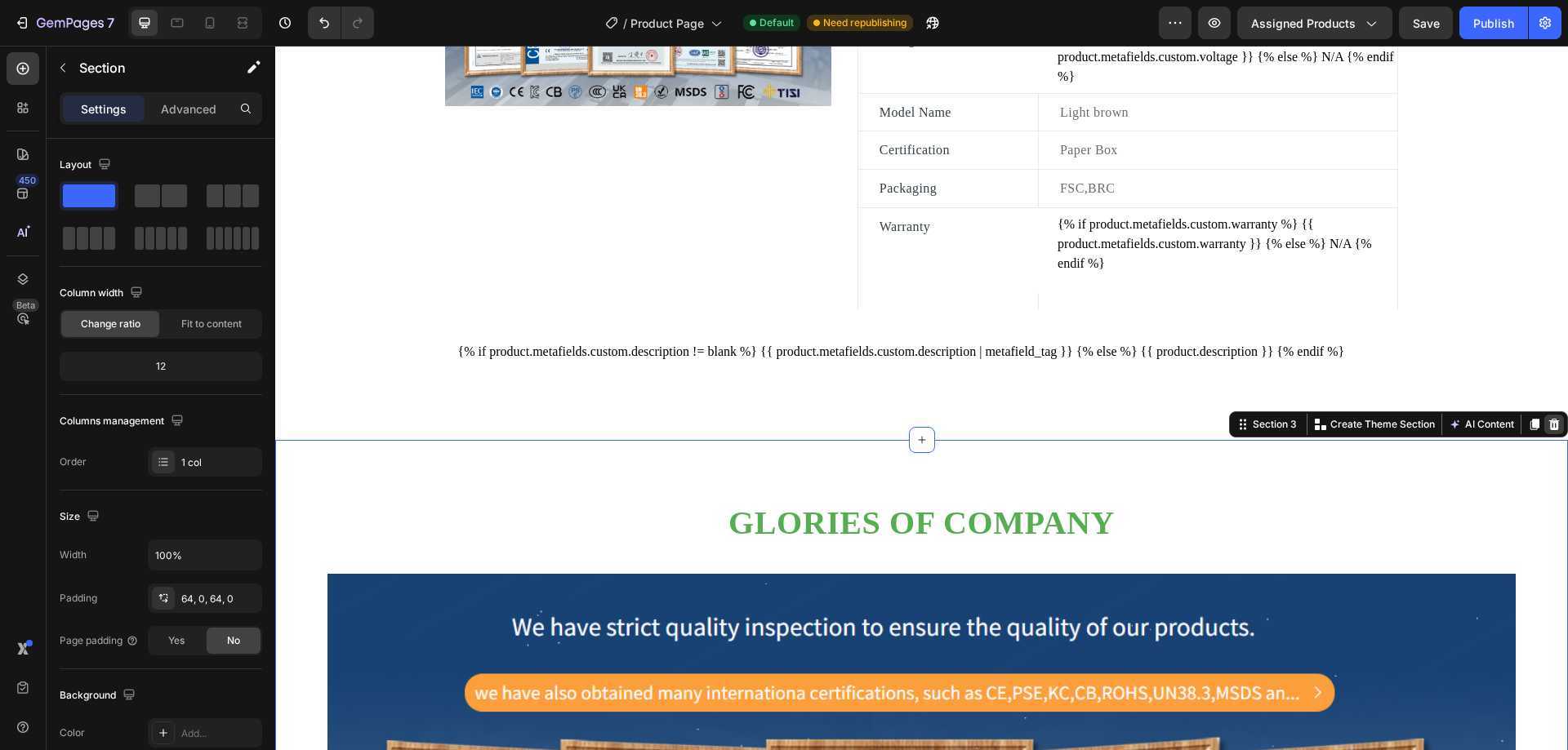
click at [1548, 431] on icon at bounding box center [1553, 424] width 13 height 13
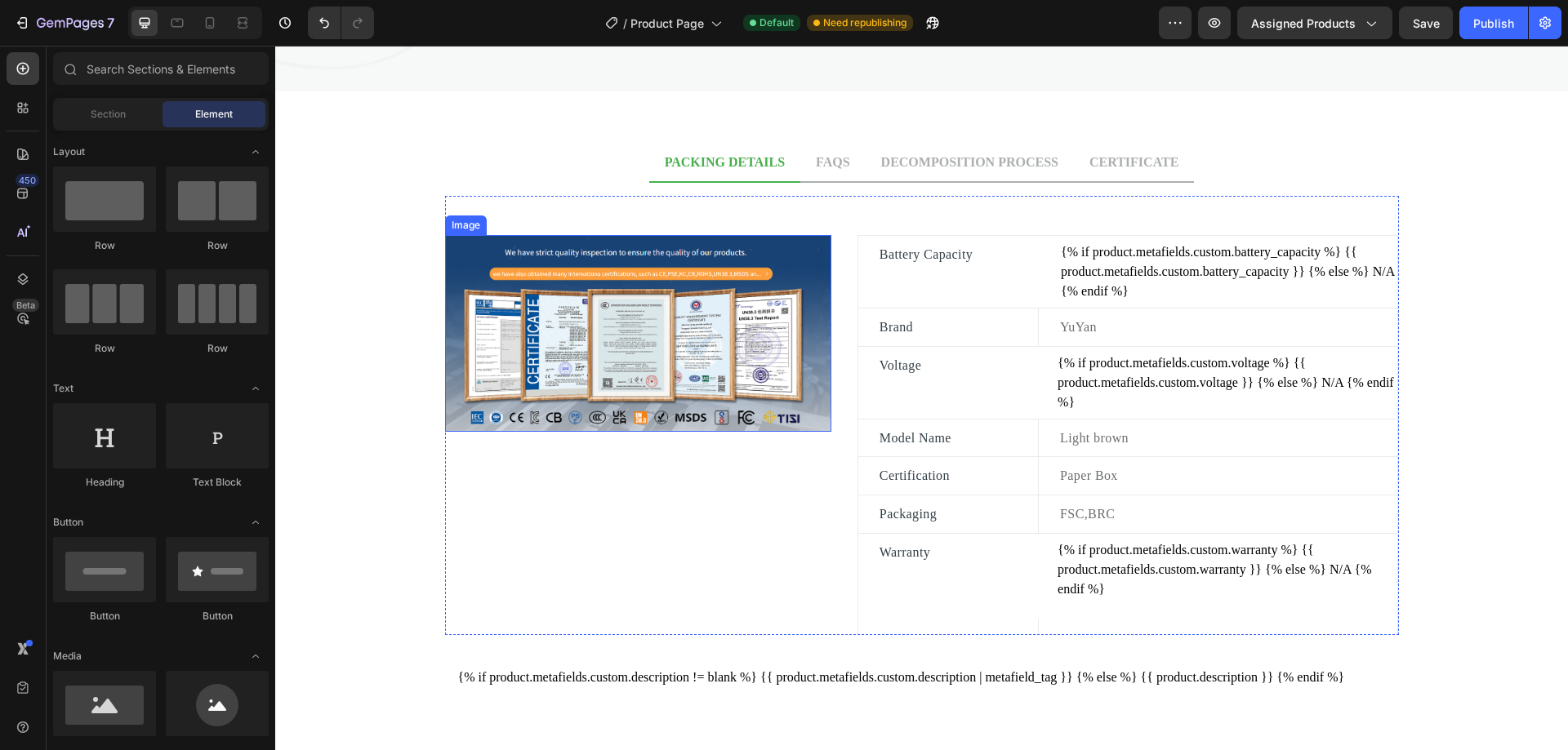
scroll to position [927, 0]
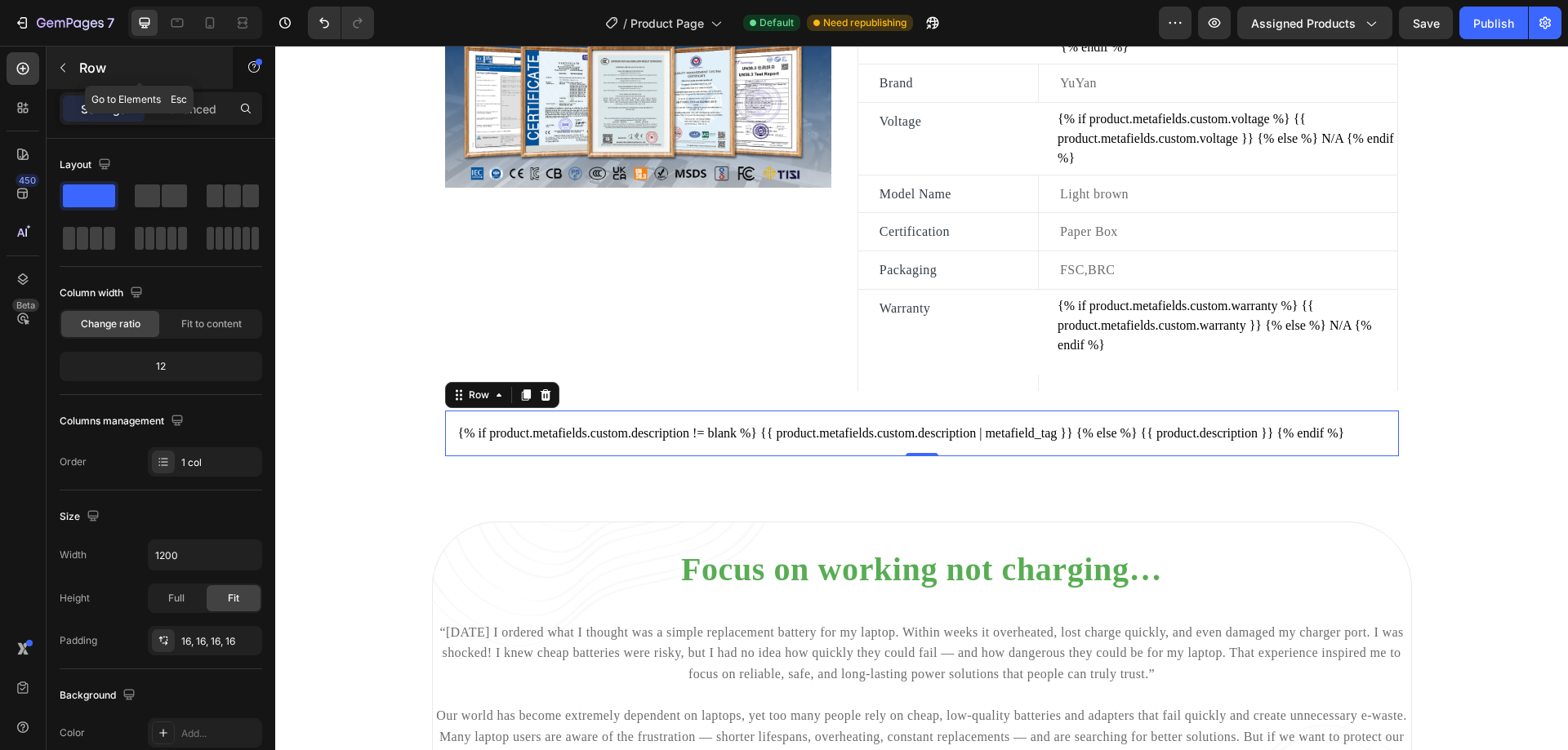
click at [63, 68] on icon "button" at bounding box center [62, 67] width 13 height 13
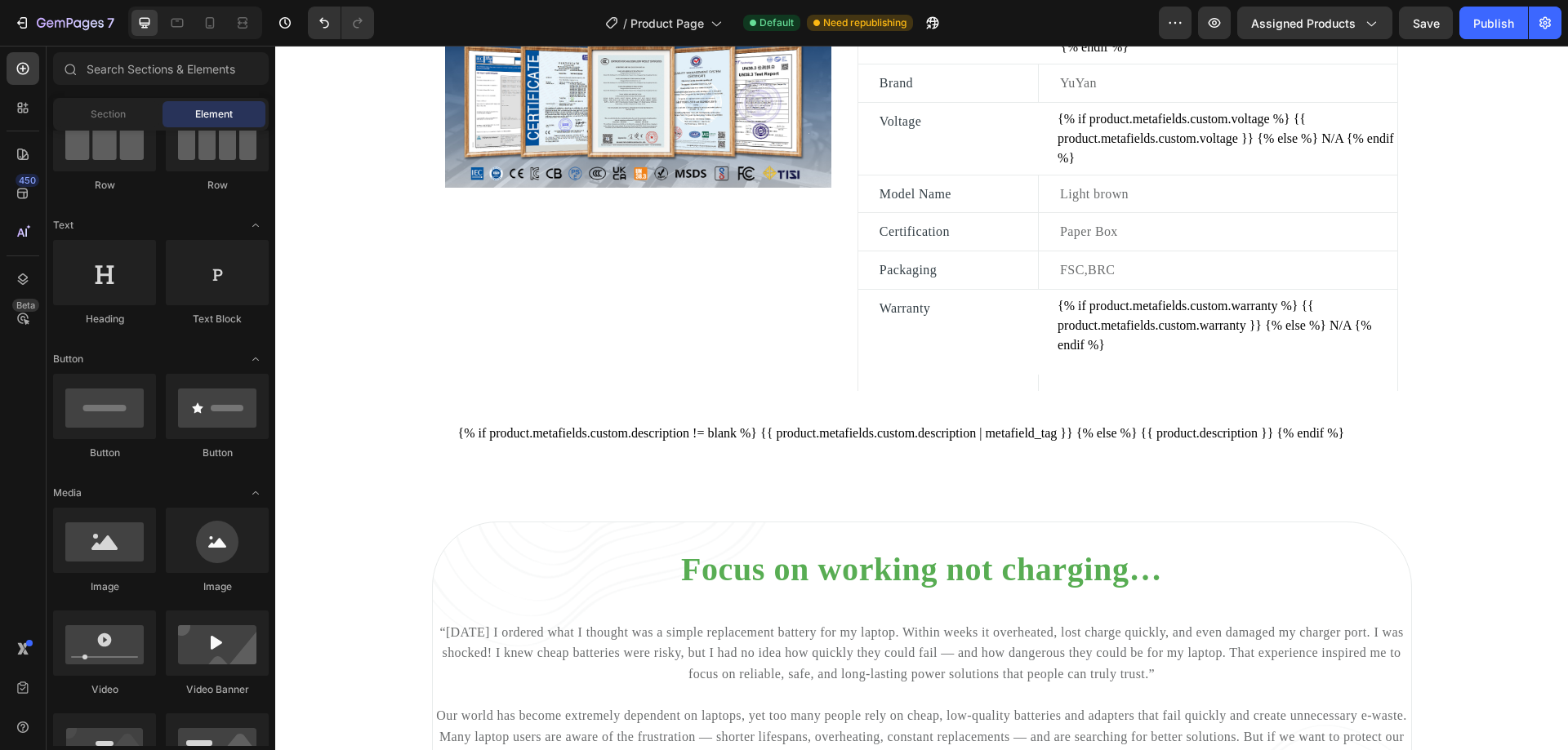
scroll to position [0, 0]
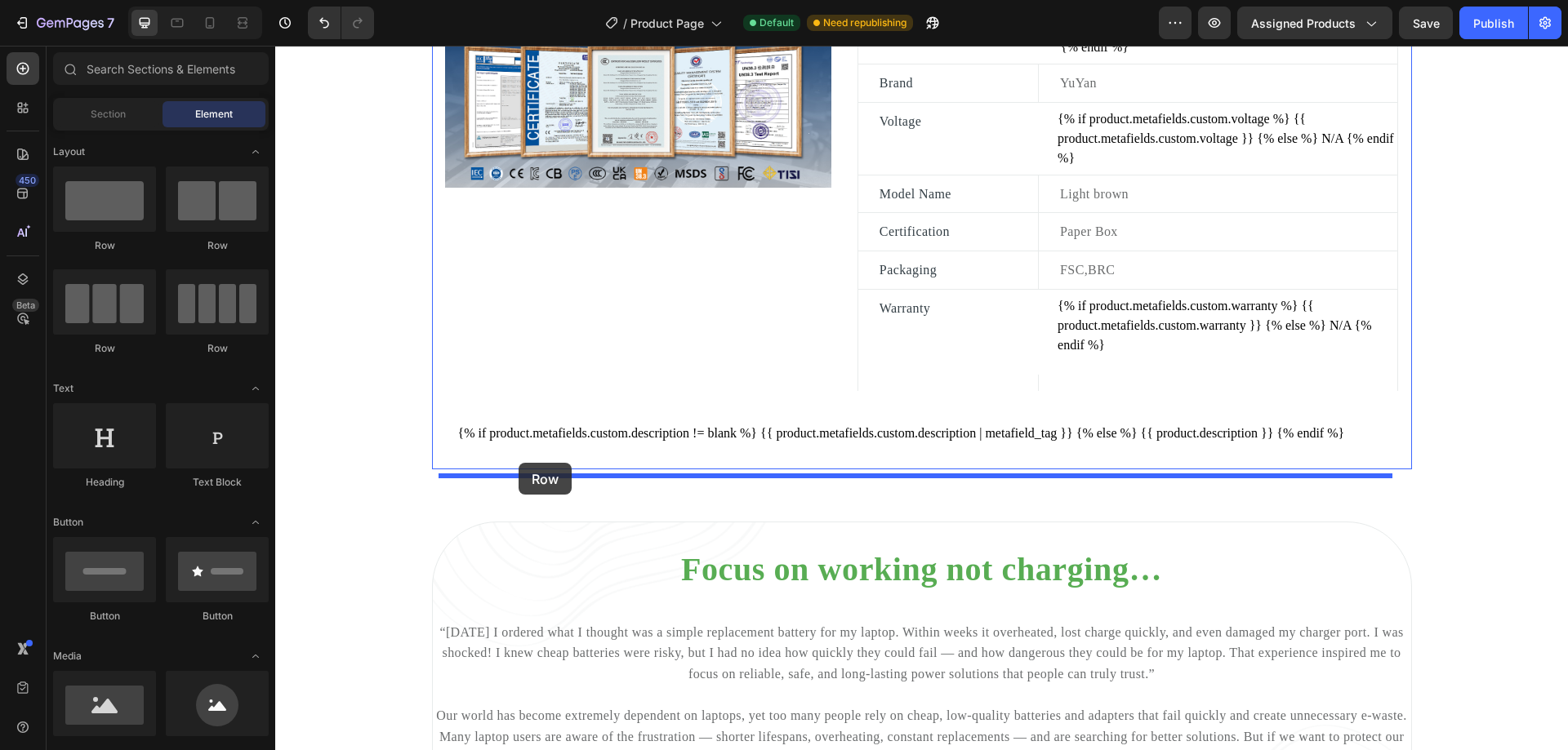
drag, startPoint x: 364, startPoint y: 265, endPoint x: 518, endPoint y: 462, distance: 250.0
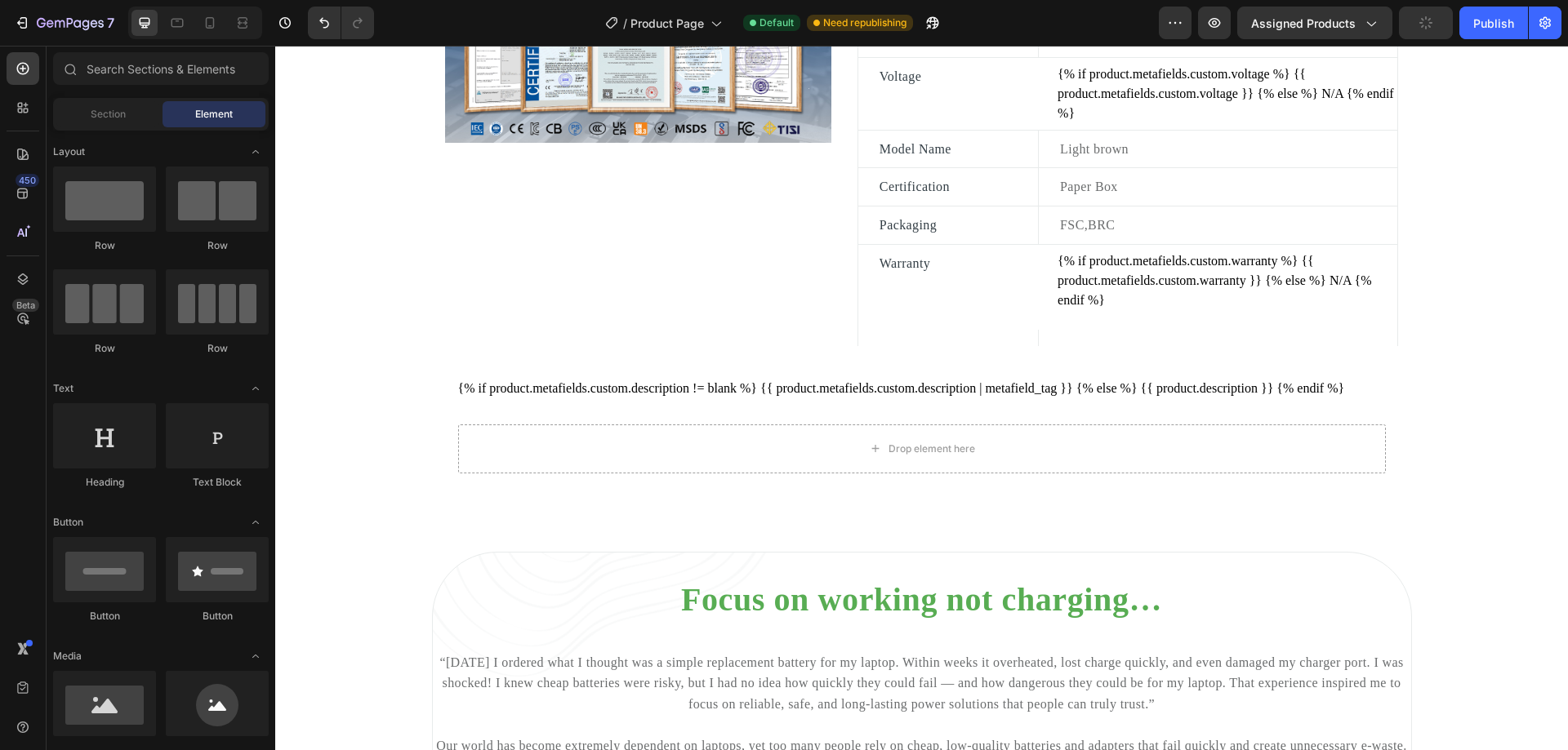
scroll to position [1061, 0]
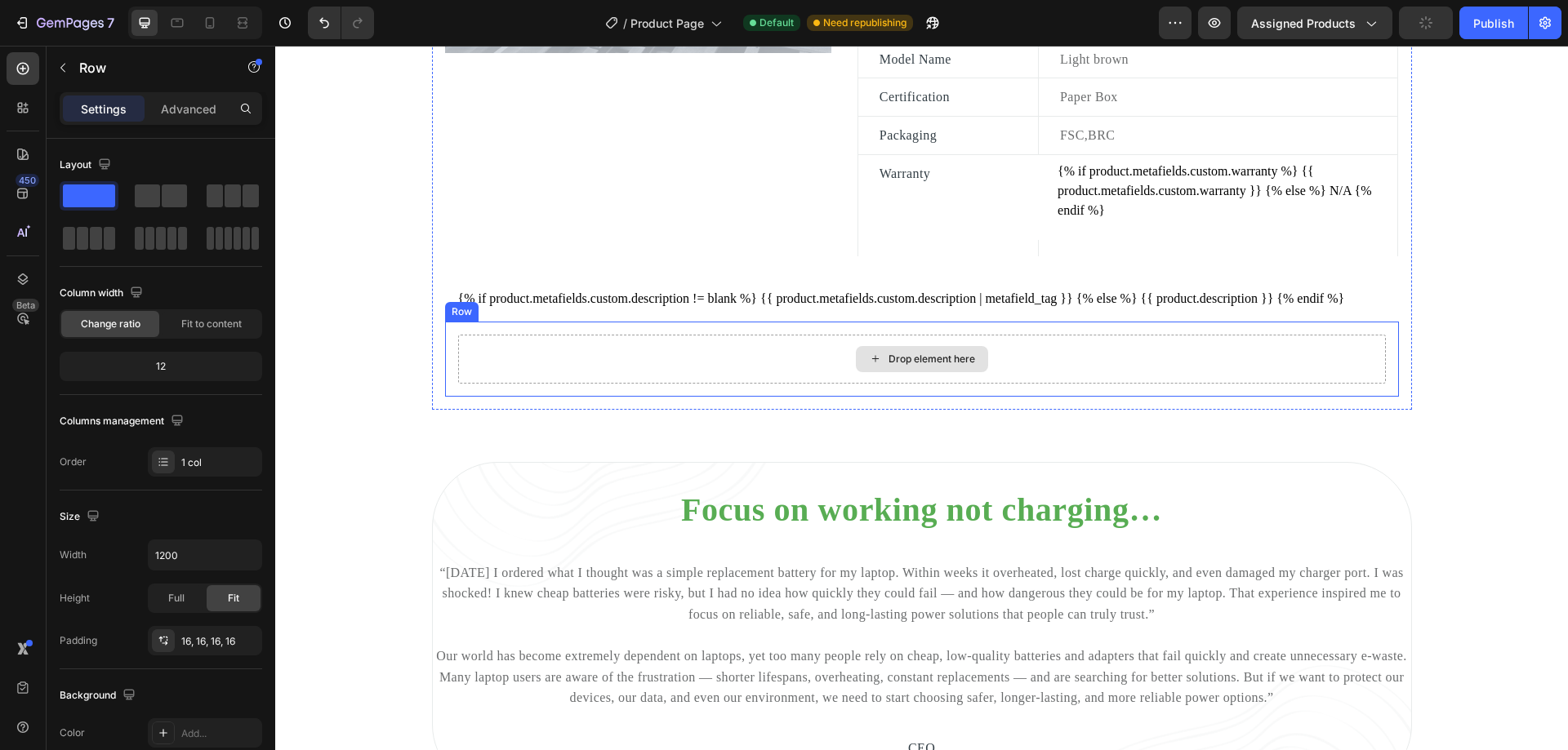
click at [728, 370] on div "Drop element here" at bounding box center [922, 358] width 927 height 49
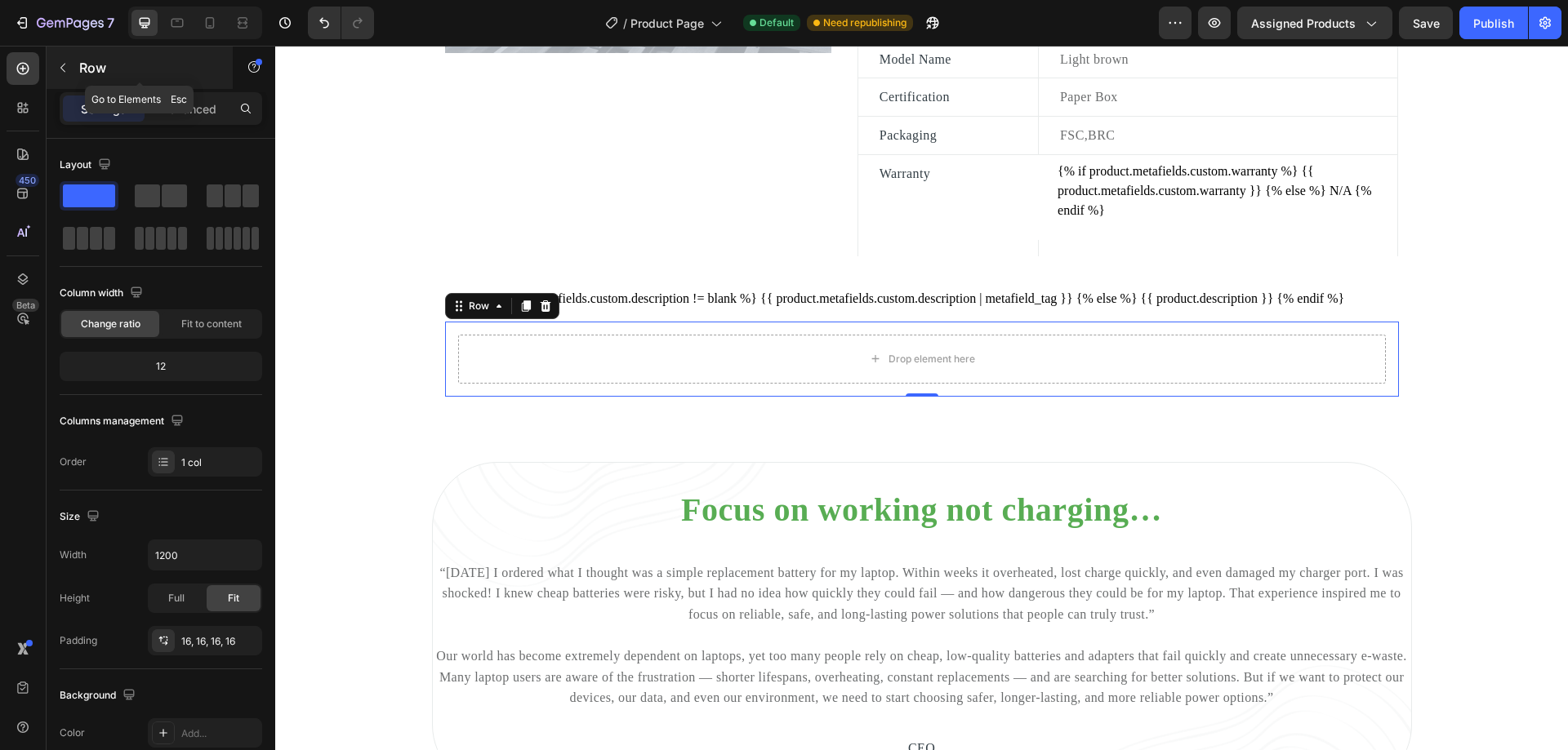
click at [62, 70] on icon "button" at bounding box center [62, 67] width 13 height 13
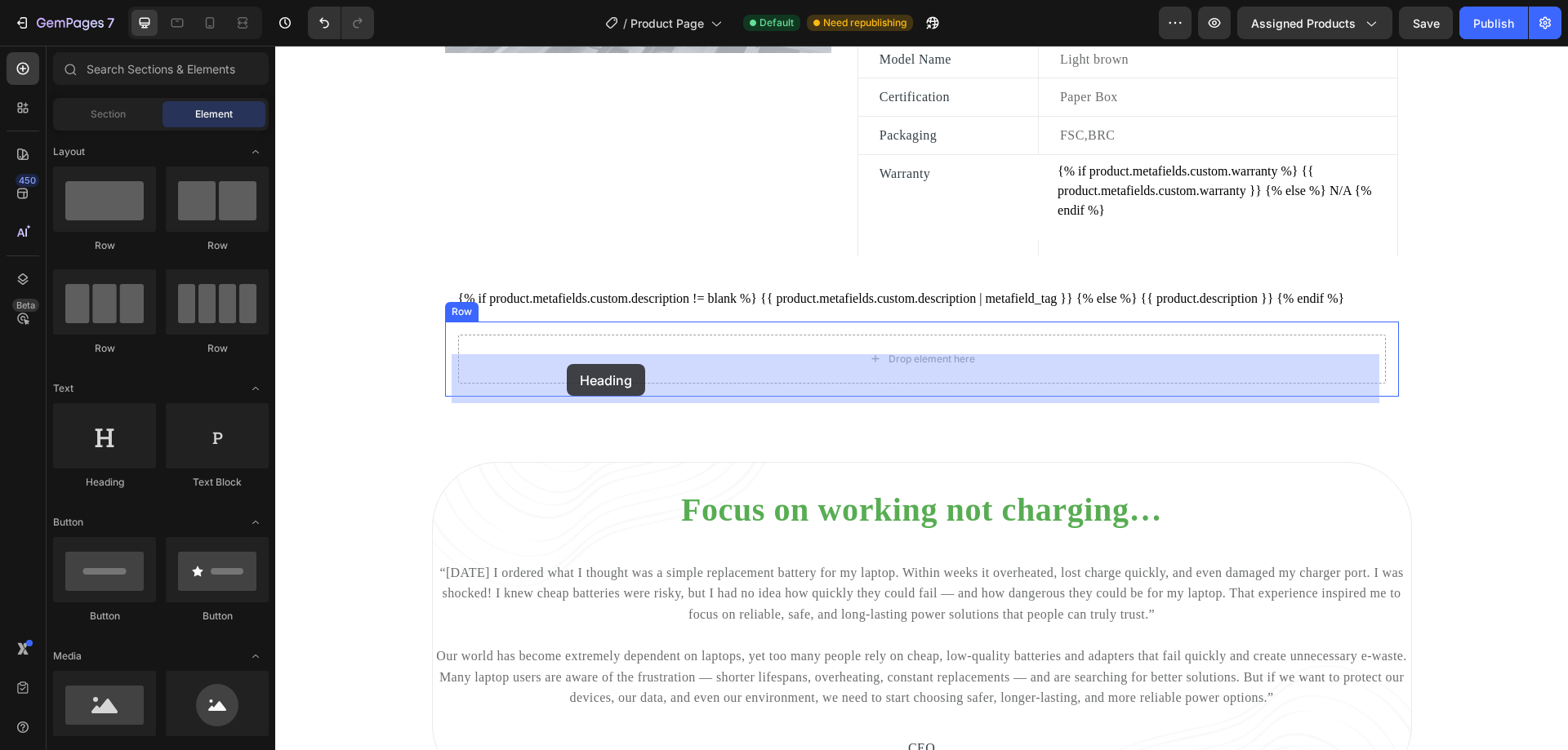
drag, startPoint x: 382, startPoint y: 490, endPoint x: 567, endPoint y: 364, distance: 223.8
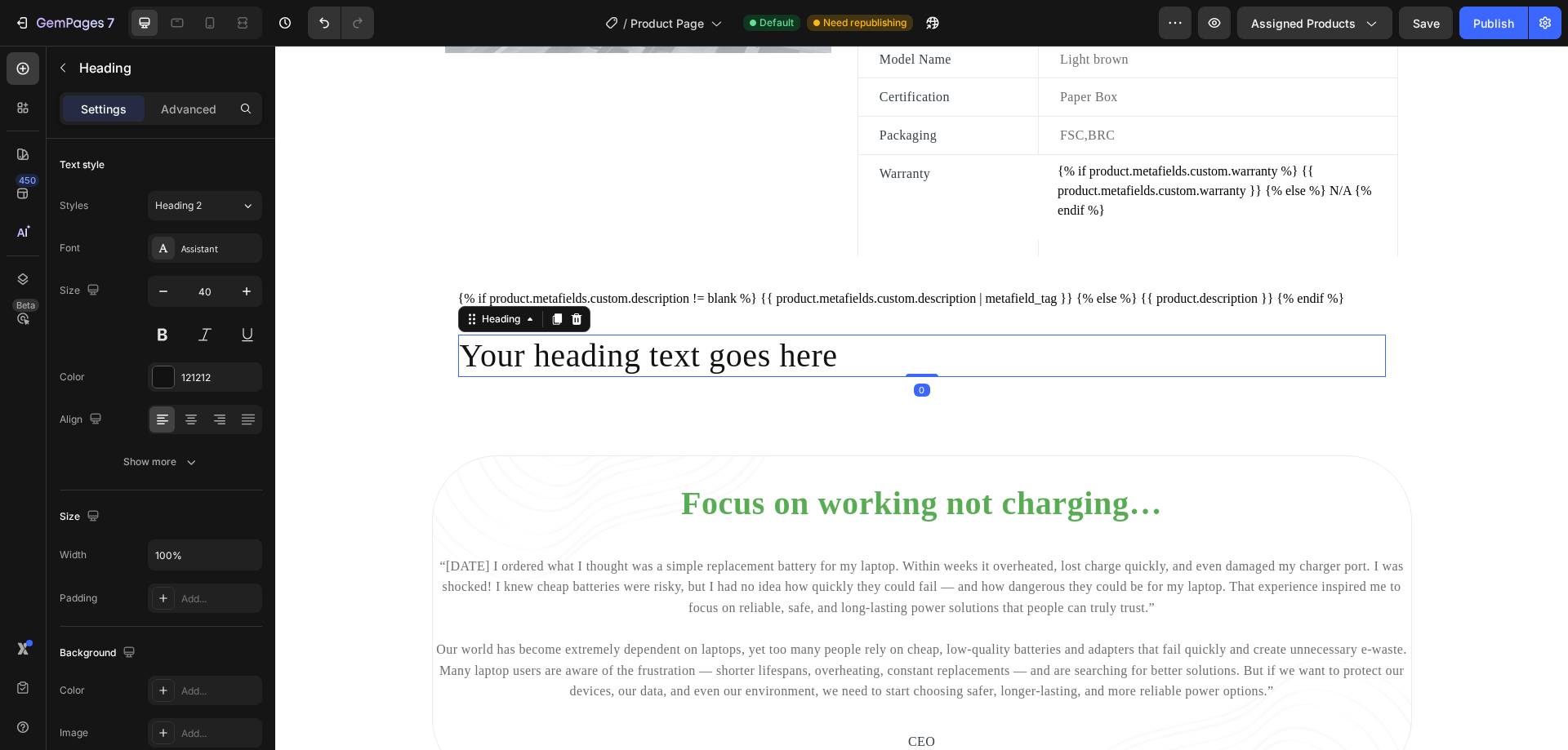
click at [885, 377] on h2 "Your heading text goes here" at bounding box center [922, 356] width 927 height 43
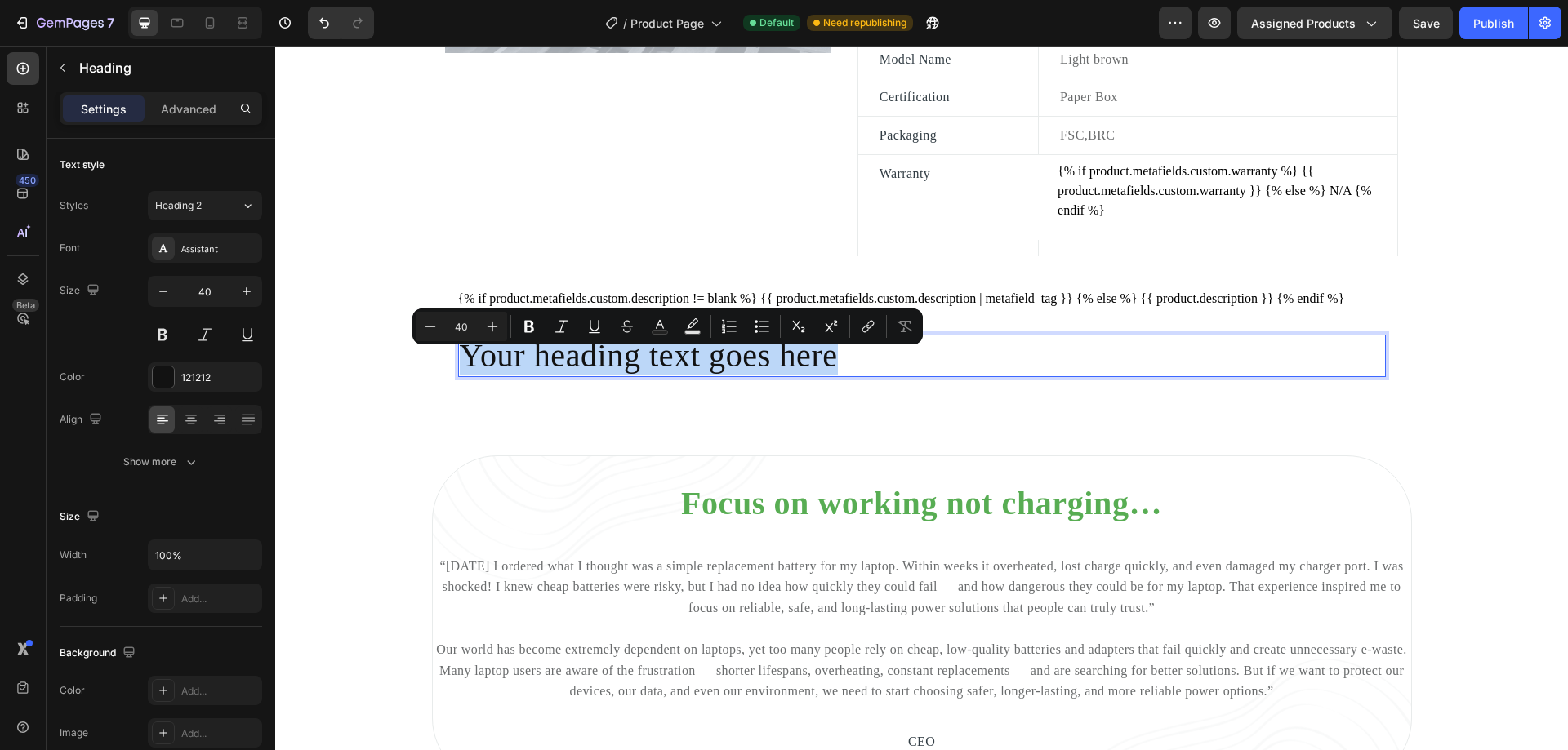
drag, startPoint x: 885, startPoint y: 379, endPoint x: 456, endPoint y: 377, distance: 429.0
click at [460, 375] on p "Your heading text goes here" at bounding box center [922, 356] width 924 height 39
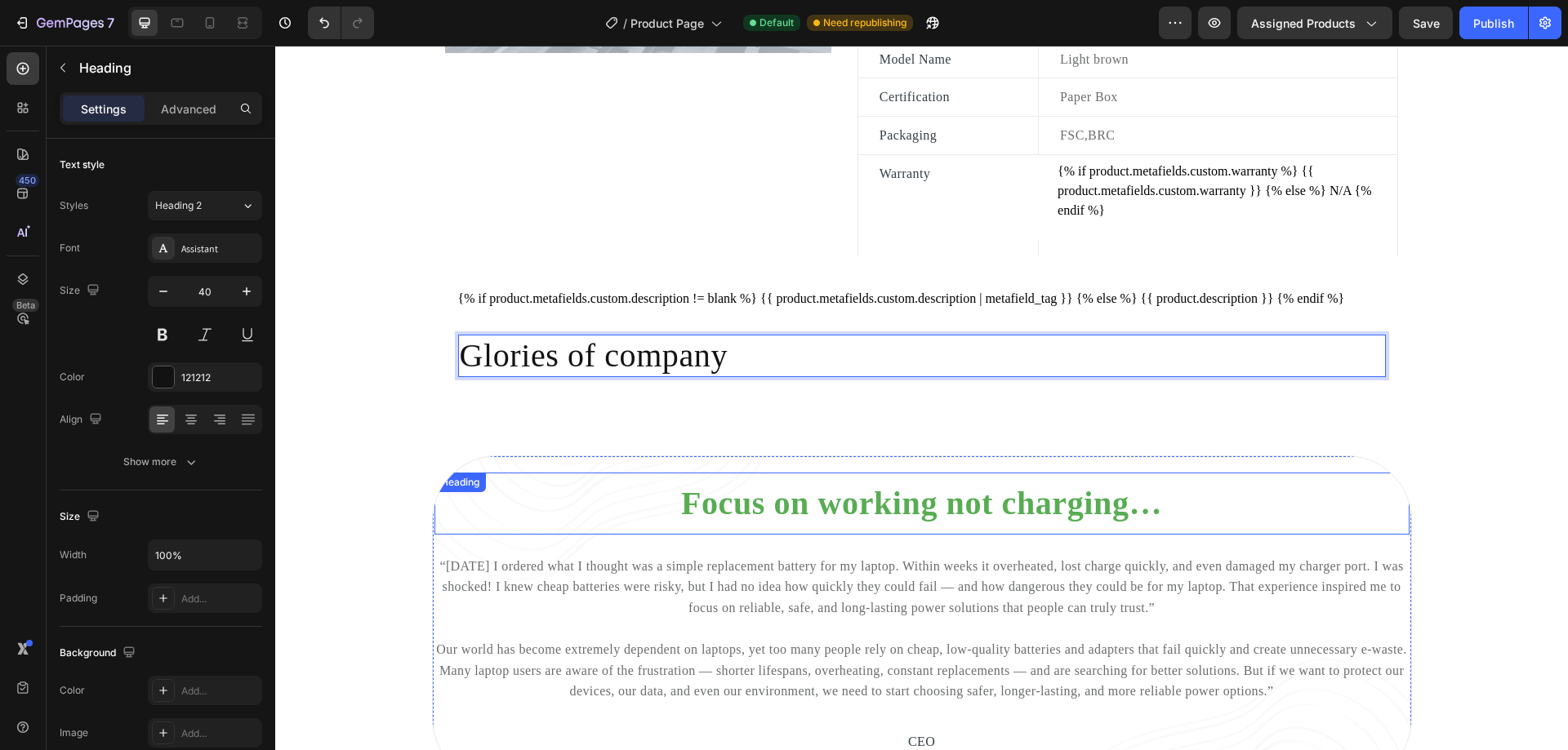
click at [912, 513] on h2 "Focus on working not charging…" at bounding box center [922, 503] width 975 height 43
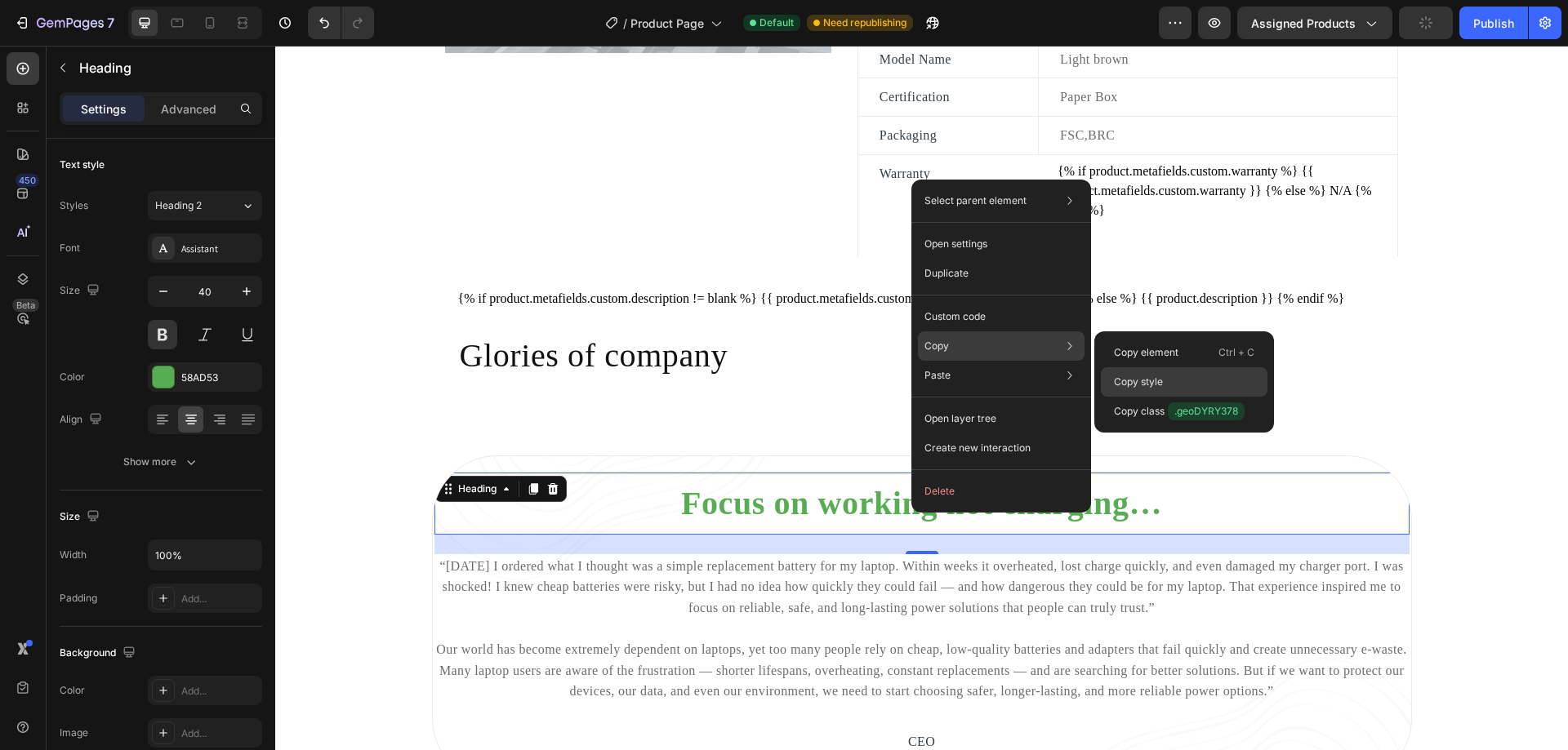
click at [1129, 396] on div "Copy style" at bounding box center [1183, 411] width 166 height 29
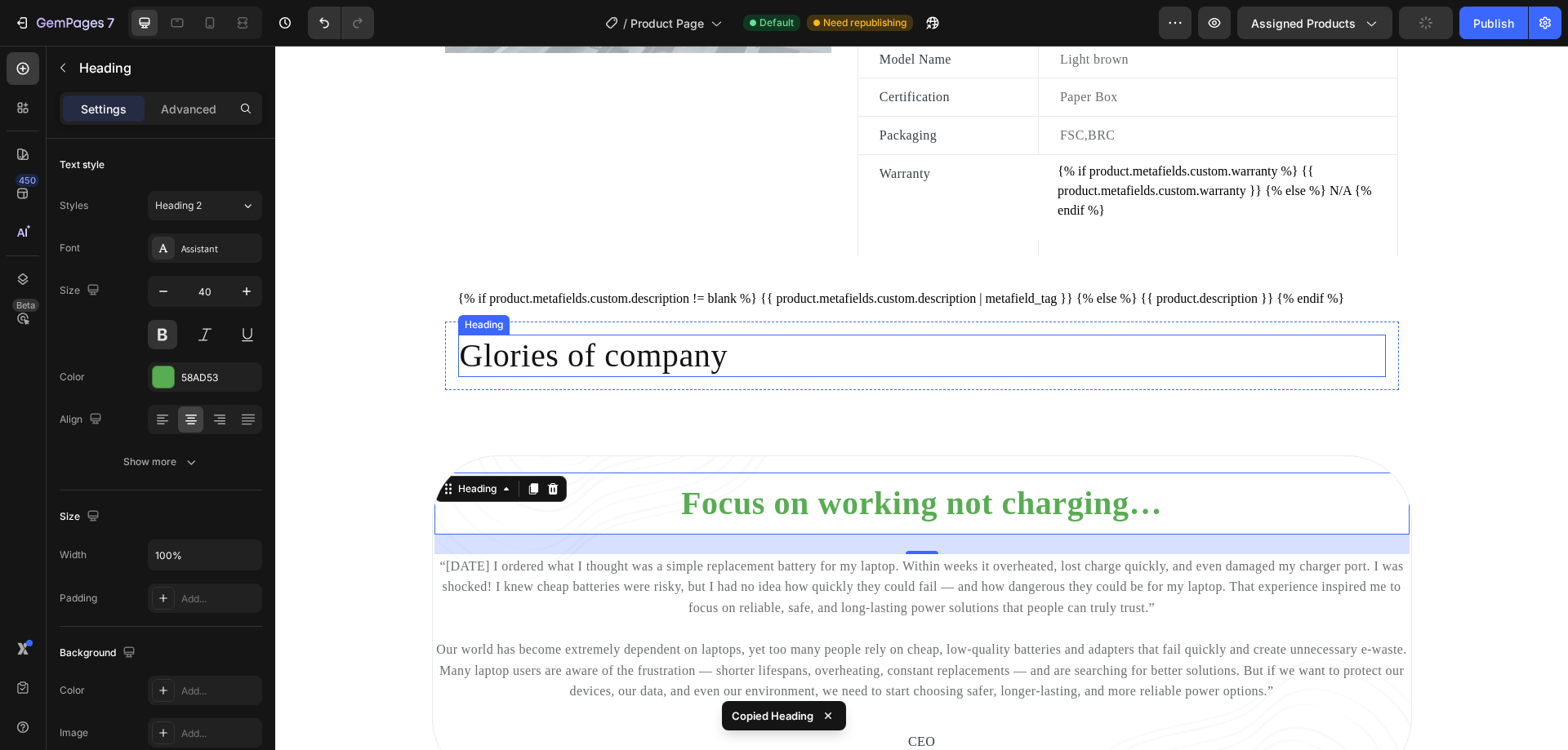
click at [781, 374] on p "Glories of company" at bounding box center [922, 356] width 924 height 39
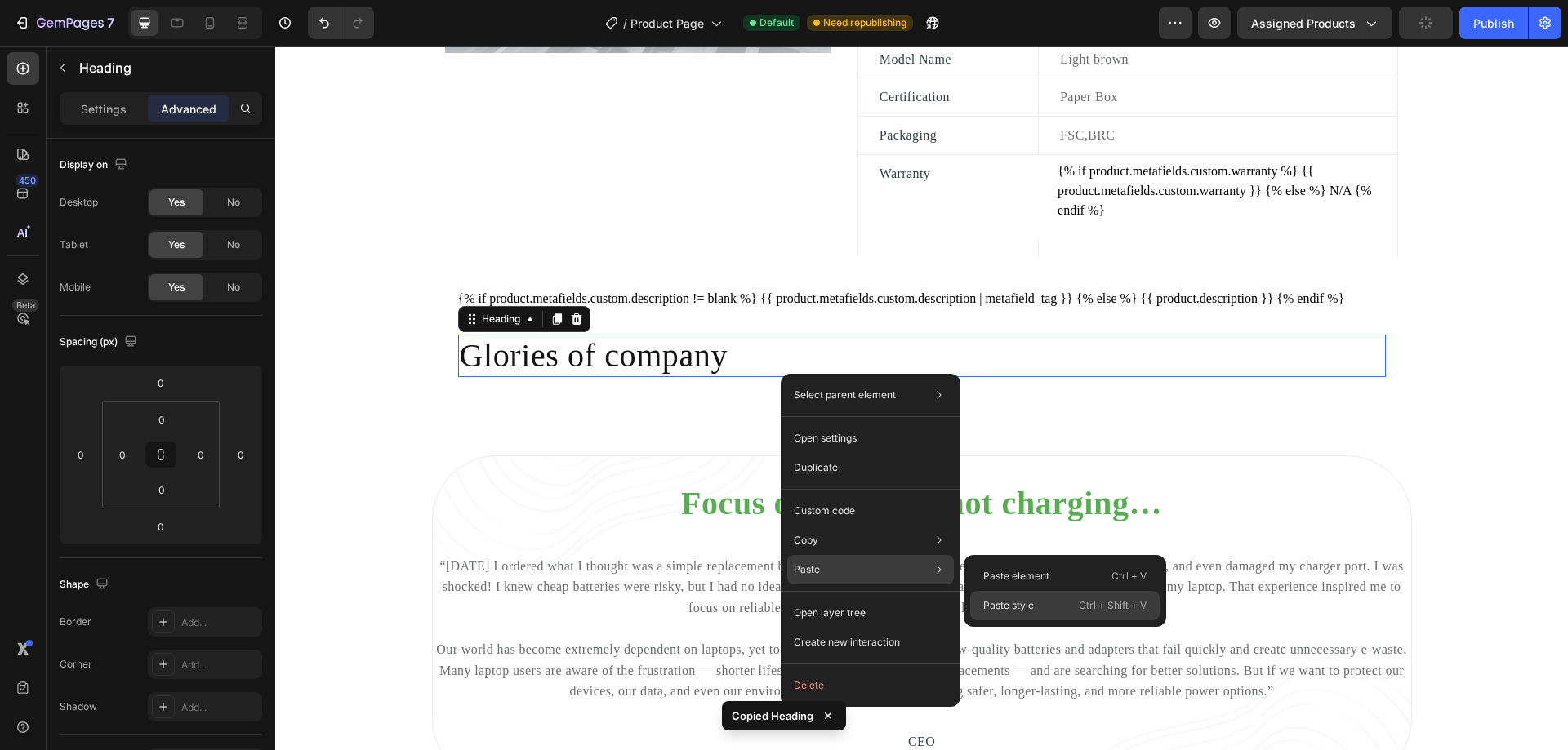
click at [1001, 597] on div "Paste style Ctrl + Shift + V" at bounding box center [1064, 605] width 190 height 29
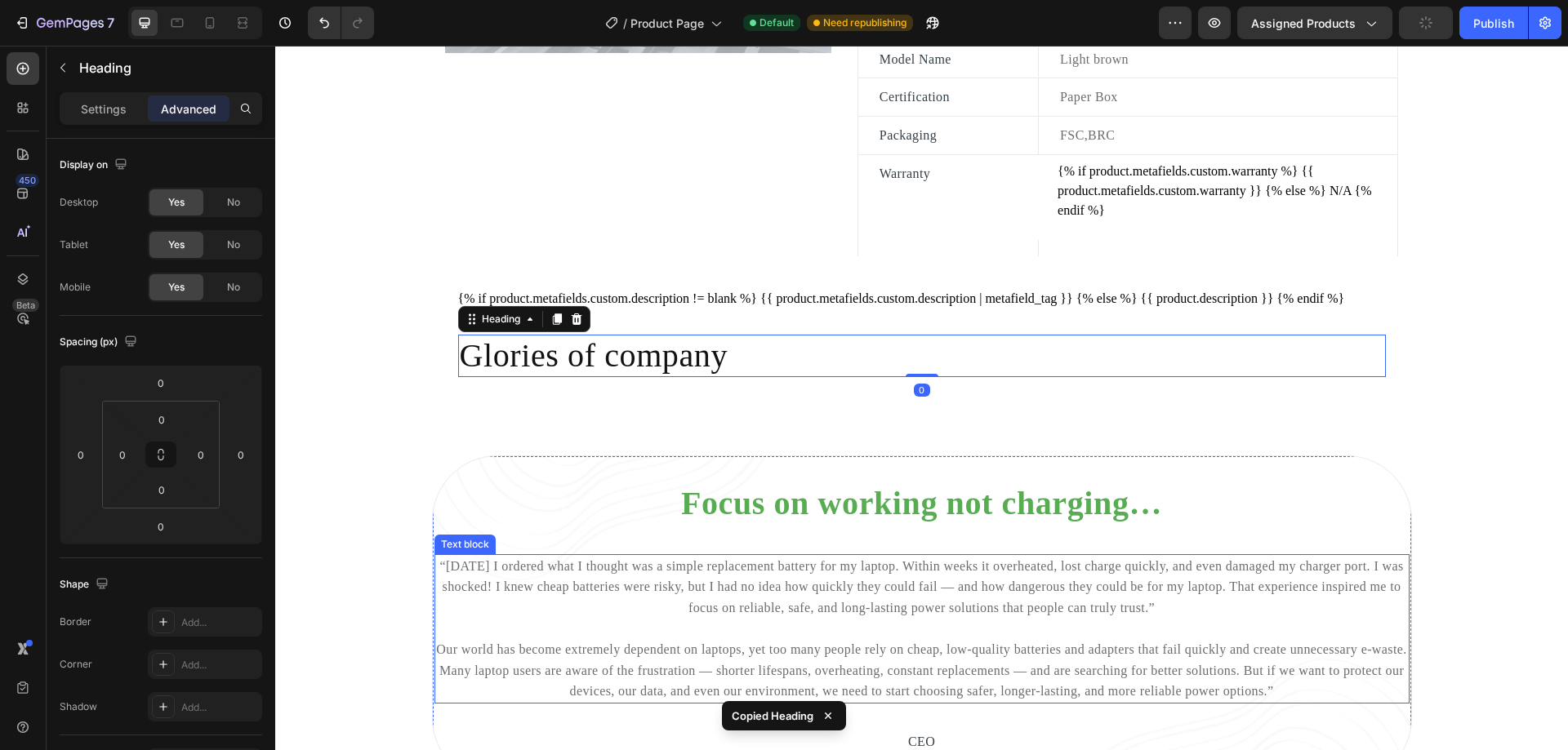
type input "24"
type input "12"
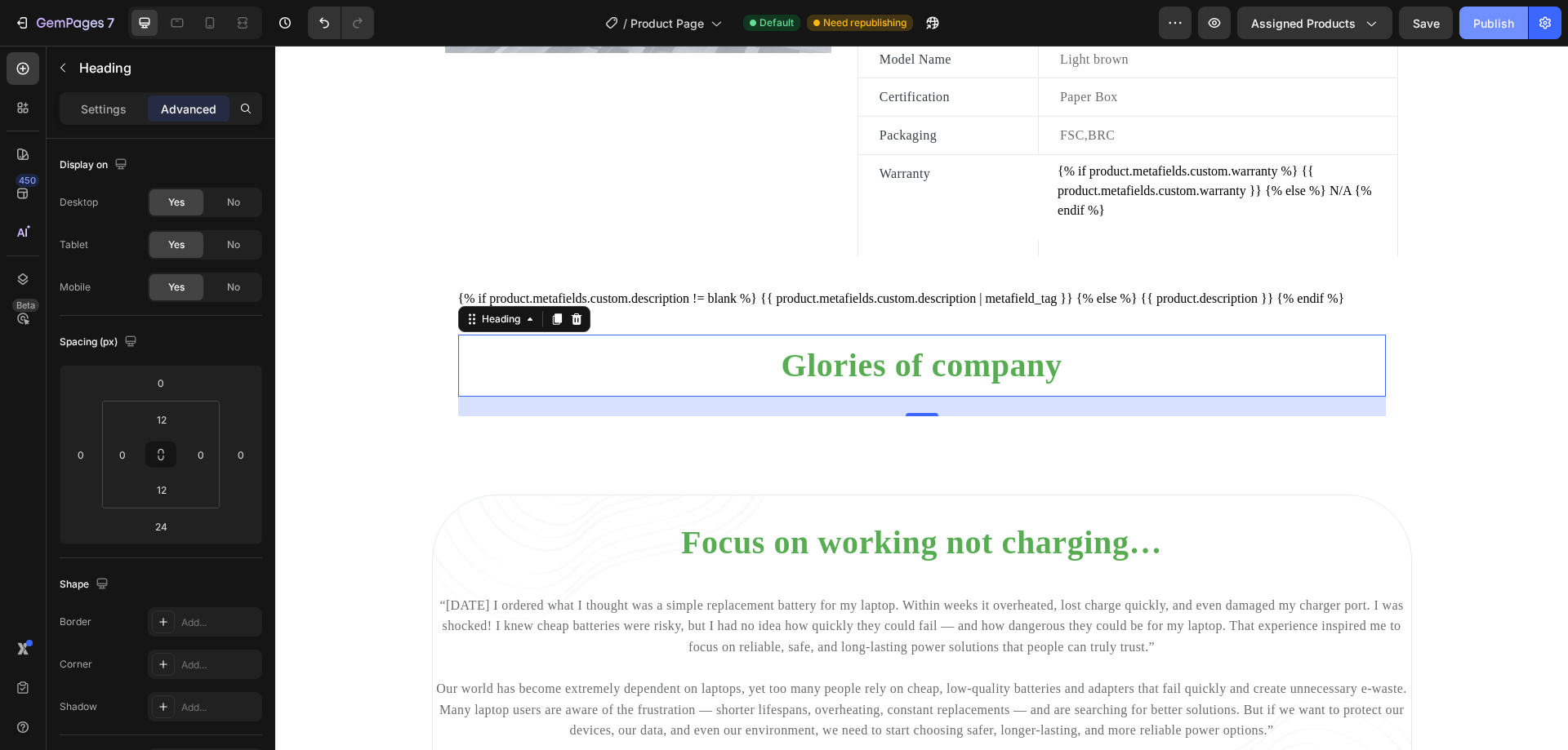
click at [1486, 31] on div "Publish" at bounding box center [1494, 23] width 41 height 17
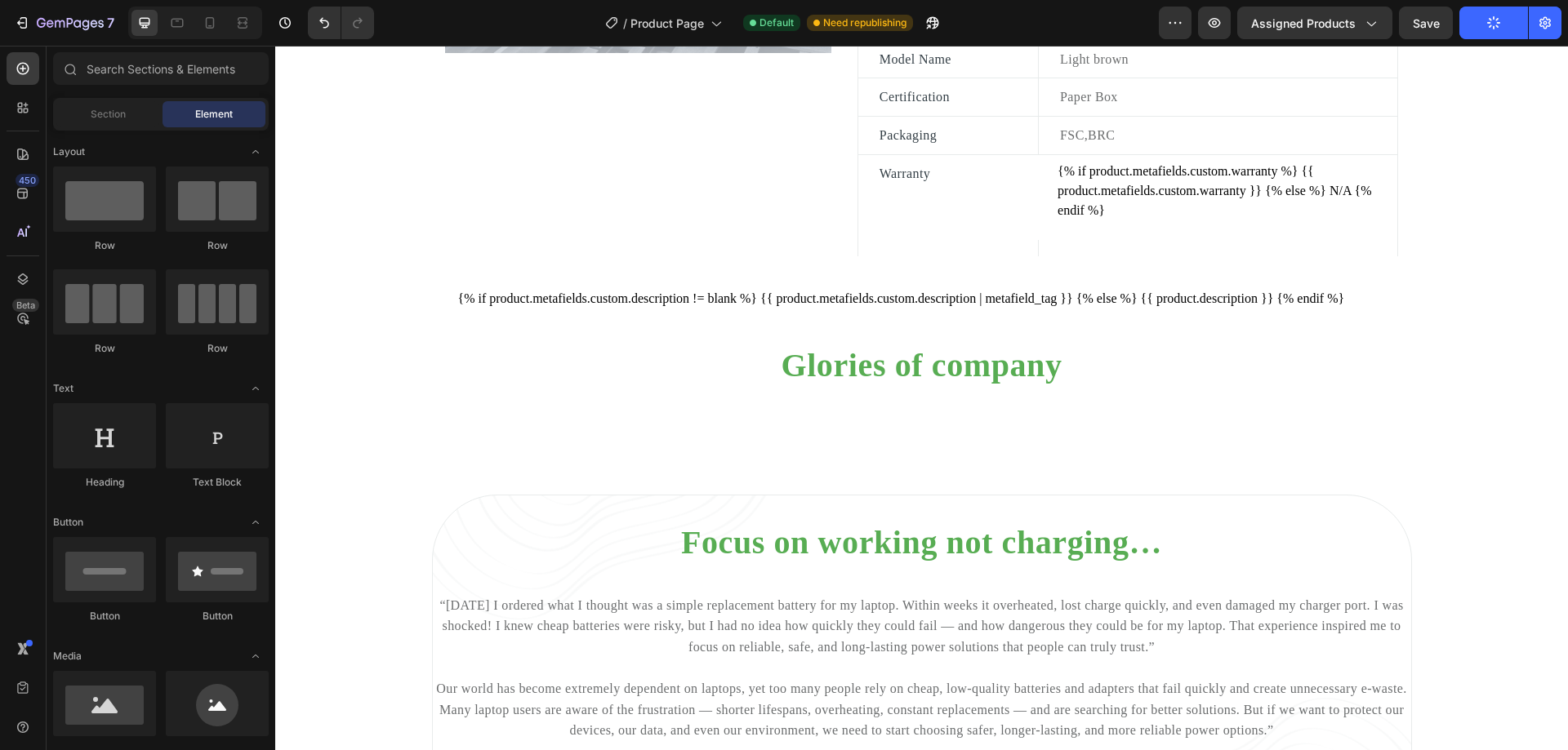
scroll to position [991, 0]
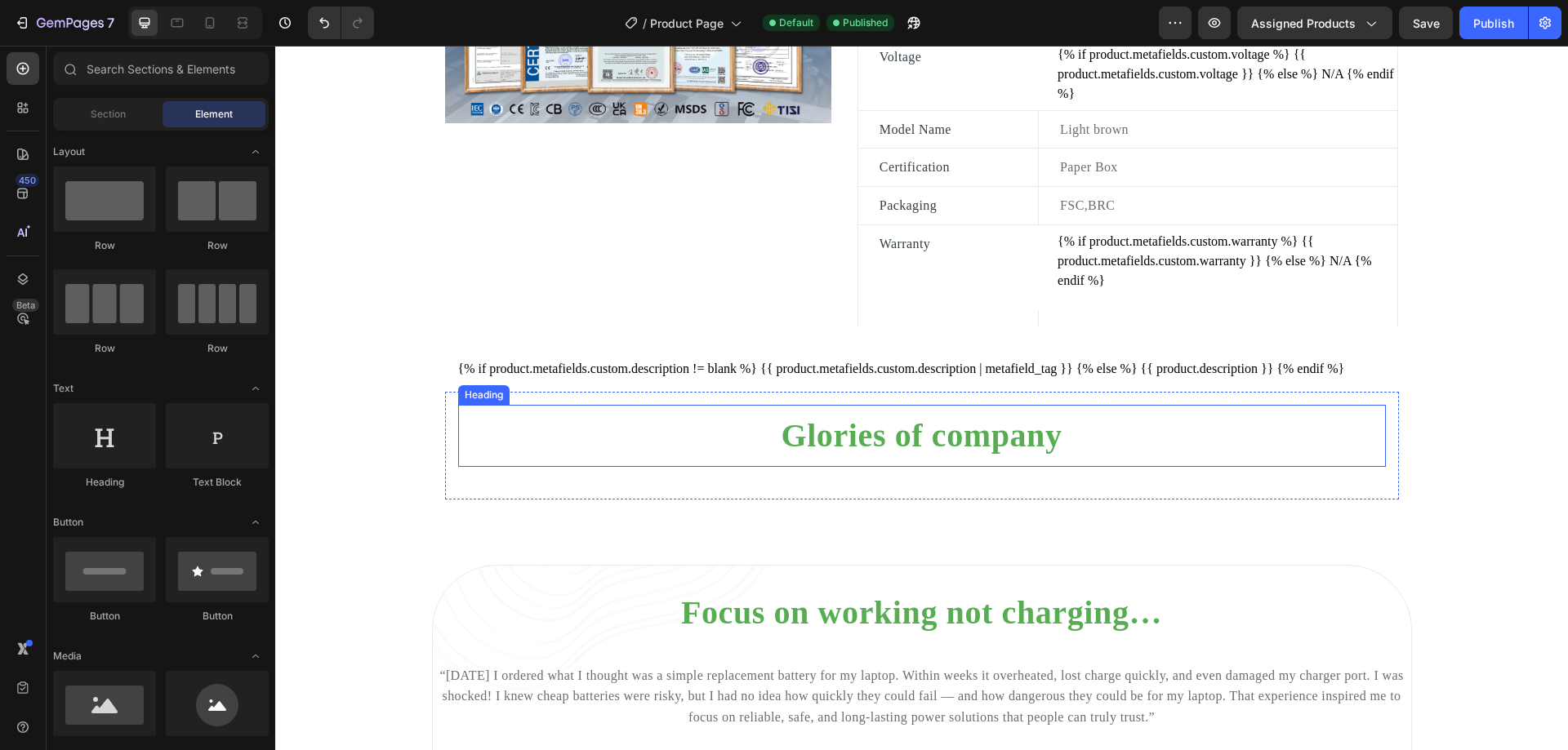
click at [862, 452] on p "Glories of company" at bounding box center [922, 435] width 924 height 39
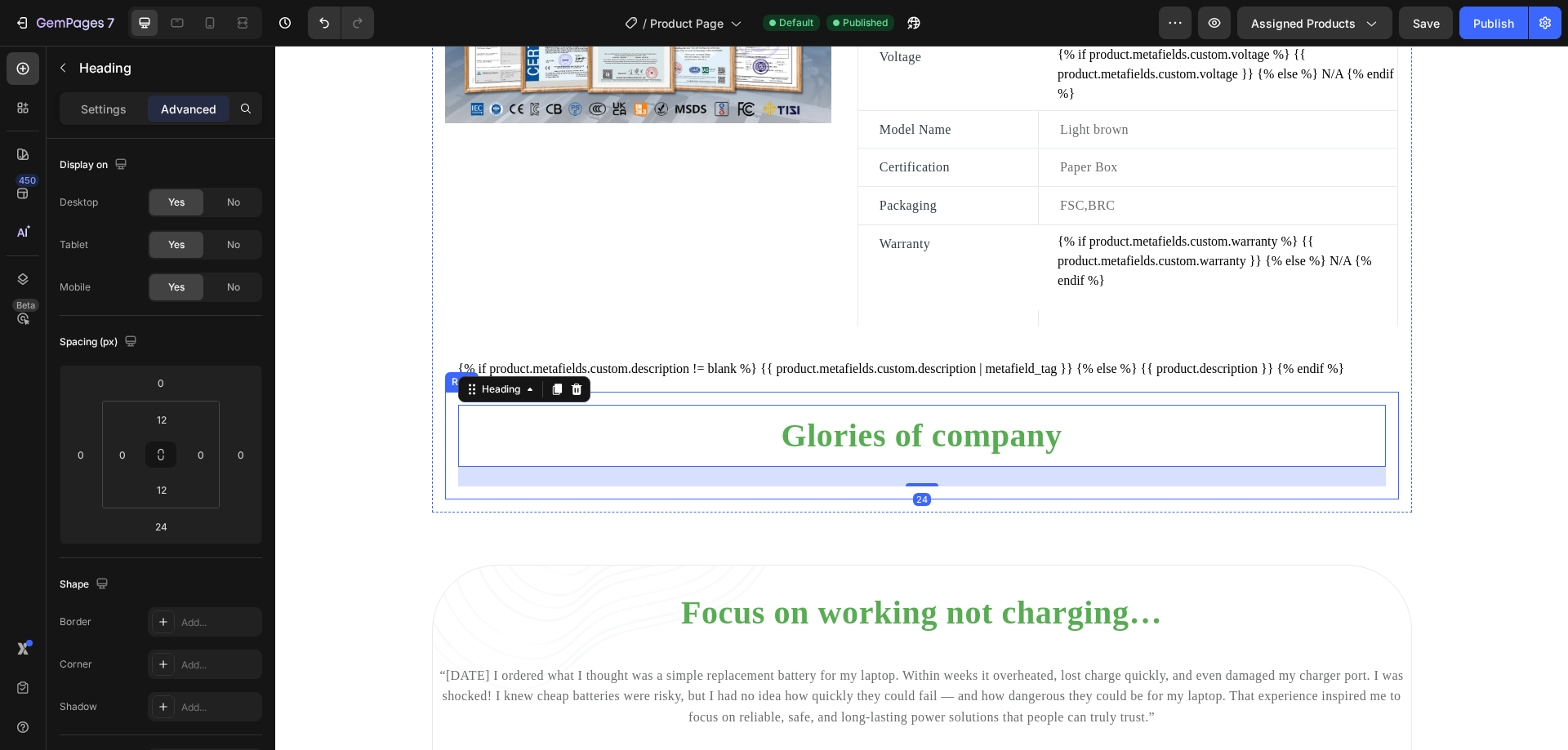
click at [738, 392] on div "{% if product.metafields.custom.description != blank %} {{ product.metafields.c…" at bounding box center [922, 368] width 954 height 46
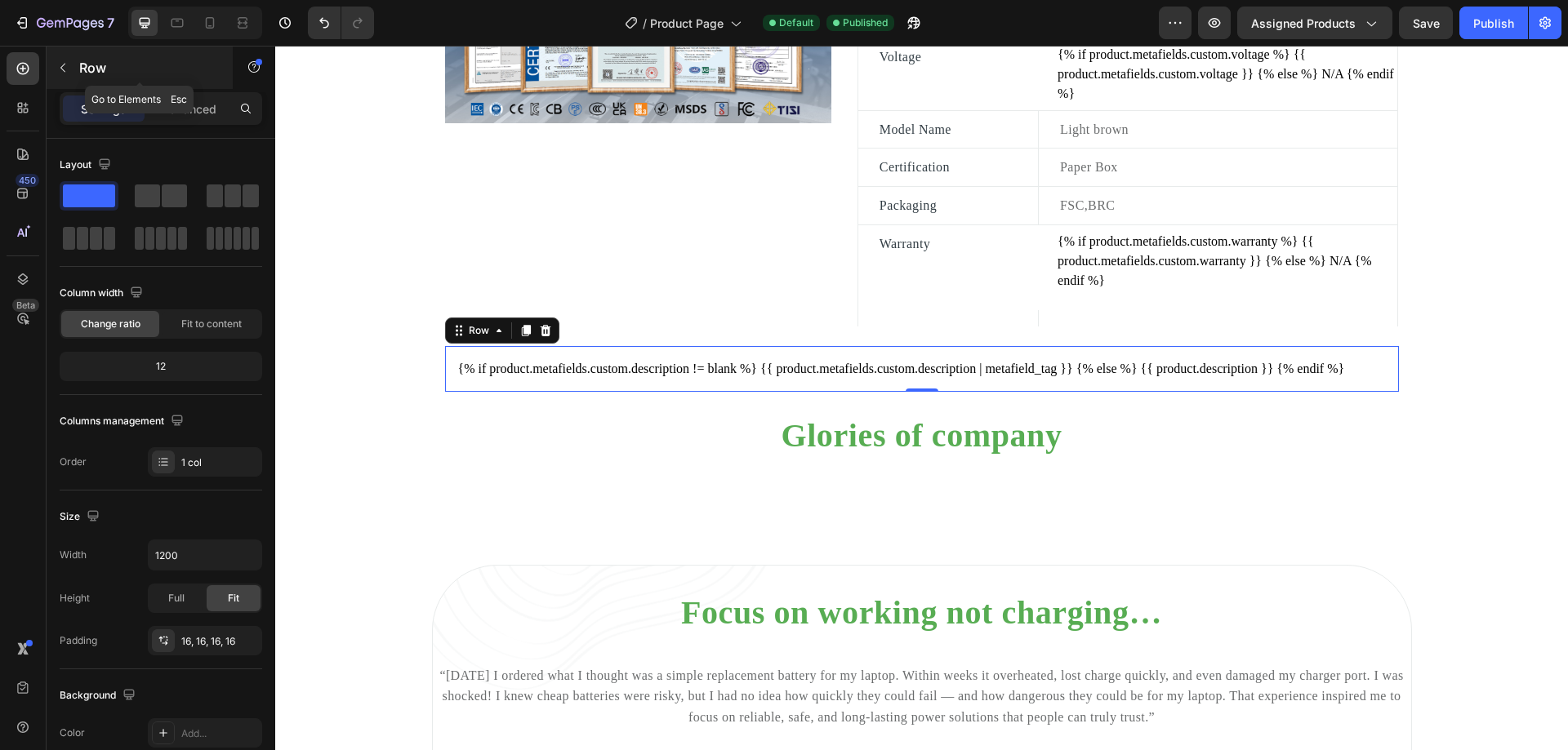
click at [61, 69] on icon "button" at bounding box center [62, 67] width 13 height 13
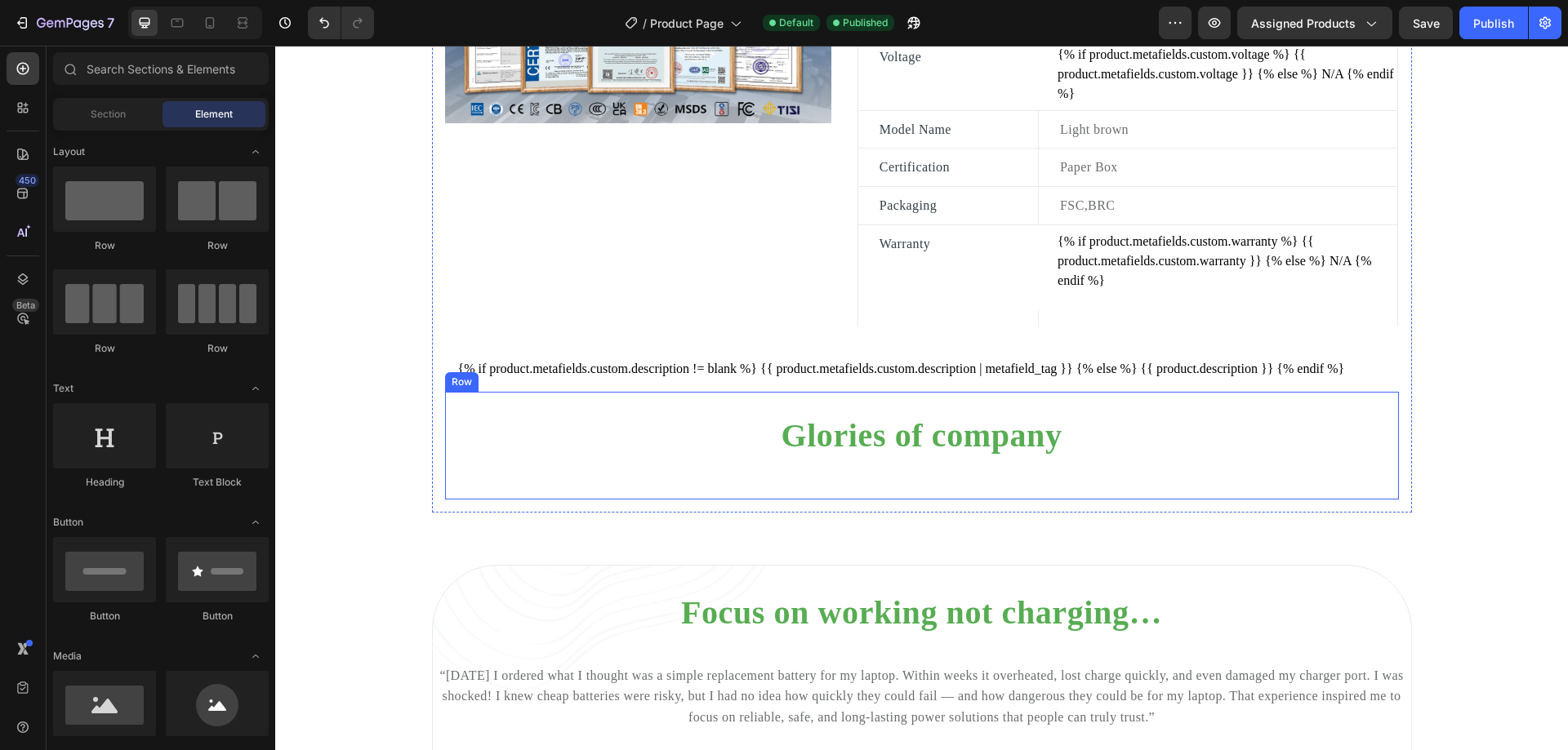
click at [693, 487] on div "Glories of company Heading" at bounding box center [922, 446] width 927 height 82
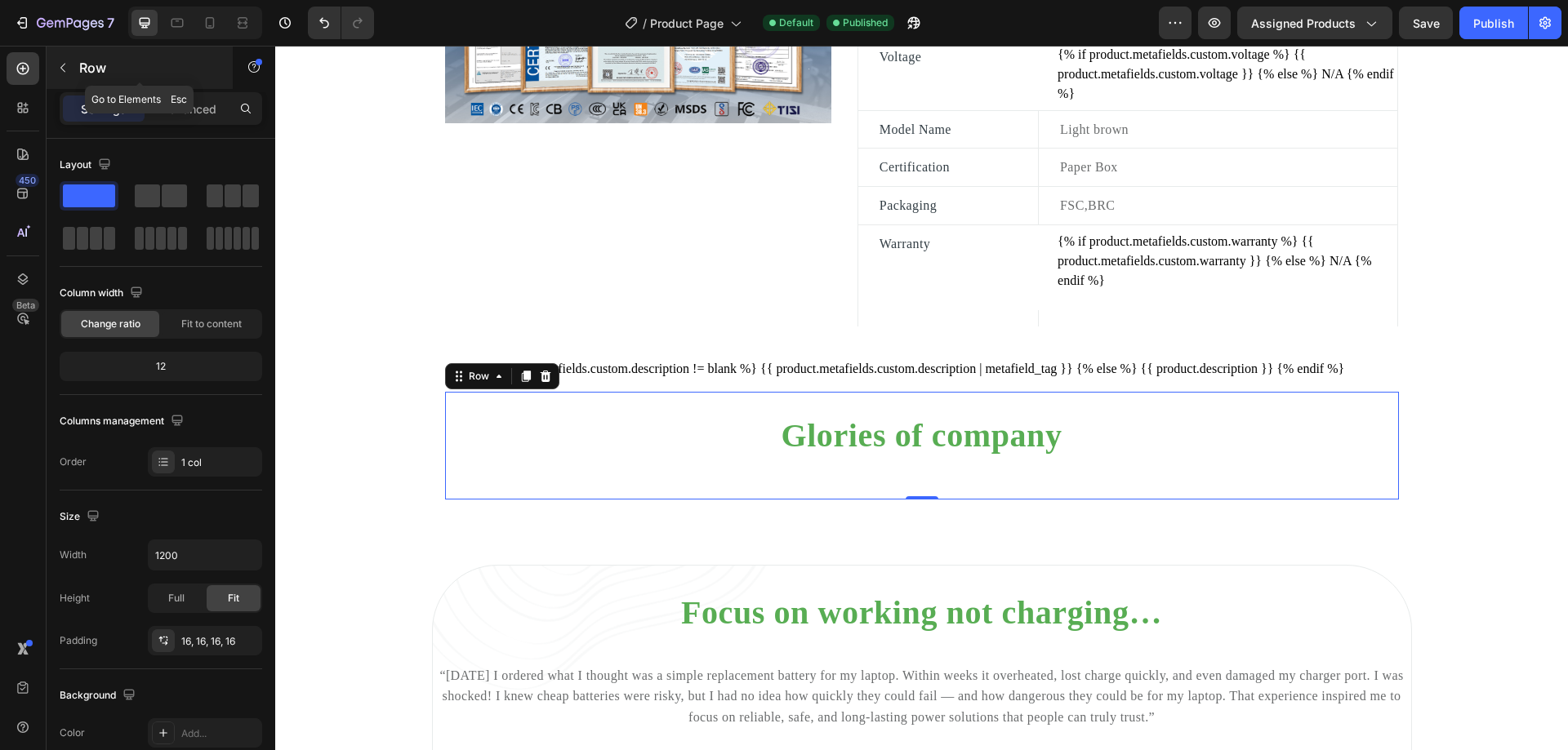
click at [68, 72] on icon "button" at bounding box center [62, 67] width 13 height 13
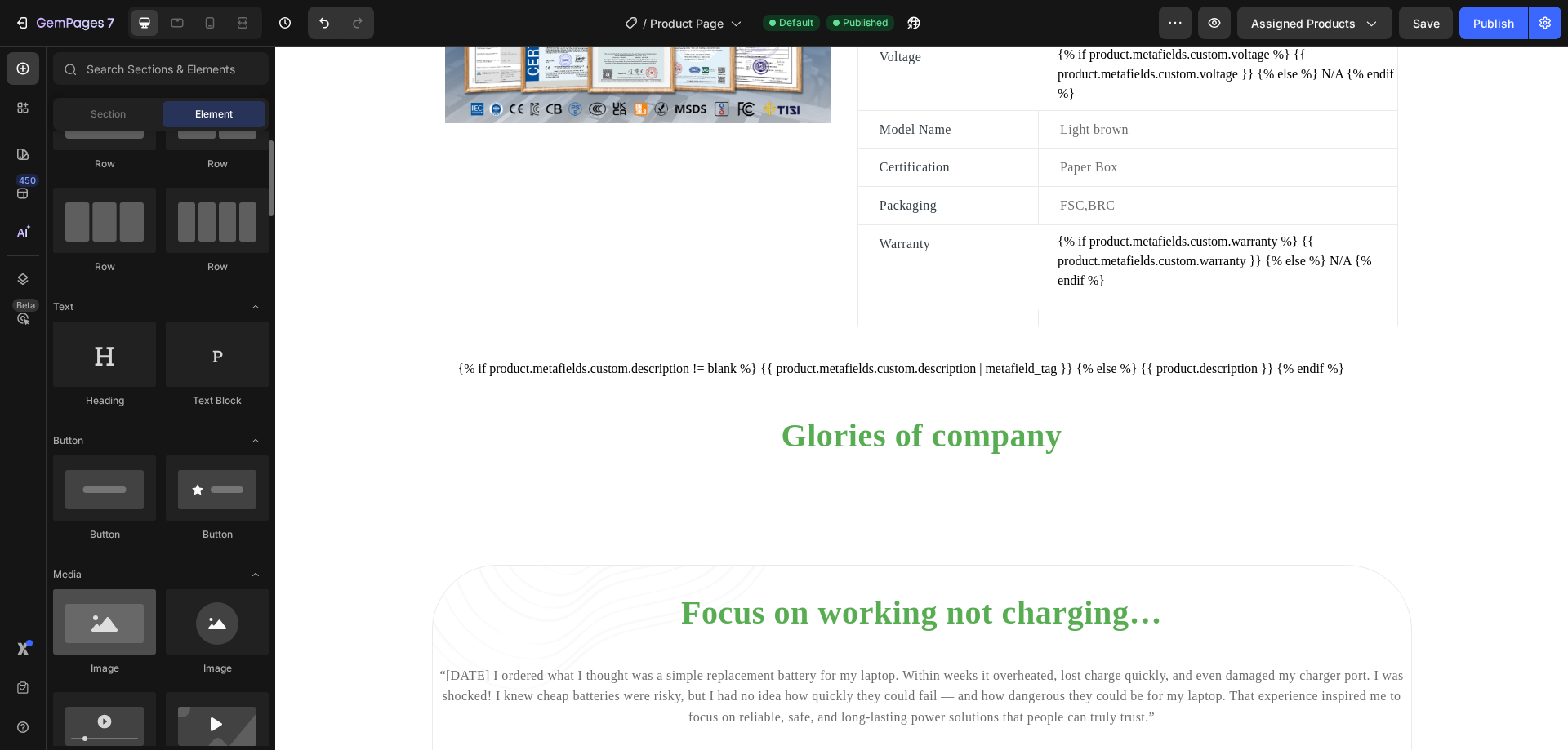
scroll to position [245, 0]
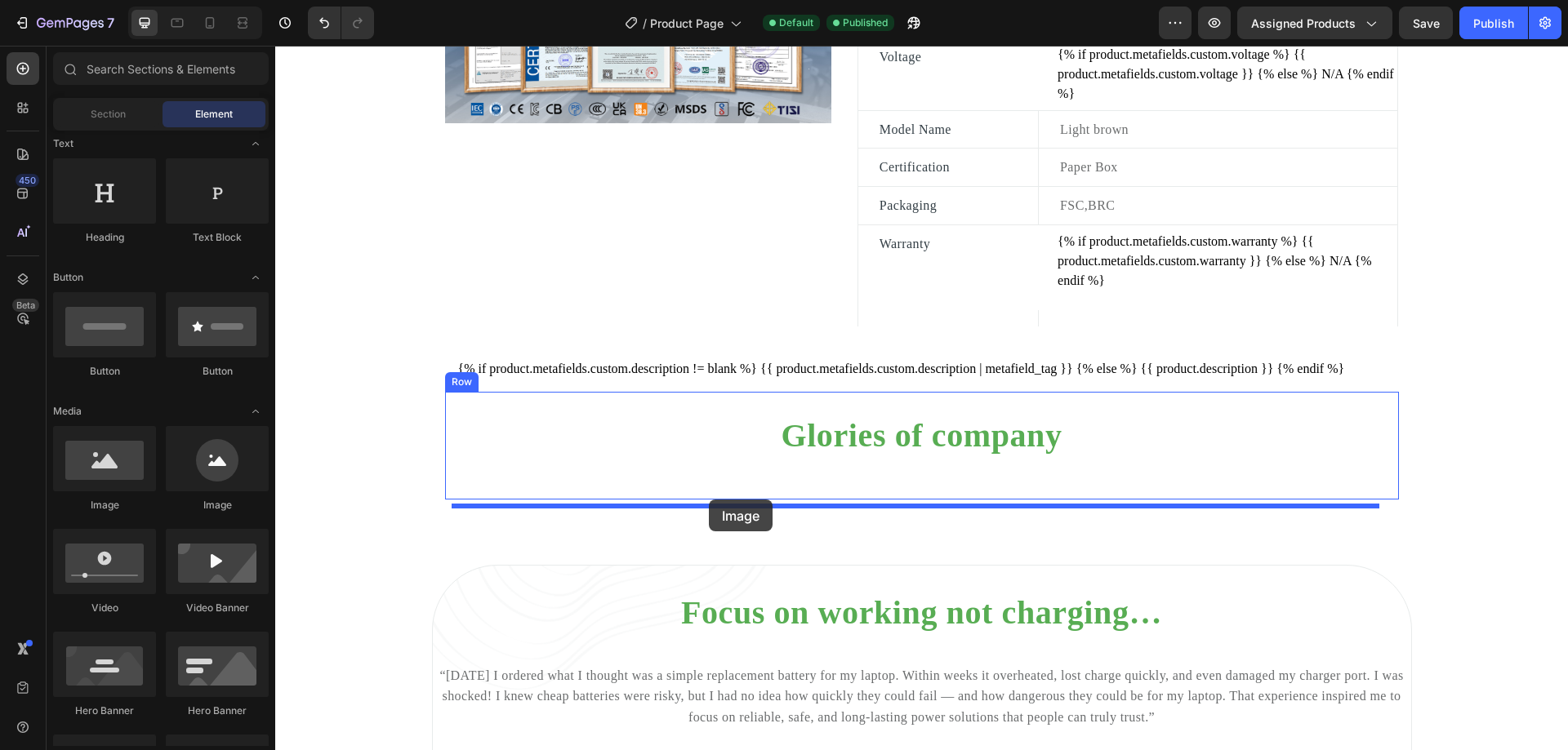
drag, startPoint x: 381, startPoint y: 503, endPoint x: 709, endPoint y: 499, distance: 328.0
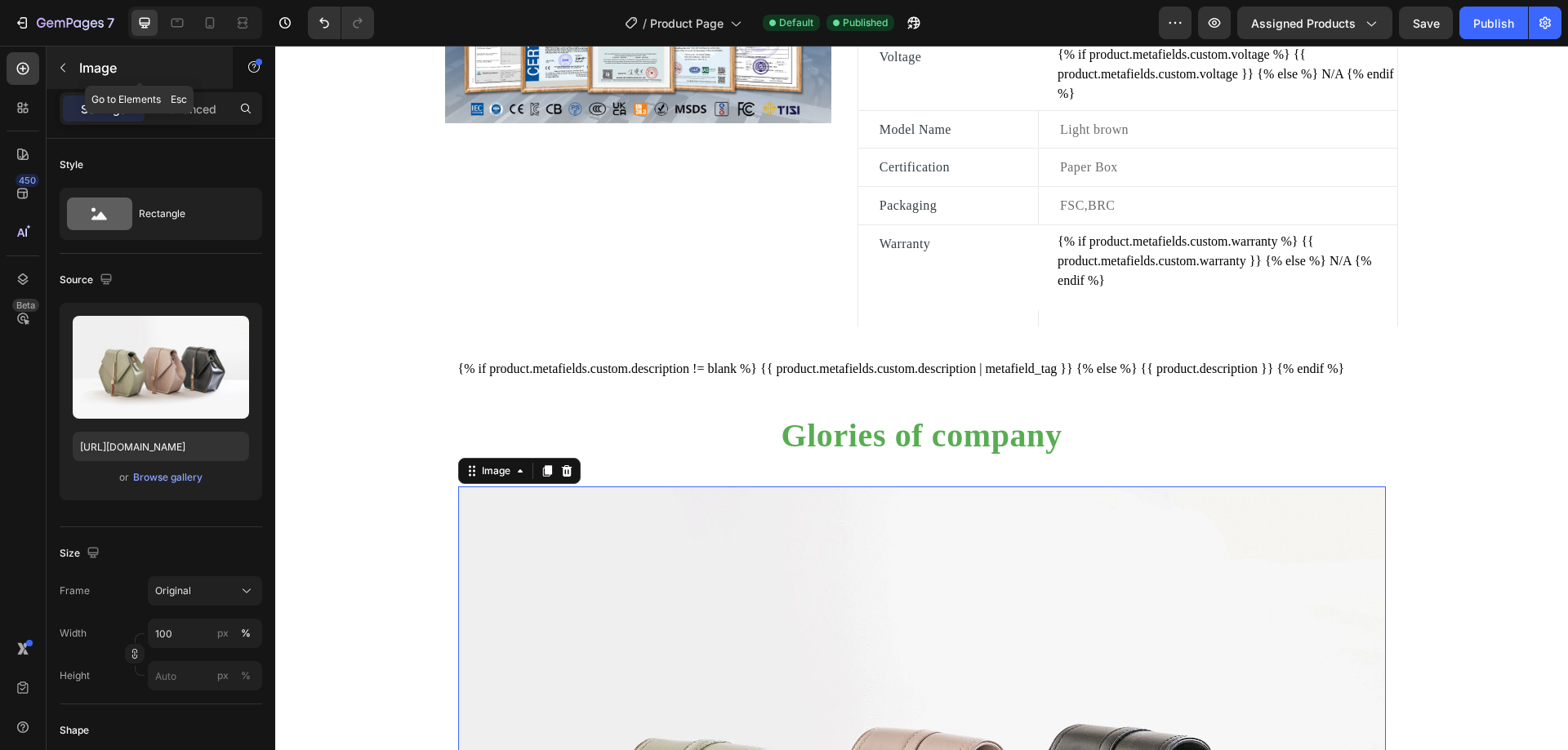
click at [64, 74] on icon "button" at bounding box center [62, 67] width 13 height 13
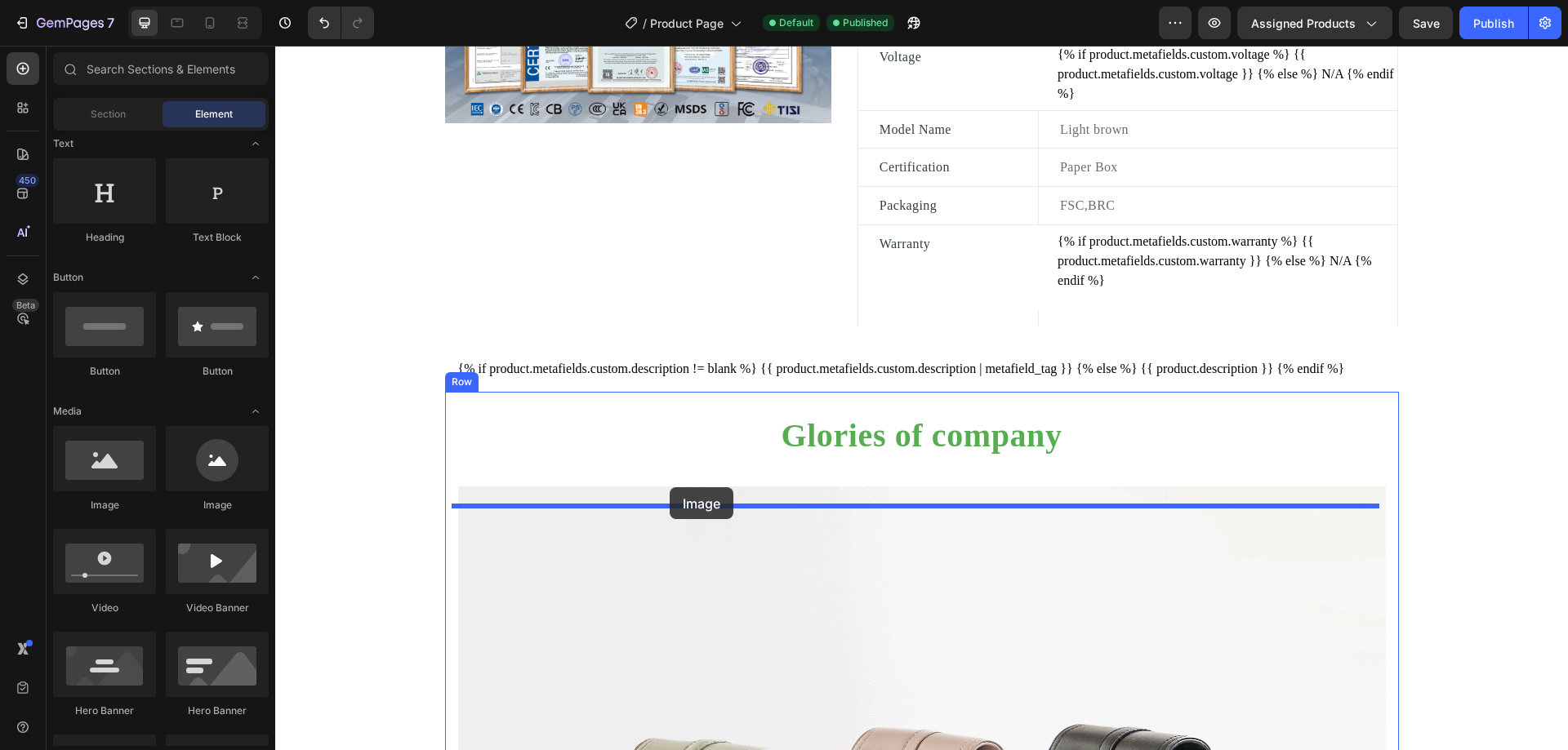
drag, startPoint x: 378, startPoint y: 502, endPoint x: 670, endPoint y: 488, distance: 292.3
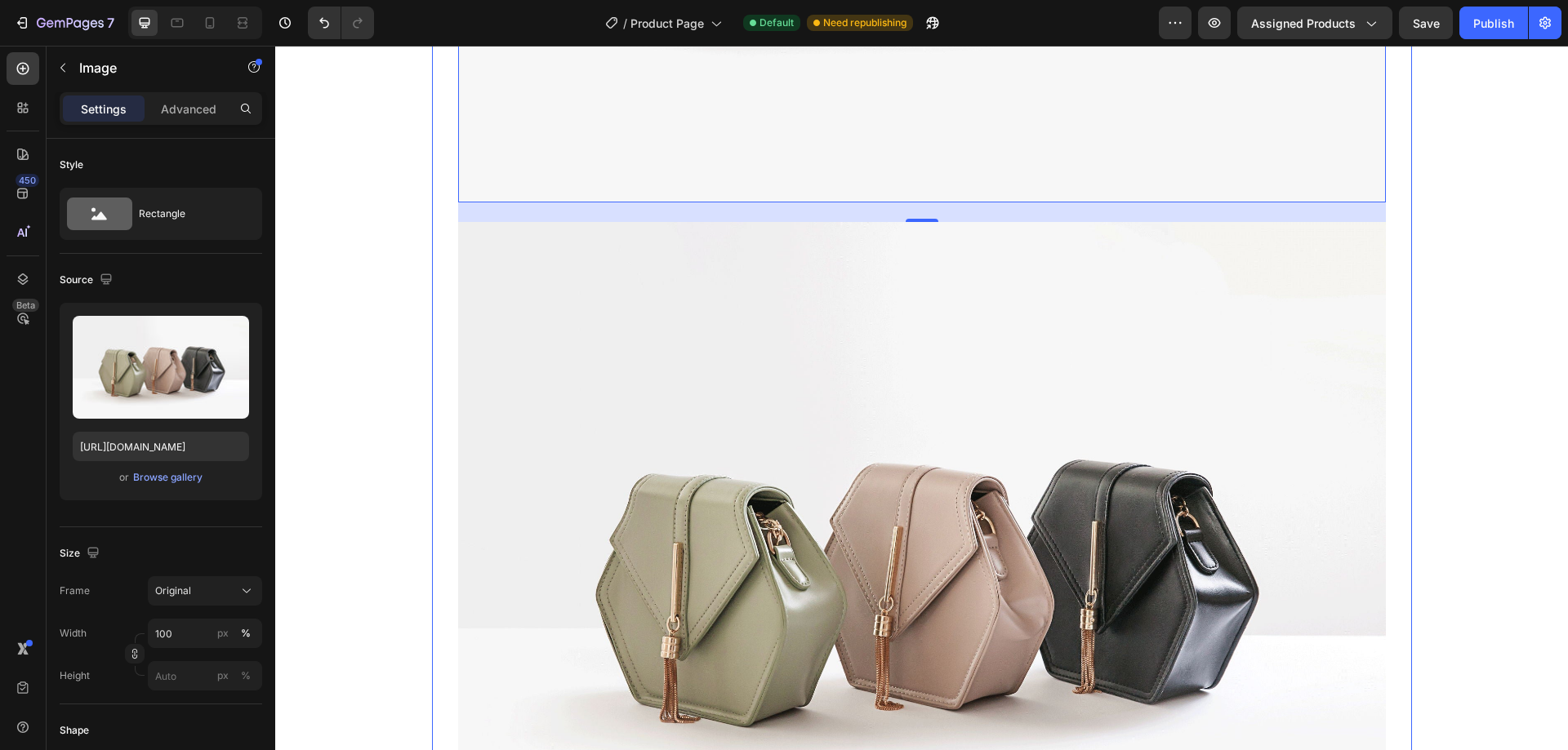
scroll to position [2215, 0]
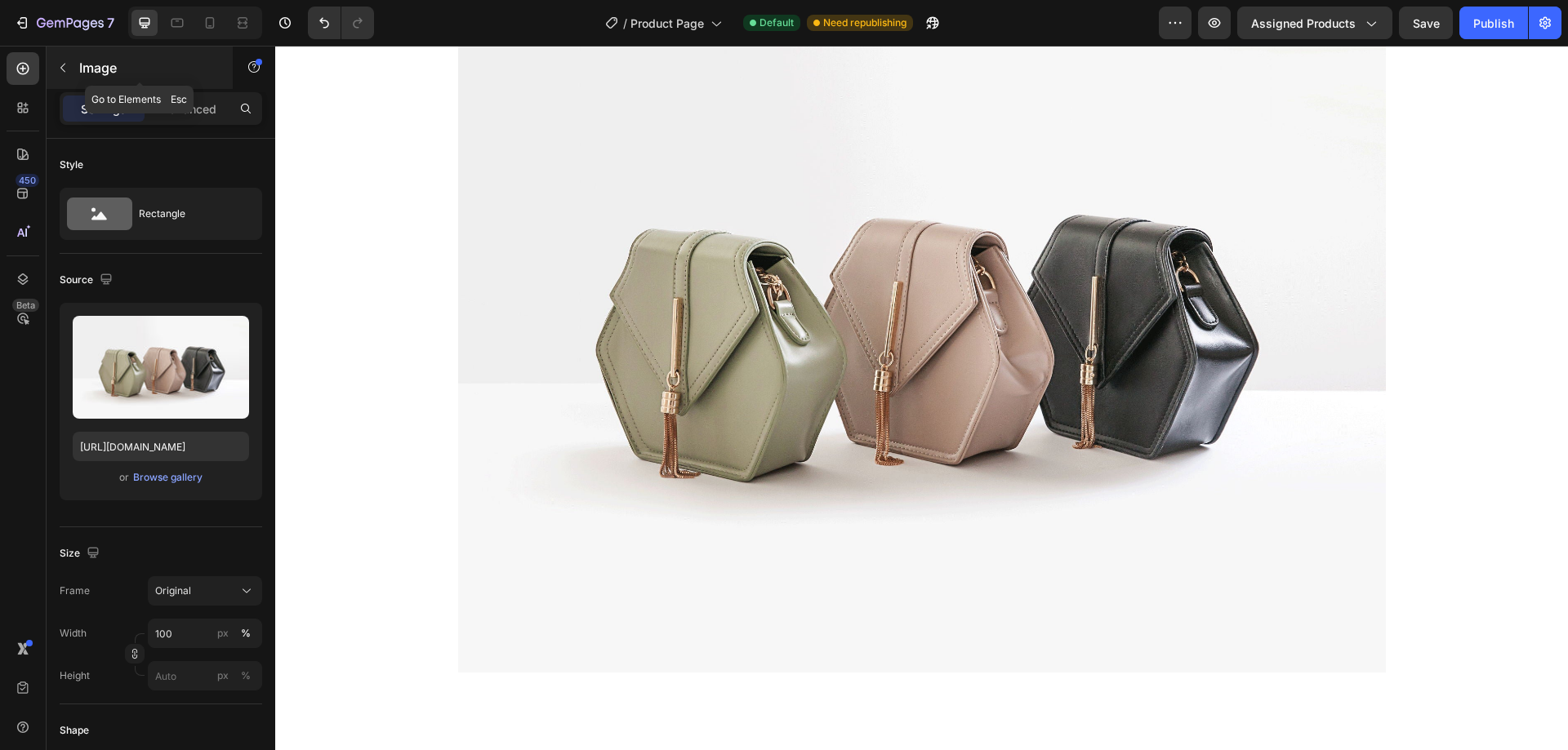
click at [66, 67] on icon "button" at bounding box center [62, 67] width 13 height 13
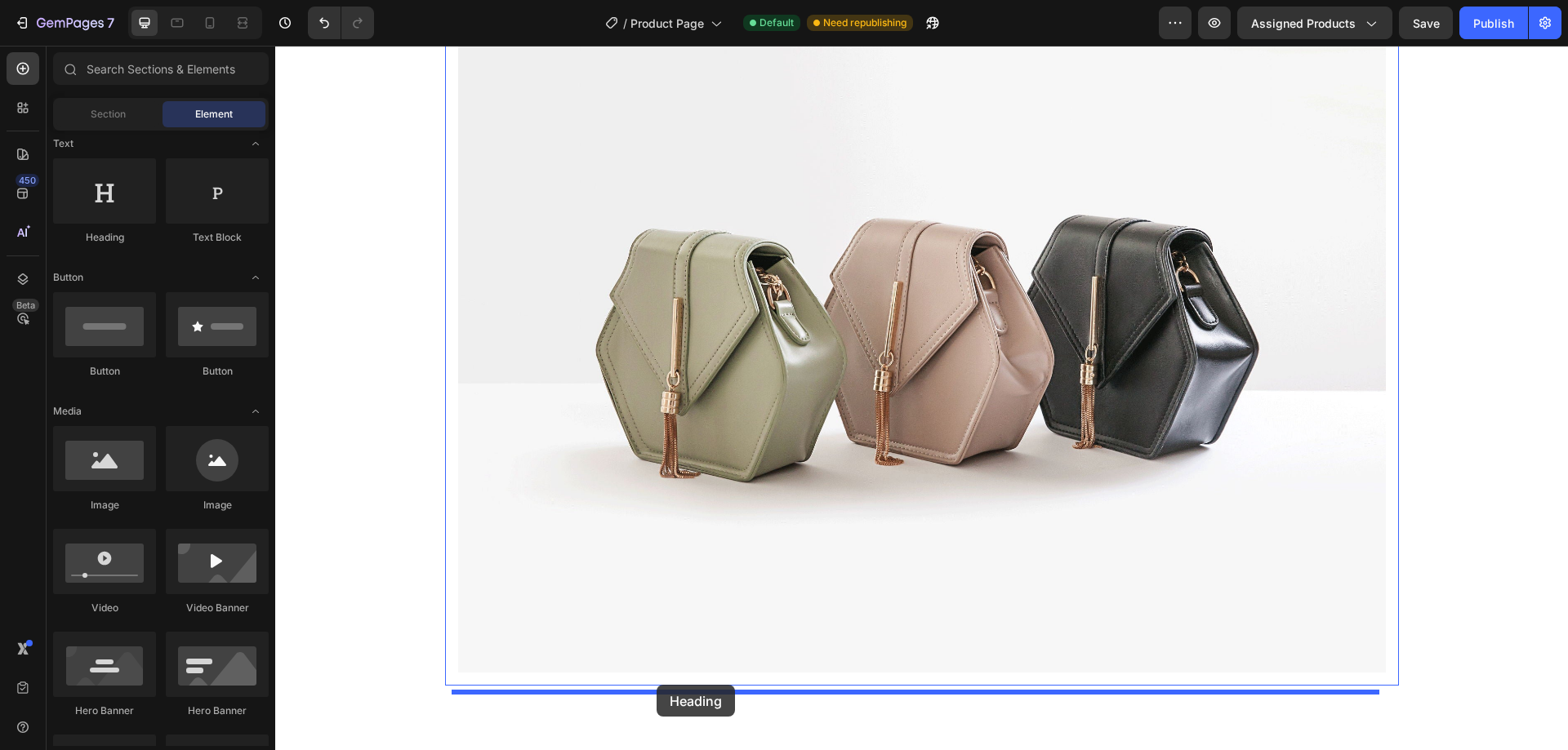
drag, startPoint x: 380, startPoint y: 263, endPoint x: 656, endPoint y: 685, distance: 504.2
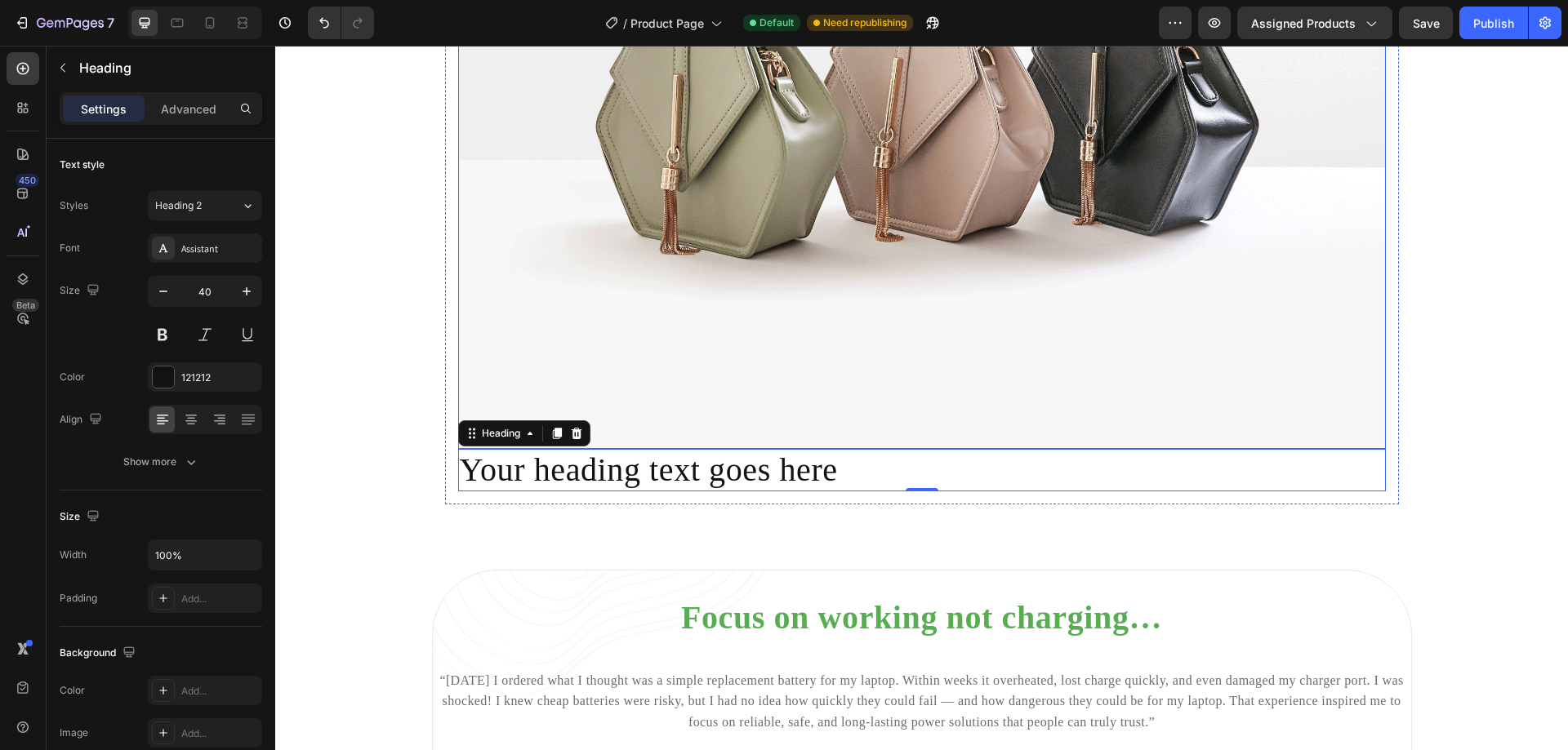
scroll to position [2460, 0]
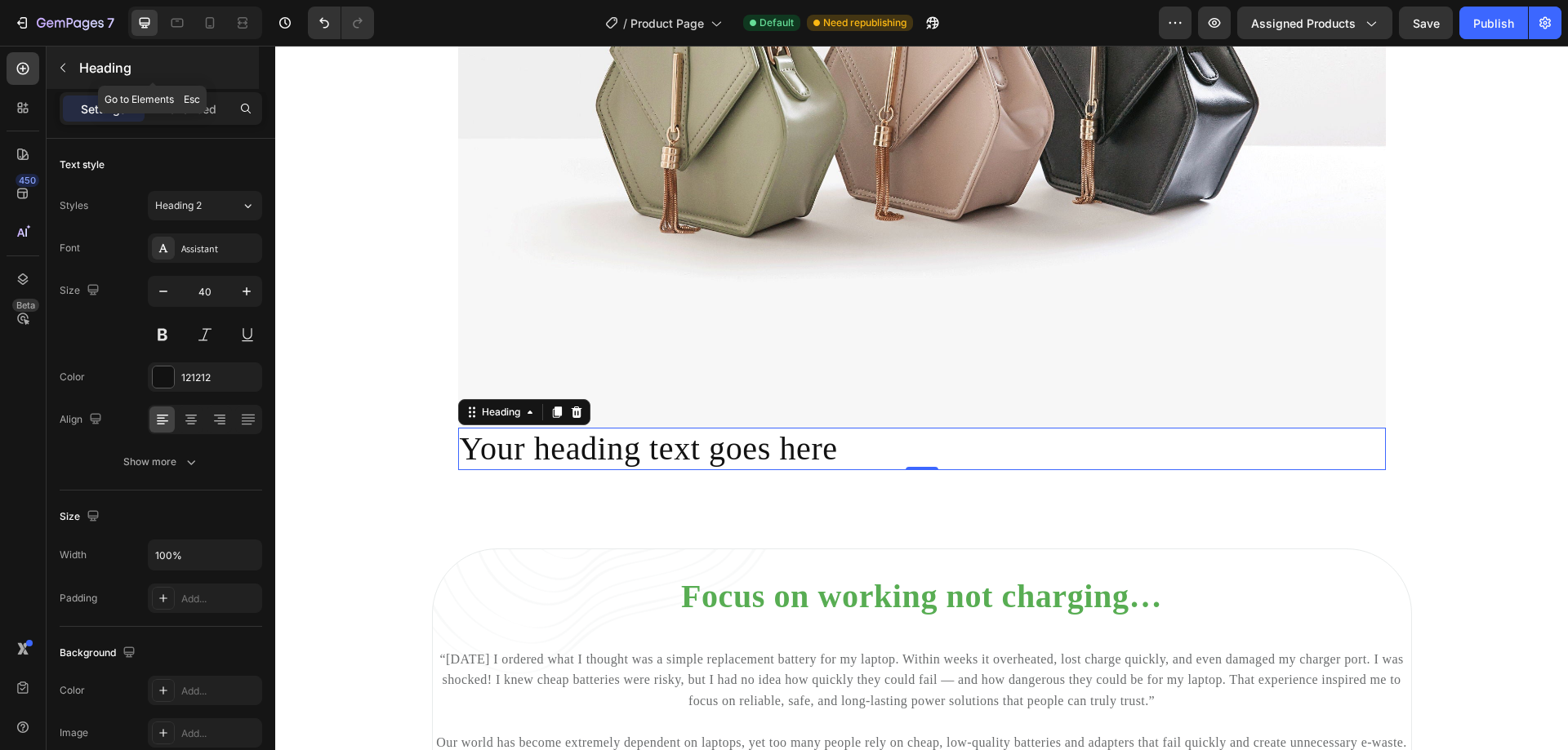
click at [67, 70] on icon "button" at bounding box center [62, 67] width 13 height 13
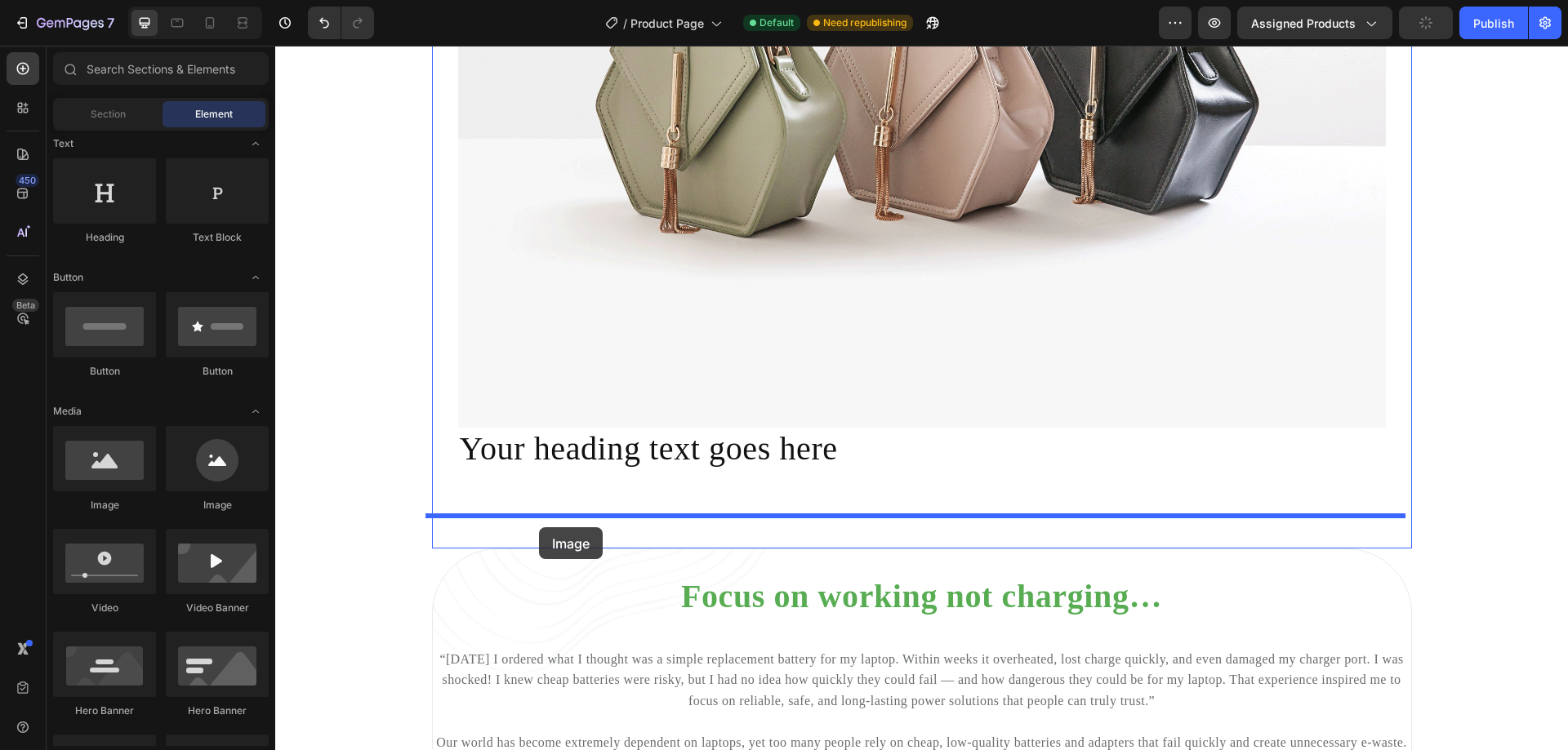
drag, startPoint x: 390, startPoint y: 507, endPoint x: 539, endPoint y: 528, distance: 150.5
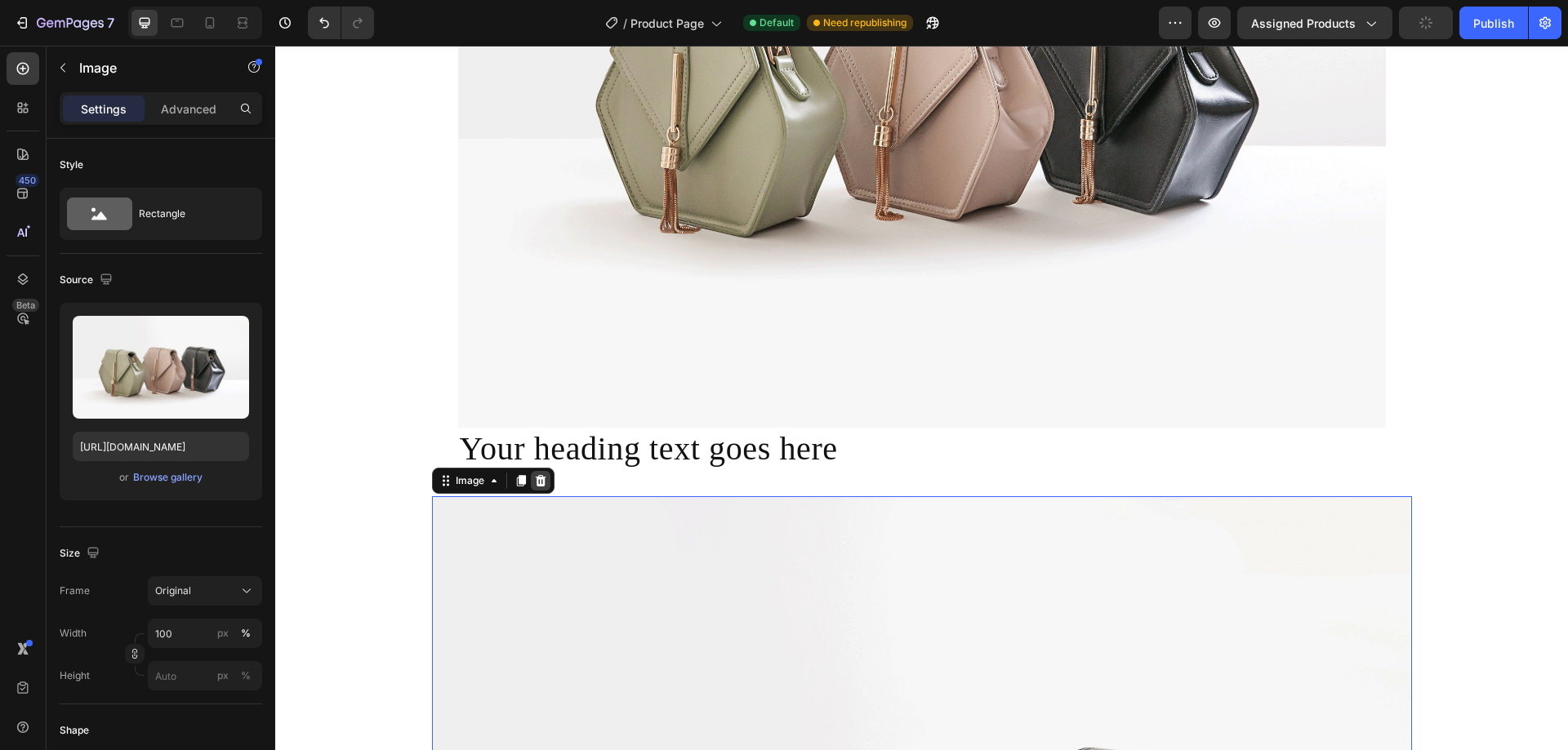
click at [535, 487] on icon at bounding box center [540, 481] width 11 height 12
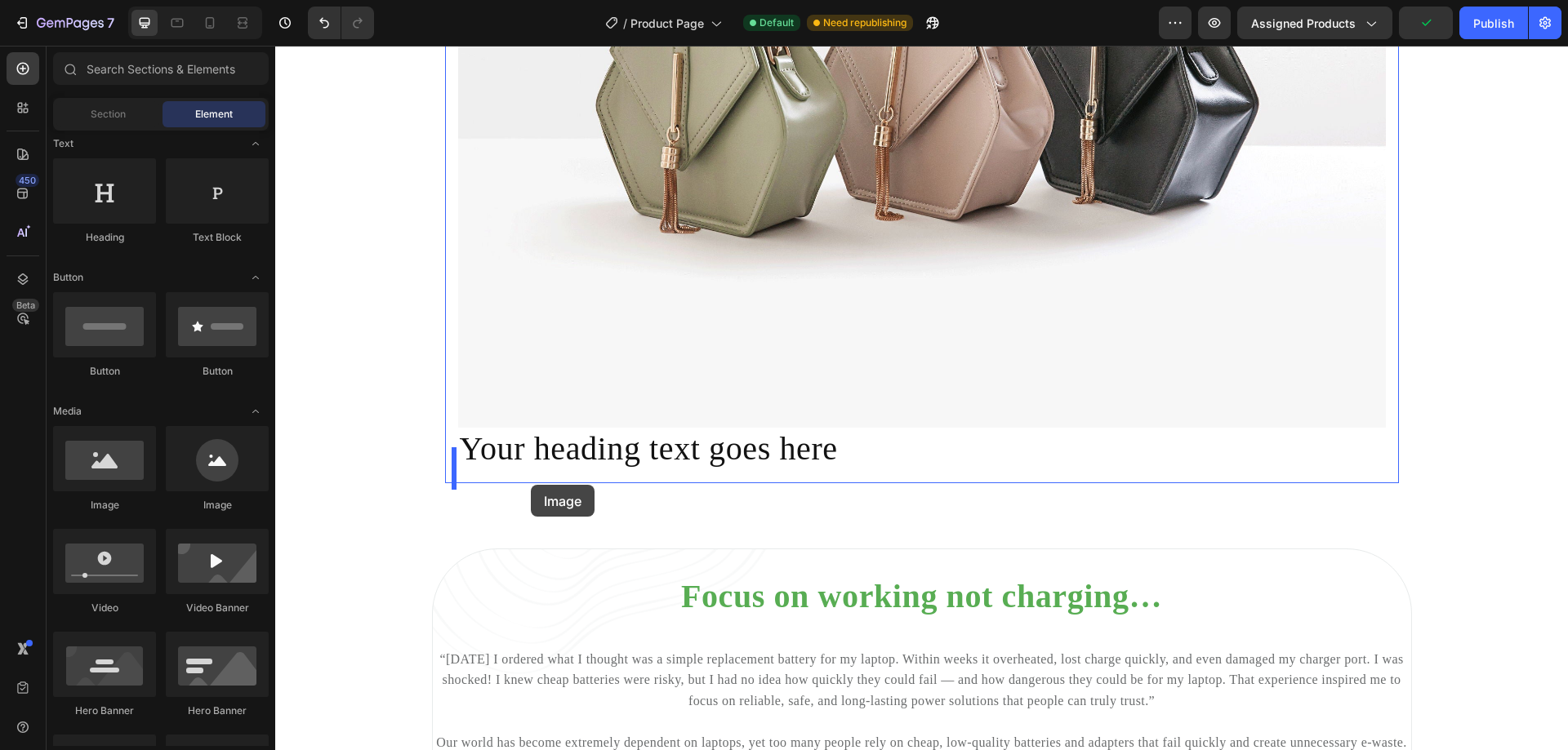
drag, startPoint x: 393, startPoint y: 524, endPoint x: 531, endPoint y: 485, distance: 143.4
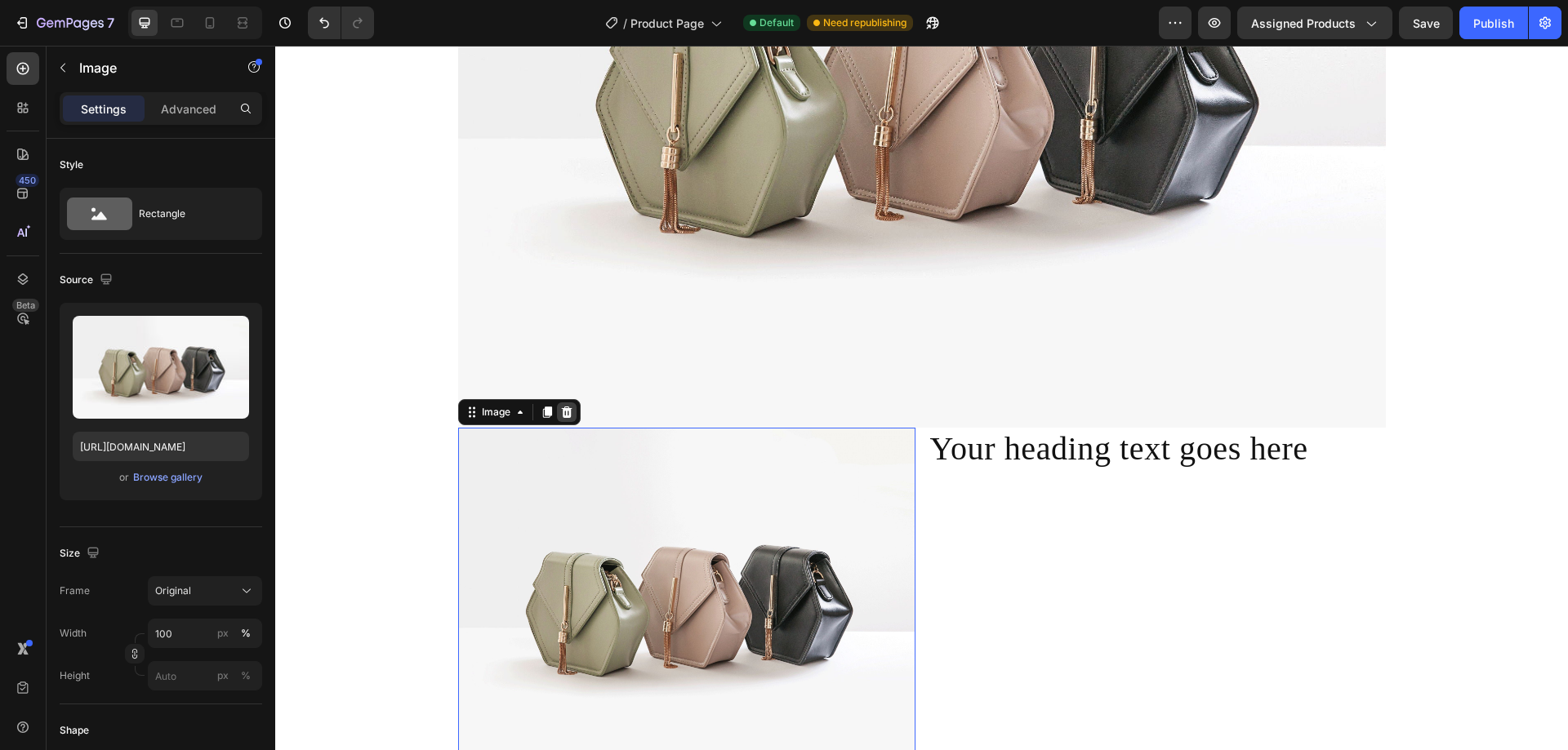
click at [562, 419] on icon at bounding box center [566, 412] width 13 height 13
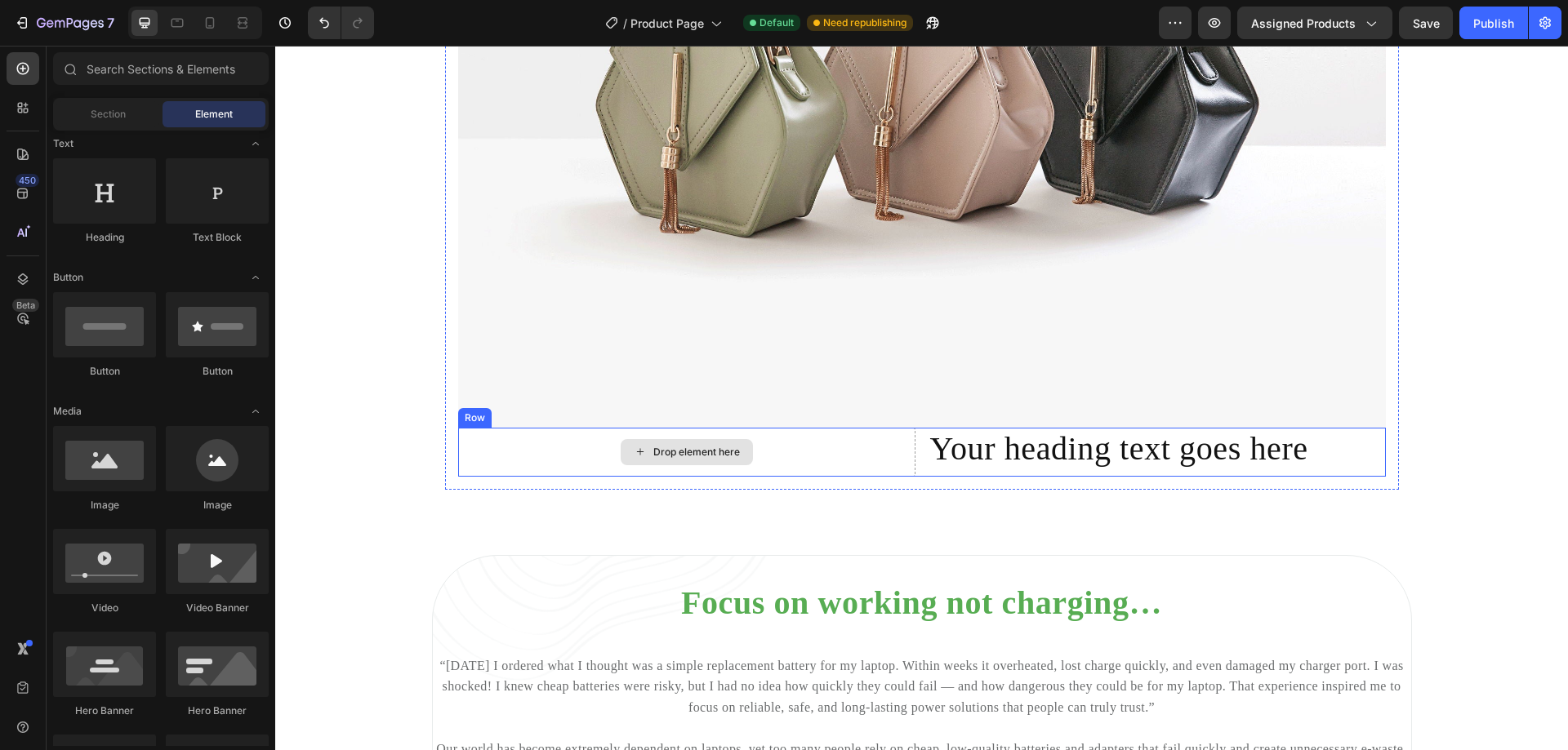
click at [780, 465] on div "Drop element here" at bounding box center [686, 452] width 457 height 49
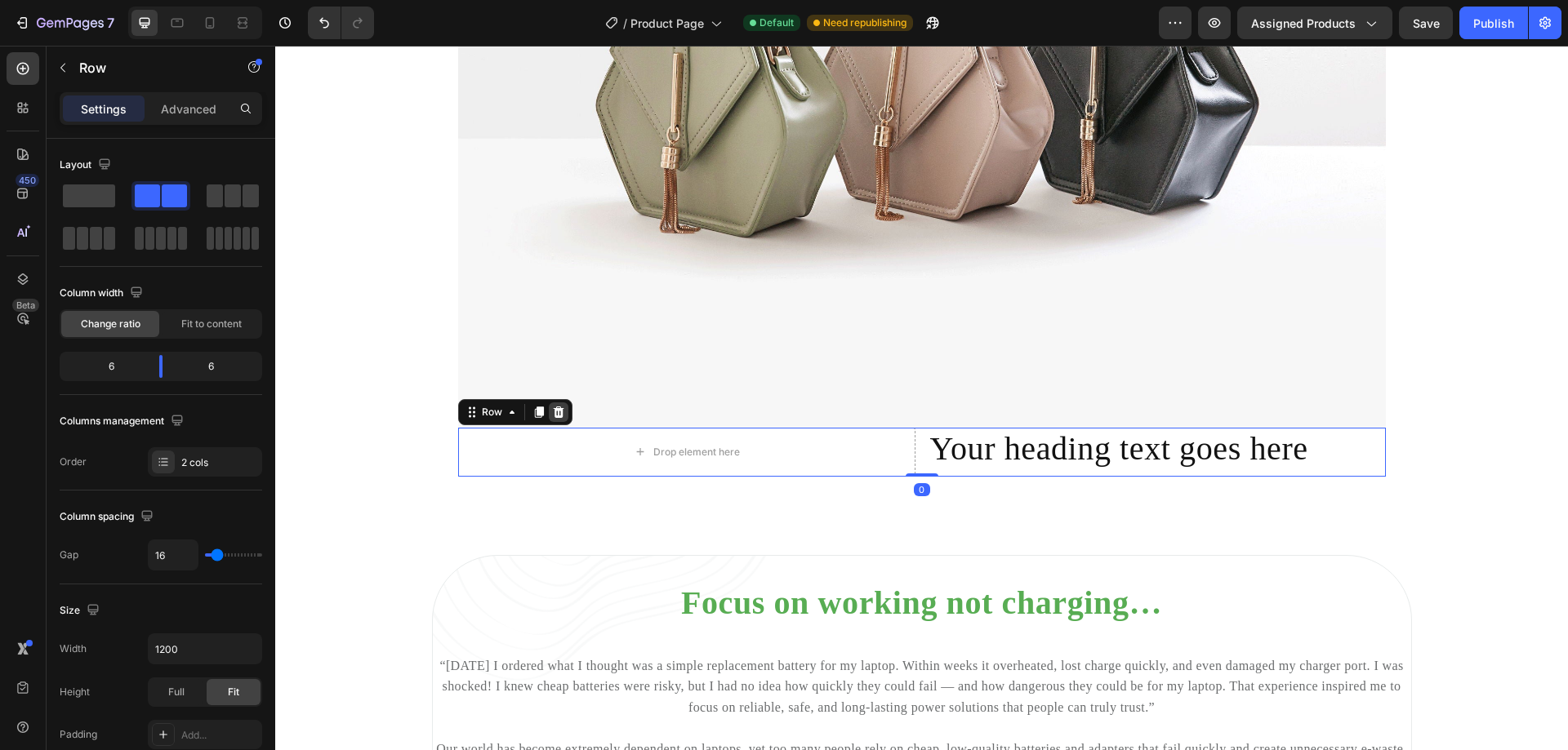
click at [556, 419] on icon at bounding box center [558, 412] width 13 height 13
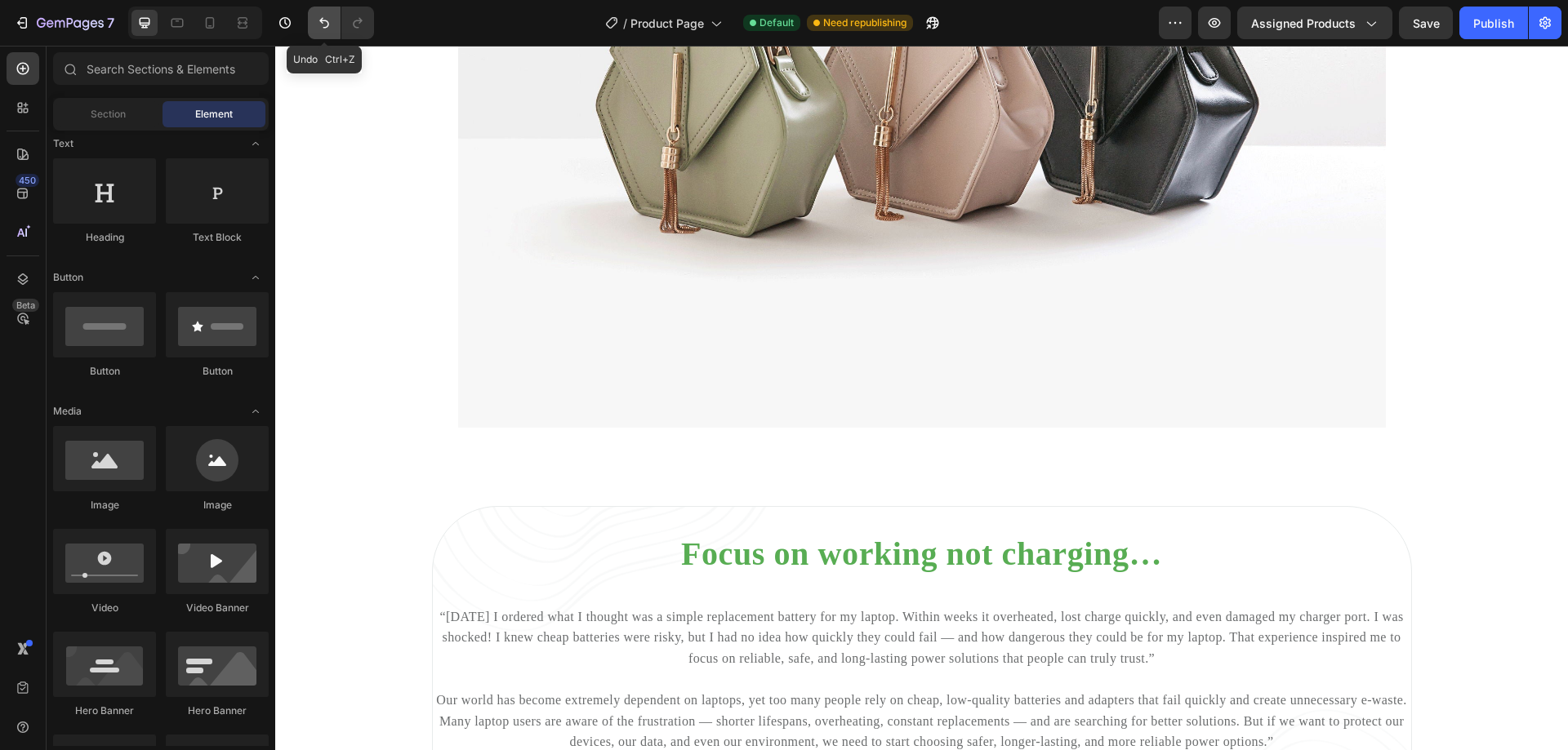
click at [326, 23] on icon "Undo/Redo" at bounding box center [324, 22] width 17 height 17
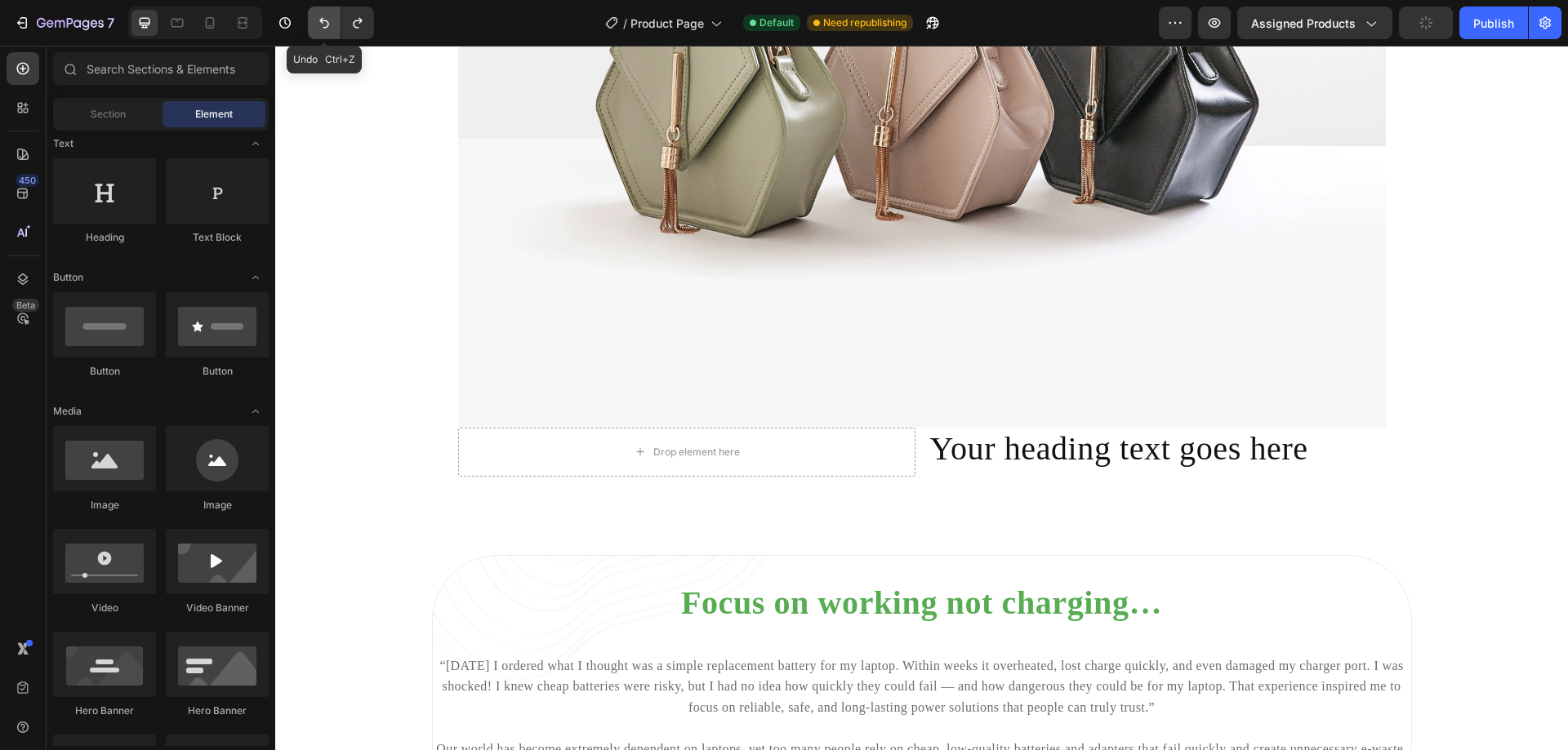
click at [327, 21] on icon "Undo/Redo" at bounding box center [324, 22] width 10 height 11
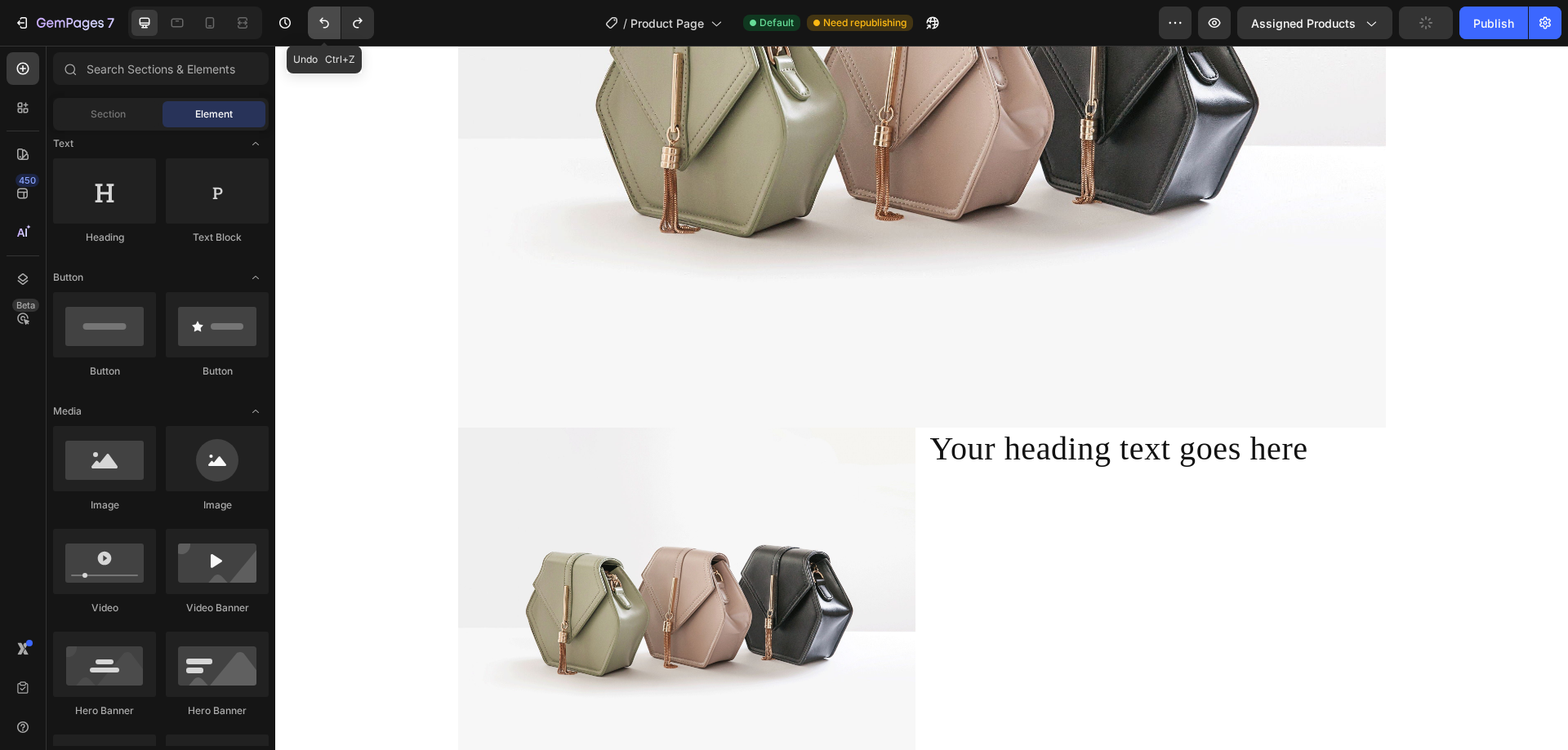
click at [327, 21] on icon "Undo/Redo" at bounding box center [324, 22] width 10 height 11
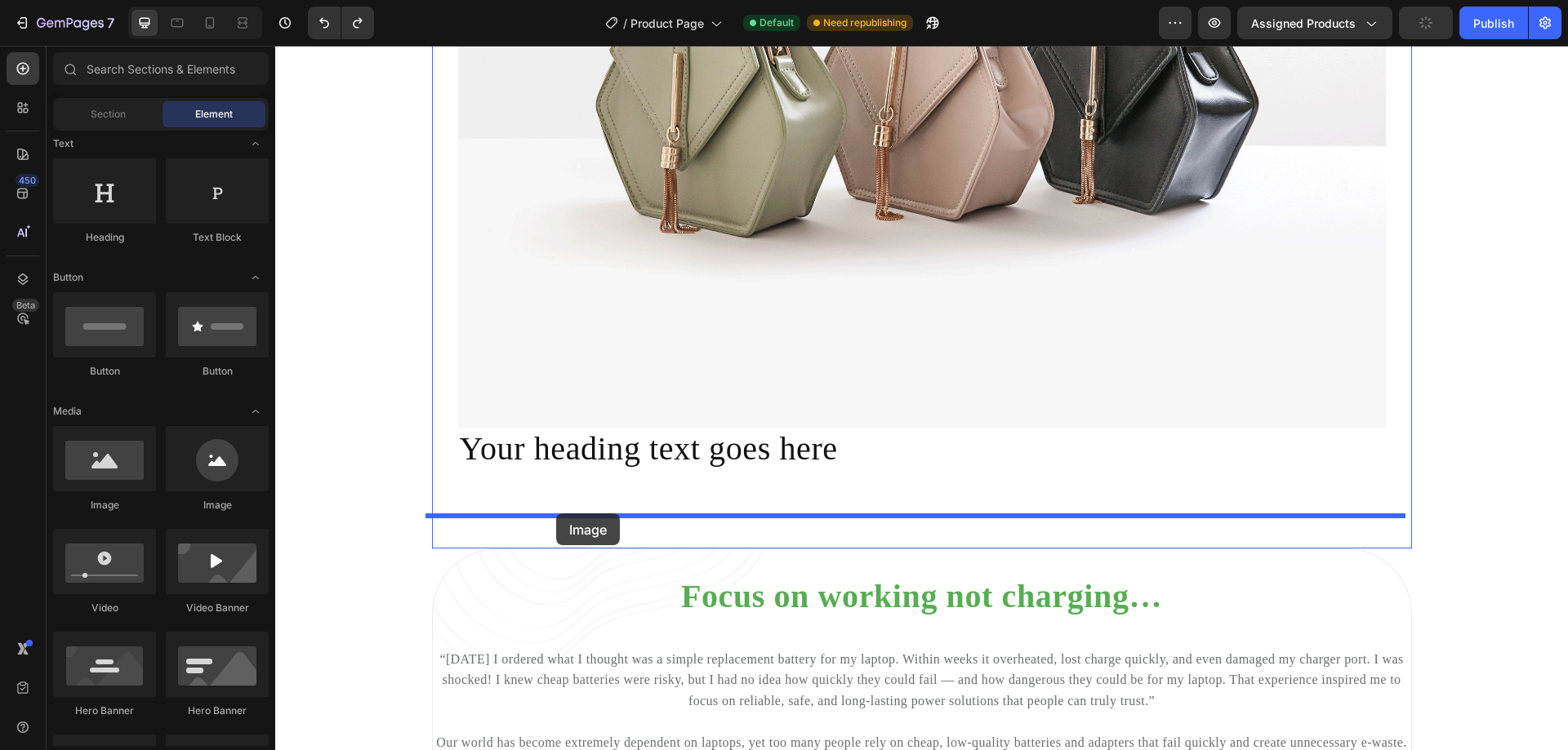
drag, startPoint x: 363, startPoint y: 528, endPoint x: 556, endPoint y: 513, distance: 193.6
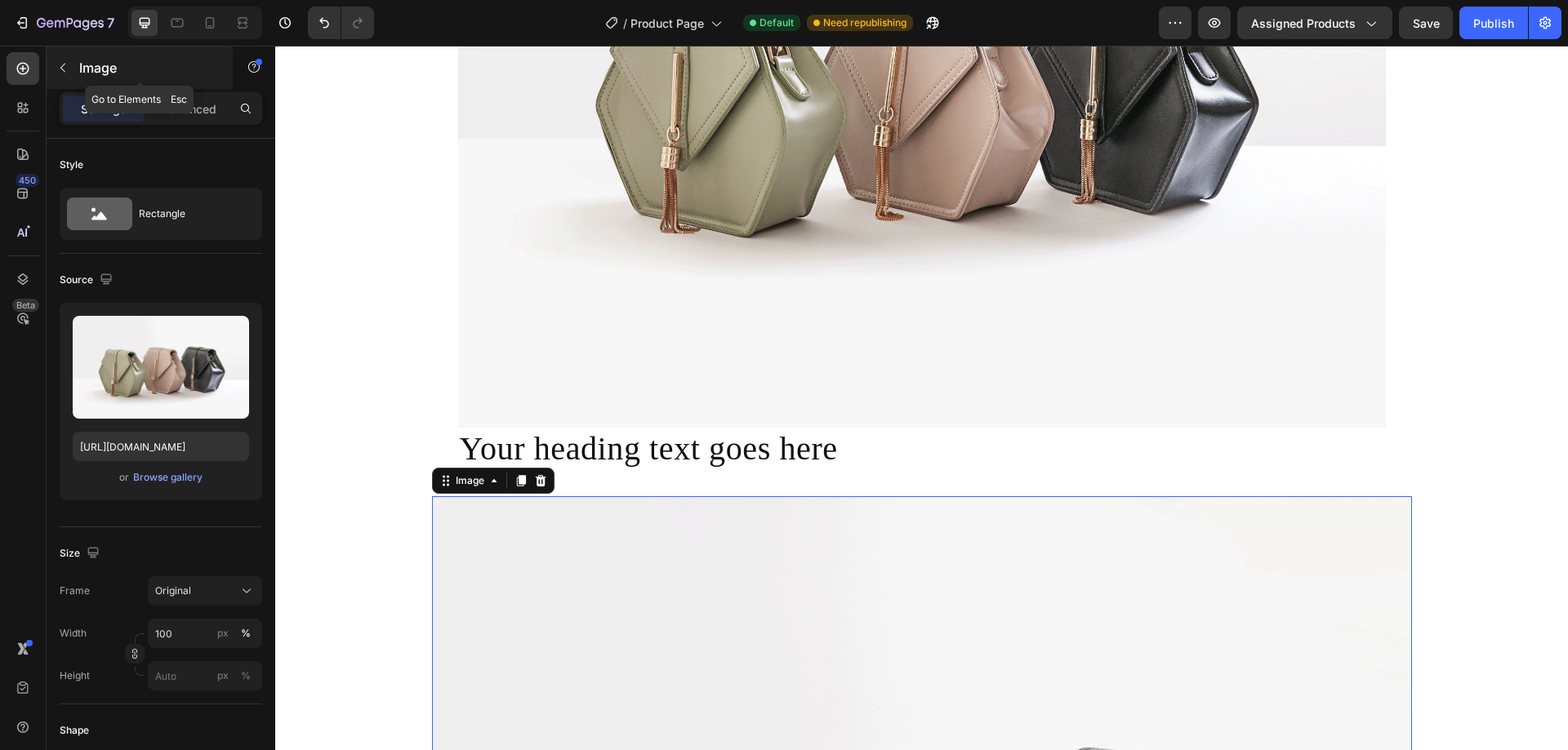
click at [68, 64] on icon "button" at bounding box center [62, 67] width 13 height 13
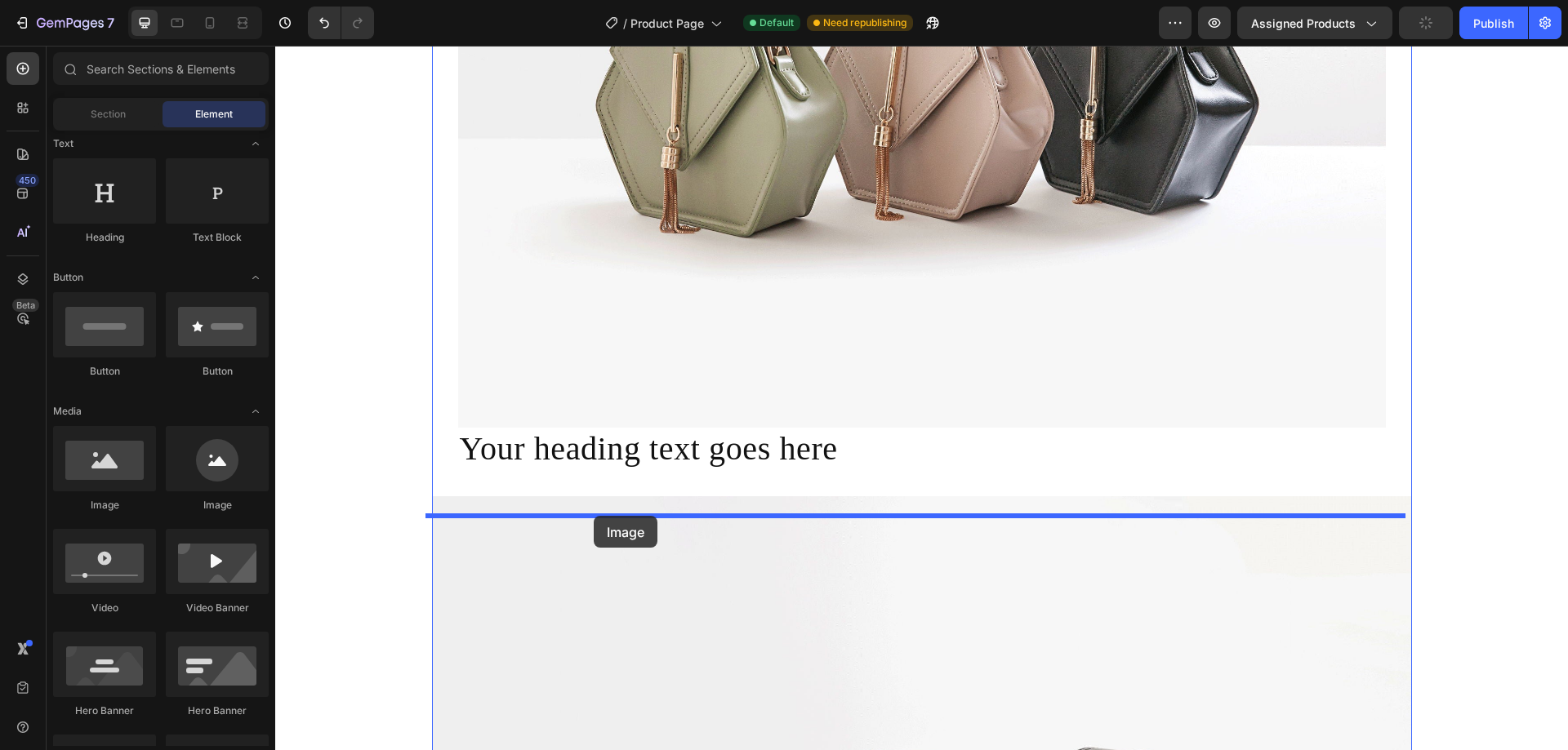
drag, startPoint x: 380, startPoint y: 521, endPoint x: 594, endPoint y: 516, distance: 214.1
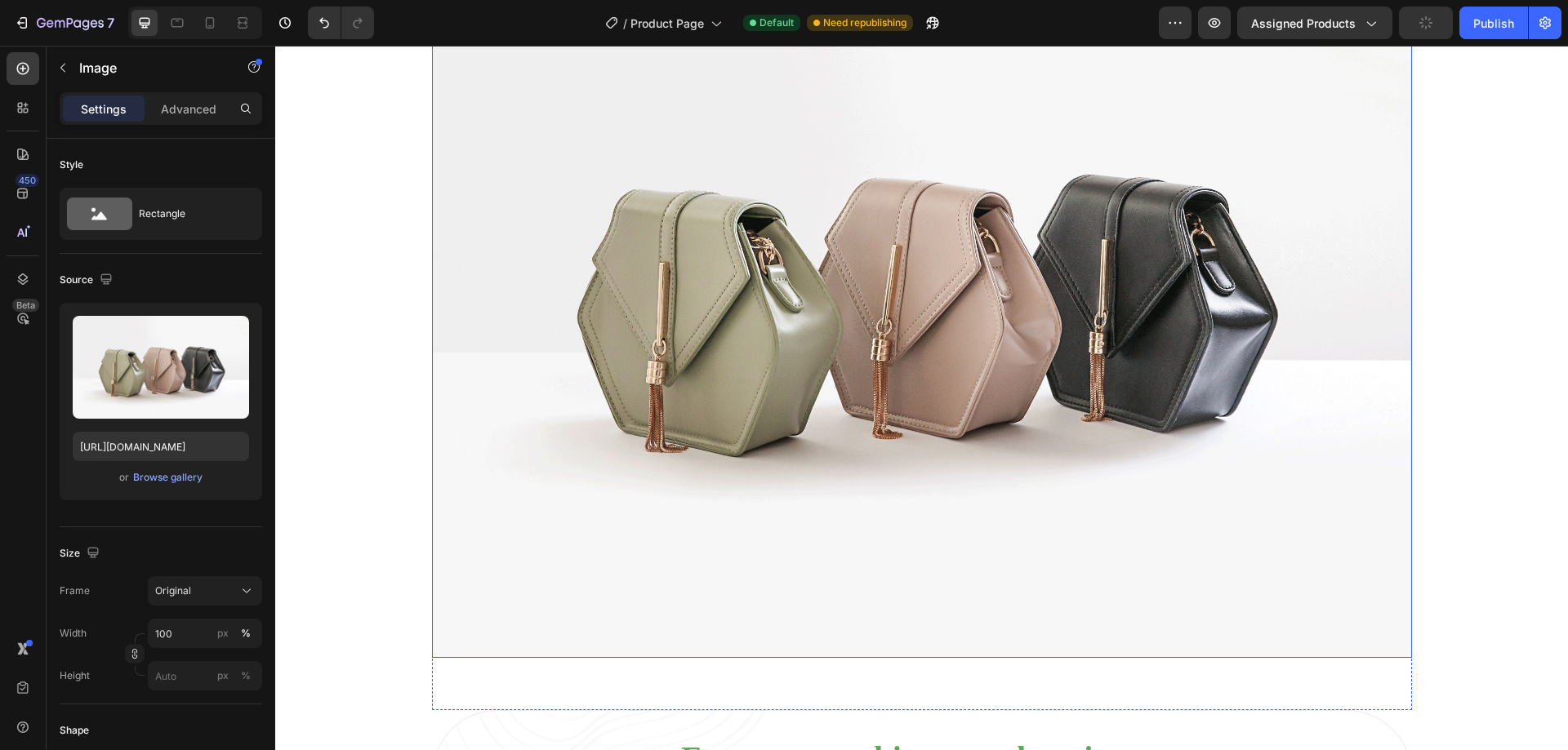
scroll to position [4010, 0]
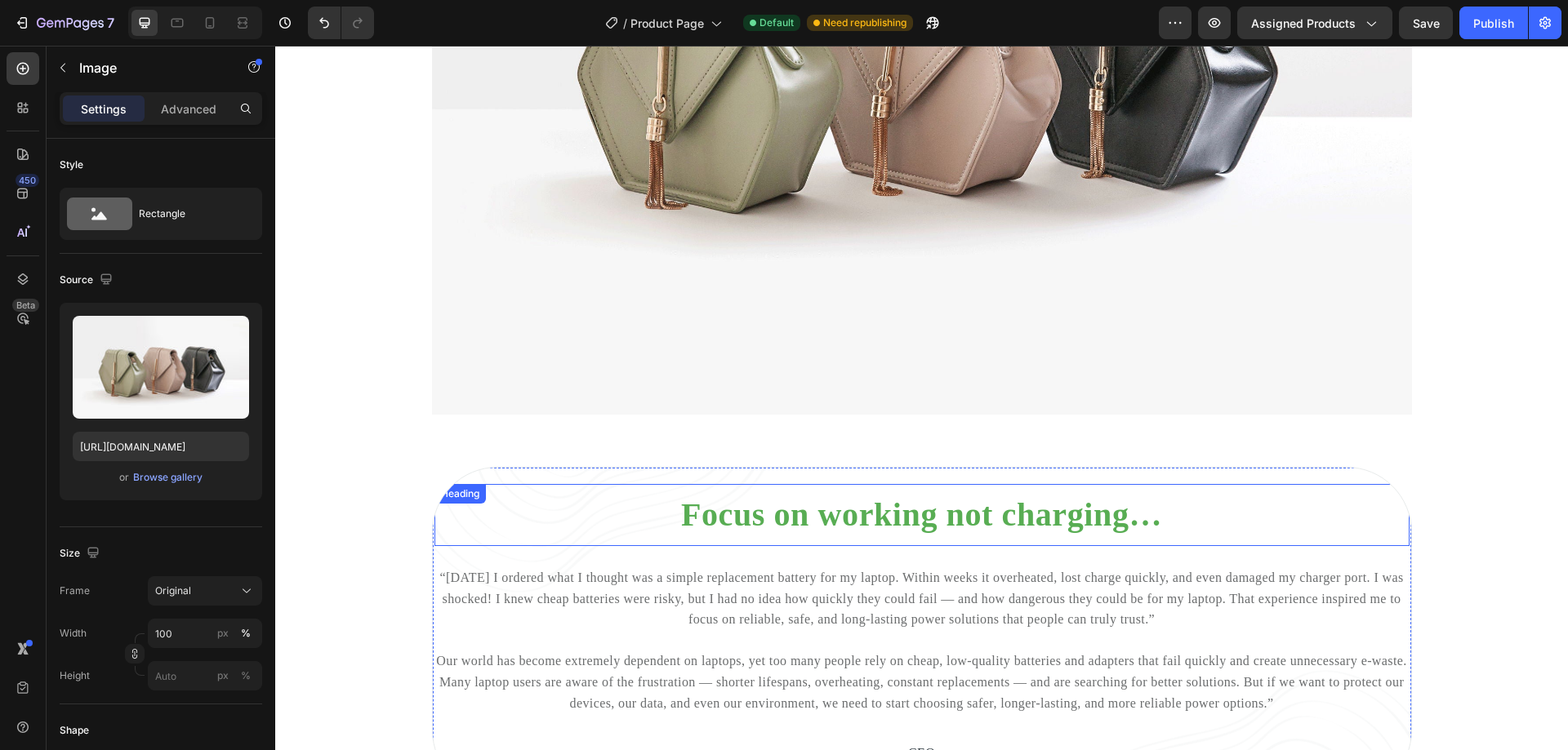
click at [1060, 536] on h2 "Focus on working not charging…" at bounding box center [922, 515] width 975 height 43
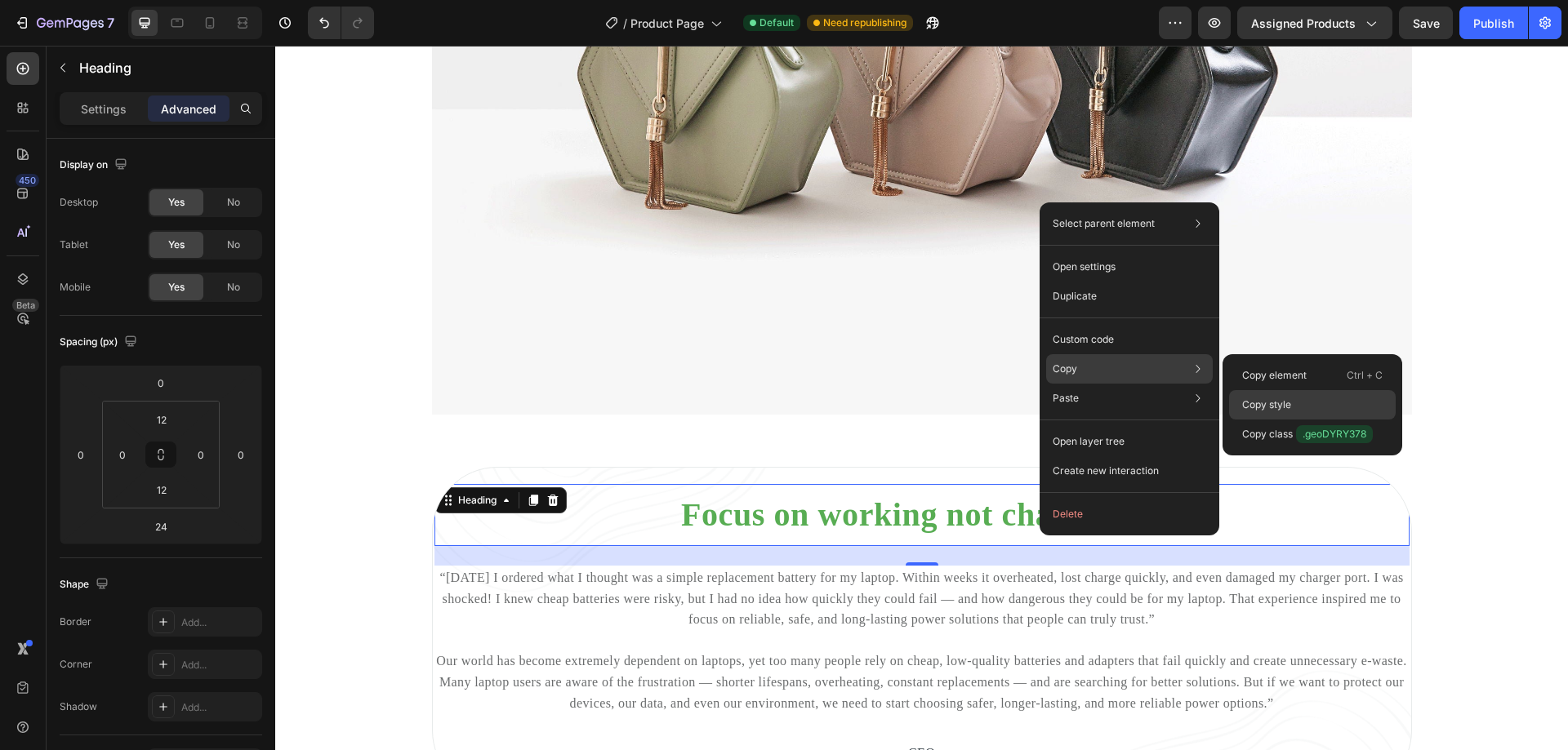
click at [1254, 403] on p "Copy style" at bounding box center [1267, 404] width 49 height 15
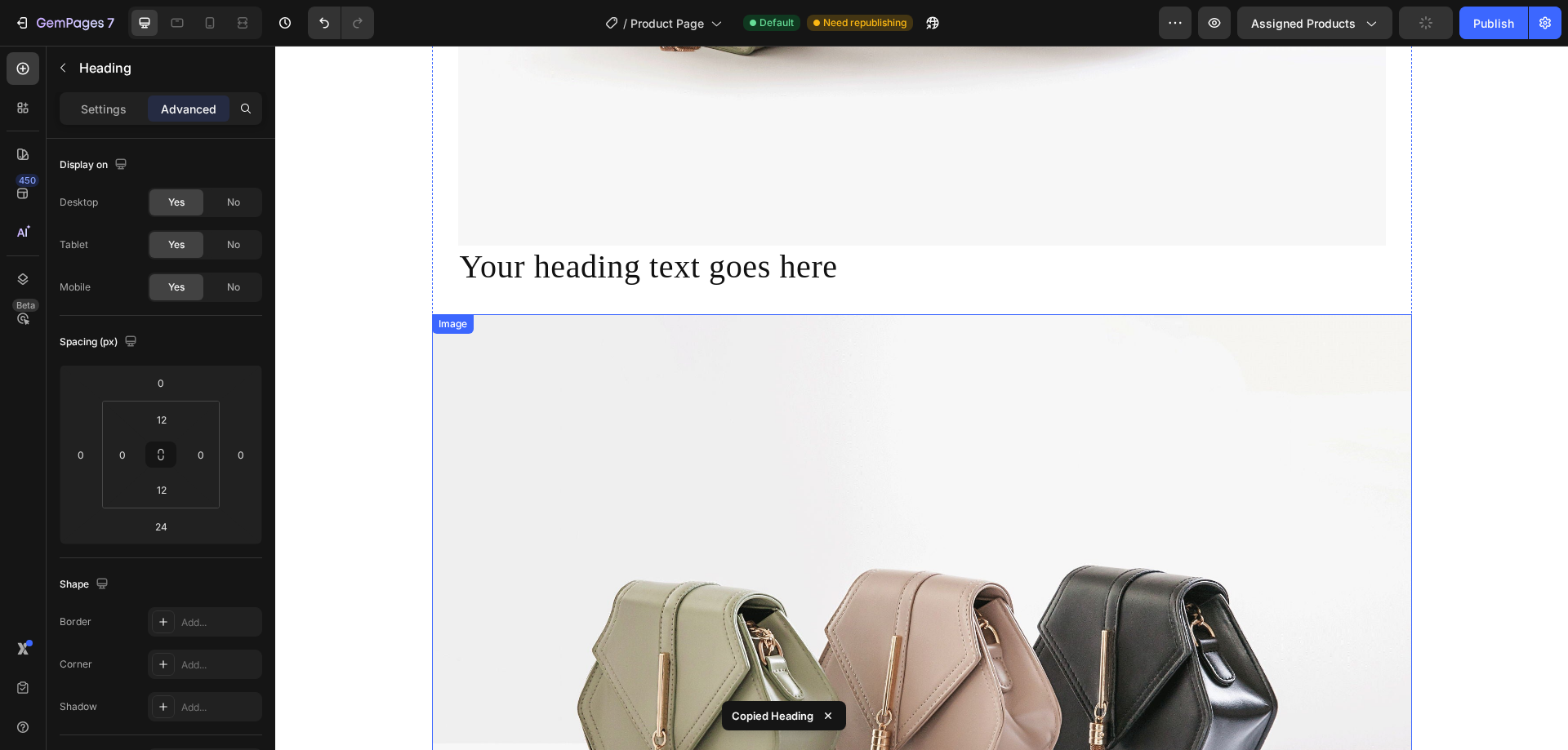
scroll to position [2541, 0]
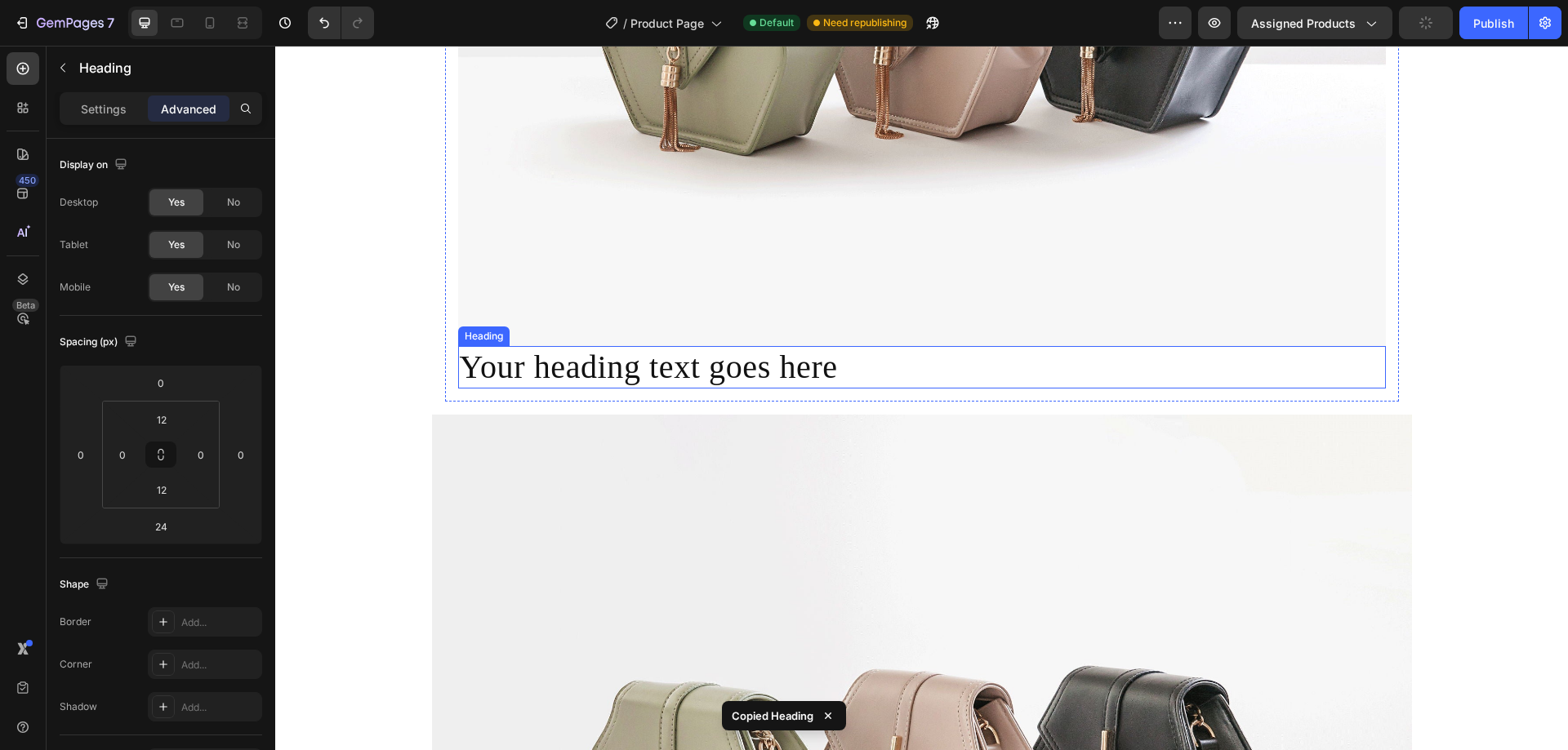
click at [765, 378] on h2 "Your heading text goes here" at bounding box center [922, 367] width 927 height 43
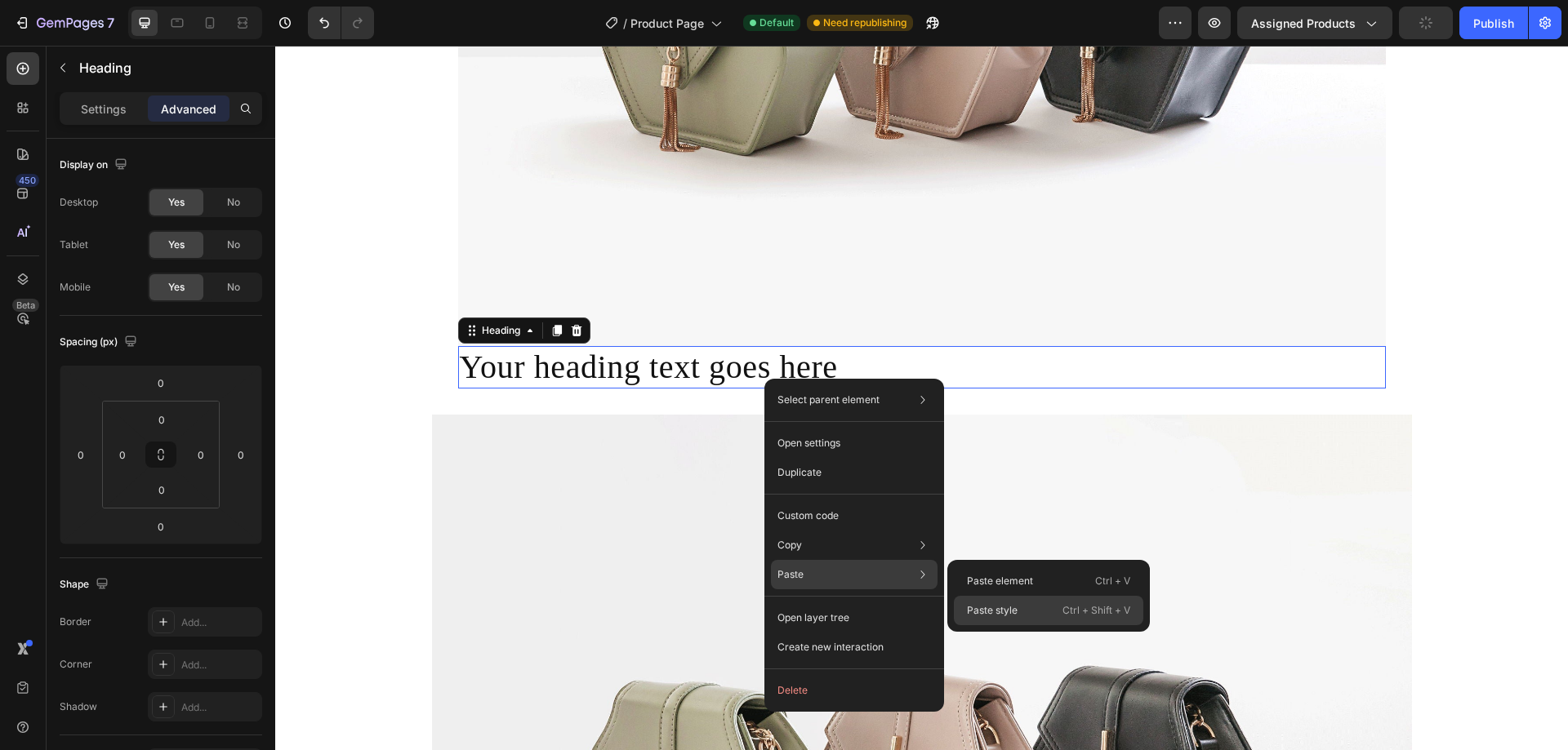
click at [980, 608] on p "Paste style" at bounding box center [993, 610] width 51 height 15
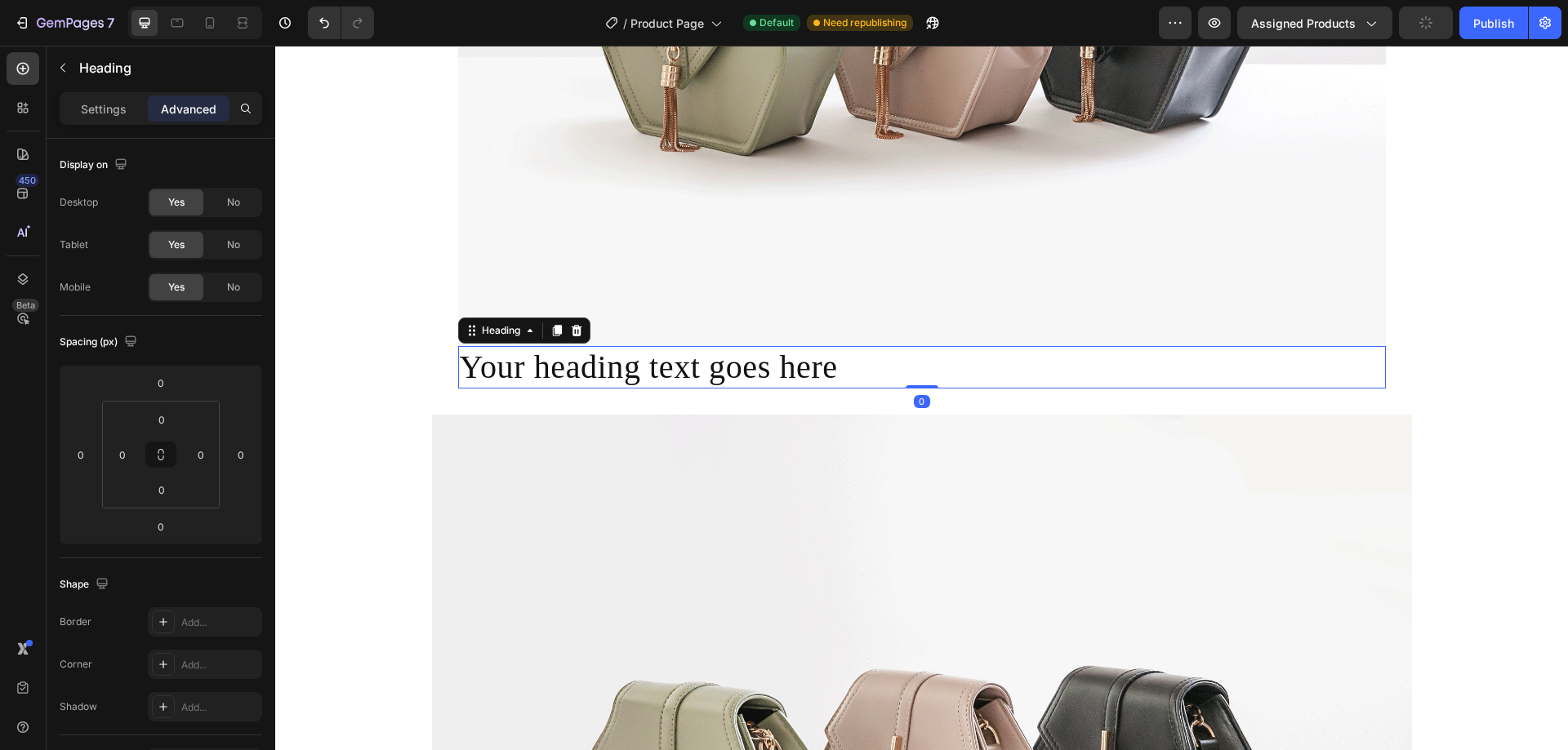
type input "24"
type input "12"
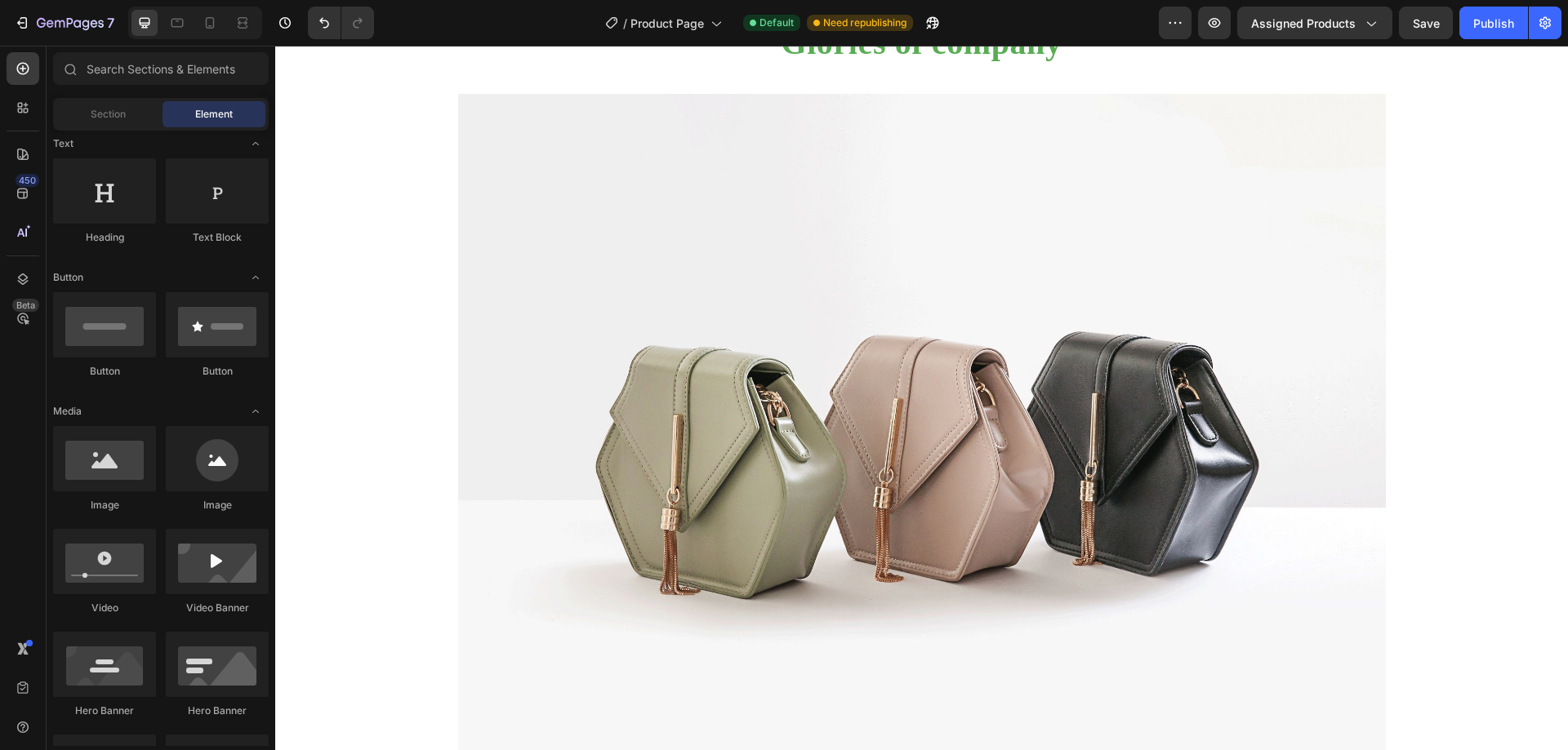
scroll to position [1360, 0]
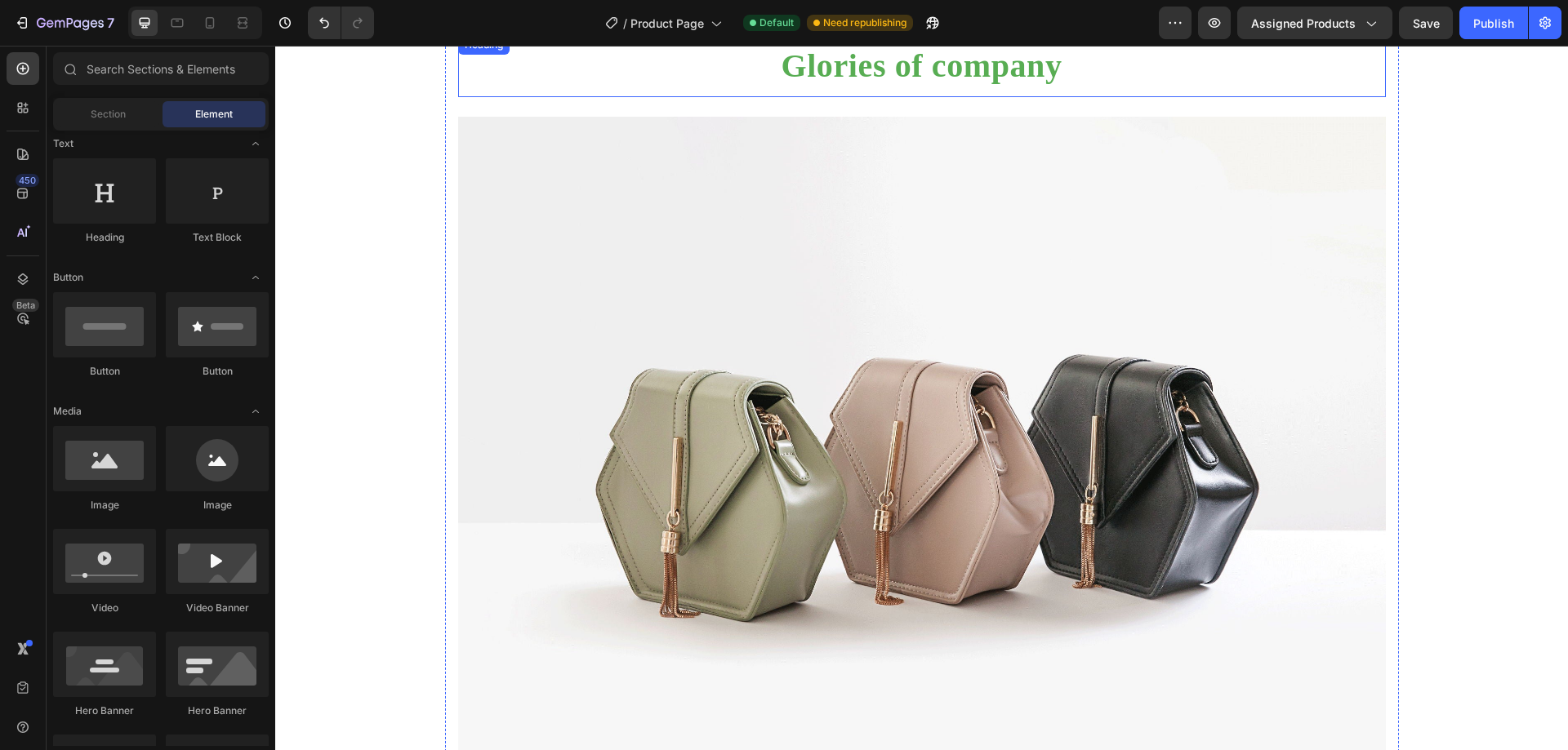
click at [1019, 85] on p "Glories of company" at bounding box center [922, 66] width 924 height 39
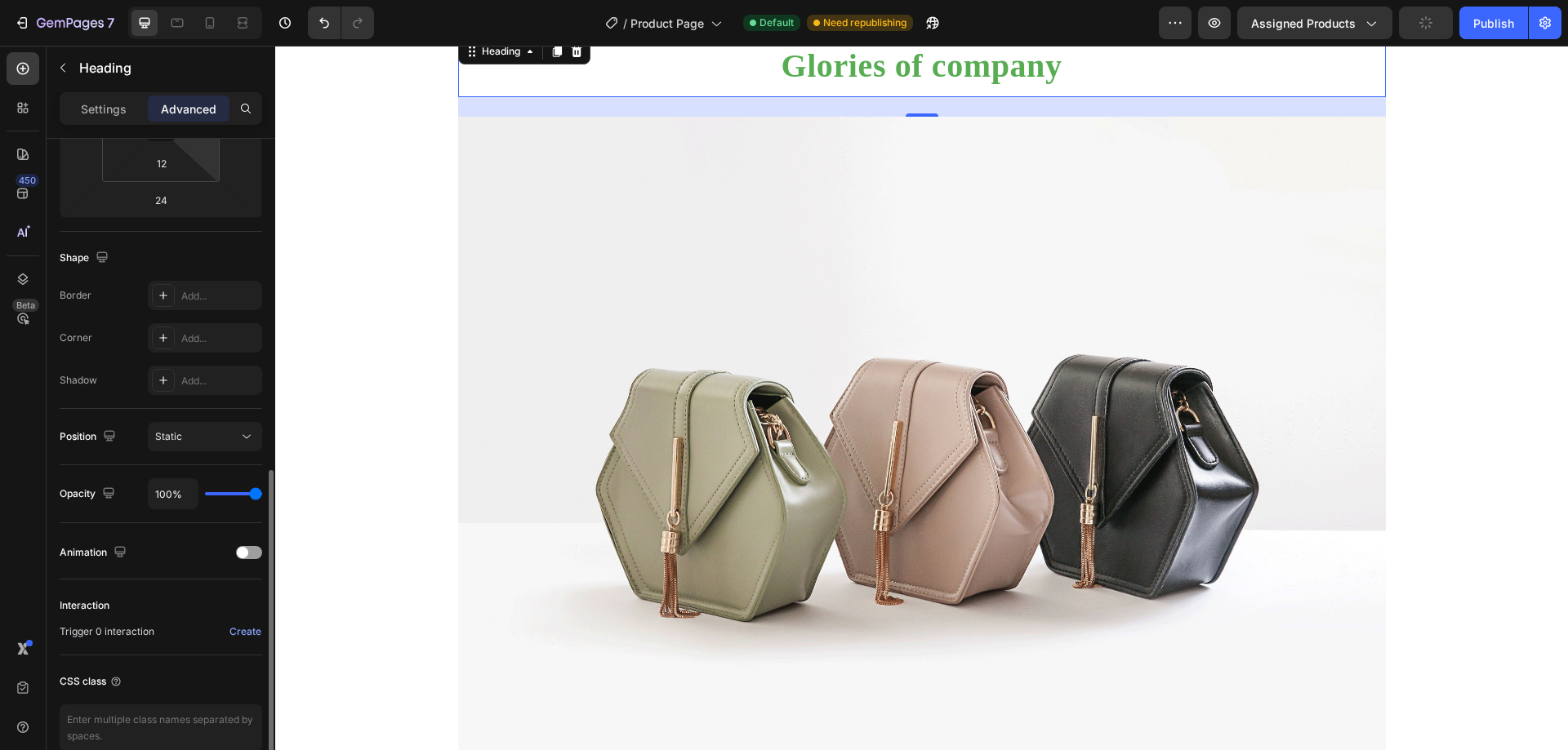
scroll to position [406, 0]
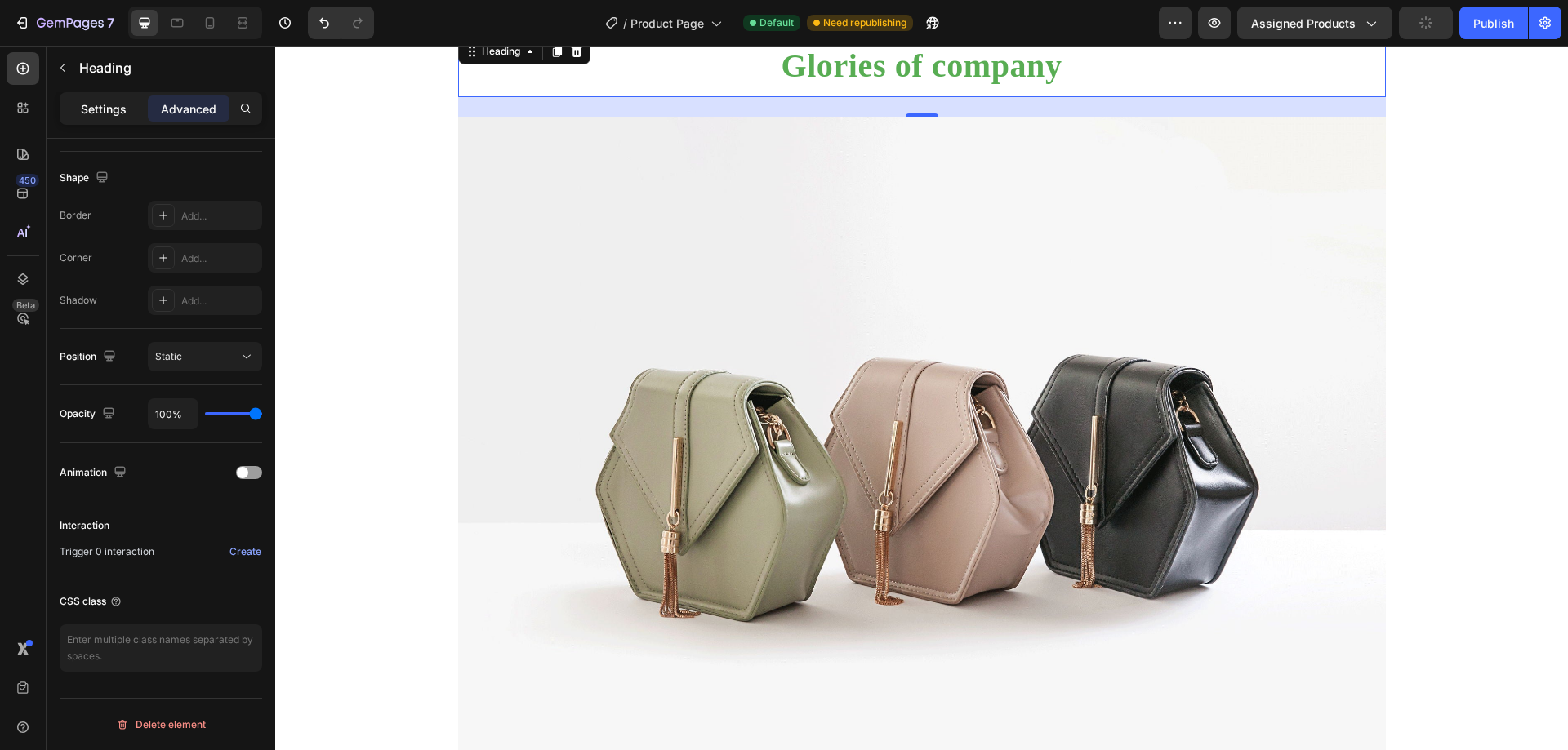
click at [100, 113] on p "Settings" at bounding box center [103, 109] width 46 height 17
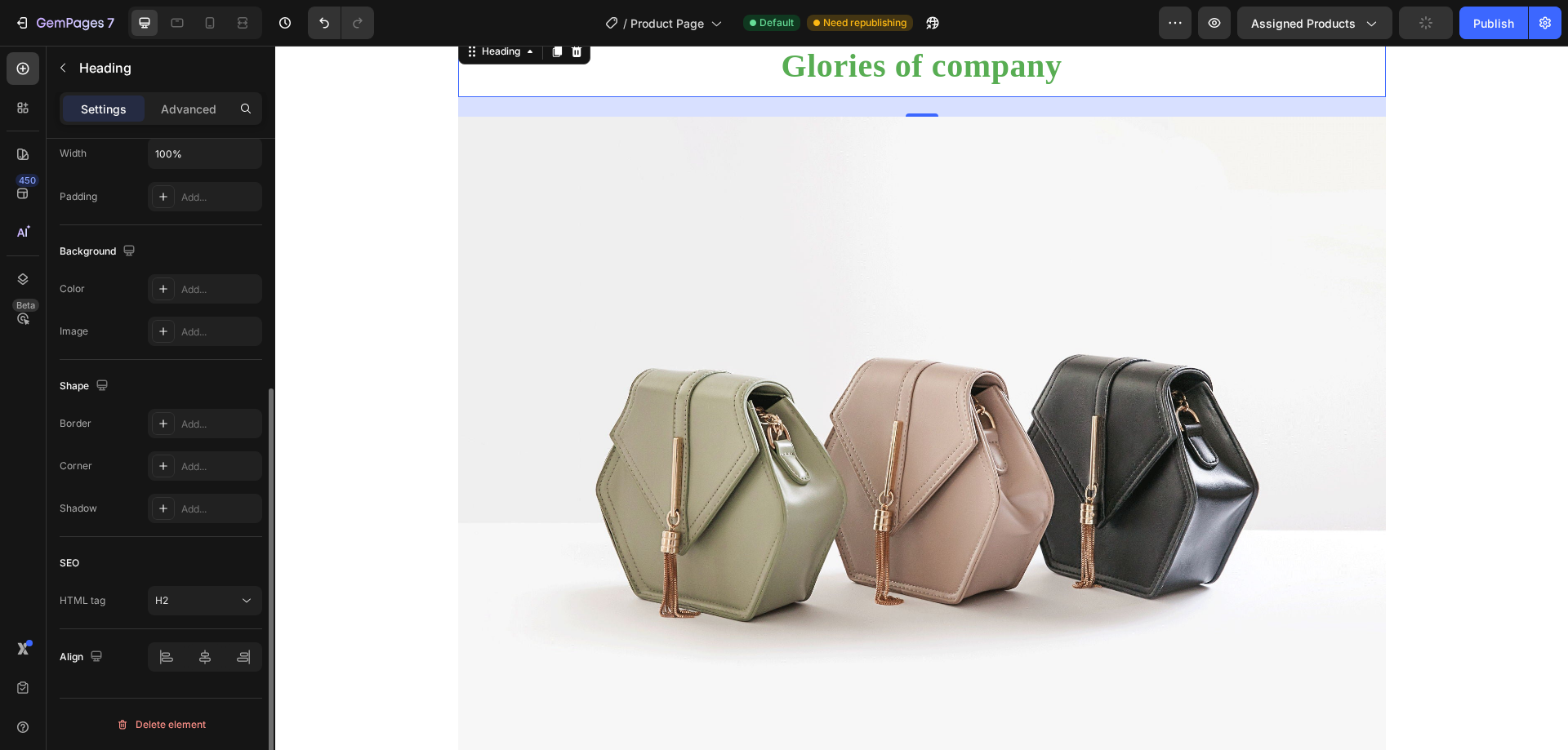
scroll to position [401, 0]
click at [197, 104] on p "Advanced" at bounding box center [188, 109] width 55 height 17
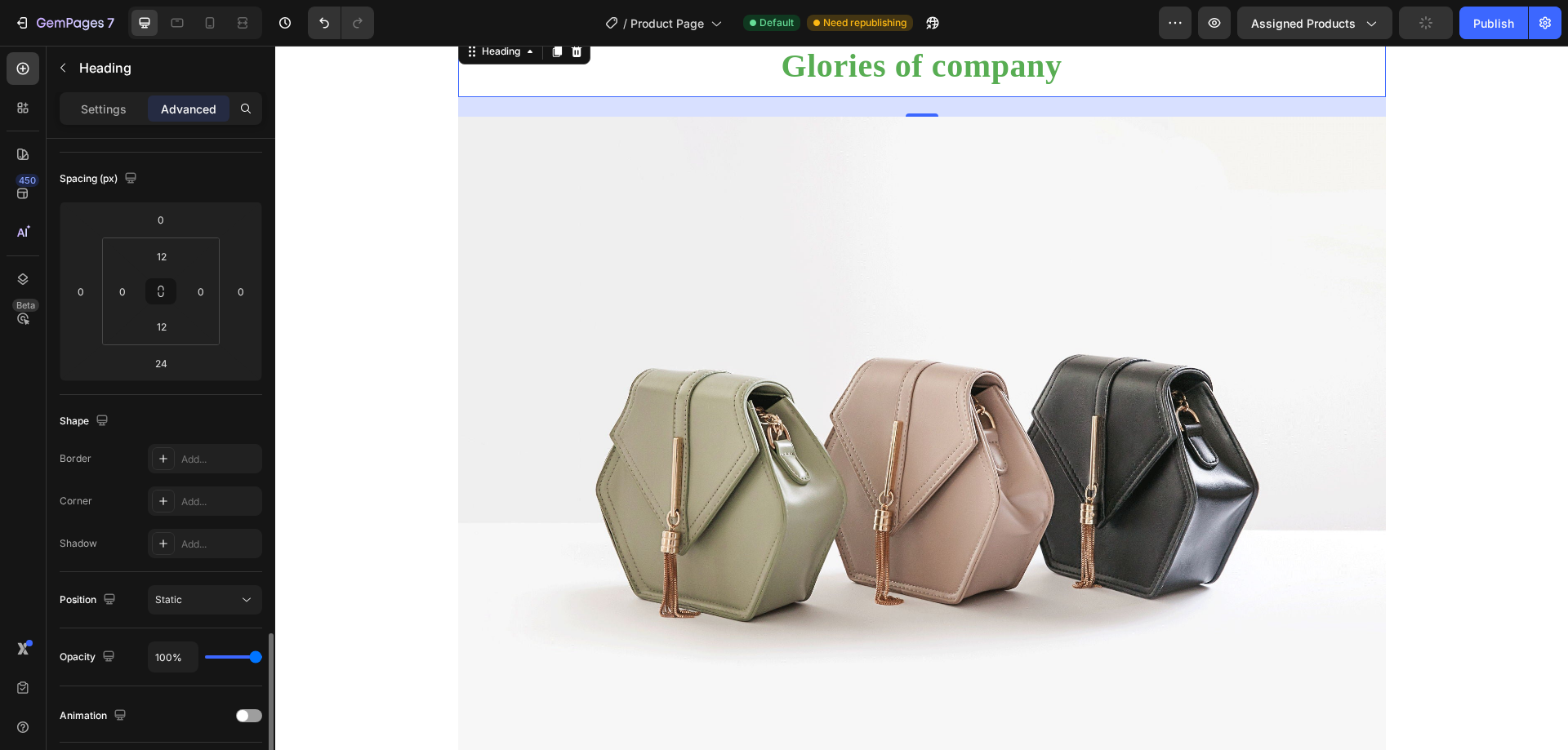
scroll to position [406, 0]
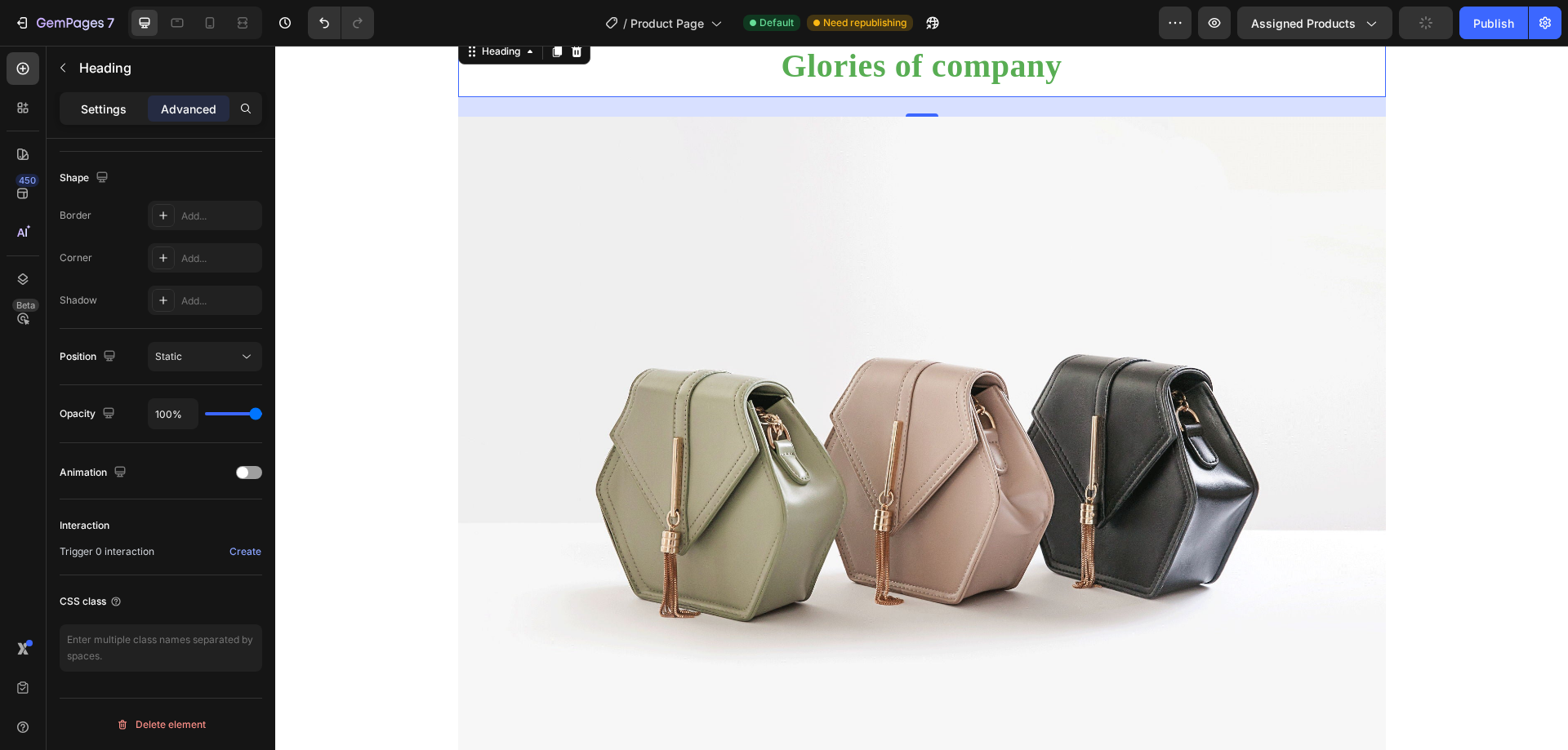
click at [86, 114] on p "Settings" at bounding box center [103, 109] width 46 height 17
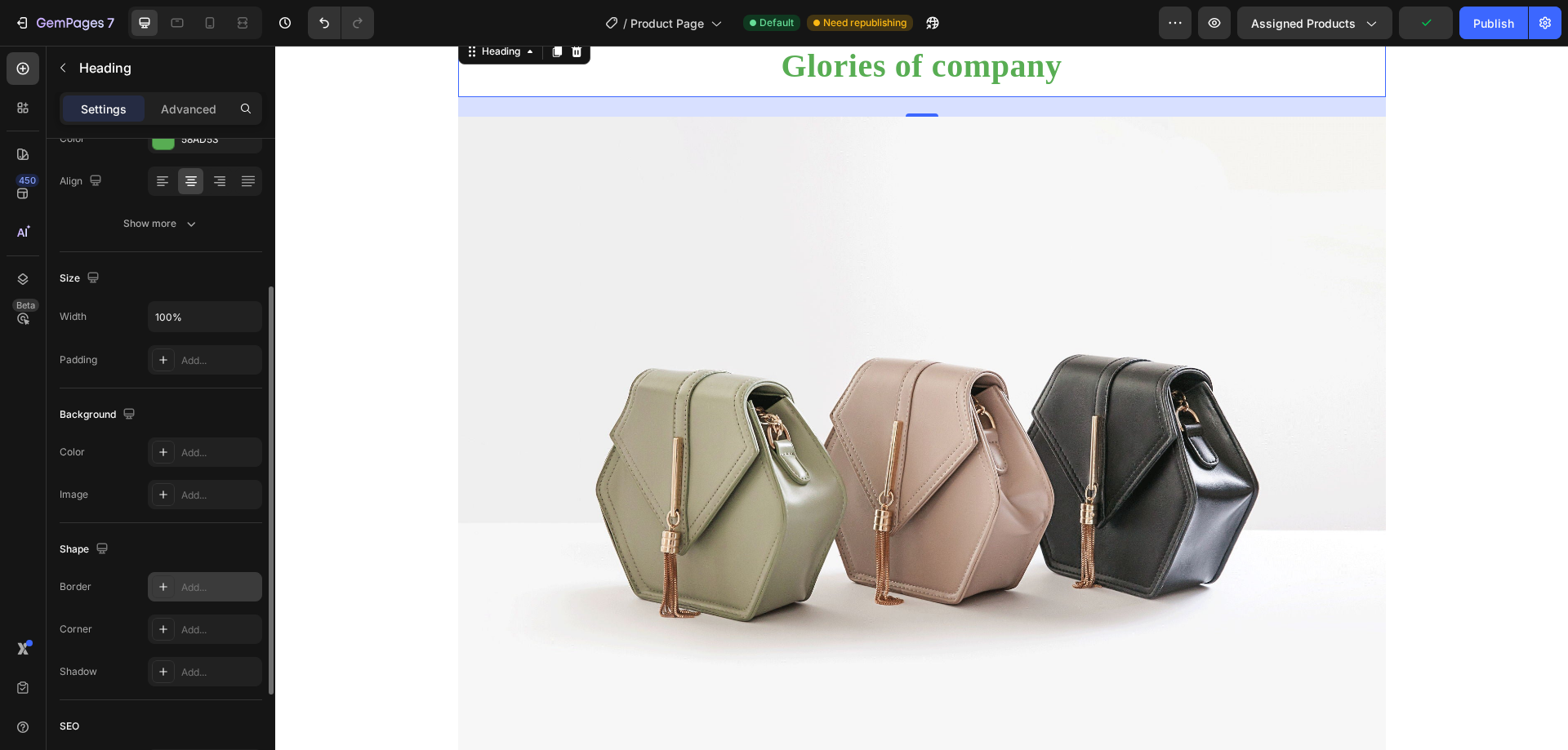
scroll to position [0, 0]
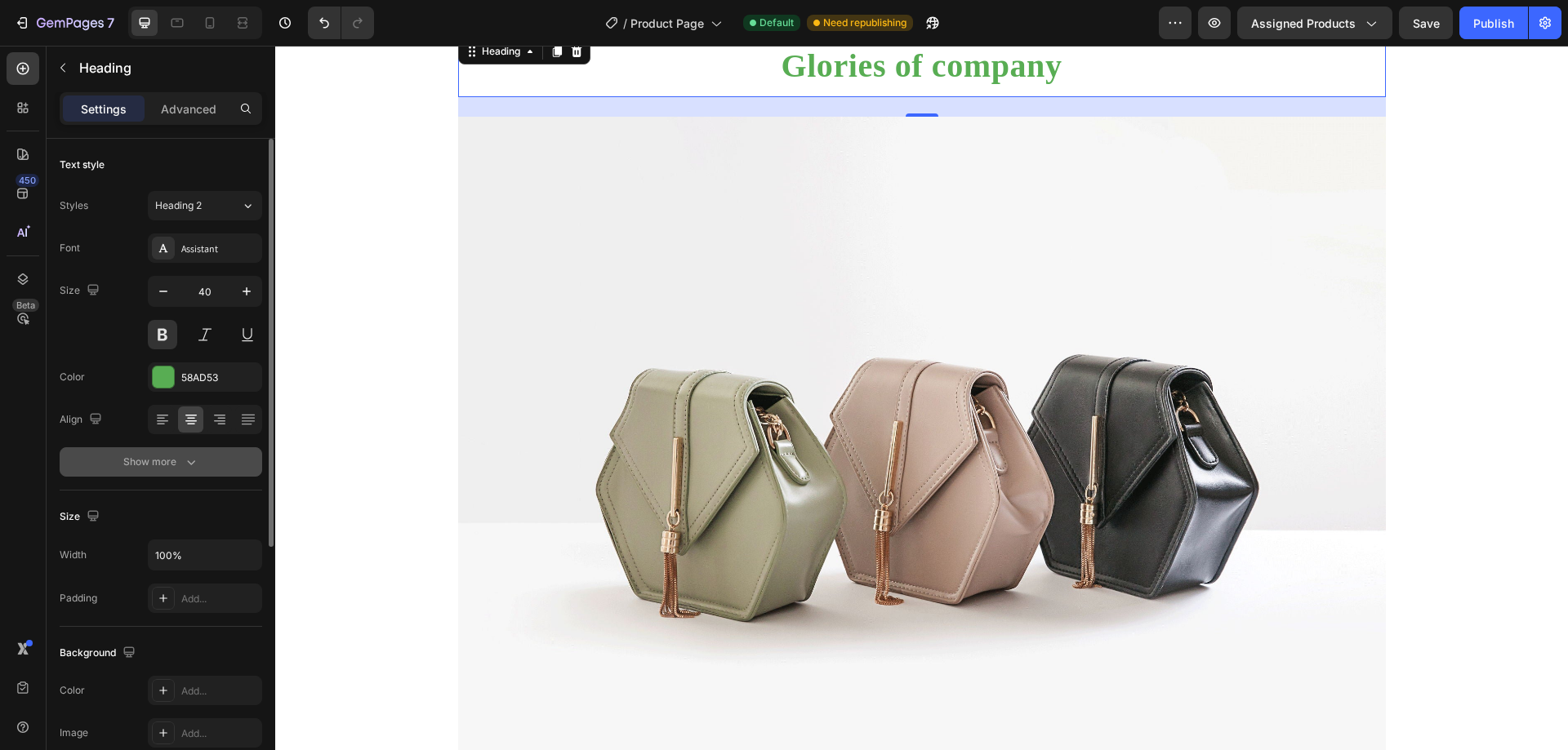
click at [157, 465] on div "Show more" at bounding box center [161, 461] width 76 height 17
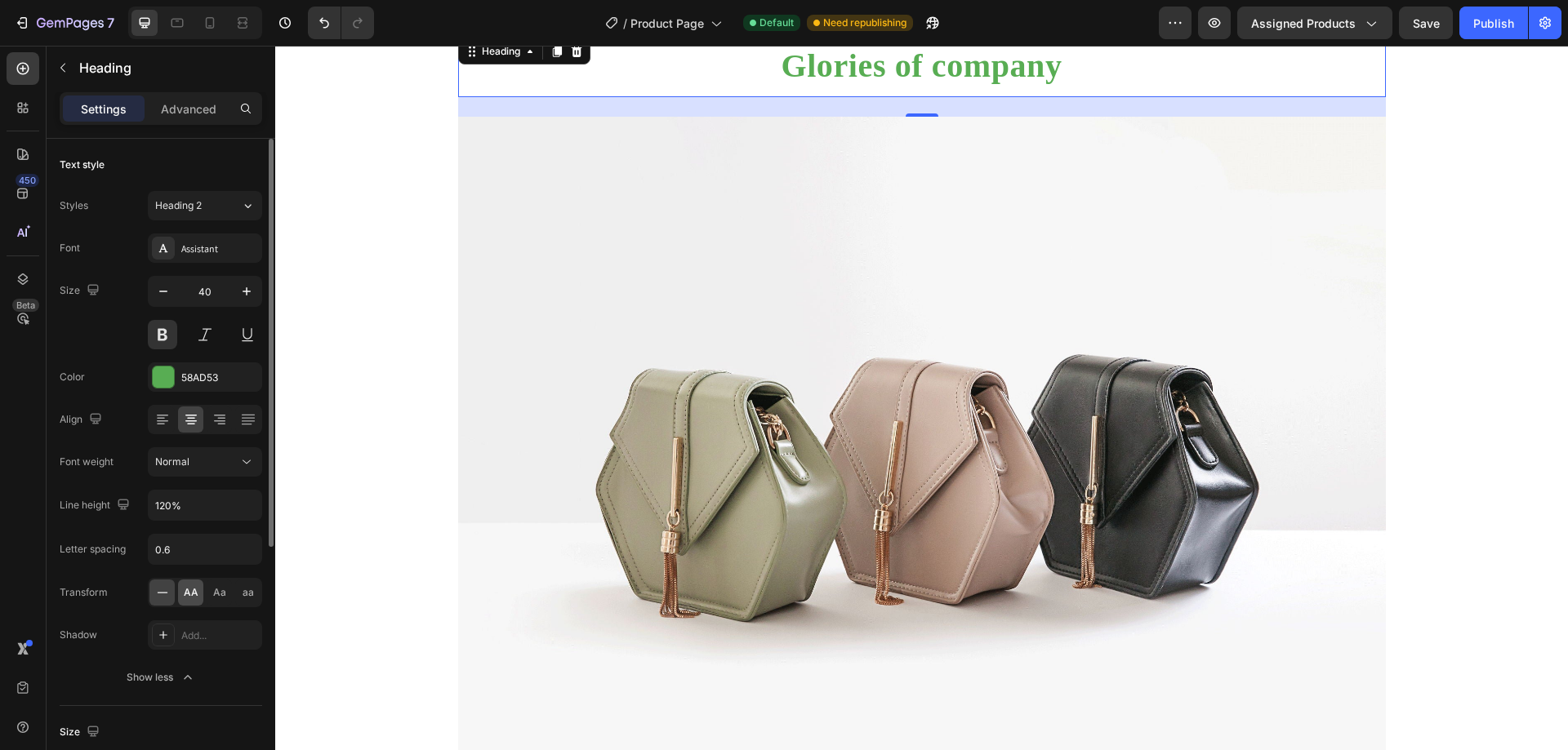
click at [184, 596] on span "AA" at bounding box center [191, 592] width 15 height 15
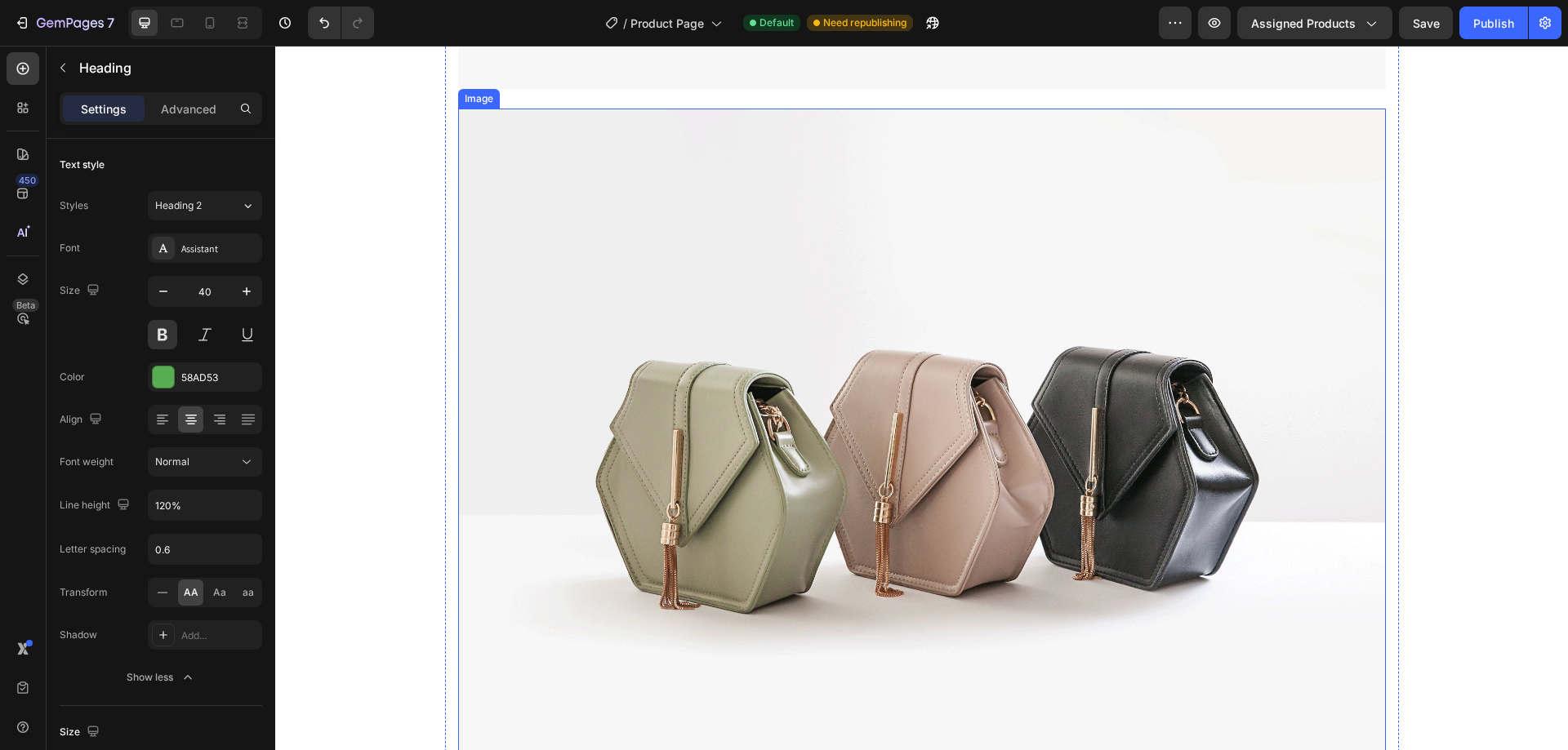
scroll to position [2177, 0]
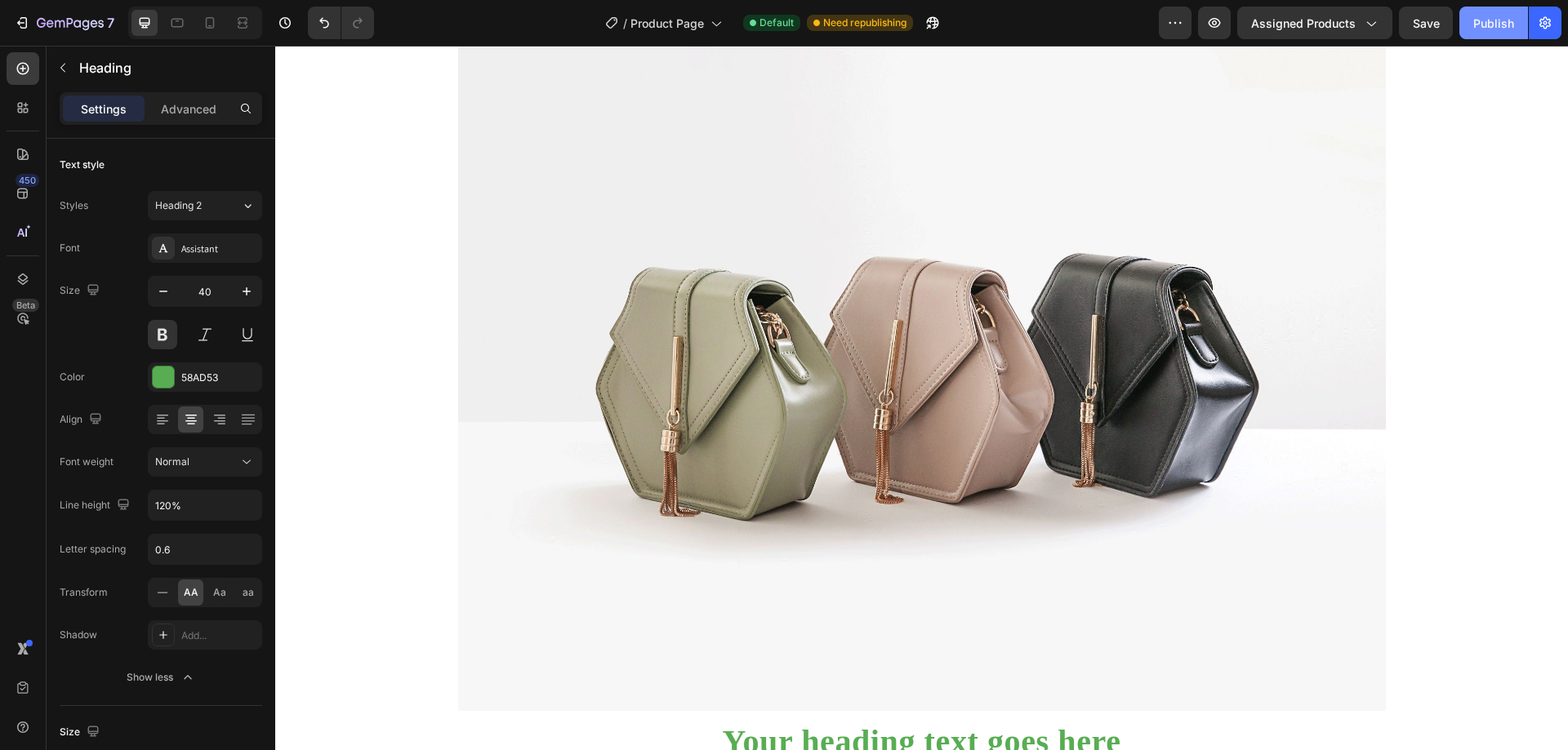
click at [1474, 29] on div "Publish" at bounding box center [1494, 23] width 41 height 17
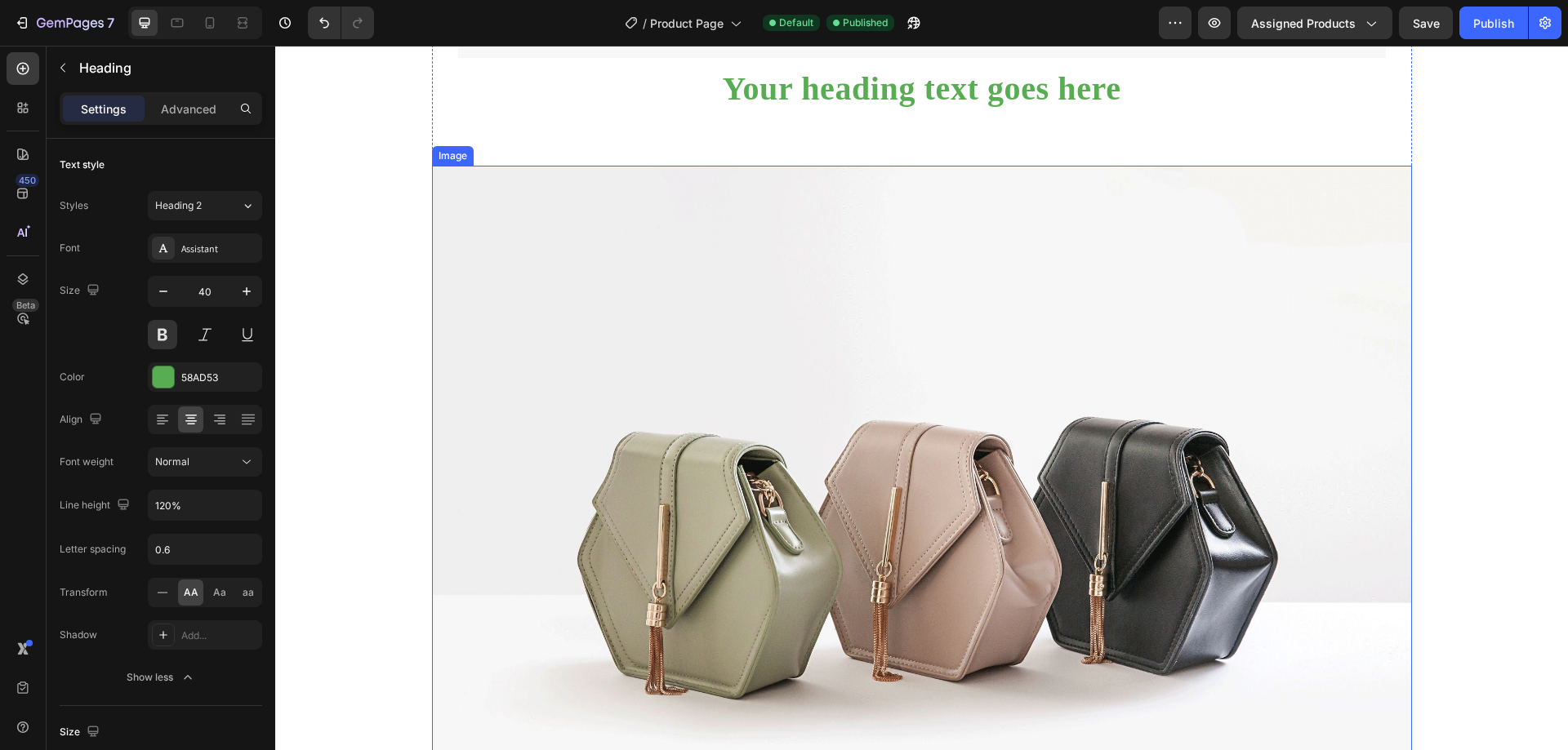
scroll to position [2667, 0]
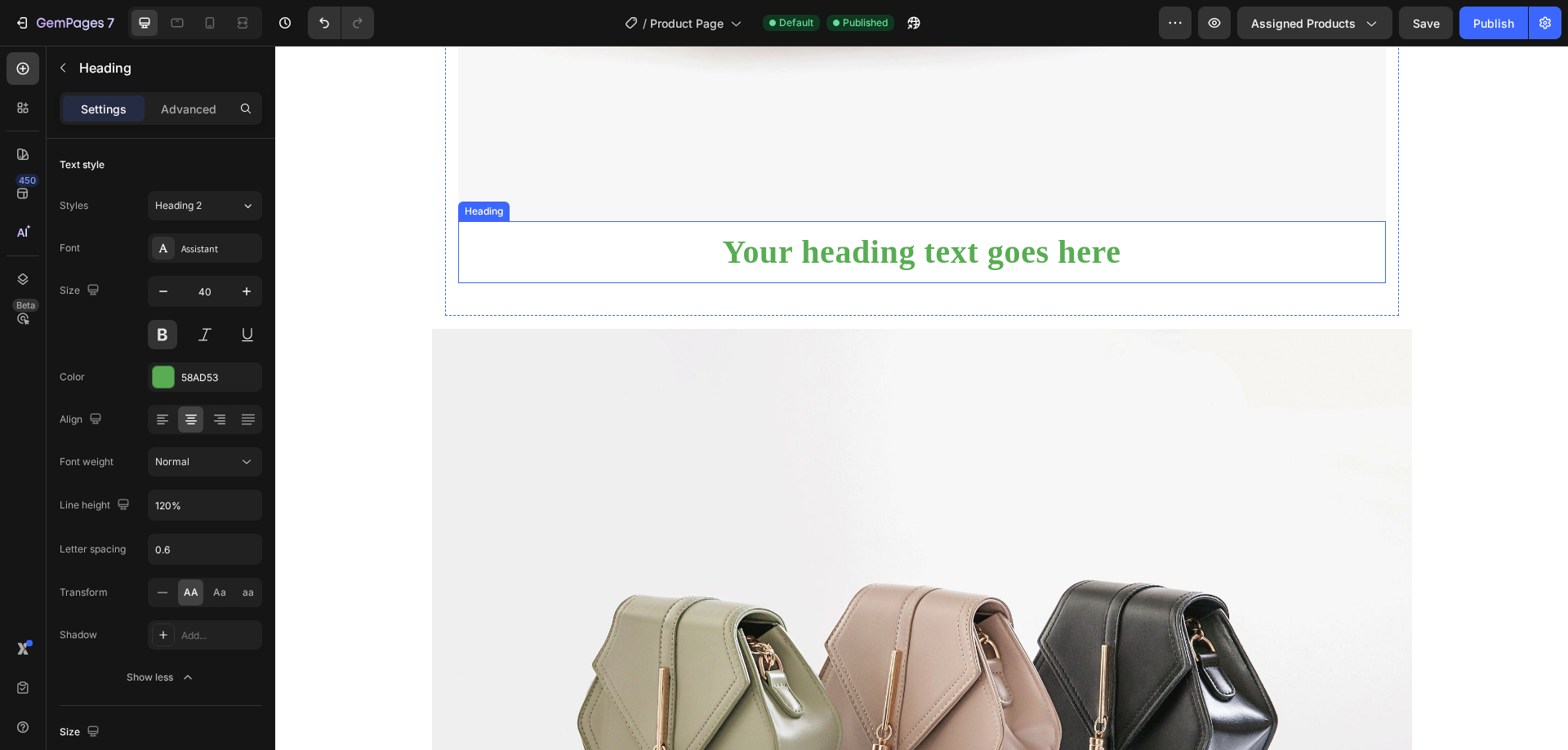
click at [1056, 273] on h2 "Your heading text goes here" at bounding box center [922, 253] width 927 height 43
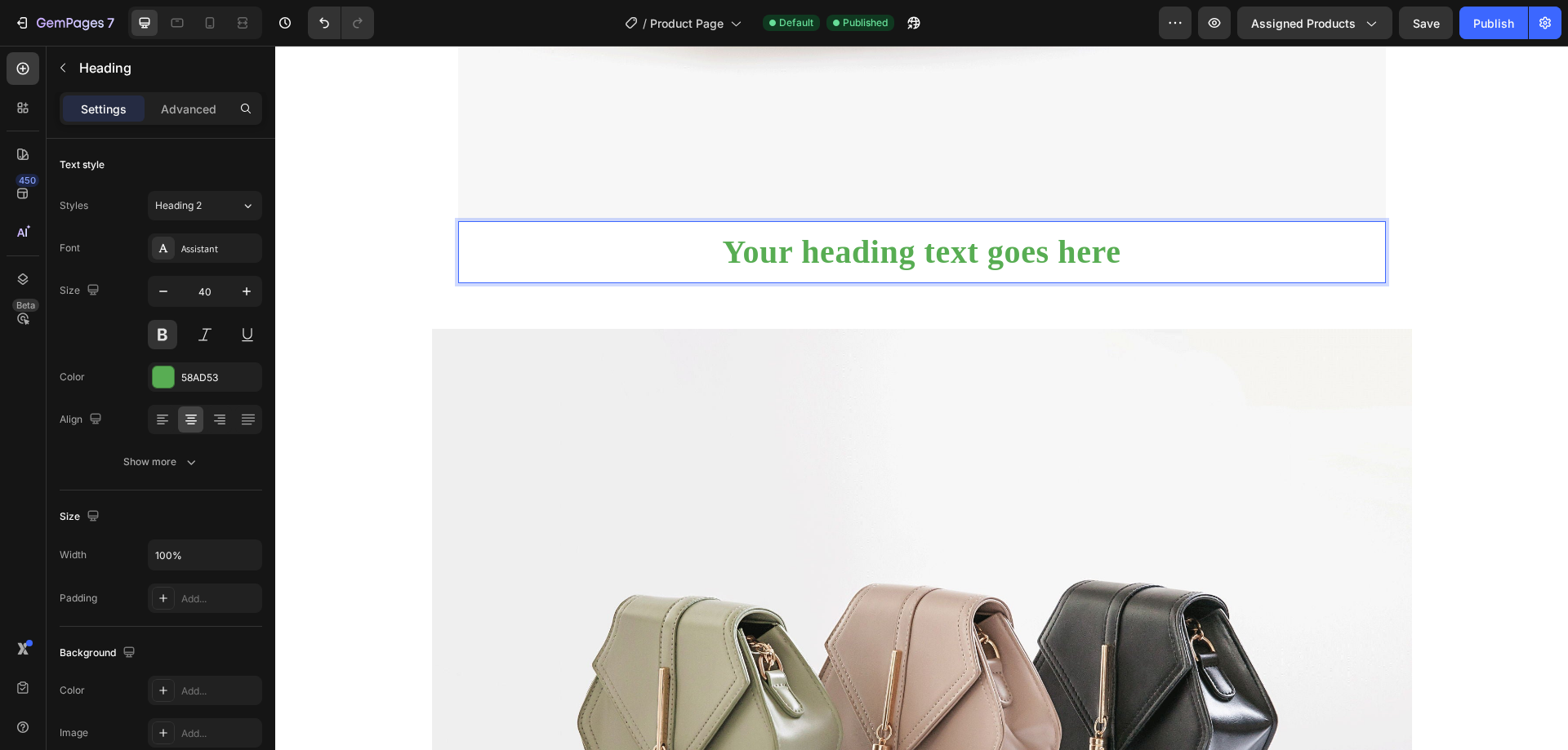
click at [1144, 272] on p "Your heading text goes here" at bounding box center [922, 252] width 924 height 39
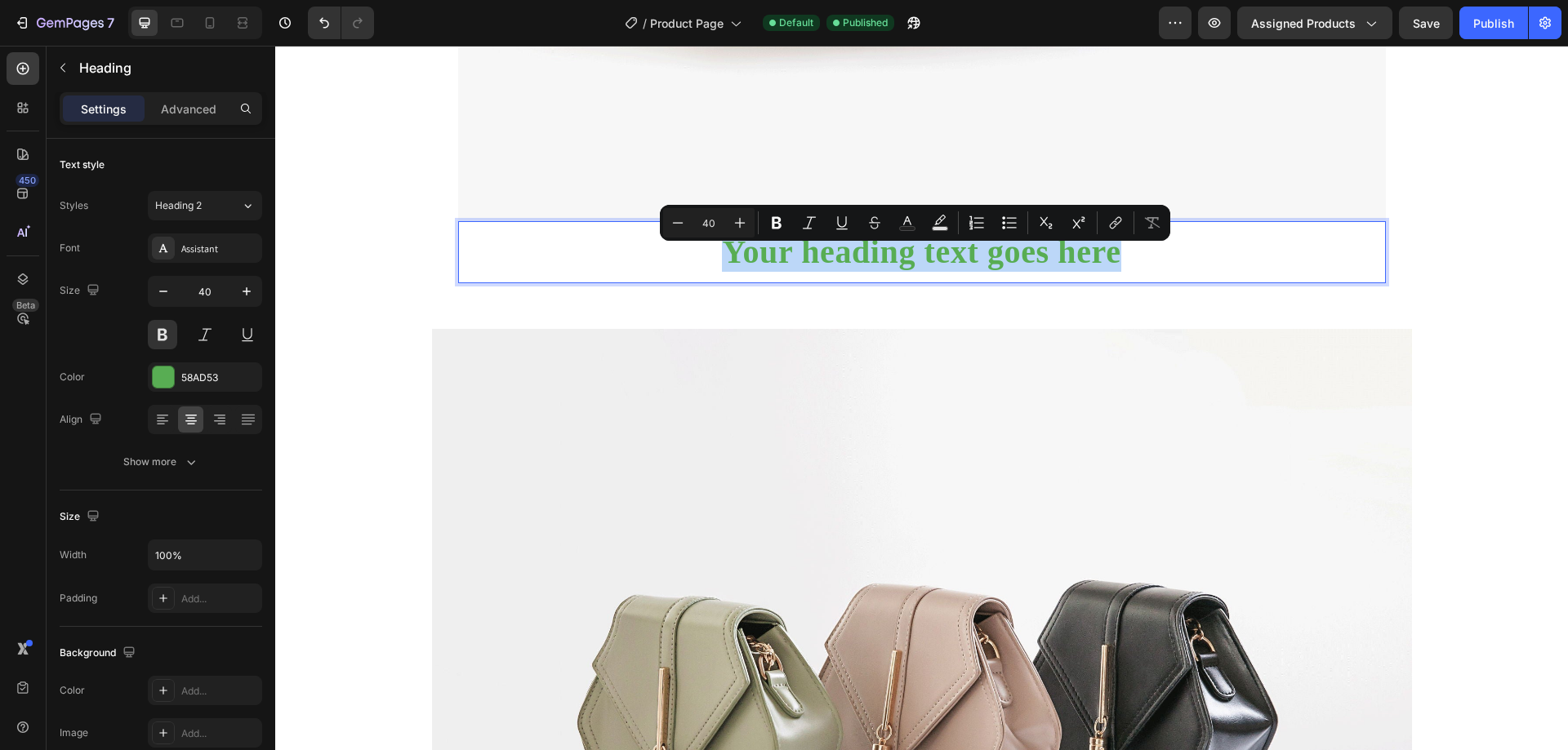
drag, startPoint x: 1147, startPoint y: 272, endPoint x: 697, endPoint y: 279, distance: 450.1
click at [697, 272] on p "Your heading text goes here" at bounding box center [922, 252] width 924 height 39
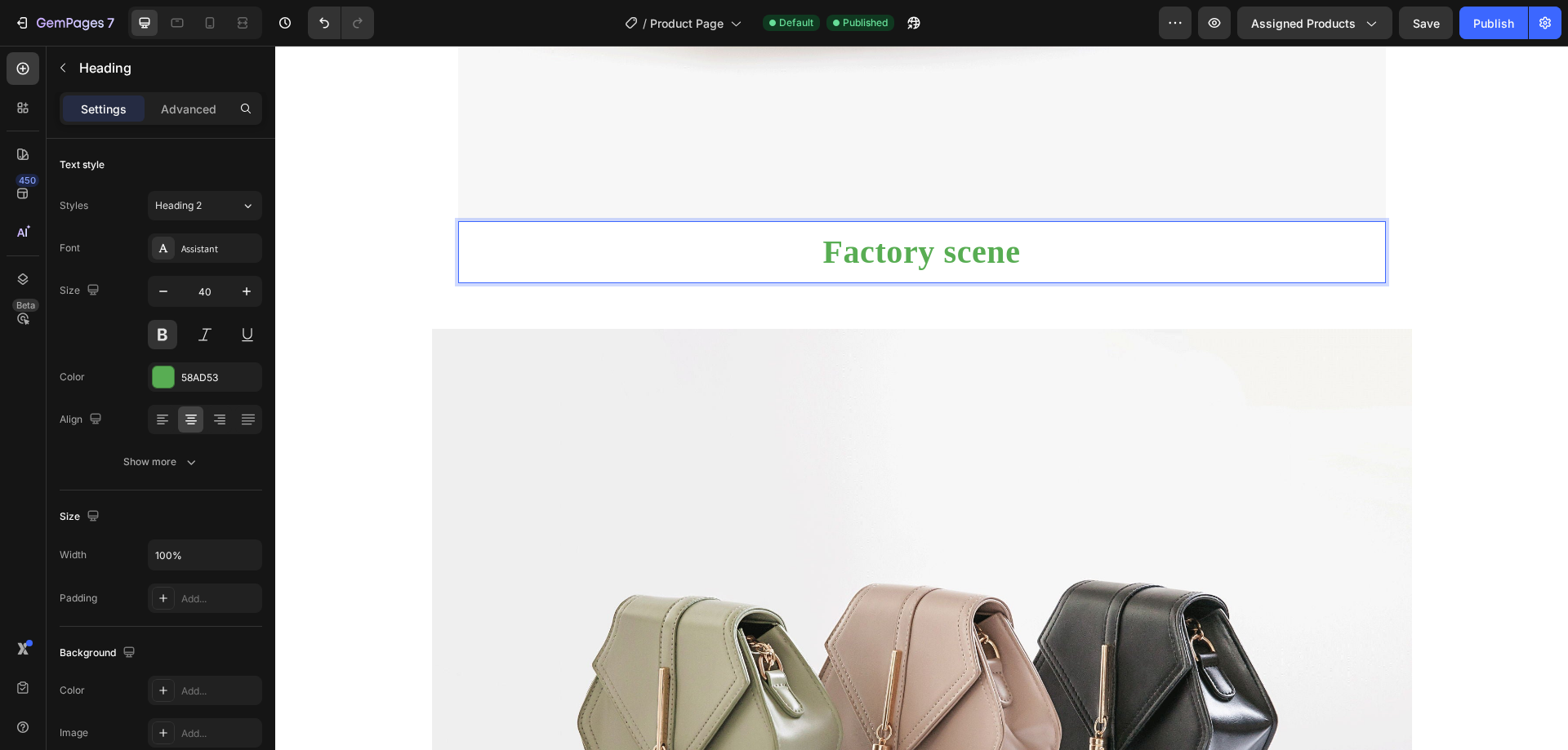
drag, startPoint x: 1488, startPoint y: 307, endPoint x: 1473, endPoint y: 307, distance: 15.0
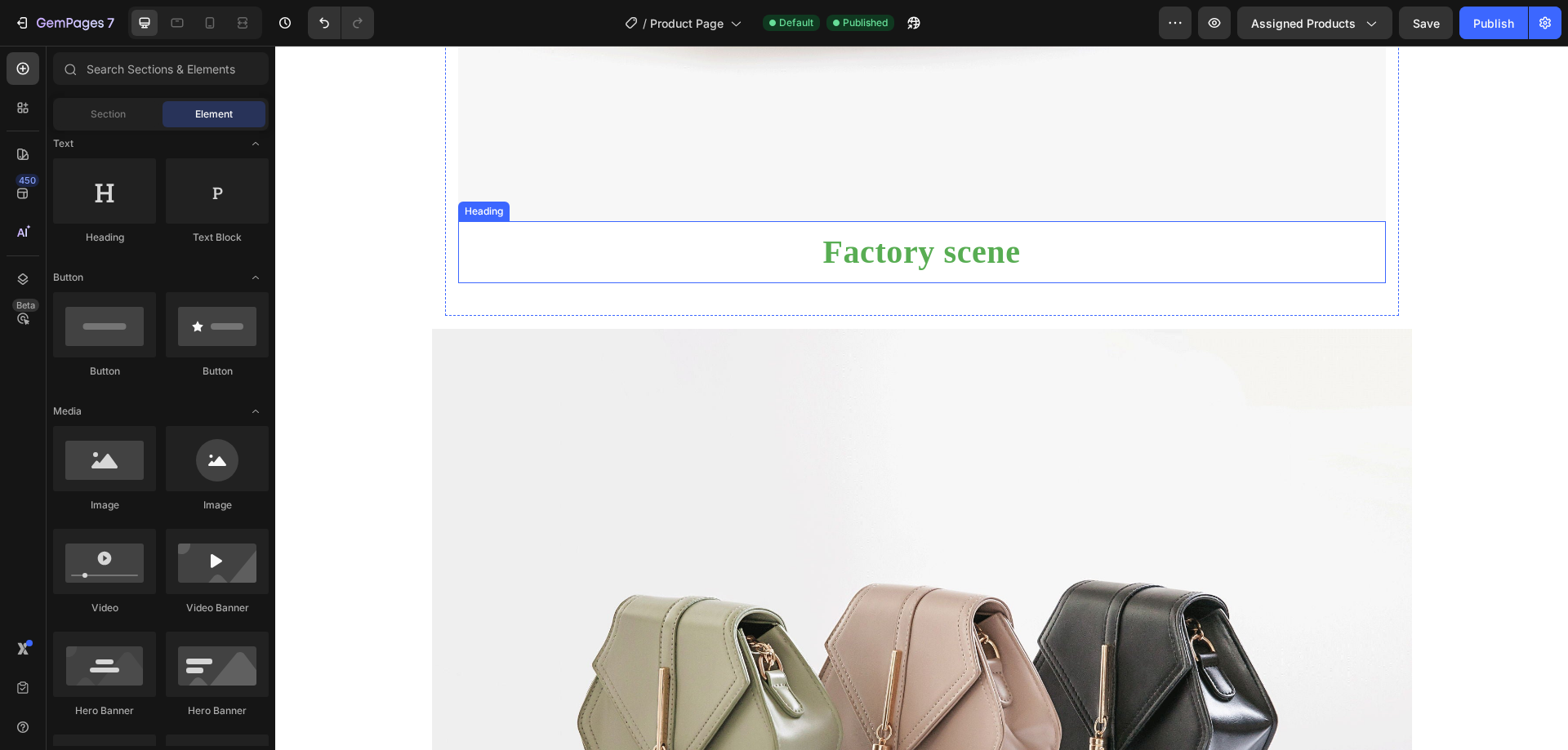
click at [953, 272] on p "Factory scene" at bounding box center [922, 252] width 924 height 39
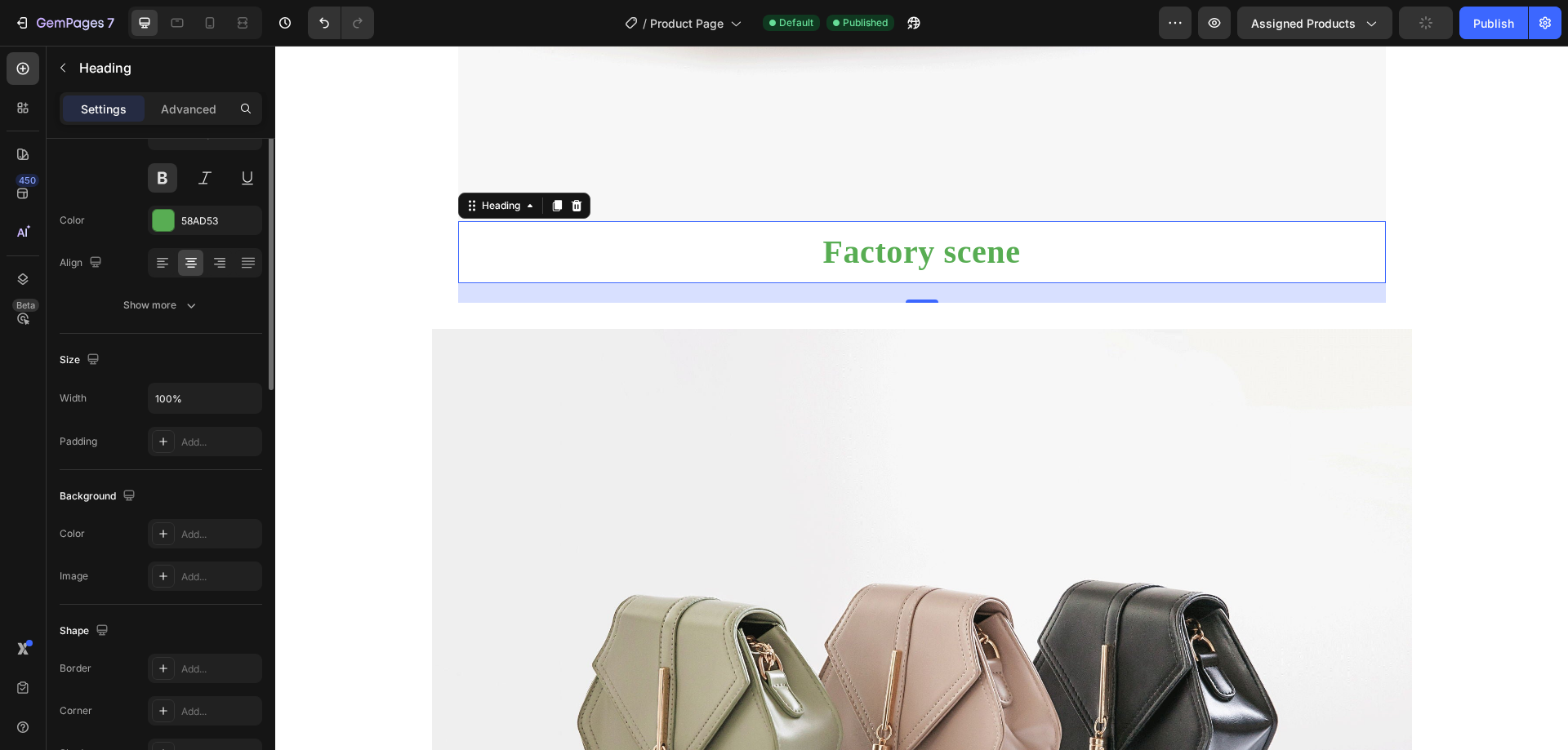
scroll to position [0, 0]
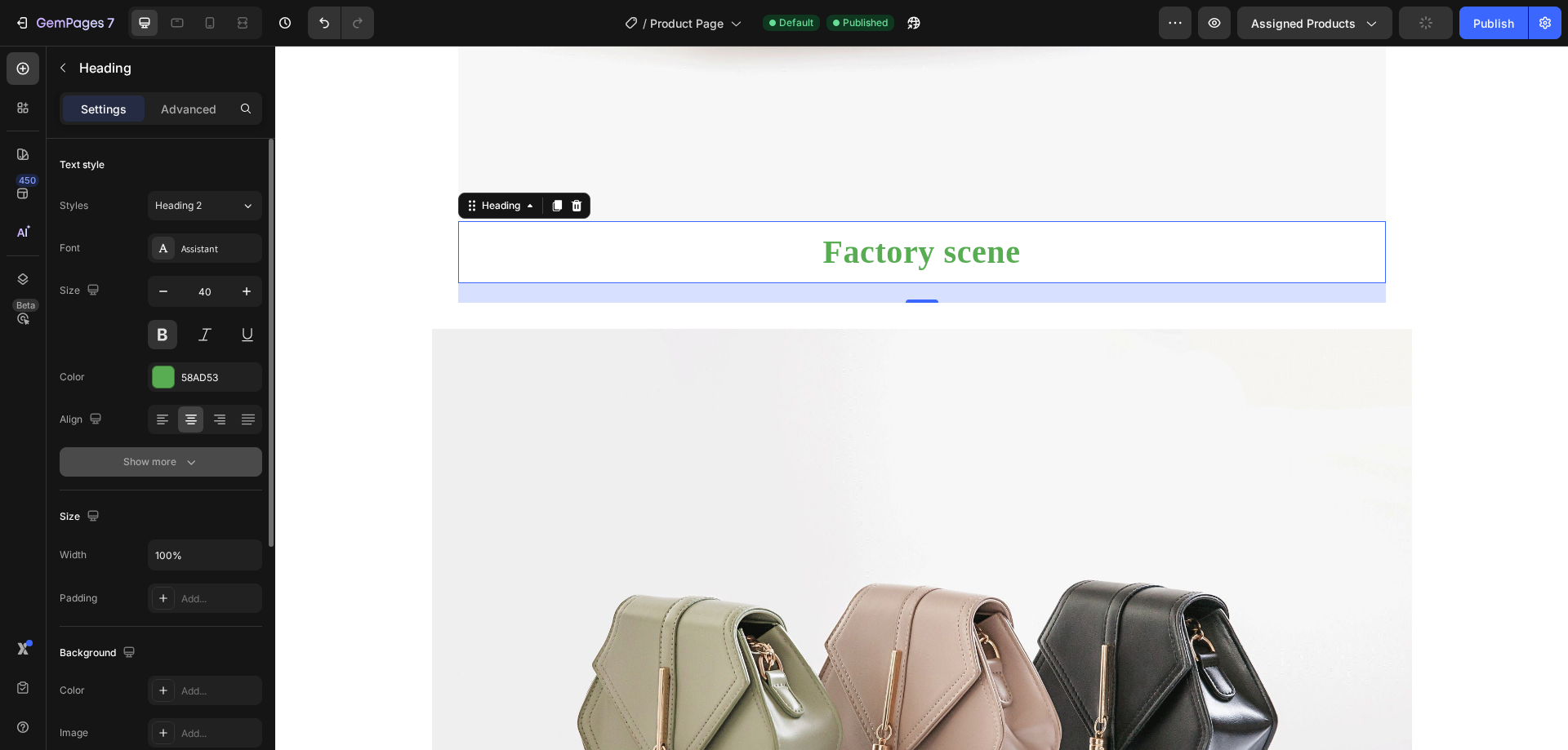
click at [187, 456] on icon "button" at bounding box center [191, 461] width 17 height 17
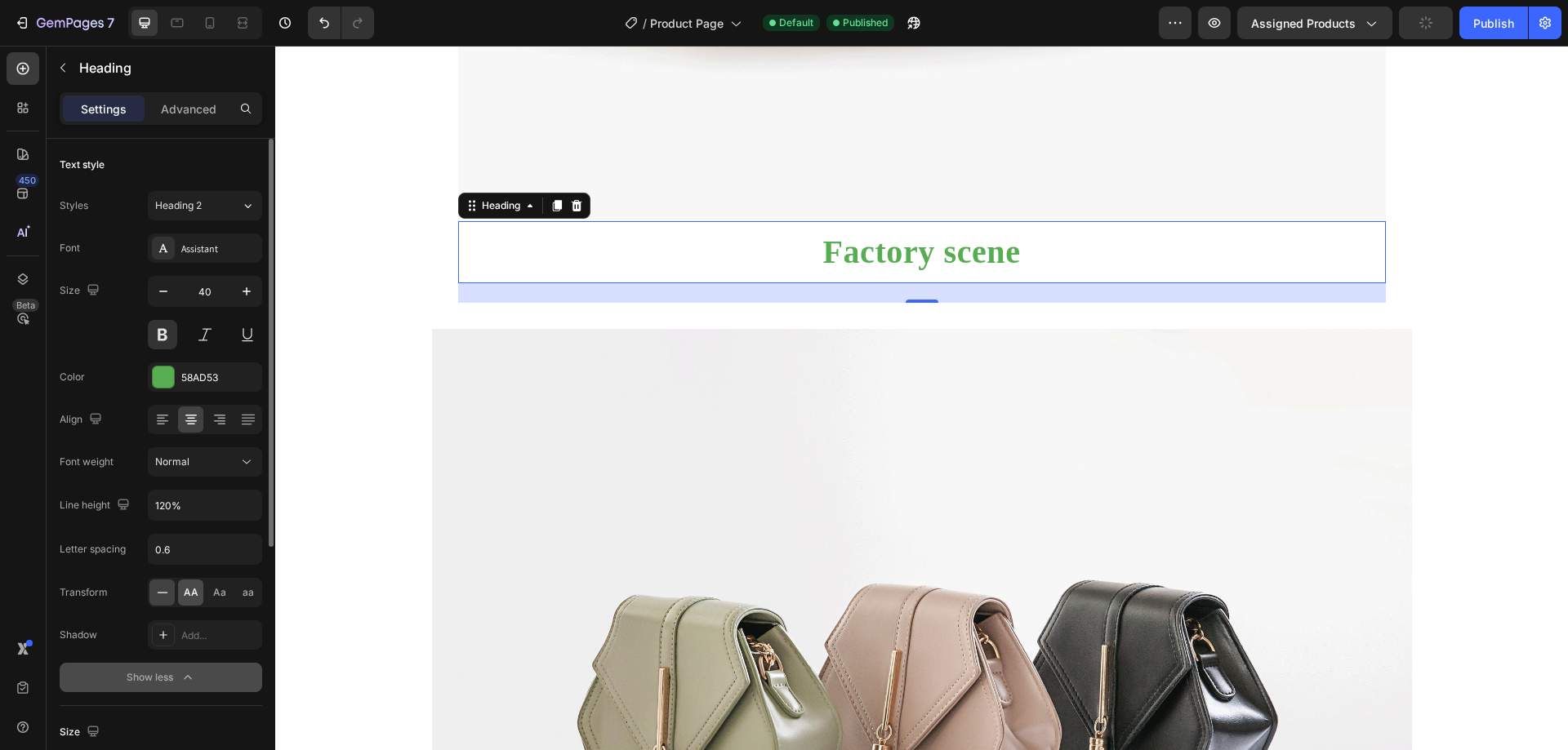
click at [184, 591] on span "AA" at bounding box center [191, 592] width 15 height 15
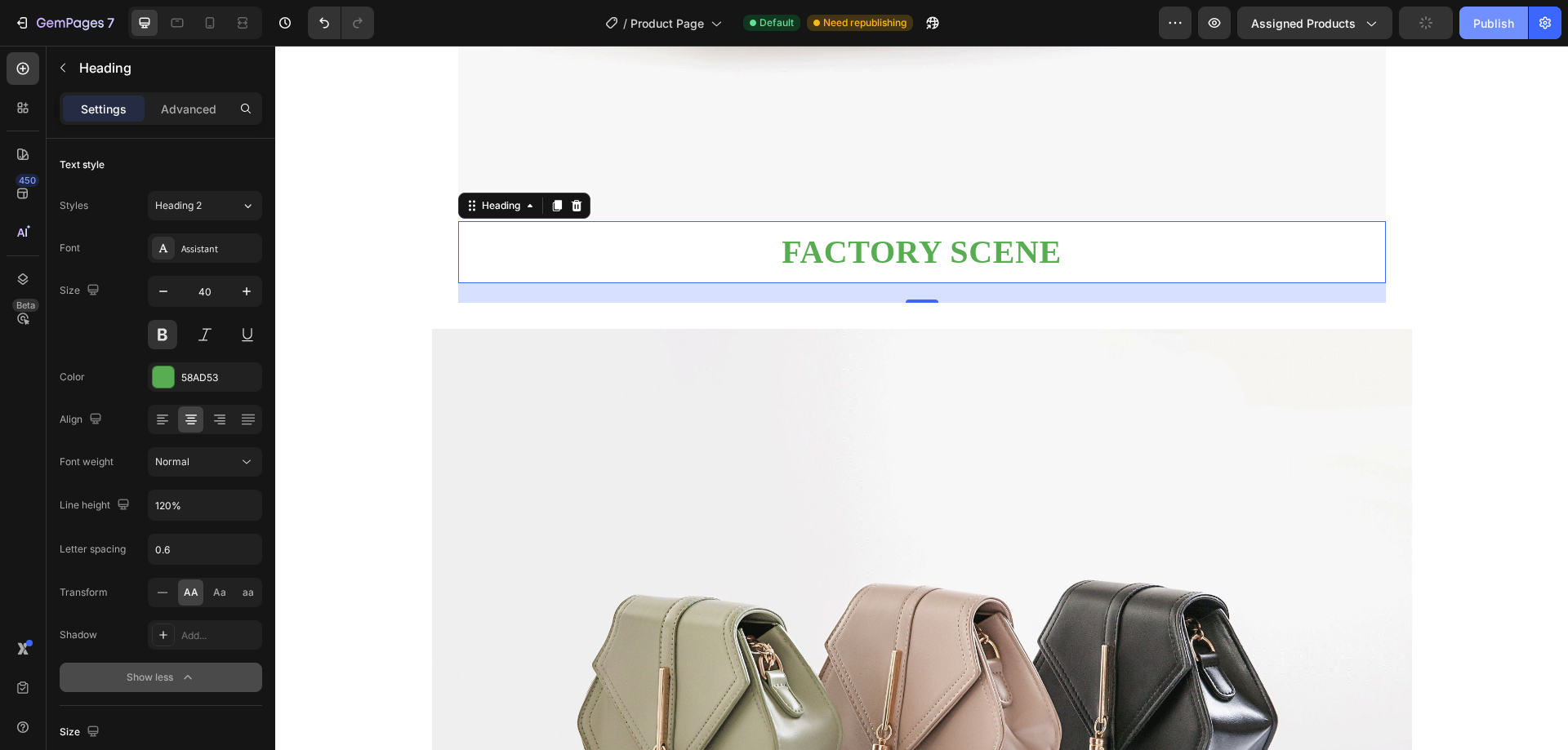
click at [1483, 25] on div "Publish" at bounding box center [1494, 23] width 41 height 17
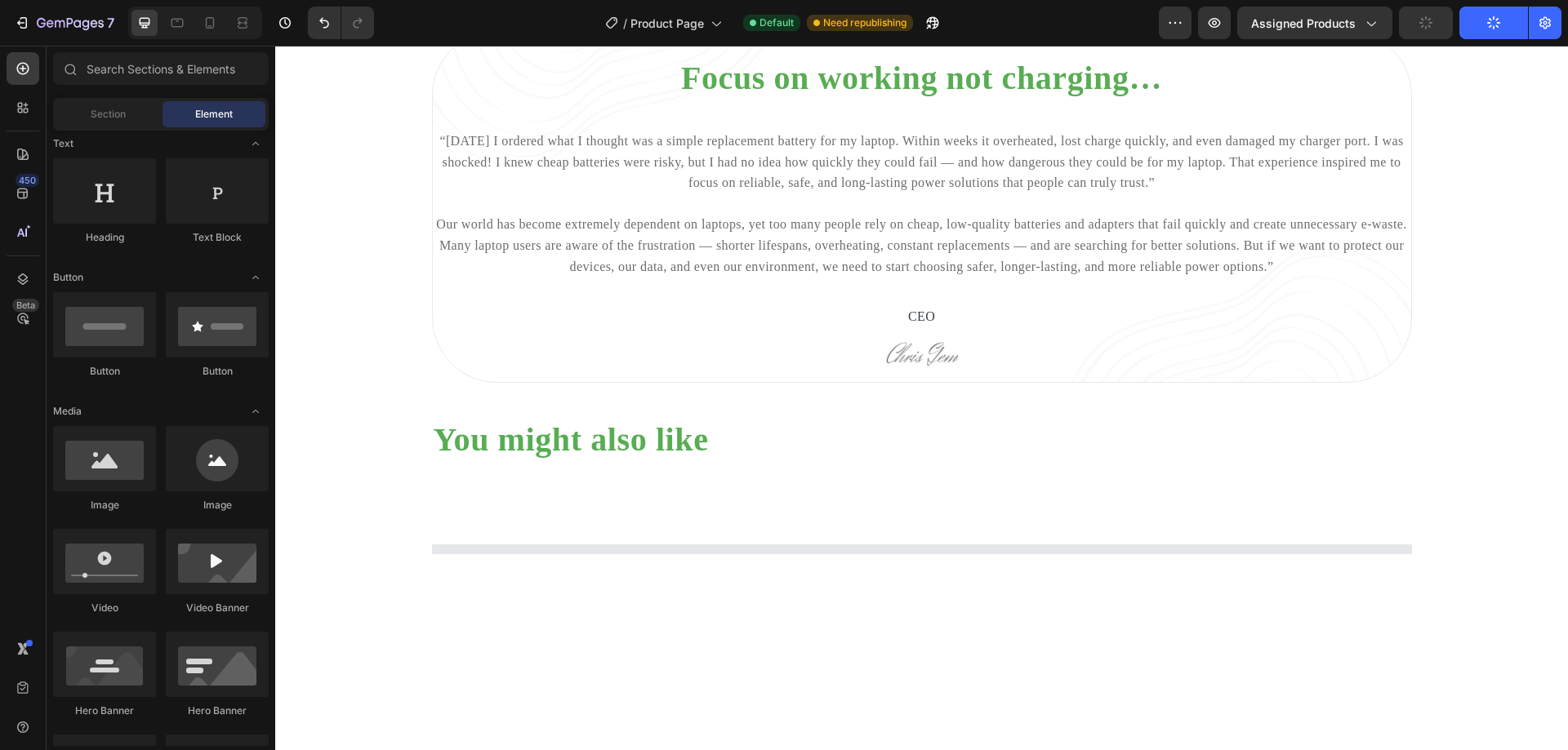
scroll to position [3416, 0]
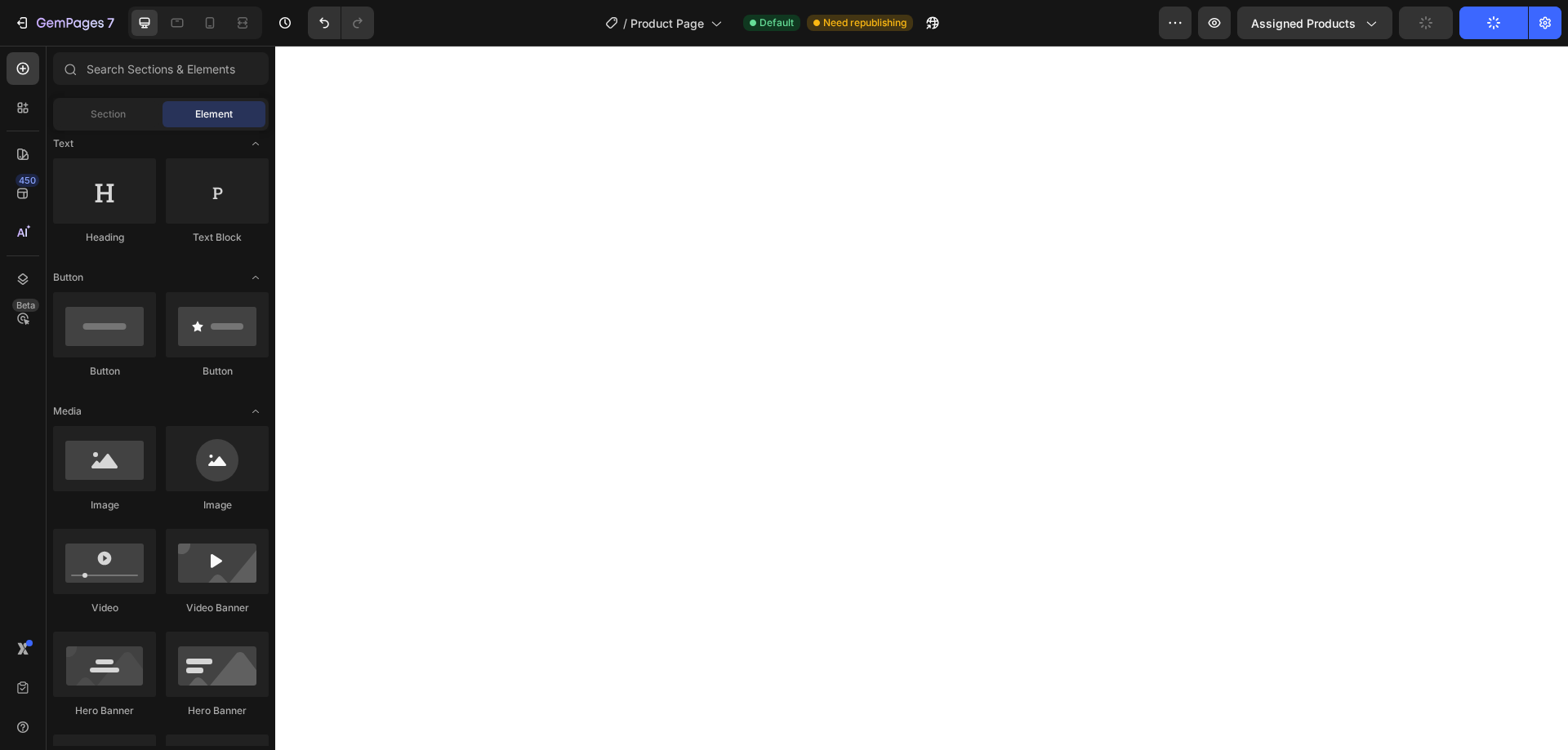
drag, startPoint x: 1566, startPoint y: 459, endPoint x: 893, endPoint y: 51, distance: 787.0
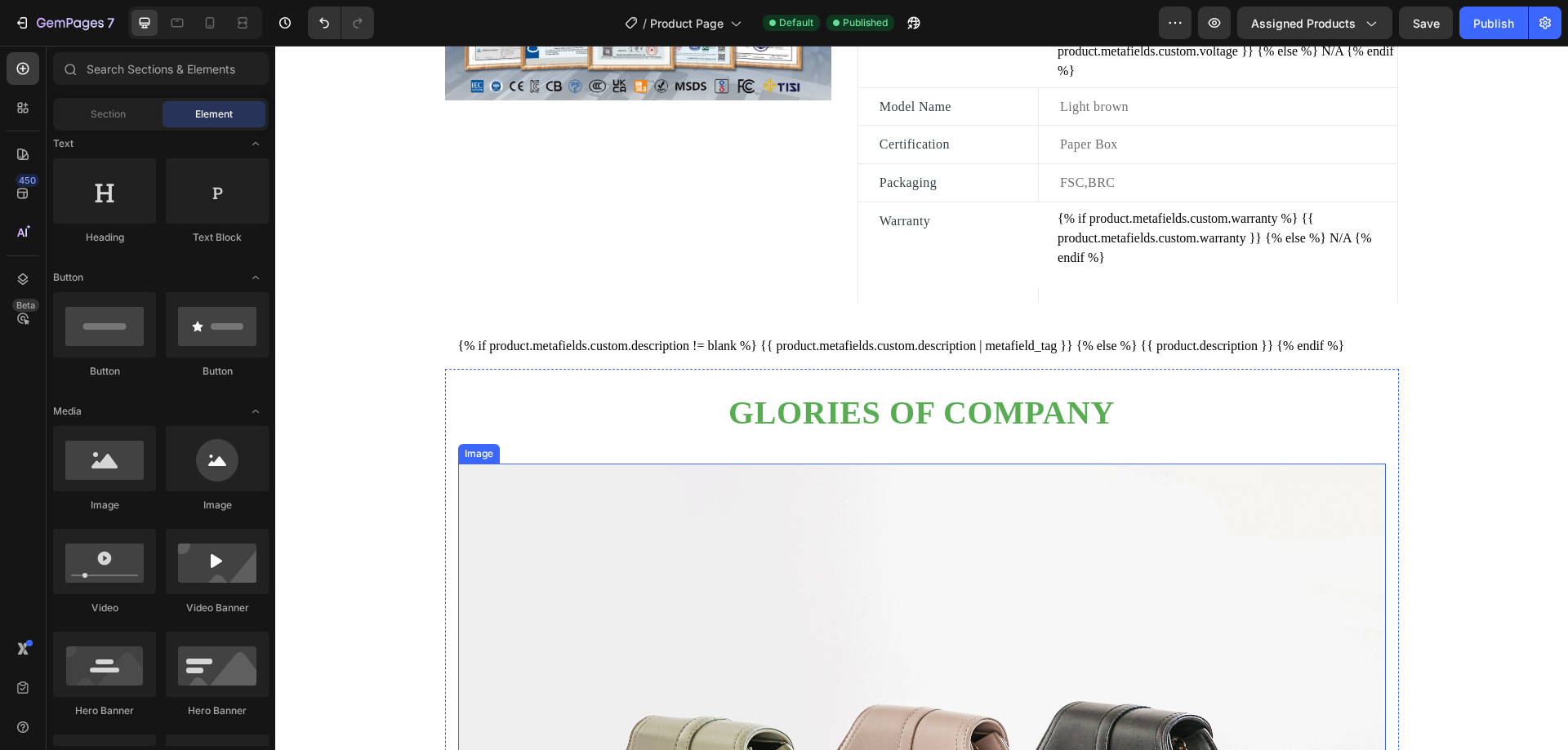
scroll to position [1177, 0]
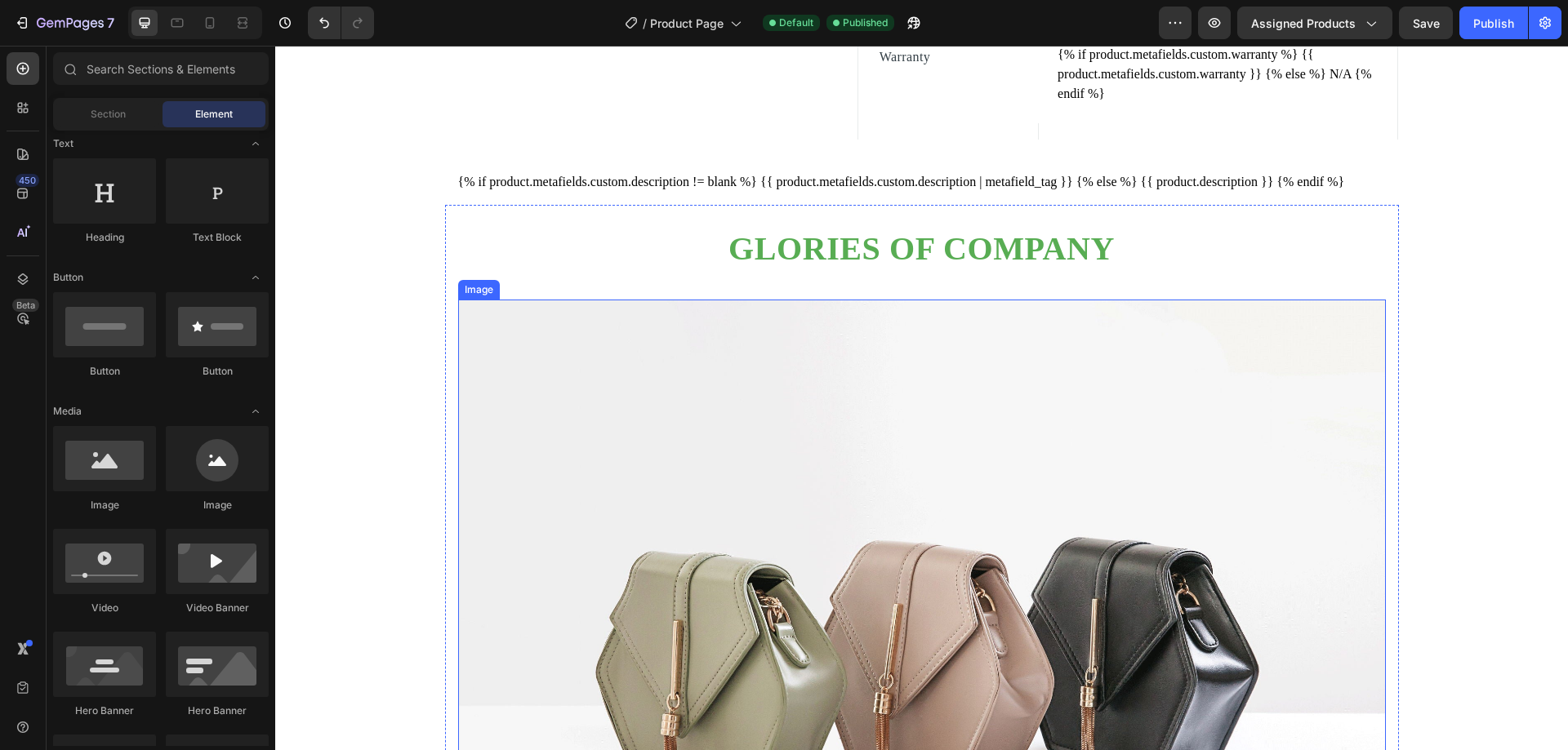
click at [830, 502] on img at bounding box center [922, 647] width 927 height 696
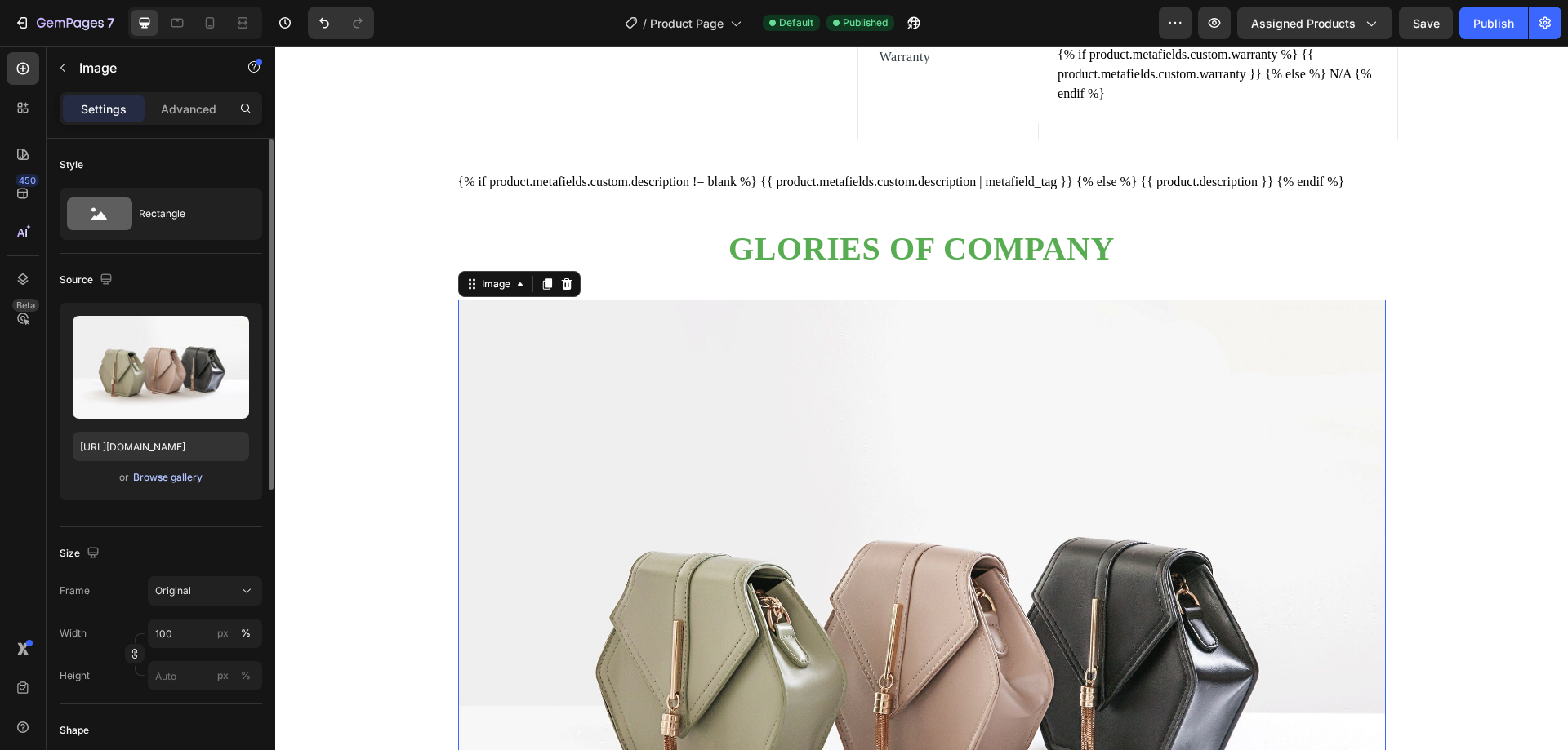
click at [164, 472] on div "Browse gallery" at bounding box center [167, 477] width 69 height 15
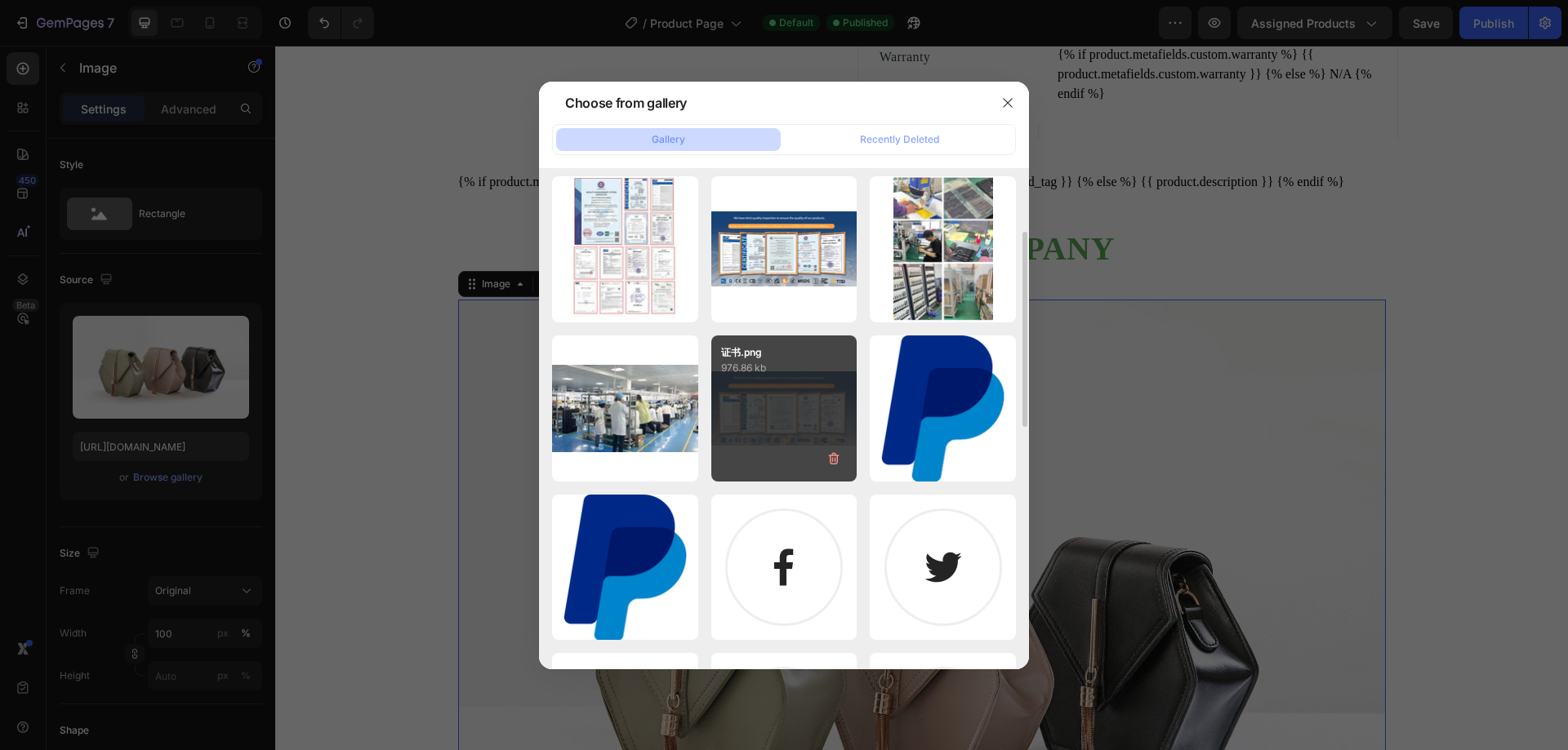
scroll to position [82, 0]
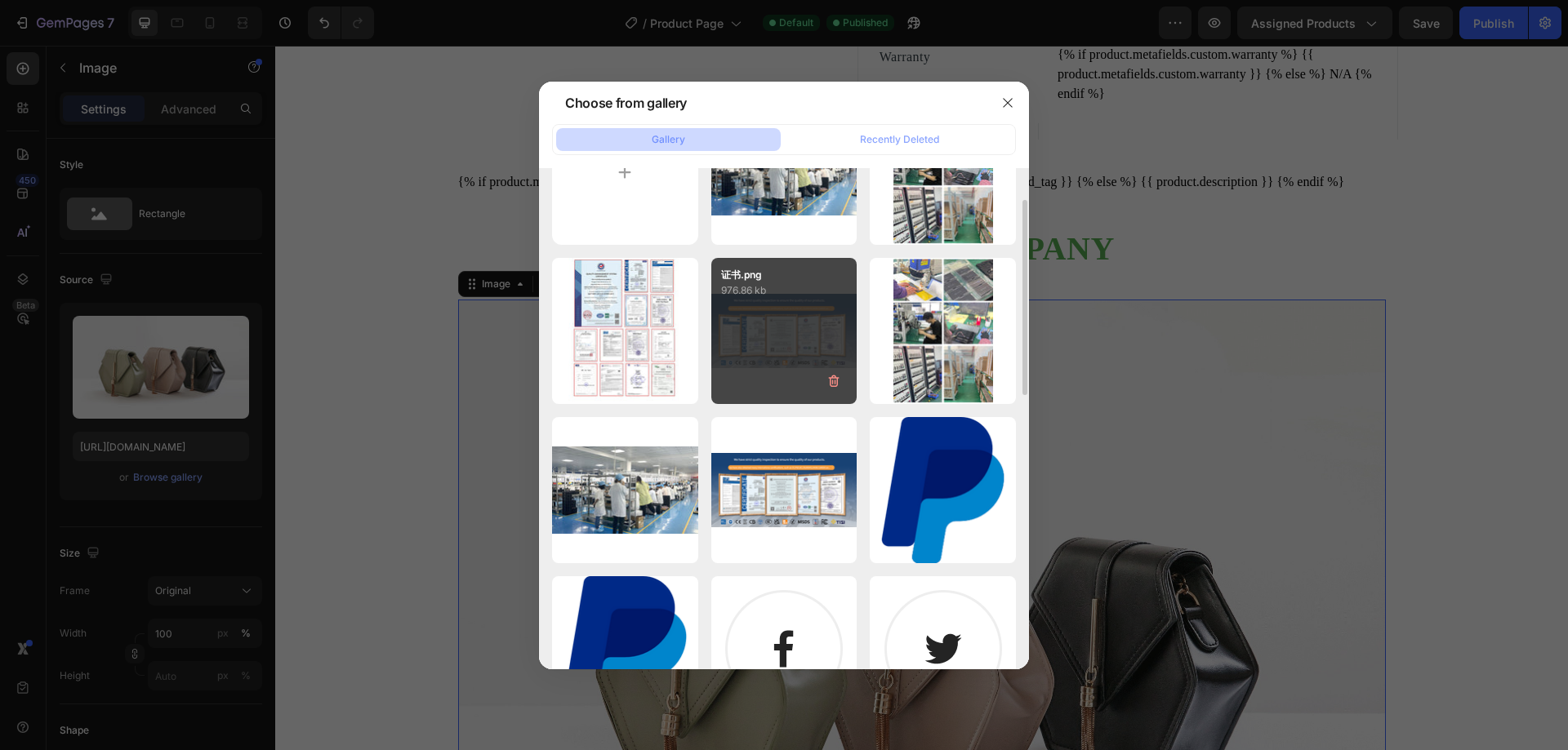
click at [794, 355] on div "证书.png 976.86 kb" at bounding box center [784, 330] width 146 height 146
type input "[URL][DOMAIN_NAME]"
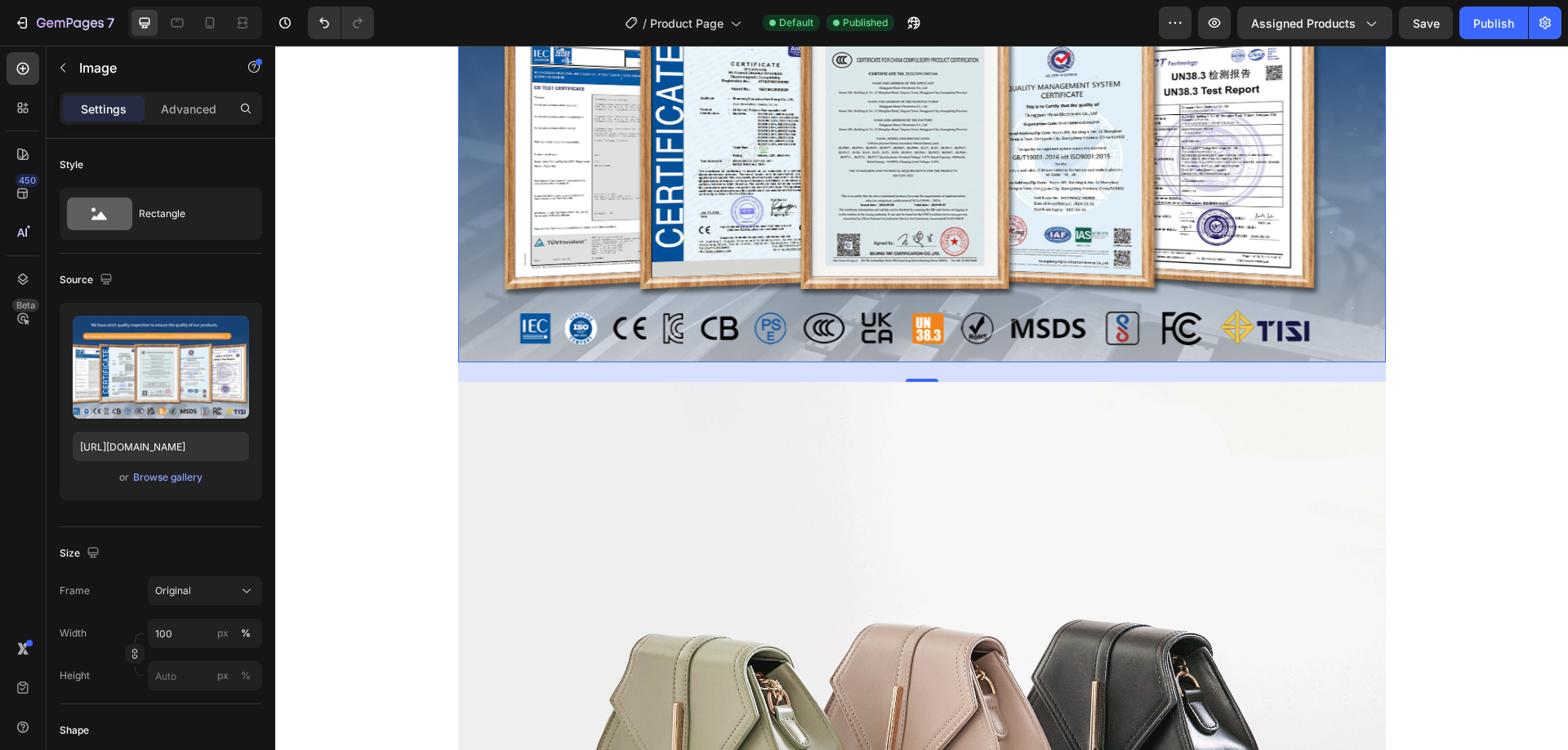
scroll to position [1667, 0]
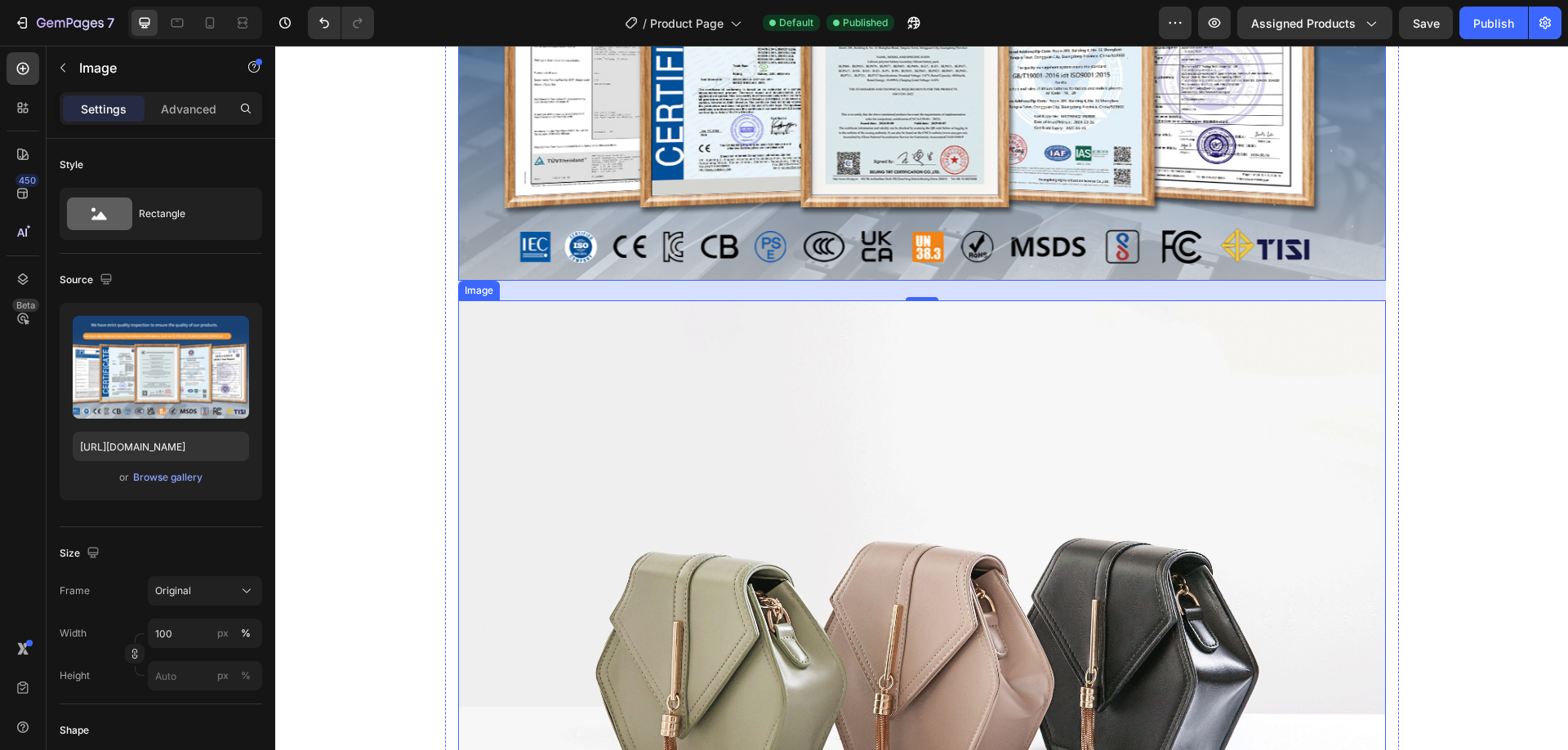
click at [815, 495] on img at bounding box center [922, 648] width 927 height 696
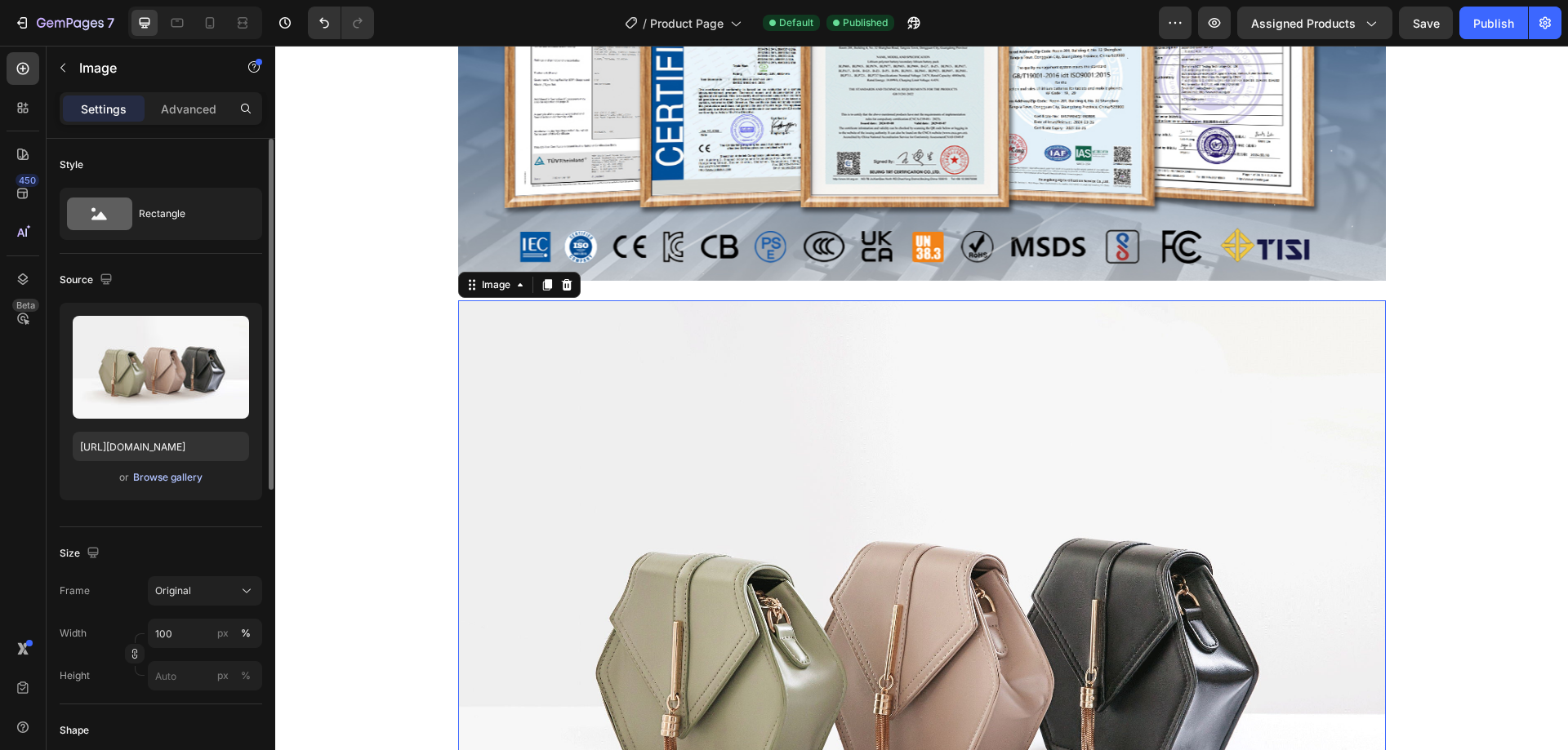
click at [156, 480] on div "Browse gallery" at bounding box center [167, 477] width 69 height 15
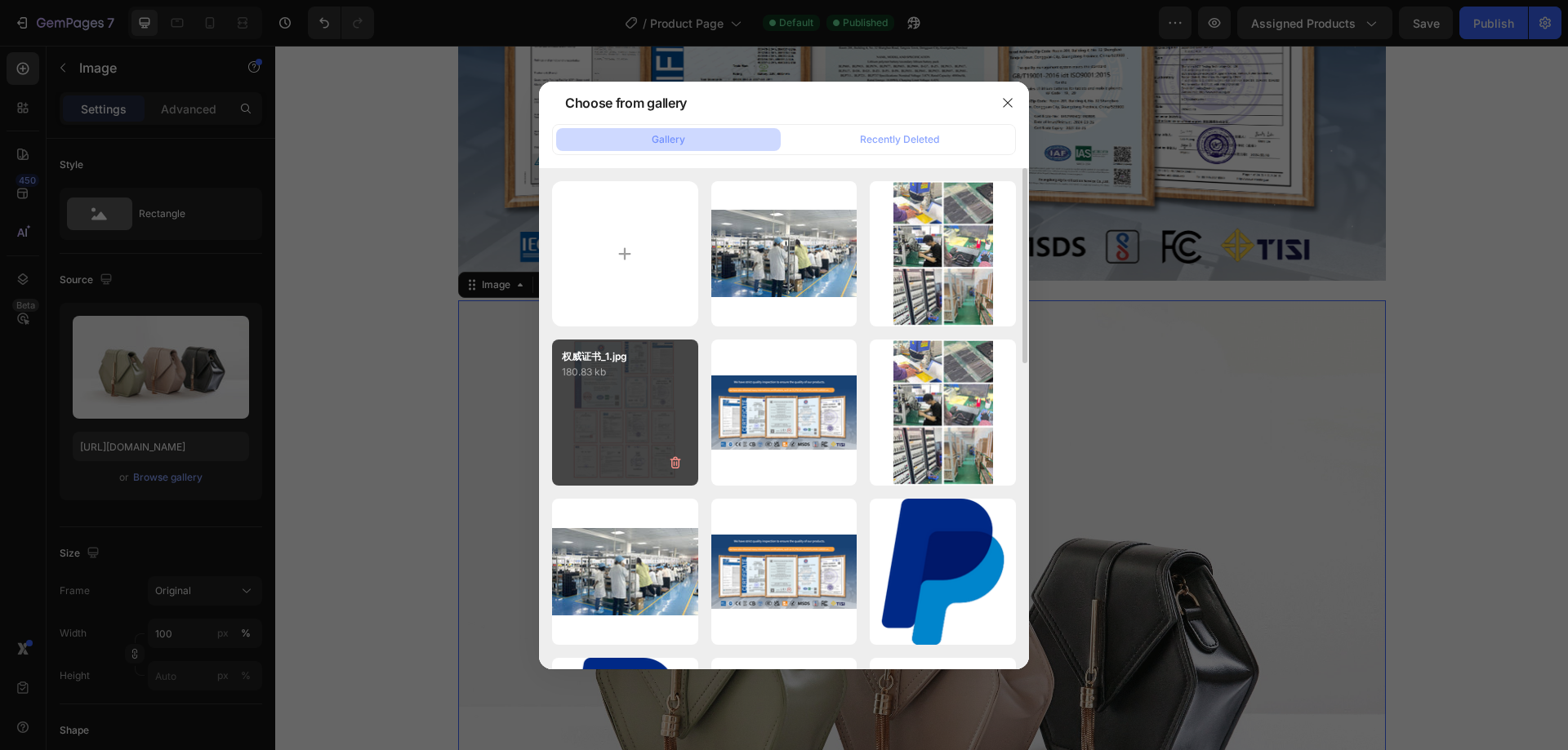
click at [634, 405] on div "权威证书_1.jpg 180.83 kb" at bounding box center [625, 412] width 146 height 146
type input "[URL][DOMAIN_NAME]"
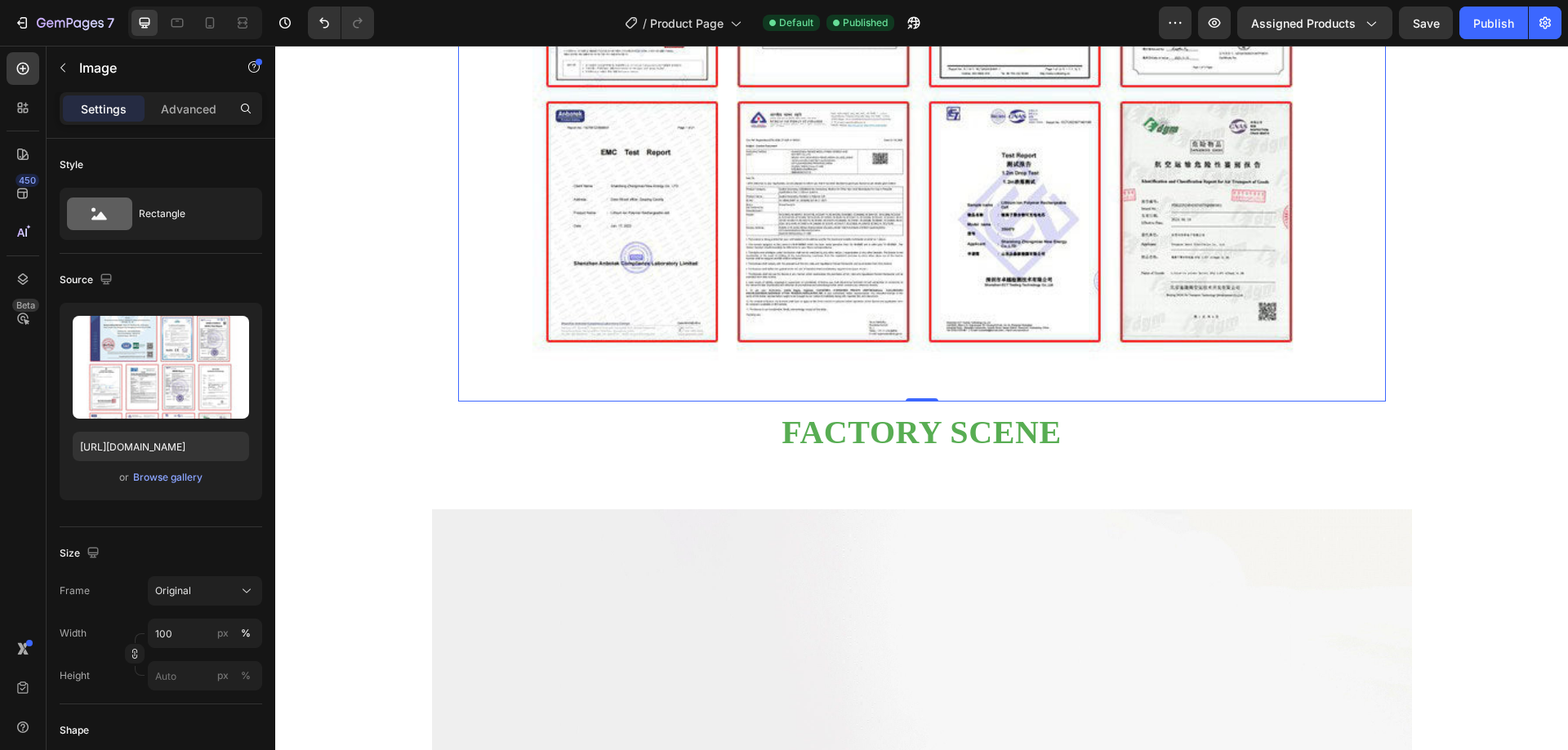
scroll to position [2891, 0]
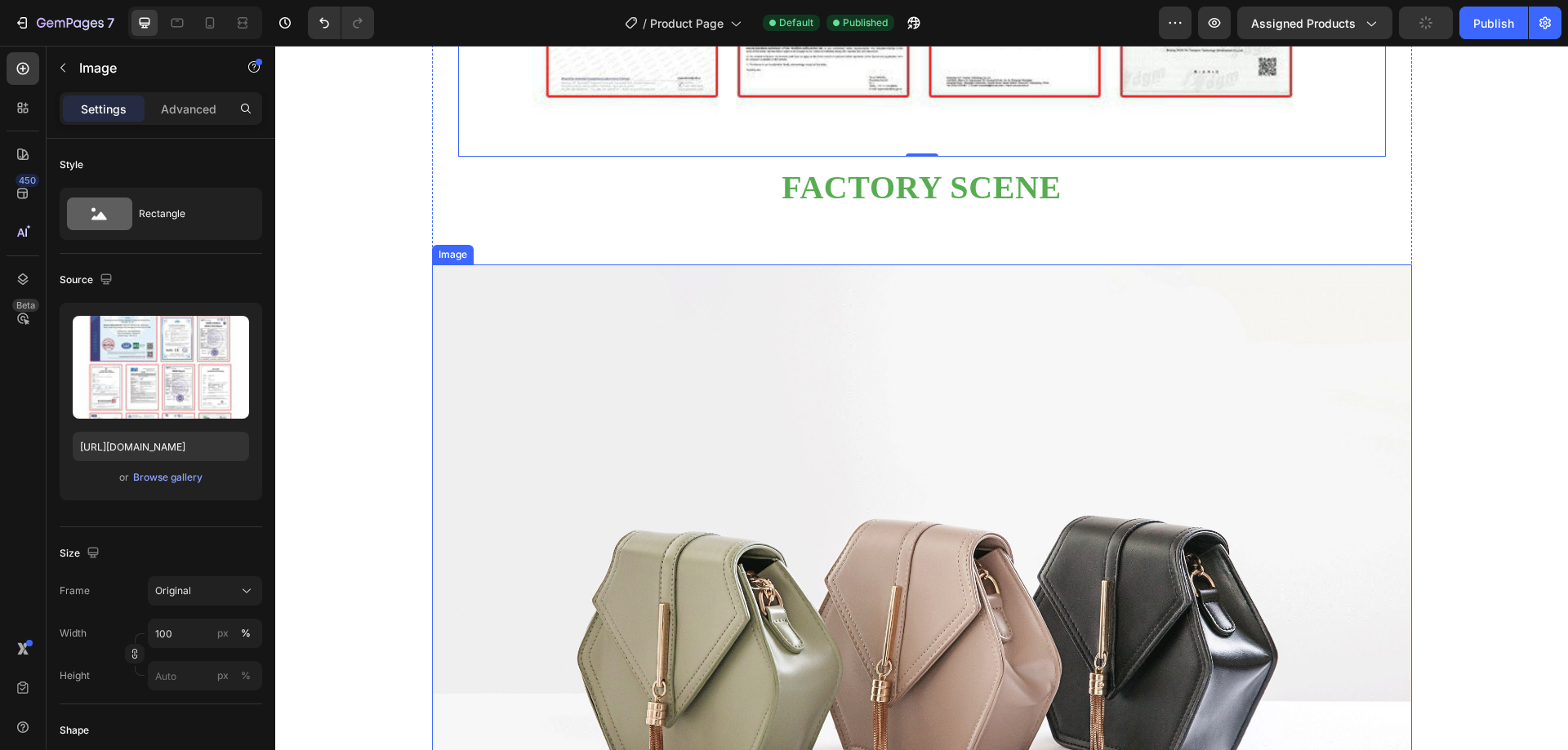
click at [876, 484] on img at bounding box center [922, 631] width 980 height 734
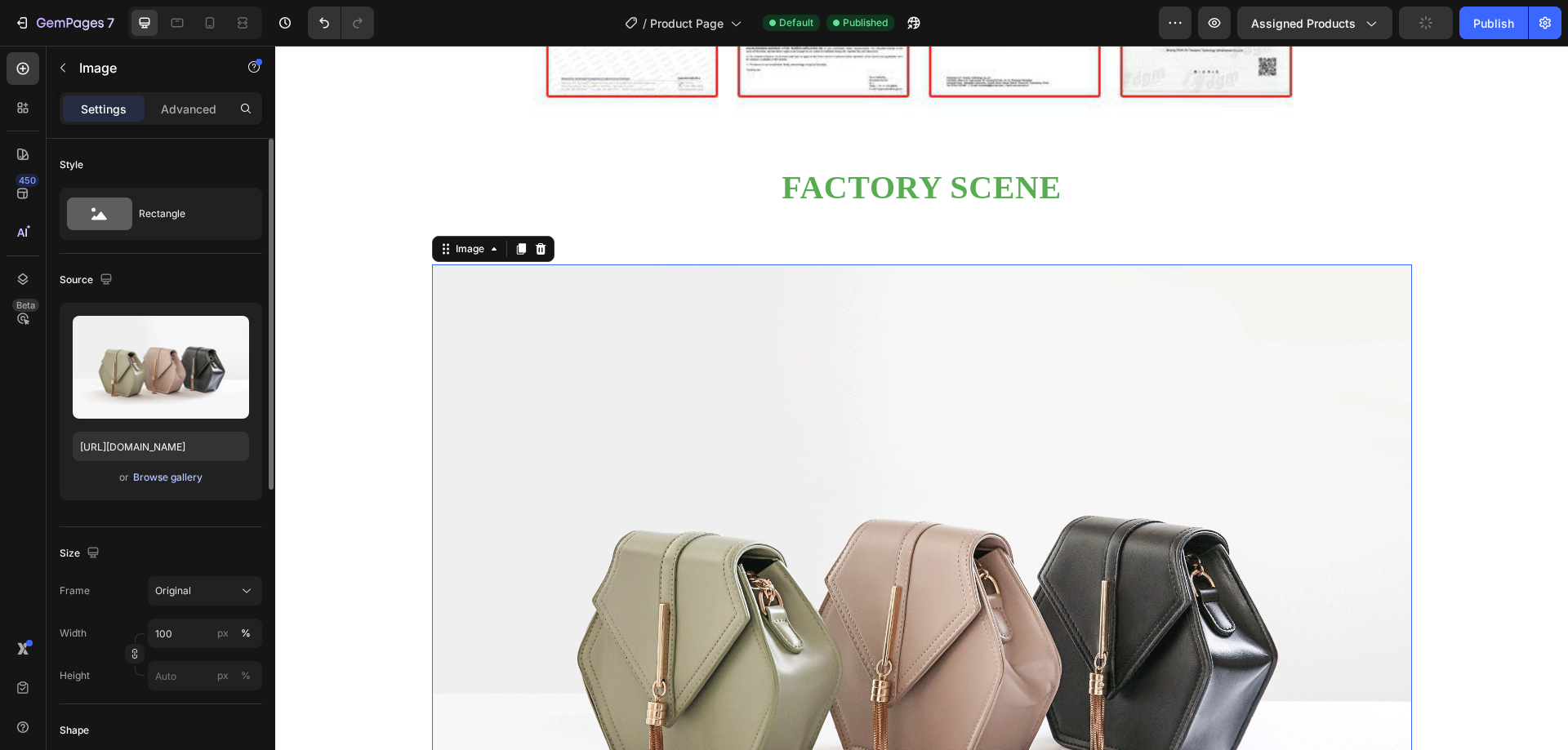
click at [163, 473] on div "Browse gallery" at bounding box center [167, 477] width 69 height 15
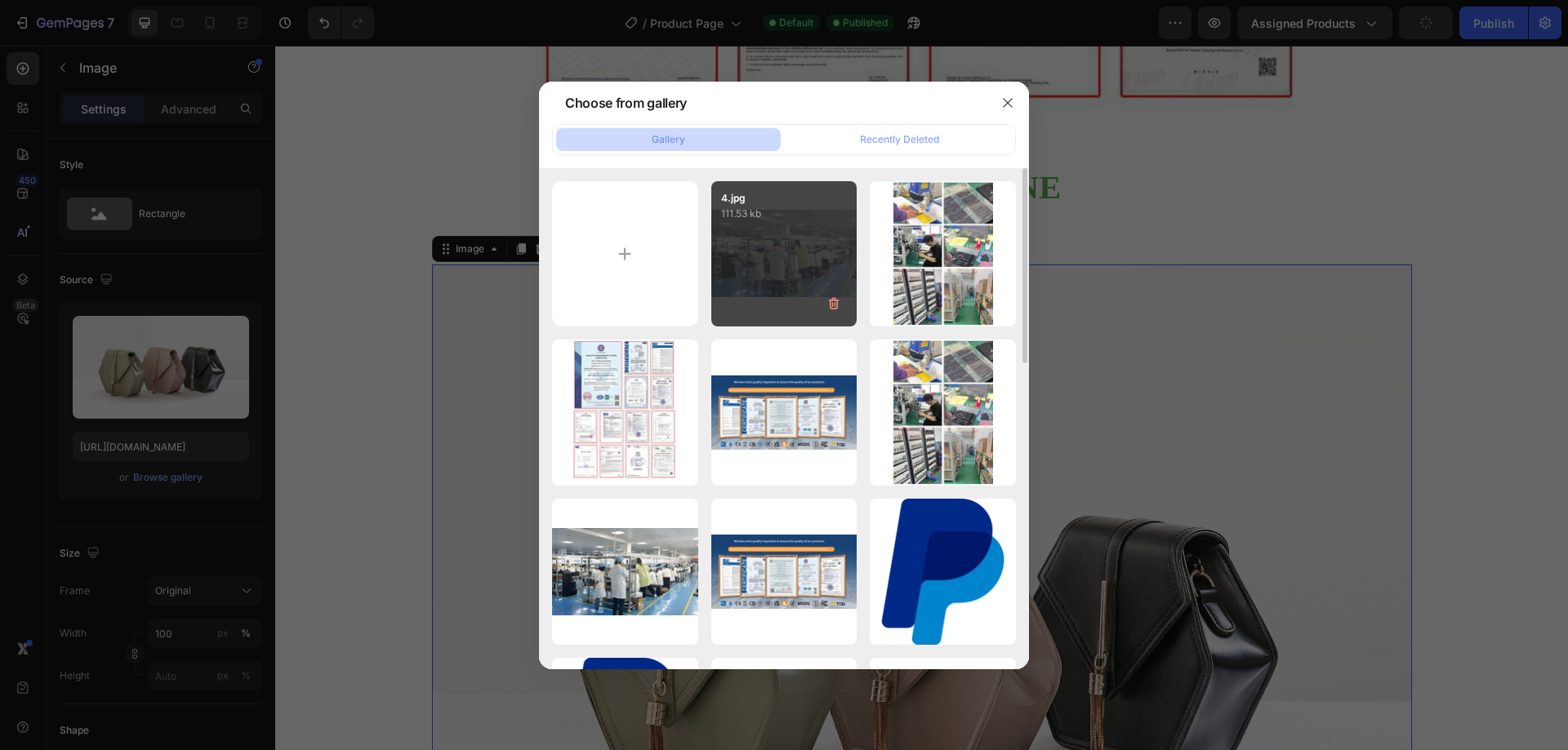
click at [794, 264] on div "4.jpg 111.53 kb" at bounding box center [784, 255] width 146 height 146
type input "[URL][DOMAIN_NAME]"
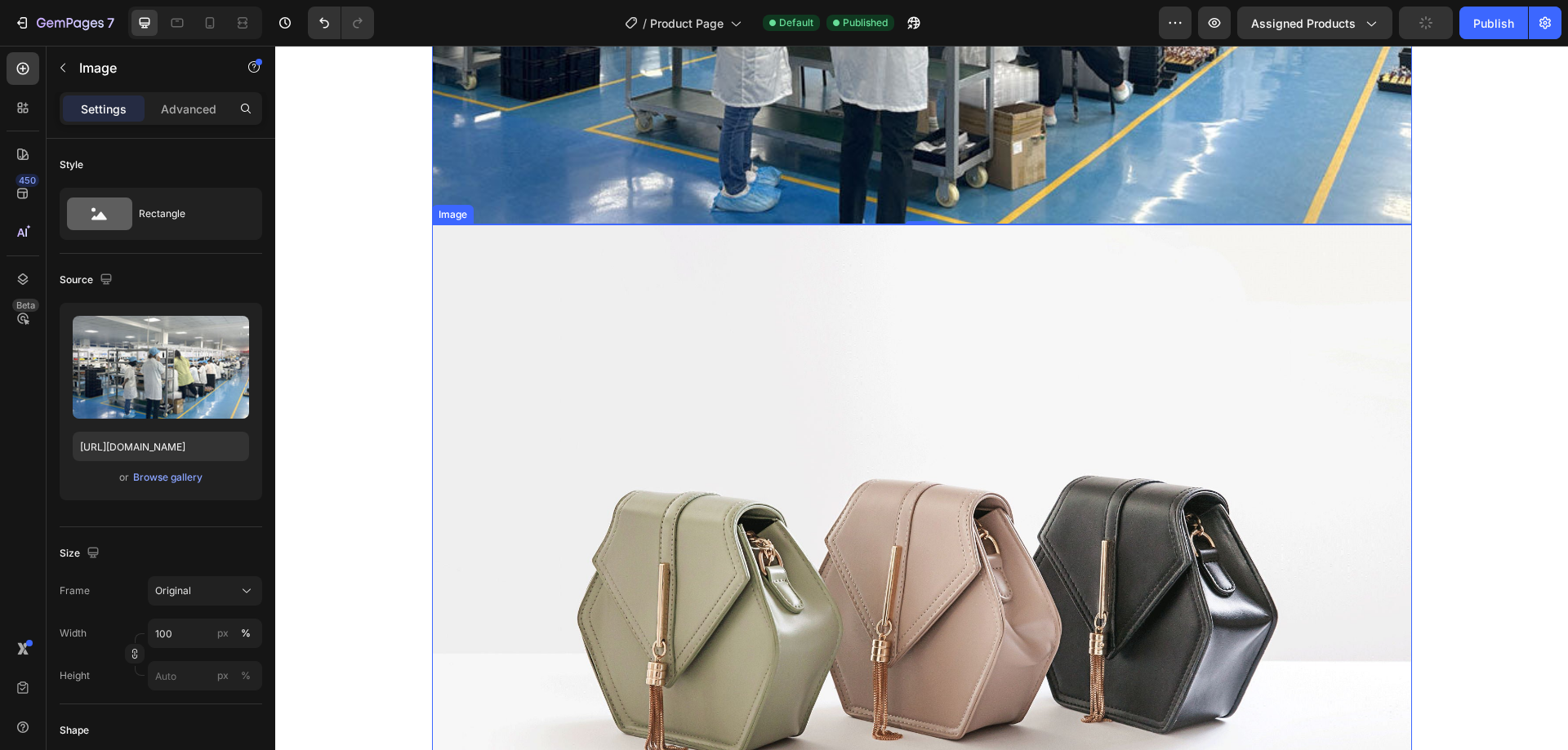
scroll to position [3627, 0]
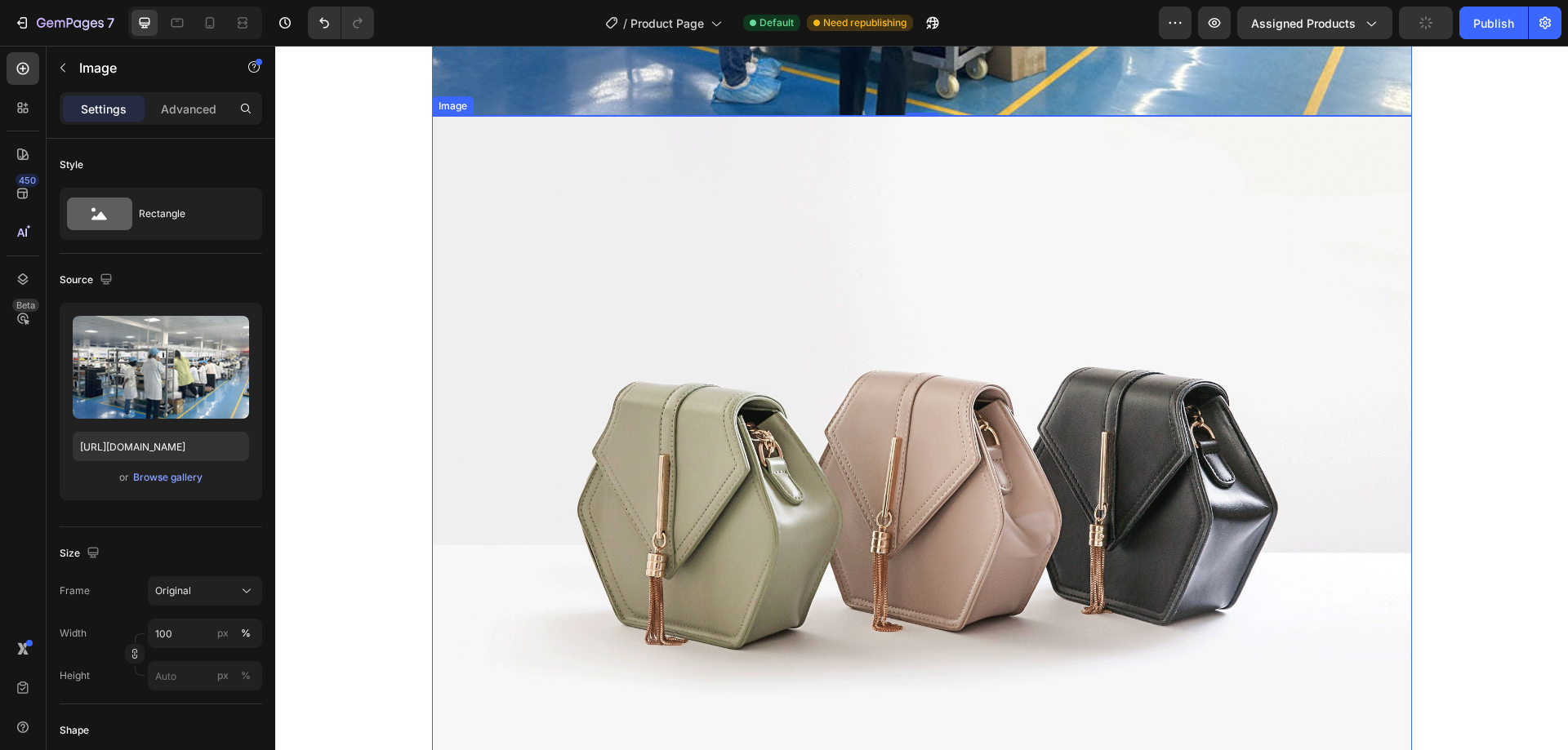
click at [836, 508] on img at bounding box center [922, 483] width 980 height 734
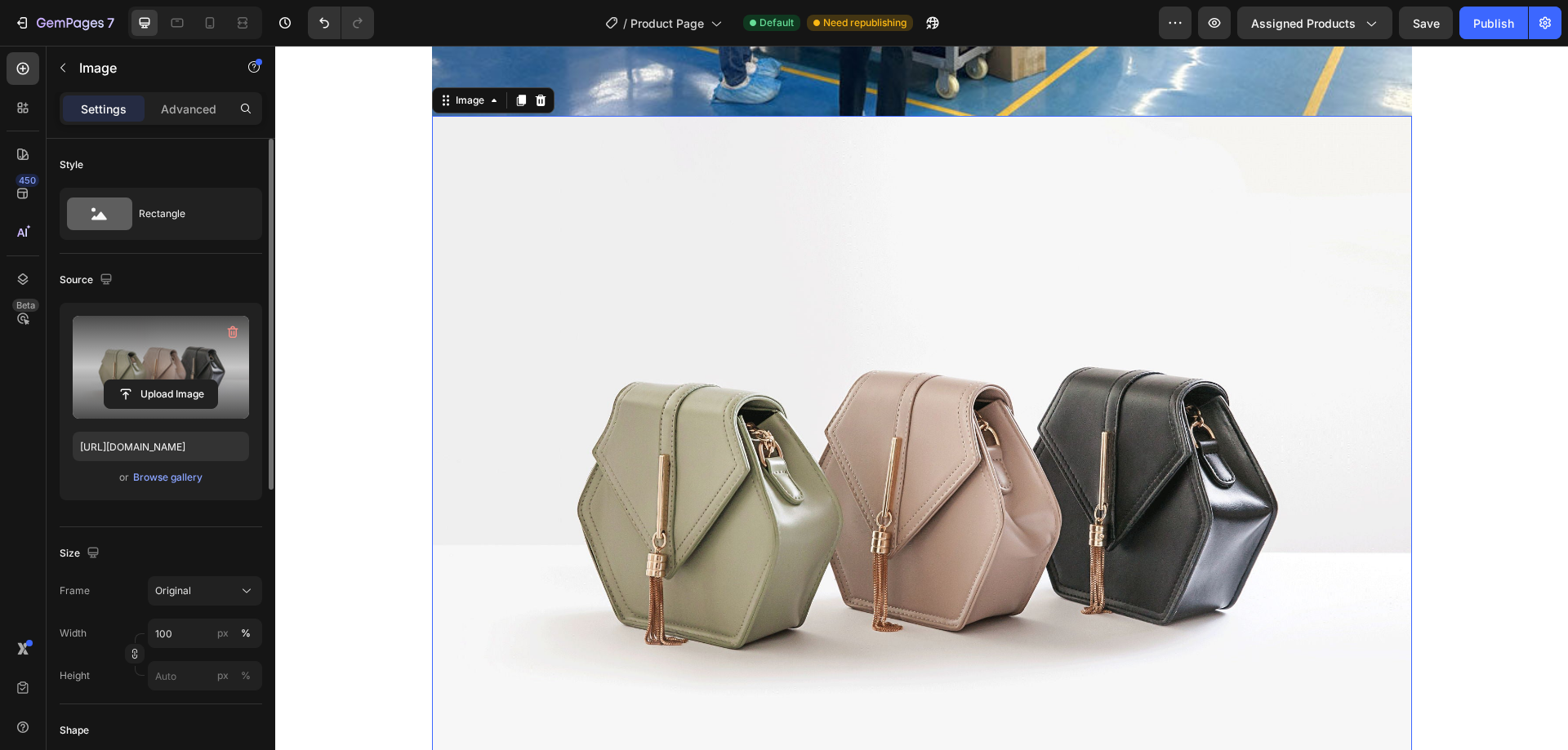
click at [185, 365] on label at bounding box center [160, 367] width 176 height 103
click at [185, 380] on input "file" at bounding box center [161, 393] width 113 height 28
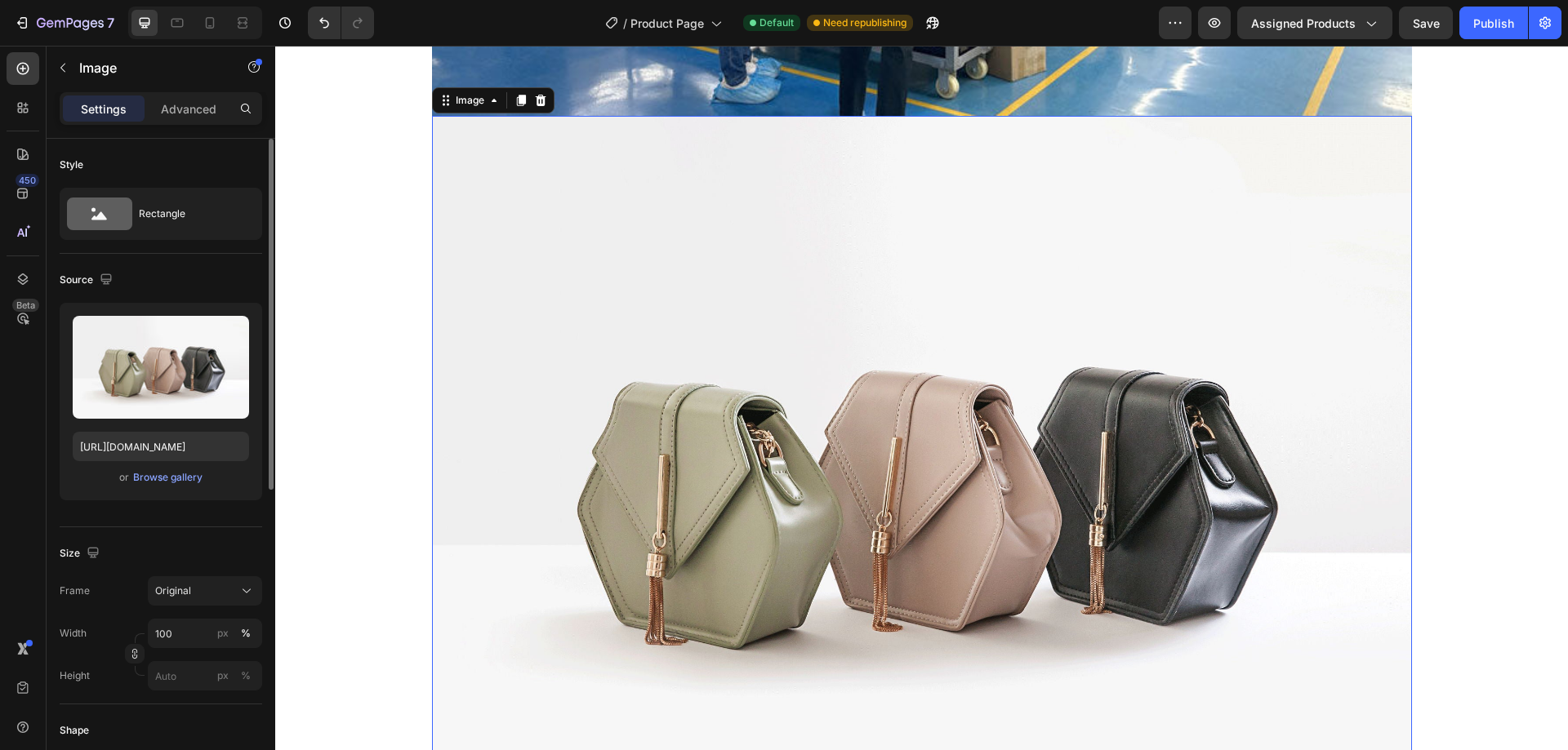
click at [152, 486] on div "or Browse gallery" at bounding box center [160, 477] width 176 height 19
click at [157, 477] on div "Browse gallery" at bounding box center [167, 477] width 69 height 15
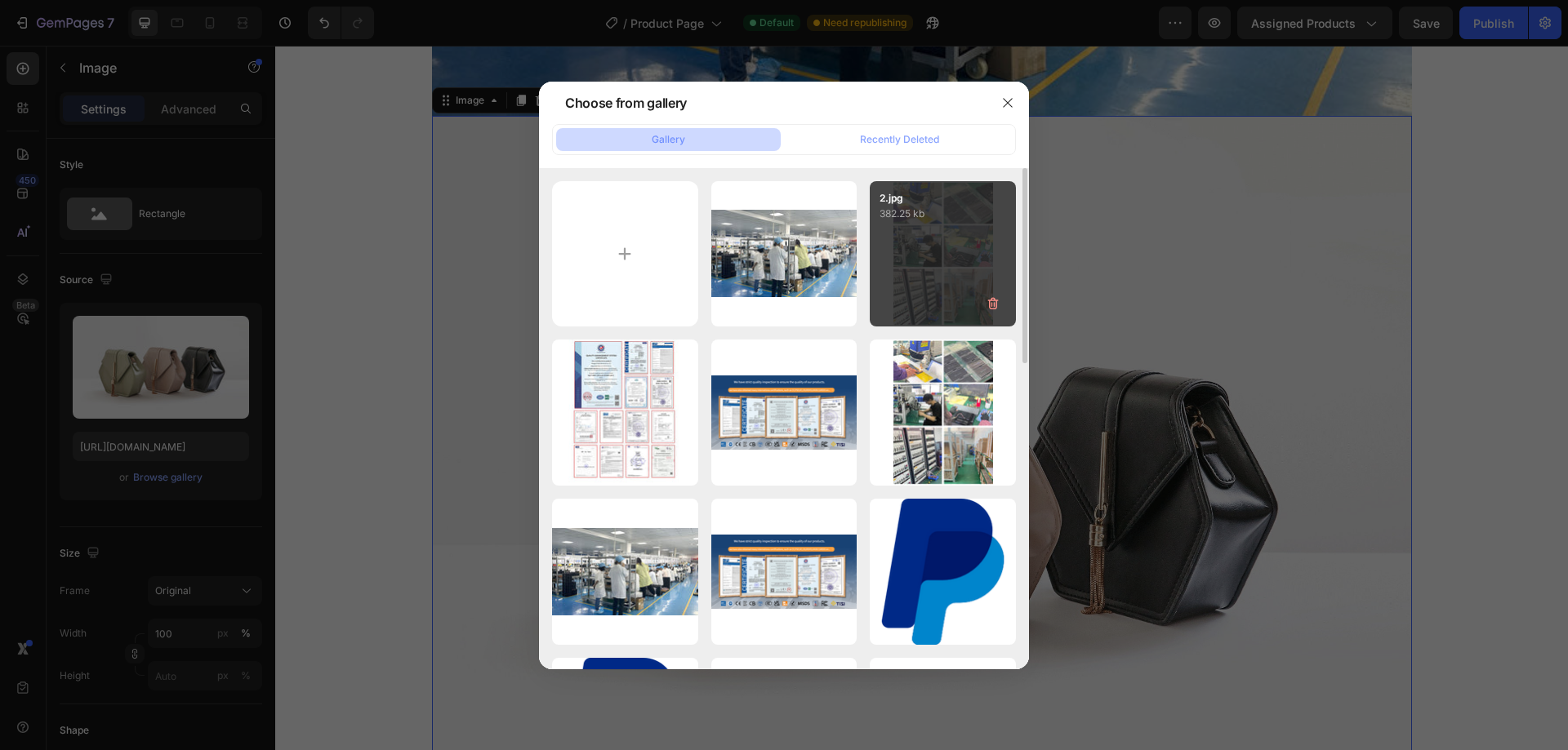
click at [952, 272] on div "2.jpg 382.25 kb" at bounding box center [943, 255] width 146 height 146
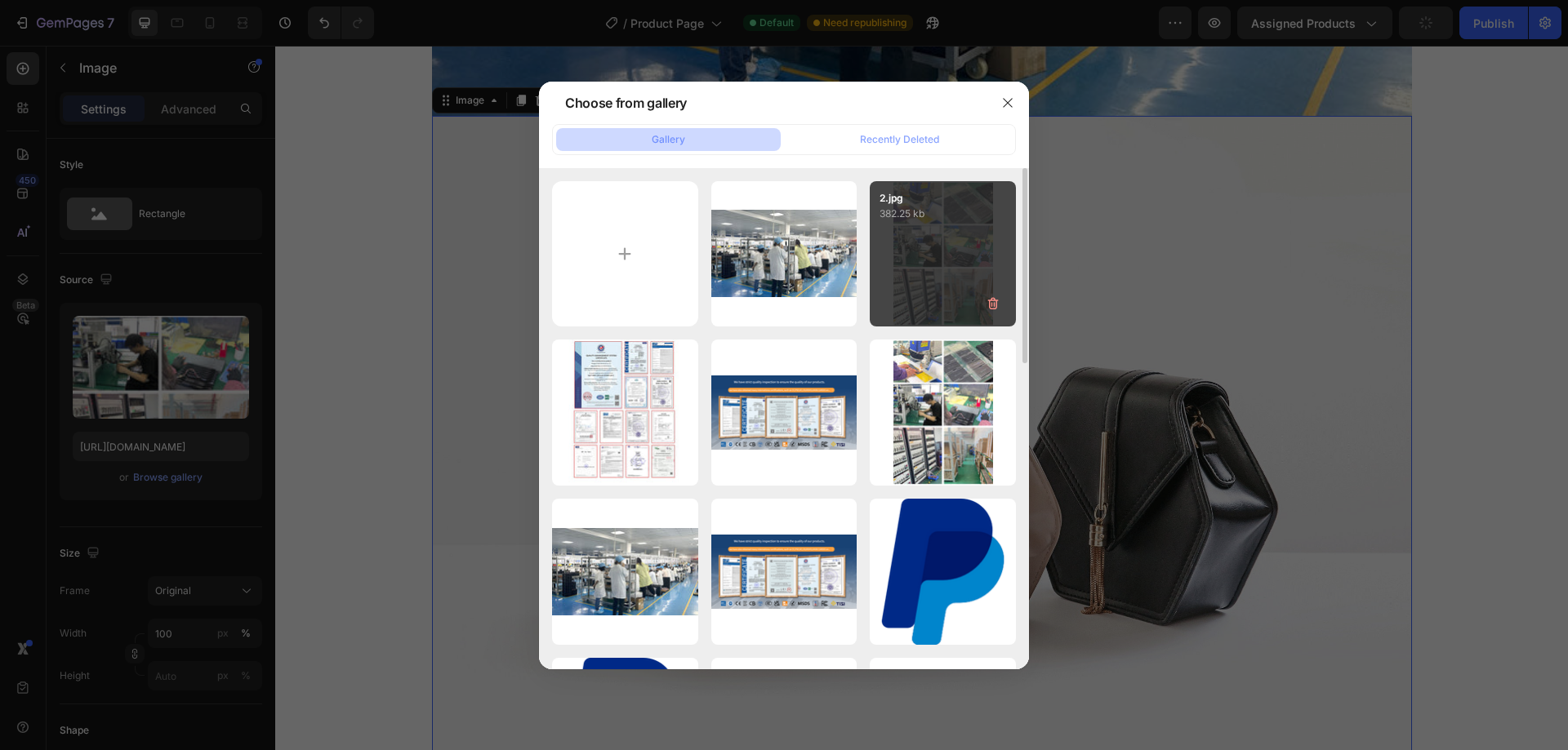
type input "[URL][DOMAIN_NAME]"
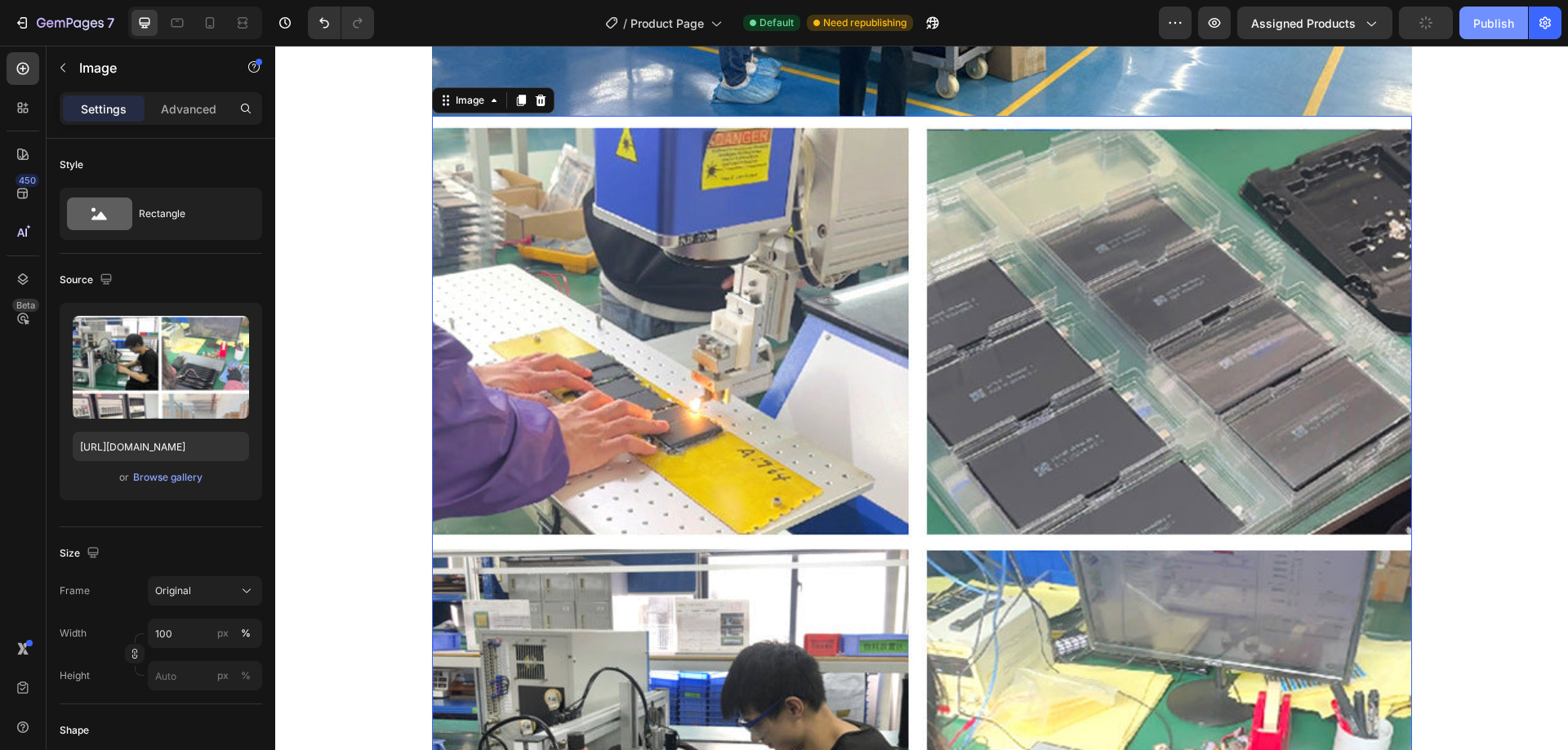
click at [1482, 26] on div "Publish" at bounding box center [1494, 23] width 41 height 17
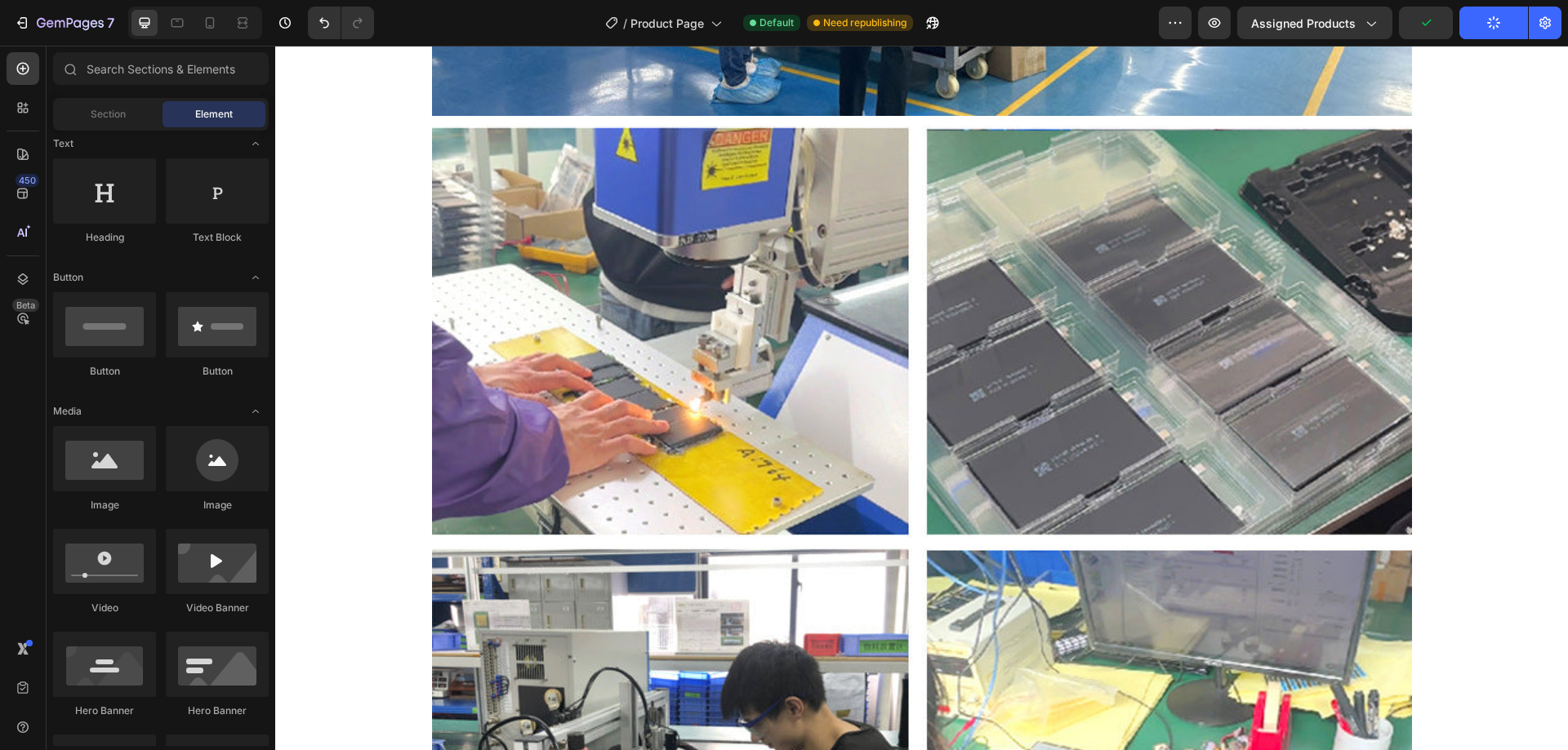
drag, startPoint x: 1559, startPoint y: 388, endPoint x: 1563, endPoint y: 416, distance: 28.3
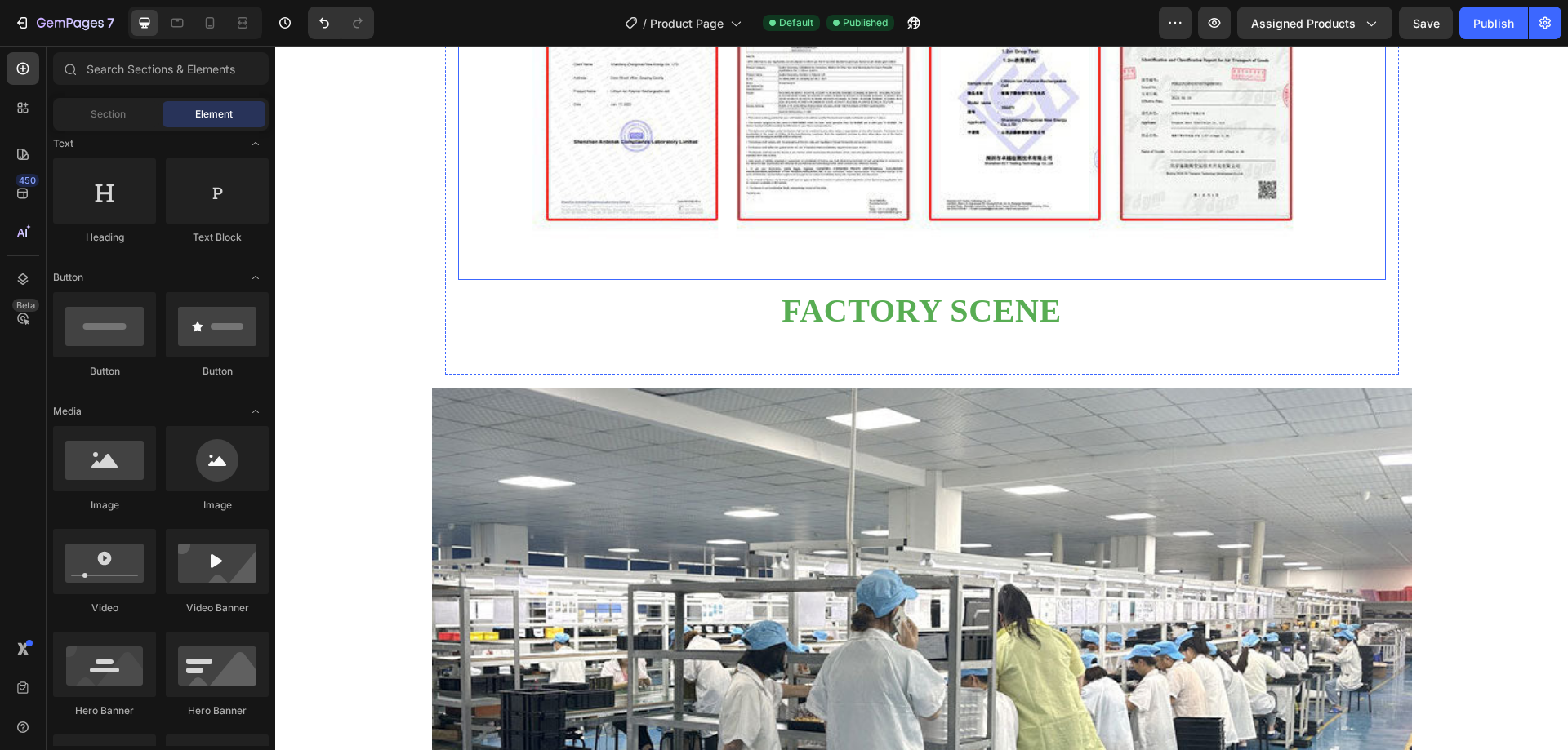
scroll to position [2927, 0]
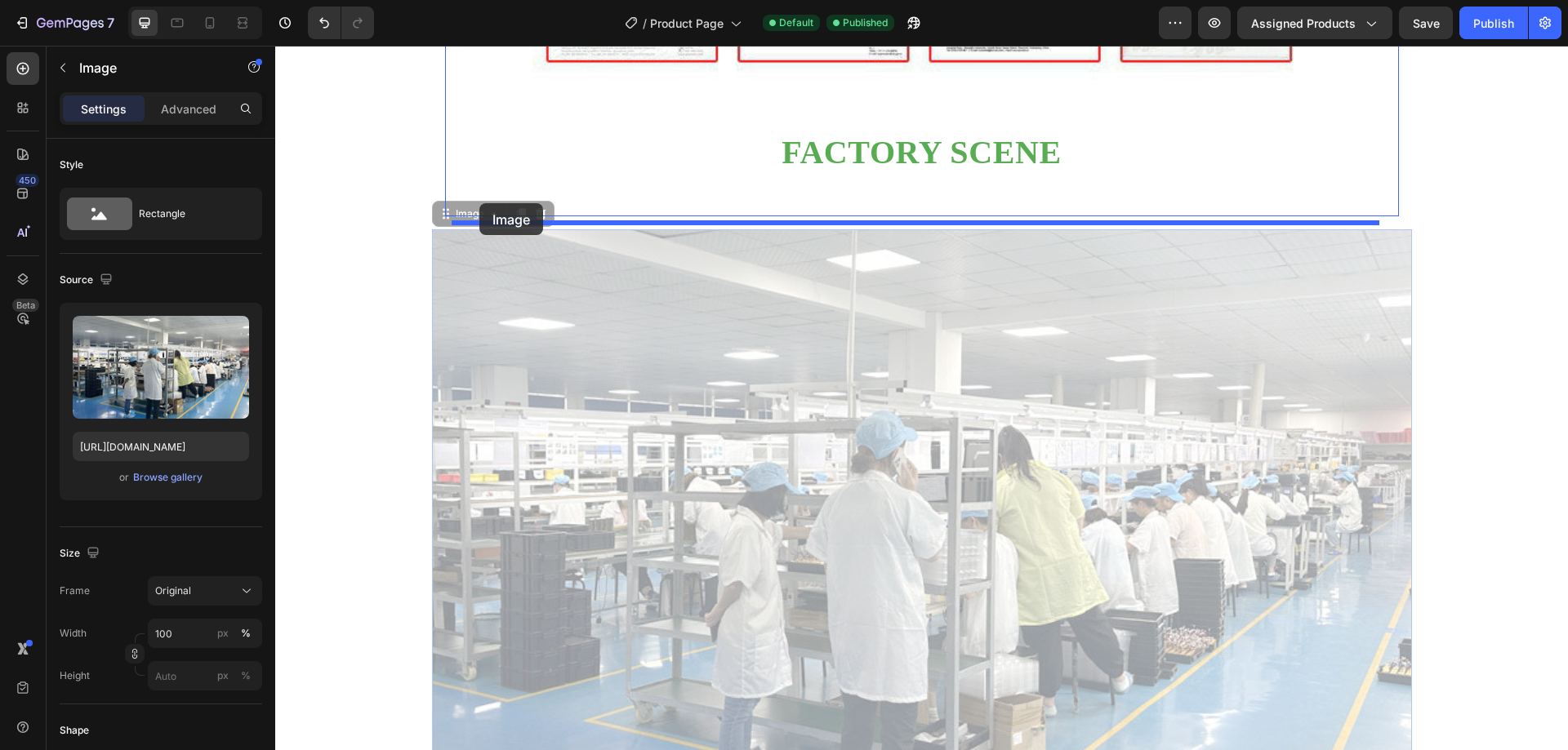
drag, startPoint x: 441, startPoint y: 241, endPoint x: 479, endPoint y: 203, distance: 53.7
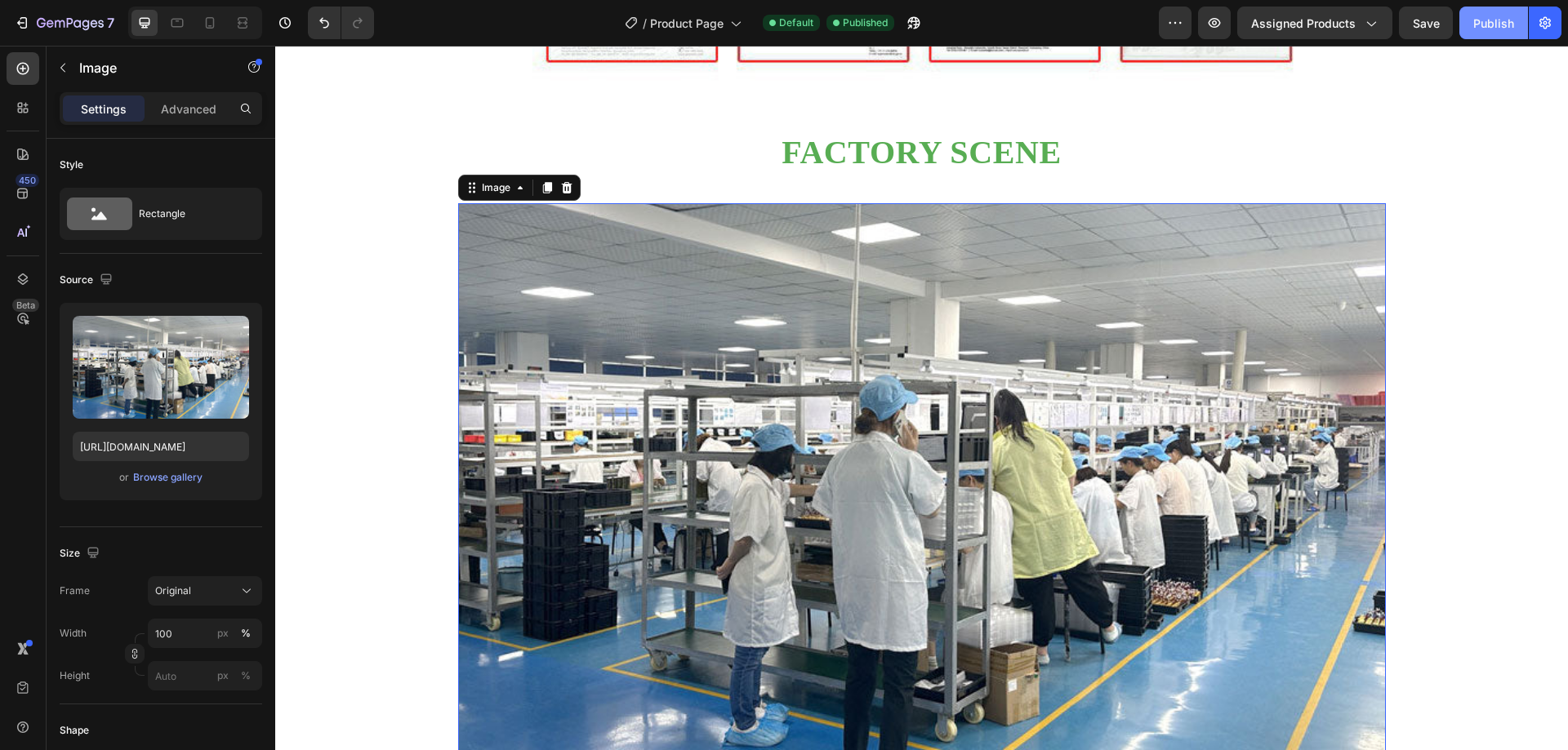
click at [1483, 25] on div "Publish" at bounding box center [1494, 23] width 41 height 17
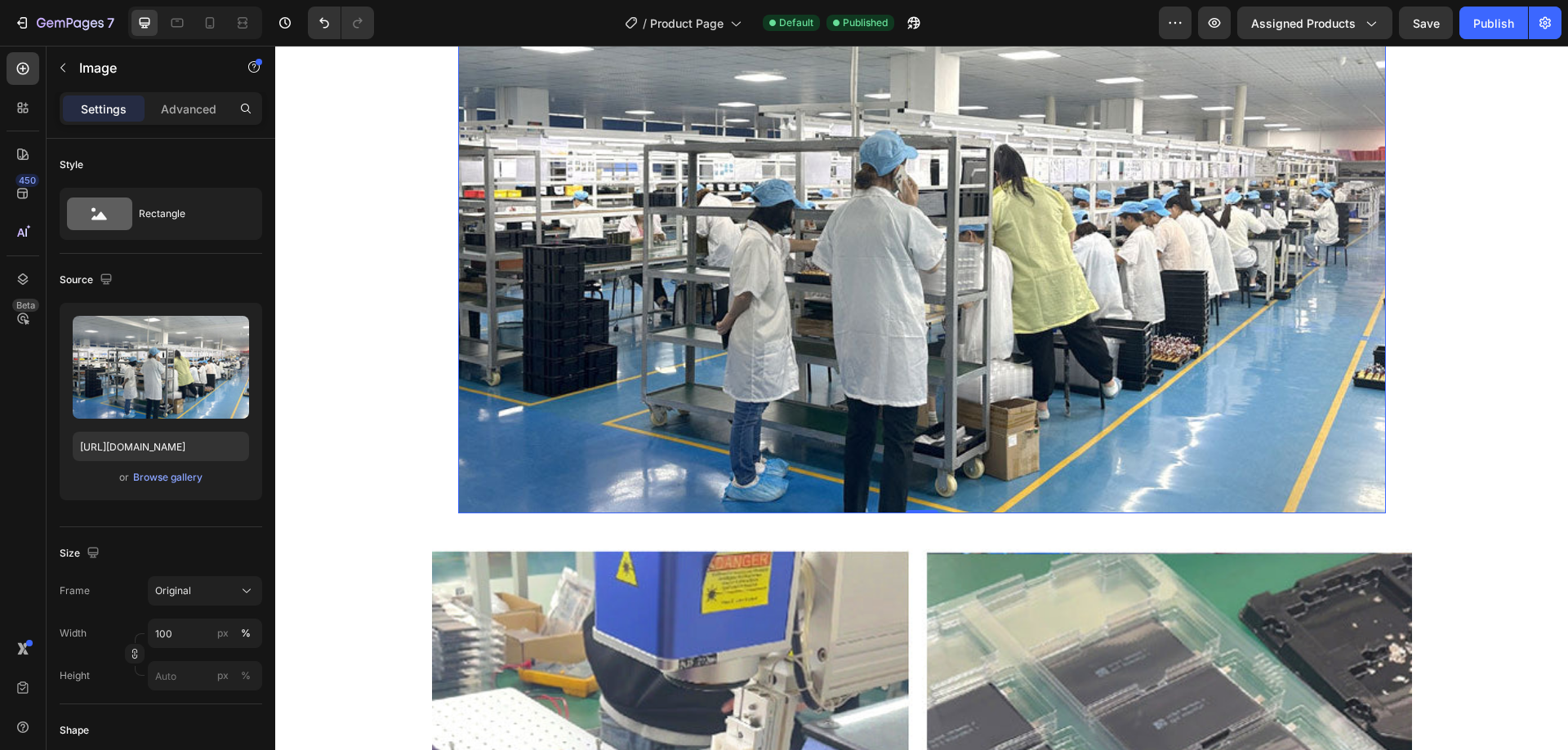
scroll to position [3417, 0]
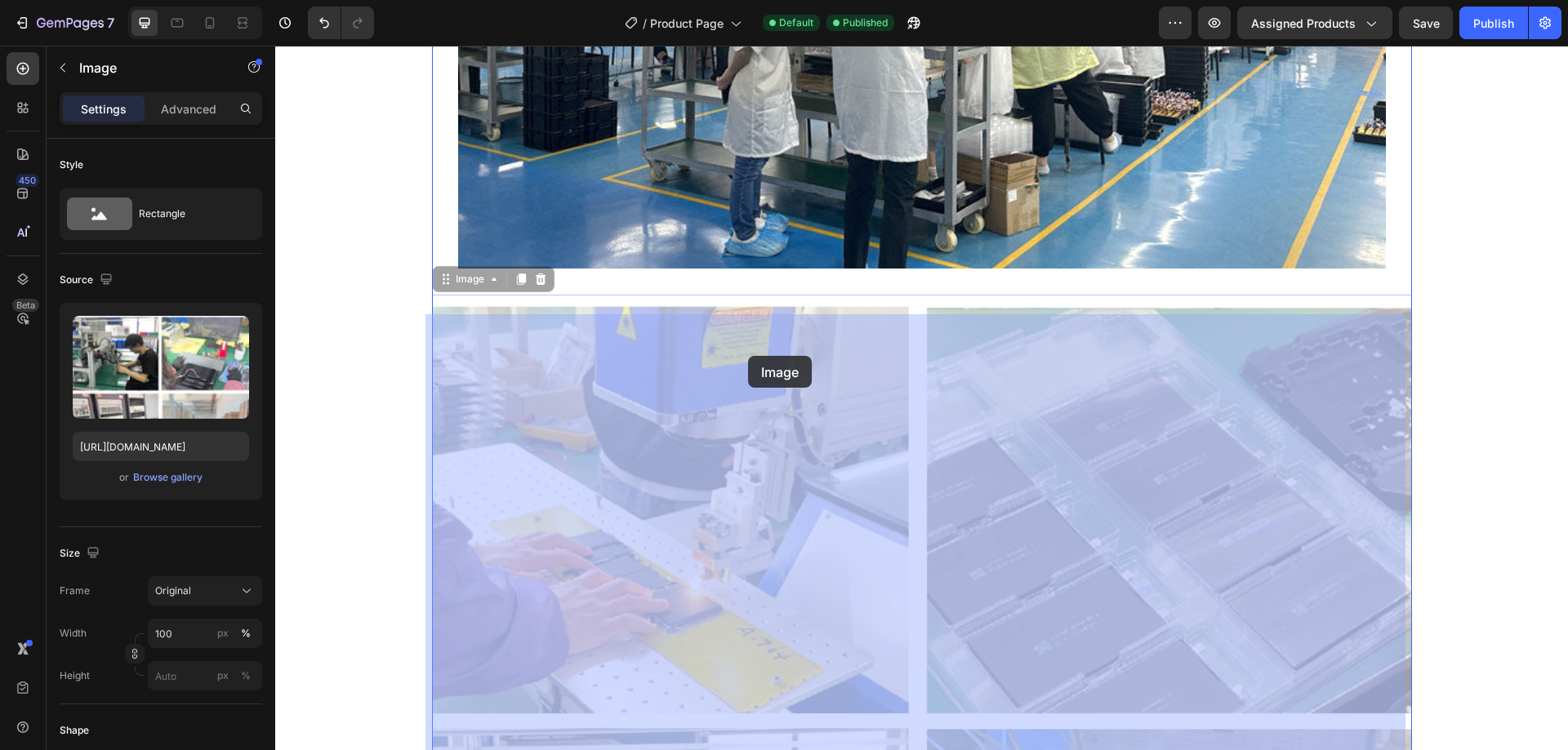
drag, startPoint x: 759, startPoint y: 445, endPoint x: 748, endPoint y: 357, distance: 88.7
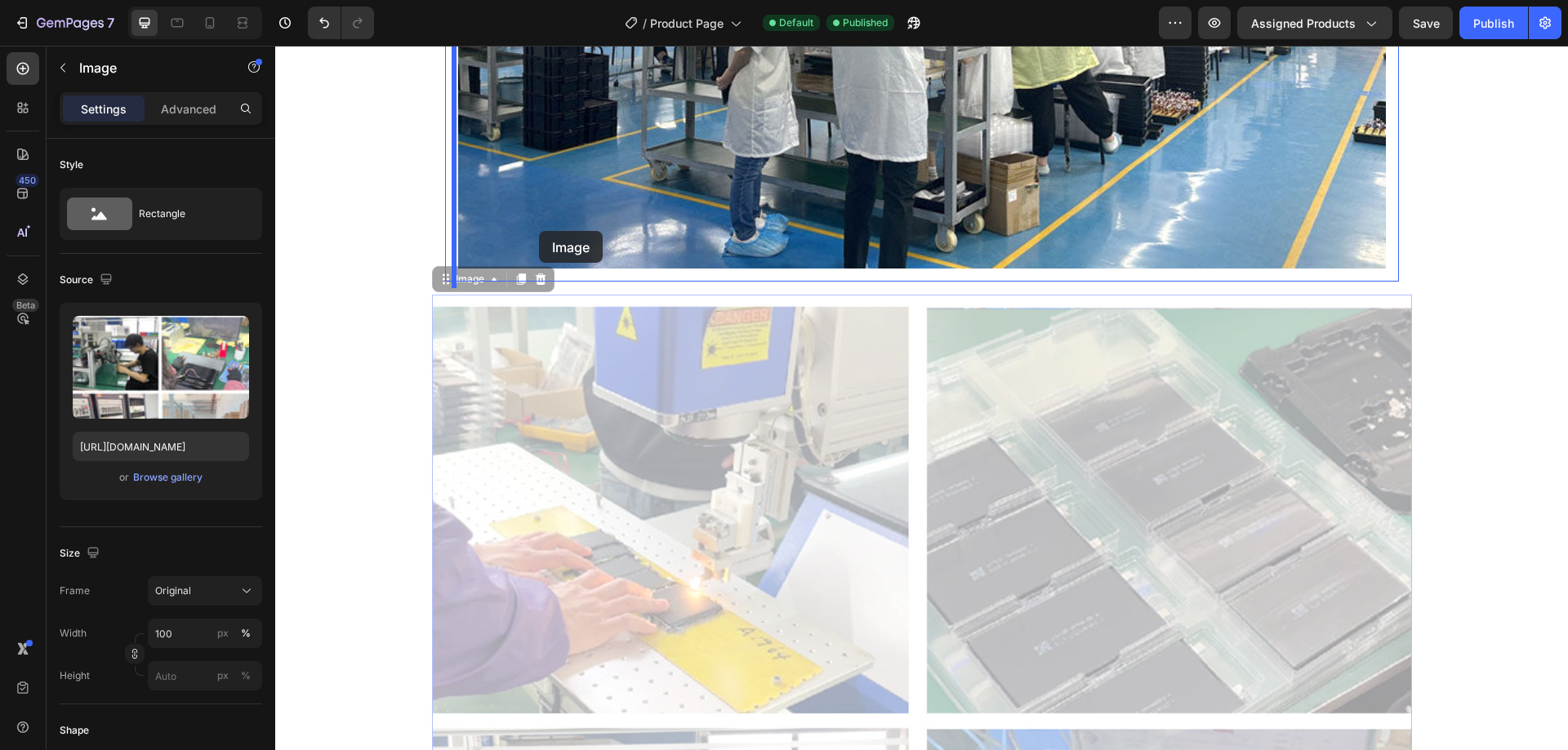
drag, startPoint x: 457, startPoint y: 300, endPoint x: 539, endPoint y: 231, distance: 107.2
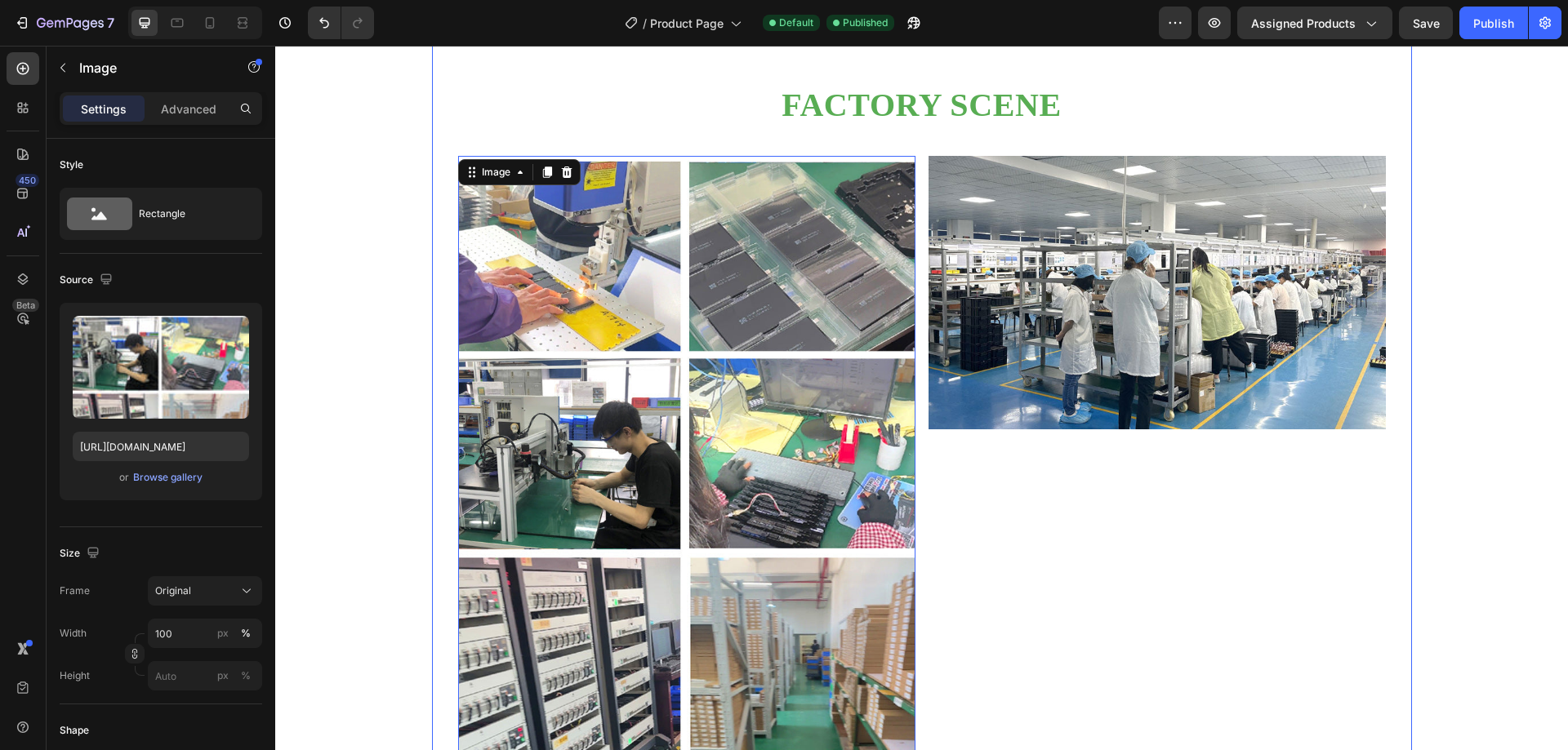
scroll to position [2927, 0]
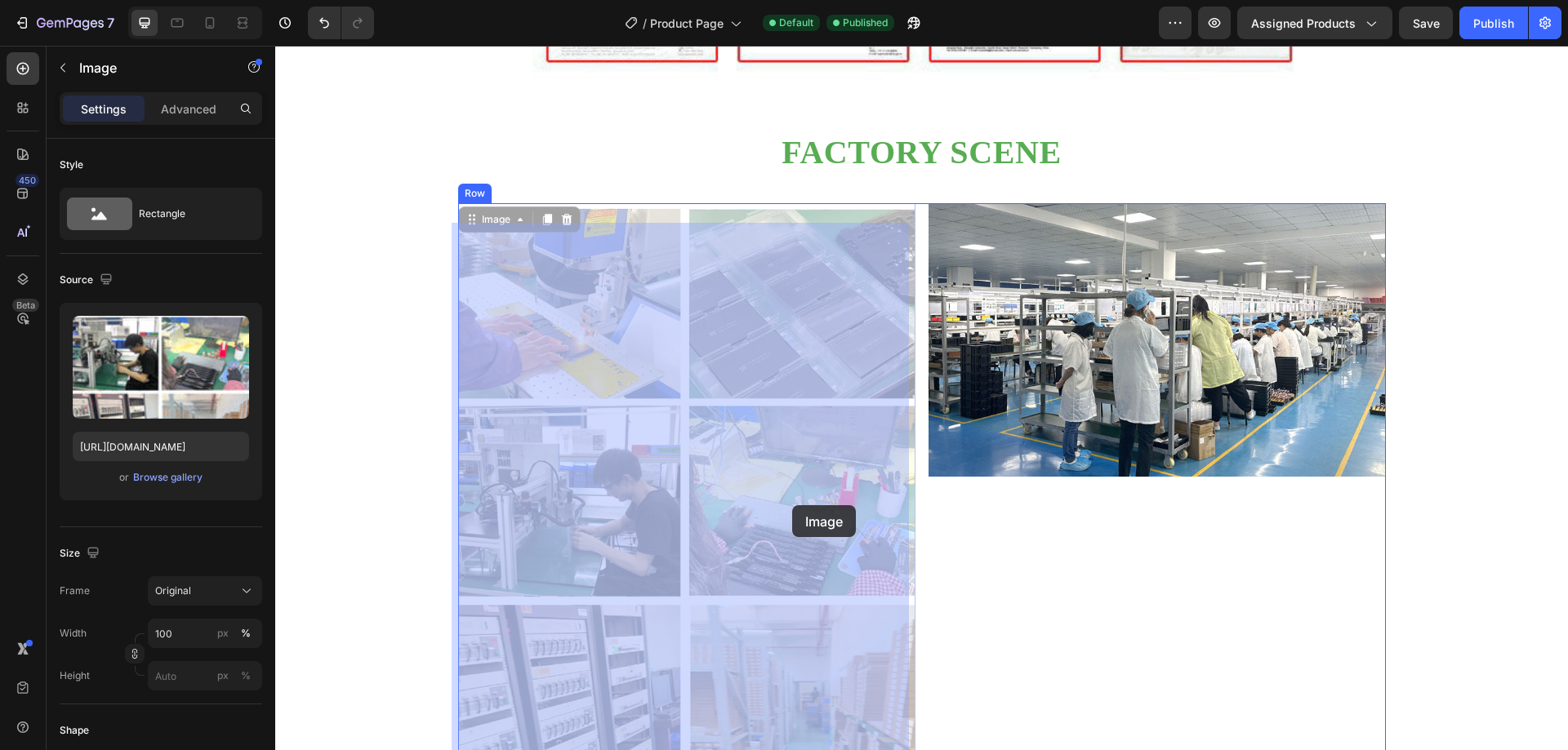
drag, startPoint x: 472, startPoint y: 241, endPoint x: 792, endPoint y: 505, distance: 414.8
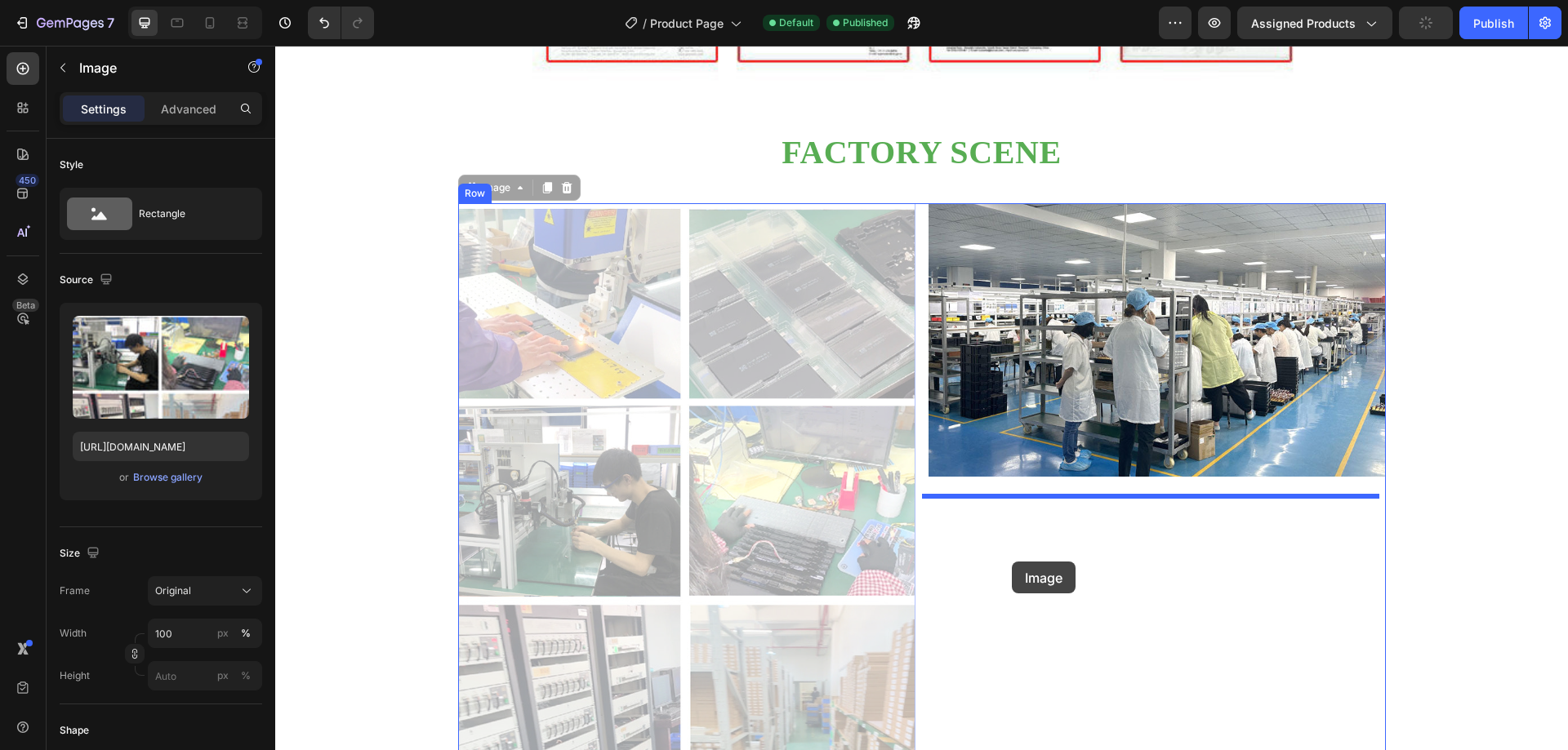
drag, startPoint x: 465, startPoint y: 209, endPoint x: 1013, endPoint y: 562, distance: 651.9
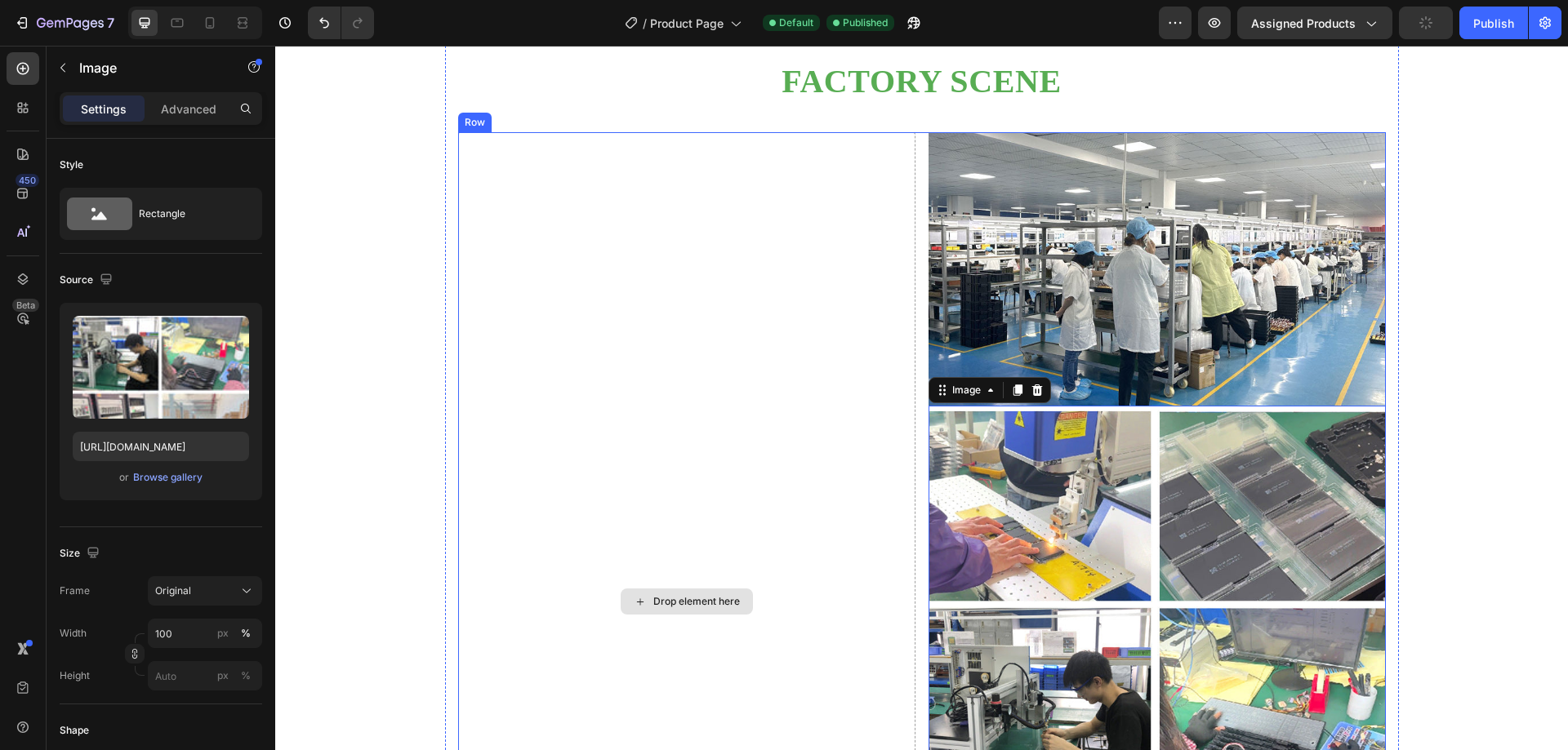
scroll to position [3090, 0]
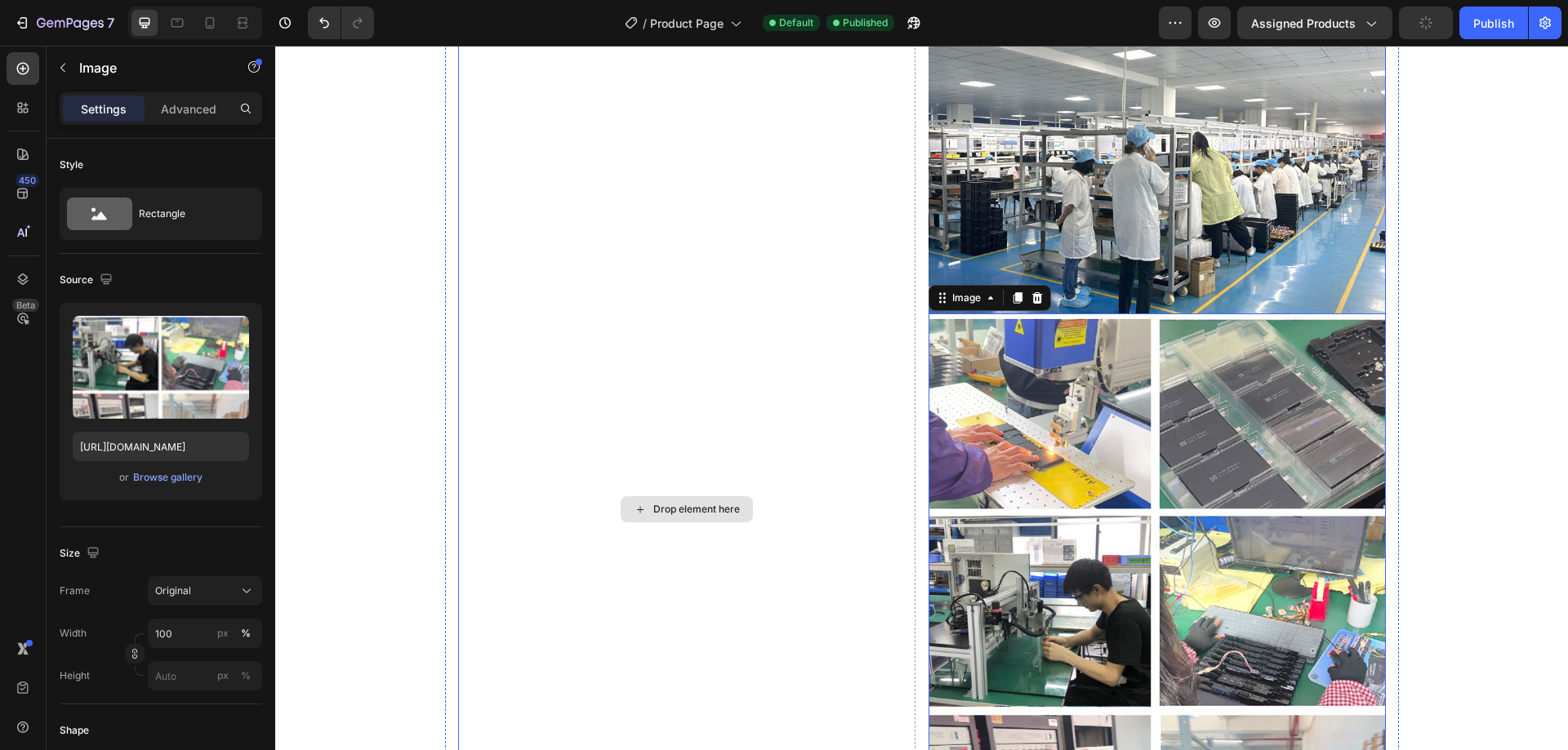
click at [702, 342] on div "Drop element here" at bounding box center [686, 509] width 457 height 939
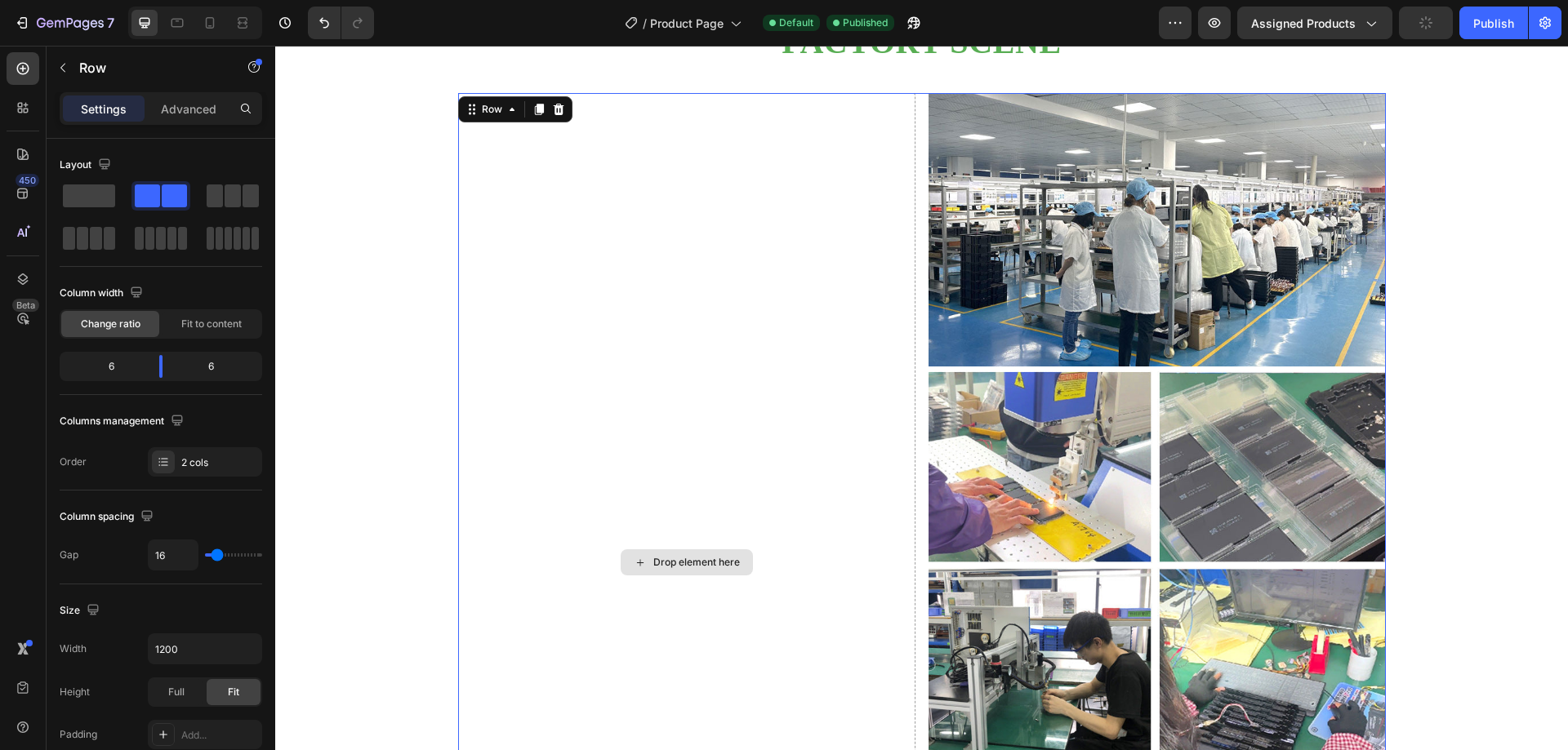
scroll to position [3009, 0]
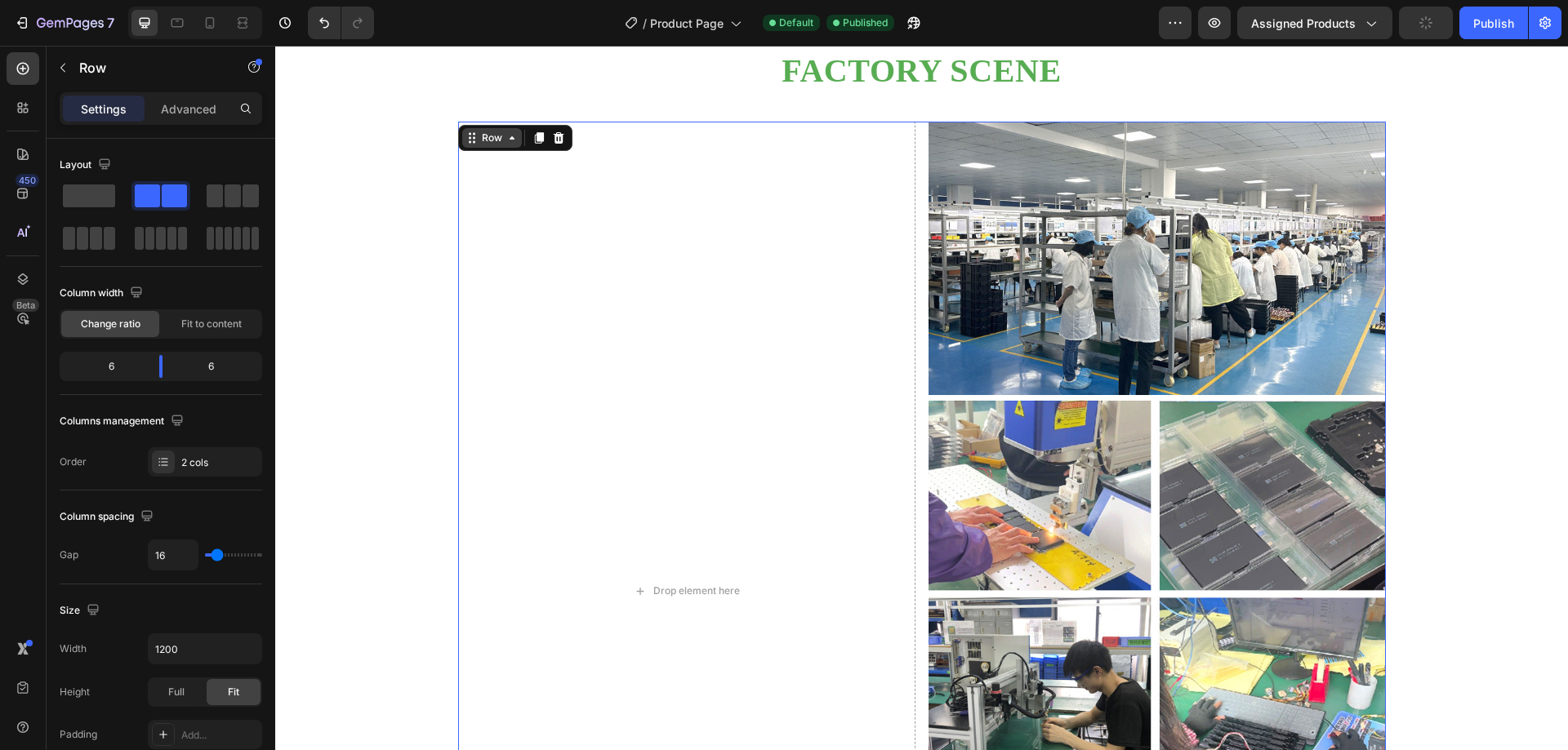
click at [498, 146] on div "Row" at bounding box center [492, 137] width 27 height 15
click at [488, 146] on div "Row" at bounding box center [492, 137] width 27 height 15
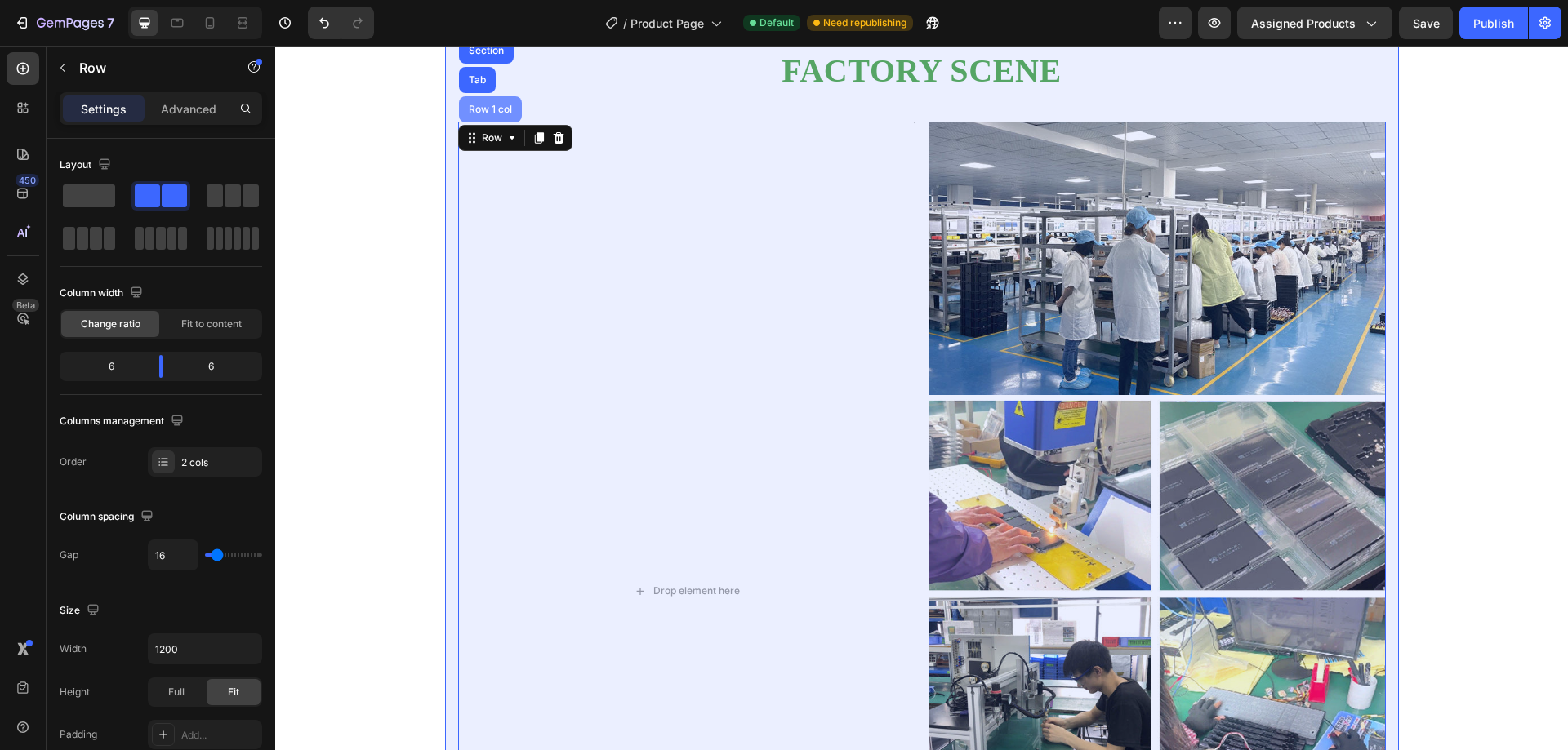
click at [481, 122] on div "Row 1 col" at bounding box center [490, 109] width 63 height 26
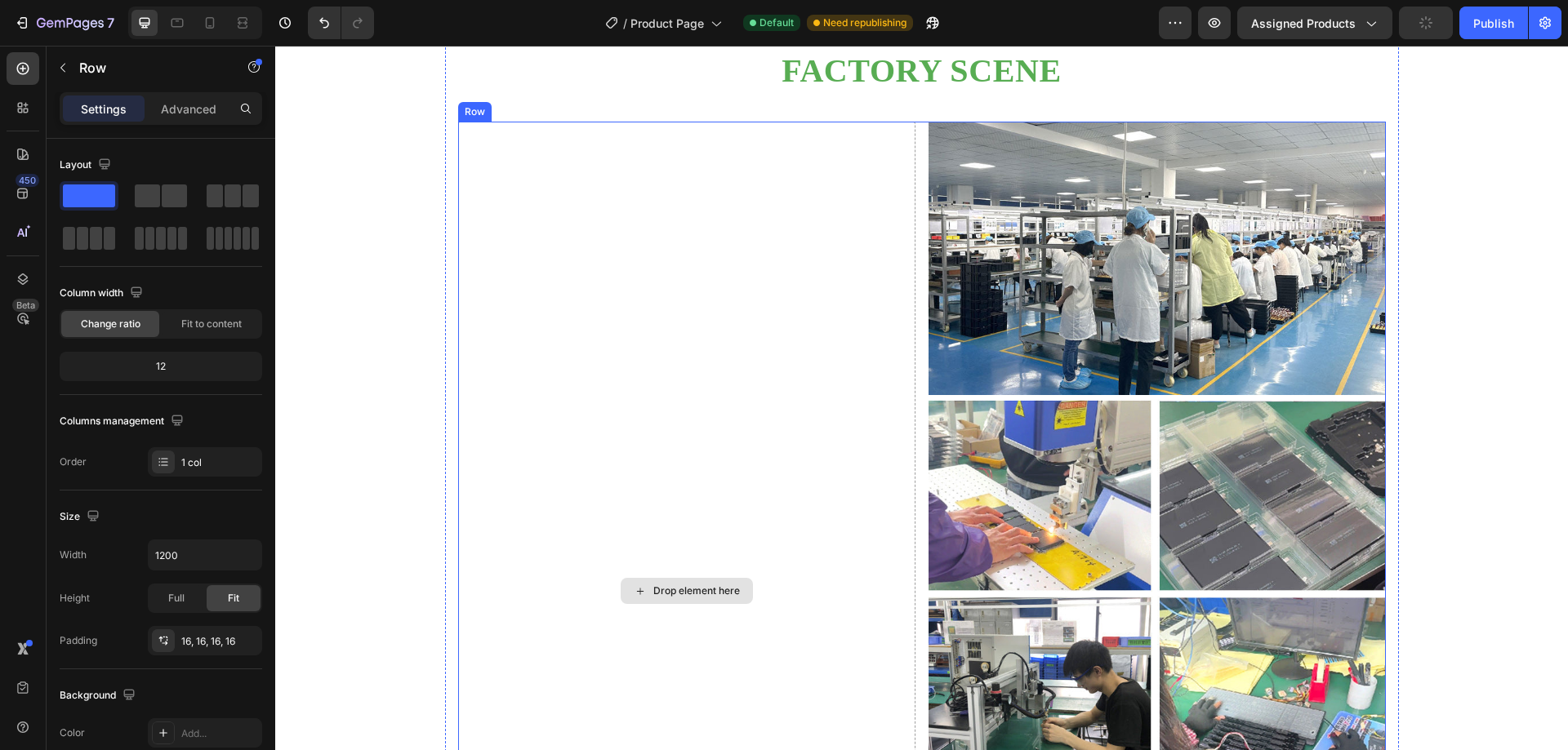
click at [687, 380] on div "Drop element here" at bounding box center [686, 591] width 457 height 939
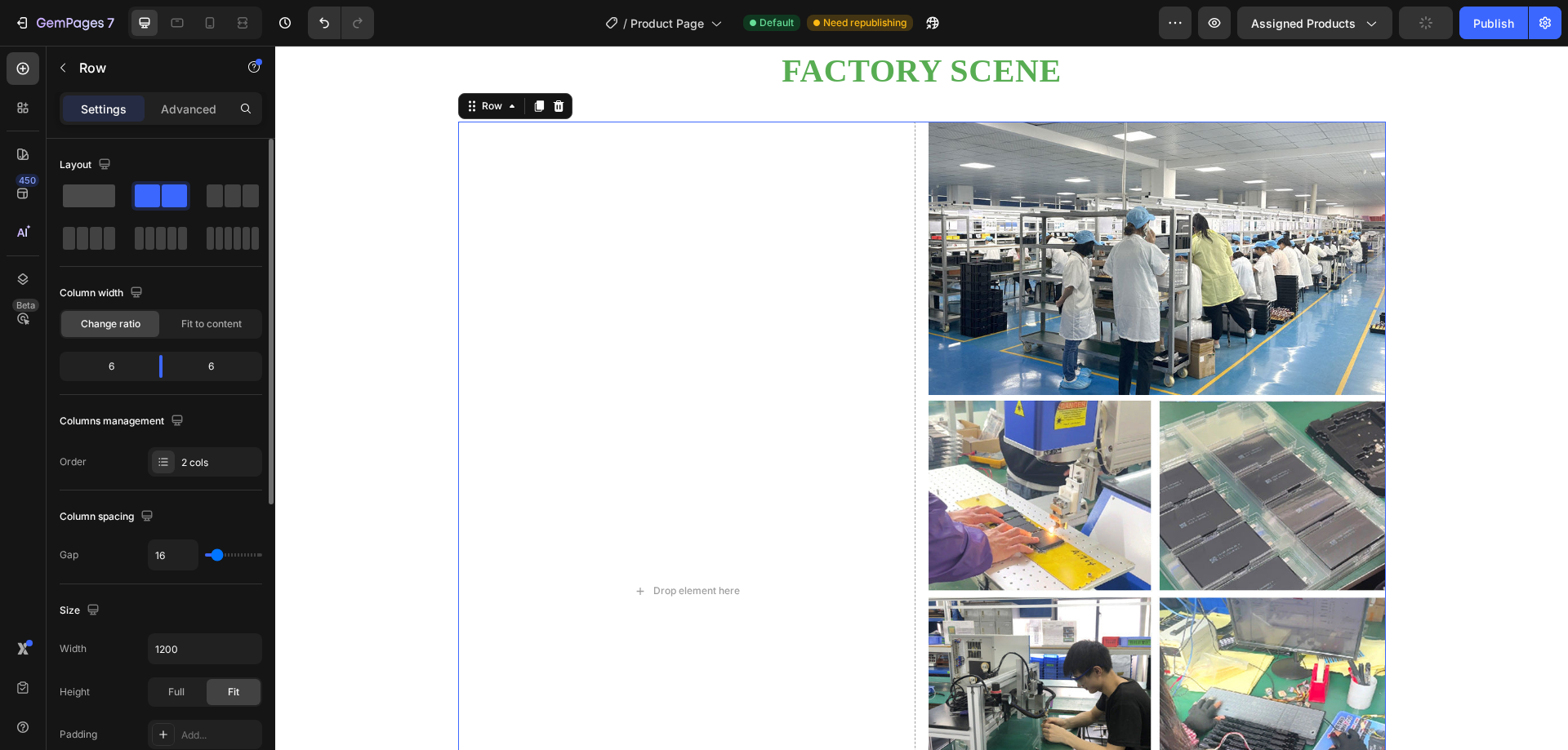
click at [91, 194] on span at bounding box center [89, 196] width 52 height 23
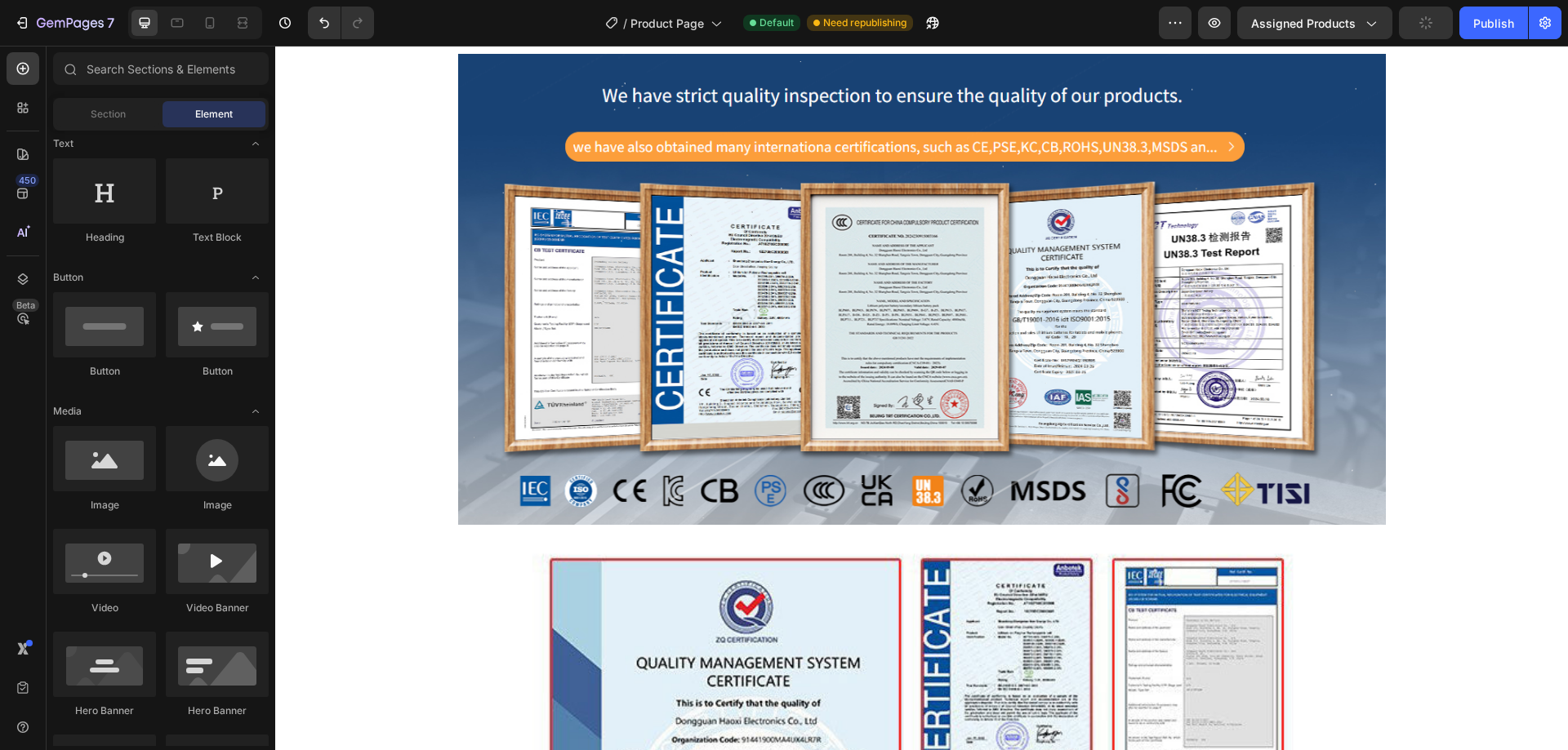
scroll to position [1413, 0]
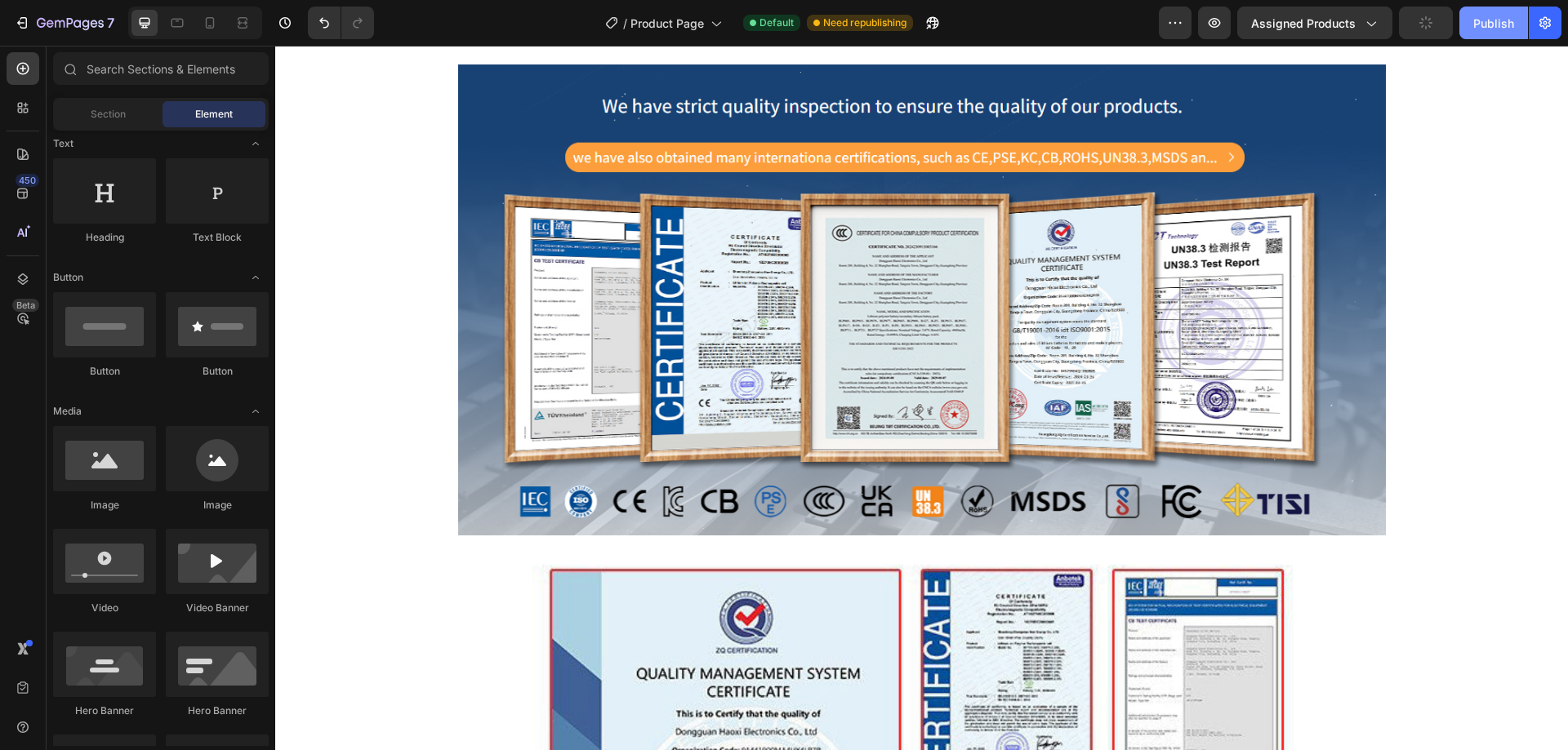
click at [1483, 28] on div "Publish" at bounding box center [1494, 23] width 41 height 17
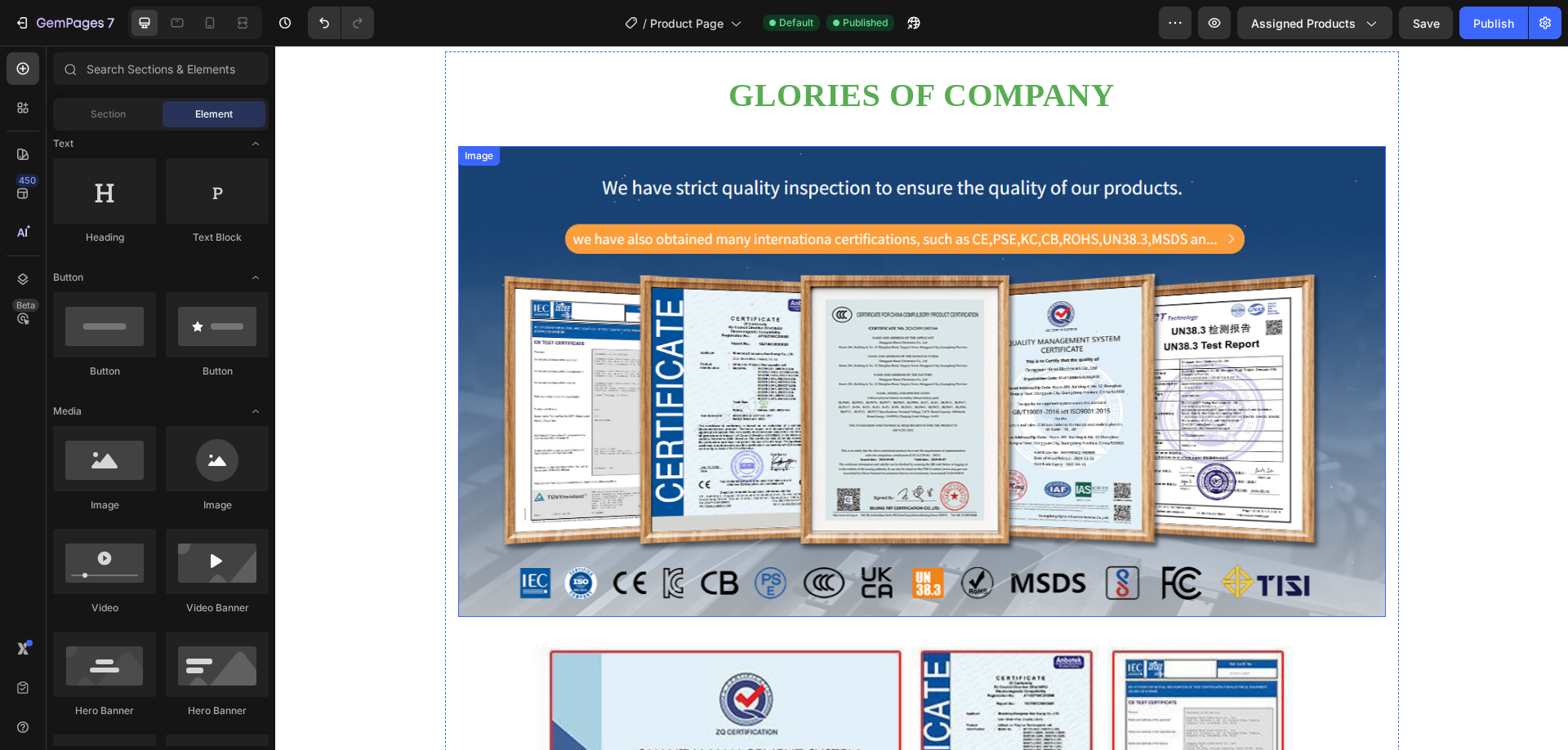
scroll to position [1086, 0]
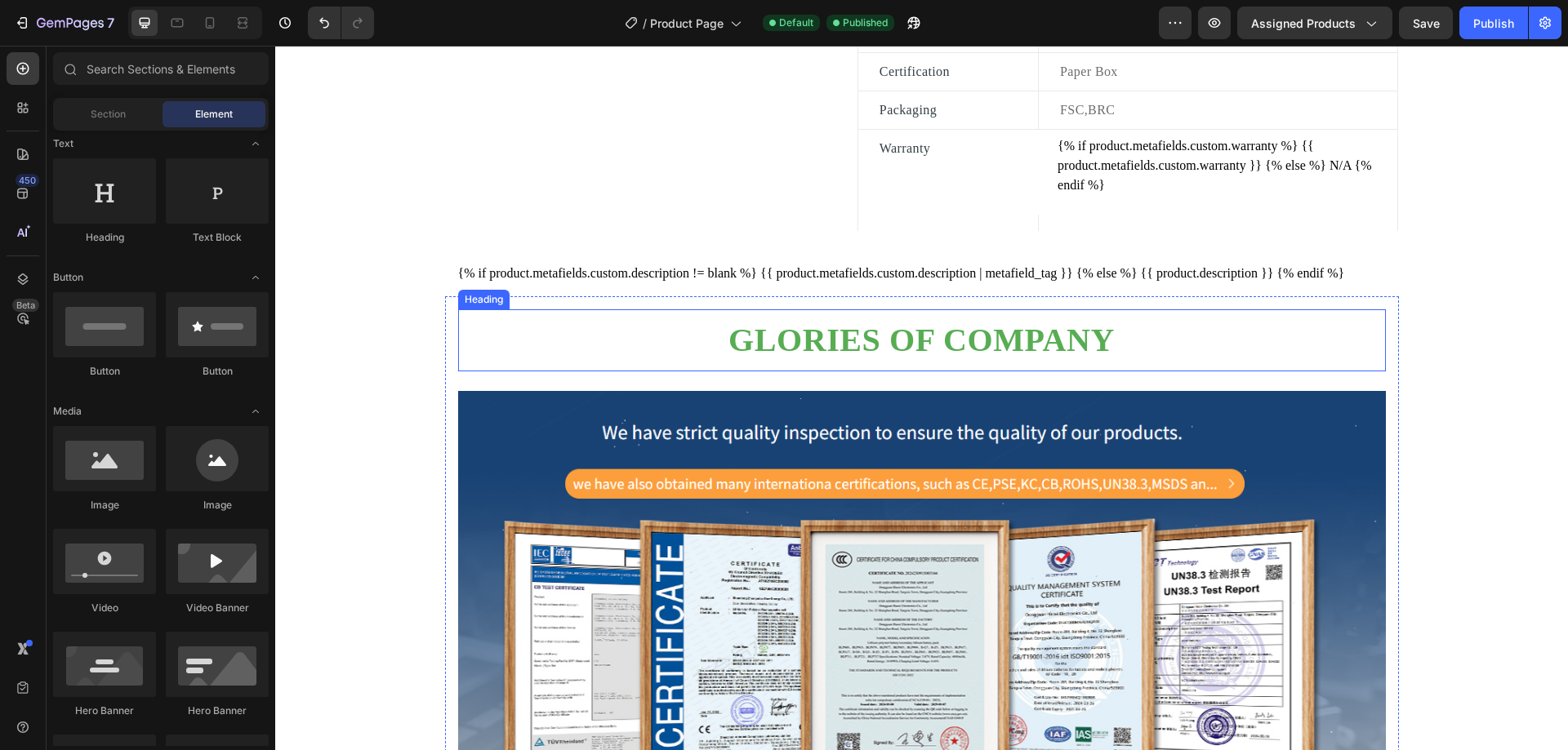
click at [963, 361] on h2 "Glories of company" at bounding box center [922, 340] width 927 height 43
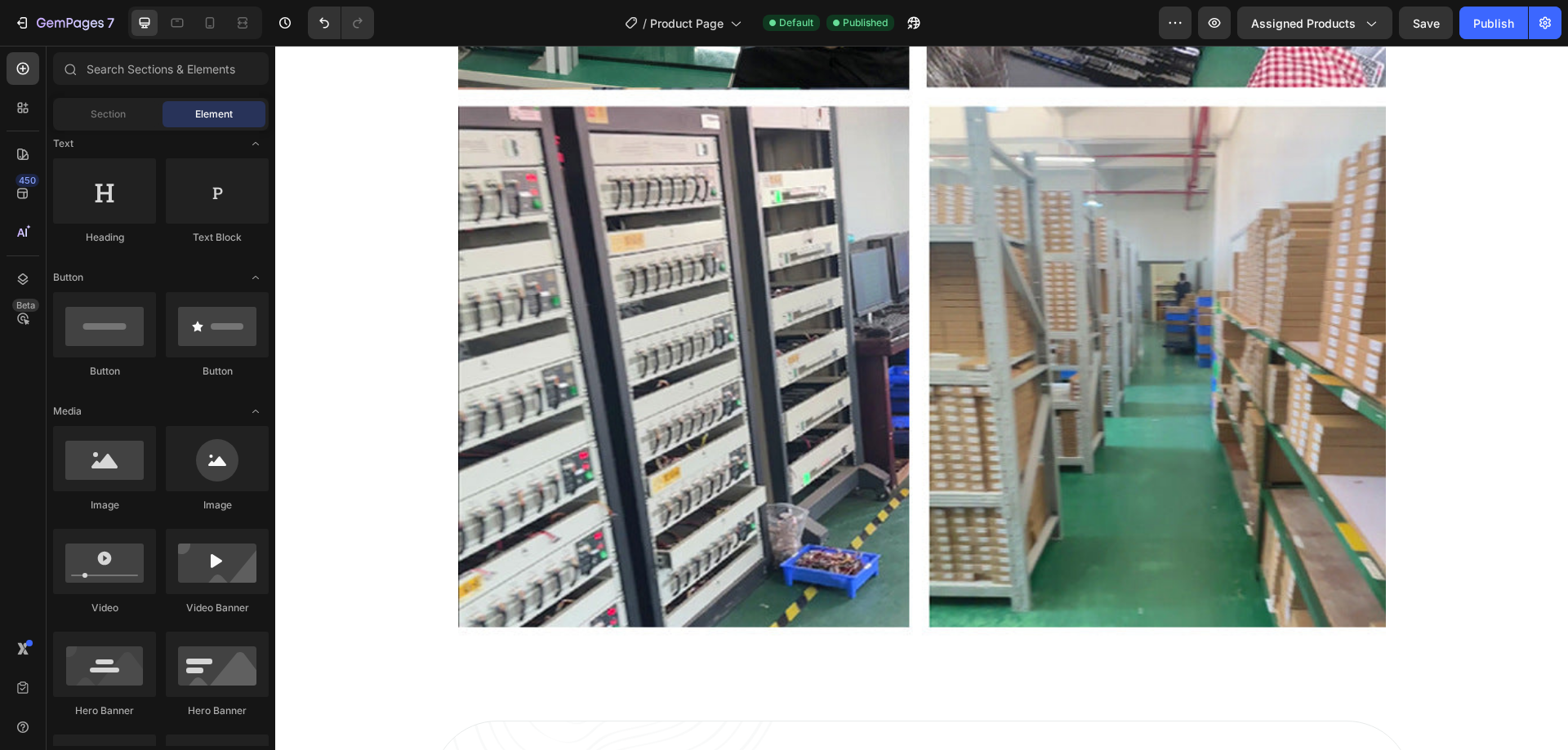
scroll to position [5297, 0]
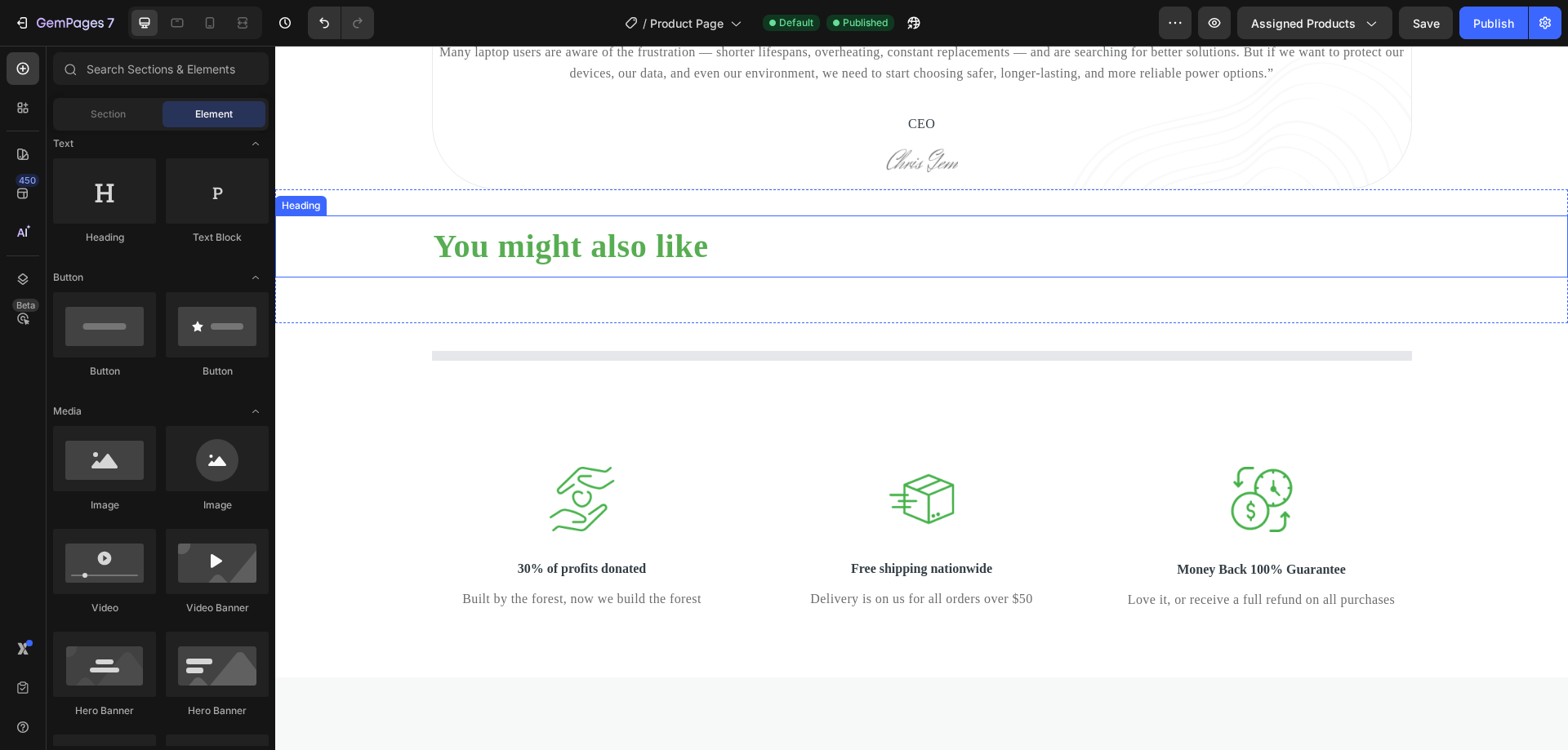
click at [666, 266] on h2 "You might also like" at bounding box center [922, 247] width 980 height 43
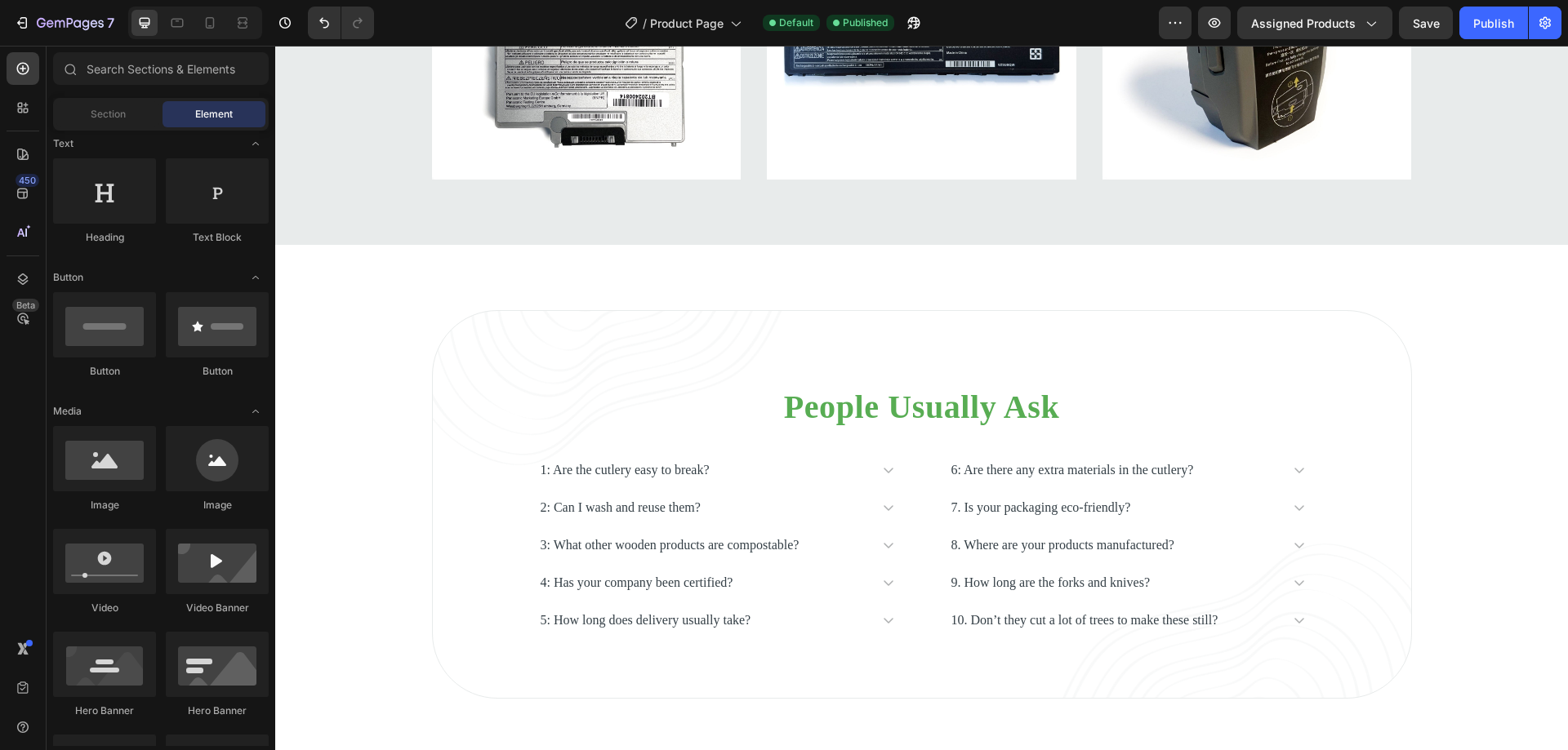
scroll to position [8446, 0]
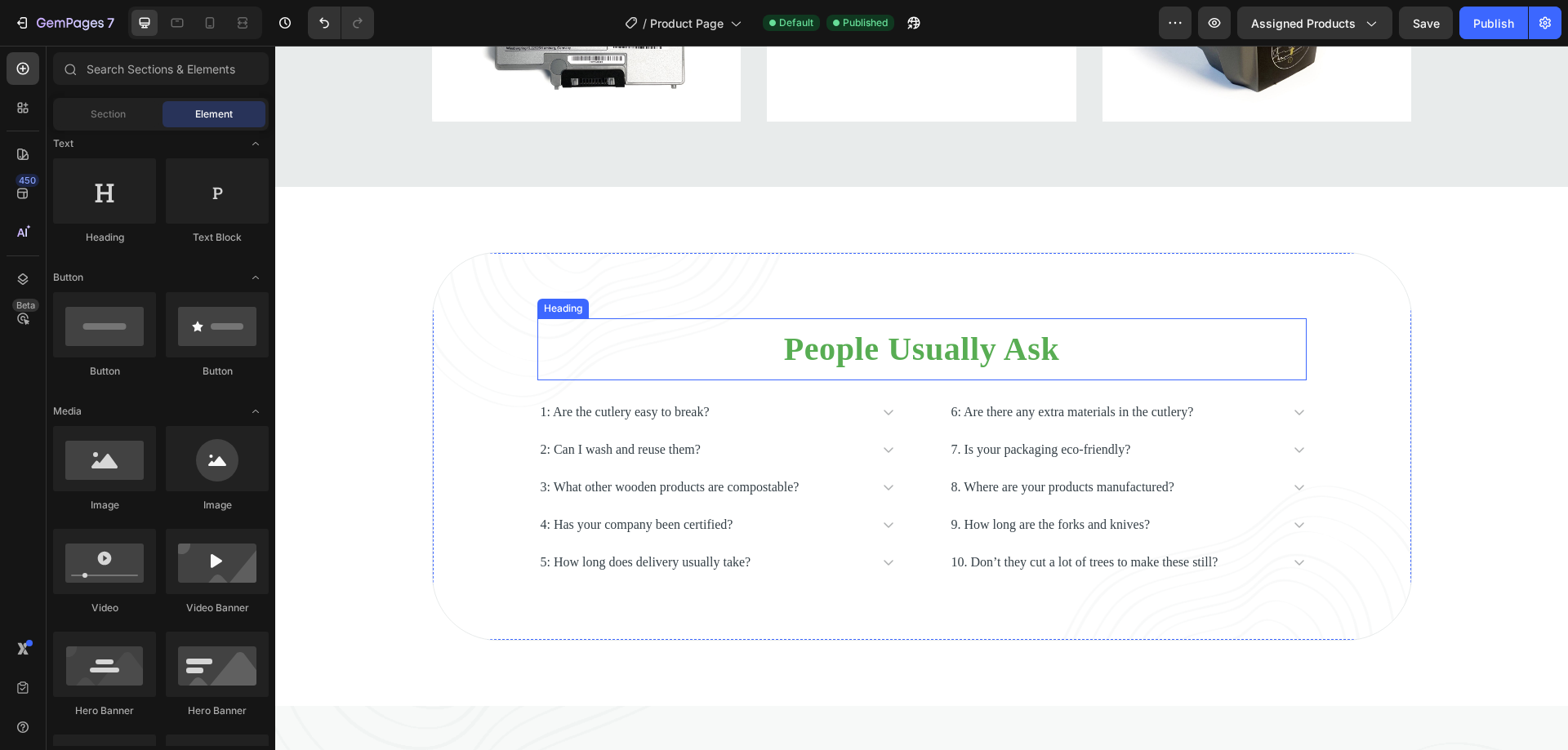
click at [960, 356] on p "People Usually Ask" at bounding box center [922, 349] width 766 height 39
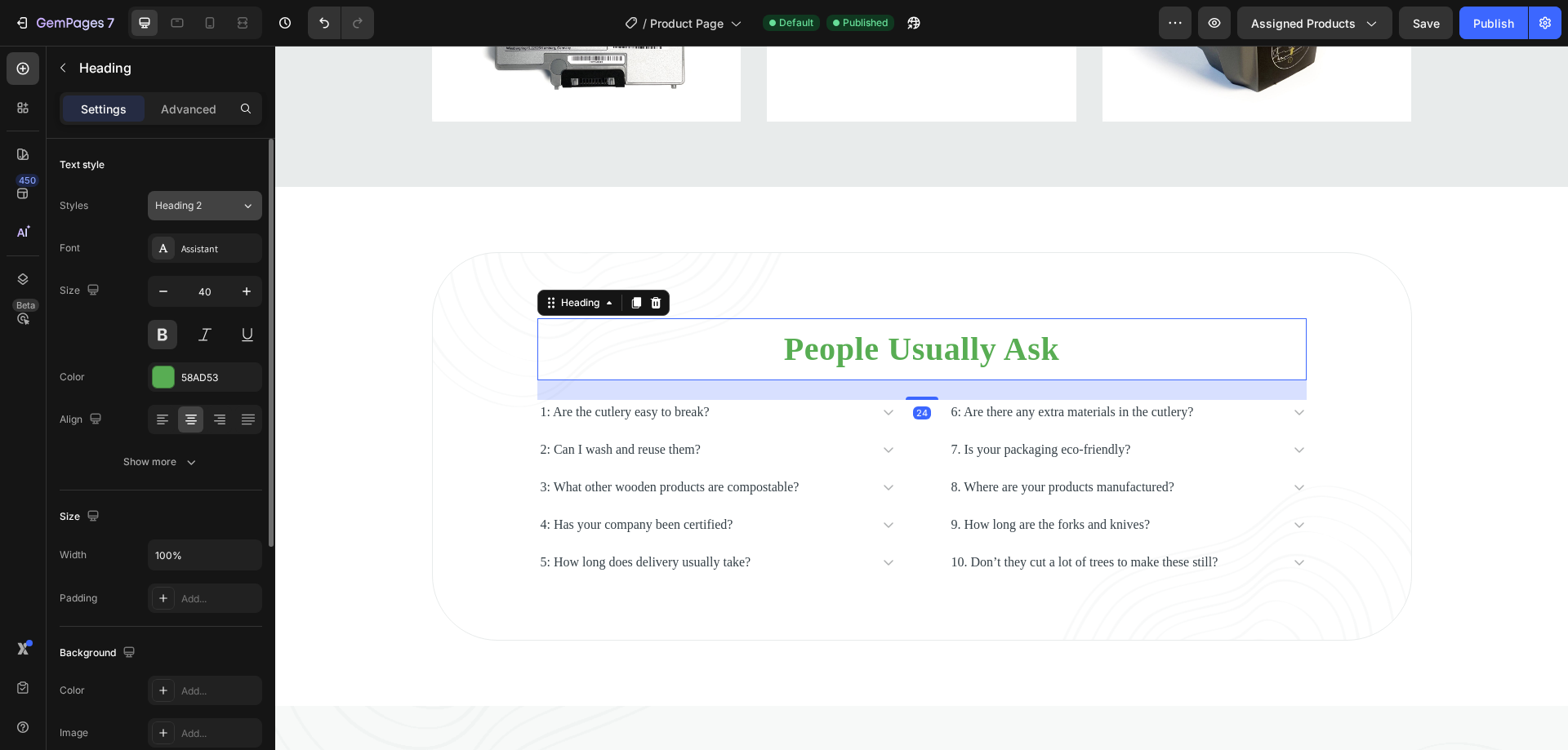
click at [208, 208] on div "Heading 2" at bounding box center [189, 205] width 66 height 15
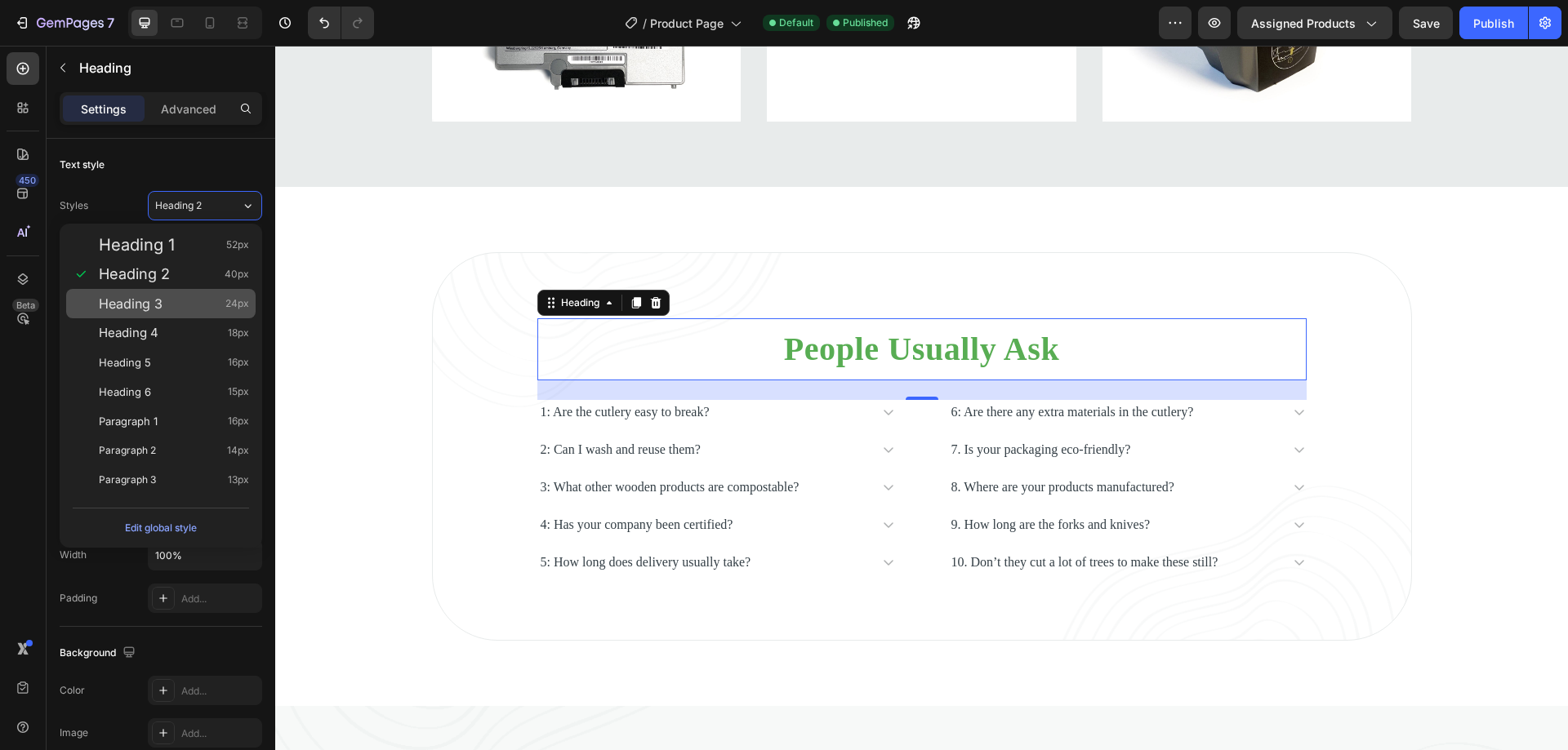
click at [160, 300] on span "Heading 3" at bounding box center [131, 303] width 64 height 17
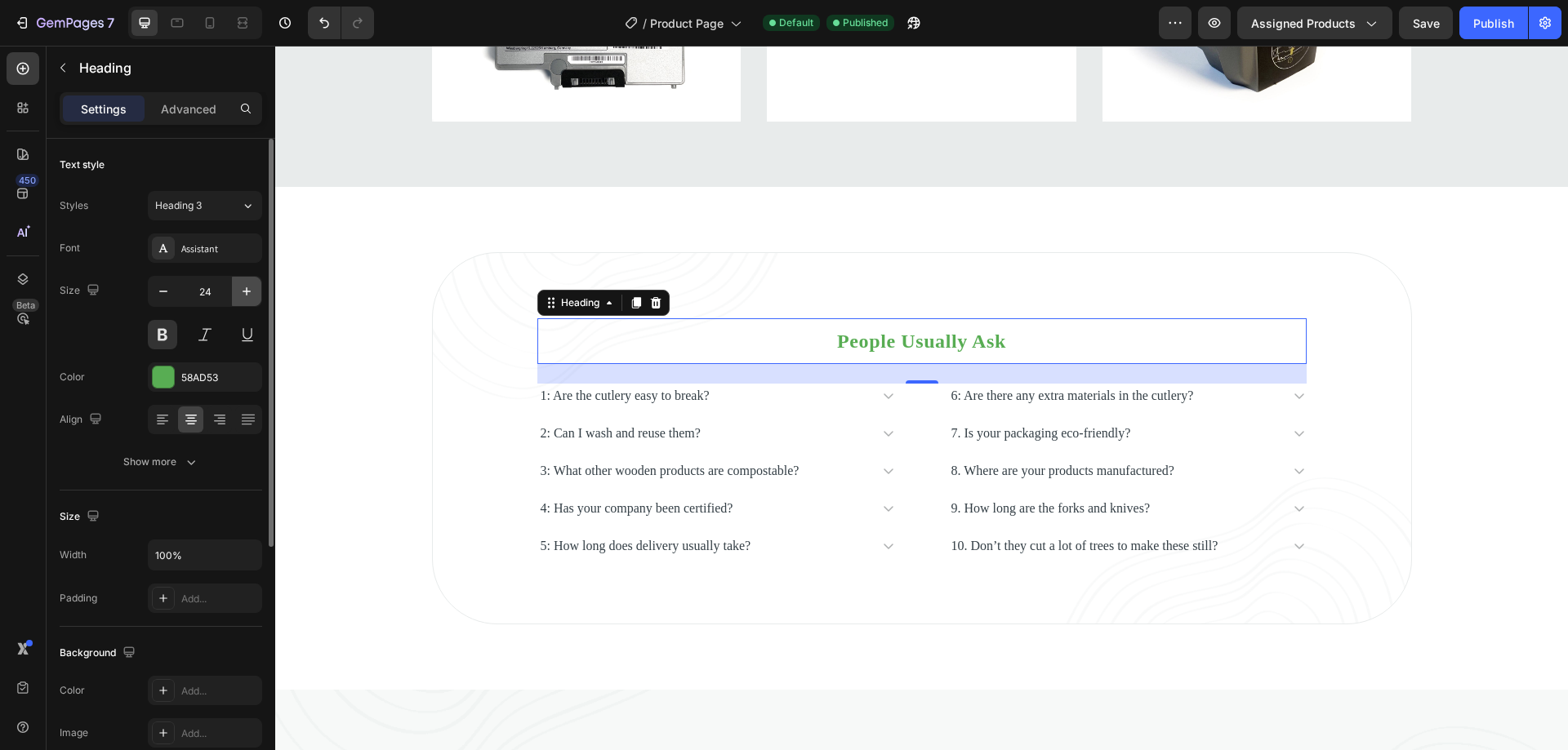
click at [245, 293] on icon "button" at bounding box center [246, 291] width 17 height 17
click at [245, 292] on icon "button" at bounding box center [246, 291] width 17 height 17
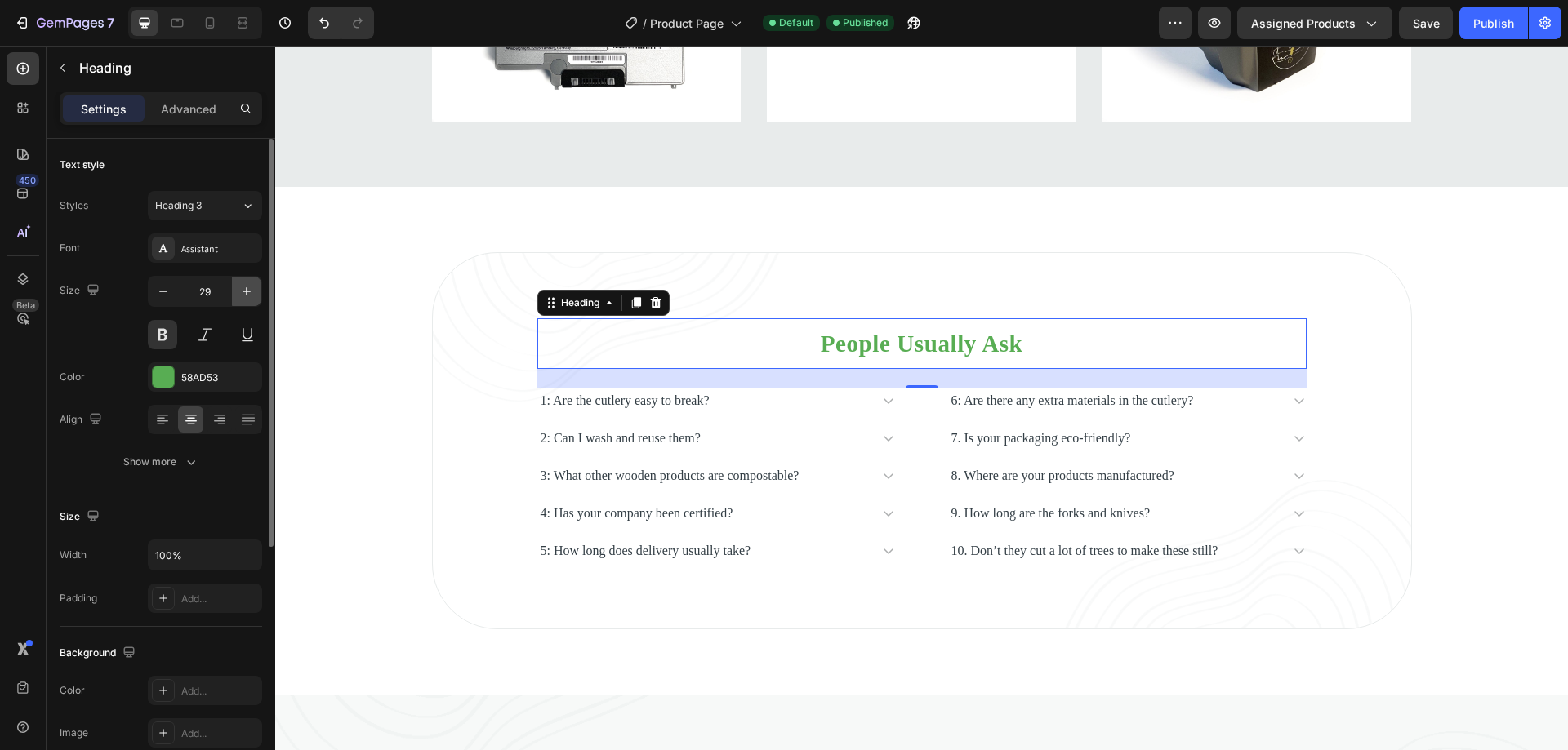
click at [245, 292] on icon "button" at bounding box center [246, 291] width 17 height 17
click at [211, 206] on div "Heading 3" at bounding box center [189, 205] width 66 height 15
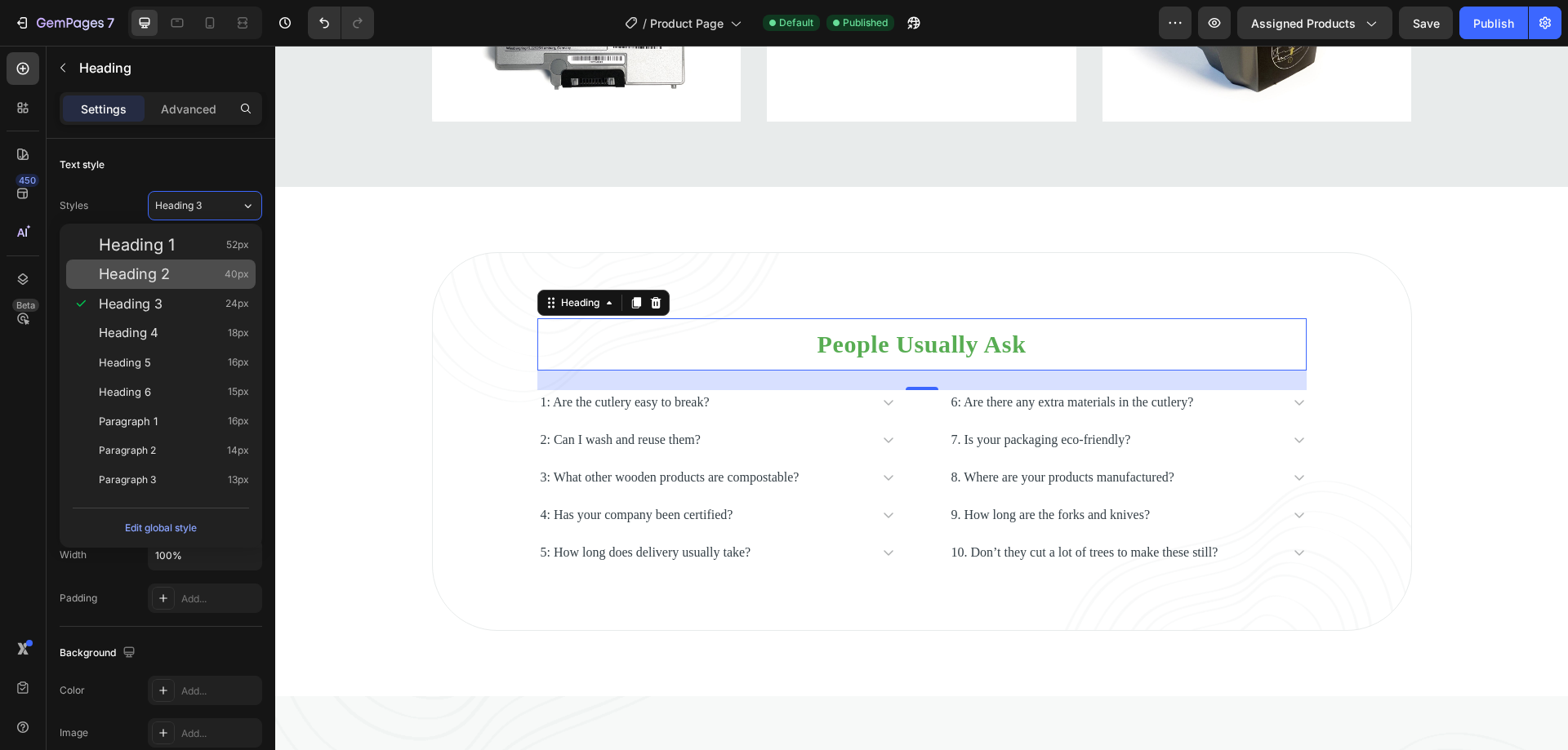
click at [171, 283] on div "Heading 2 40px" at bounding box center [160, 274] width 190 height 29
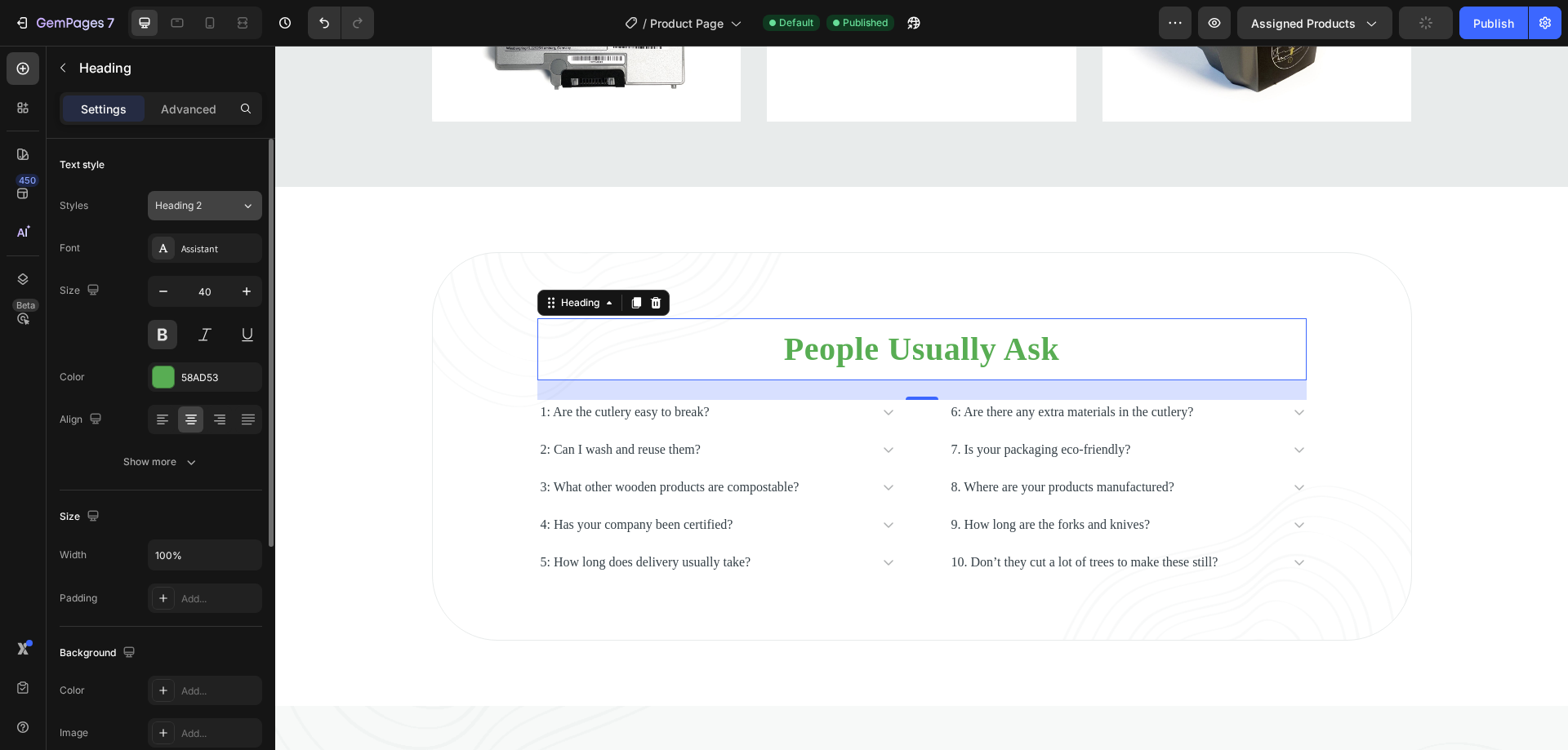
click at [212, 205] on div "Heading 2" at bounding box center [189, 205] width 66 height 15
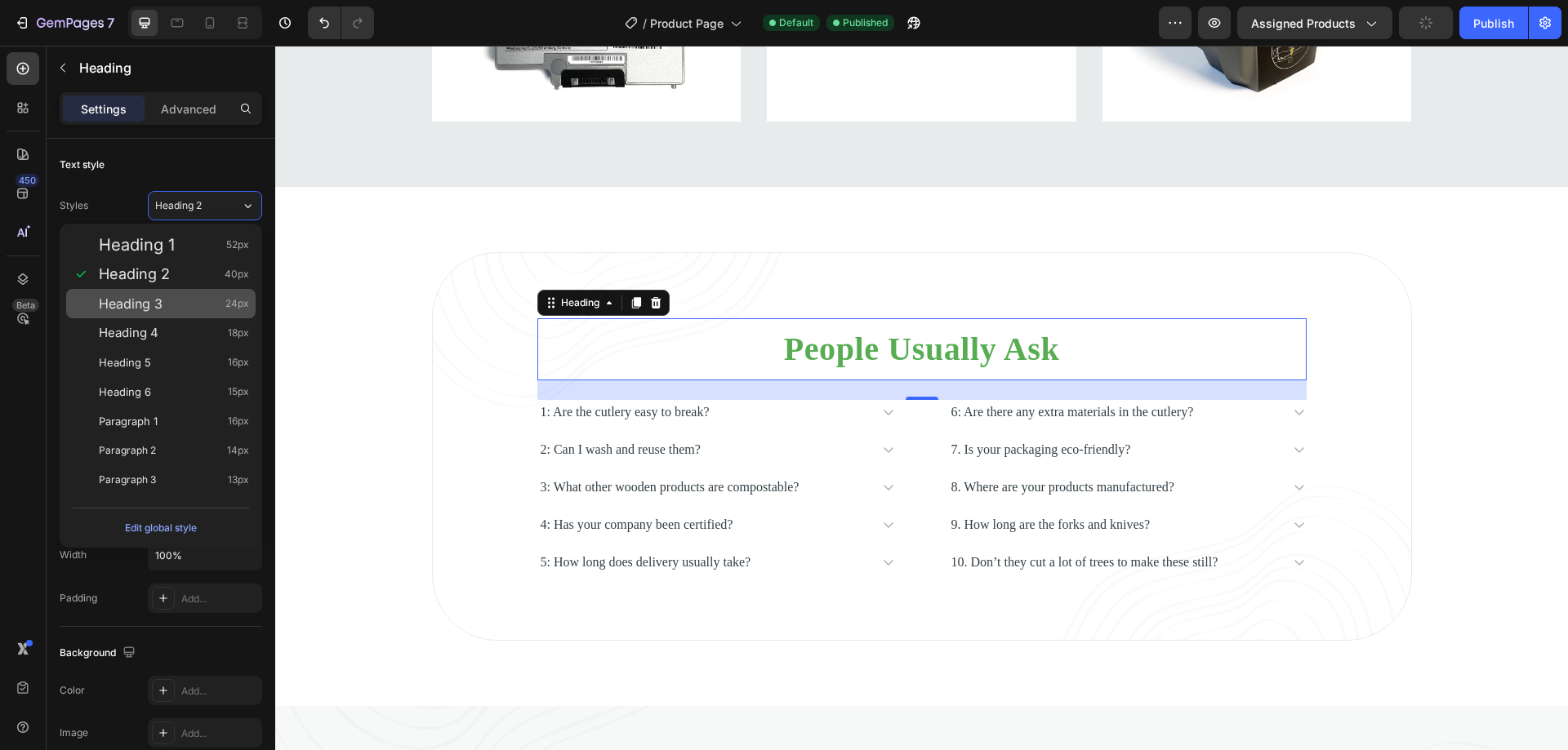
click at [171, 298] on div "Heading 3 24px" at bounding box center [174, 303] width 151 height 17
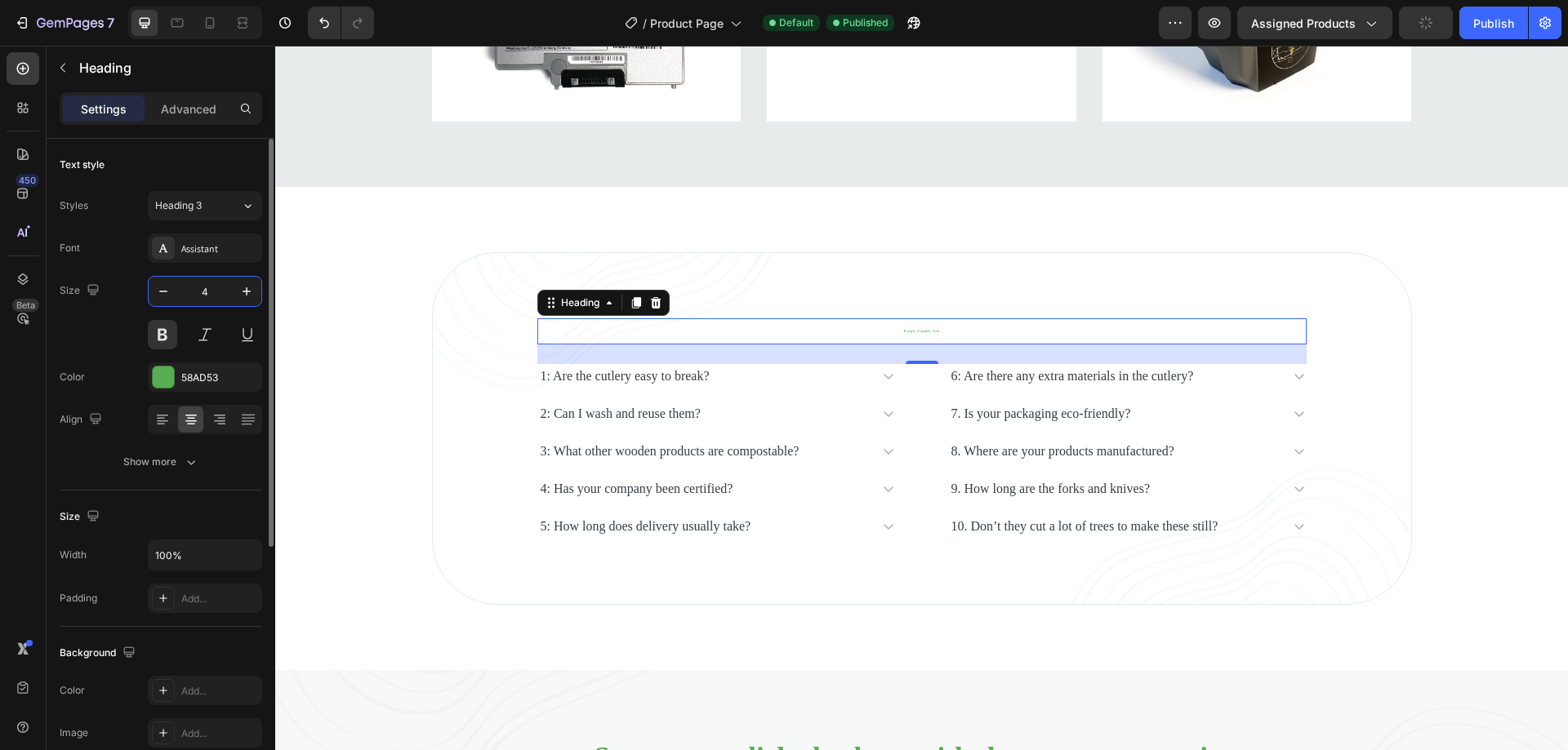
type input "40"
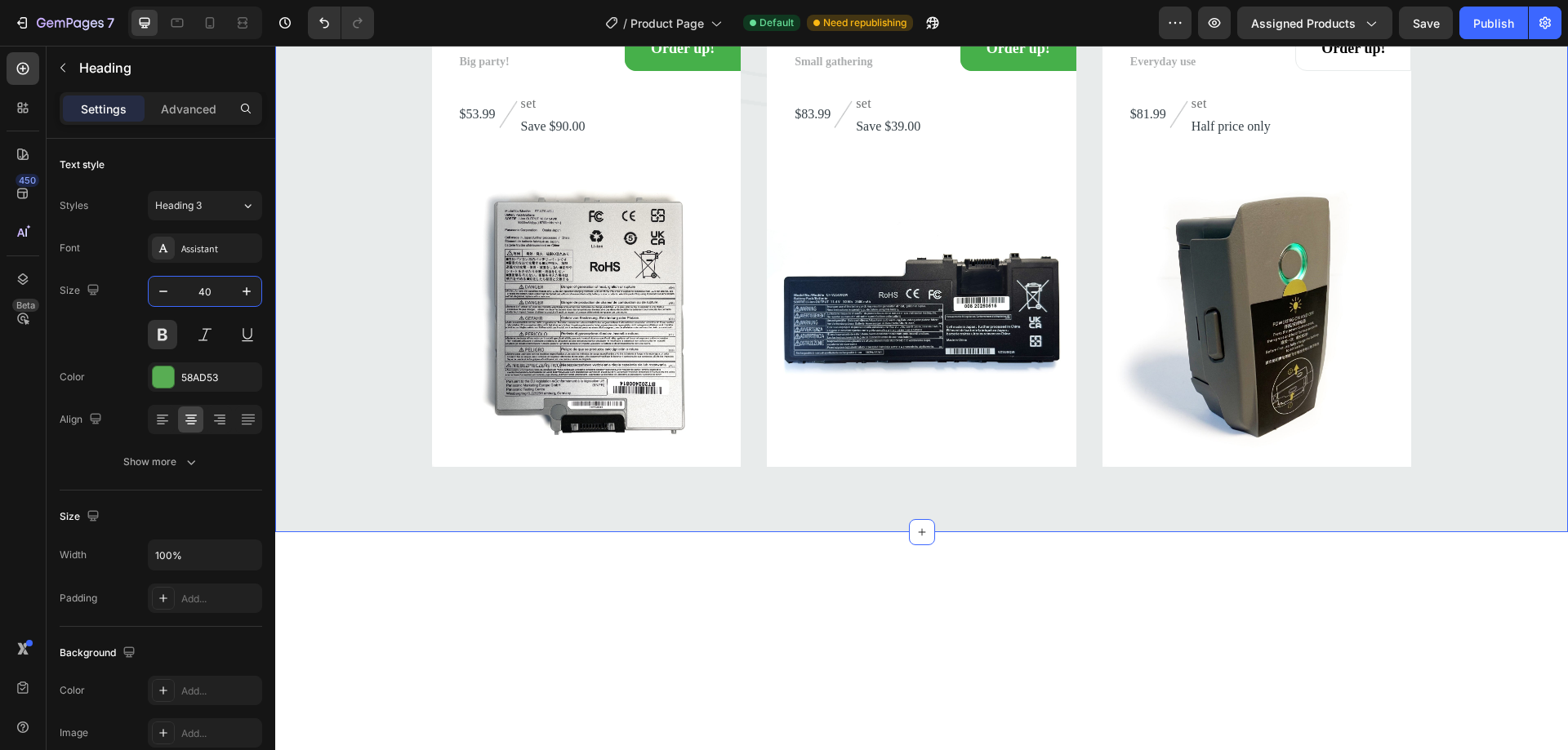
scroll to position [7793, 0]
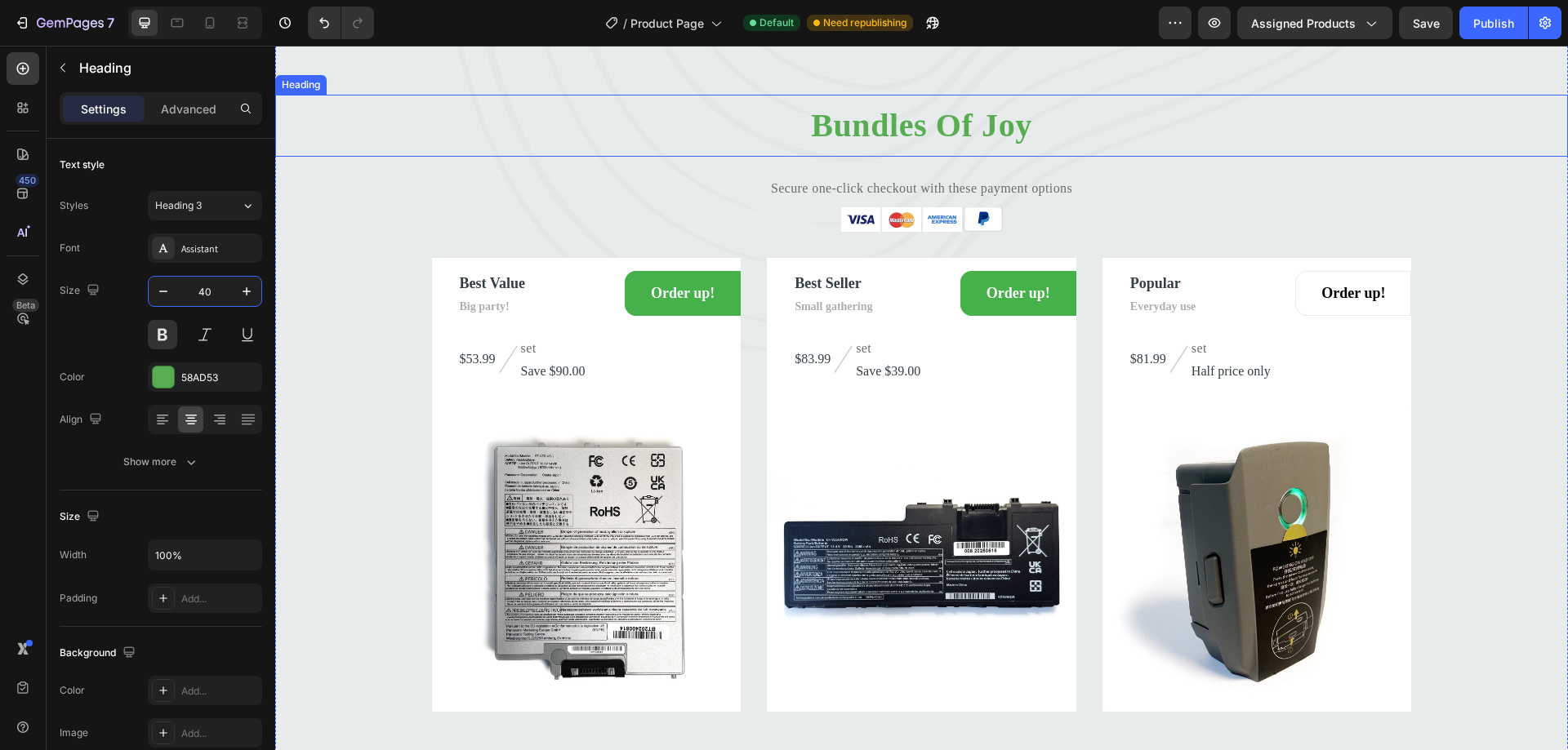
click at [902, 146] on p "Bundles Of Joy" at bounding box center [922, 125] width 1290 height 39
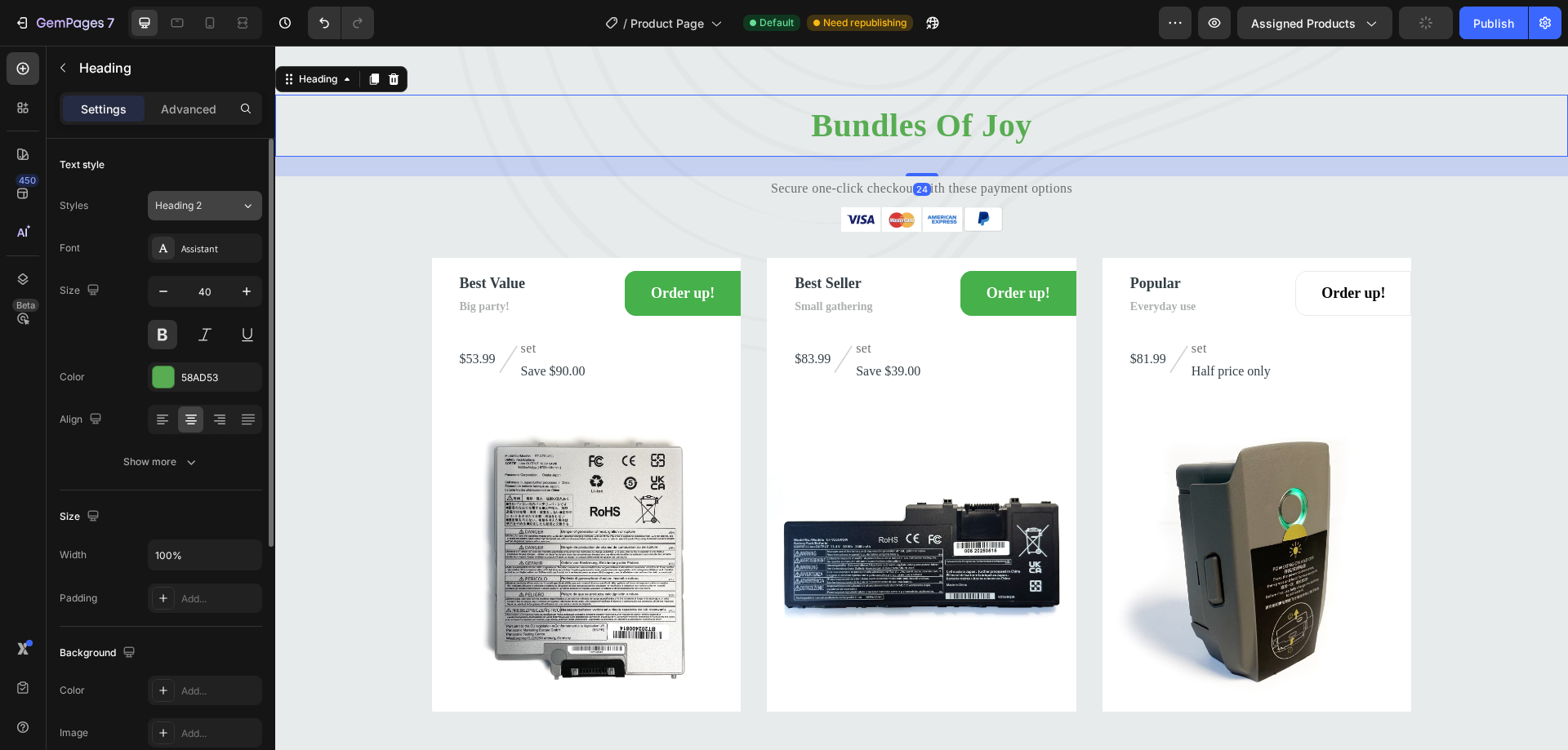
click at [173, 207] on span "Heading 2" at bounding box center [179, 205] width 47 height 15
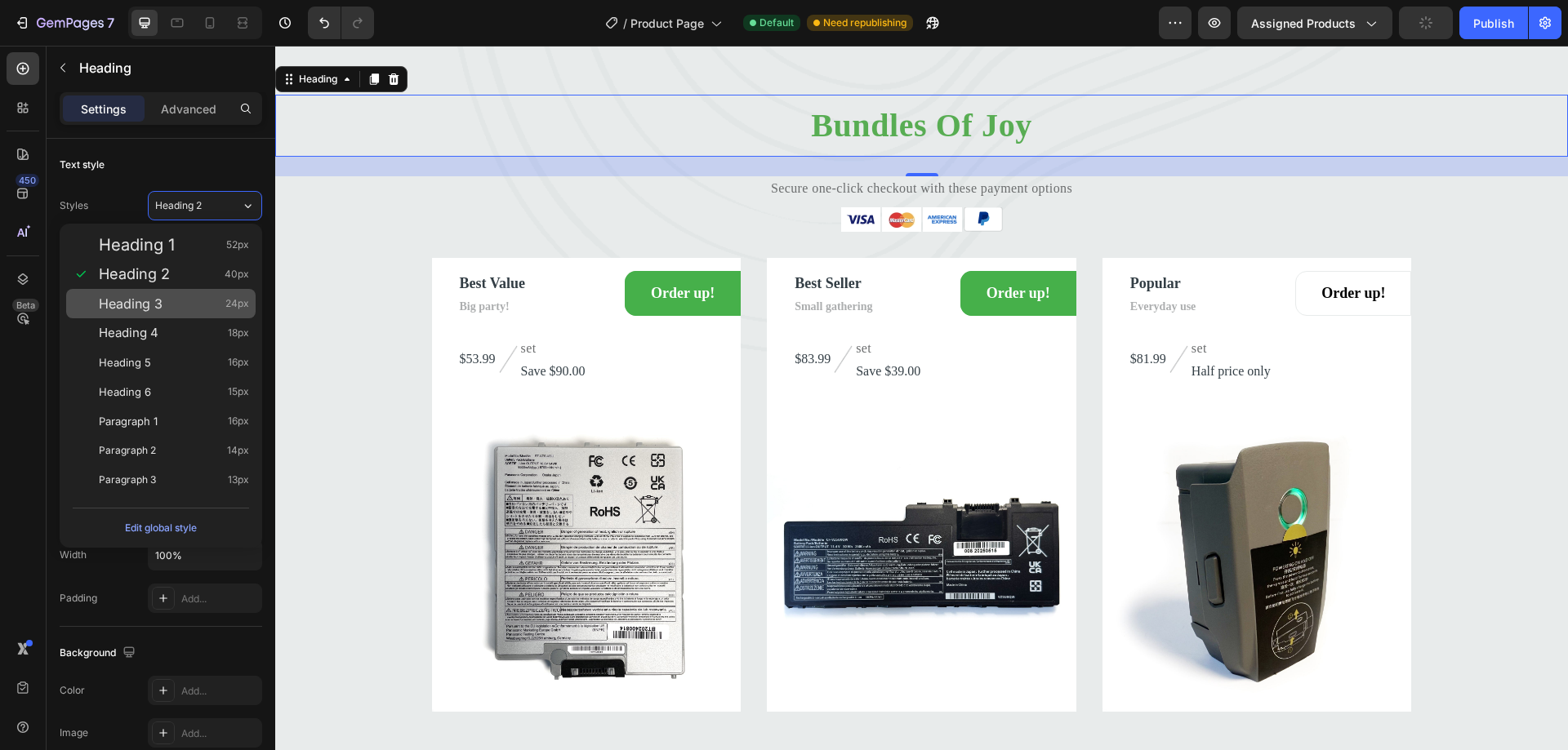
click at [173, 309] on div "Heading 3 24px" at bounding box center [174, 303] width 151 height 17
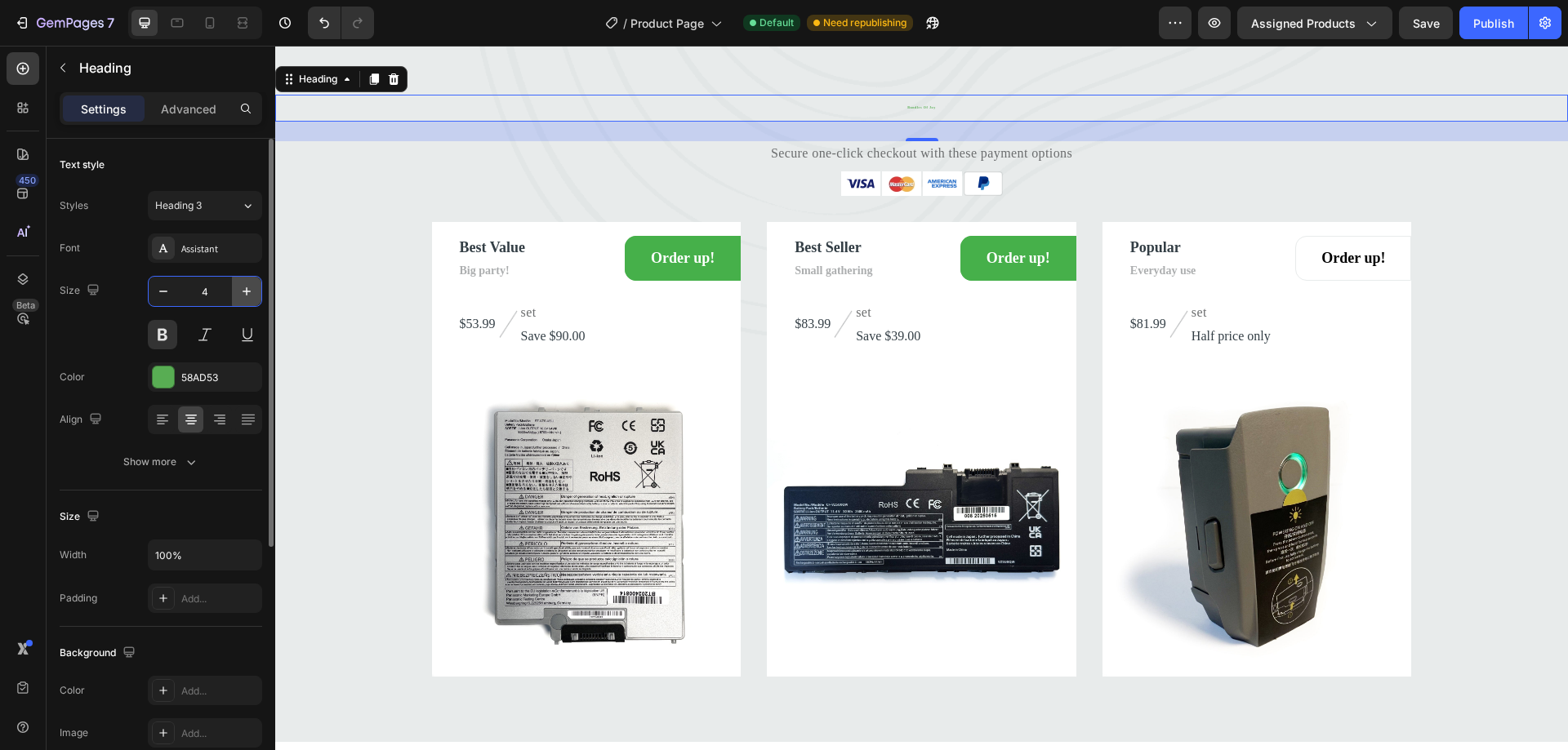
type input "40"
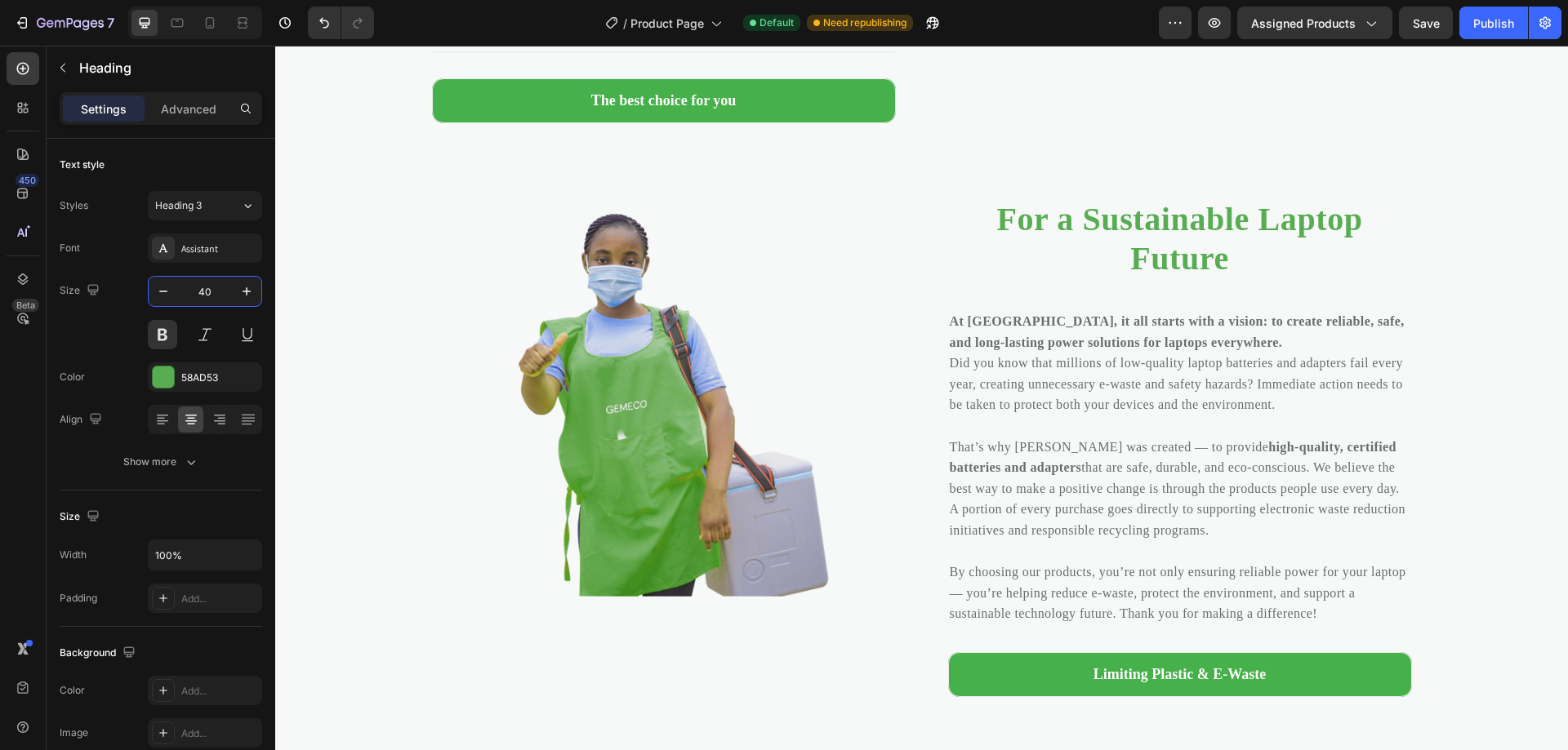
scroll to position [7155, 0]
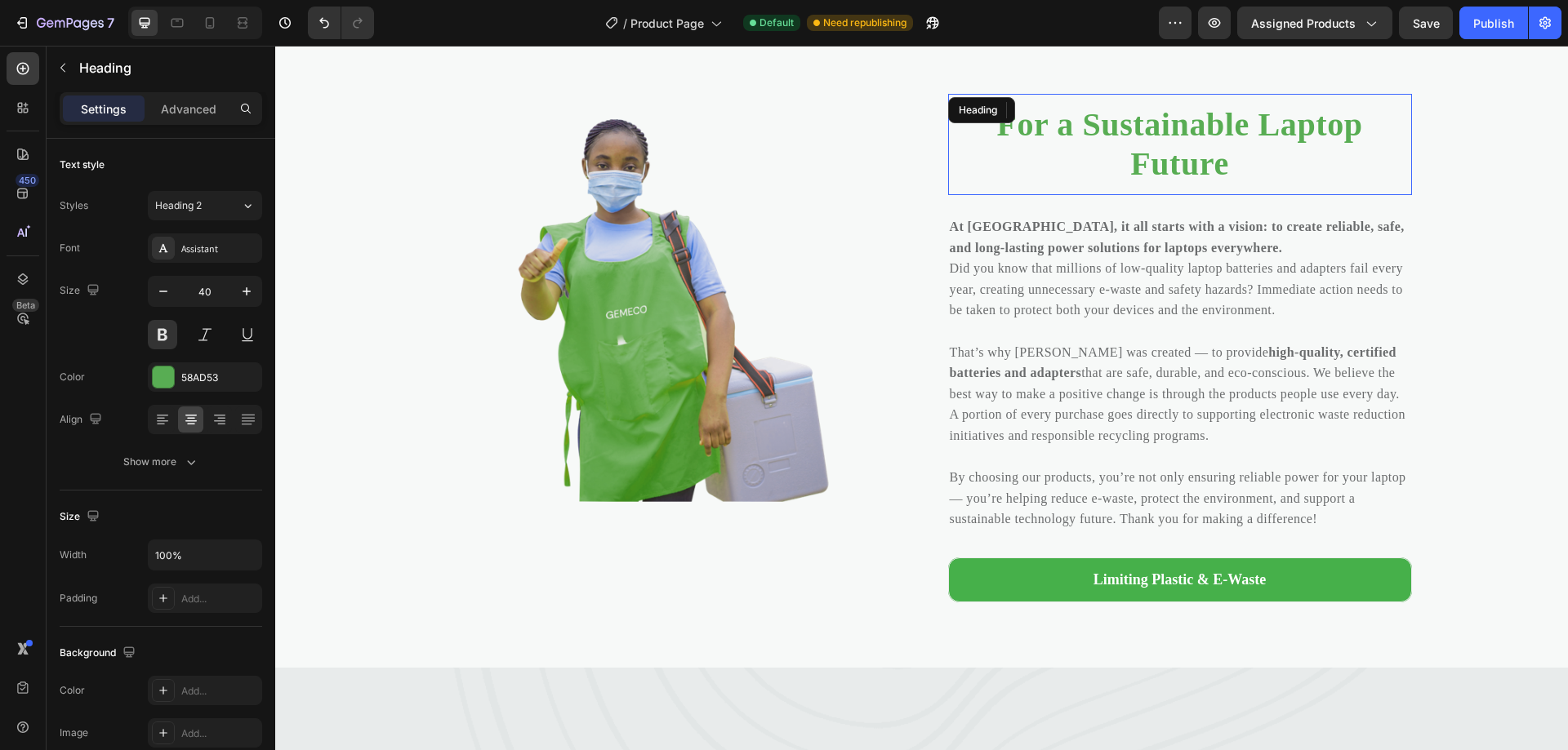
click at [1156, 166] on h2 "For a Sustainable Laptop Future" at bounding box center [1179, 145] width 464 height 82
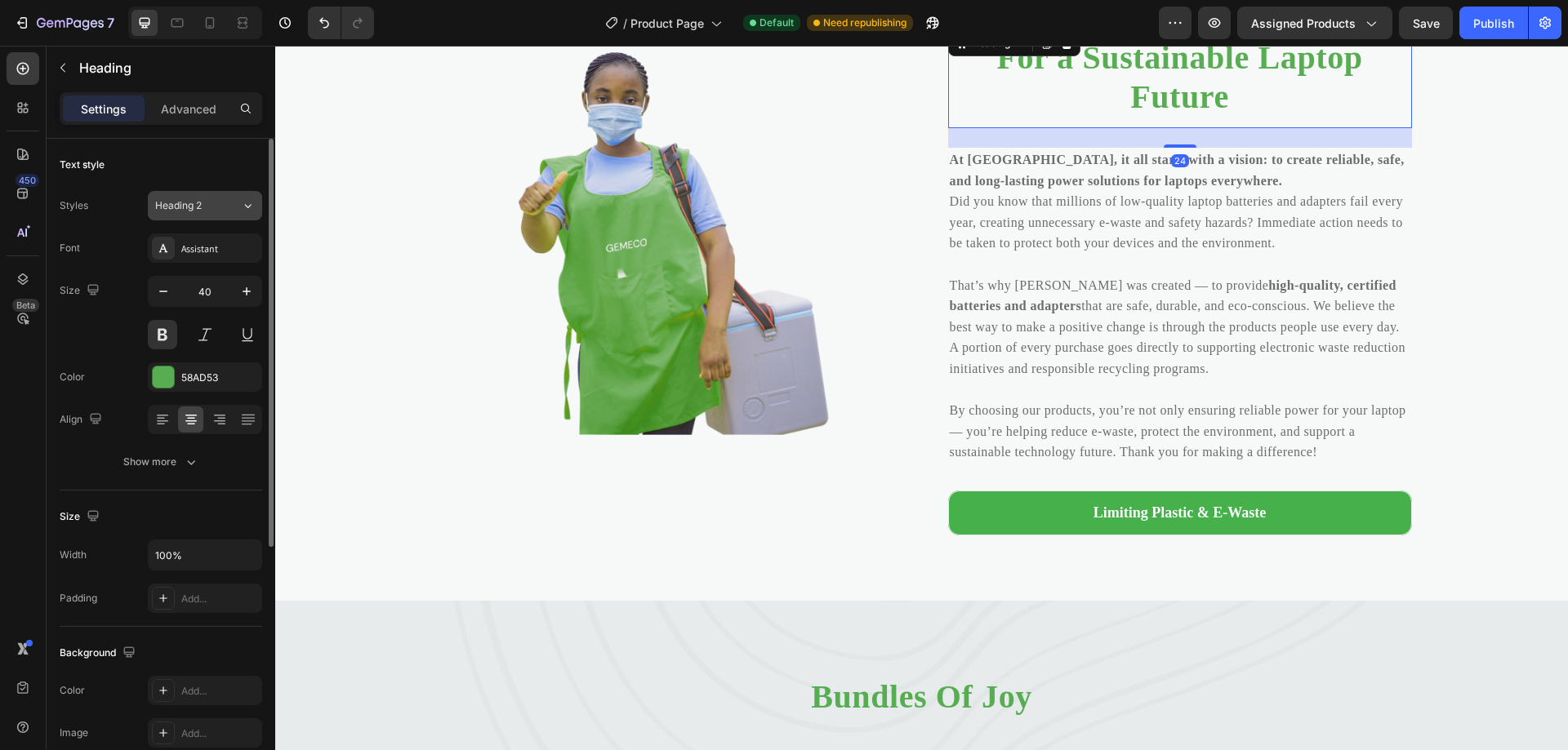
click at [210, 208] on div "Heading 2" at bounding box center [189, 205] width 66 height 15
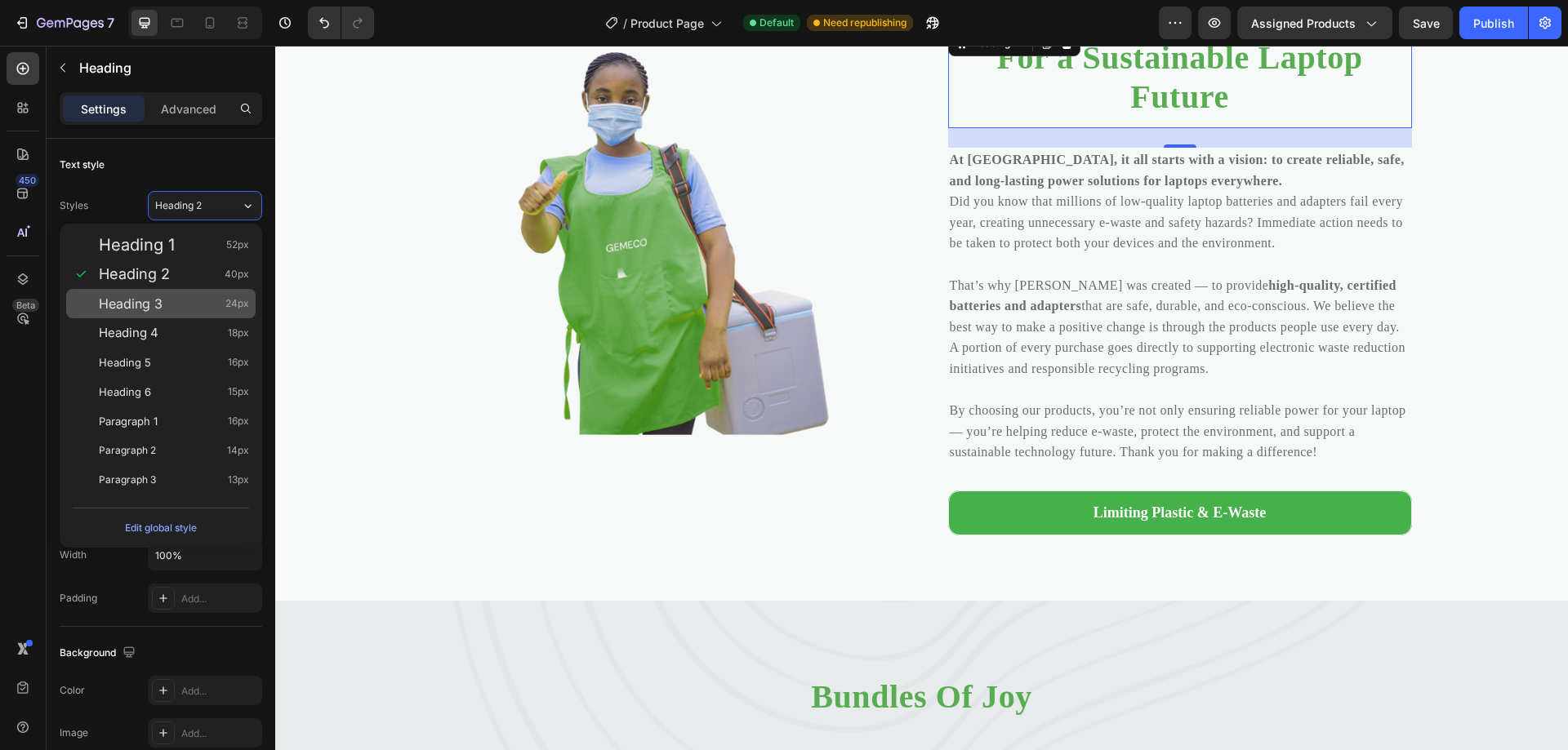
click at [164, 305] on div "Heading 3 24px" at bounding box center [174, 303] width 151 height 17
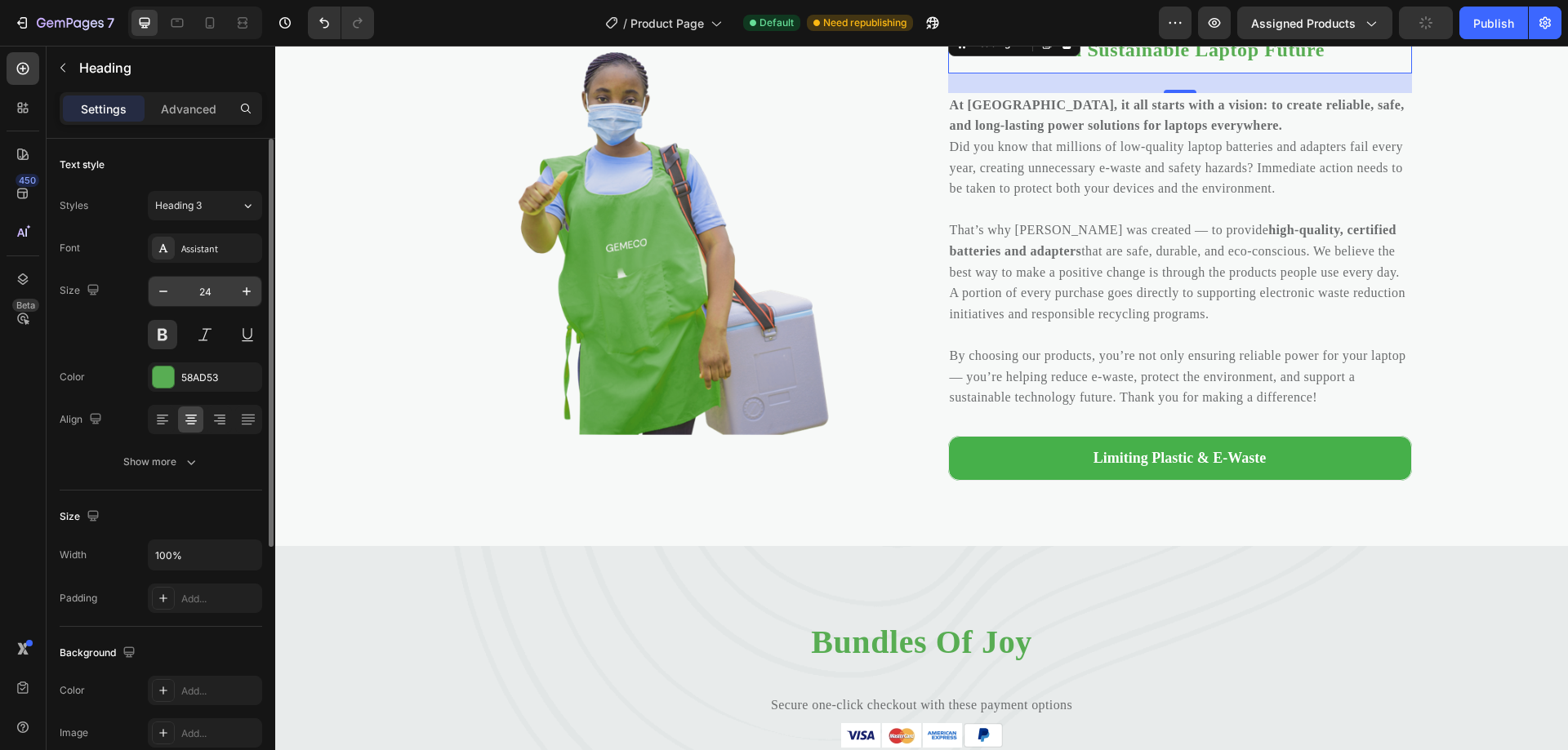
click at [213, 290] on input "24" at bounding box center [204, 291] width 53 height 29
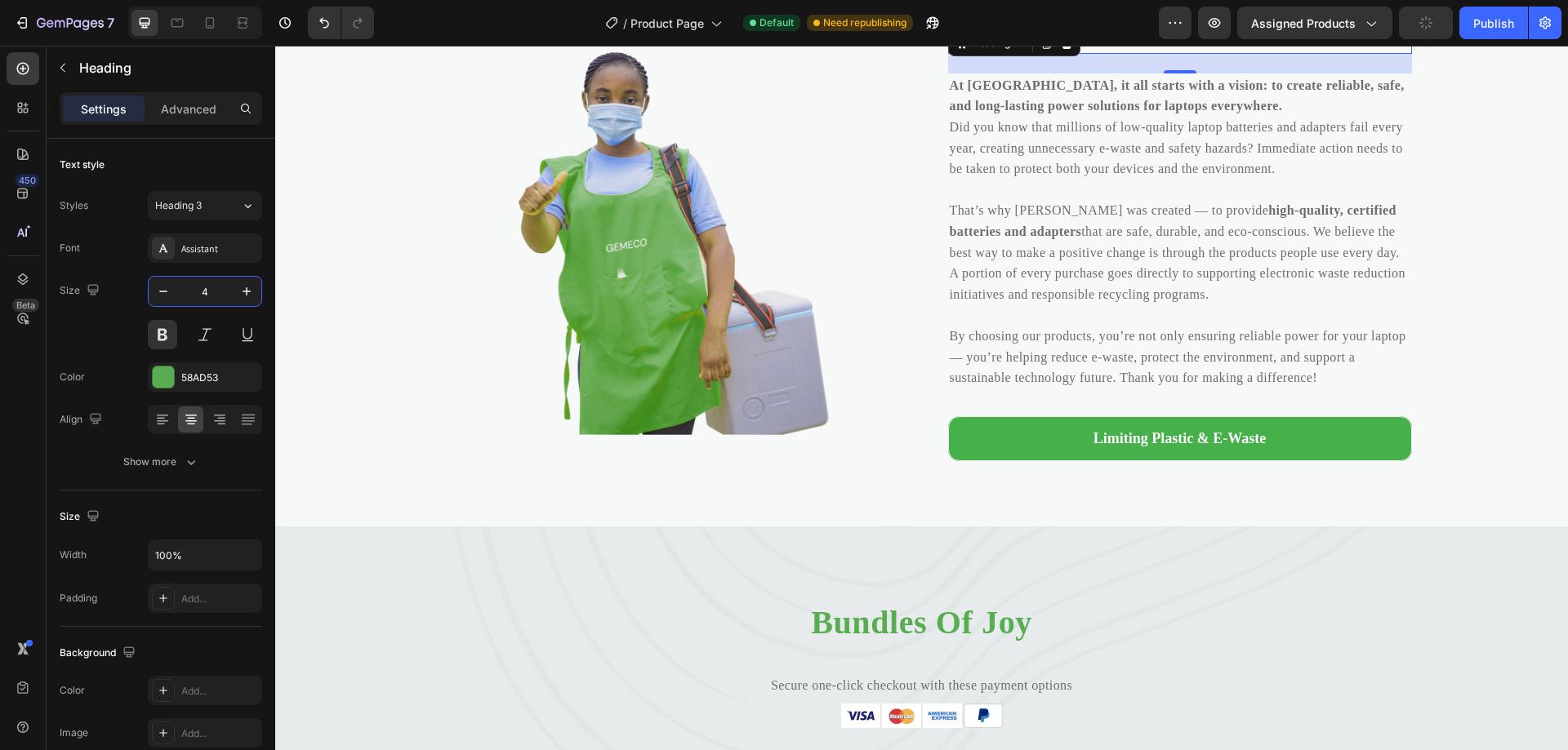
type input "40"
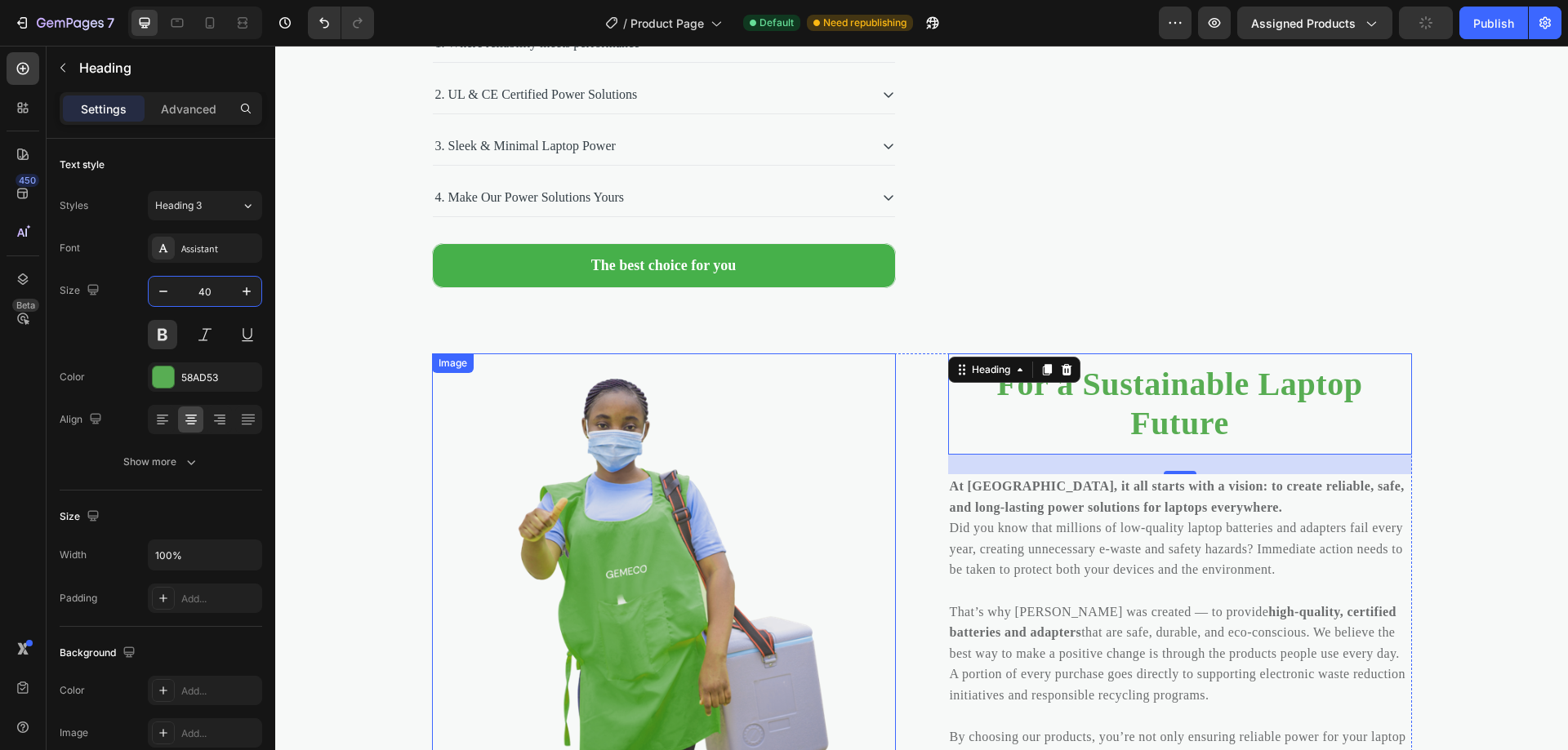
scroll to position [6788, 0]
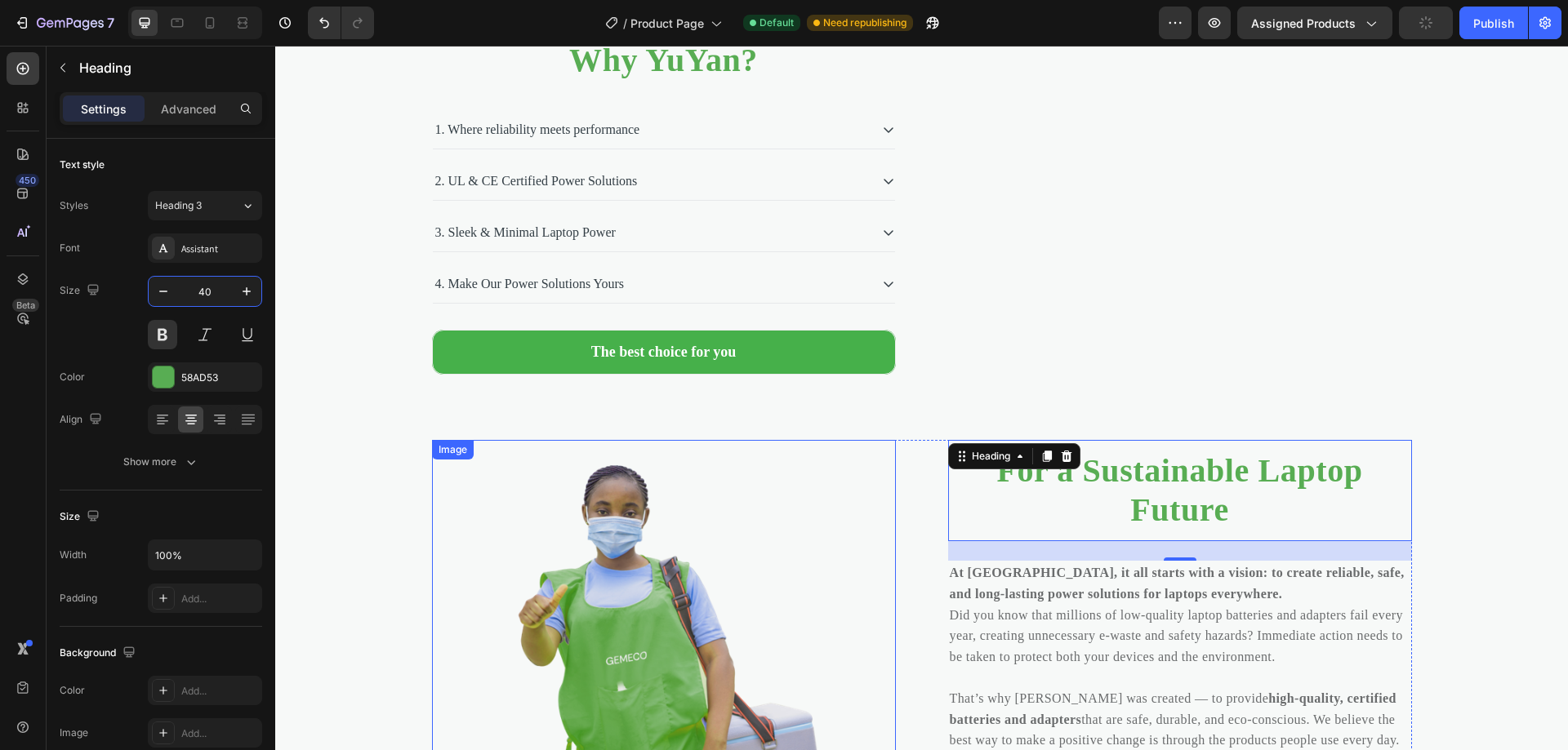
click at [645, 458] on img at bounding box center [663, 644] width 464 height 408
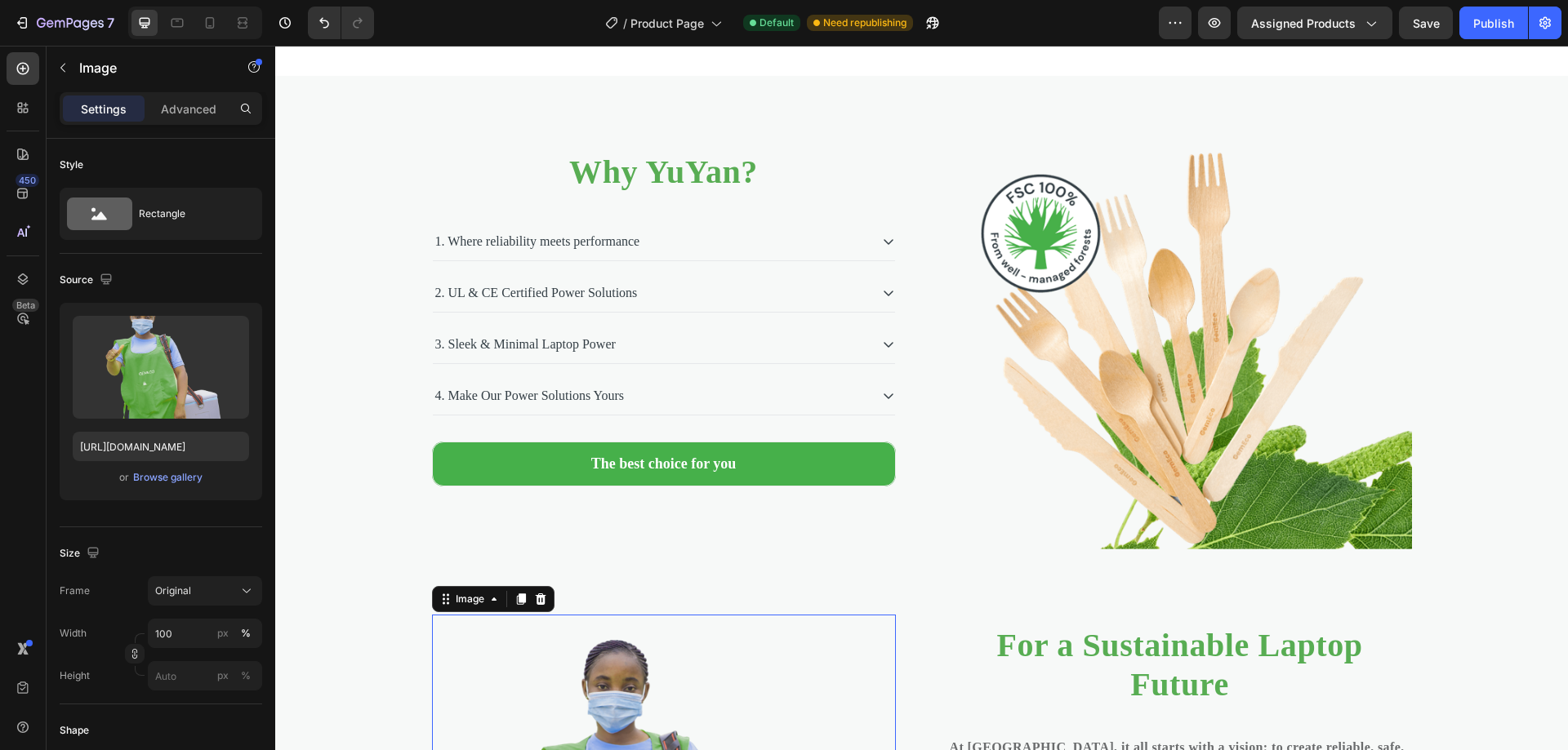
scroll to position [5916, 0]
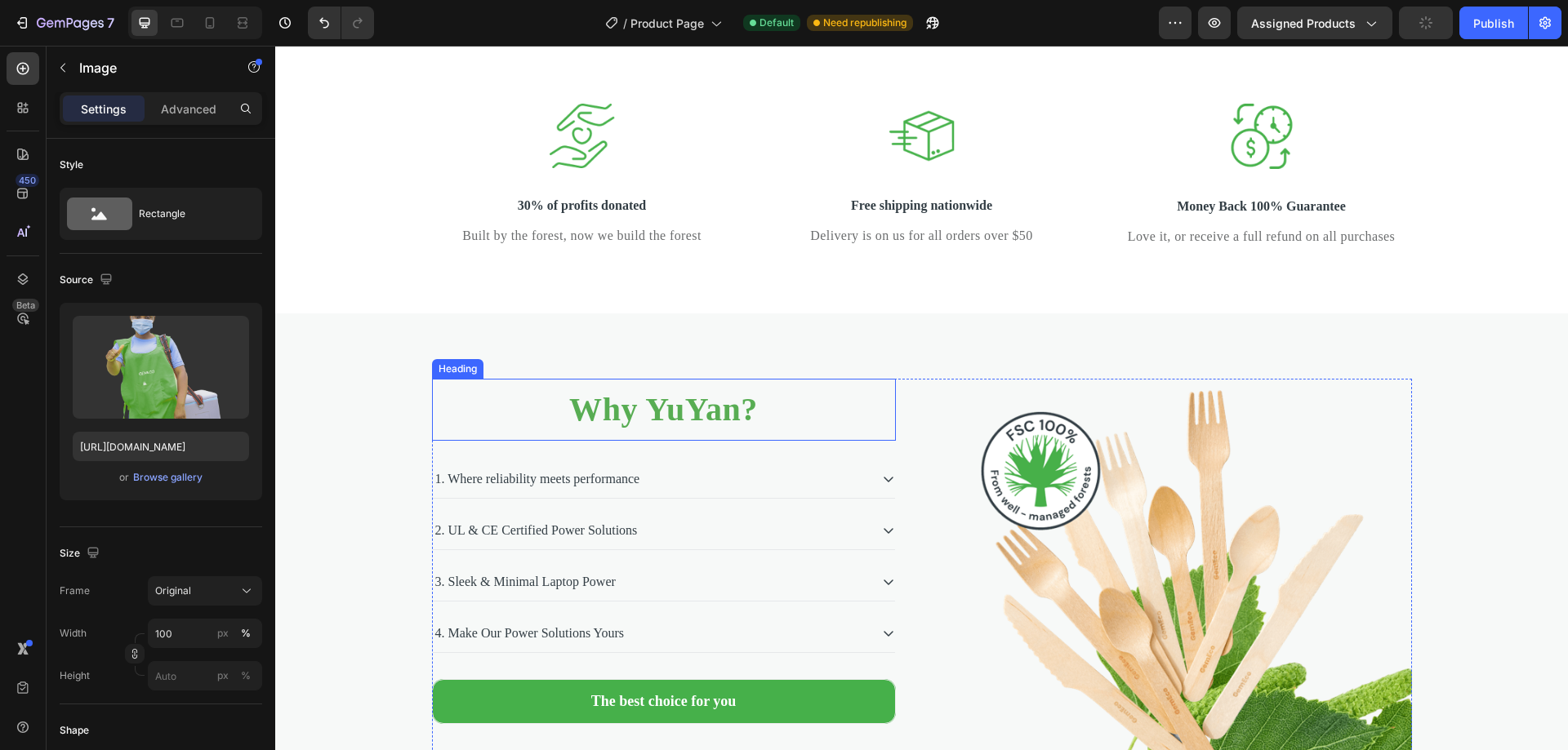
click at [684, 431] on h2 "Why YuYan?" at bounding box center [663, 410] width 464 height 43
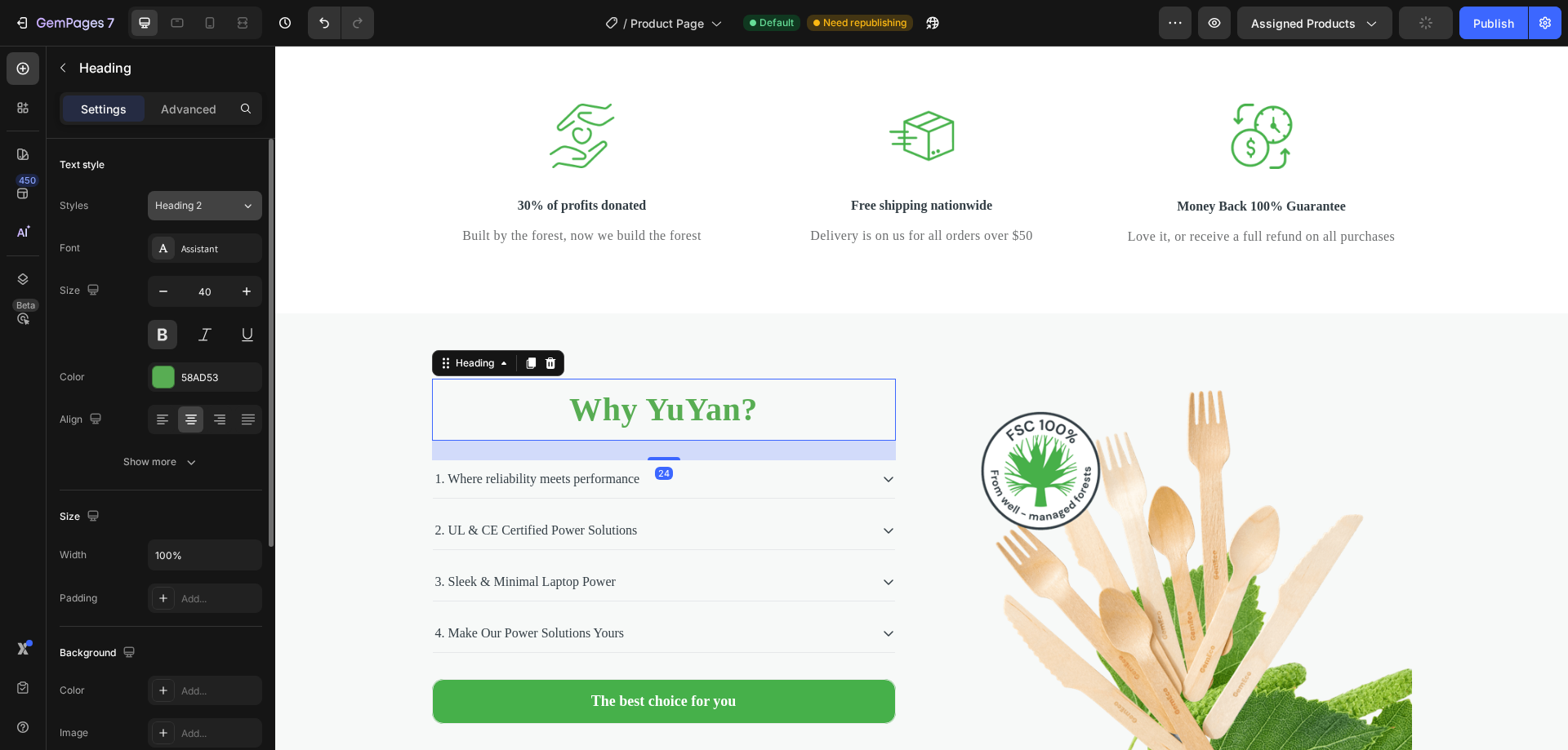
click at [201, 202] on span "Heading 2" at bounding box center [179, 205] width 47 height 15
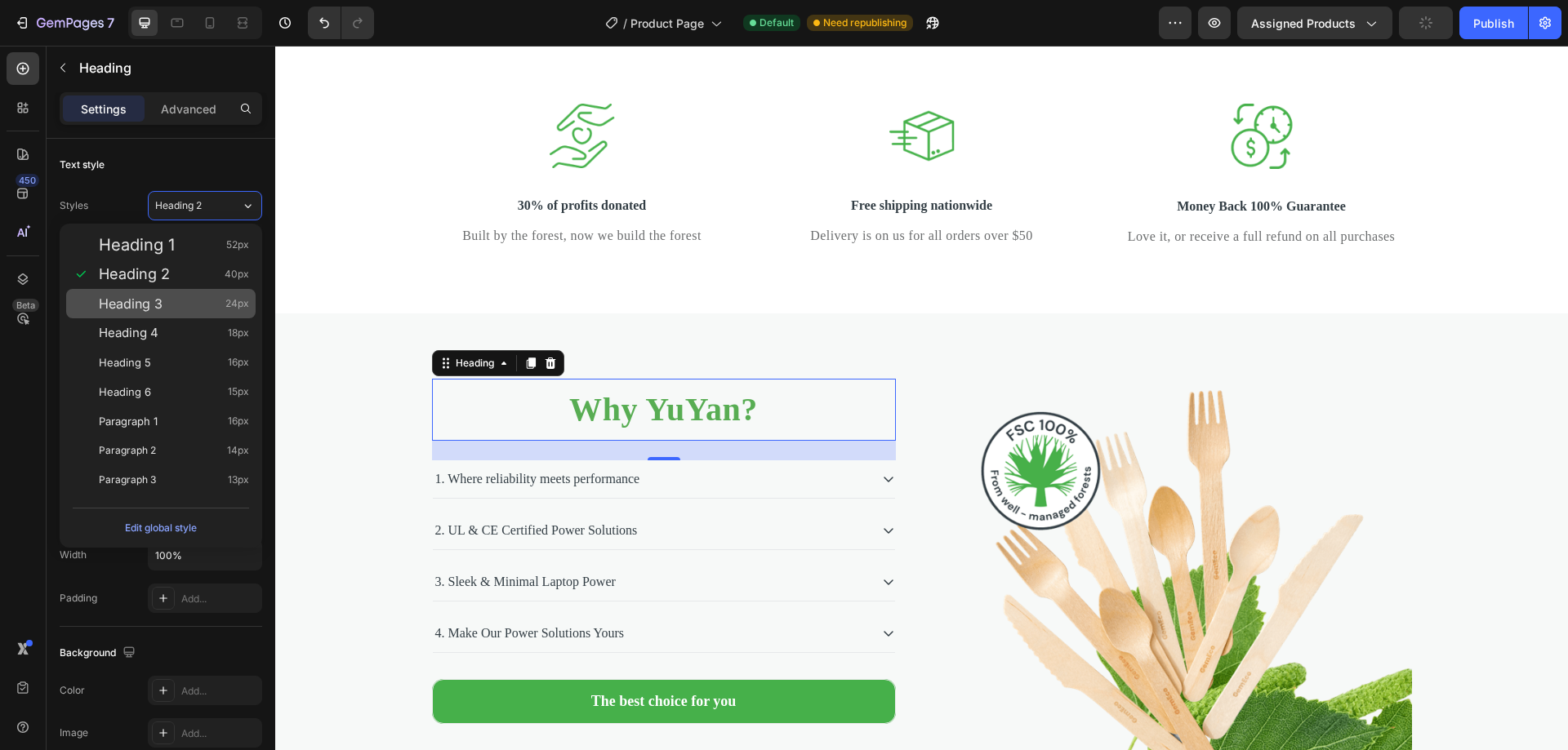
click at [166, 297] on div "Heading 3 24px" at bounding box center [174, 303] width 151 height 17
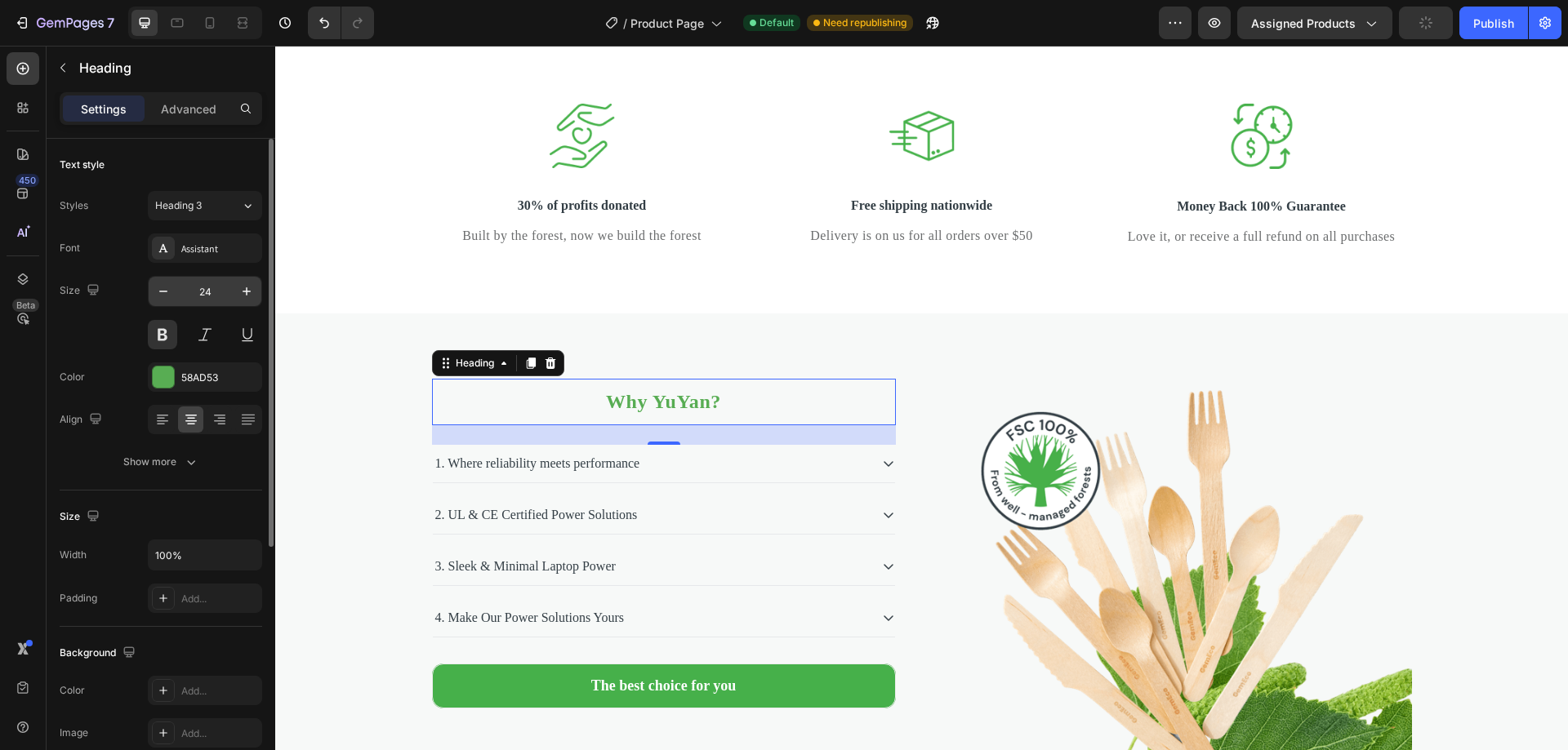
click at [194, 294] on input "24" at bounding box center [204, 291] width 53 height 29
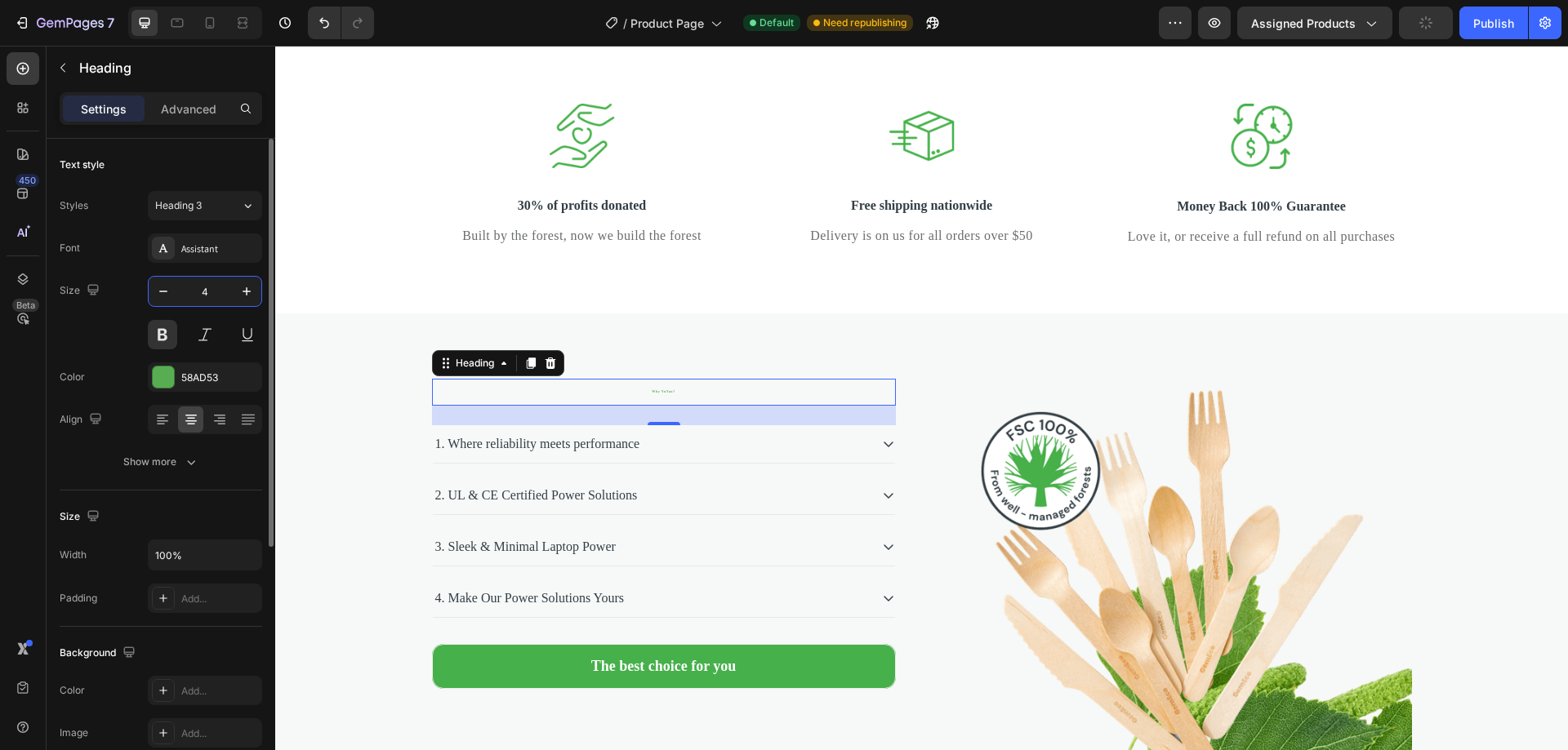
type input "40"
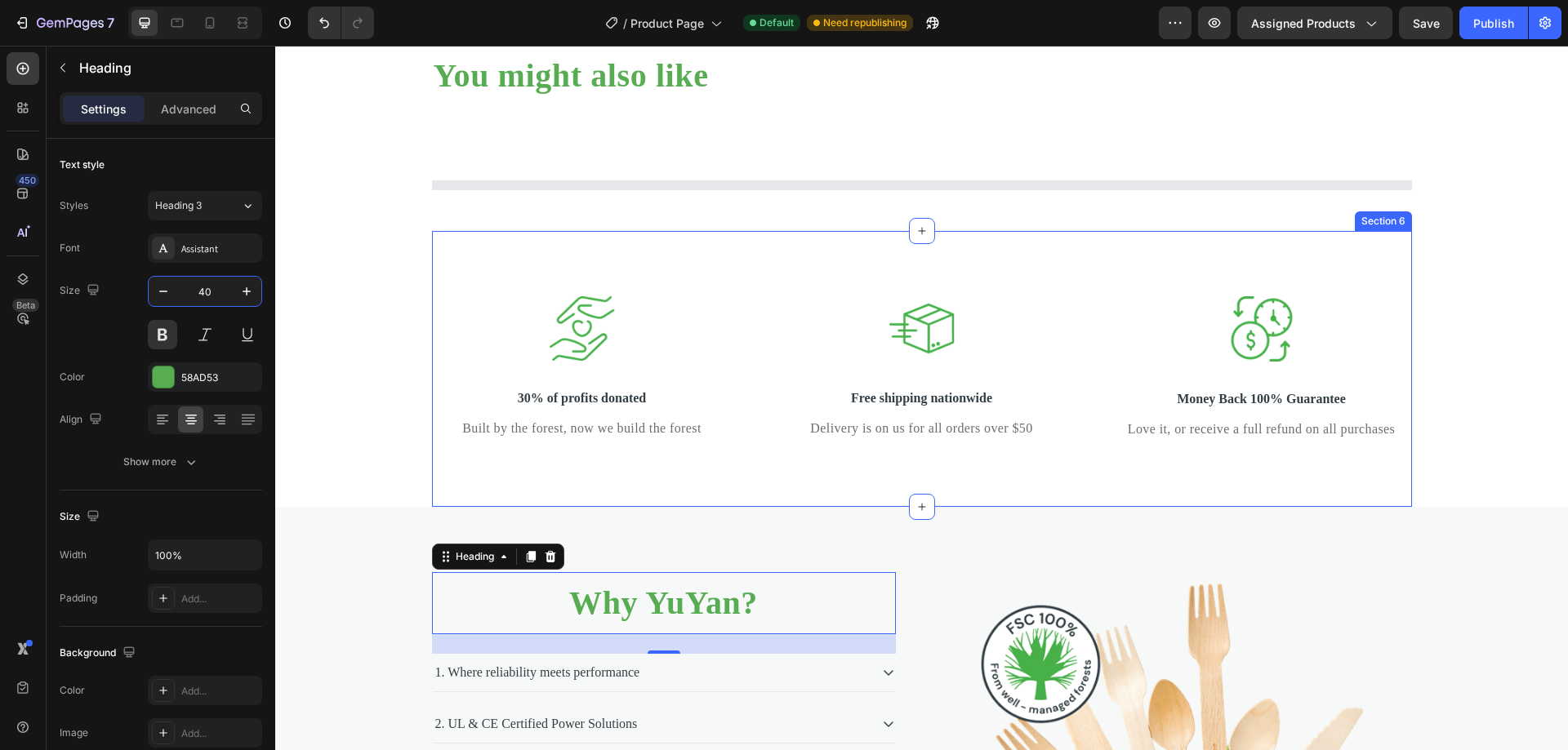
scroll to position [5427, 0]
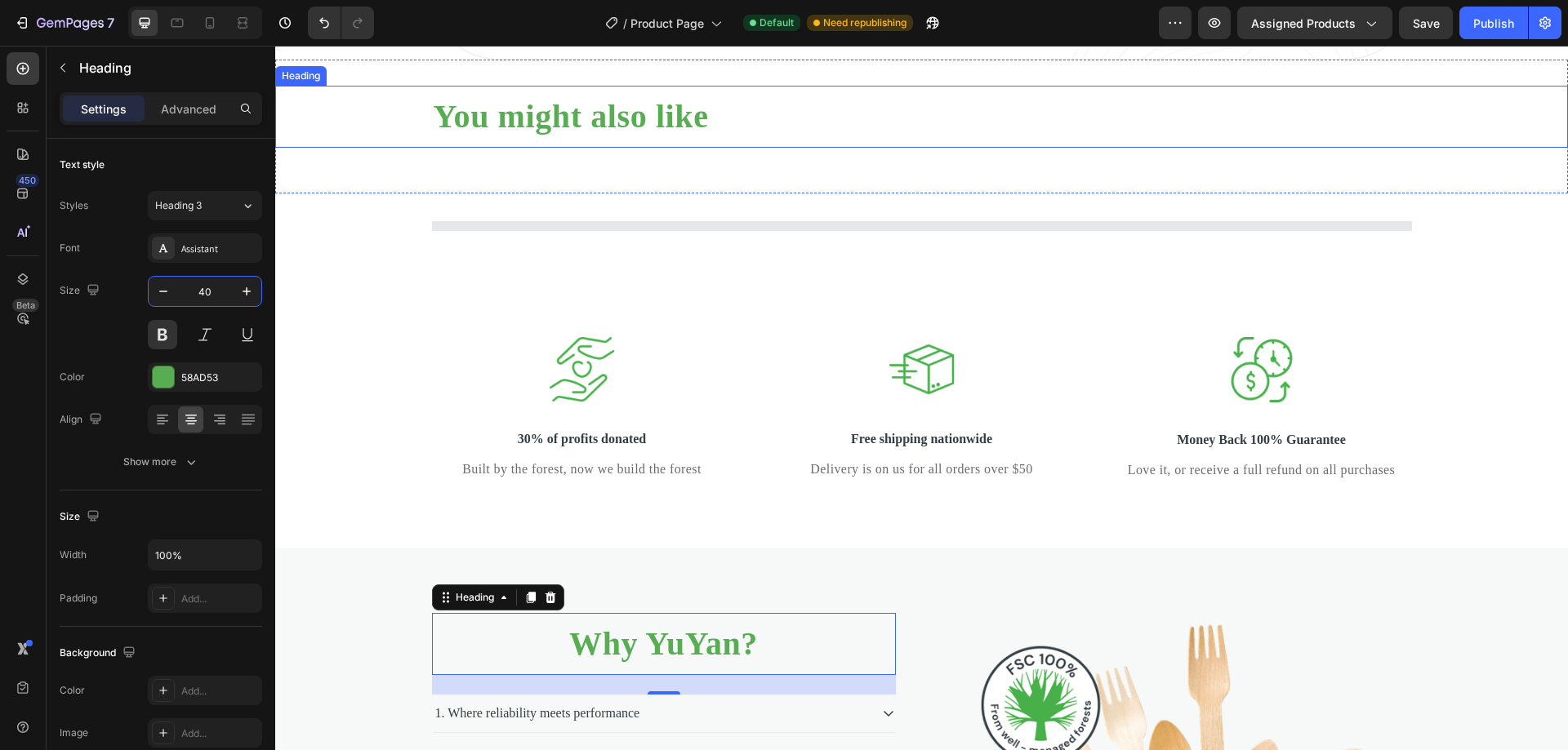
click at [603, 138] on h2 "You might also like" at bounding box center [922, 117] width 980 height 43
click at [604, 138] on h2 "You might also like" at bounding box center [922, 117] width 980 height 43
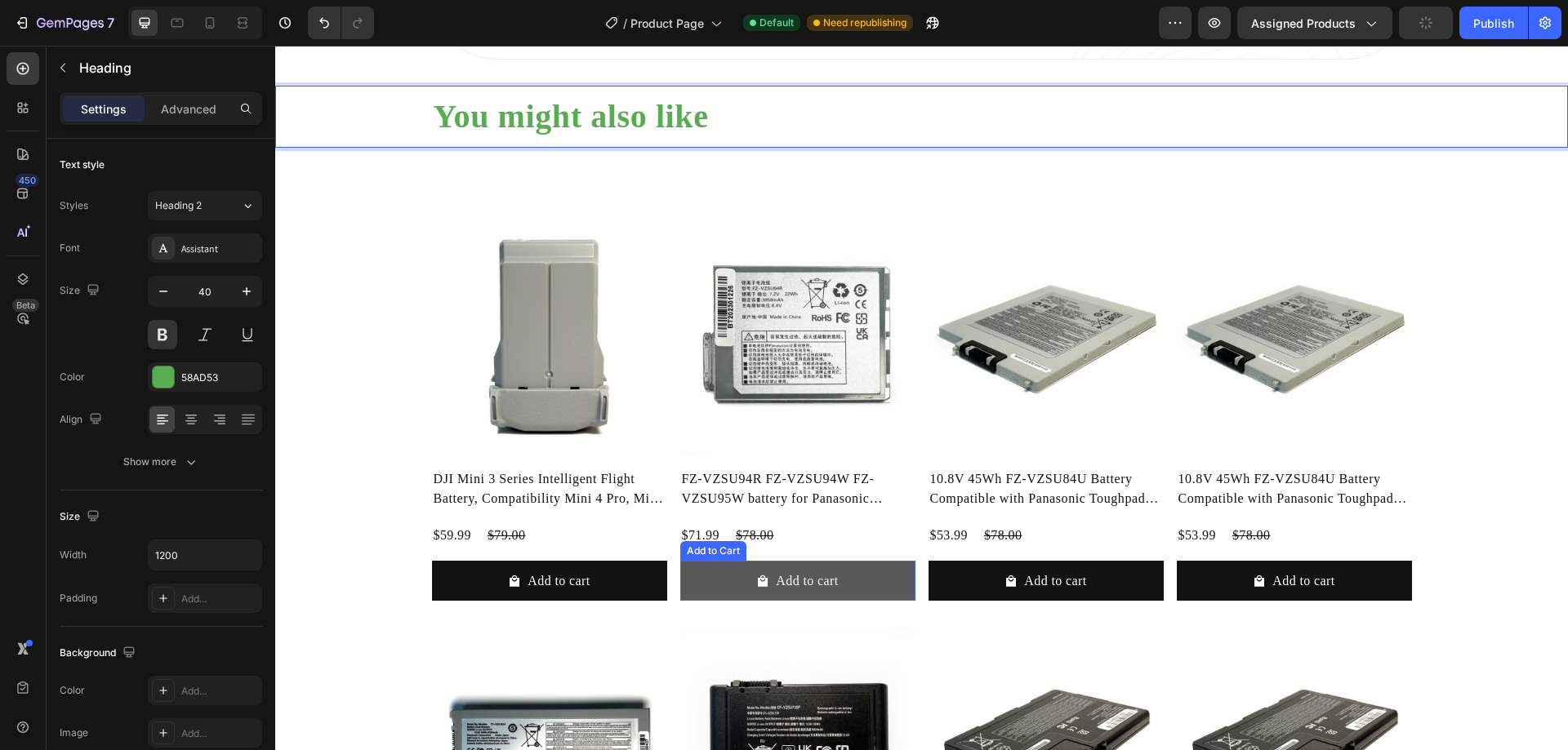
scroll to position [5264, 0]
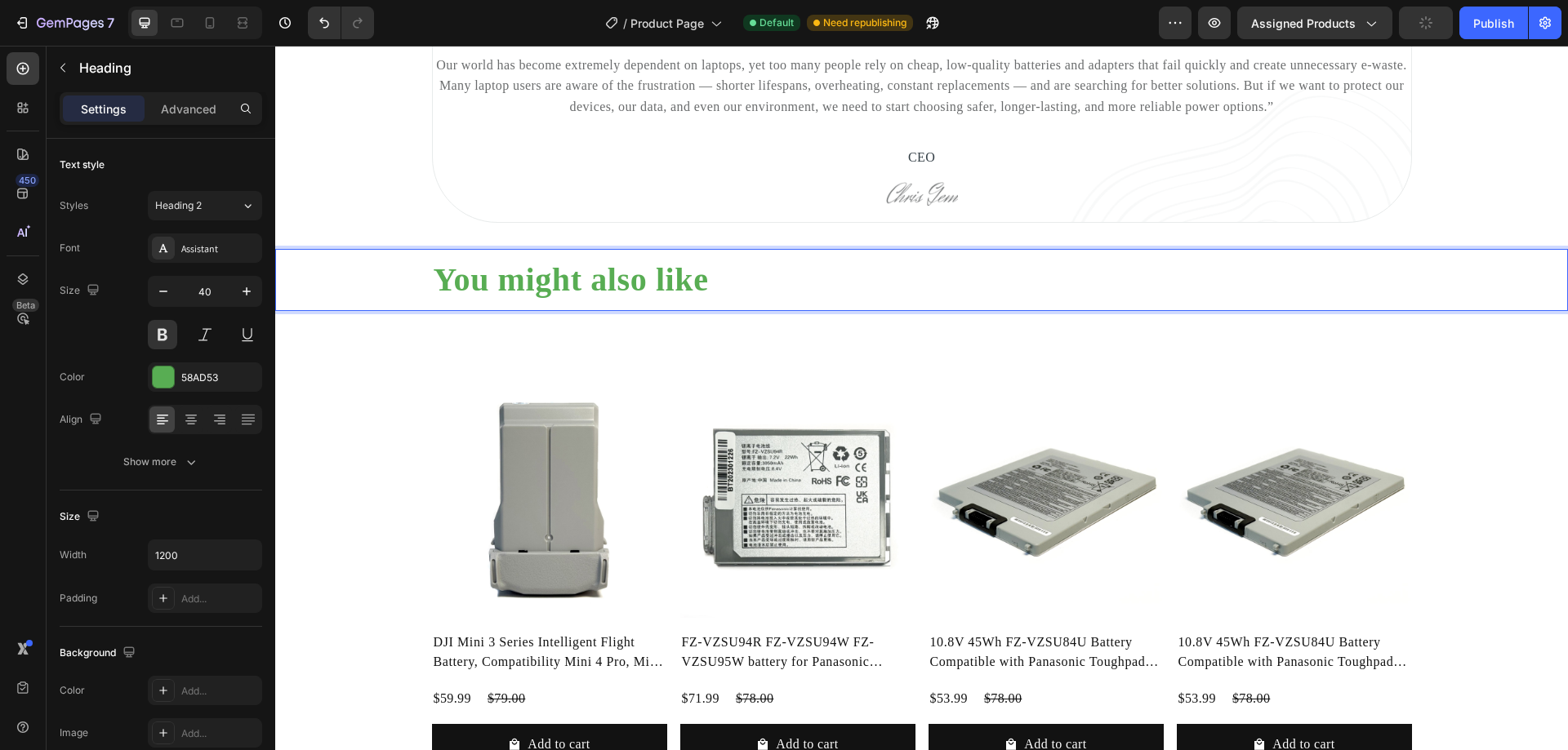
click at [698, 299] on p "You might also like" at bounding box center [922, 280] width 977 height 39
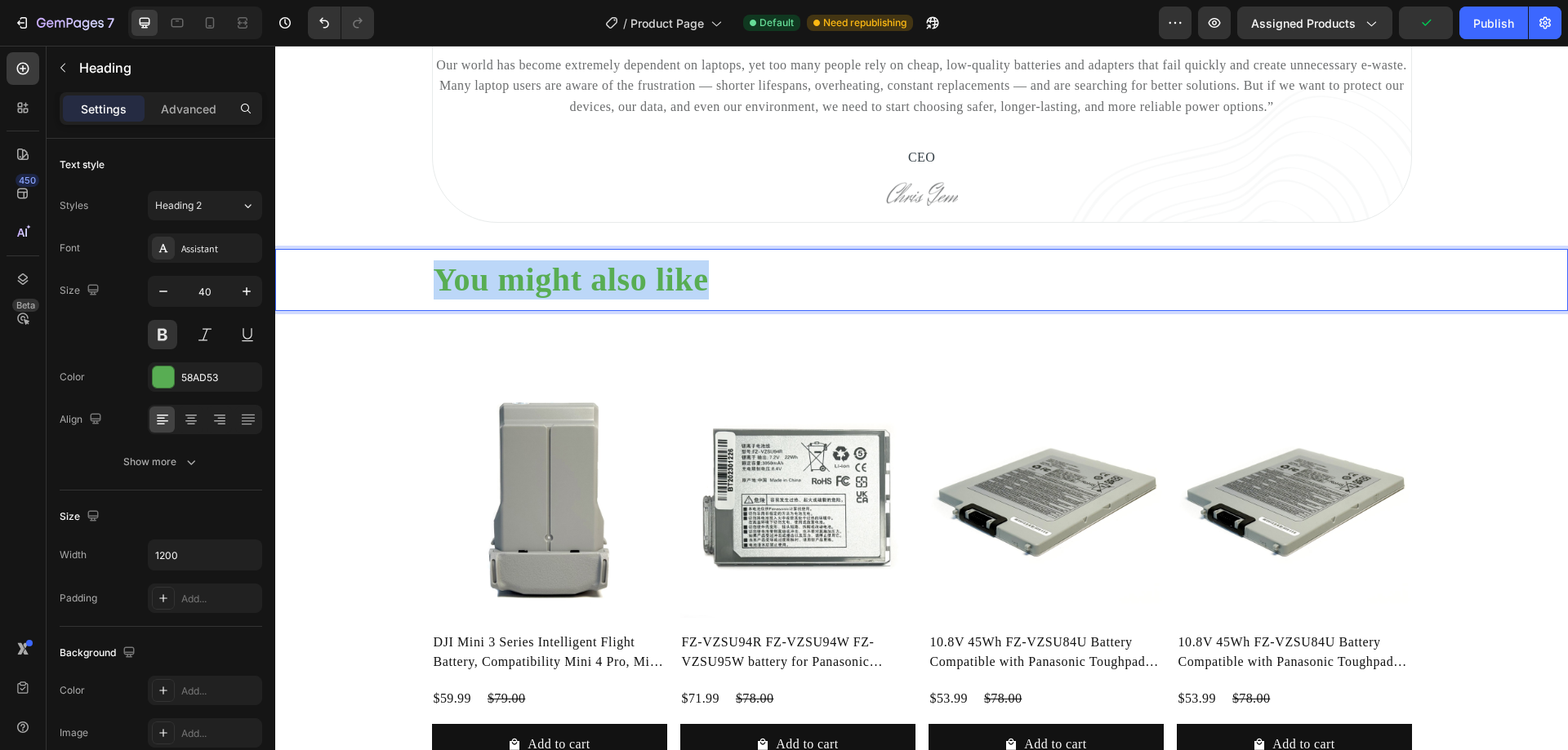
drag, startPoint x: 752, startPoint y: 305, endPoint x: 431, endPoint y: 310, distance: 321.0
click at [434, 299] on p "You might also like" at bounding box center [922, 280] width 977 height 39
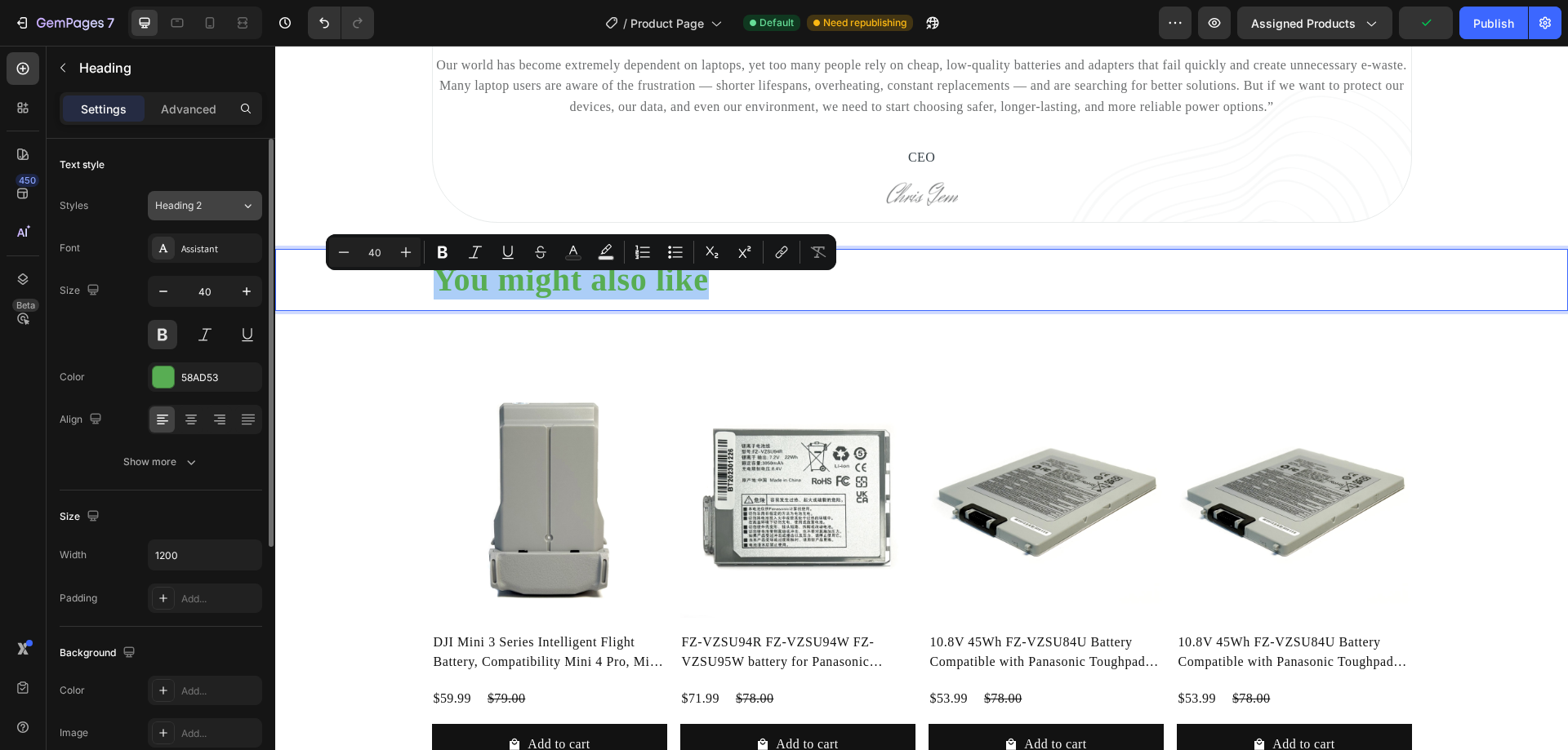
click at [241, 199] on icon at bounding box center [248, 205] width 14 height 17
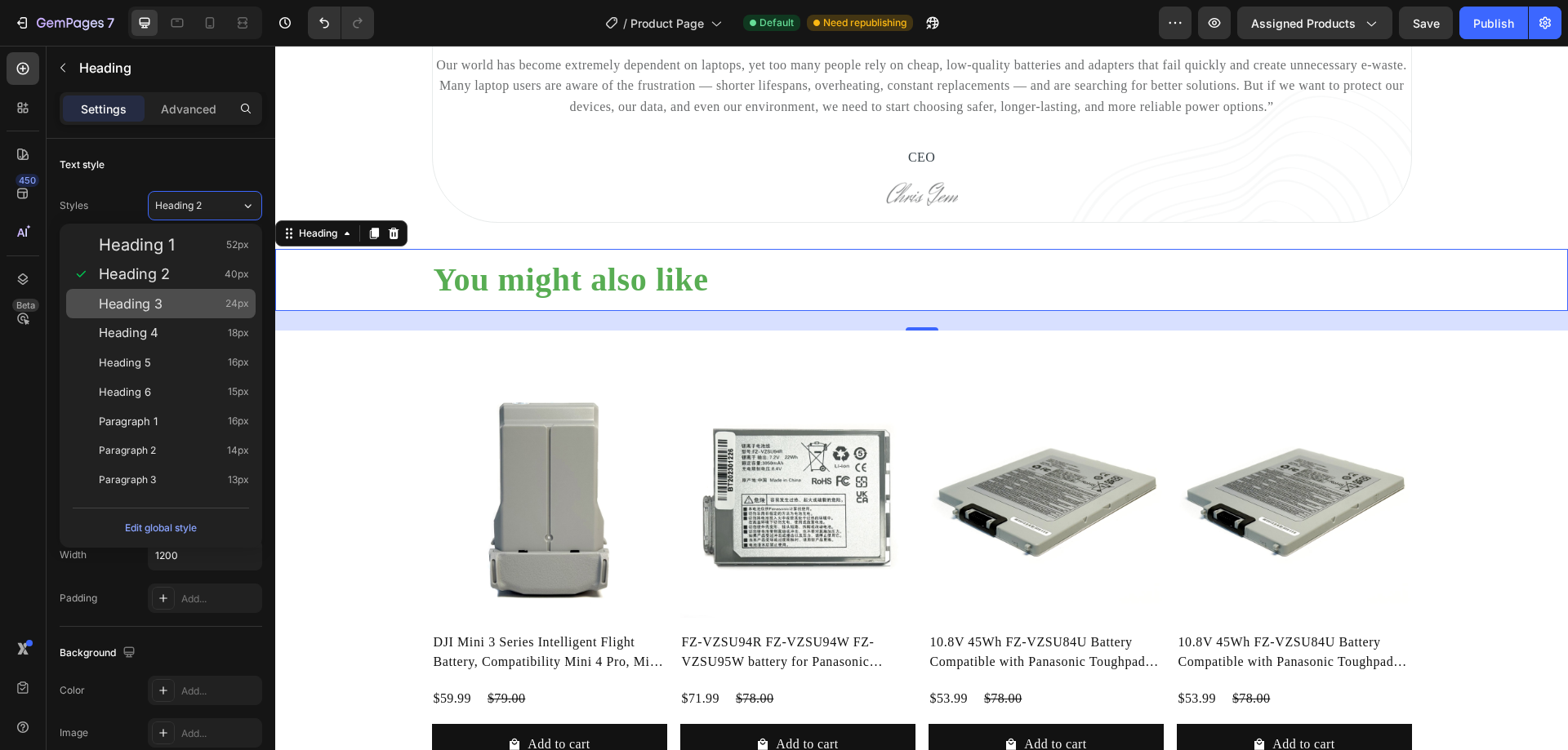
click at [172, 298] on div "Heading 3 24px" at bounding box center [174, 303] width 151 height 17
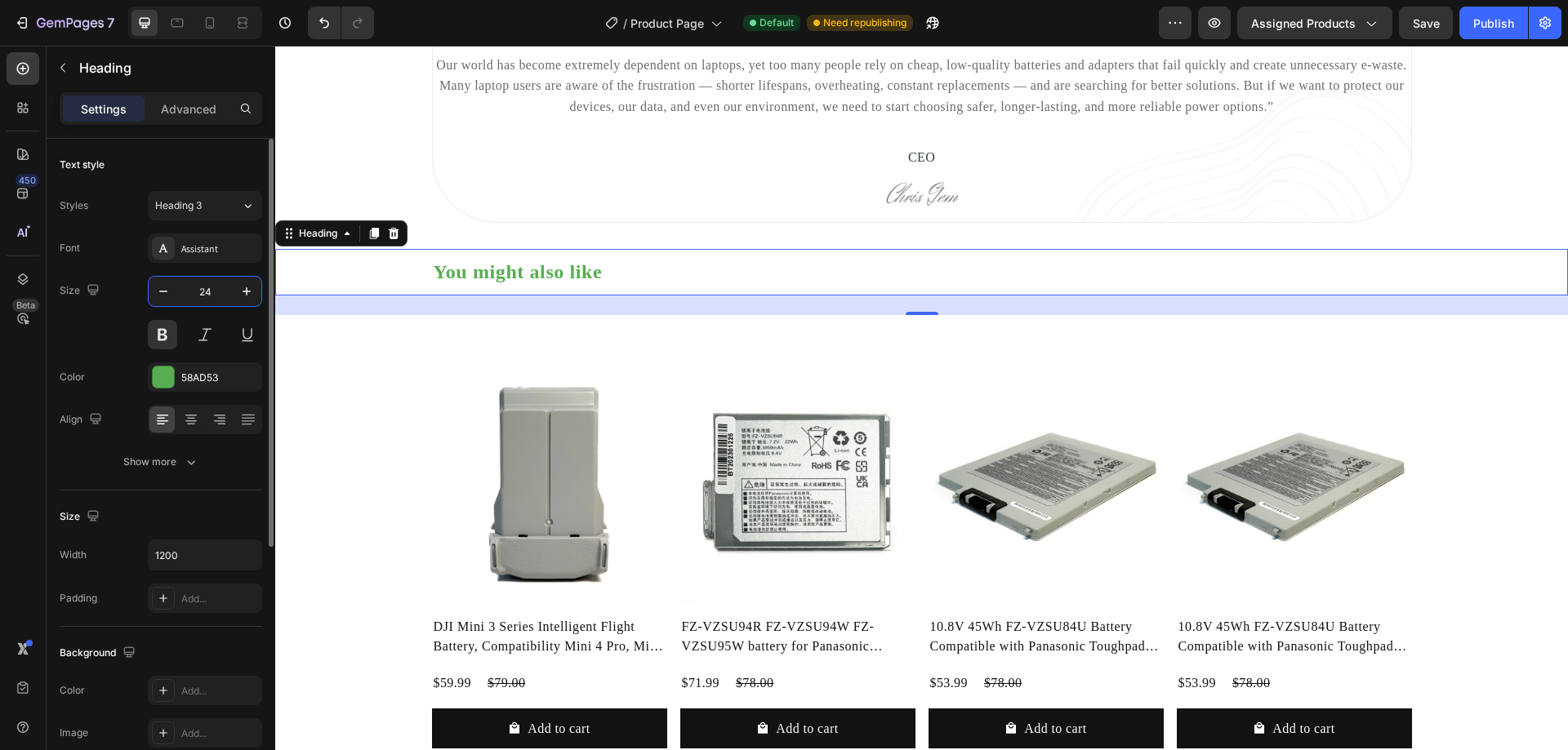
click at [219, 293] on input "24" at bounding box center [204, 291] width 53 height 29
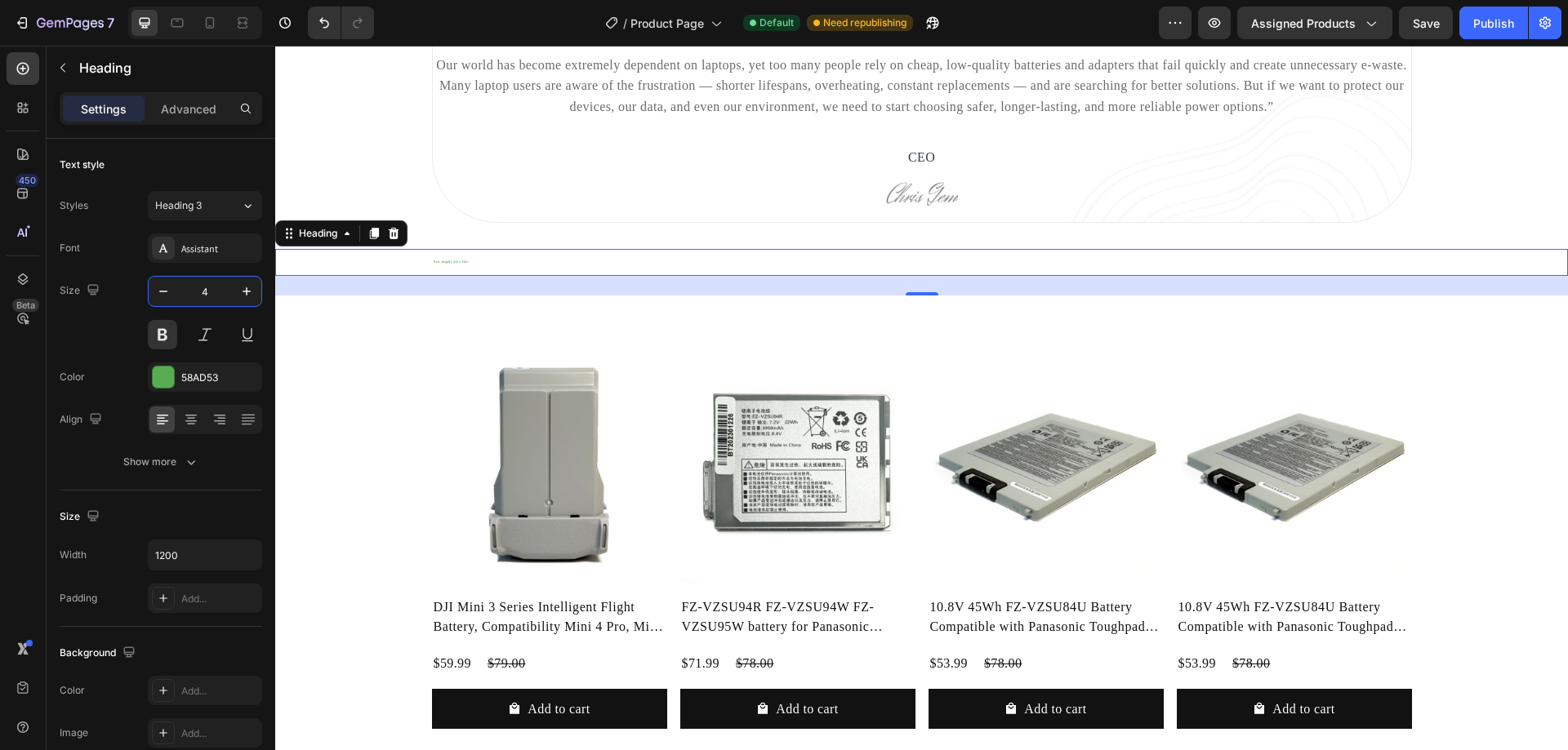
type input "40"
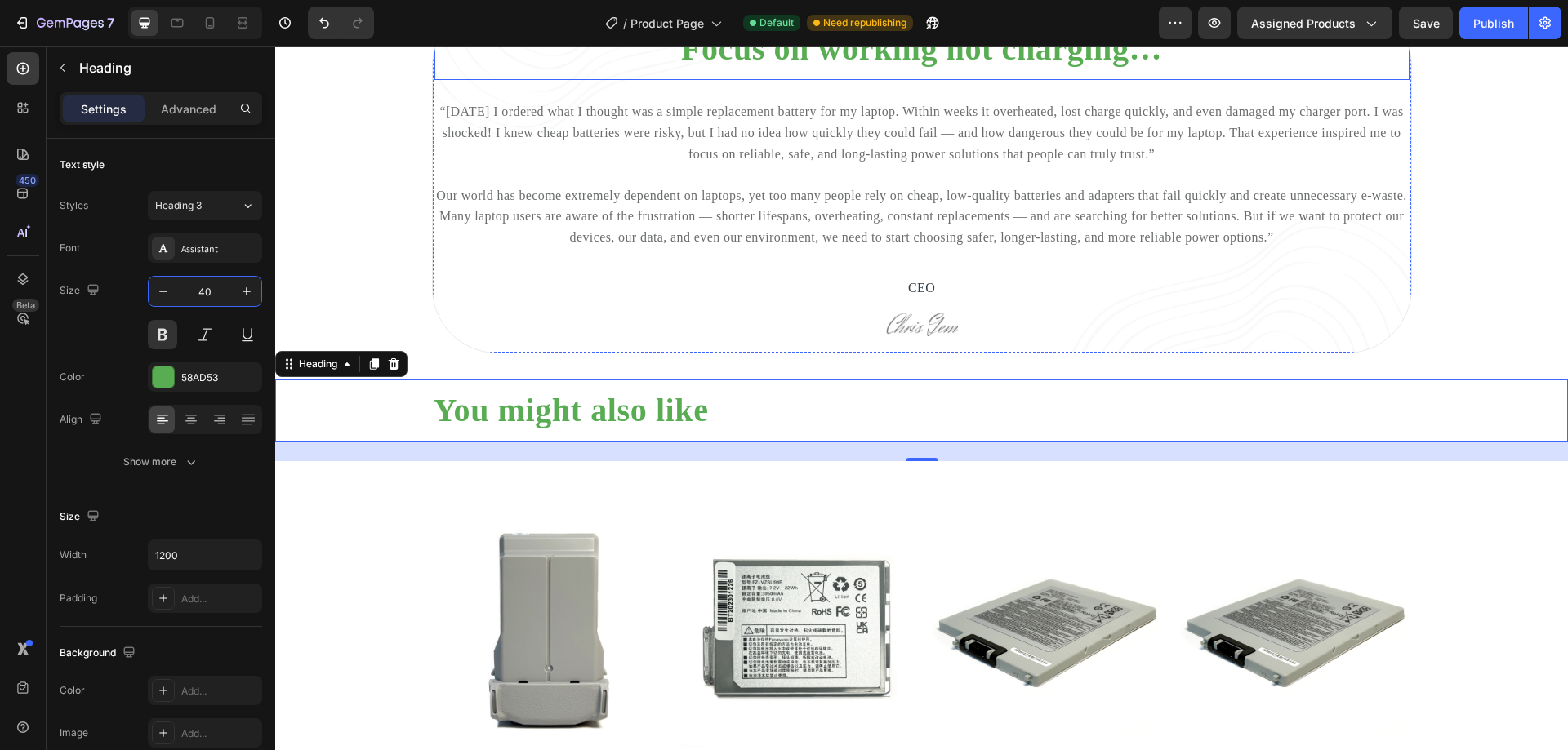
scroll to position [4937, 0]
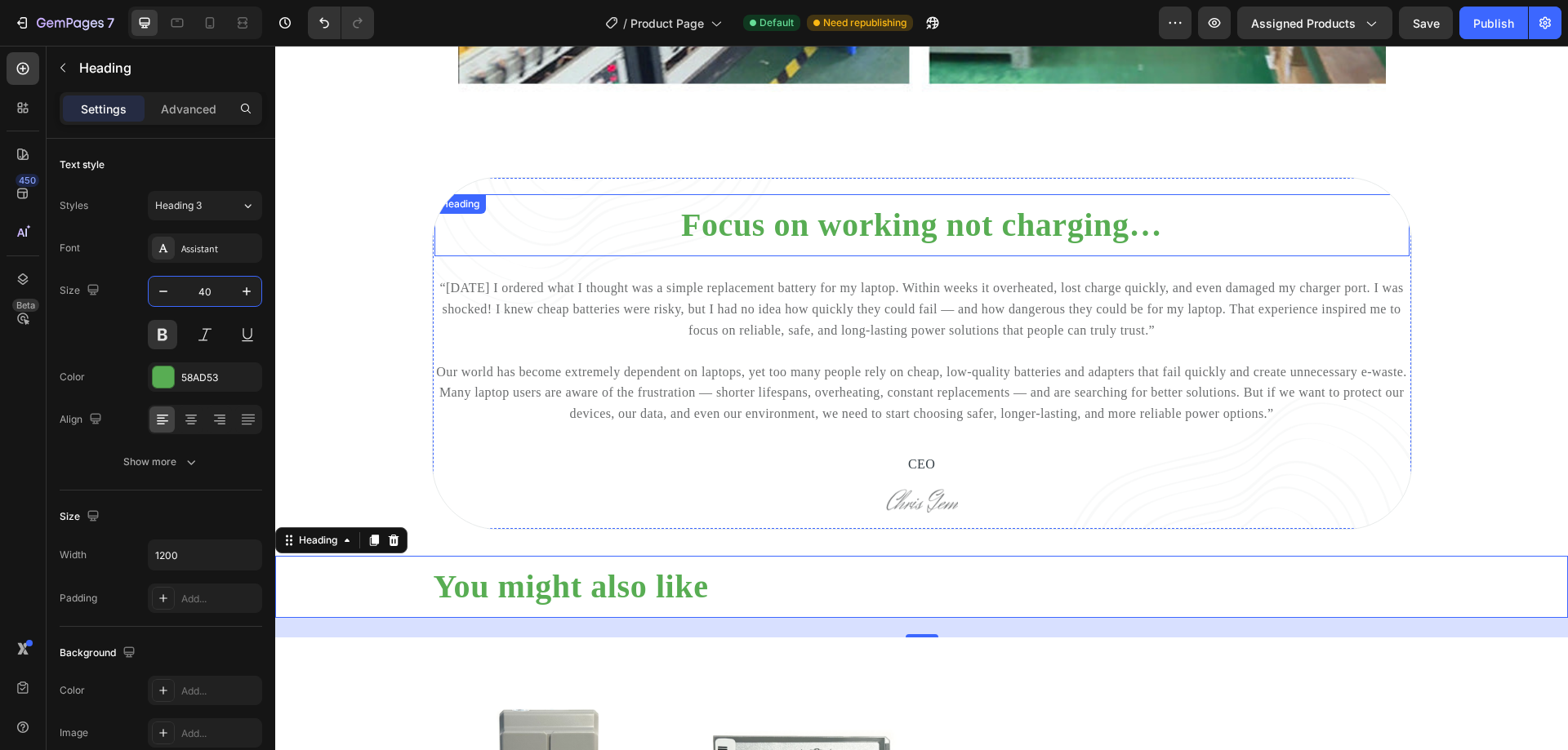
click at [840, 246] on h2 "Focus on working not charging…" at bounding box center [922, 225] width 975 height 43
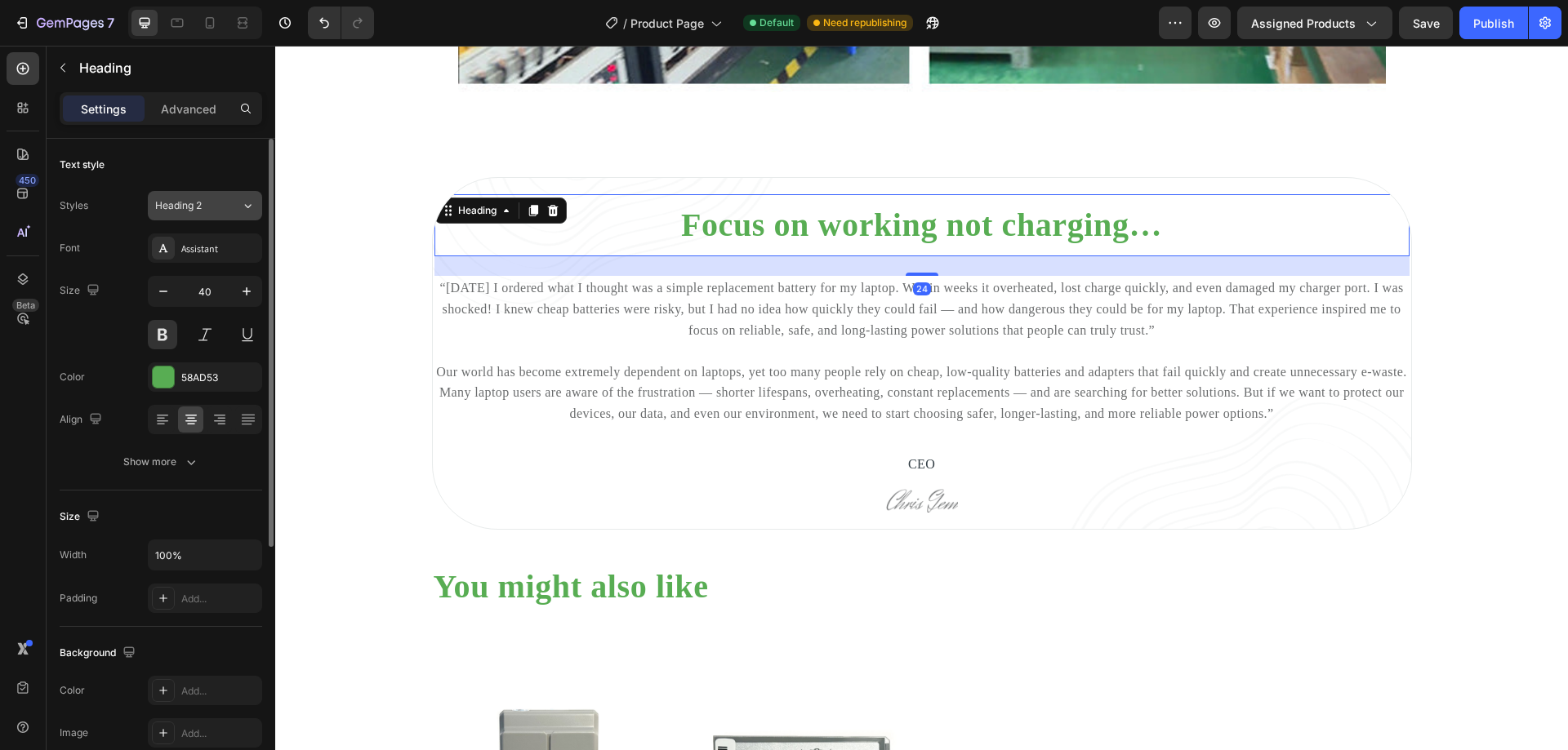
click at [217, 200] on div "Heading 2" at bounding box center [189, 205] width 66 height 15
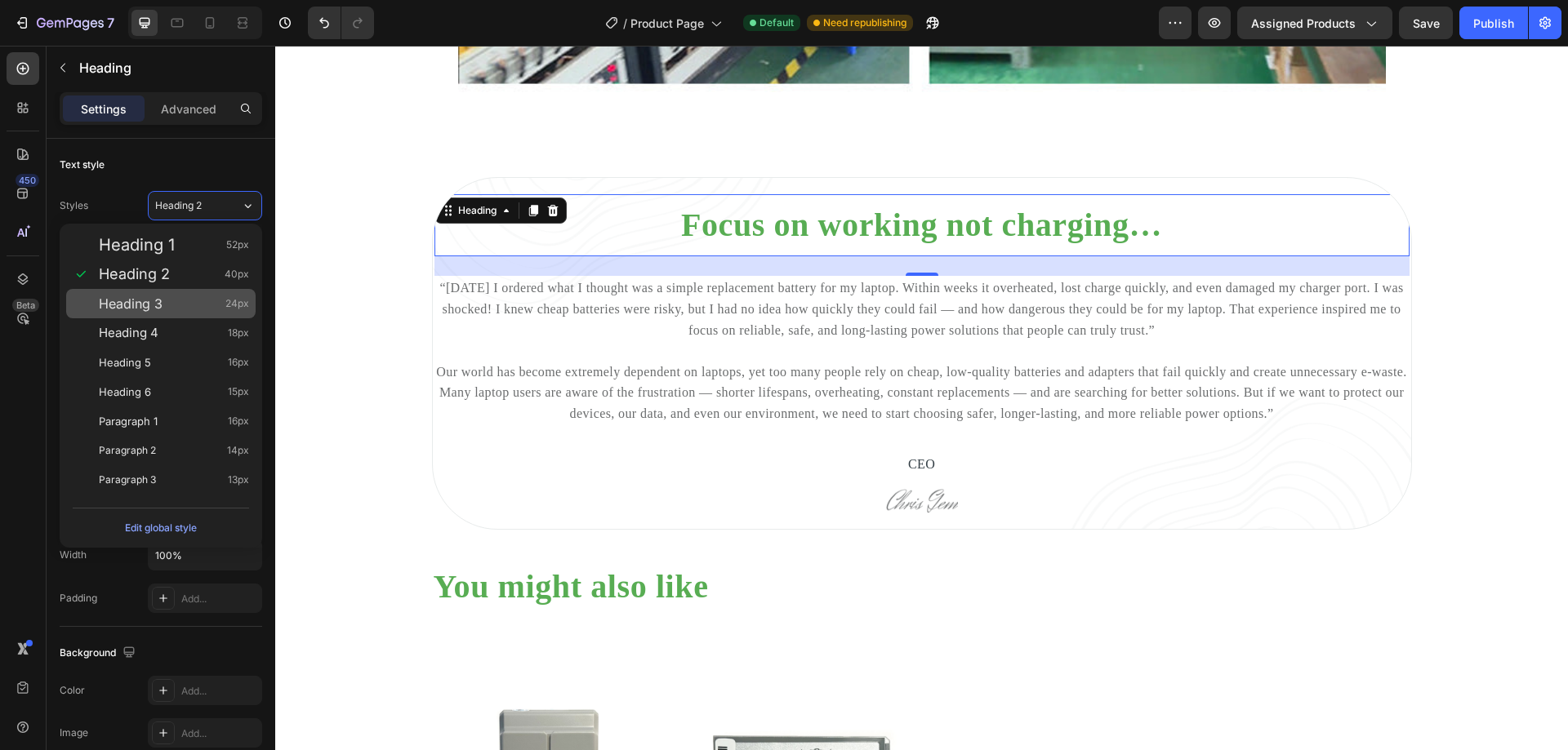
click at [156, 309] on span "Heading 3" at bounding box center [131, 303] width 64 height 17
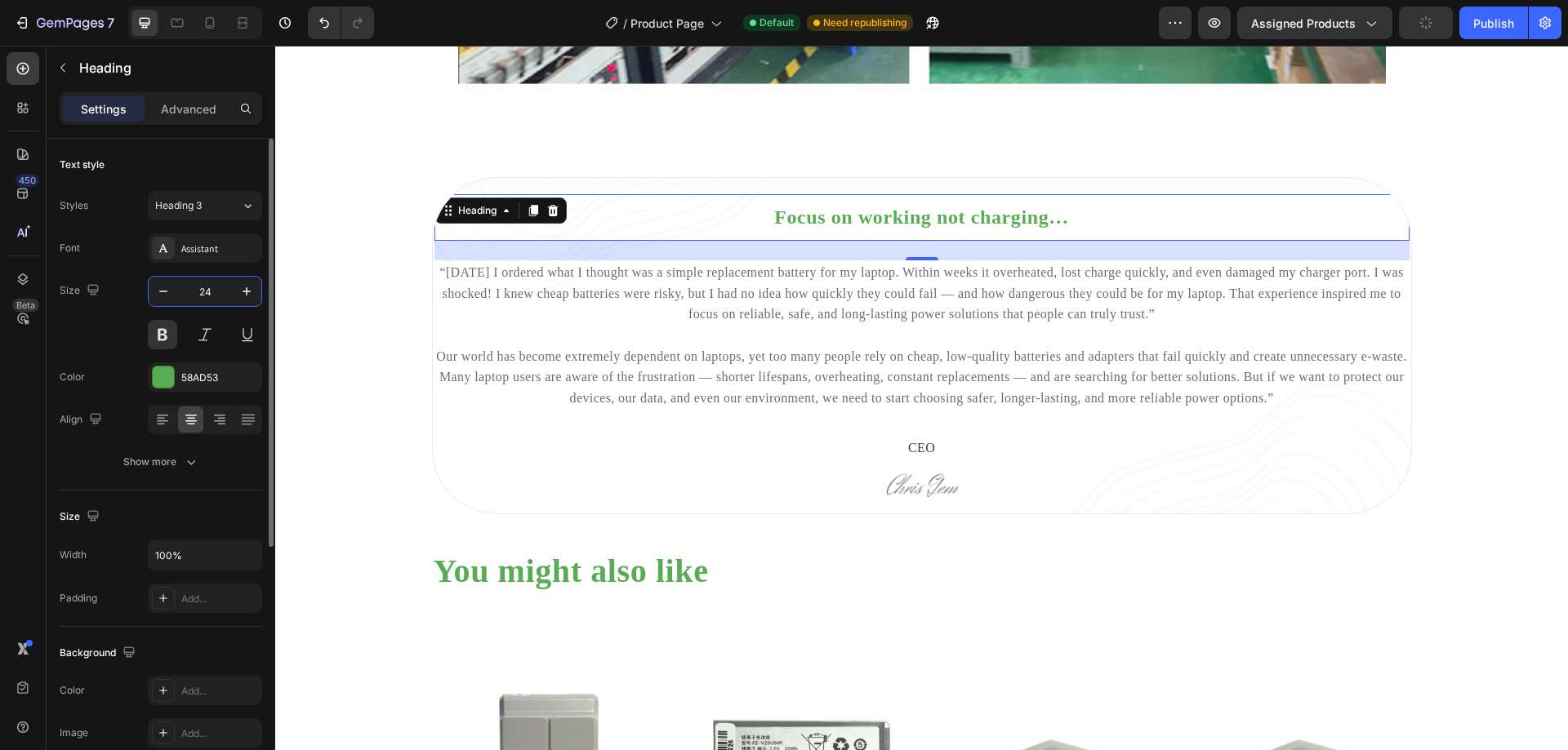
click at [216, 290] on input "24" at bounding box center [204, 291] width 53 height 29
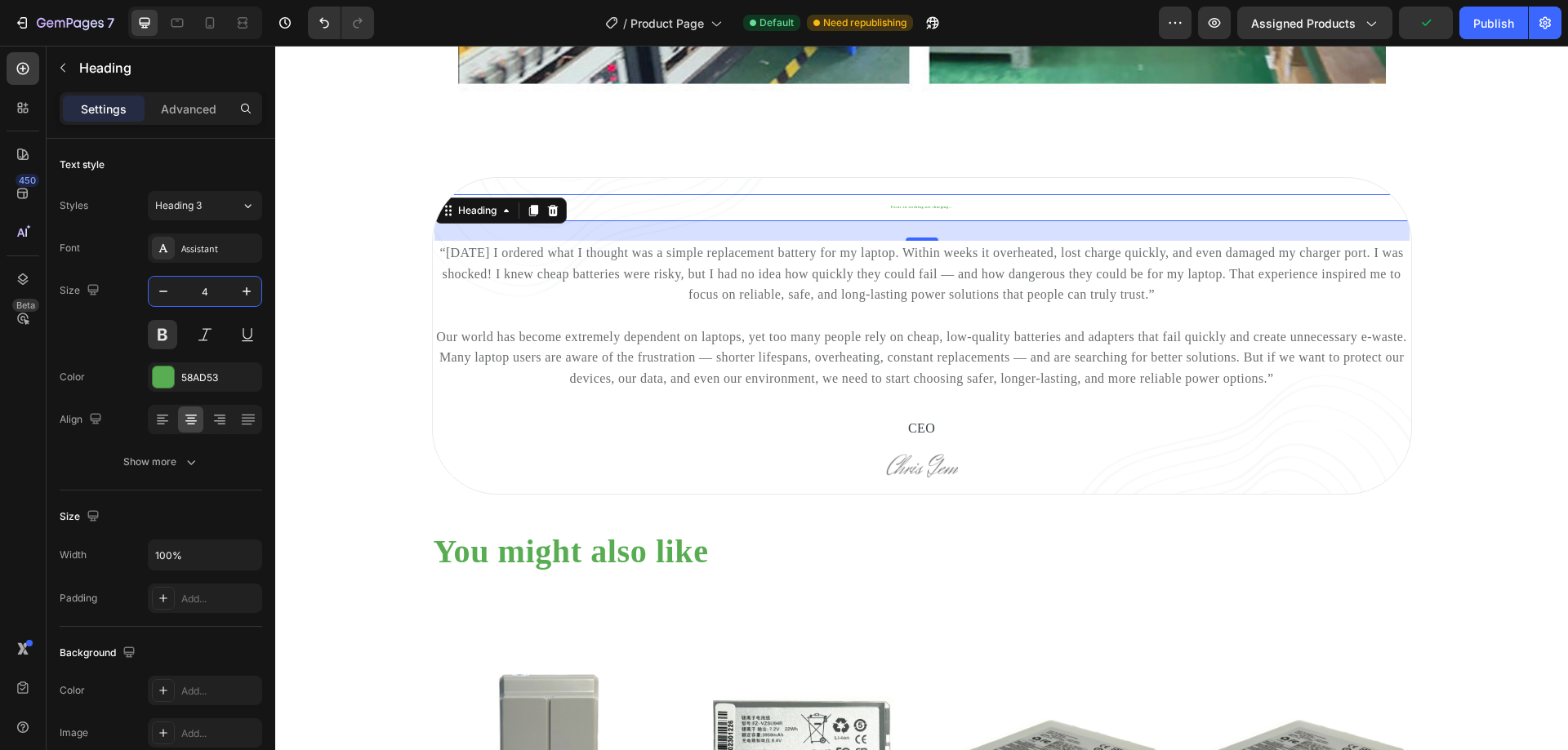
type input "40"
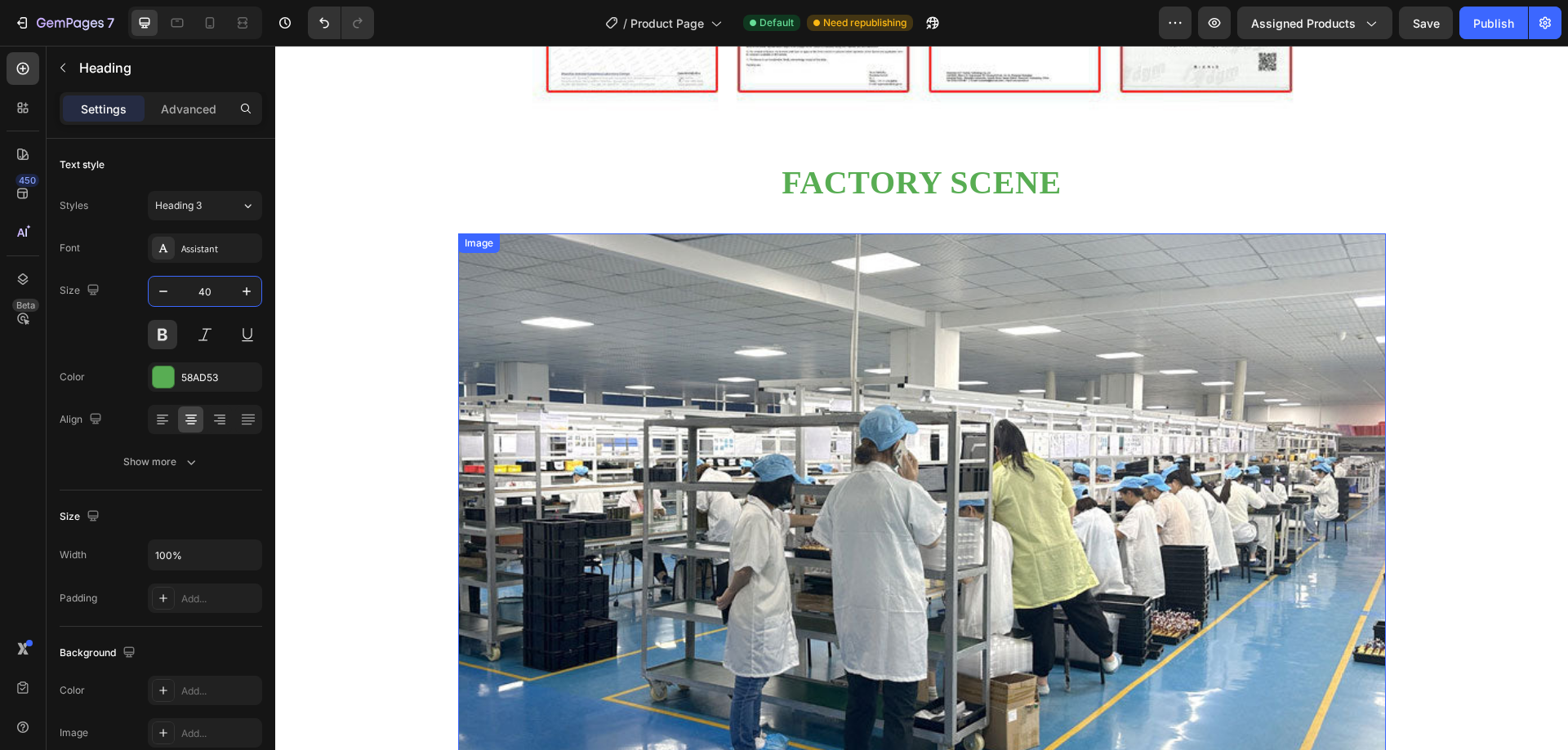
scroll to position [2733, 0]
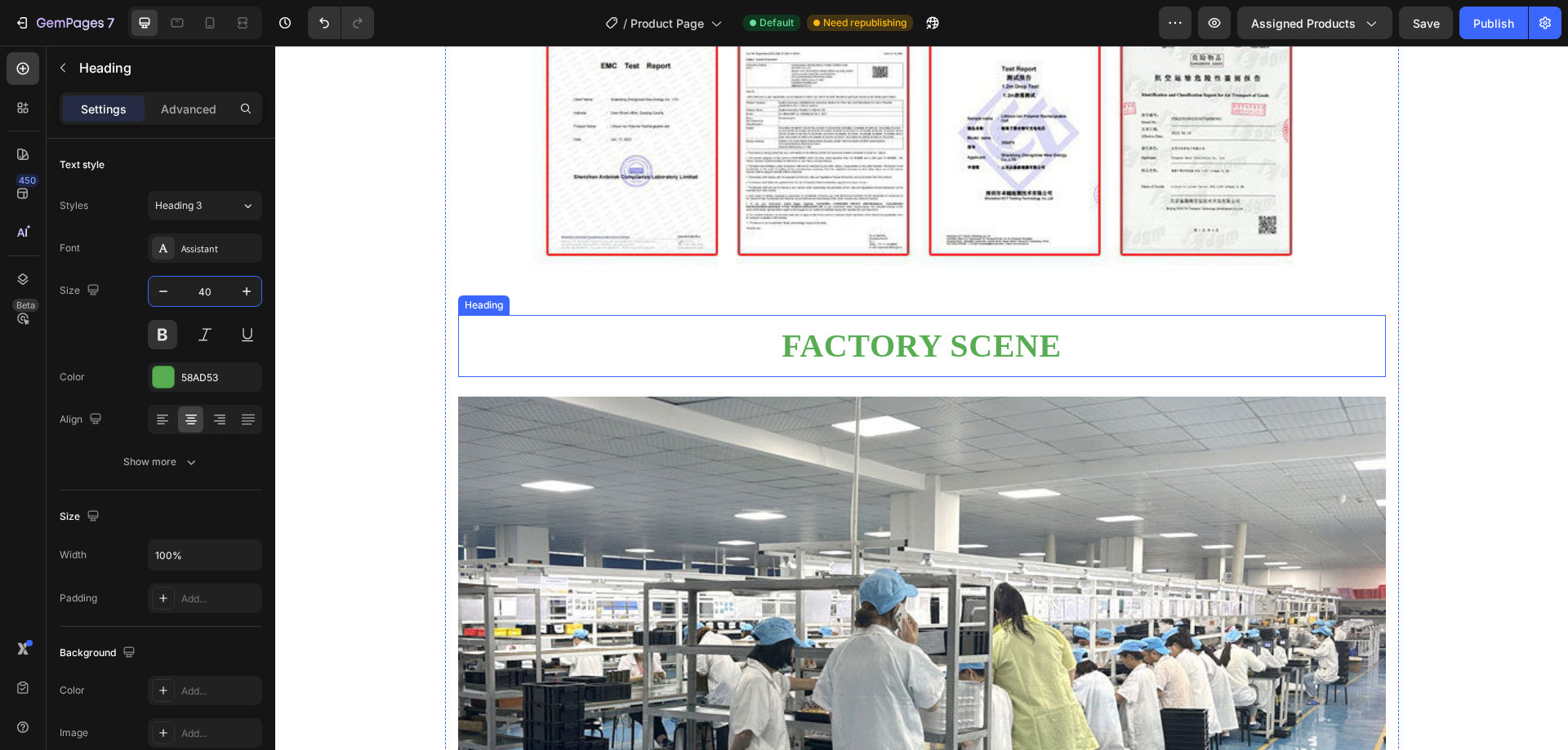
click at [879, 365] on h2 "Factory scene" at bounding box center [922, 346] width 927 height 43
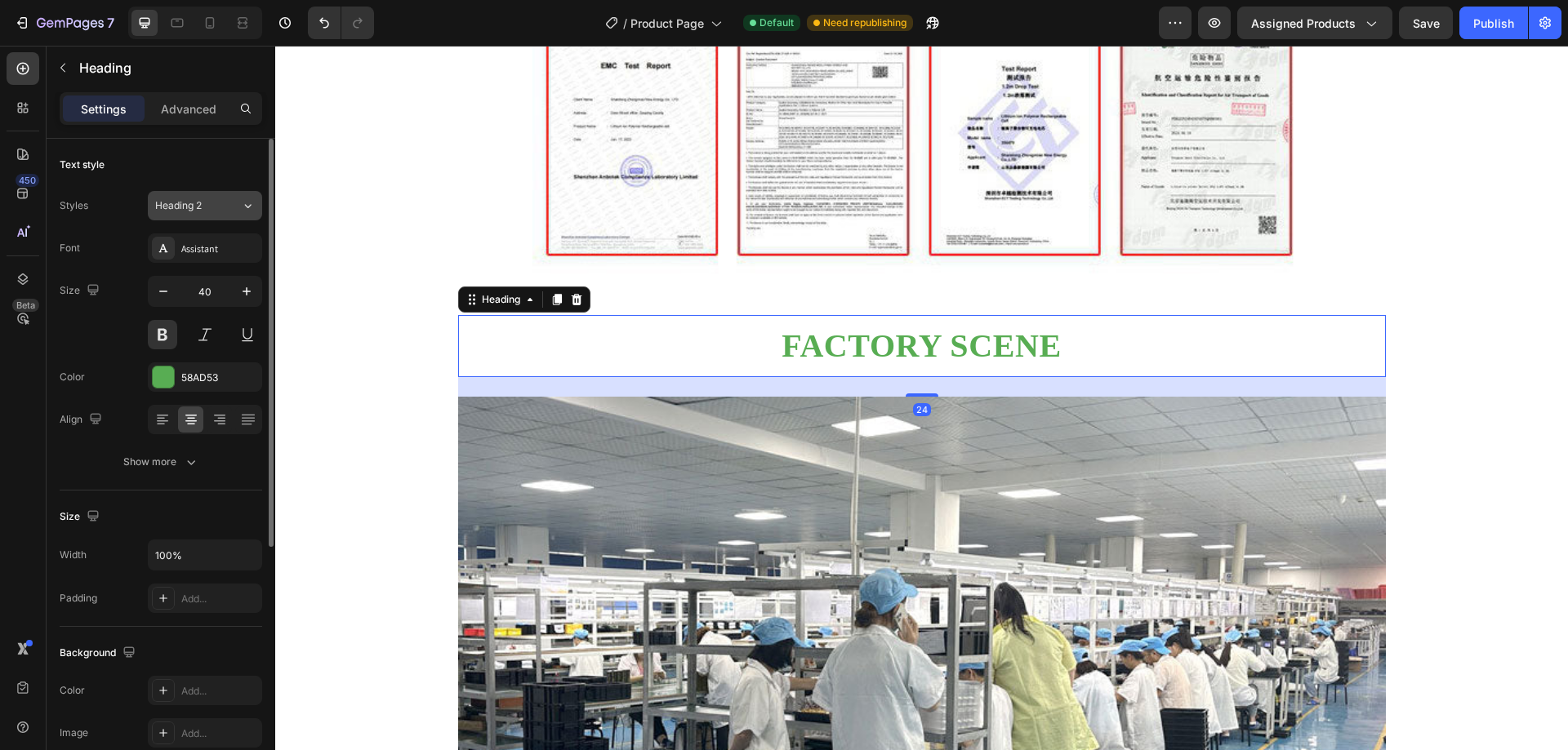
click at [187, 208] on span "Heading 2" at bounding box center [179, 205] width 47 height 15
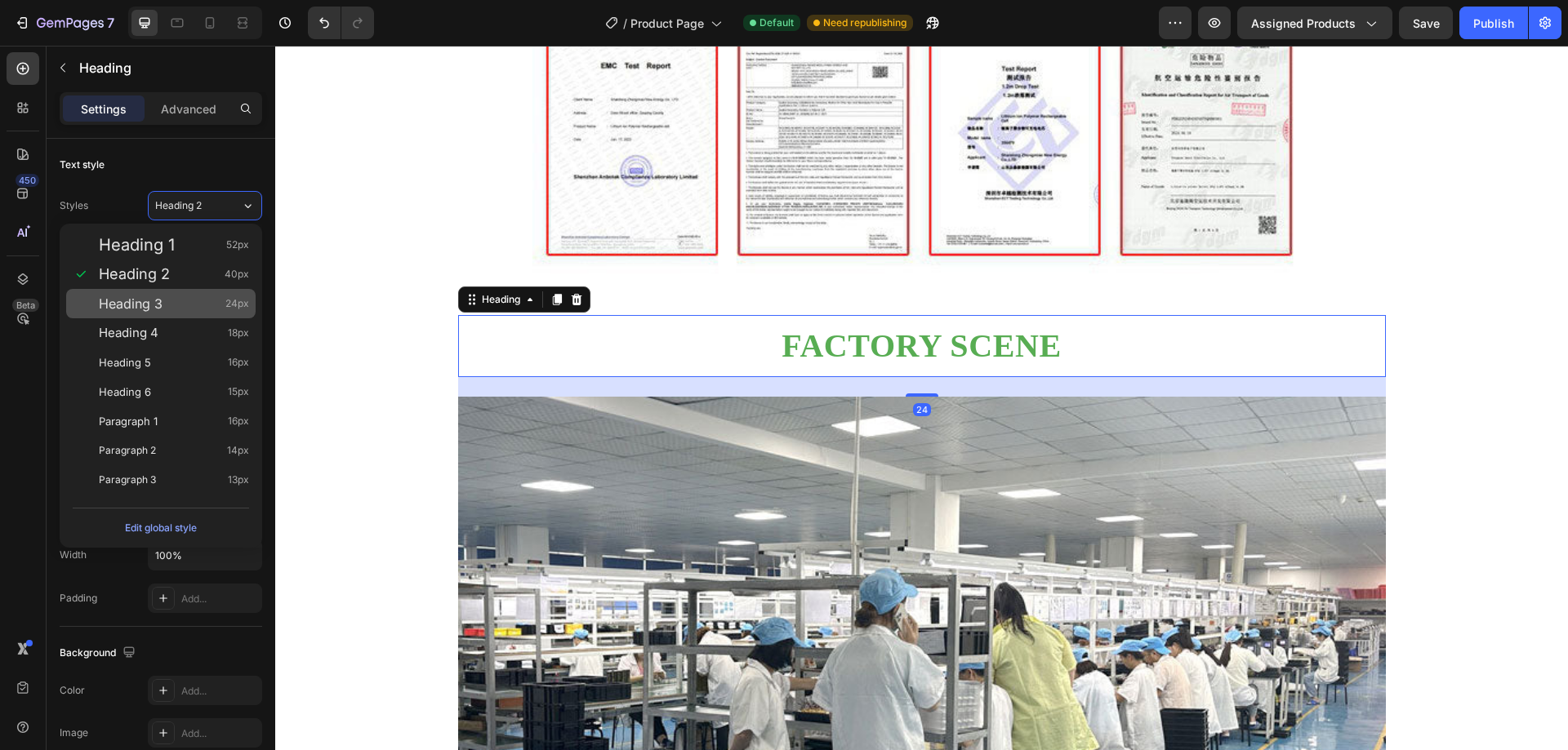
click at [160, 303] on span "Heading 3" at bounding box center [131, 303] width 64 height 17
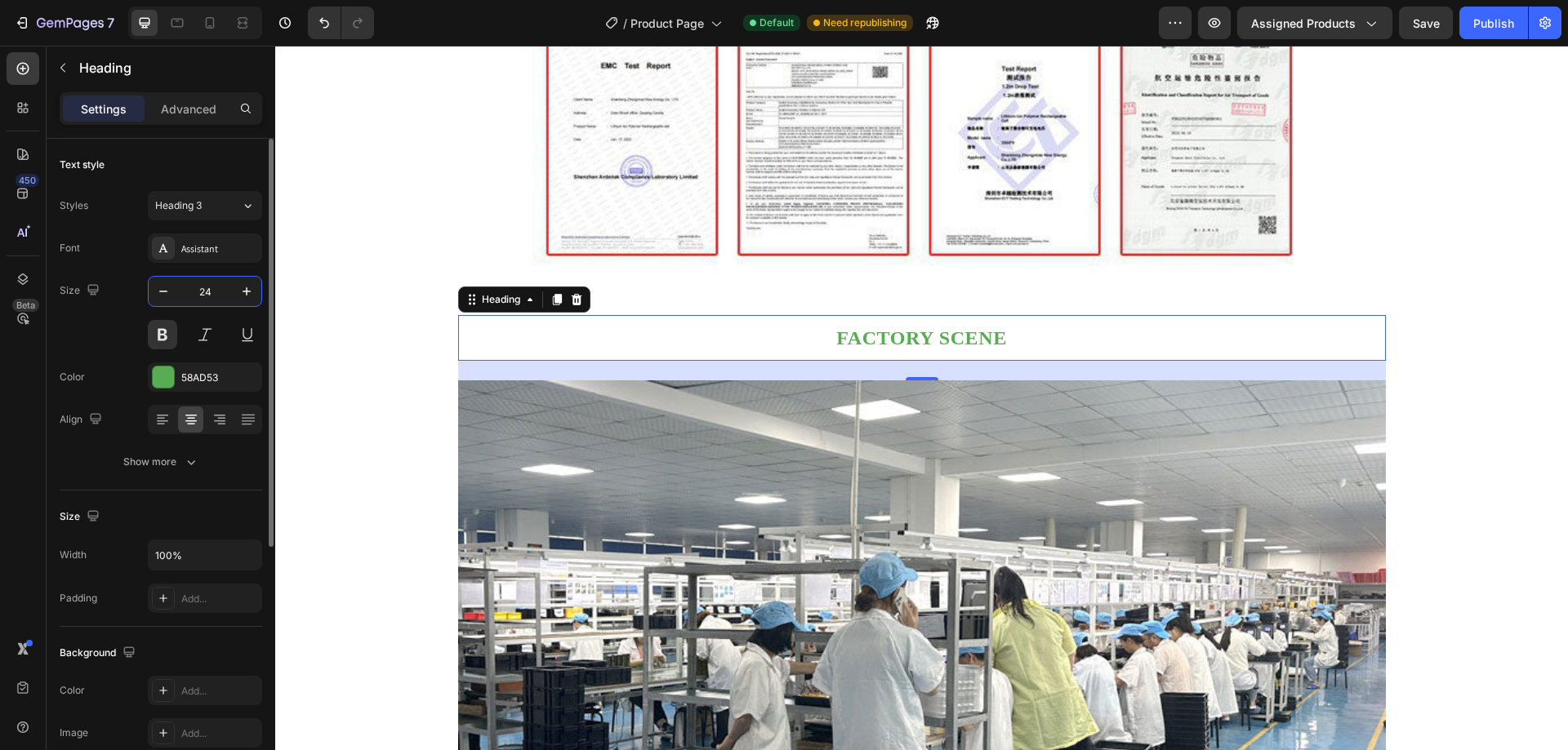
click at [210, 290] on input "24" at bounding box center [204, 291] width 53 height 29
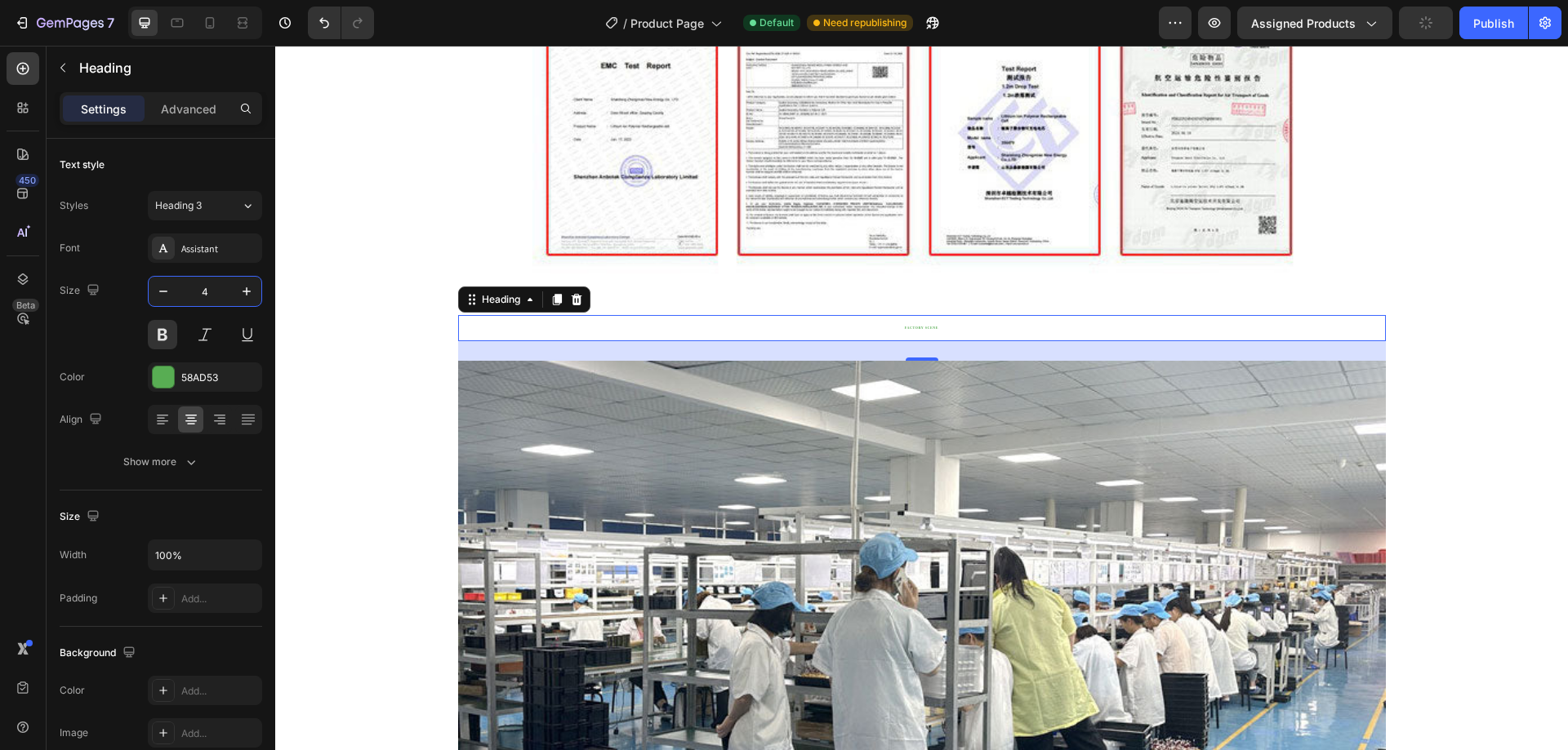
type input "40"
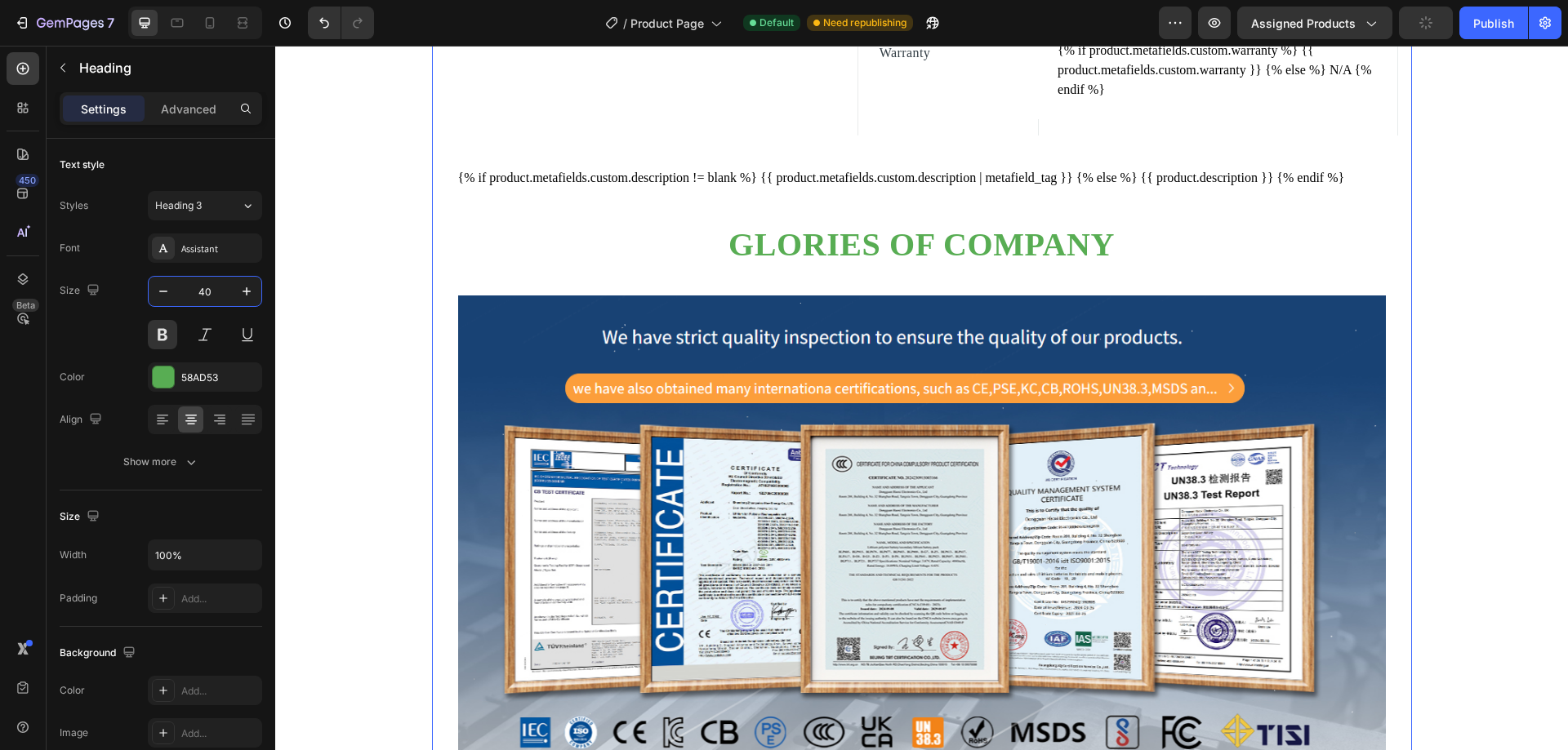
scroll to position [1019, 0]
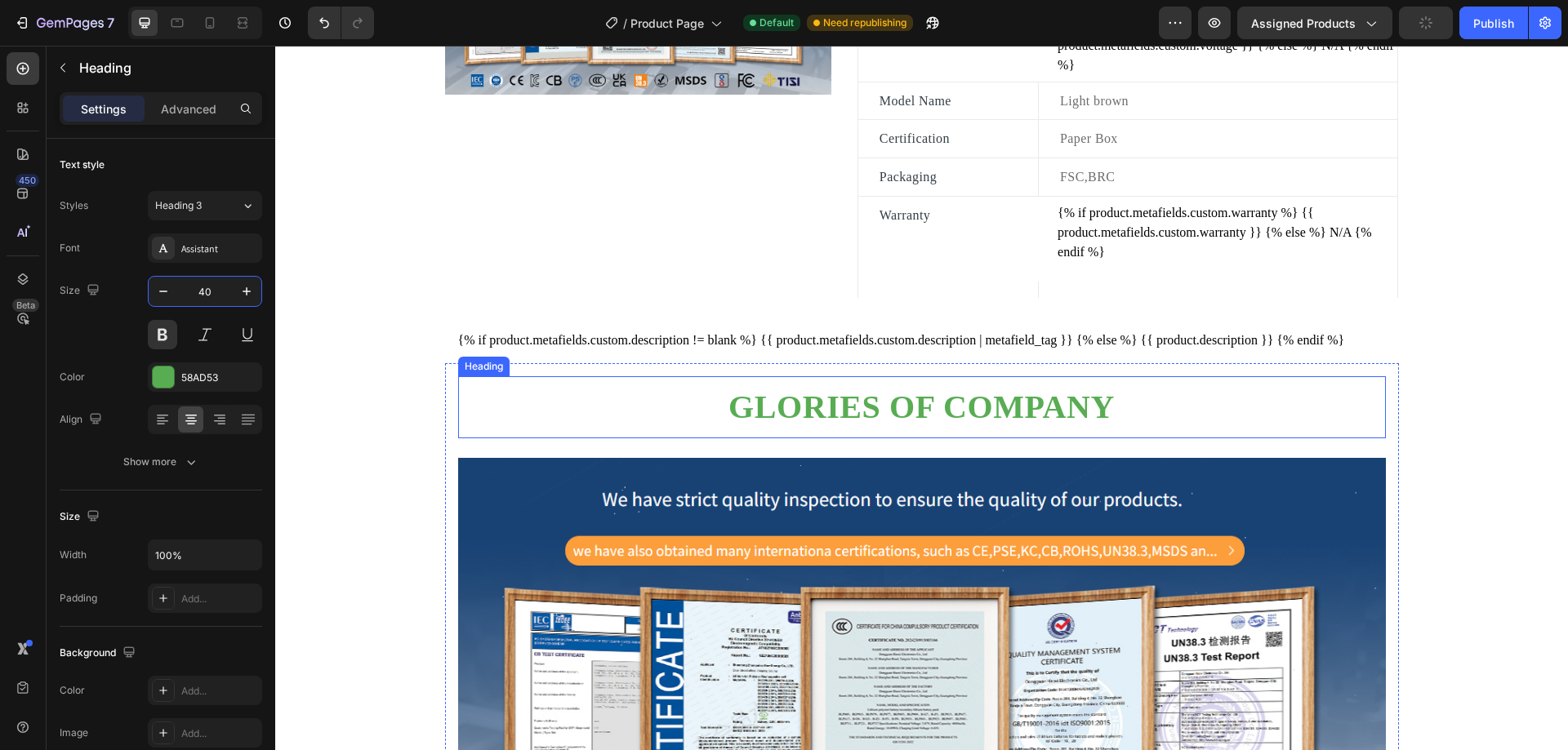
click at [784, 426] on h2 "Glories of company" at bounding box center [922, 407] width 927 height 43
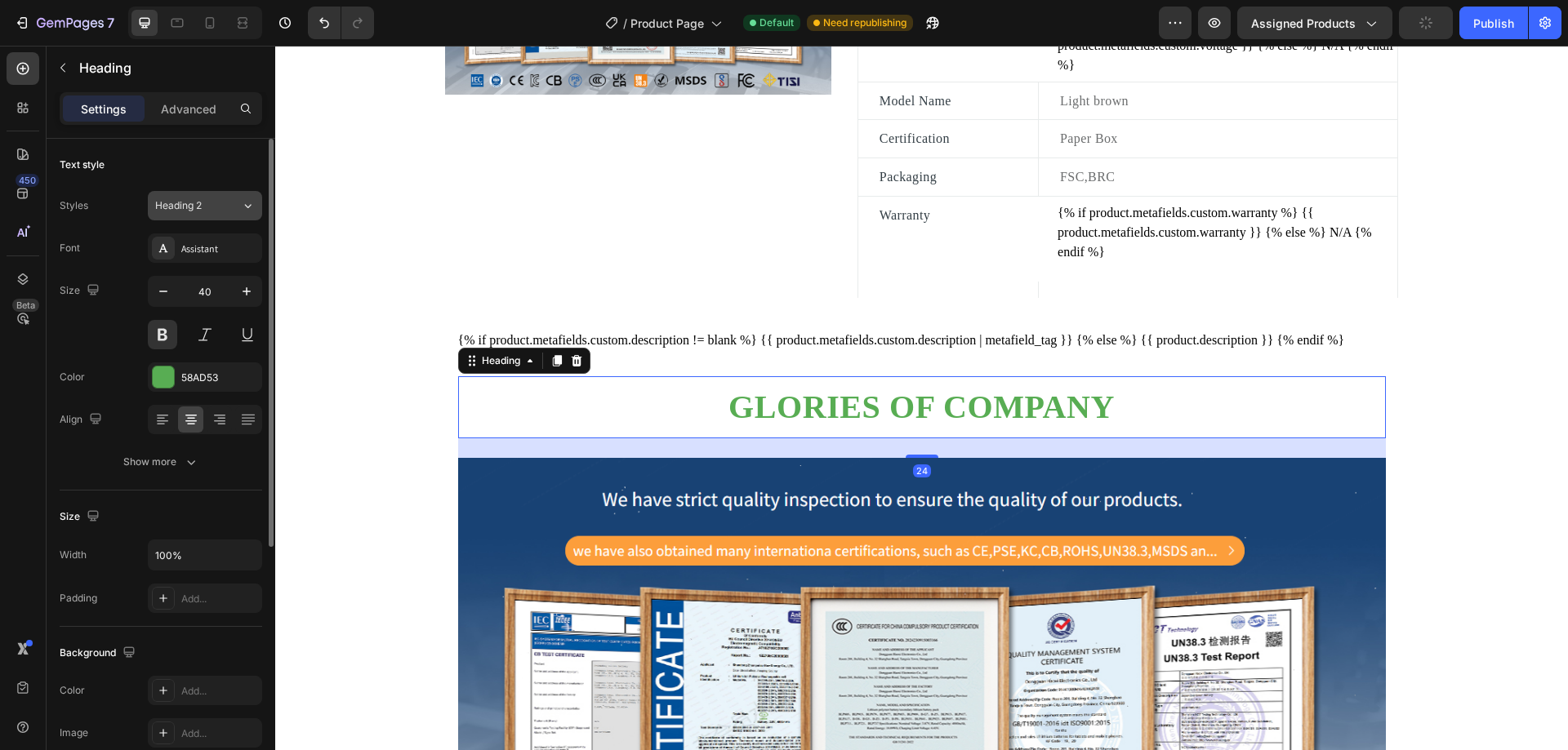
click at [205, 207] on div "Heading 2" at bounding box center [189, 205] width 66 height 15
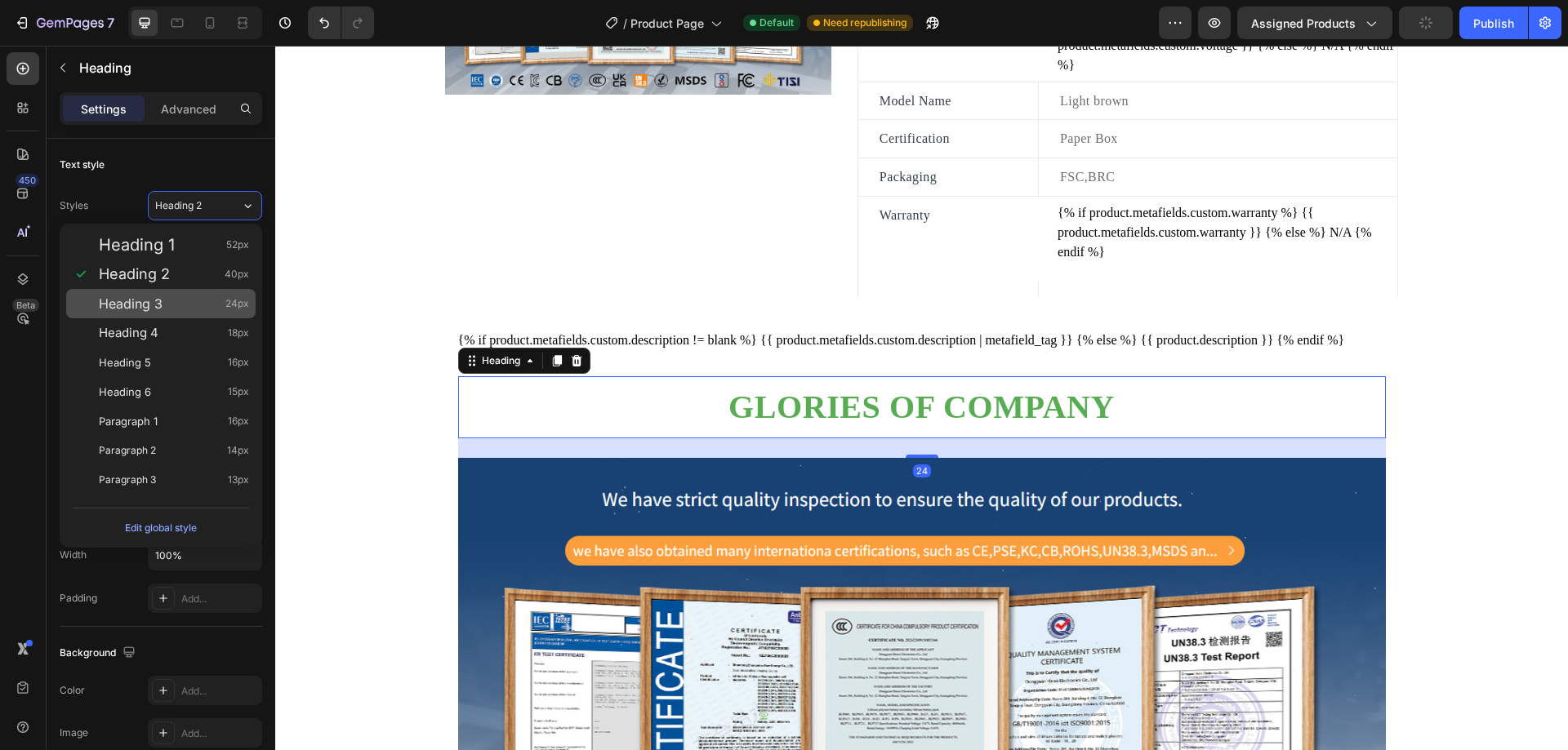
click at [182, 298] on div "Heading 3 24px" at bounding box center [174, 303] width 151 height 17
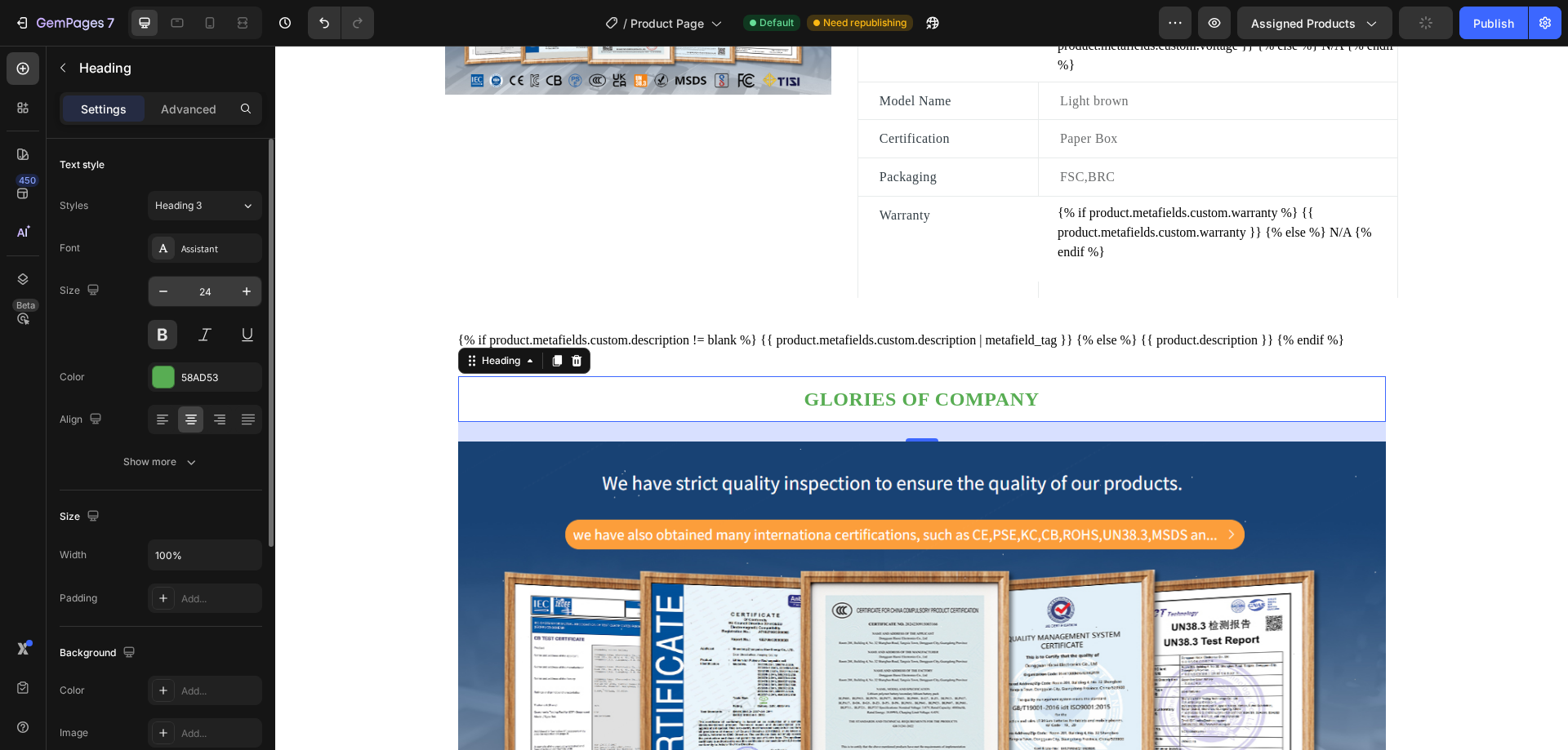
click at [217, 296] on input "24" at bounding box center [204, 291] width 53 height 29
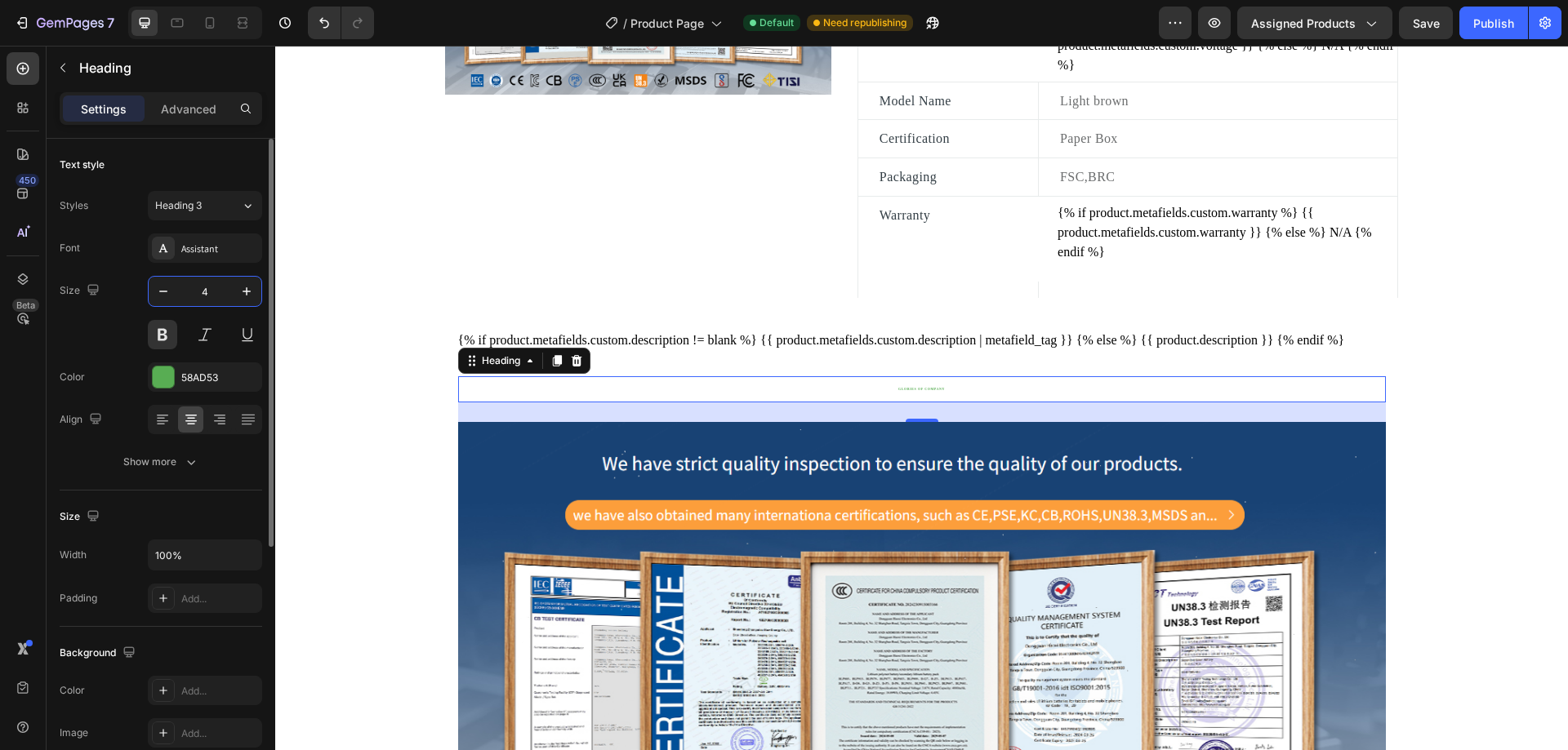
type input "40"
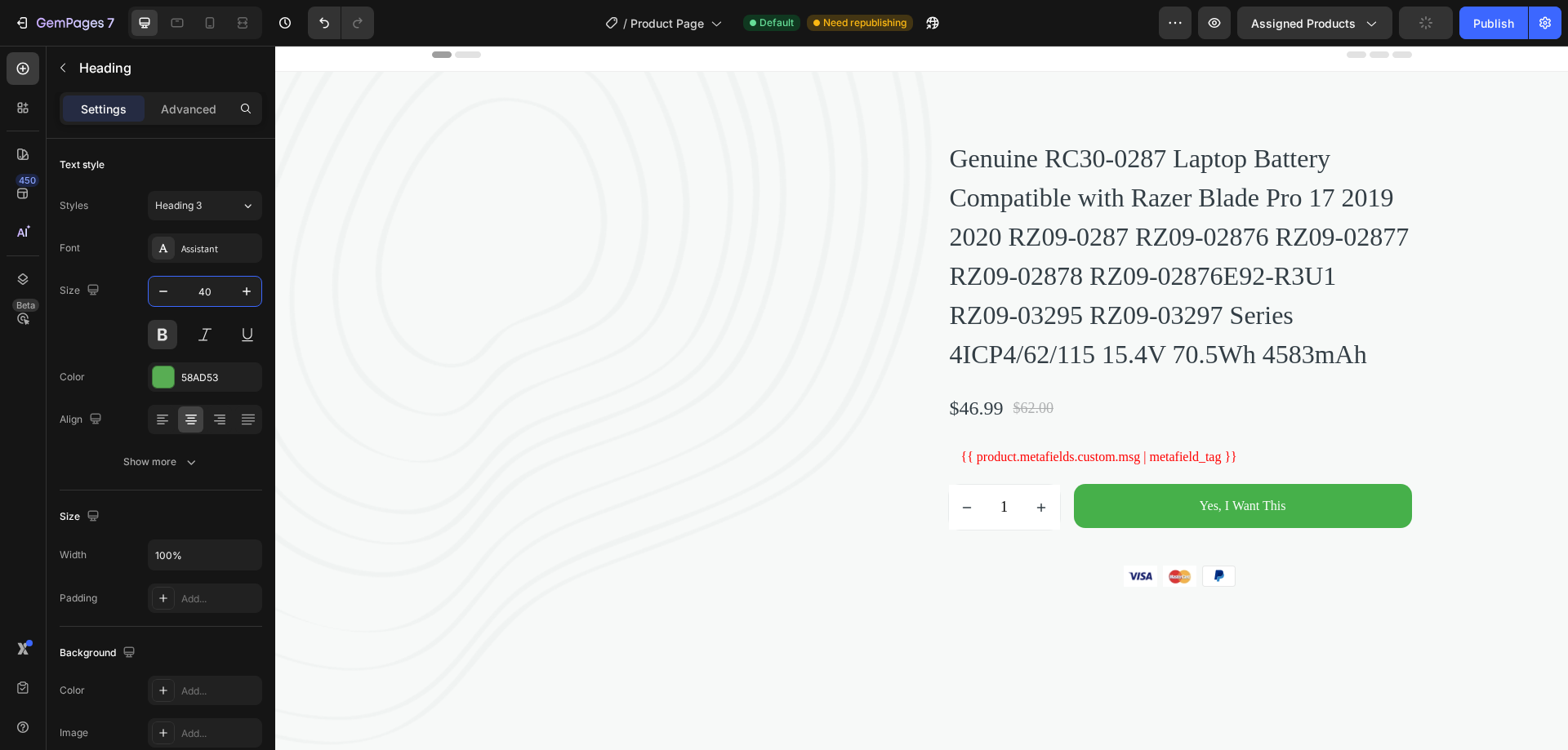
scroll to position [0, 0]
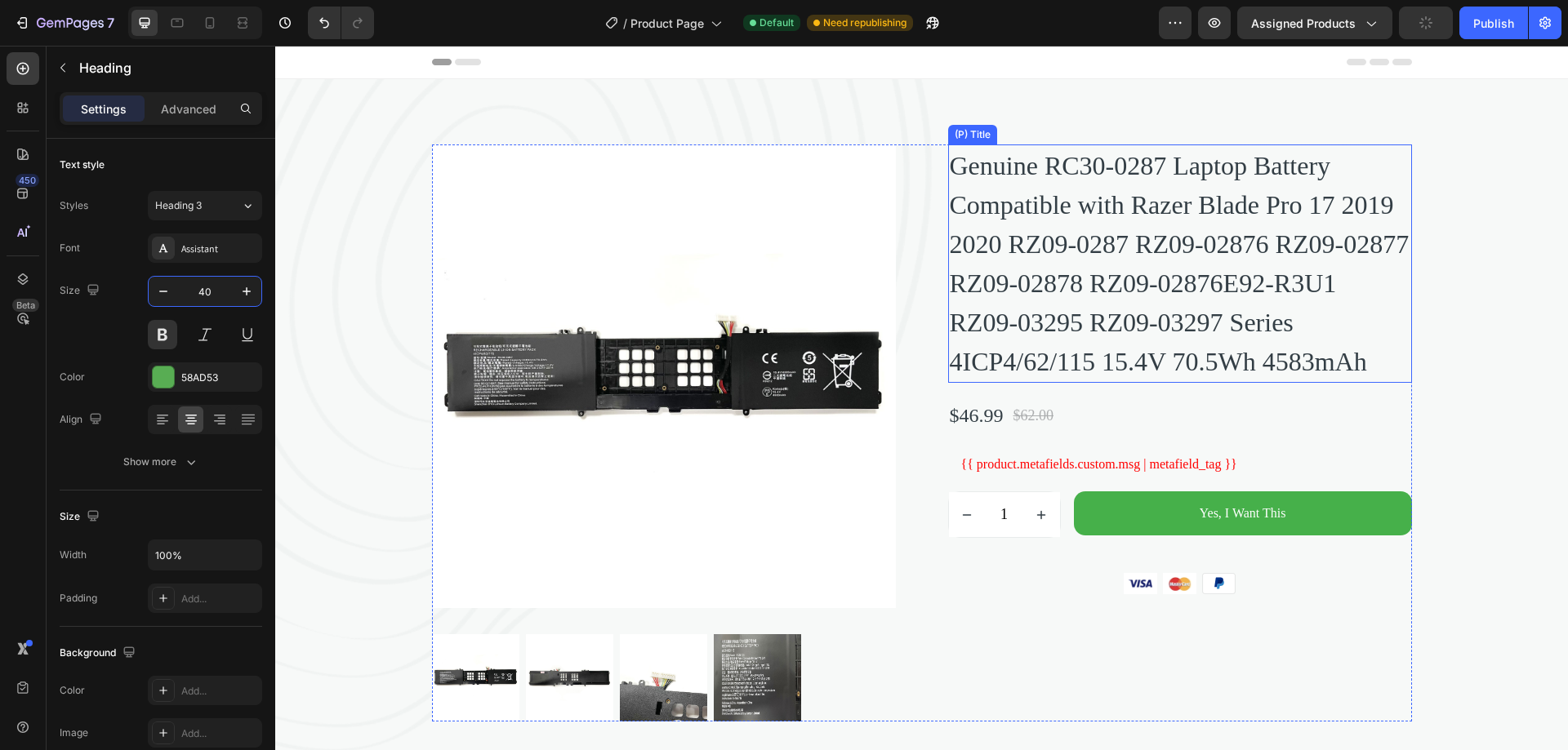
click at [1056, 256] on h2 "Genuine RC30-0287 Laptop Battery Compatible with Razer Blade Pro 17 2019 2020 R…" at bounding box center [1179, 263] width 464 height 238
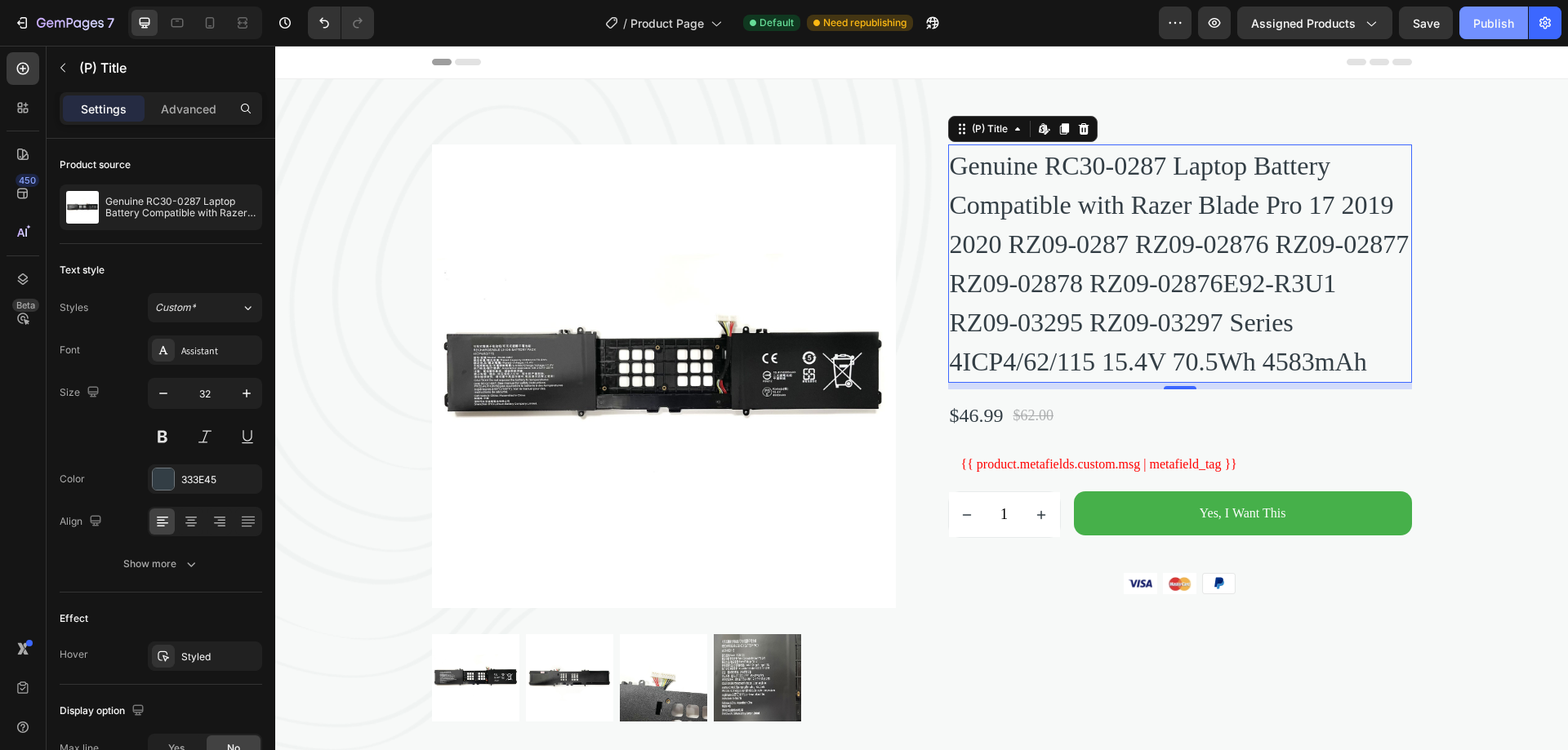
click at [1497, 25] on div "Publish" at bounding box center [1494, 23] width 41 height 17
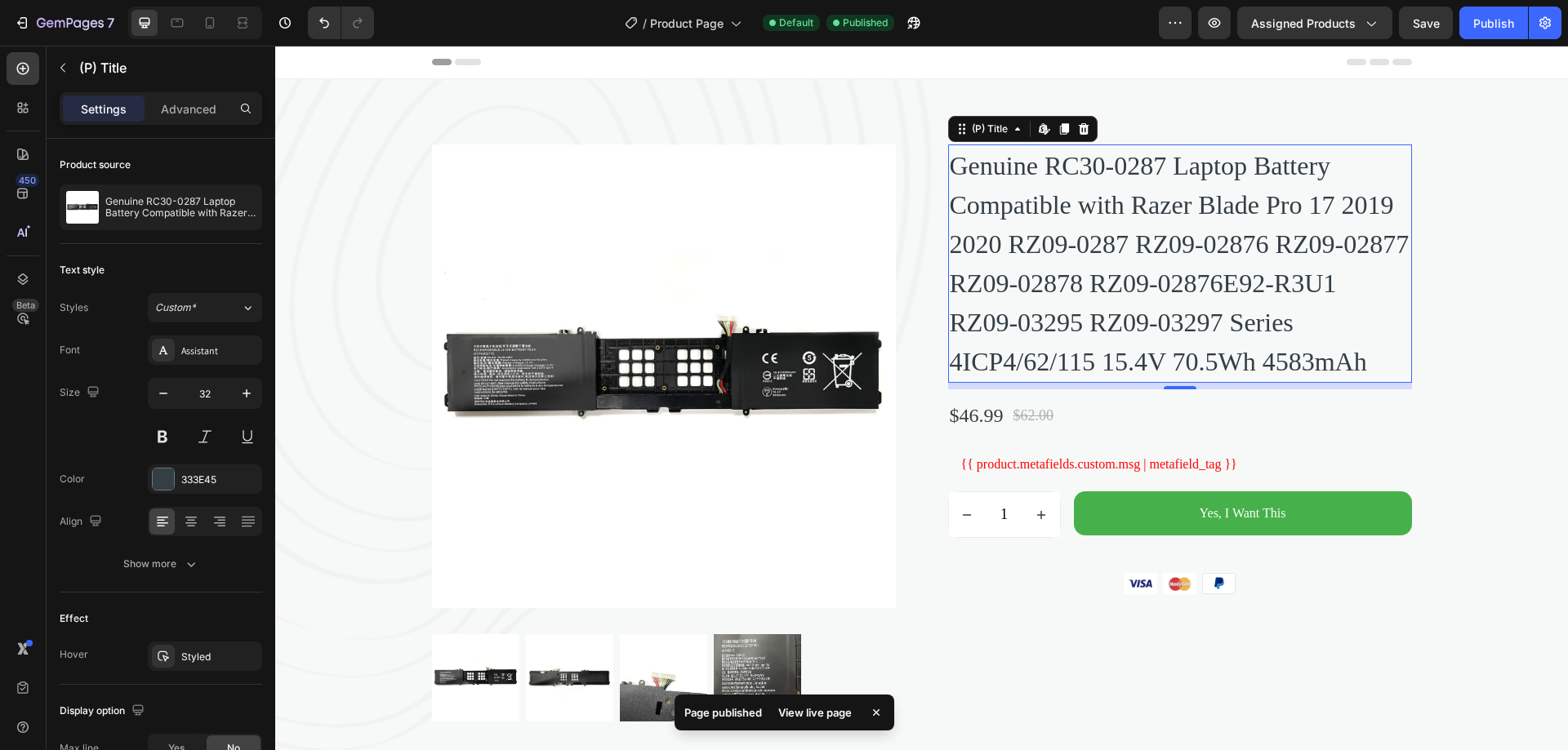
click at [1174, 383] on h2 "Genuine RC30-0287 Laptop Battery Compatible with Razer Blade Pro 17 2019 2020 R…" at bounding box center [1179, 263] width 464 height 238
click at [211, 309] on div "Custom*" at bounding box center [189, 307] width 66 height 15
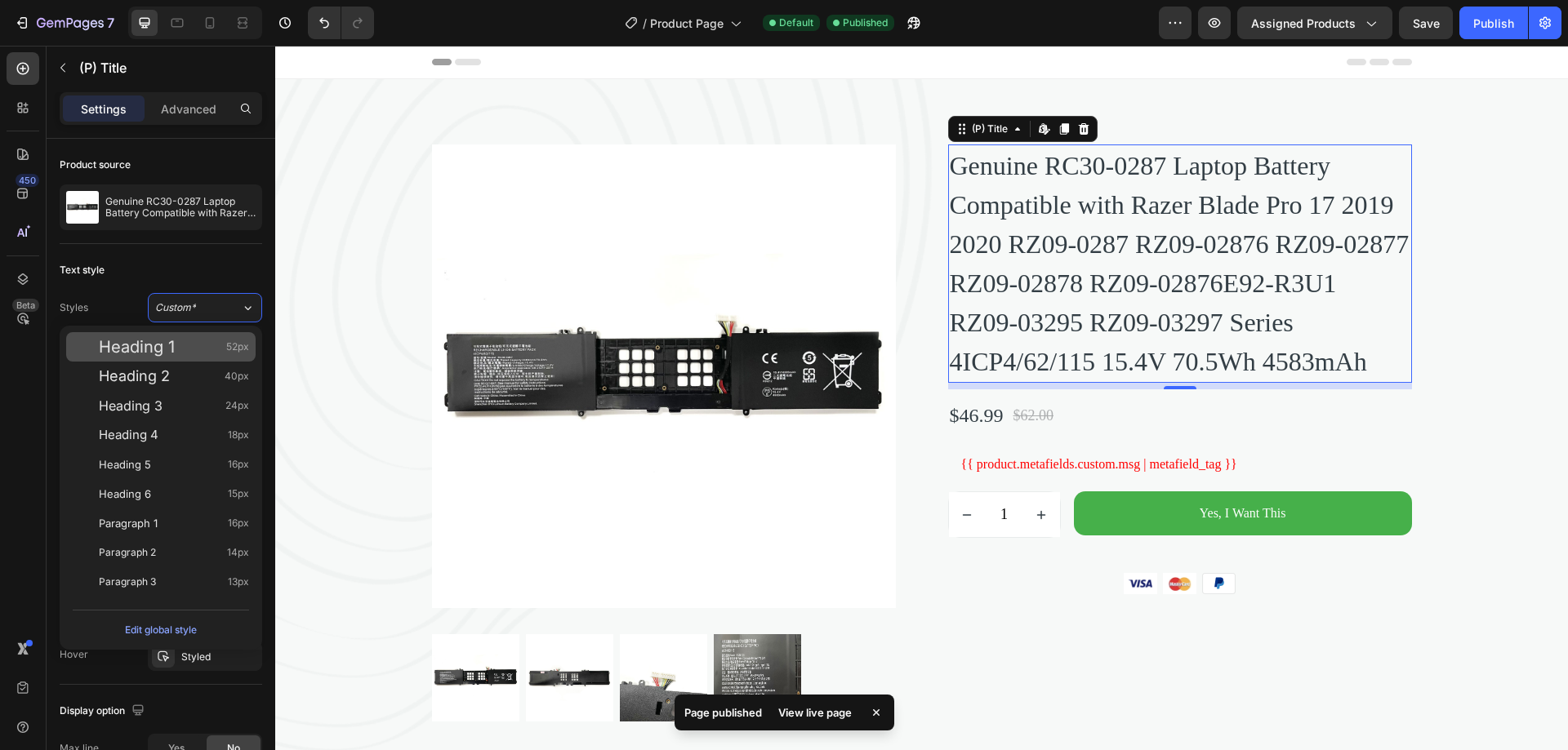
click at [181, 345] on div "Heading 1 52px" at bounding box center [174, 347] width 151 height 17
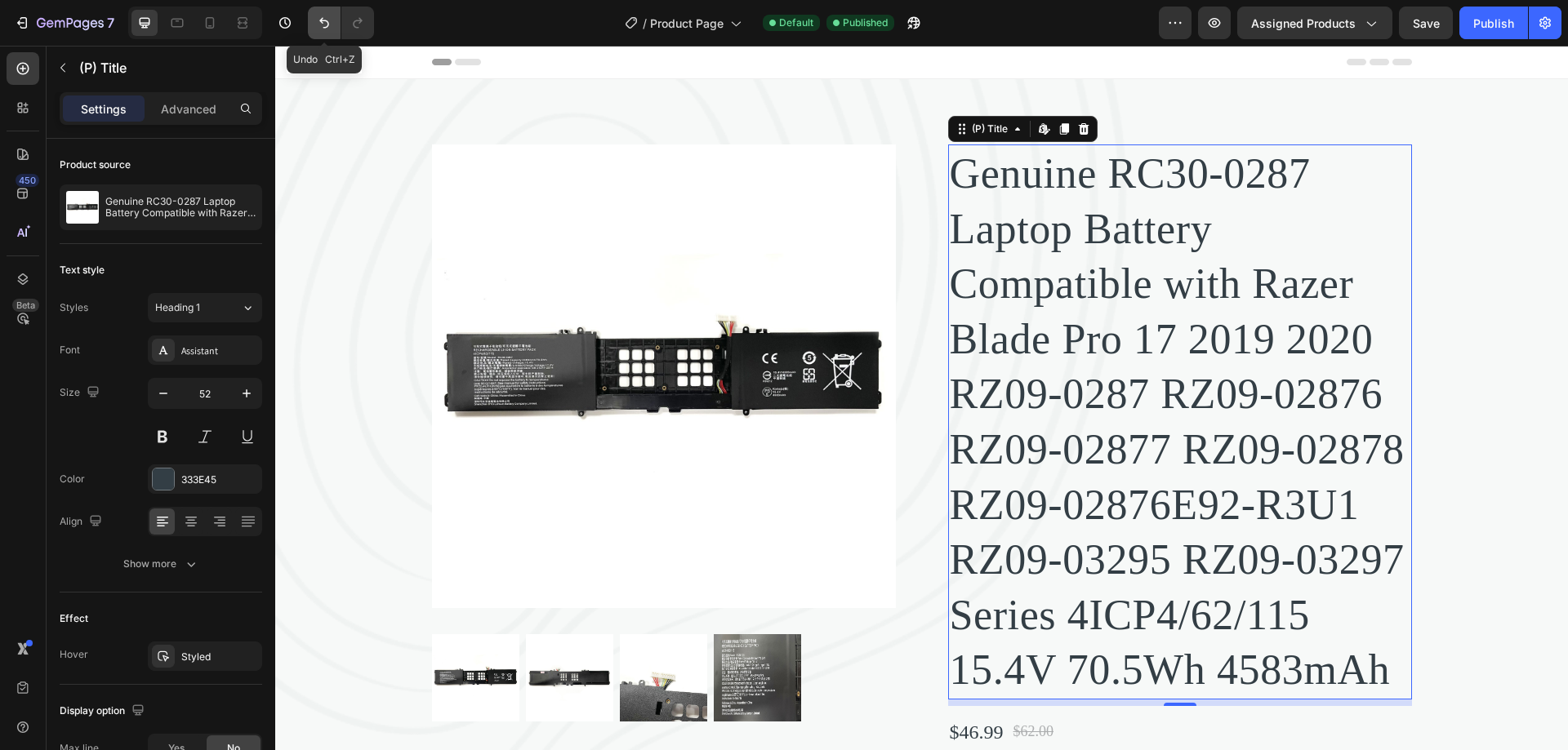
click at [330, 26] on icon "Undo/Redo" at bounding box center [324, 22] width 17 height 17
type input "32"
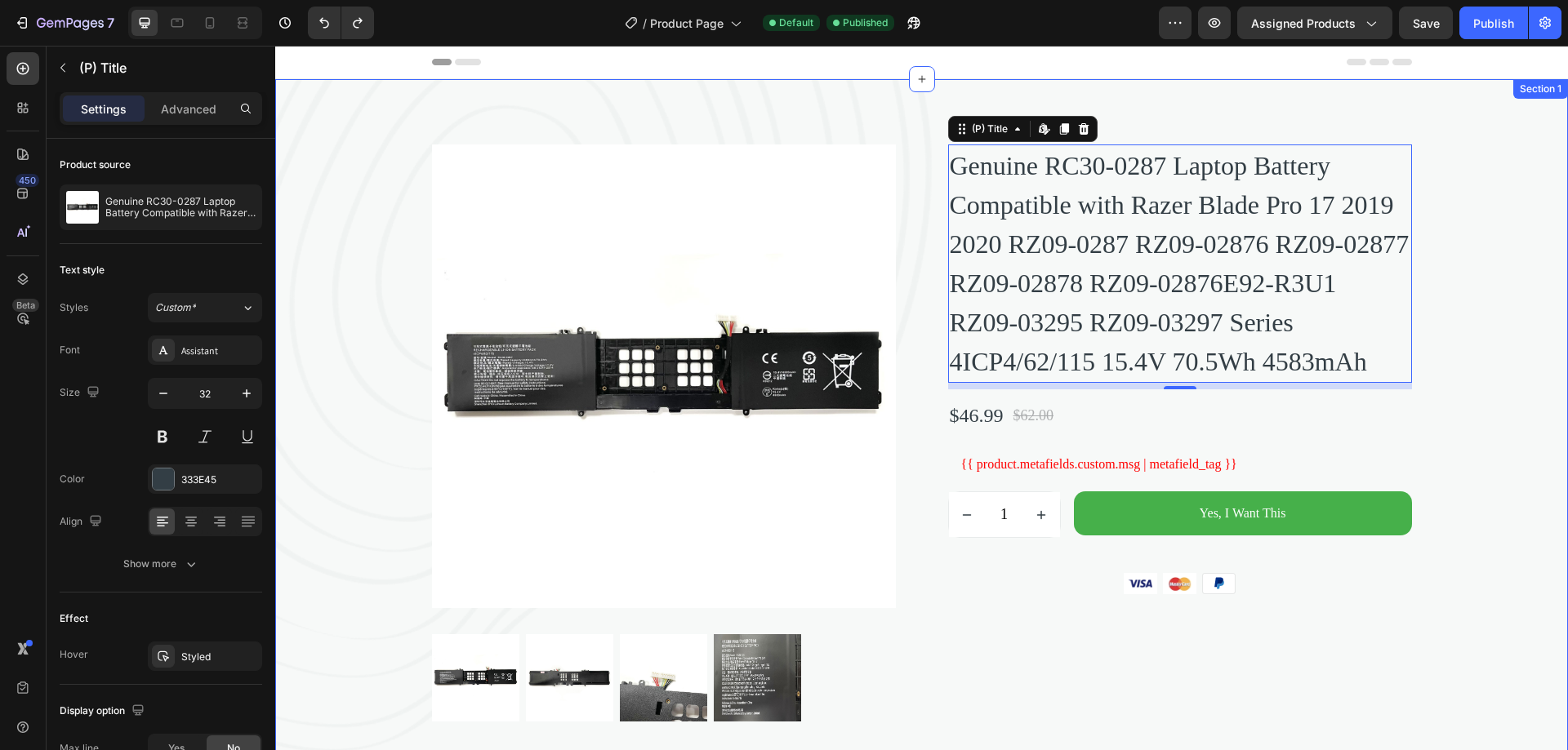
click at [1526, 209] on div "Product Images Genuine RC30-0287 Laptop Battery Compatible with Razer Blade Pro…" at bounding box center [922, 433] width 1293 height 577
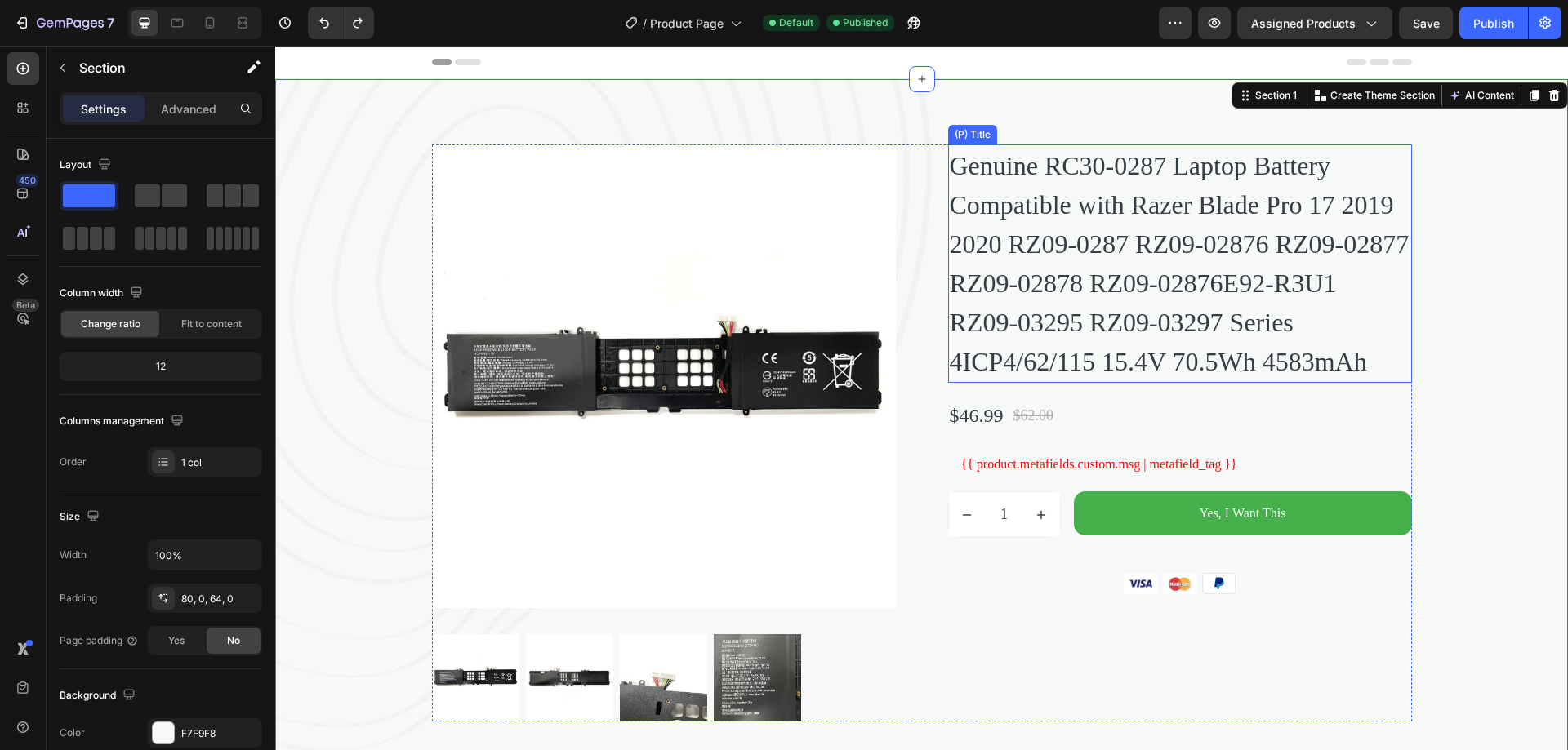
click at [1261, 232] on h2 "Genuine RC30-0287 Laptop Battery Compatible with Razer Blade Pro 17 2019 2020 R…" at bounding box center [1179, 263] width 464 height 238
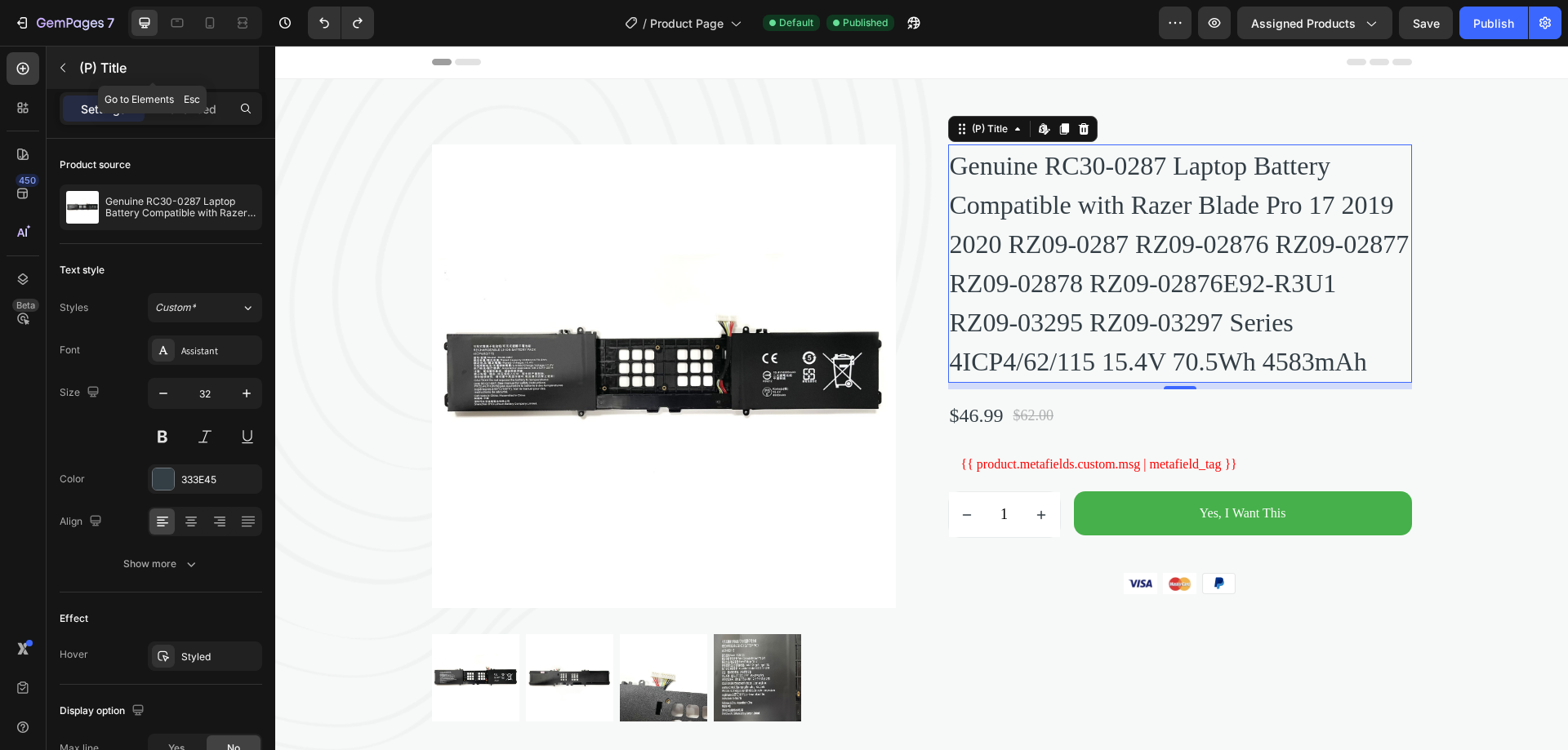
click at [58, 70] on icon "button" at bounding box center [62, 67] width 13 height 13
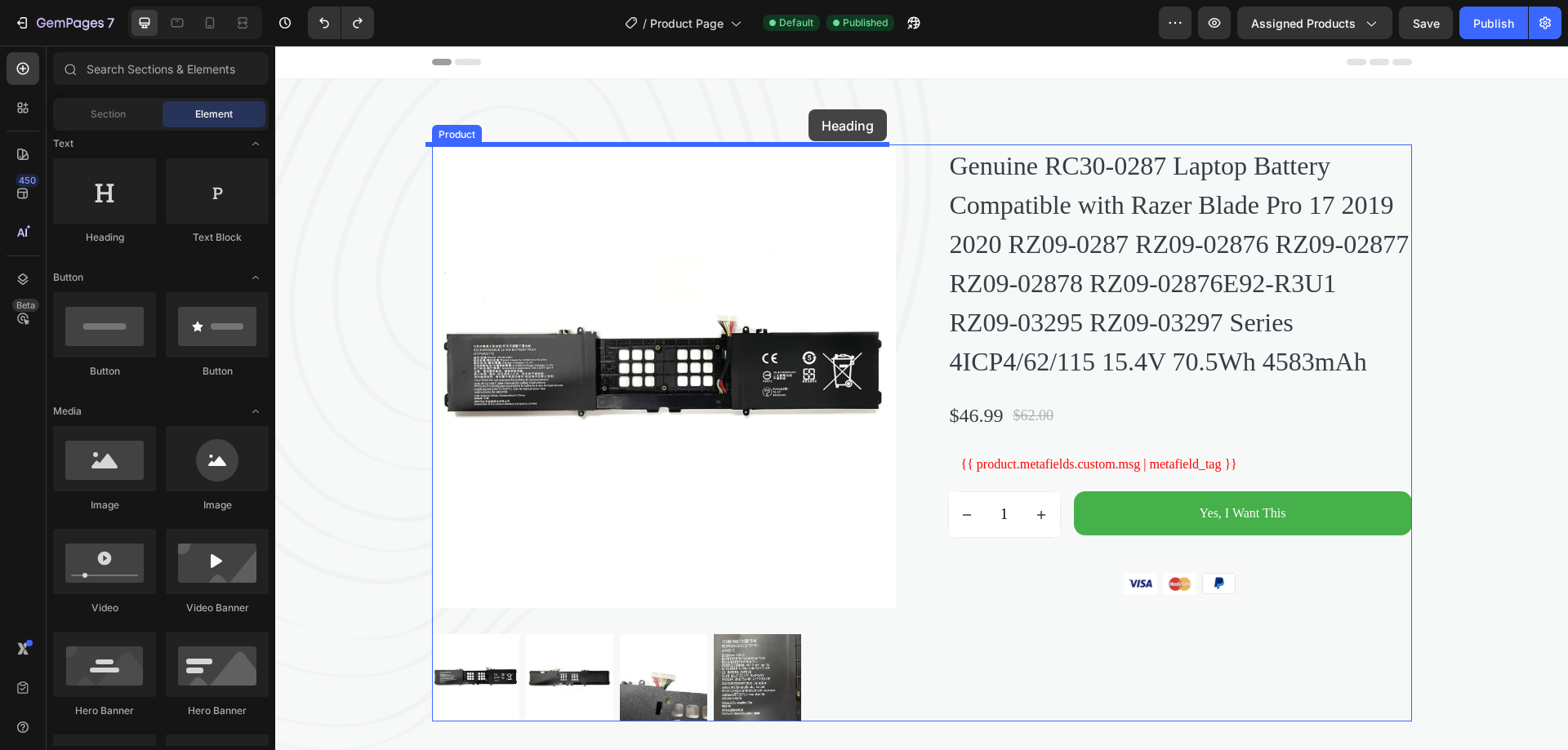
drag, startPoint x: 375, startPoint y: 263, endPoint x: 809, endPoint y: 110, distance: 460.2
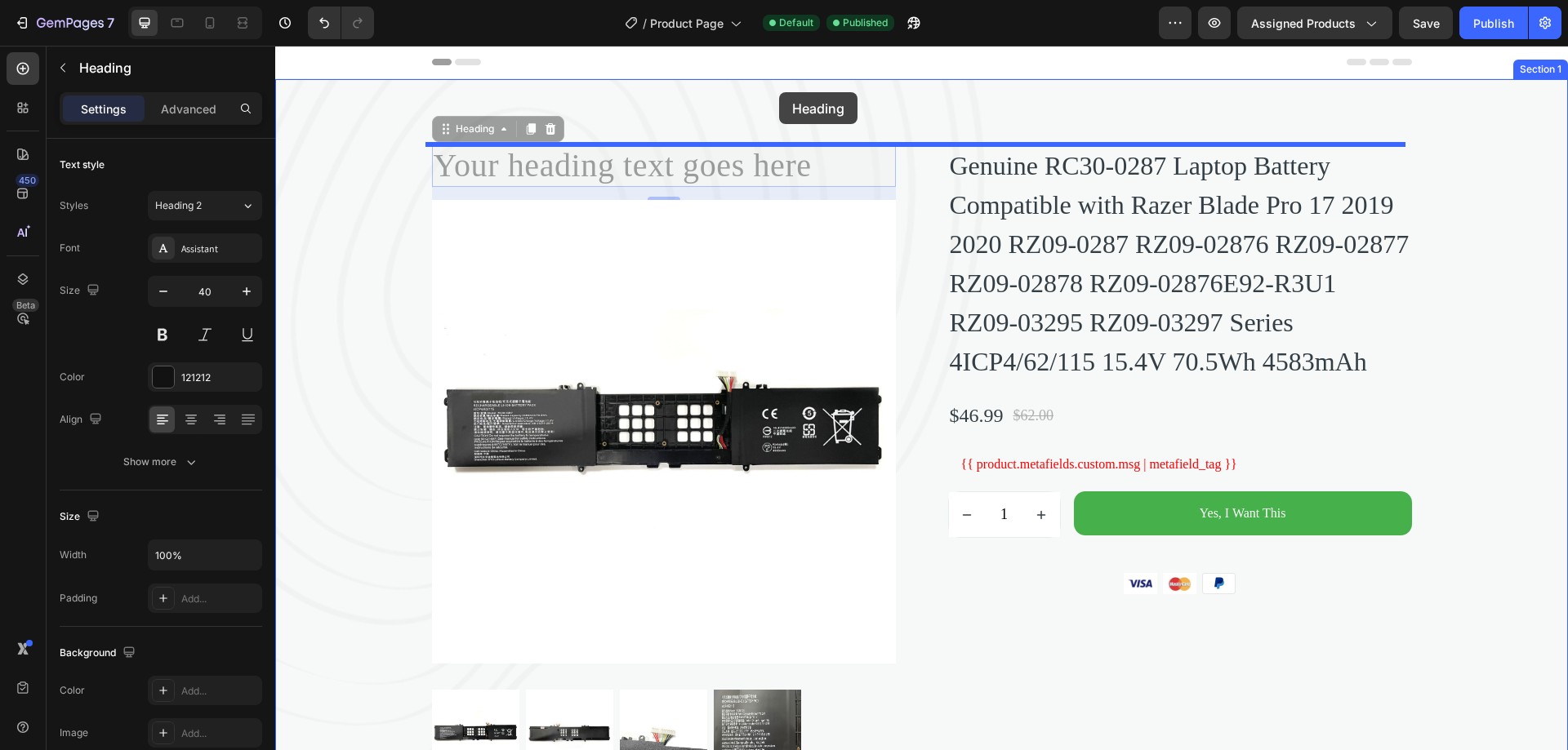
drag, startPoint x: 447, startPoint y: 131, endPoint x: 779, endPoint y: 92, distance: 334.3
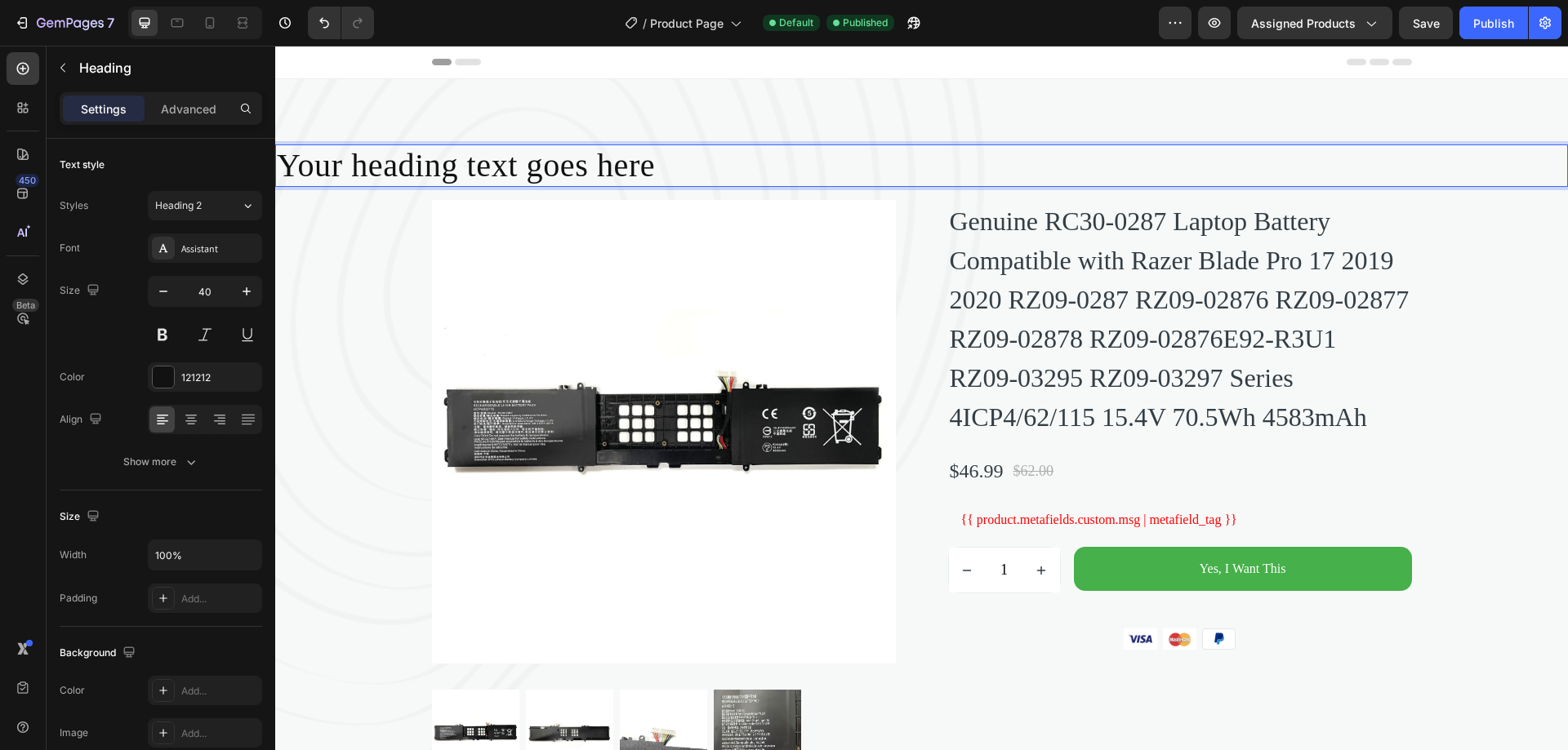
click at [560, 175] on h2 "Your heading text goes here" at bounding box center [922, 166] width 1293 height 43
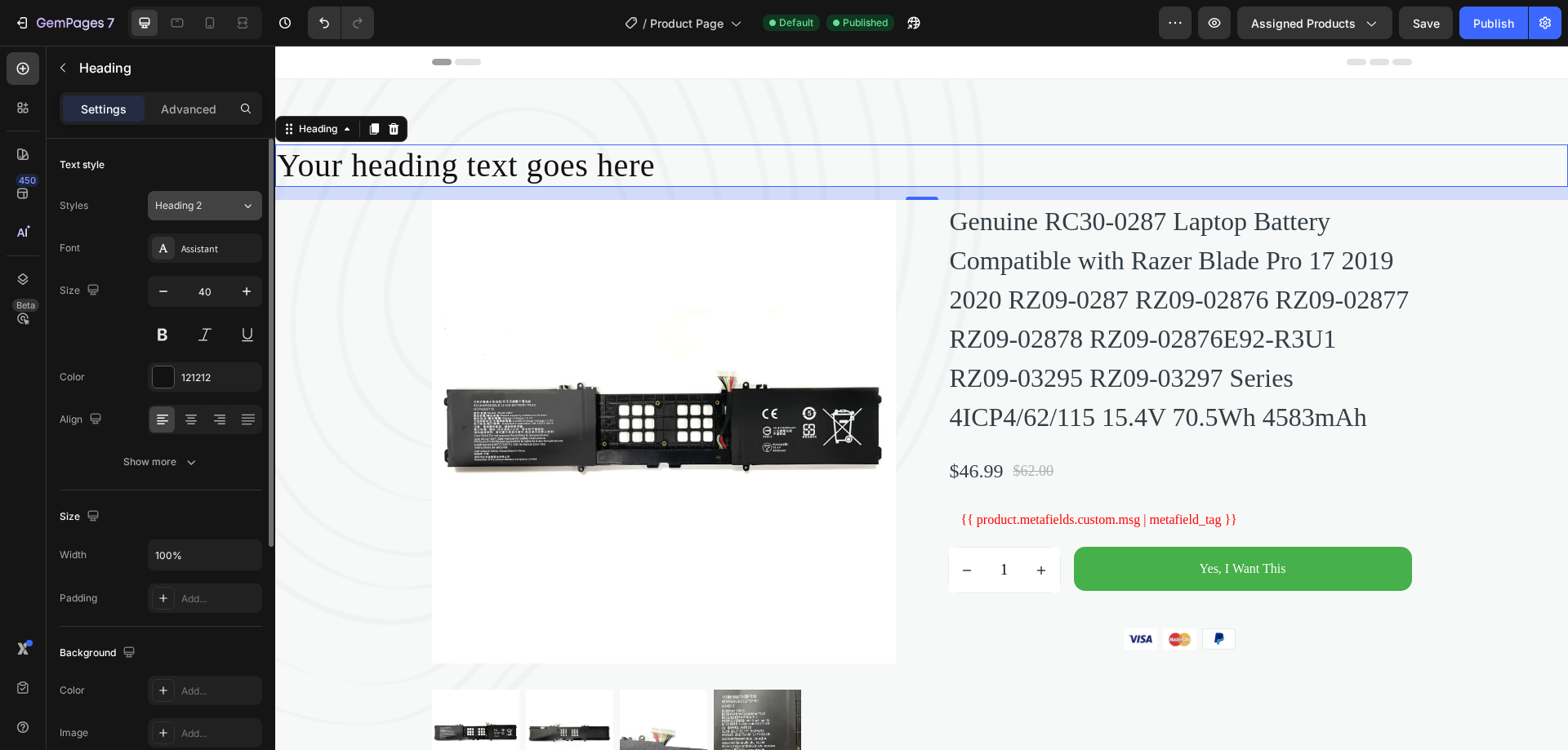
click at [208, 208] on div "Heading 2" at bounding box center [189, 205] width 66 height 15
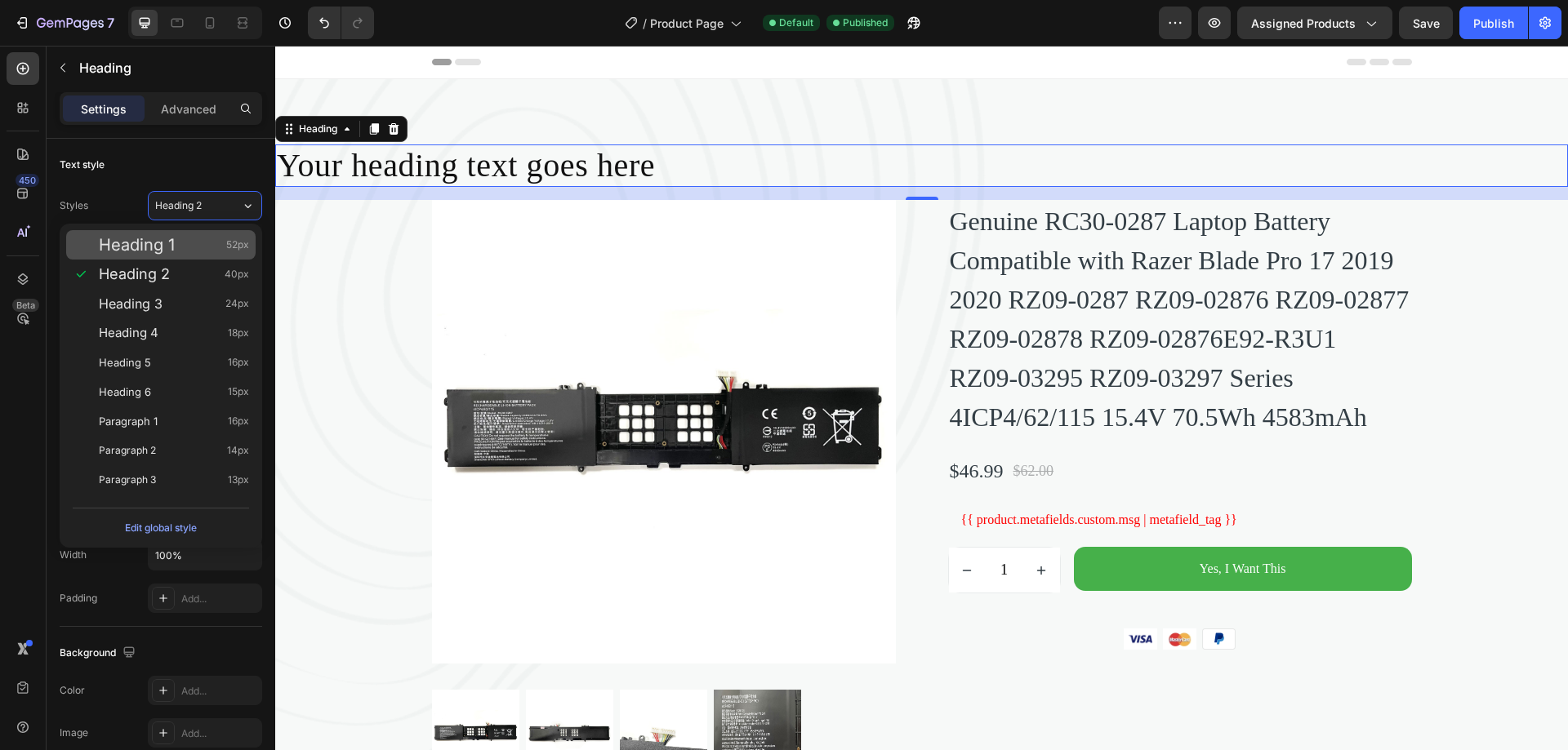
click at [184, 241] on div "Heading 1 52px" at bounding box center [174, 245] width 151 height 17
type input "52"
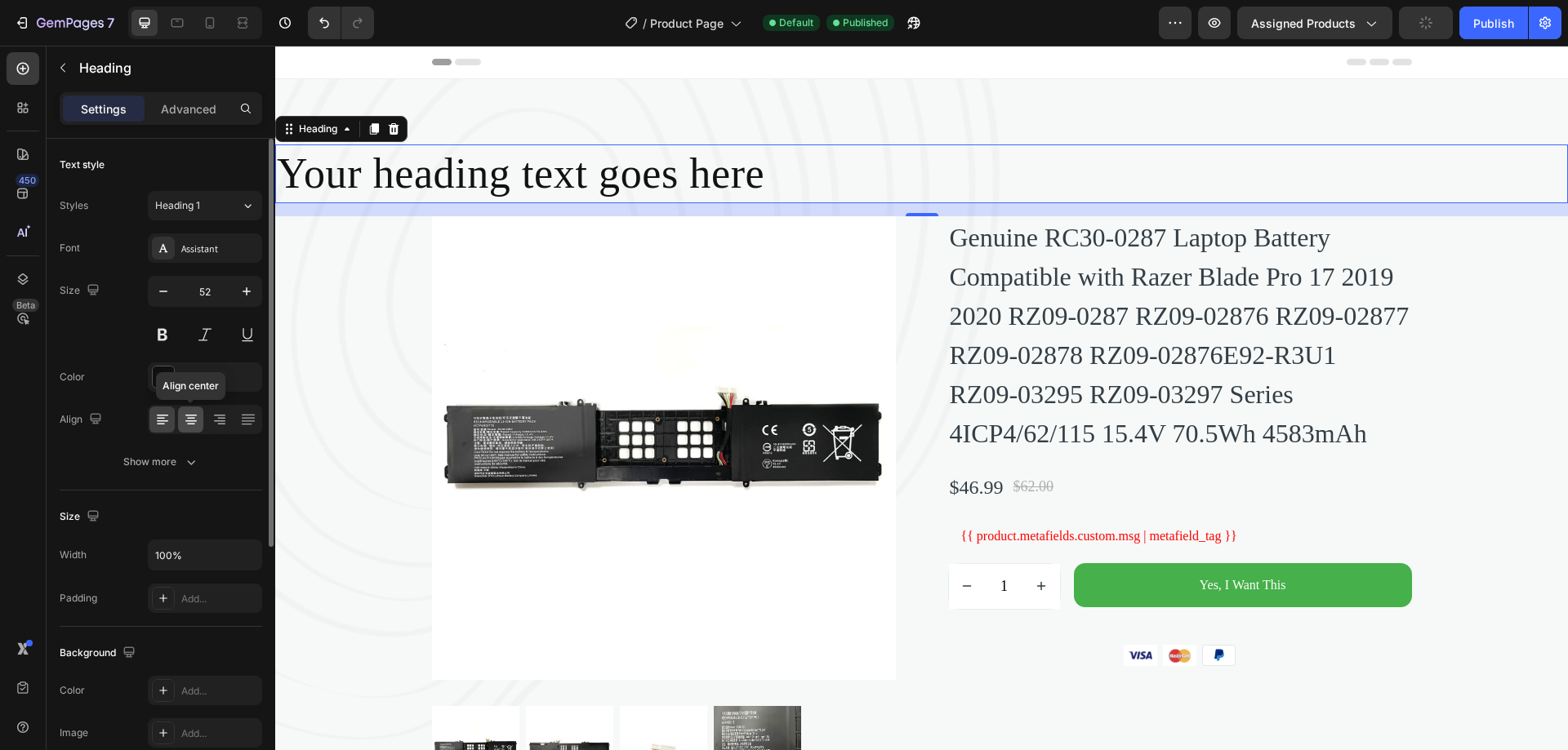
click at [197, 421] on icon at bounding box center [191, 419] width 17 height 17
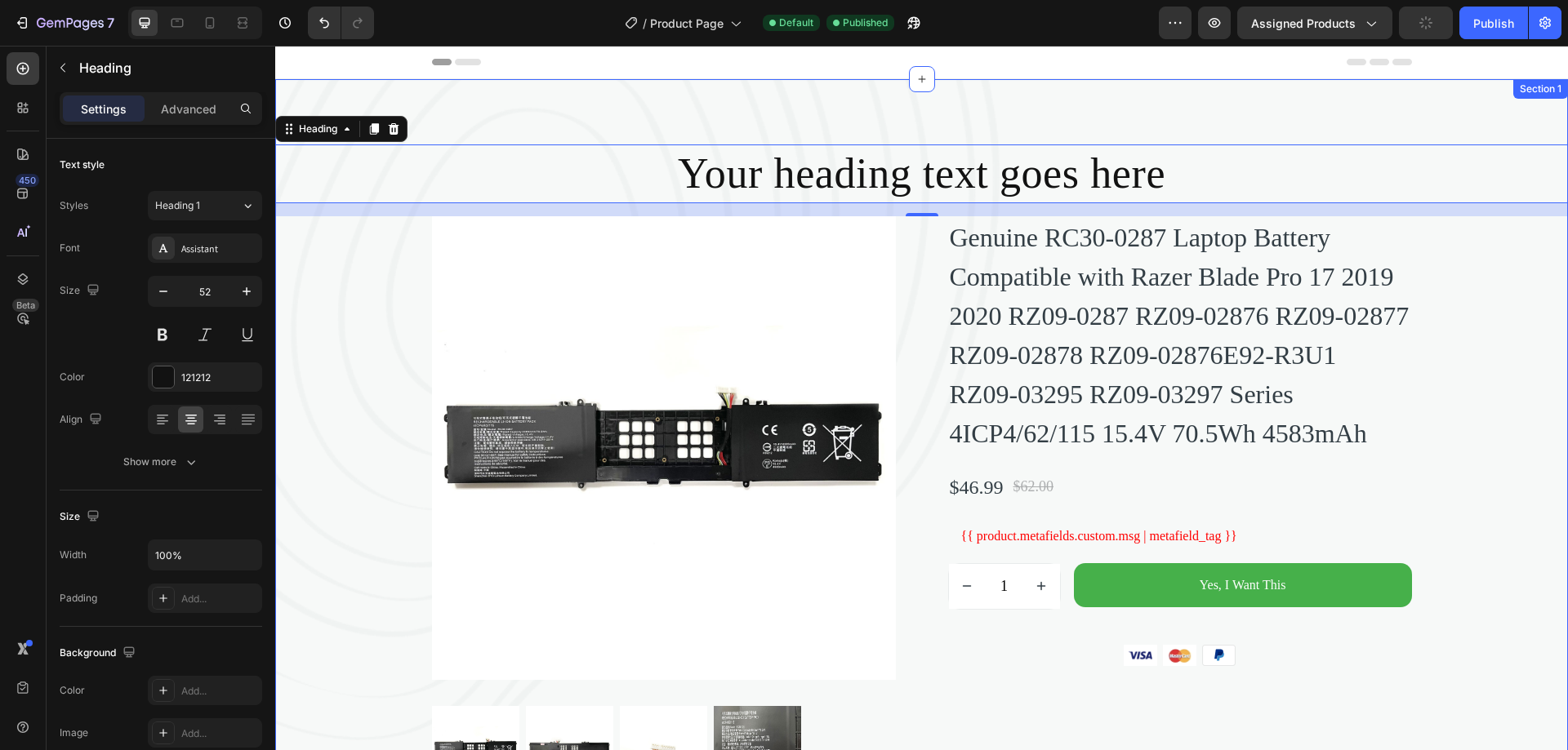
click at [1224, 112] on div "Your heading text goes here Heading 0 Product Images Genuine RC30-0287 Laptop B…" at bounding box center [922, 461] width 1293 height 767
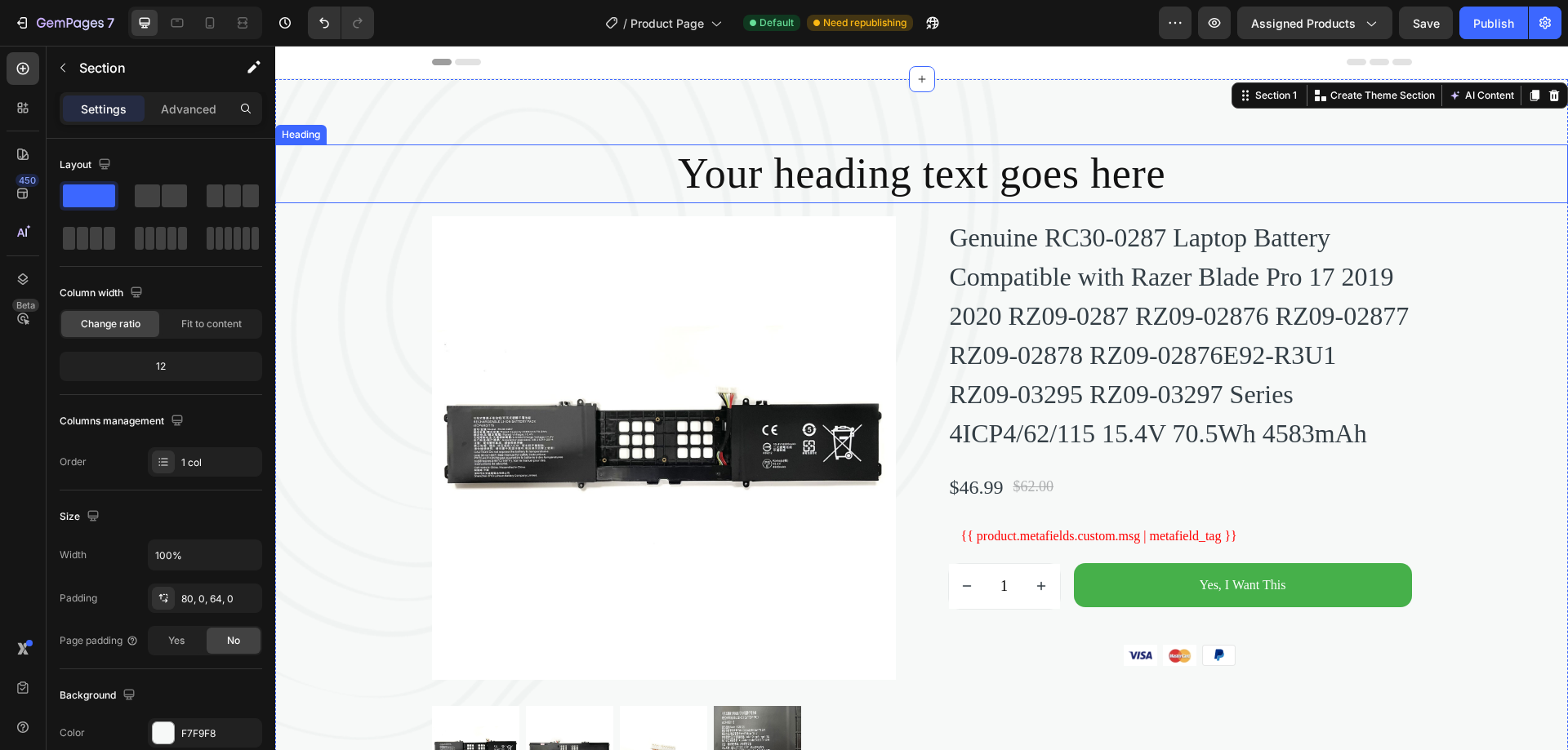
click at [1189, 169] on p "Your heading text goes here" at bounding box center [922, 173] width 1290 height 55
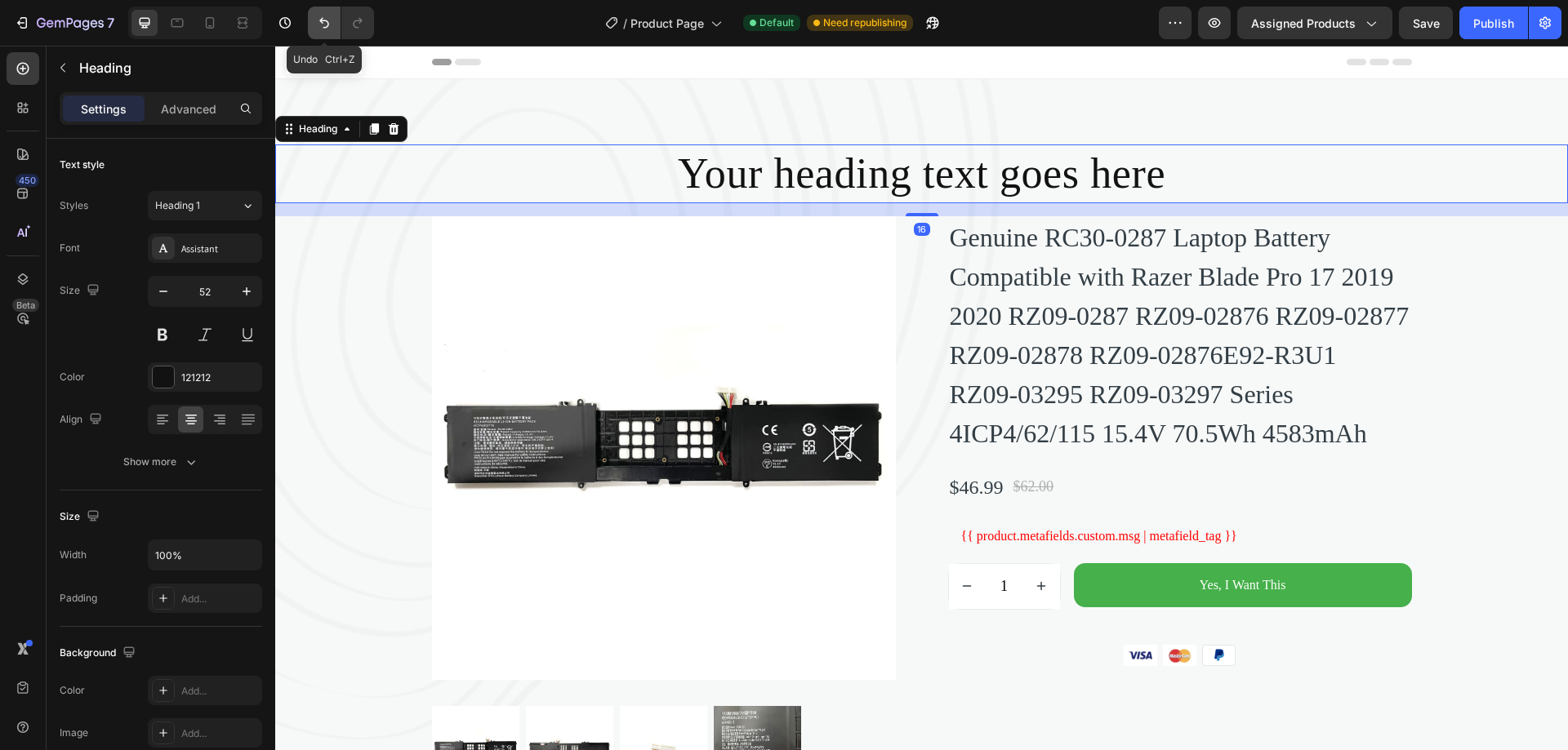
click at [319, 24] on icon "Undo/Redo" at bounding box center [324, 22] width 17 height 17
click at [319, 23] on icon "Undo/Redo" at bounding box center [324, 22] width 17 height 17
type input "40"
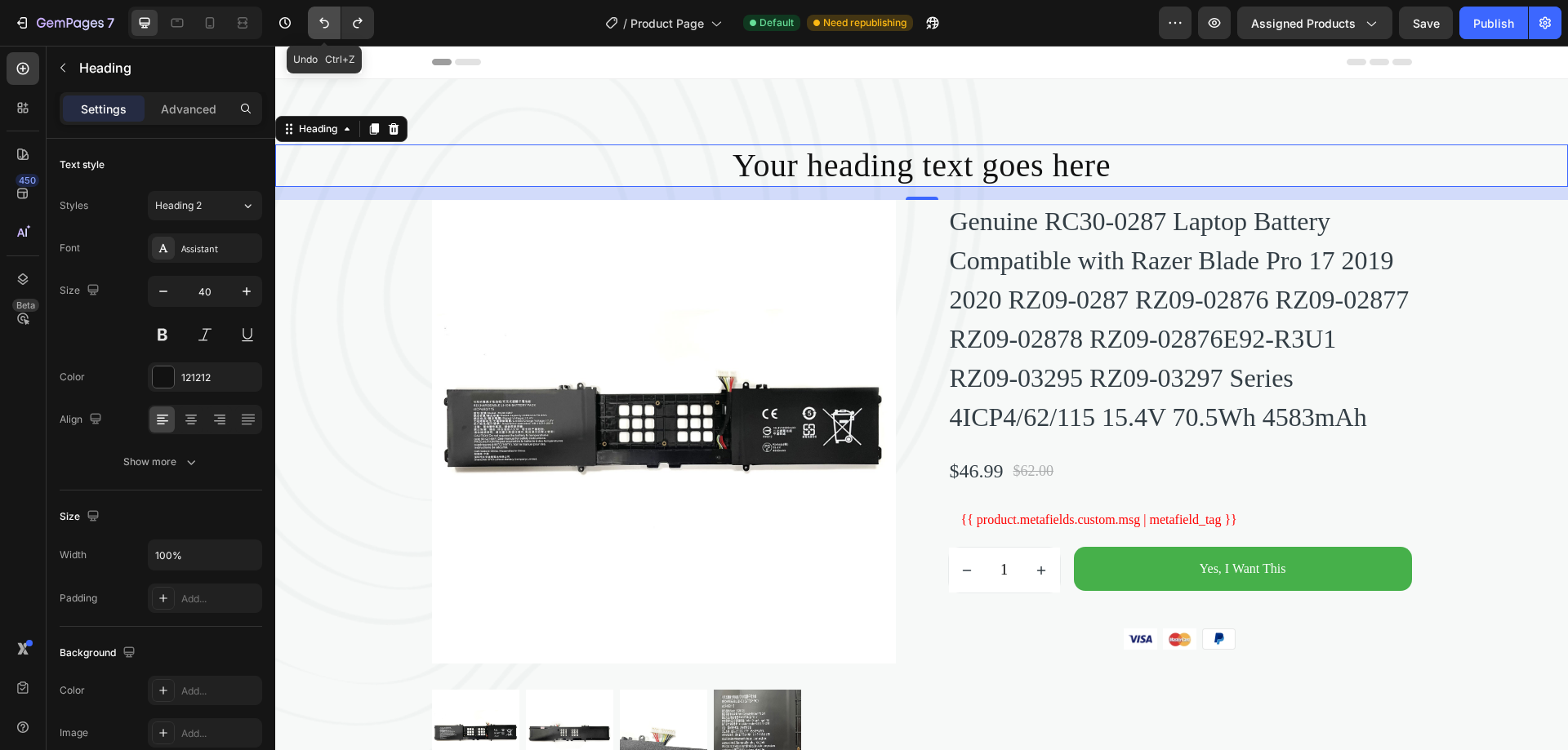
click at [319, 23] on icon "Undo/Redo" at bounding box center [324, 22] width 17 height 17
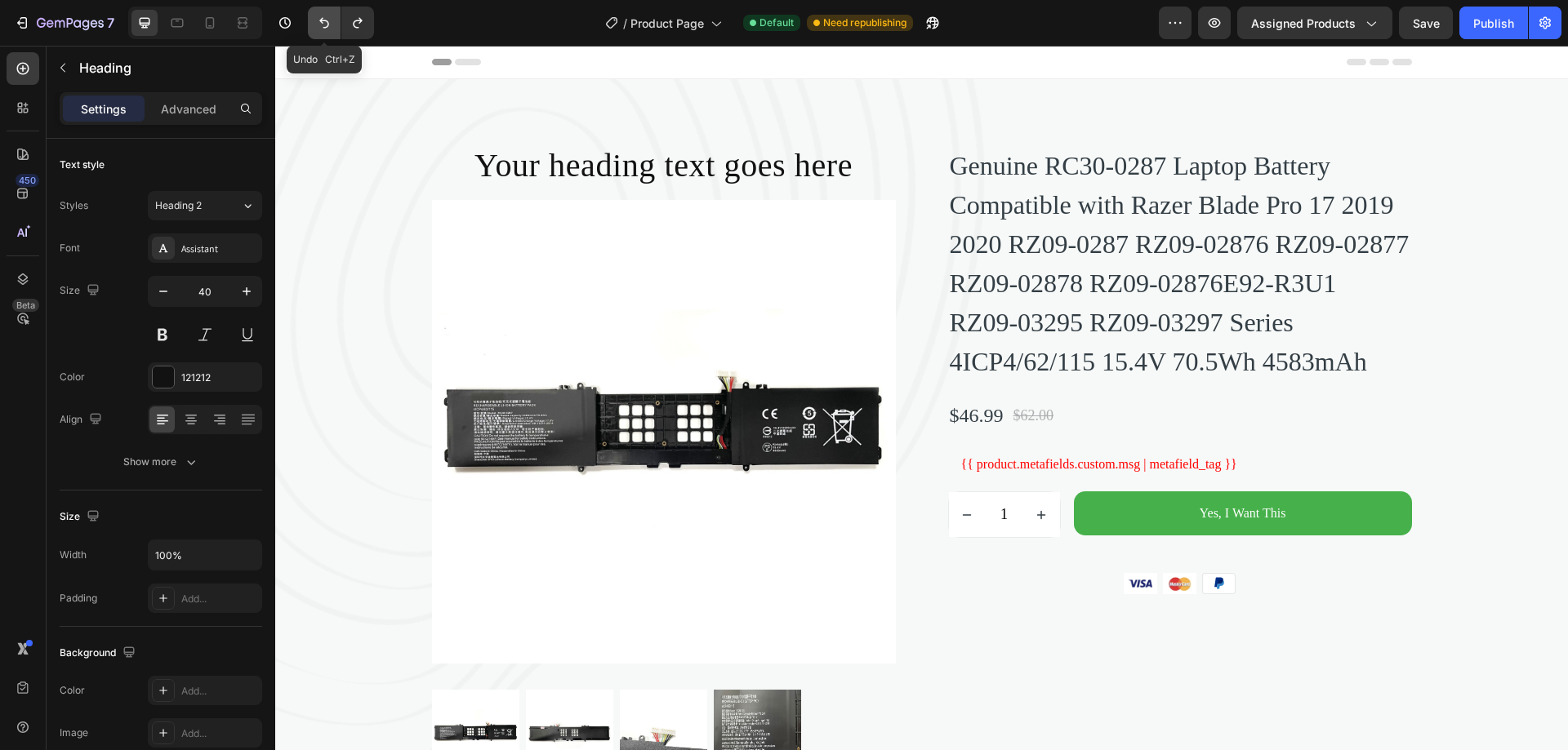
click at [319, 23] on icon "Undo/Redo" at bounding box center [324, 22] width 17 height 17
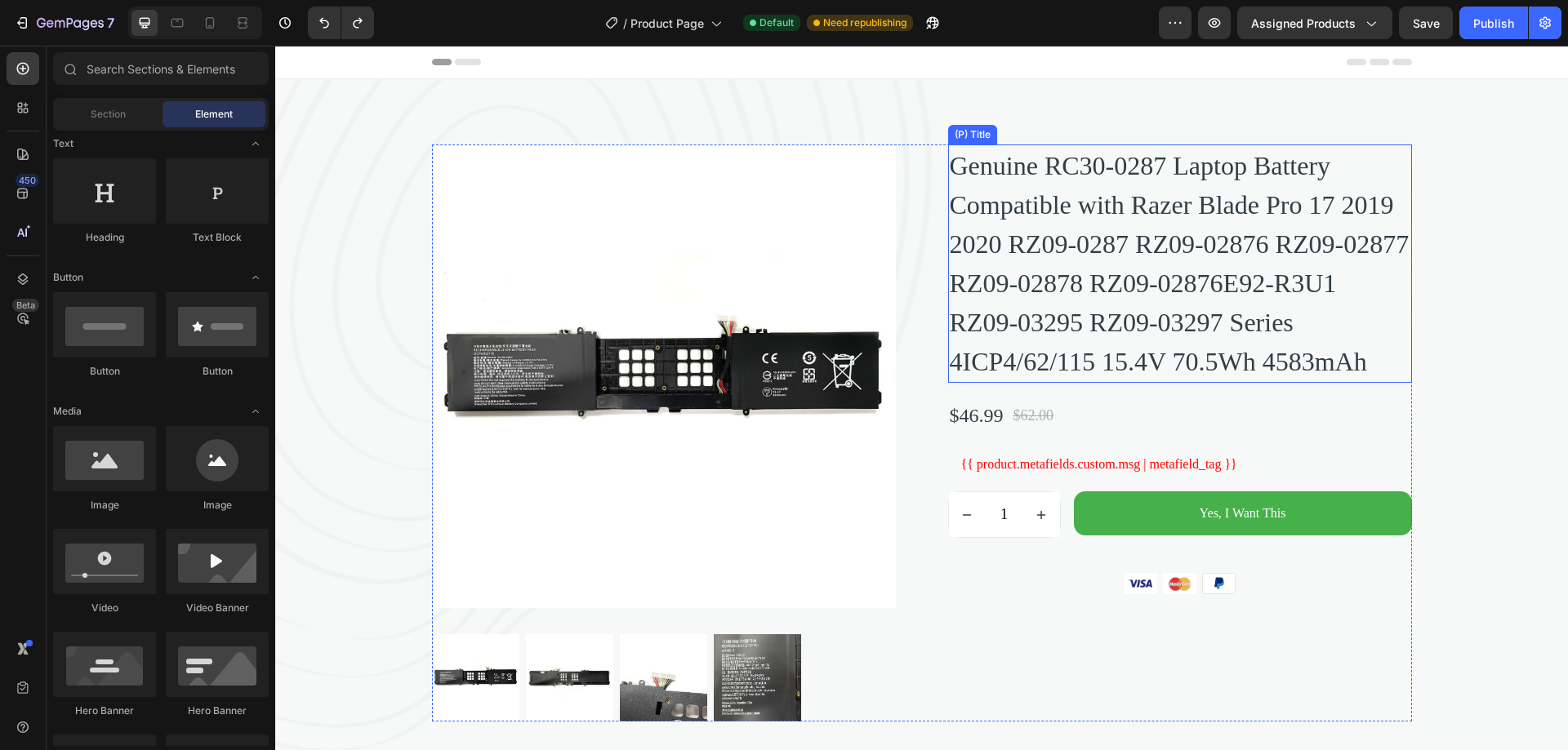
click at [1306, 242] on h2 "Genuine RC30-0287 Laptop Battery Compatible with Razer Blade Pro 17 2019 2020 R…" at bounding box center [1179, 263] width 464 height 238
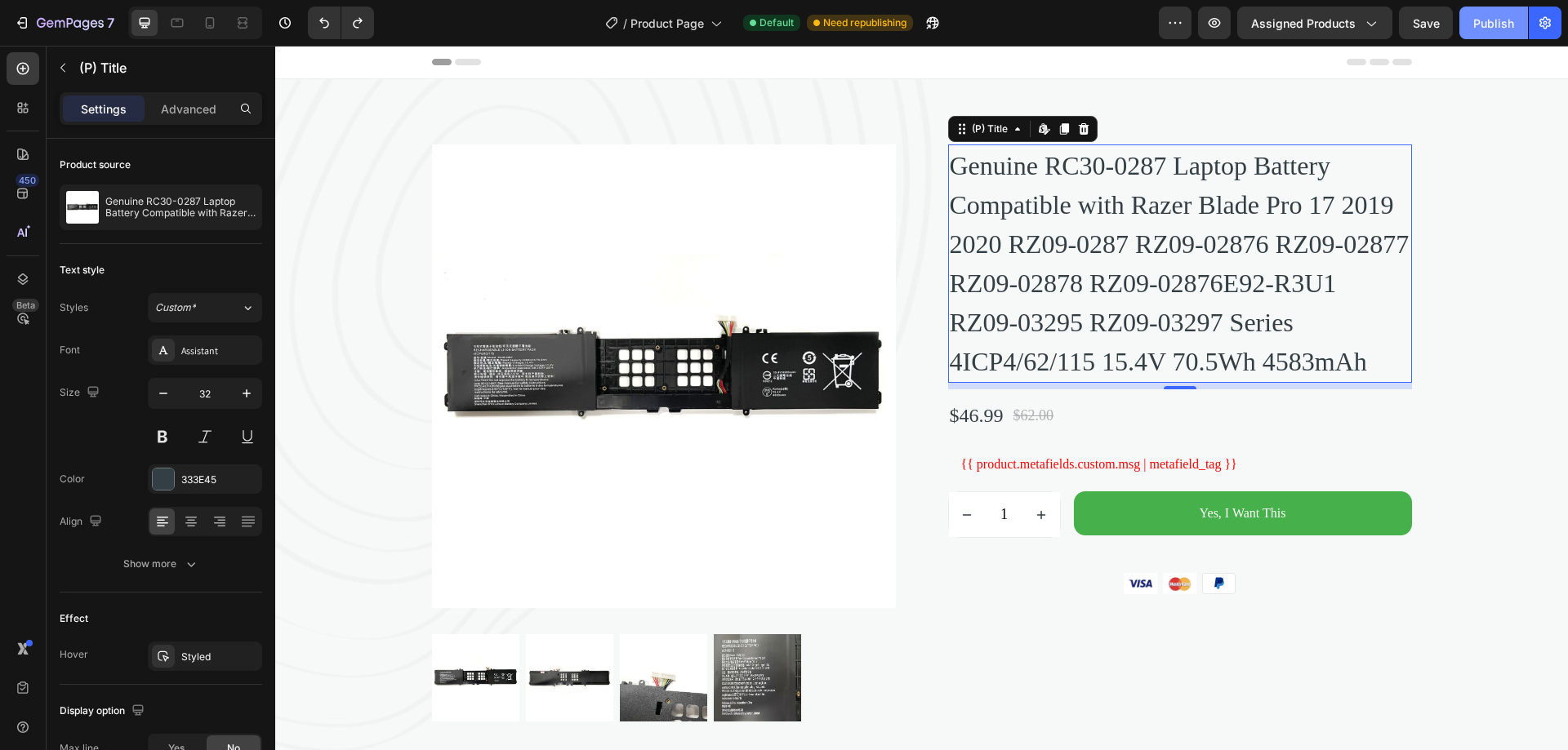
click at [1488, 23] on div "Publish" at bounding box center [1494, 23] width 41 height 17
click at [1485, 105] on div "Product Images Genuine RC30-0287 Laptop Battery Compatible with Razer Blade Pro…" at bounding box center [922, 426] width 1293 height 695
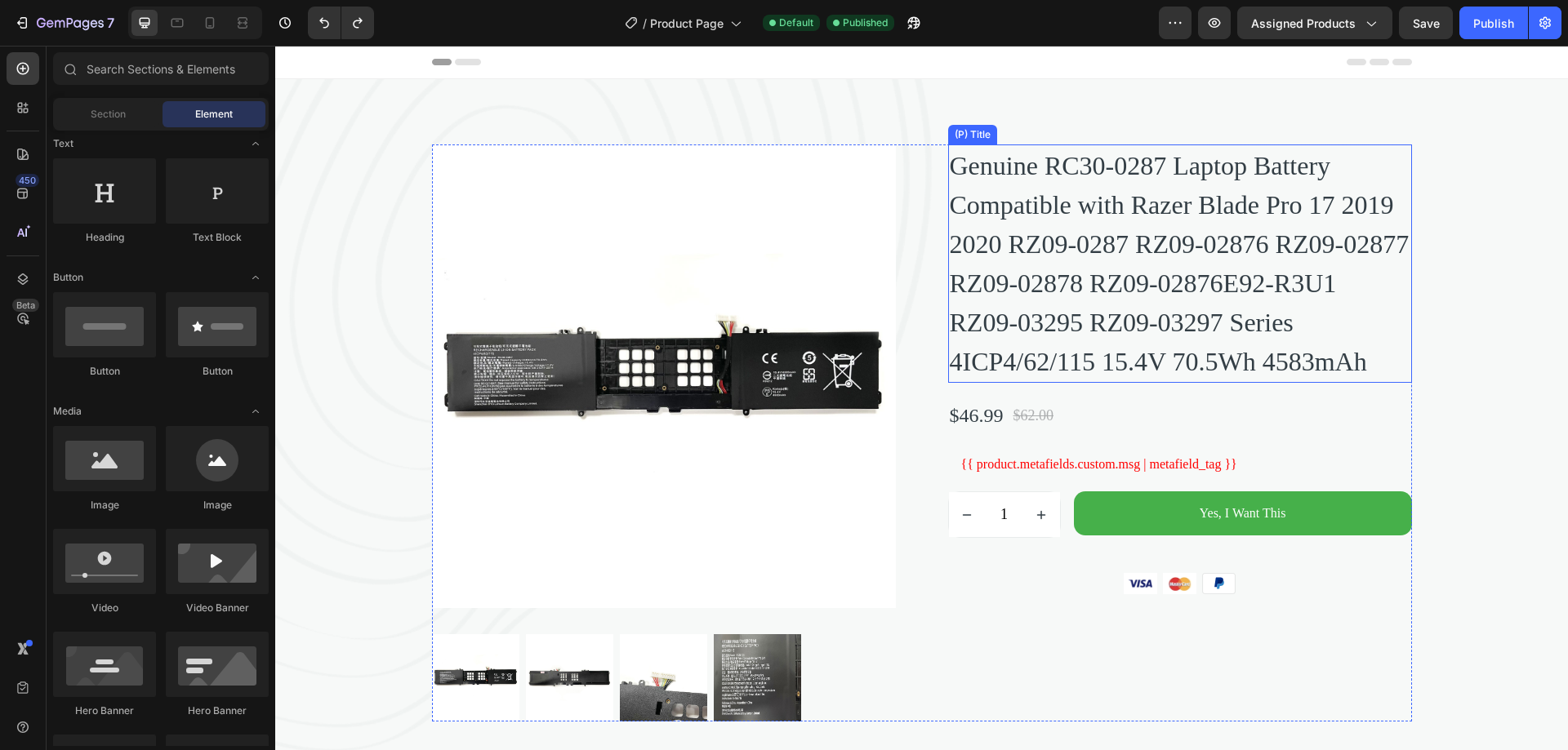
click at [1207, 267] on h2 "Genuine RC30-0287 Laptop Battery Compatible with Razer Blade Pro 17 2019 2020 R…" at bounding box center [1179, 263] width 464 height 238
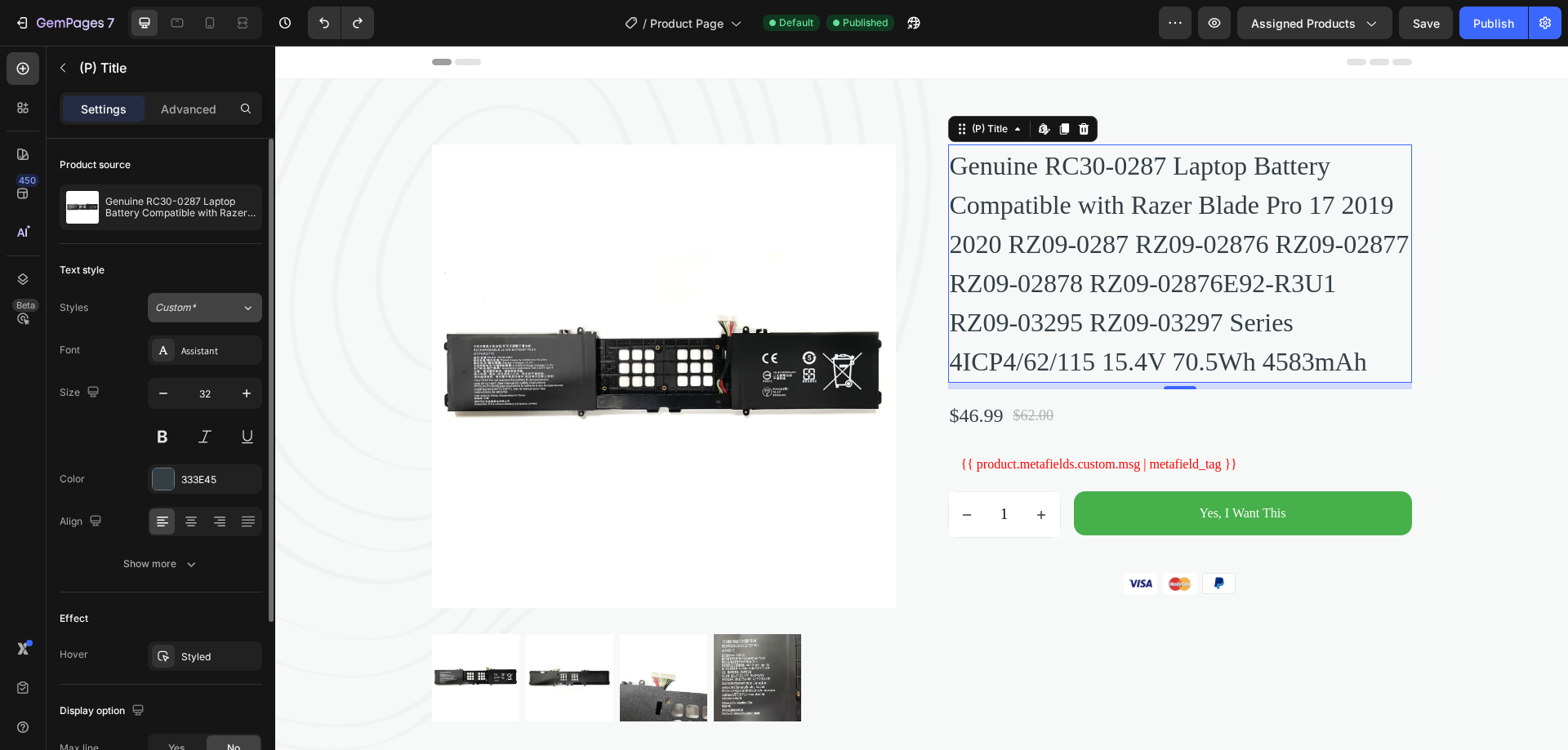
click at [201, 304] on div "Custom*" at bounding box center [189, 307] width 66 height 15
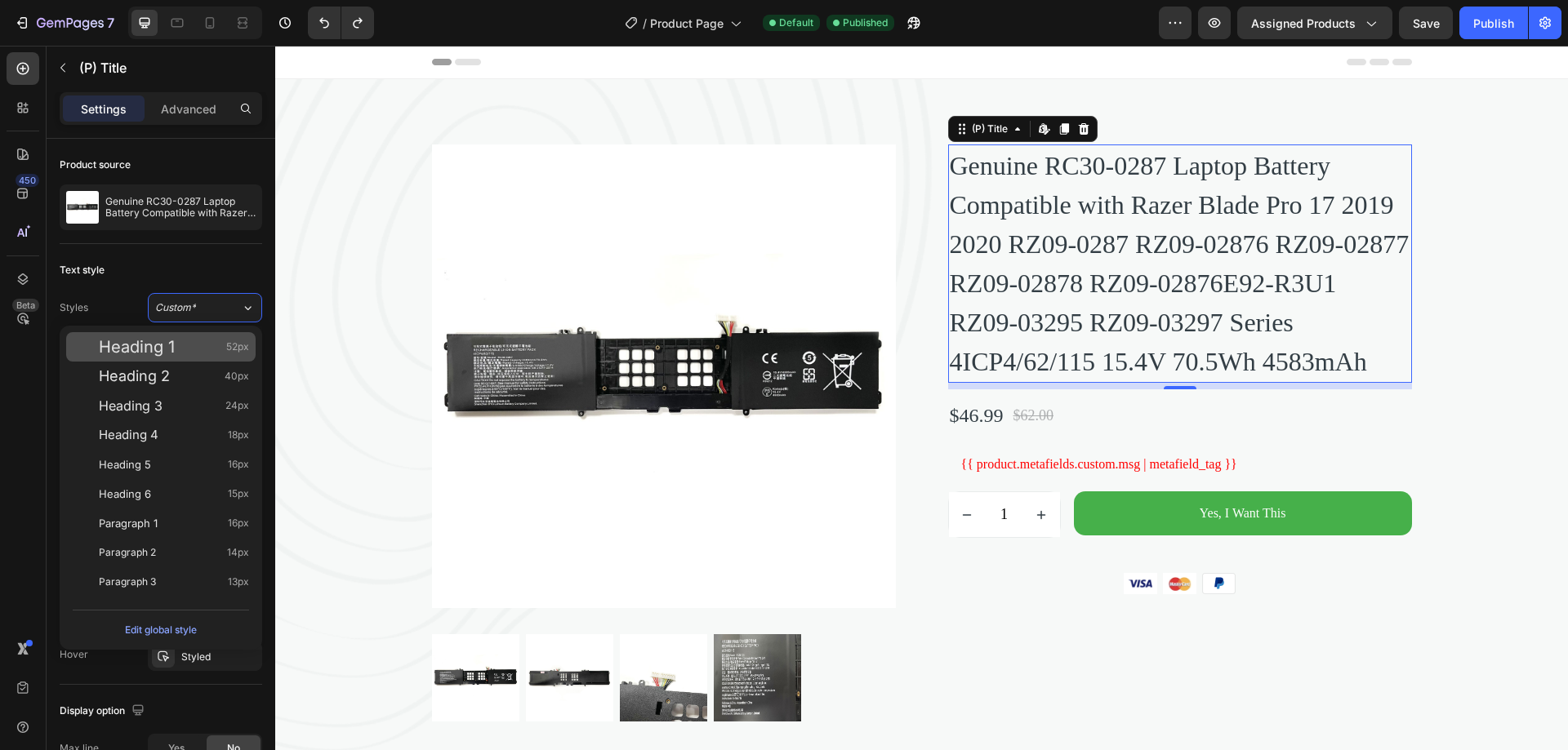
click at [187, 340] on div "Heading 1 52px" at bounding box center [174, 347] width 151 height 17
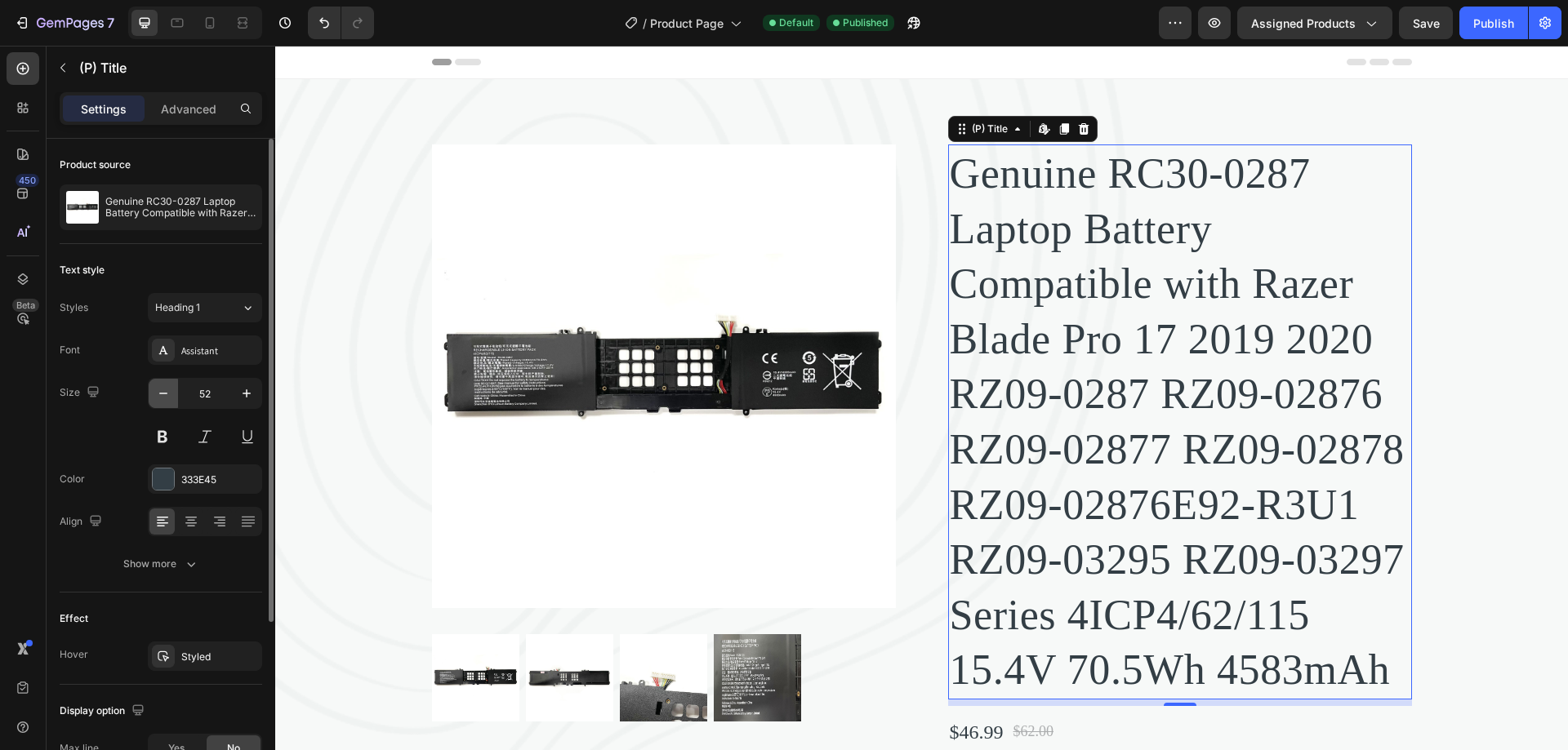
click at [167, 392] on icon "button" at bounding box center [163, 393] width 17 height 17
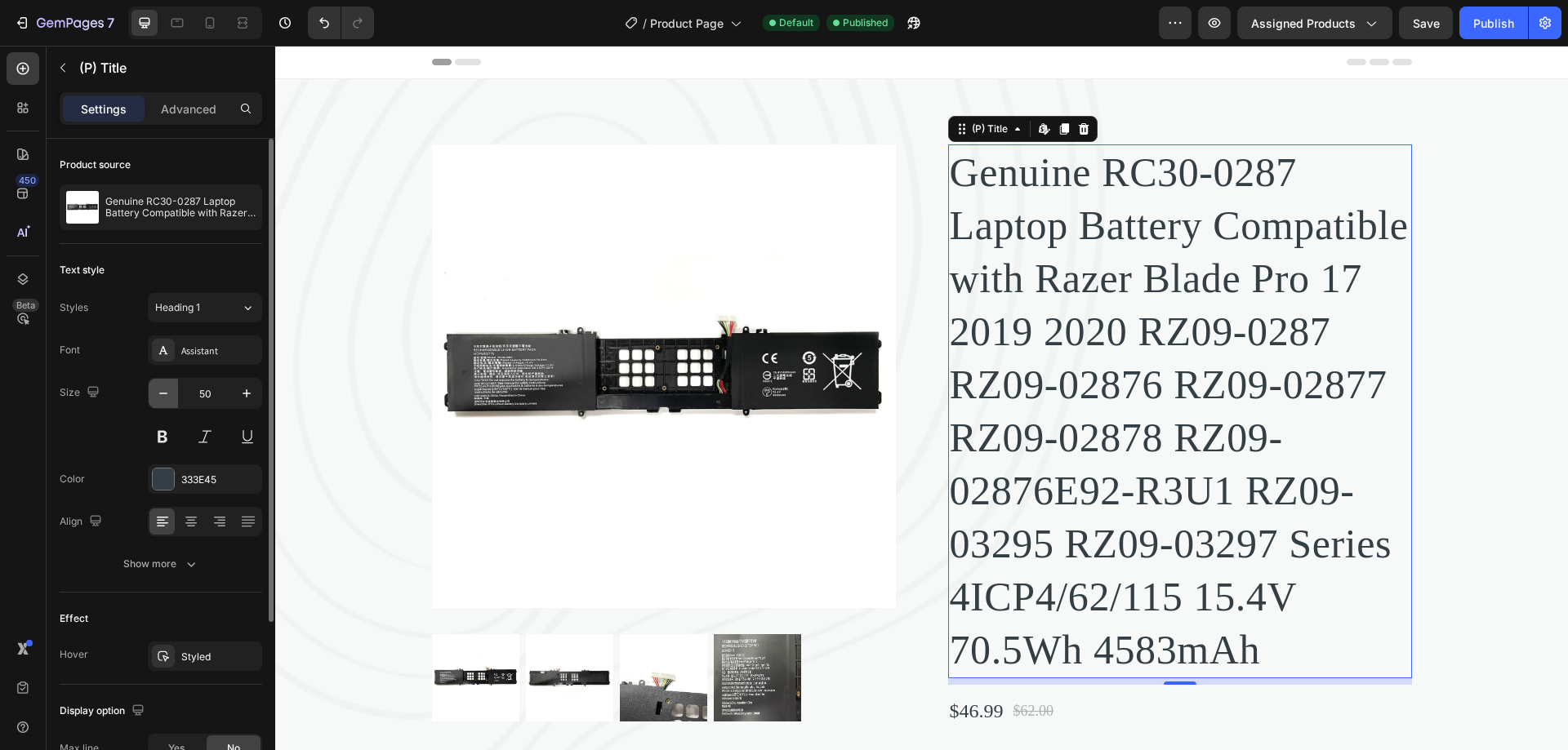
click at [167, 392] on icon "button" at bounding box center [163, 393] width 17 height 17
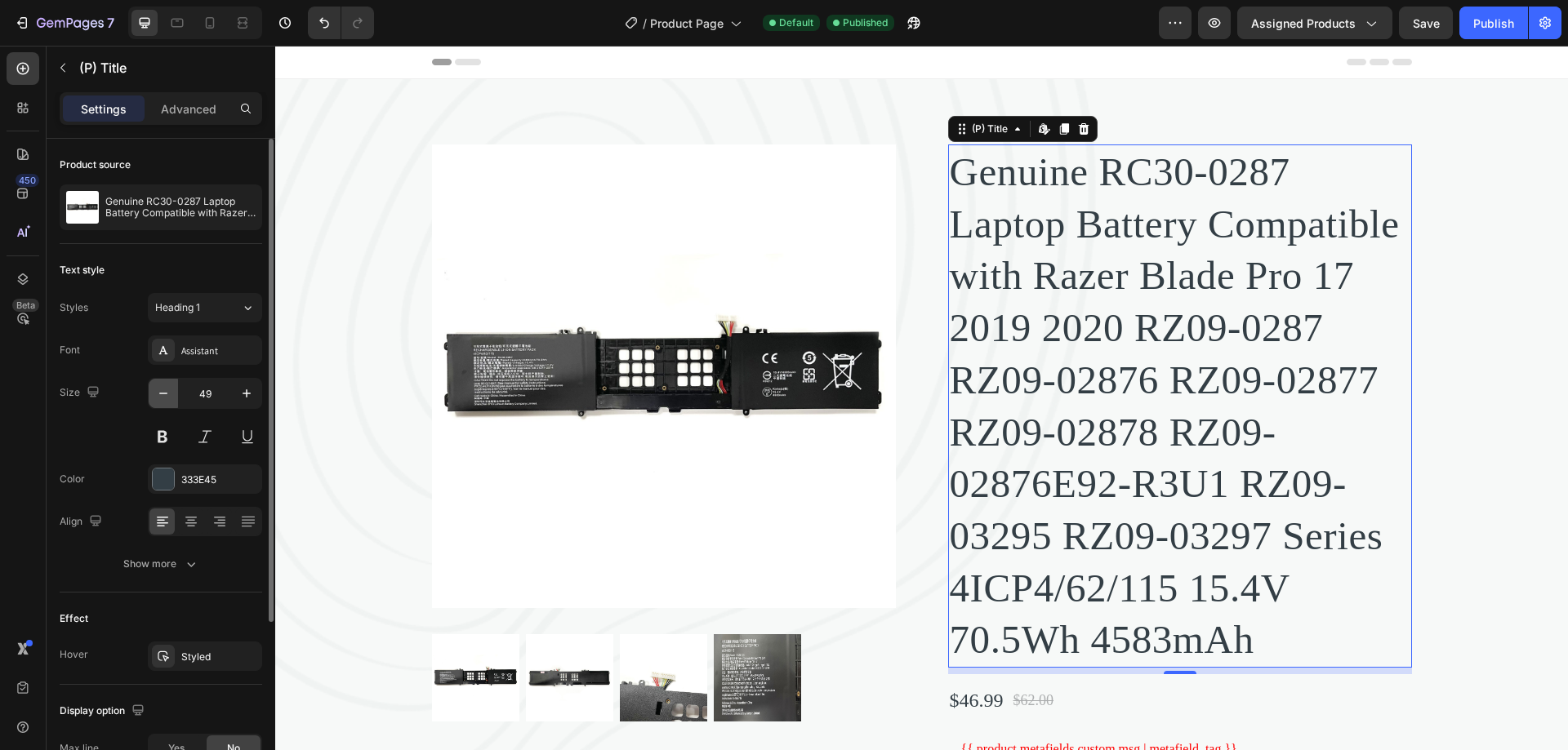
click at [167, 392] on icon "button" at bounding box center [163, 393] width 17 height 17
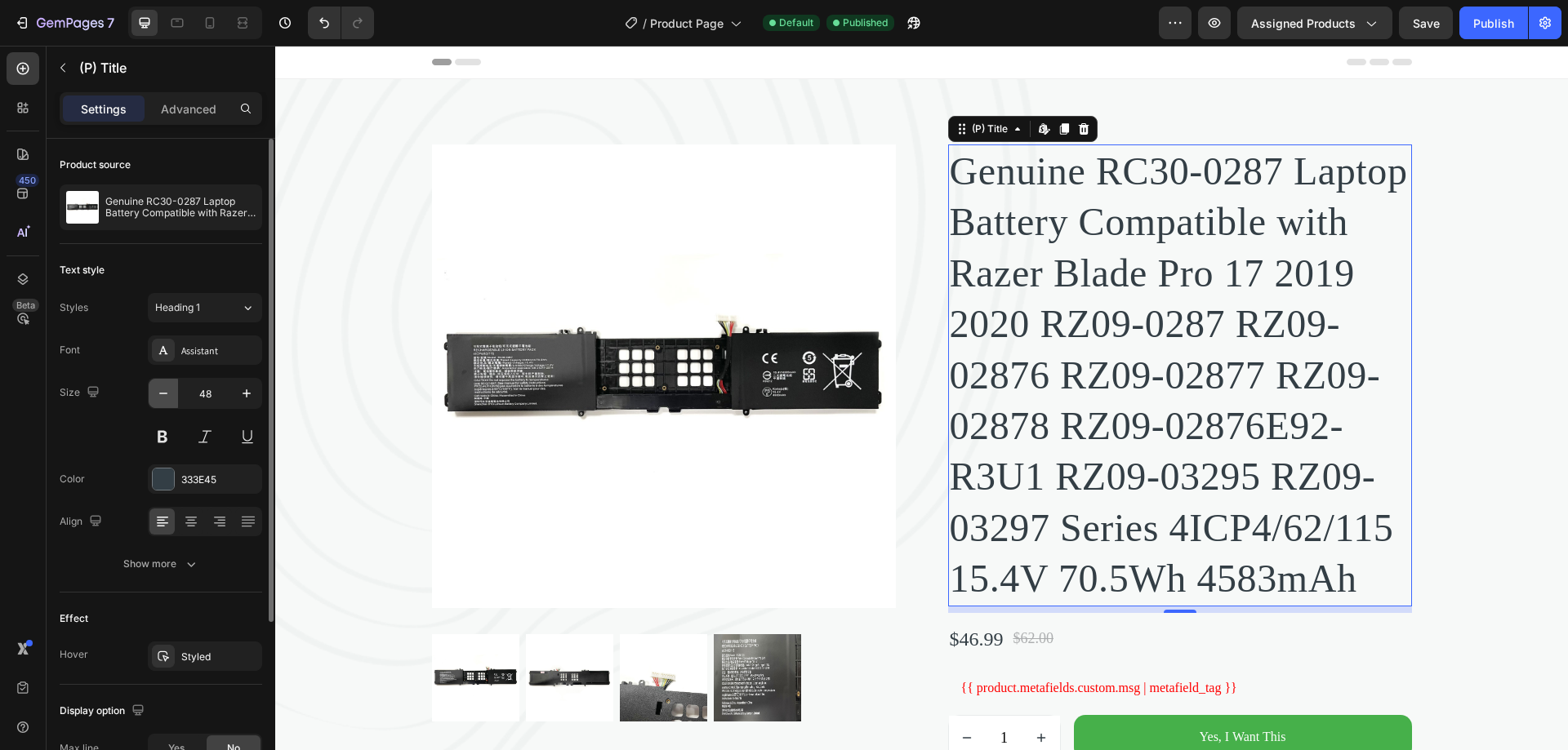
click at [167, 392] on icon "button" at bounding box center [163, 393] width 17 height 17
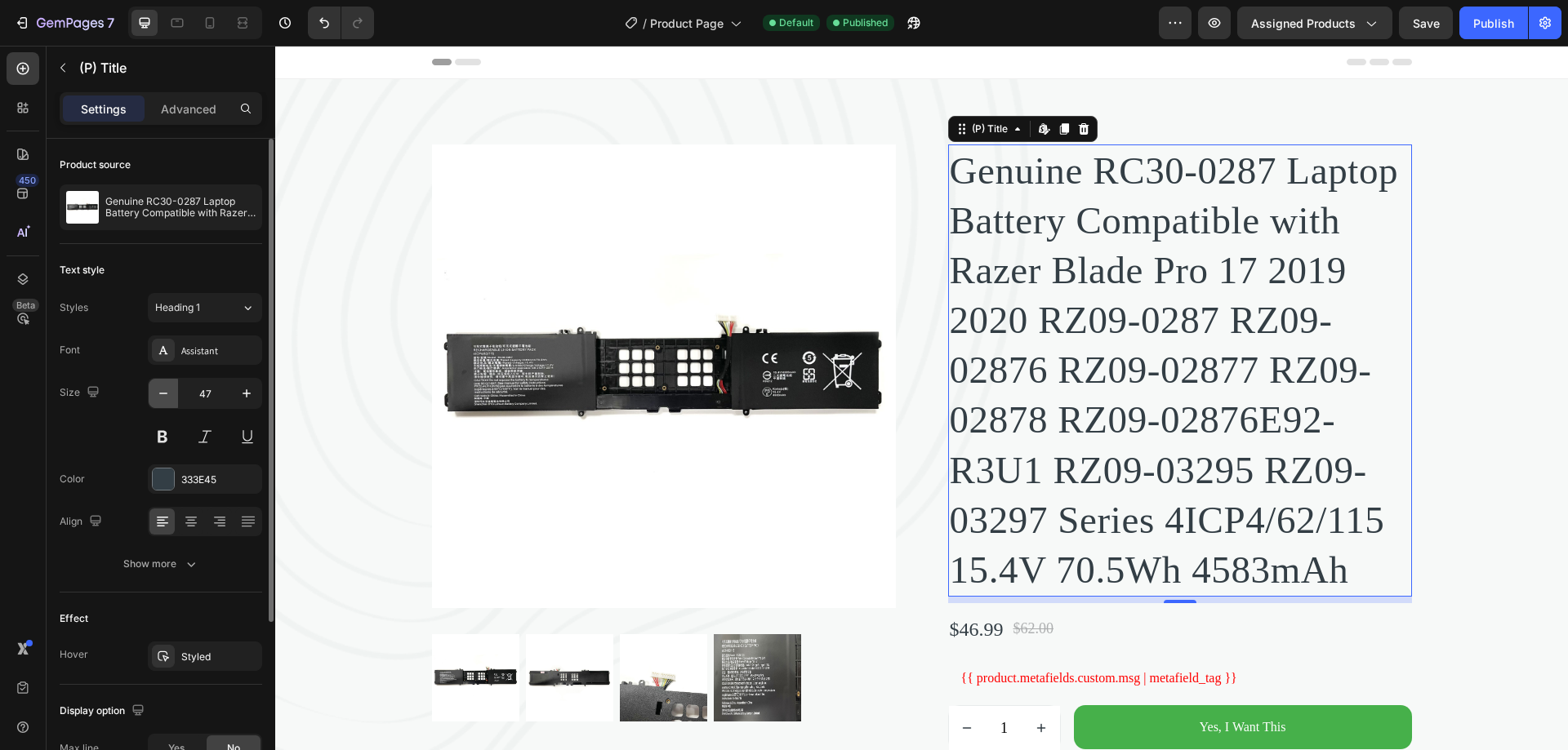
click at [167, 392] on icon "button" at bounding box center [163, 393] width 17 height 17
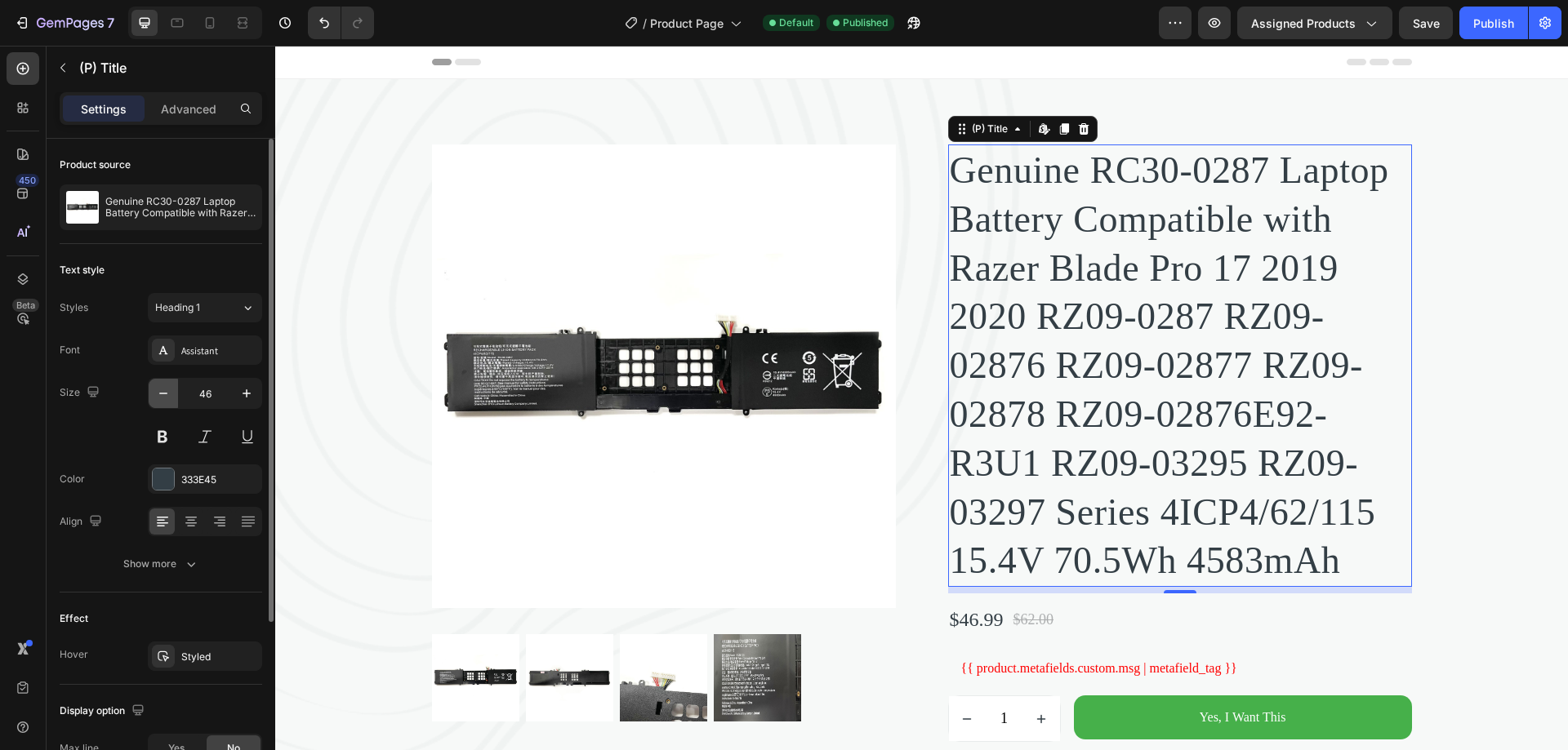
click at [167, 392] on icon "button" at bounding box center [163, 393] width 17 height 17
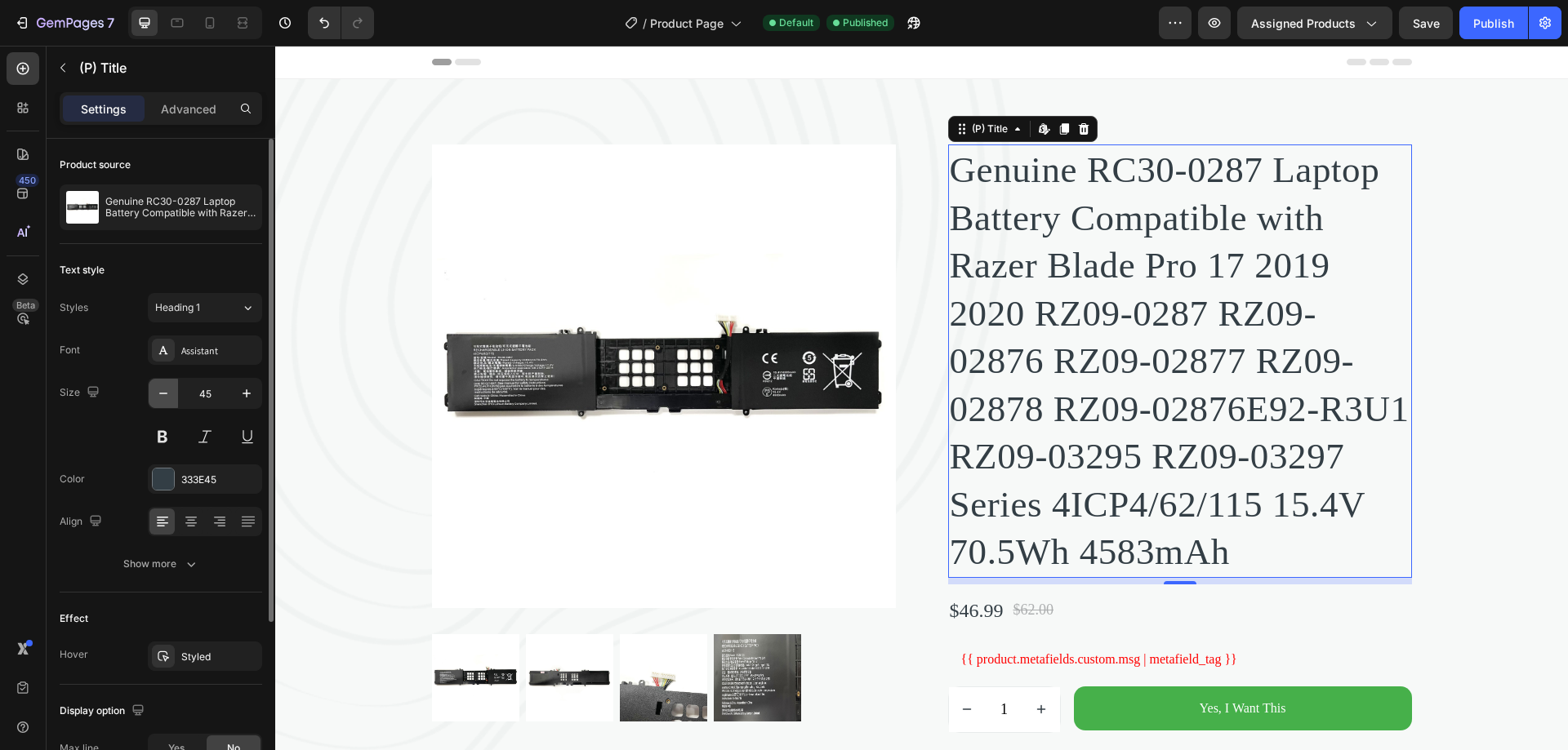
click at [167, 392] on icon "button" at bounding box center [163, 393] width 17 height 17
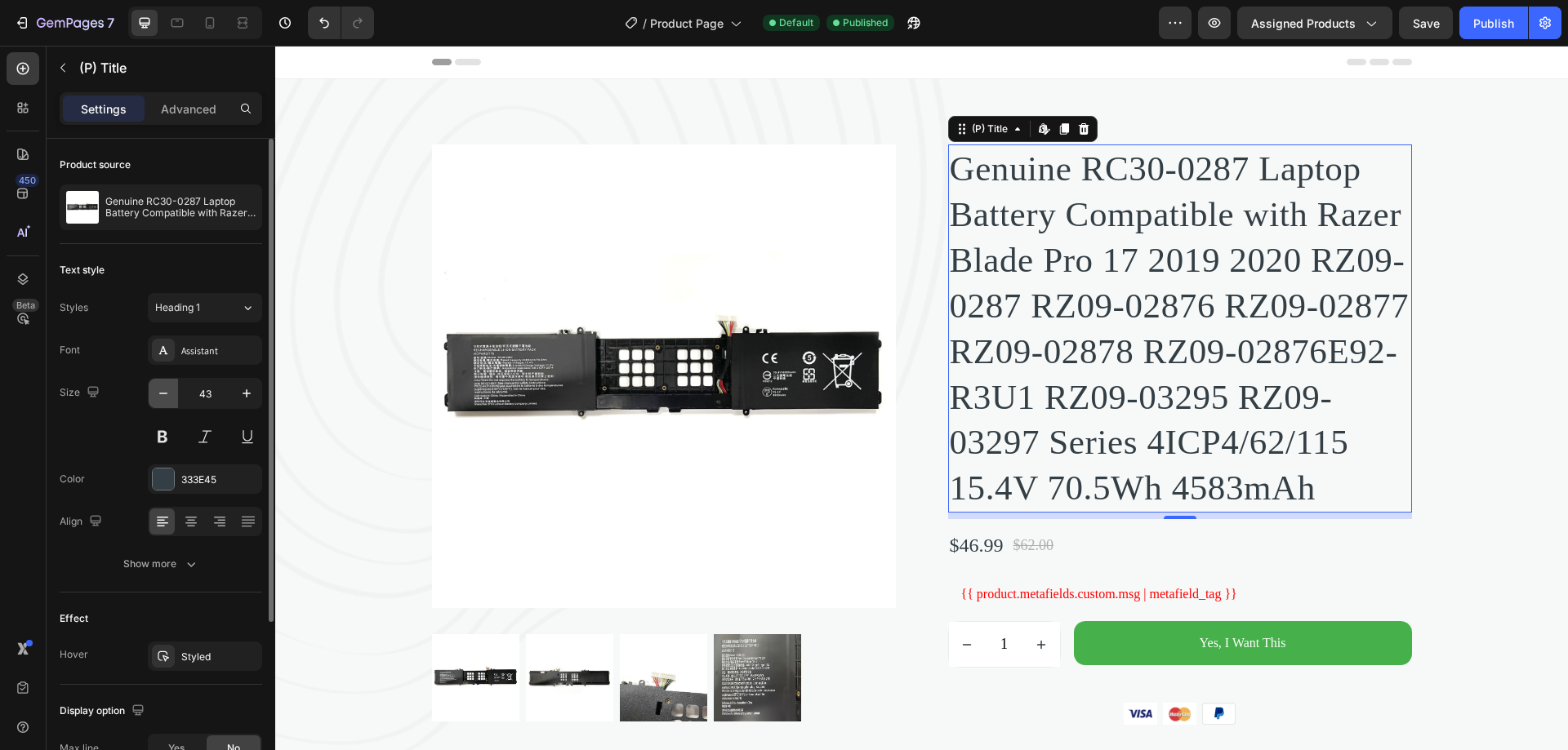
click at [167, 392] on icon "button" at bounding box center [163, 393] width 17 height 17
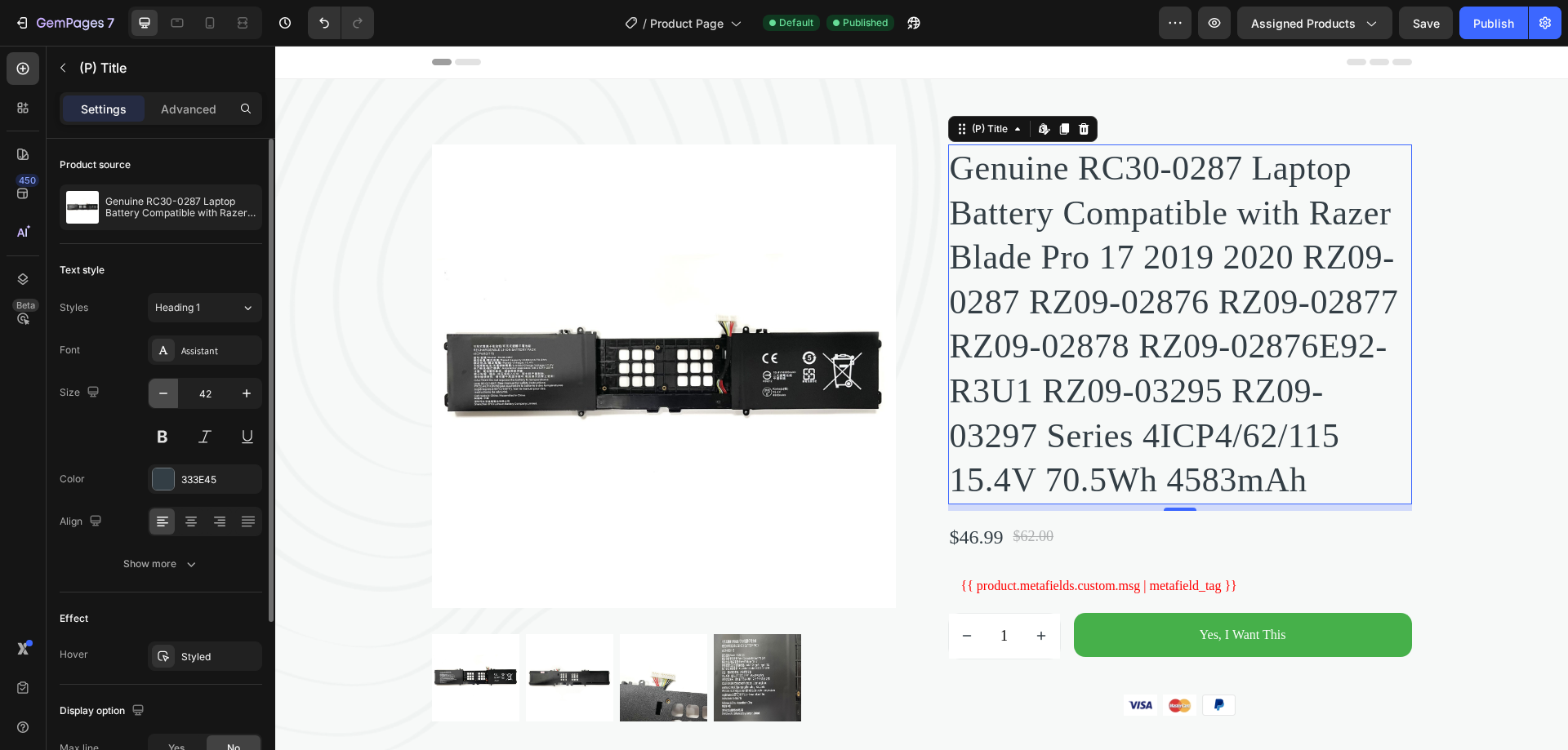
click at [167, 392] on icon "button" at bounding box center [163, 393] width 17 height 17
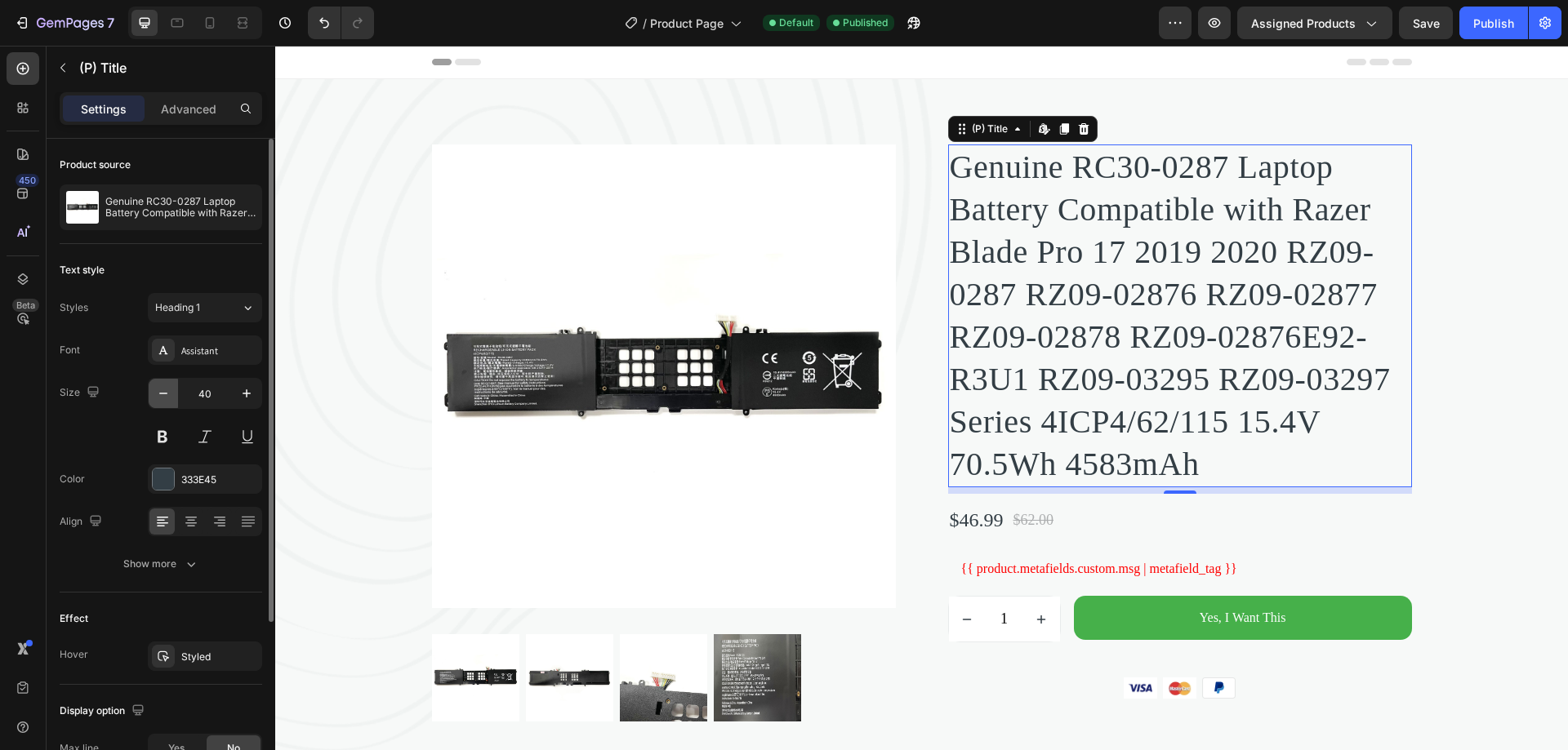
click at [167, 392] on icon "button" at bounding box center [163, 393] width 17 height 17
click at [167, 392] on icon "button" at bounding box center [163, 393] width 17 height 17
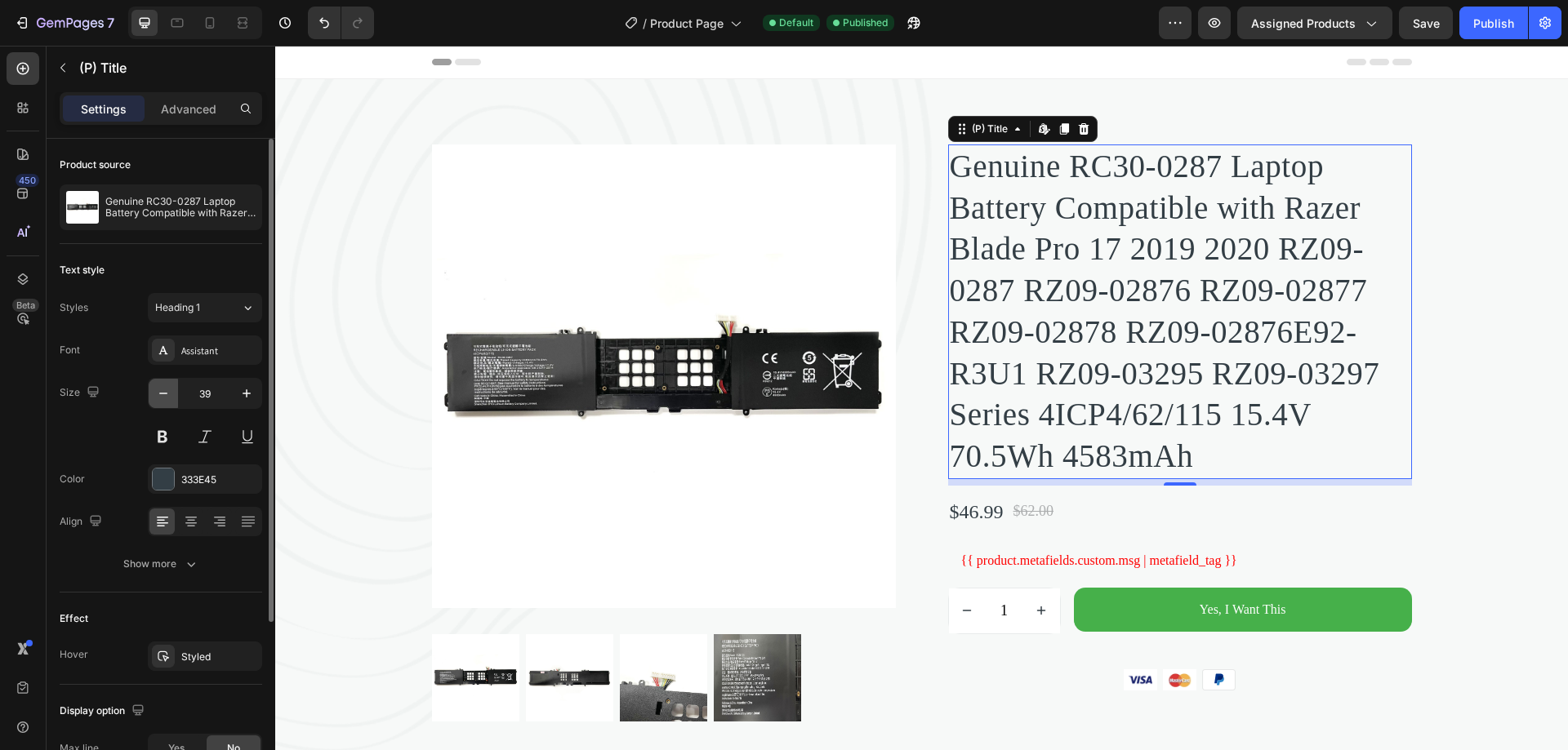
click at [167, 392] on icon "button" at bounding box center [163, 393] width 17 height 17
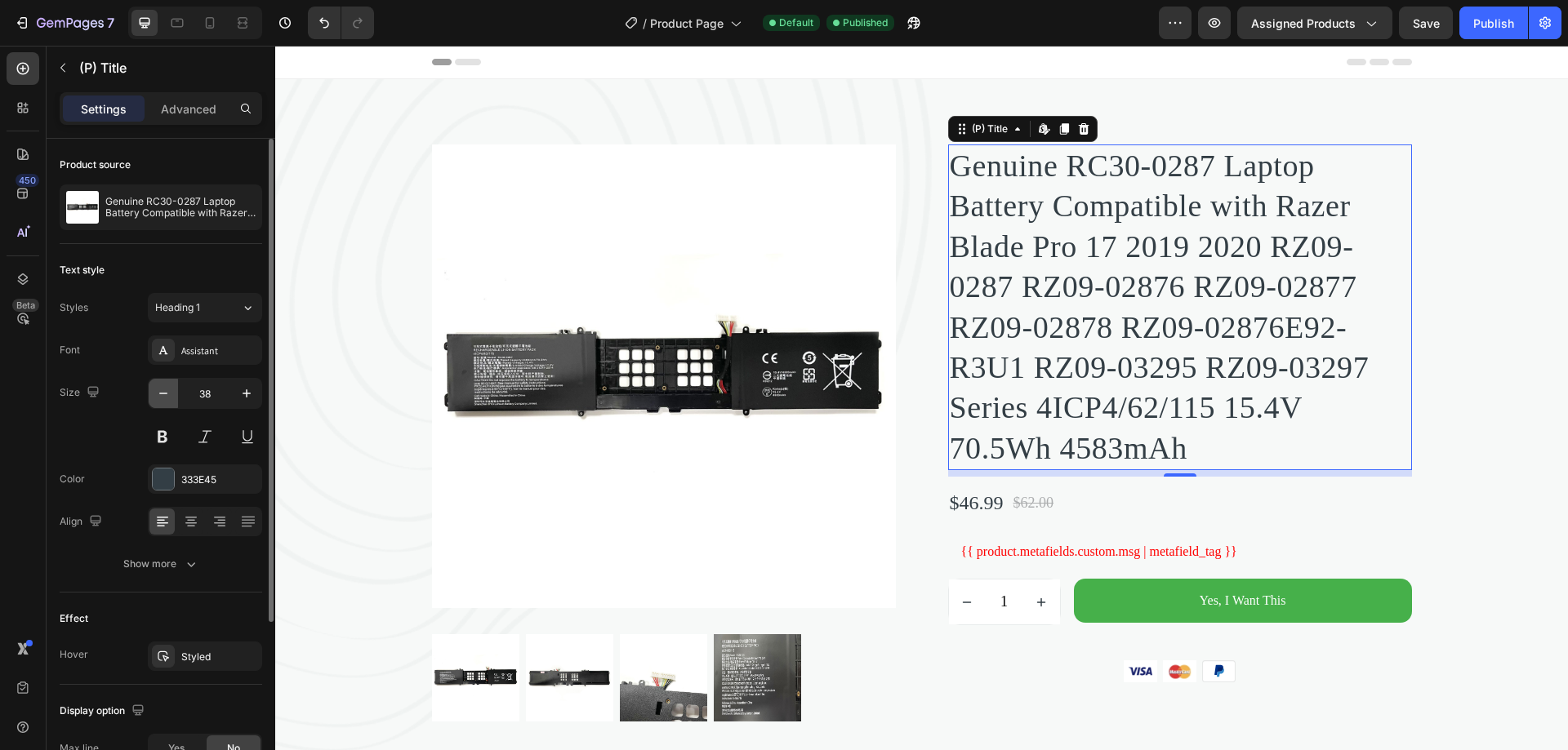
click at [167, 392] on icon "button" at bounding box center [163, 393] width 17 height 17
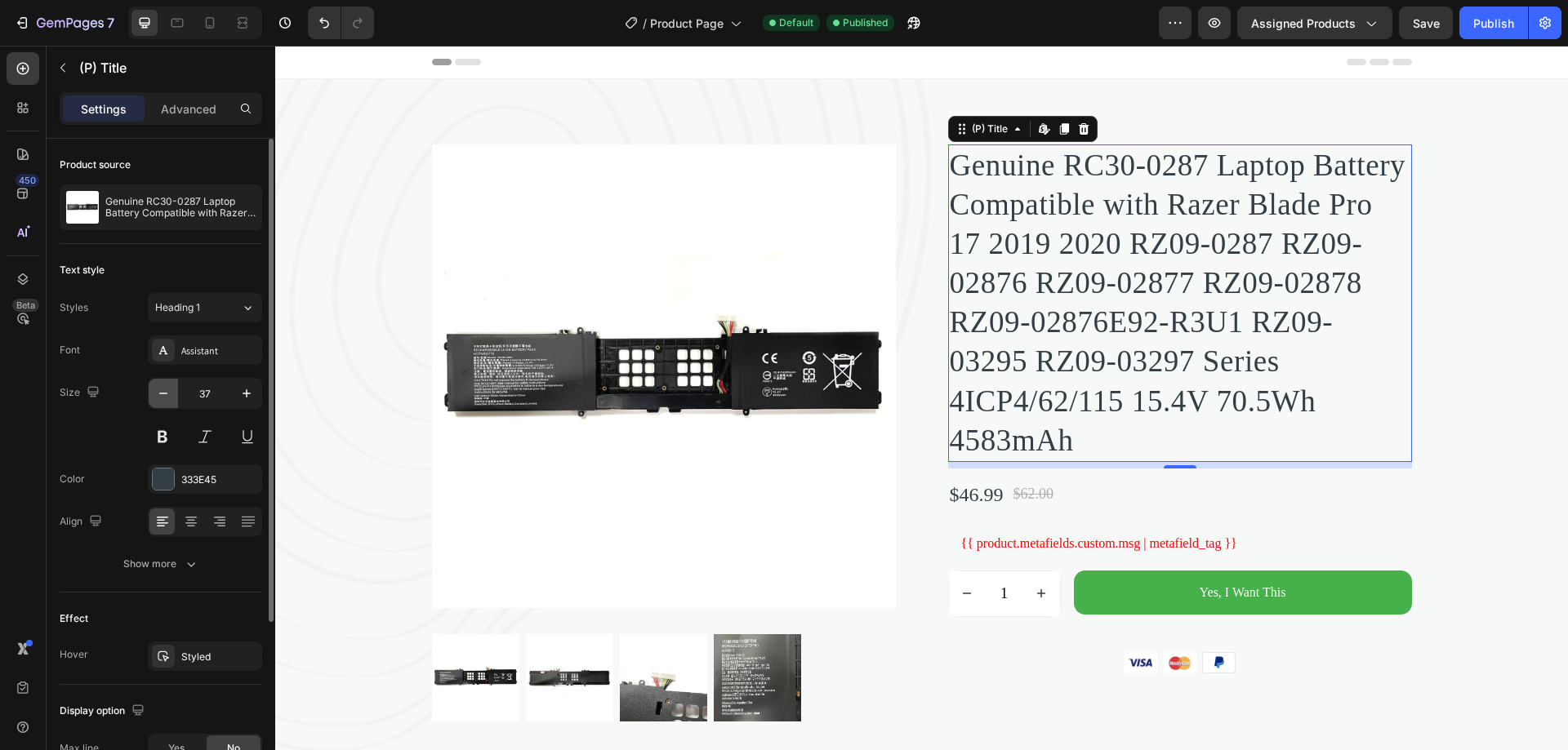
click at [167, 392] on icon "button" at bounding box center [163, 393] width 17 height 17
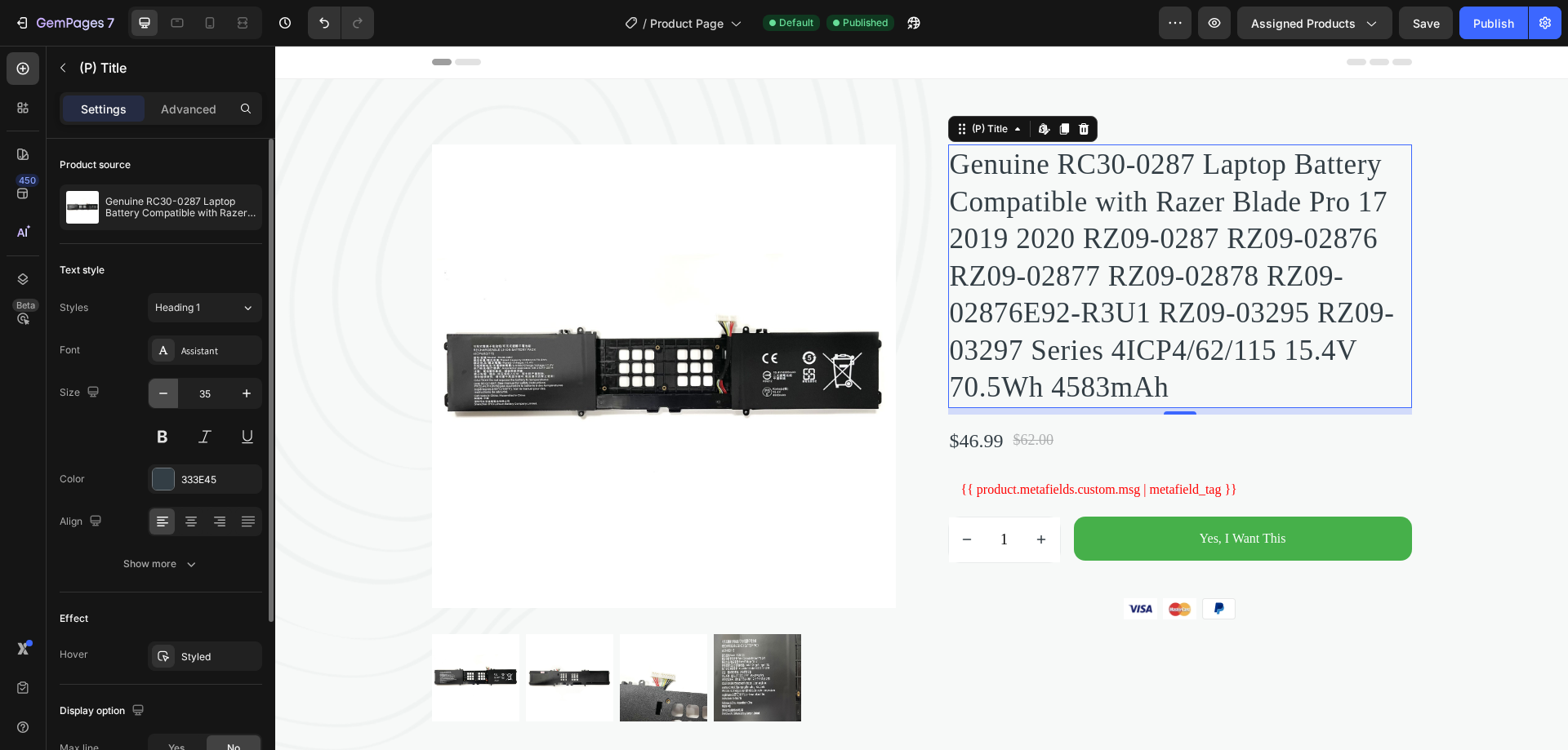
click at [167, 392] on icon "button" at bounding box center [163, 393] width 17 height 17
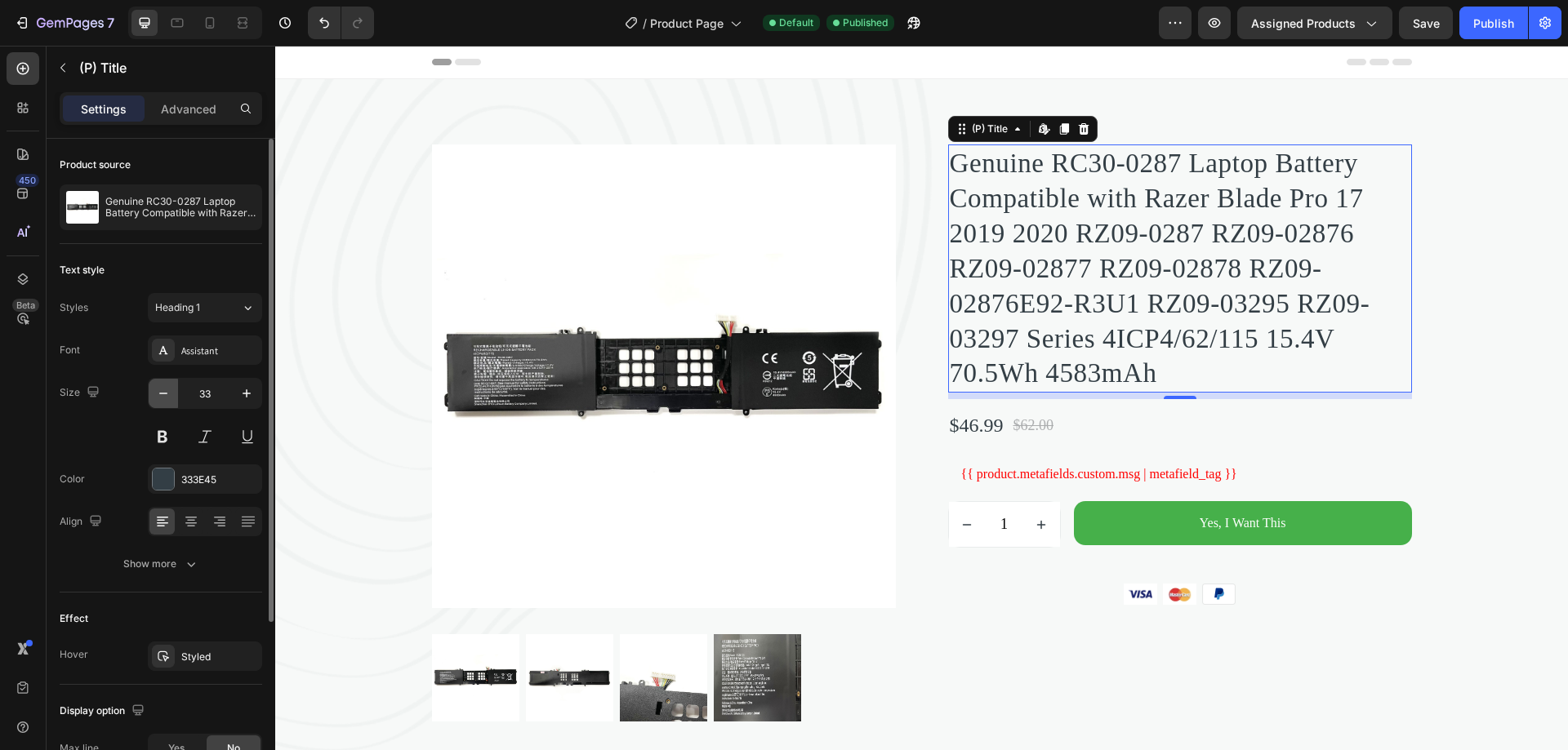
click at [167, 392] on icon "button" at bounding box center [163, 393] width 17 height 17
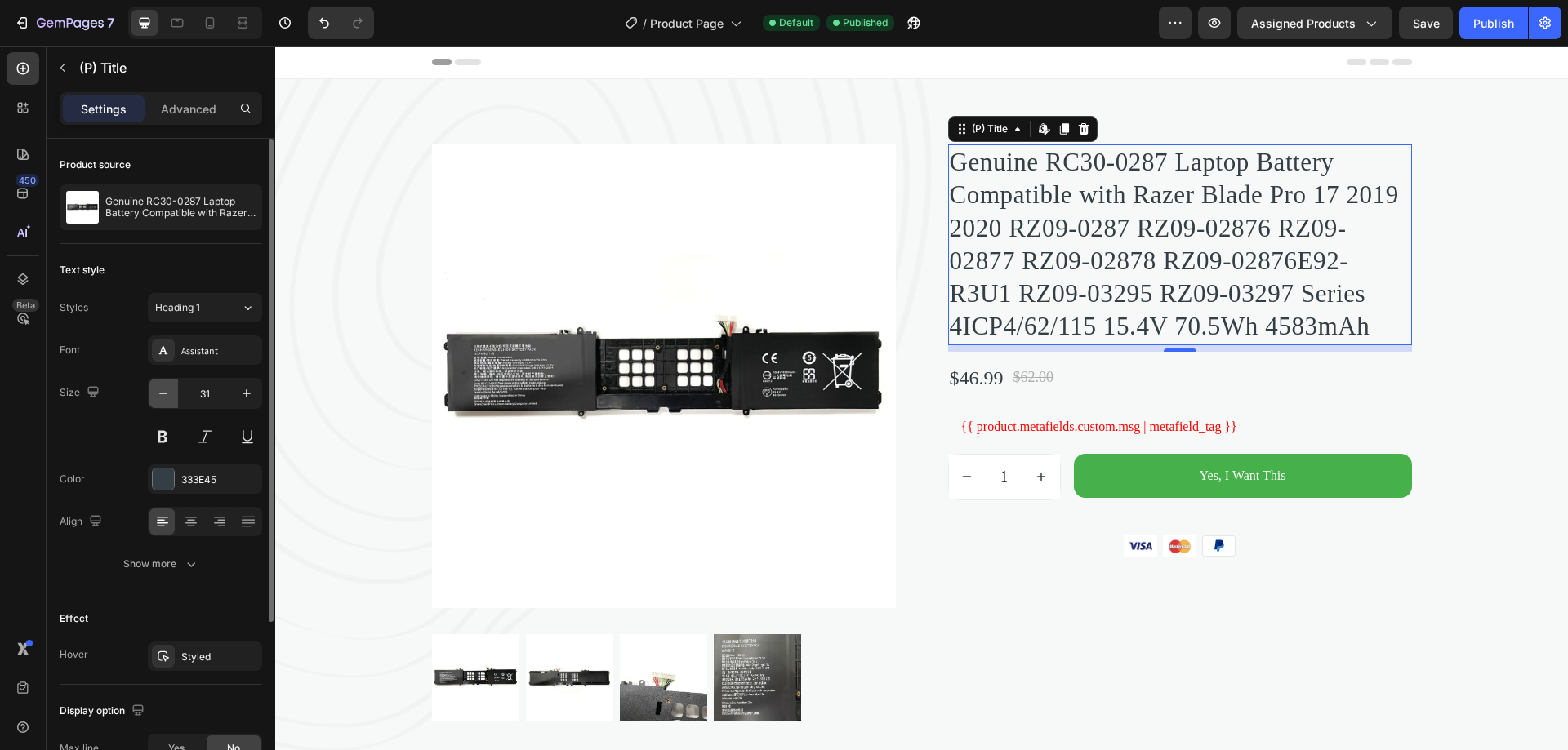
click at [167, 392] on icon "button" at bounding box center [163, 393] width 17 height 17
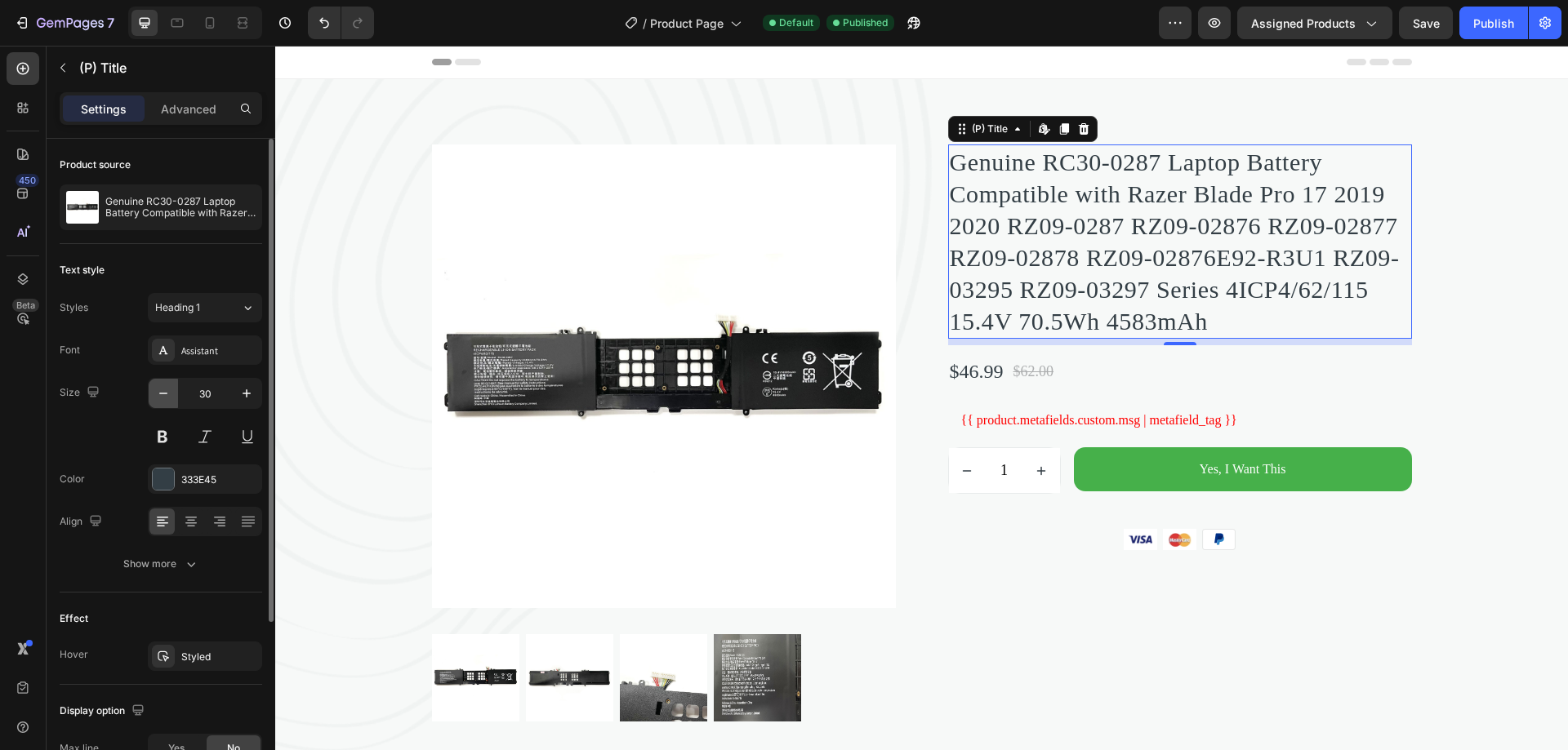
click at [167, 392] on icon "button" at bounding box center [163, 393] width 17 height 17
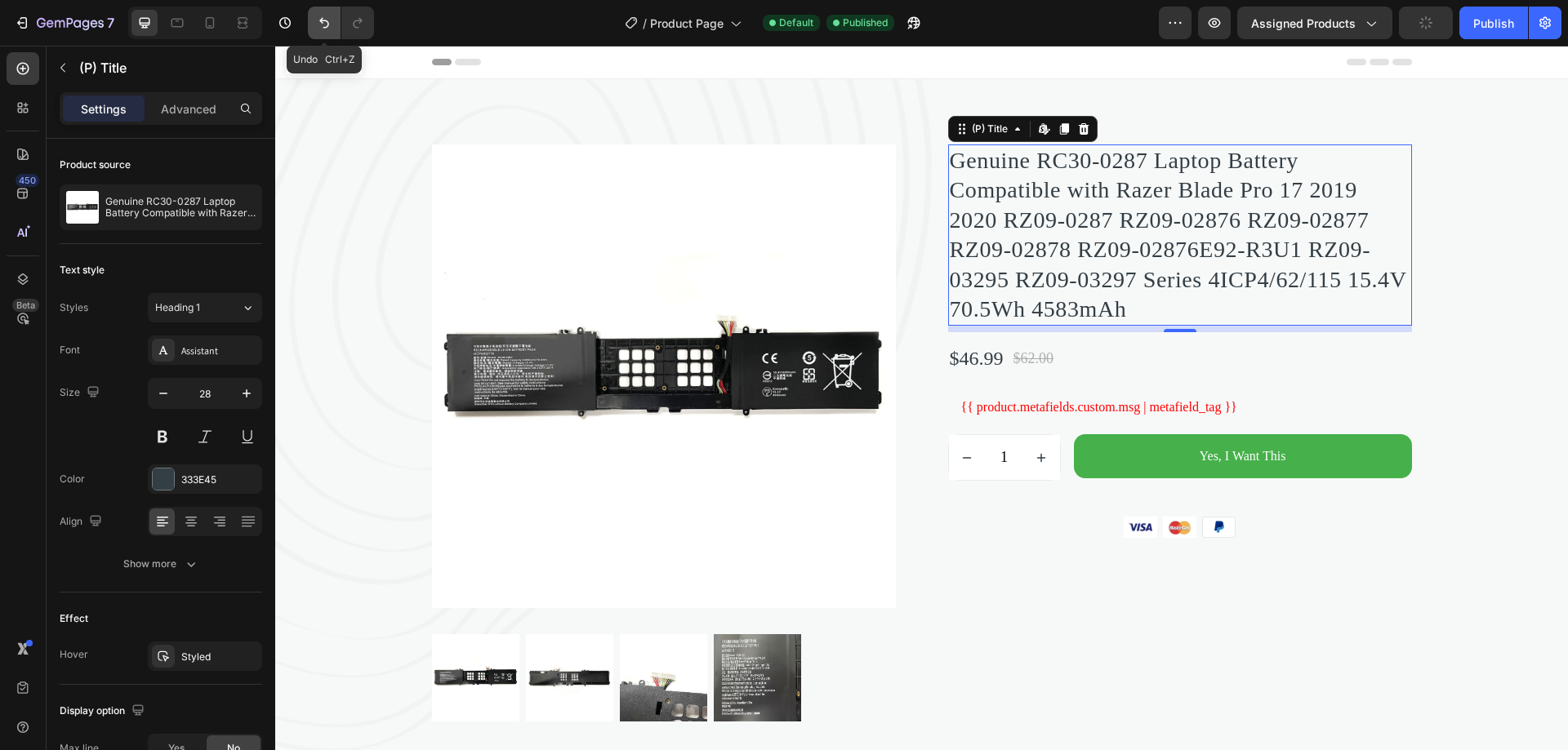
click at [331, 18] on icon "Undo/Redo" at bounding box center [324, 22] width 17 height 17
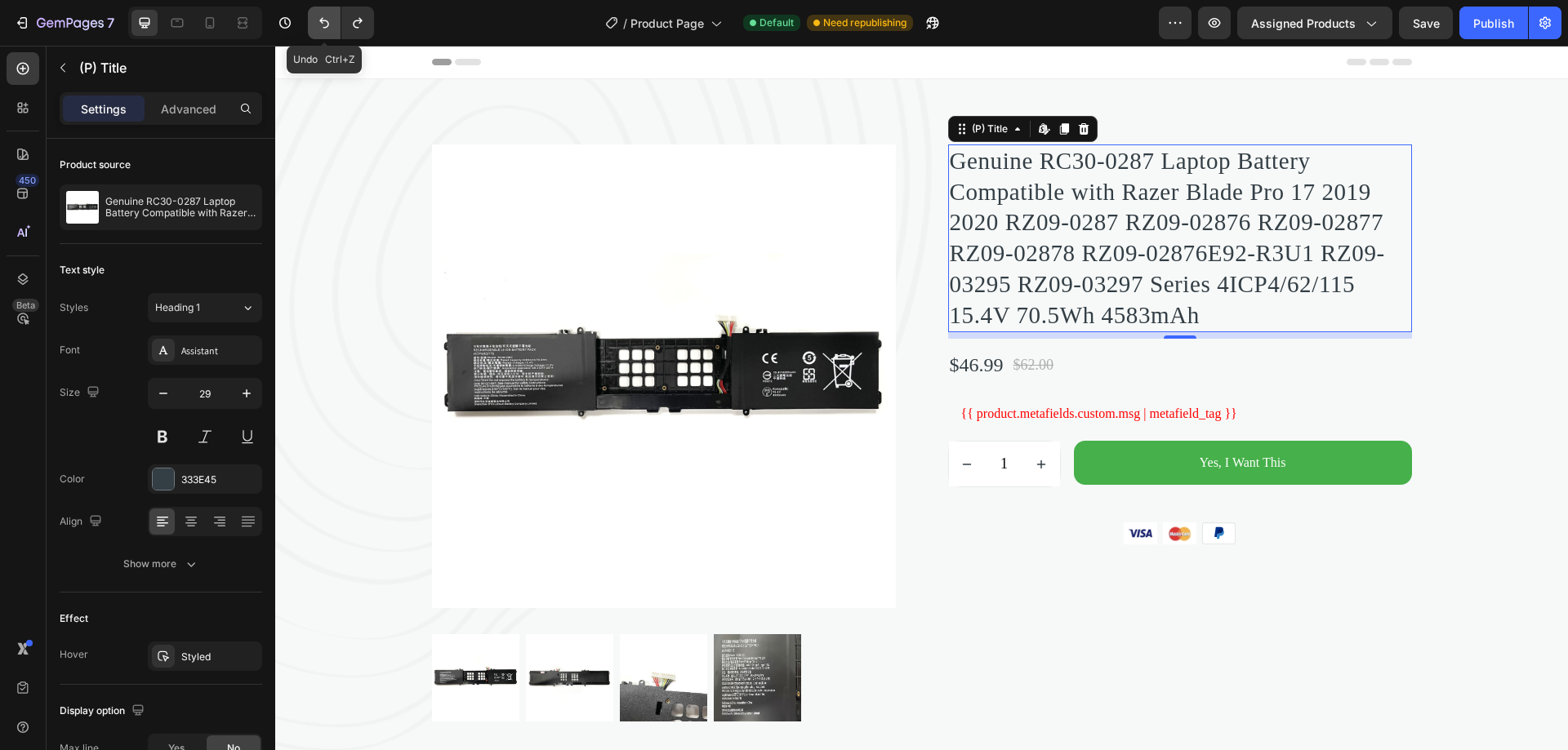
click at [331, 18] on icon "Undo/Redo" at bounding box center [324, 22] width 17 height 17
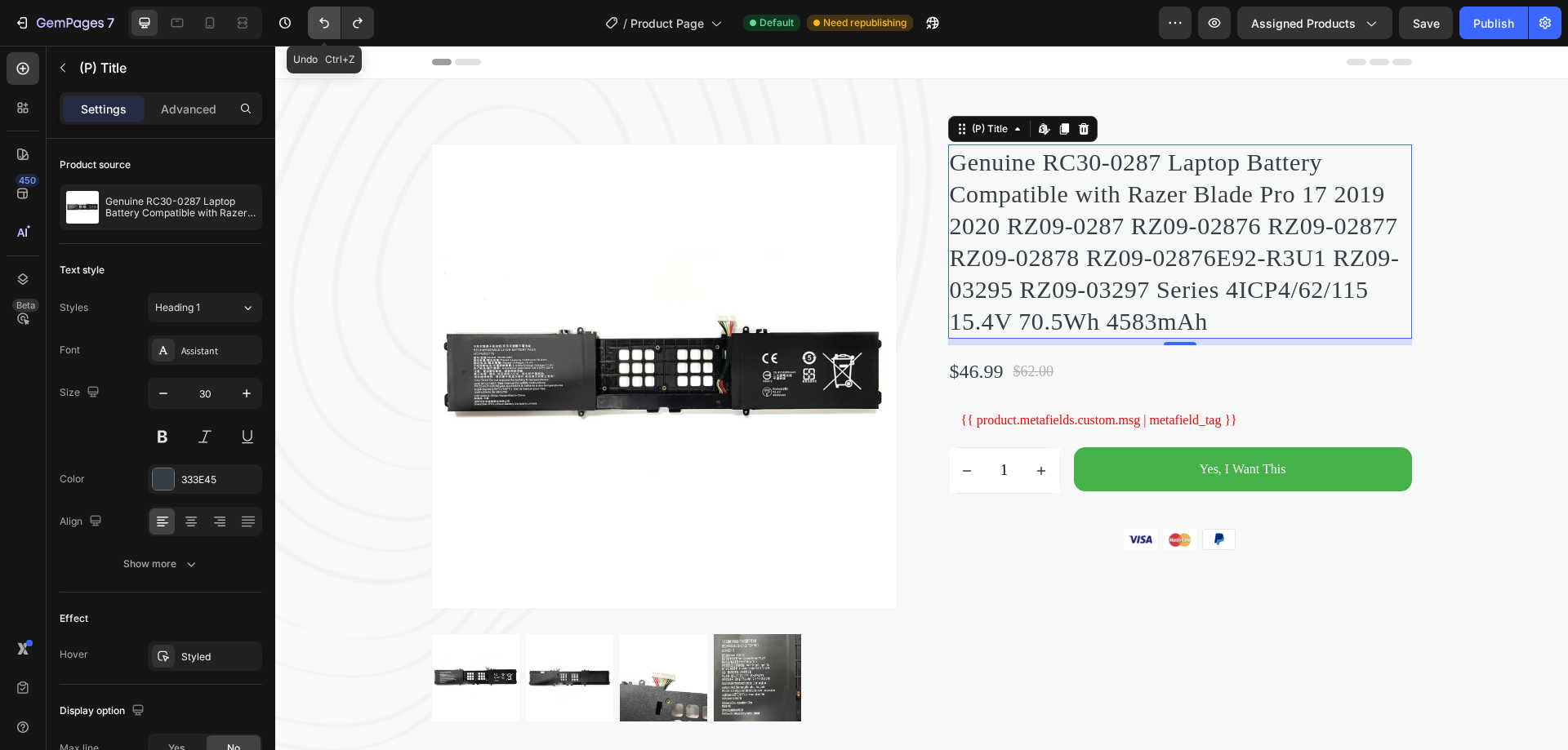
click at [331, 18] on icon "Undo/Redo" at bounding box center [324, 22] width 17 height 17
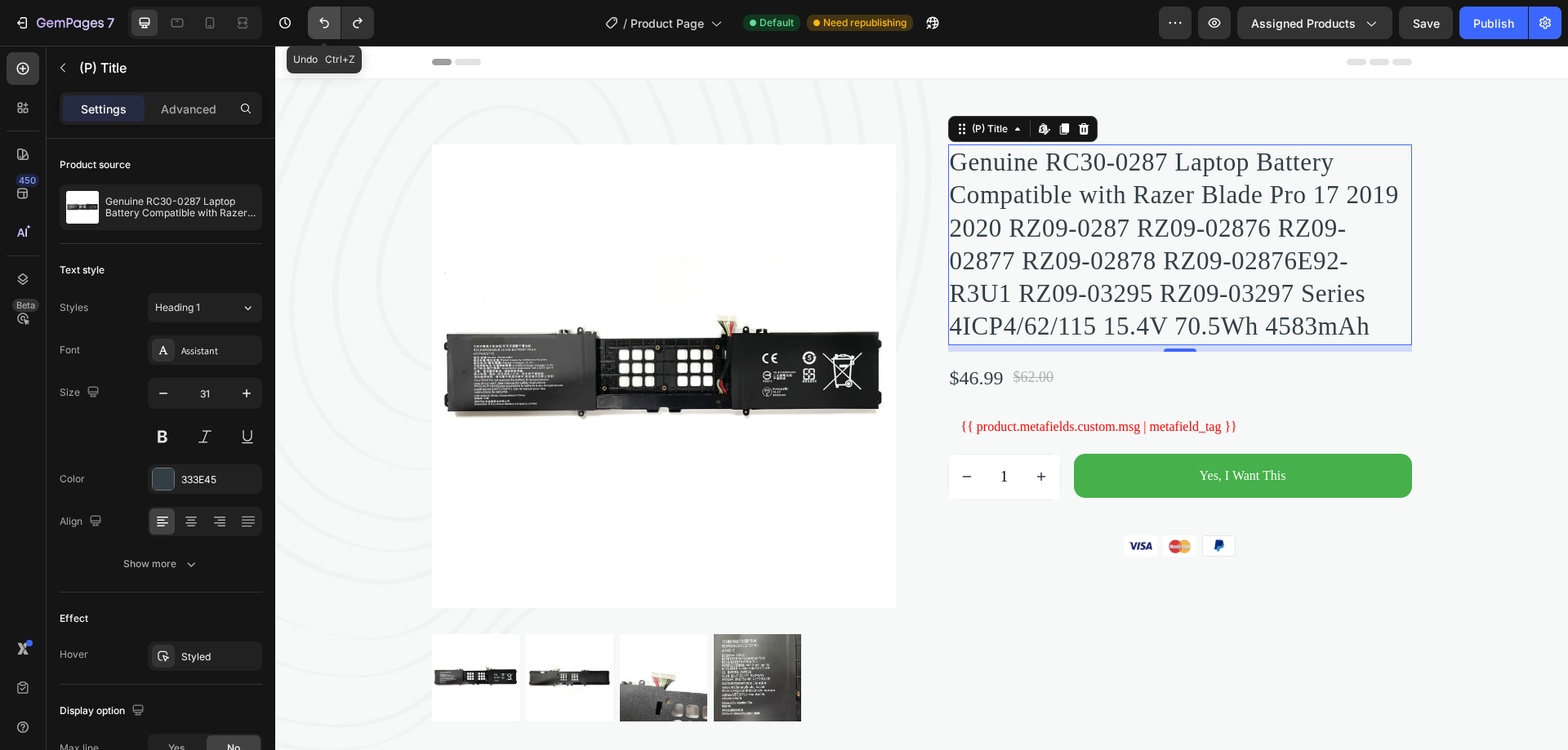
click at [331, 18] on icon "Undo/Redo" at bounding box center [324, 22] width 17 height 17
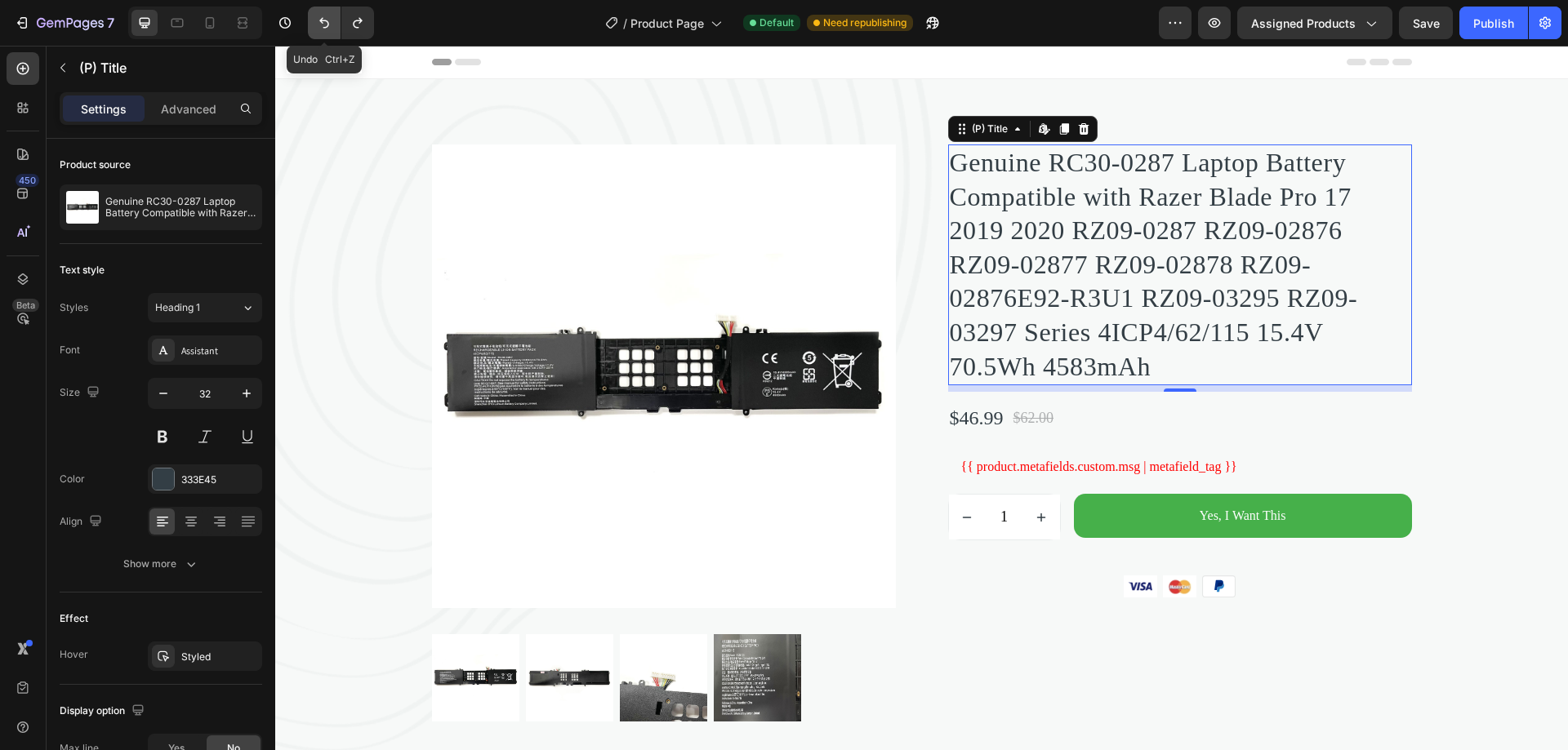
click at [331, 18] on icon "Undo/Redo" at bounding box center [324, 22] width 17 height 17
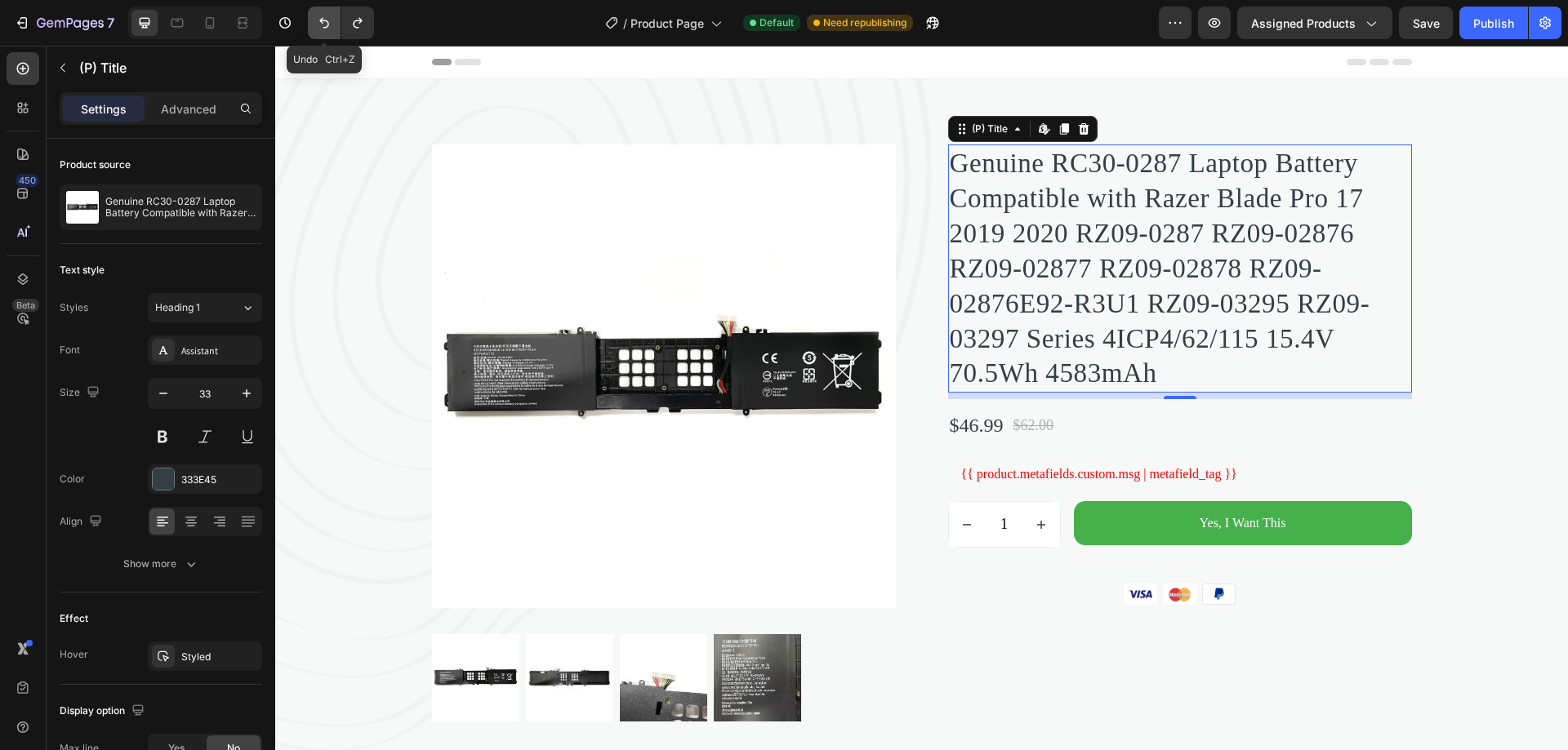
click at [331, 18] on icon "Undo/Redo" at bounding box center [324, 22] width 17 height 17
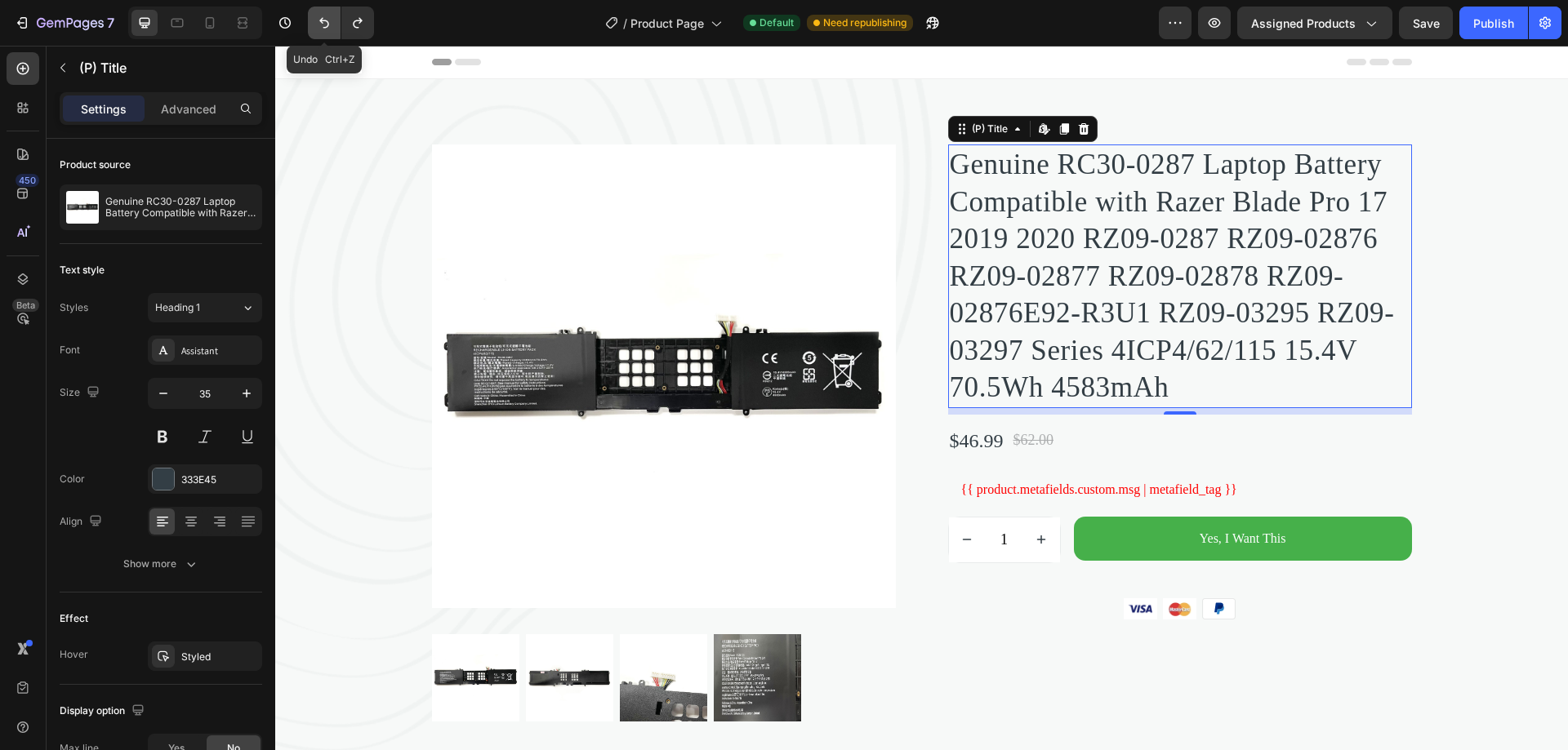
click at [331, 18] on icon "Undo/Redo" at bounding box center [324, 22] width 17 height 17
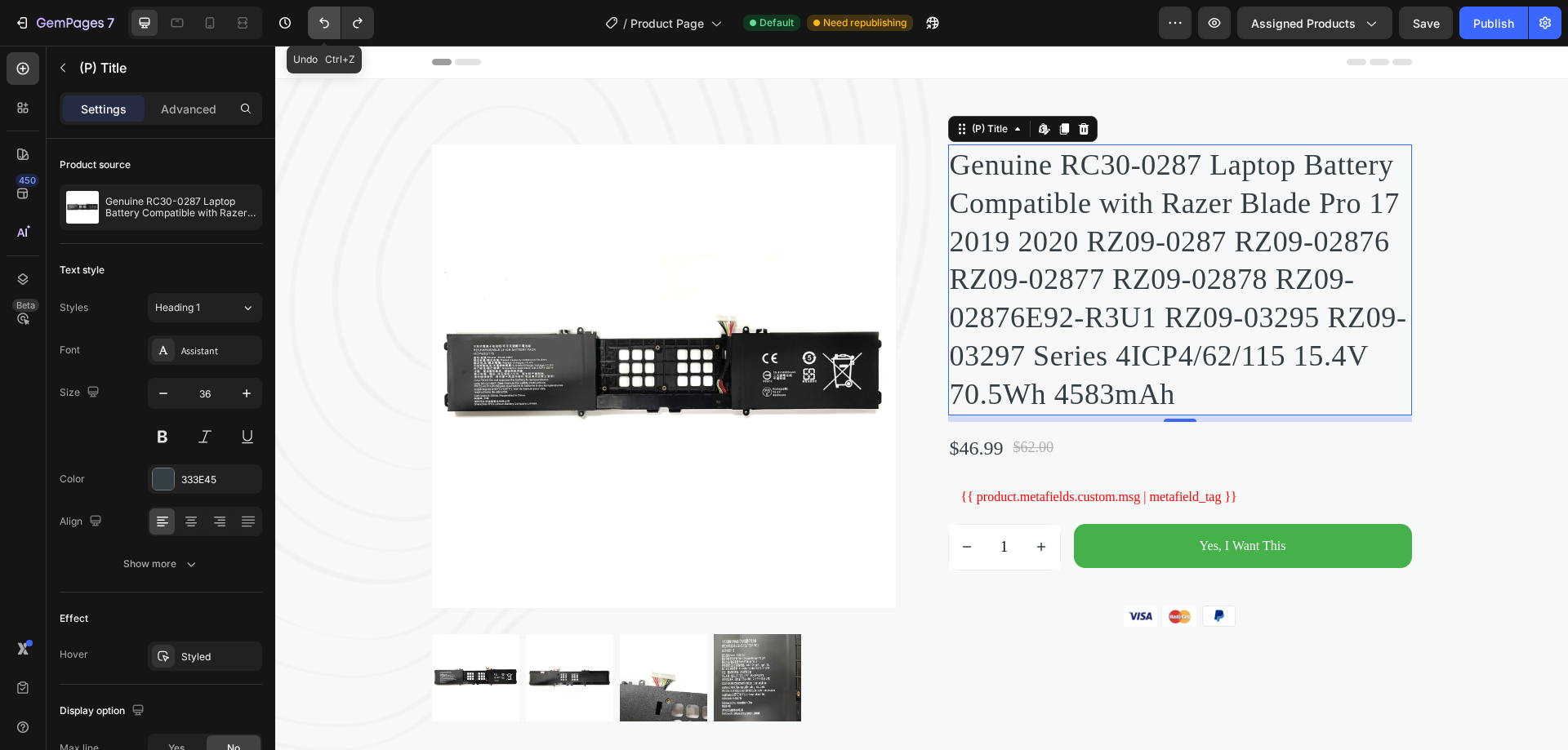
click at [331, 18] on icon "Undo/Redo" at bounding box center [324, 22] width 17 height 17
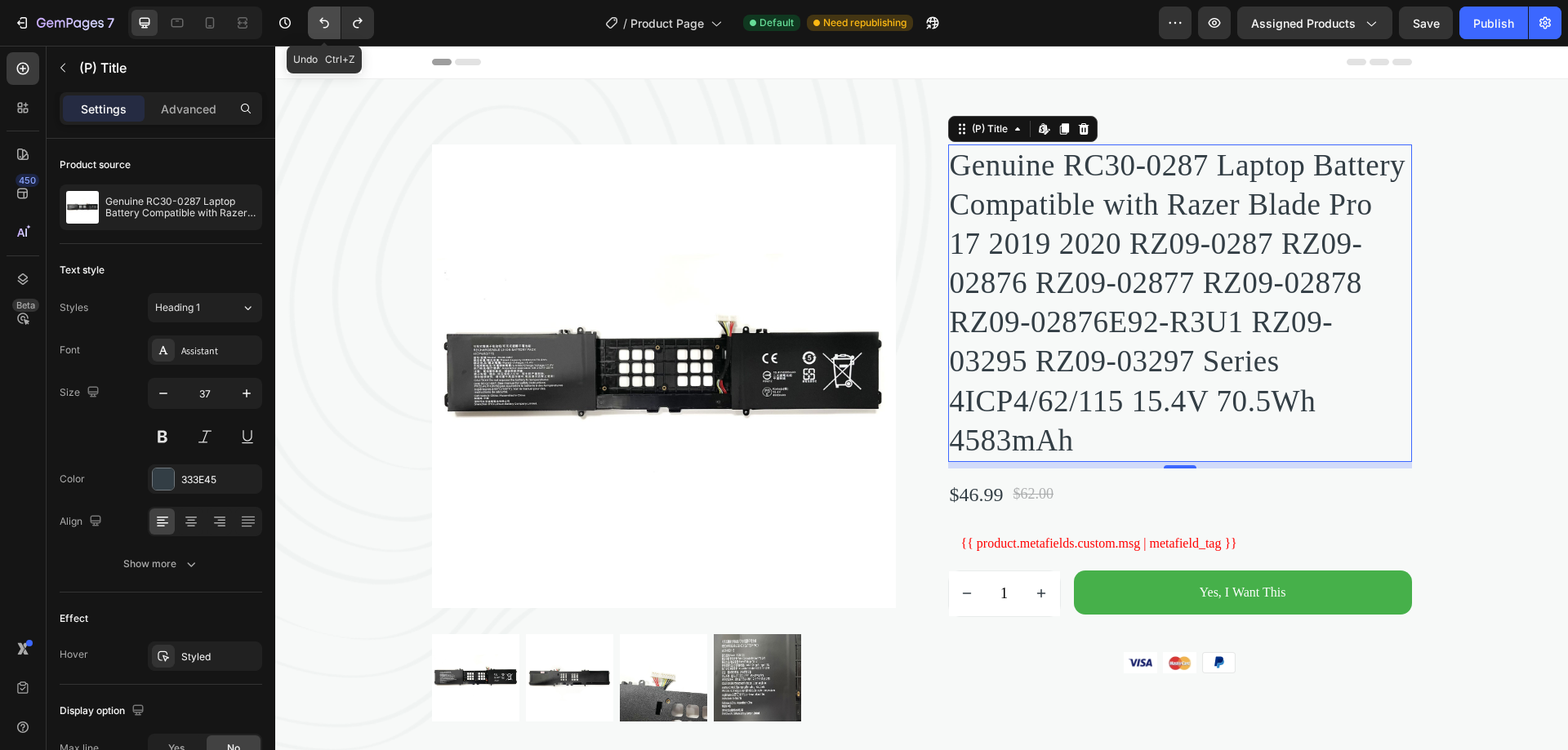
click at [331, 18] on icon "Undo/Redo" at bounding box center [324, 22] width 17 height 17
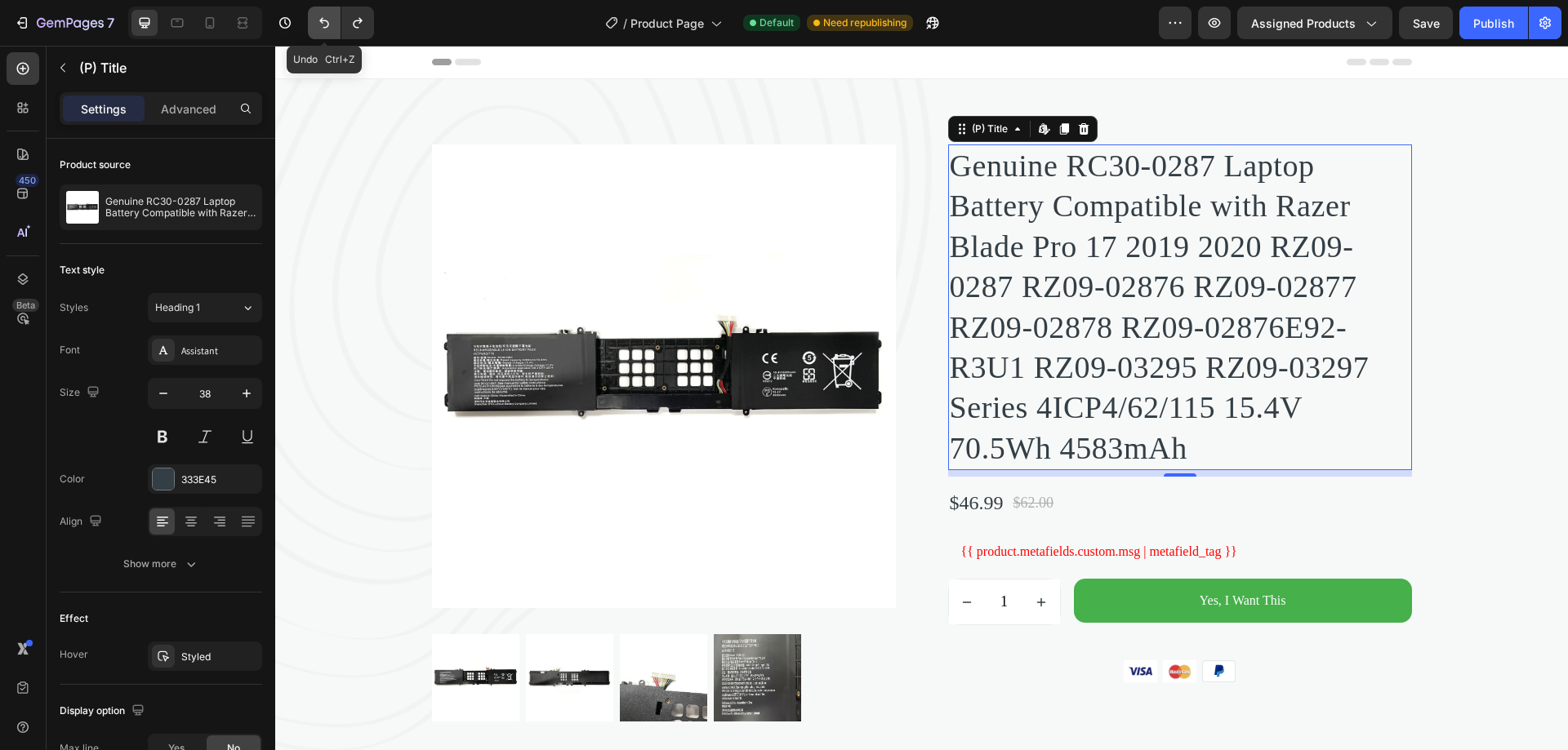
click at [331, 18] on icon "Undo/Redo" at bounding box center [324, 22] width 17 height 17
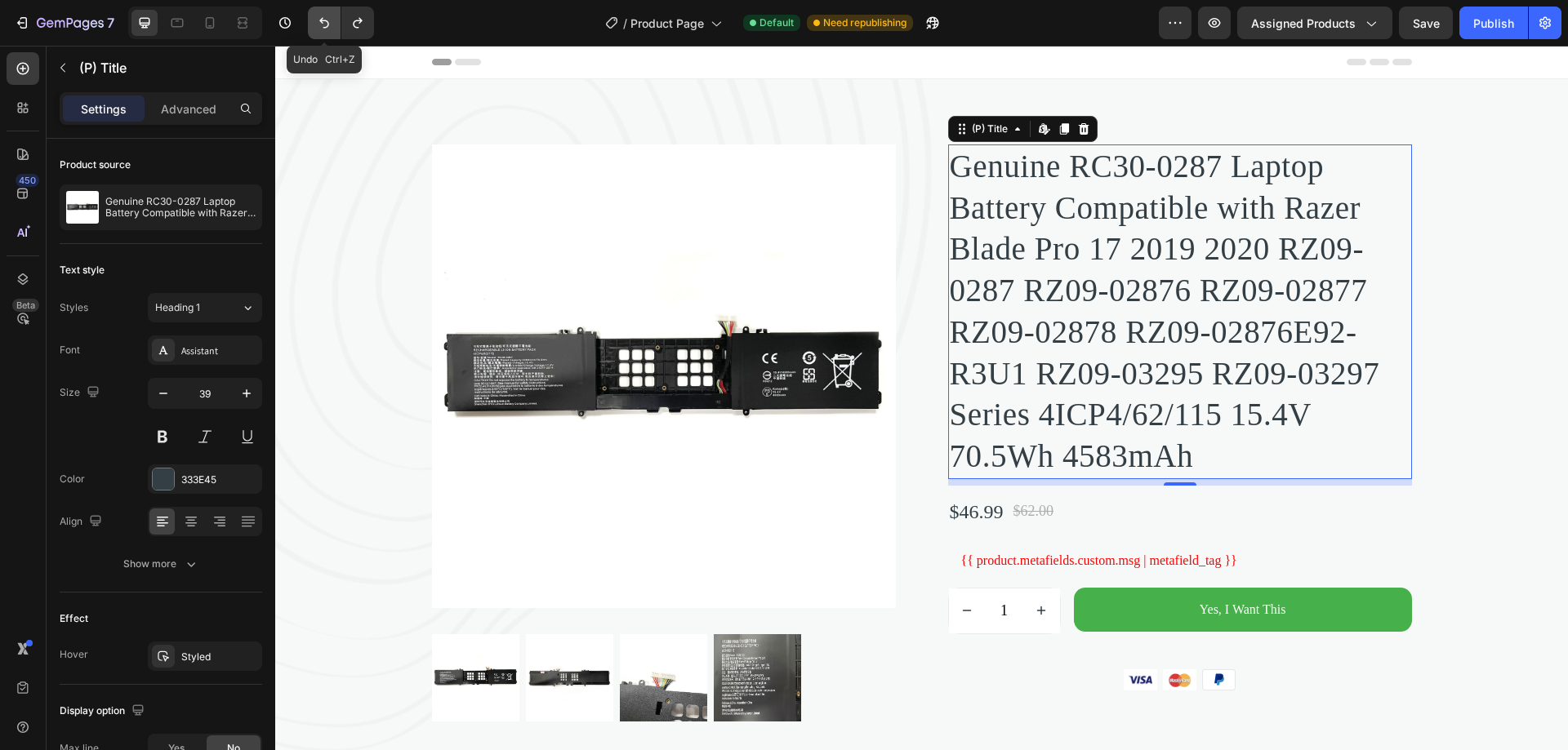
click at [331, 18] on icon "Undo/Redo" at bounding box center [324, 22] width 17 height 17
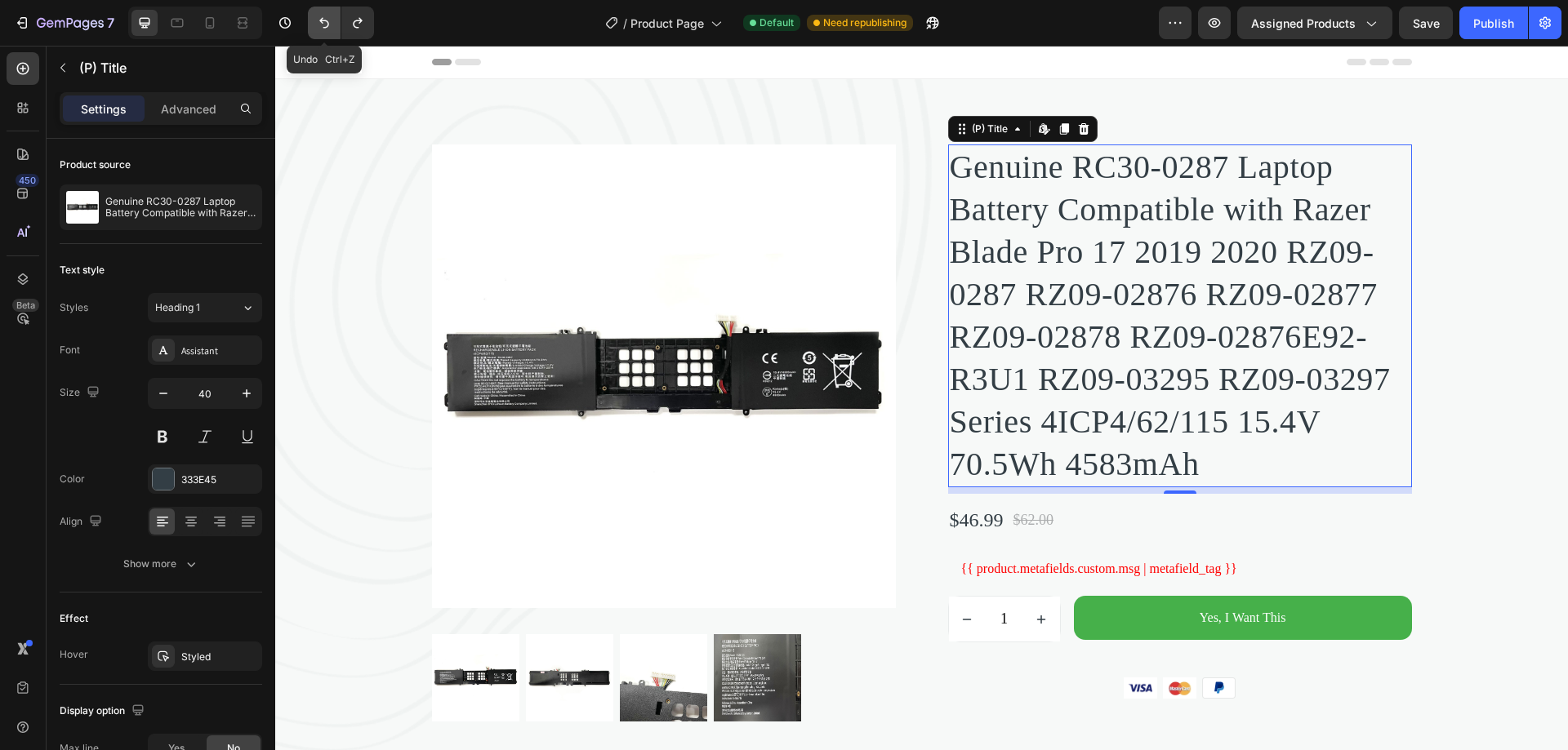
click at [331, 18] on icon "Undo/Redo" at bounding box center [324, 22] width 17 height 17
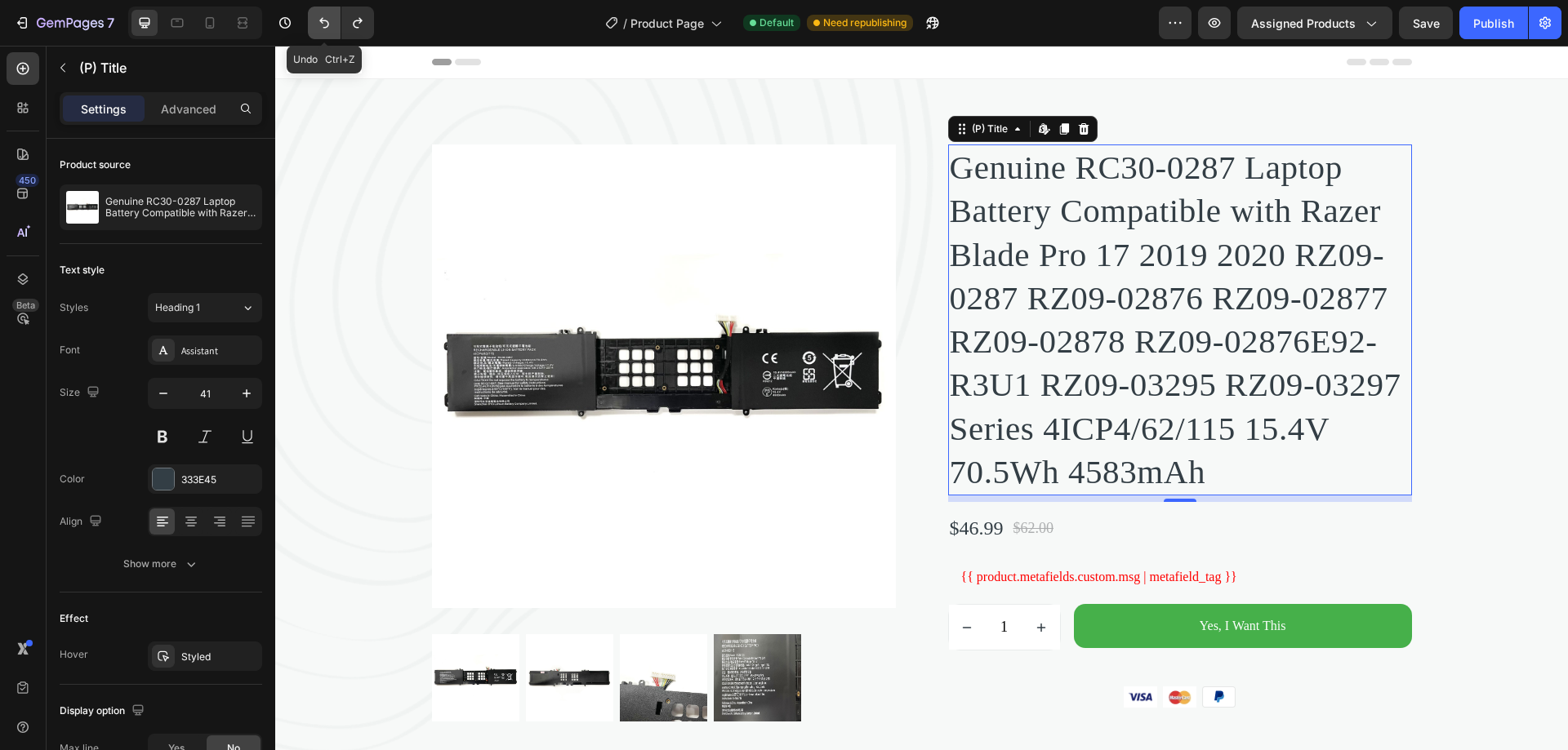
click at [331, 18] on icon "Undo/Redo" at bounding box center [324, 22] width 17 height 17
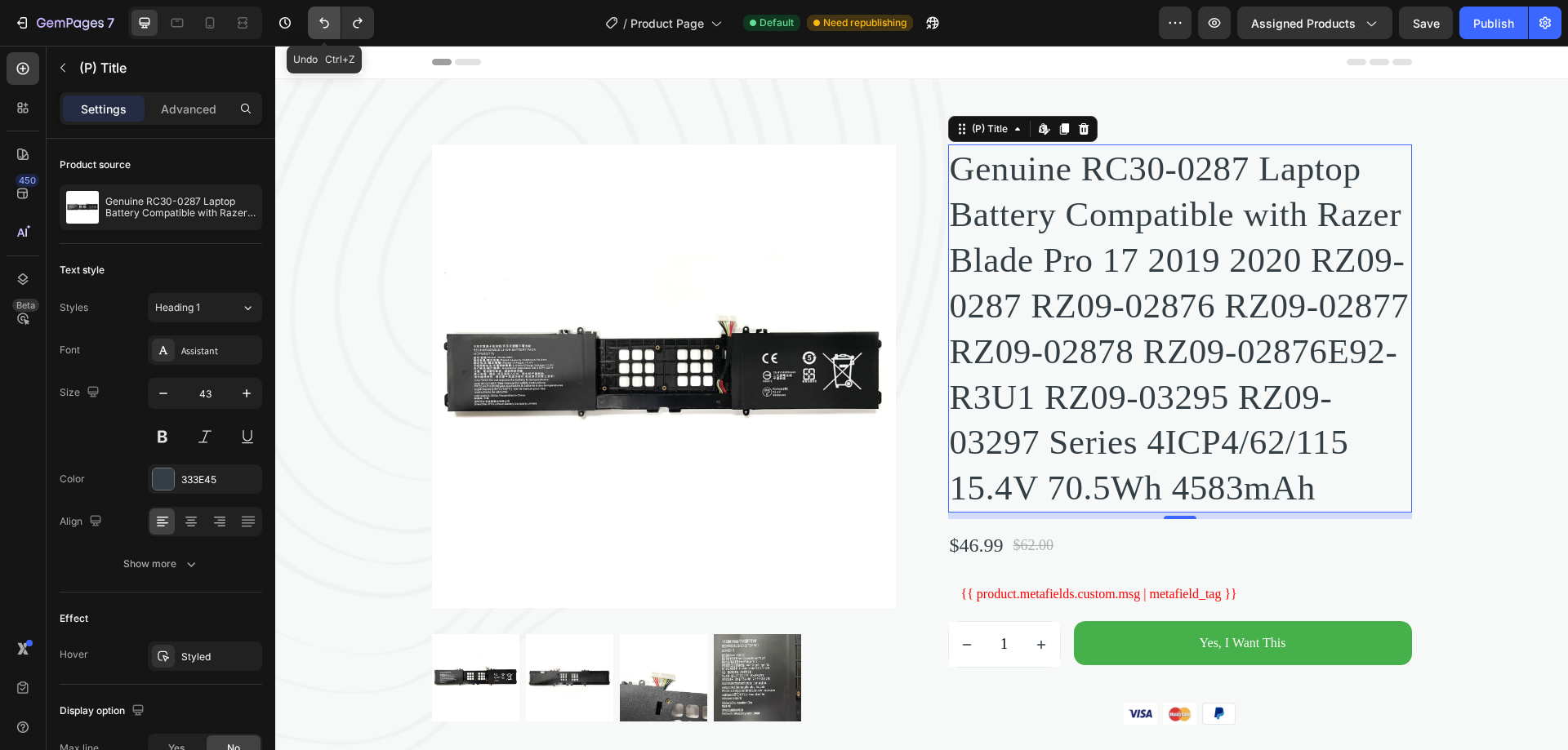
click at [331, 18] on icon "Undo/Redo" at bounding box center [324, 22] width 17 height 17
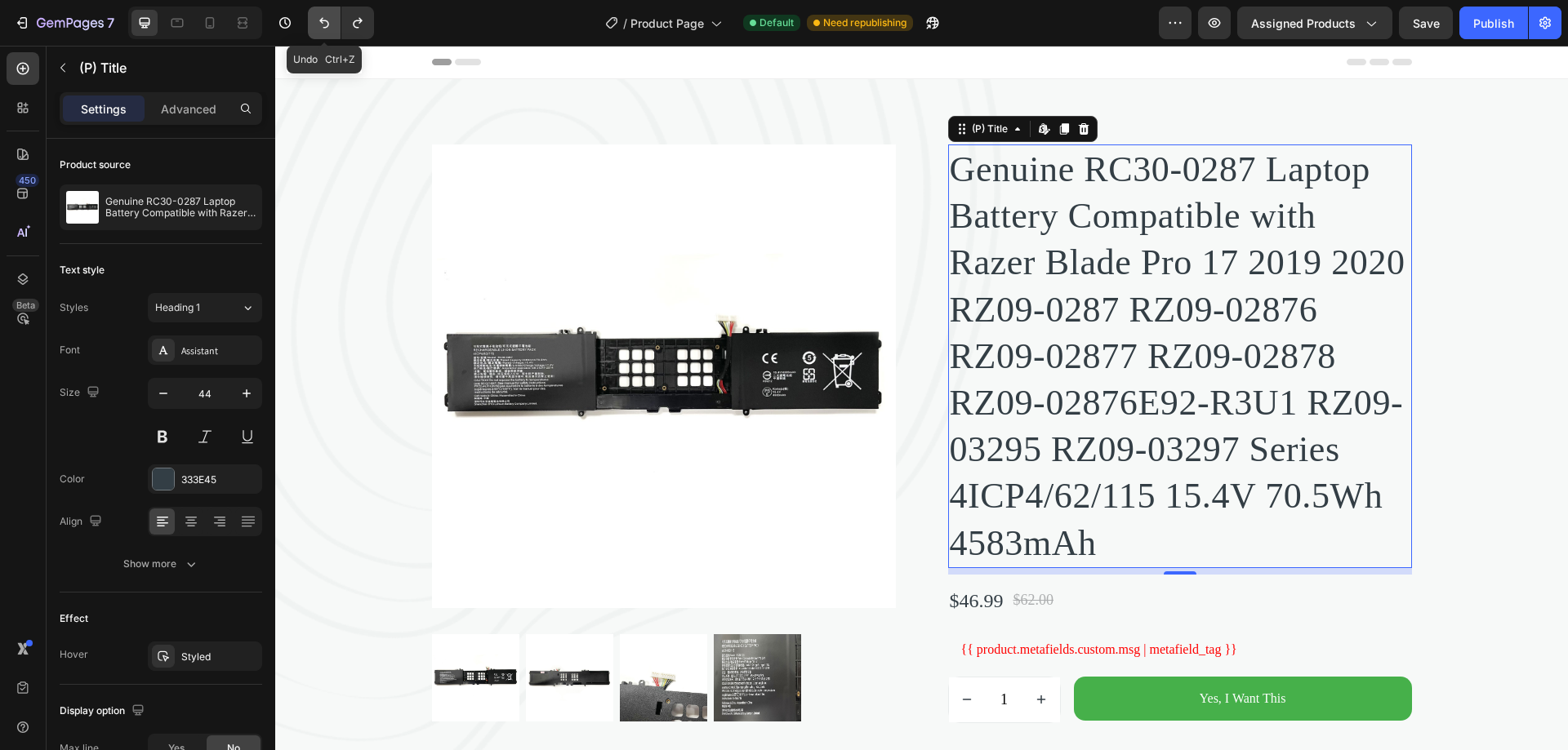
click at [331, 18] on icon "Undo/Redo" at bounding box center [324, 22] width 17 height 17
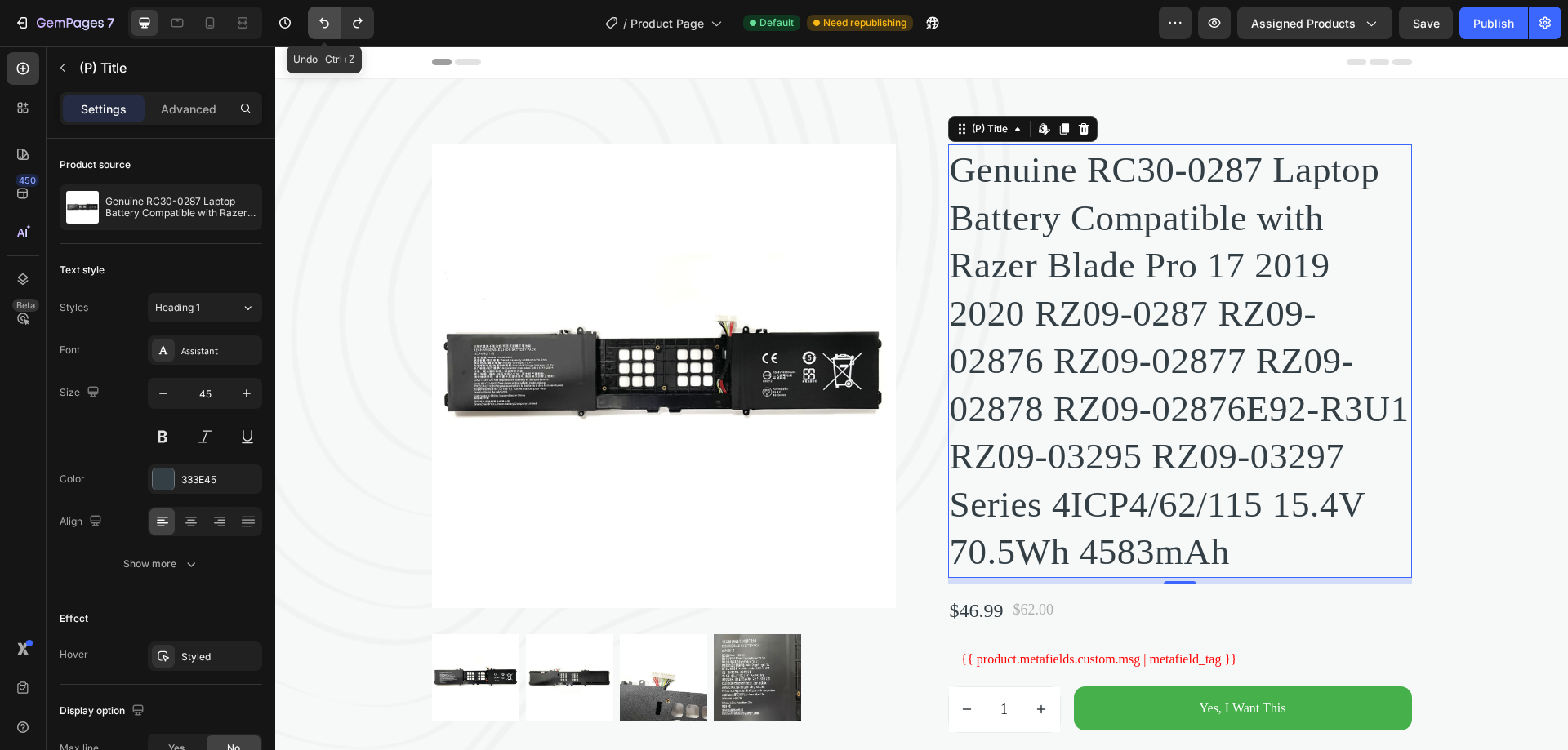
click at [331, 18] on icon "Undo/Redo" at bounding box center [324, 22] width 17 height 17
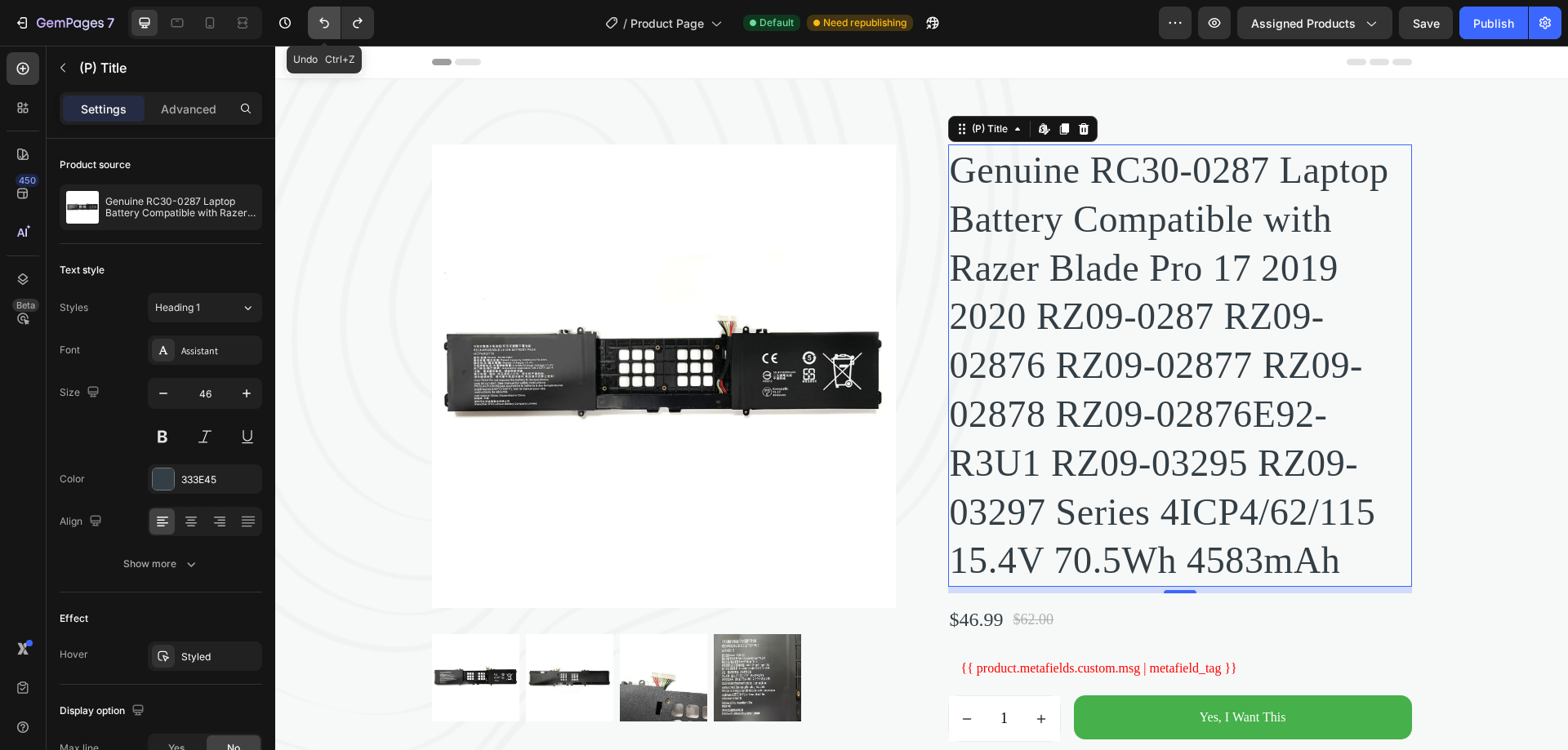
click at [331, 18] on icon "Undo/Redo" at bounding box center [324, 22] width 17 height 17
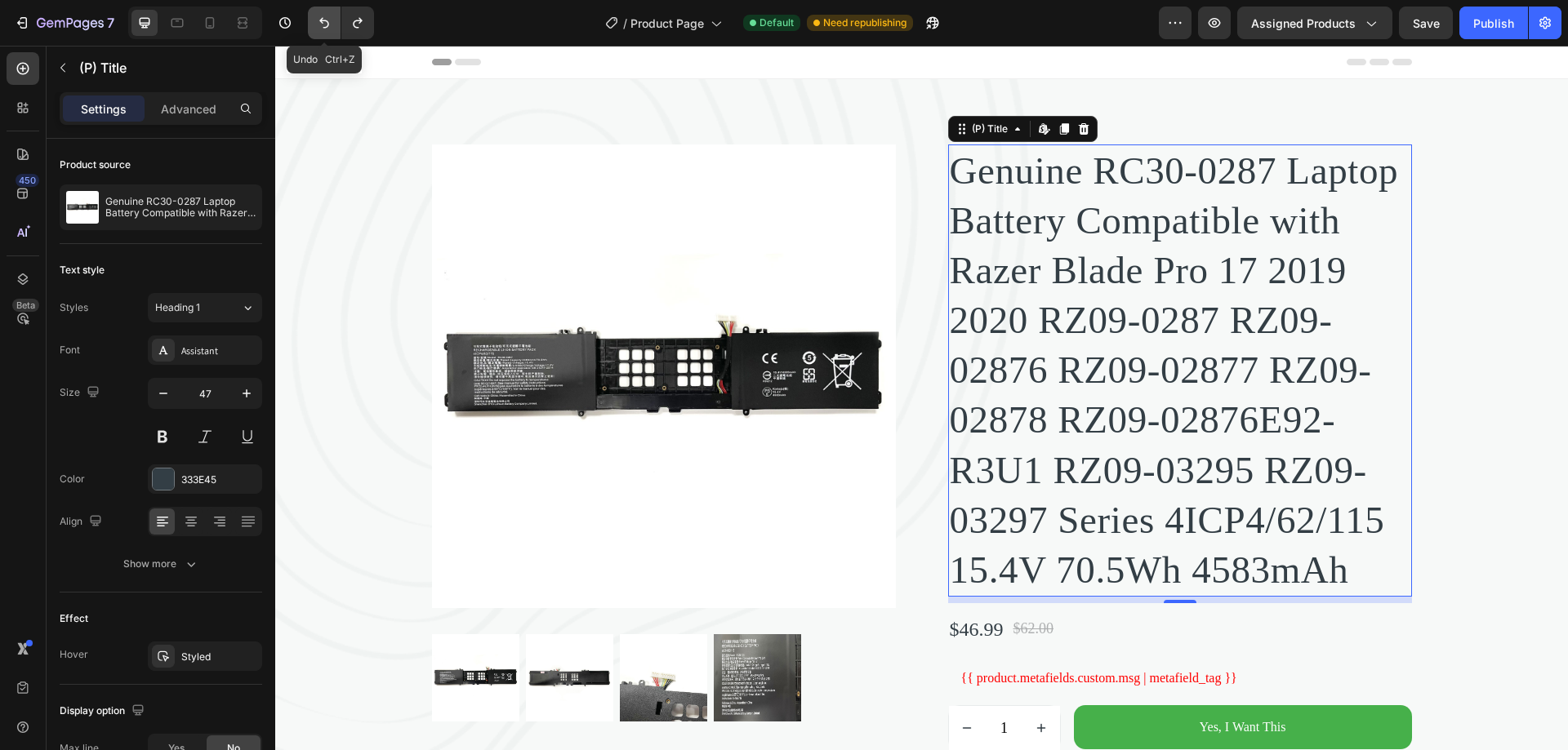
click at [331, 18] on icon "Undo/Redo" at bounding box center [324, 22] width 17 height 17
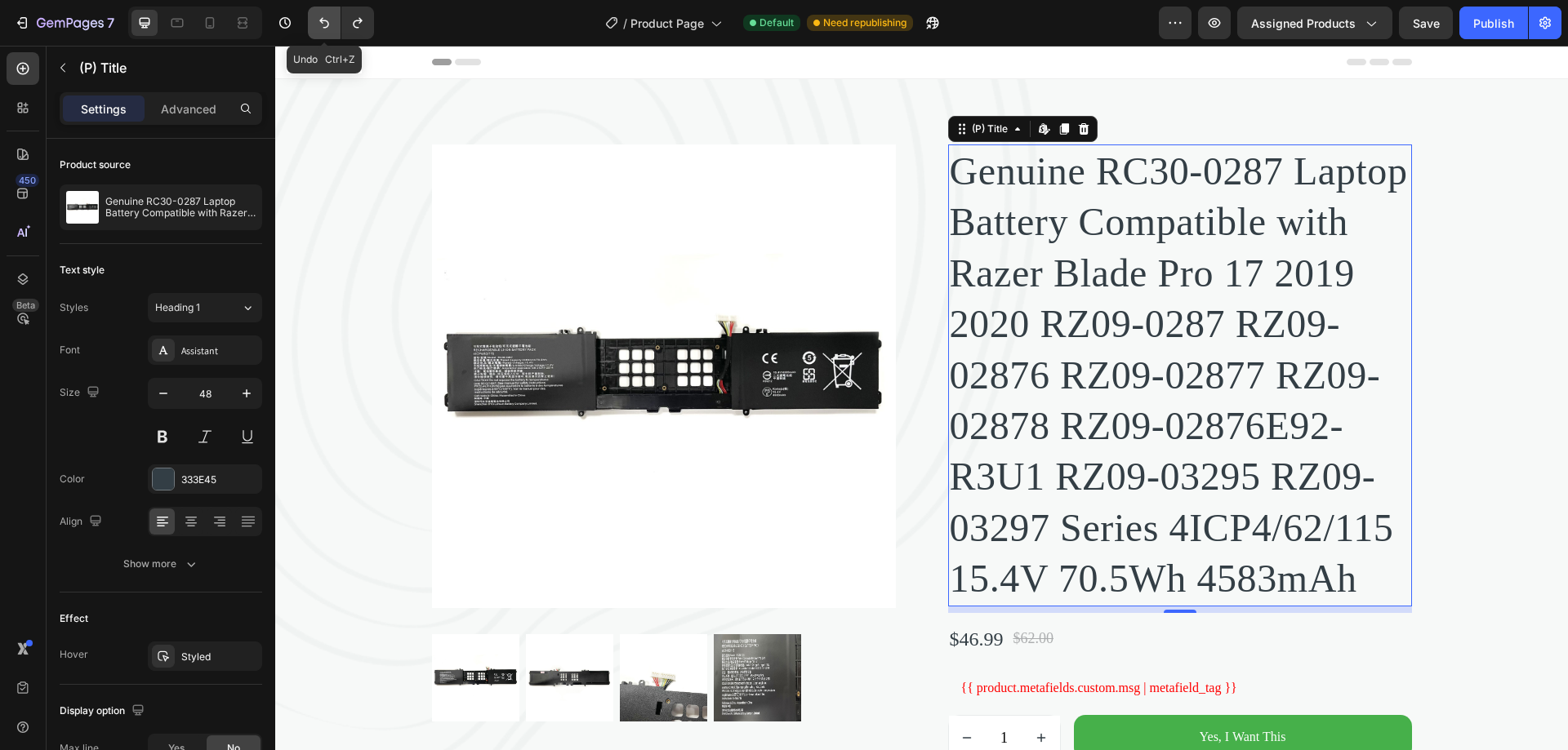
click at [331, 18] on icon "Undo/Redo" at bounding box center [324, 22] width 17 height 17
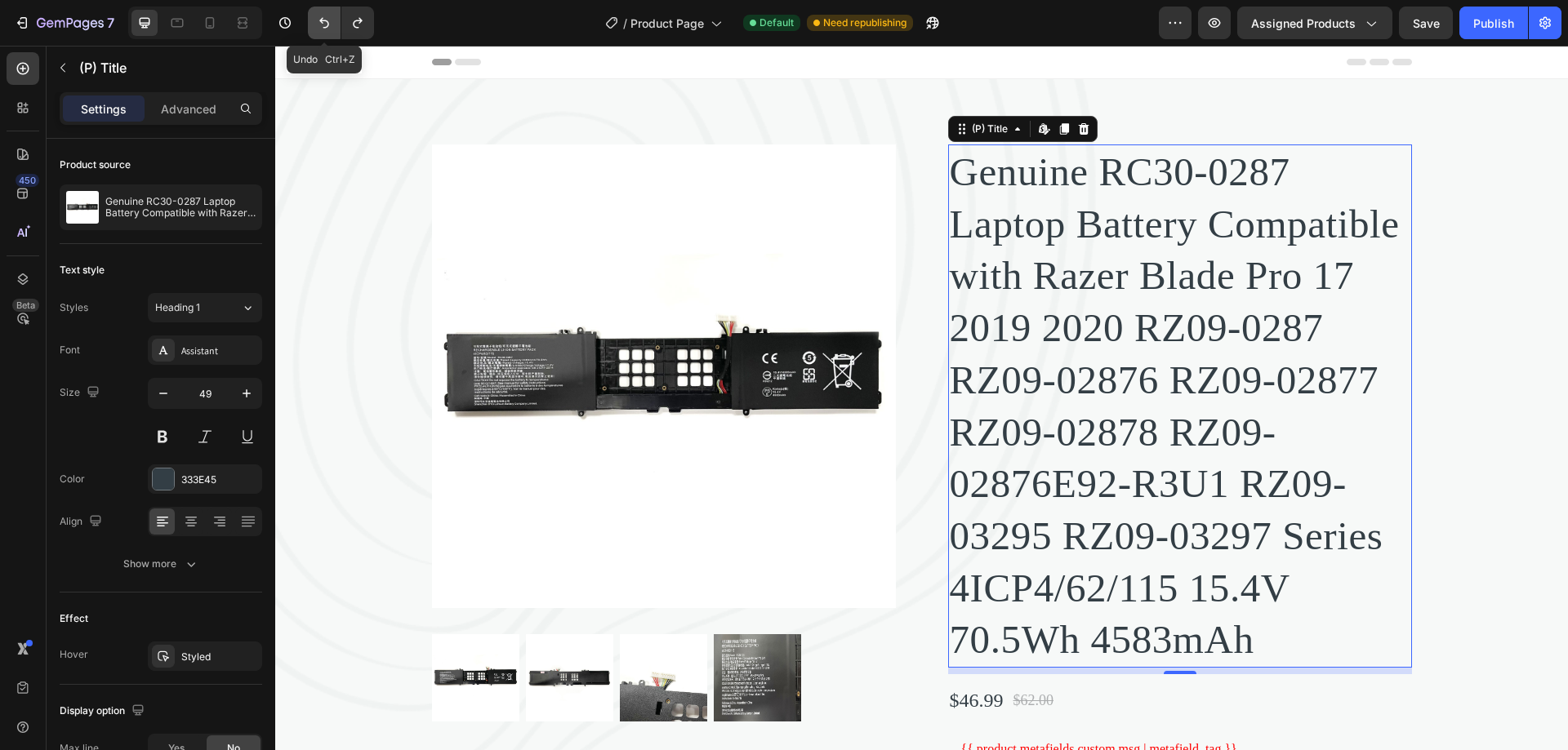
click at [331, 18] on icon "Undo/Redo" at bounding box center [324, 22] width 17 height 17
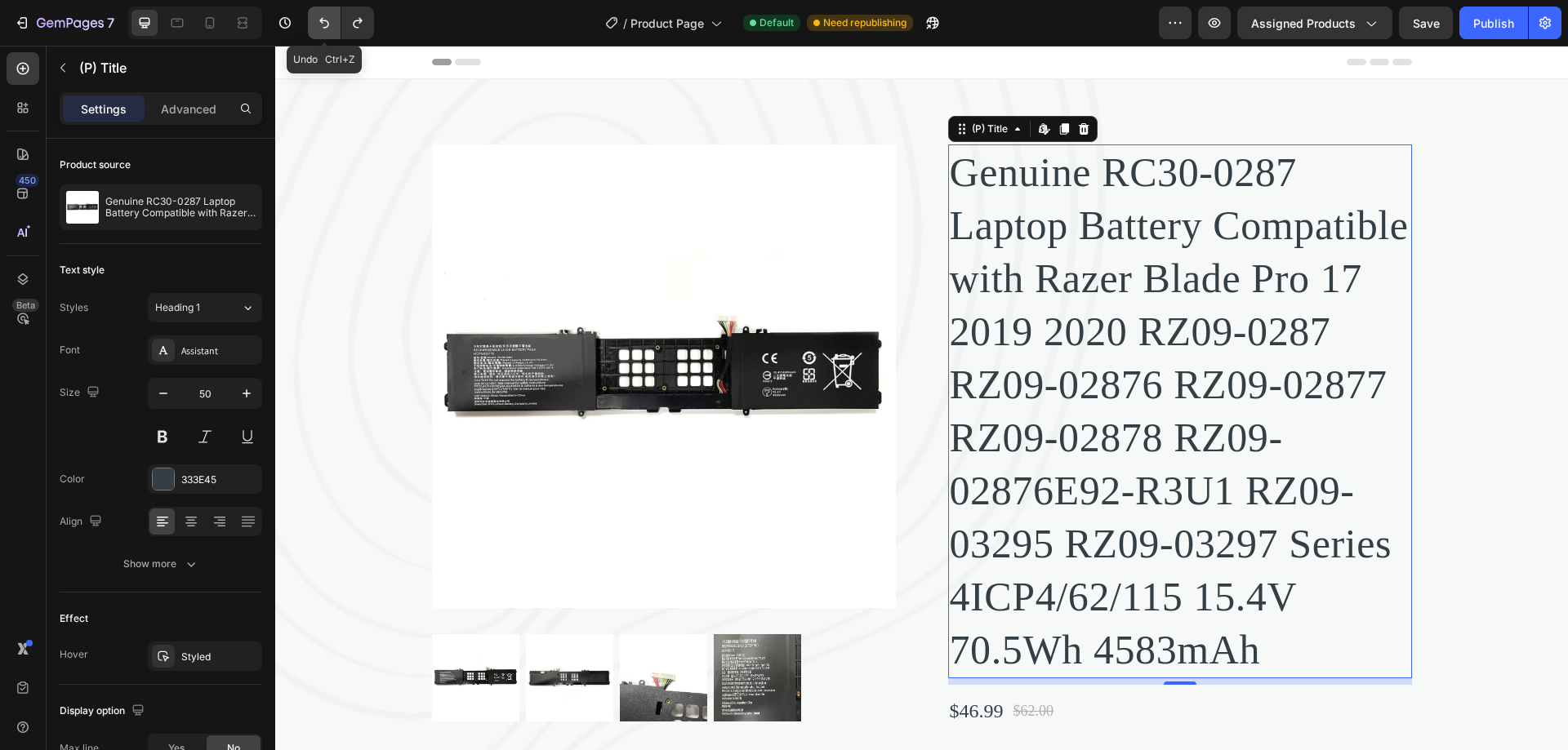
click at [331, 18] on icon "Undo/Redo" at bounding box center [324, 22] width 17 height 17
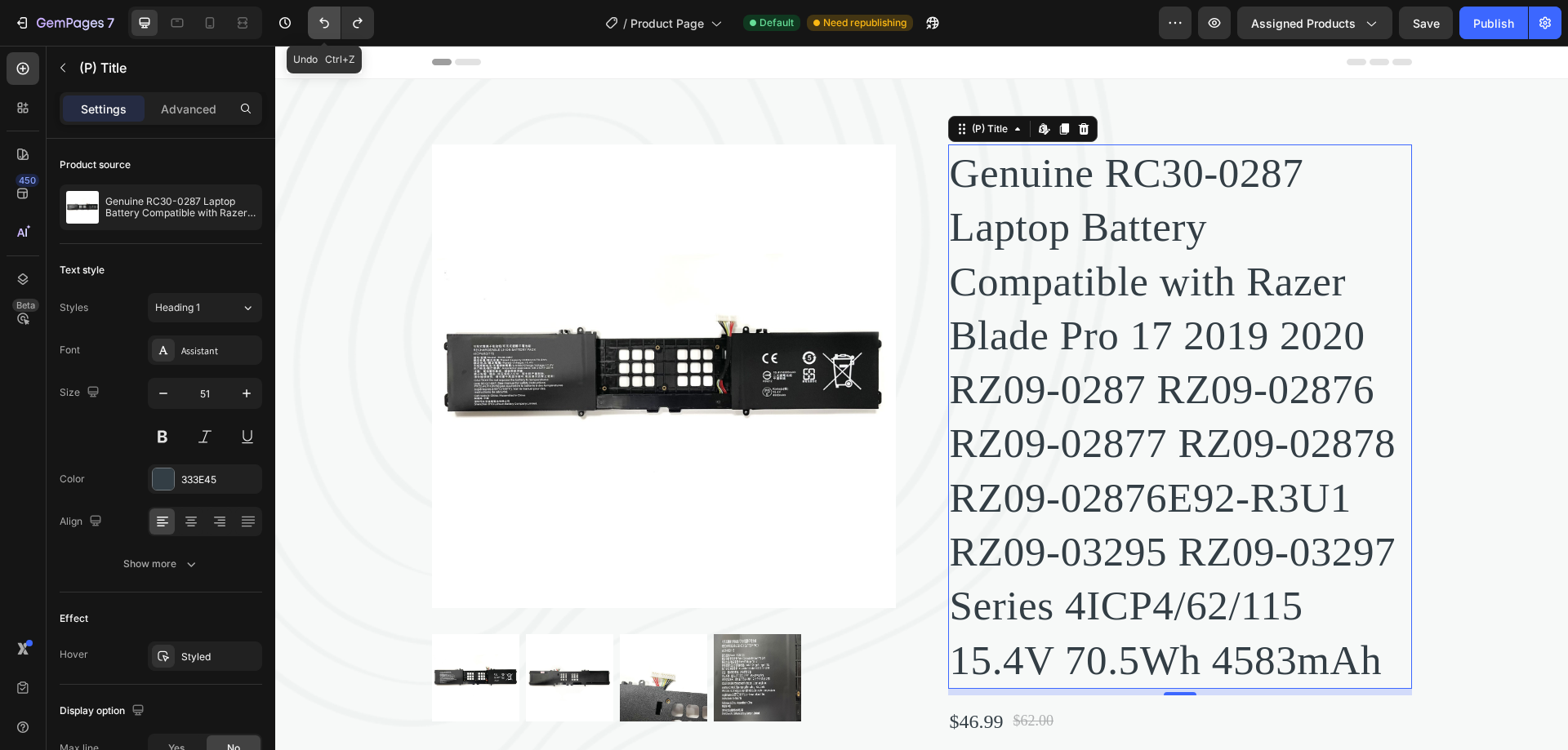
click at [331, 18] on icon "Undo/Redo" at bounding box center [324, 22] width 17 height 17
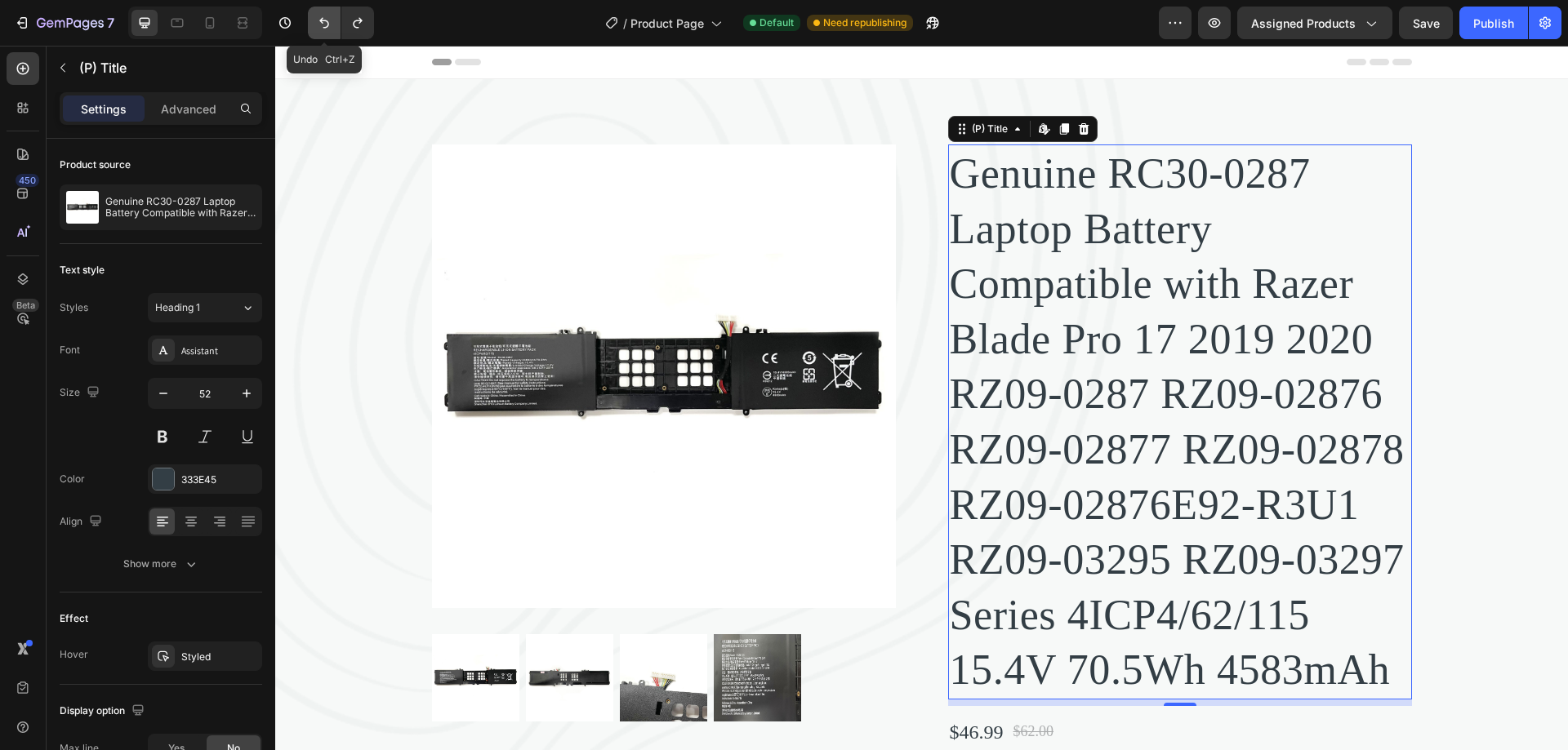
click at [331, 18] on icon "Undo/Redo" at bounding box center [324, 22] width 17 height 17
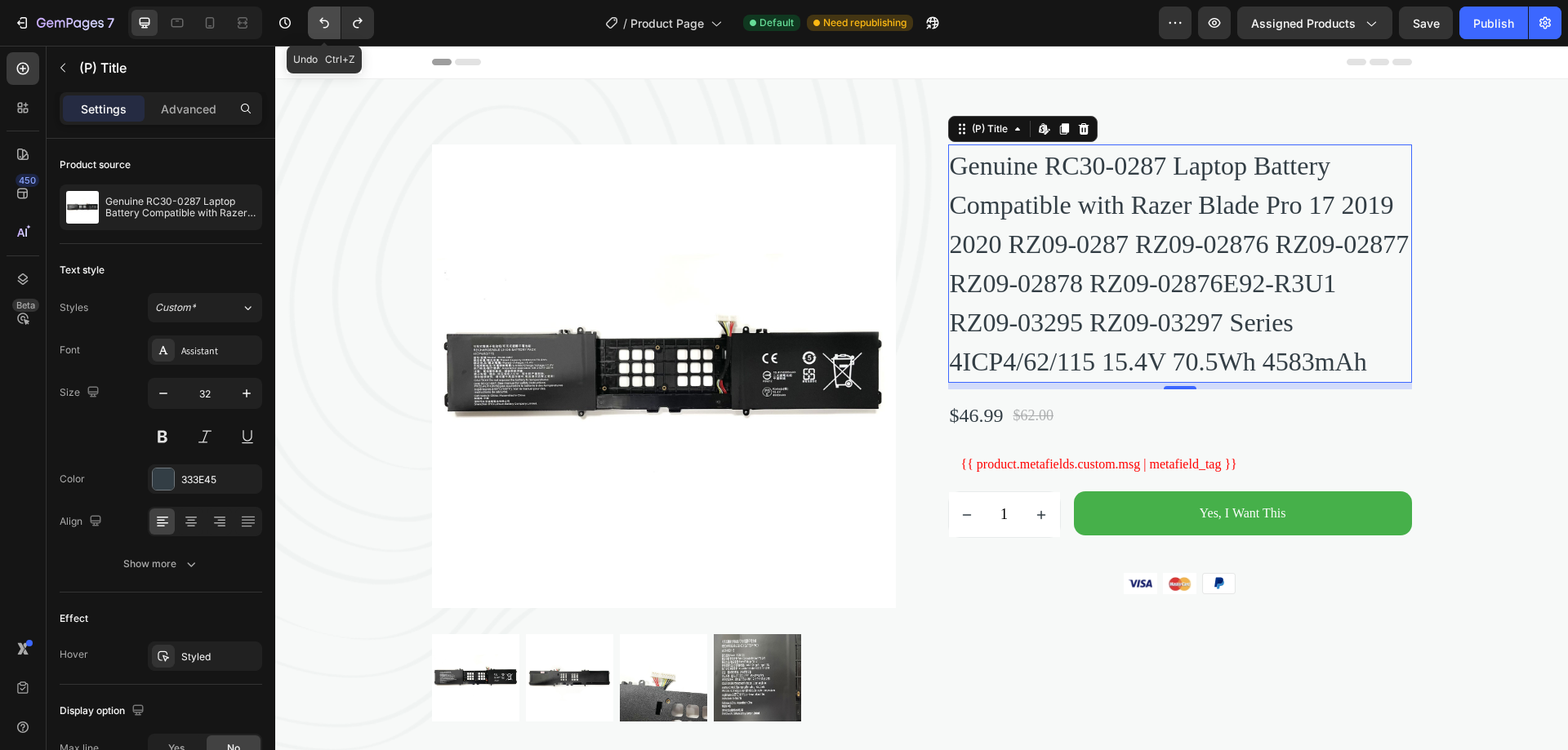
click at [331, 18] on icon "Undo/Redo" at bounding box center [324, 22] width 17 height 17
click at [1243, 369] on h2 "Genuine RC30-0287 Laptop Battery Compatible with Razer Blade Pro 17 2019 2020 R…" at bounding box center [1179, 263] width 464 height 238
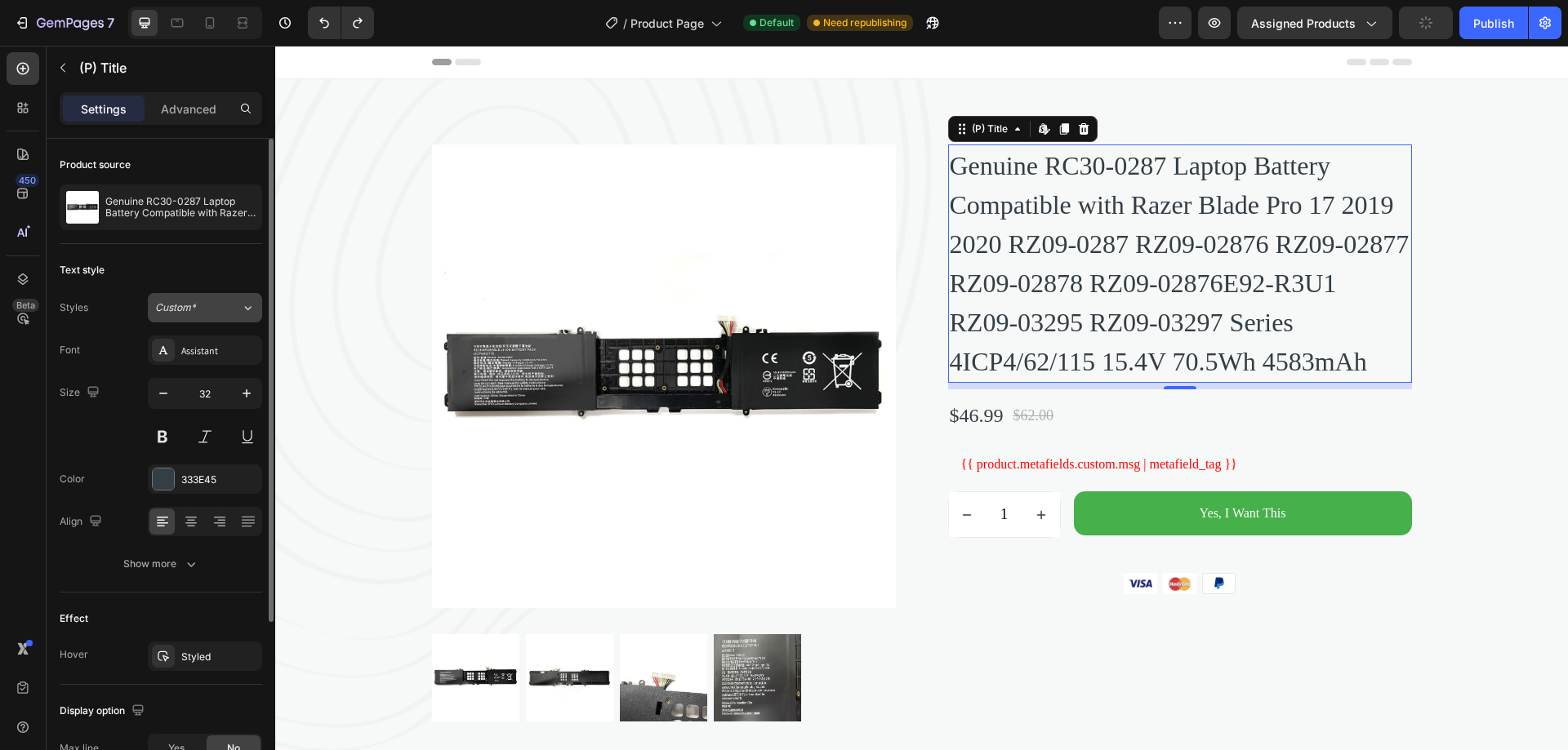
click at [196, 309] on div "Custom*" at bounding box center [189, 307] width 66 height 15
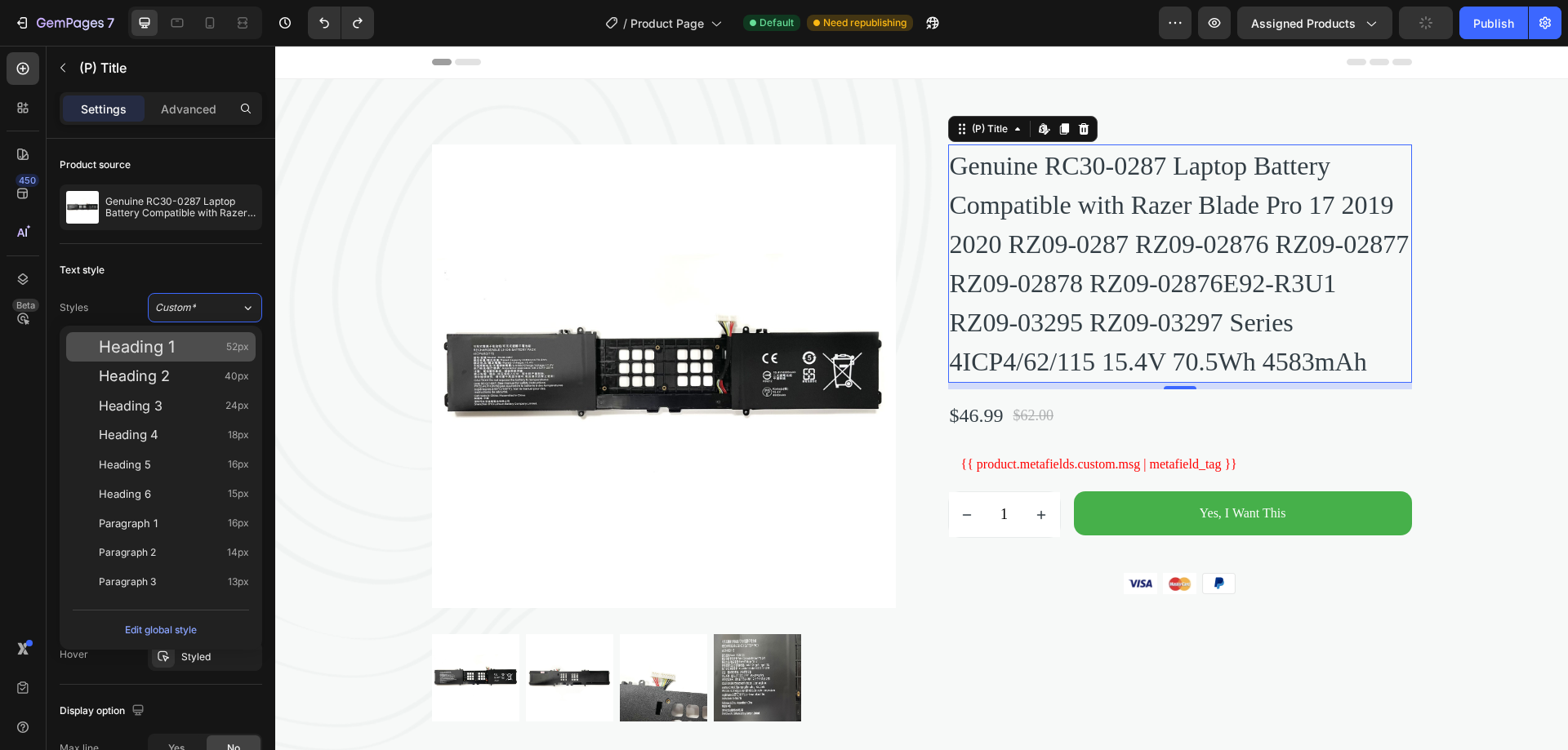
click at [187, 346] on div "Heading 1 52px" at bounding box center [174, 347] width 151 height 17
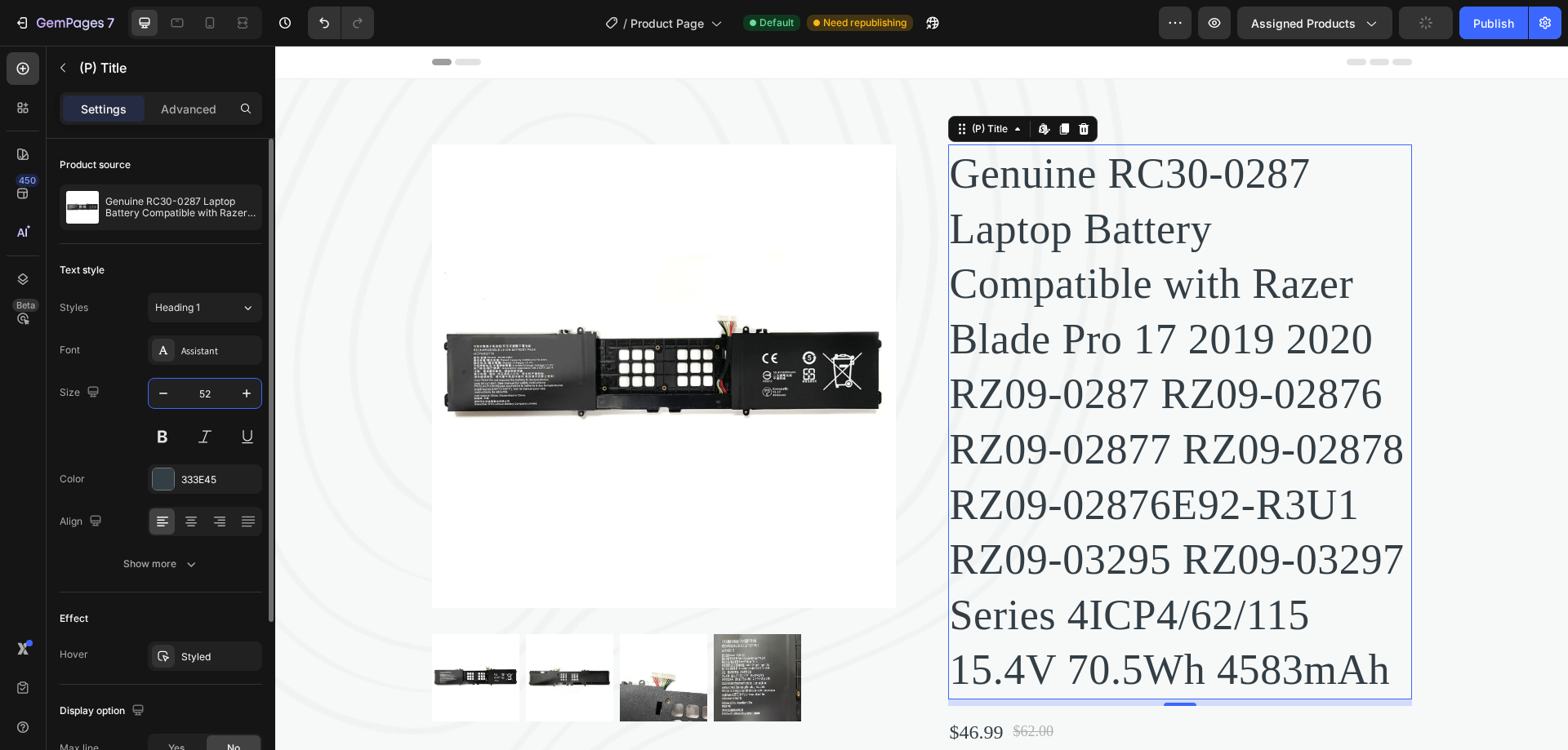
click at [214, 390] on input "52" at bounding box center [204, 393] width 53 height 29
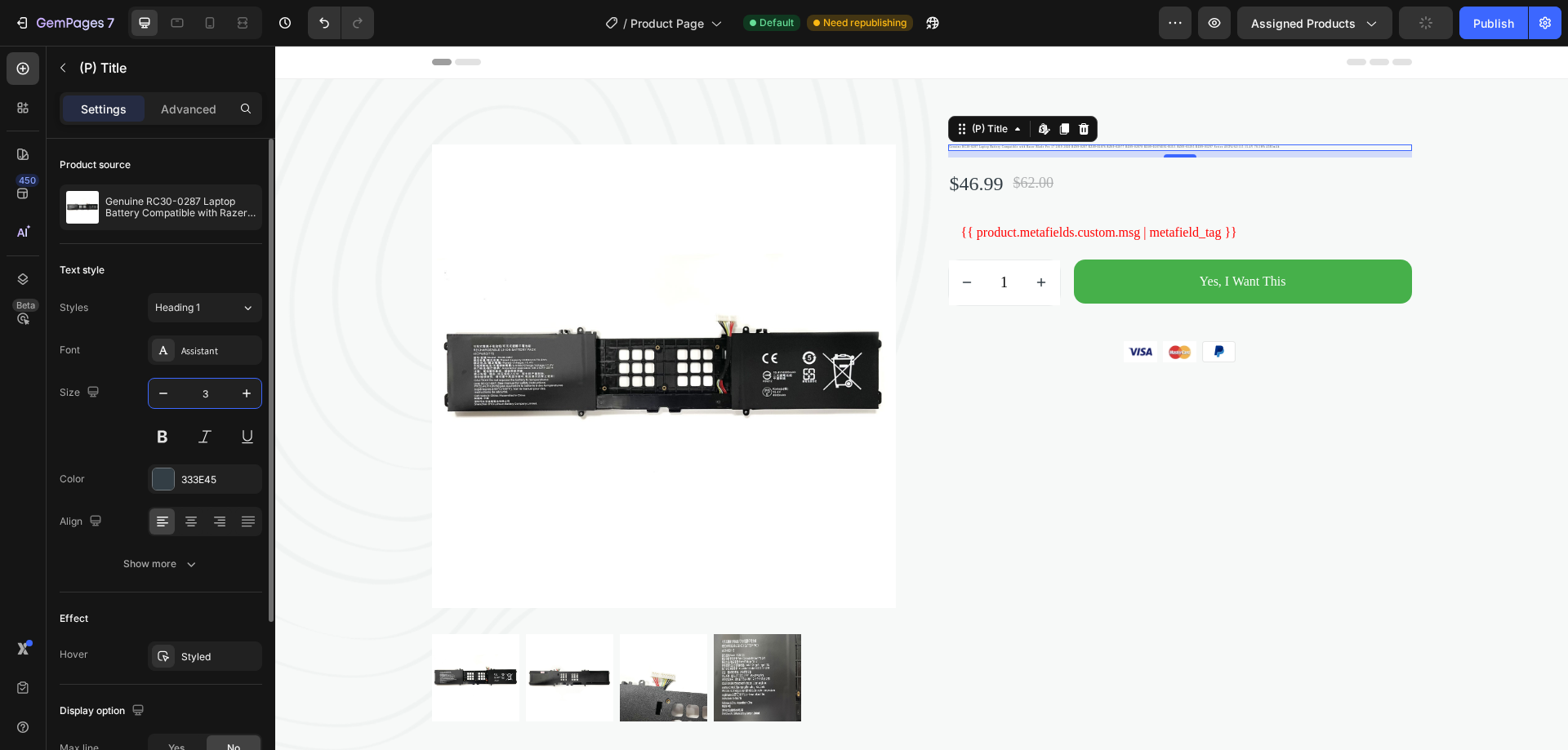
type input "32"
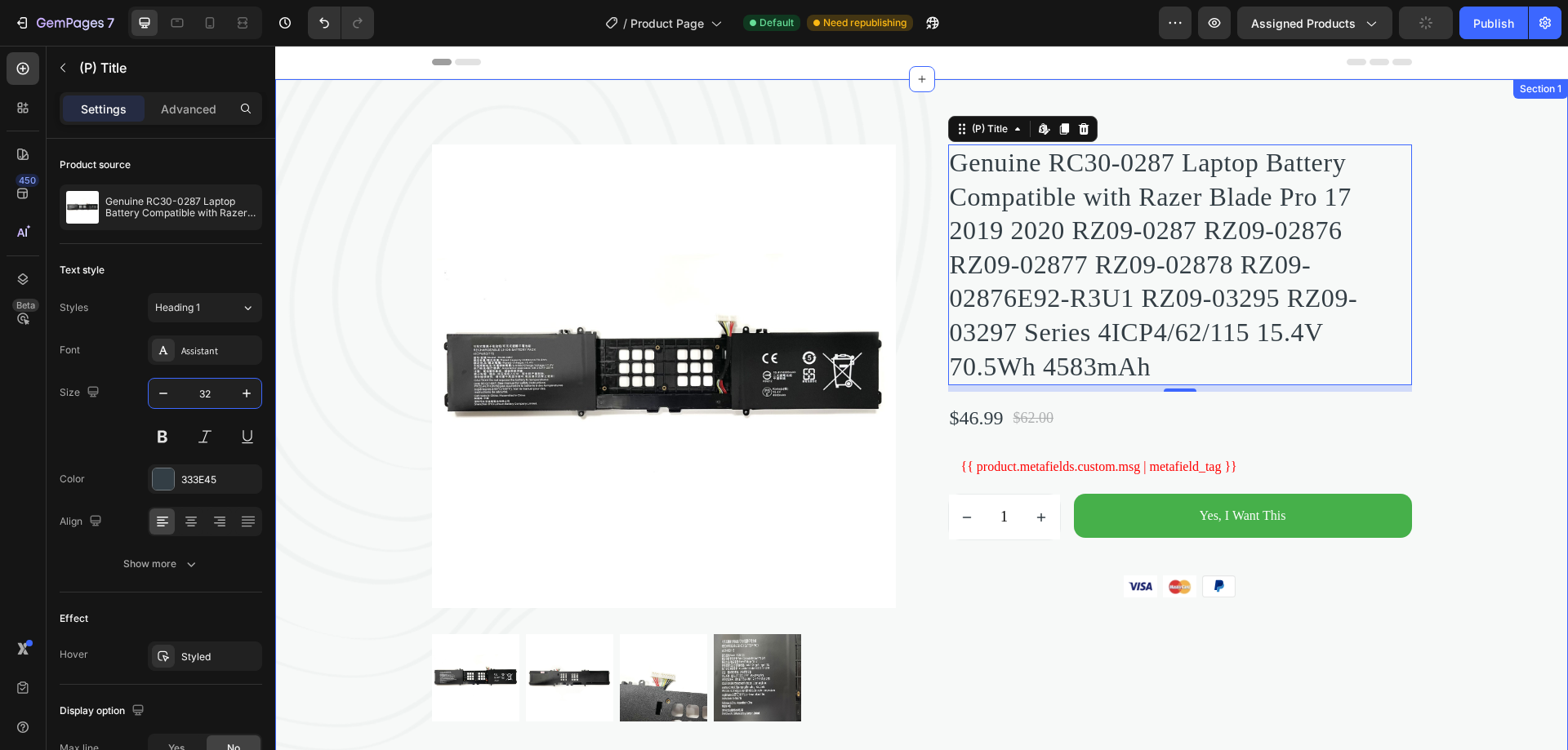
click at [1458, 195] on div "Product Images Genuine RC30-0287 Laptop Battery Compatible with Razer Blade Pro…" at bounding box center [922, 433] width 1293 height 577
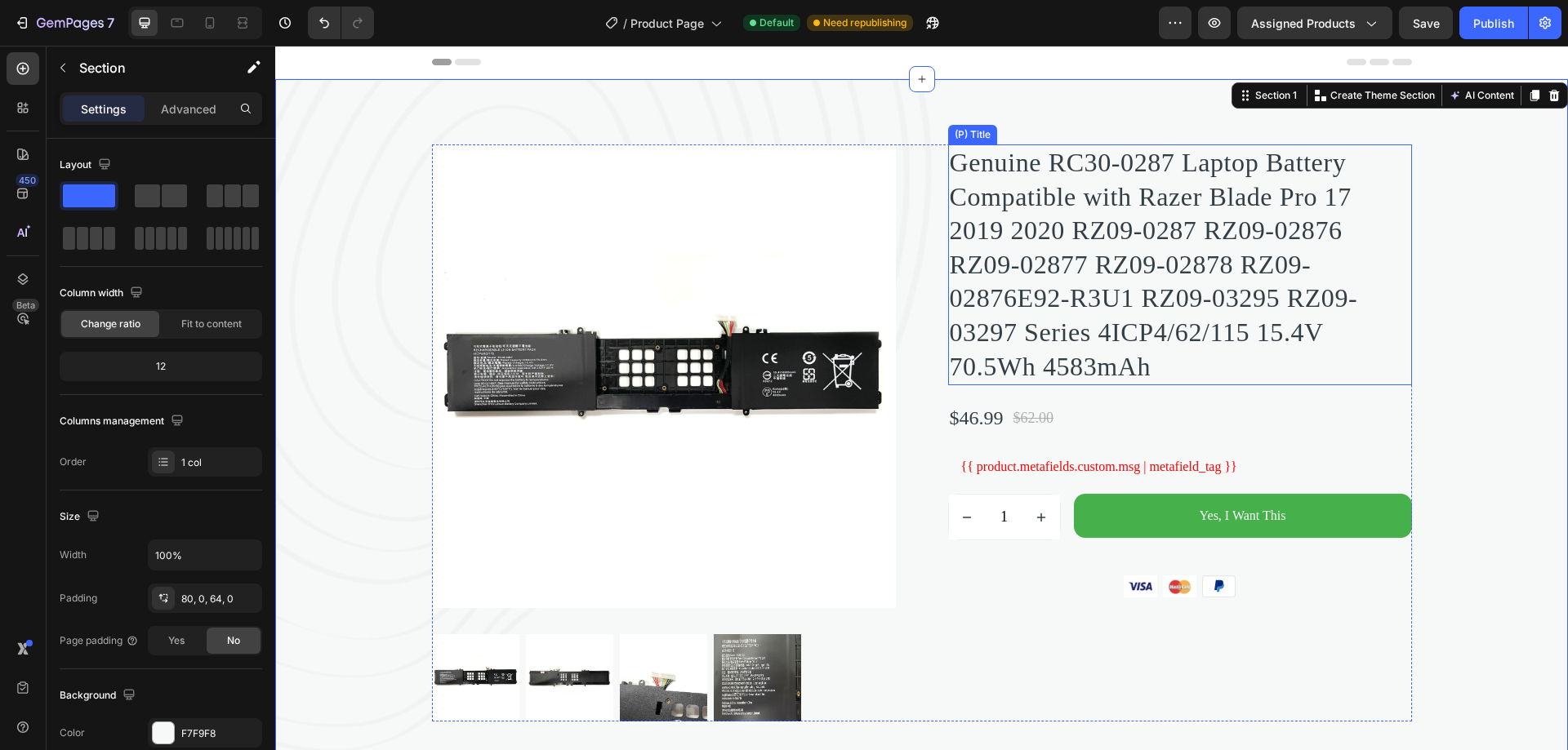
click at [1187, 179] on h2 "Genuine RC30-0287 Laptop Battery Compatible with Razer Blade Pro 17 2019 2020 R…" at bounding box center [1179, 265] width 464 height 241
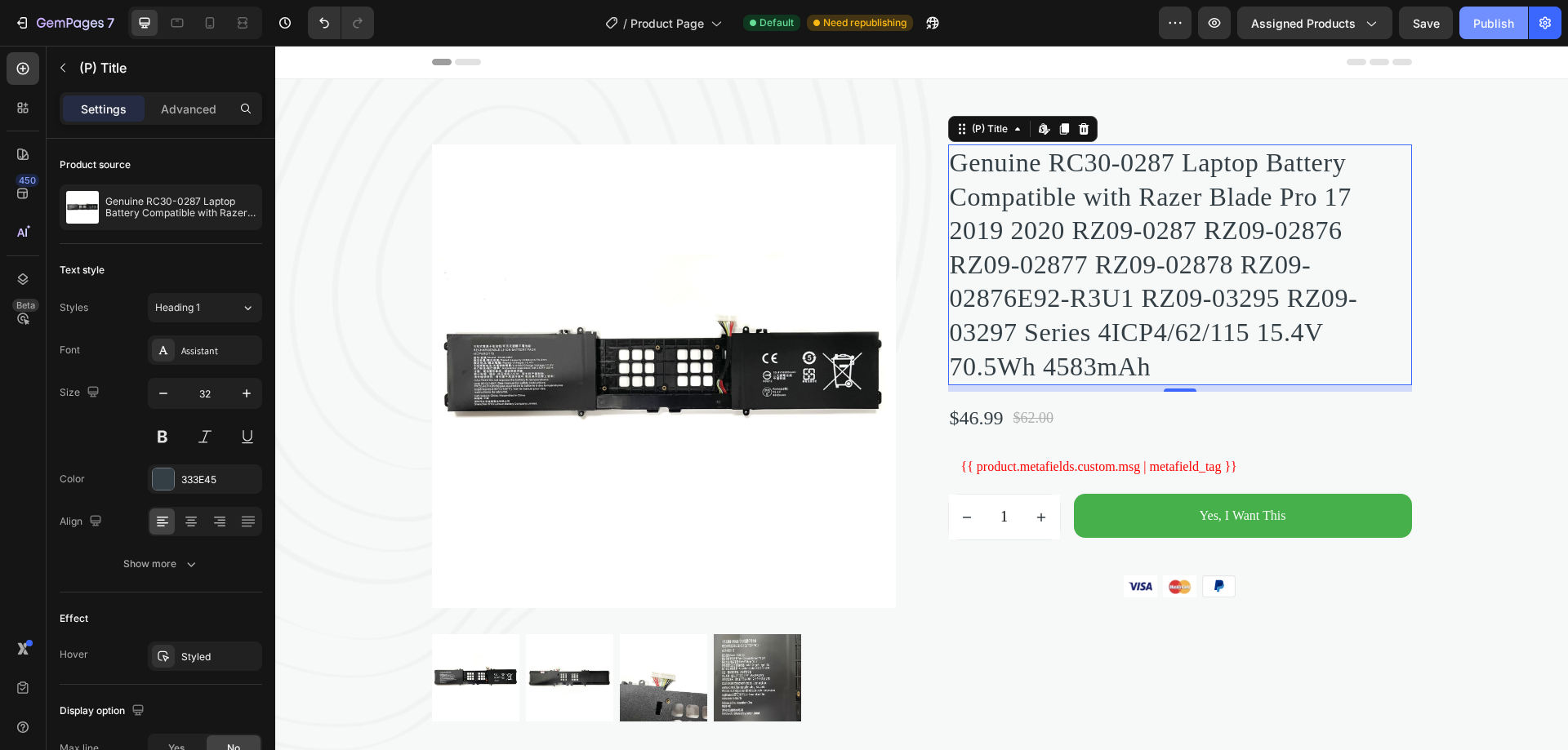
click at [1478, 28] on div "Publish" at bounding box center [1494, 23] width 41 height 17
